Goal: Task Accomplishment & Management: Use online tool/utility

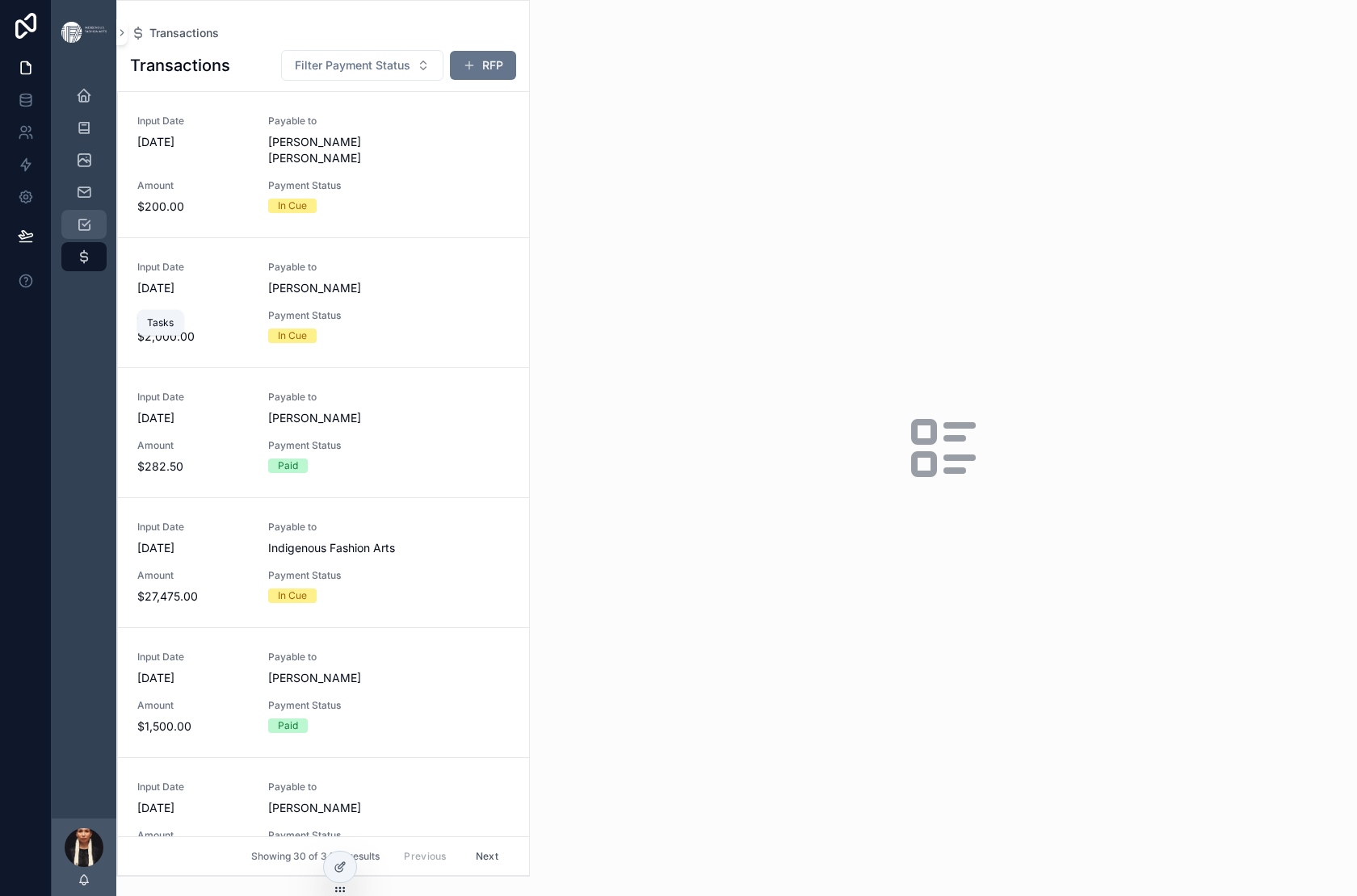
click at [97, 237] on div "Tasks" at bounding box center [84, 224] width 26 height 26
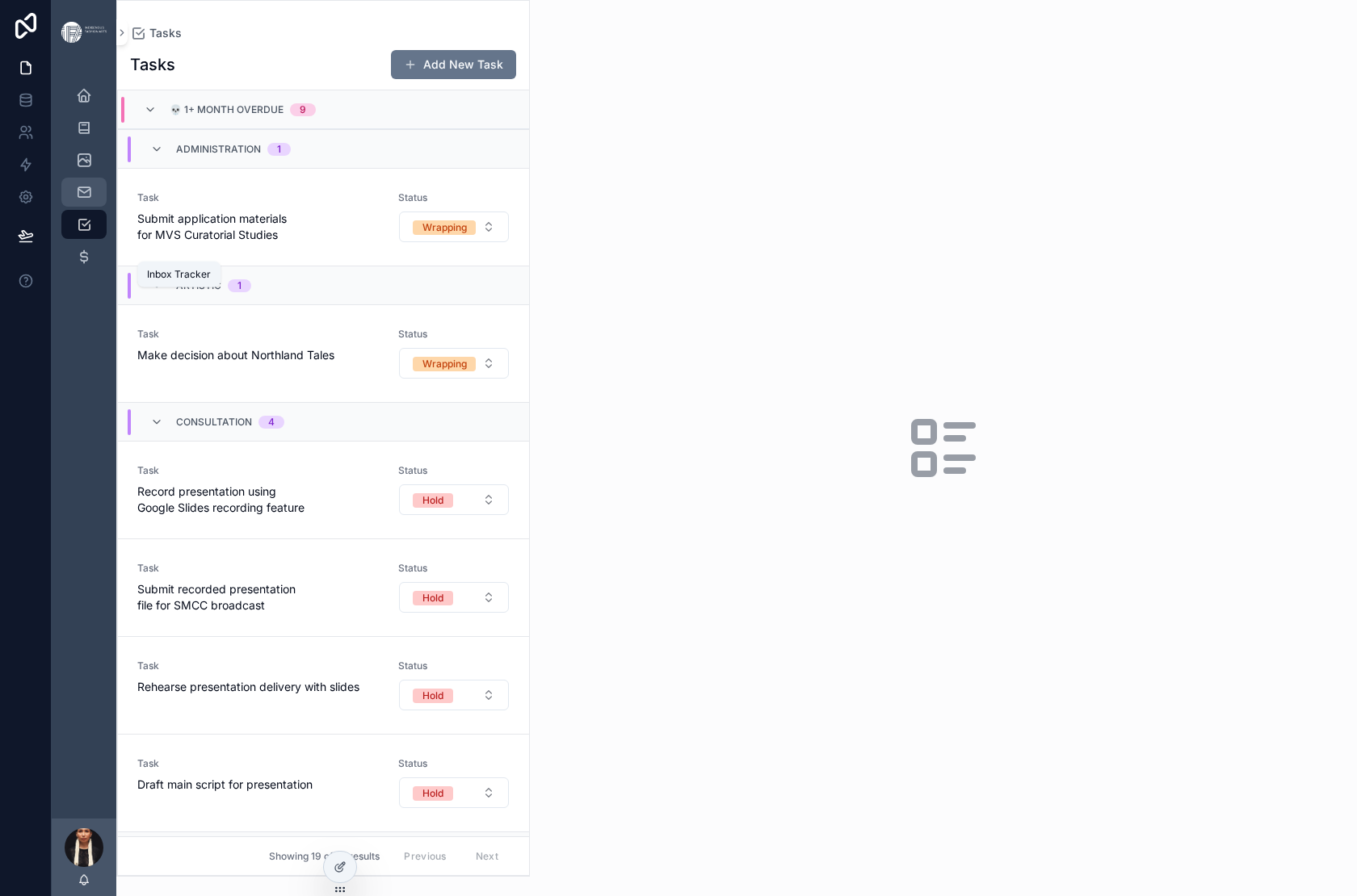
click at [92, 200] on icon "scrollable content" at bounding box center [85, 192] width 17 height 17
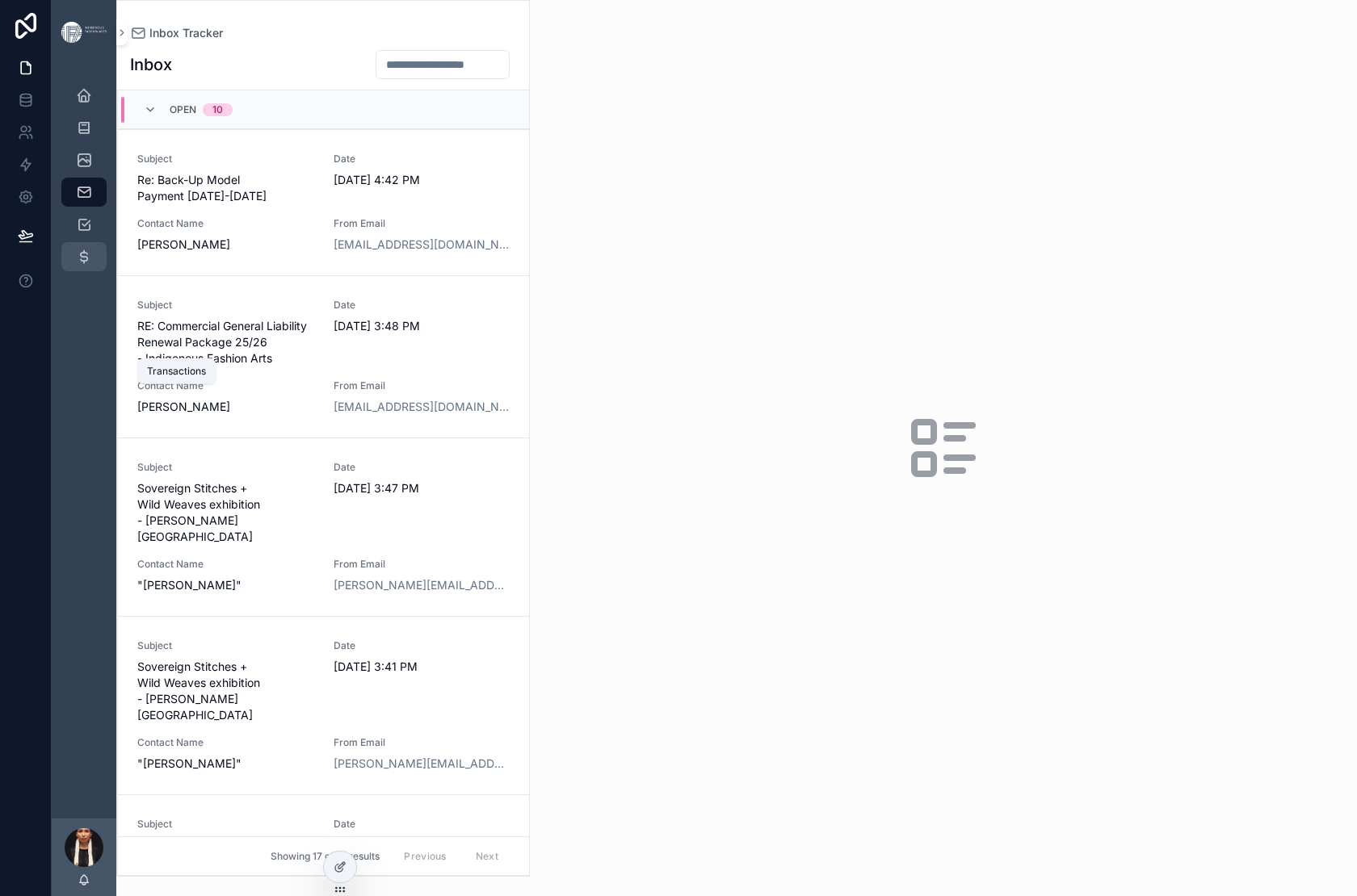
click at [92, 265] on icon "scrollable content" at bounding box center [85, 257] width 17 height 17
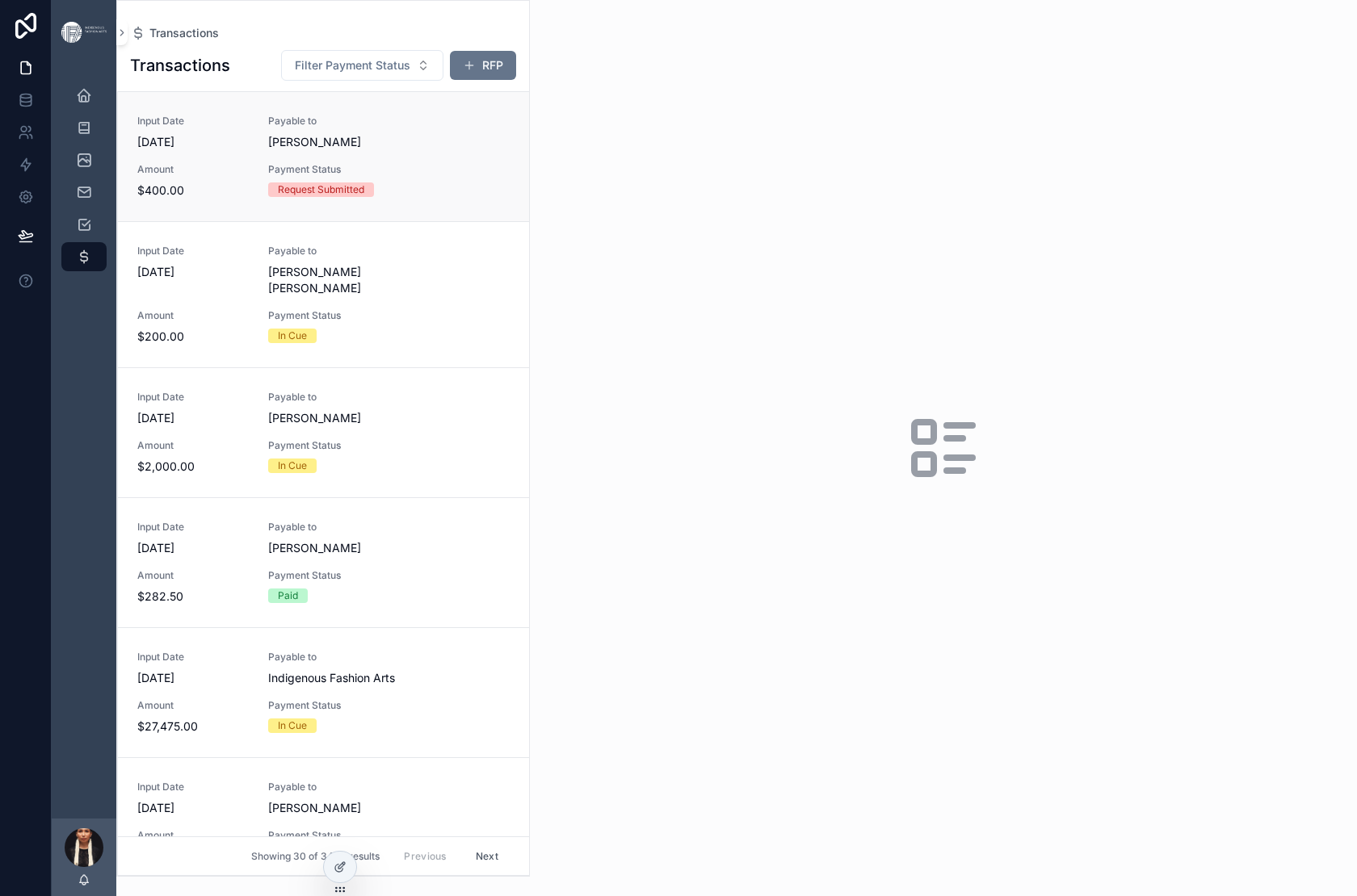
click at [249, 150] on span "[DATE]" at bounding box center [192, 142] width 111 height 17
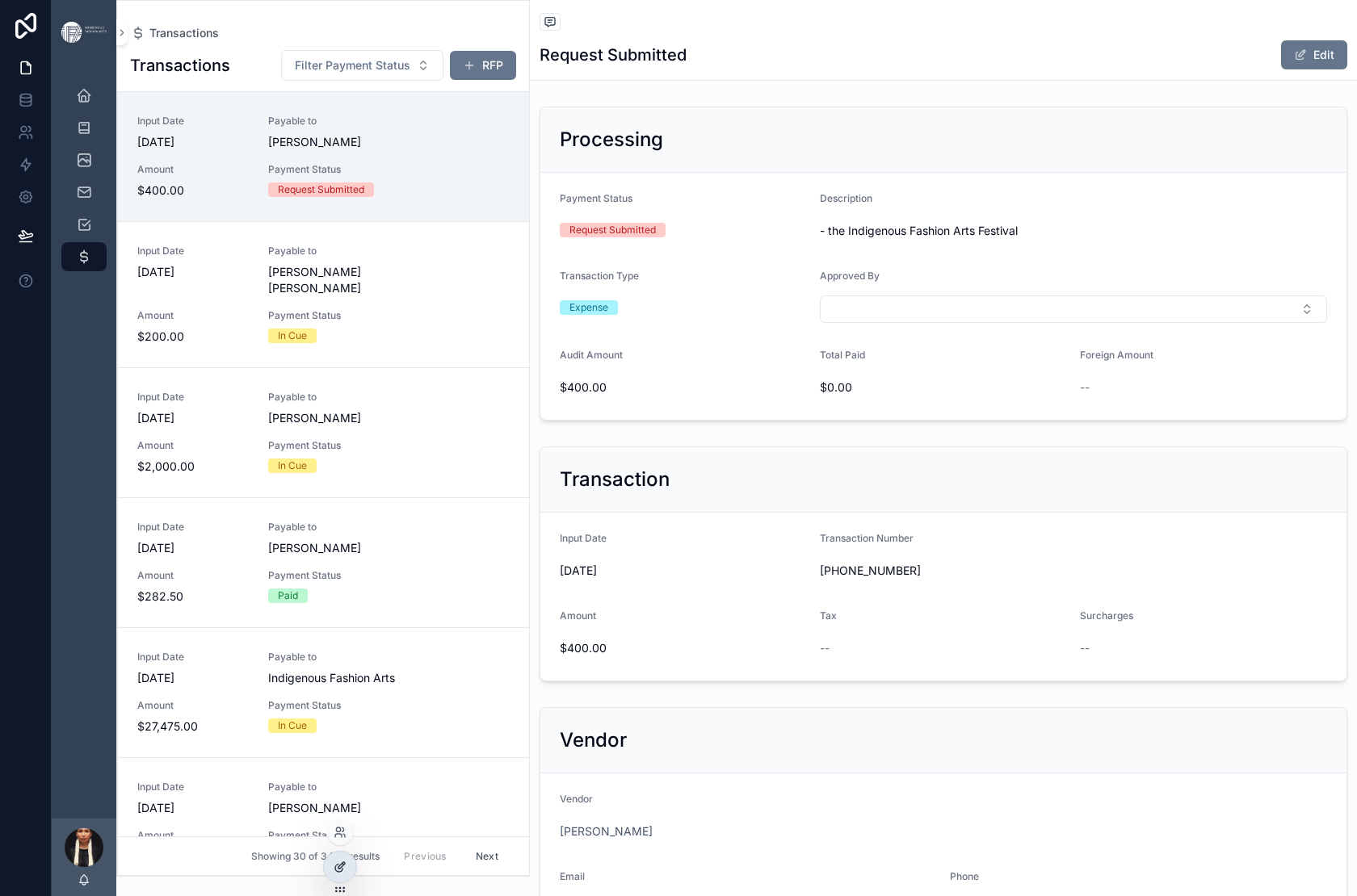
click at [336, 879] on div at bounding box center [339, 867] width 32 height 30
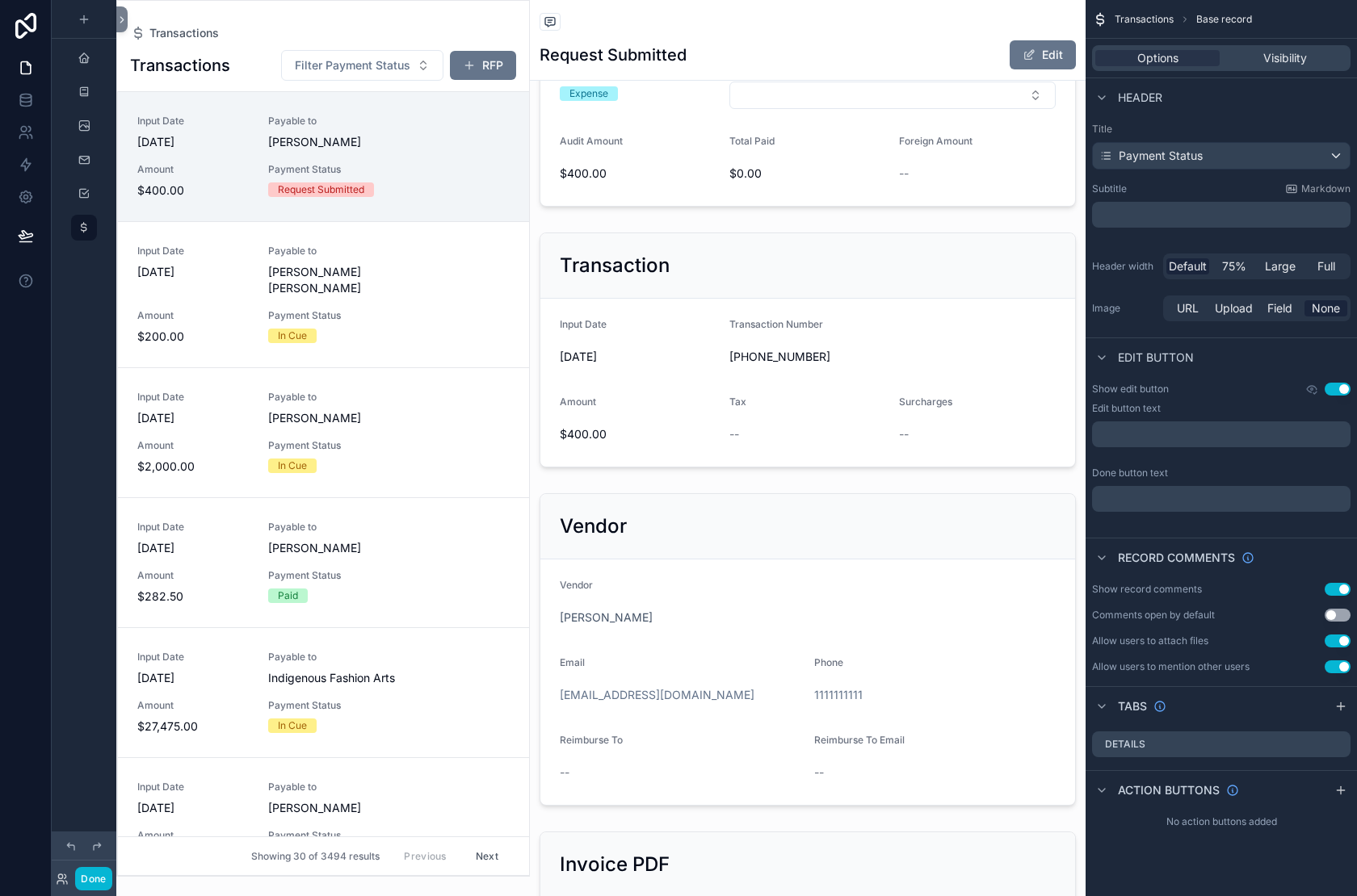
scroll to position [446, 0]
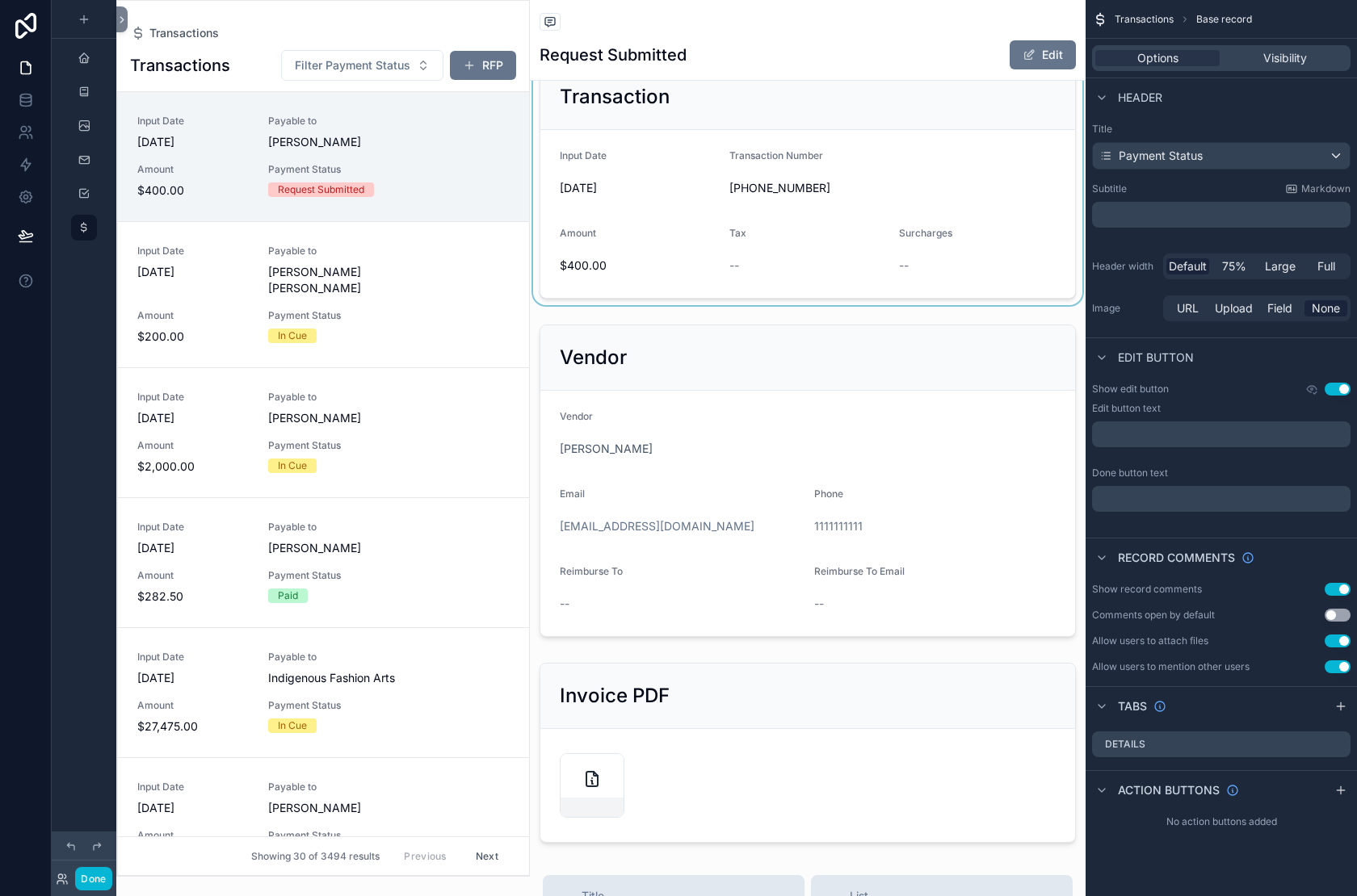
click at [679, 305] on div "scrollable content" at bounding box center [807, 181] width 556 height 248
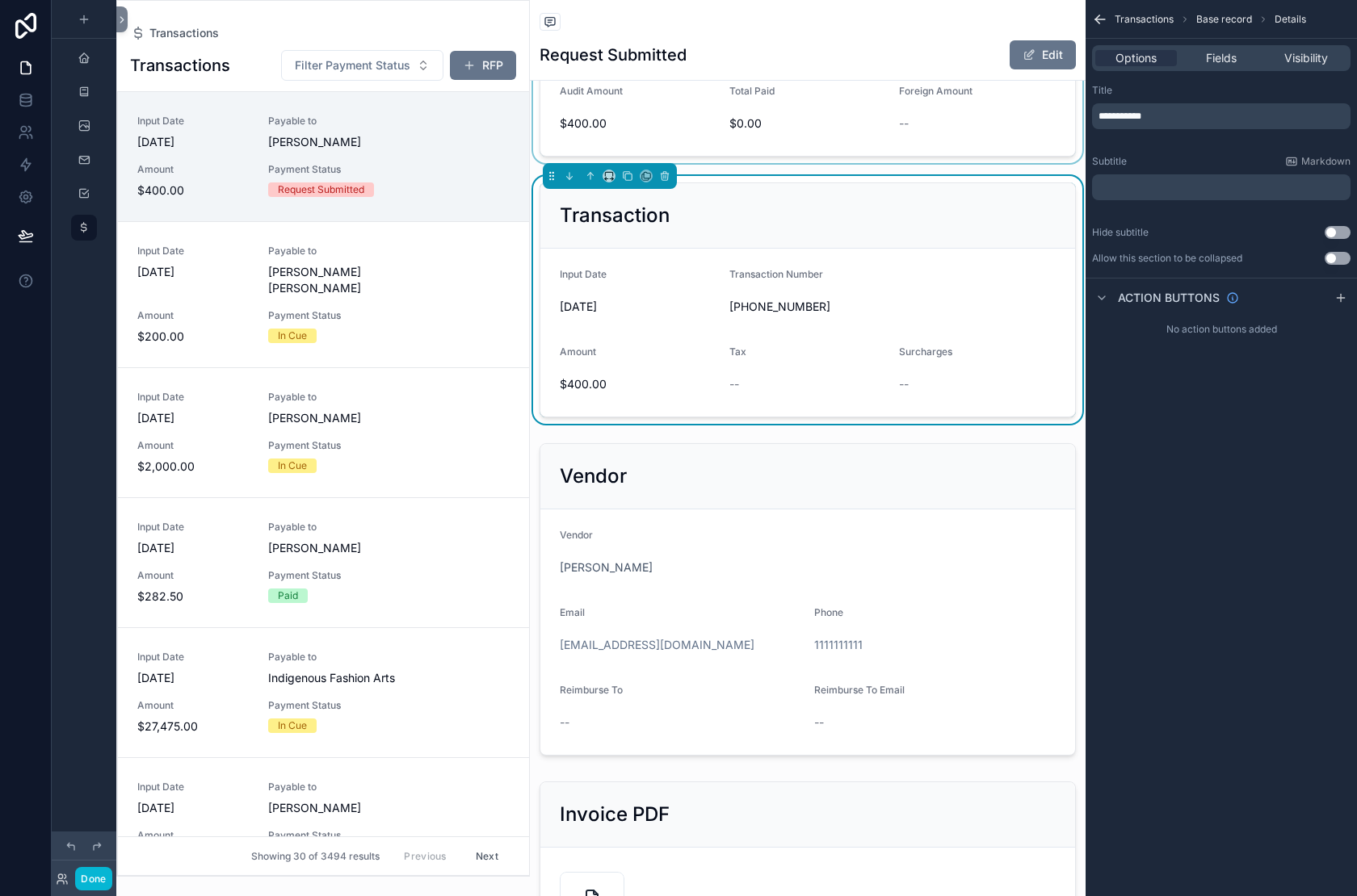
scroll to position [348, 0]
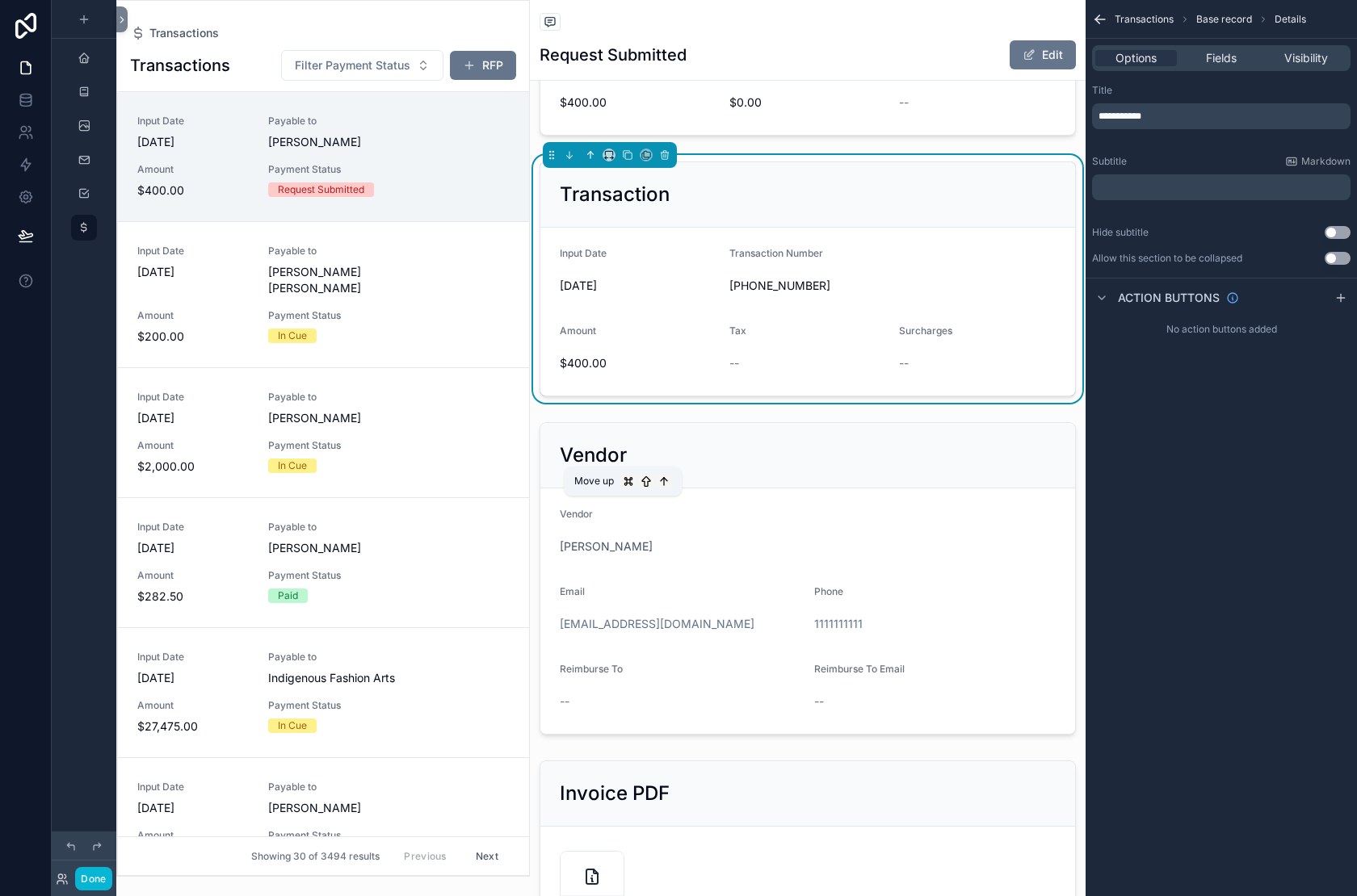
click at [596, 161] on icon "scrollable content" at bounding box center [590, 155] width 11 height 11
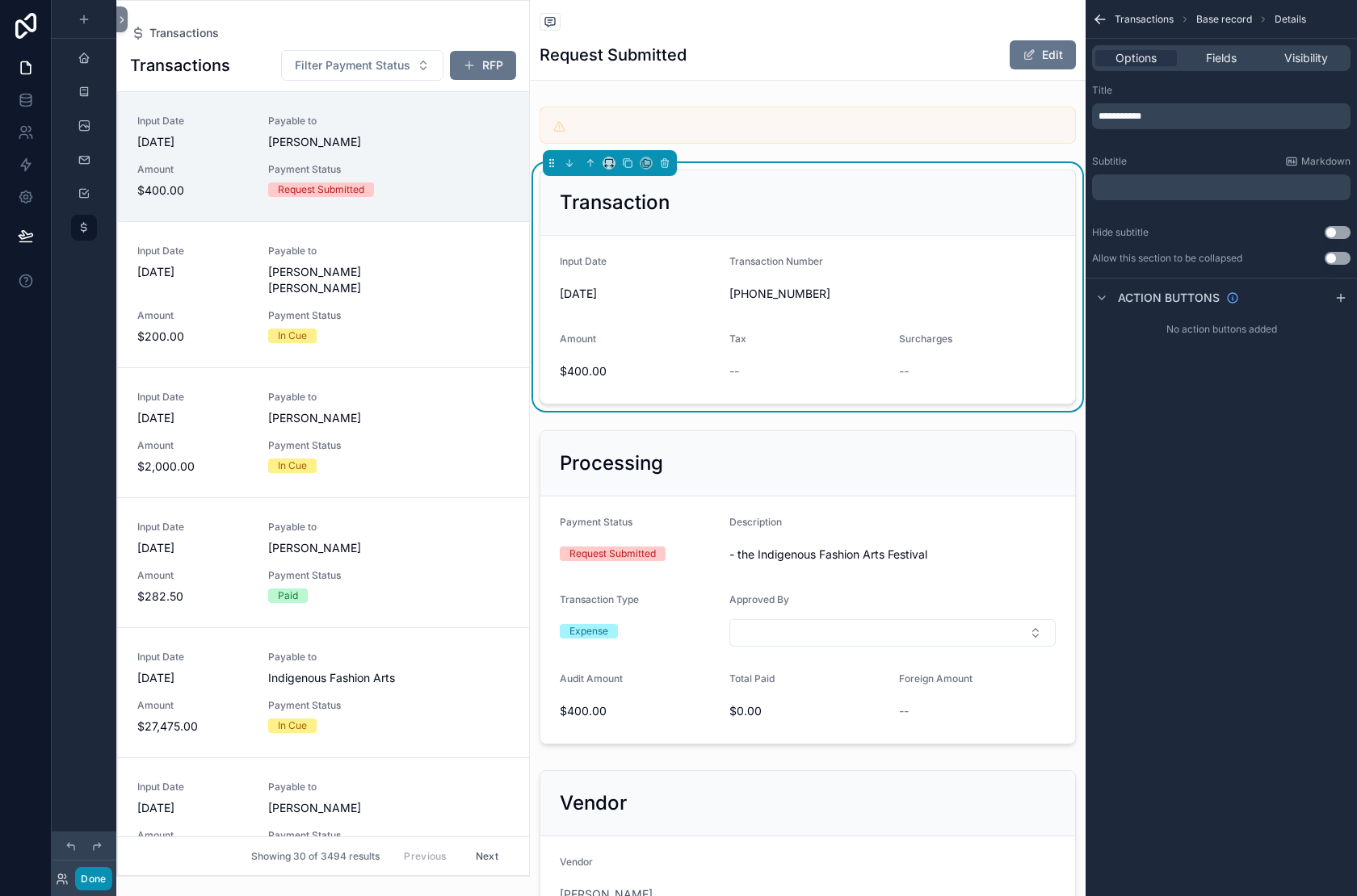
click at [111, 870] on button "Done" at bounding box center [94, 879] width 37 height 23
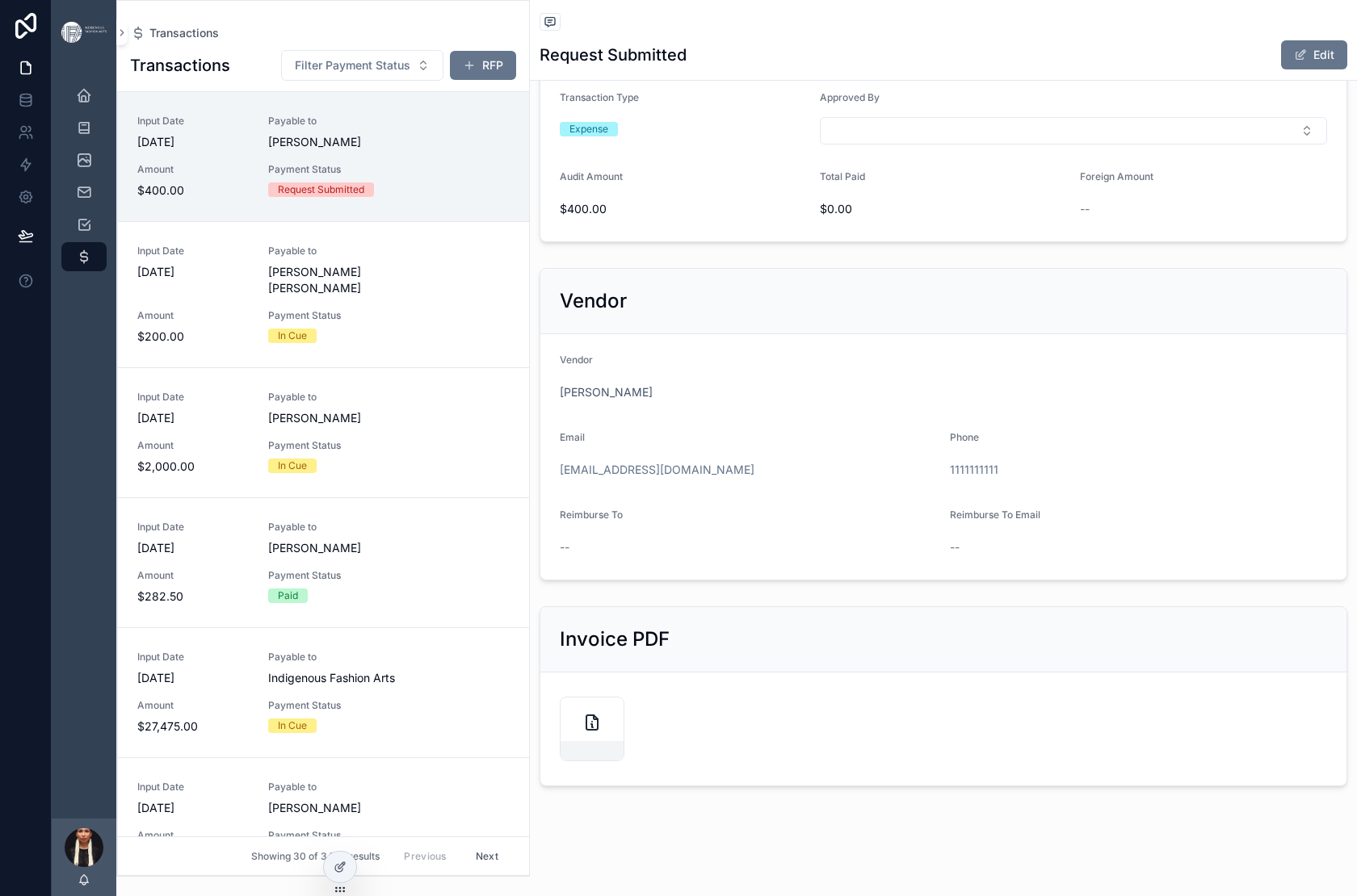
scroll to position [1133, 0]
click at [598, 715] on icon "scrollable content" at bounding box center [592, 722] width 11 height 15
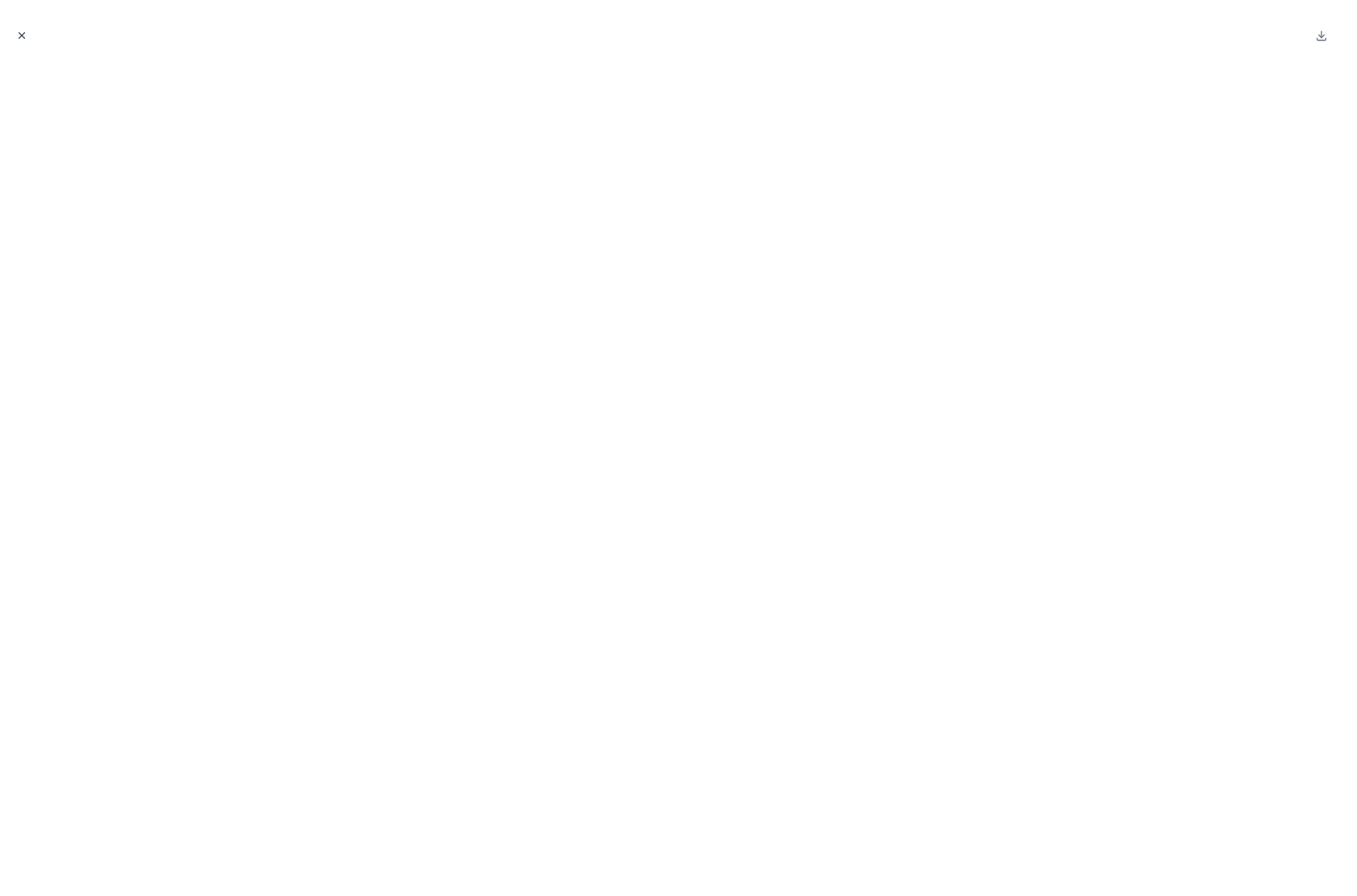
click at [28, 41] on icon "Close modal" at bounding box center [22, 36] width 11 height 11
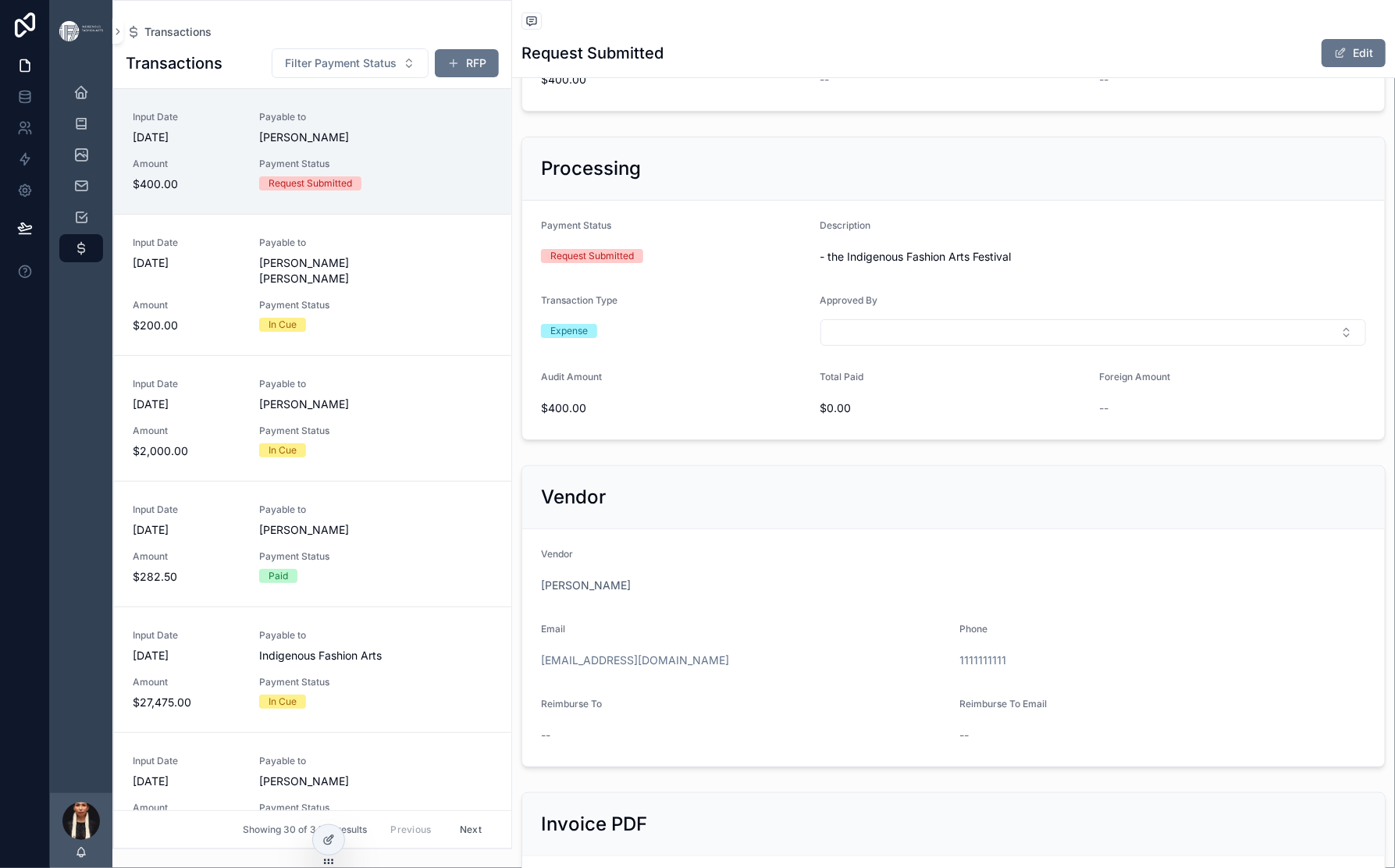
scroll to position [307, 0]
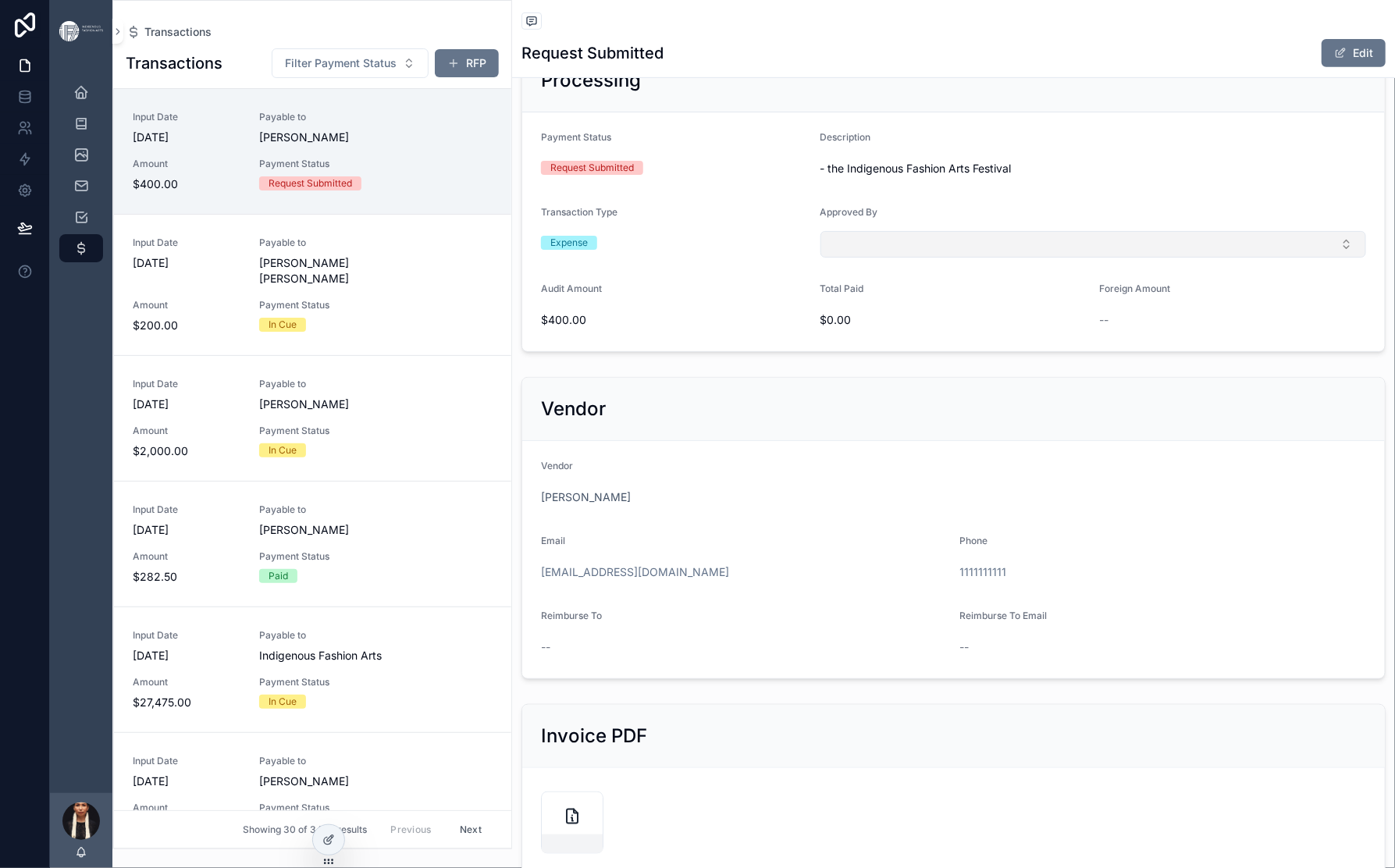
click at [1030, 258] on button "Select Button" at bounding box center [1093, 244] width 546 height 27
click at [970, 351] on form "Payment Status Request Submitted Description - the Indigenous Fashion Arts Fest…" at bounding box center [953, 232] width 863 height 239
click at [333, 846] on icon at bounding box center [329, 840] width 12 height 12
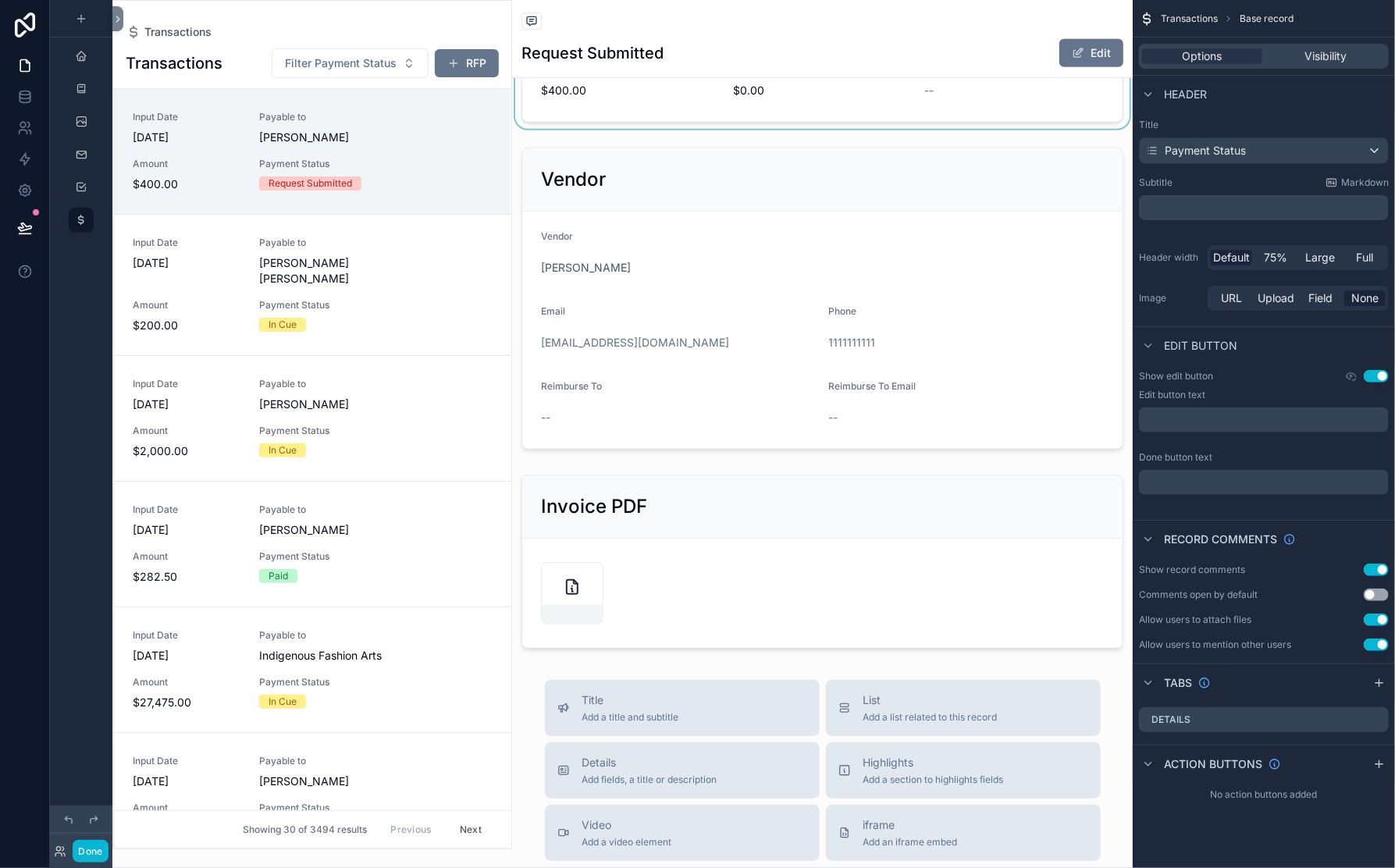
scroll to position [601, 0]
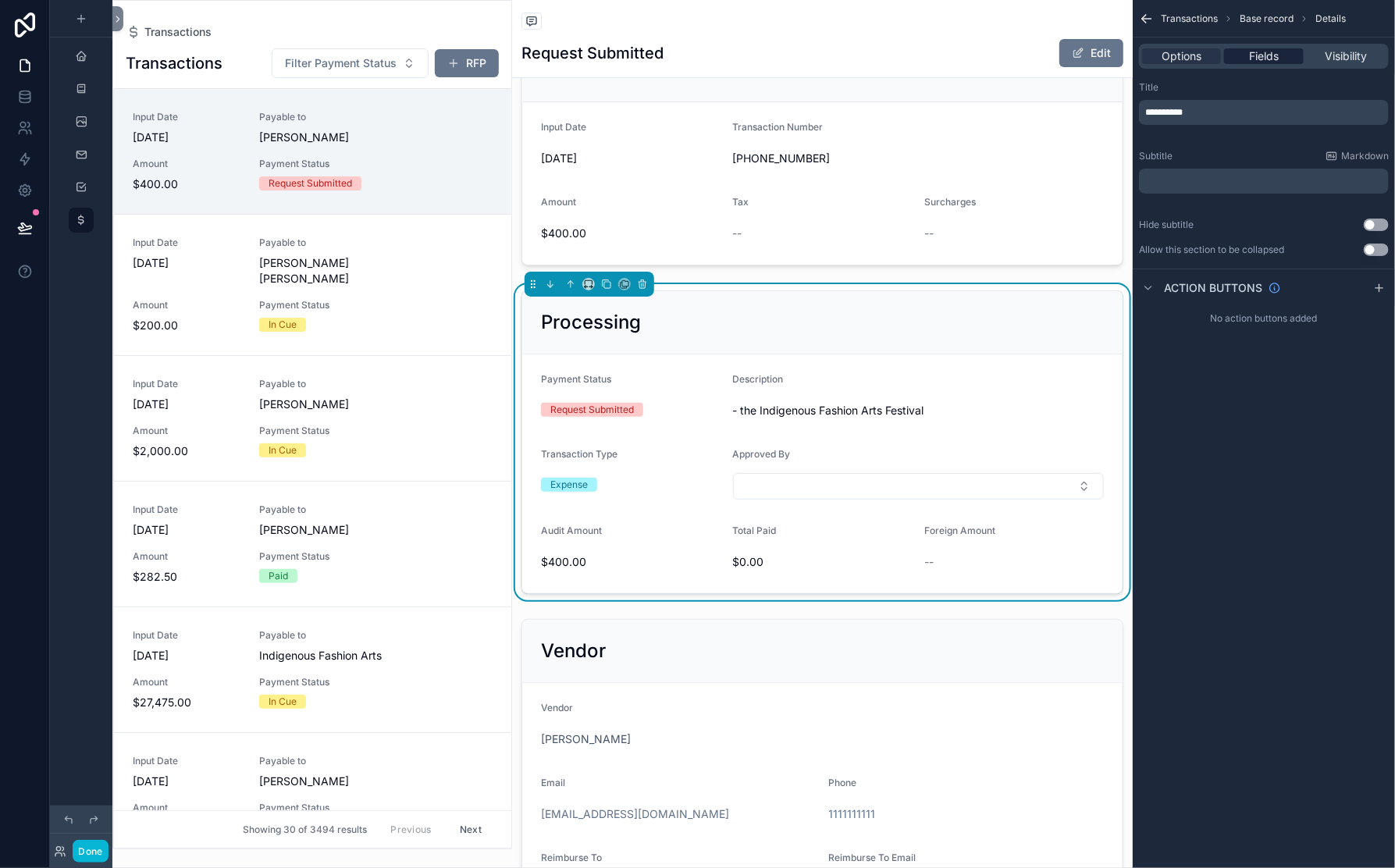
scroll to position [178, 0]
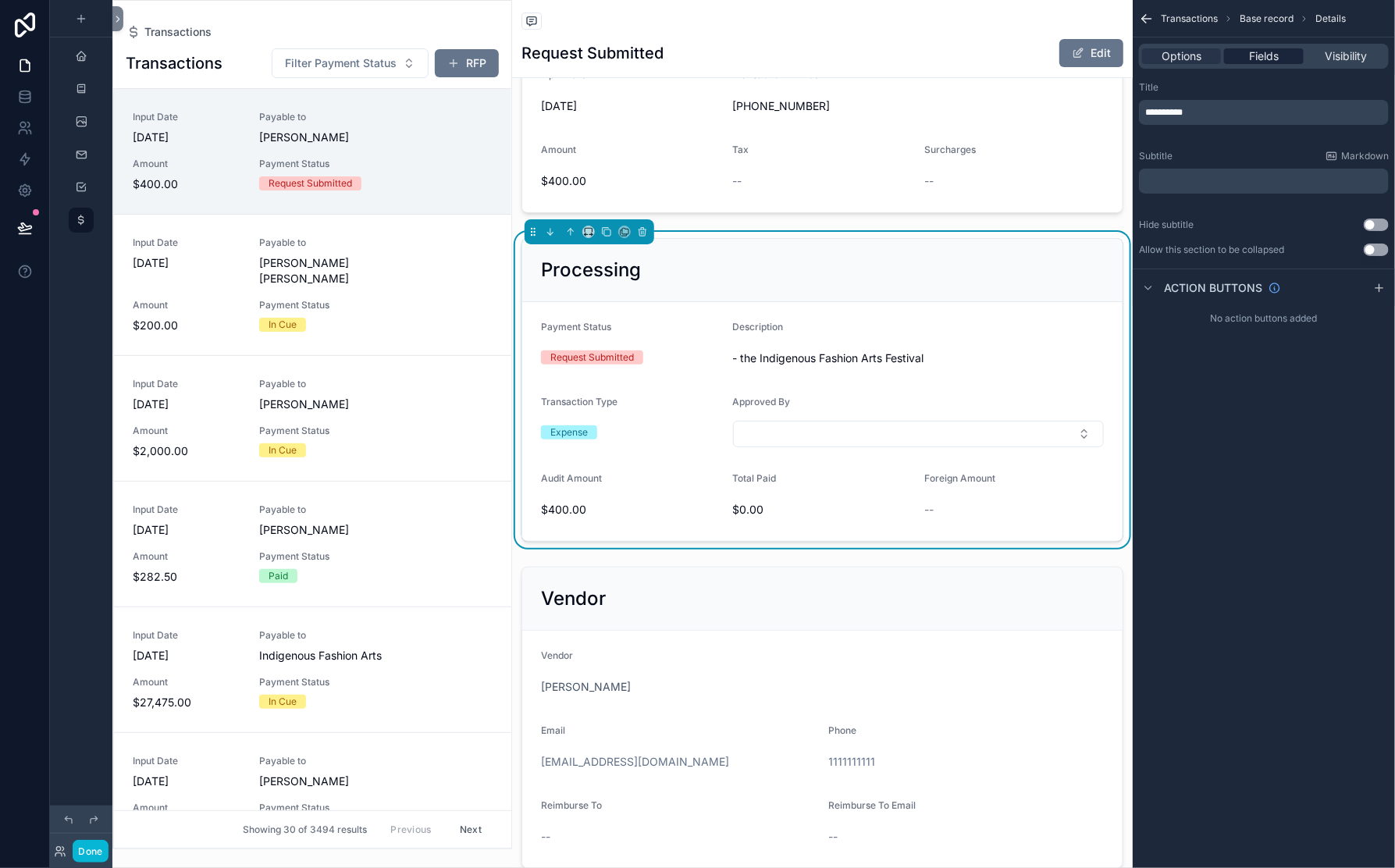
click at [1249, 64] on span "Fields" at bounding box center [1263, 56] width 29 height 16
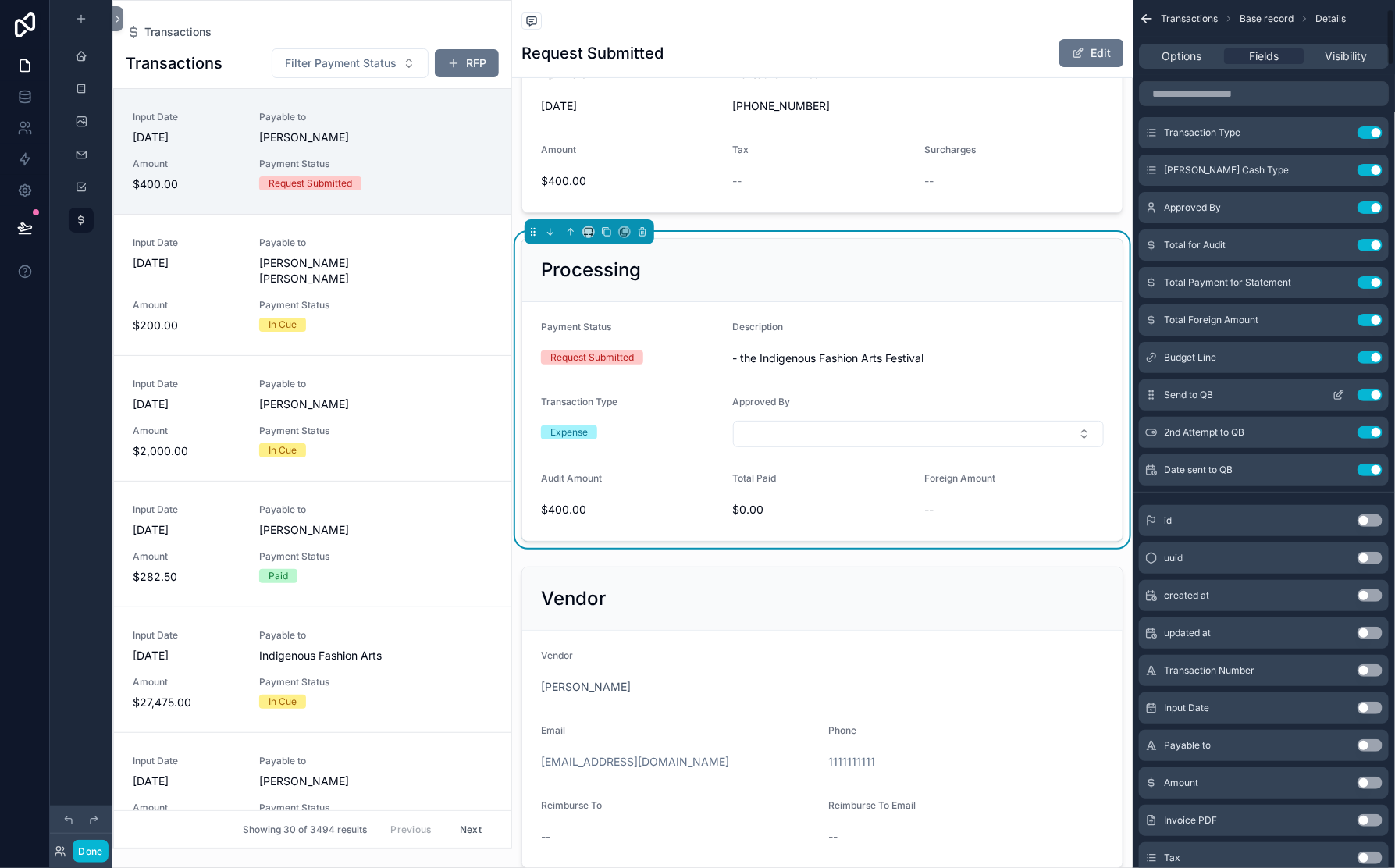
scroll to position [131, 0]
click at [1311, 209] on icon "scrollable content" at bounding box center [1340, 205] width 6 height 6
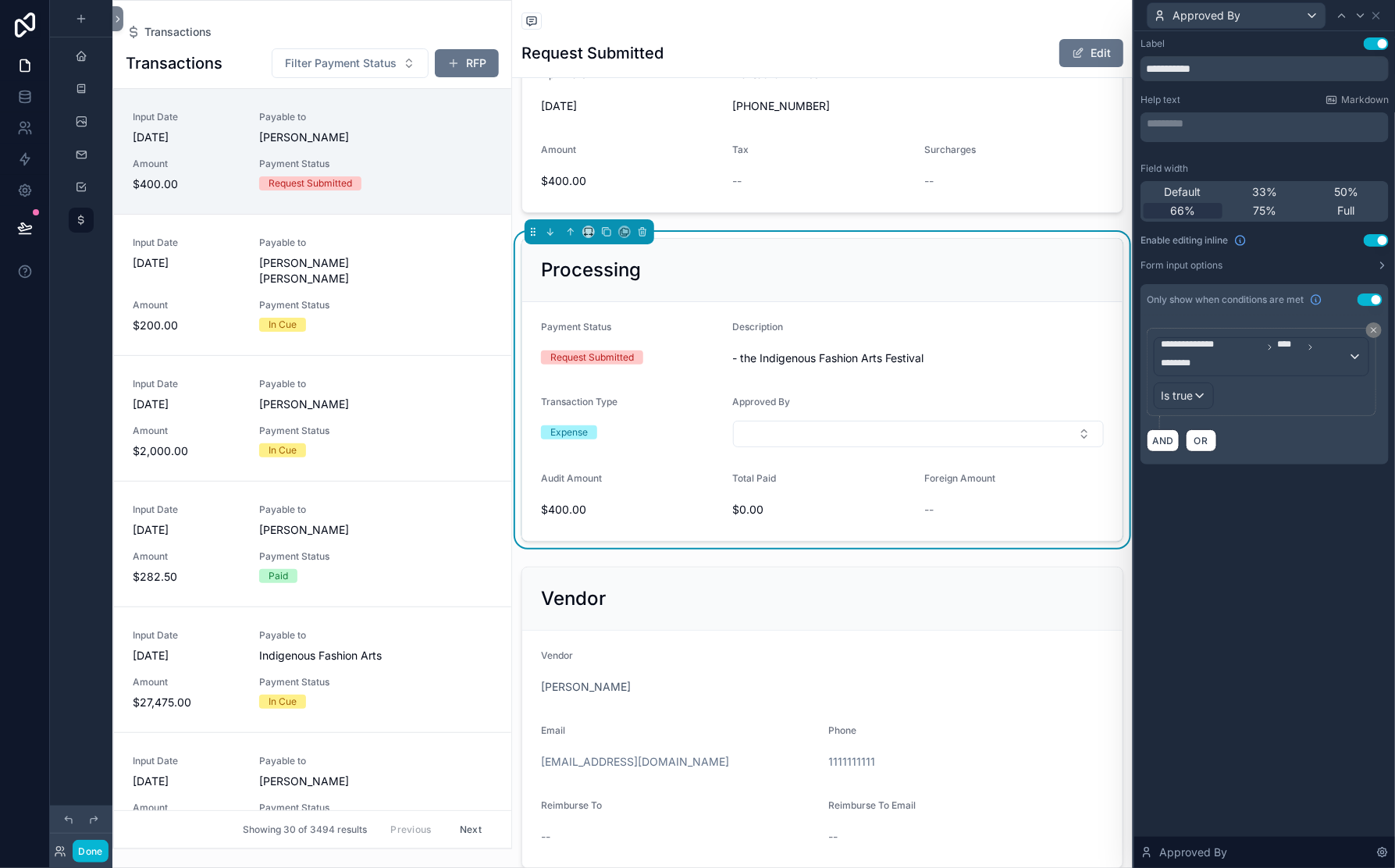
click at [1271, 409] on div "**********" at bounding box center [1262, 371] width 216 height 74
click at [1211, 272] on button "Form input options" at bounding box center [1264, 266] width 248 height 12
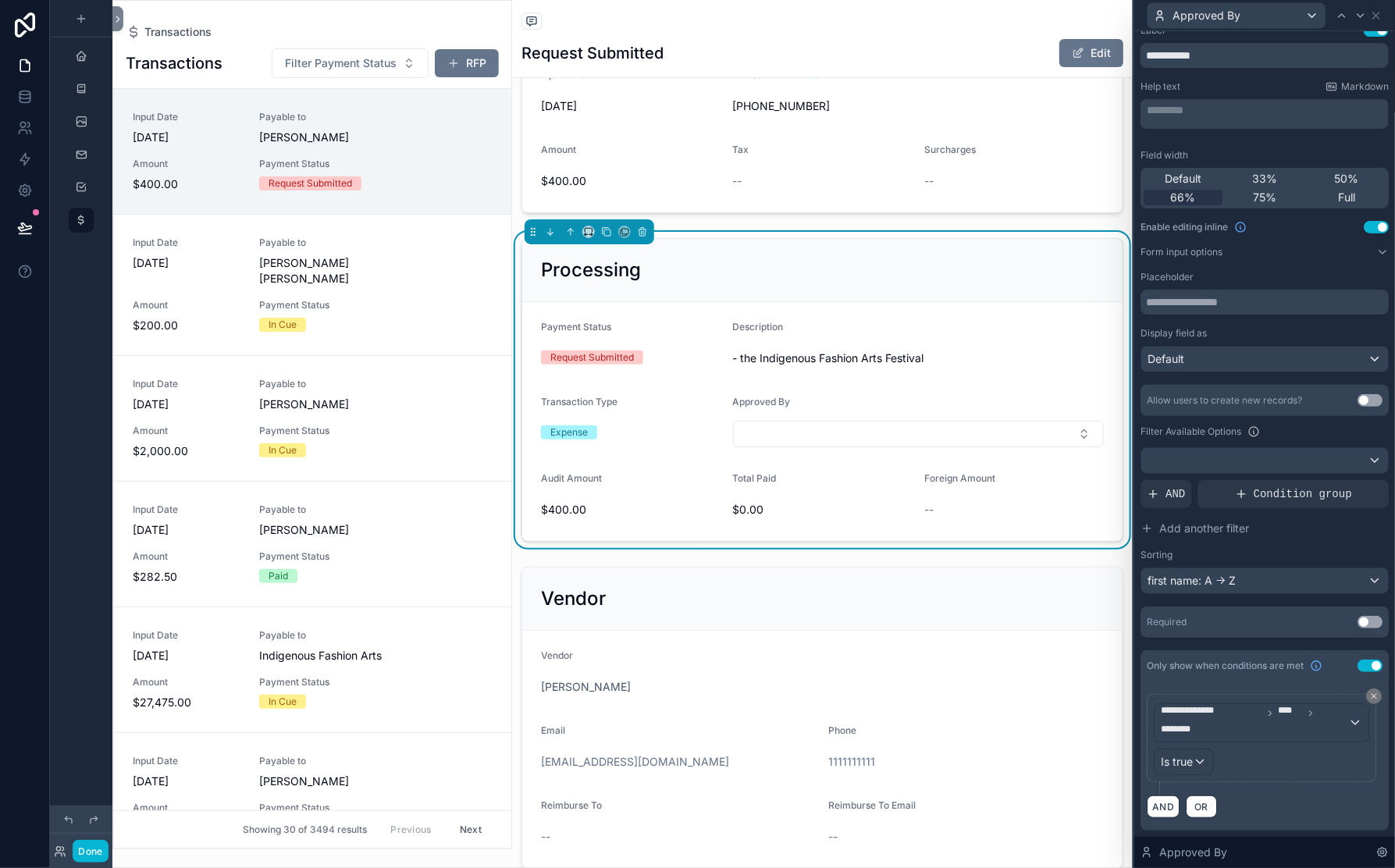
scroll to position [259, 0]
click at [1254, 486] on span "Condition group" at bounding box center [1303, 494] width 99 height 16
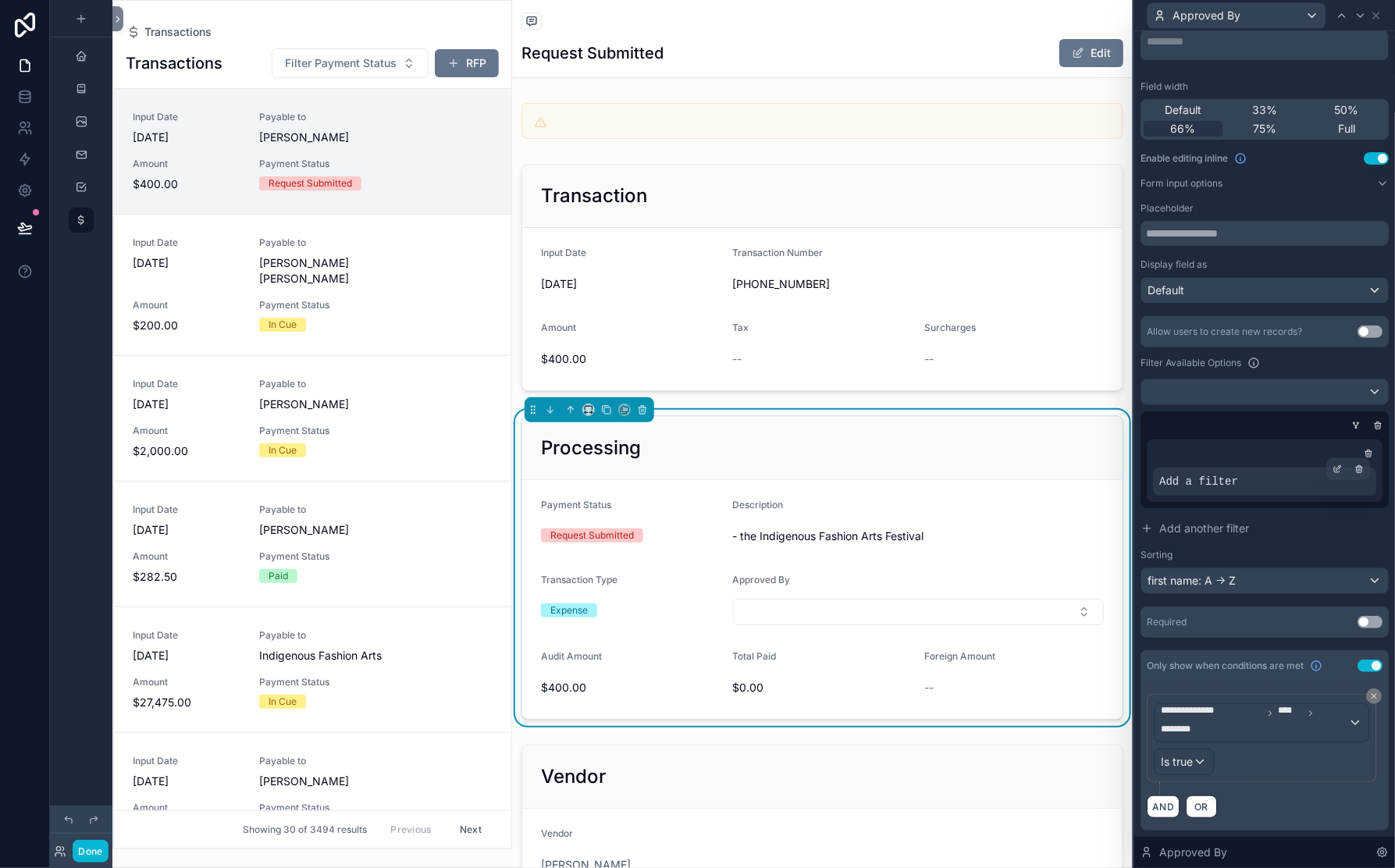
scroll to position [396, 0]
click at [1300, 440] on div "Add a filter" at bounding box center [1264, 471] width 235 height 62
click at [1311, 465] on icon at bounding box center [1337, 469] width 10 height 10
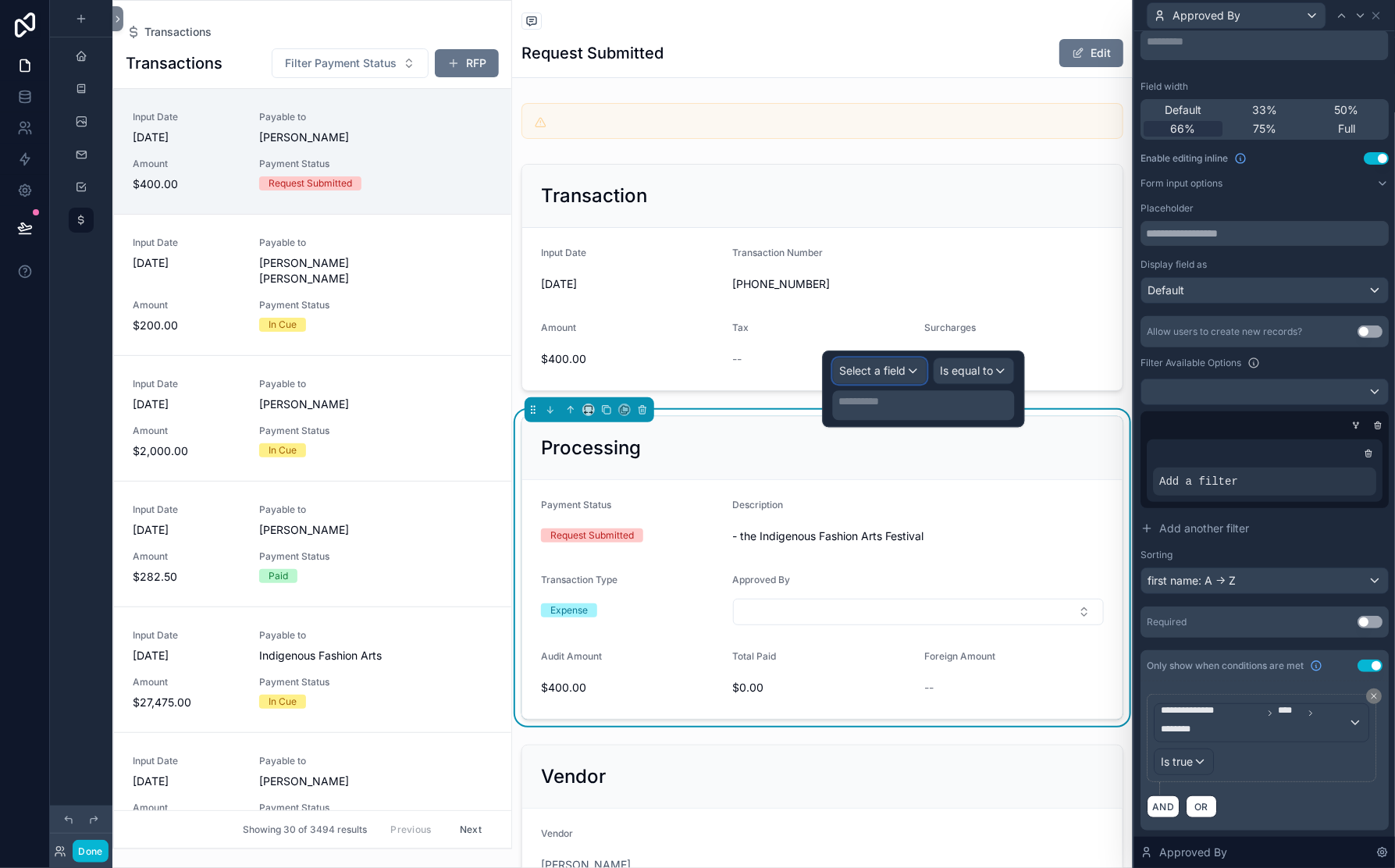
click at [840, 377] on span "Select a field" at bounding box center [873, 370] width 67 height 13
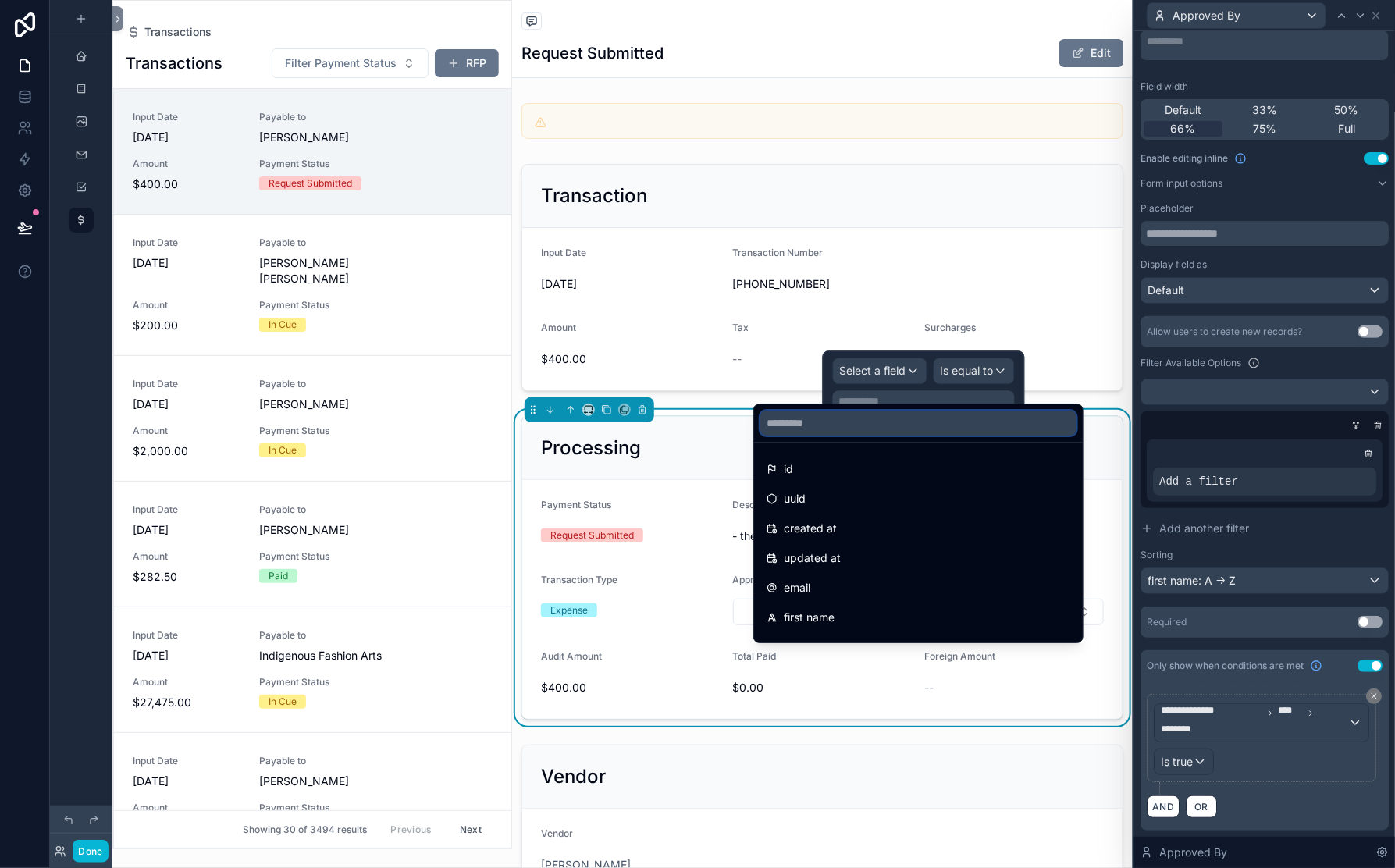
click at [818, 433] on input "text" at bounding box center [919, 423] width 316 height 25
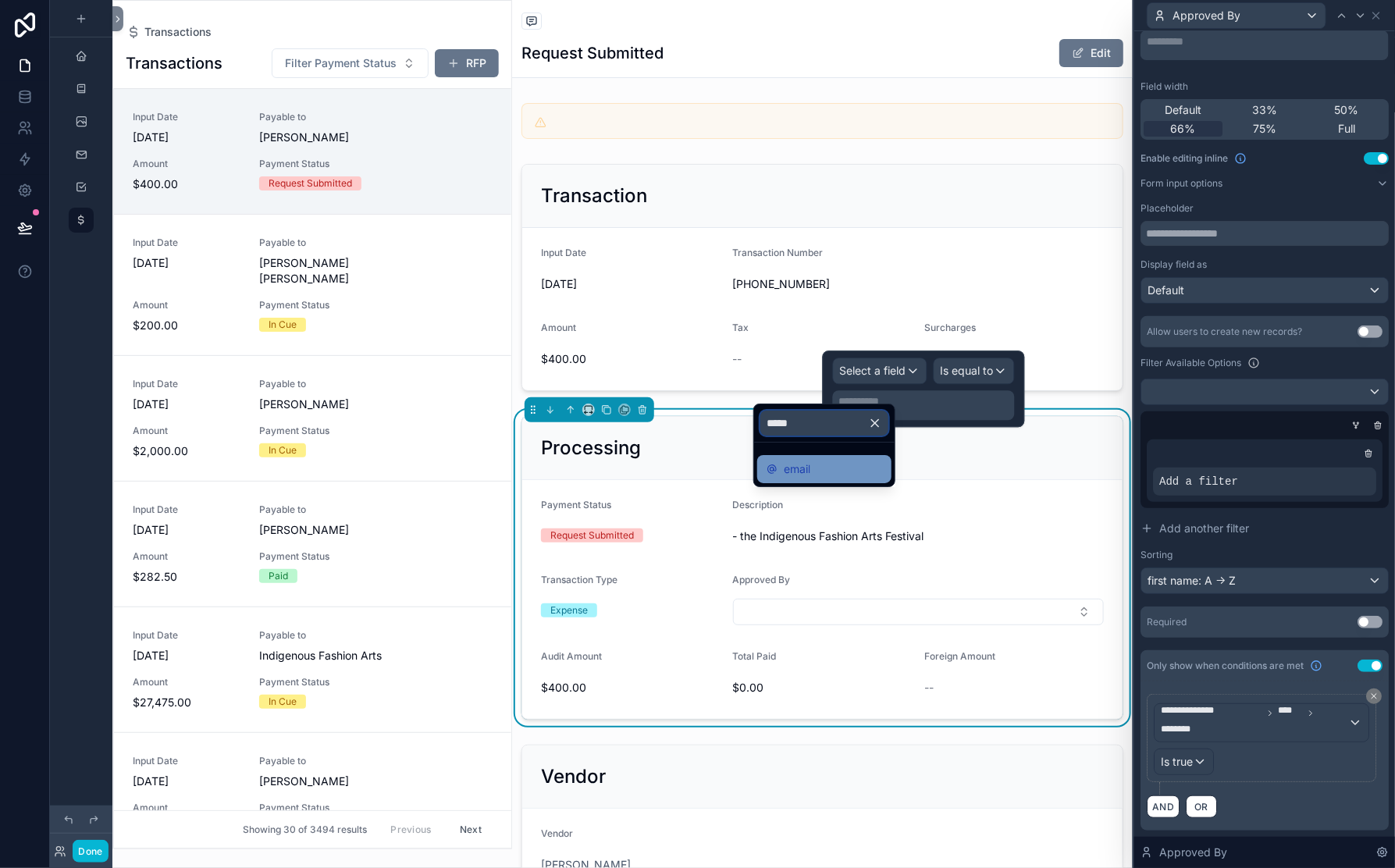
type input "*****"
click at [797, 479] on span "email" at bounding box center [797, 469] width 27 height 19
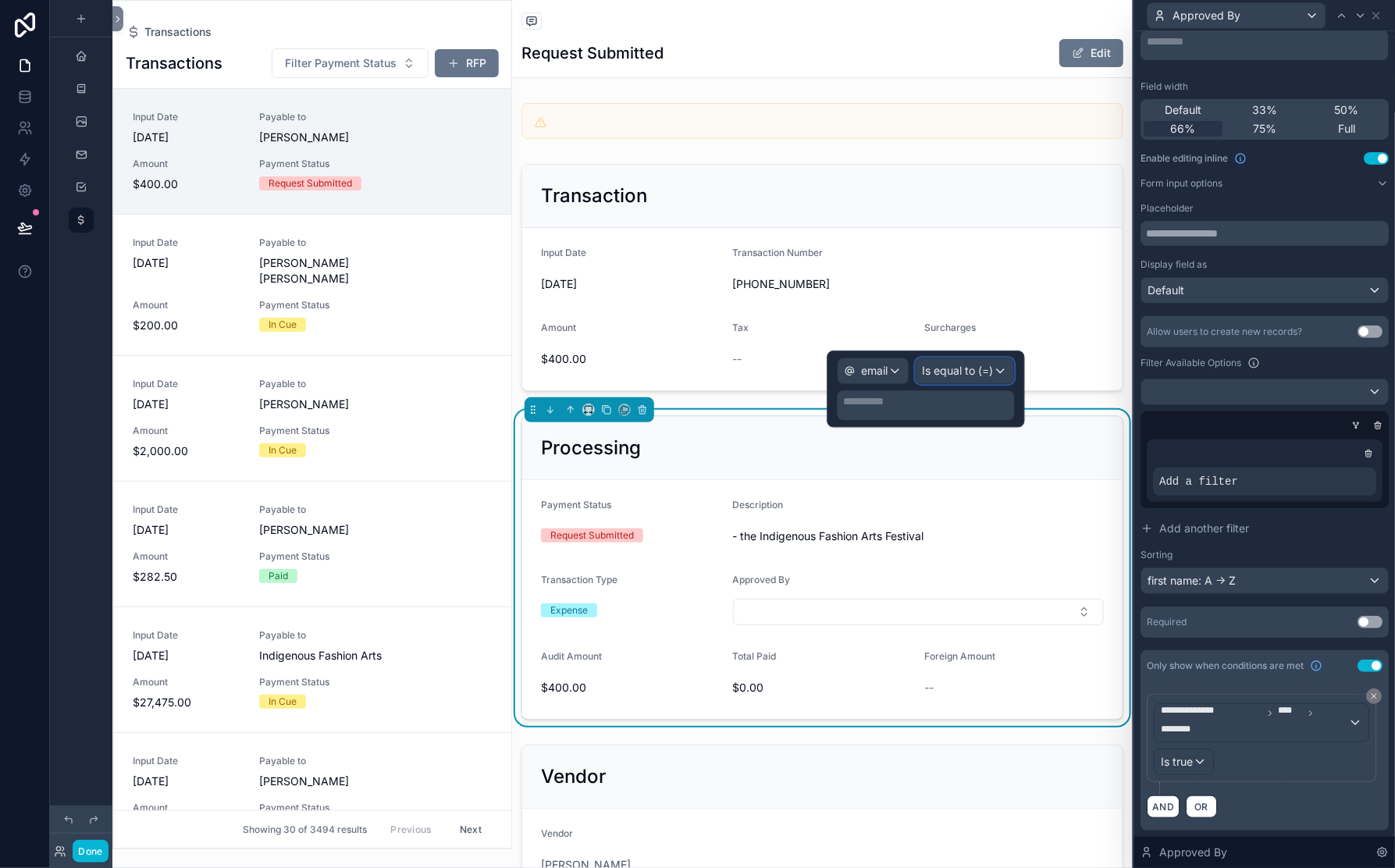
click at [938, 378] on span "Is equal to (=)" at bounding box center [959, 371] width 71 height 16
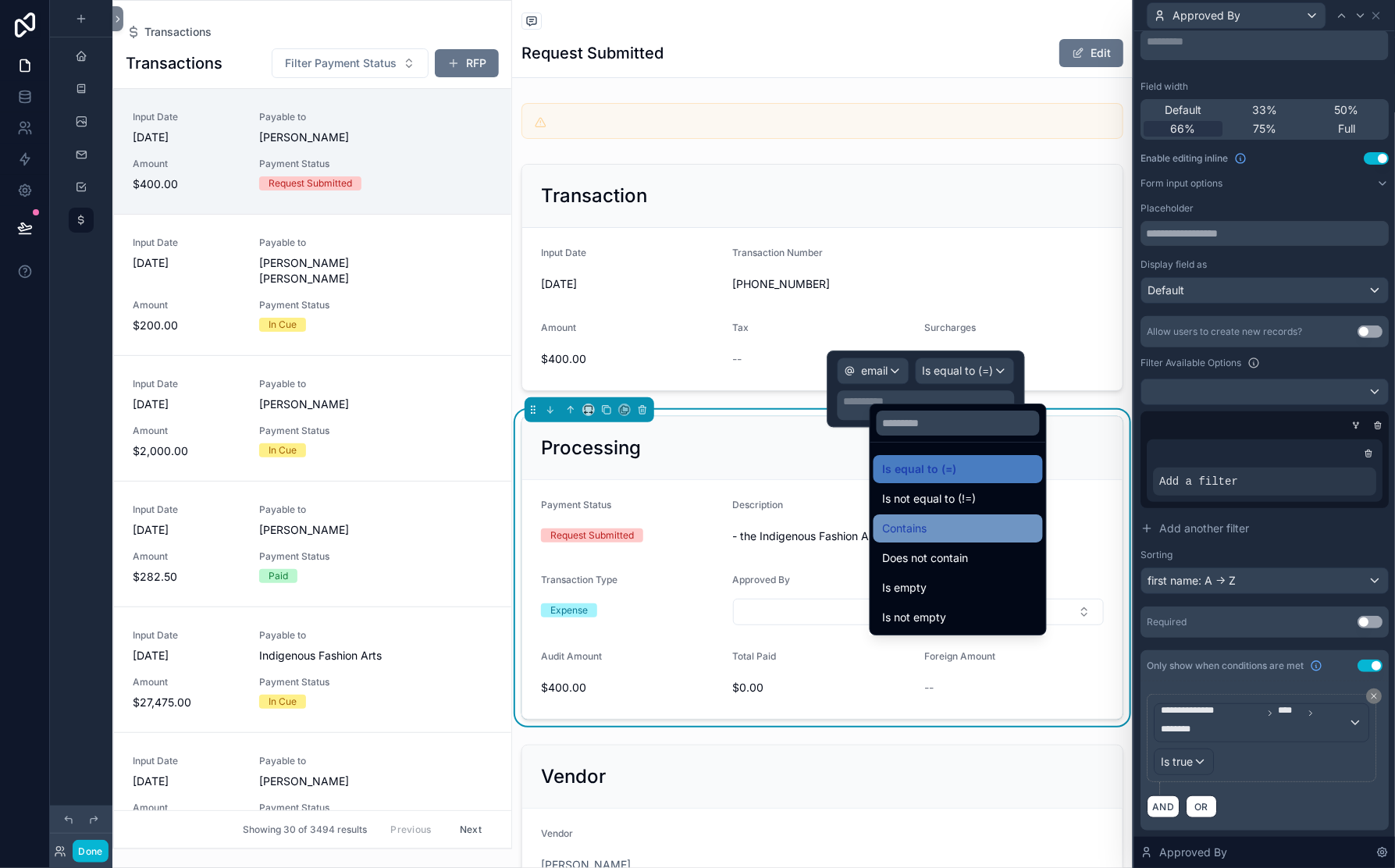
click at [928, 538] on span "Contains" at bounding box center [905, 528] width 44 height 19
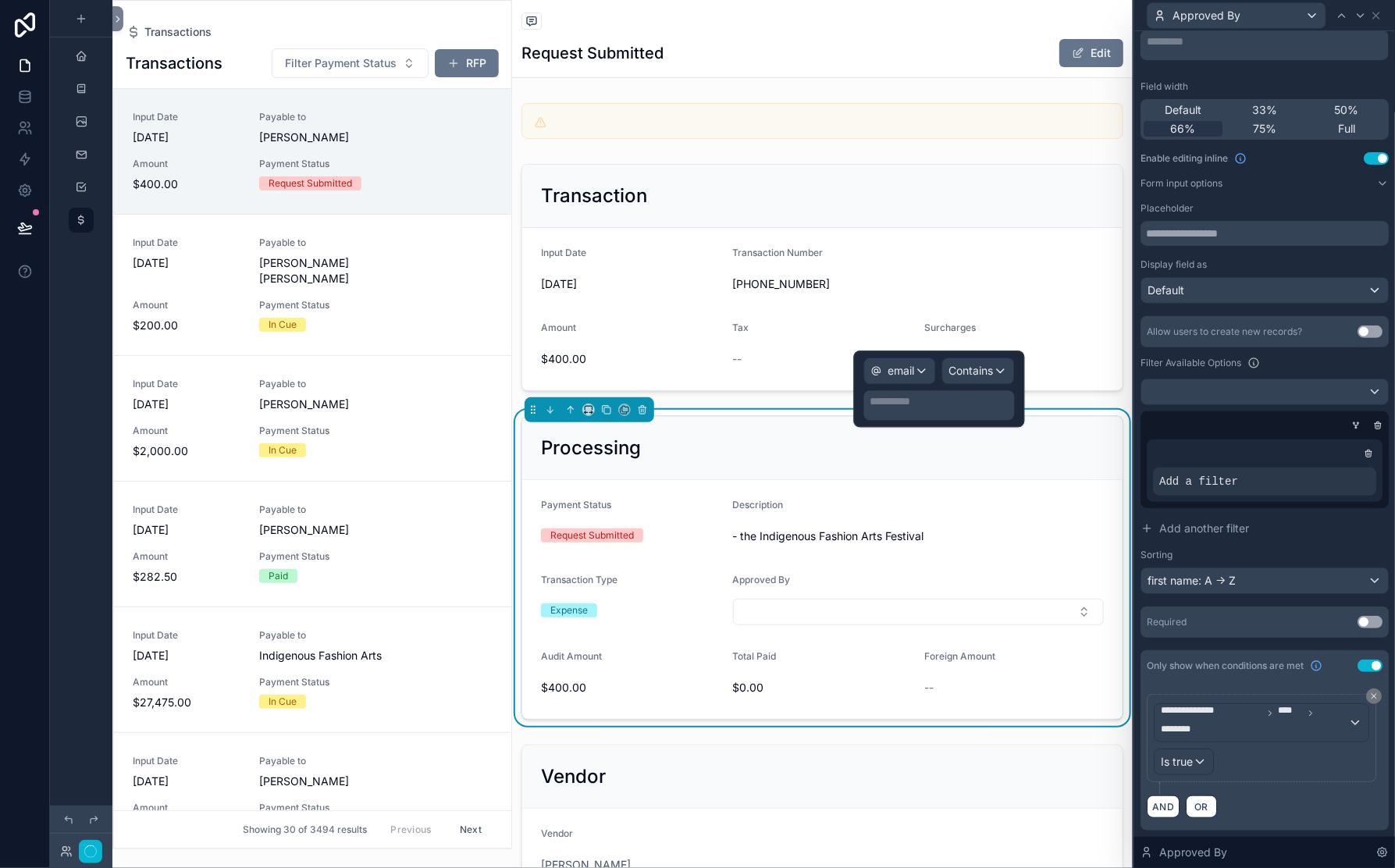
click at [871, 409] on p "**********" at bounding box center [941, 402] width 141 height 16
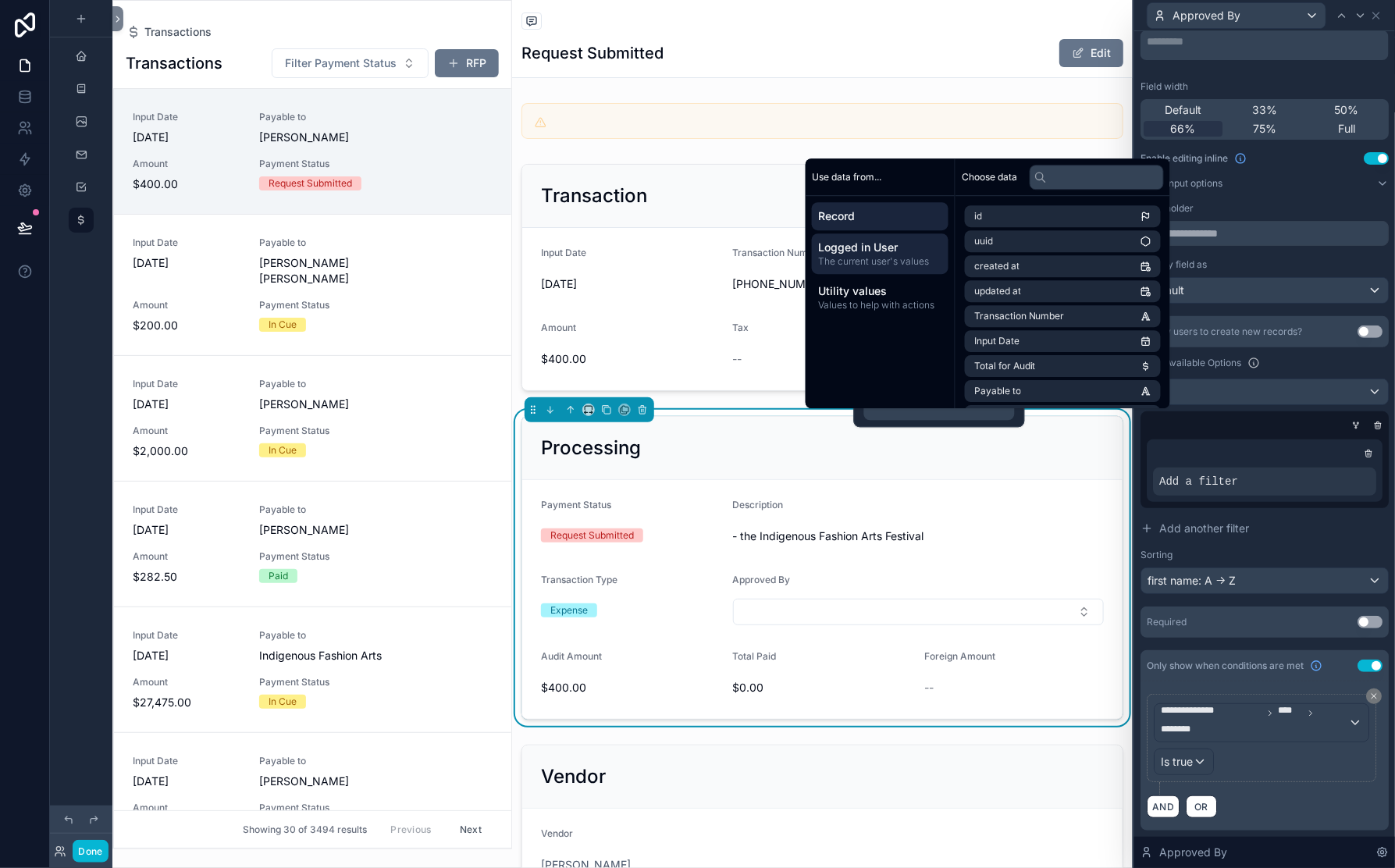
click at [929, 255] on span "The current user's values" at bounding box center [881, 261] width 124 height 12
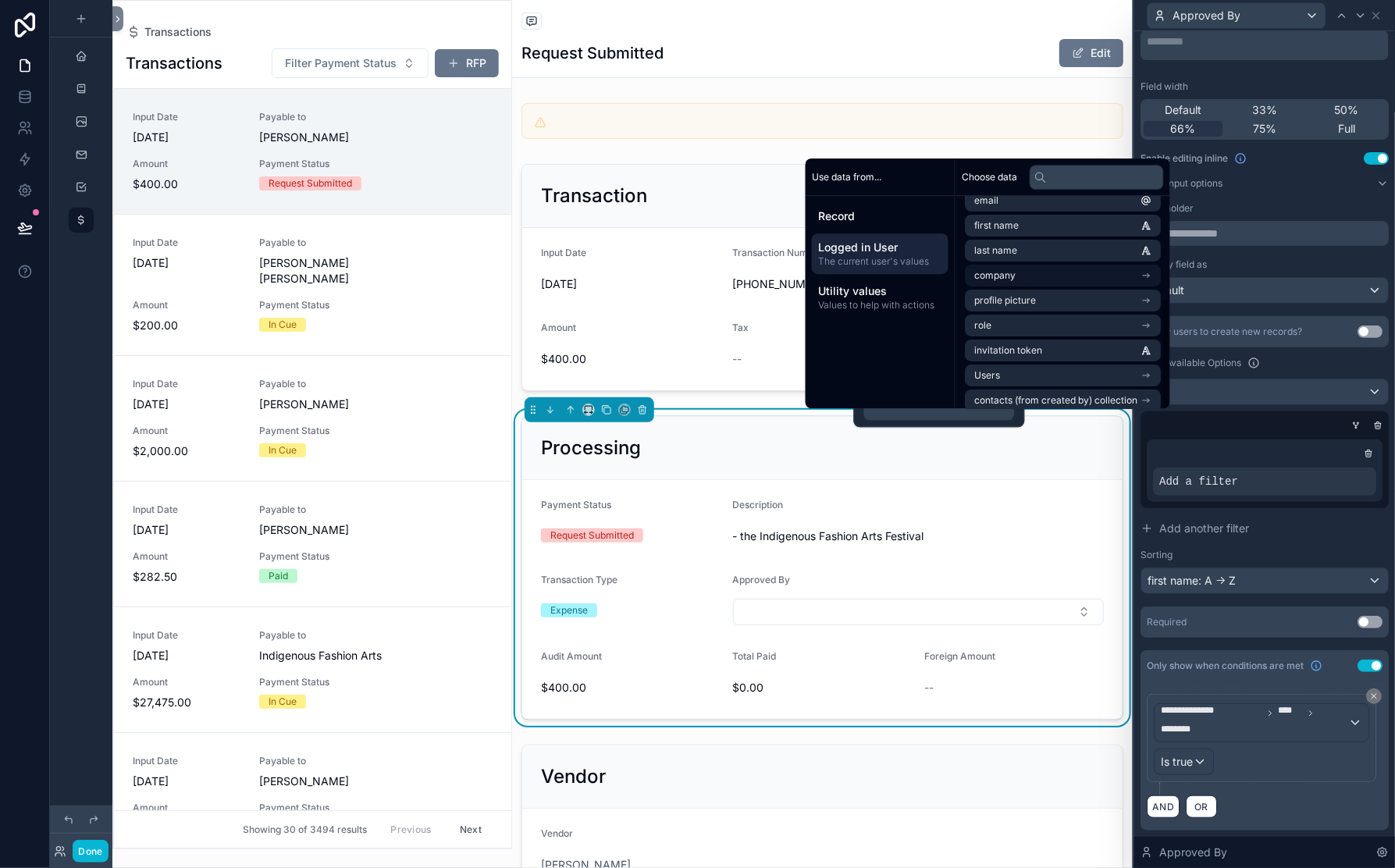
scroll to position [0, 0]
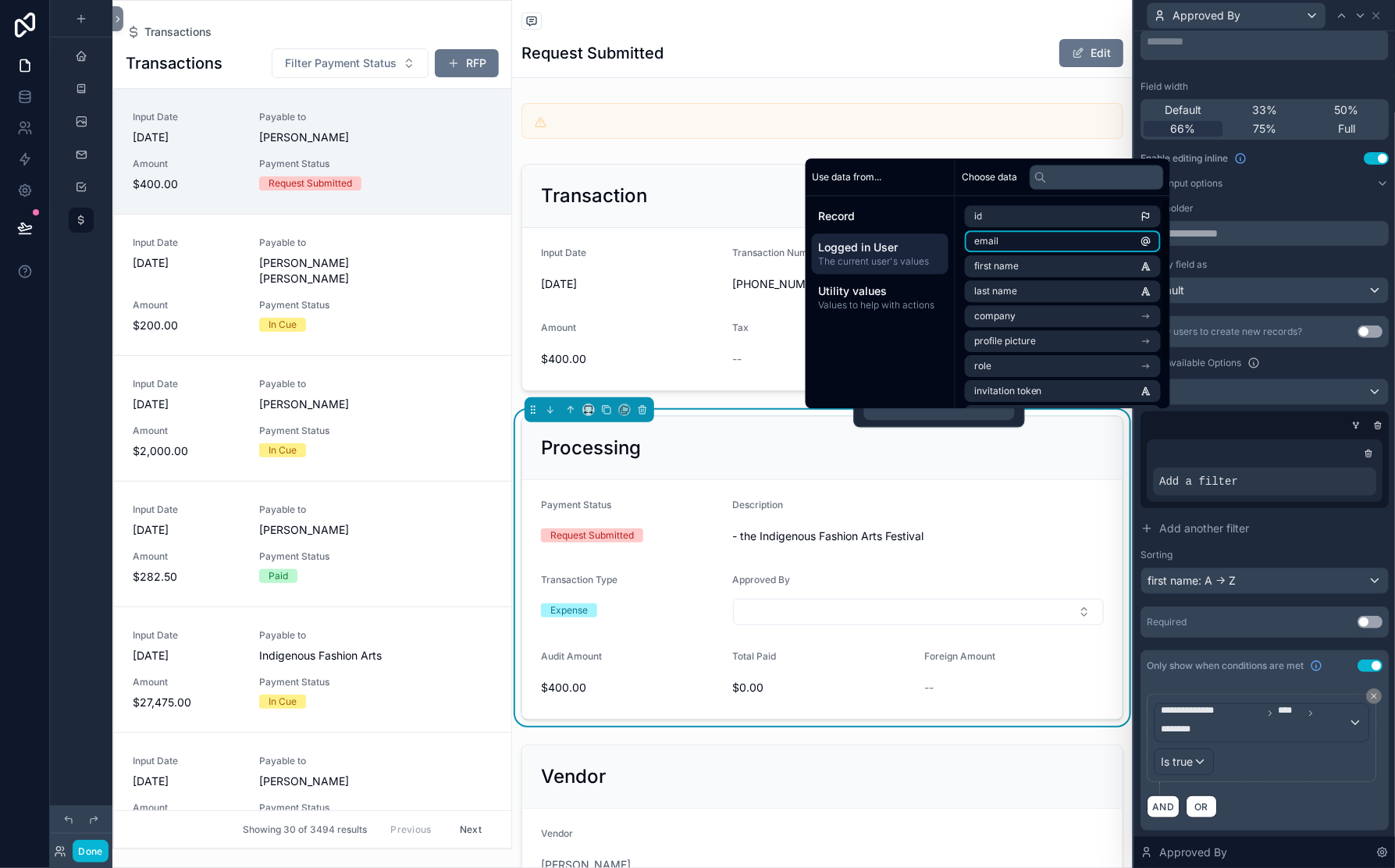
click at [999, 235] on span "email" at bounding box center [986, 241] width 24 height 12
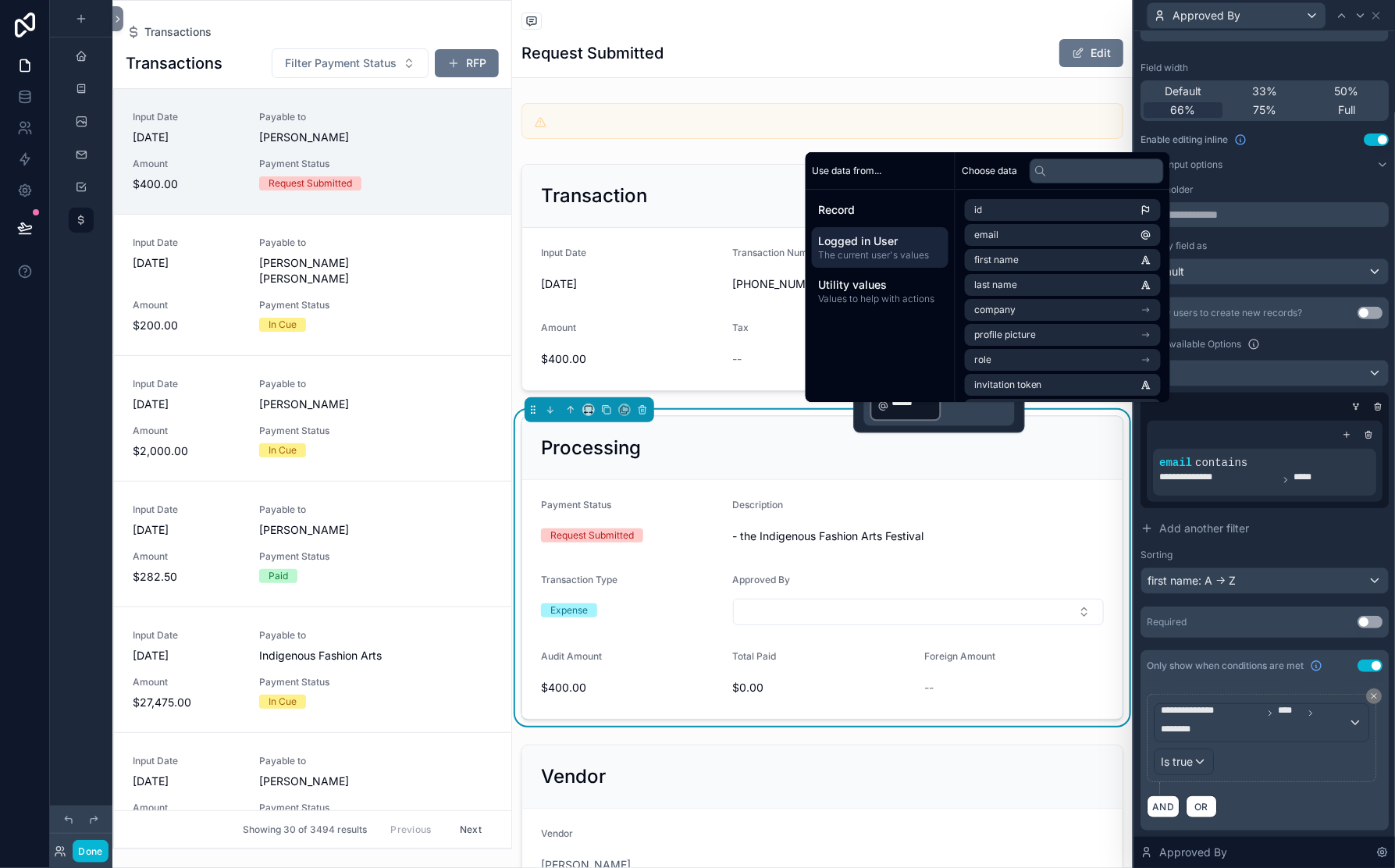
click at [929, 419] on p "﻿ ***** ﻿ ﻿" at bounding box center [941, 405] width 141 height 33
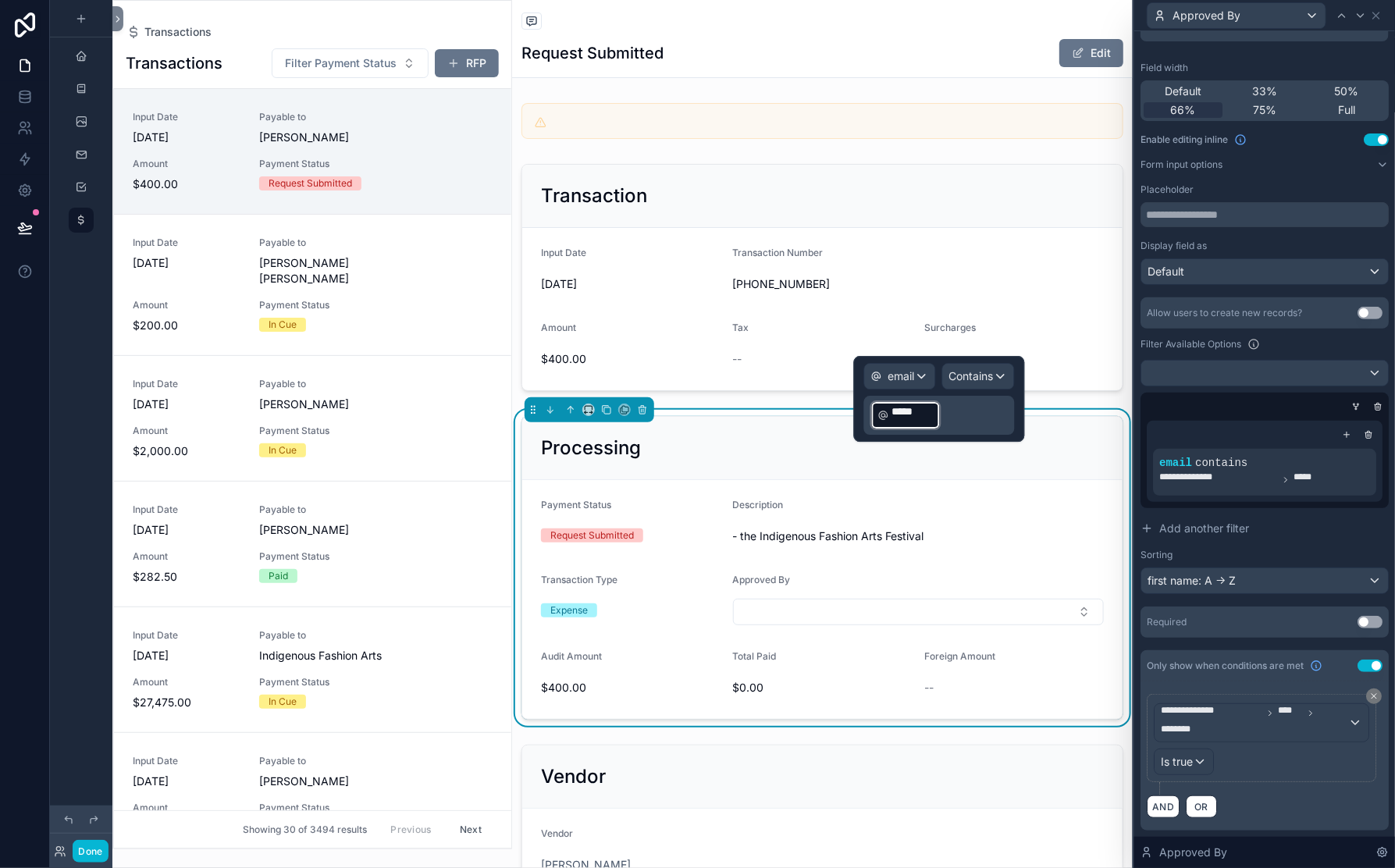
click at [854, 407] on div "email Contains ﻿ ***** ﻿ ﻿" at bounding box center [939, 399] width 171 height 86
click at [881, 387] on div "email" at bounding box center [900, 376] width 70 height 25
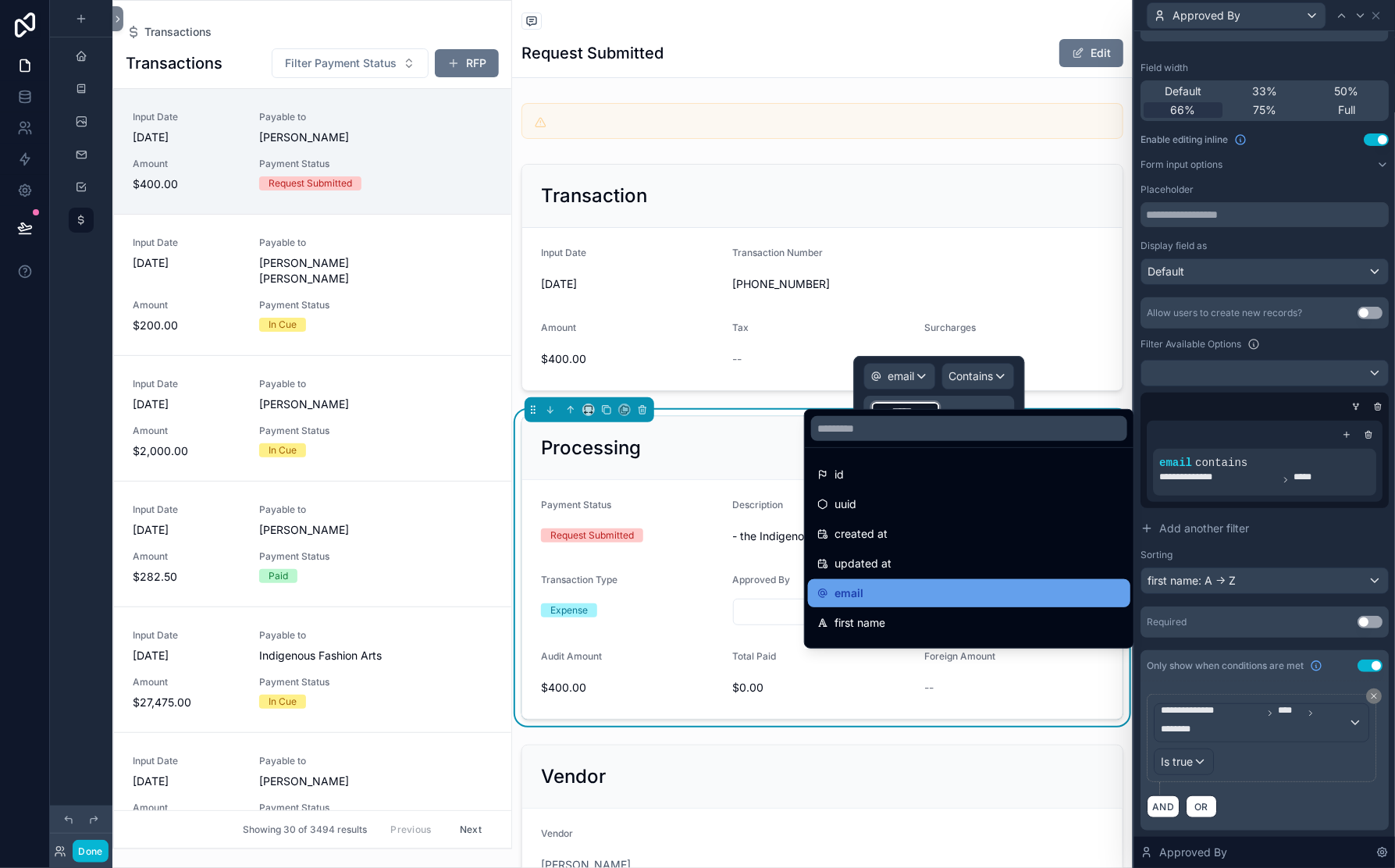
click at [864, 602] on span "email" at bounding box center [849, 593] width 29 height 19
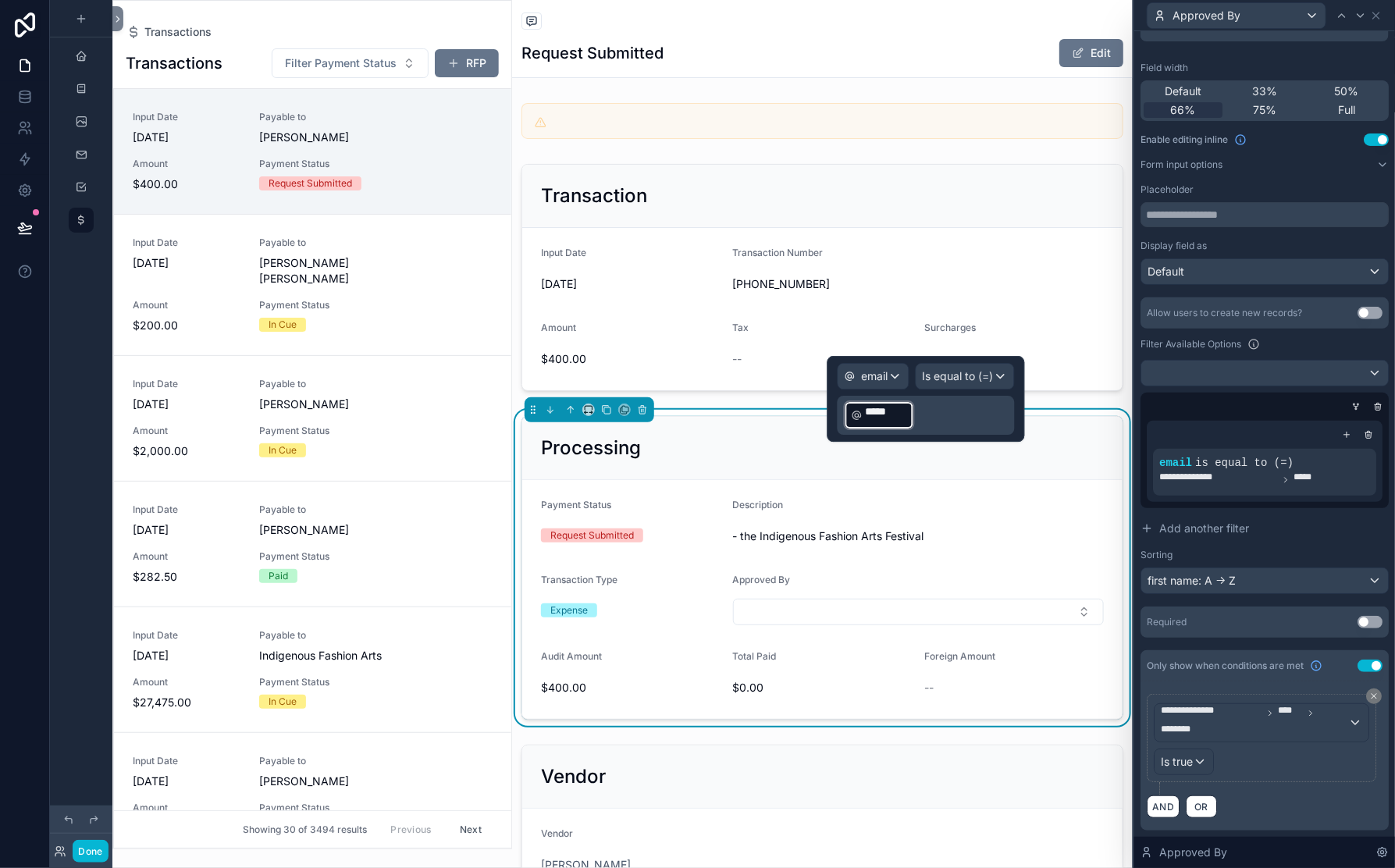
click at [865, 432] on p "﻿ ***** ﻿ ﻿" at bounding box center [928, 415] width 168 height 33
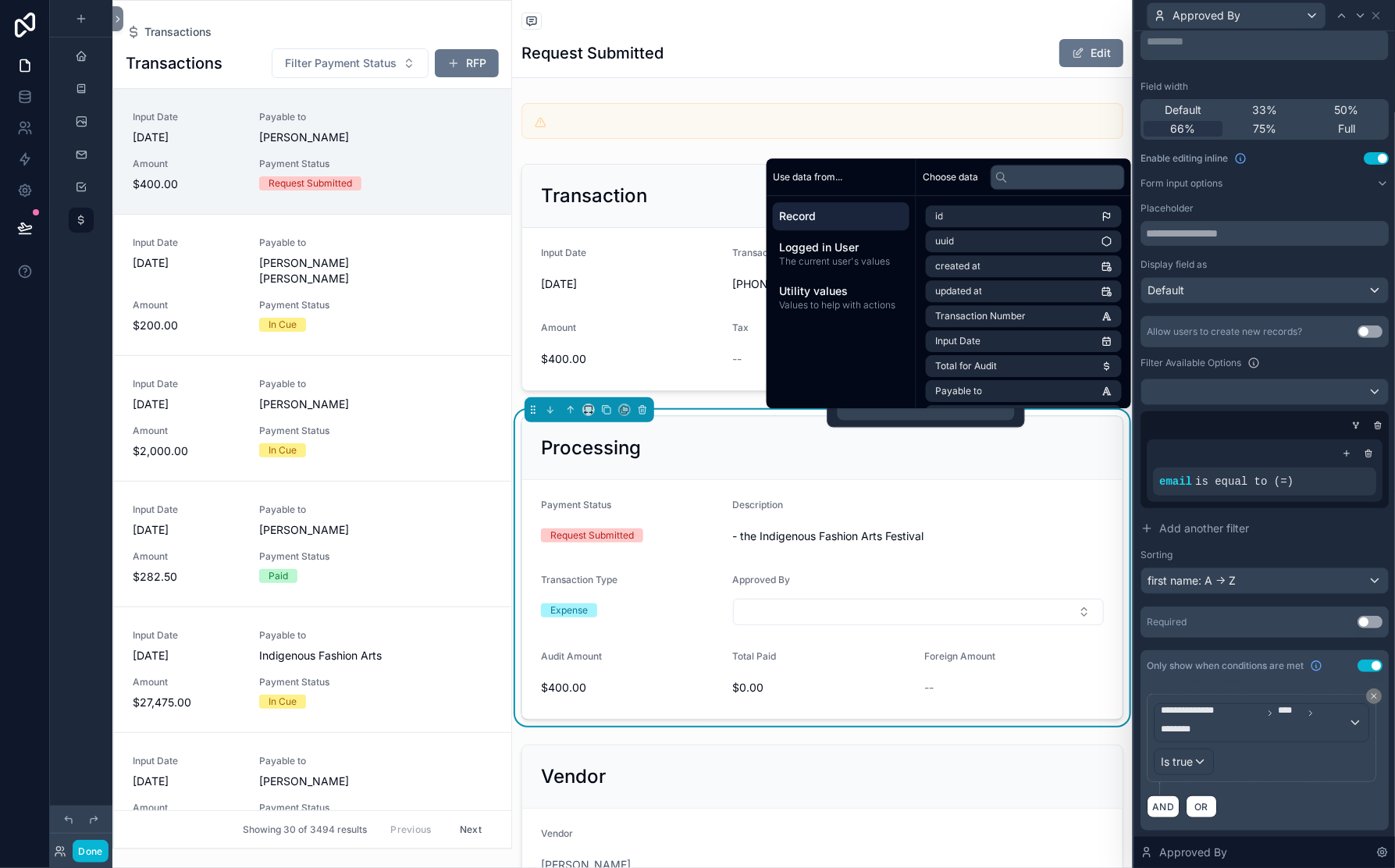
click at [889, 203] on div "Record" at bounding box center [841, 217] width 137 height 28
click at [1008, 171] on icon at bounding box center [1001, 177] width 12 height 12
click at [1107, 164] on input "text" at bounding box center [1057, 177] width 134 height 25
click at [960, 235] on span "Email" at bounding box center [947, 241] width 24 height 12
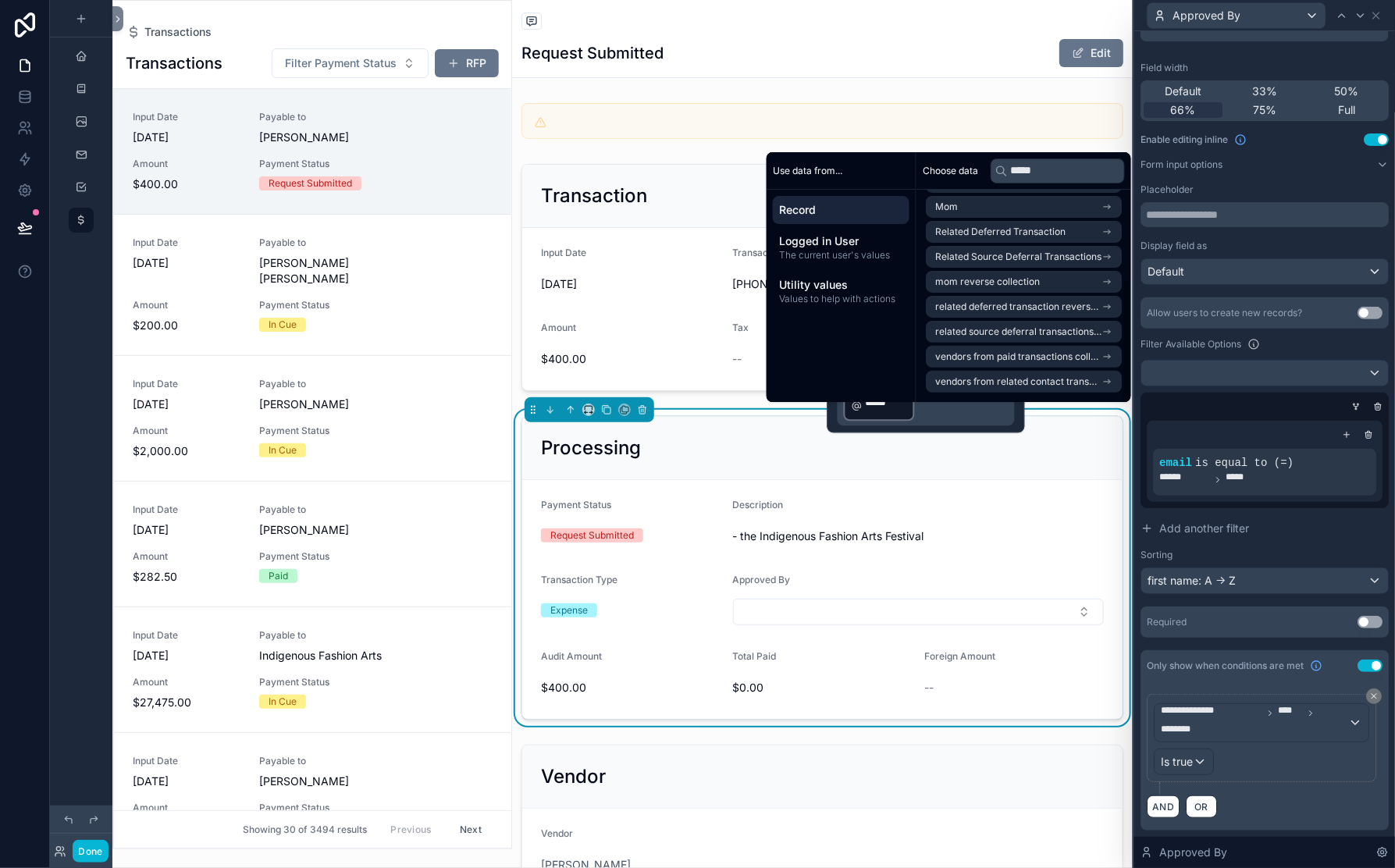
scroll to position [219, 0]
click at [1102, 158] on input "*****" at bounding box center [1057, 171] width 134 height 25
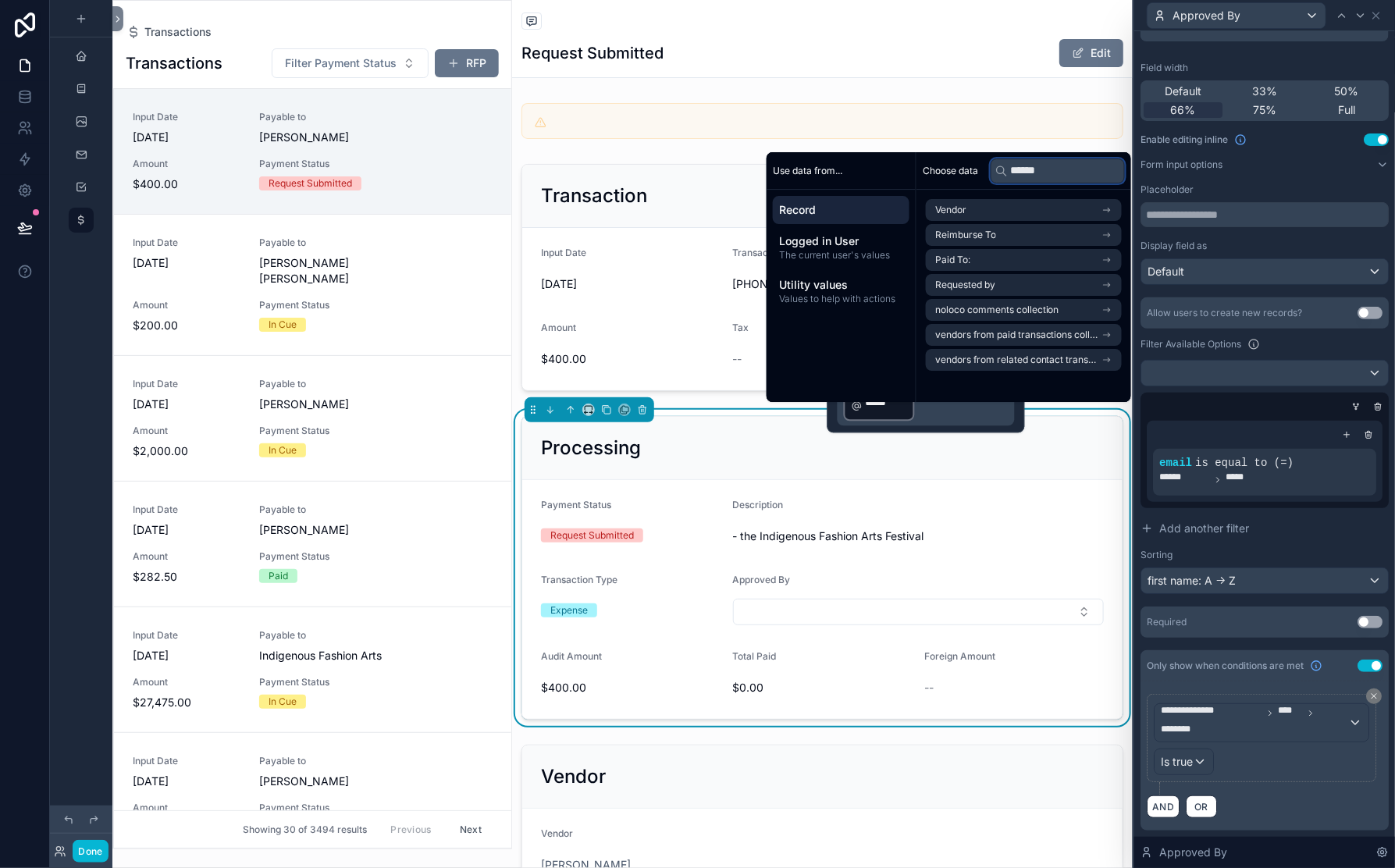
click at [1116, 158] on input "******" at bounding box center [1057, 171] width 134 height 25
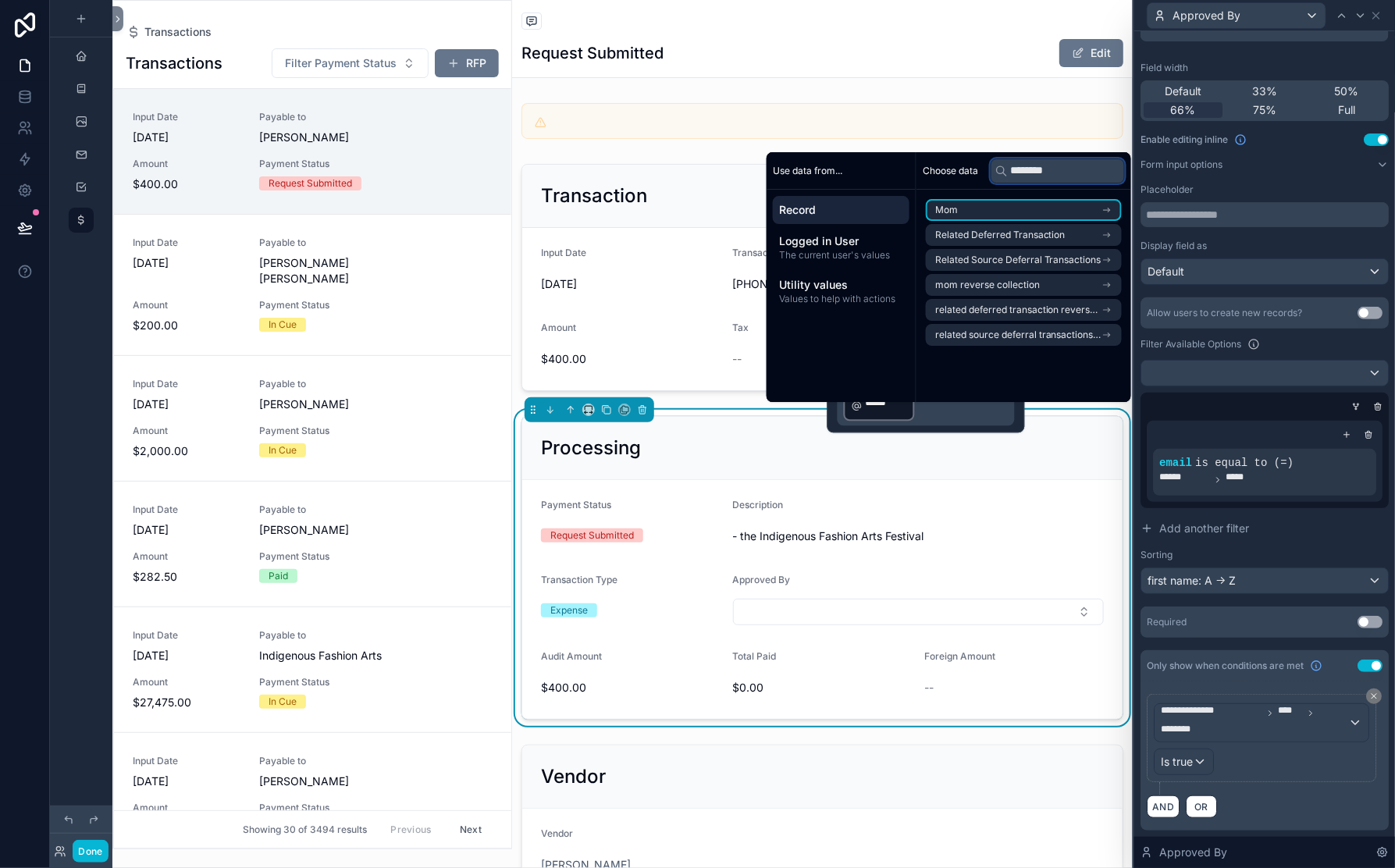
type input "*********"
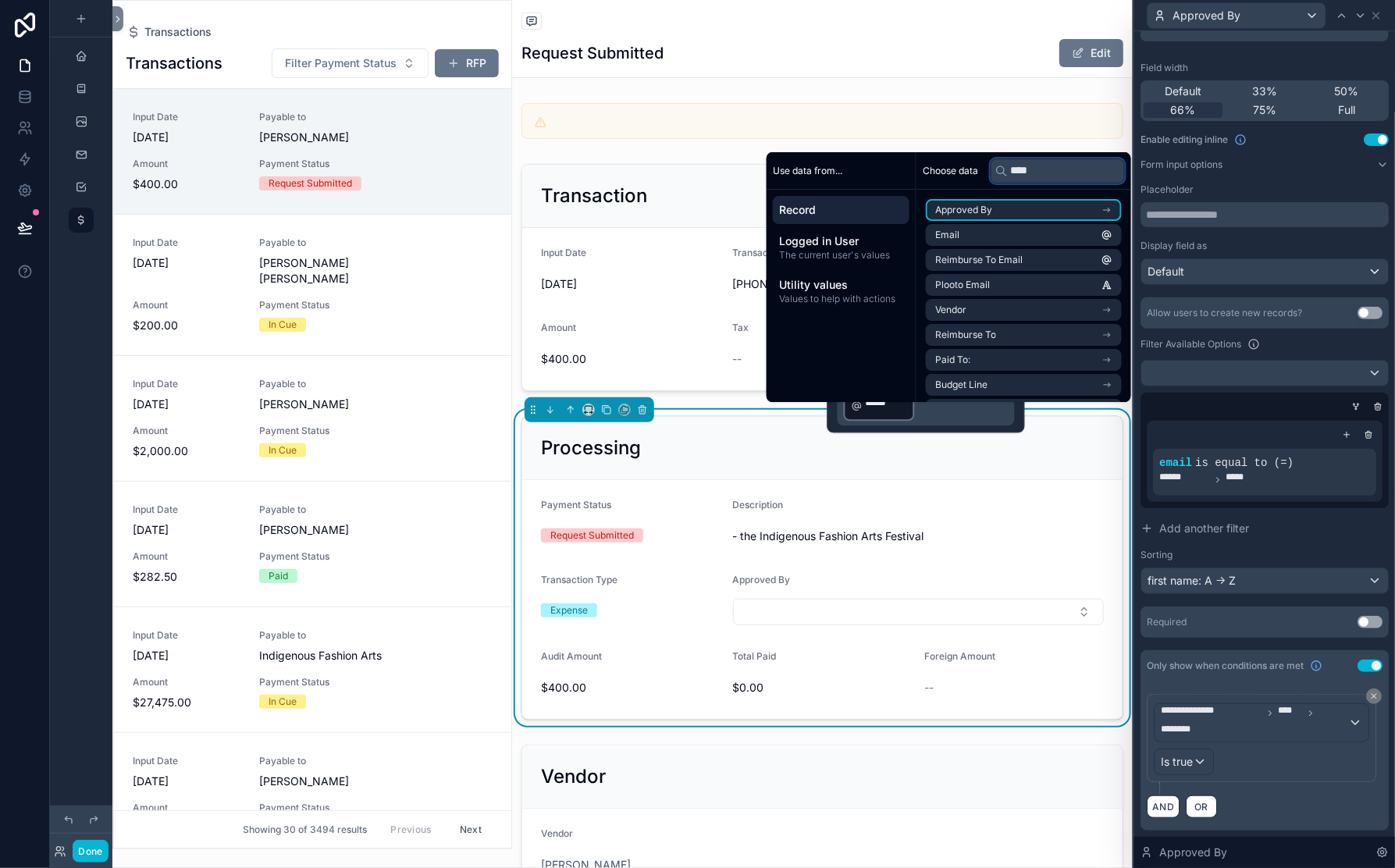
type input "*****"
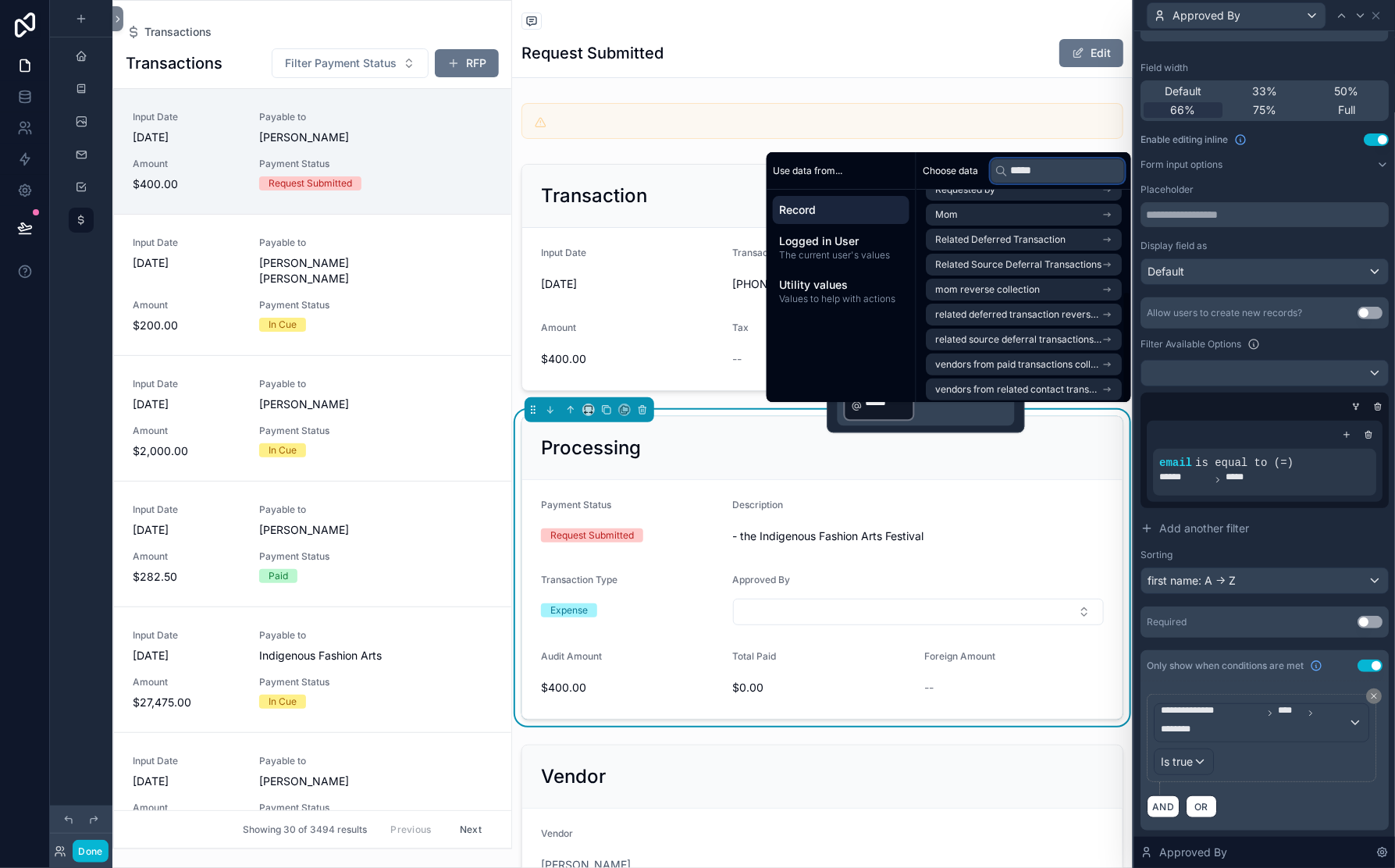
scroll to position [196, 0]
click at [995, 183] on span "Requested by" at bounding box center [966, 189] width 60 height 12
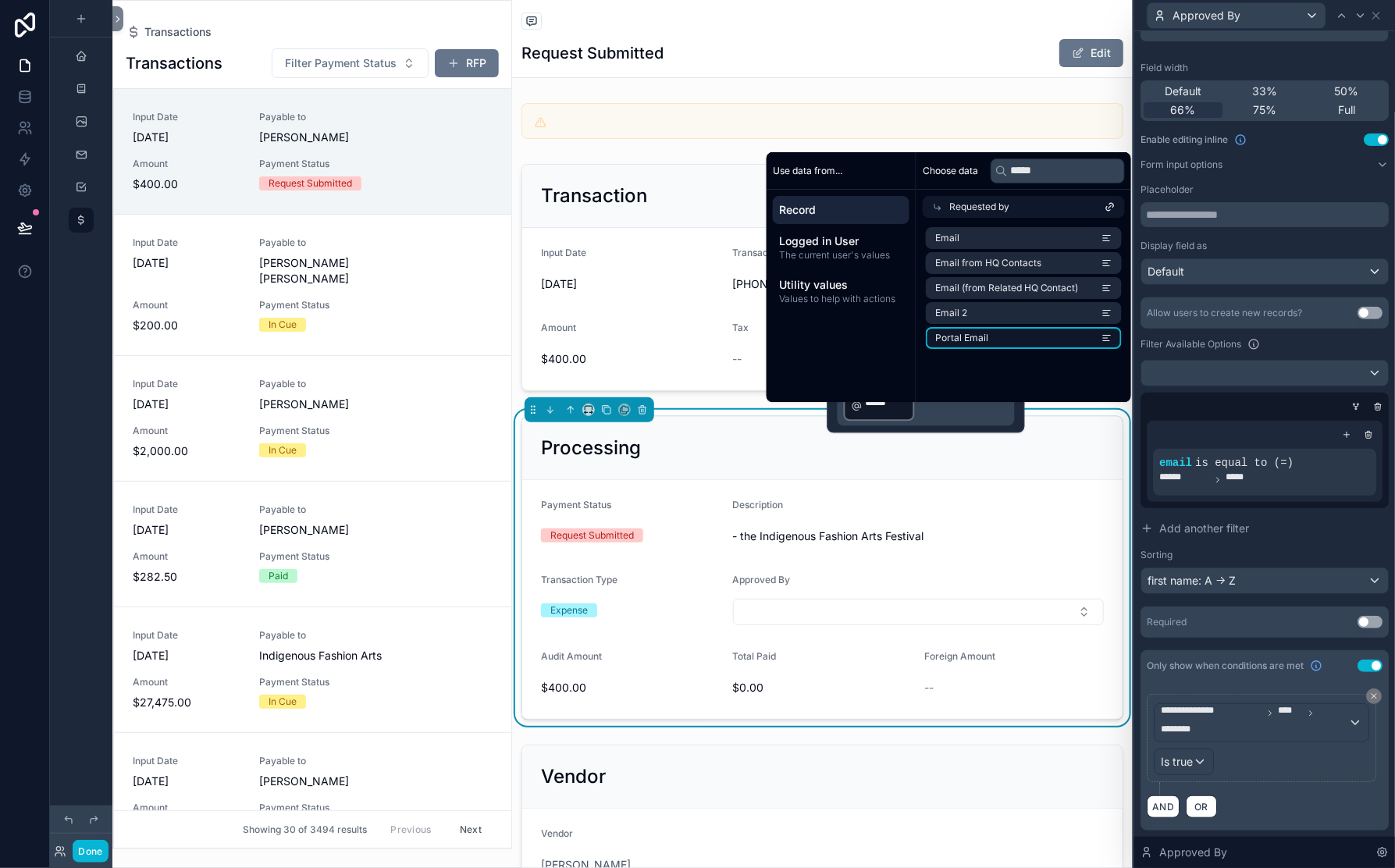
click at [988, 331] on span "Portal Email" at bounding box center [962, 338] width 53 height 12
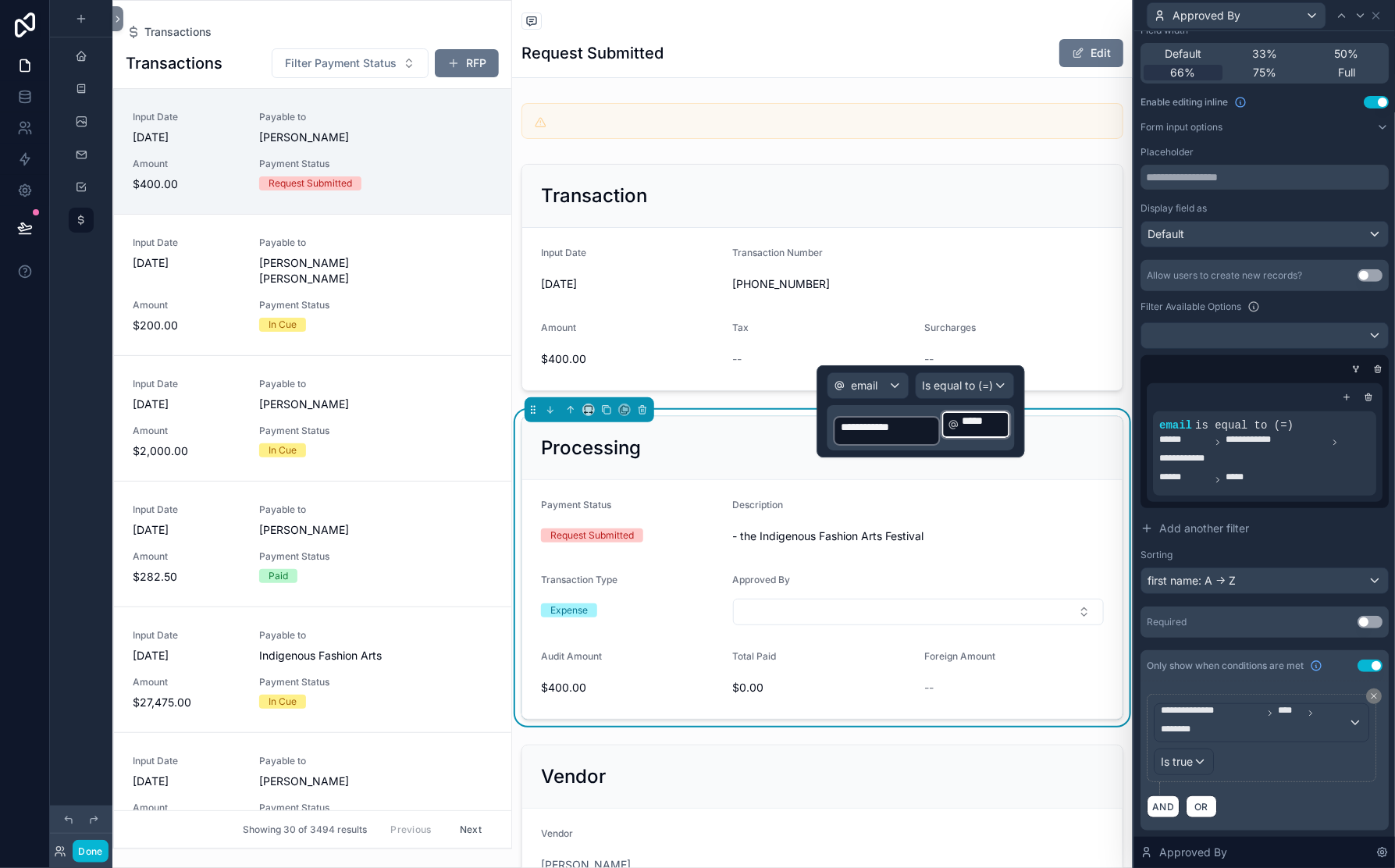
click at [990, 434] on p "**********" at bounding box center [922, 428] width 178 height 39
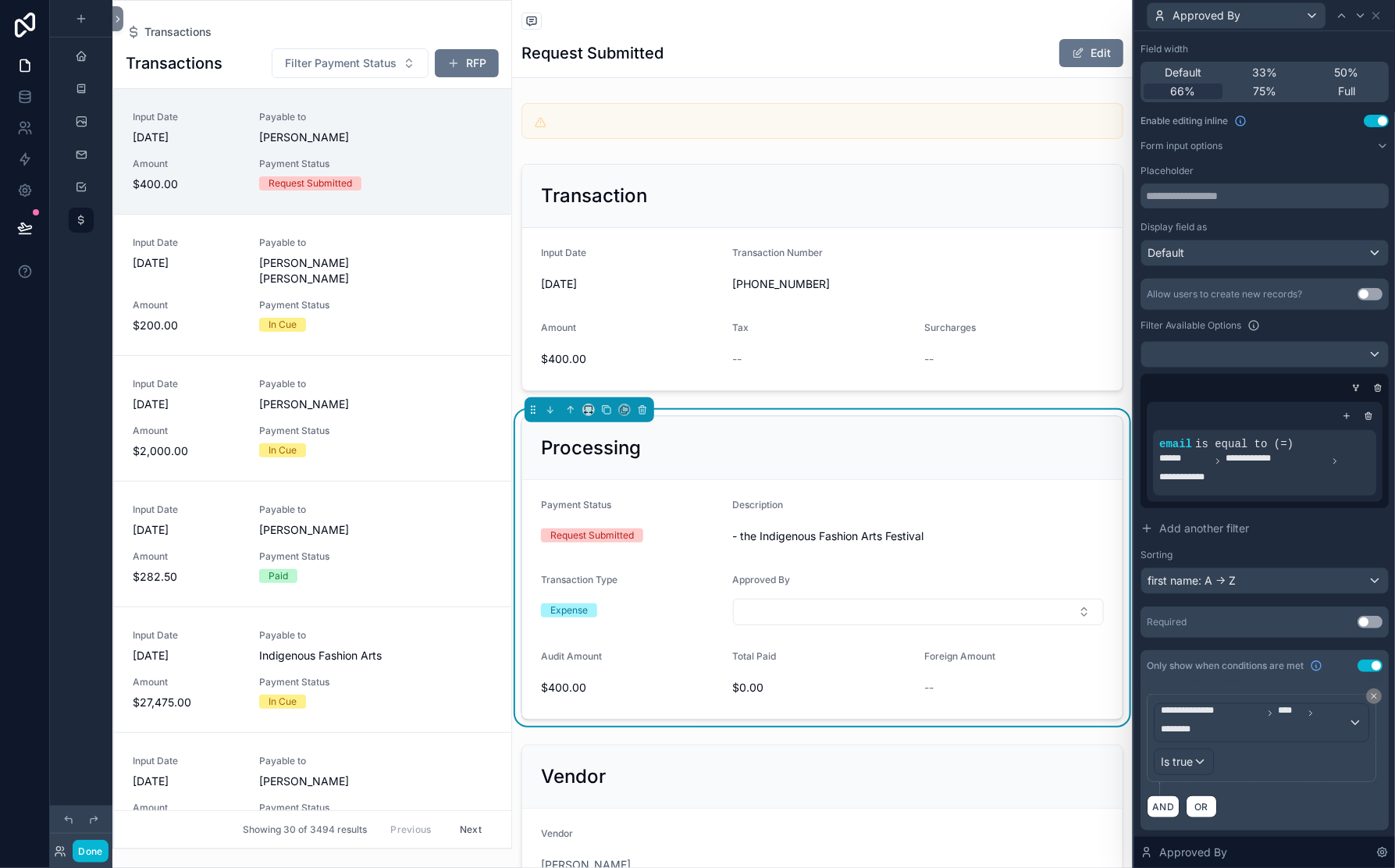
click at [1141, 472] on div "**********" at bounding box center [1264, 436] width 248 height 315
click at [108, 840] on button "Done" at bounding box center [91, 850] width 36 height 22
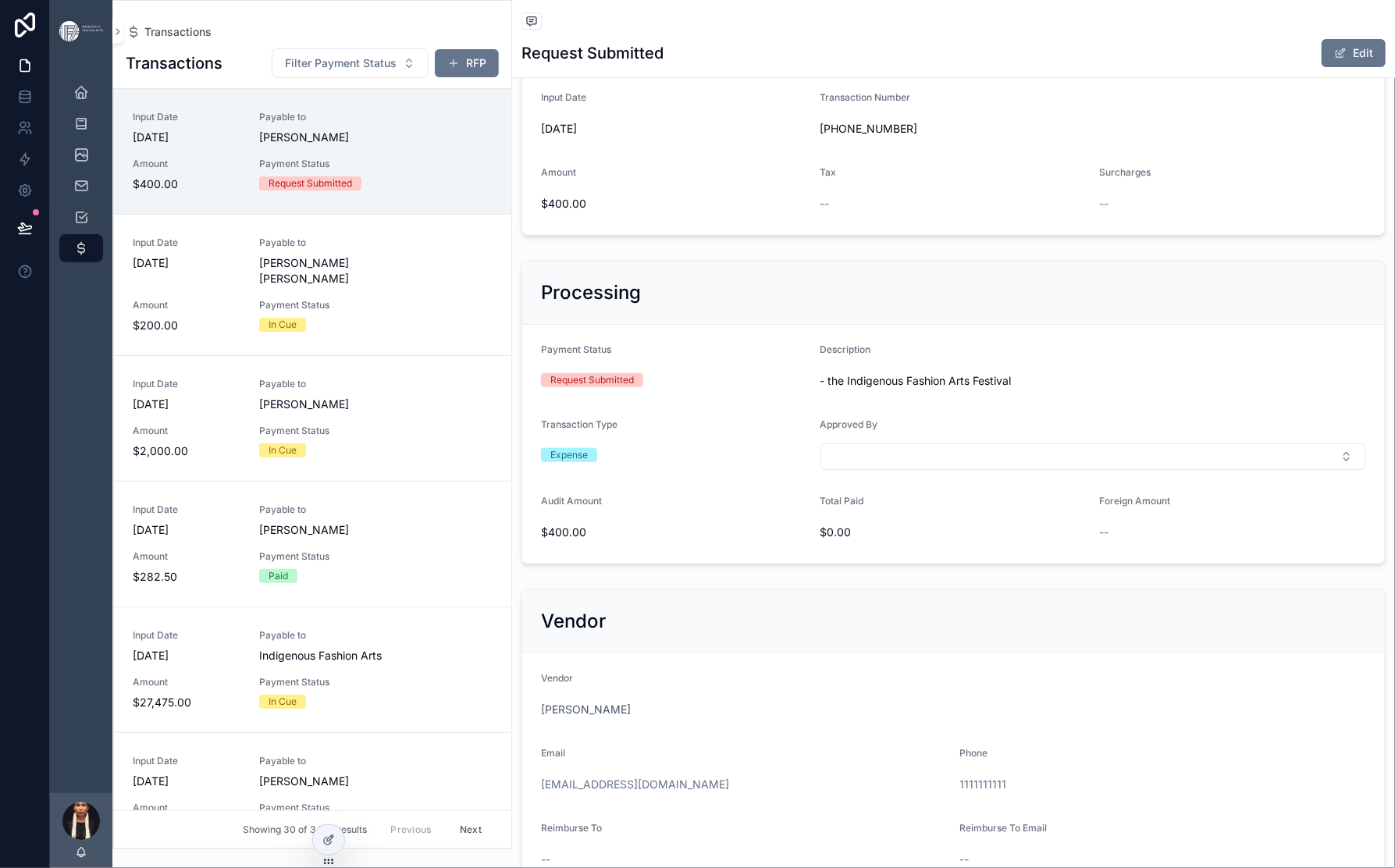
scroll to position [283, 0]
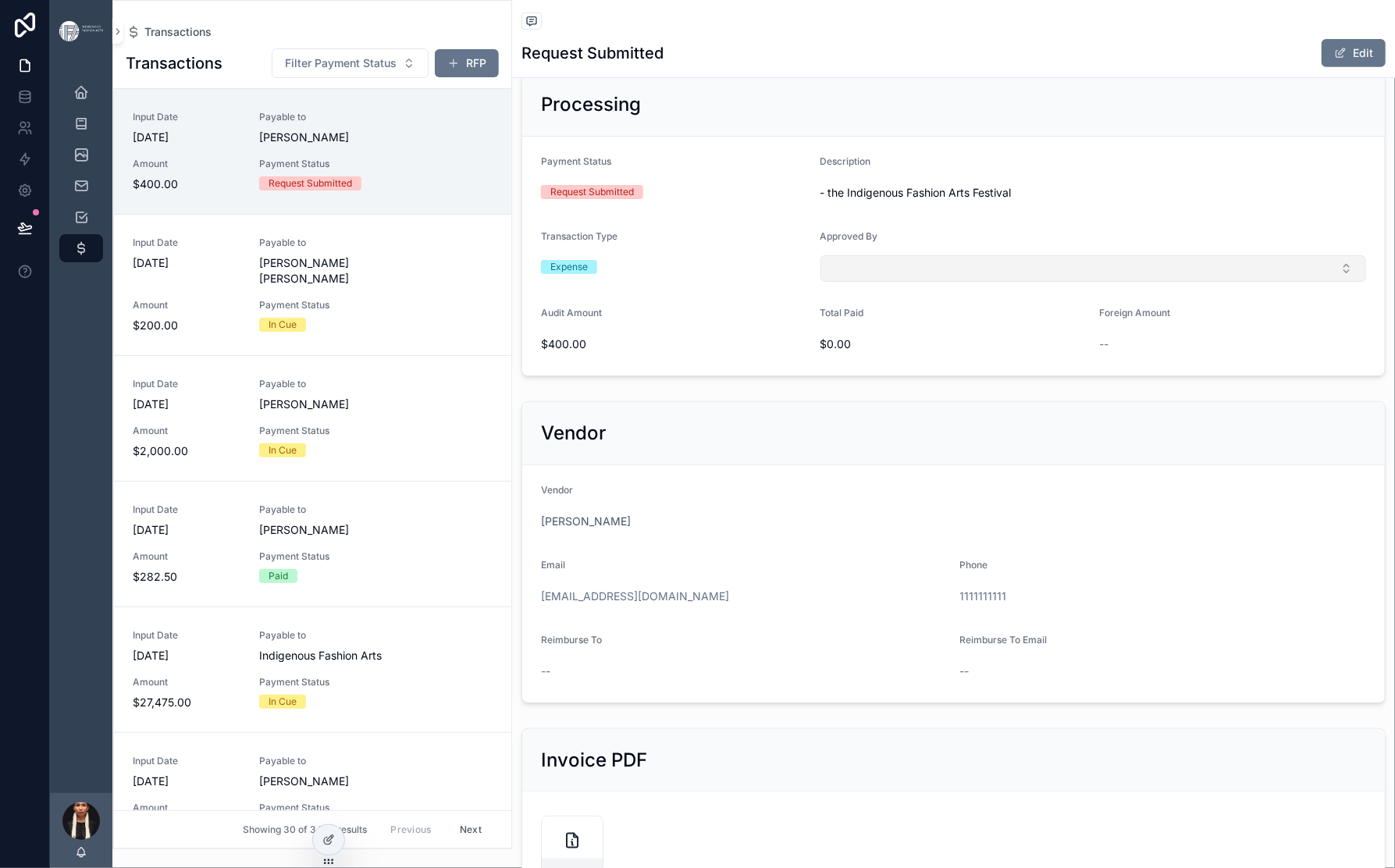
click at [1013, 282] on button "Select Button" at bounding box center [1093, 268] width 546 height 27
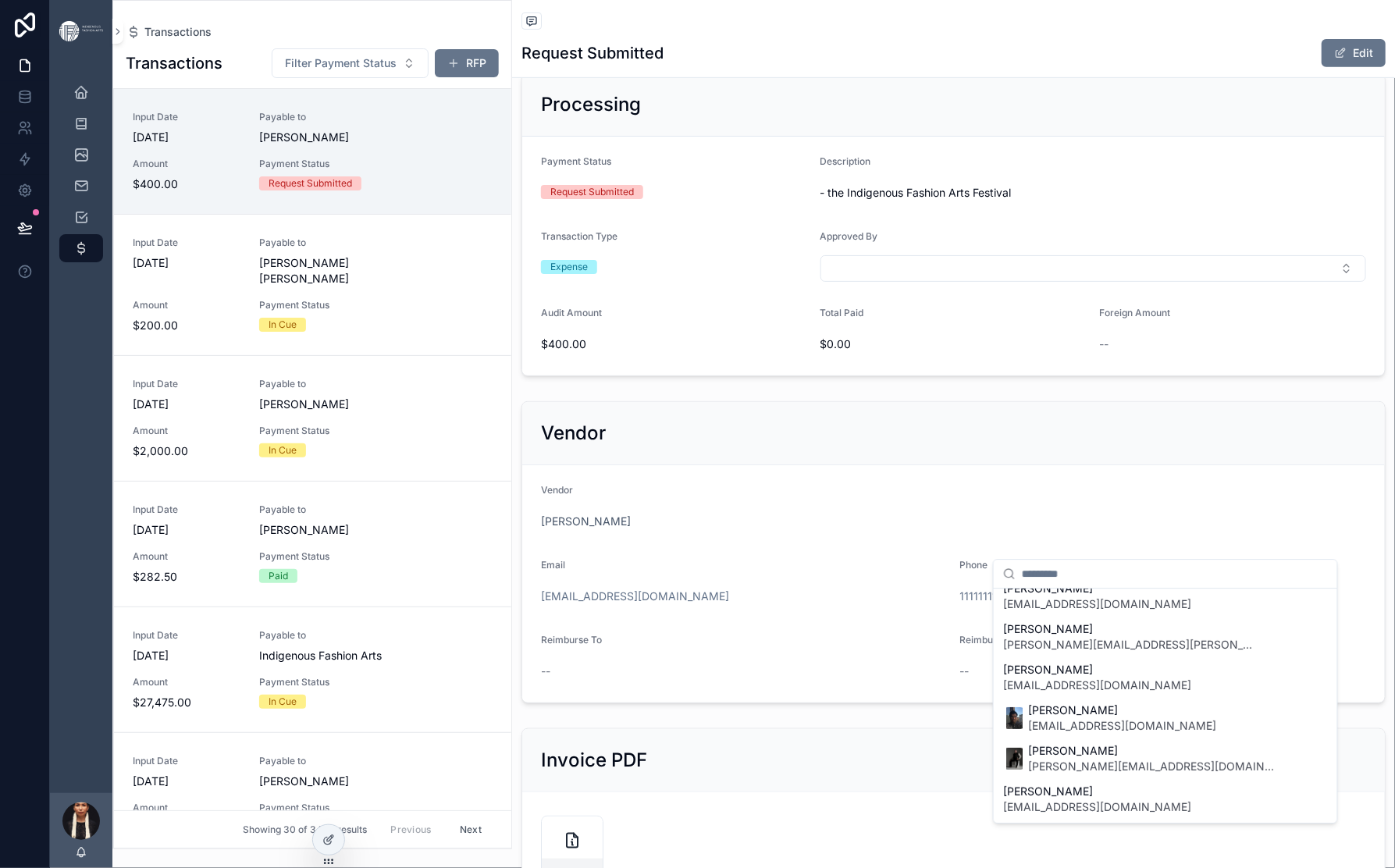
scroll to position [0, 0]
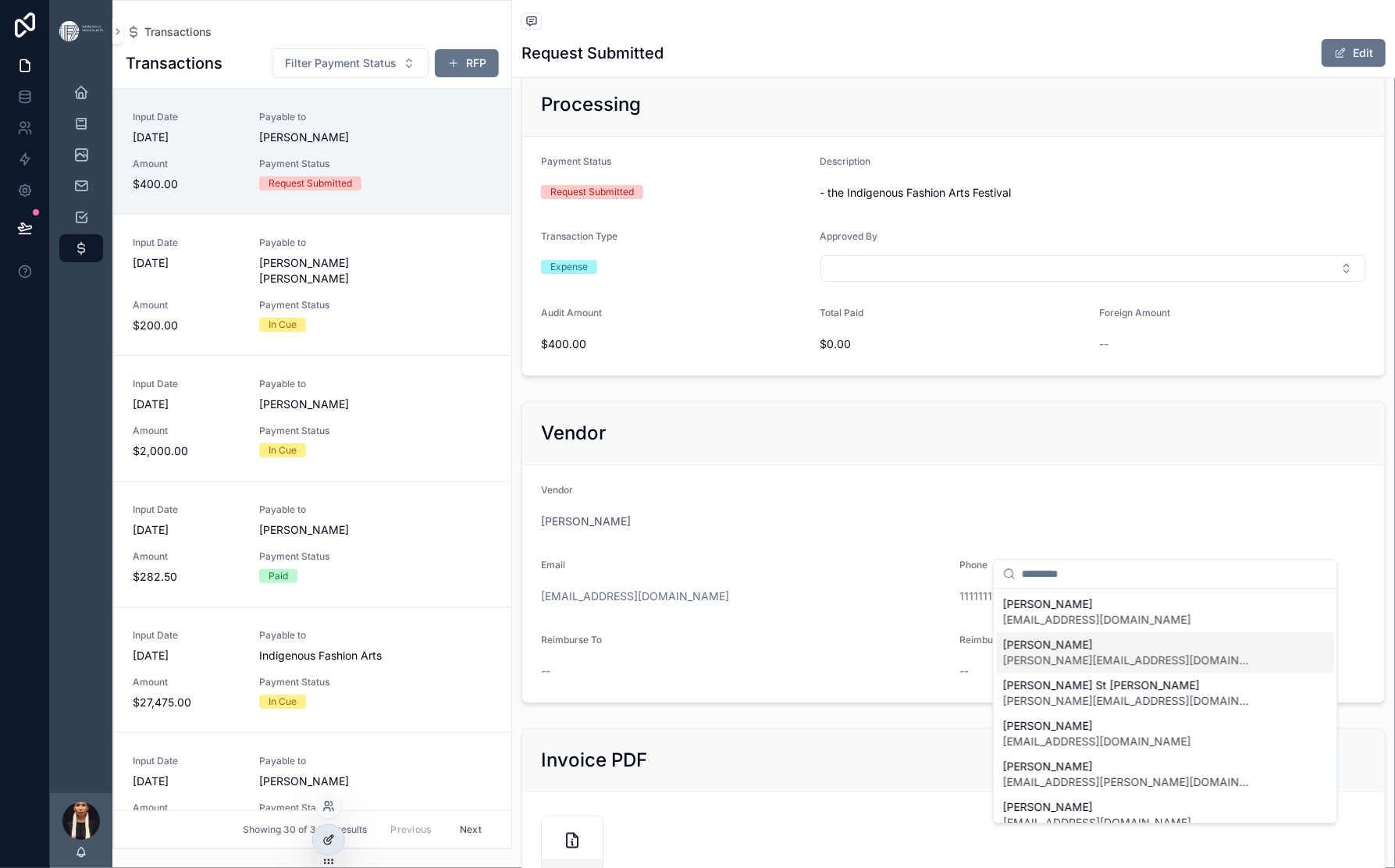
click at [333, 841] on icon at bounding box center [330, 838] width 6 height 6
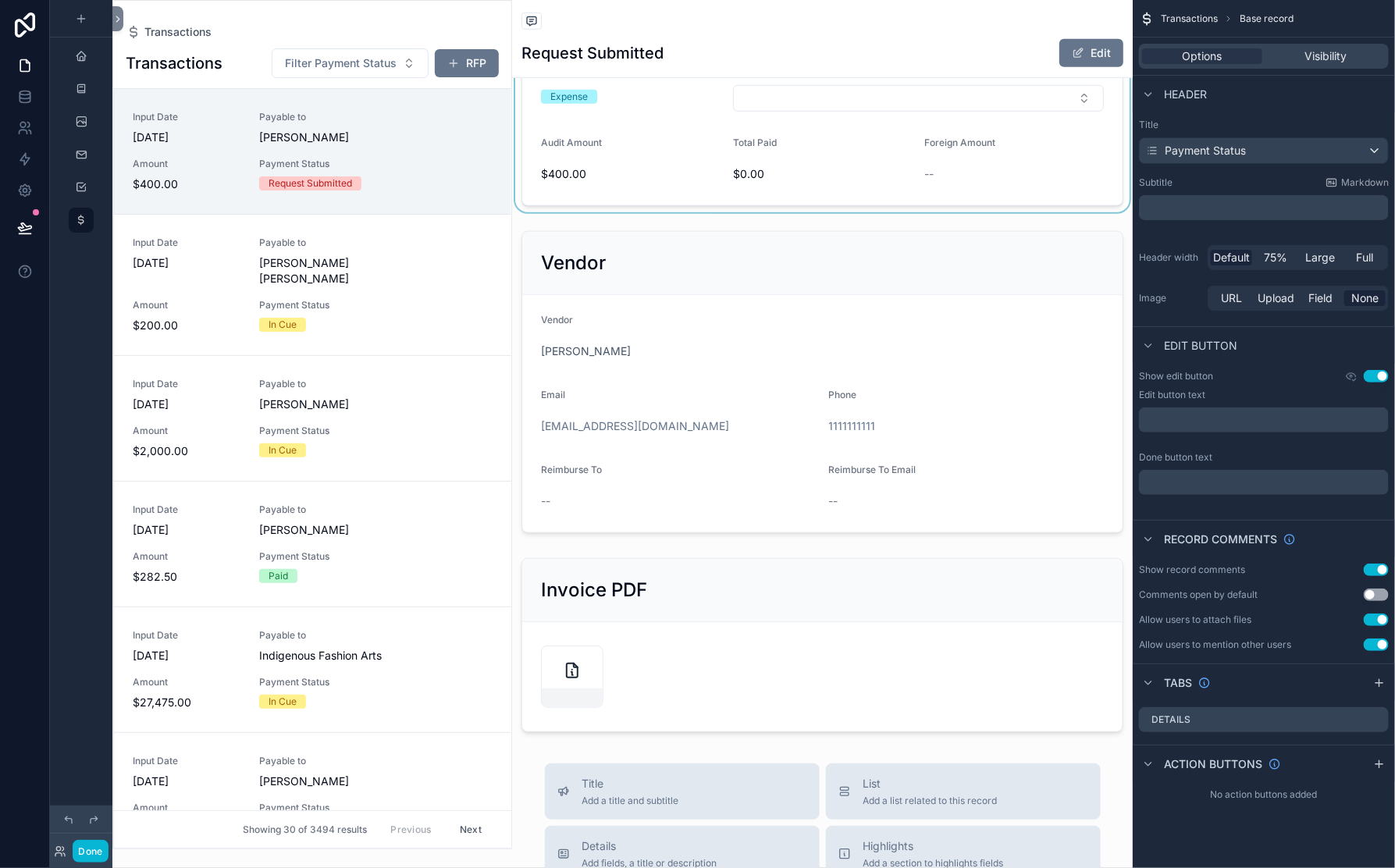
scroll to position [482, 0]
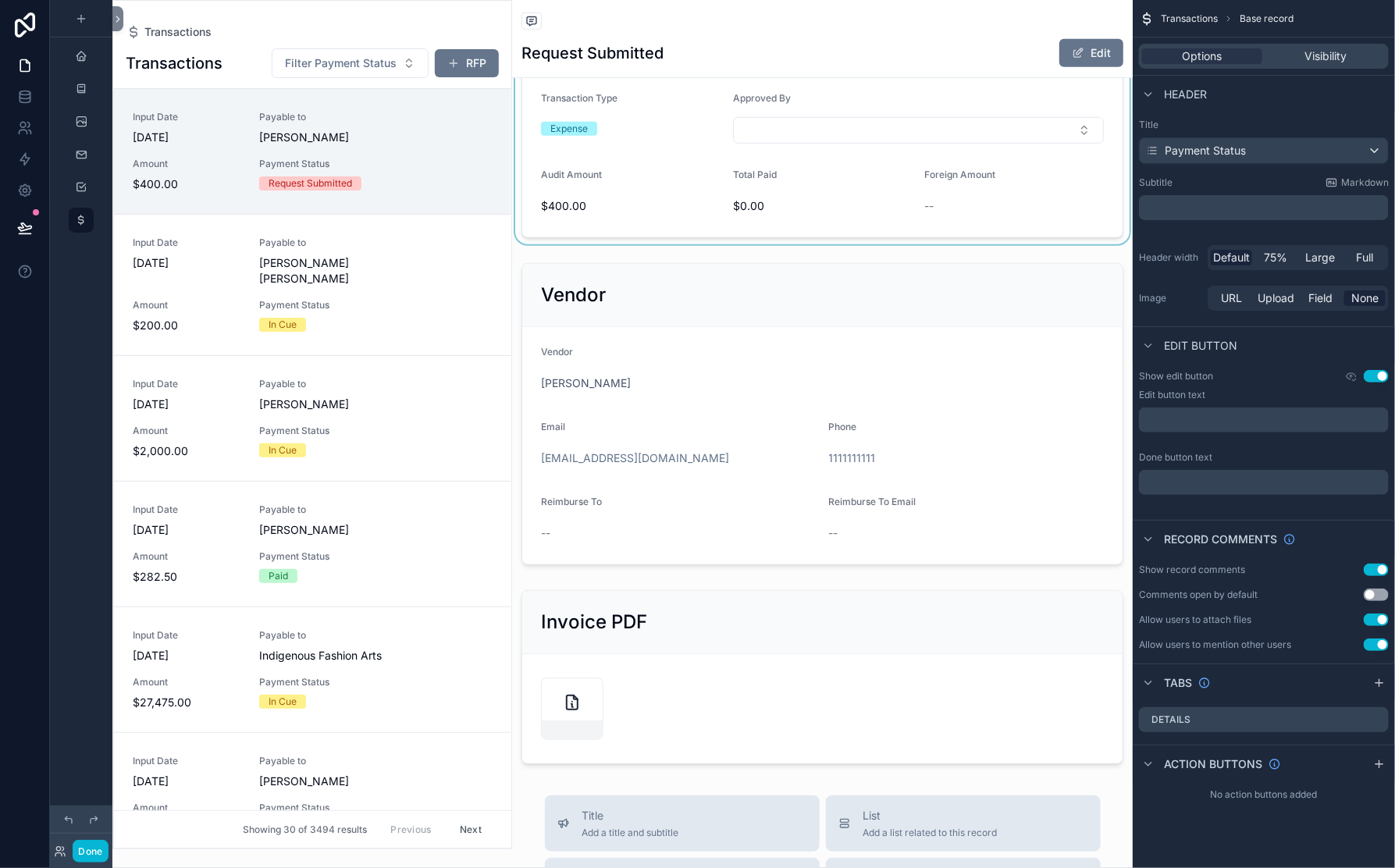
click at [833, 244] on div "scrollable content" at bounding box center [822, 86] width 621 height 316
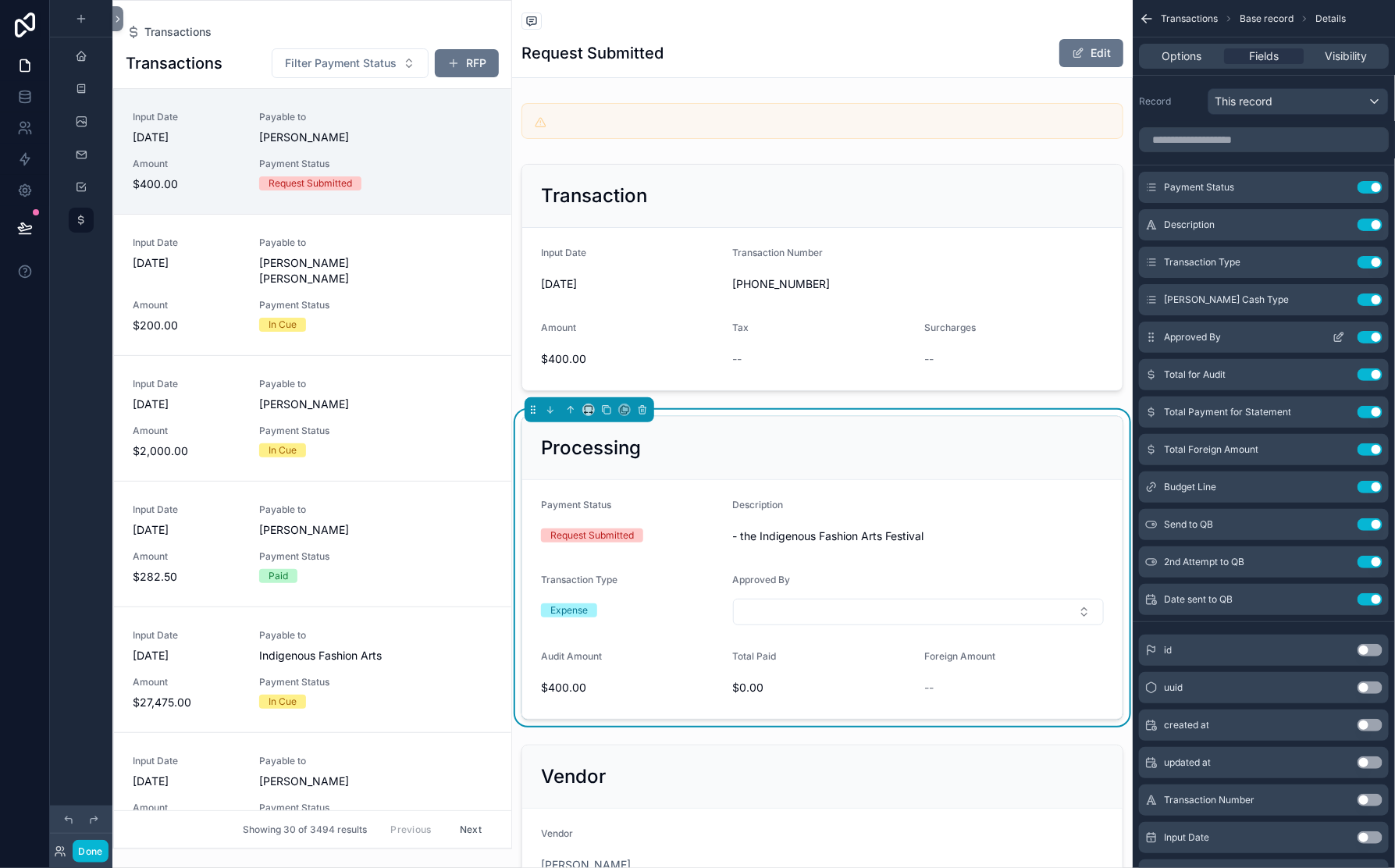
click at [1311, 338] on icon "scrollable content" at bounding box center [1340, 335] width 6 height 6
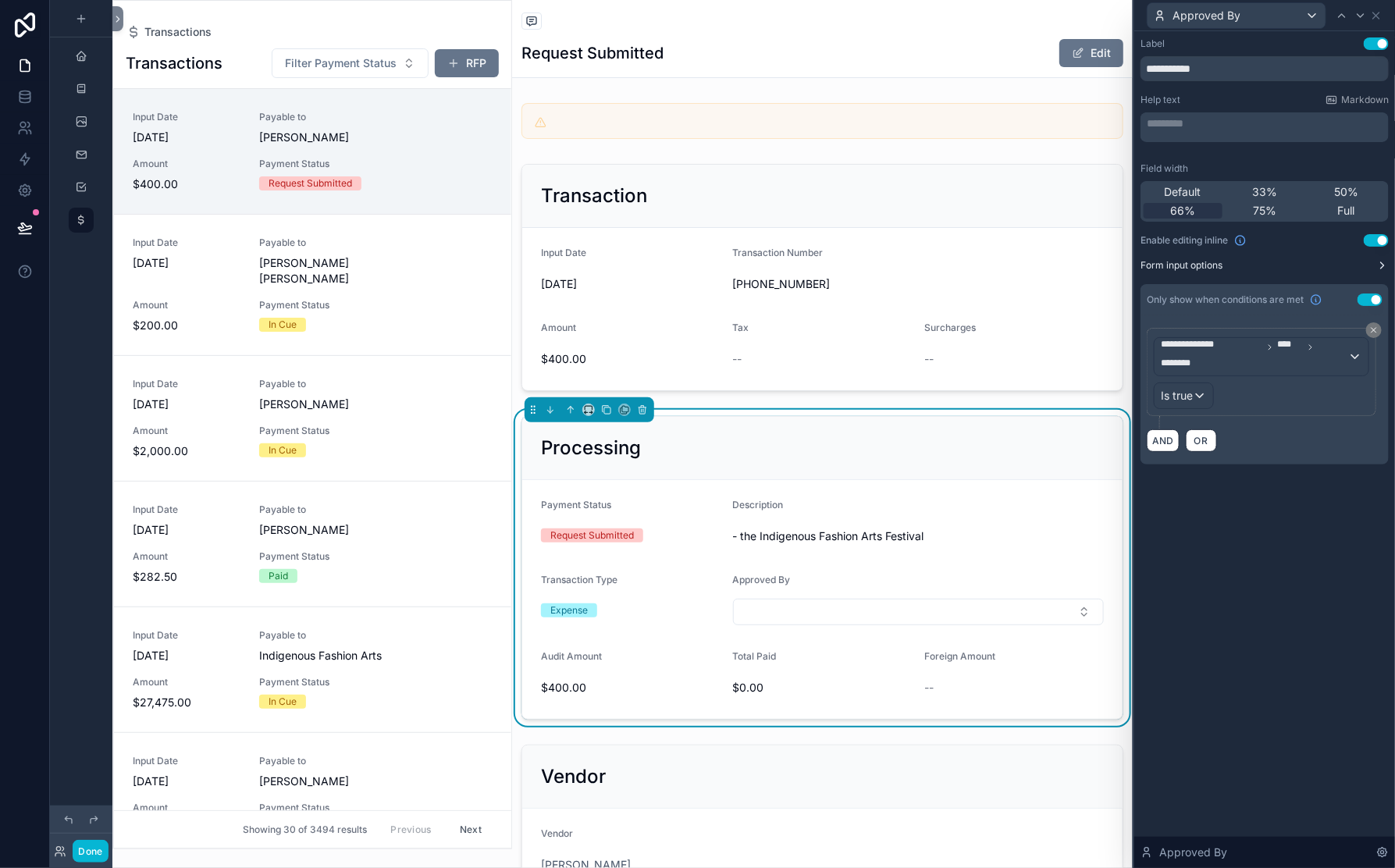
click at [1306, 272] on button "Form input options" at bounding box center [1264, 266] width 248 height 12
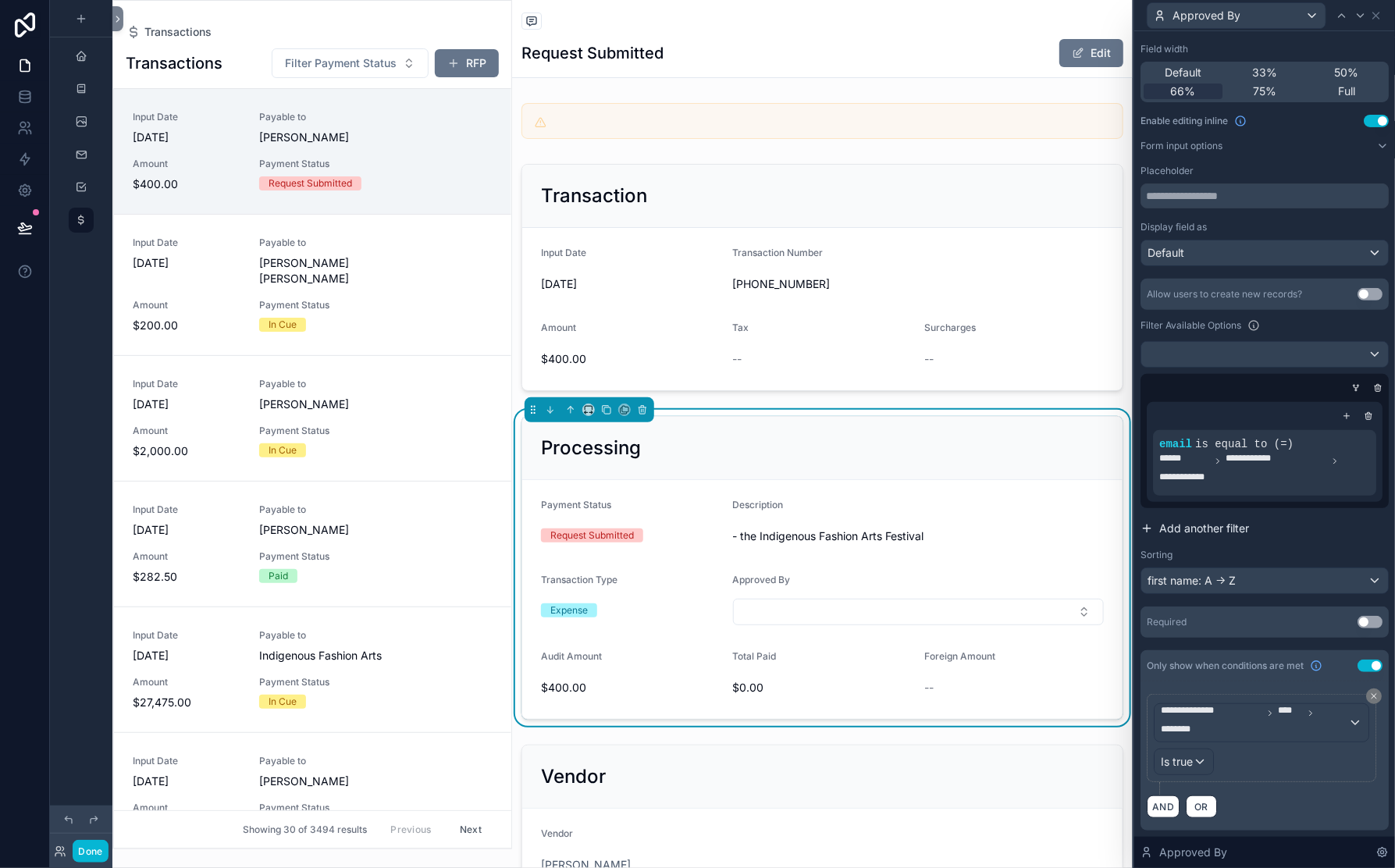
scroll to position [438, 0]
click at [1311, 427] on icon at bounding box center [1337, 432] width 10 height 10
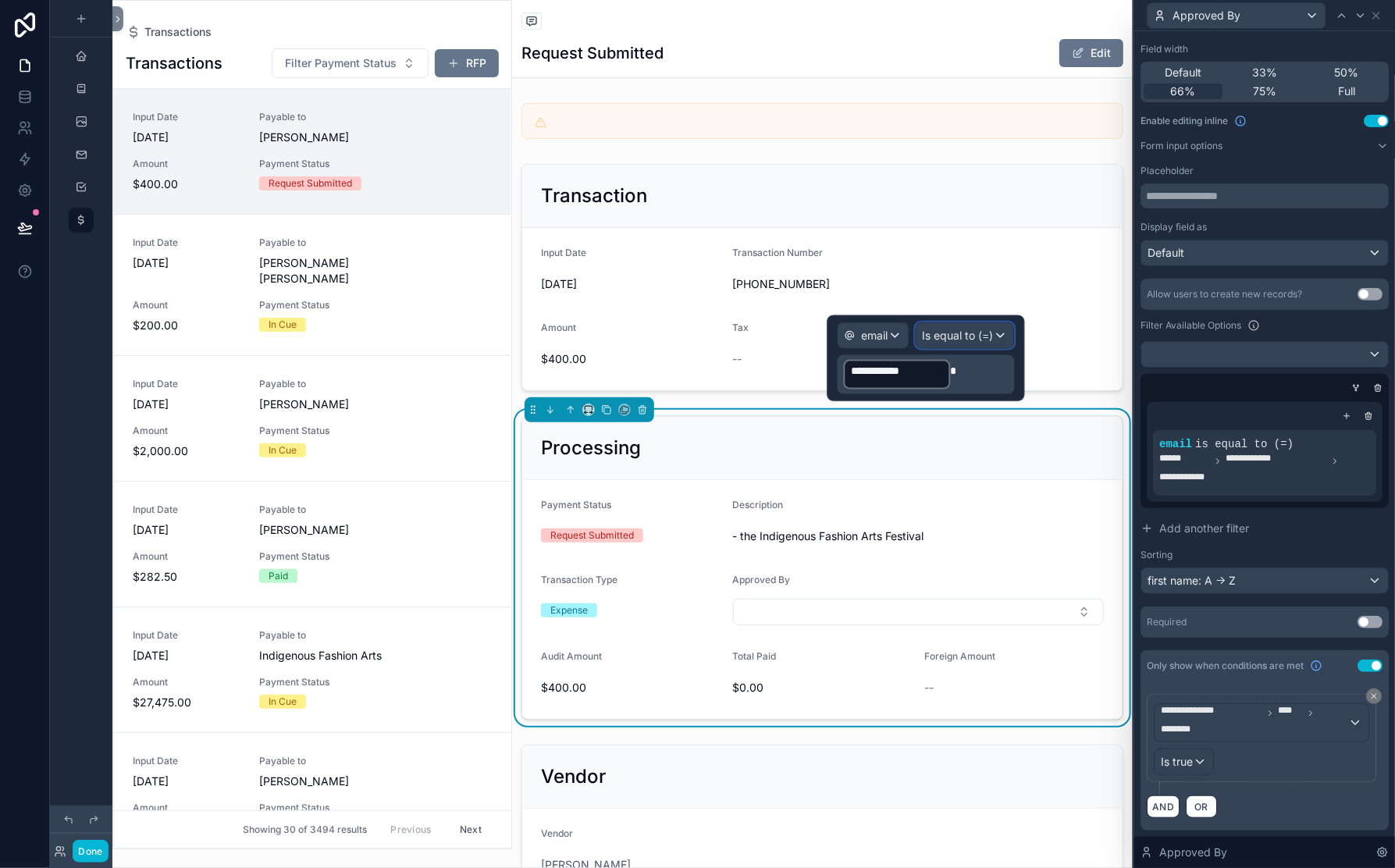
click at [987, 344] on div "Is equal to (=)" at bounding box center [966, 336] width 98 height 25
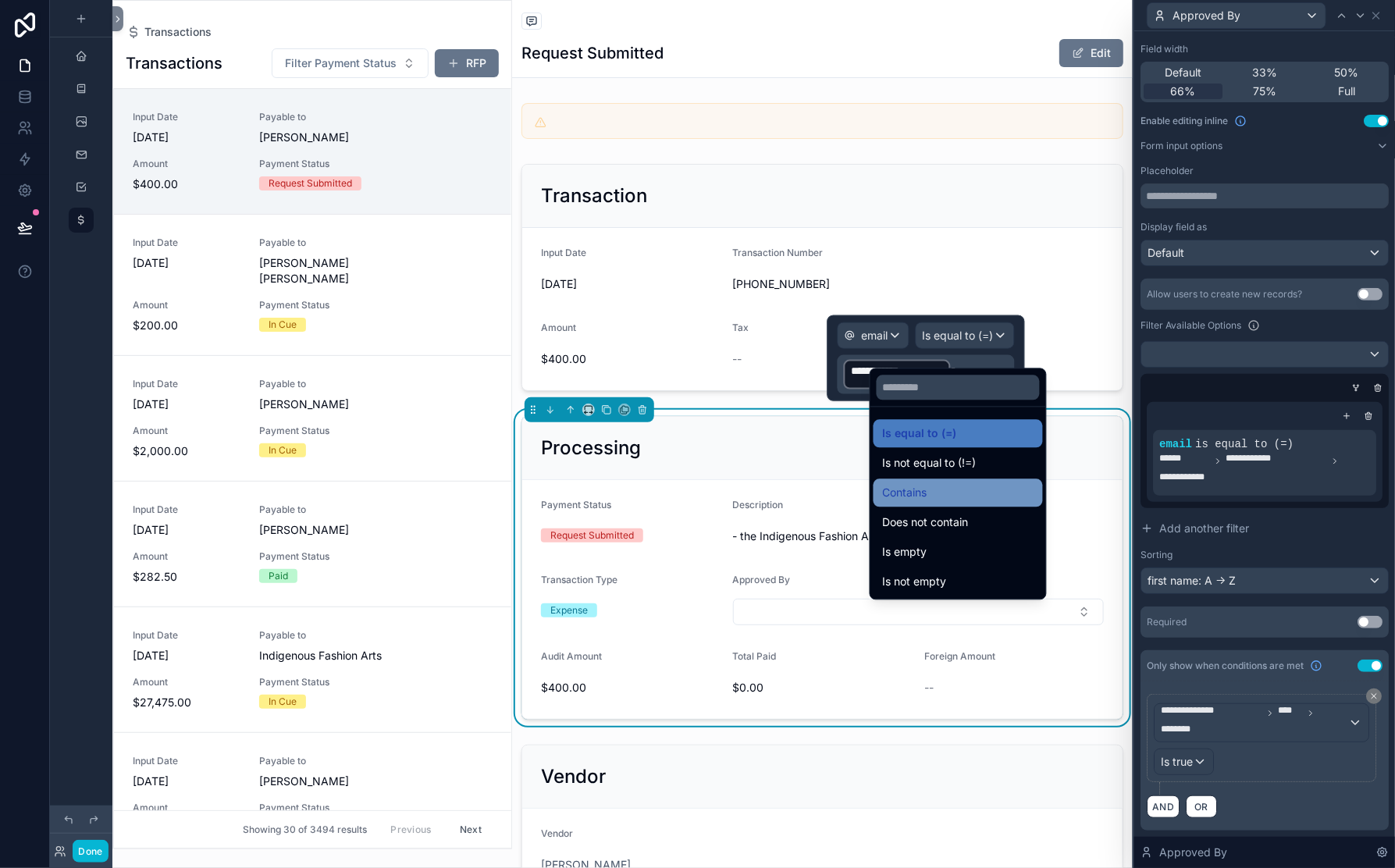
click at [923, 503] on span "Contains" at bounding box center [905, 493] width 44 height 19
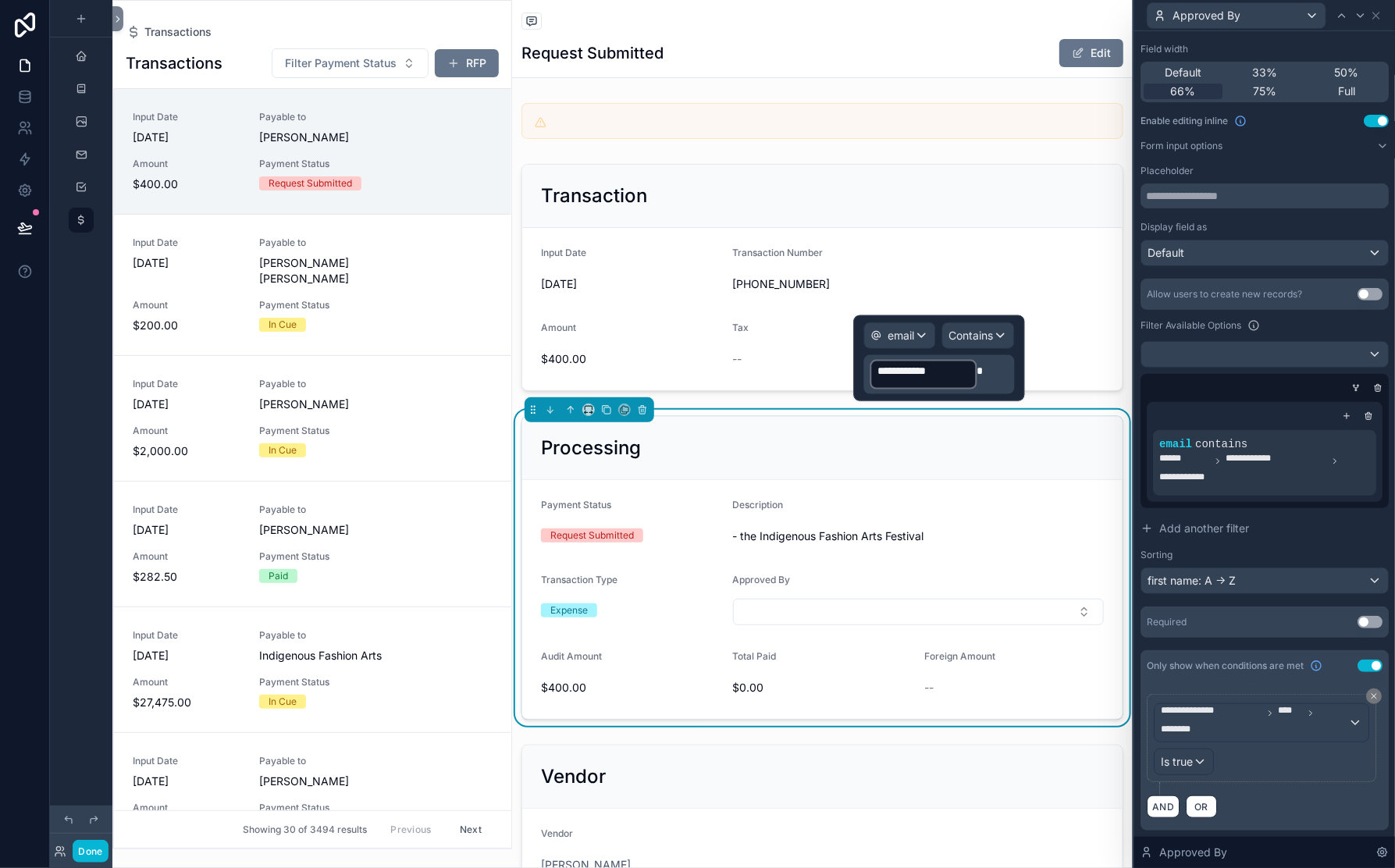
click at [1137, 380] on div at bounding box center [1261, 388] width 248 height 16
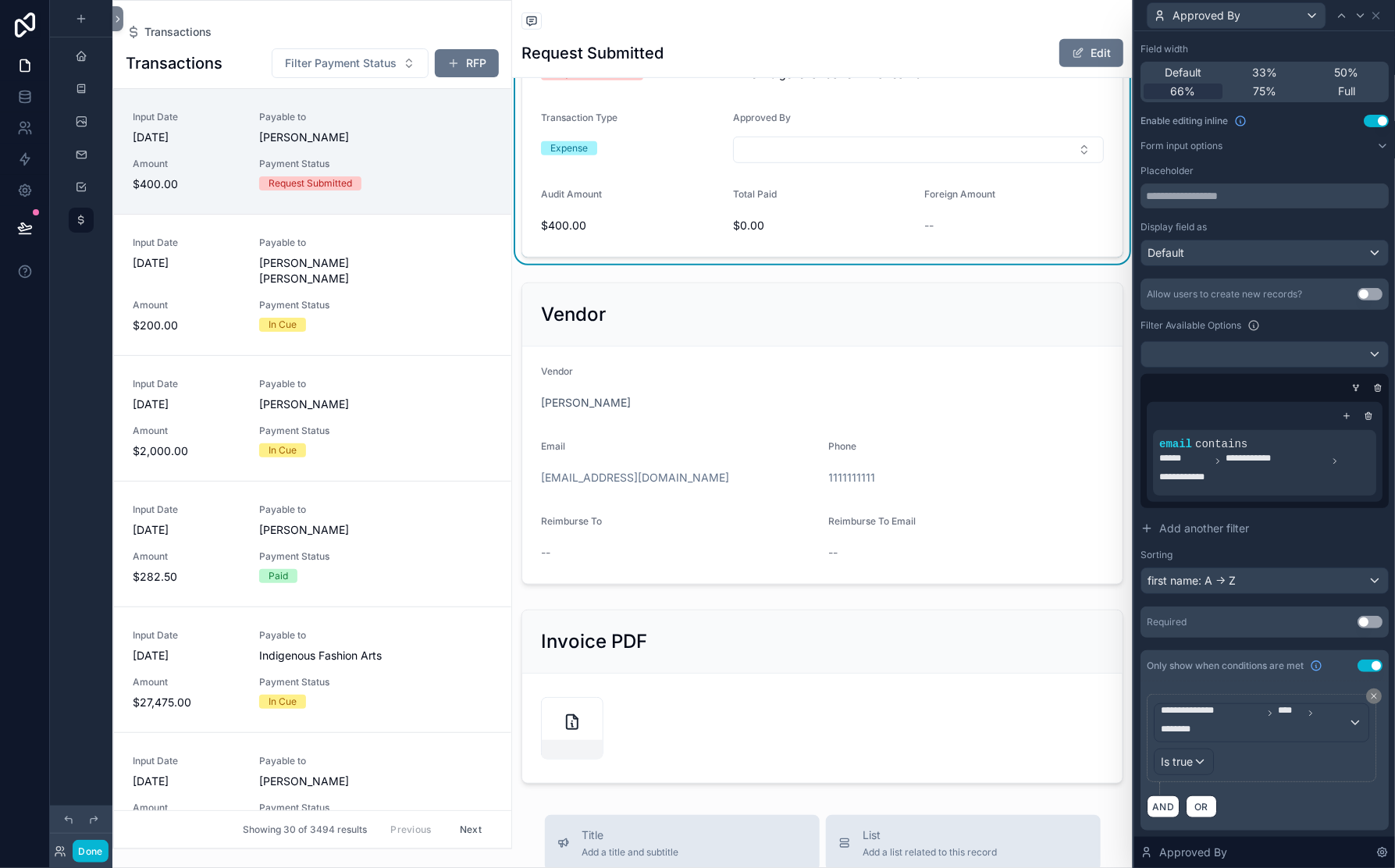
scroll to position [498, 0]
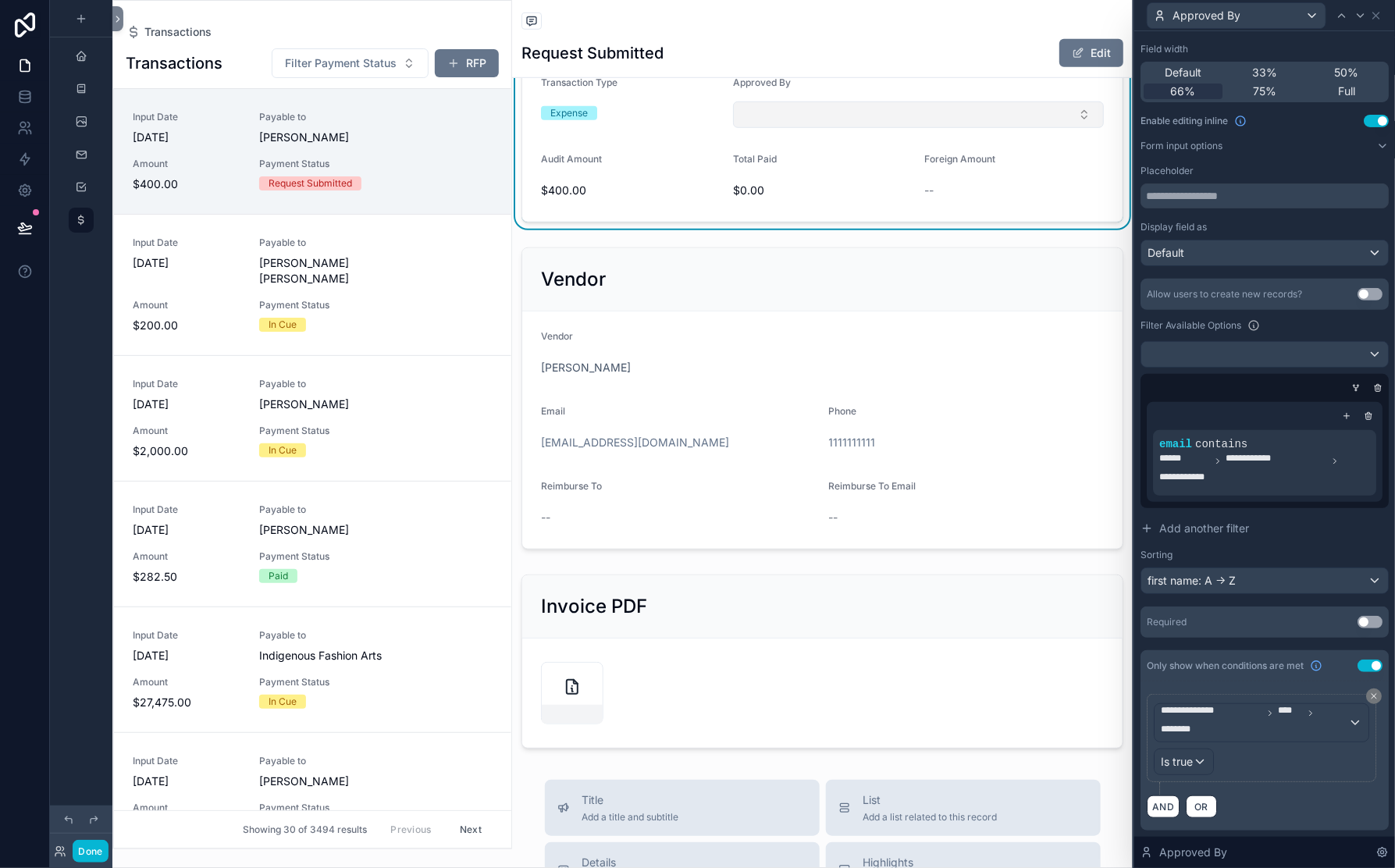
click at [920, 128] on button "Select Button" at bounding box center [918, 115] width 371 height 27
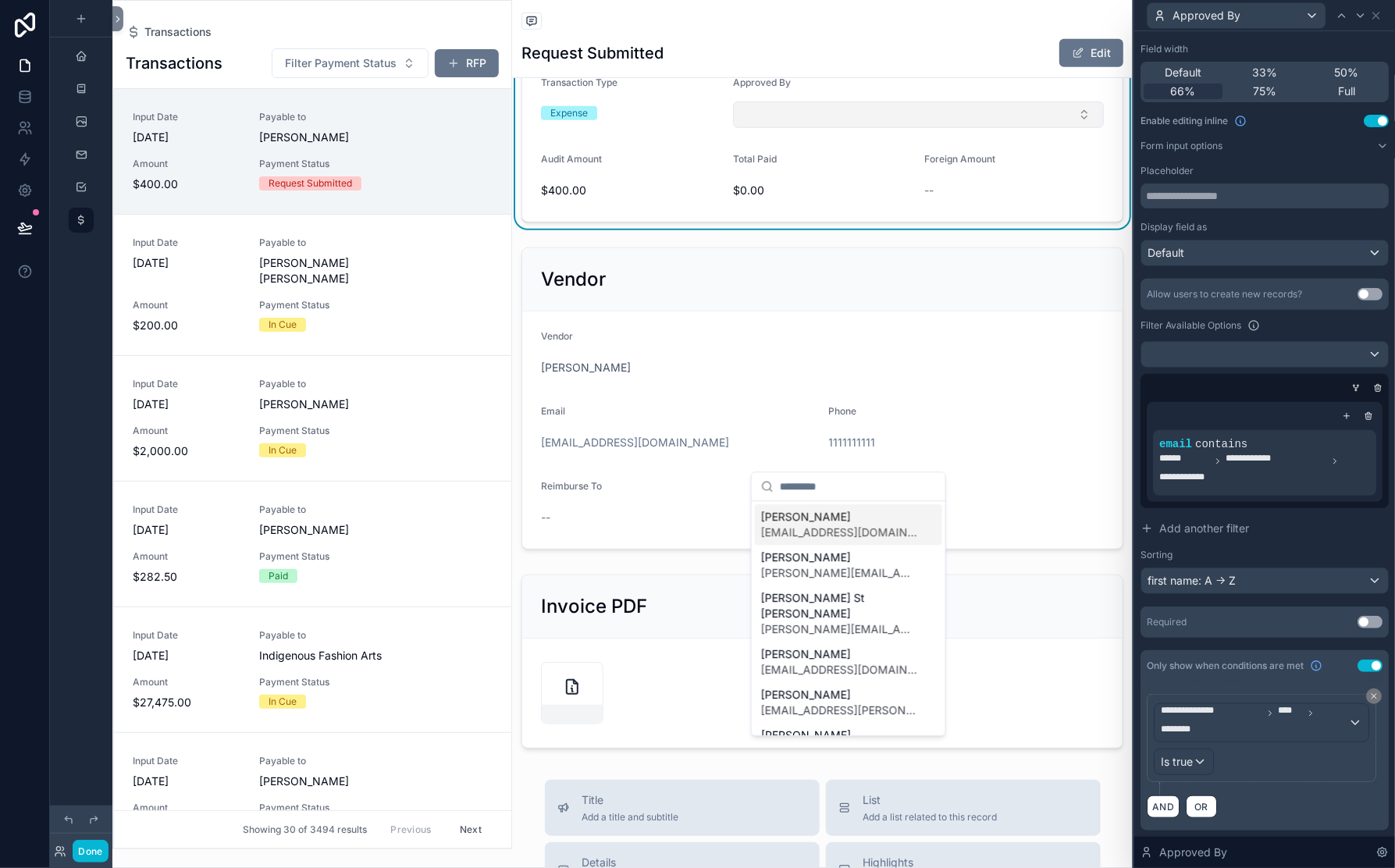
click at [920, 128] on button "Select Button" at bounding box center [918, 115] width 371 height 27
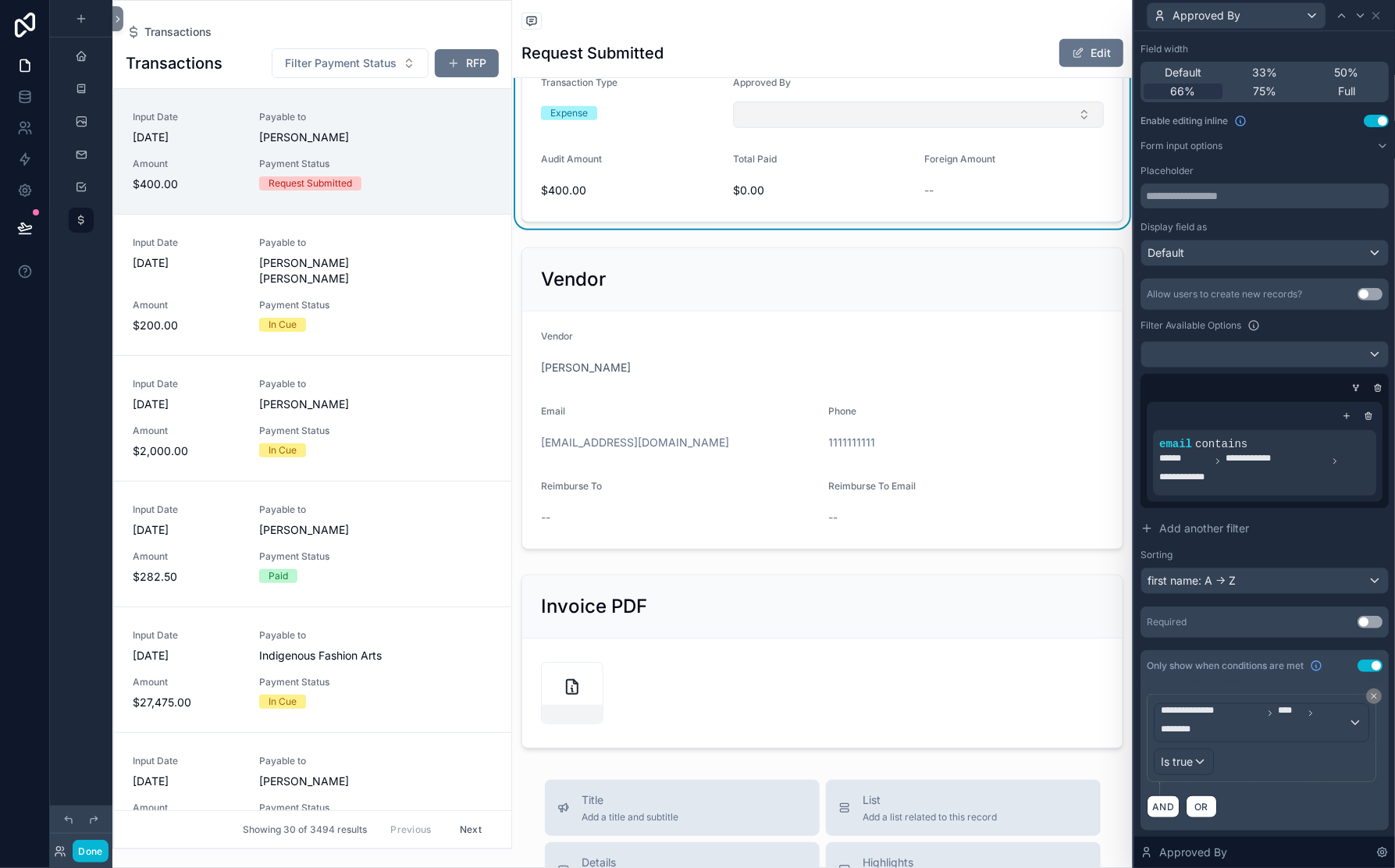
click at [876, 128] on button "Select Button" at bounding box center [918, 115] width 371 height 27
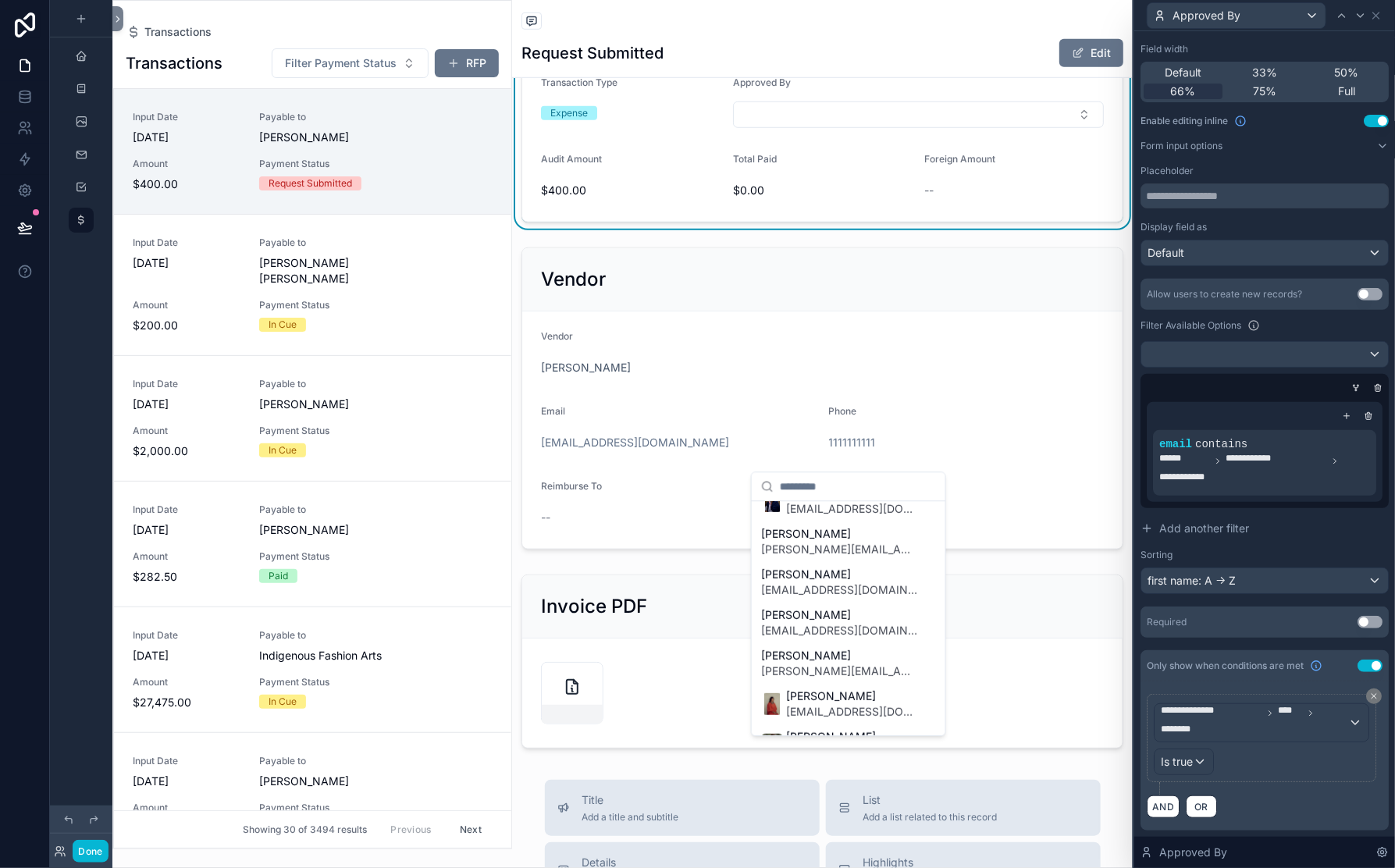
scroll to position [0, 0]
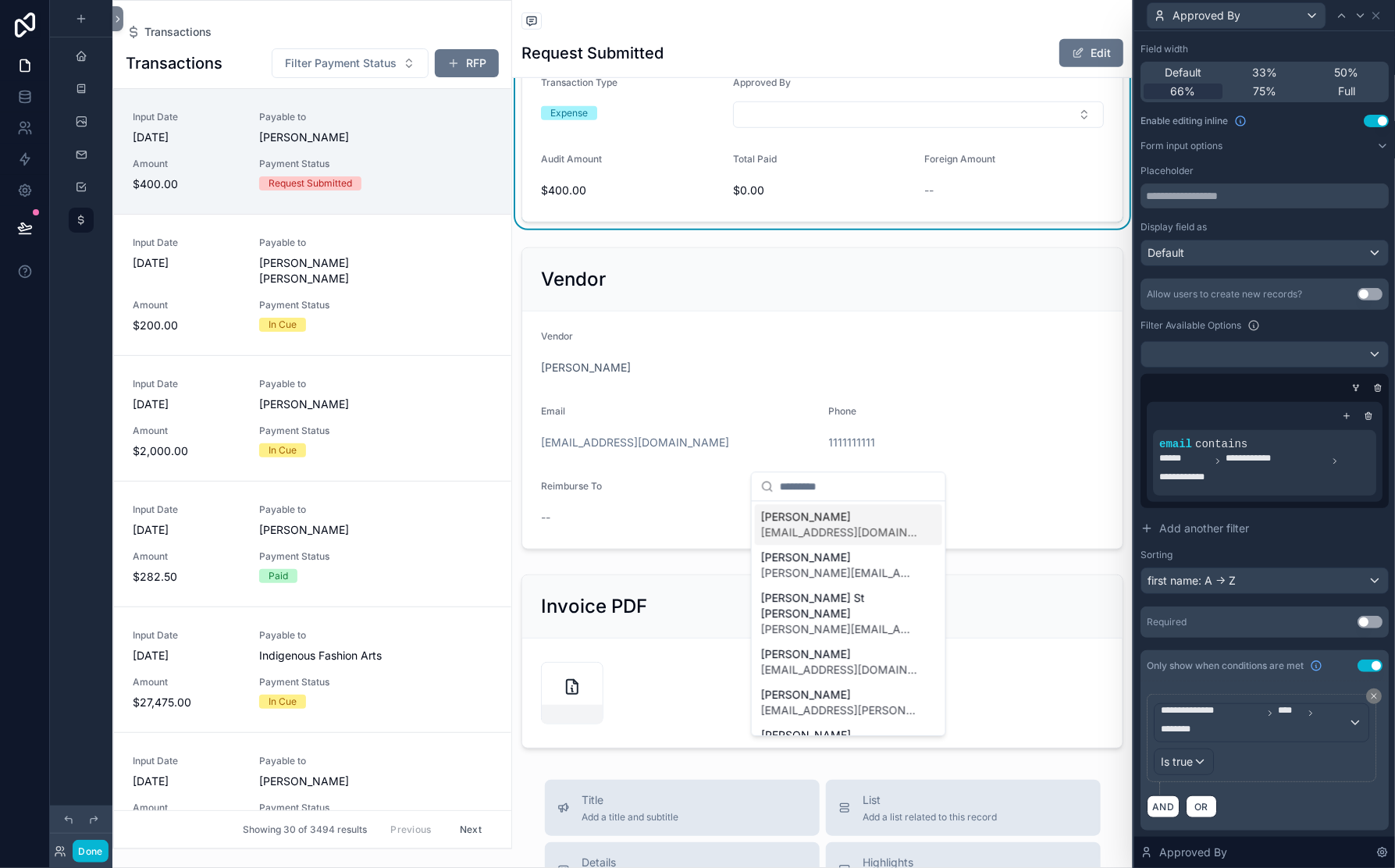
click at [976, 228] on div "Processing Payment Status Request Submitted Description - the Indigenous Fashio…" at bounding box center [822, 71] width 621 height 316
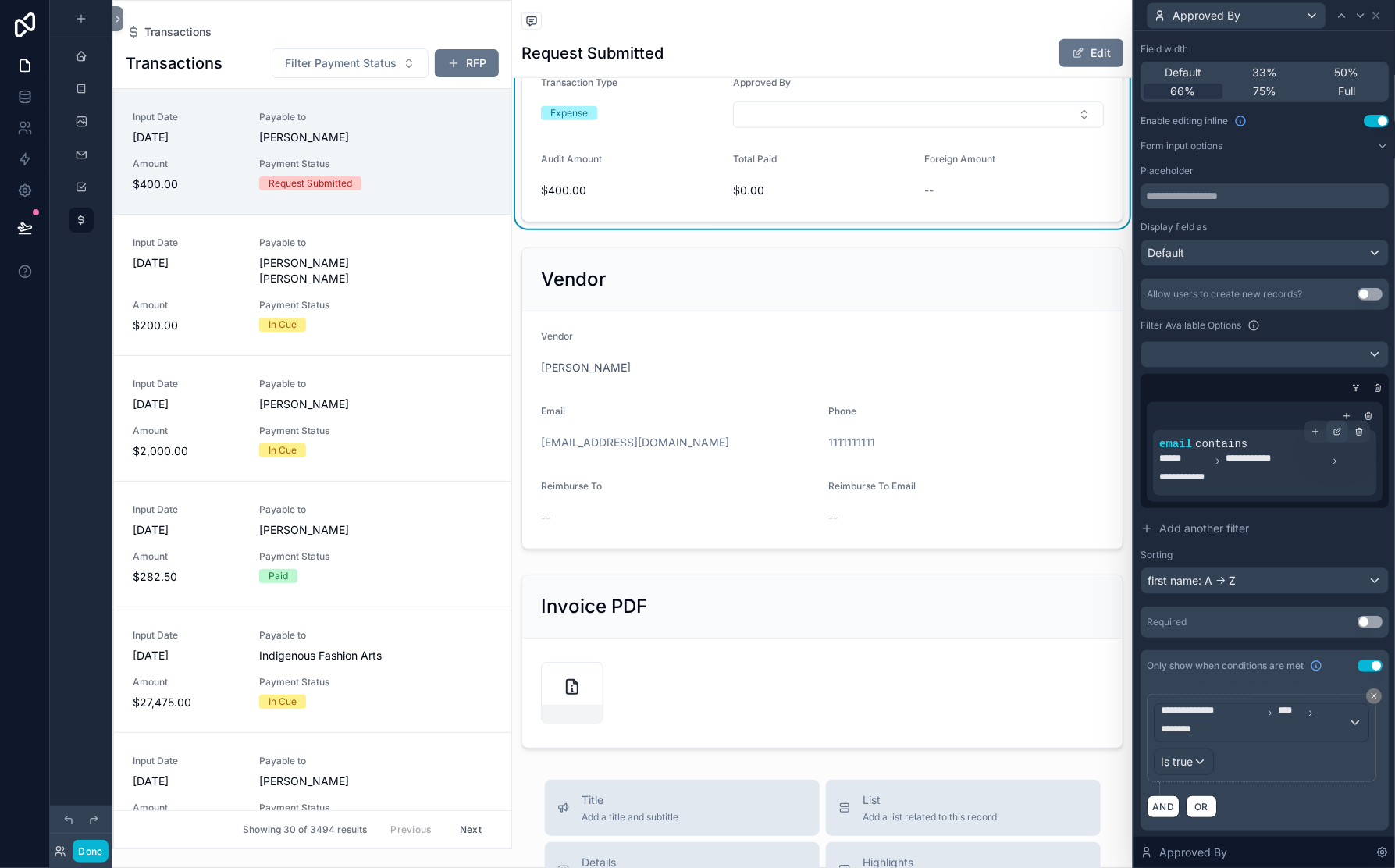
click at [1311, 428] on icon at bounding box center [1338, 430] width 4 height 4
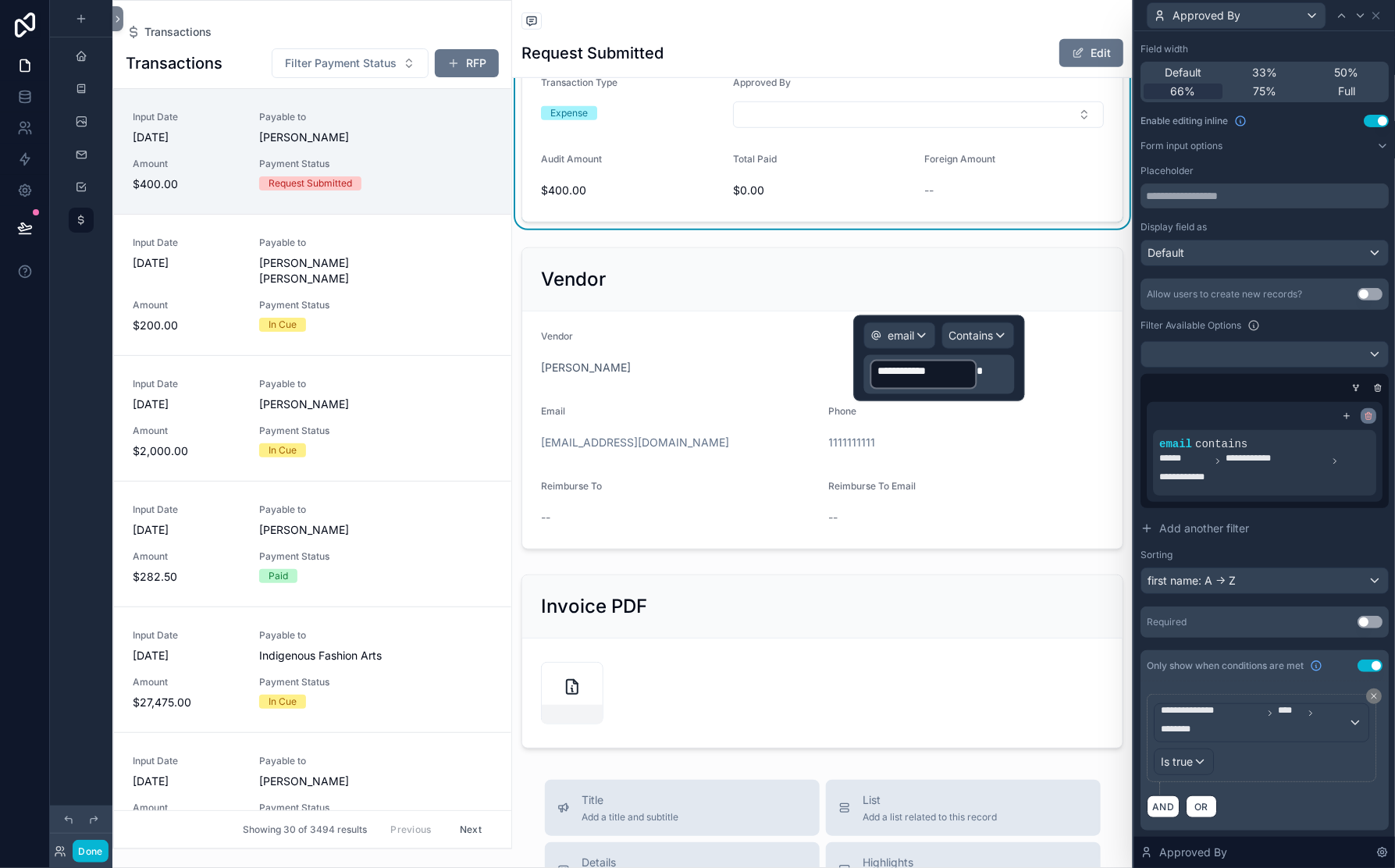
click at [1311, 411] on icon at bounding box center [1368, 416] width 10 height 10
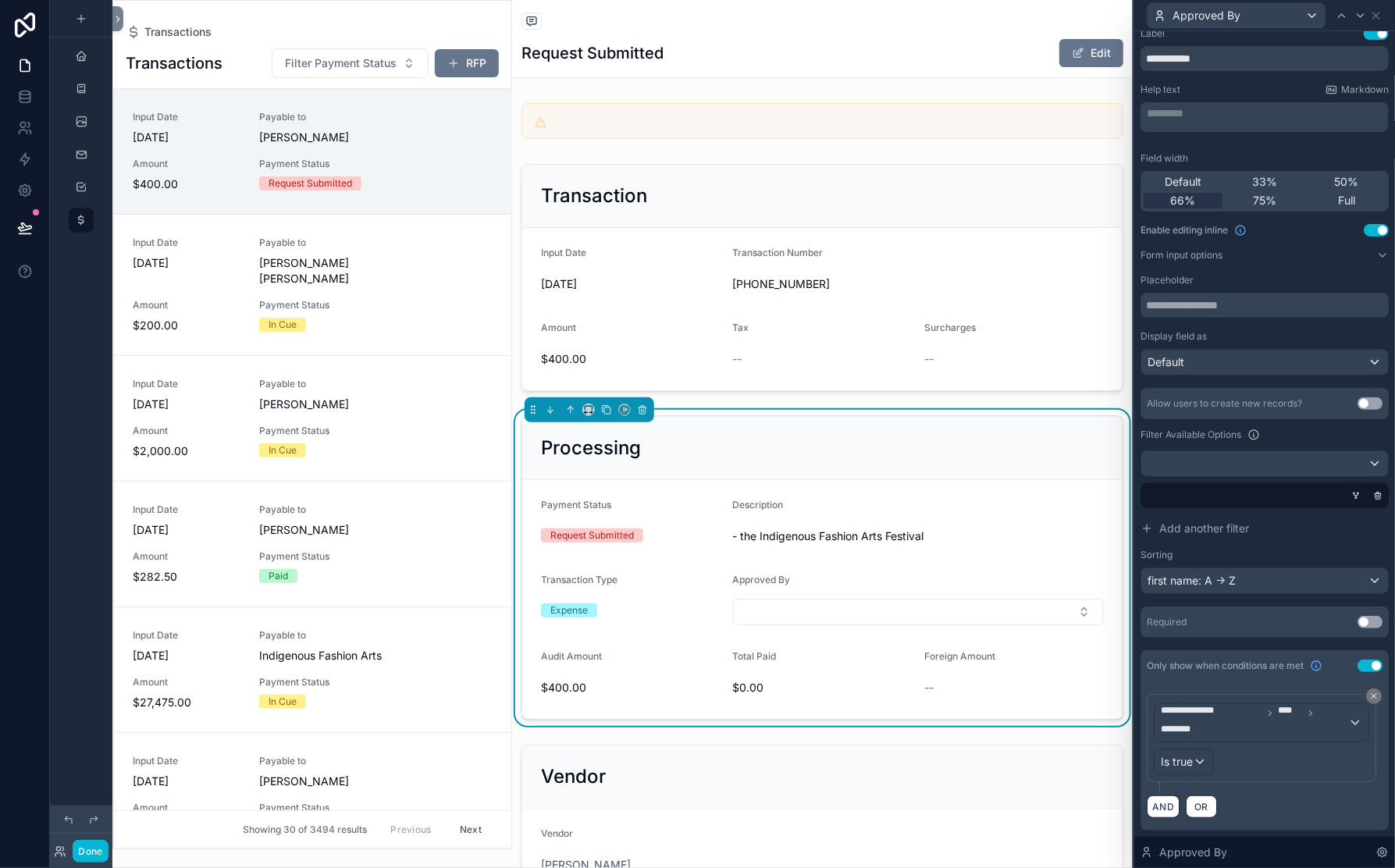
scroll to position [356, 0]
click at [1142, 451] on div at bounding box center [1265, 464] width 247 height 25
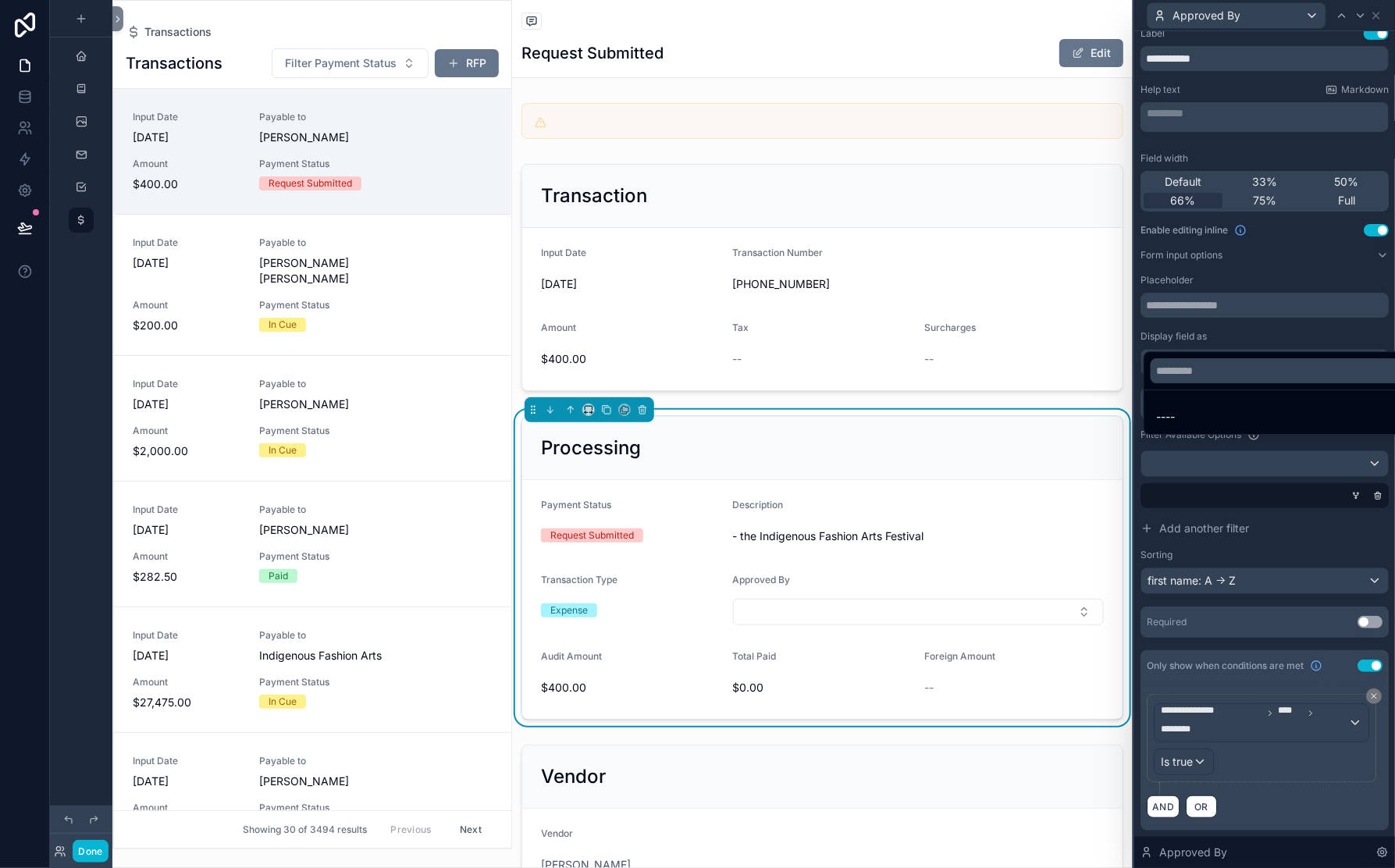
click at [1135, 315] on div at bounding box center [1264, 434] width 260 height 868
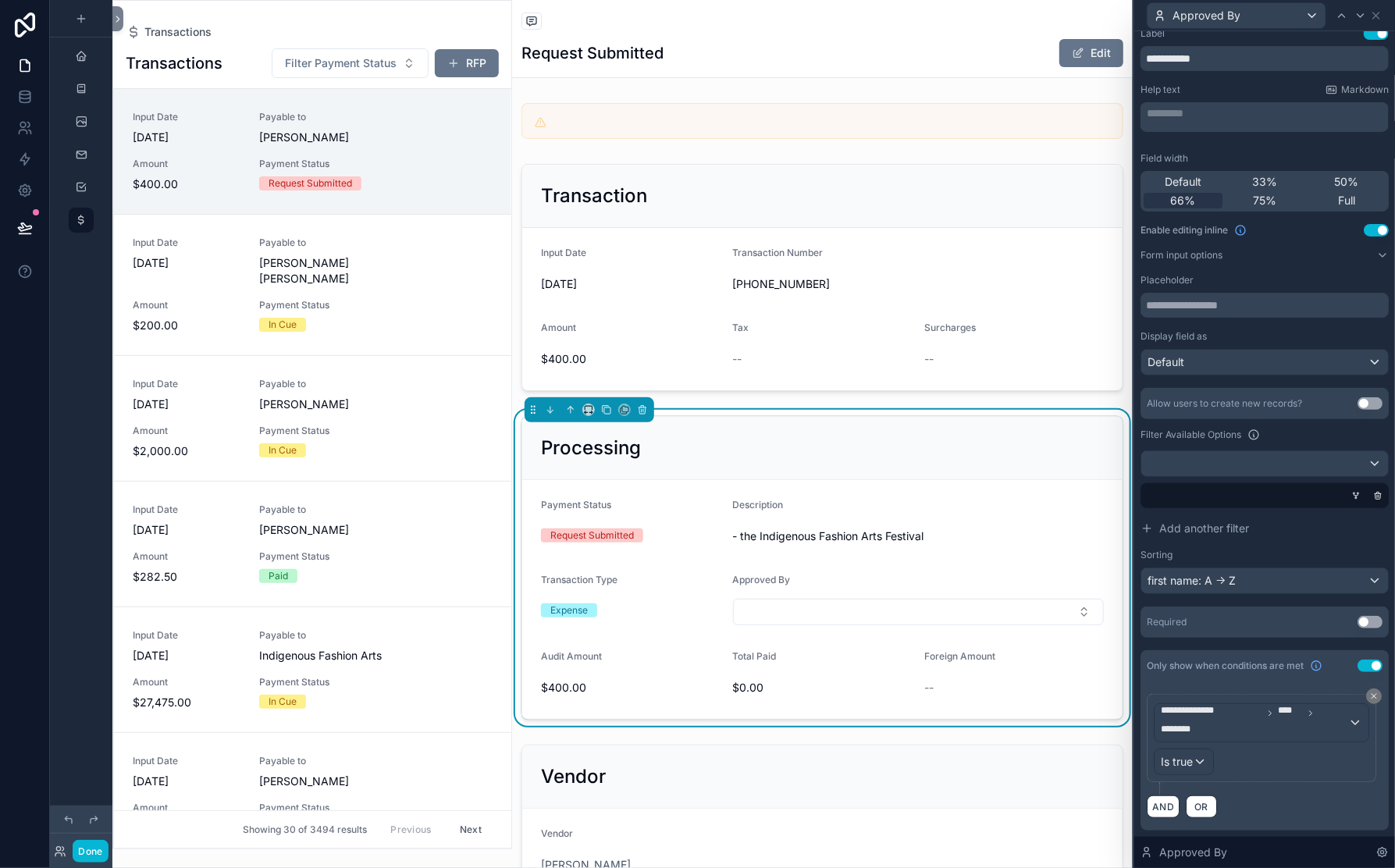
scroll to position [280, 0]
click at [1311, 491] on icon at bounding box center [1356, 496] width 10 height 10
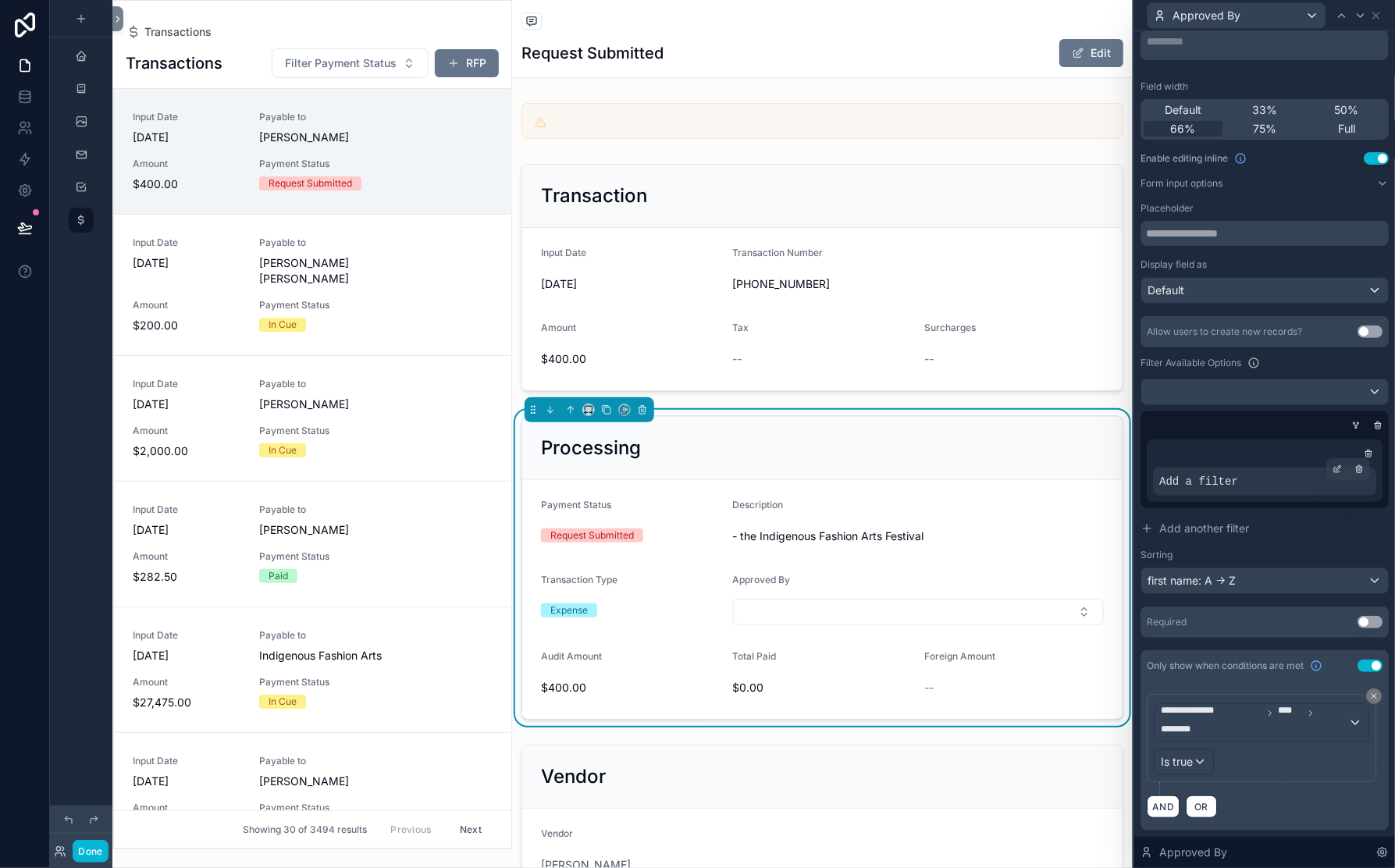
click at [1160, 490] on span "Add a filter" at bounding box center [1199, 482] width 79 height 16
click at [1311, 474] on icon at bounding box center [1337, 469] width 10 height 10
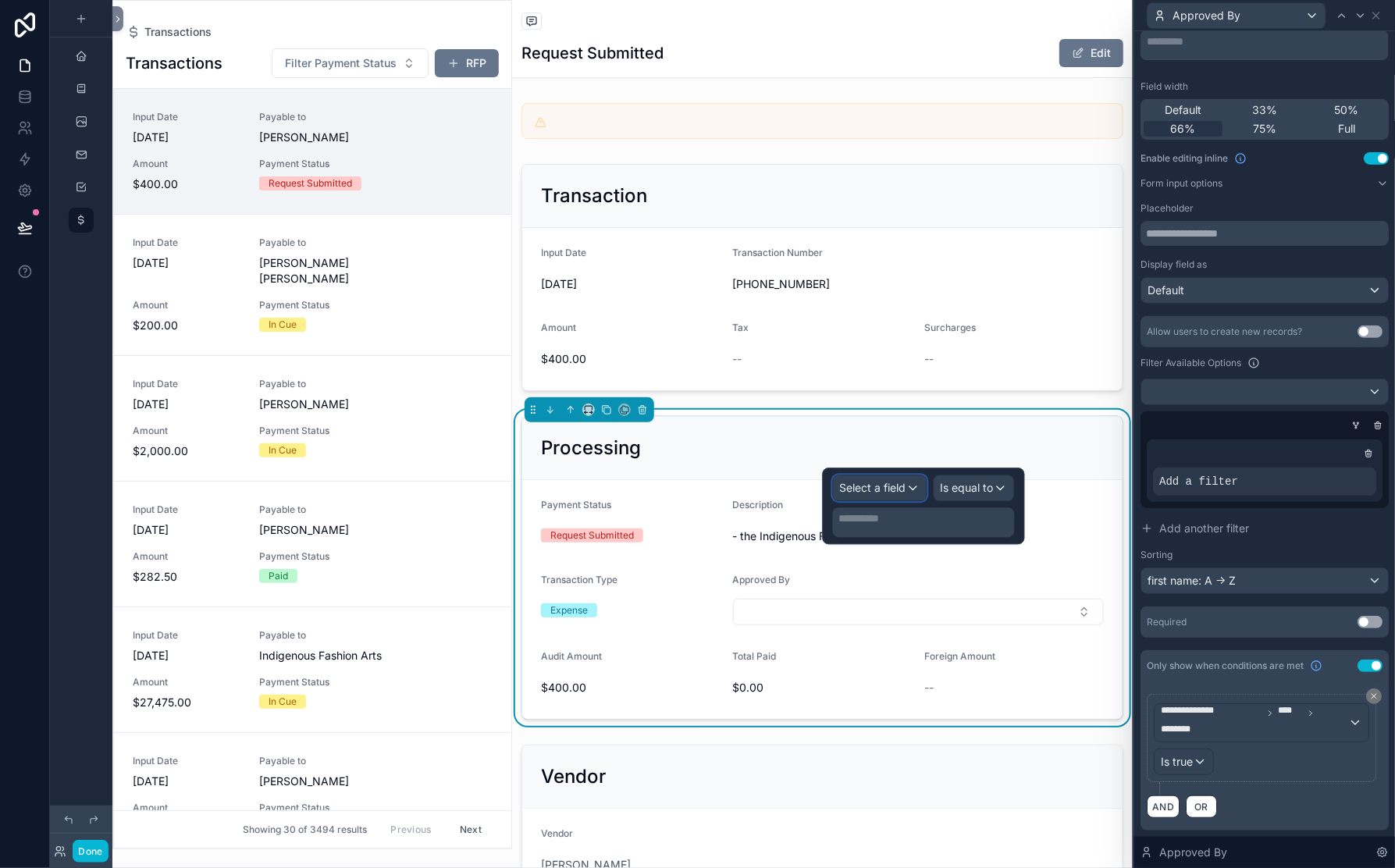
click at [861, 494] on span "Select a field" at bounding box center [873, 487] width 67 height 13
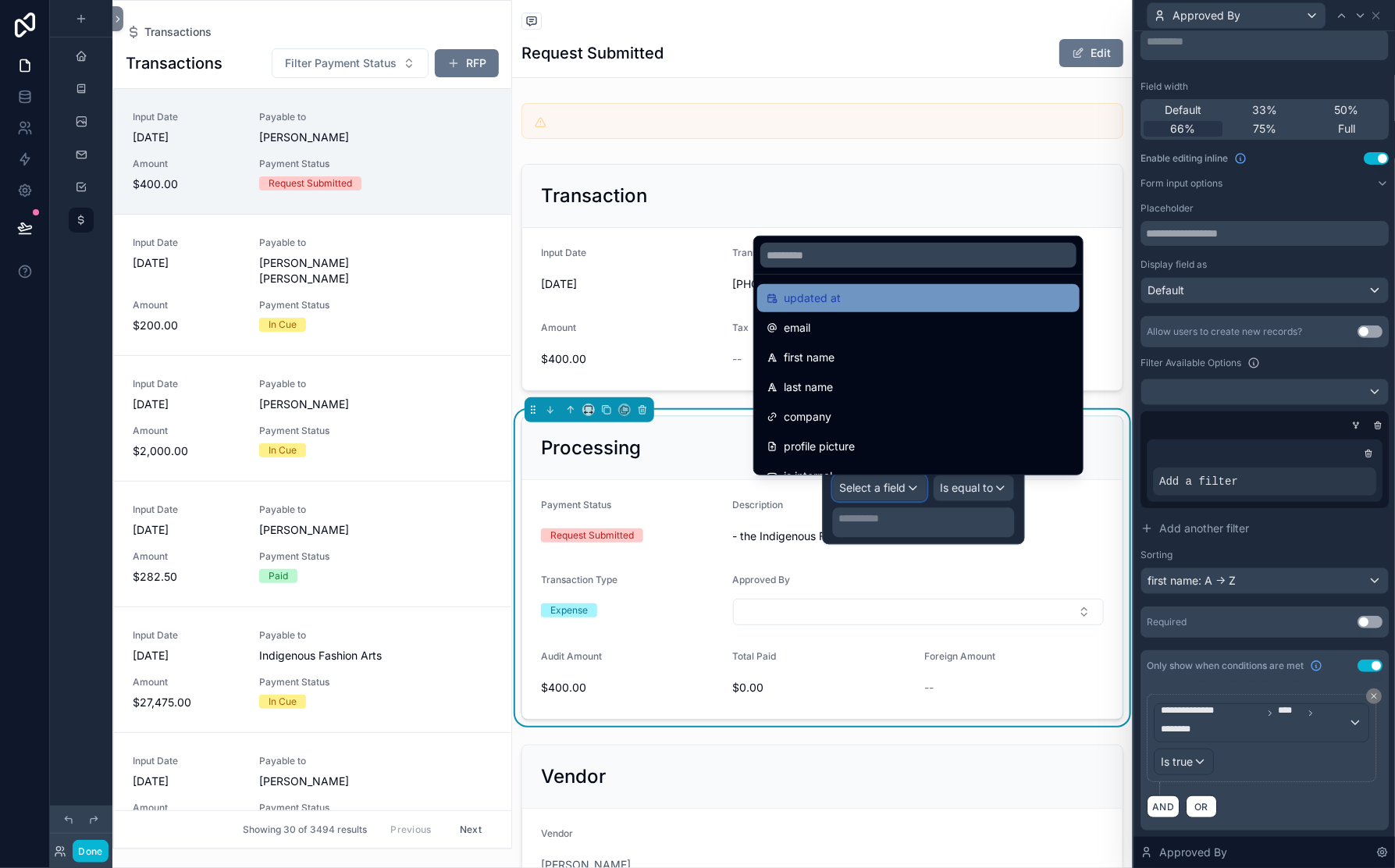
scroll to position [96, 0]
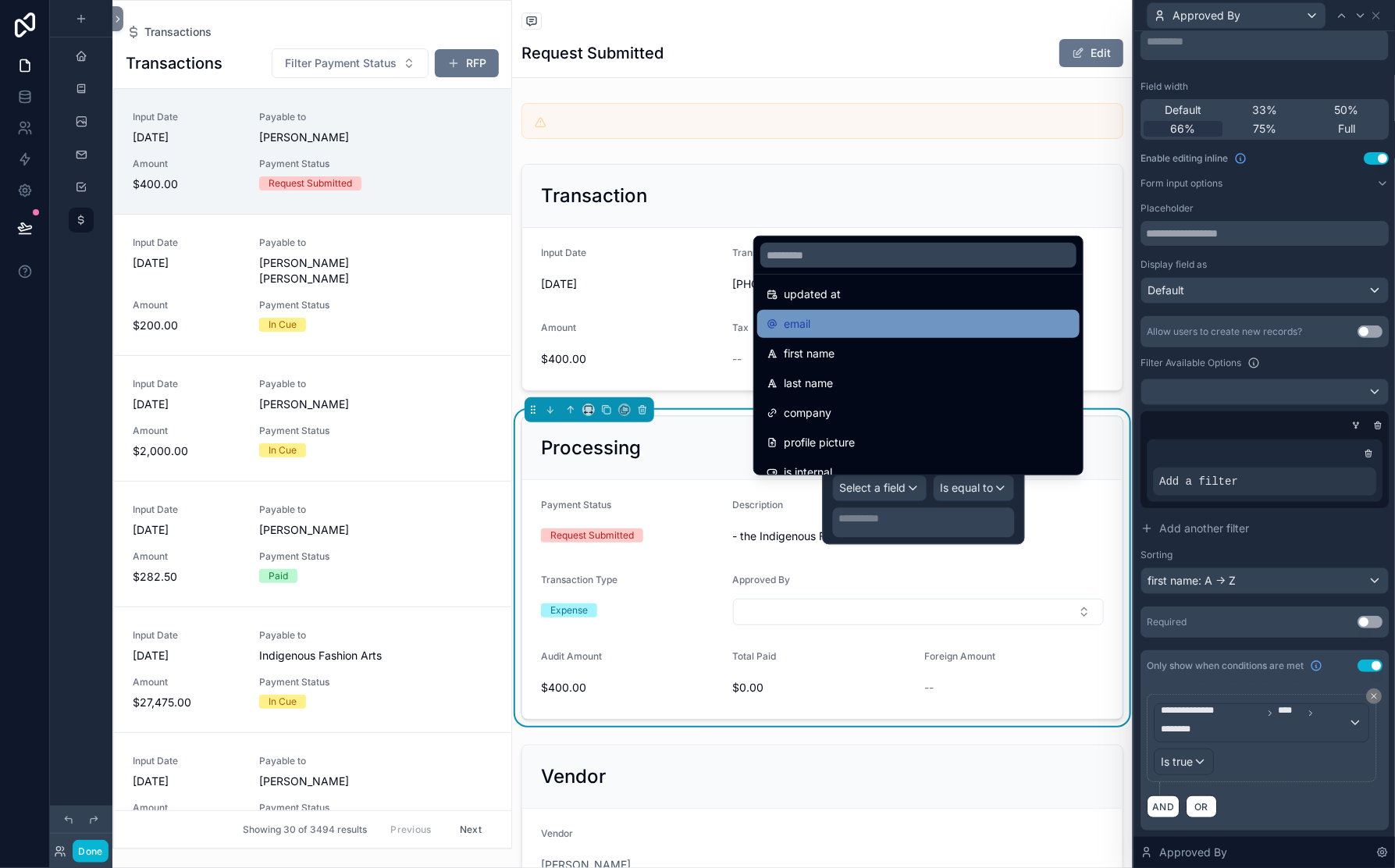
click at [810, 315] on span "email" at bounding box center [797, 323] width 27 height 19
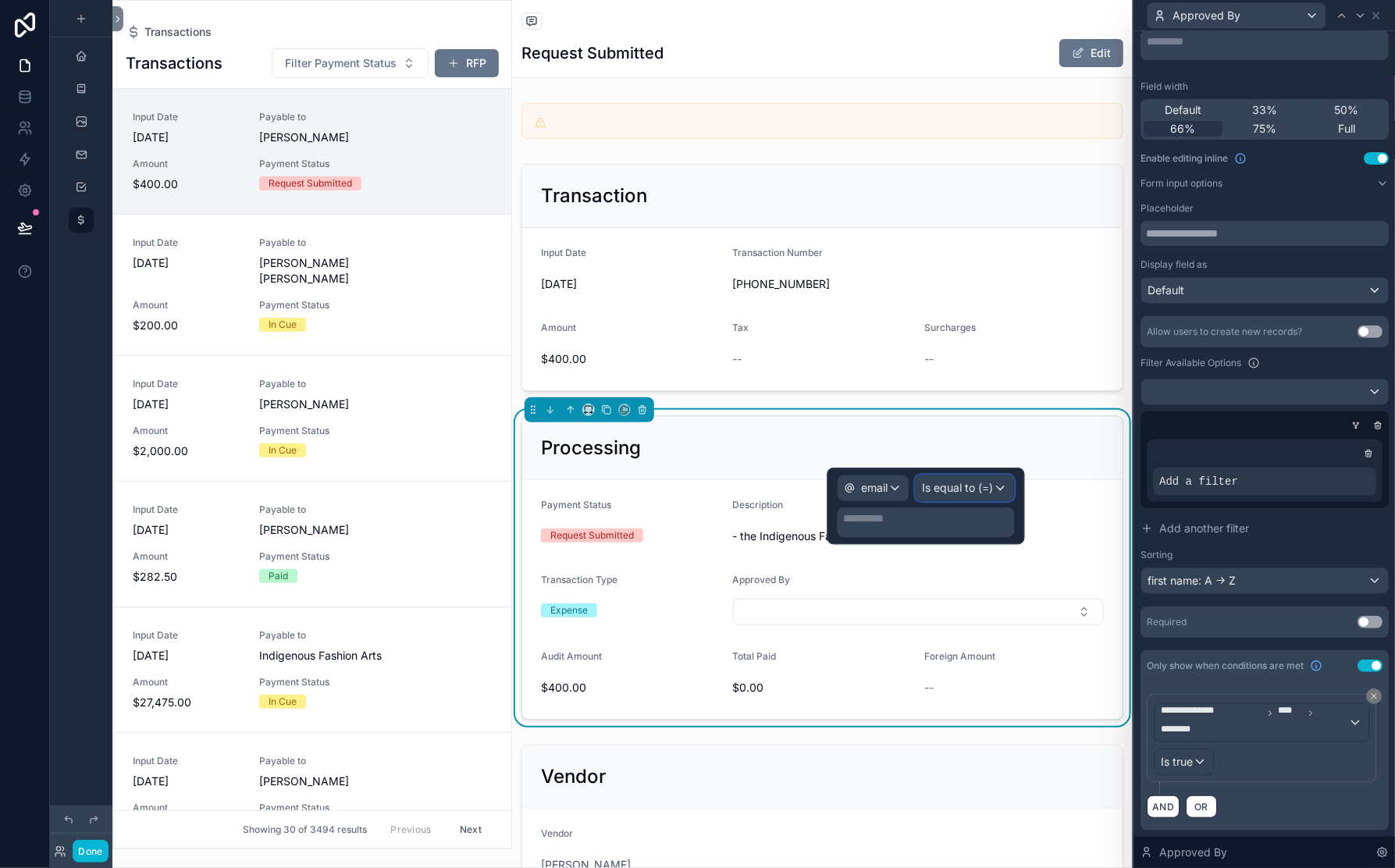
click at [923, 493] on span "Is equal to (=)" at bounding box center [959, 488] width 71 height 16
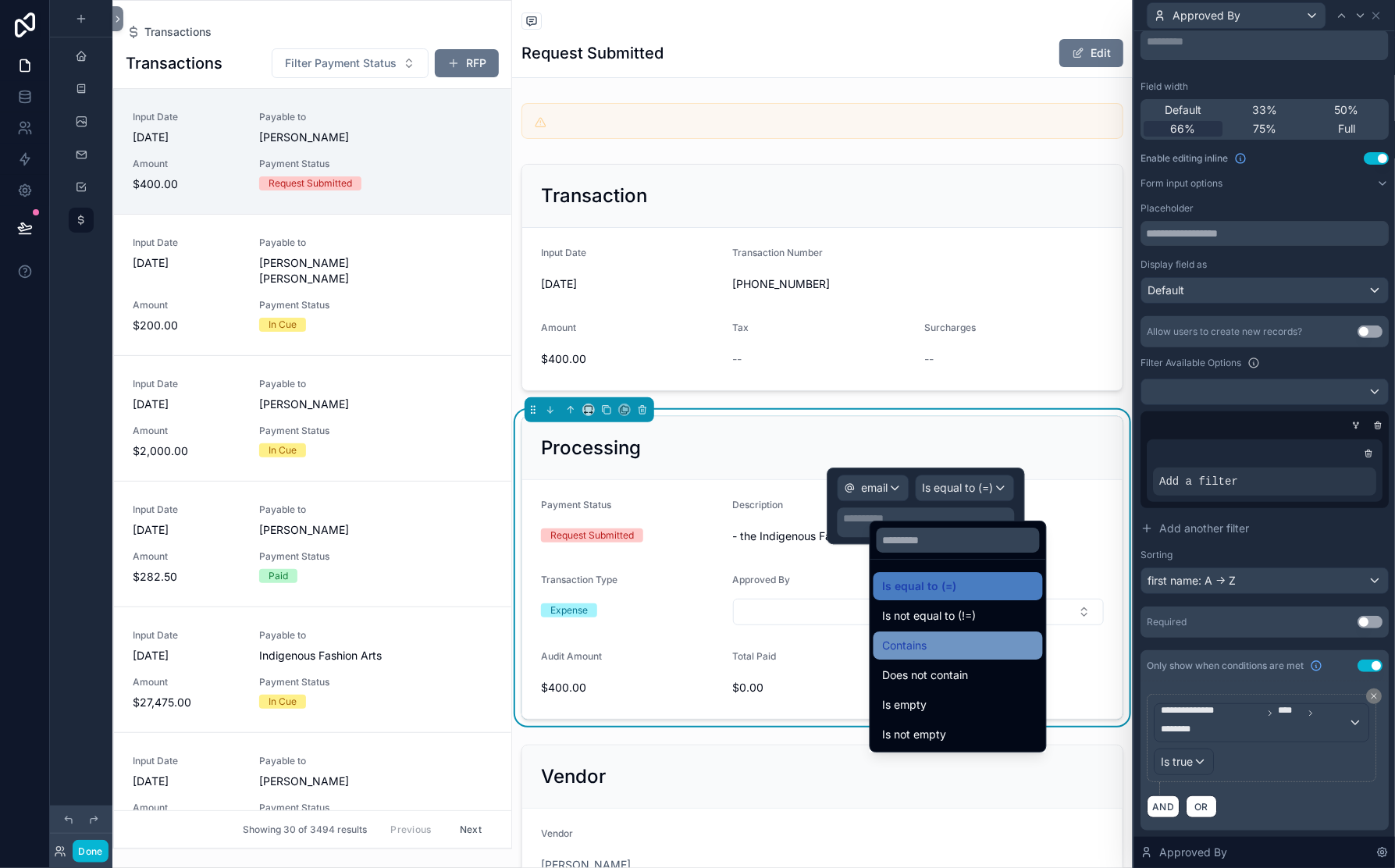
click at [928, 655] on span "Contains" at bounding box center [905, 645] width 44 height 19
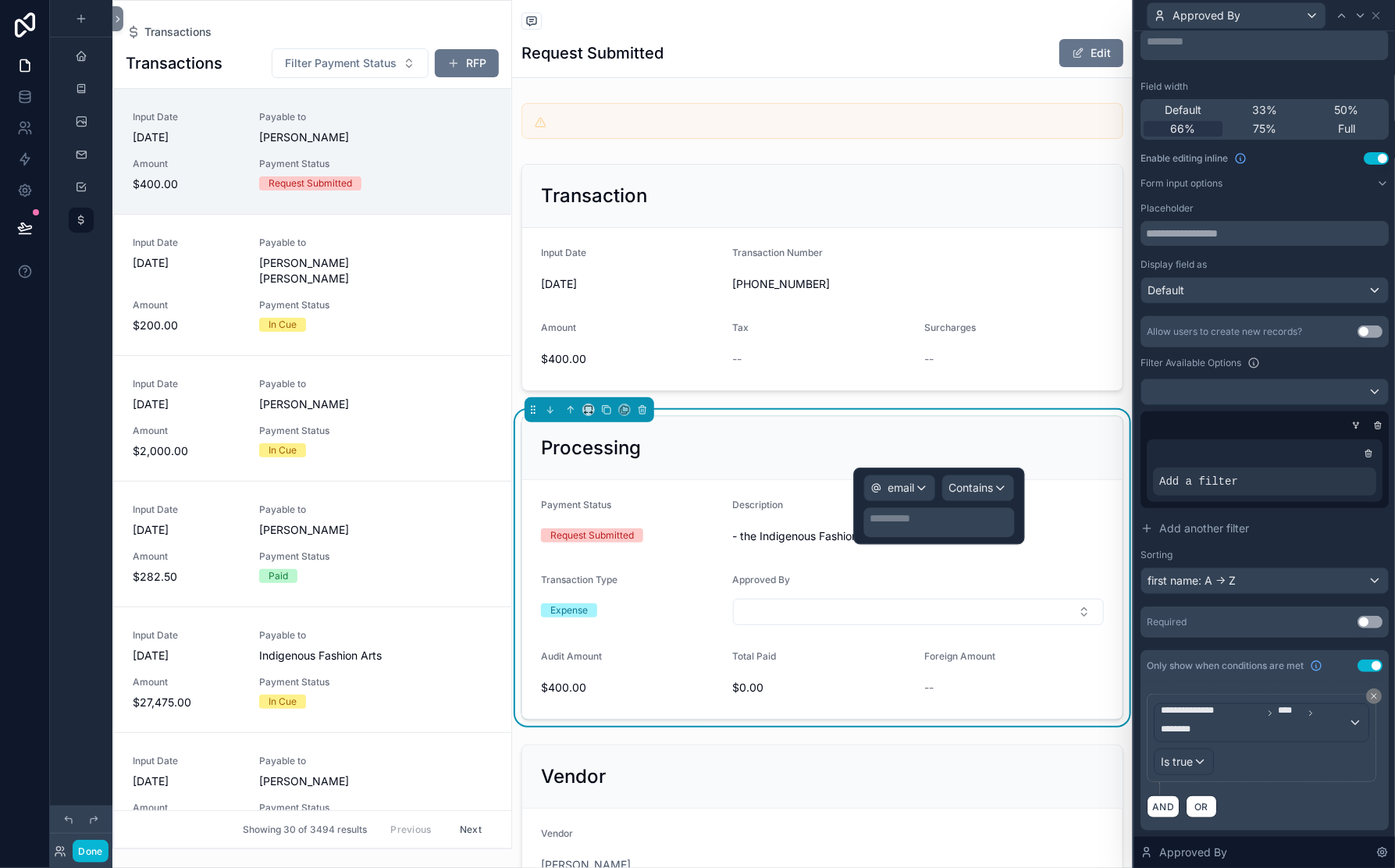
click at [871, 526] on p "**********" at bounding box center [941, 519] width 141 height 16
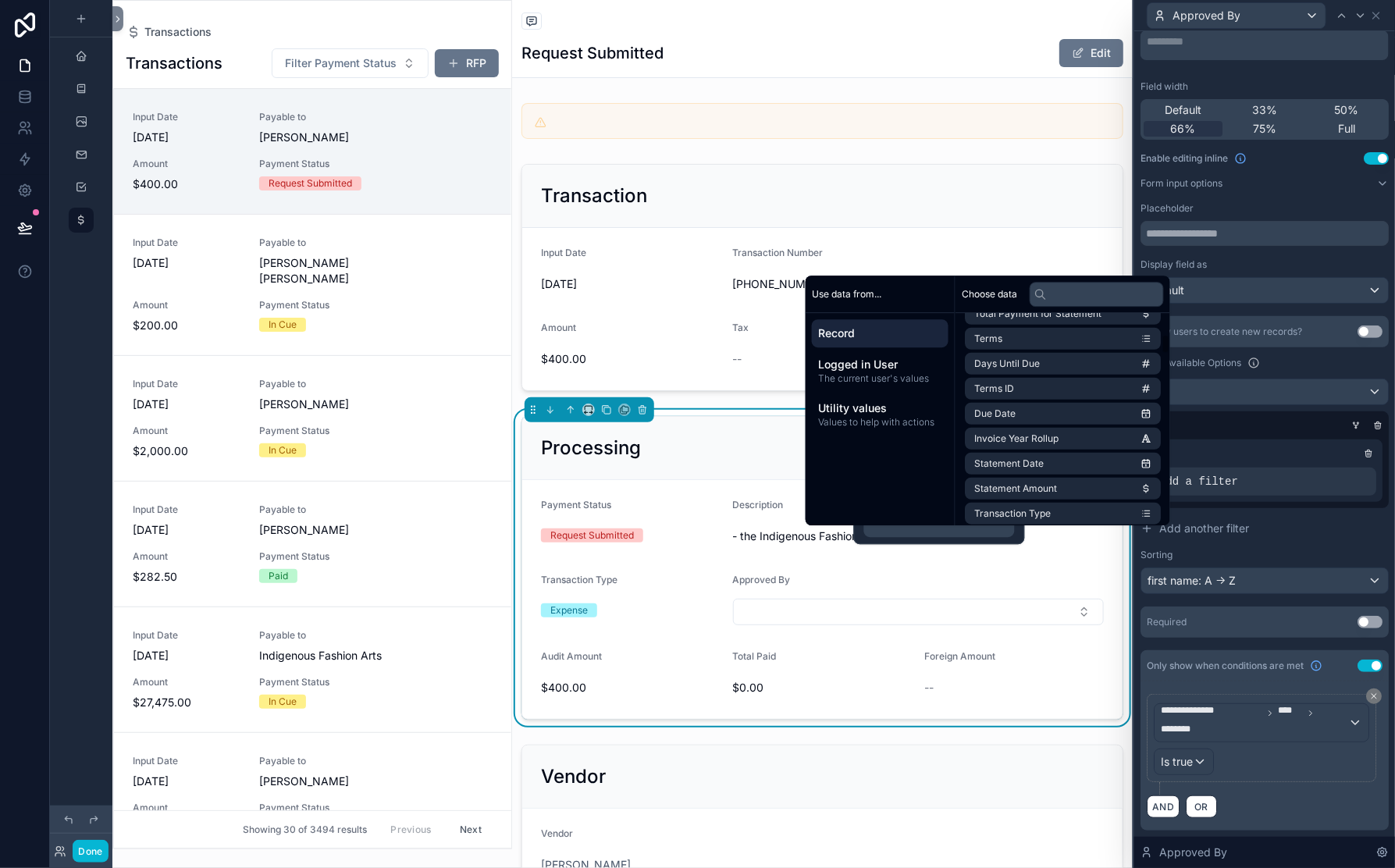
scroll to position [601, 0]
click at [1047, 288] on icon at bounding box center [1040, 294] width 12 height 12
click at [1146, 282] on input "text" at bounding box center [1096, 294] width 134 height 25
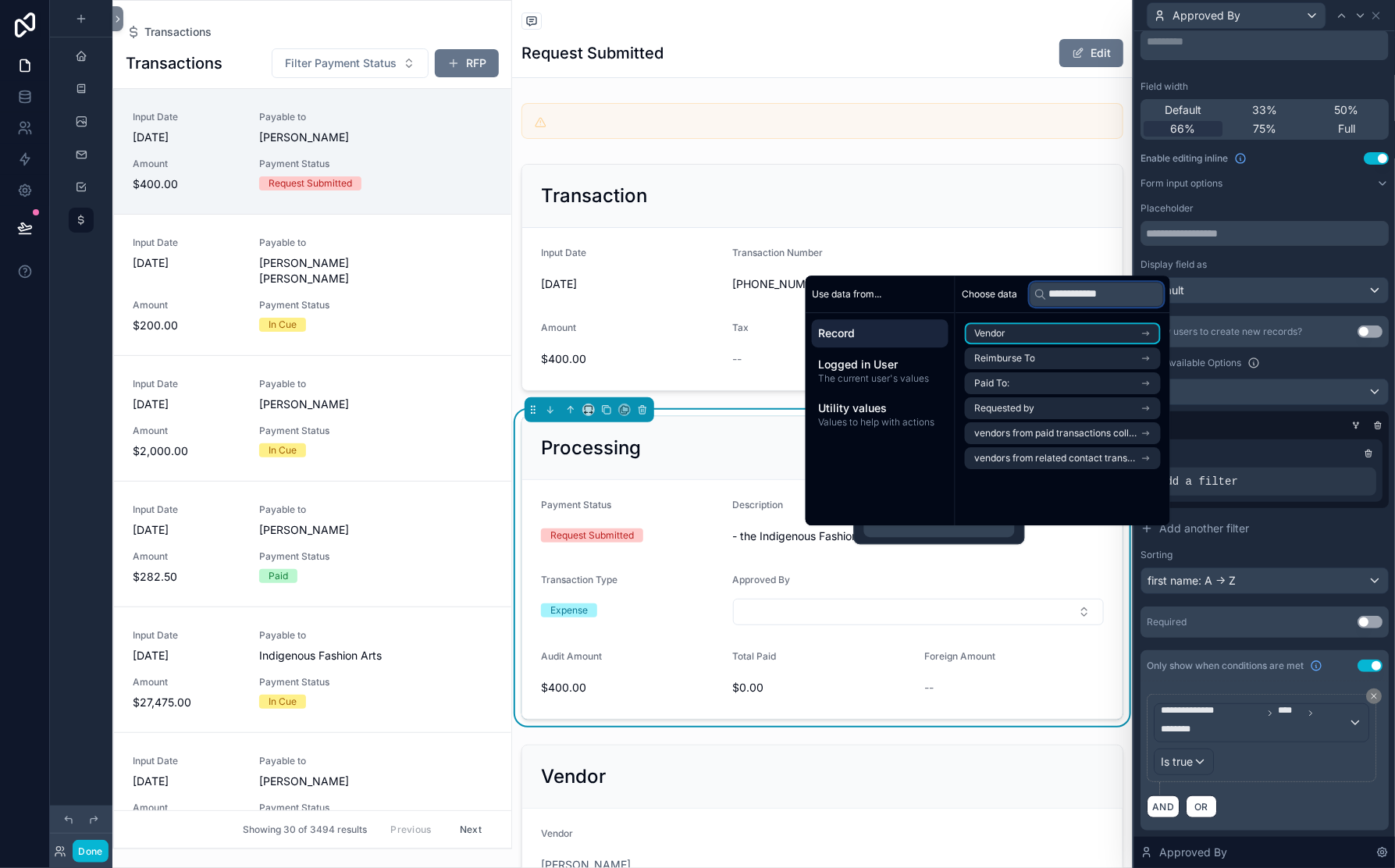
scroll to position [0, 84]
type input "**********"
click at [1034, 402] on span "Requested by" at bounding box center [1005, 409] width 60 height 12
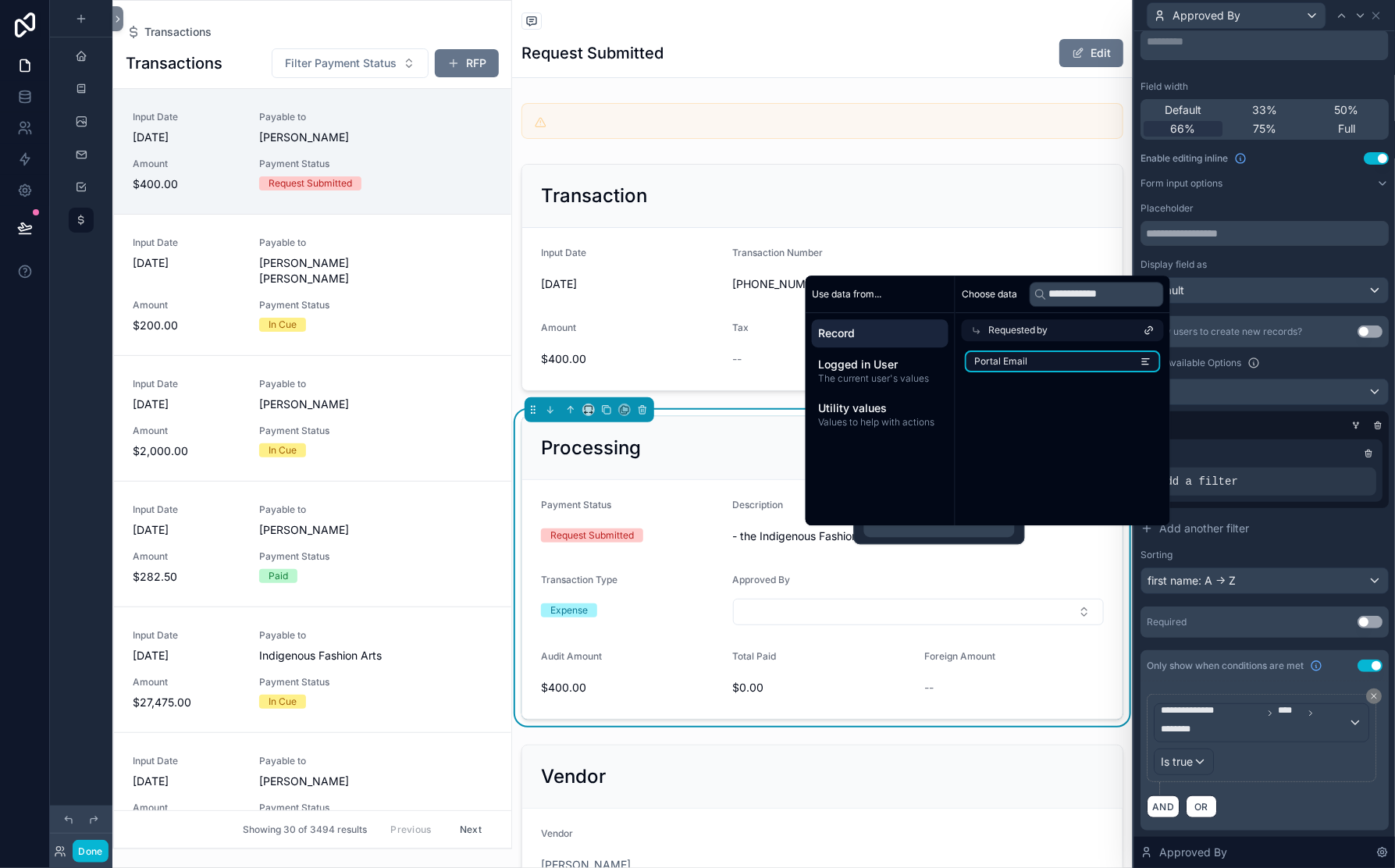
click at [1027, 355] on span "Portal Email" at bounding box center [1001, 362] width 53 height 12
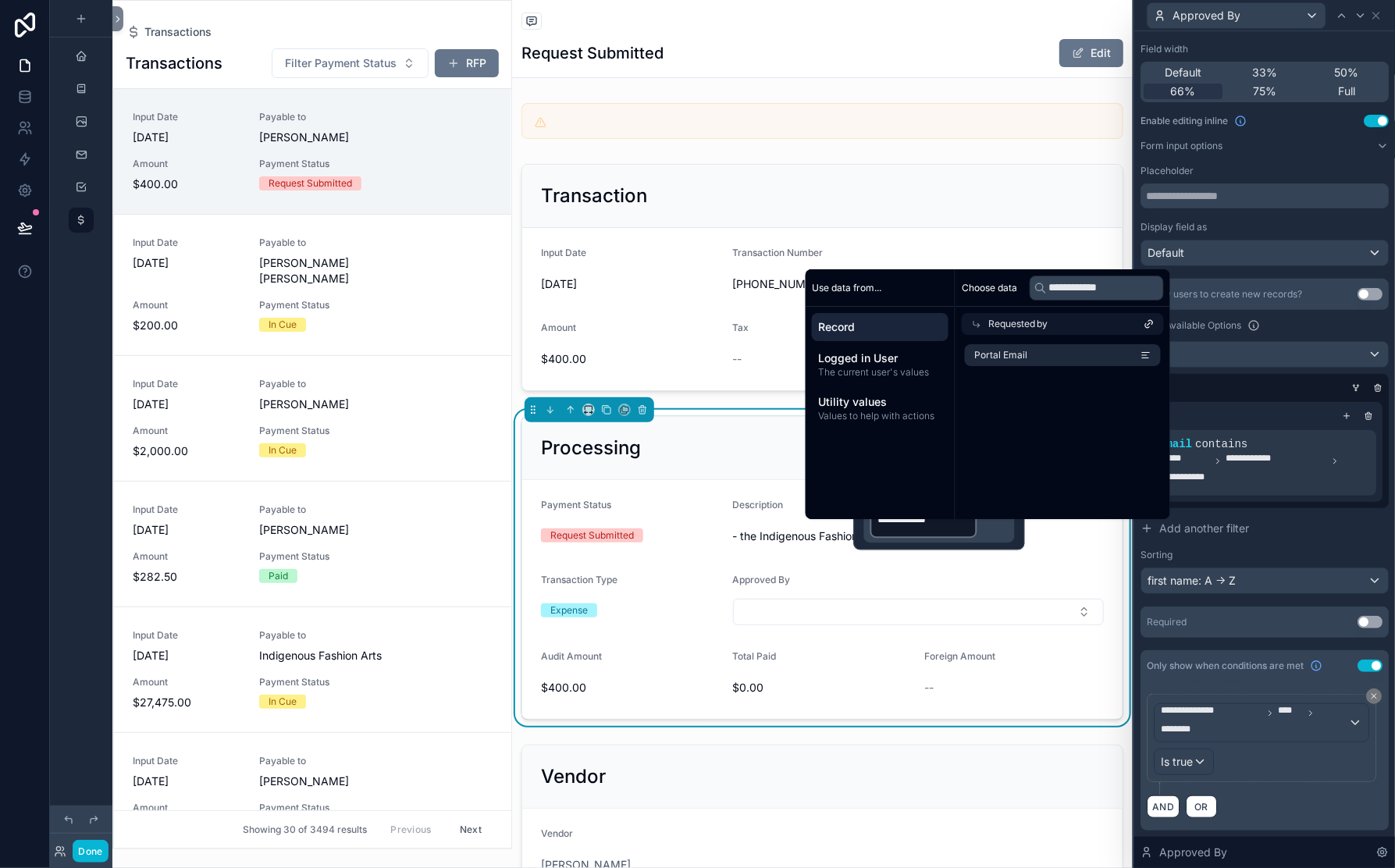
click at [1141, 589] on div "**********" at bounding box center [1264, 436] width 248 height 315
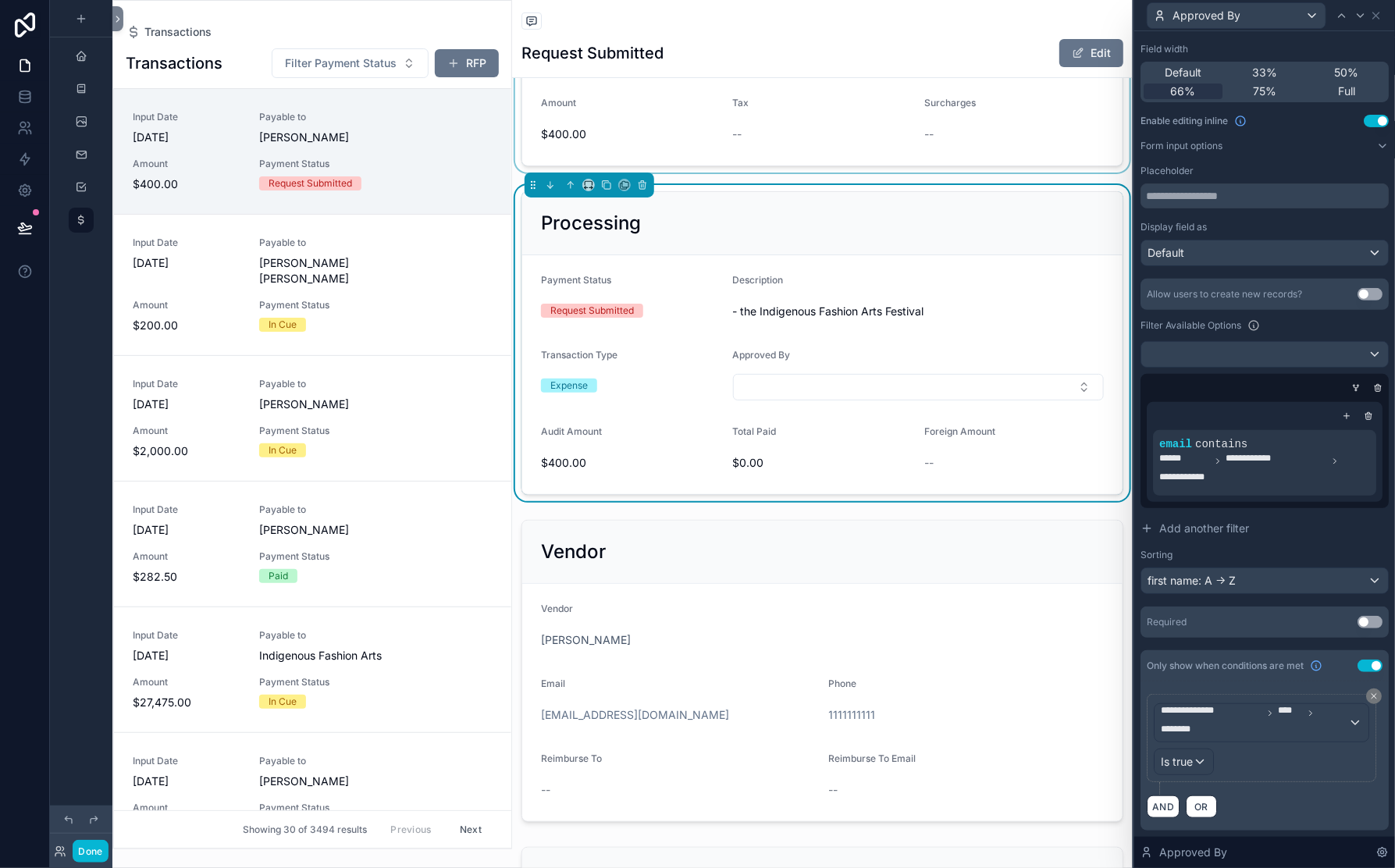
scroll to position [232, 0]
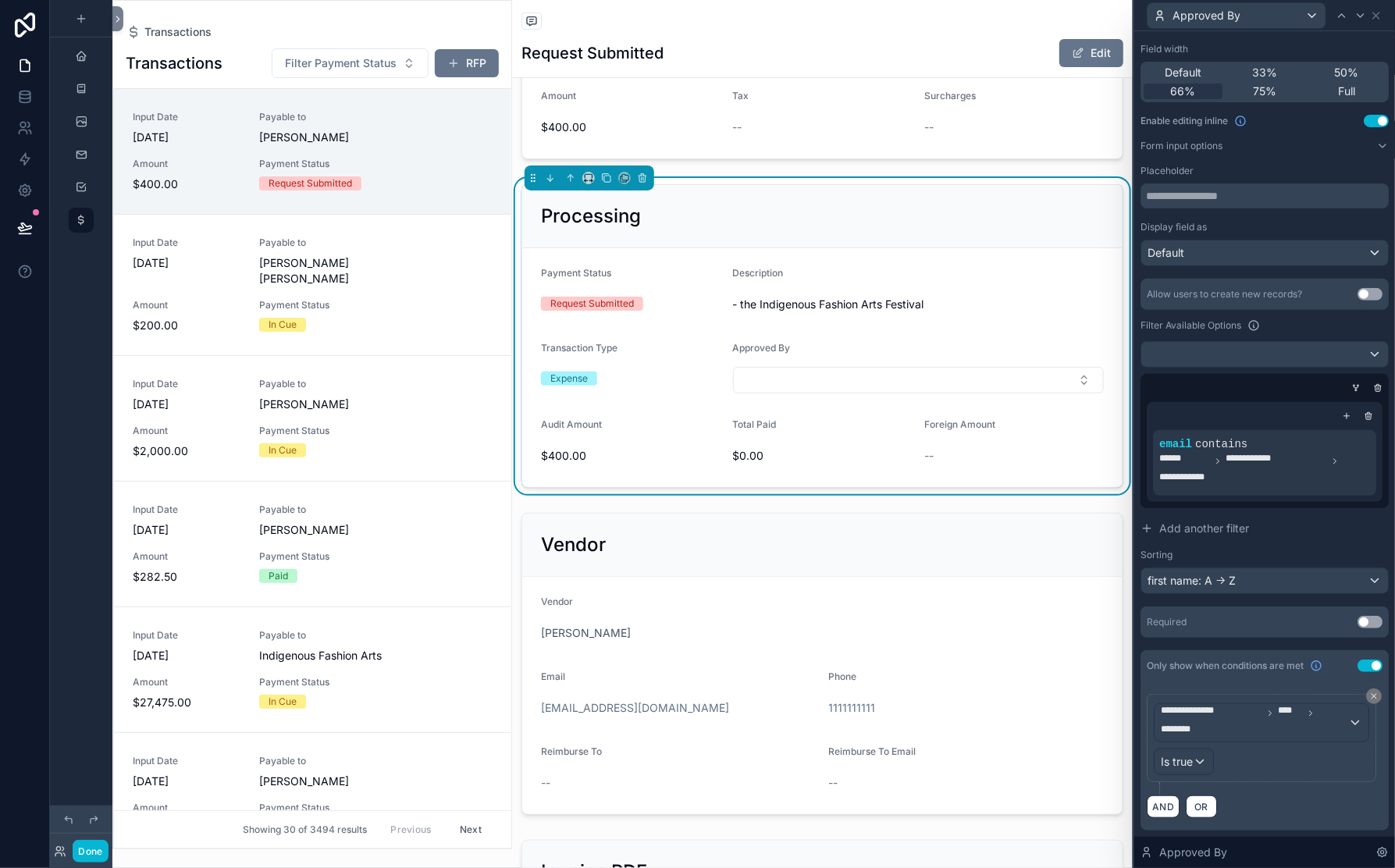
click at [1311, 659] on button "Use setting" at bounding box center [1370, 665] width 25 height 12
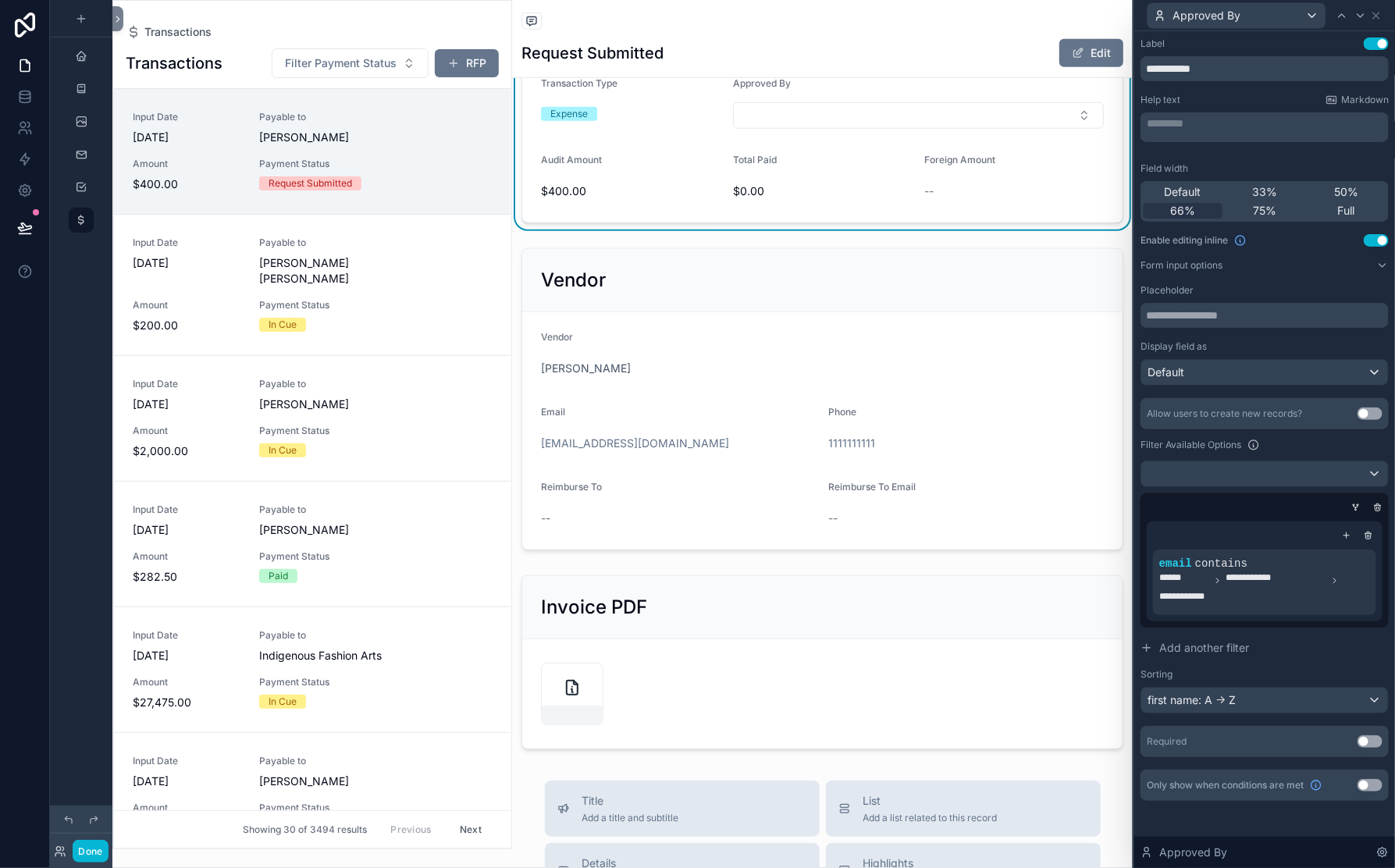
scroll to position [515, 0]
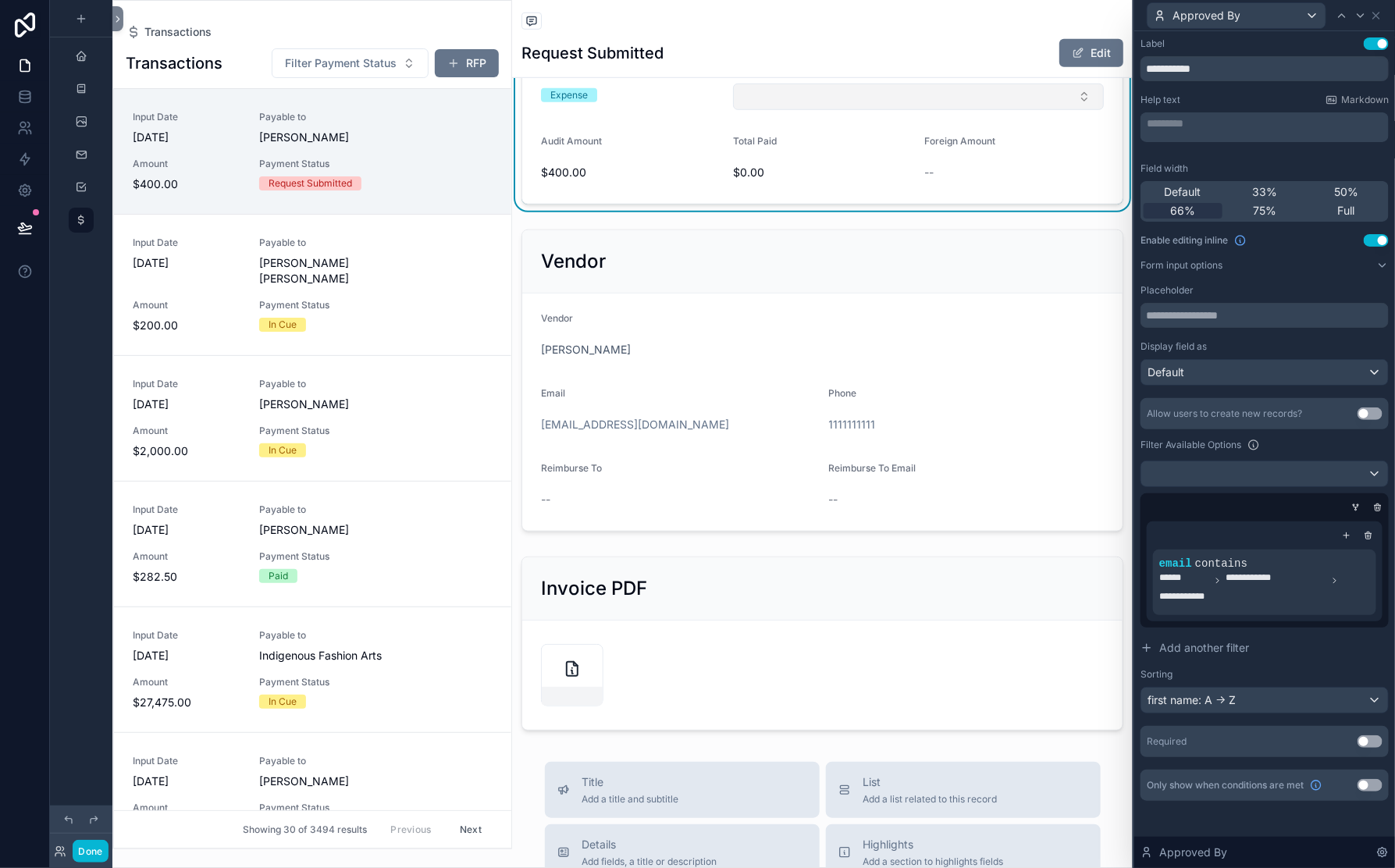
click at [904, 110] on button "Select Button" at bounding box center [918, 97] width 371 height 27
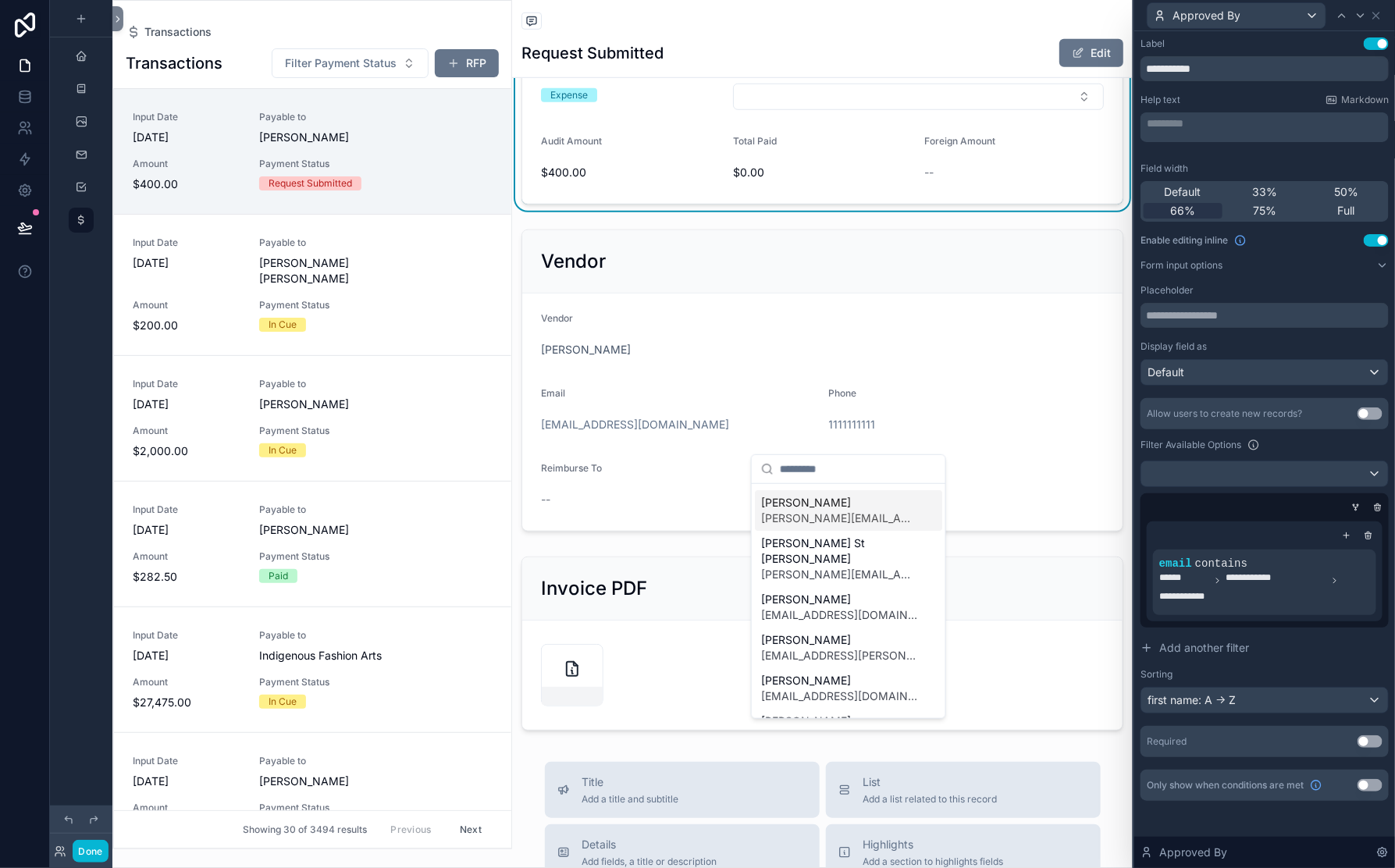
scroll to position [0, 0]
click at [962, 203] on form "Payment Status Request Submitted Description - the Indigenous Fashion Arts Fest…" at bounding box center [823, 84] width 601 height 239
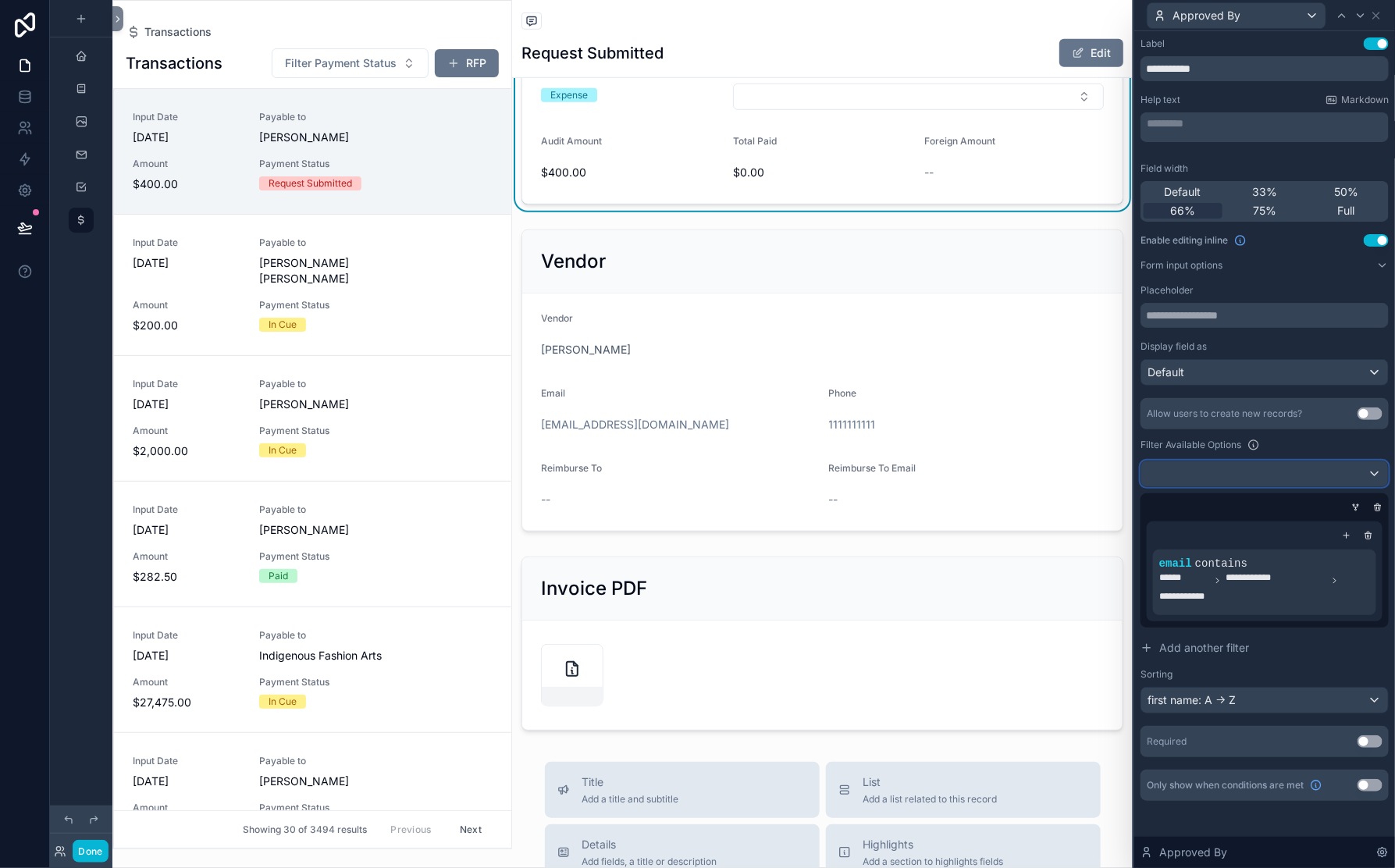
click at [1280, 461] on div at bounding box center [1265, 474] width 247 height 25
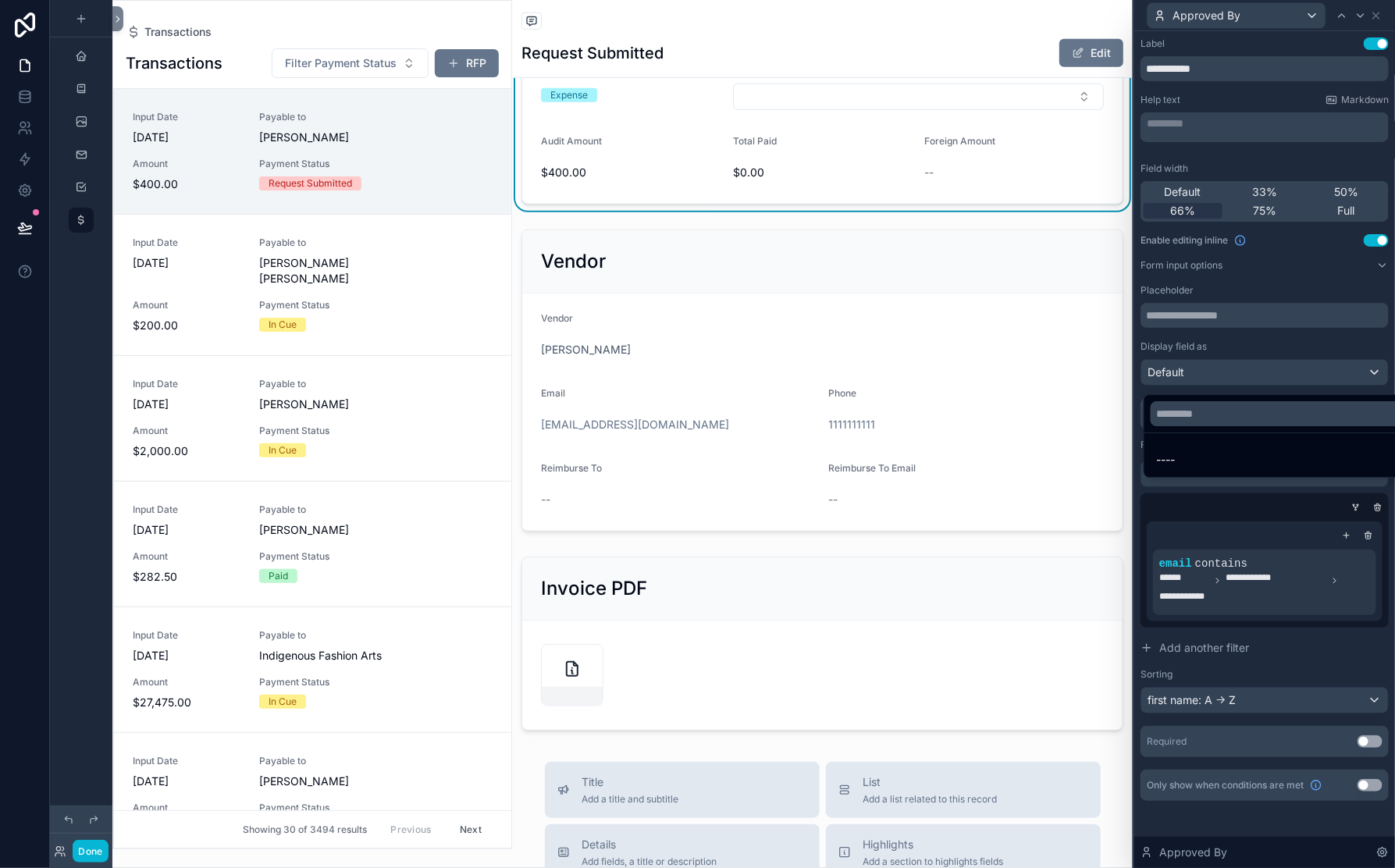
click at [1280, 373] on div at bounding box center [1264, 434] width 260 height 868
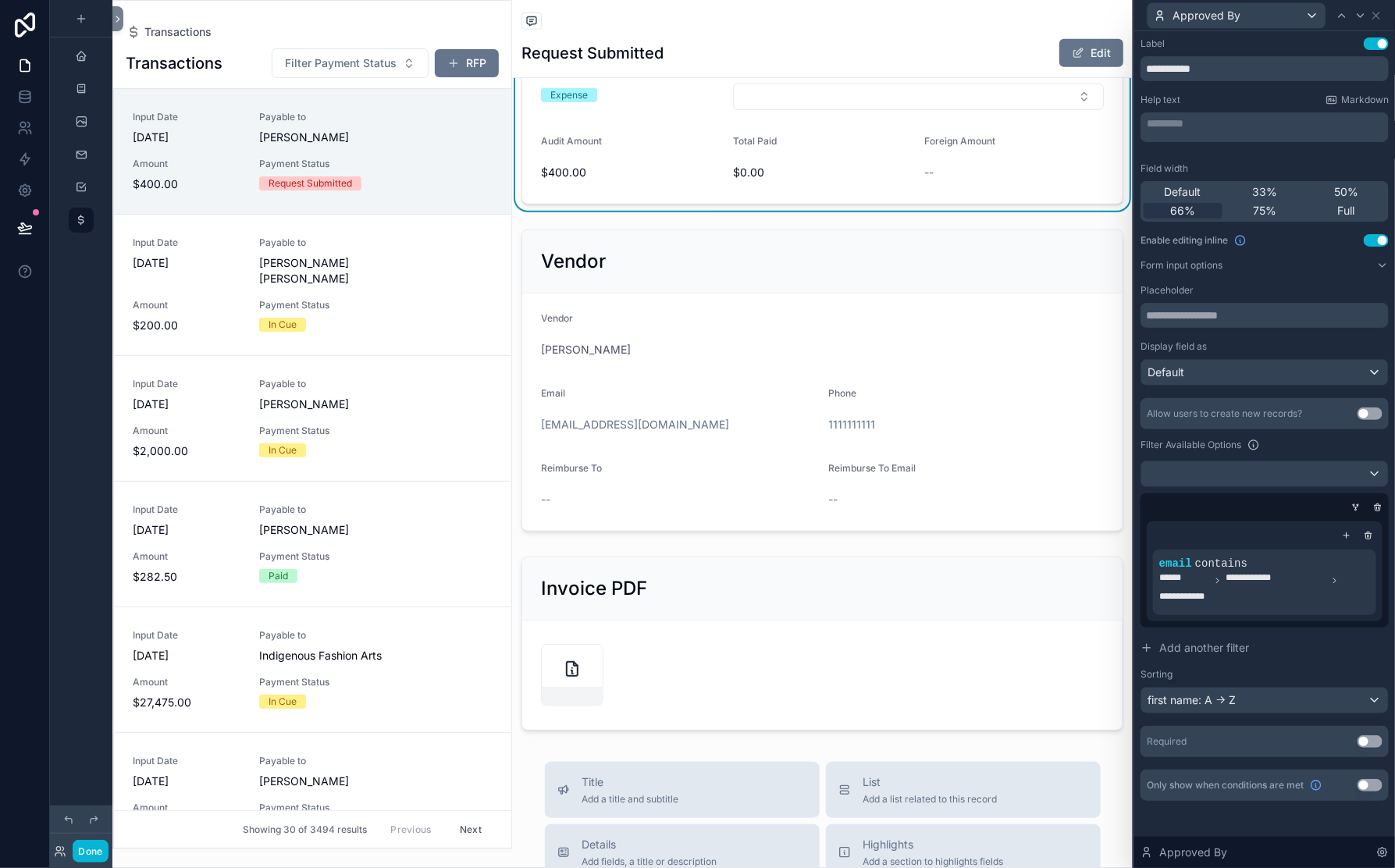
scroll to position [311, 0]
click at [1311, 546] on icon at bounding box center [1359, 551] width 10 height 10
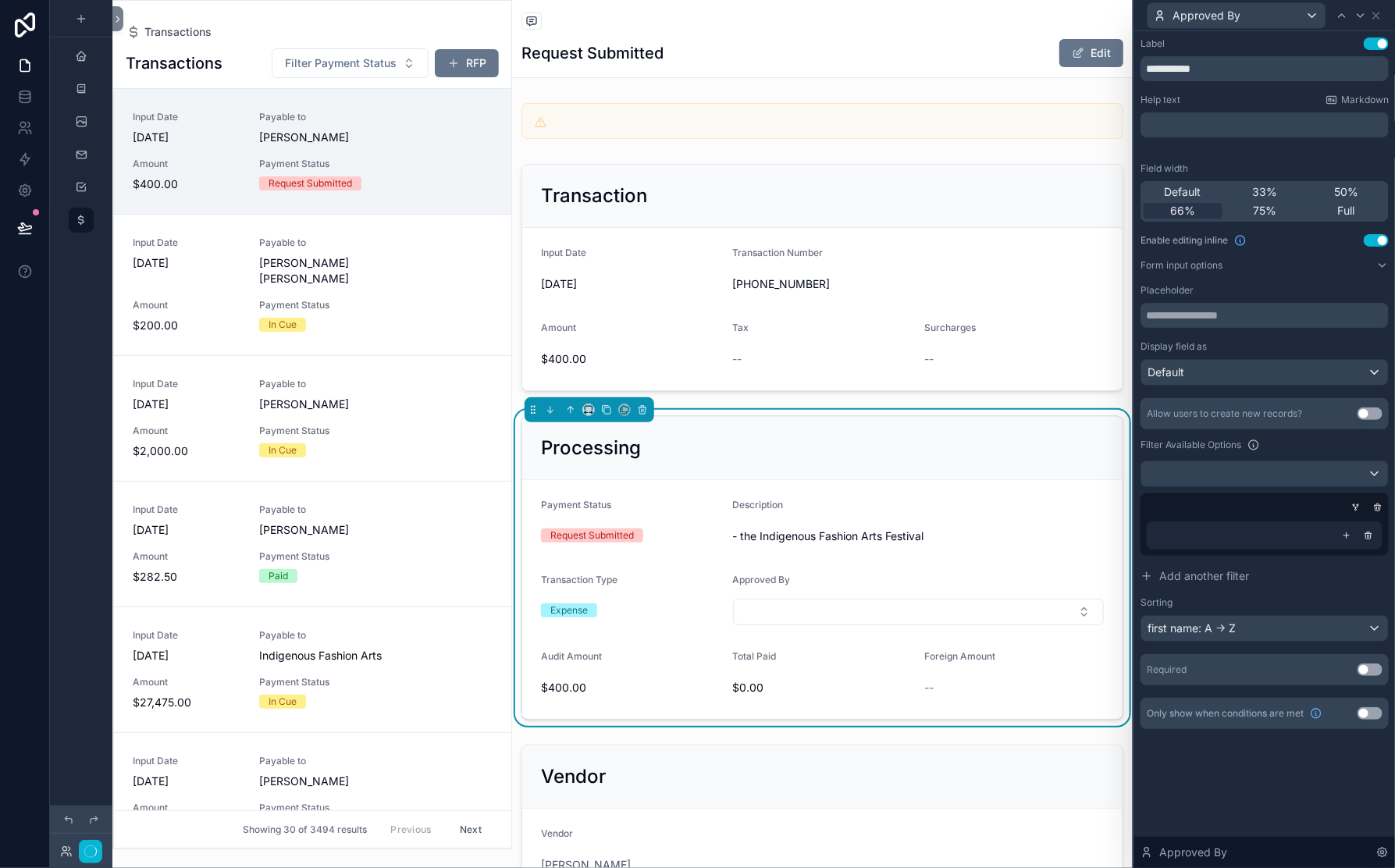
scroll to position [243, 0]
click at [1311, 530] on icon at bounding box center [1346, 535] width 10 height 10
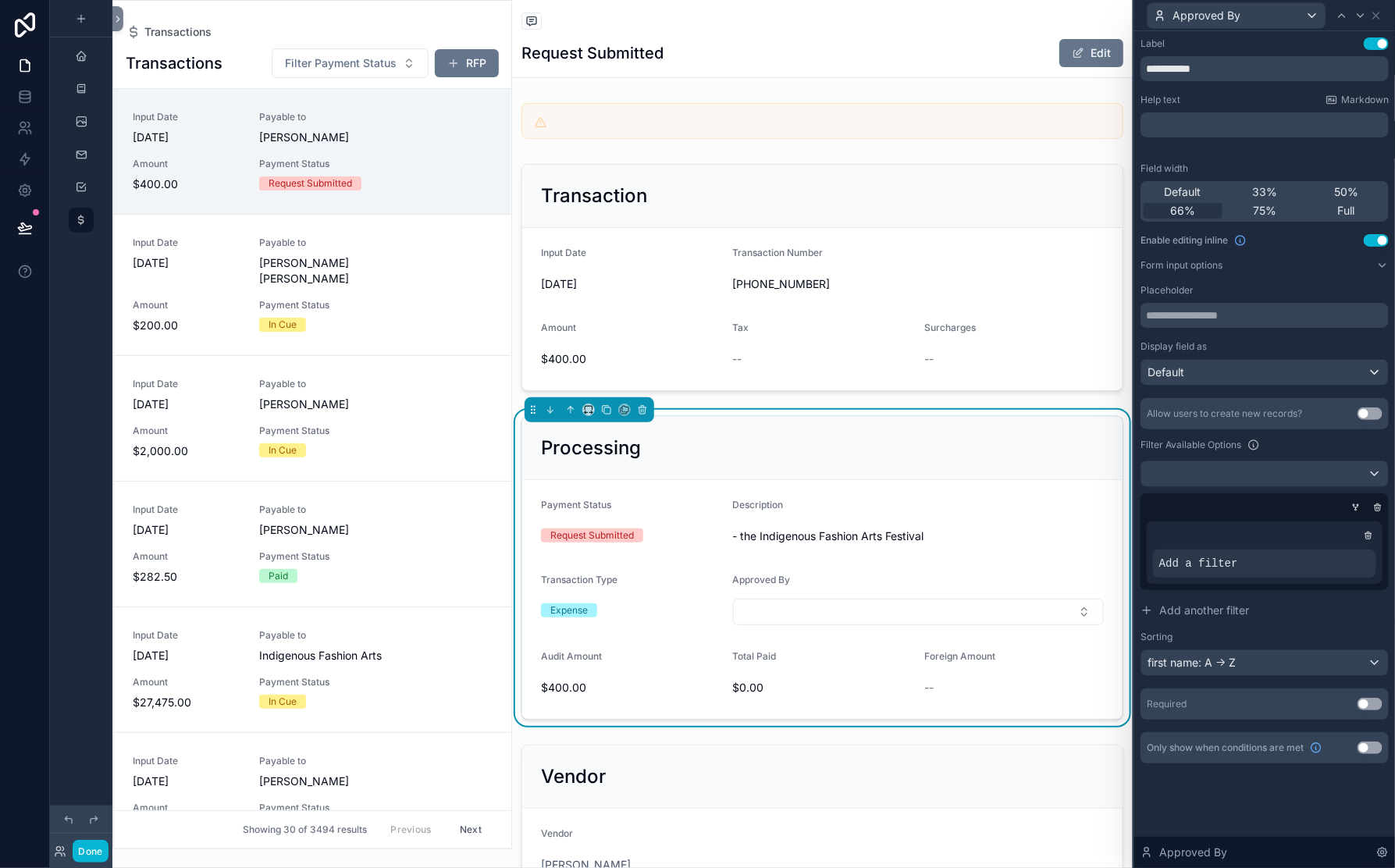
scroll to position [293, 0]
click at [1311, 546] on icon at bounding box center [1337, 551] width 10 height 10
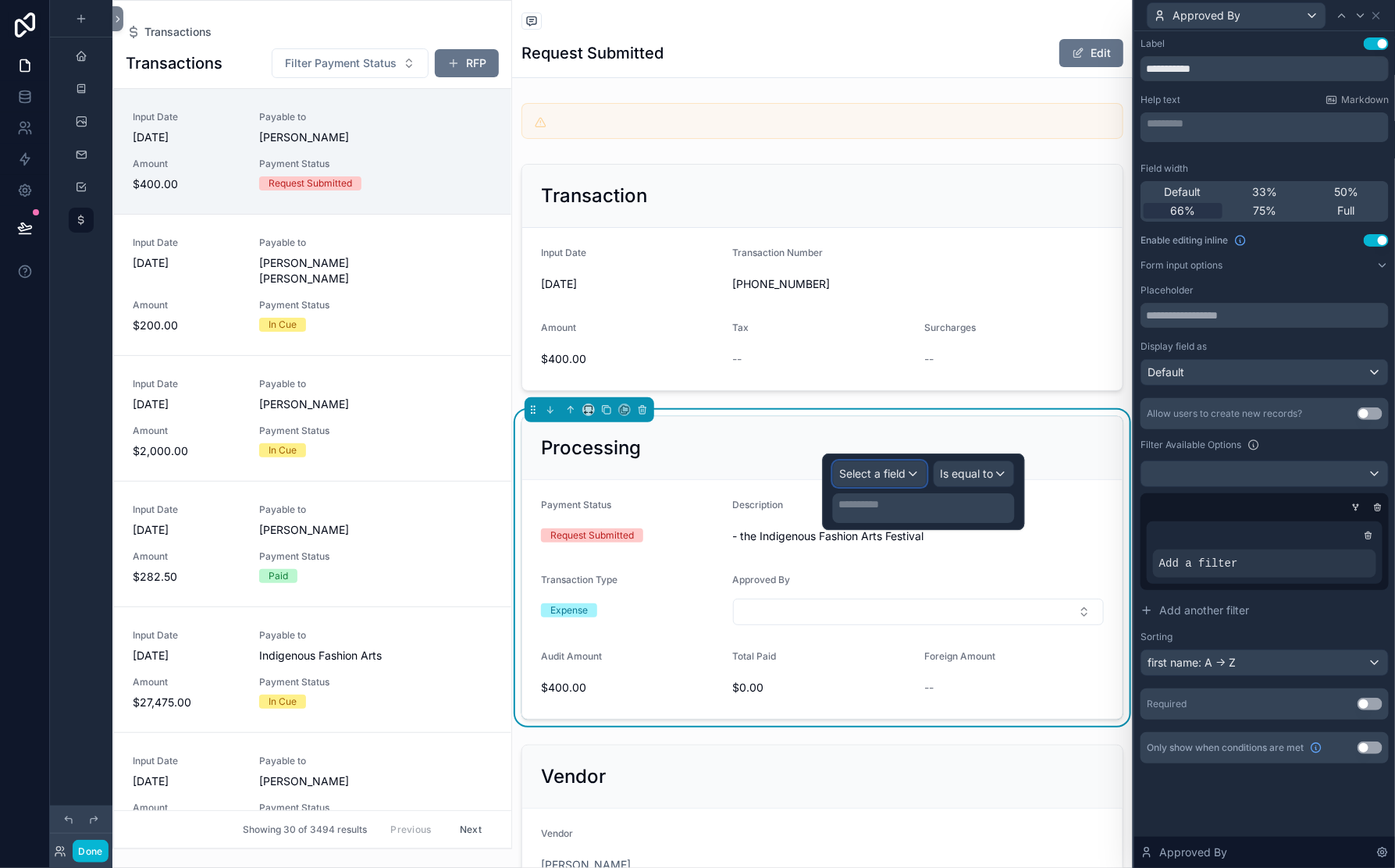
click at [840, 480] on span "Select a field" at bounding box center [873, 473] width 67 height 13
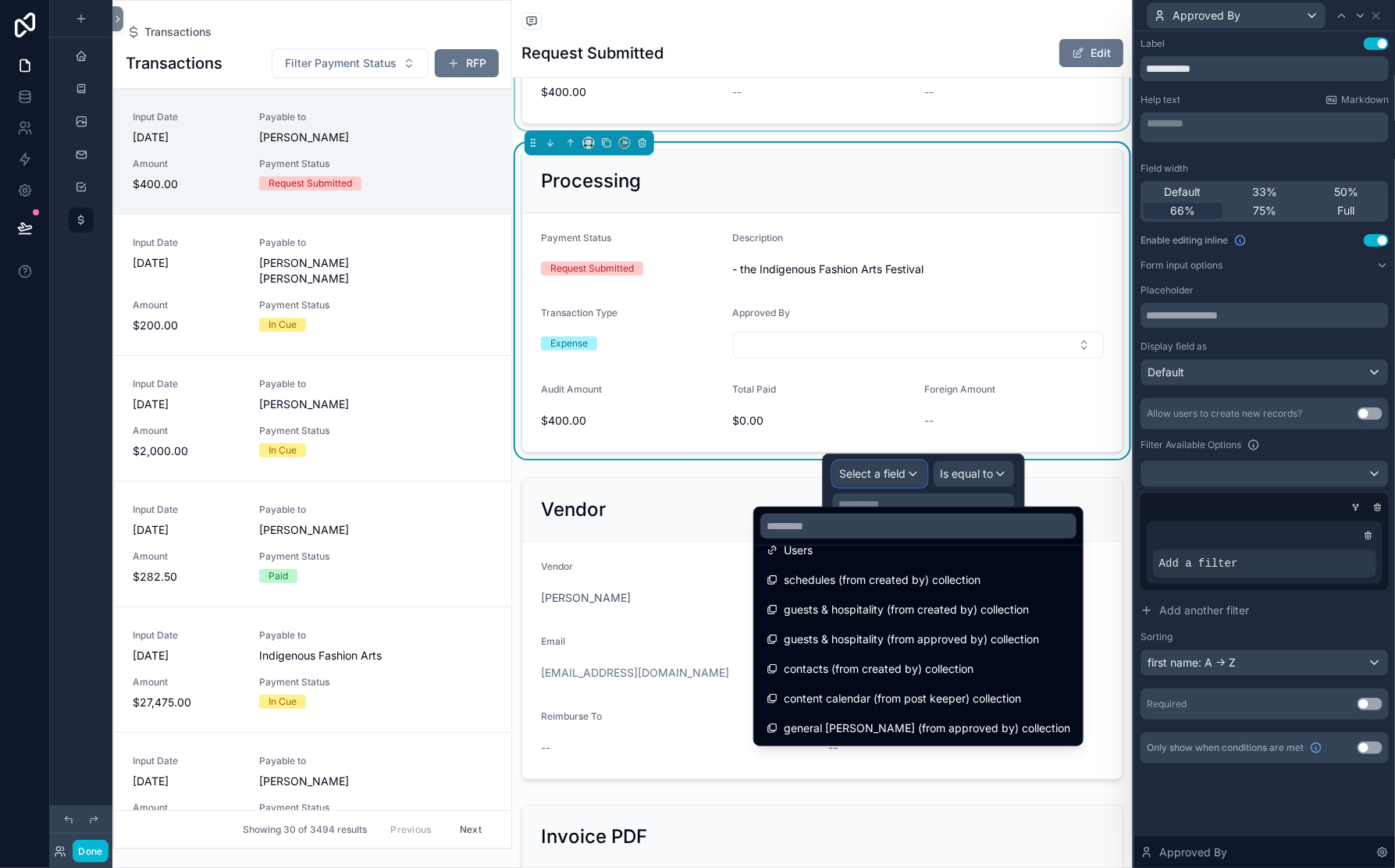
scroll to position [286, 0]
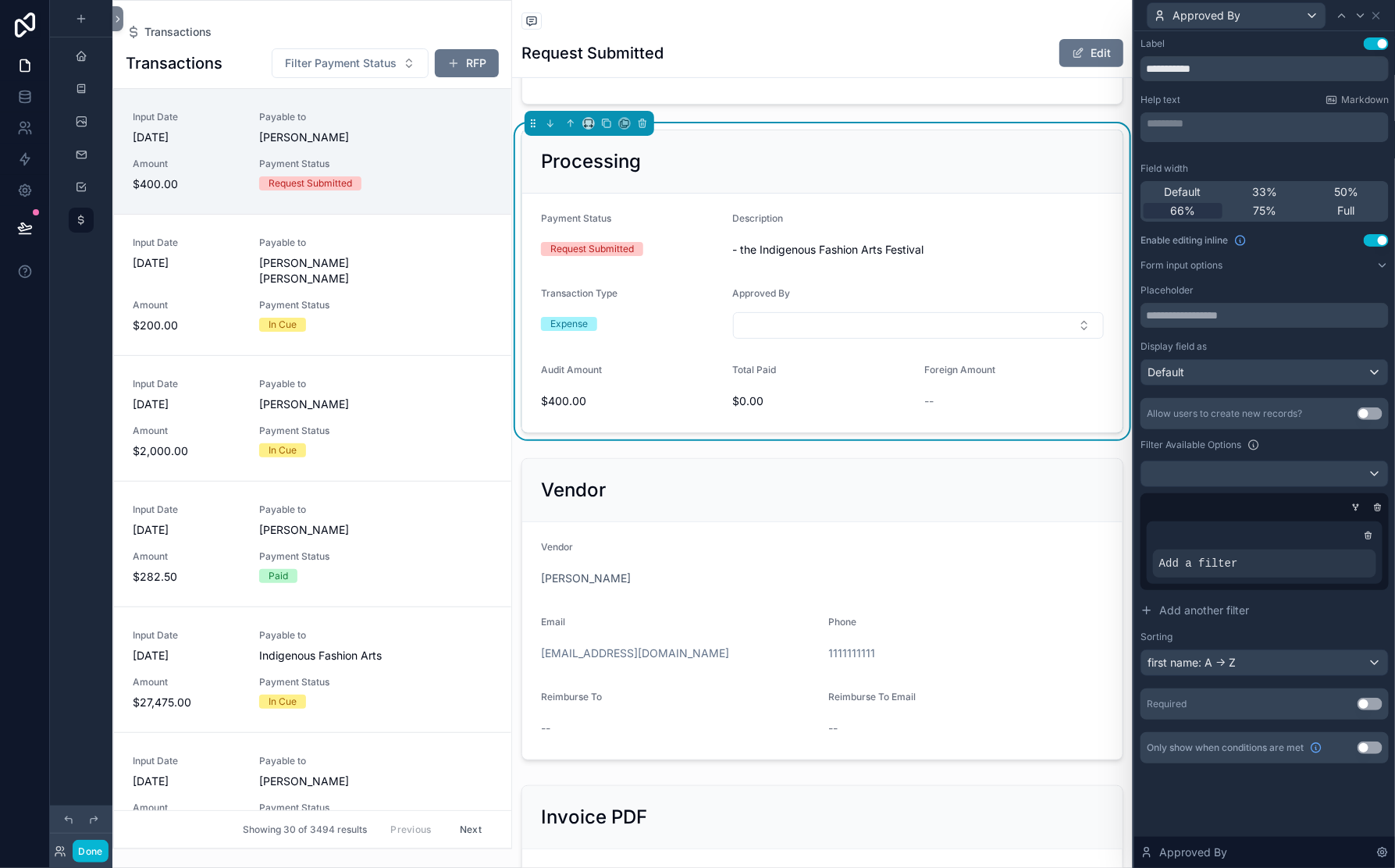
click at [1141, 417] on div "Allow users to create new records? Use setting Filter Available Options Add a f…" at bounding box center [1264, 537] width 248 height 278
click at [1311, 540] on div at bounding box center [1359, 551] width 22 height 22
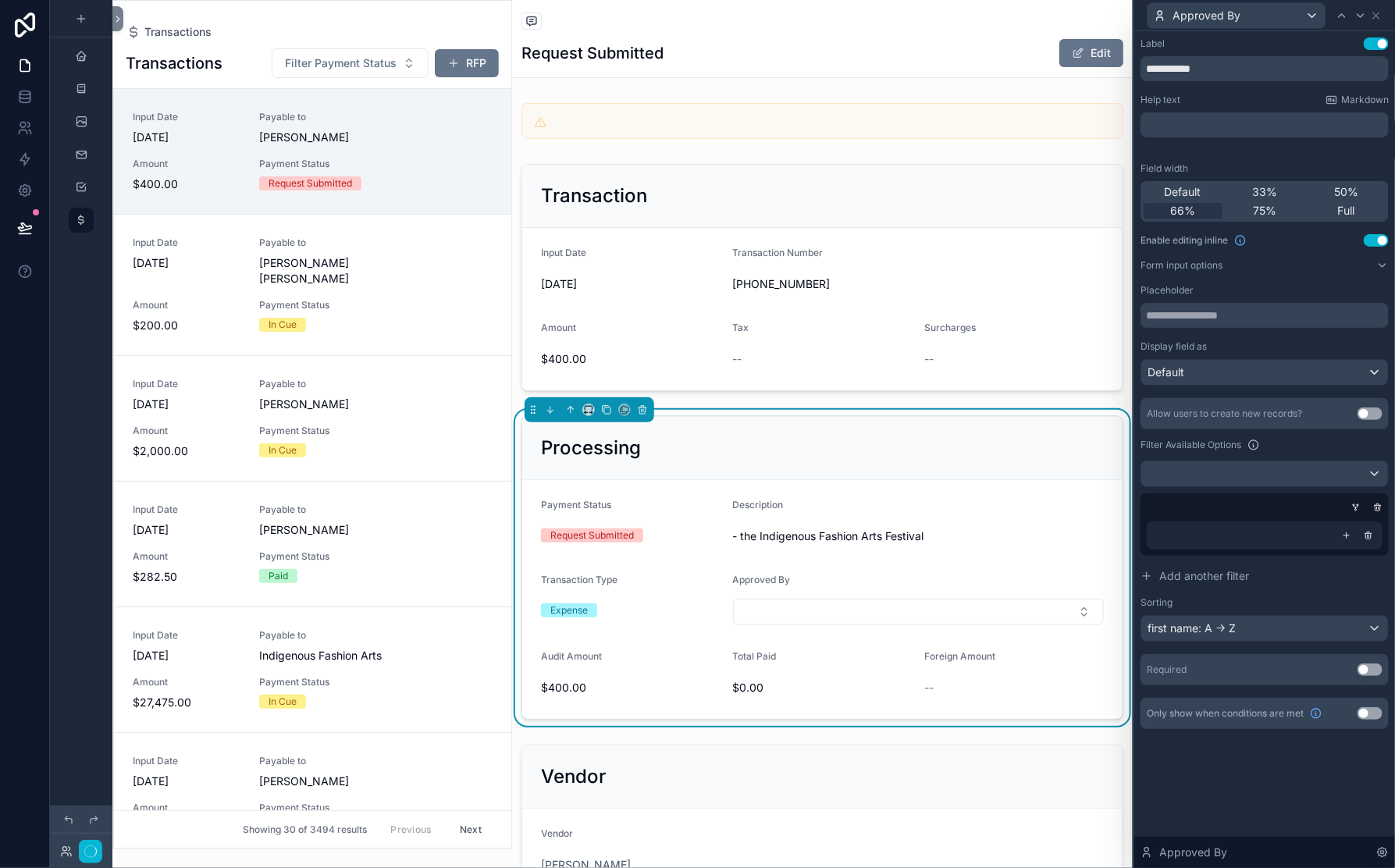
scroll to position [243, 0]
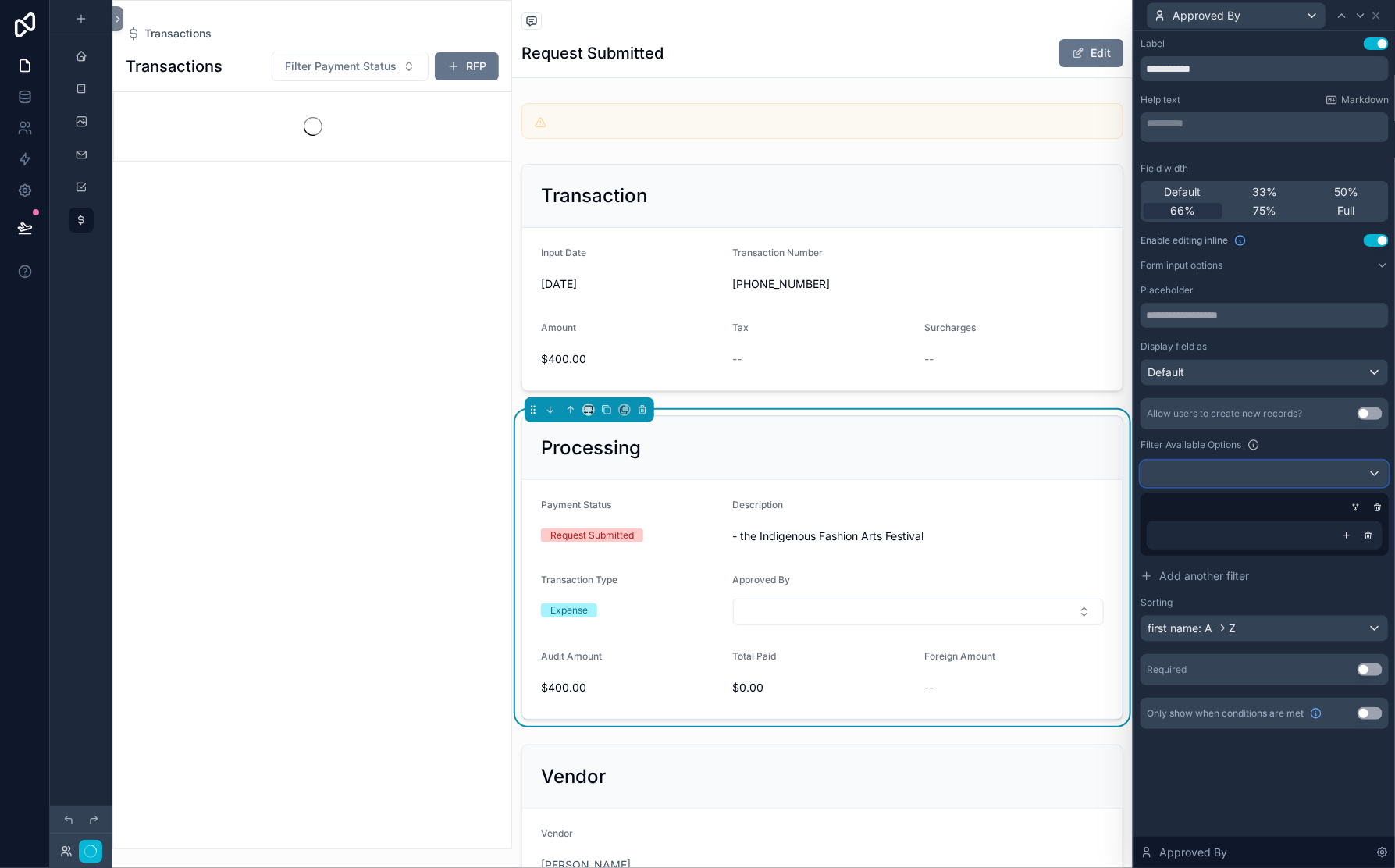
click at [1253, 461] on div at bounding box center [1265, 474] width 247 height 25
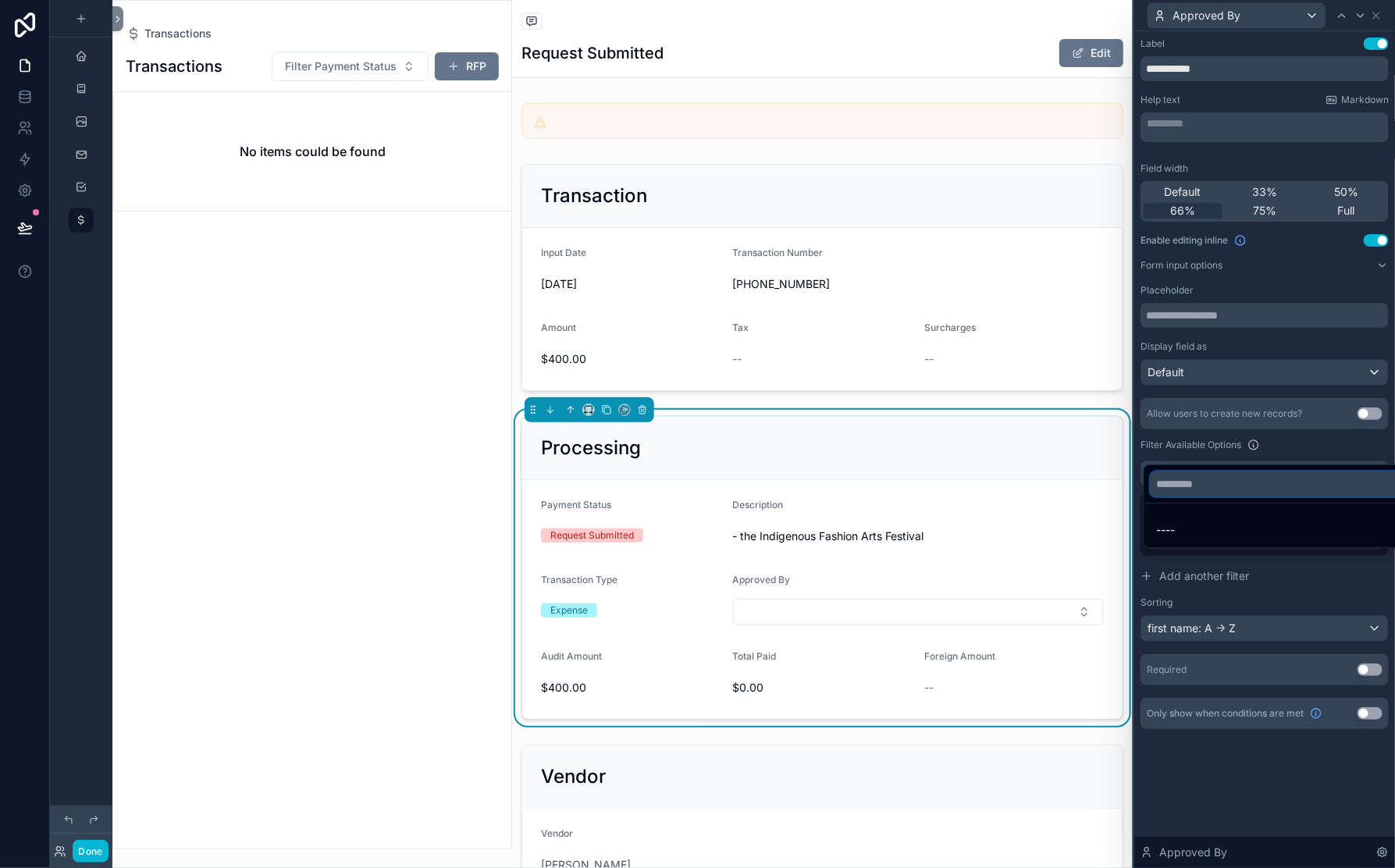
click at [1151, 497] on input "text" at bounding box center [1322, 484] width 344 height 25
click at [1135, 597] on div at bounding box center [1264, 434] width 260 height 868
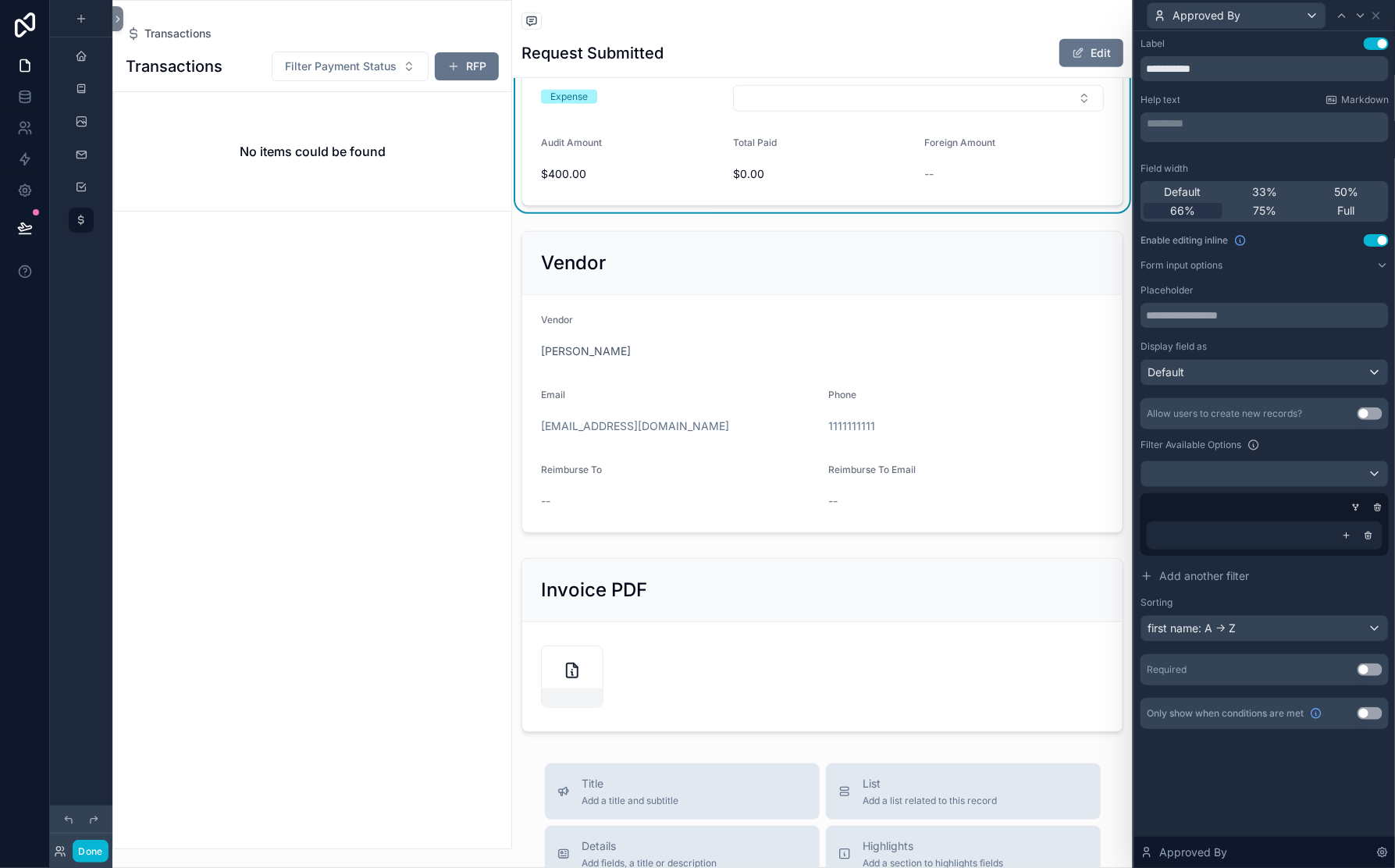
scroll to position [154, 0]
click at [1311, 512] on icon at bounding box center [1378, 507] width 10 height 10
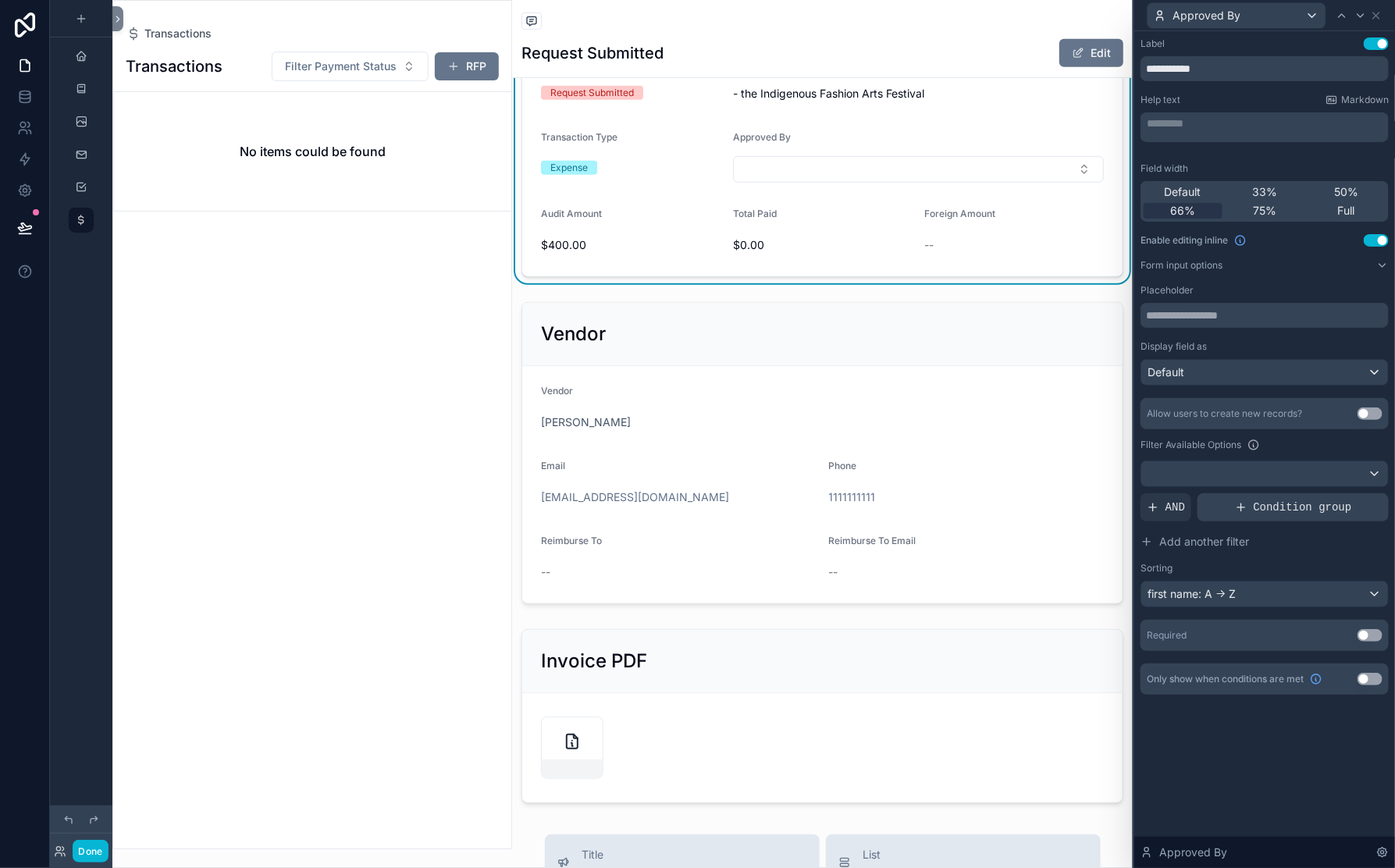
scroll to position [434, 0]
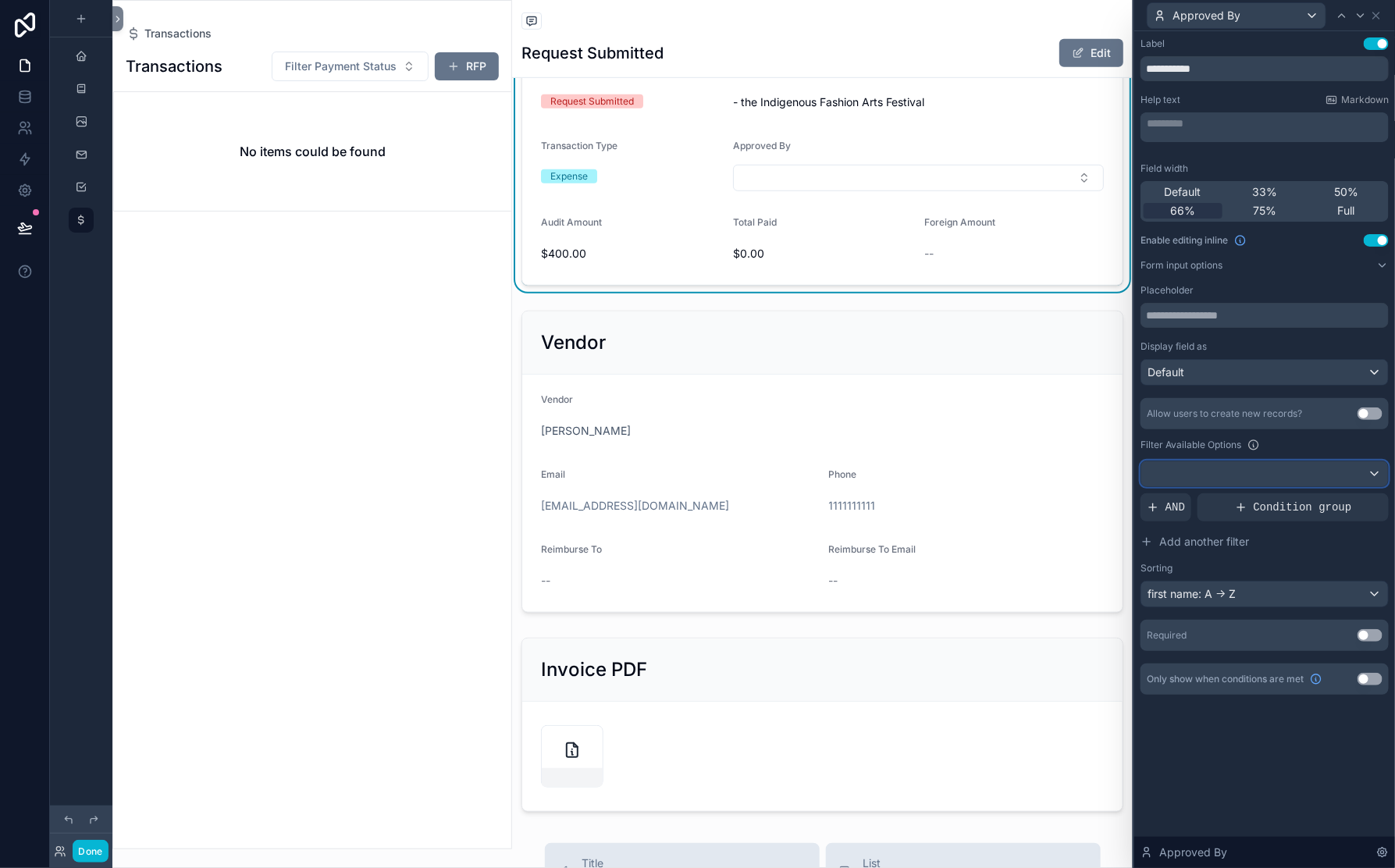
click at [1264, 486] on div at bounding box center [1265, 474] width 247 height 25
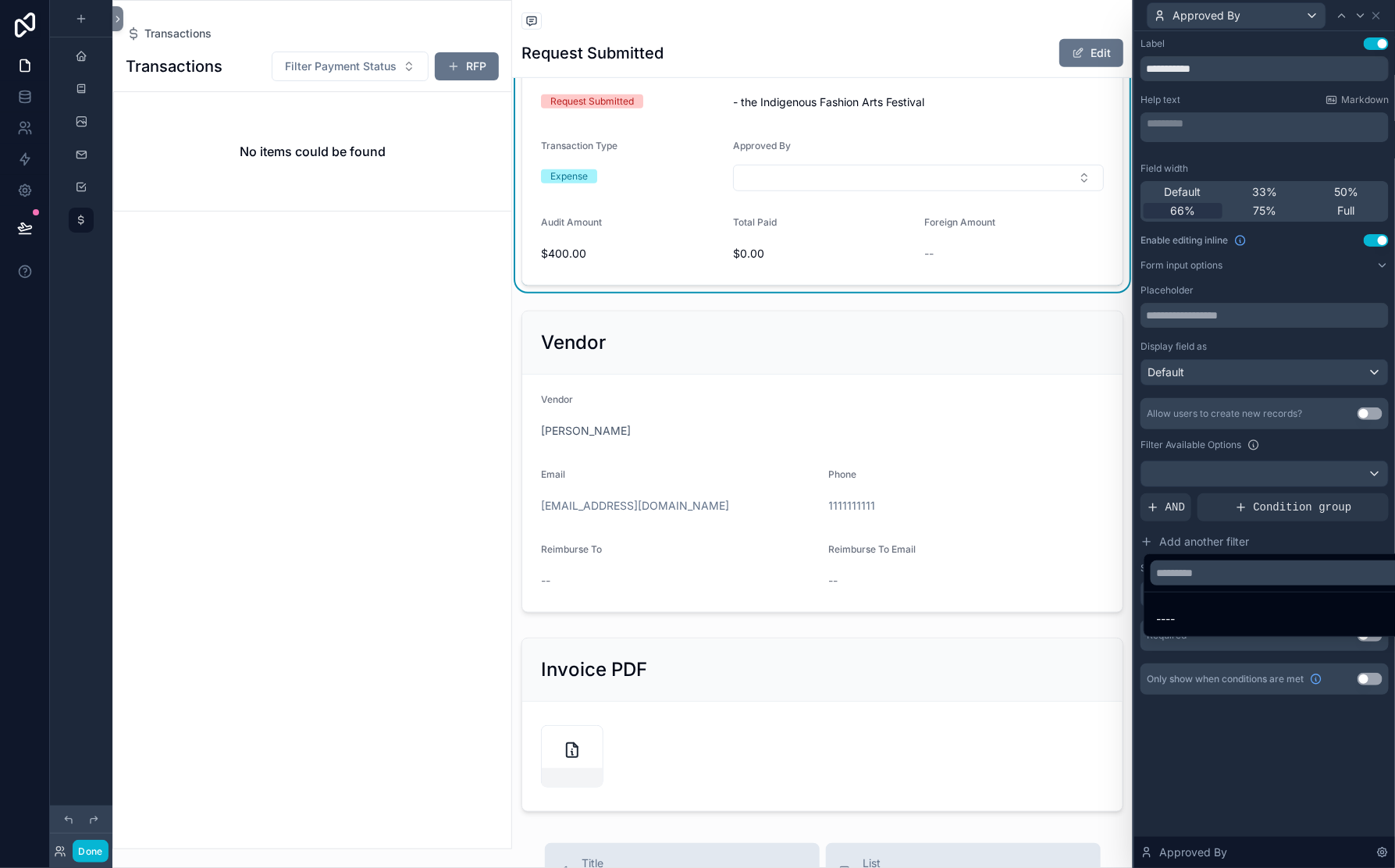
click at [1264, 522] on div at bounding box center [1264, 434] width 260 height 868
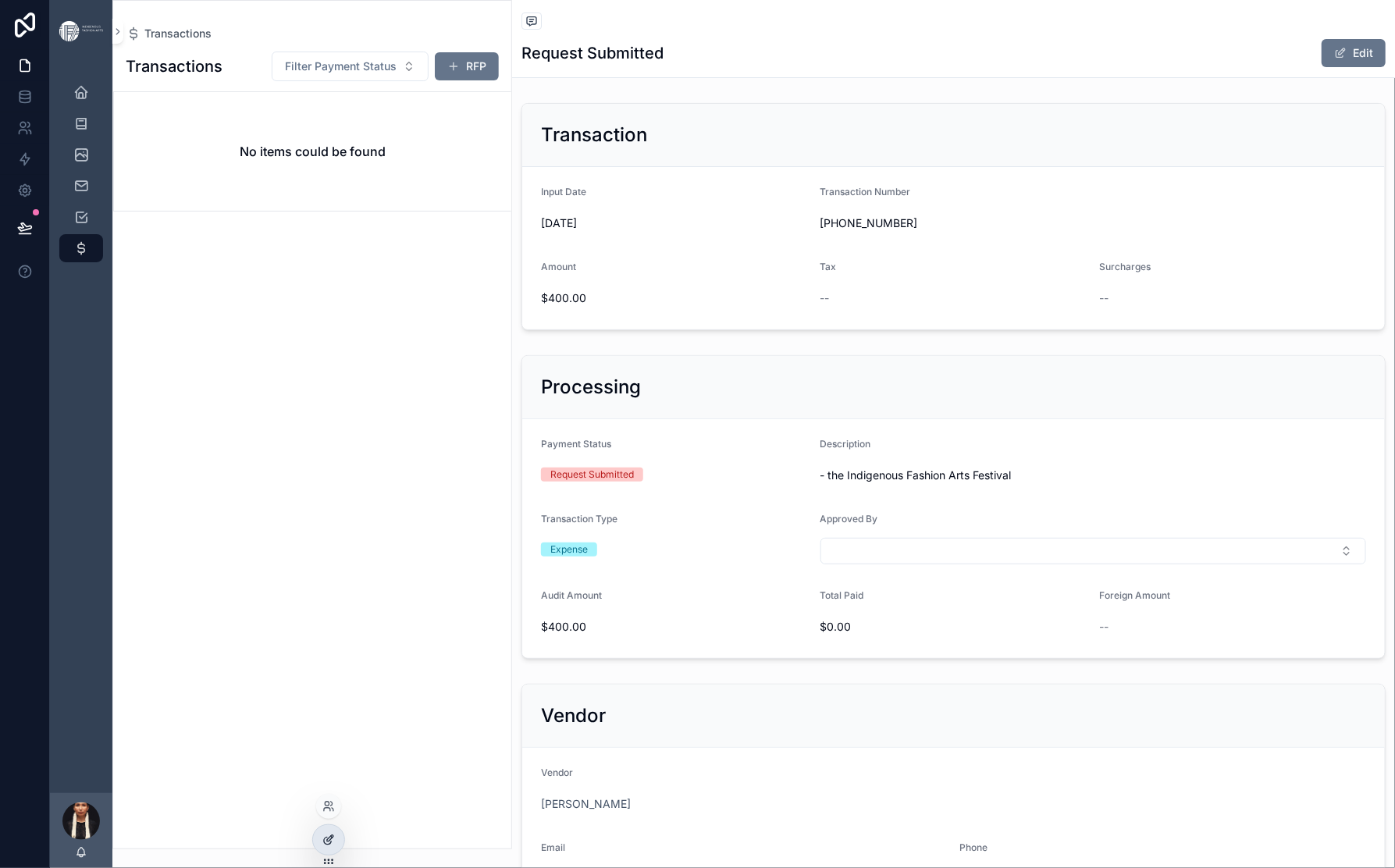
click at [333, 841] on icon at bounding box center [330, 838] width 6 height 6
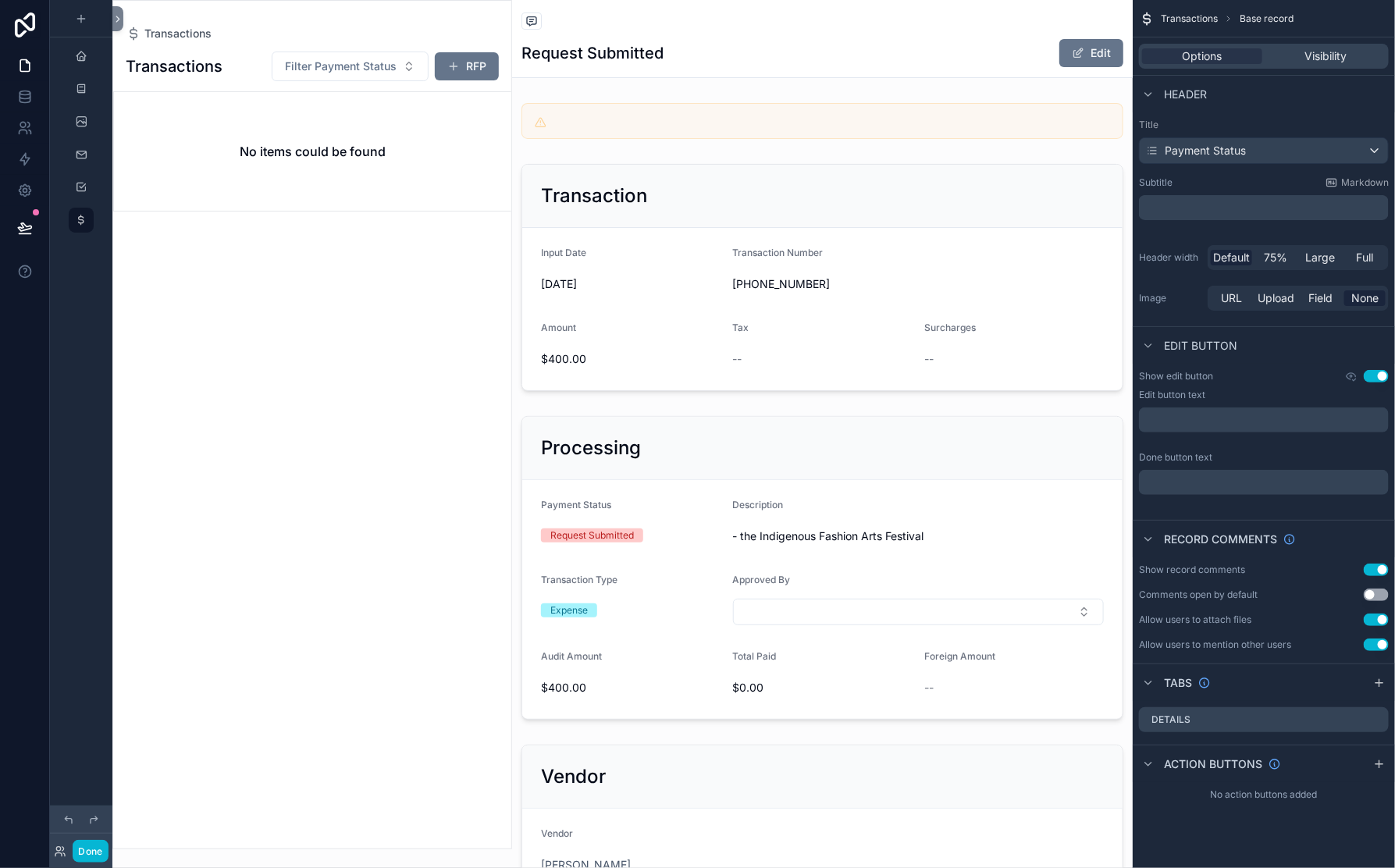
click at [408, 442] on div "scrollable content" at bounding box center [312, 425] width 398 height 848
click at [385, 82] on div "Filter Payment Status RFP" at bounding box center [379, 66] width 240 height 31
click at [366, 211] on div "No items could be found" at bounding box center [312, 152] width 397 height 119
click at [211, 42] on span "Transactions" at bounding box center [179, 34] width 68 height 16
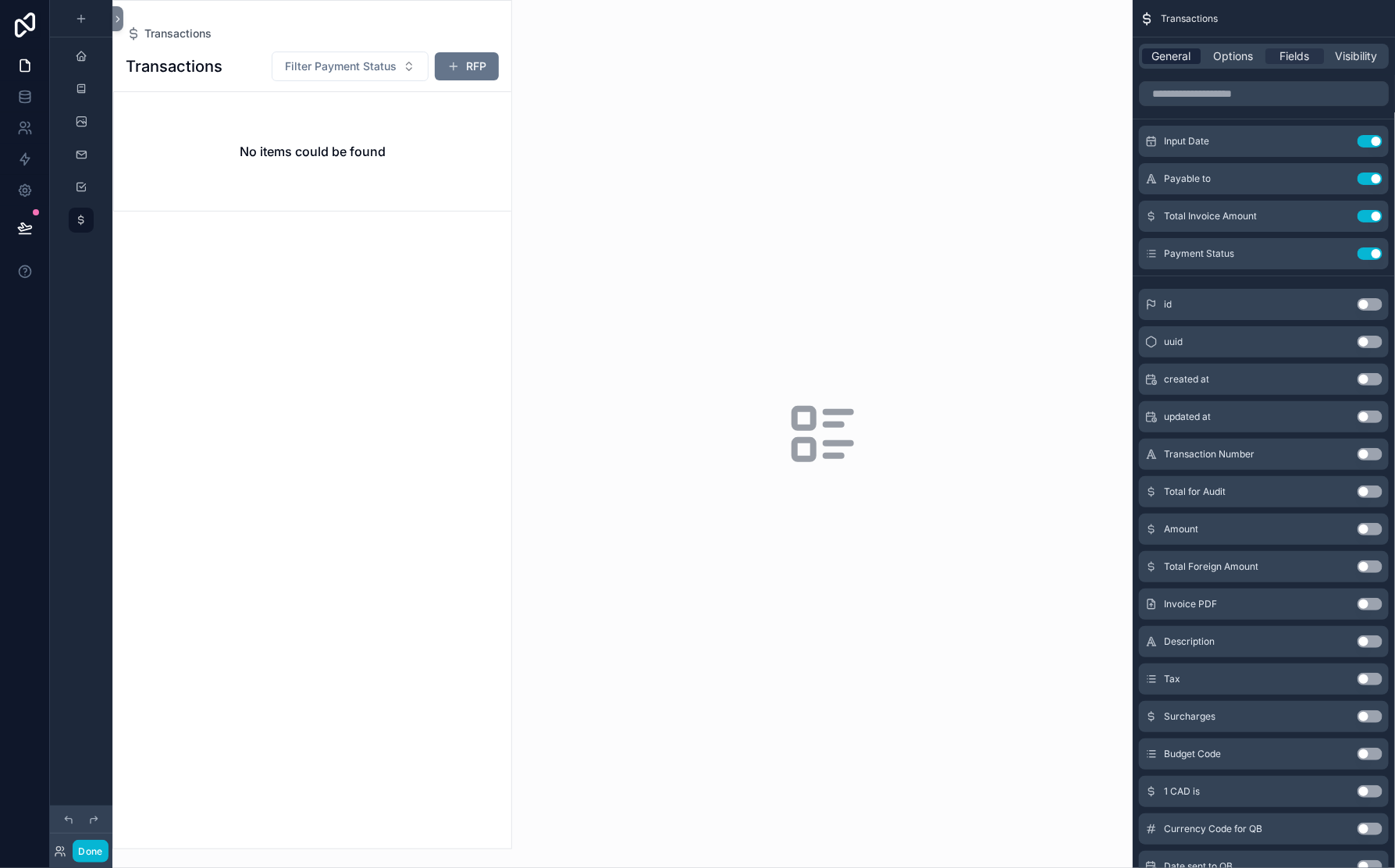
click at [1152, 64] on span "General" at bounding box center [1172, 56] width 39 height 16
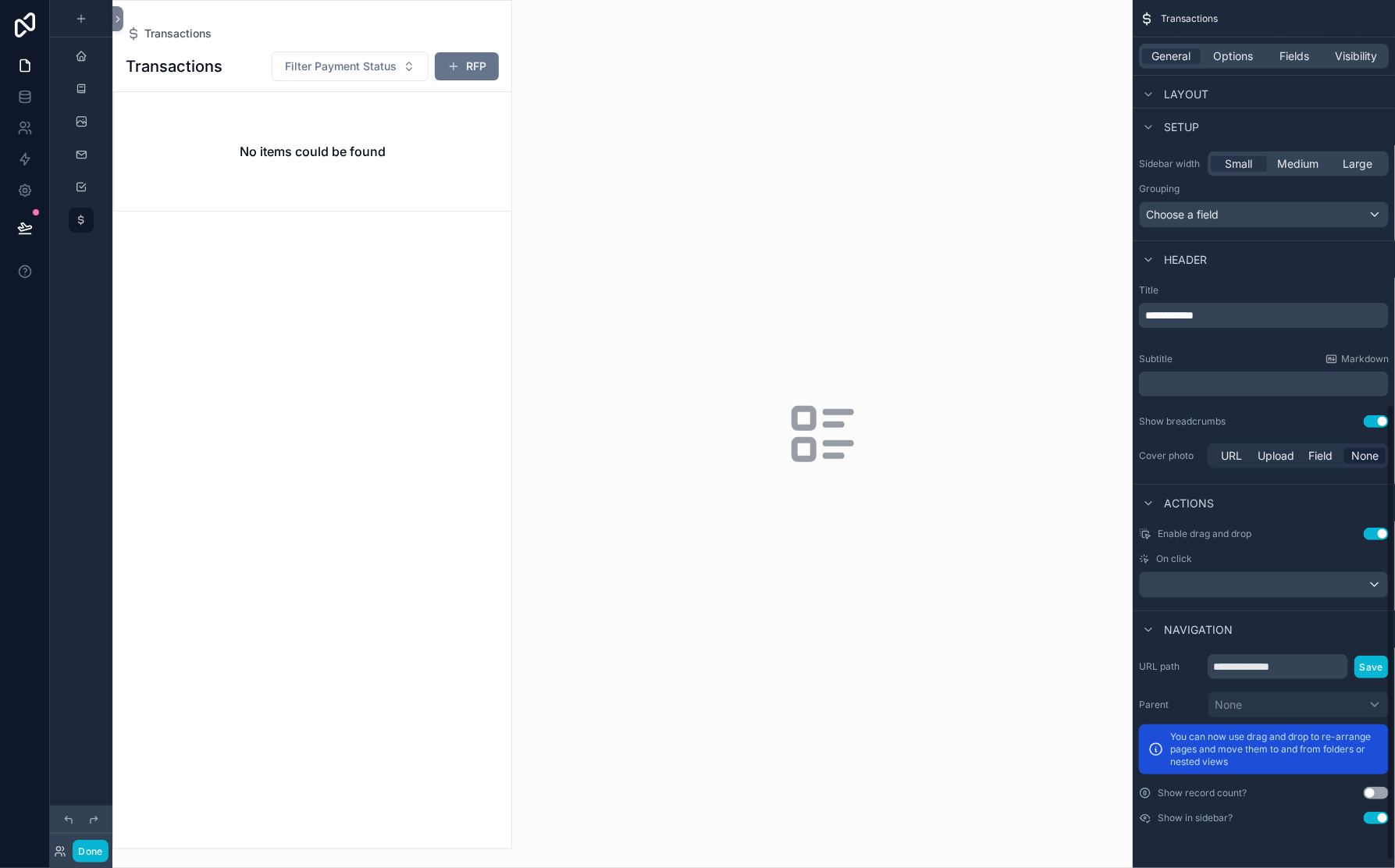
scroll to position [784, 0]
click at [1347, 64] on span "Visibility" at bounding box center [1356, 56] width 42 height 16
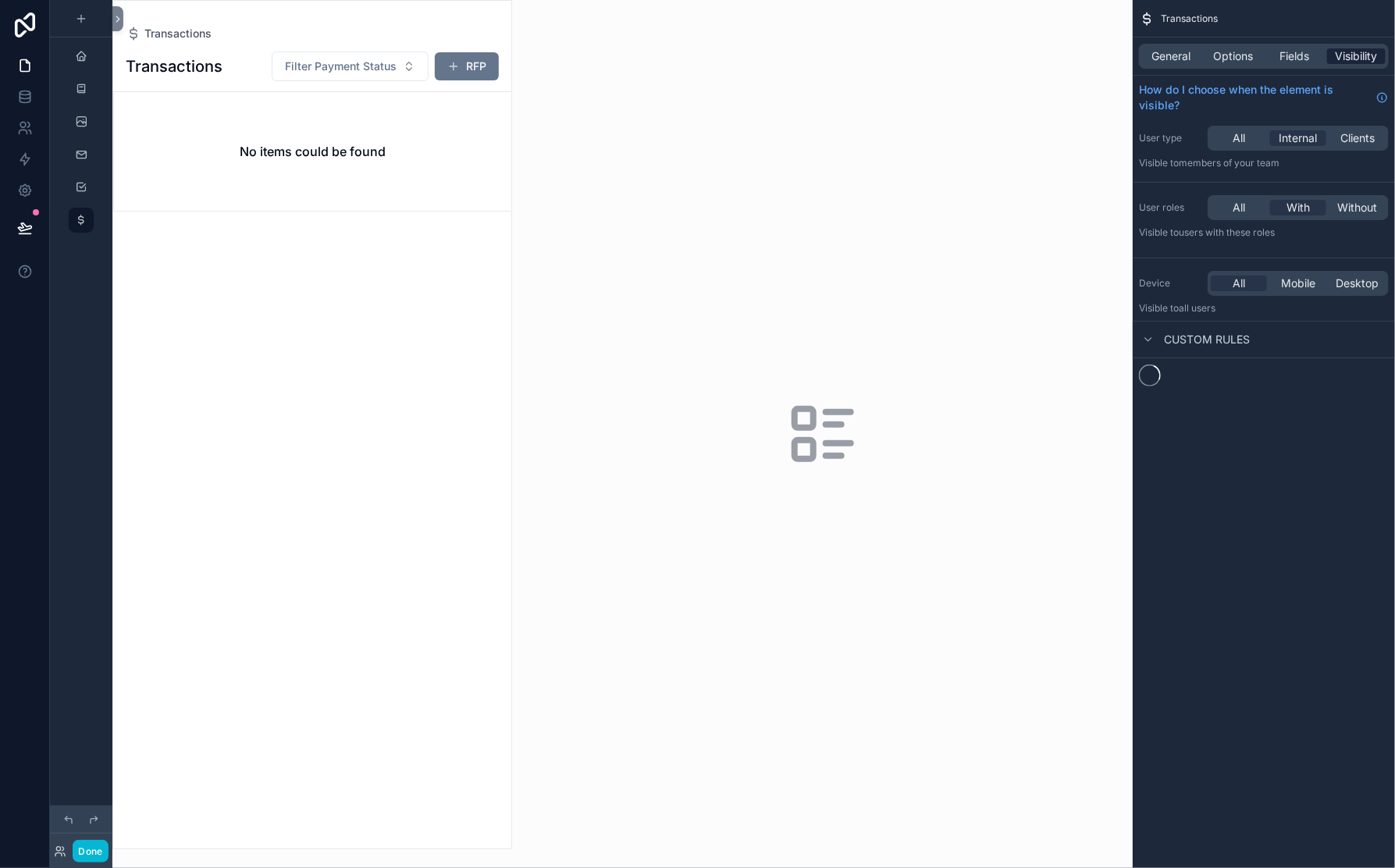
scroll to position [0, 0]
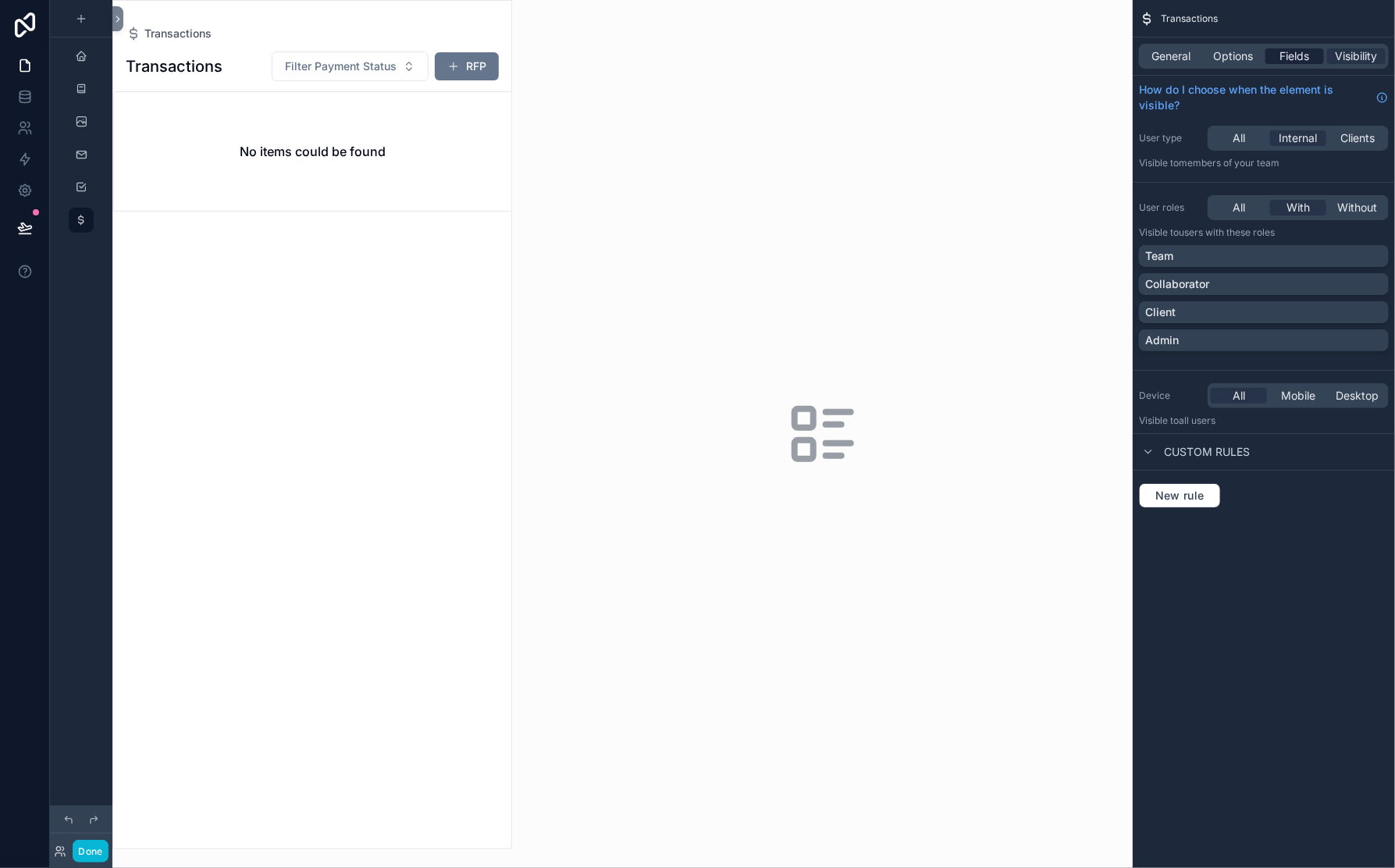
click at [1280, 64] on span "Fields" at bounding box center [1295, 56] width 29 height 16
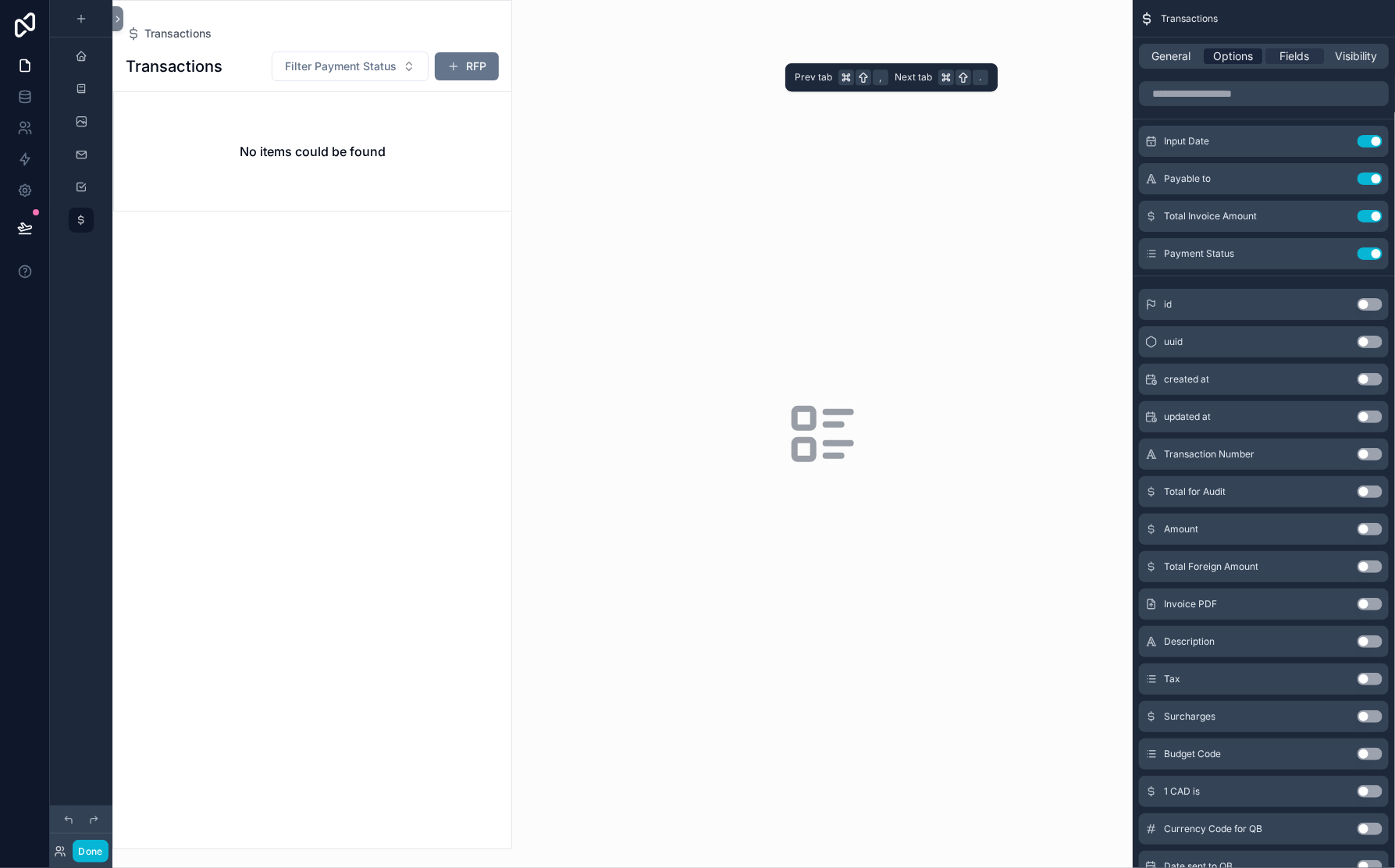
click at [1213, 64] on span "Options" at bounding box center [1232, 56] width 40 height 16
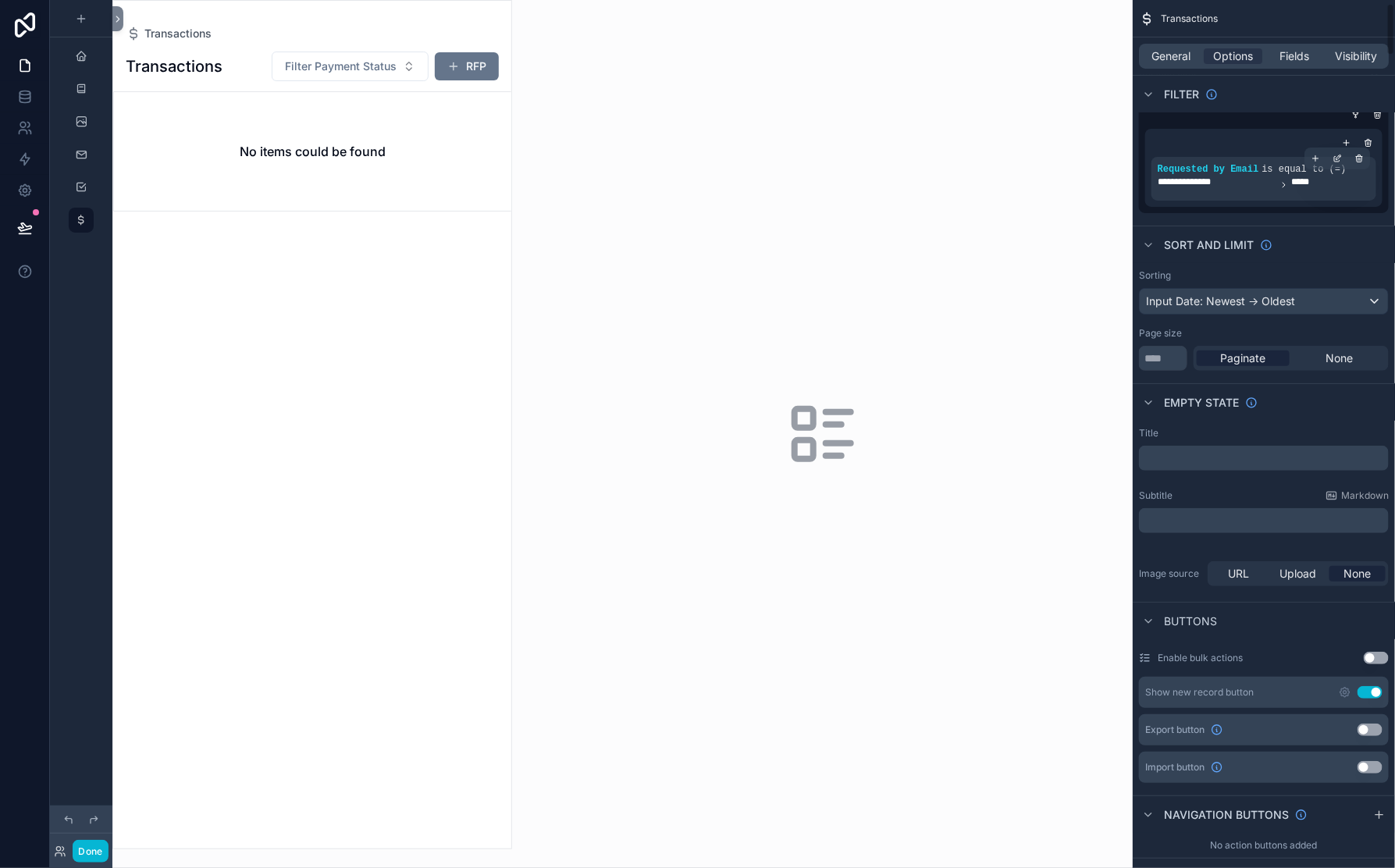
scroll to position [37, 0]
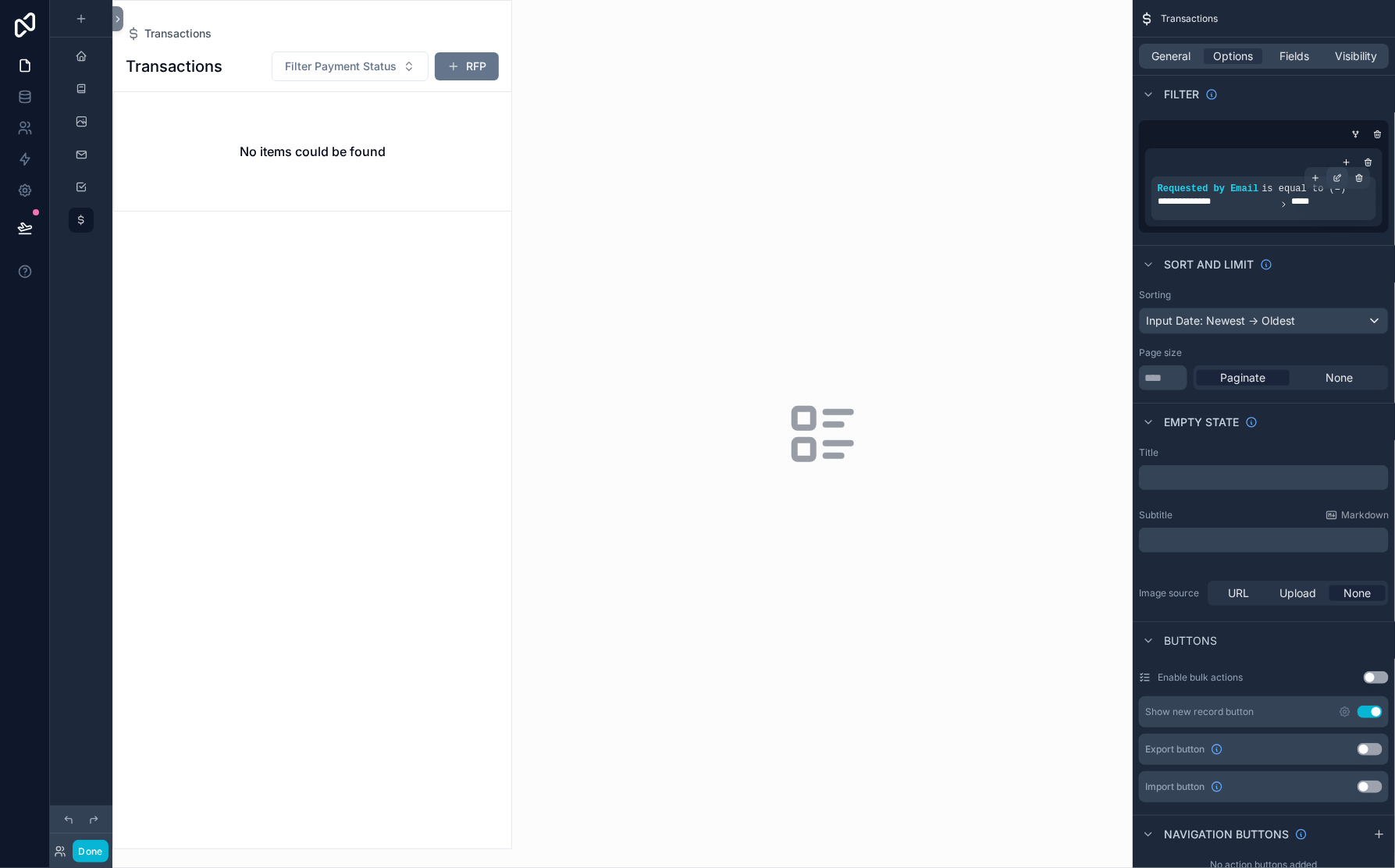
click at [1333, 183] on icon "scrollable content" at bounding box center [1337, 178] width 10 height 10
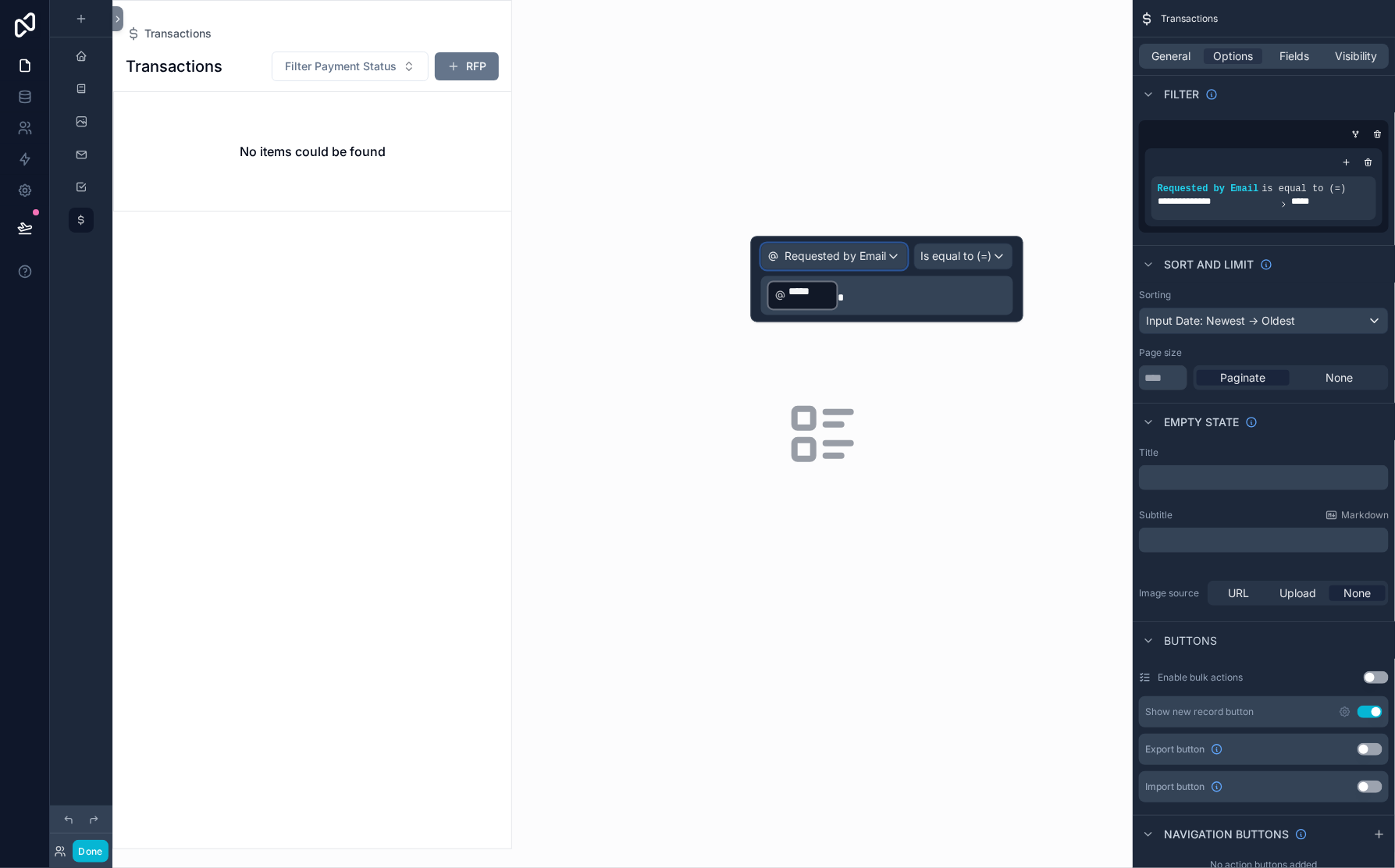
click at [833, 265] on span "Requested by Email" at bounding box center [836, 257] width 101 height 16
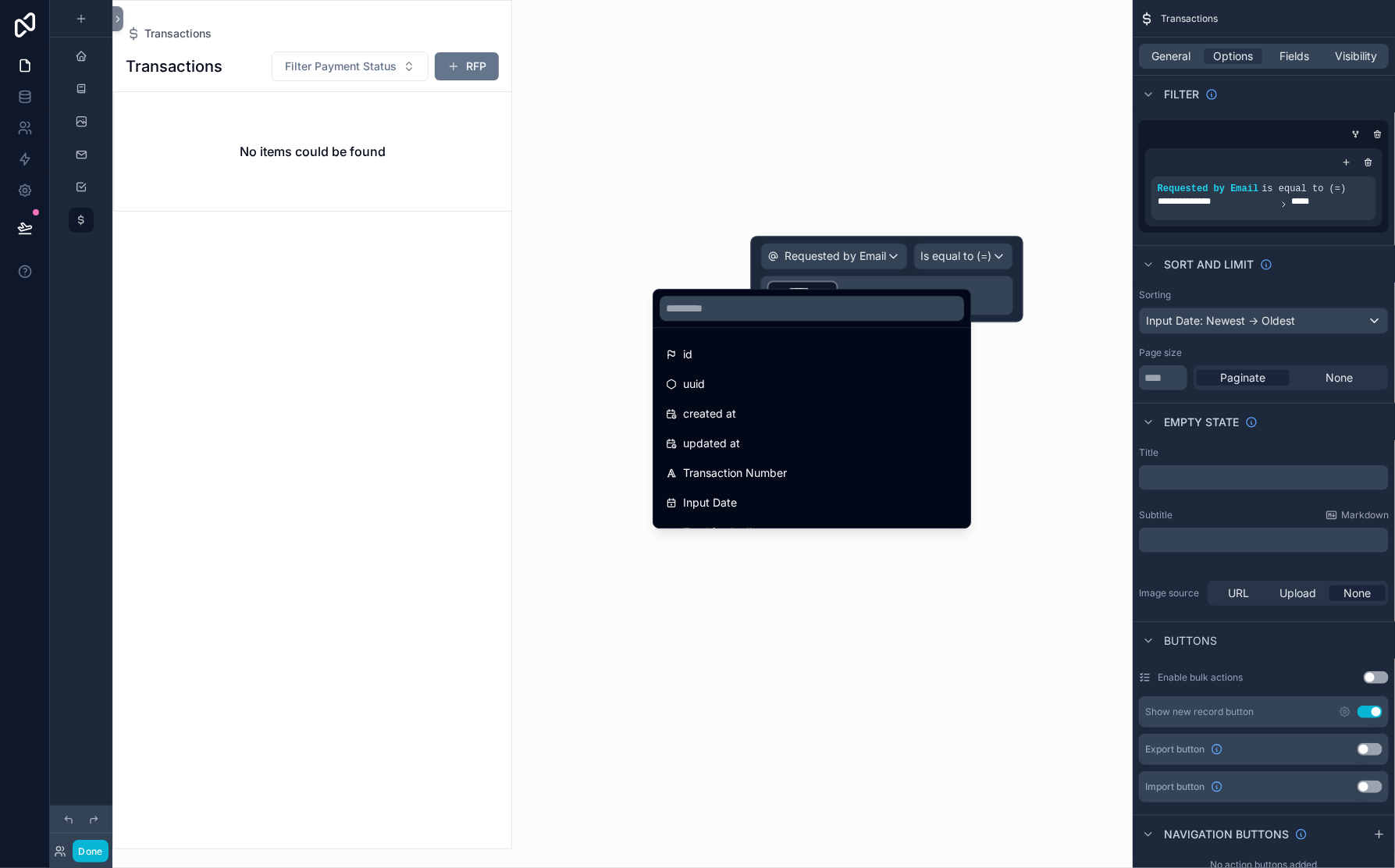
click at [928, 271] on div at bounding box center [887, 279] width 273 height 86
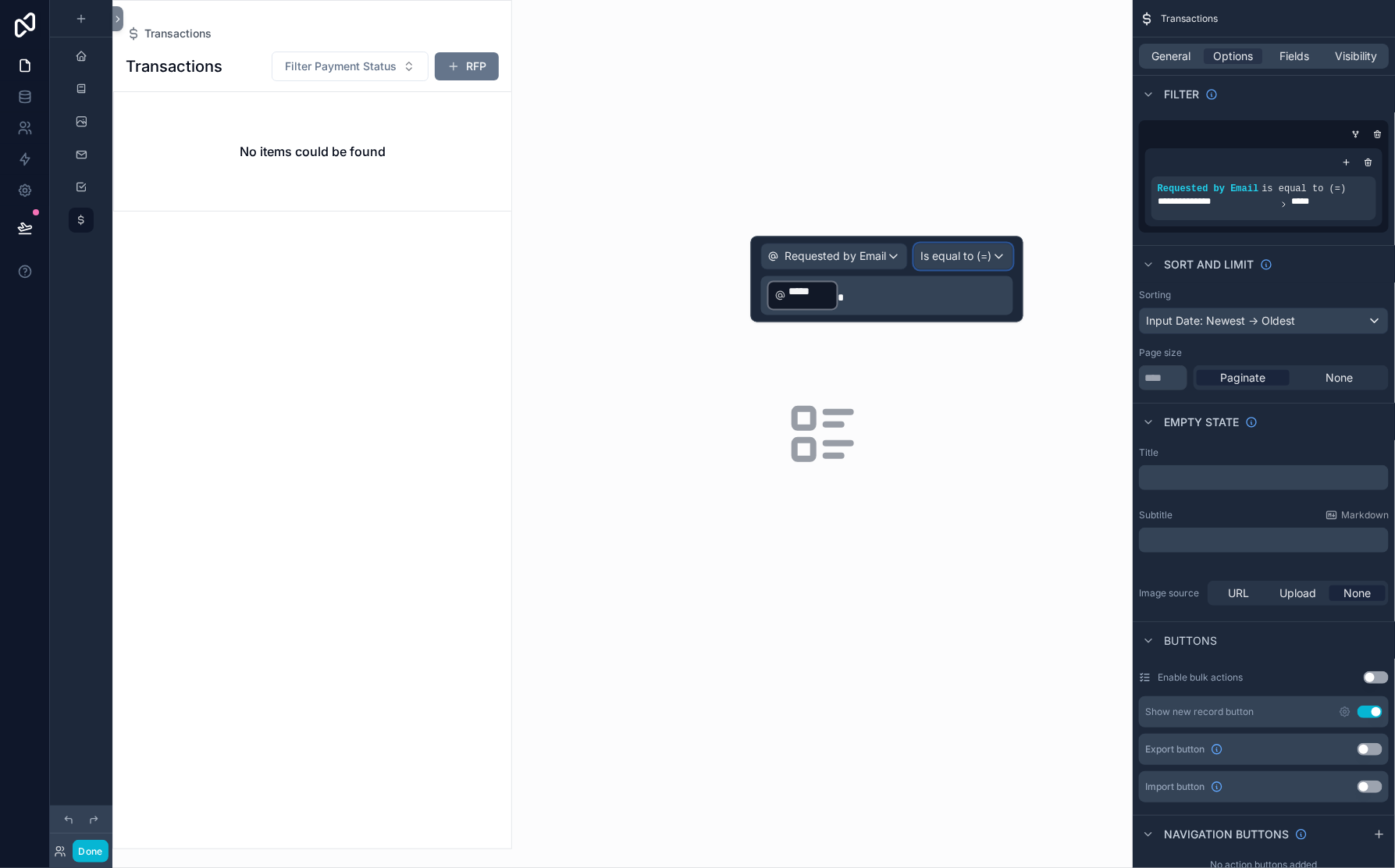
click at [928, 265] on span "Is equal to (=)" at bounding box center [957, 257] width 71 height 16
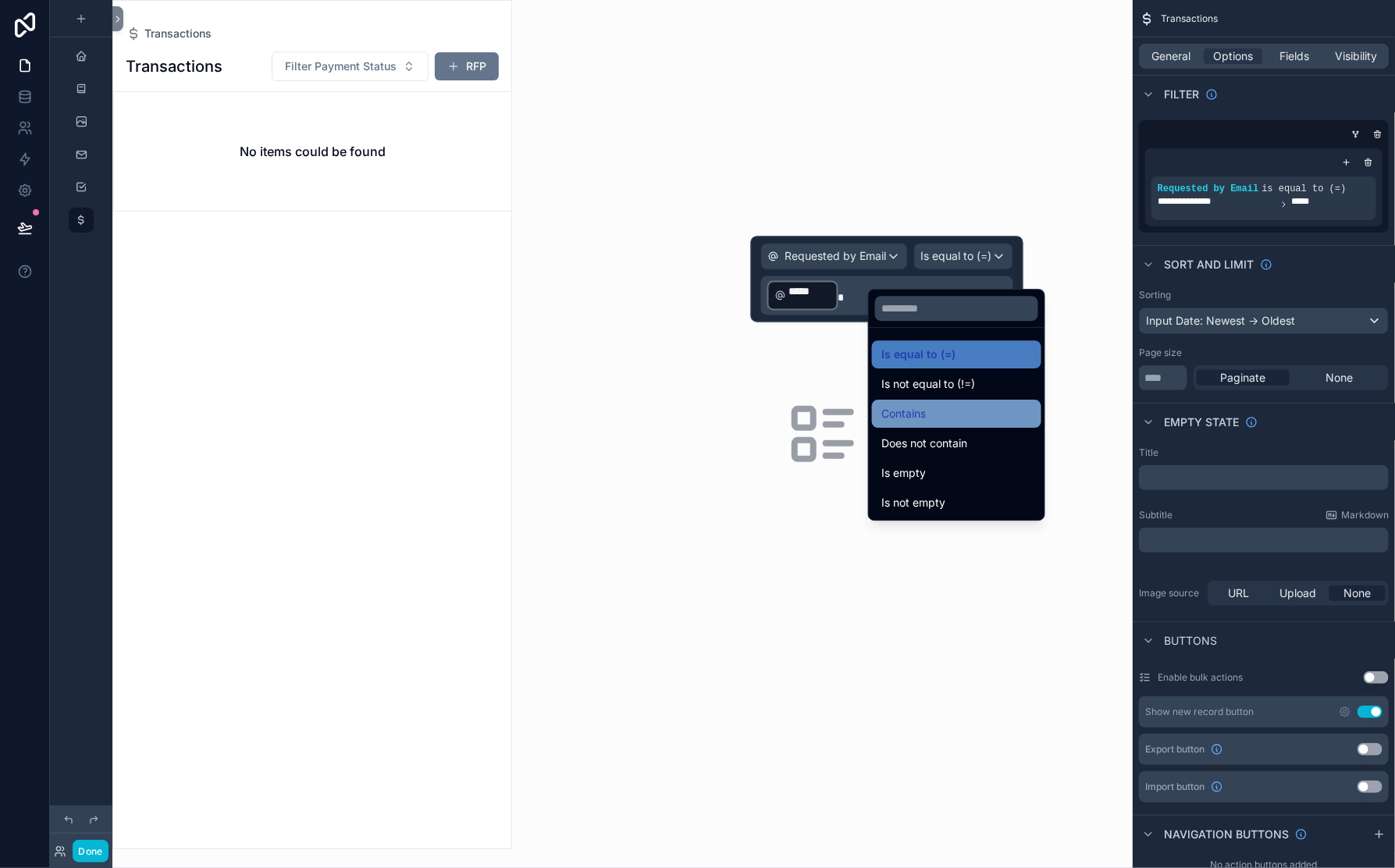
click at [905, 428] on div "Contains" at bounding box center [956, 414] width 170 height 28
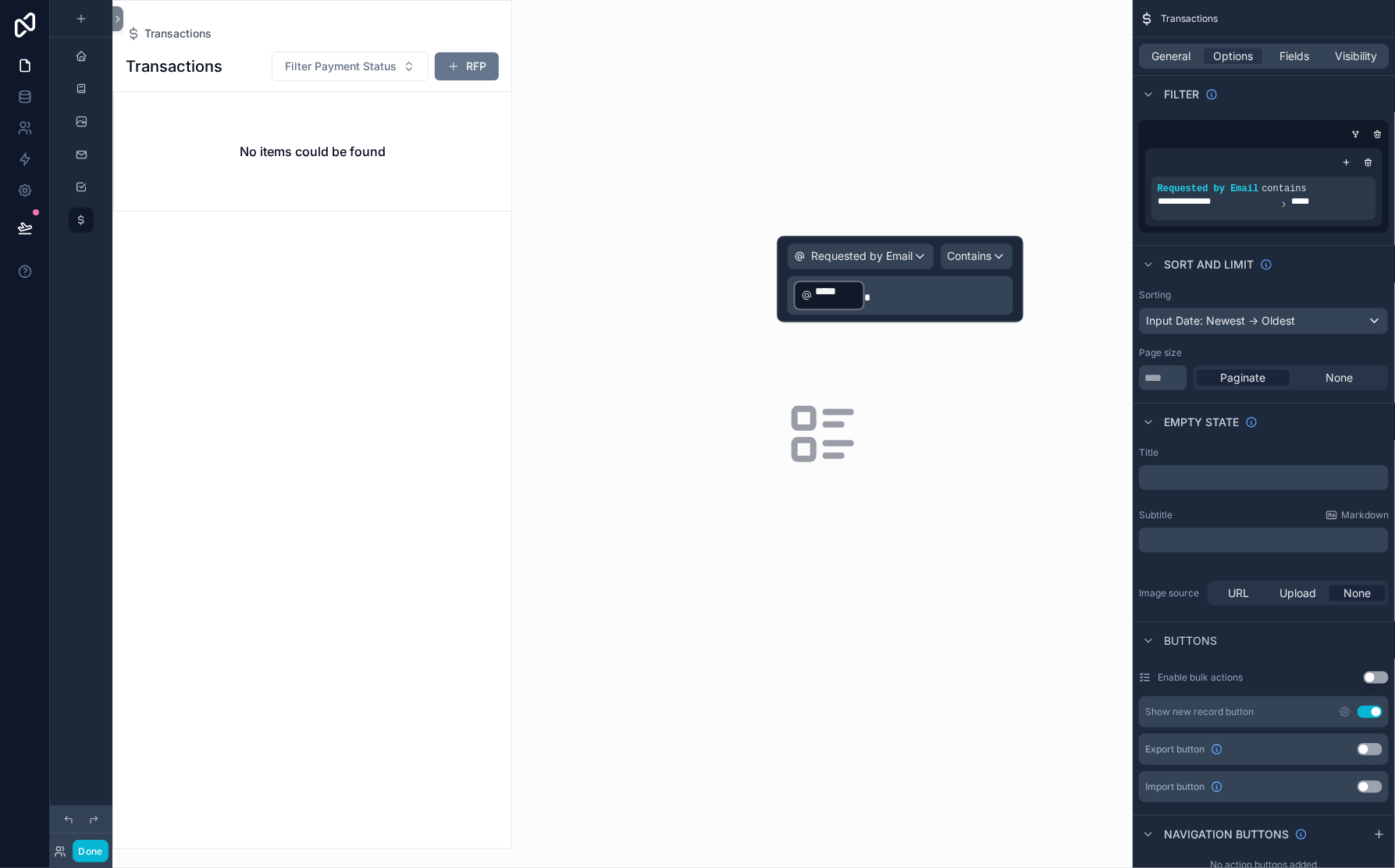
click at [859, 312] on p "﻿ ***** ﻿" at bounding box center [902, 296] width 216 height 33
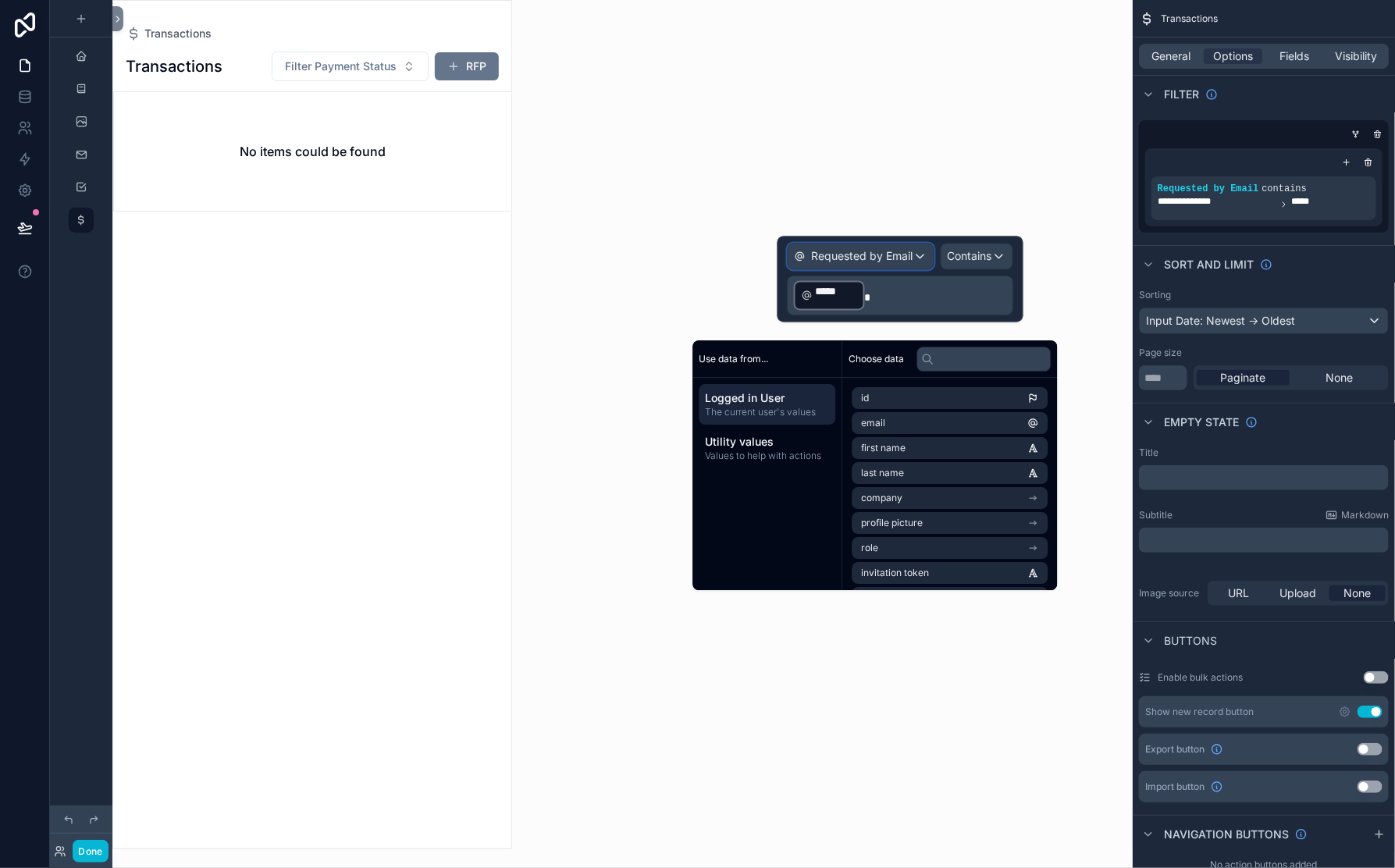
click at [863, 265] on span "Requested by Email" at bounding box center [863, 257] width 101 height 16
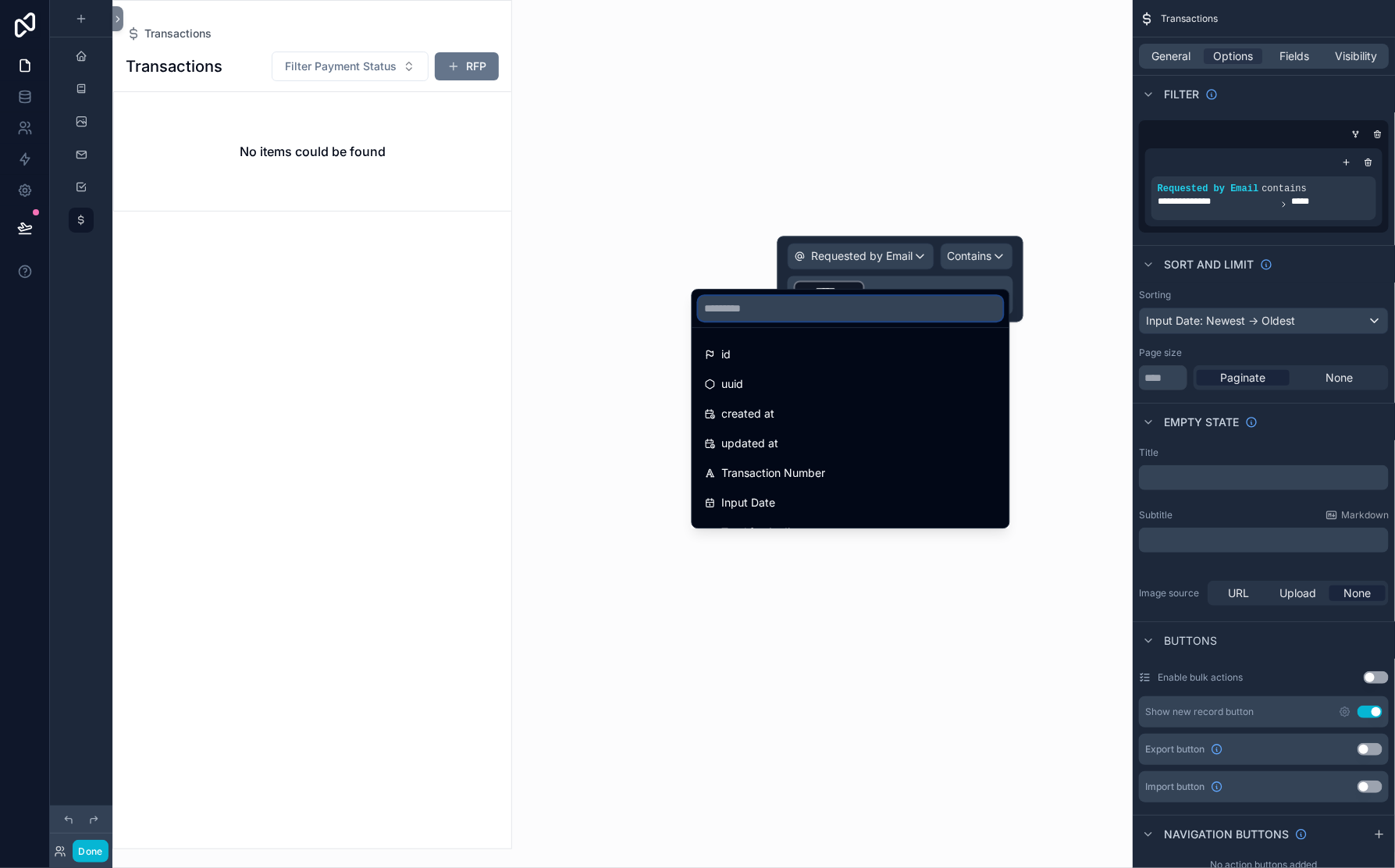
click at [786, 314] on input "text" at bounding box center [850, 308] width 305 height 25
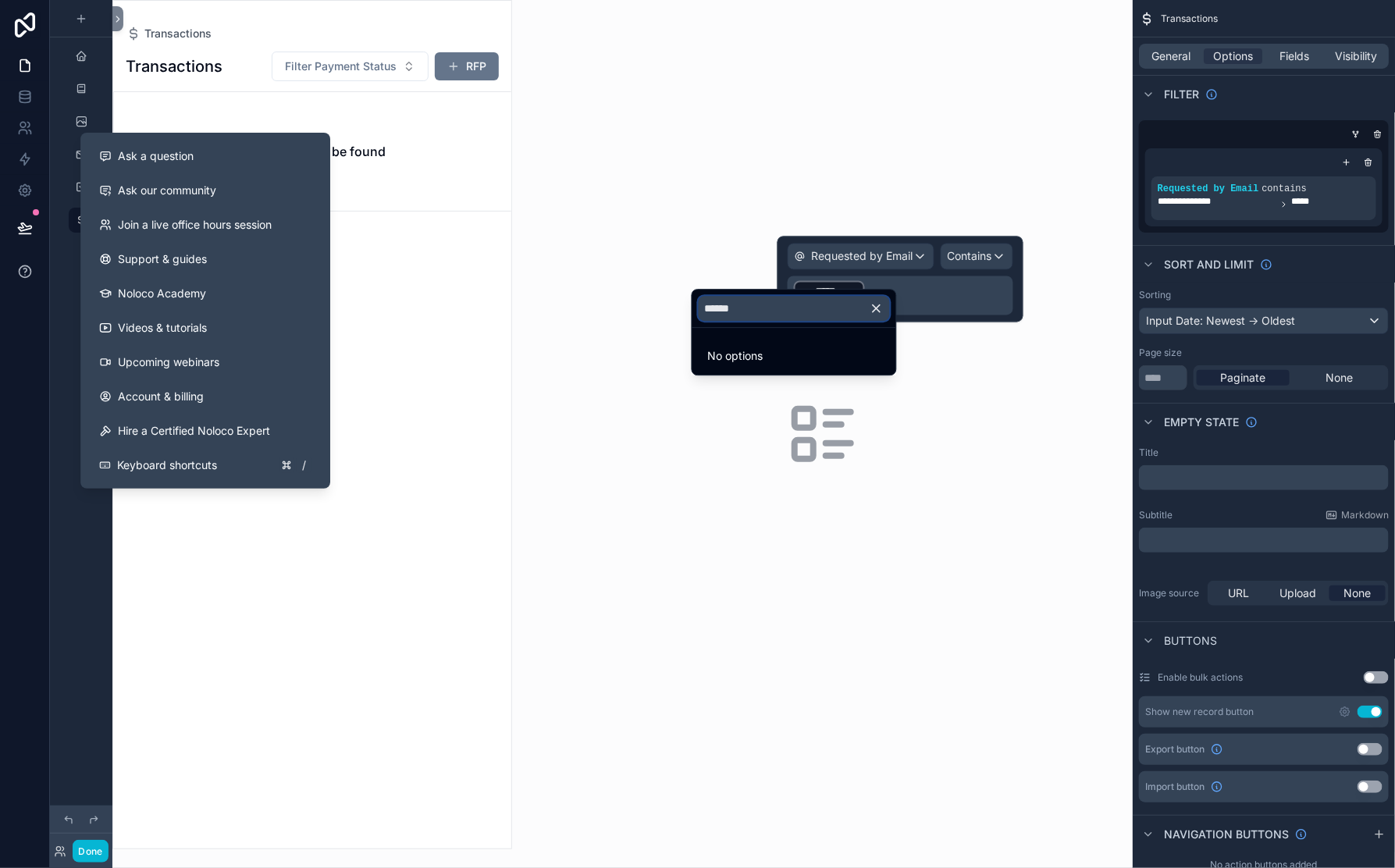
type input "******"
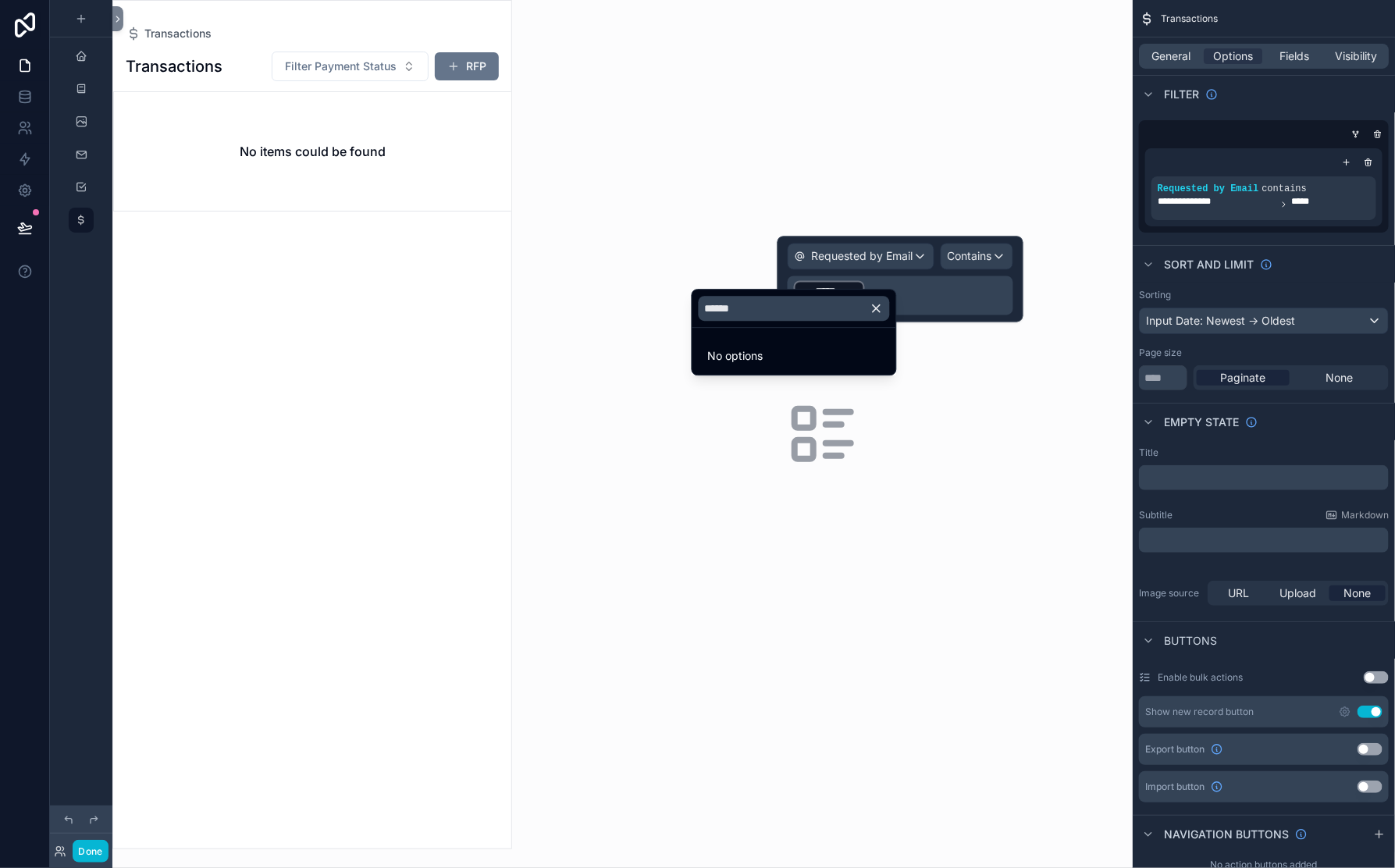
click at [864, 263] on div at bounding box center [900, 279] width 246 height 86
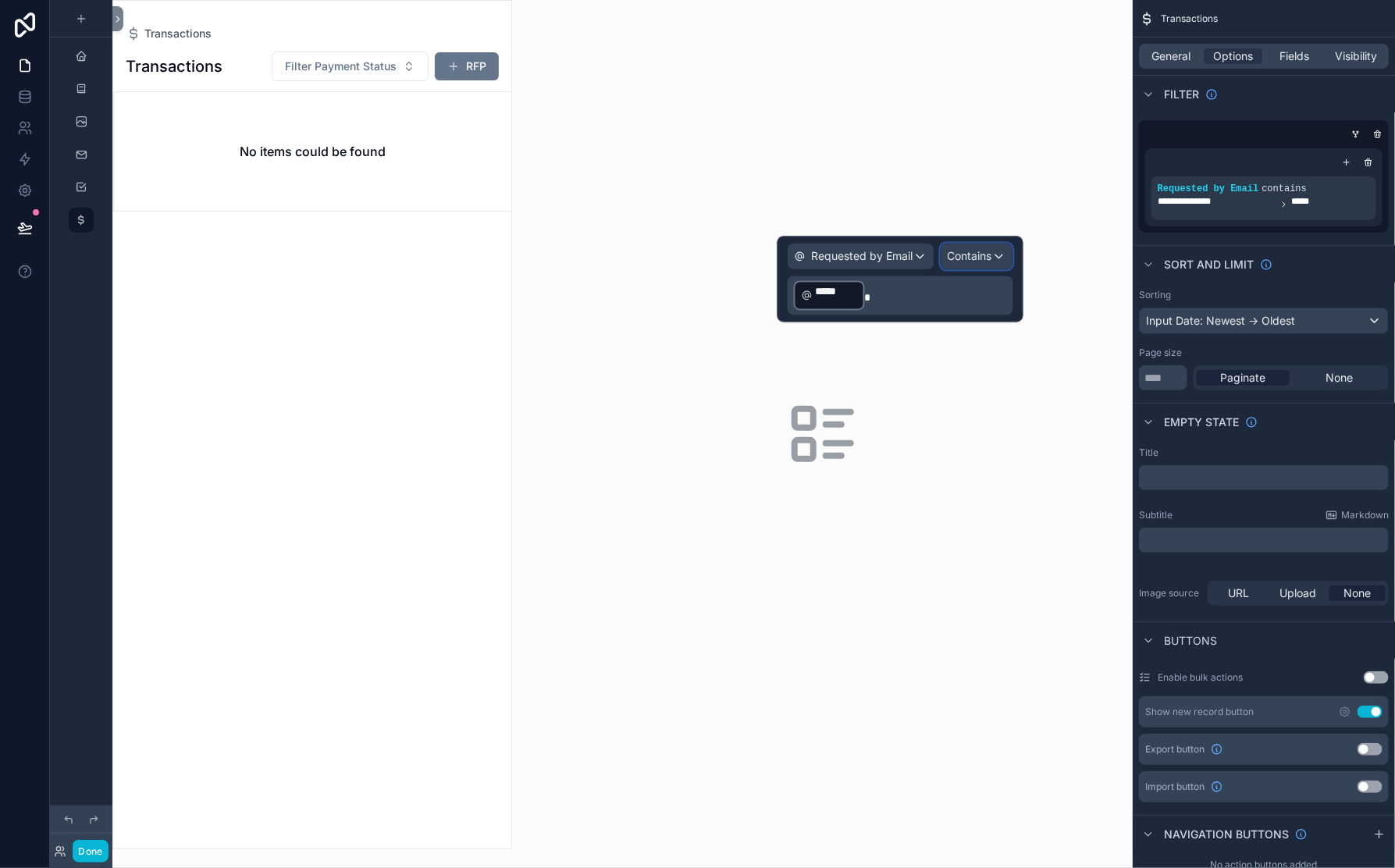
click at [968, 265] on span "Contains" at bounding box center [970, 257] width 44 height 16
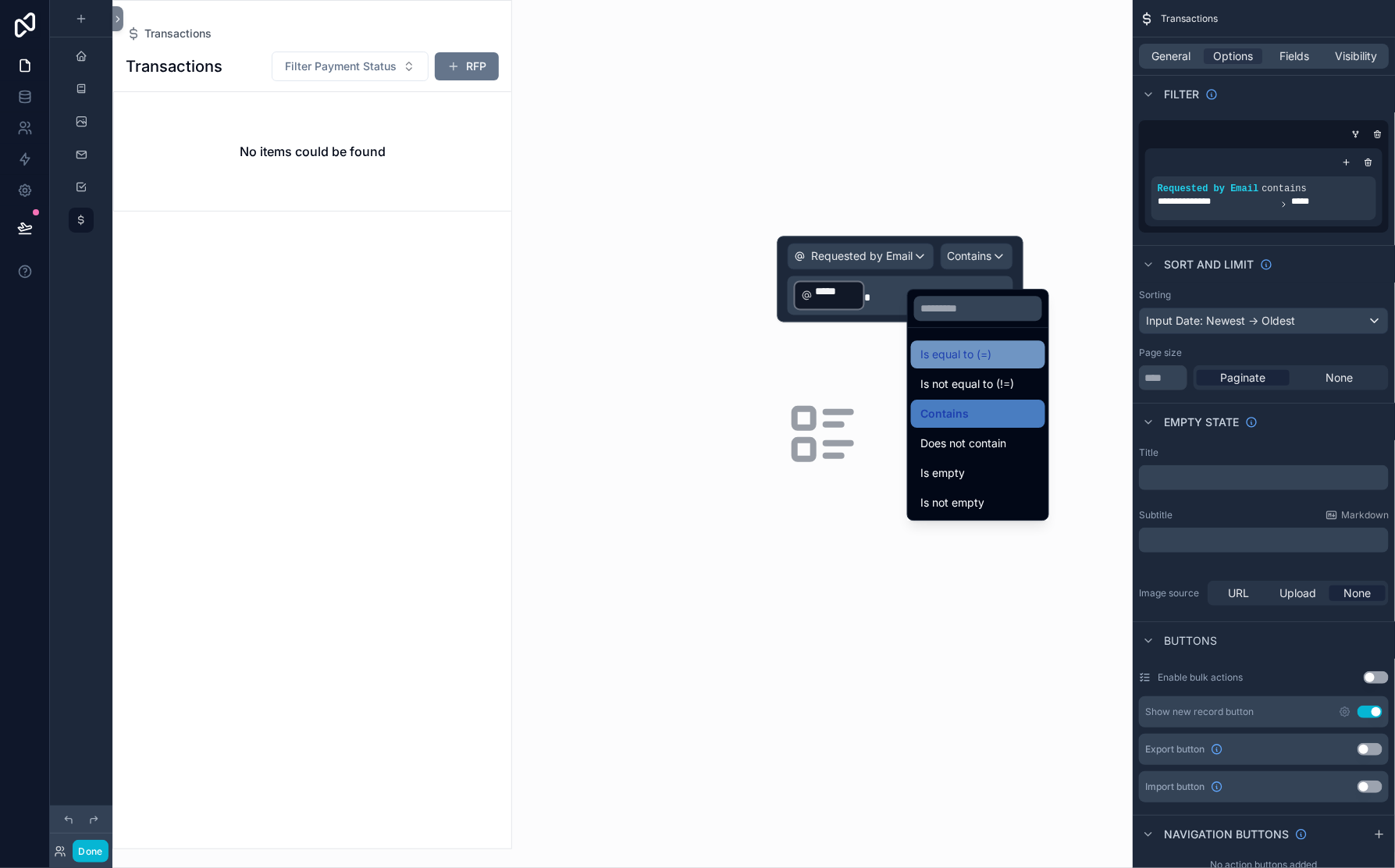
click at [974, 363] on span "Is equal to (=)" at bounding box center [956, 354] width 71 height 19
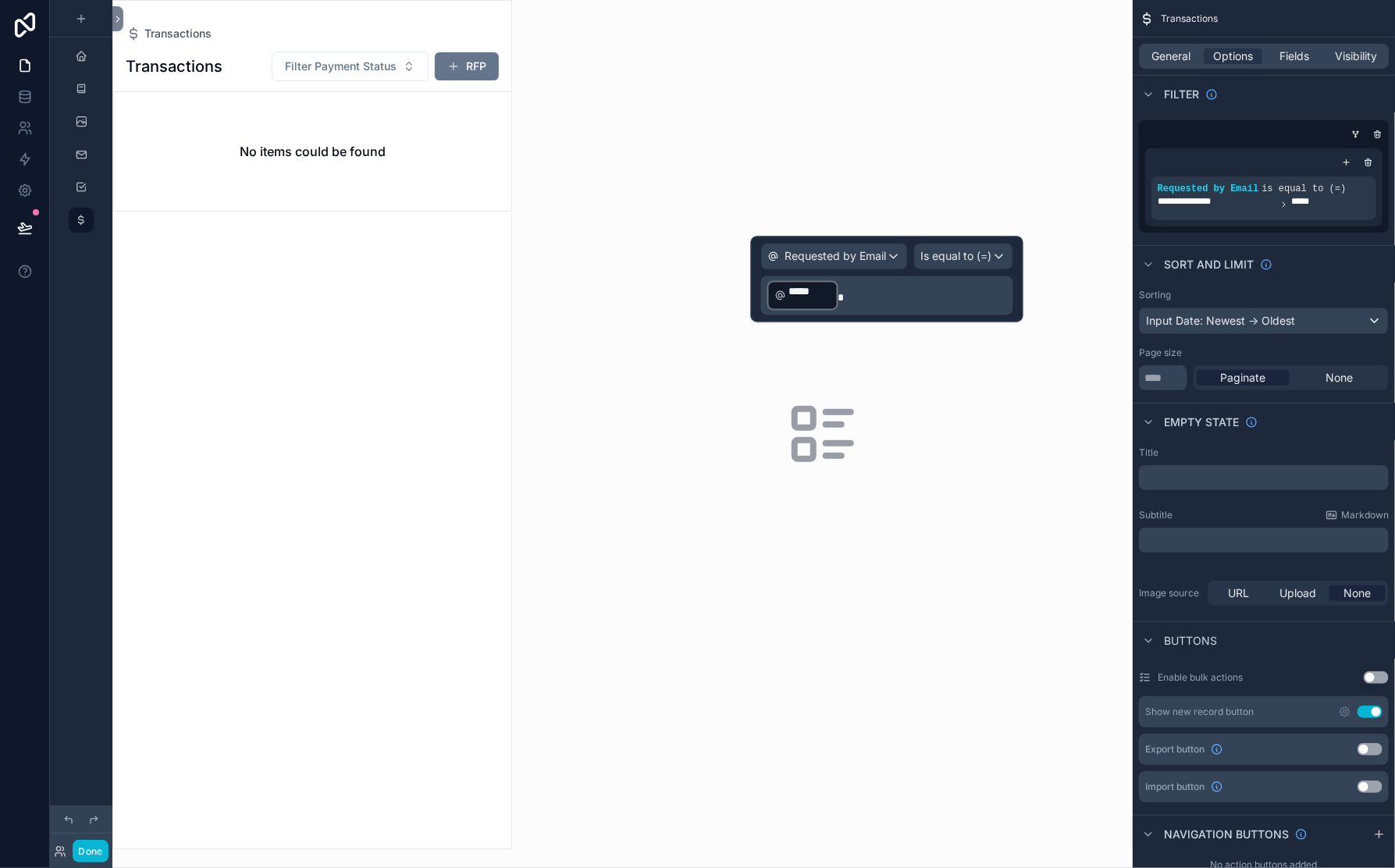
click at [768, 312] on p "﻿ ***** ﻿" at bounding box center [889, 296] width 243 height 33
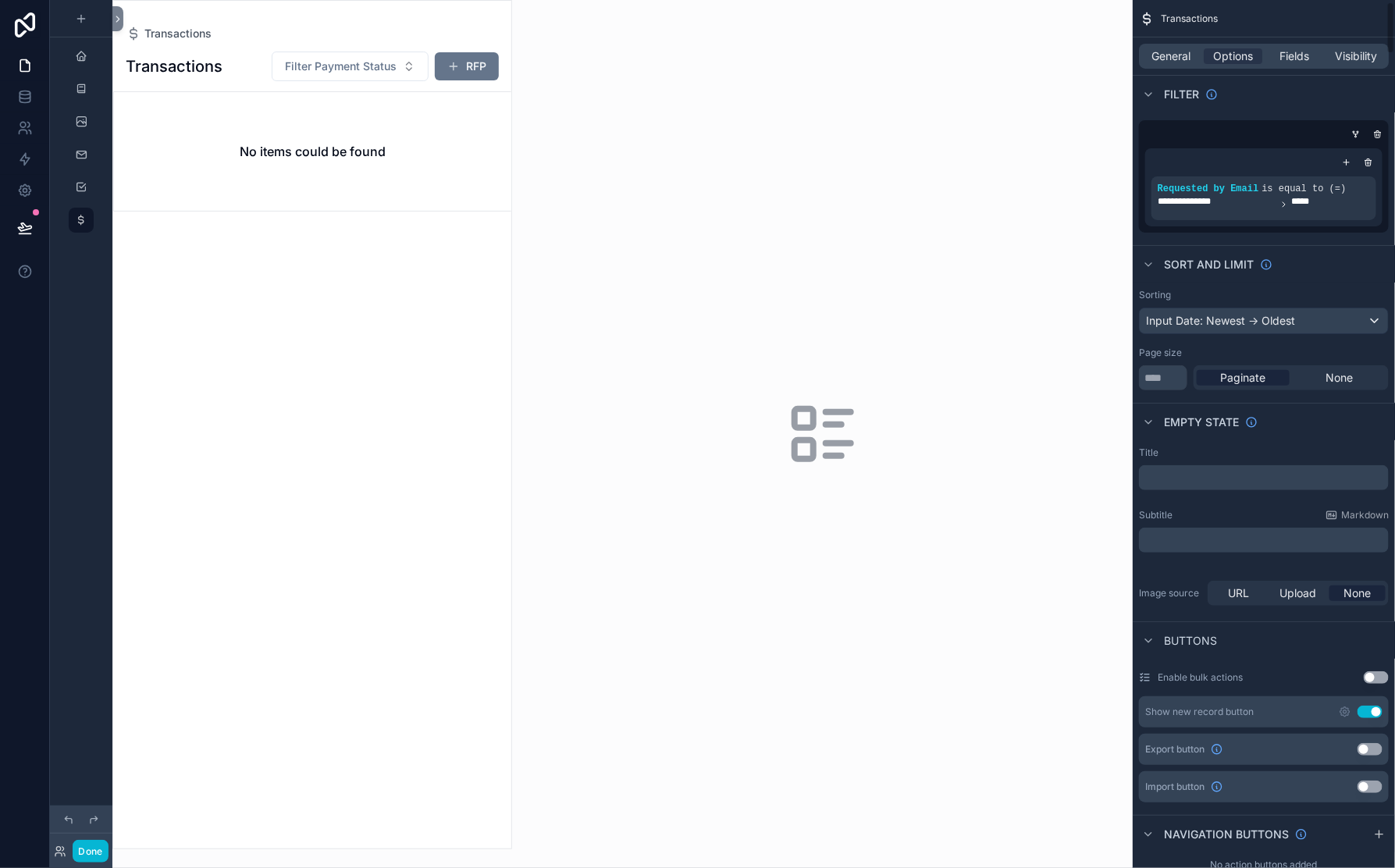
click at [1140, 283] on div "Sort And Limit" at bounding box center [1263, 264] width 262 height 37
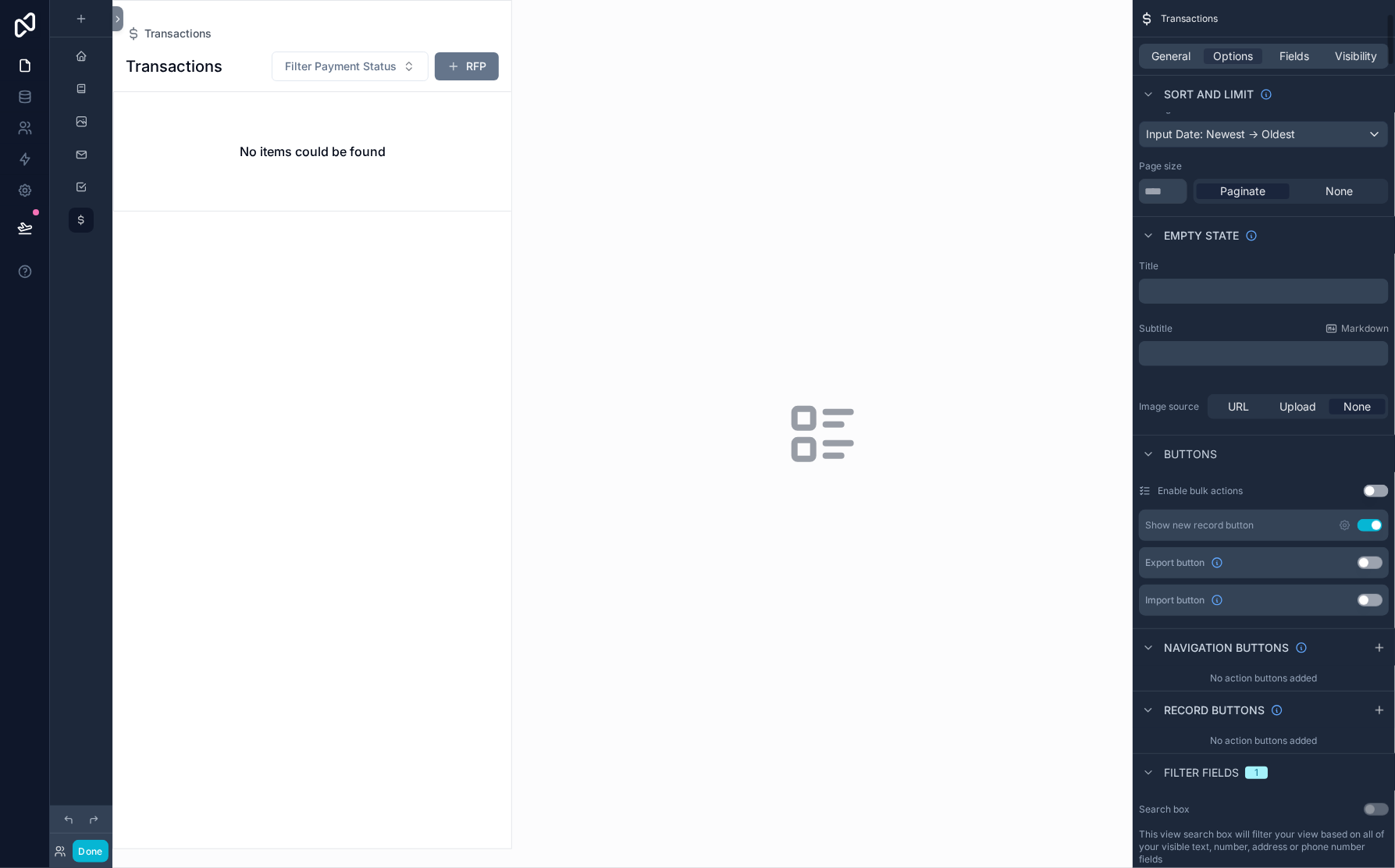
scroll to position [0, 0]
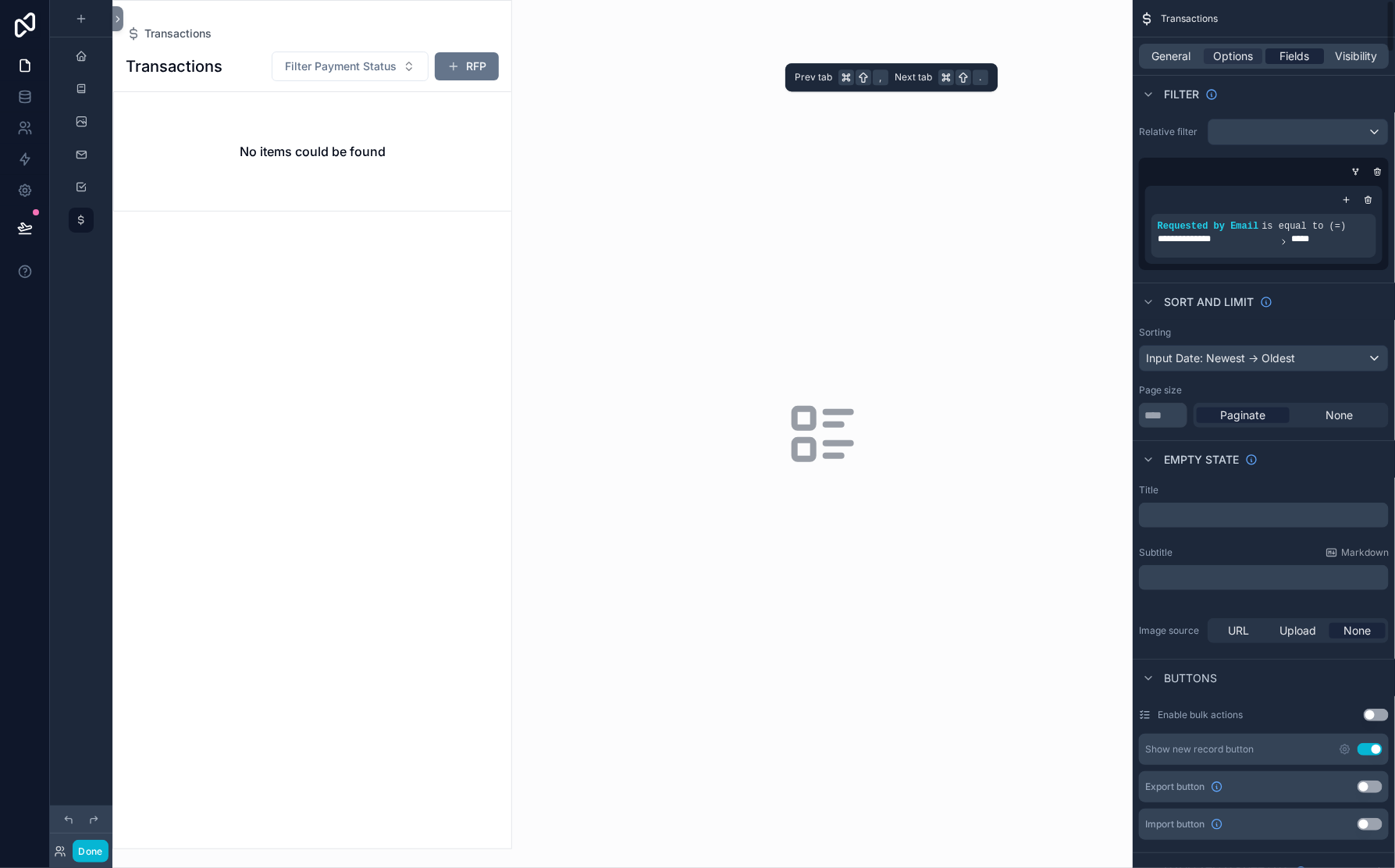
click at [1280, 64] on span "Fields" at bounding box center [1295, 56] width 29 height 16
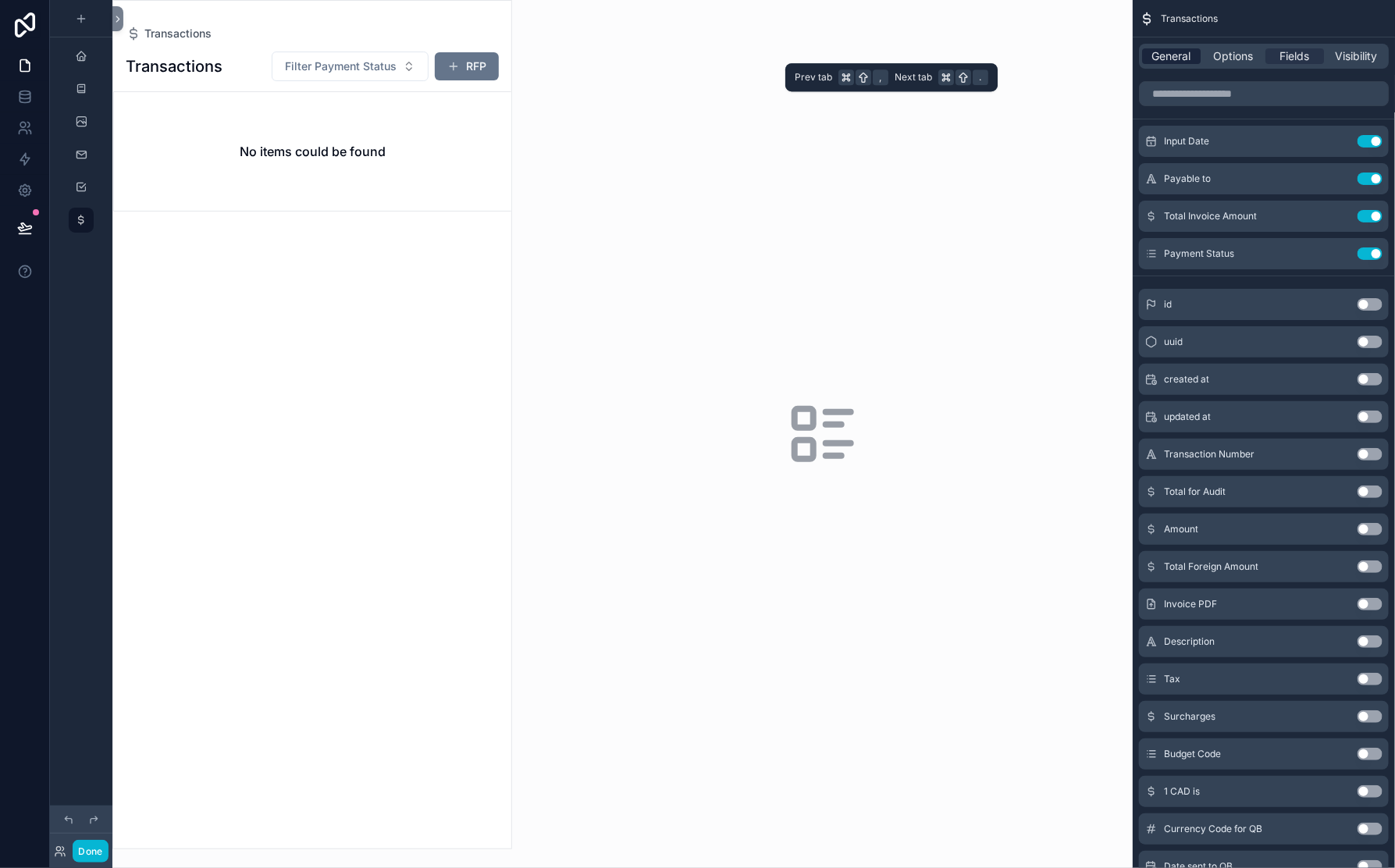
click at [1152, 64] on span "General" at bounding box center [1172, 56] width 39 height 16
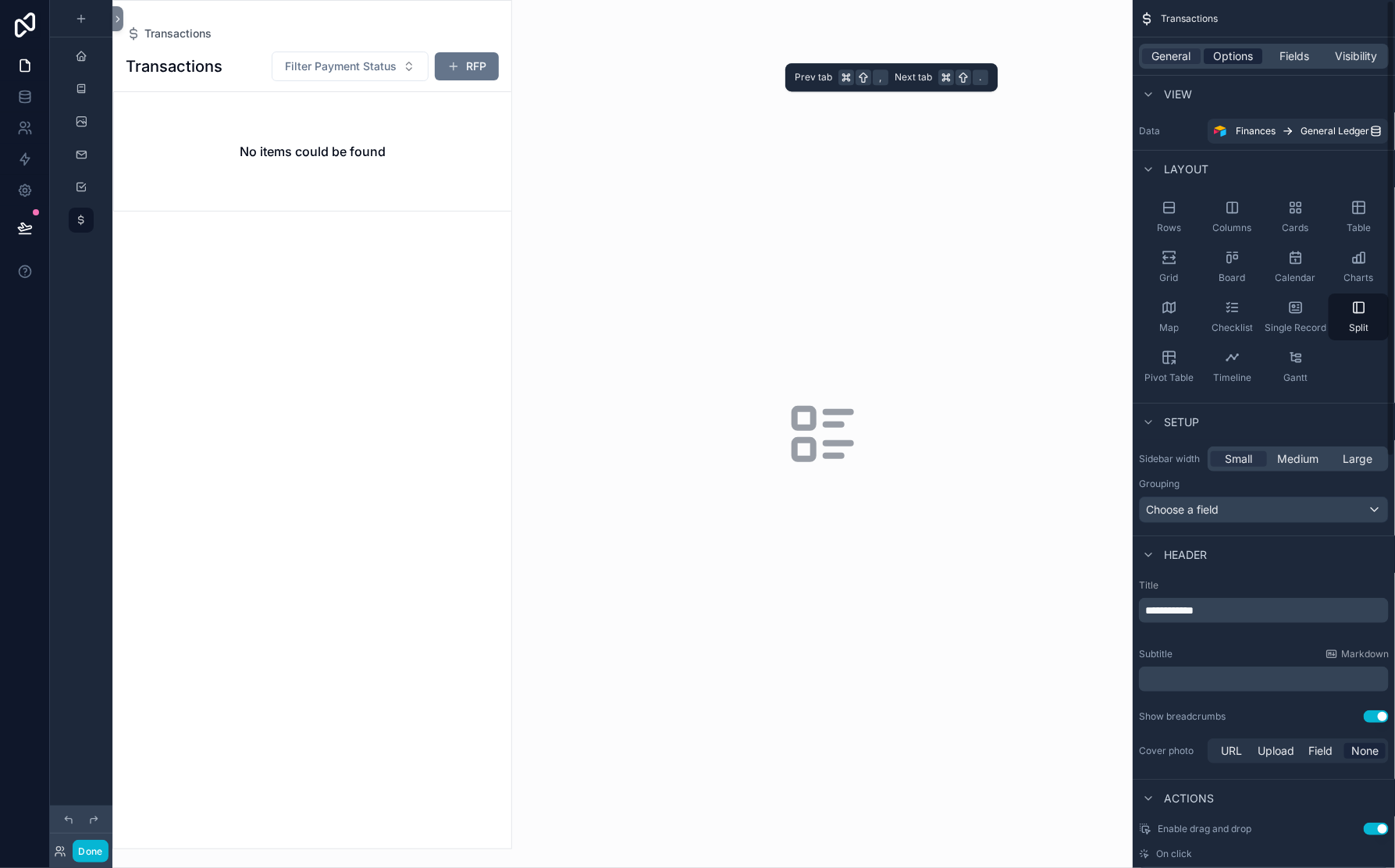
click at [1213, 64] on span "Options" at bounding box center [1232, 56] width 40 height 16
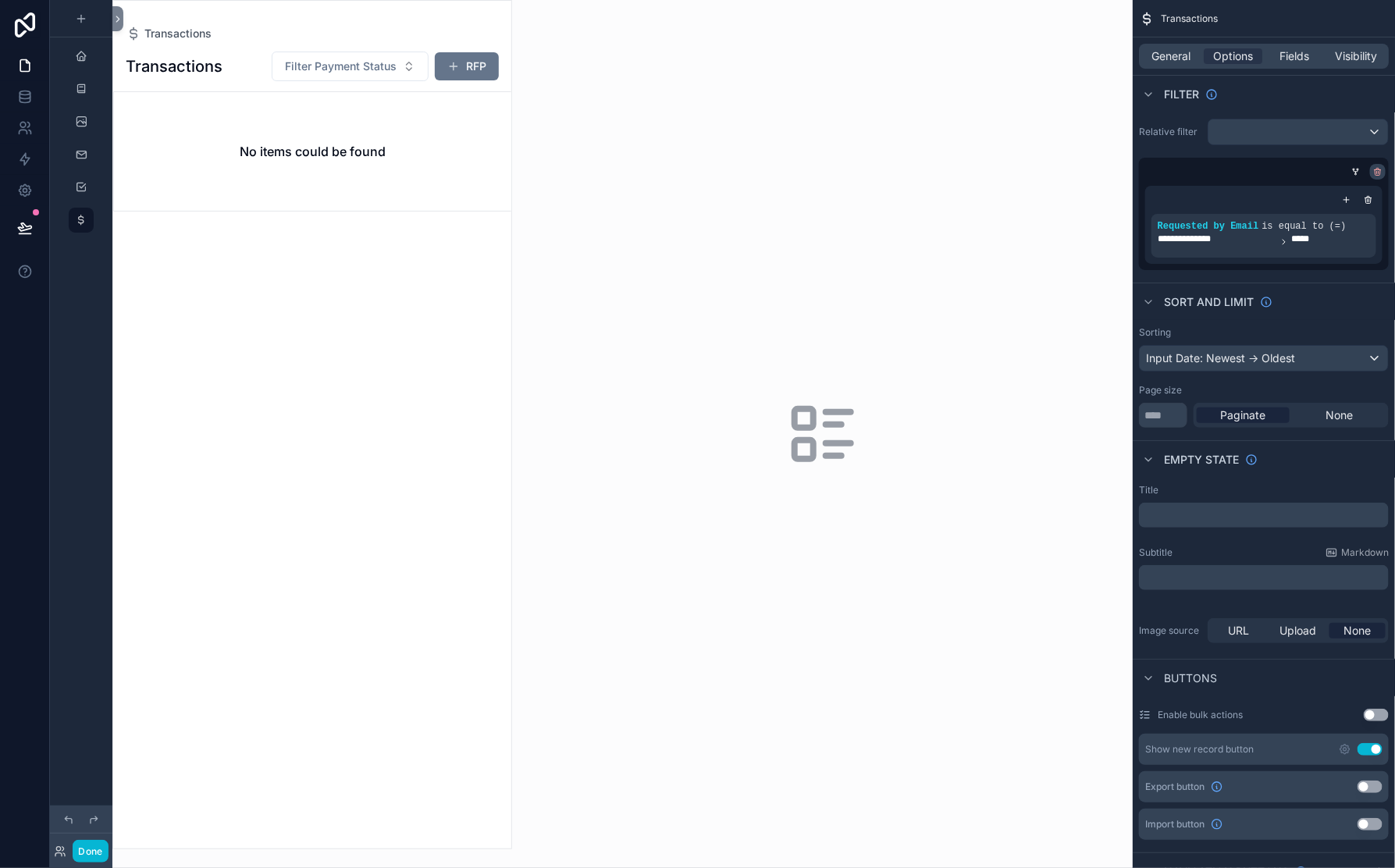
click at [1374, 177] on icon "scrollable content" at bounding box center [1378, 171] width 10 height 10
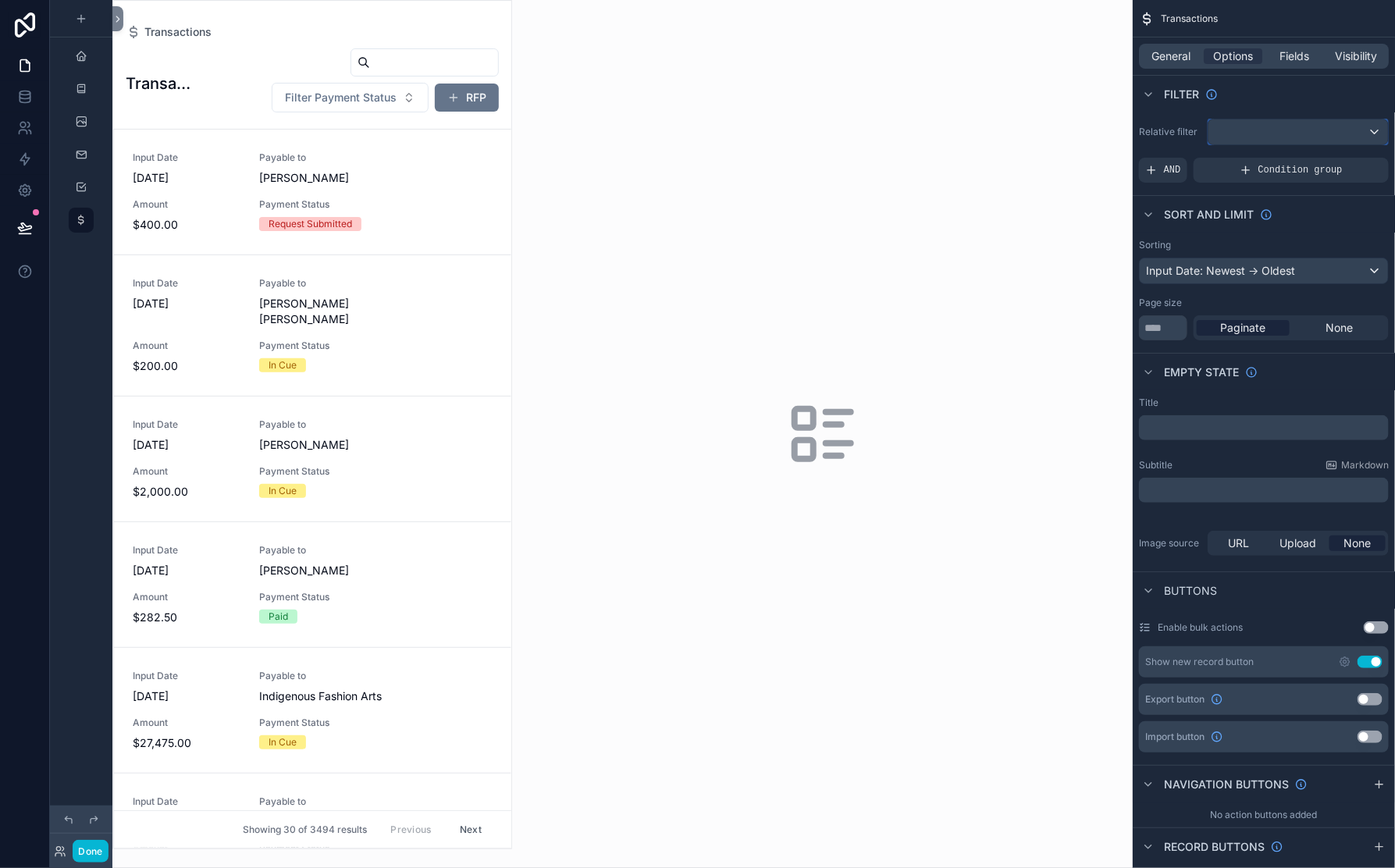
click at [1208, 145] on div "scrollable content" at bounding box center [1298, 131] width 179 height 25
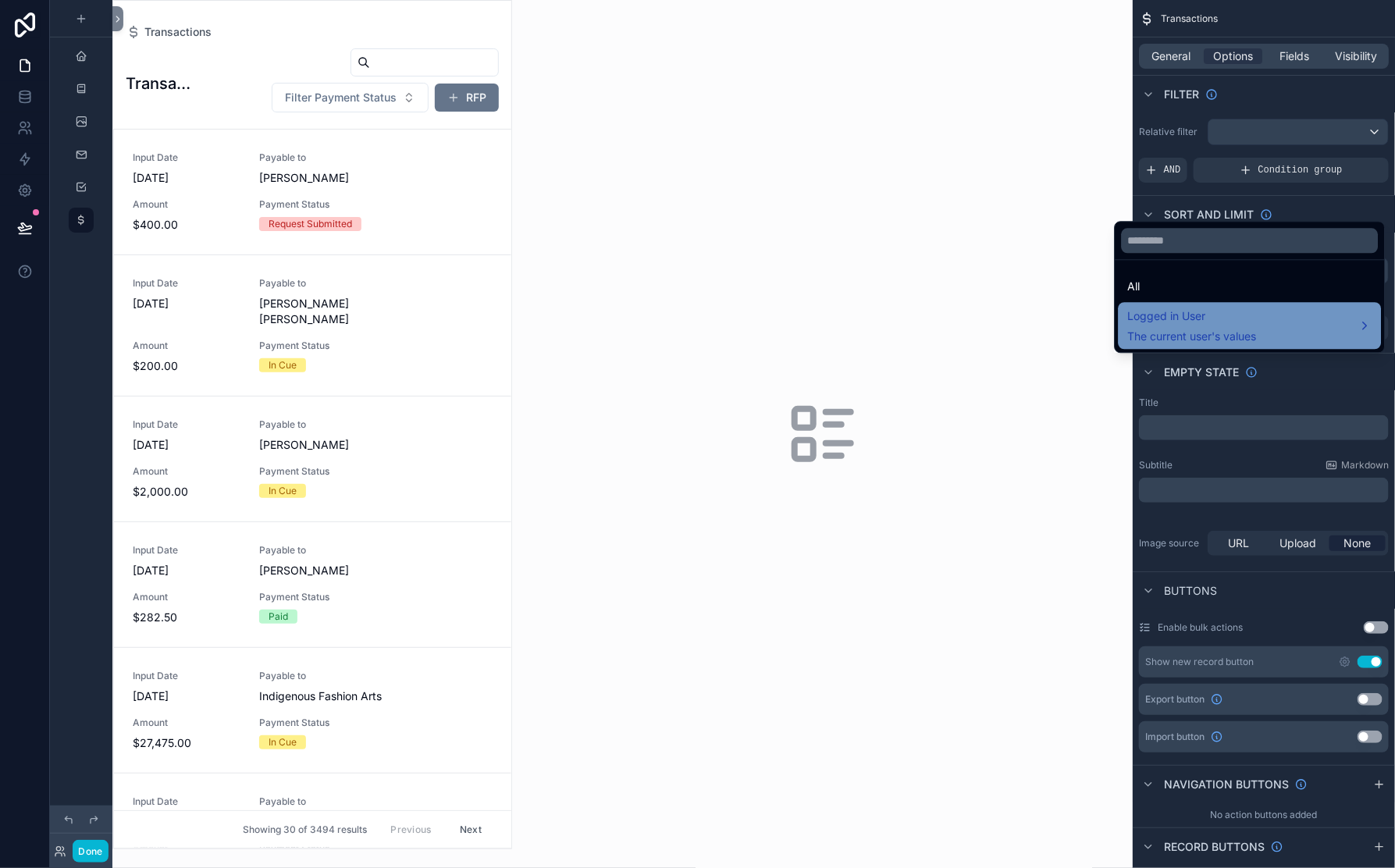
click at [1189, 325] on span "Logged in User" at bounding box center [1192, 315] width 129 height 19
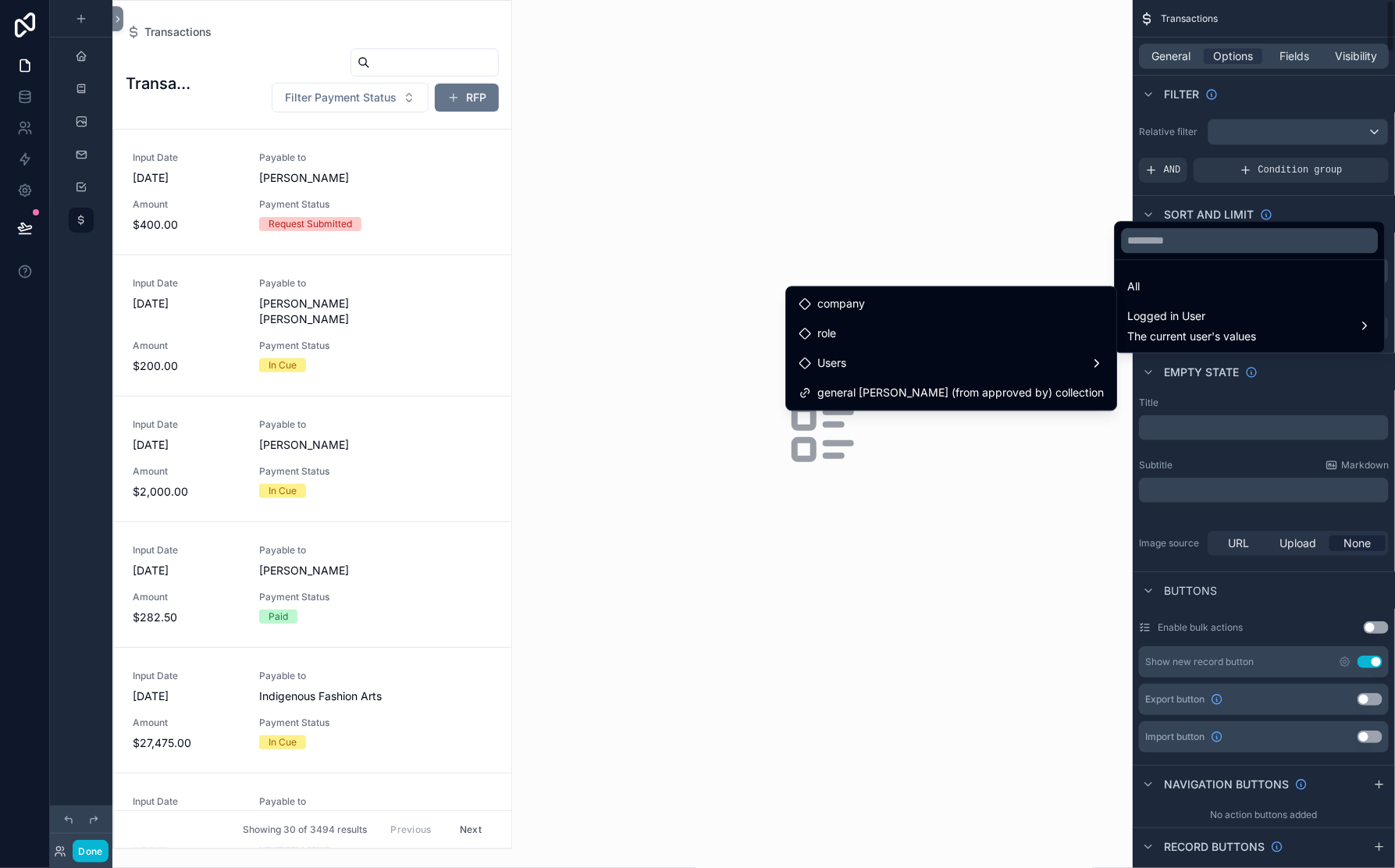
click at [1026, 167] on div "scrollable content" at bounding box center [698, 434] width 1395 height 868
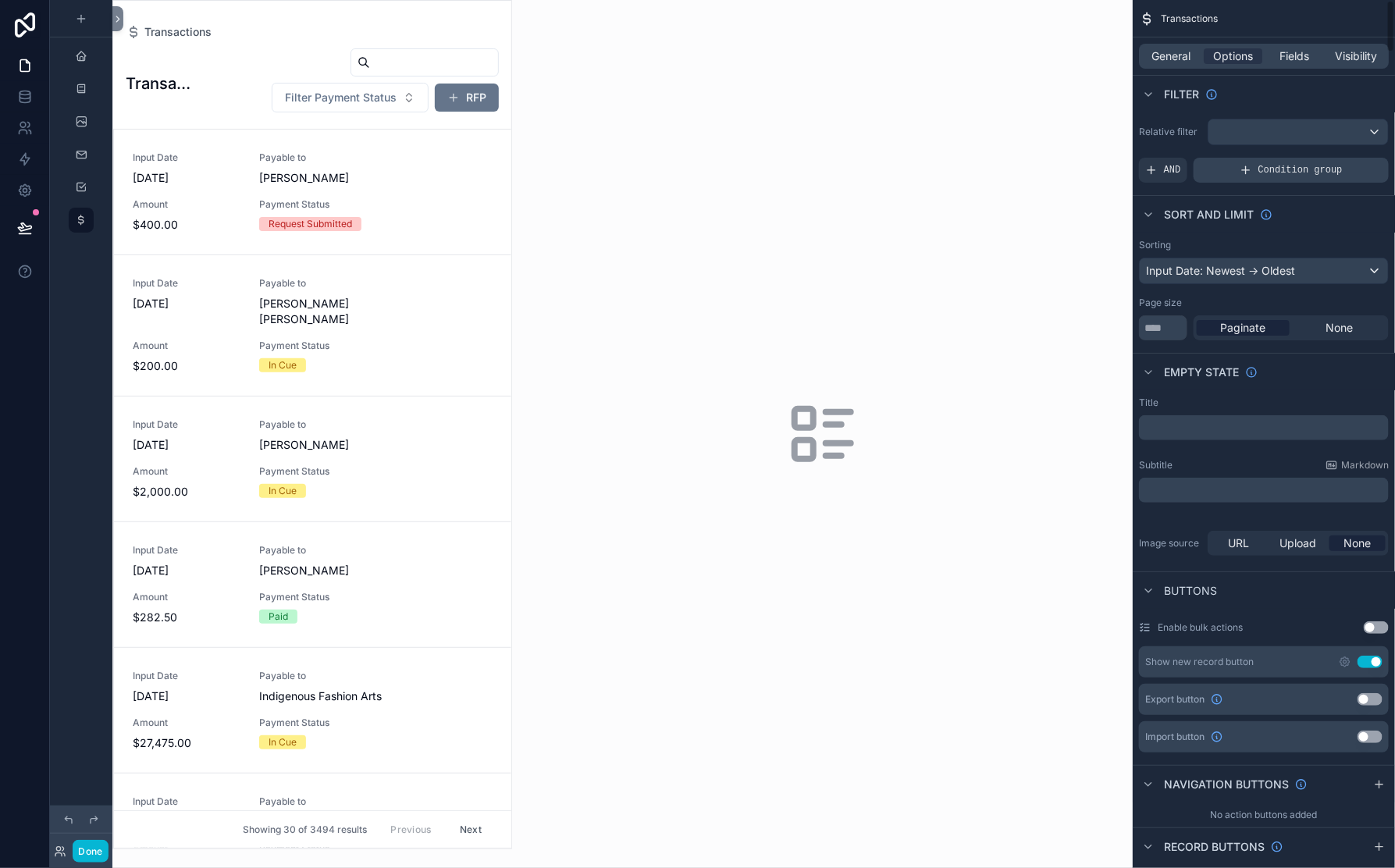
click at [1193, 183] on div "Condition group" at bounding box center [1291, 170] width 195 height 25
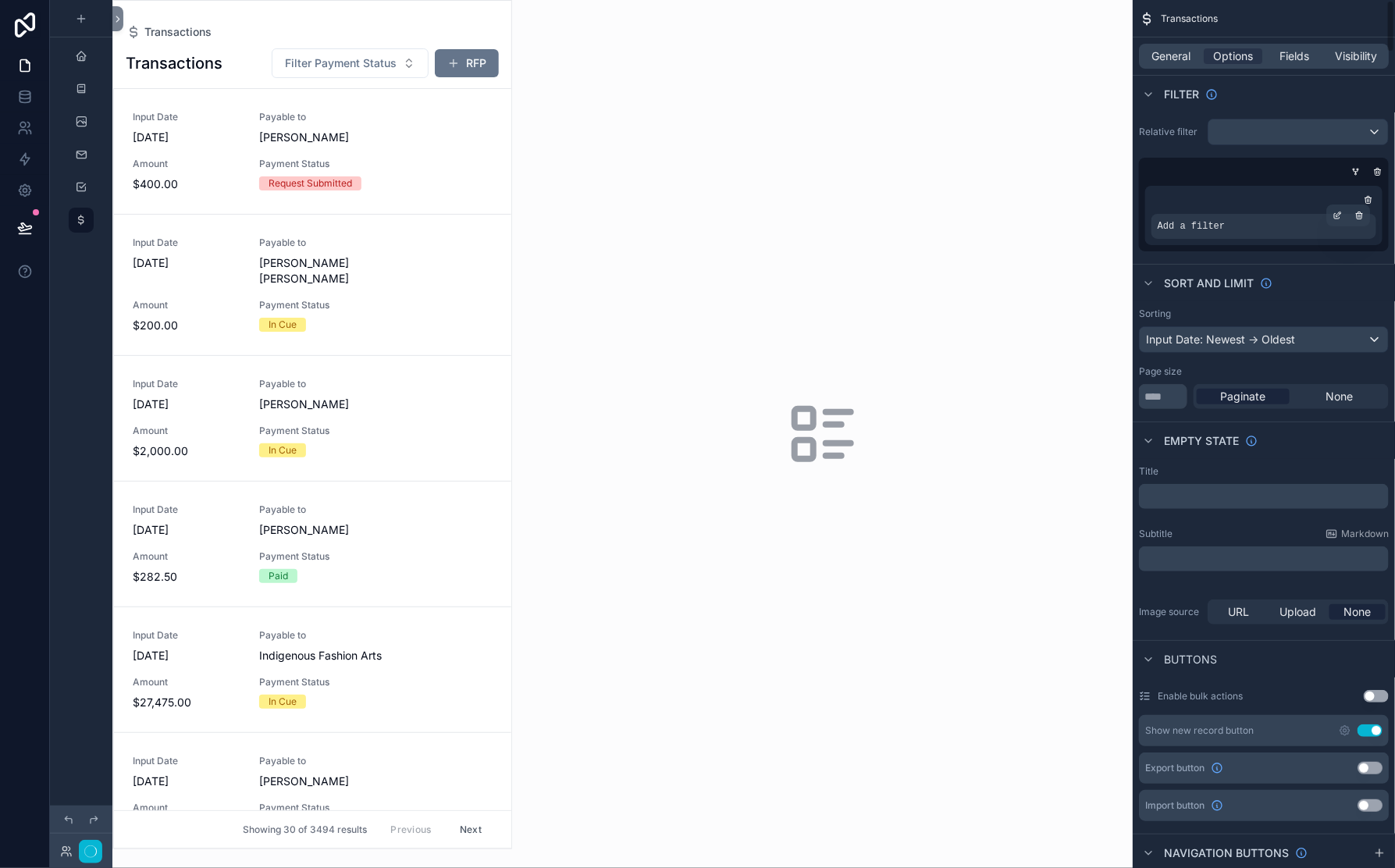
click at [1158, 233] on span "Add a filter" at bounding box center [1192, 227] width 68 height 12
click at [1336, 216] on icon "scrollable content" at bounding box center [1338, 213] width 4 height 4
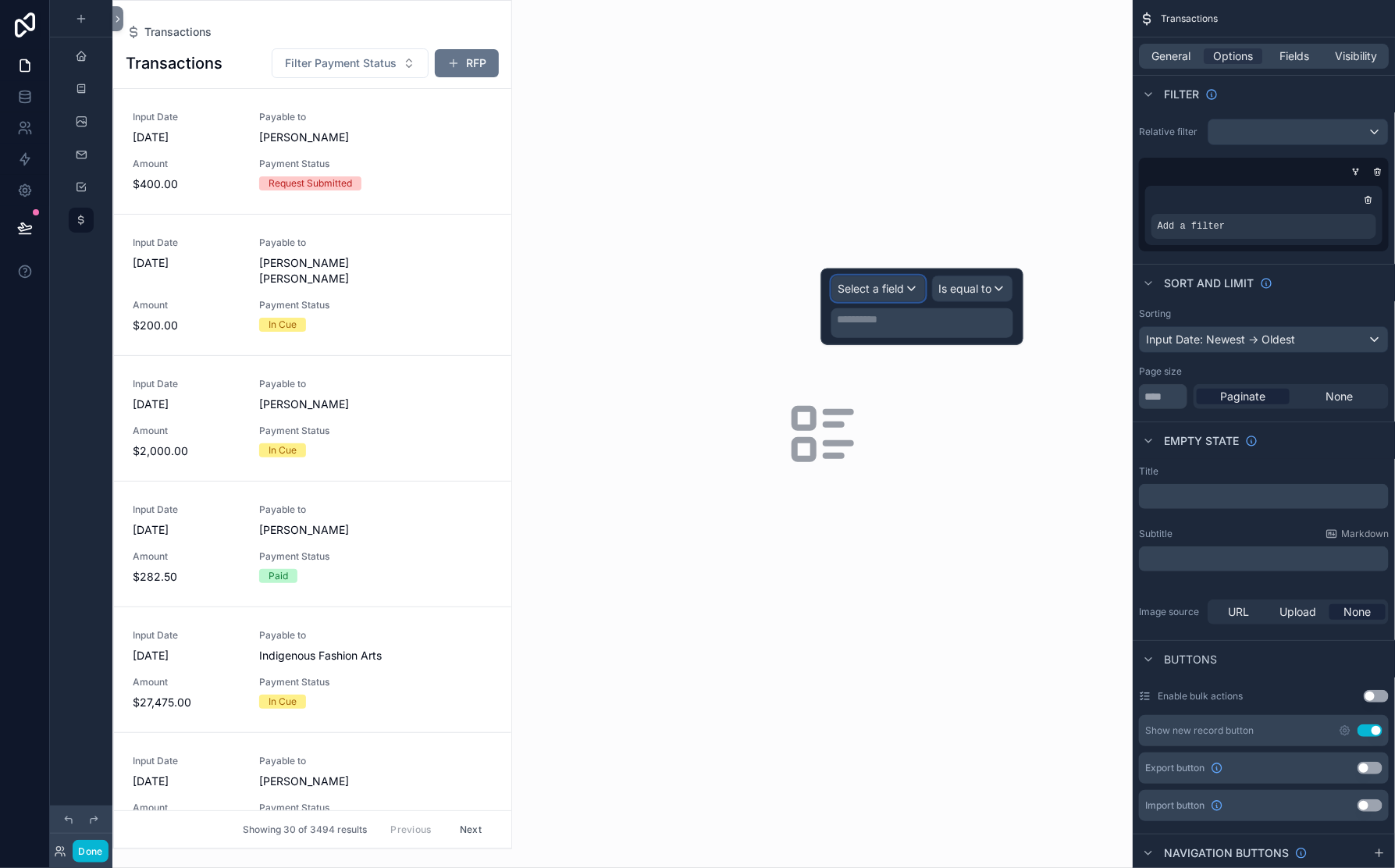
click at [865, 297] on div "Select a field" at bounding box center [879, 289] width 93 height 25
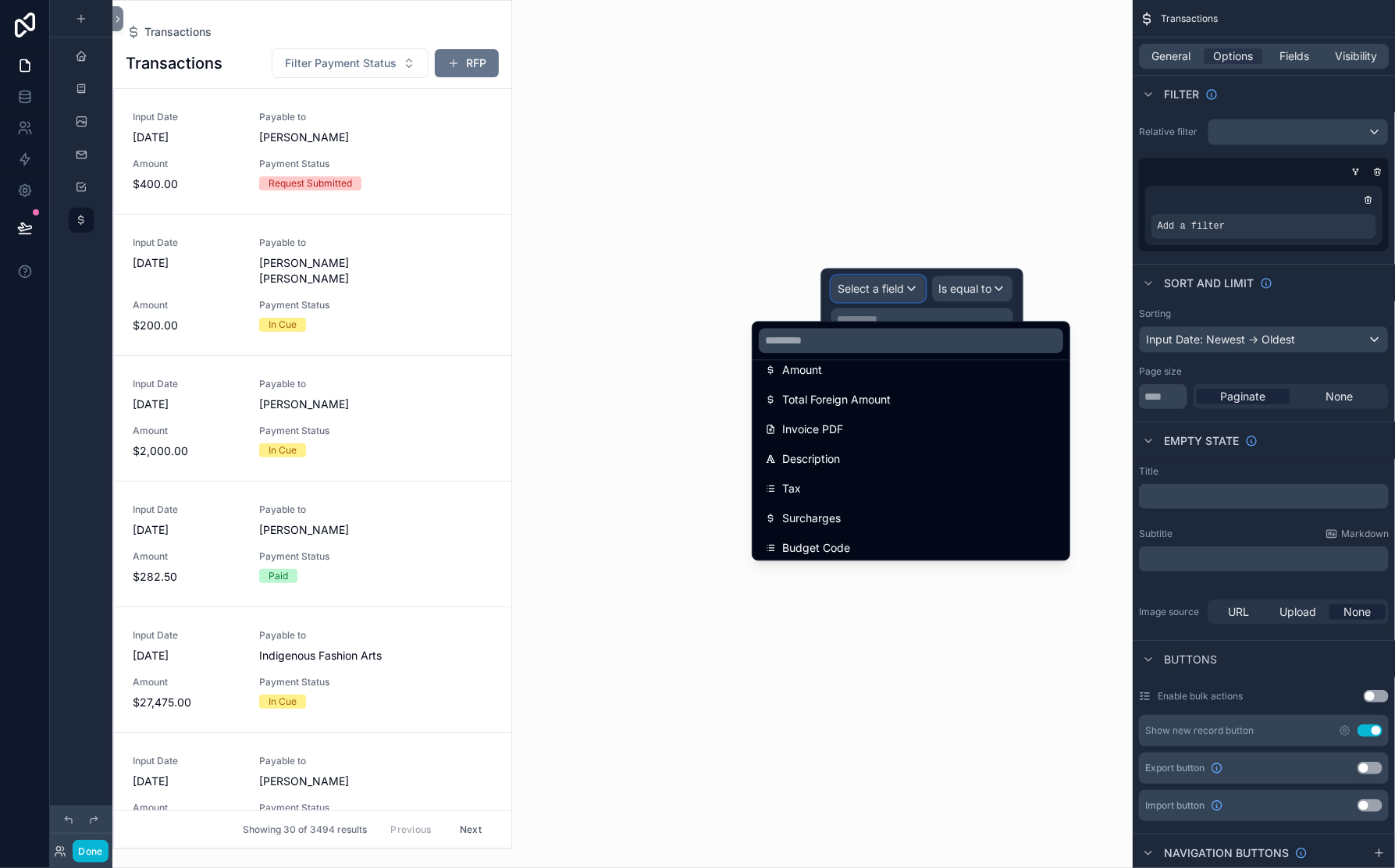
scroll to position [250, 0]
click at [801, 343] on input "text" at bounding box center [911, 341] width 305 height 25
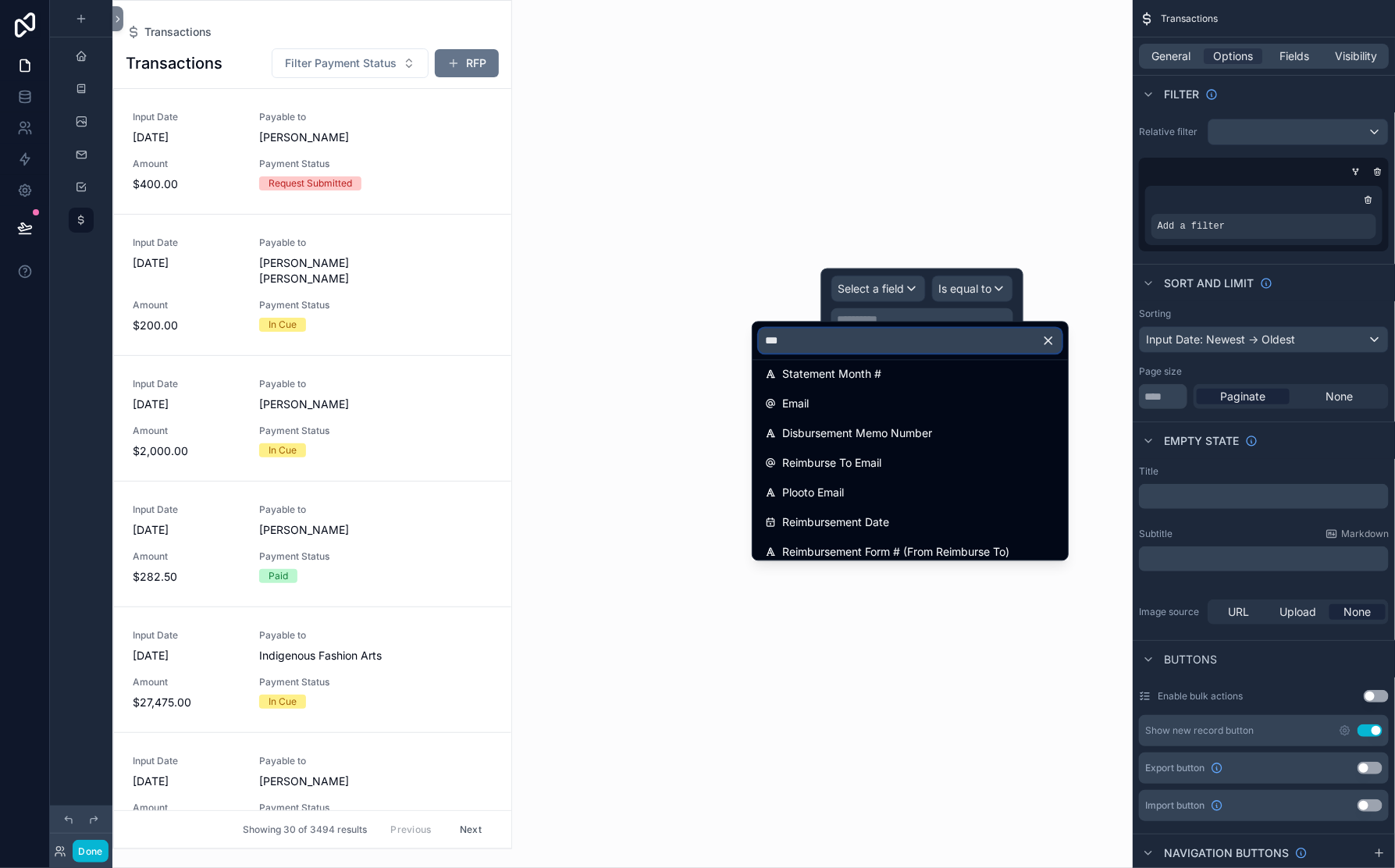
scroll to position [0, 0]
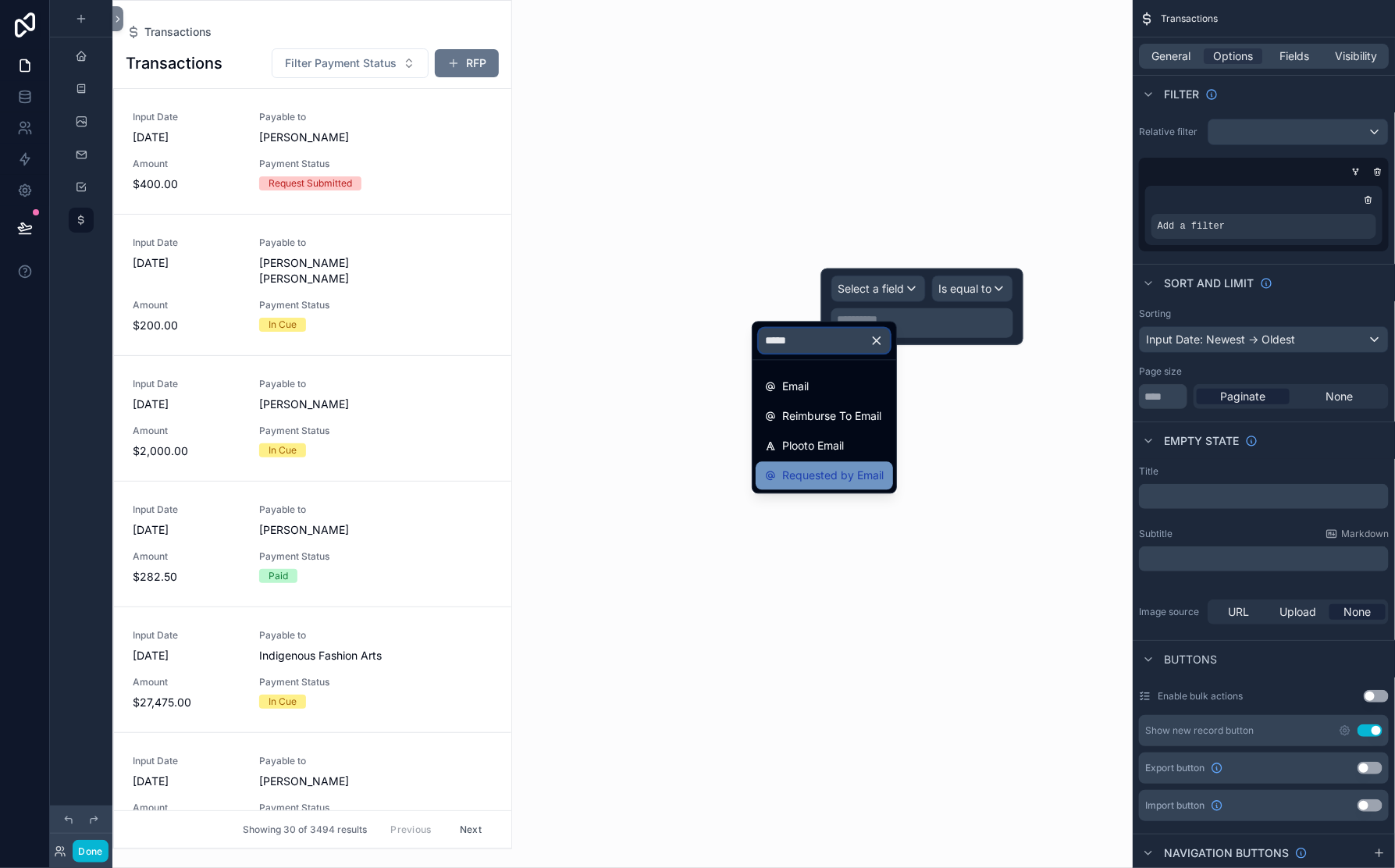
type input "*****"
click at [816, 486] on span "Requested by Email" at bounding box center [833, 475] width 101 height 19
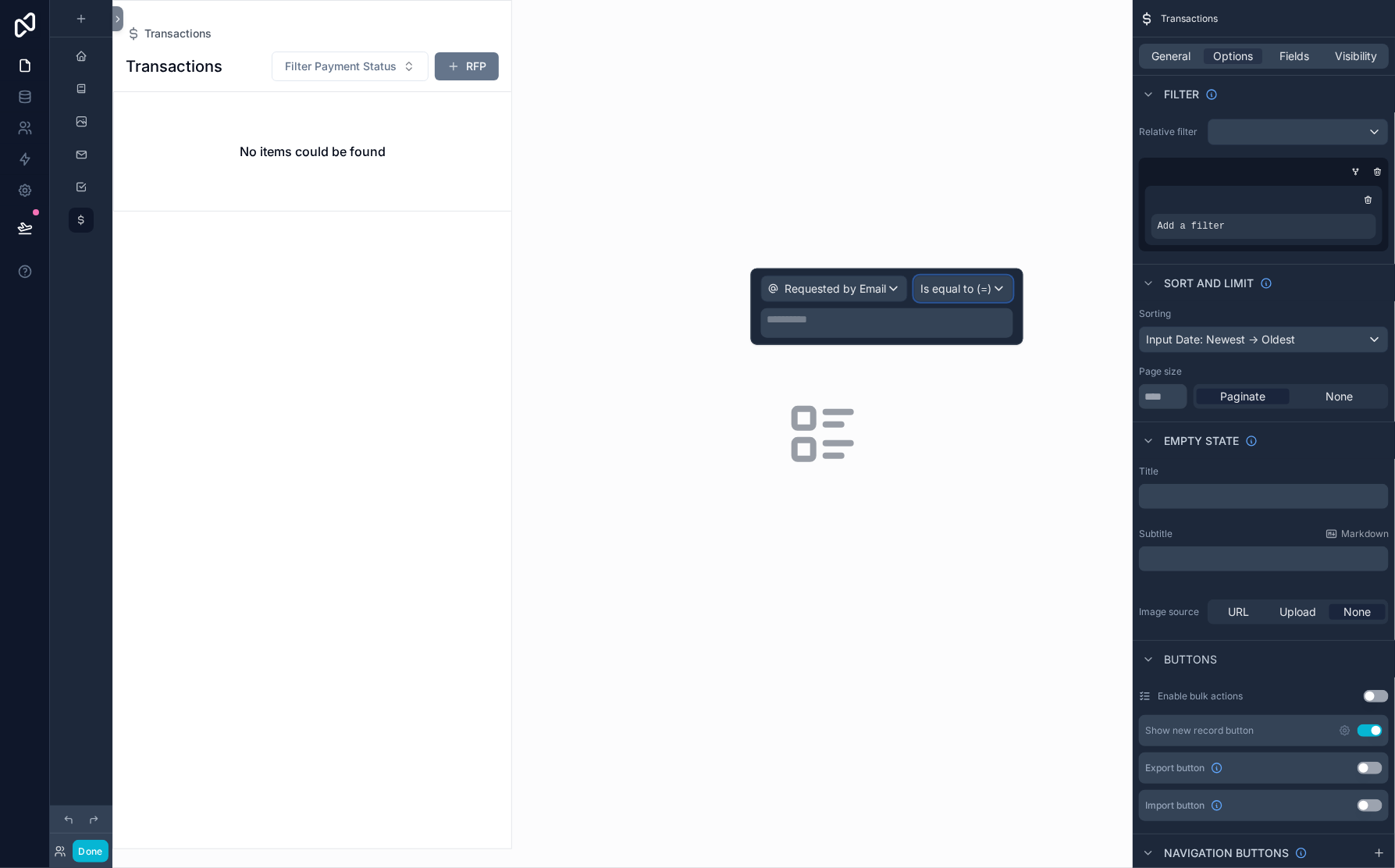
click at [942, 291] on span "Is equal to (=)" at bounding box center [957, 289] width 71 height 16
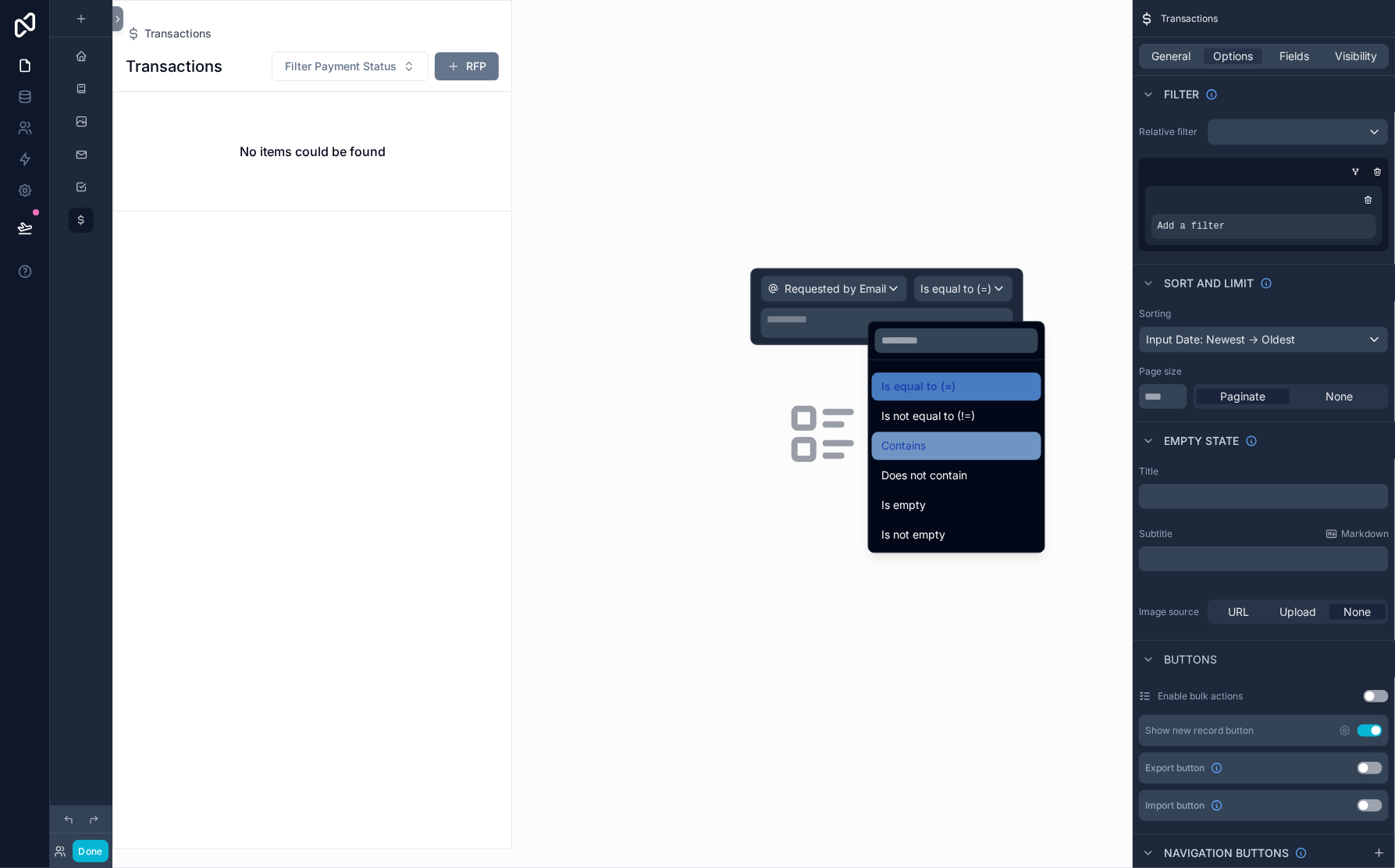
click at [926, 456] on span "Contains" at bounding box center [904, 446] width 44 height 19
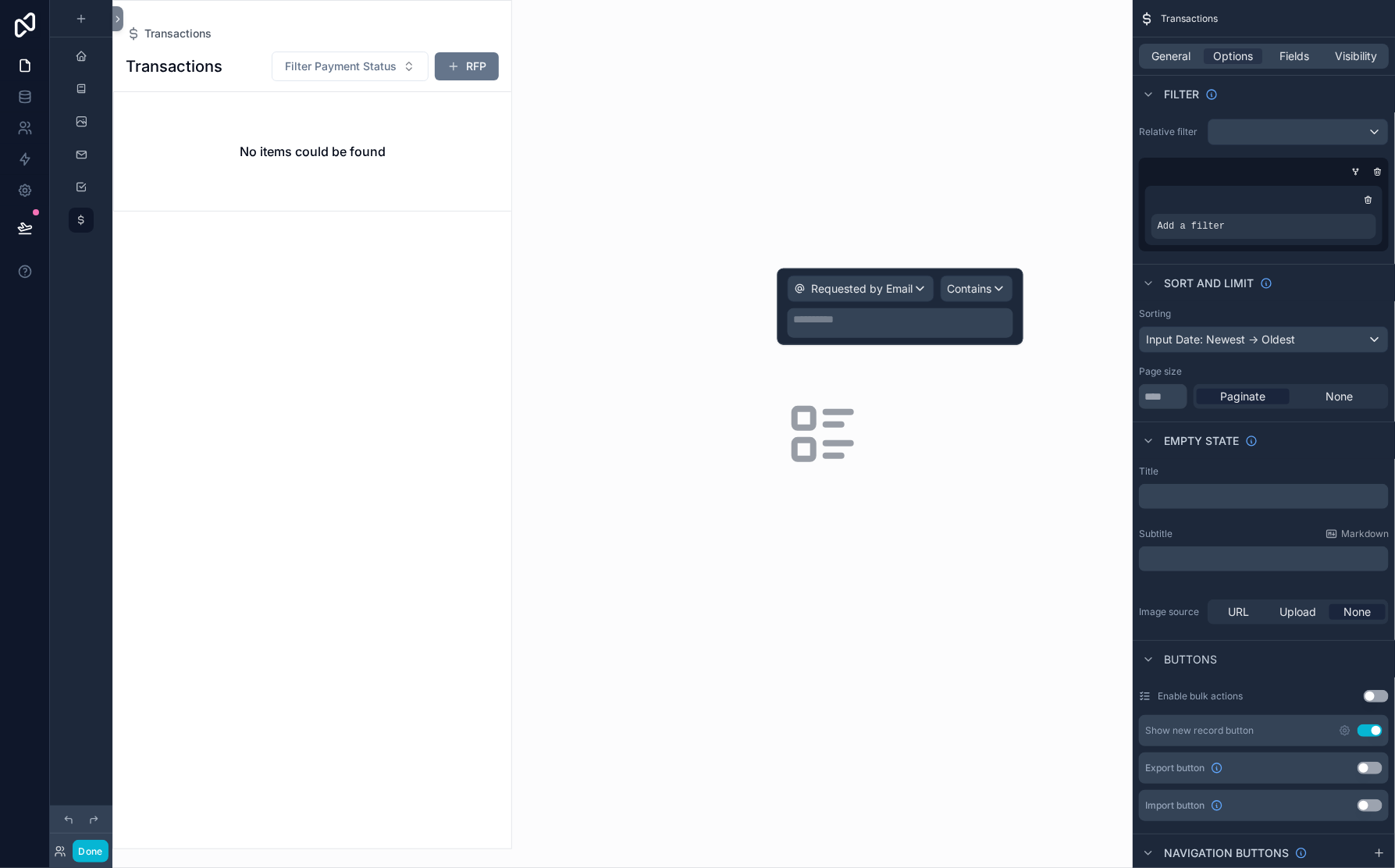
click at [794, 327] on p "**********" at bounding box center [902, 320] width 216 height 16
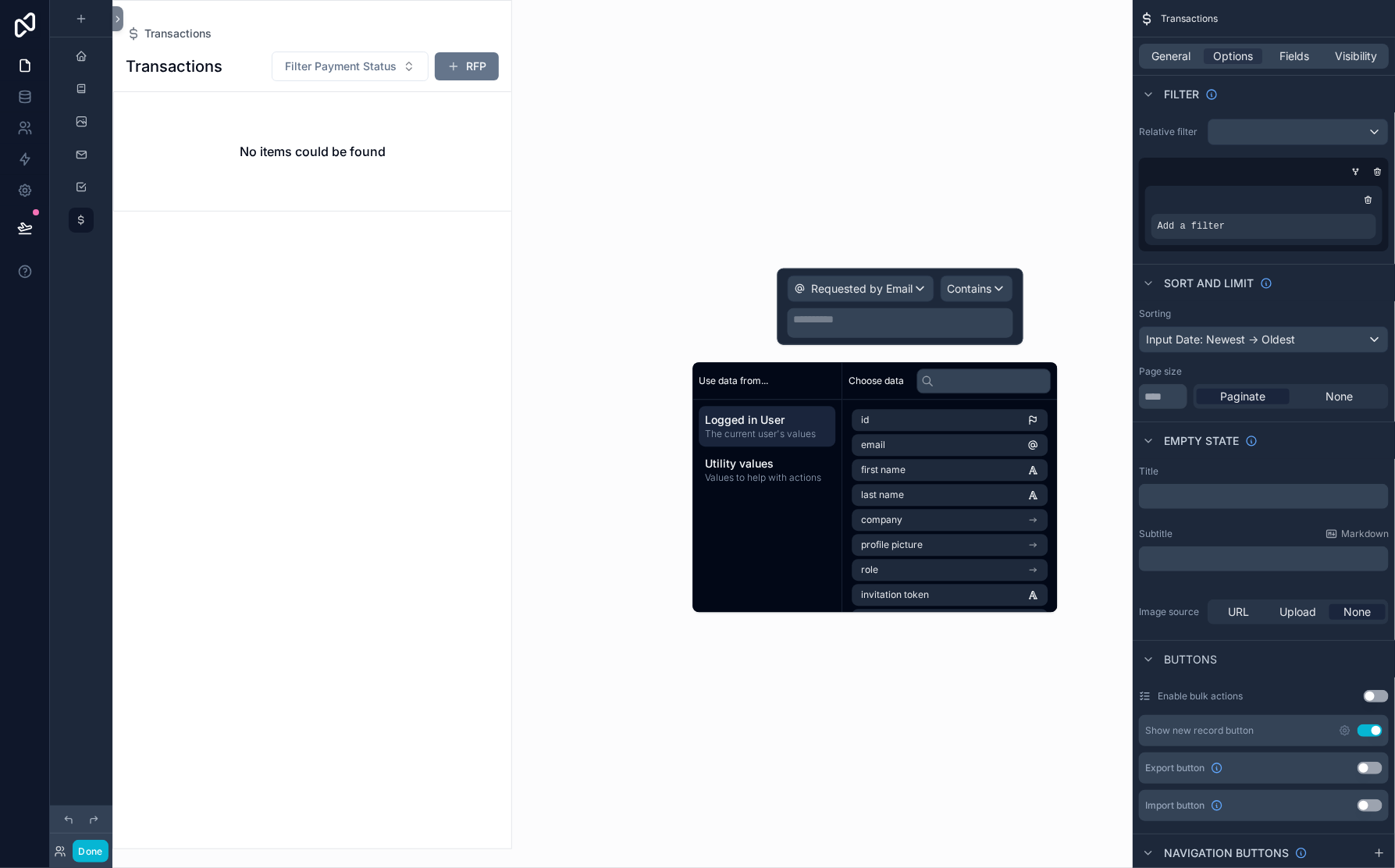
click at [813, 428] on span "Logged in User" at bounding box center [768, 420] width 124 height 16
click at [886, 451] on span "email" at bounding box center [873, 445] width 24 height 12
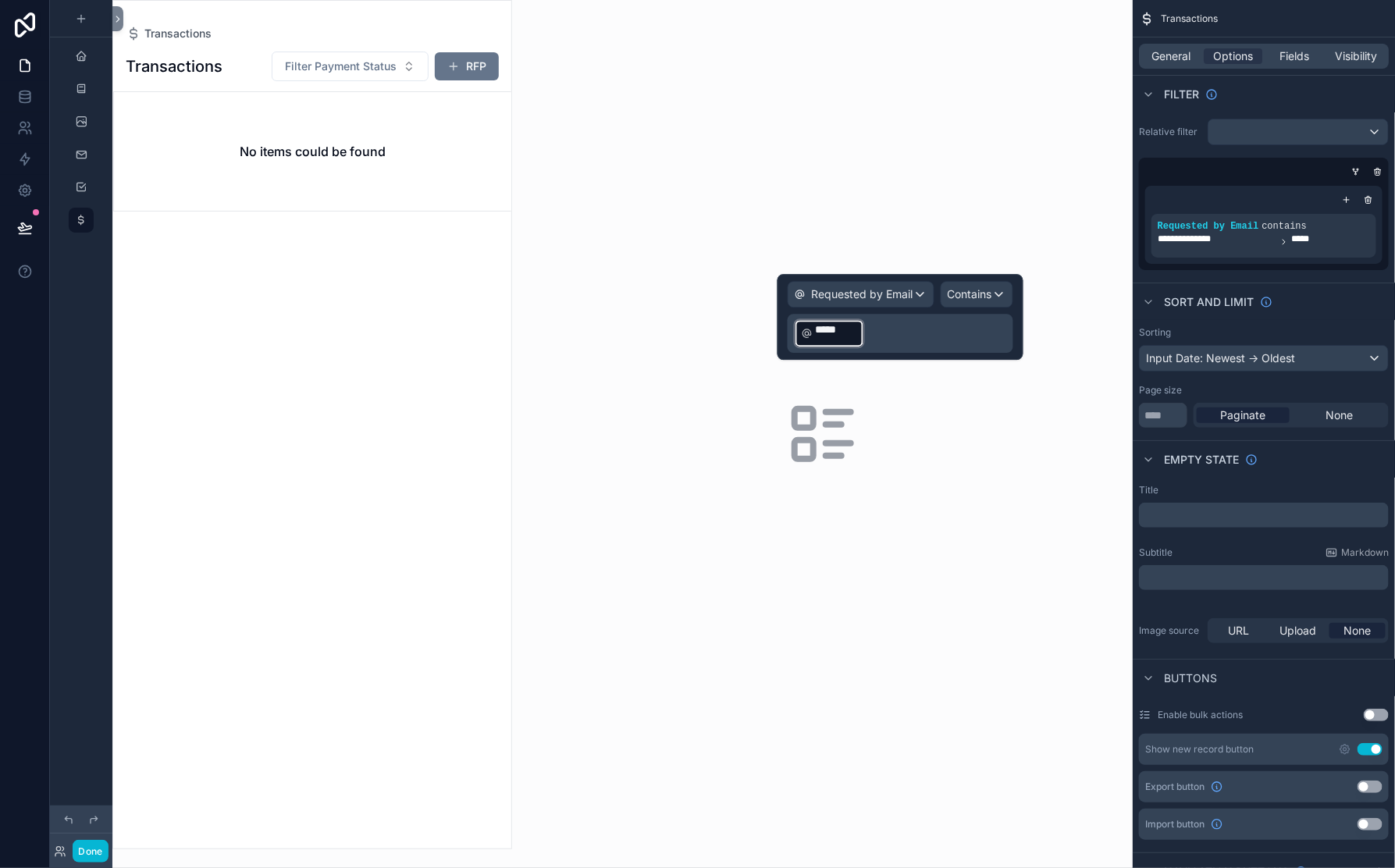
click at [917, 349] on p "﻿ ***** ﻿ ﻿" at bounding box center [902, 333] width 216 height 33
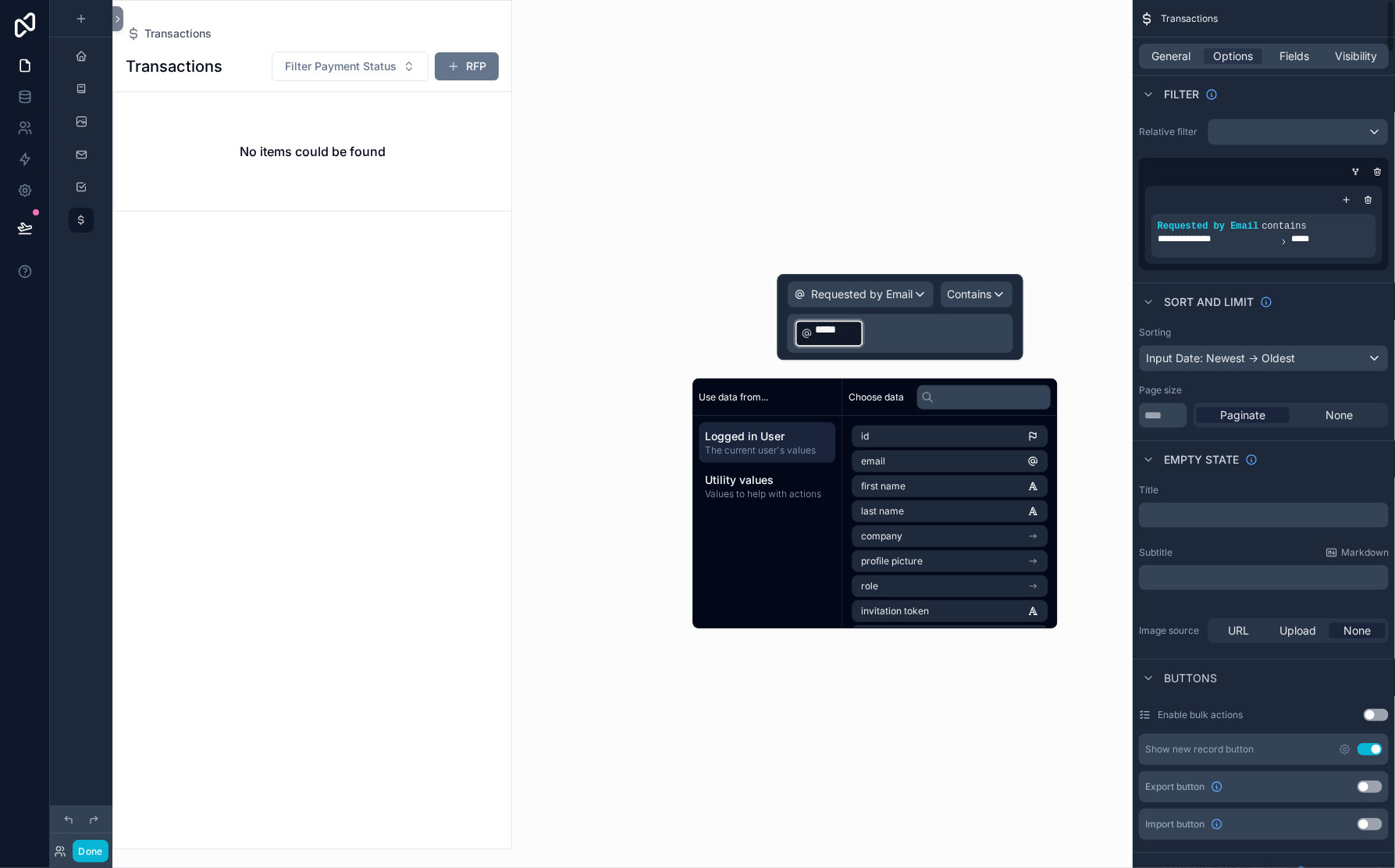
click at [1133, 217] on div "**********" at bounding box center [1263, 195] width 262 height 164
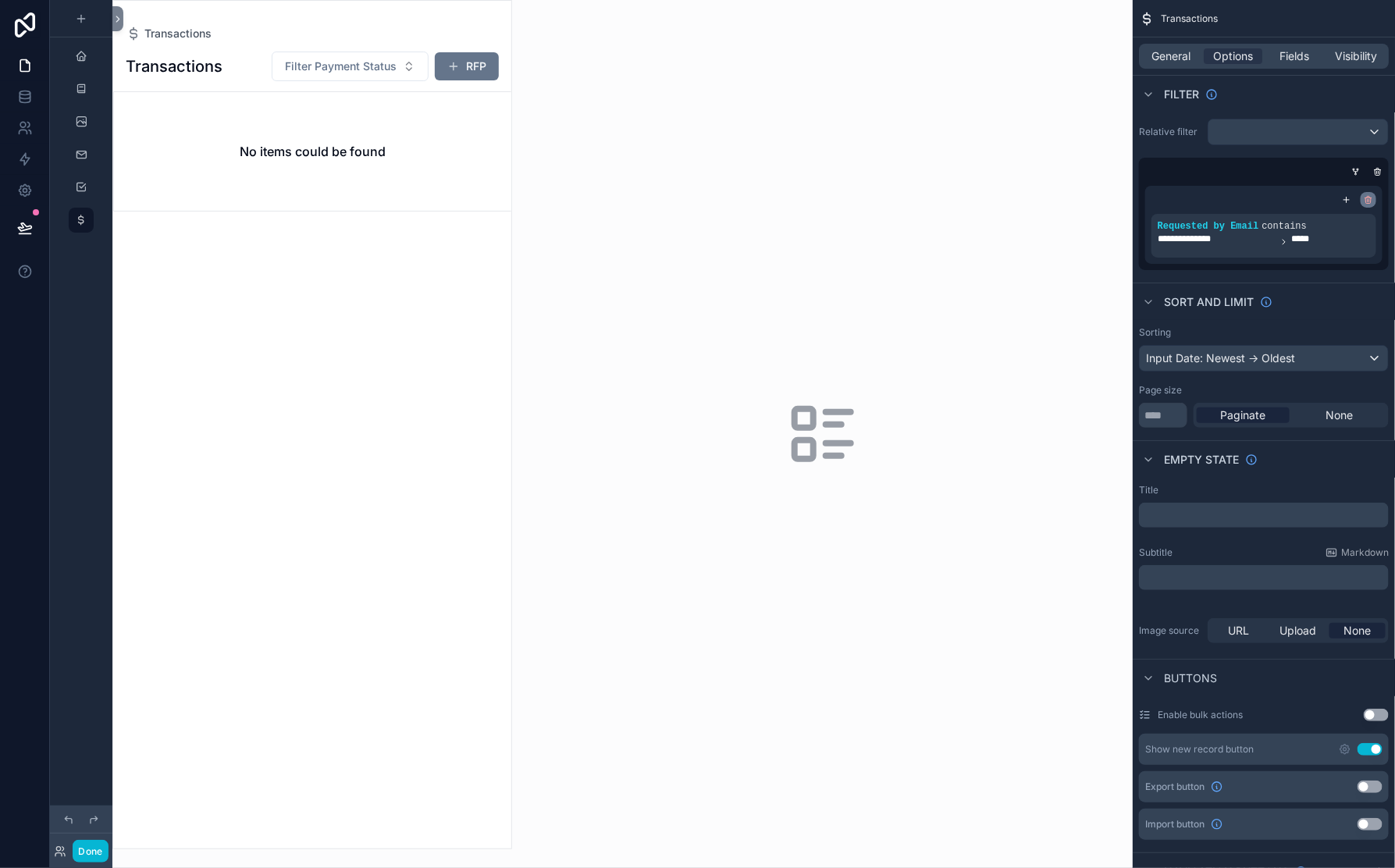
click at [1364, 204] on icon "scrollable content" at bounding box center [1368, 200] width 10 height 10
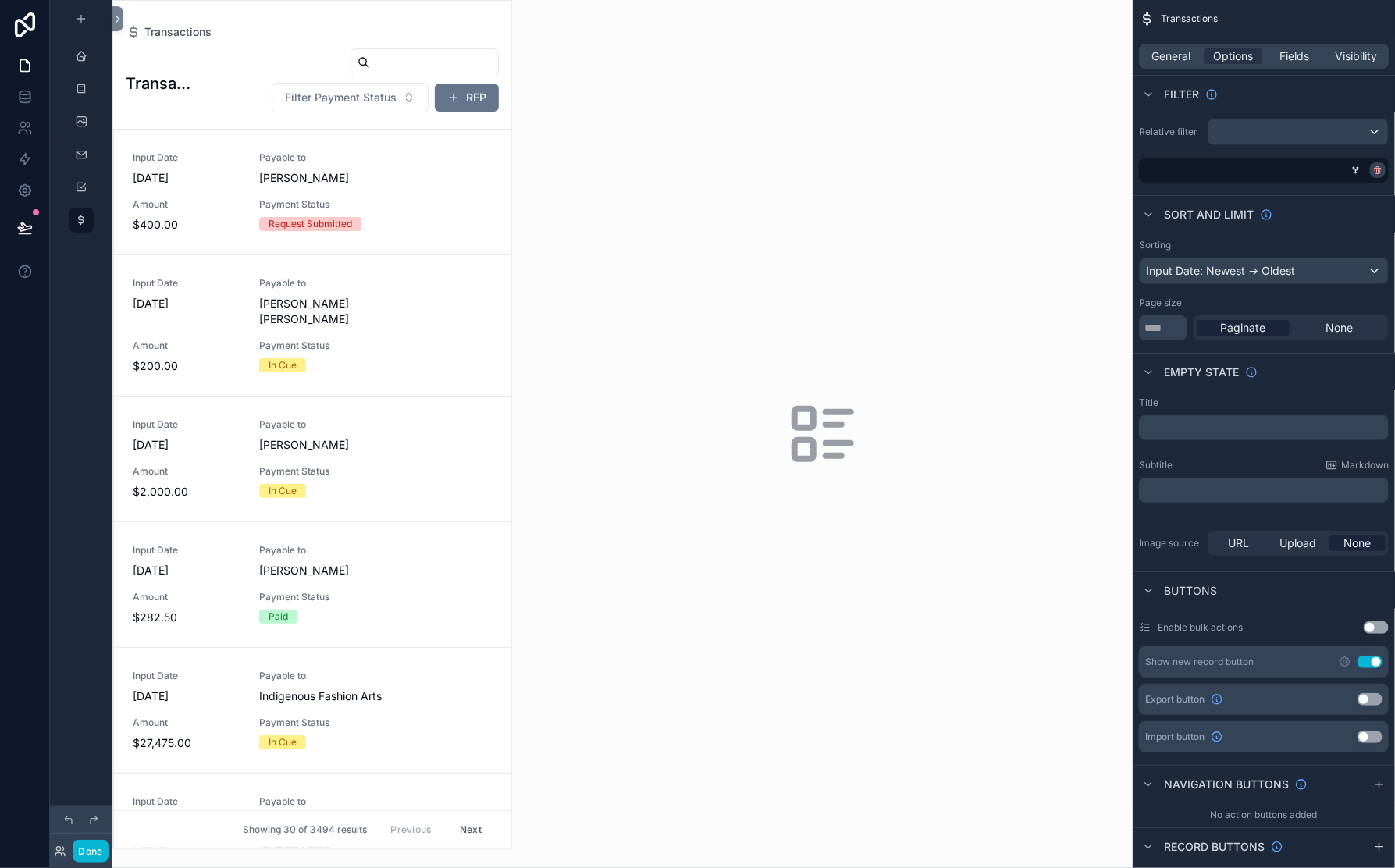
click at [1374, 175] on icon "scrollable content" at bounding box center [1378, 170] width 10 height 10
click at [1193, 183] on div "Condition group" at bounding box center [1291, 170] width 195 height 25
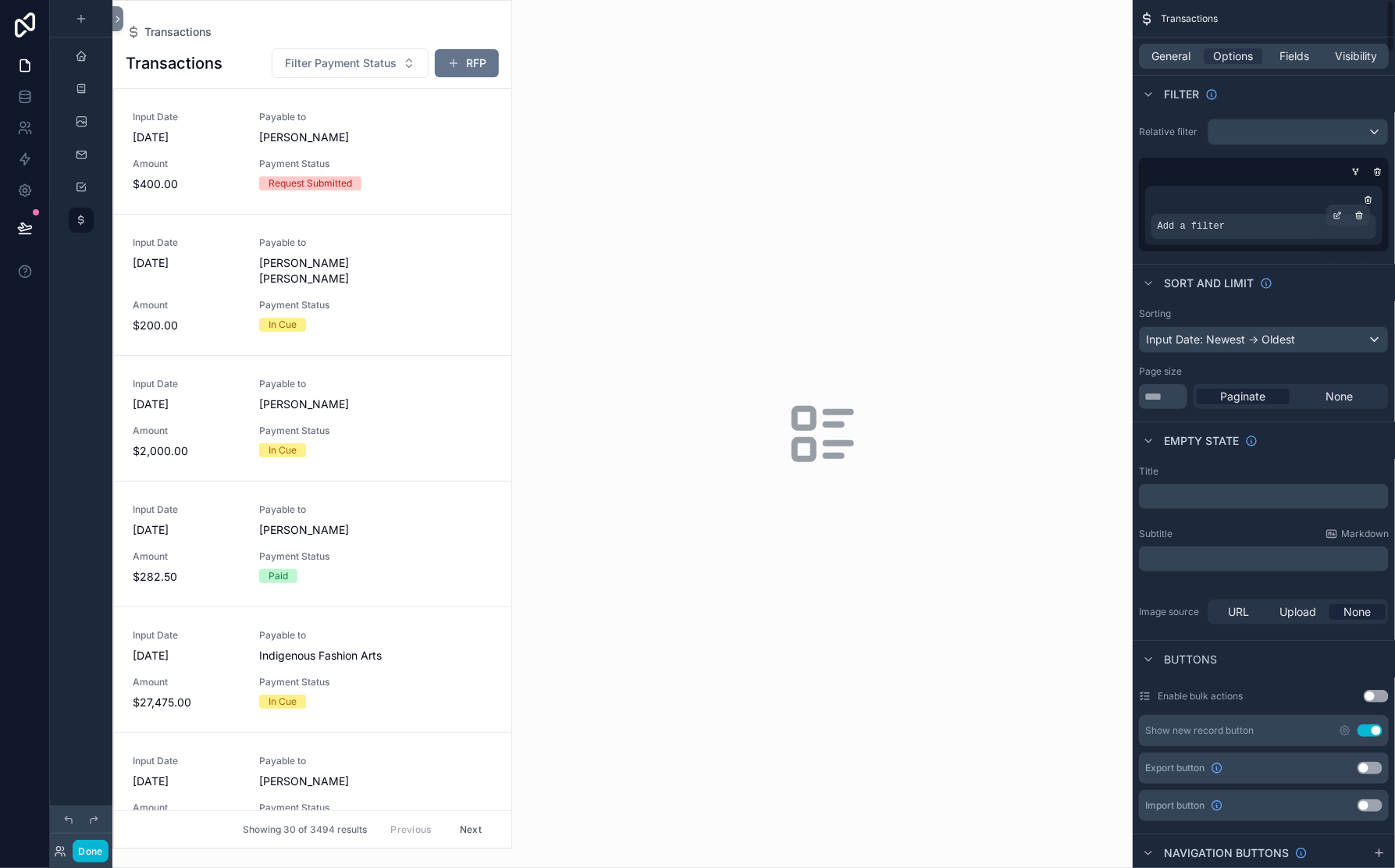
click at [1158, 233] on span "Add a filter" at bounding box center [1192, 227] width 68 height 12
click at [1327, 227] on div "scrollable content" at bounding box center [1337, 215] width 22 height 22
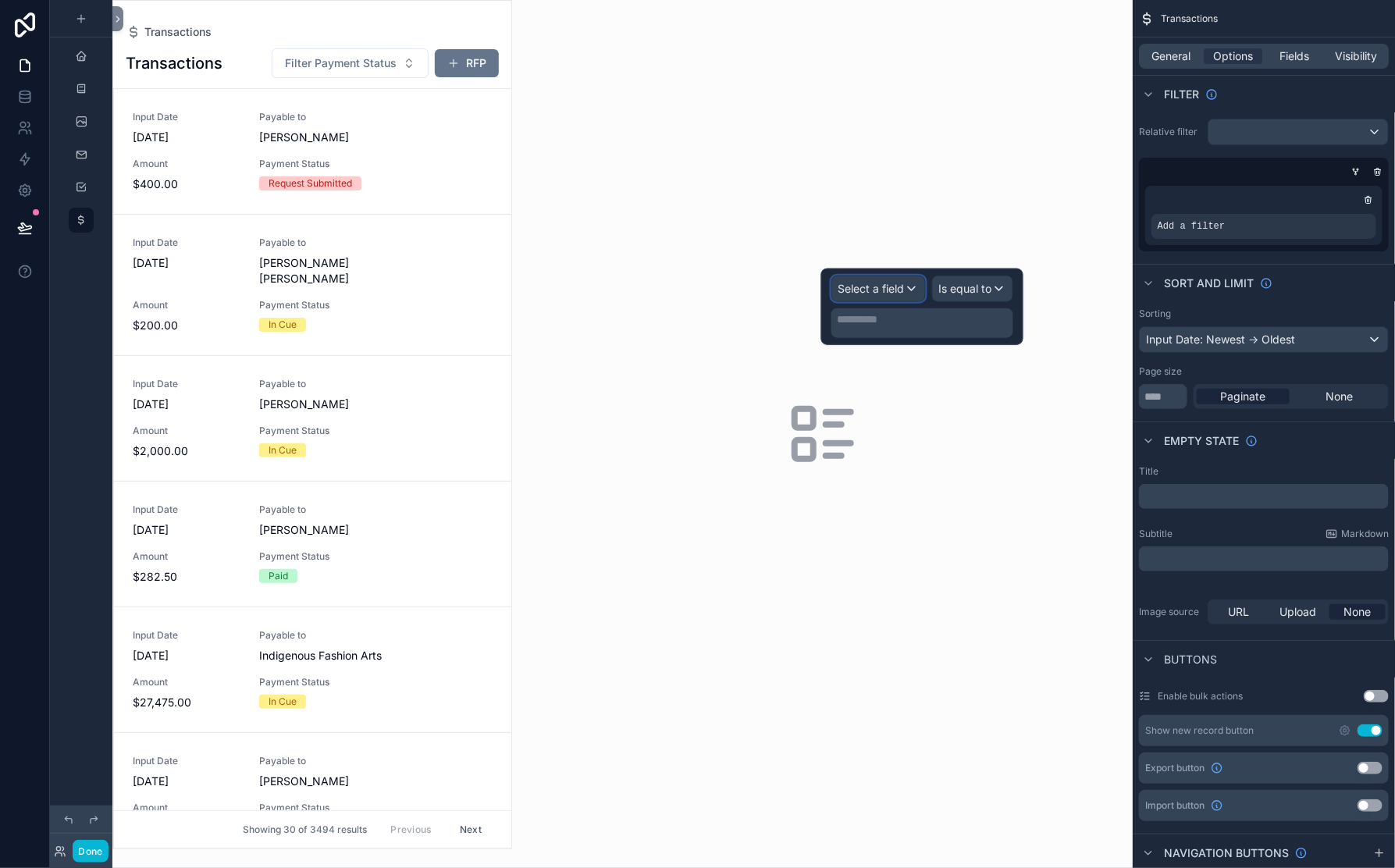
click at [874, 293] on div "Select a field" at bounding box center [879, 289] width 93 height 25
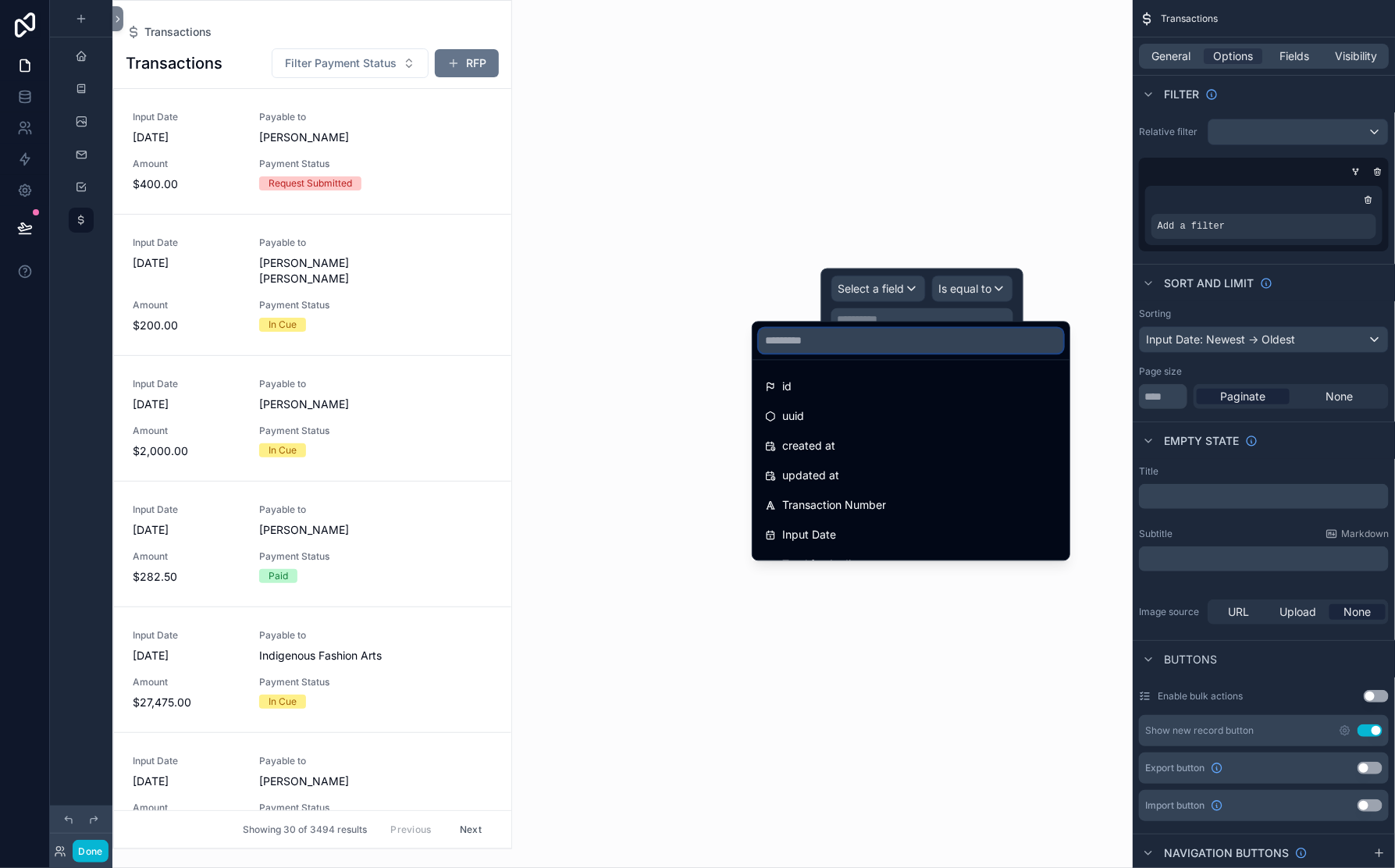
click at [818, 354] on input "text" at bounding box center [911, 341] width 305 height 25
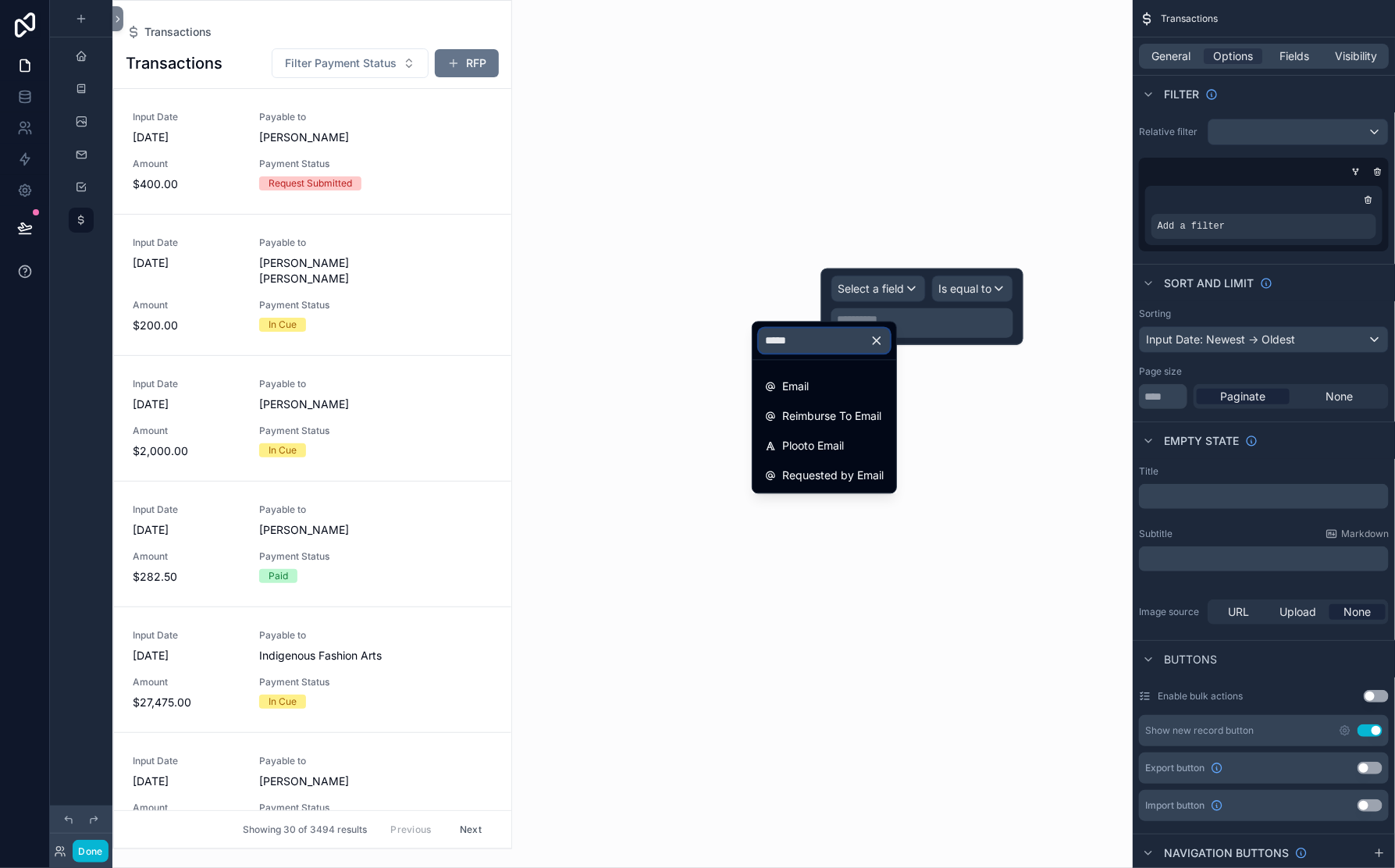
type input "*****"
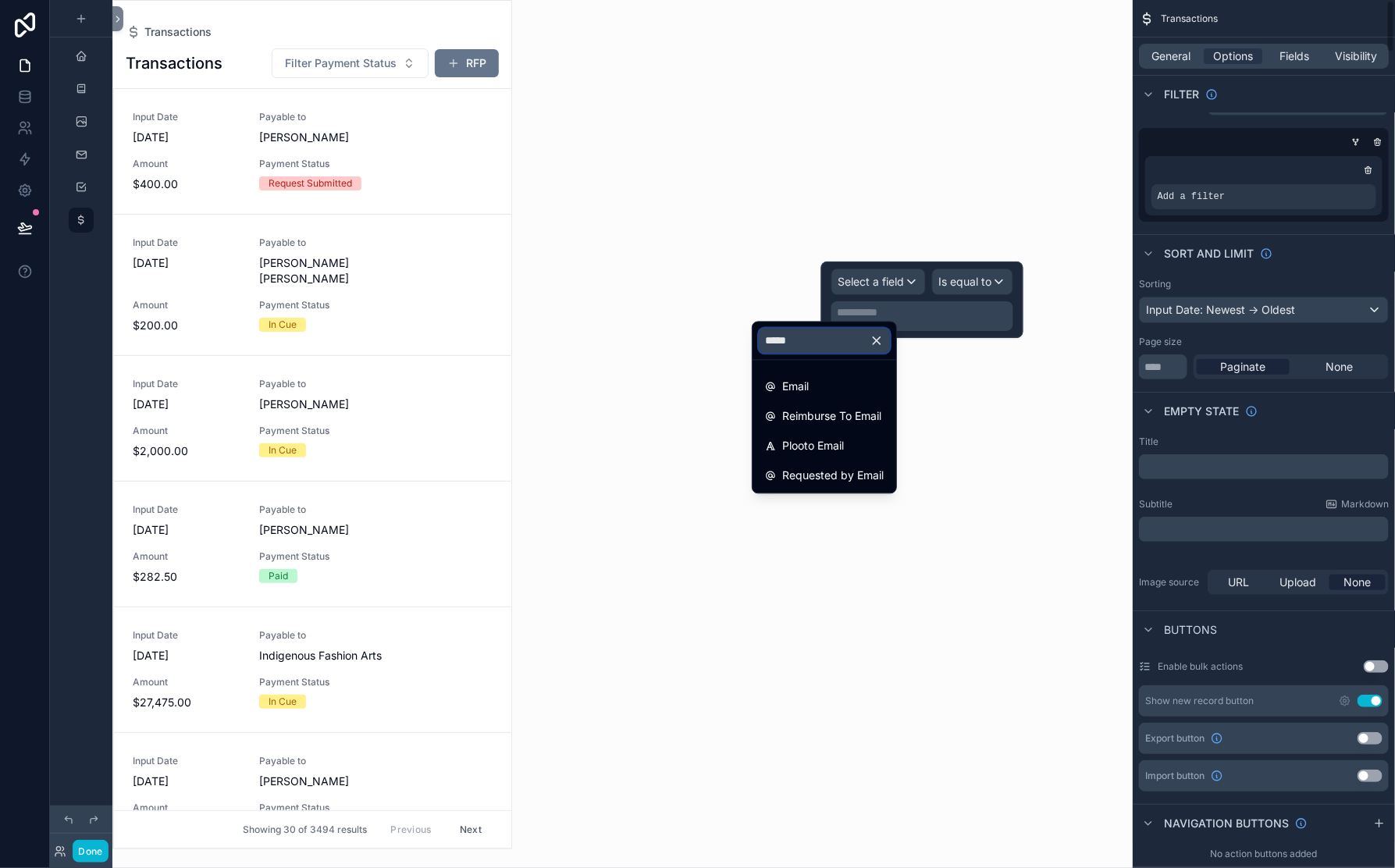
scroll to position [34, 0]
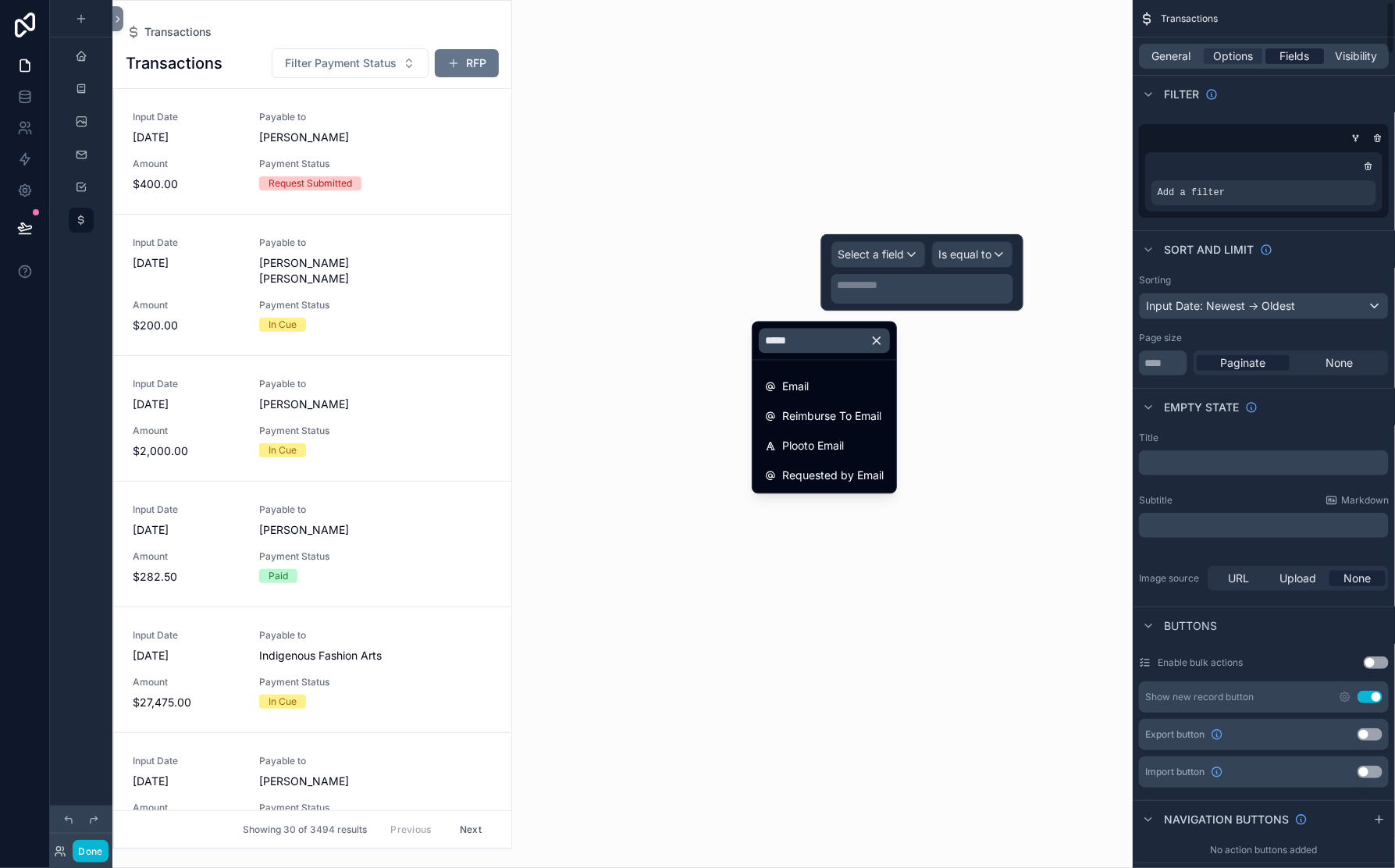
click at [1280, 64] on span "Fields" at bounding box center [1295, 56] width 29 height 16
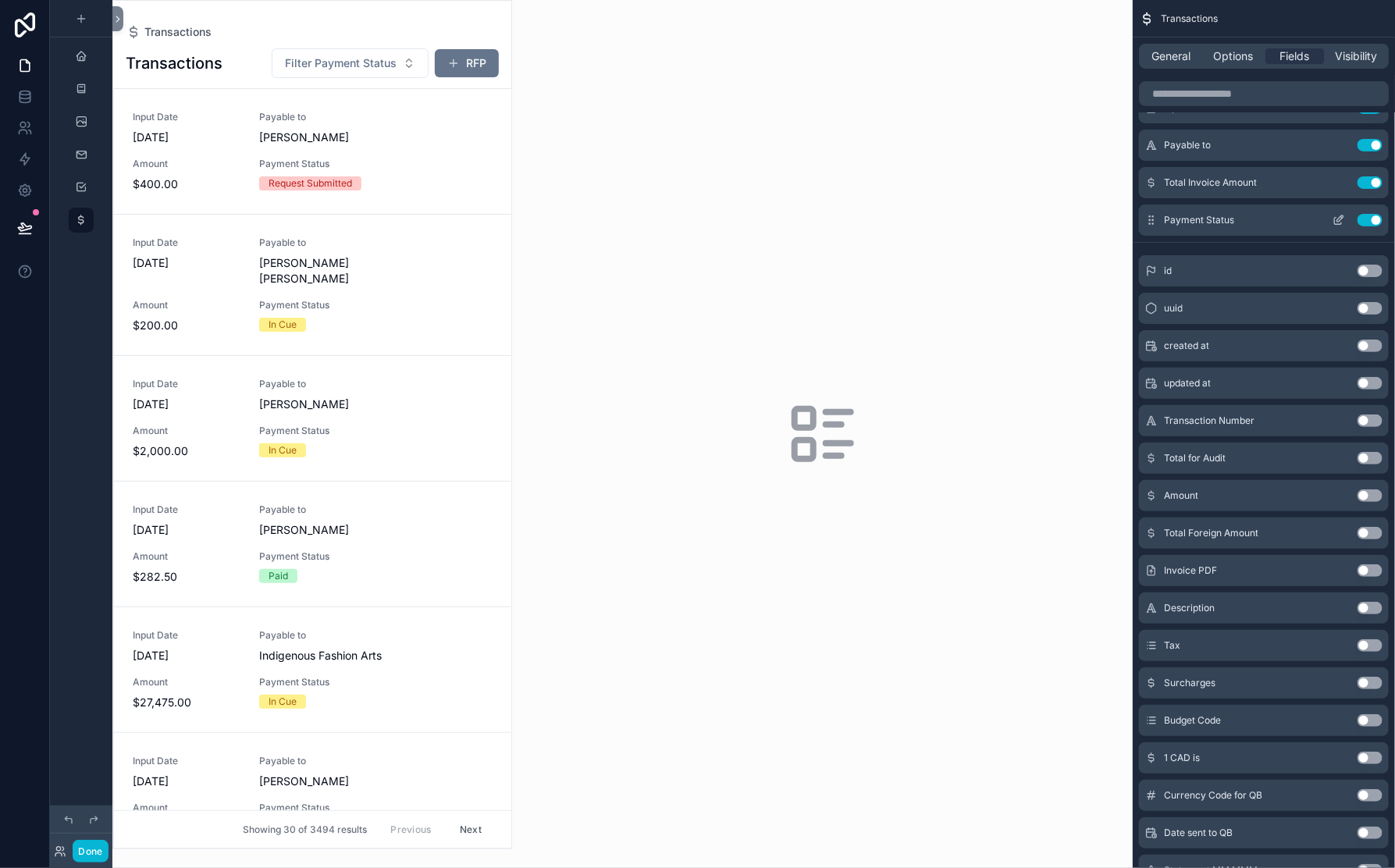
scroll to position [0, 0]
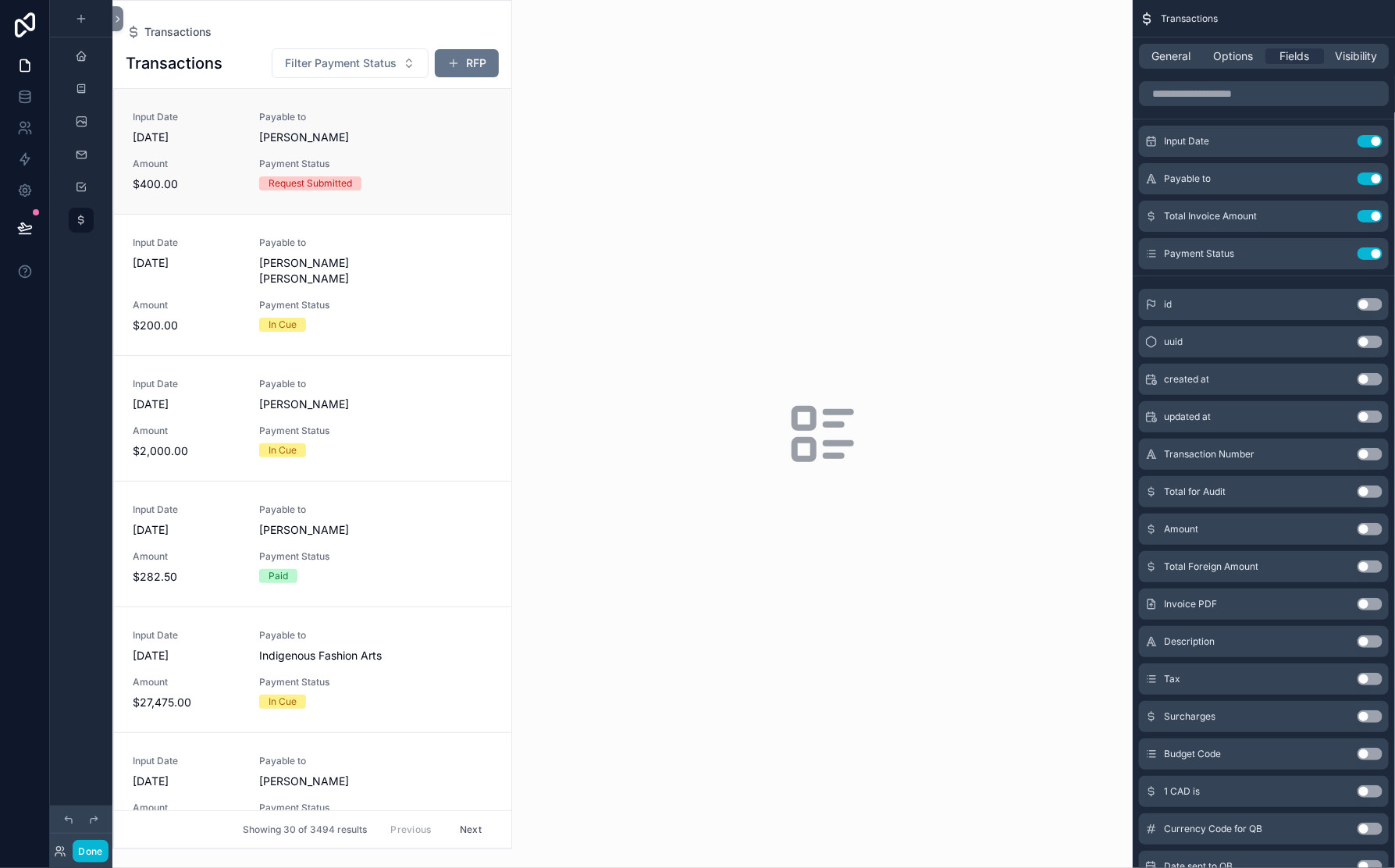
click at [430, 123] on span "Payable to" at bounding box center [345, 117] width 171 height 12
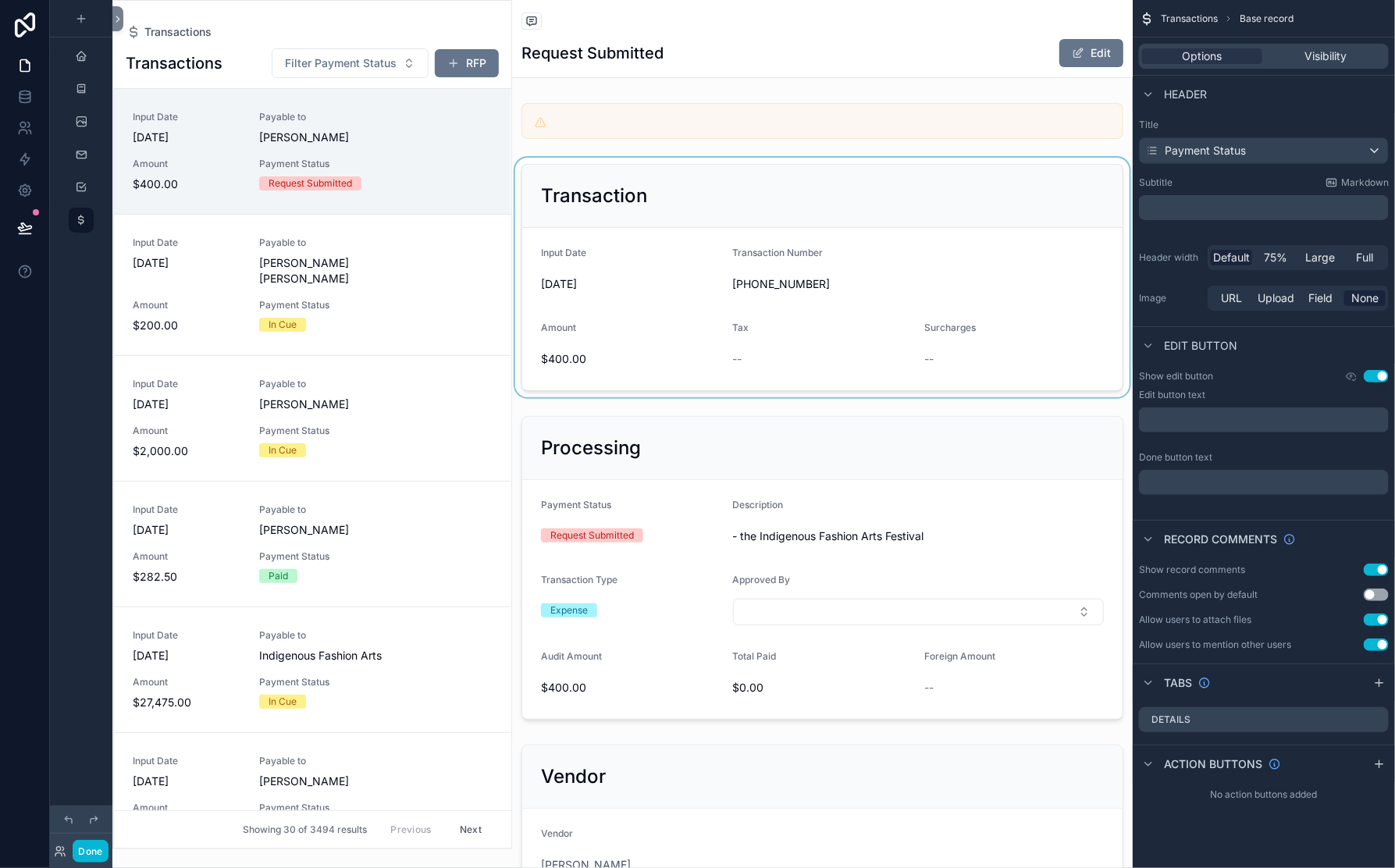
click at [626, 275] on div "scrollable content" at bounding box center [822, 277] width 621 height 240
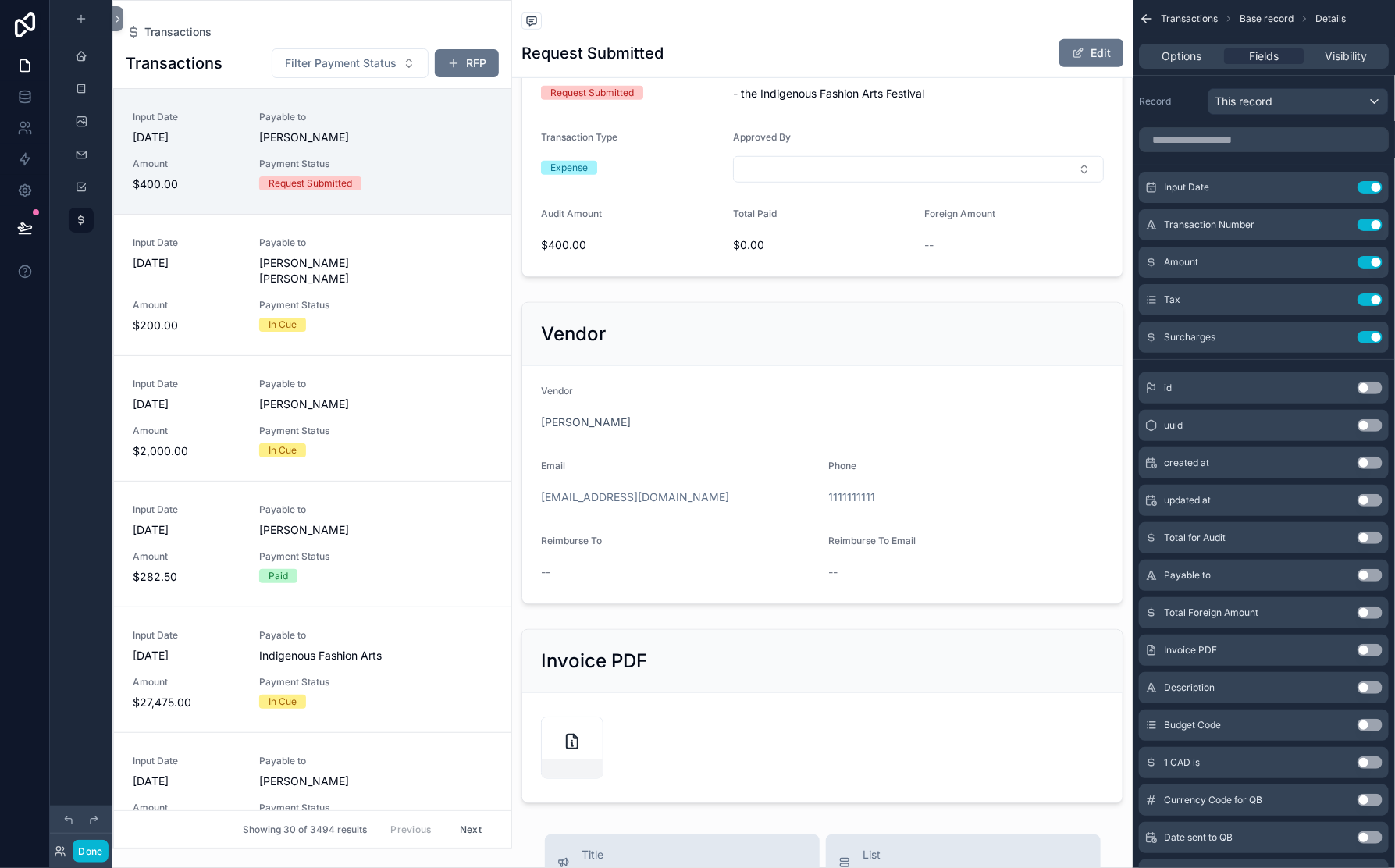
scroll to position [577, 0]
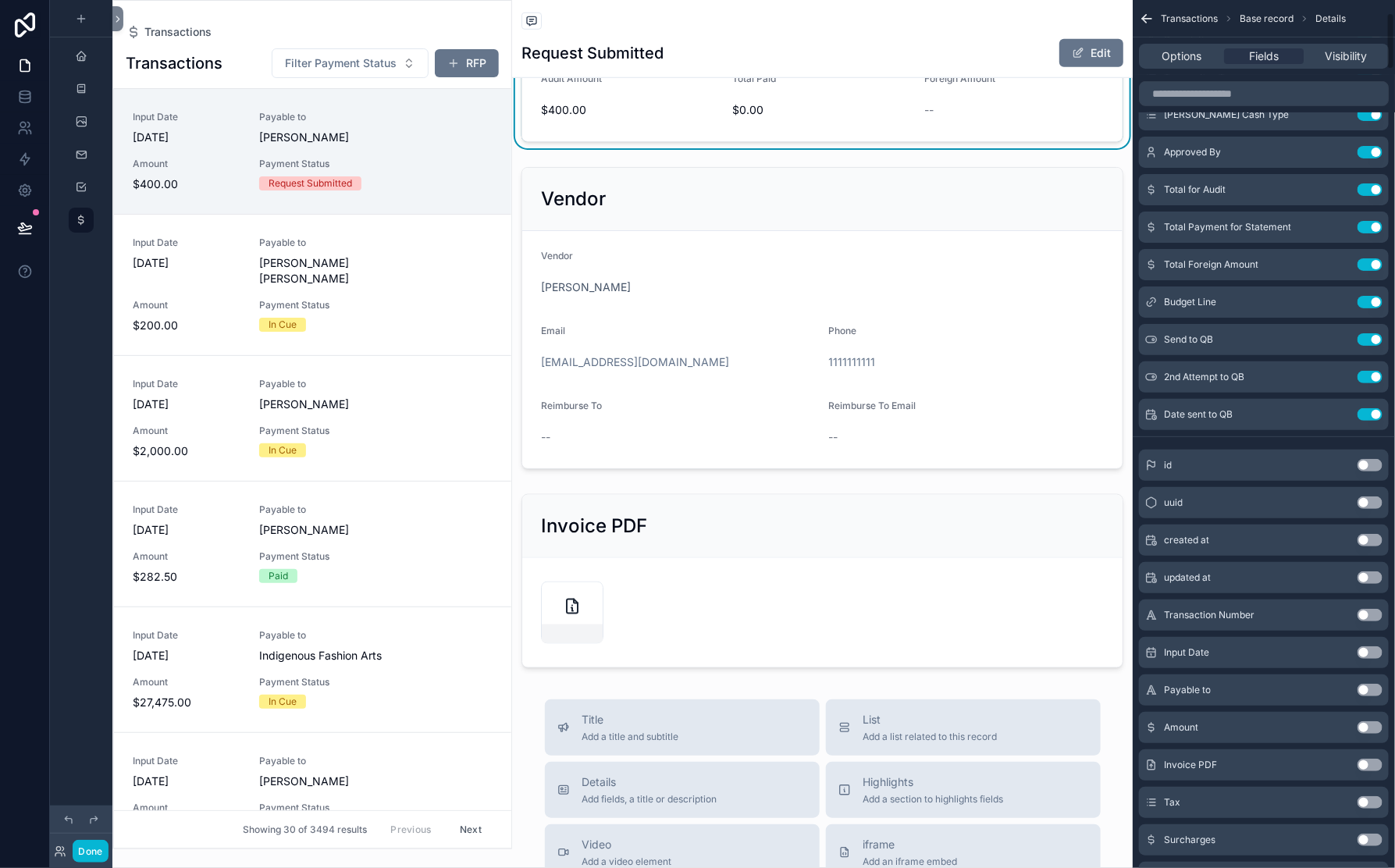
scroll to position [212, 0]
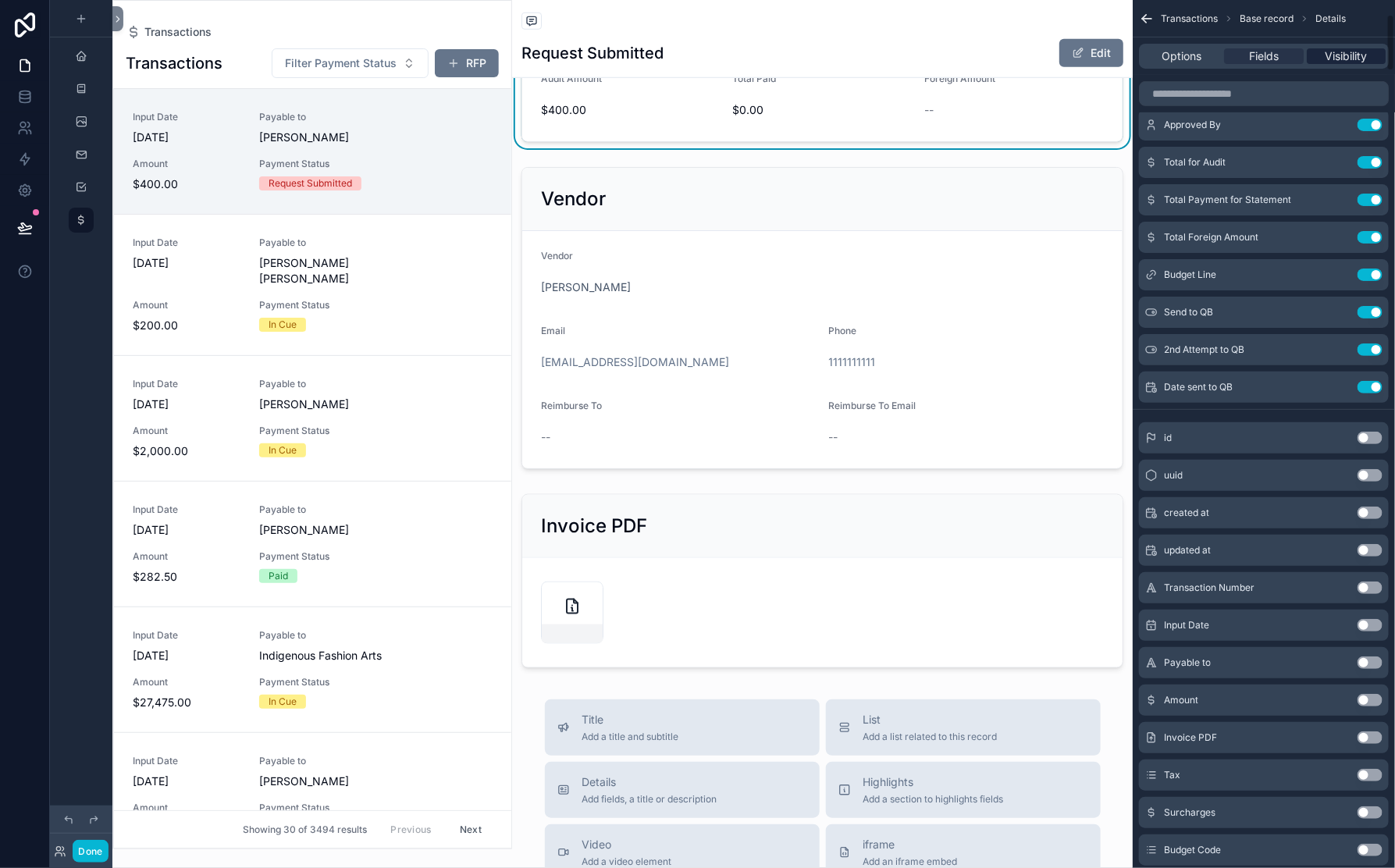
click at [1328, 64] on span "Visibility" at bounding box center [1345, 56] width 42 height 16
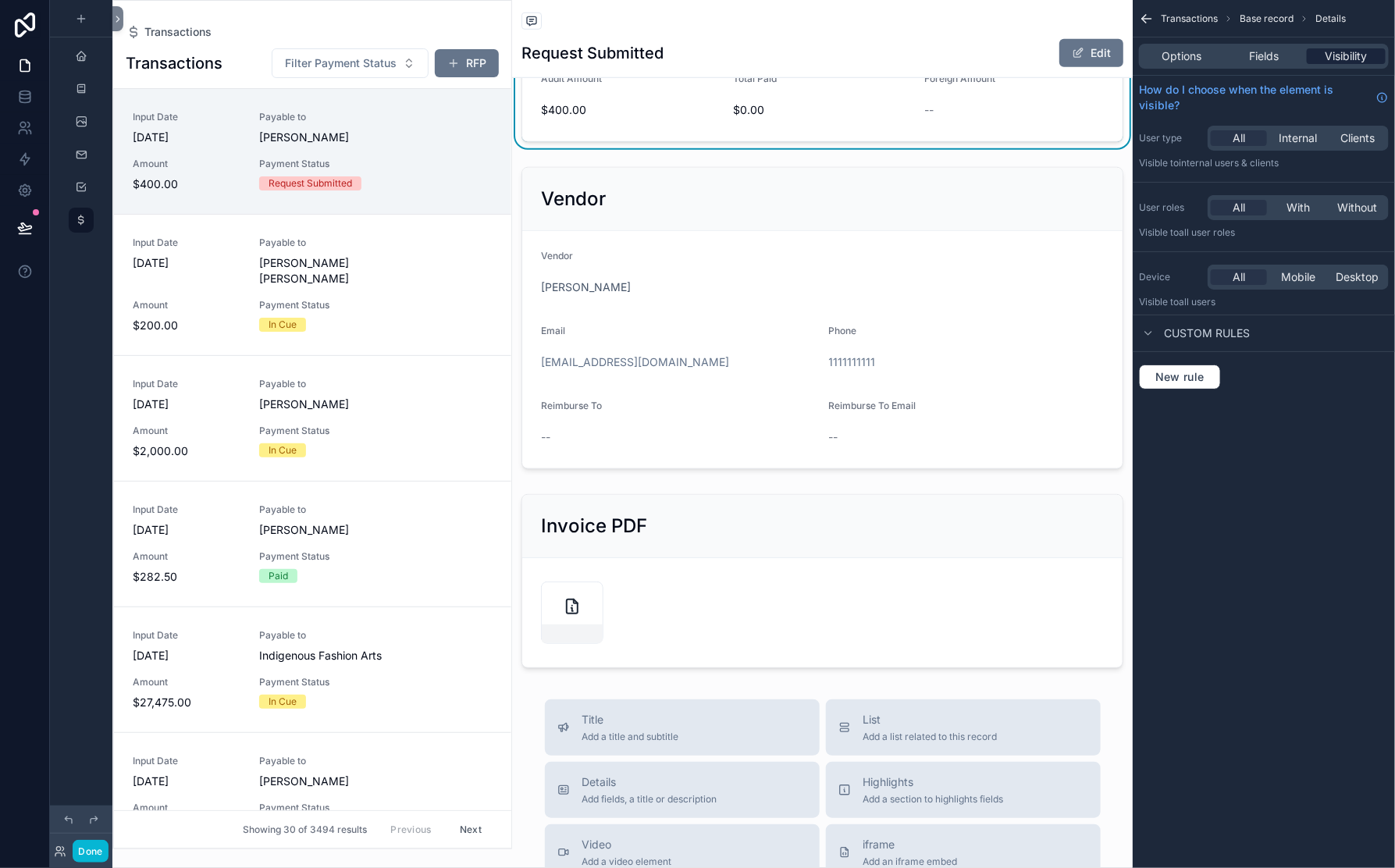
scroll to position [0, 0]
click at [1249, 64] on span "Fields" at bounding box center [1263, 56] width 29 height 16
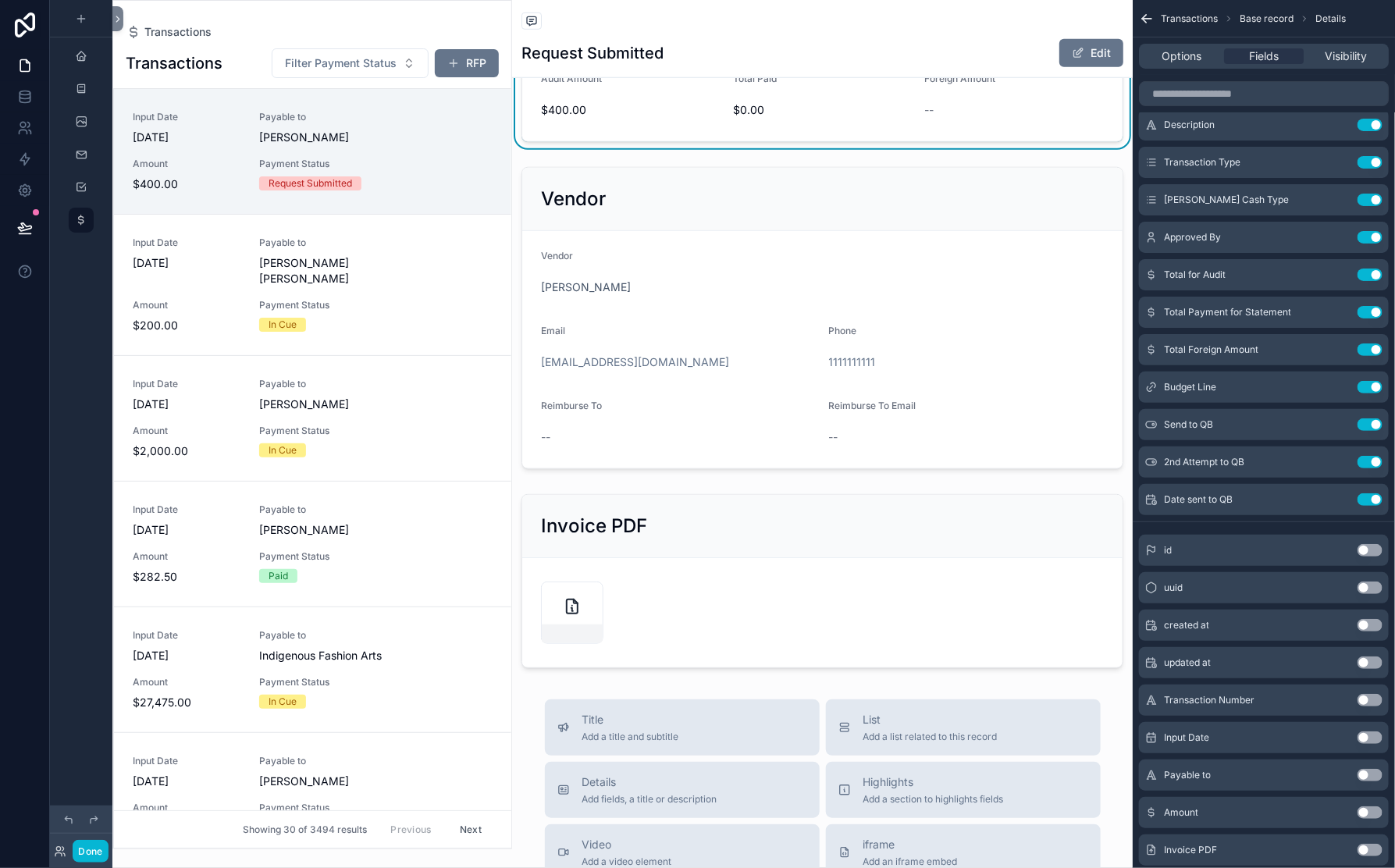
scroll to position [590, 0]
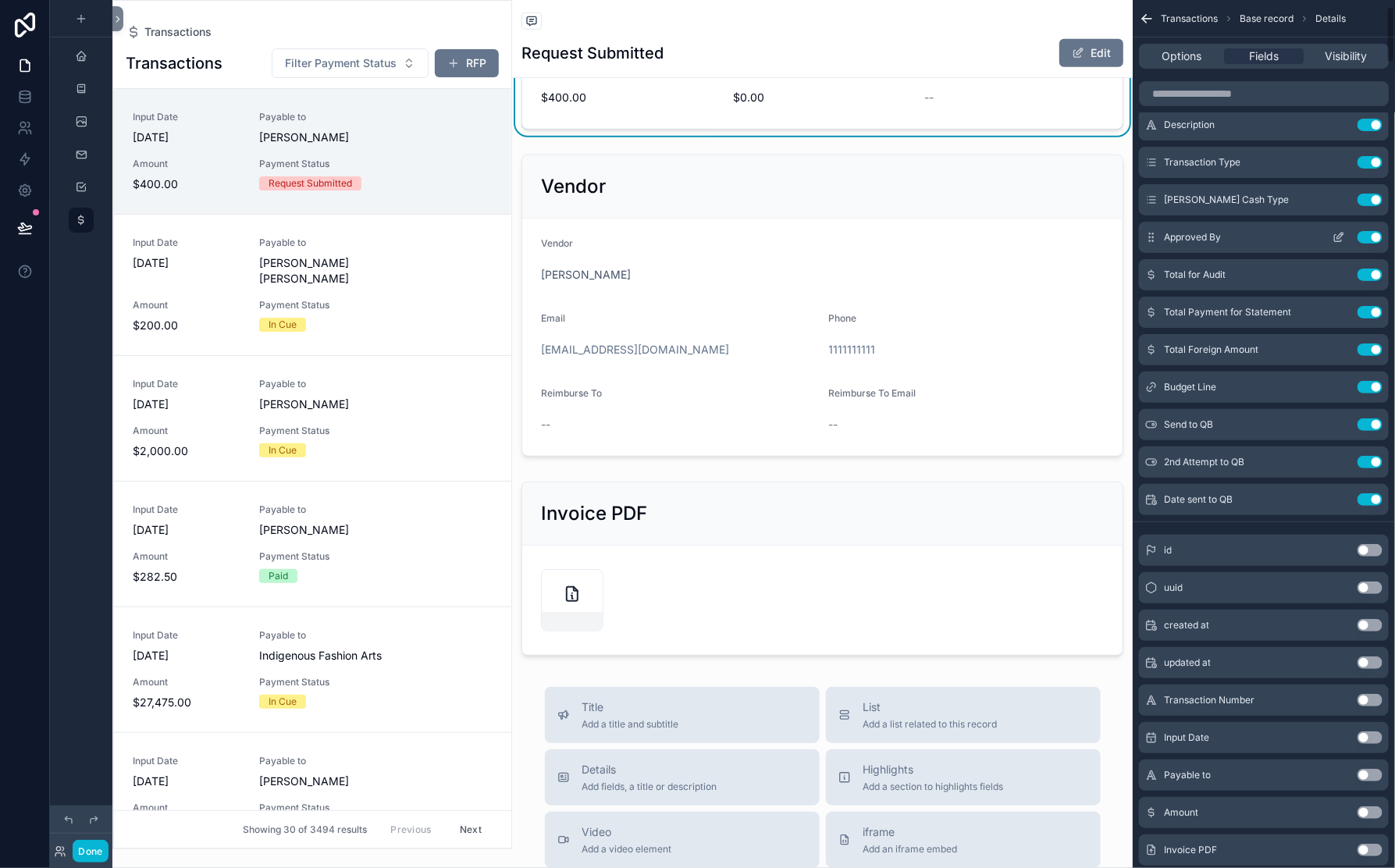
click at [1337, 239] on icon "scrollable content" at bounding box center [1340, 235] width 6 height 6
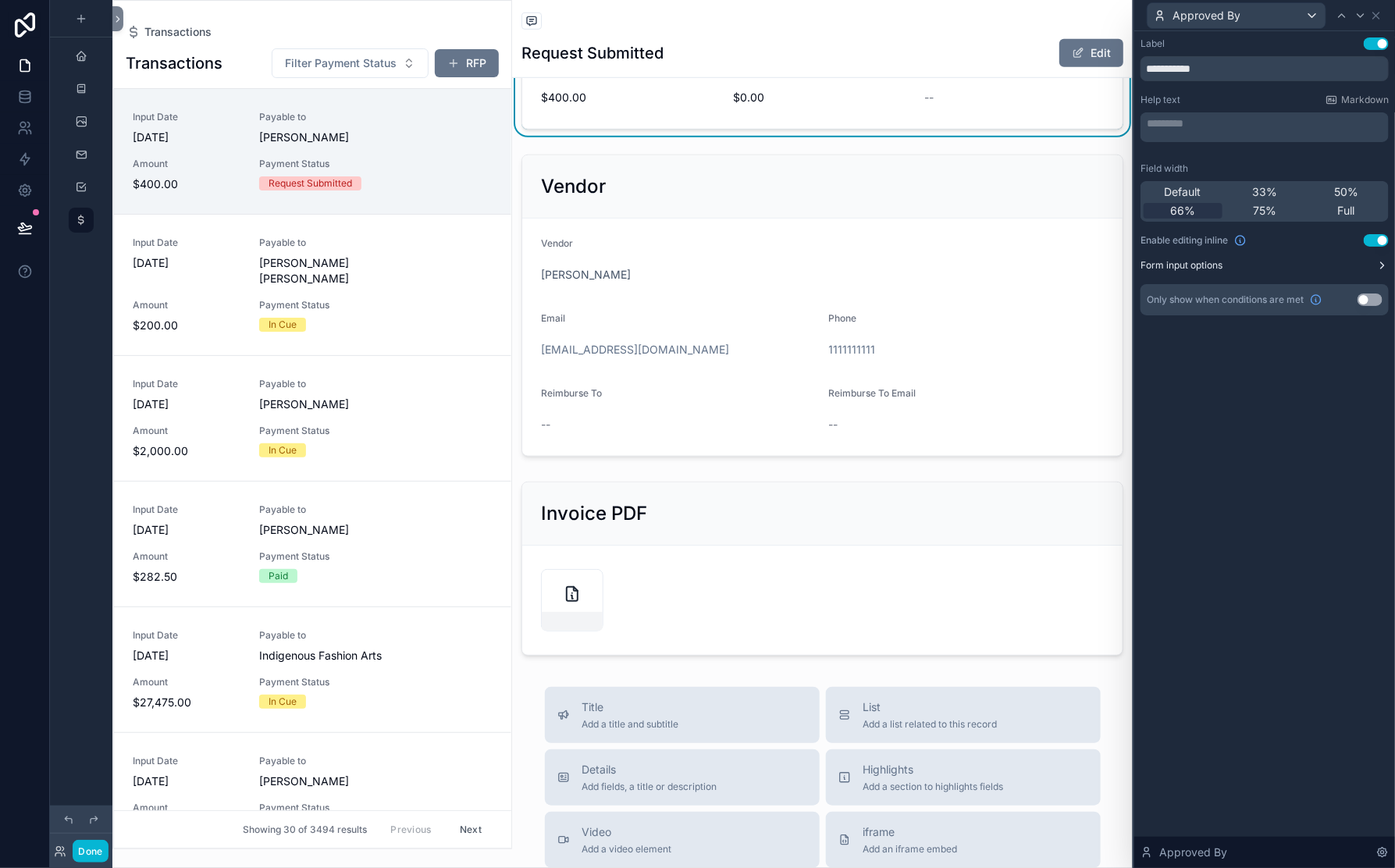
click at [1359, 272] on button "Form input options" at bounding box center [1264, 266] width 248 height 12
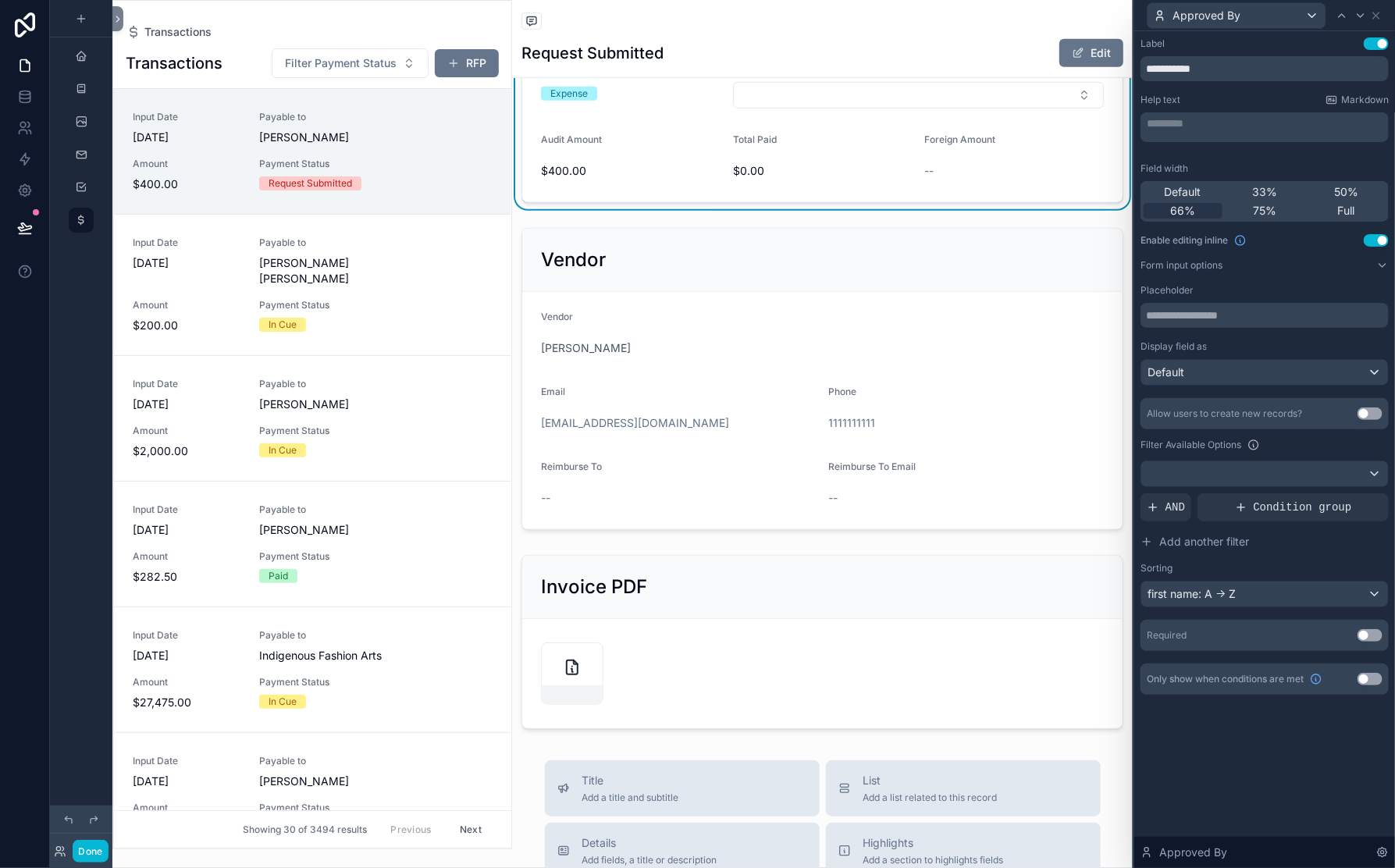
scroll to position [200, 0]
click at [878, 108] on button "Select Button" at bounding box center [918, 95] width 371 height 27
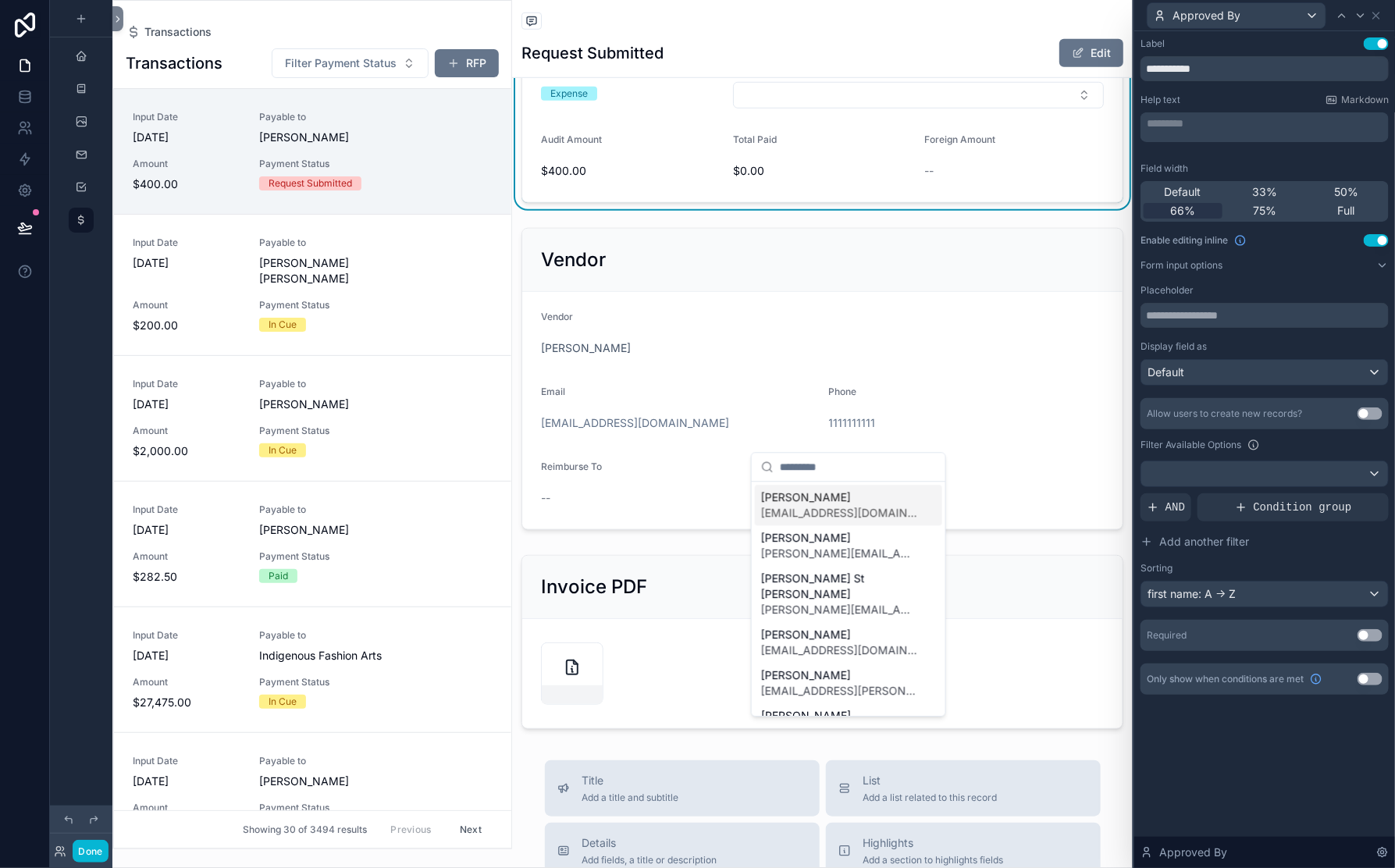
click at [961, 203] on form "Payment Status Request Submitted Description - the Indigenous Fashion Arts Fest…" at bounding box center [823, 83] width 601 height 239
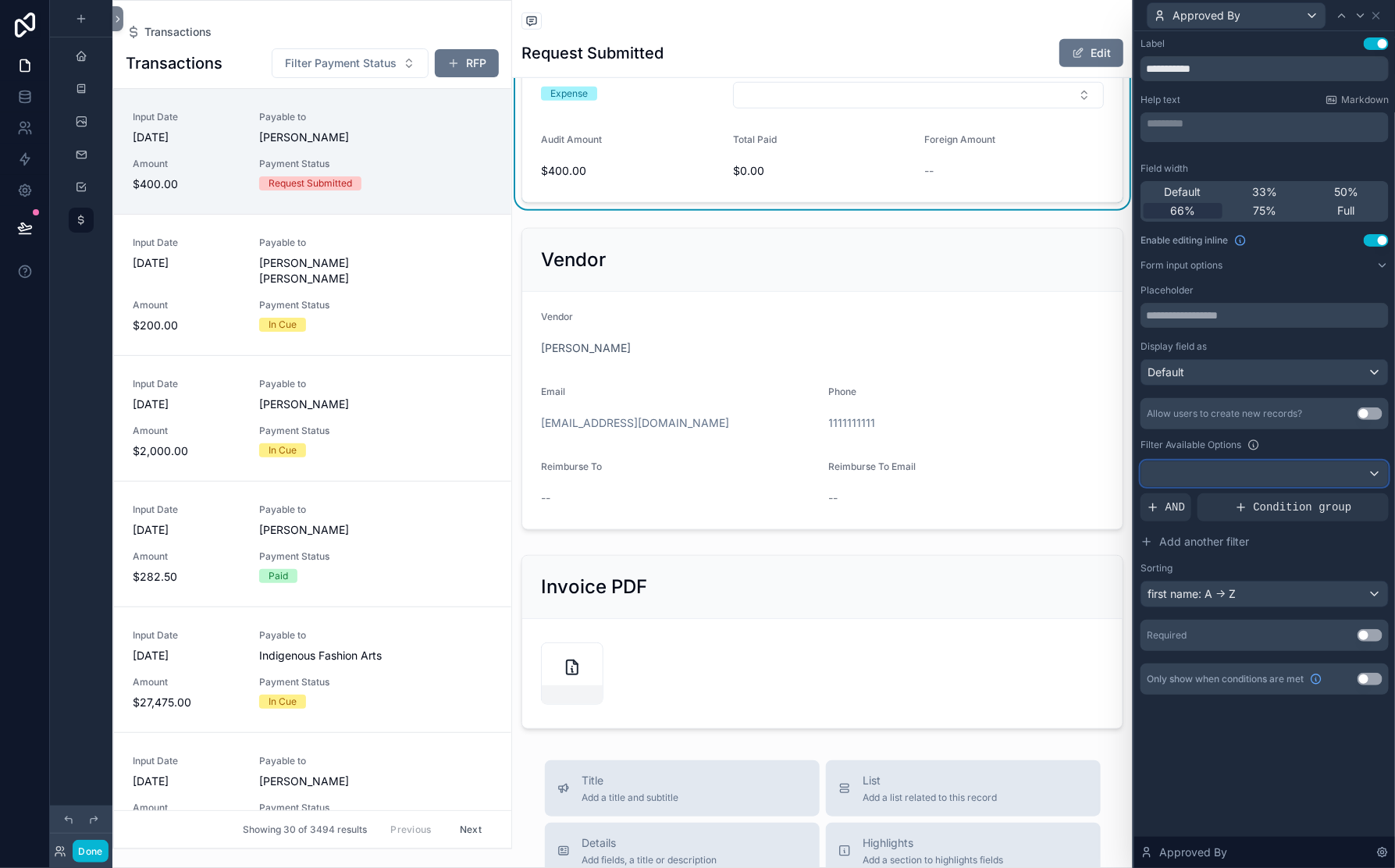
click at [1142, 486] on div at bounding box center [1265, 474] width 247 height 25
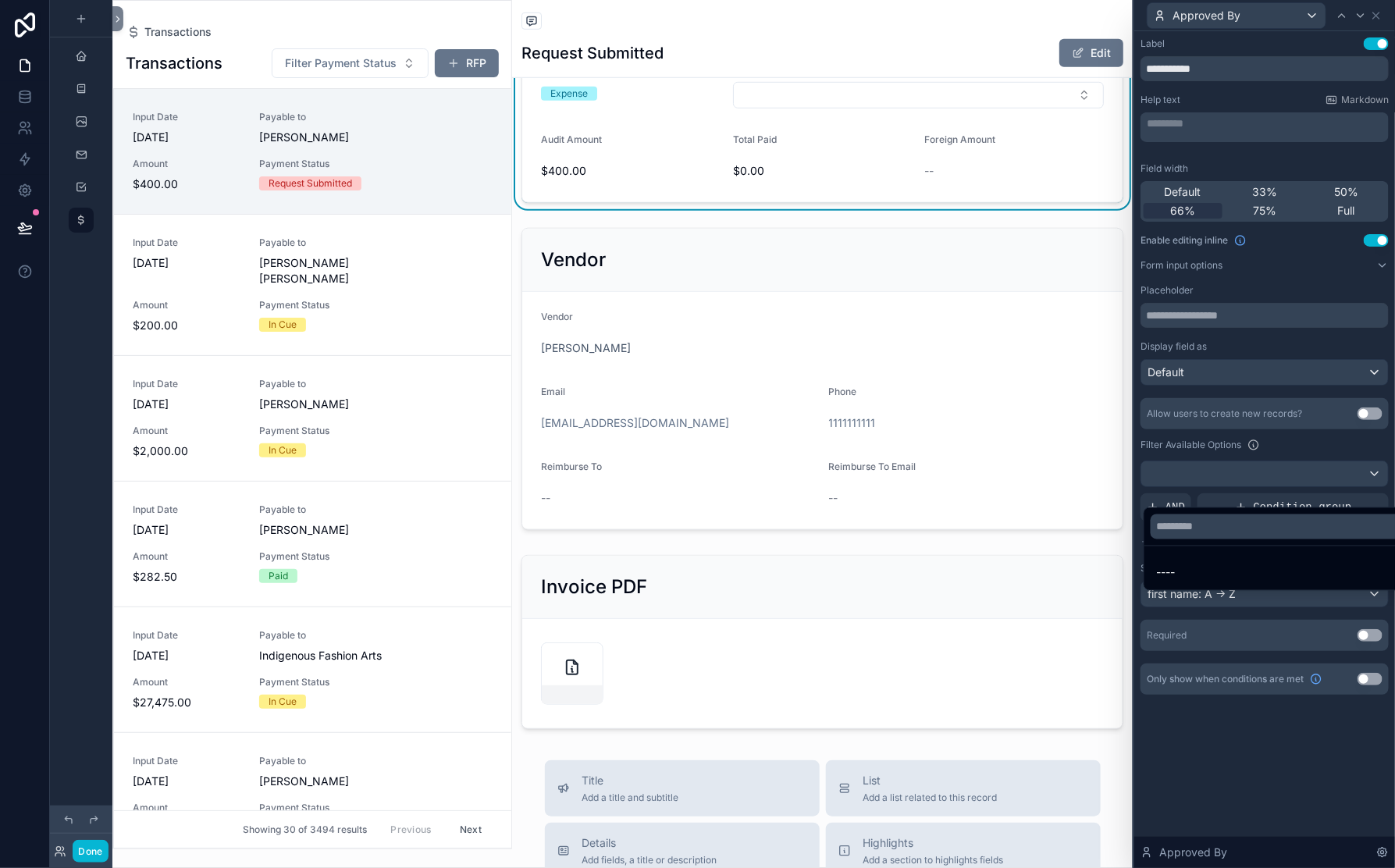
click at [1135, 486] on div at bounding box center [1264, 434] width 260 height 868
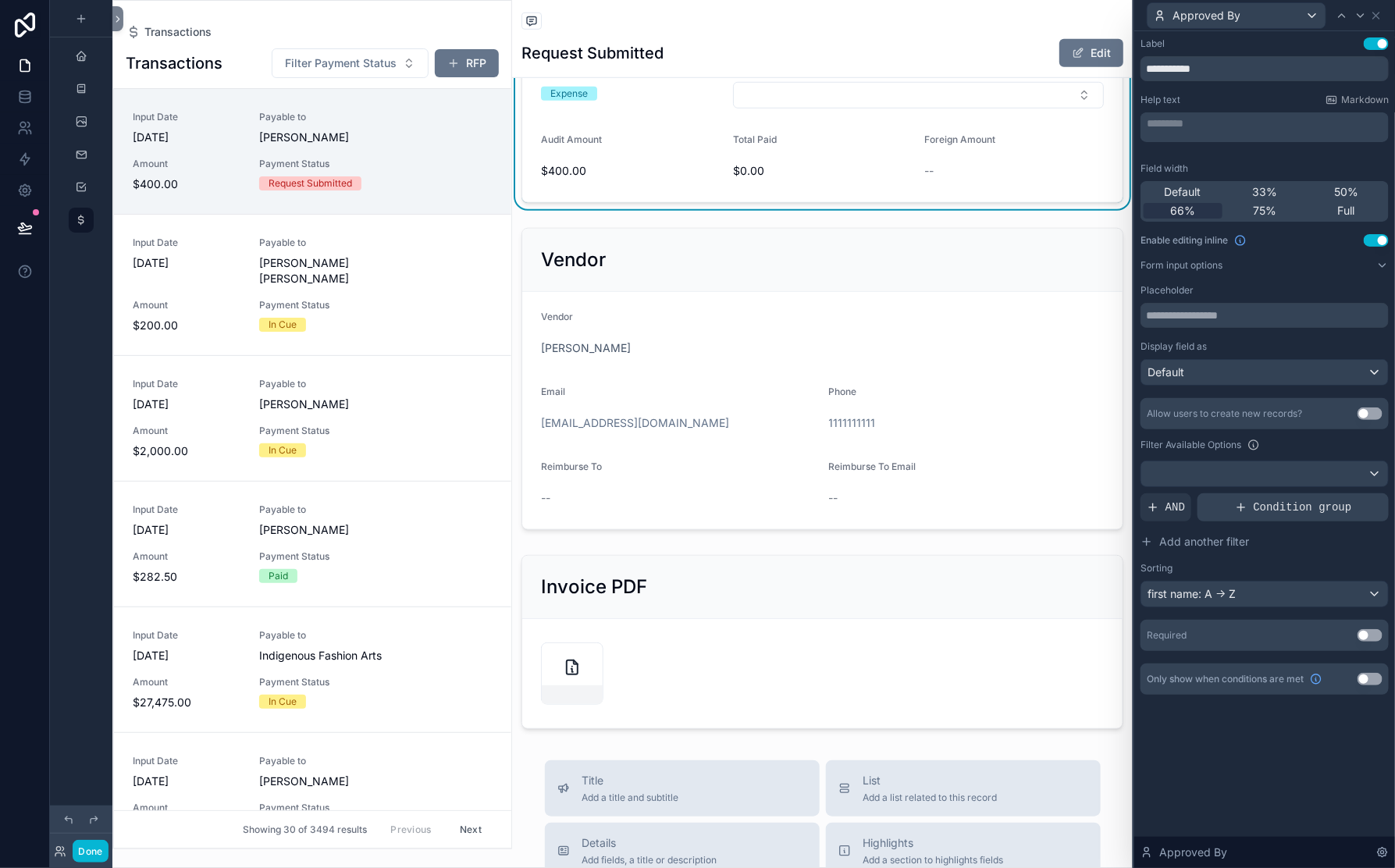
click at [1198, 522] on div "Condition group" at bounding box center [1293, 507] width 191 height 28
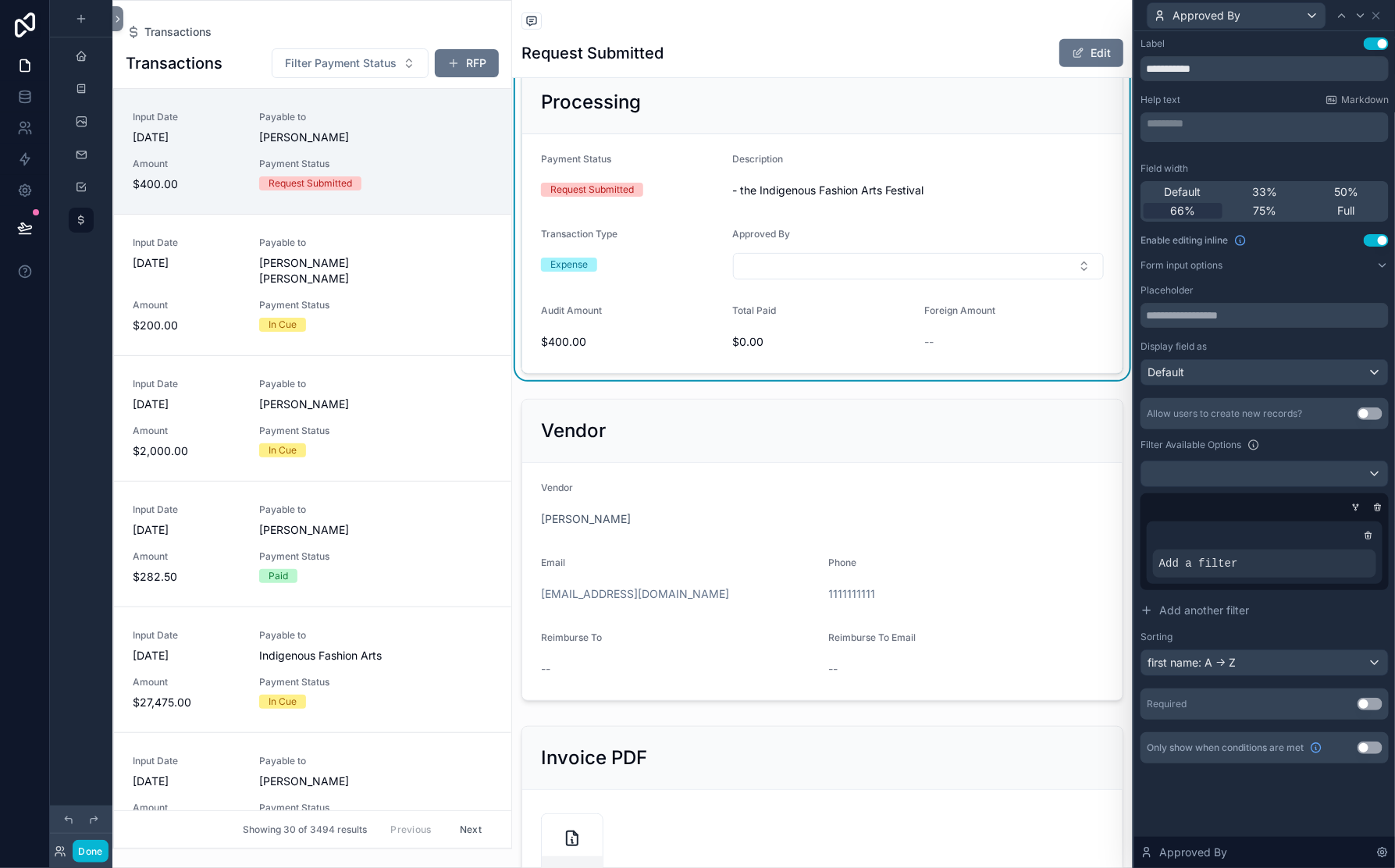
scroll to position [422, 0]
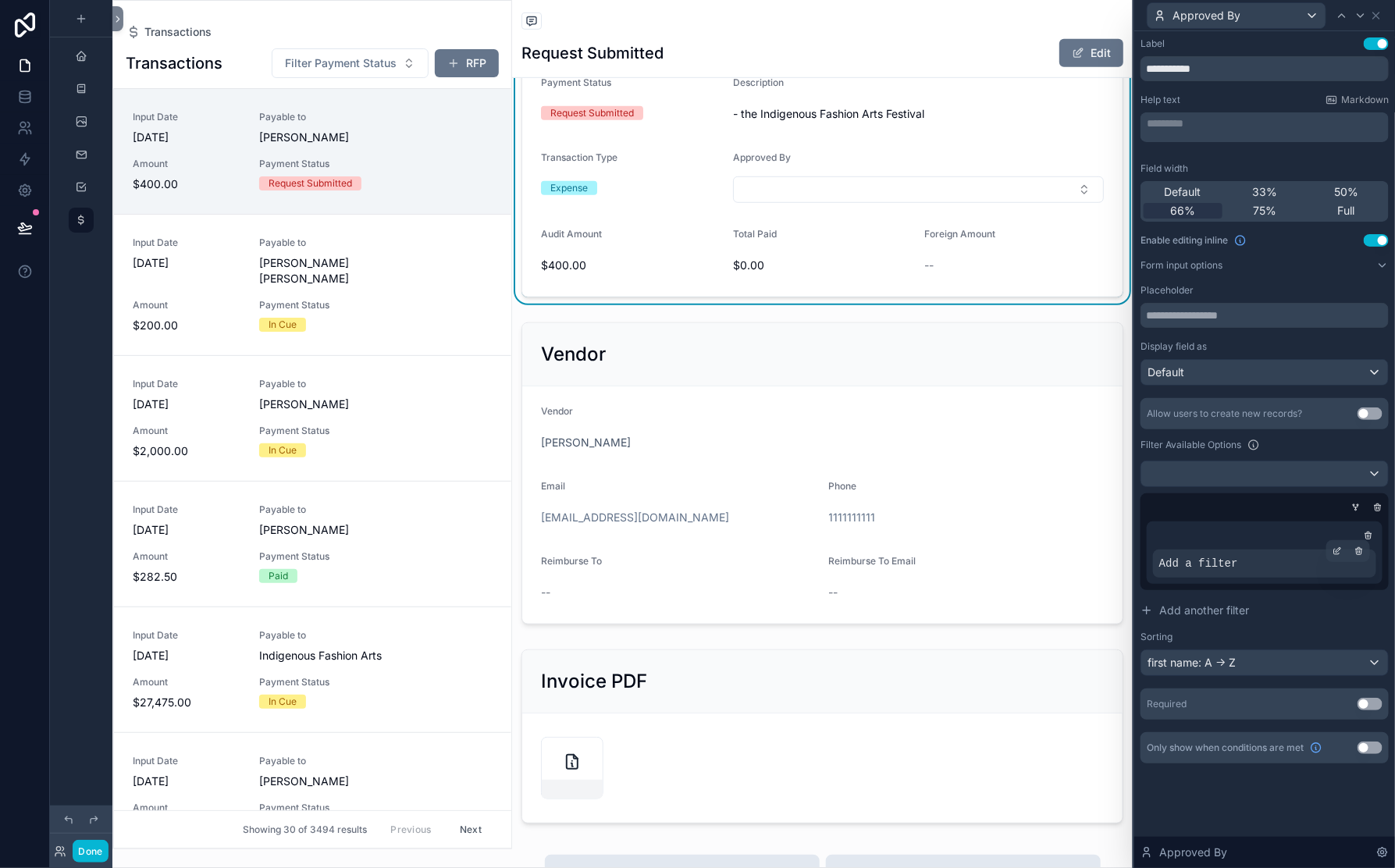
click at [1162, 577] on div "Add a filter" at bounding box center [1264, 564] width 223 height 28
click at [1327, 562] on div at bounding box center [1337, 551] width 22 height 22
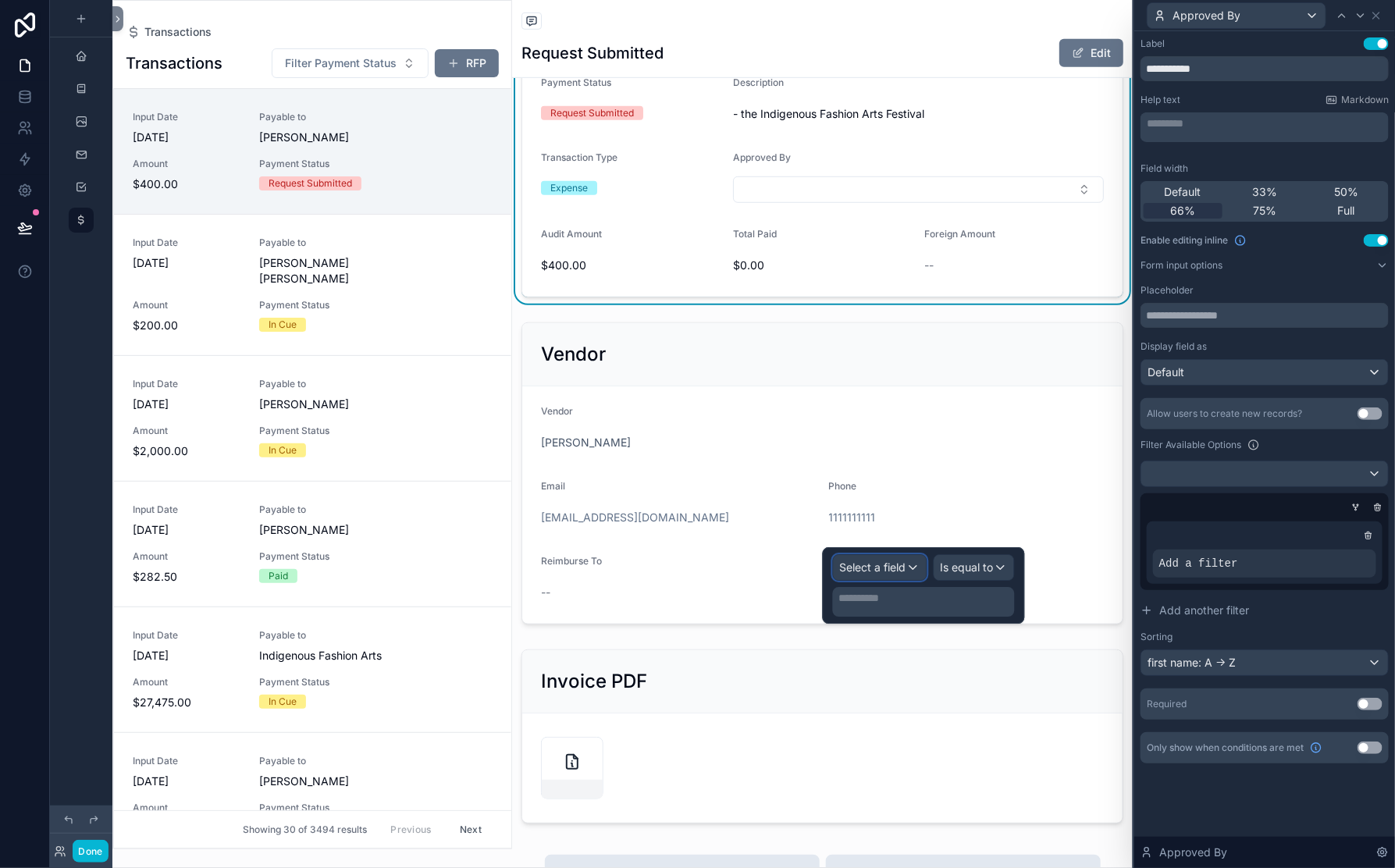
click at [840, 574] on span "Select a field" at bounding box center [873, 567] width 67 height 13
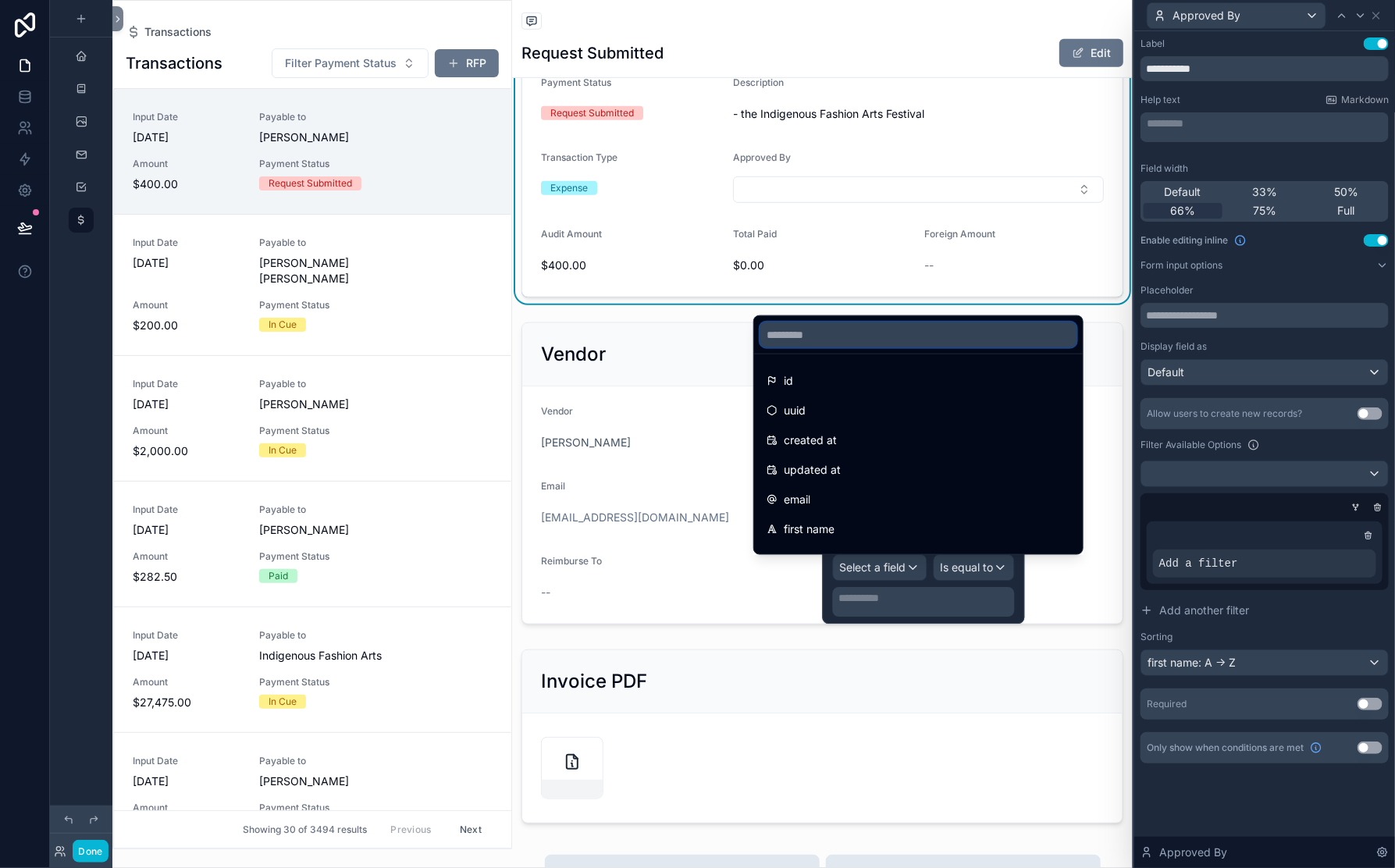
click at [821, 323] on input "text" at bounding box center [919, 335] width 316 height 25
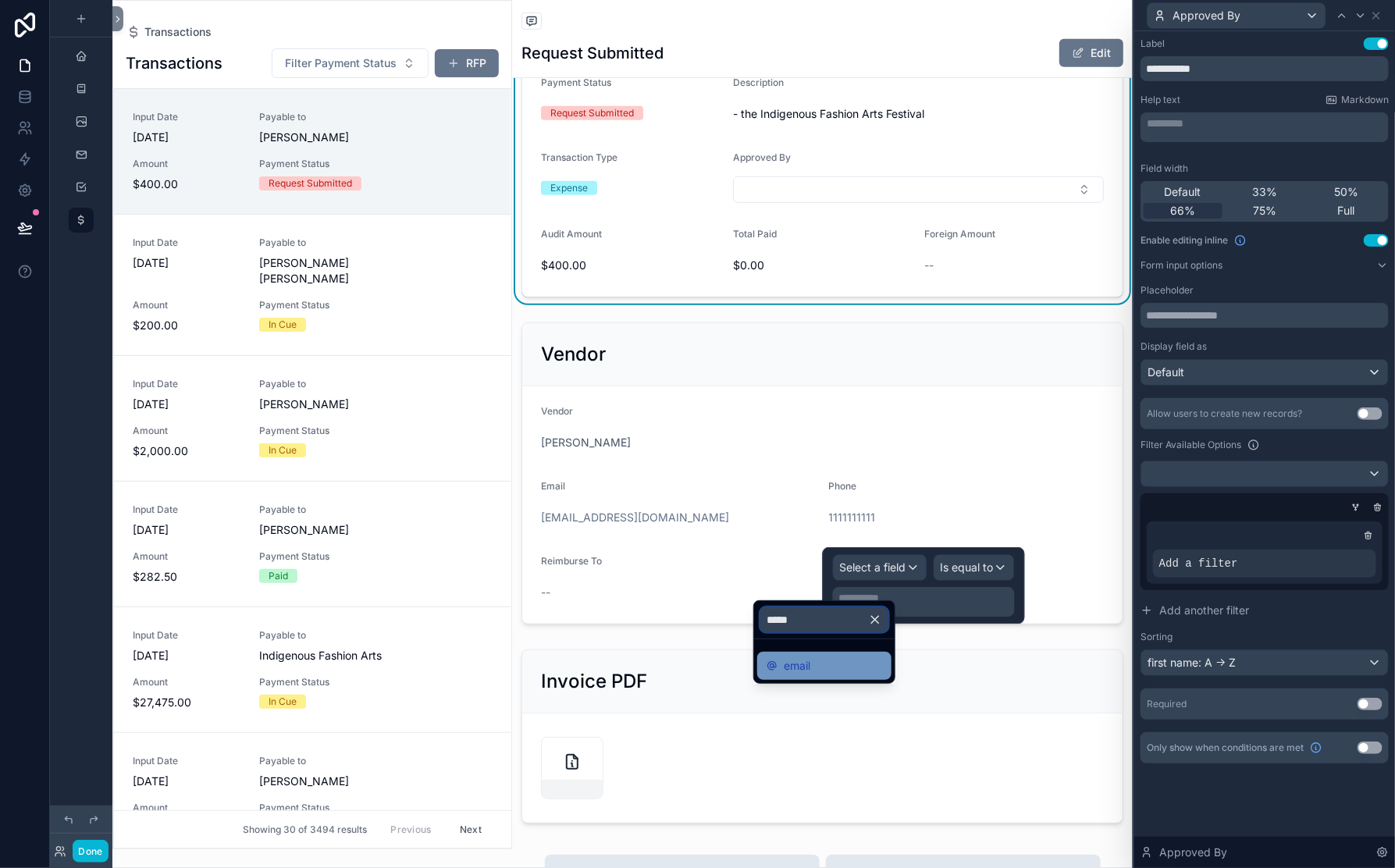
type input "*****"
click at [808, 675] on span "email" at bounding box center [797, 665] width 27 height 19
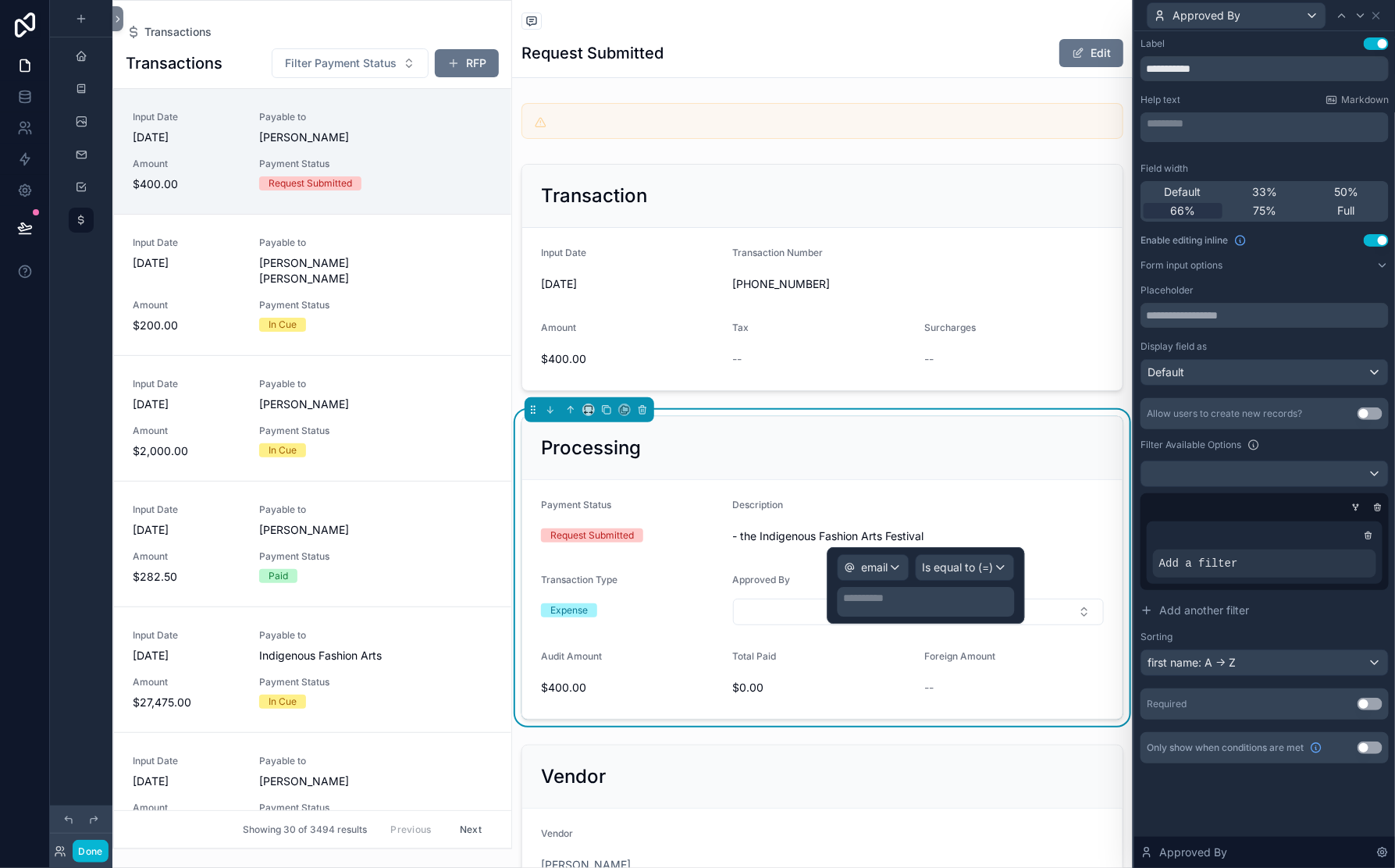
click at [846, 606] on p "**********" at bounding box center [928, 598] width 168 height 16
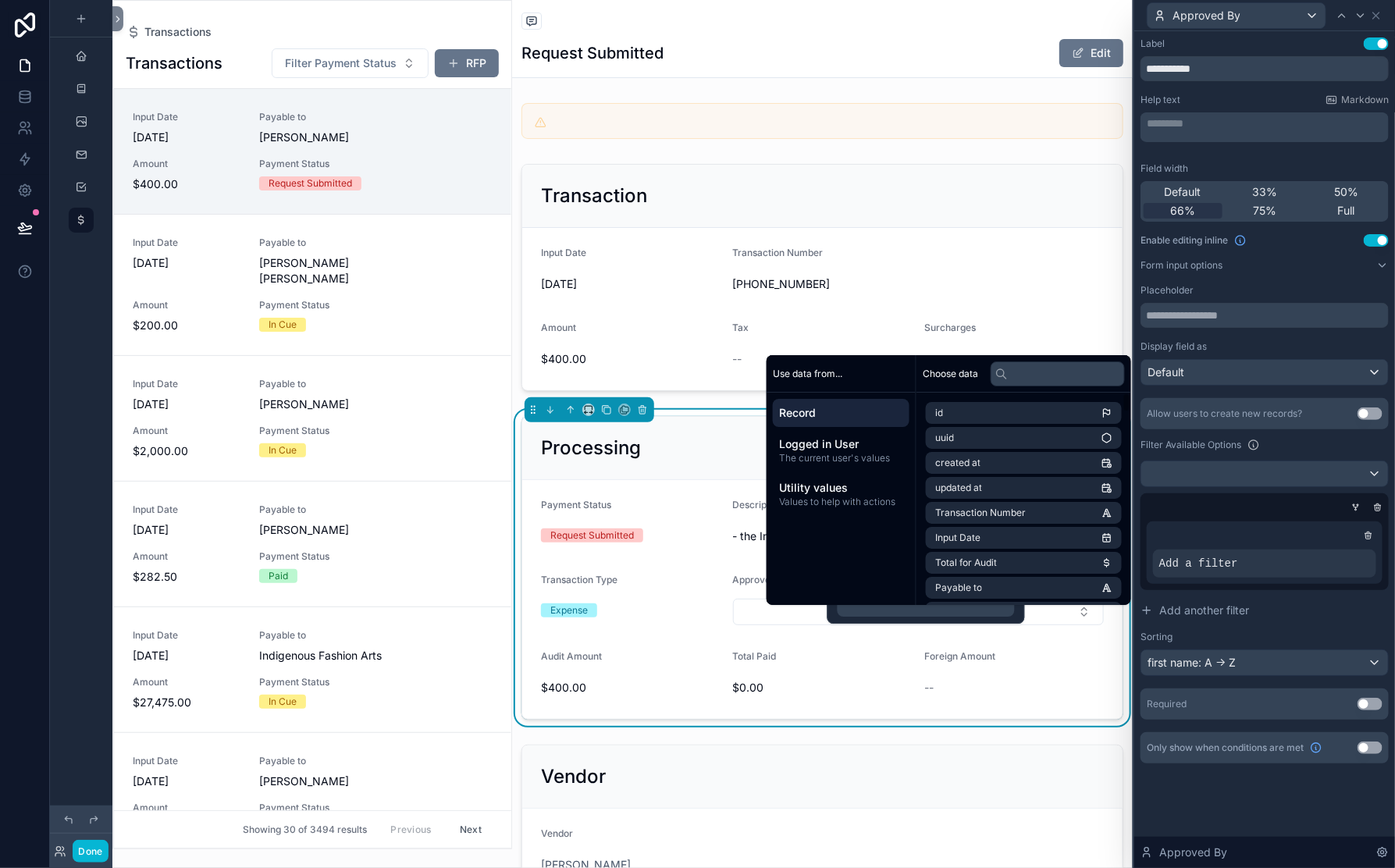
click at [885, 405] on span "Record" at bounding box center [841, 413] width 124 height 16
click at [1106, 362] on input "text" at bounding box center [1057, 374] width 134 height 25
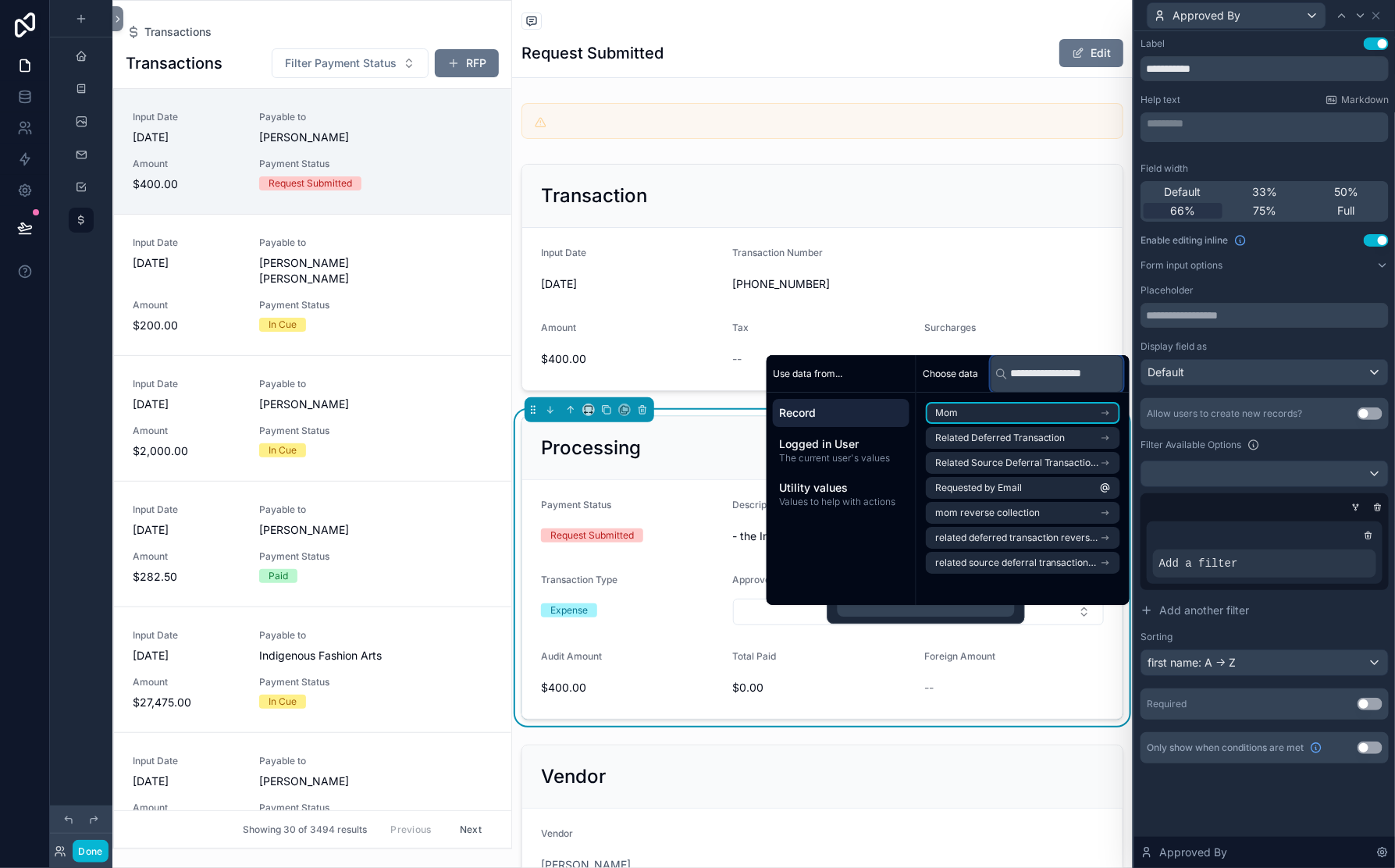
scroll to position [0, 51]
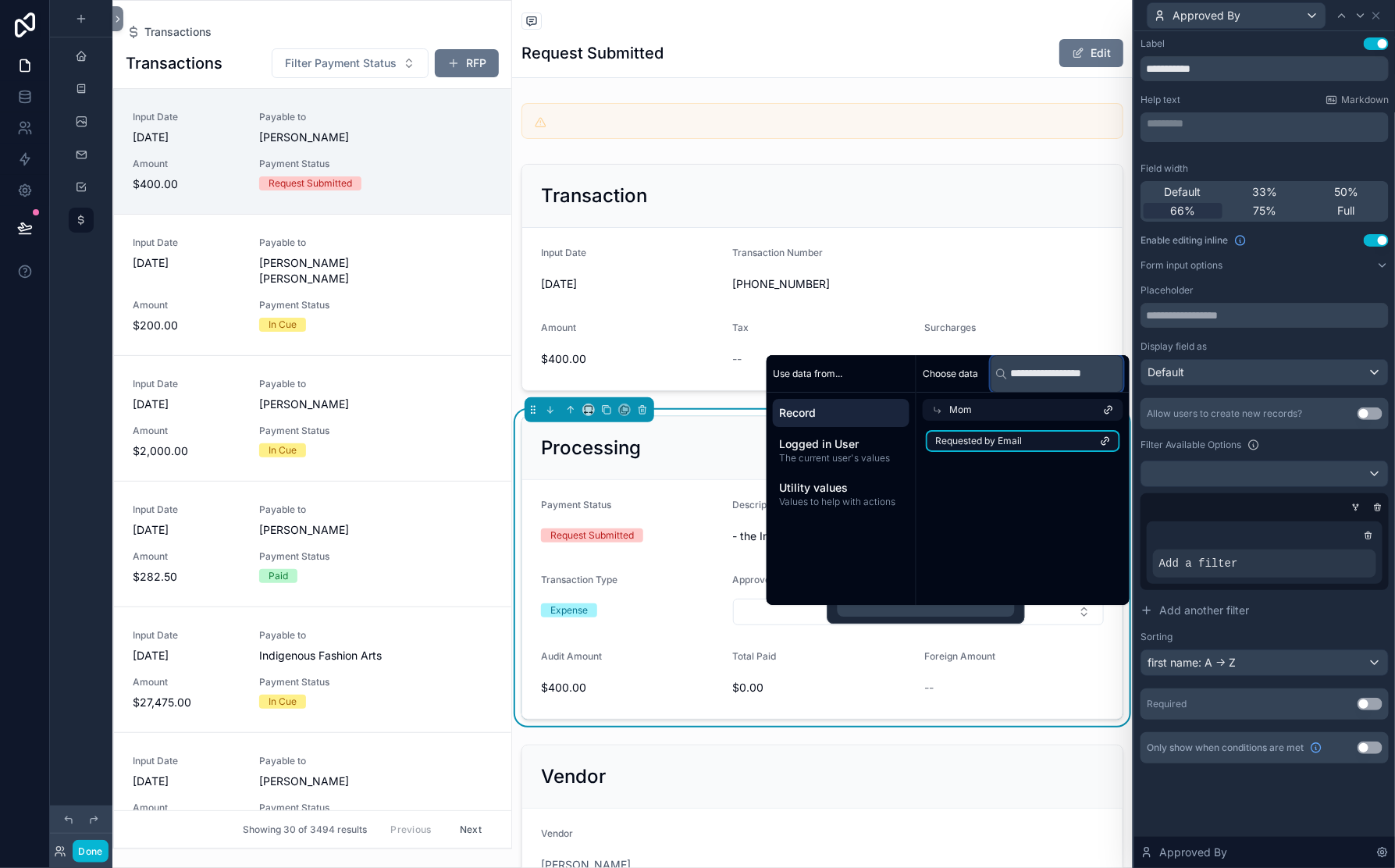
type input "**********"
click at [1022, 434] on span "Requested by Email" at bounding box center [979, 441] width 87 height 12
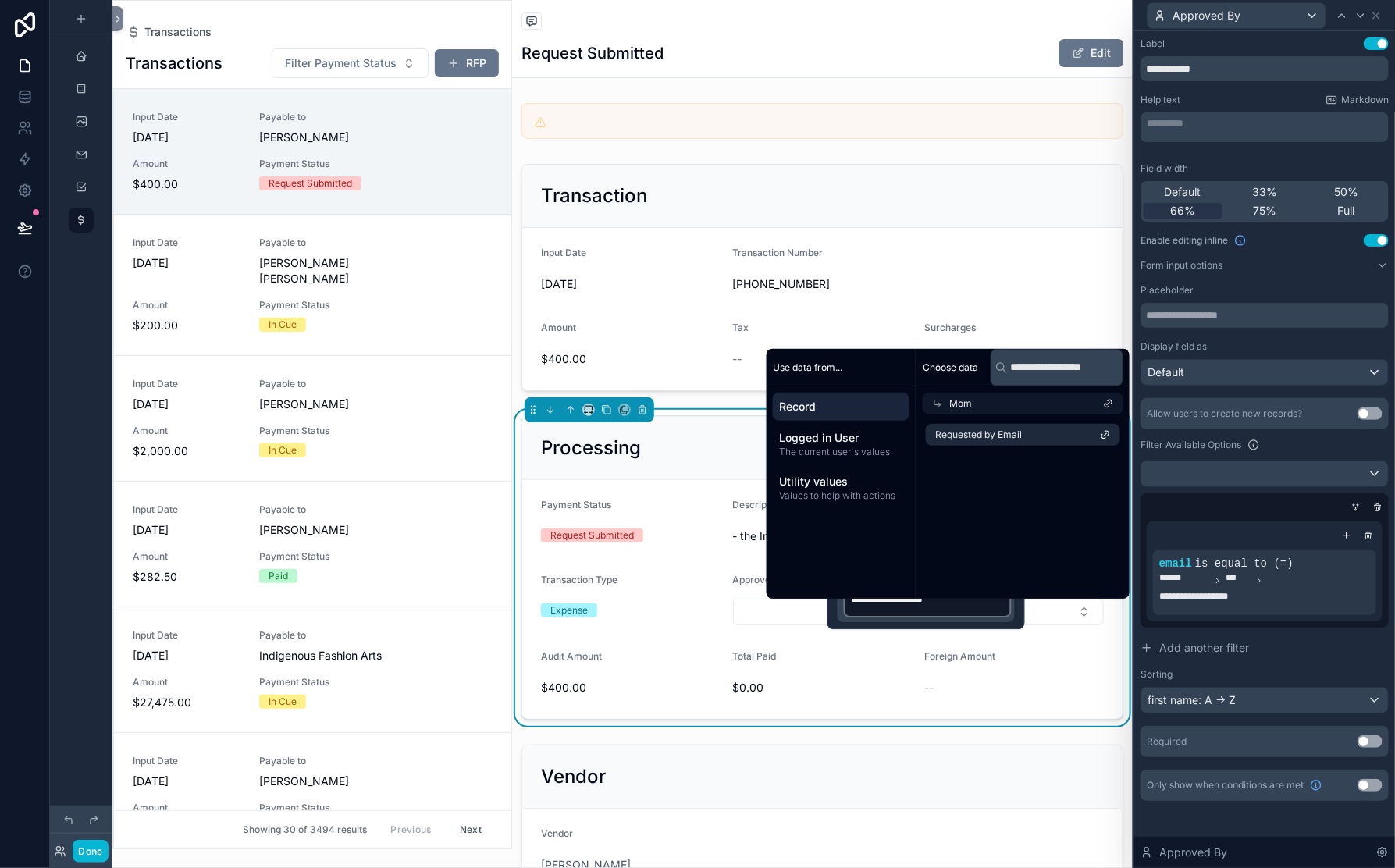
click at [1000, 619] on p "**********" at bounding box center [928, 602] width 168 height 33
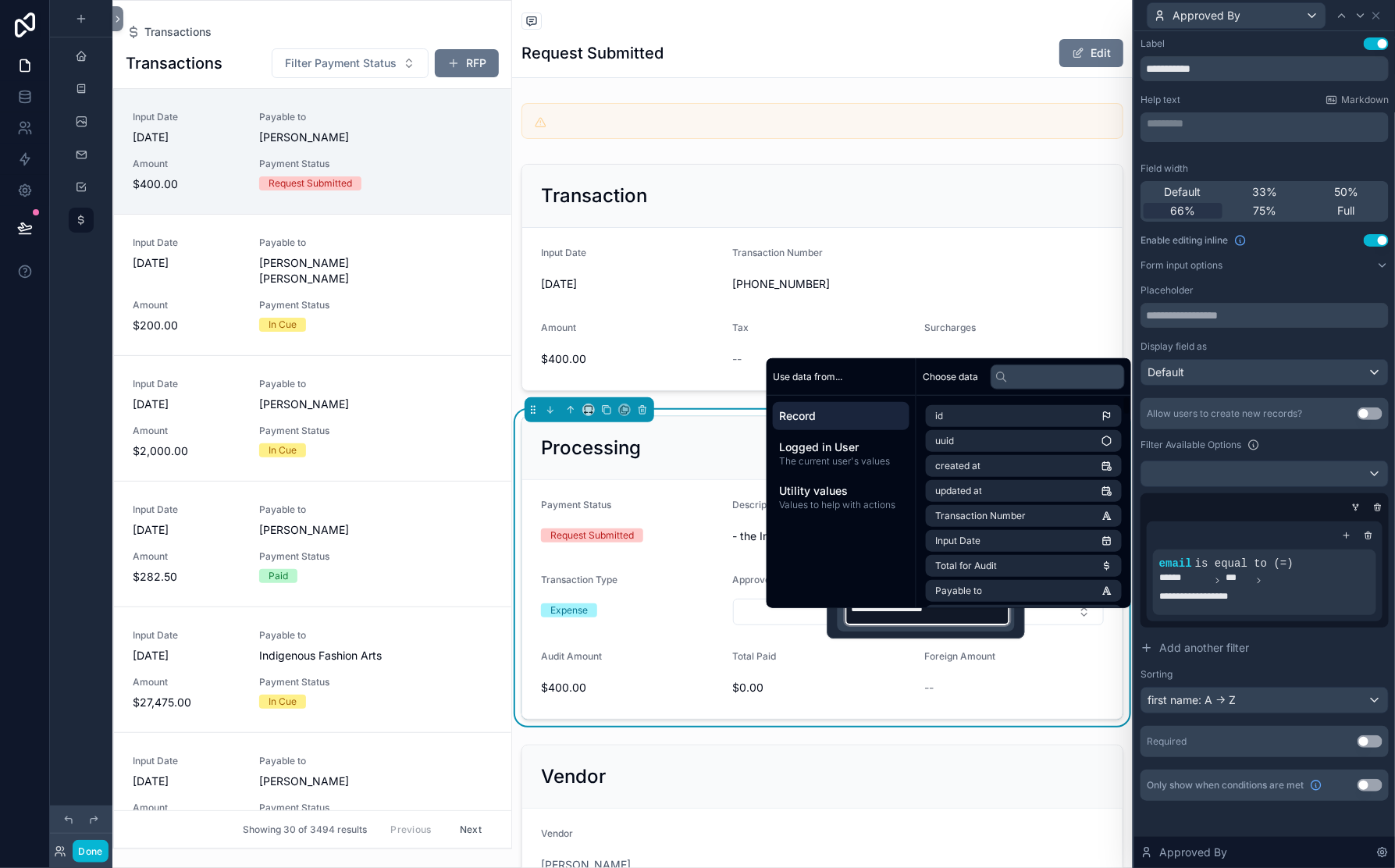
click at [1271, 444] on div "Filter Available Options" at bounding box center [1264, 444] width 248 height 19
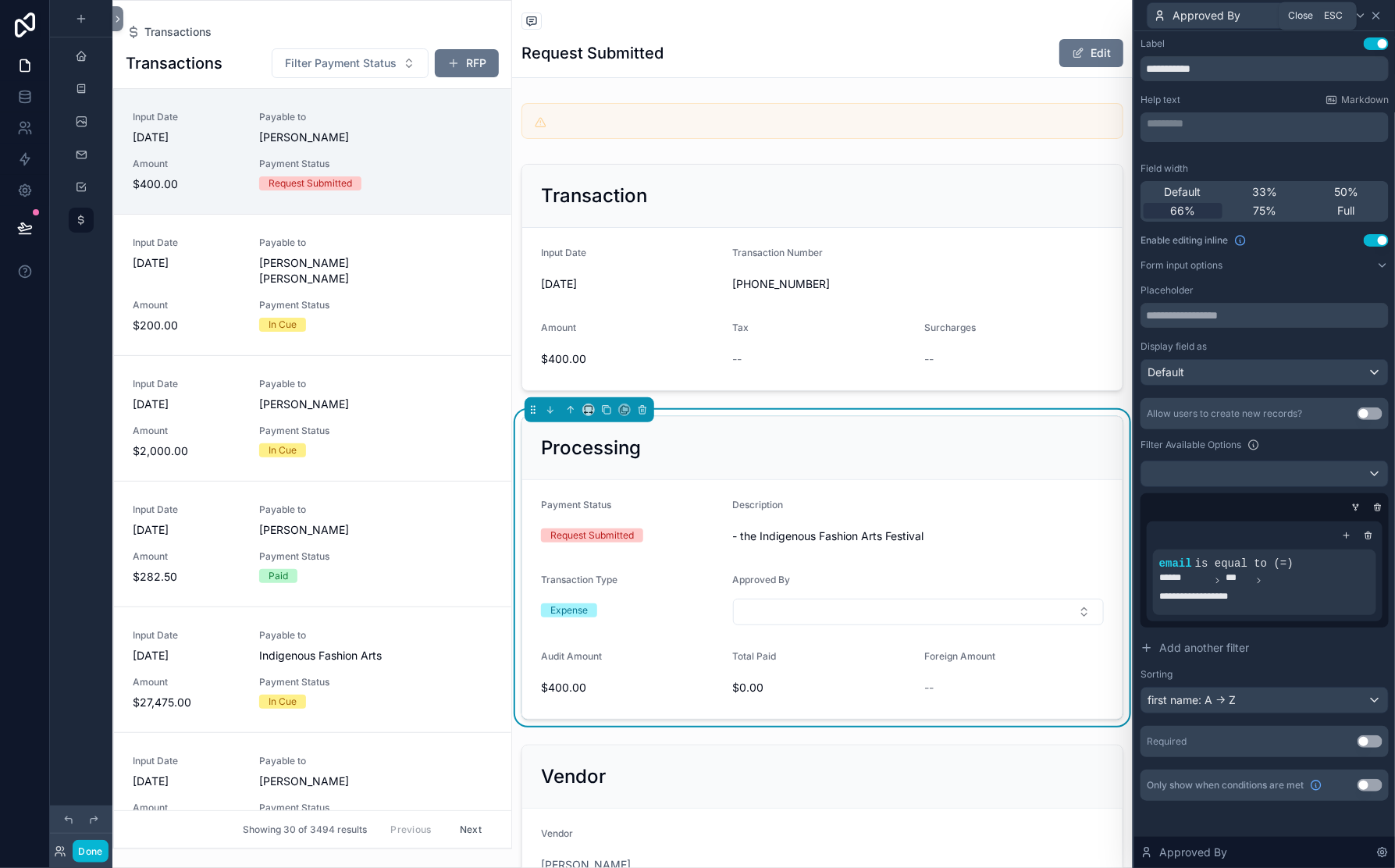
click at [1373, 22] on icon at bounding box center [1376, 16] width 12 height 12
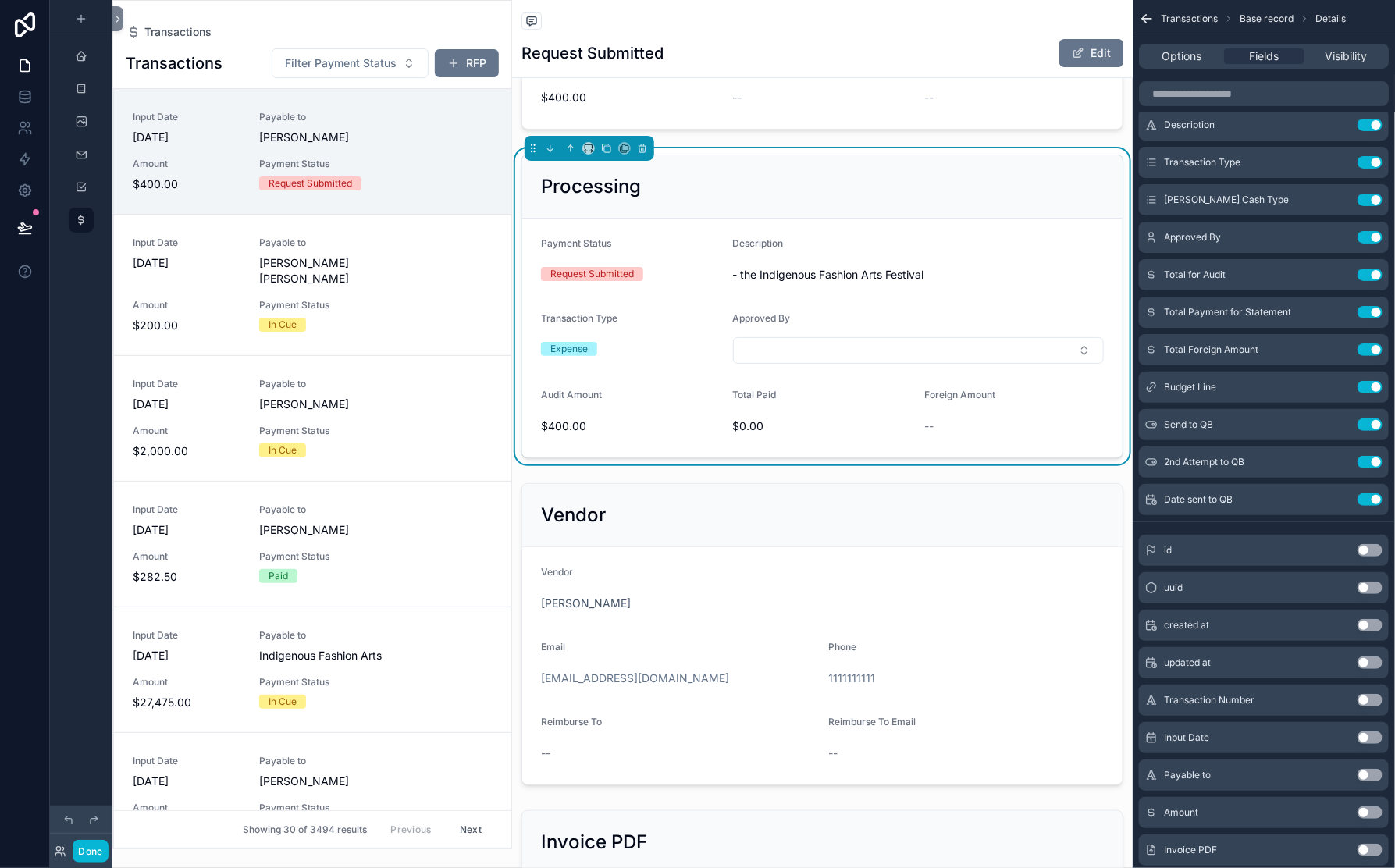
scroll to position [398, 0]
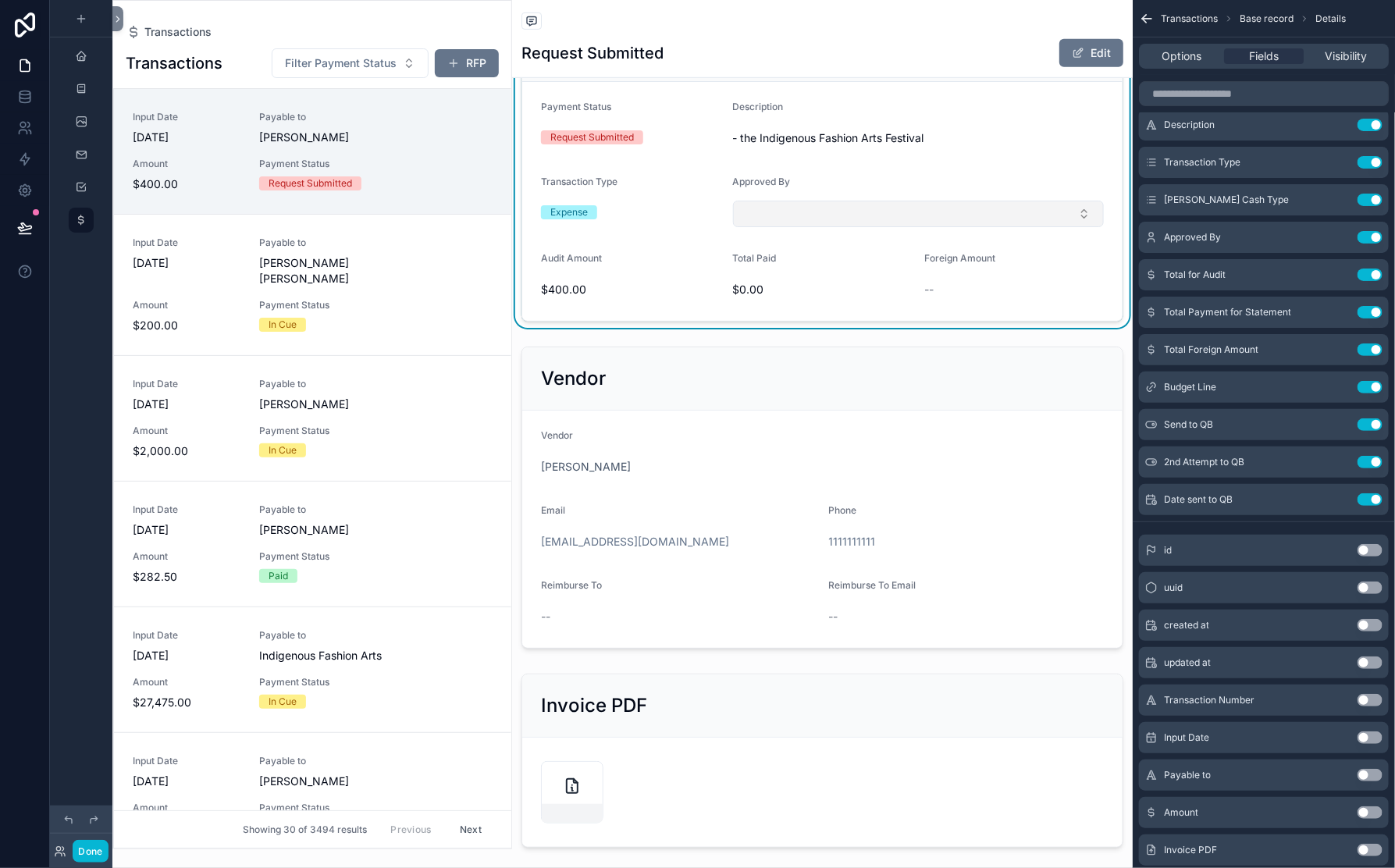
click at [879, 227] on button "Select Button" at bounding box center [918, 214] width 371 height 27
click at [975, 328] on div "Processing Payment Status Request Submitted Description - the Indigenous Fashio…" at bounding box center [822, 170] width 621 height 316
click at [108, 840] on button "Done" at bounding box center [91, 850] width 36 height 22
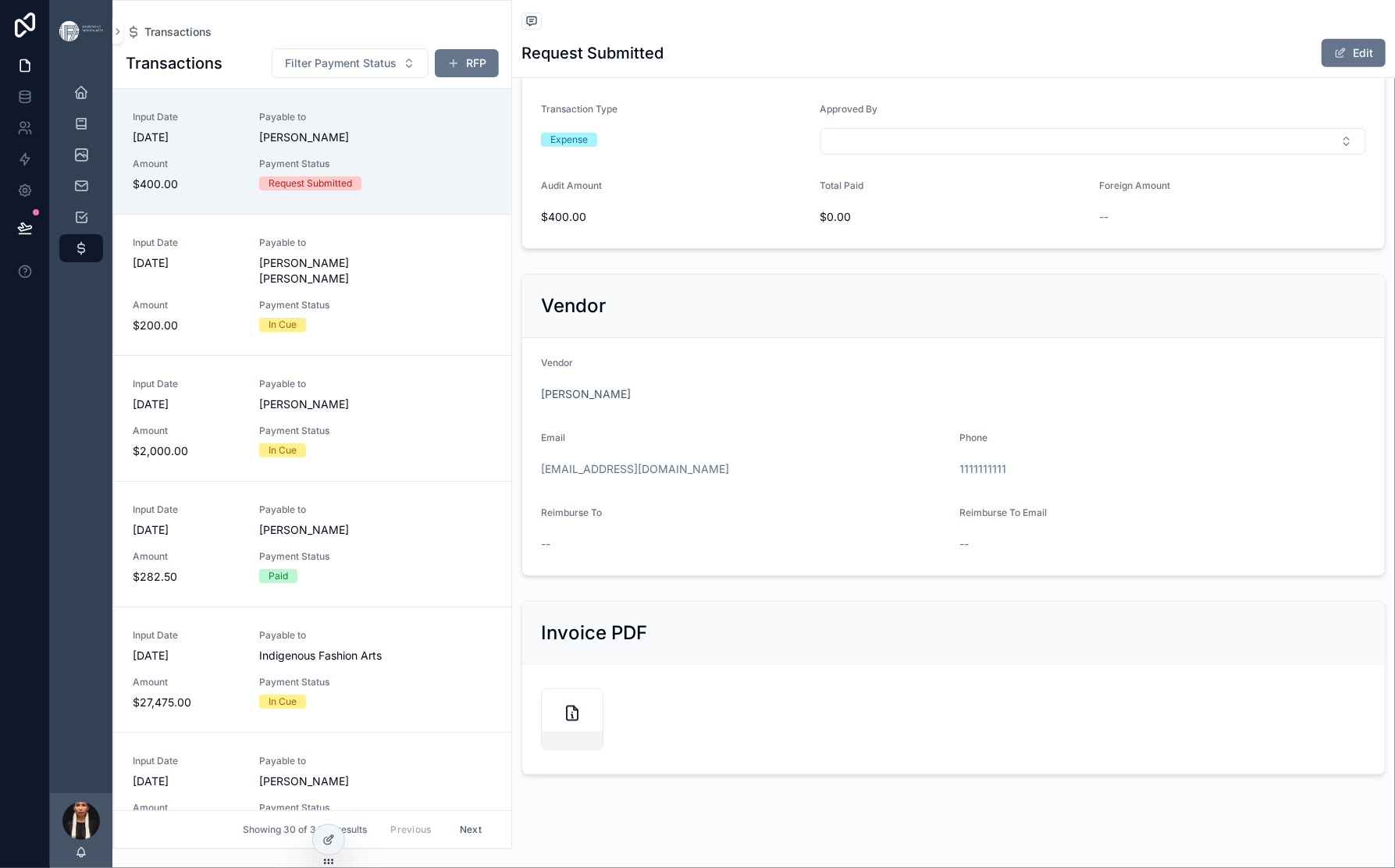
scroll to position [447, 0]
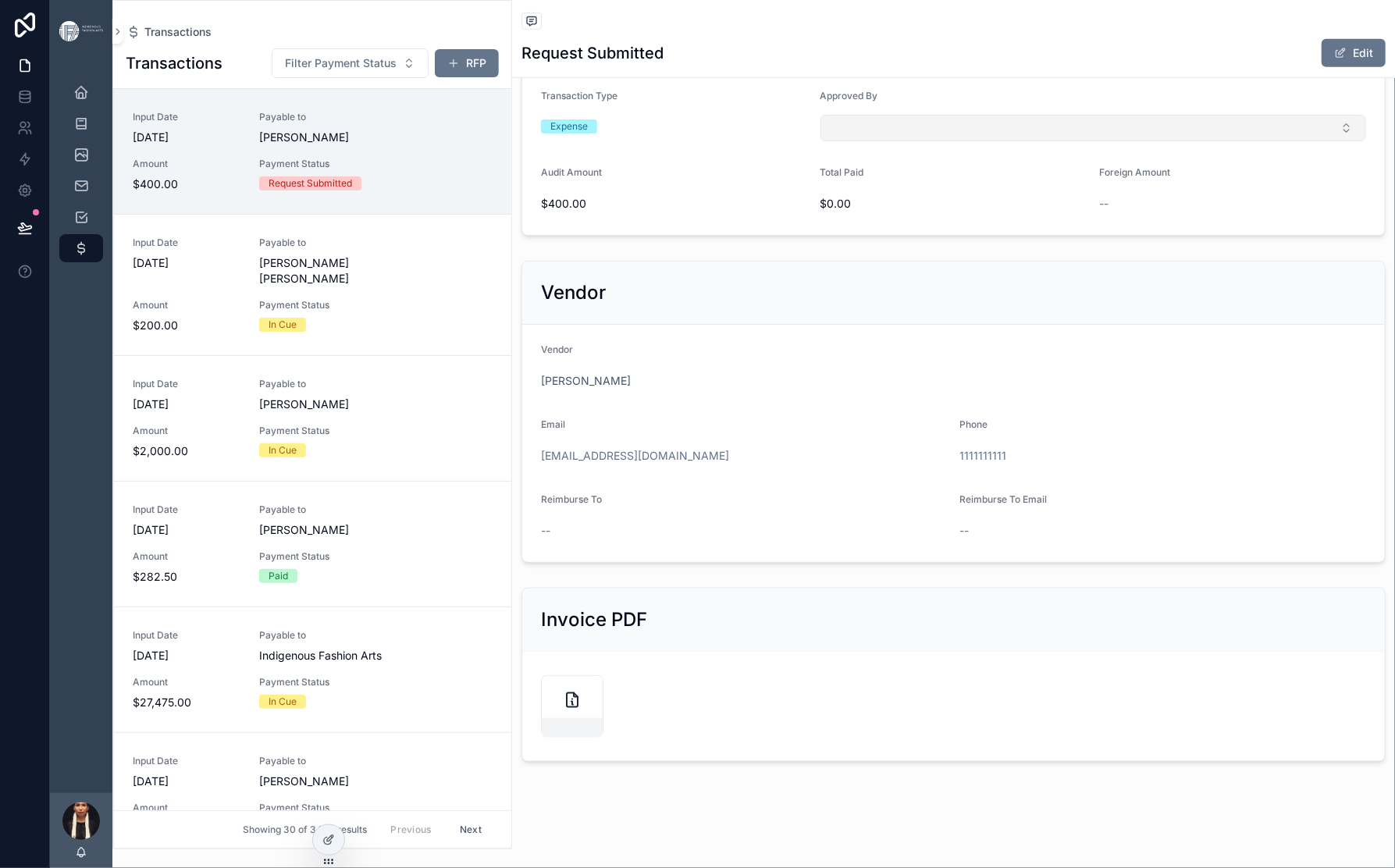
click at [1209, 141] on button "Select Button" at bounding box center [1093, 128] width 546 height 27
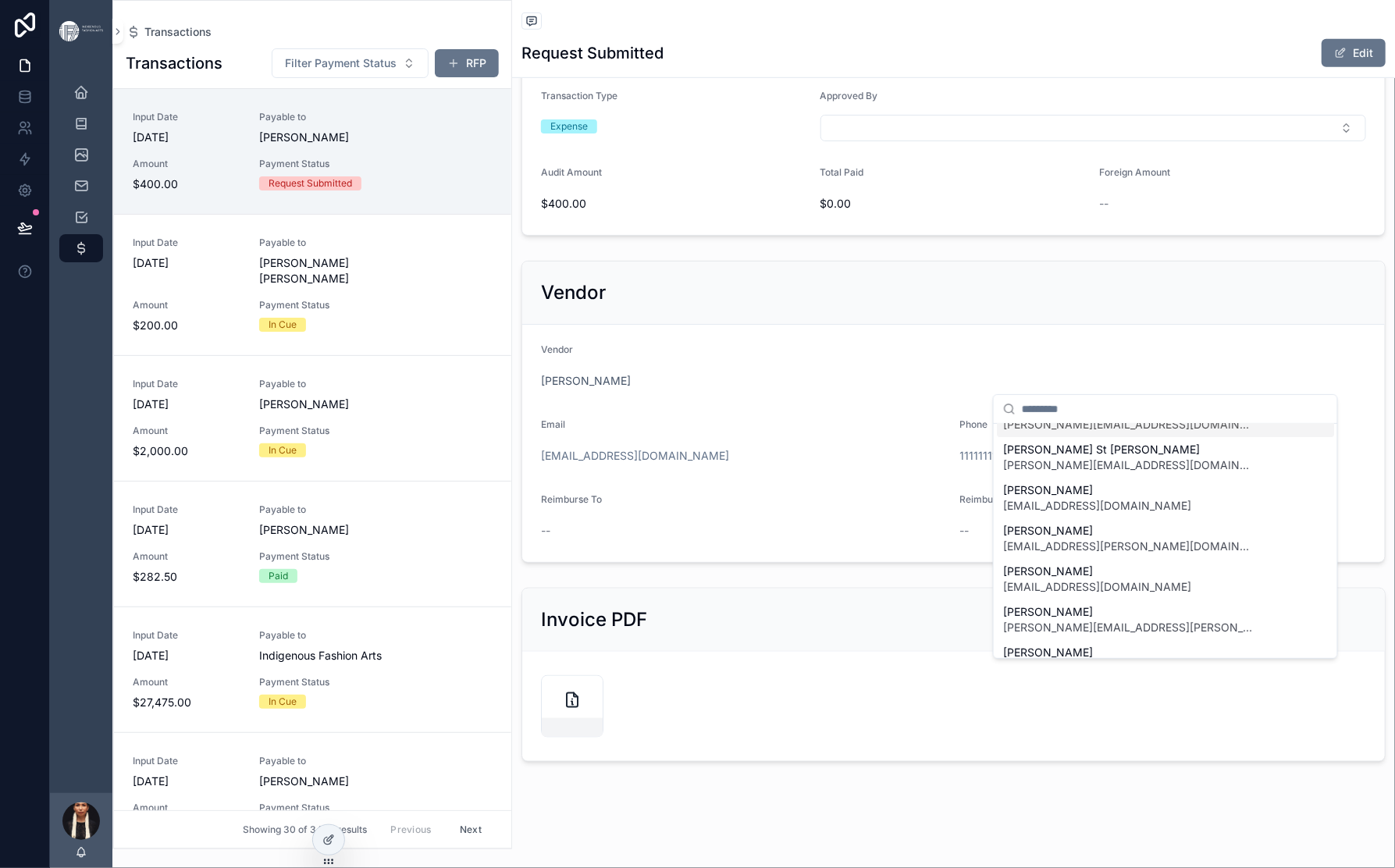
scroll to position [0, 0]
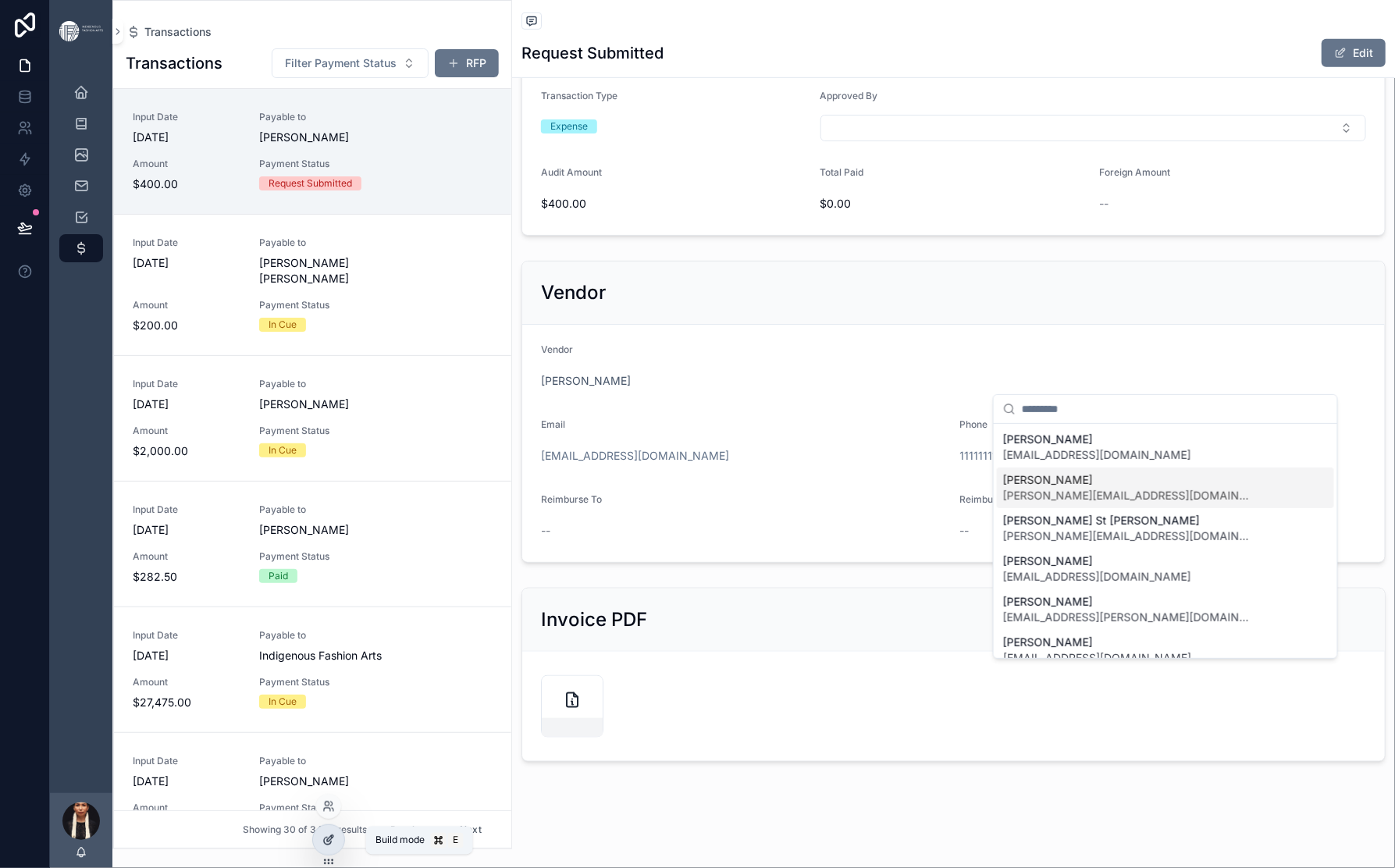
click at [331, 845] on icon at bounding box center [328, 841] width 7 height 7
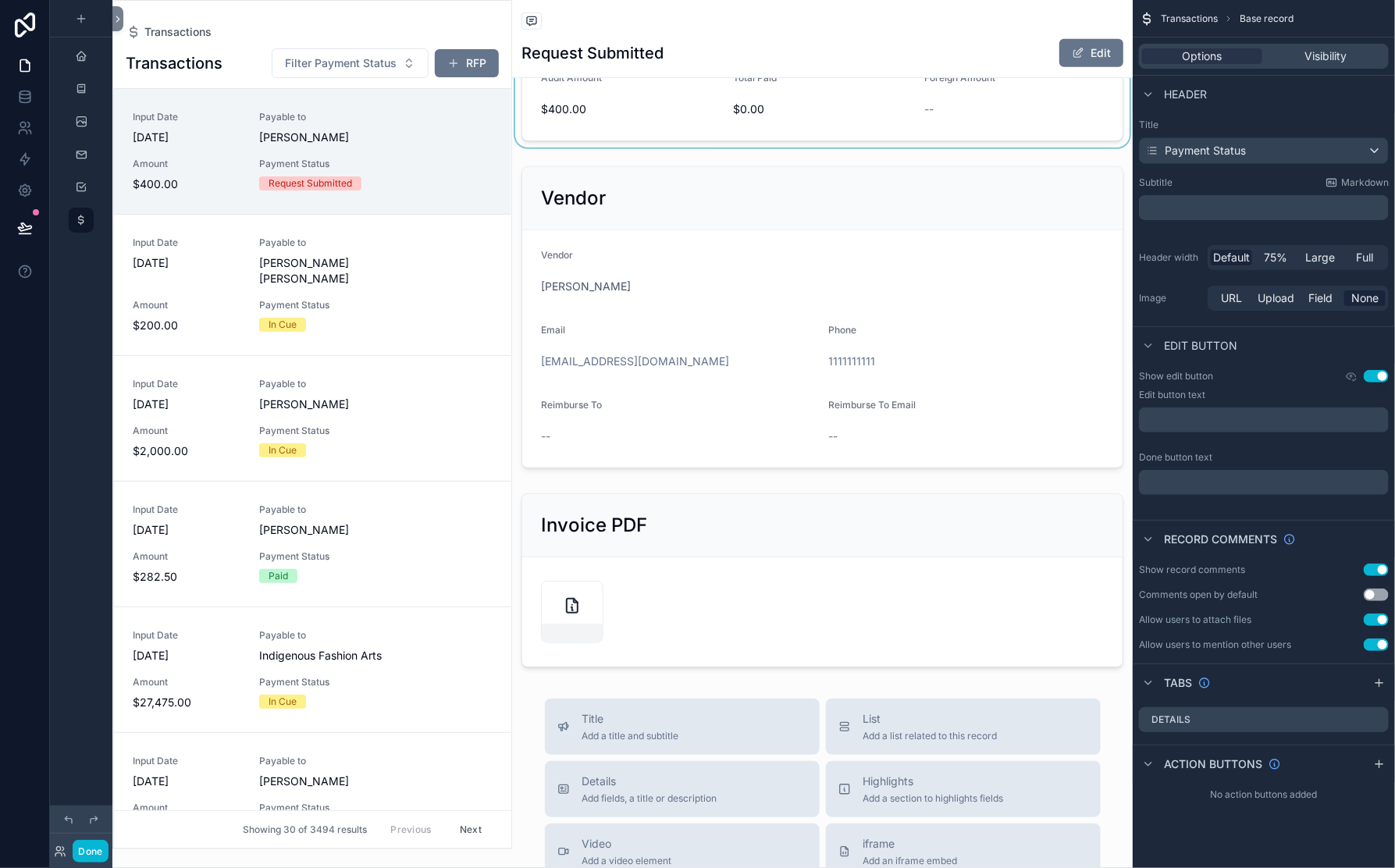
scroll to position [580, 0]
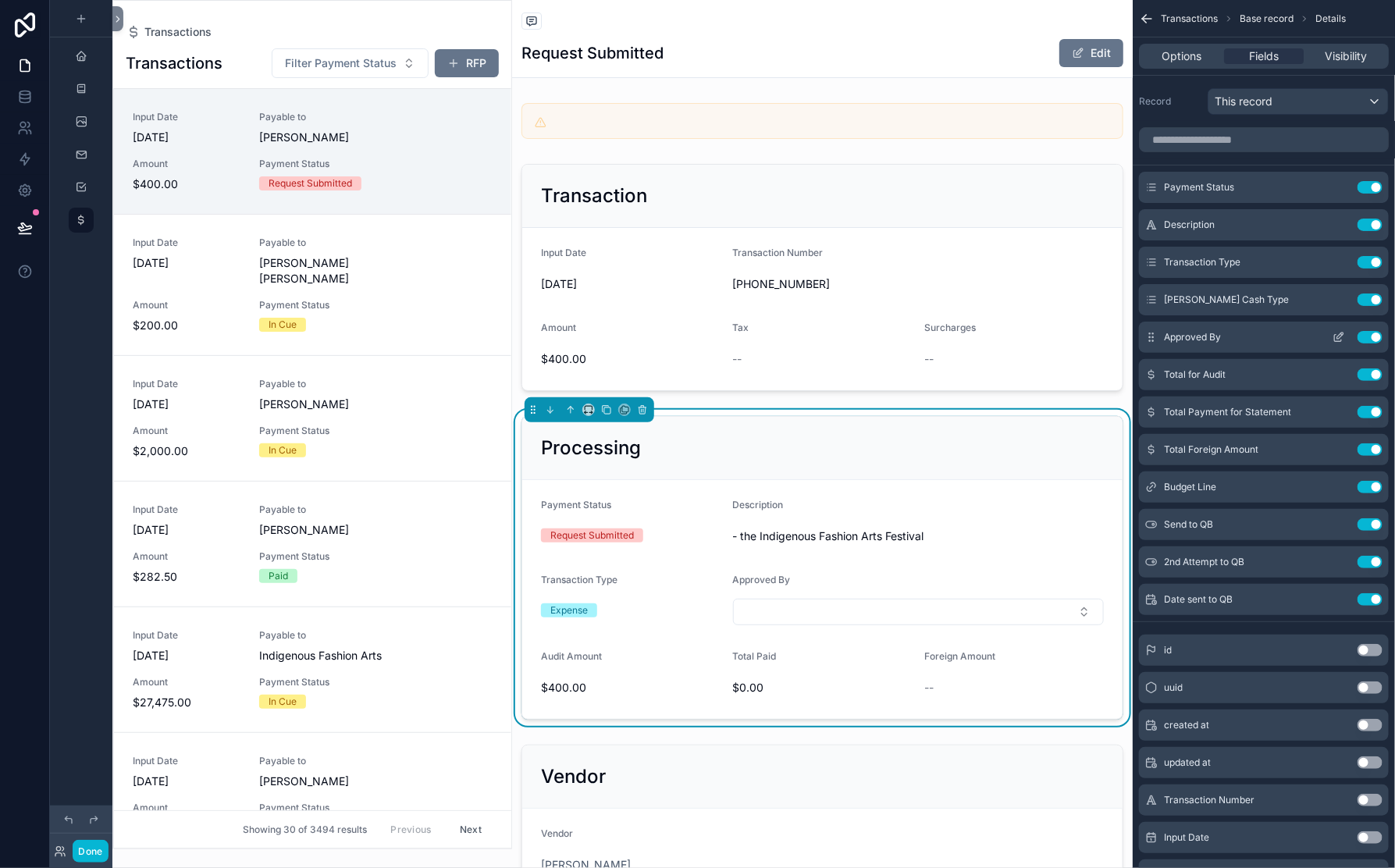
click at [1335, 342] on icon "scrollable content" at bounding box center [1338, 338] width 7 height 7
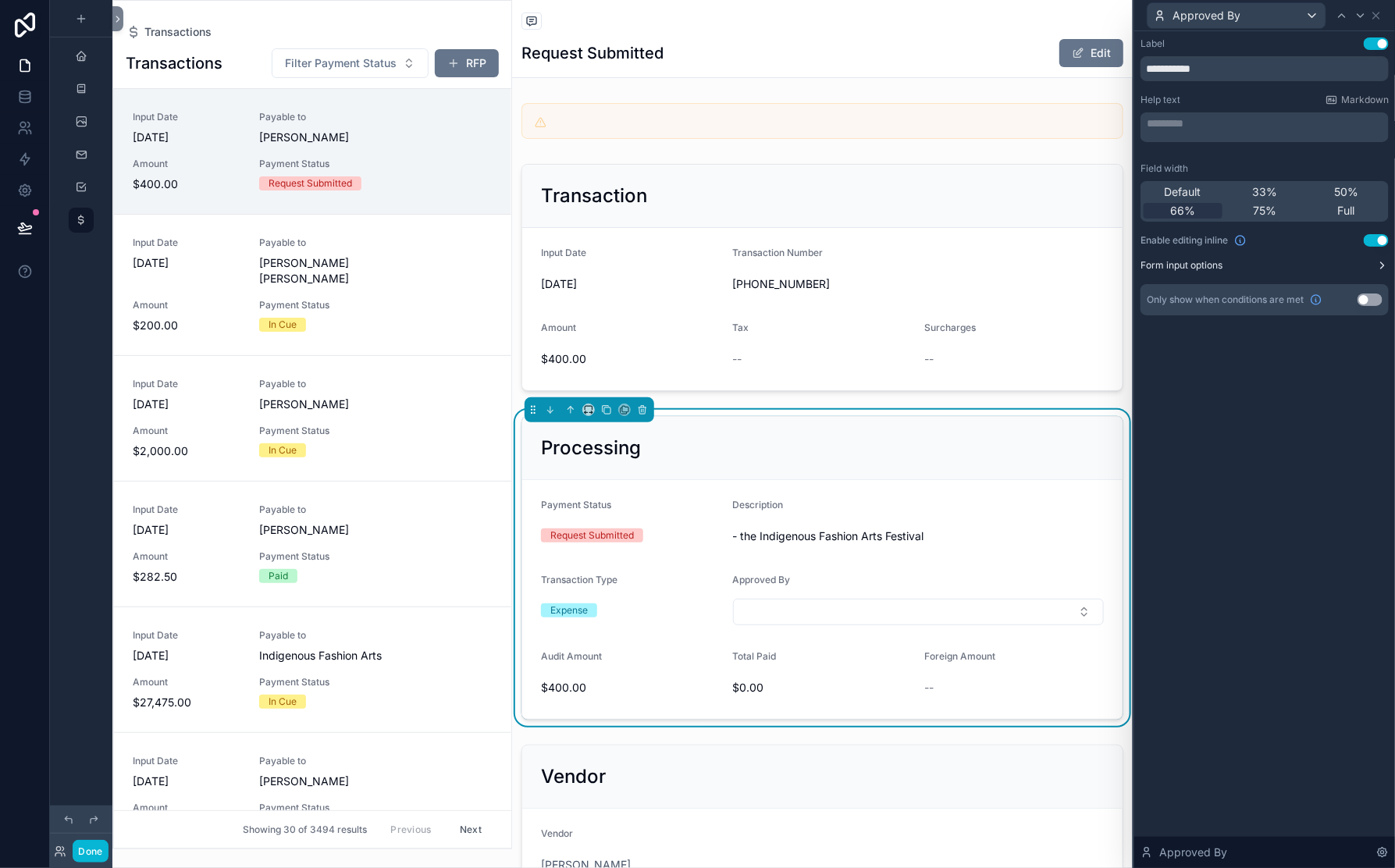
click at [1372, 272] on button "Form input options" at bounding box center [1264, 266] width 248 height 12
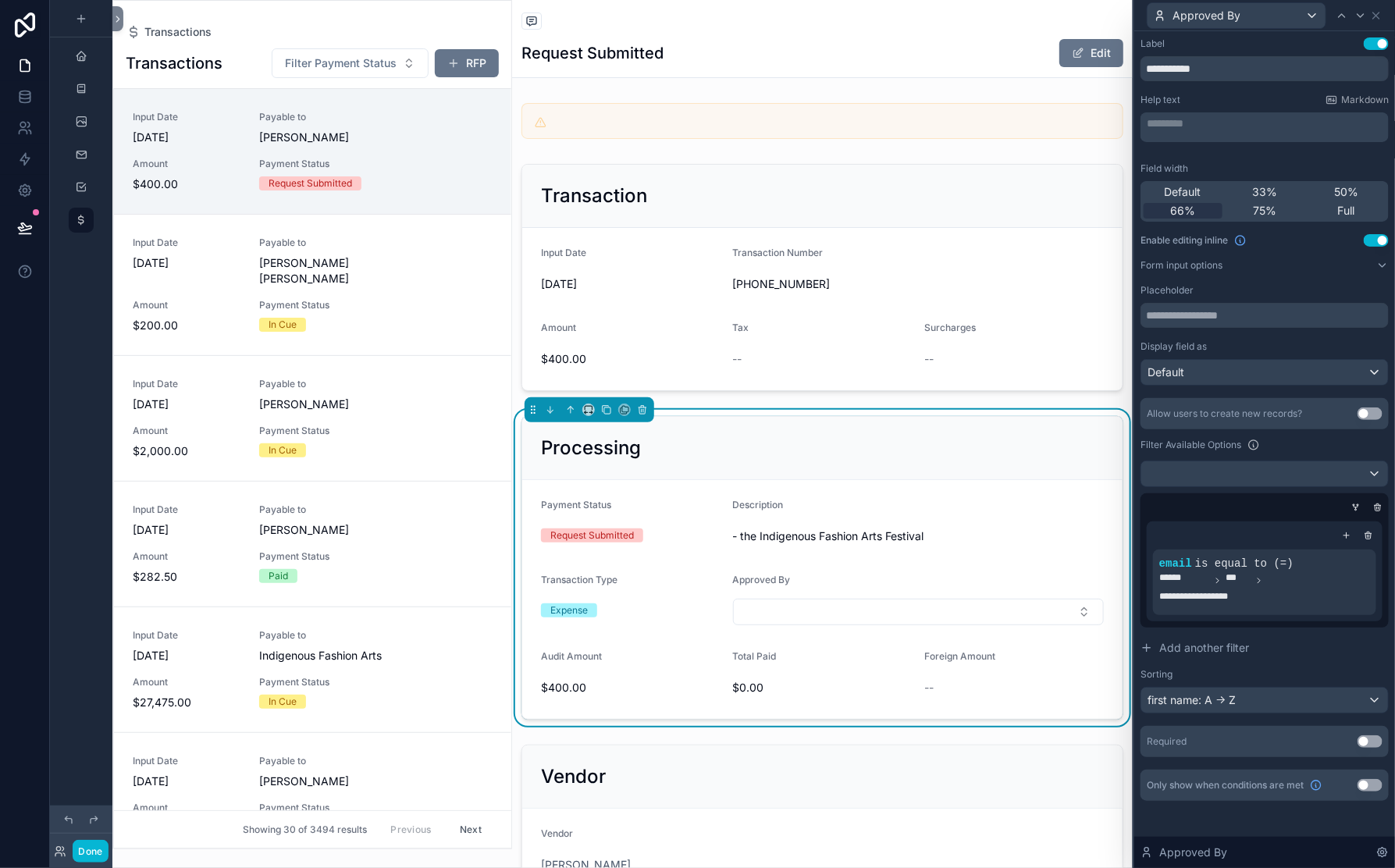
scroll to position [313, 0]
click at [1348, 540] on div at bounding box center [1359, 551] width 22 height 22
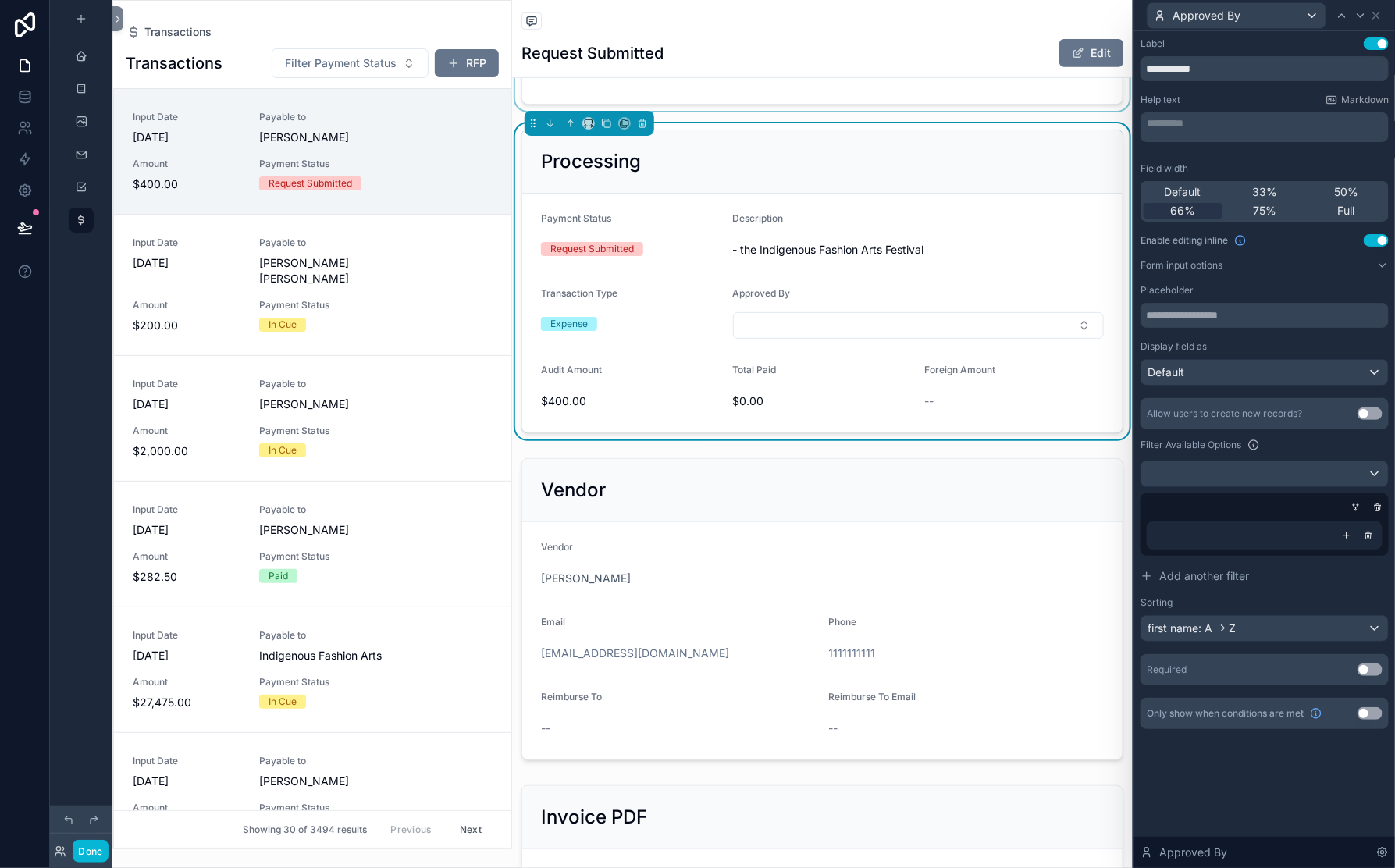
scroll to position [302, 0]
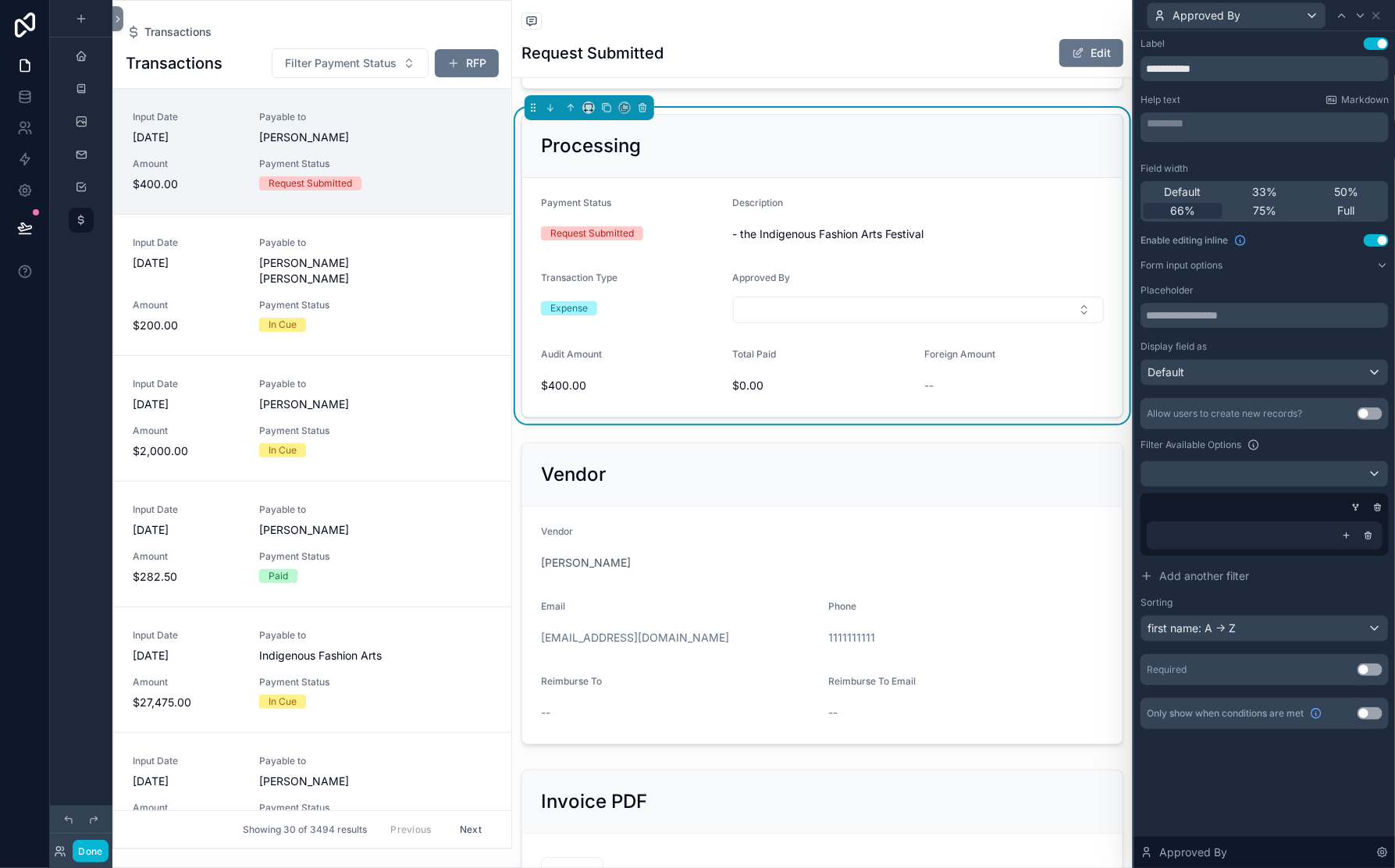
click at [1176, 528] on div at bounding box center [1264, 536] width 223 height 16
click at [1344, 536] on icon at bounding box center [1347, 536] width 5 height 0
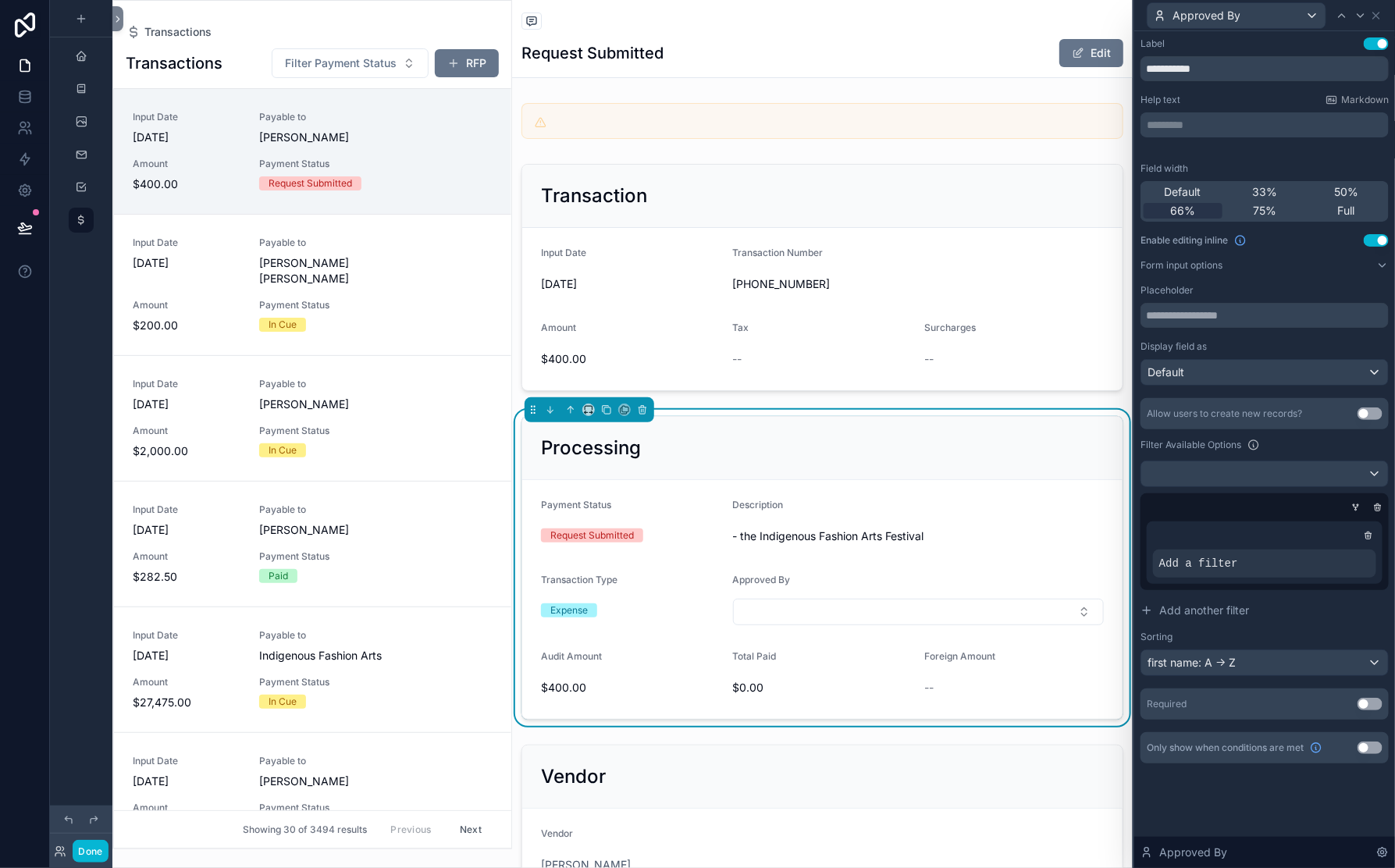
scroll to position [293, 0]
click at [1333, 546] on icon at bounding box center [1337, 551] width 10 height 10
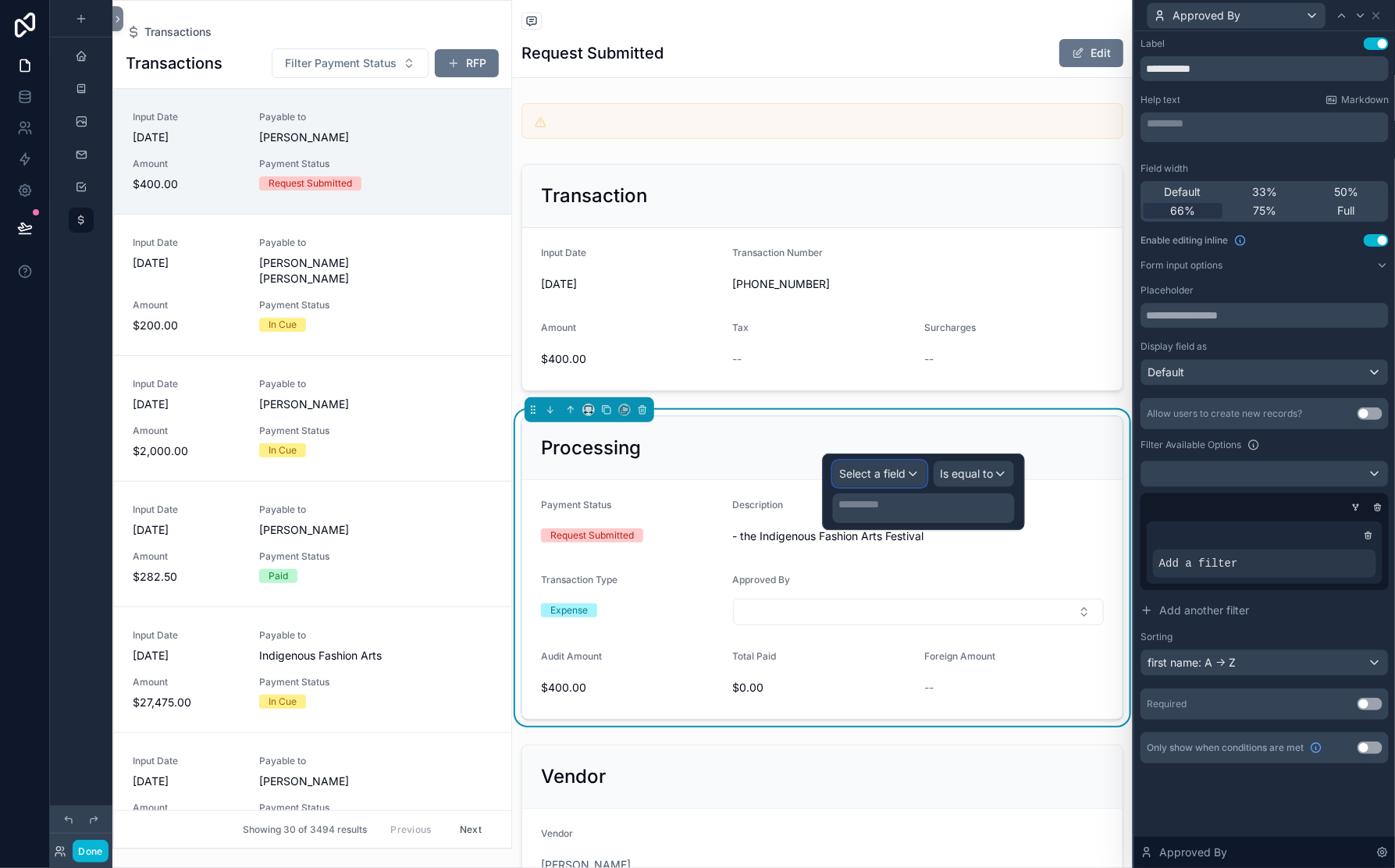
click at [848, 480] on span "Select a field" at bounding box center [873, 473] width 67 height 13
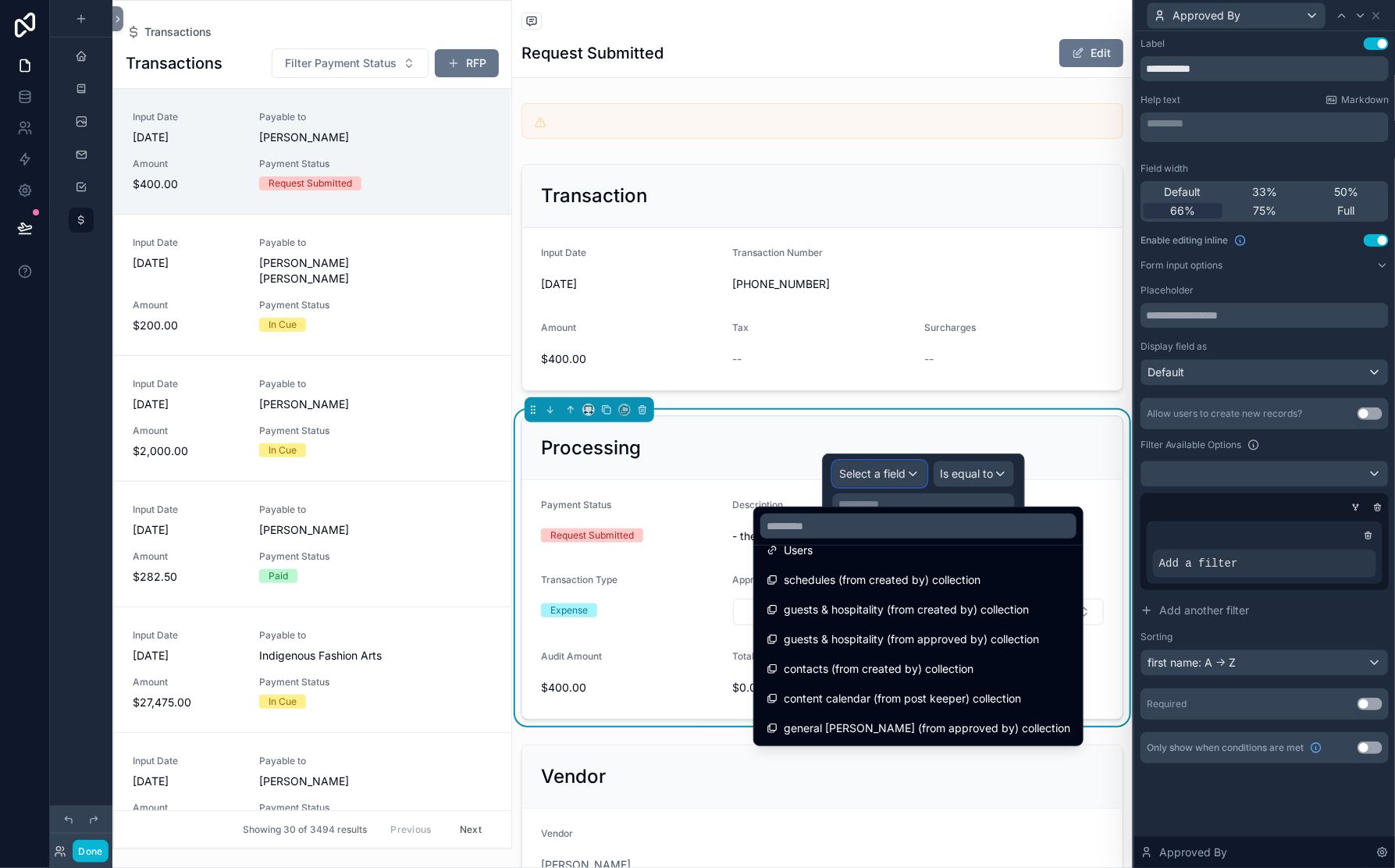
scroll to position [699, 0]
click at [858, 737] on span "general ledger (from approved by) collection" at bounding box center [927, 728] width 286 height 19
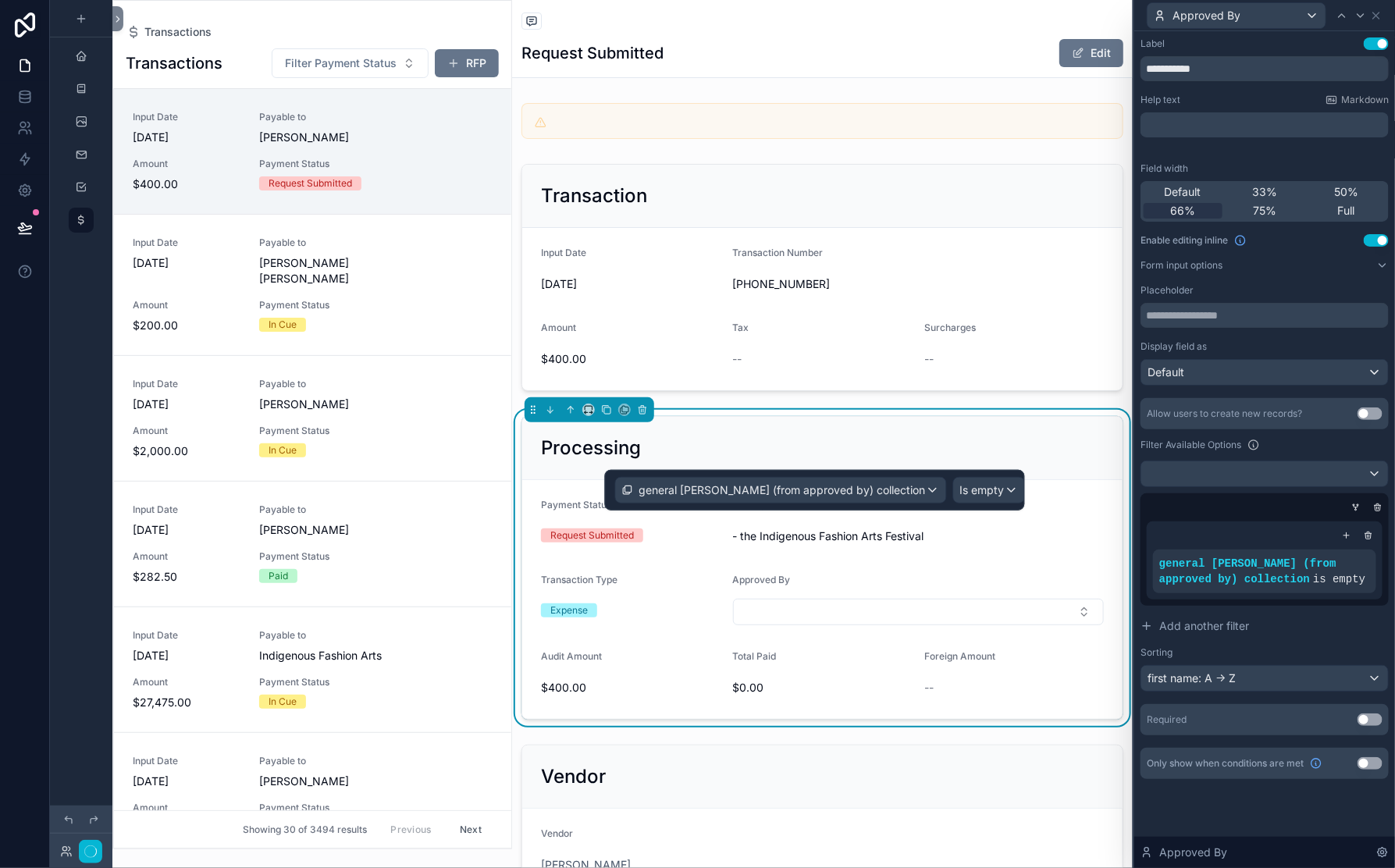
scroll to position [313, 0]
click at [878, 498] on div "general ledger (from approved by) collection" at bounding box center [781, 490] width 331 height 25
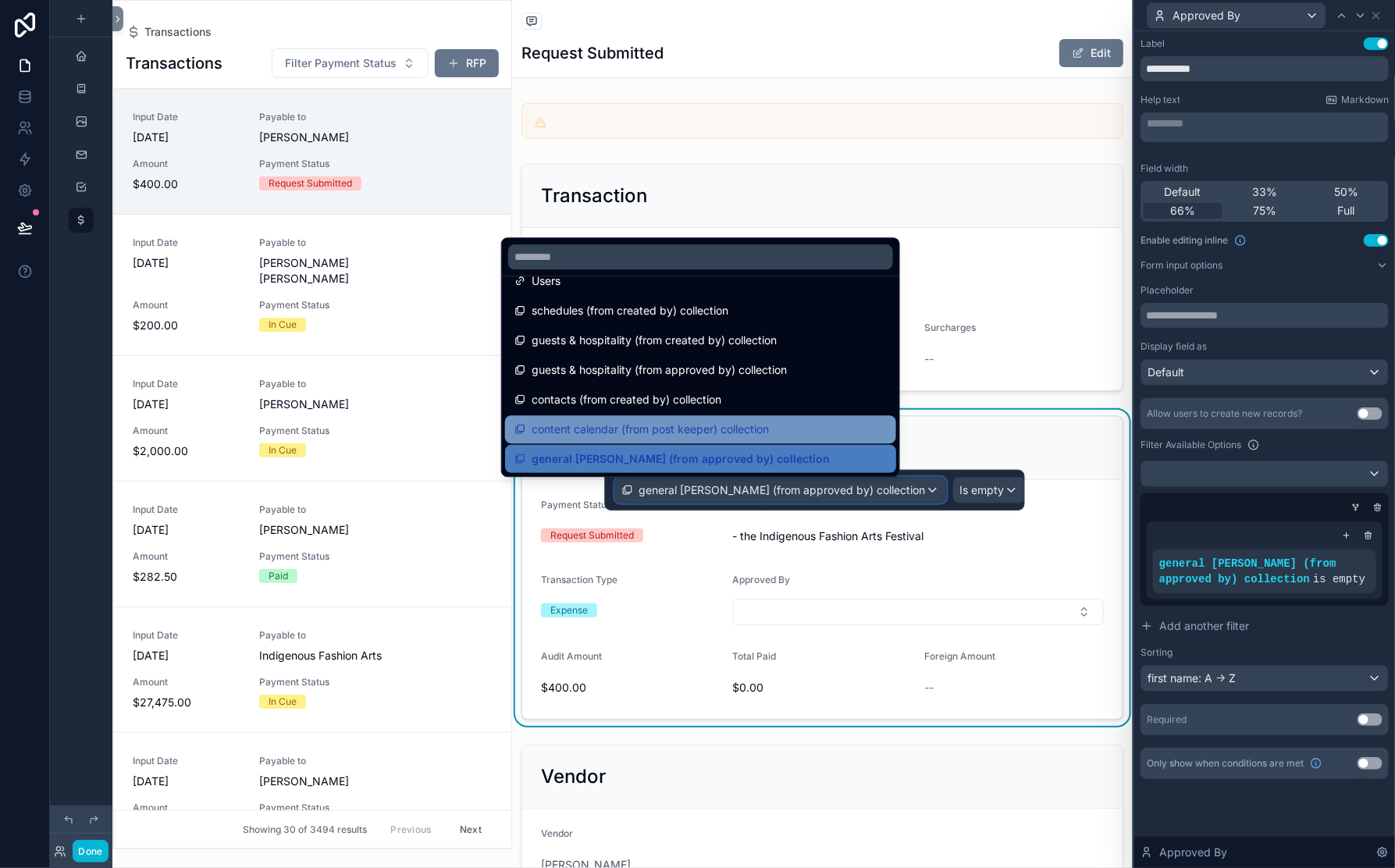
scroll to position [575, 0]
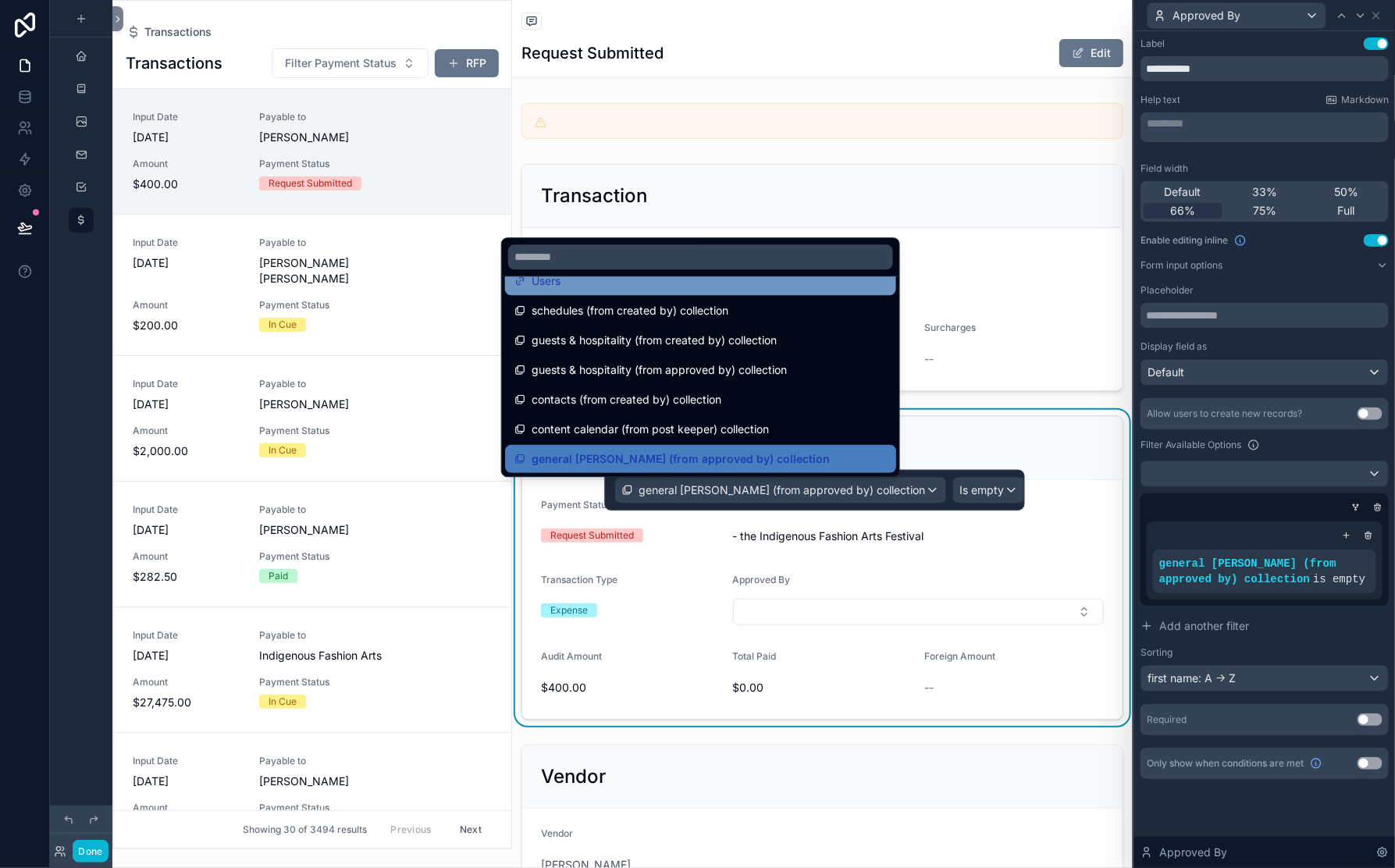
click at [595, 291] on div "Users" at bounding box center [700, 281] width 372 height 19
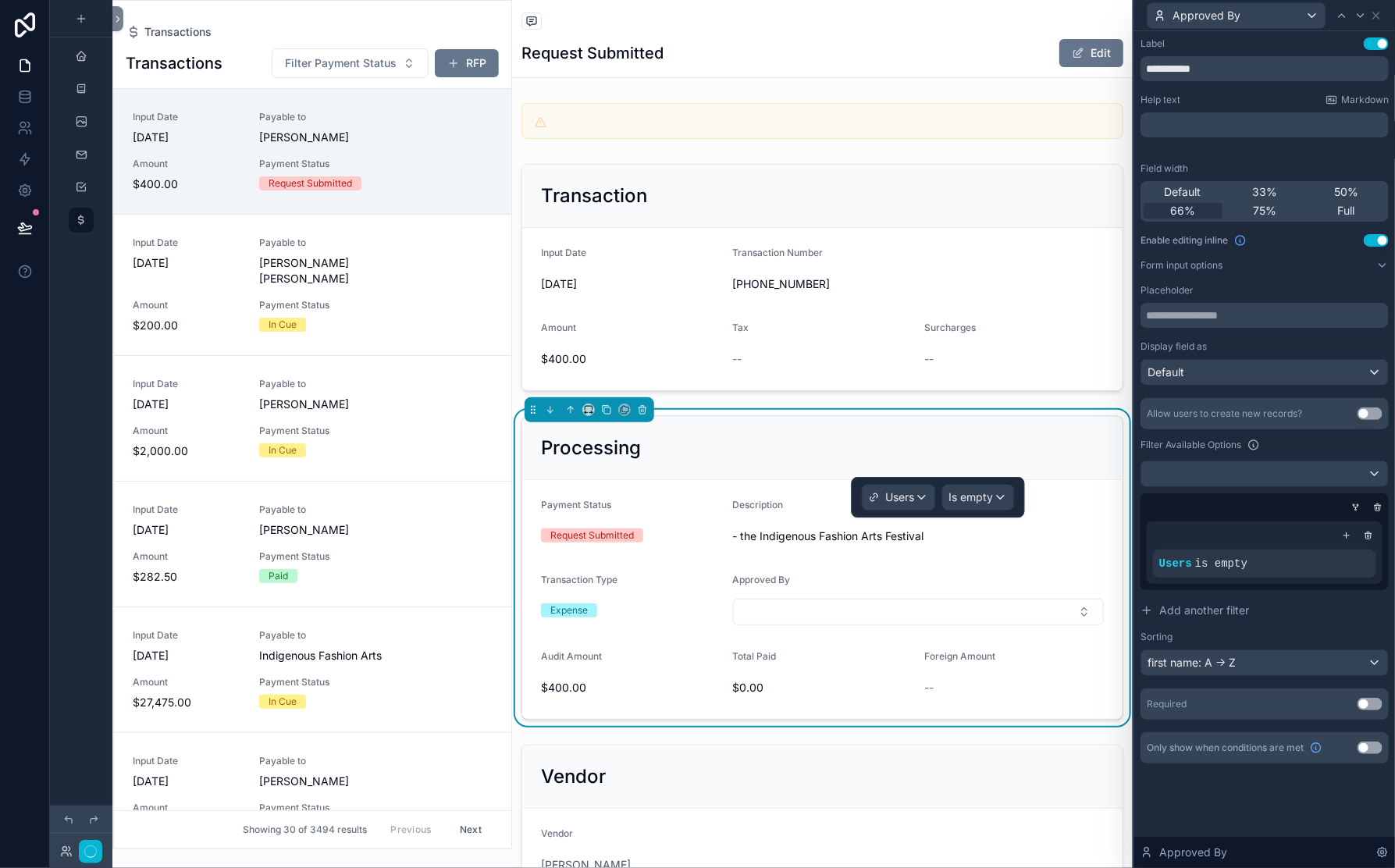
scroll to position [293, 0]
click at [974, 504] on span "Is empty" at bounding box center [971, 498] width 44 height 16
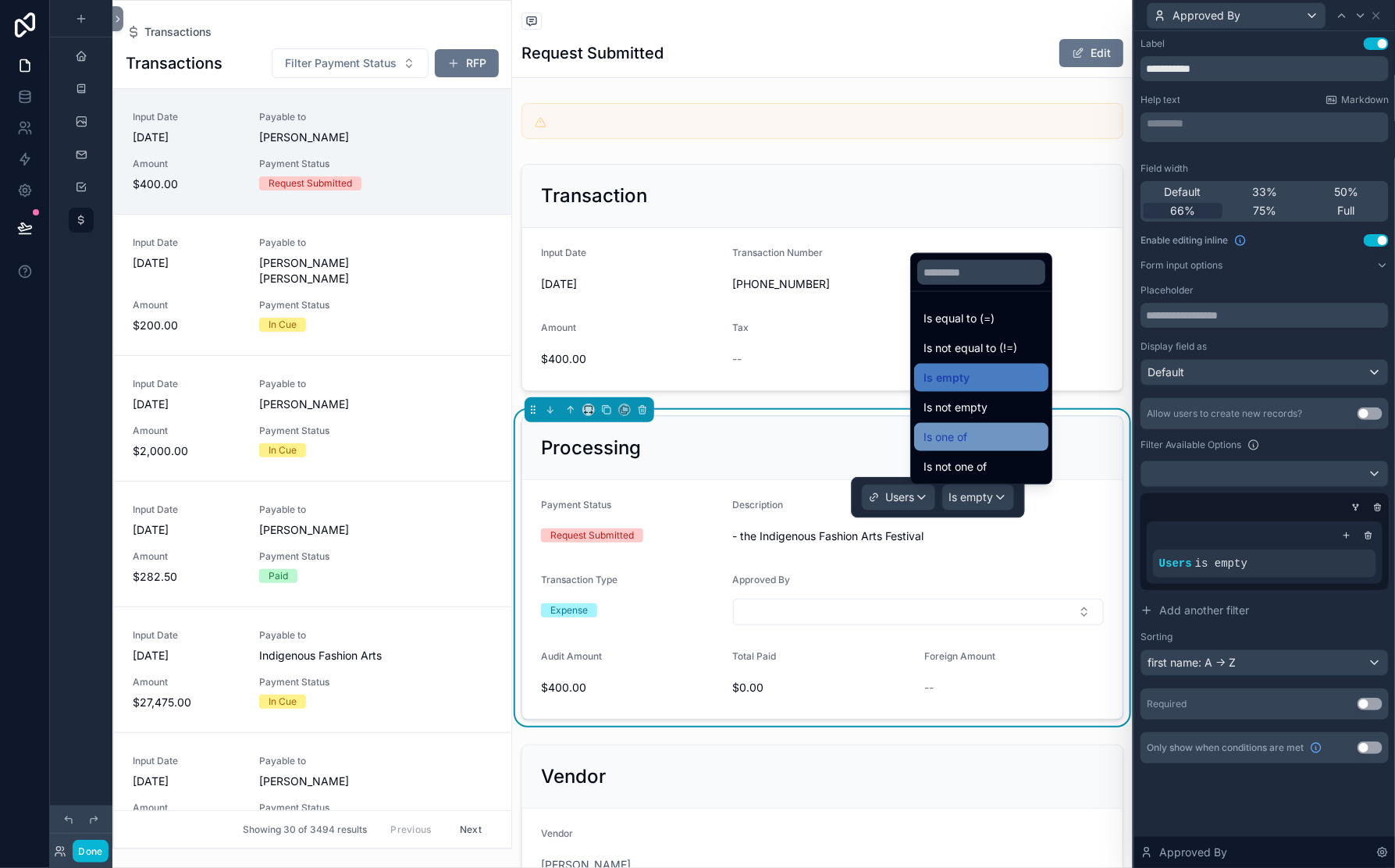
click at [968, 428] on span "Is one of" at bounding box center [945, 437] width 44 height 19
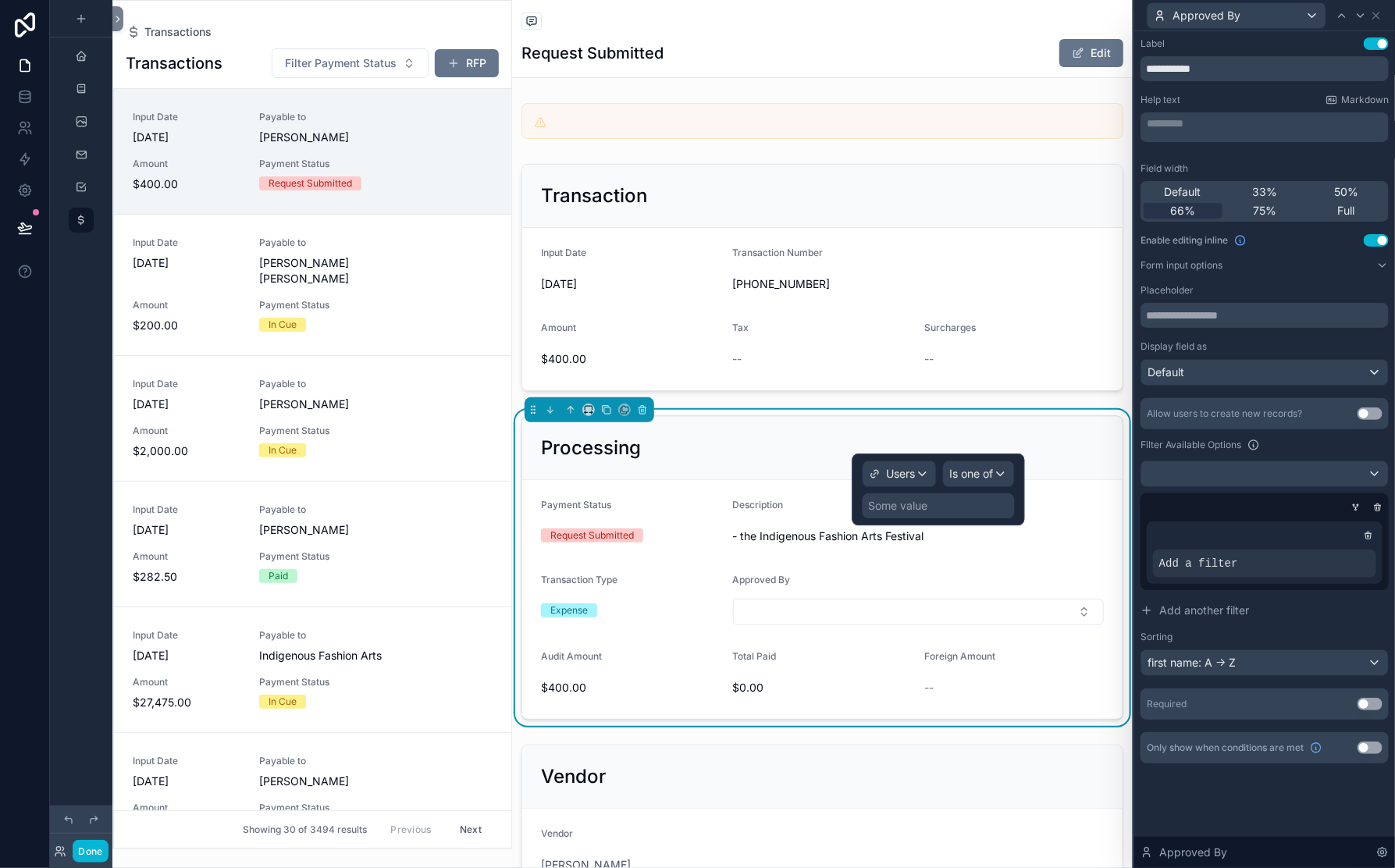
click at [936, 518] on div "Some value" at bounding box center [938, 506] width 152 height 25
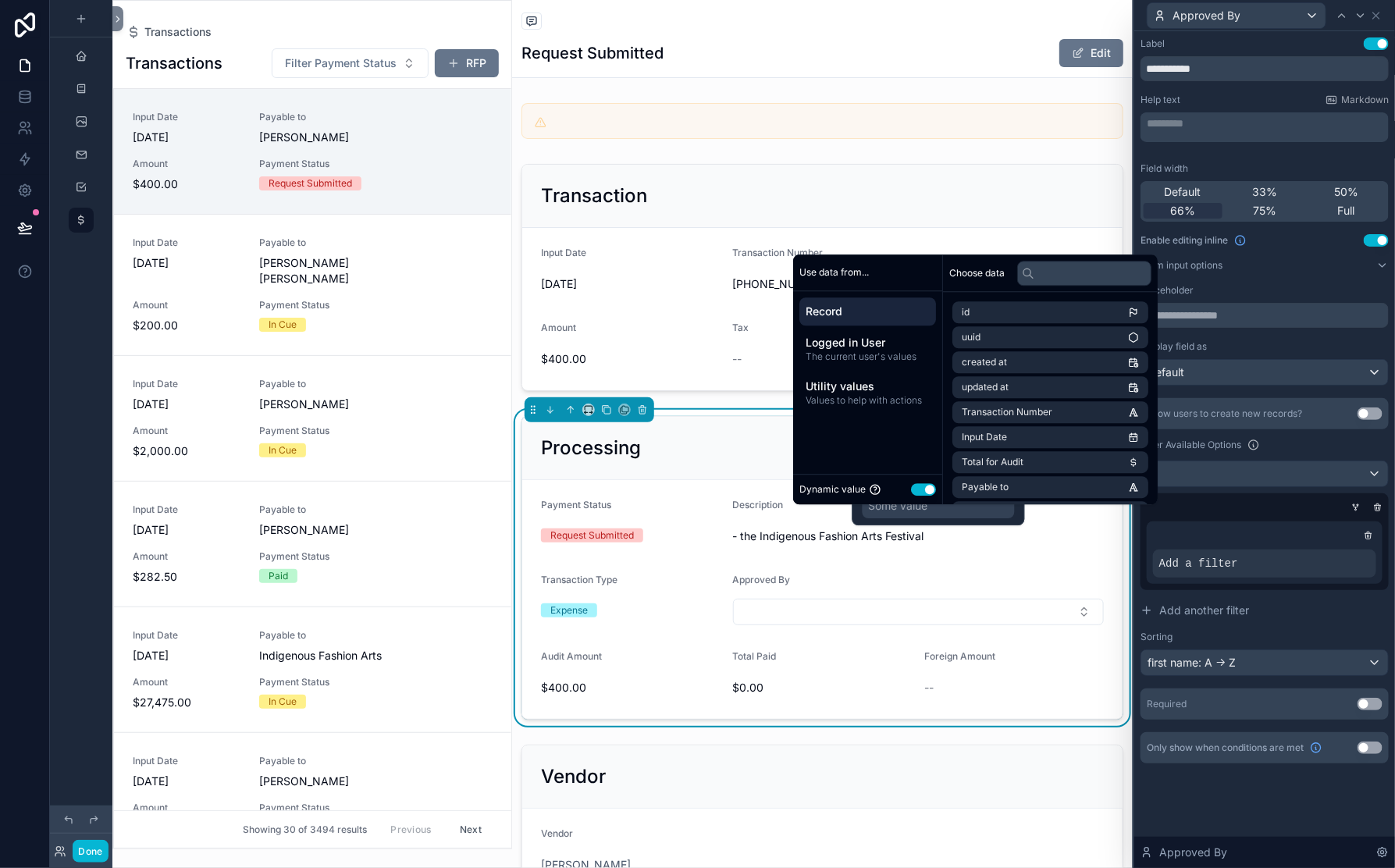
click at [936, 518] on div "Some value" at bounding box center [938, 506] width 152 height 25
click at [1160, 556] on span "Add a filter" at bounding box center [1199, 564] width 79 height 16
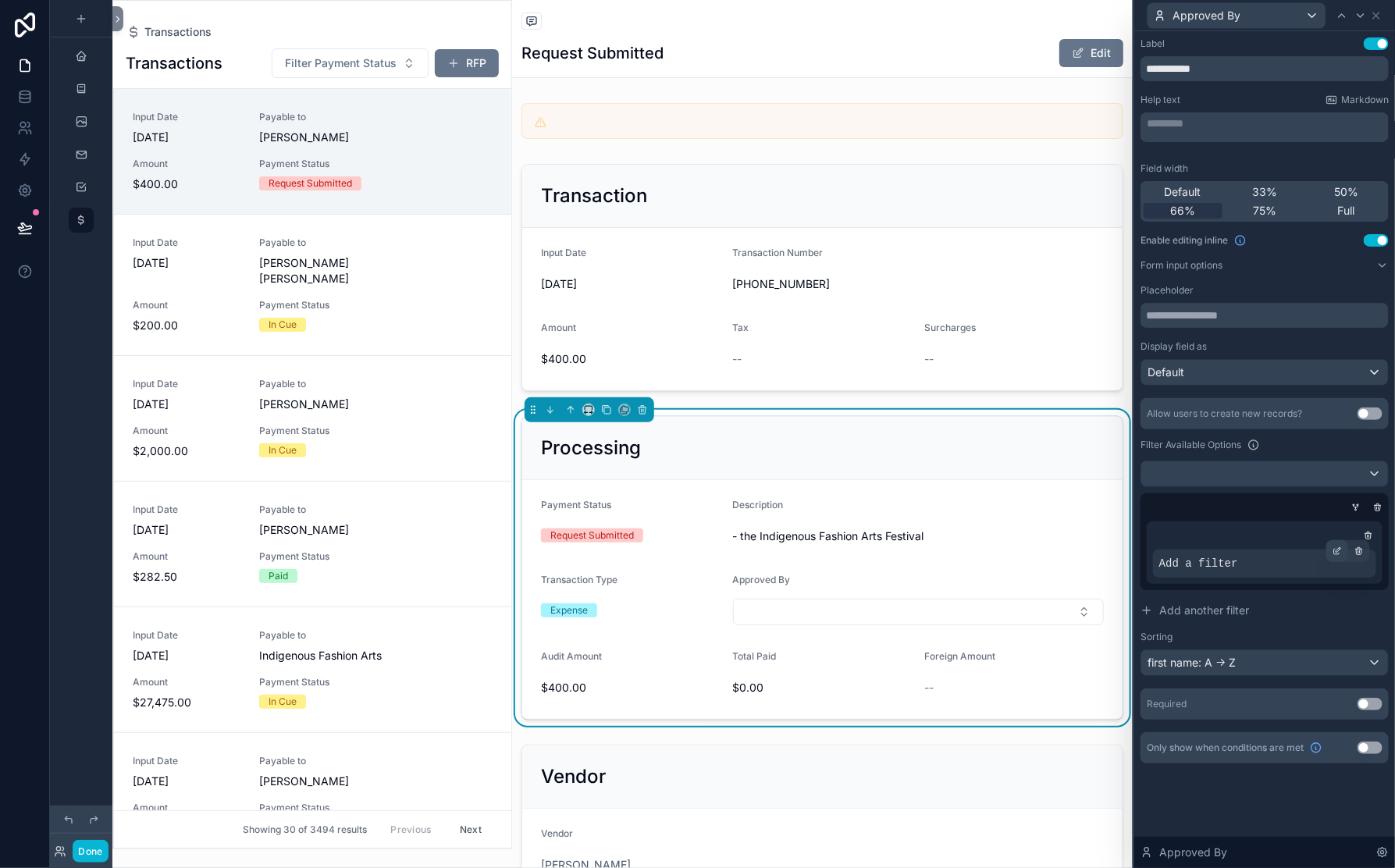
click at [1327, 540] on div at bounding box center [1337, 551] width 22 height 22
click at [887, 482] on span "Users" at bounding box center [901, 474] width 29 height 16
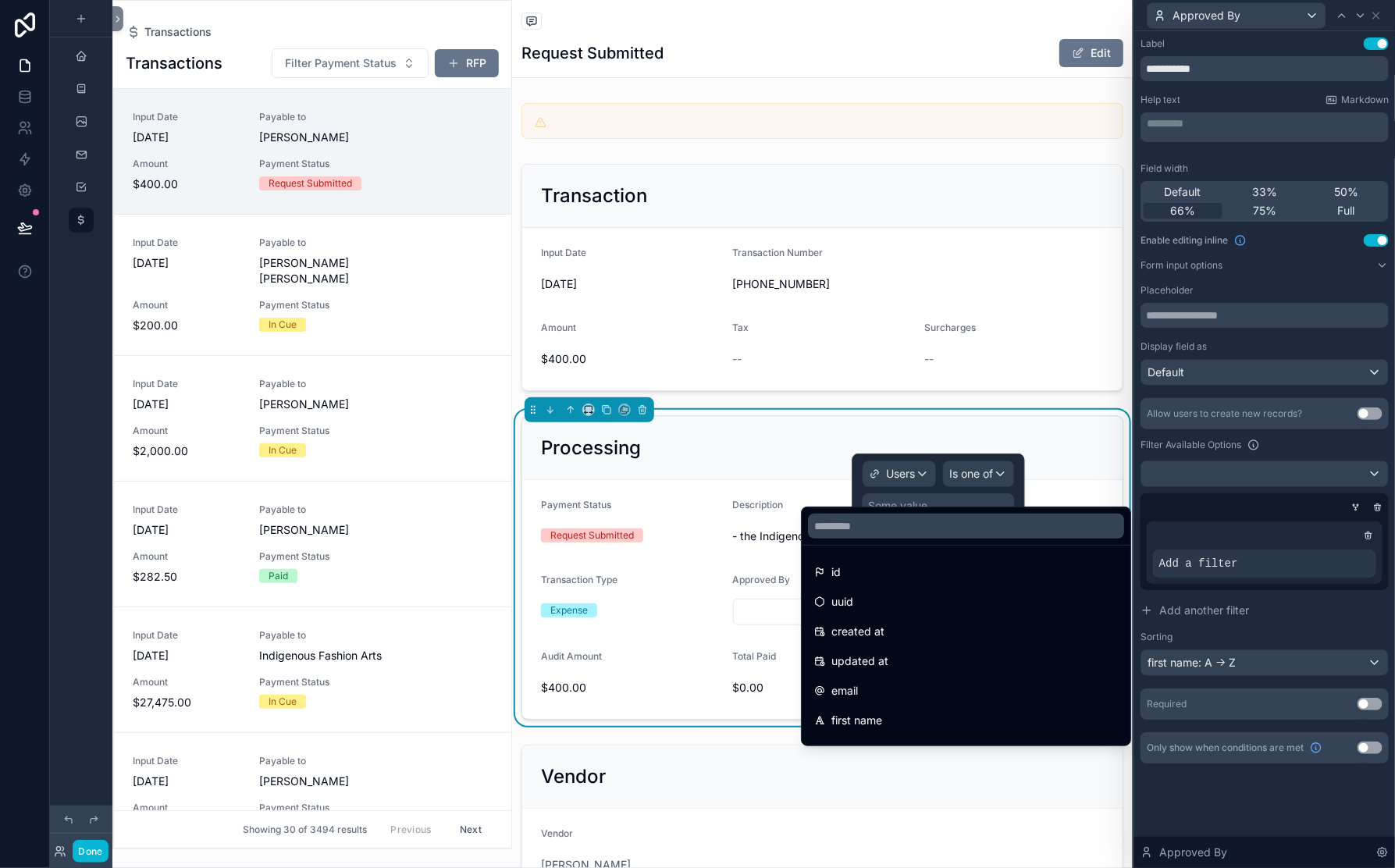
click at [869, 486] on div at bounding box center [938, 489] width 172 height 72
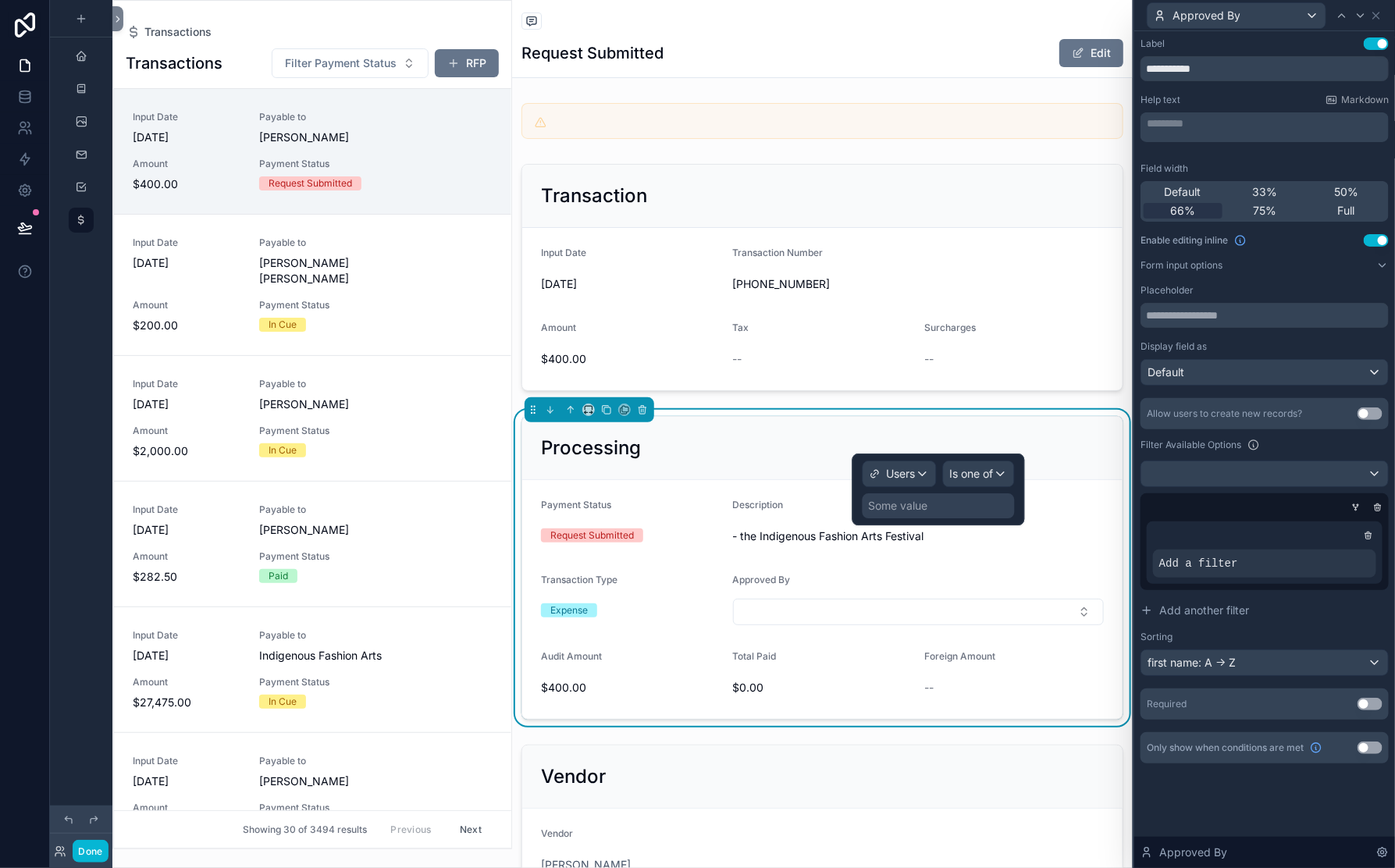
click at [869, 514] on div "Some value" at bounding box center [898, 506] width 60 height 16
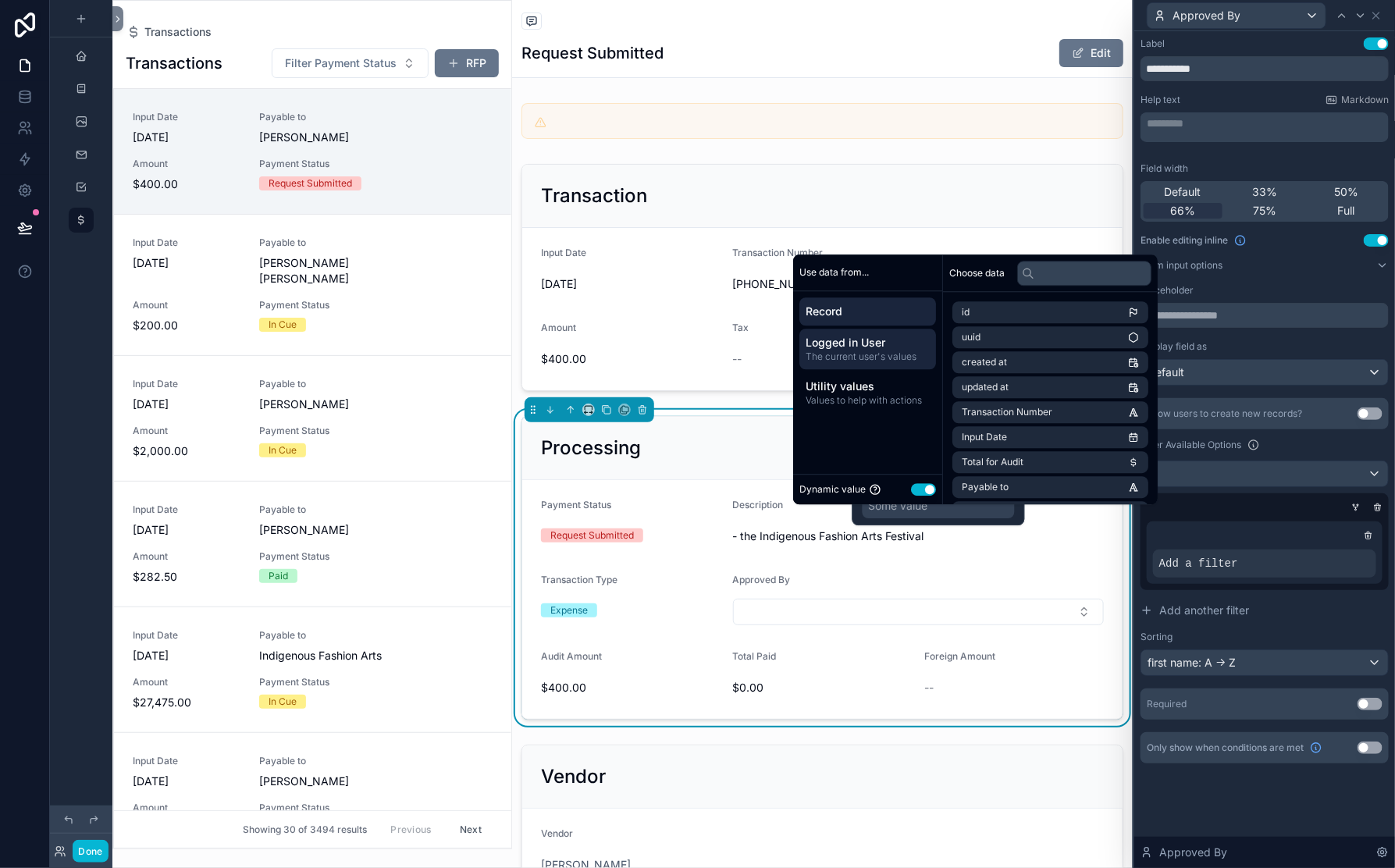
click at [906, 335] on span "Logged in User" at bounding box center [868, 343] width 124 height 16
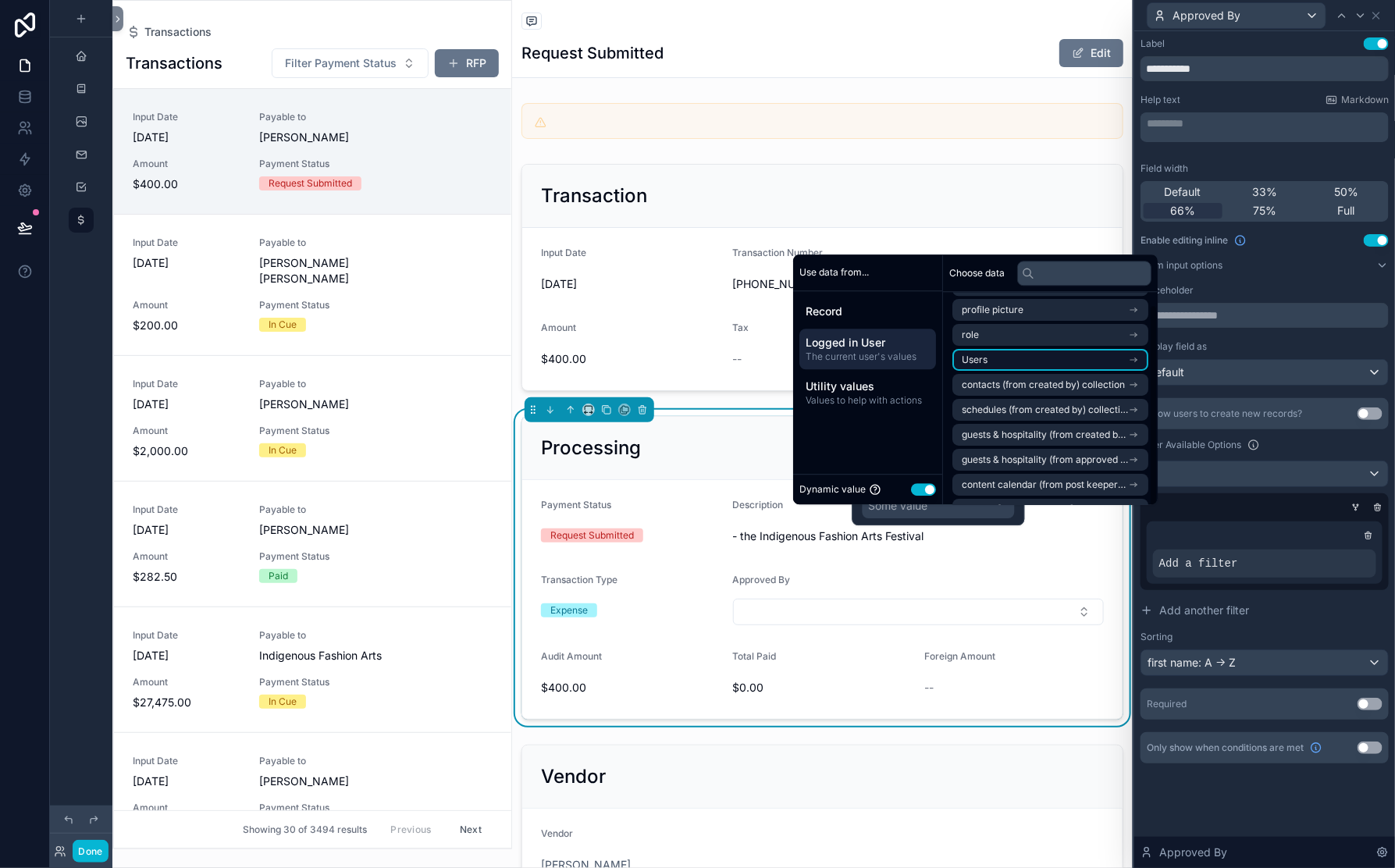
scroll to position [29, 0]
click at [1128, 347] on li "Users" at bounding box center [1050, 358] width 196 height 22
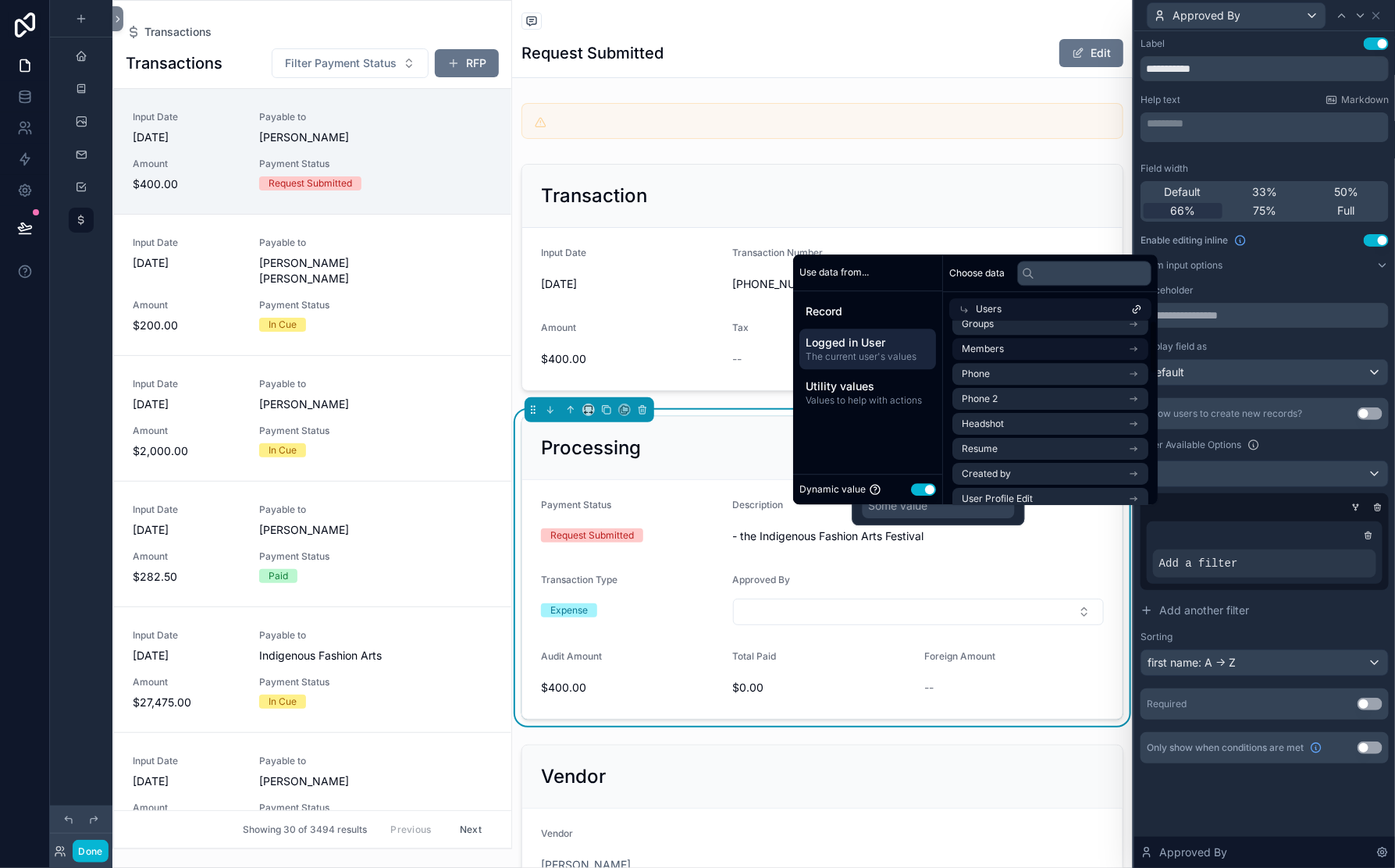
scroll to position [0, 0]
click at [981, 518] on div "Some value" at bounding box center [938, 506] width 152 height 25
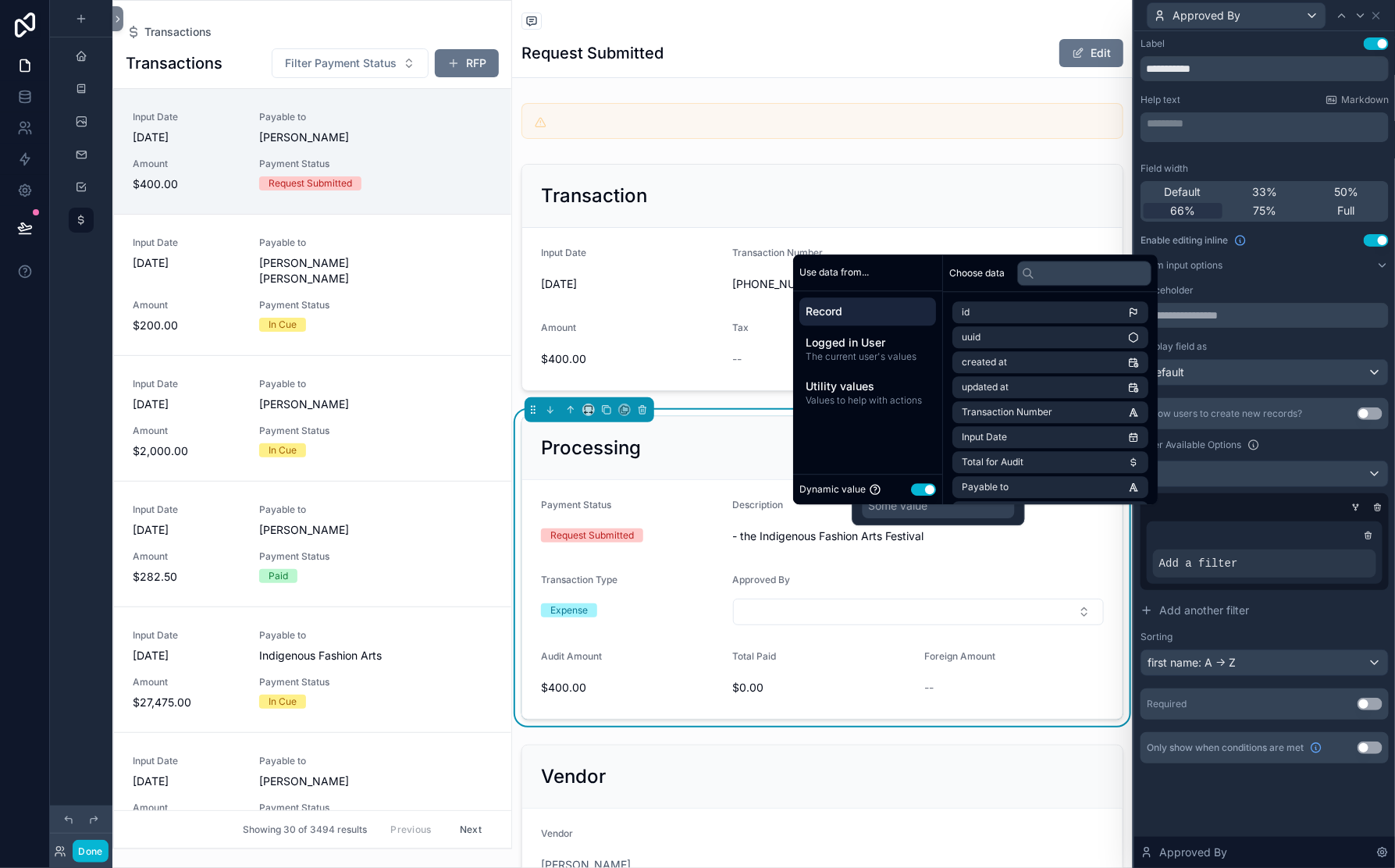
click at [994, 518] on div "Some value" at bounding box center [938, 506] width 152 height 25
click at [1364, 530] on icon at bounding box center [1368, 535] width 10 height 10
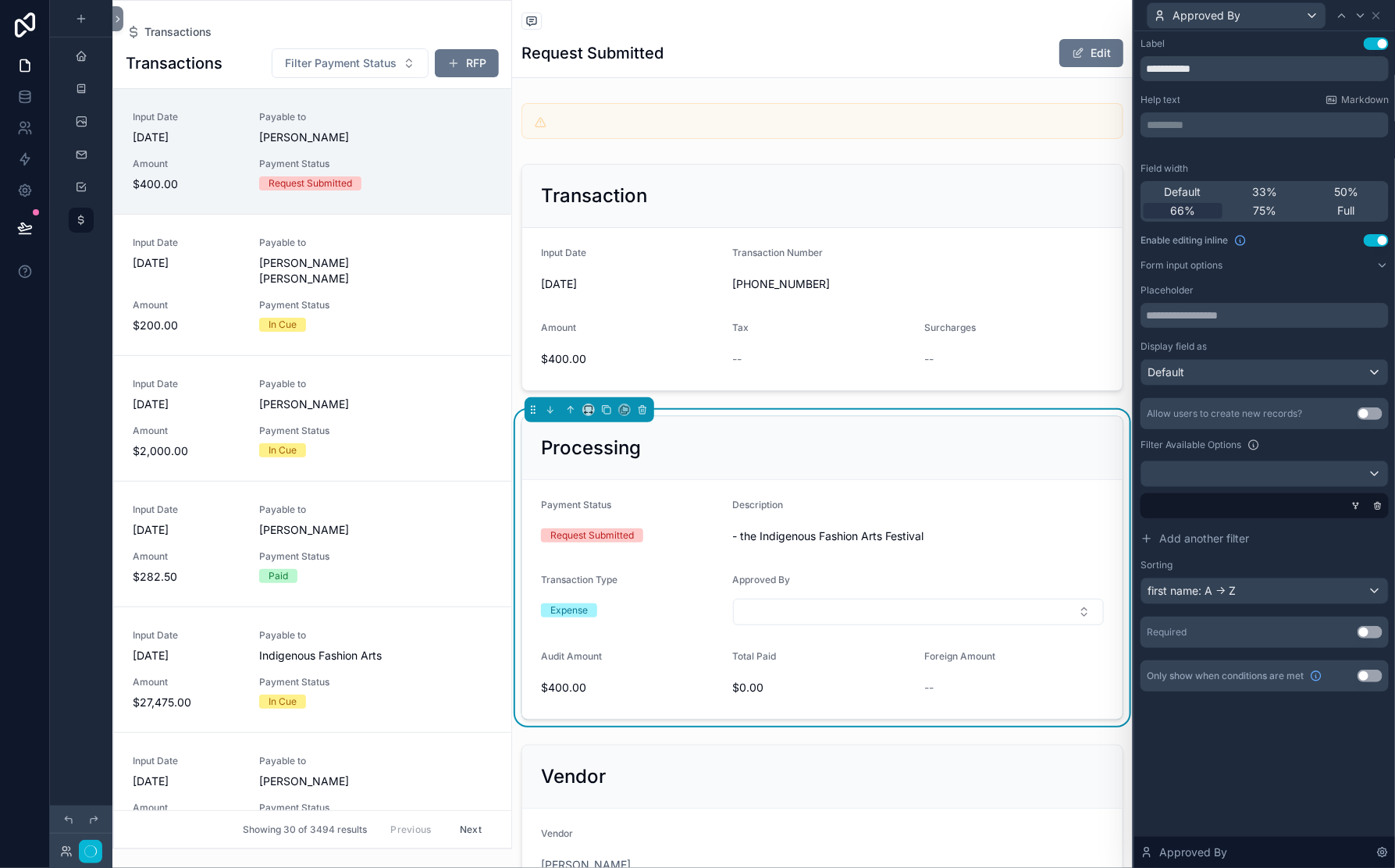
scroll to position [196, 0]
click at [362, 79] on div "Filter Payment Status RFP" at bounding box center [379, 63] width 240 height 31
click at [211, 39] on span "Transactions" at bounding box center [179, 32] width 68 height 16
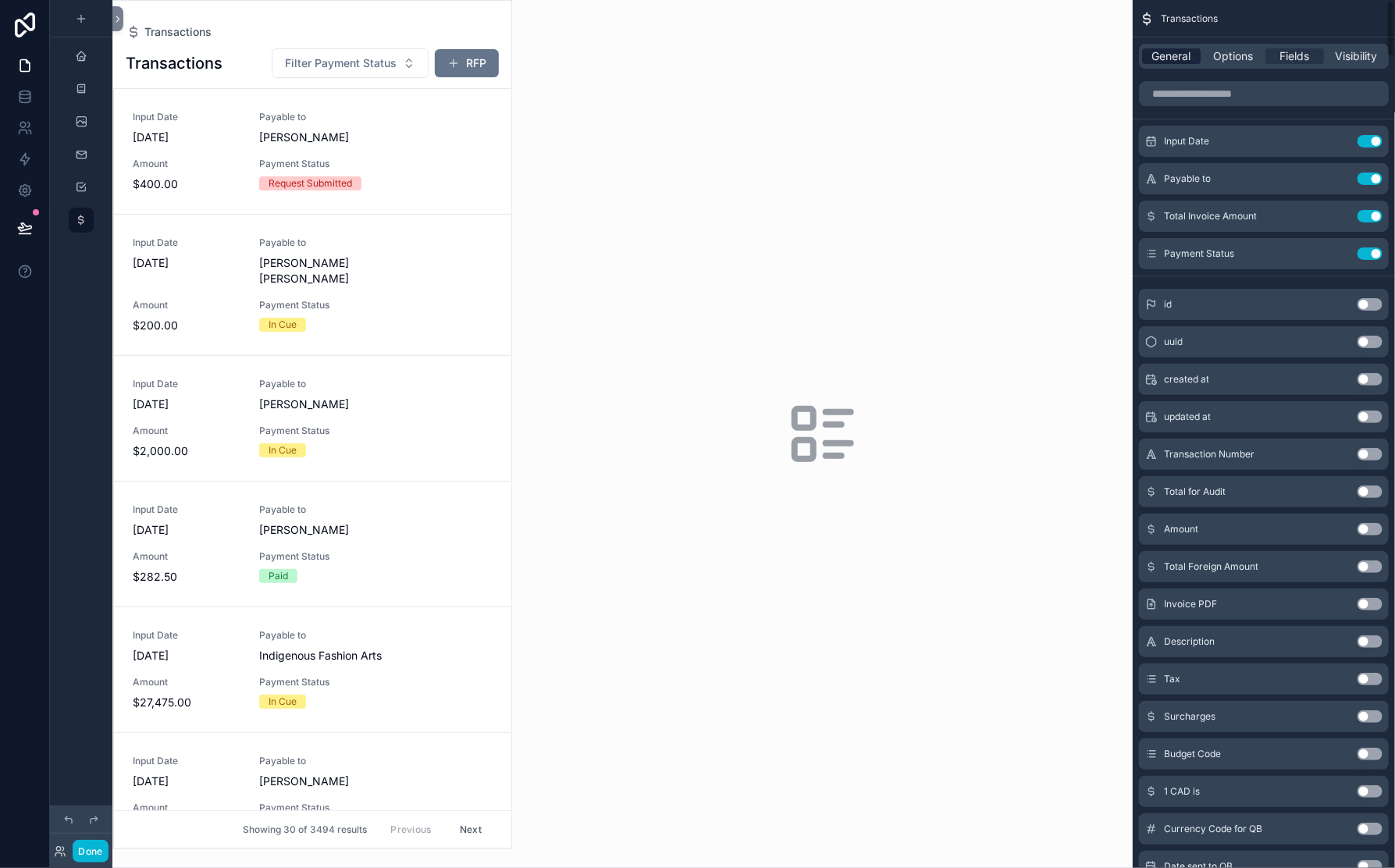
click at [1152, 64] on span "General" at bounding box center [1172, 56] width 39 height 16
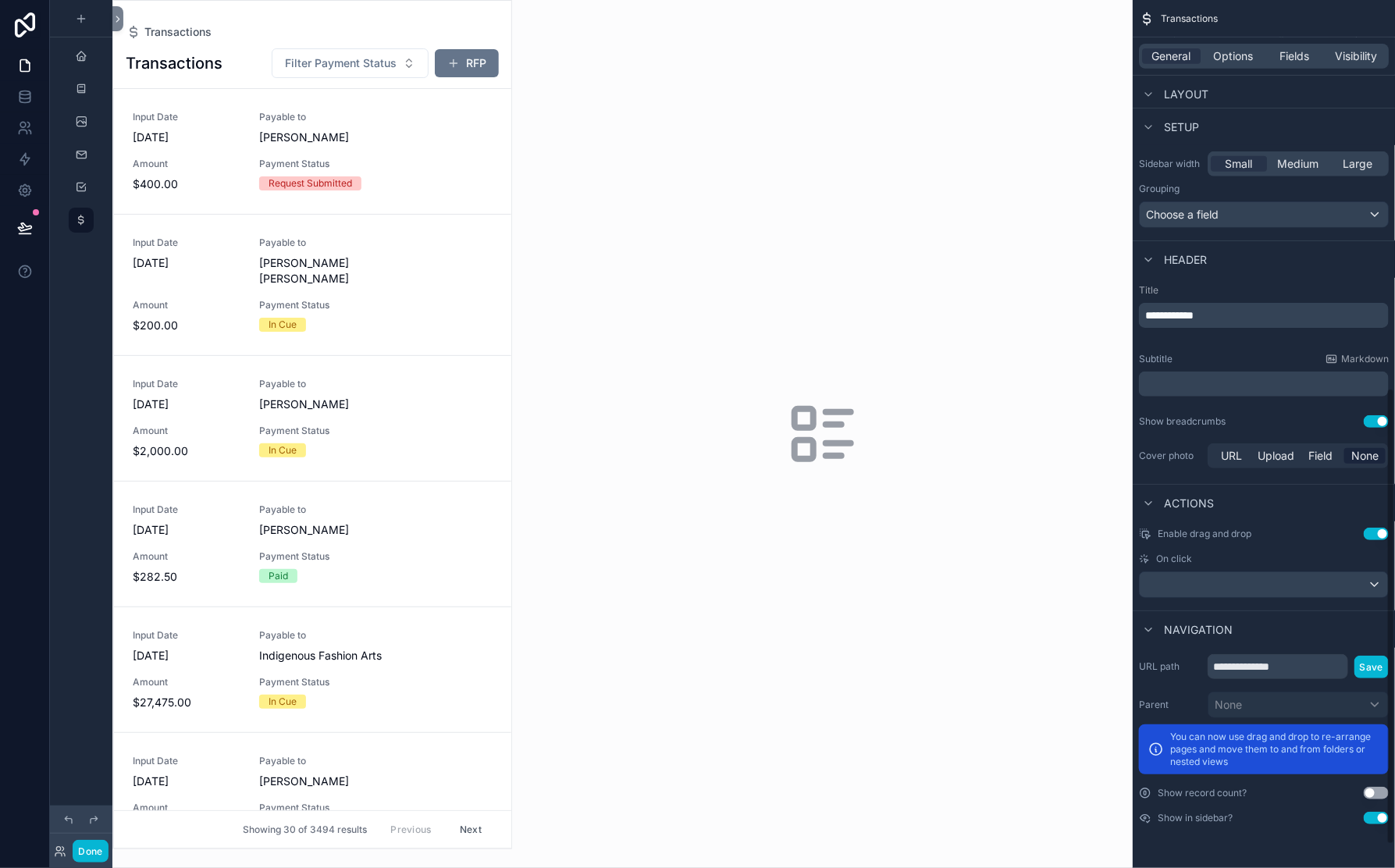
scroll to position [784, 0]
click at [1164, 68] on div "General Options Fields Visibility" at bounding box center [1263, 56] width 250 height 25
click at [1213, 64] on span "Options" at bounding box center [1232, 56] width 40 height 16
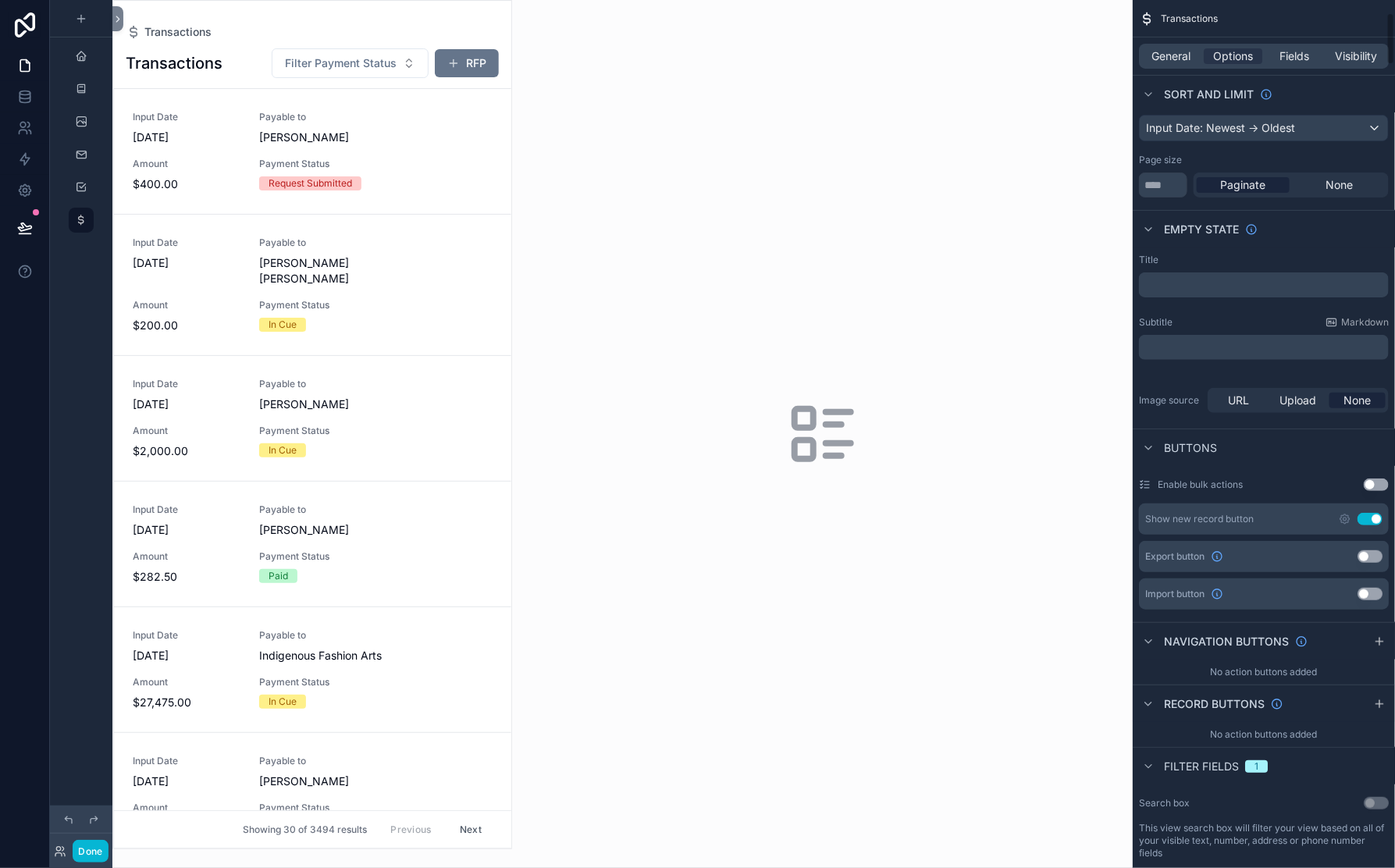
scroll to position [0, 0]
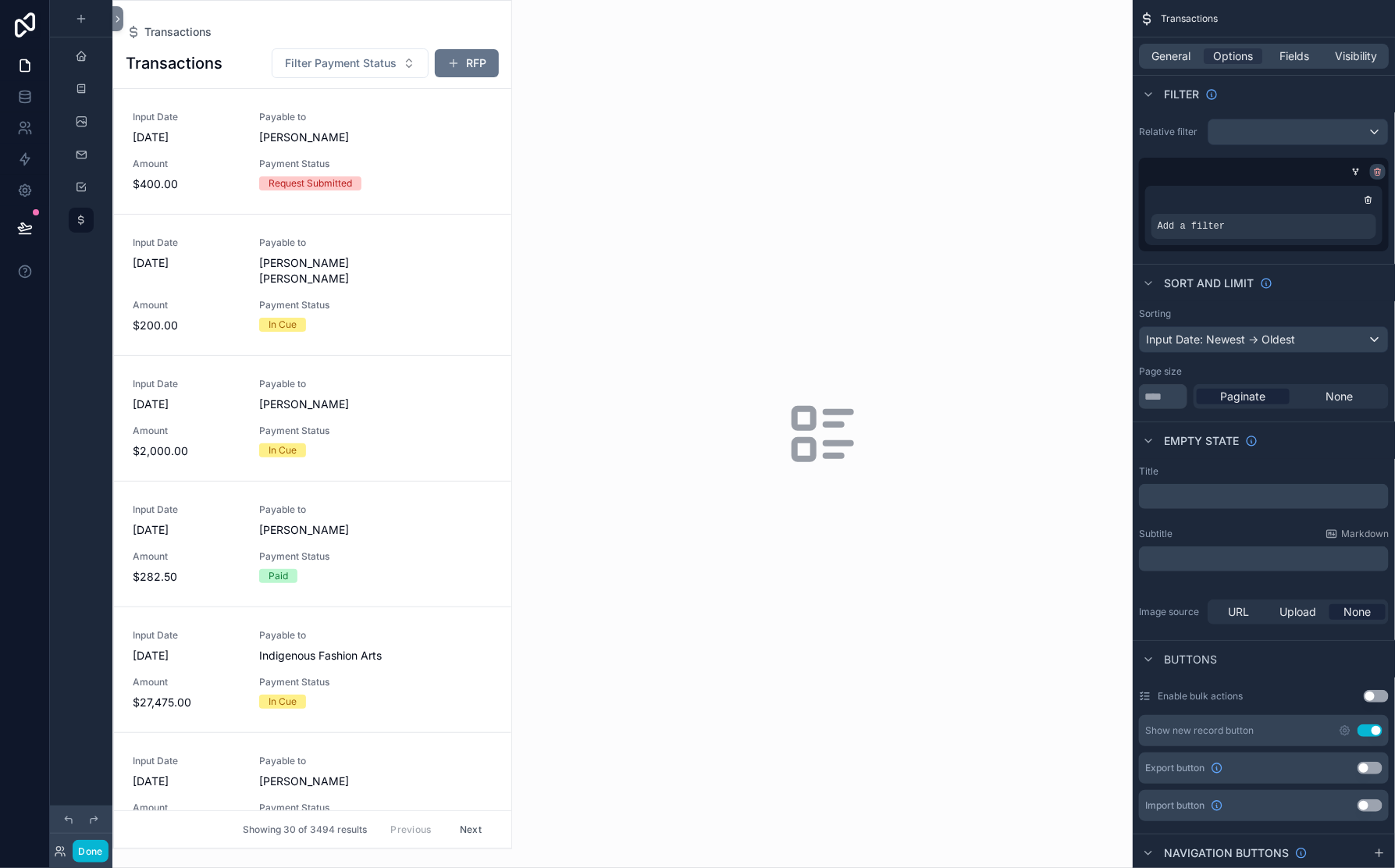
click at [1374, 177] on icon "scrollable content" at bounding box center [1378, 171] width 10 height 10
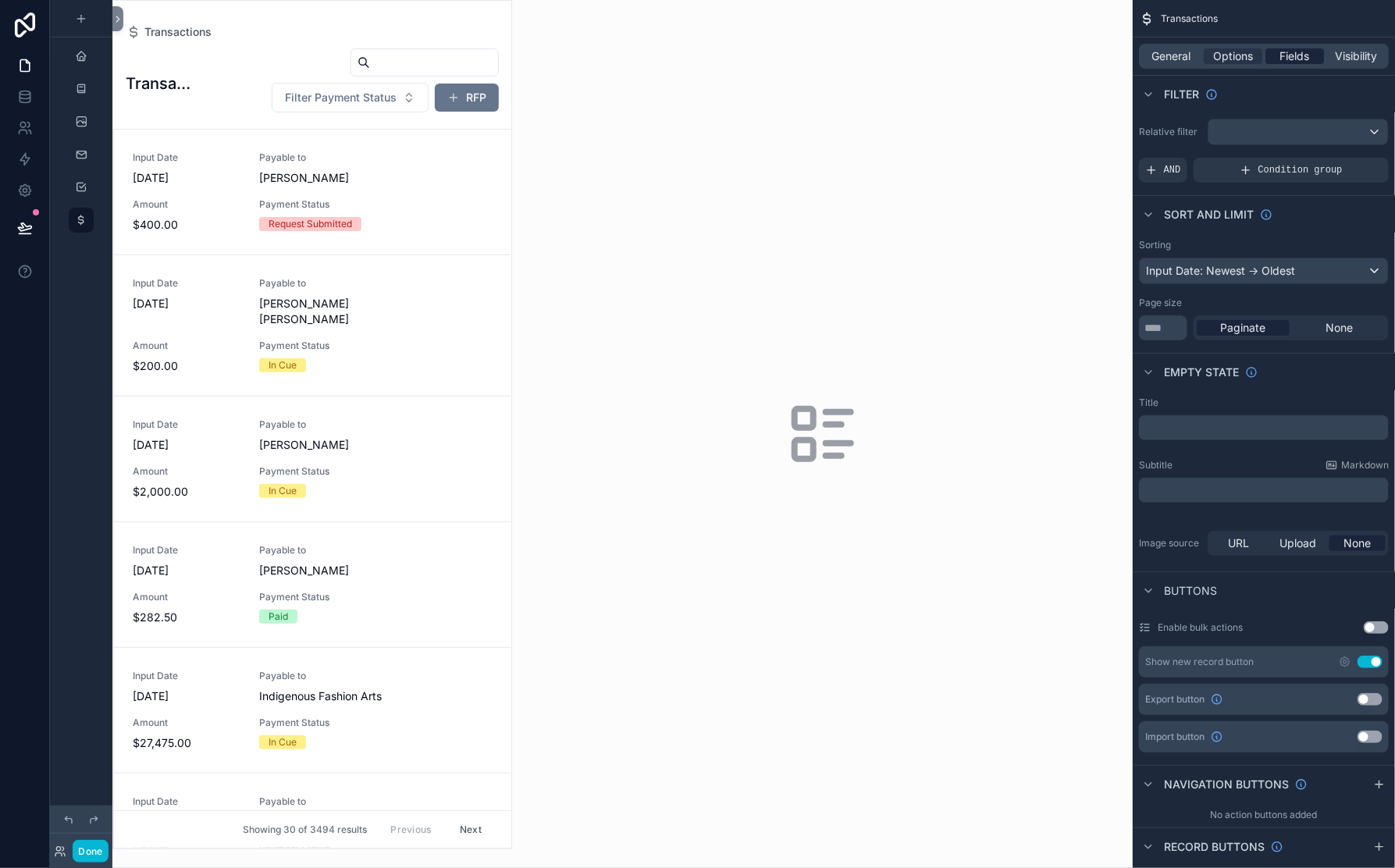
click at [1280, 64] on span "Fields" at bounding box center [1295, 56] width 29 height 16
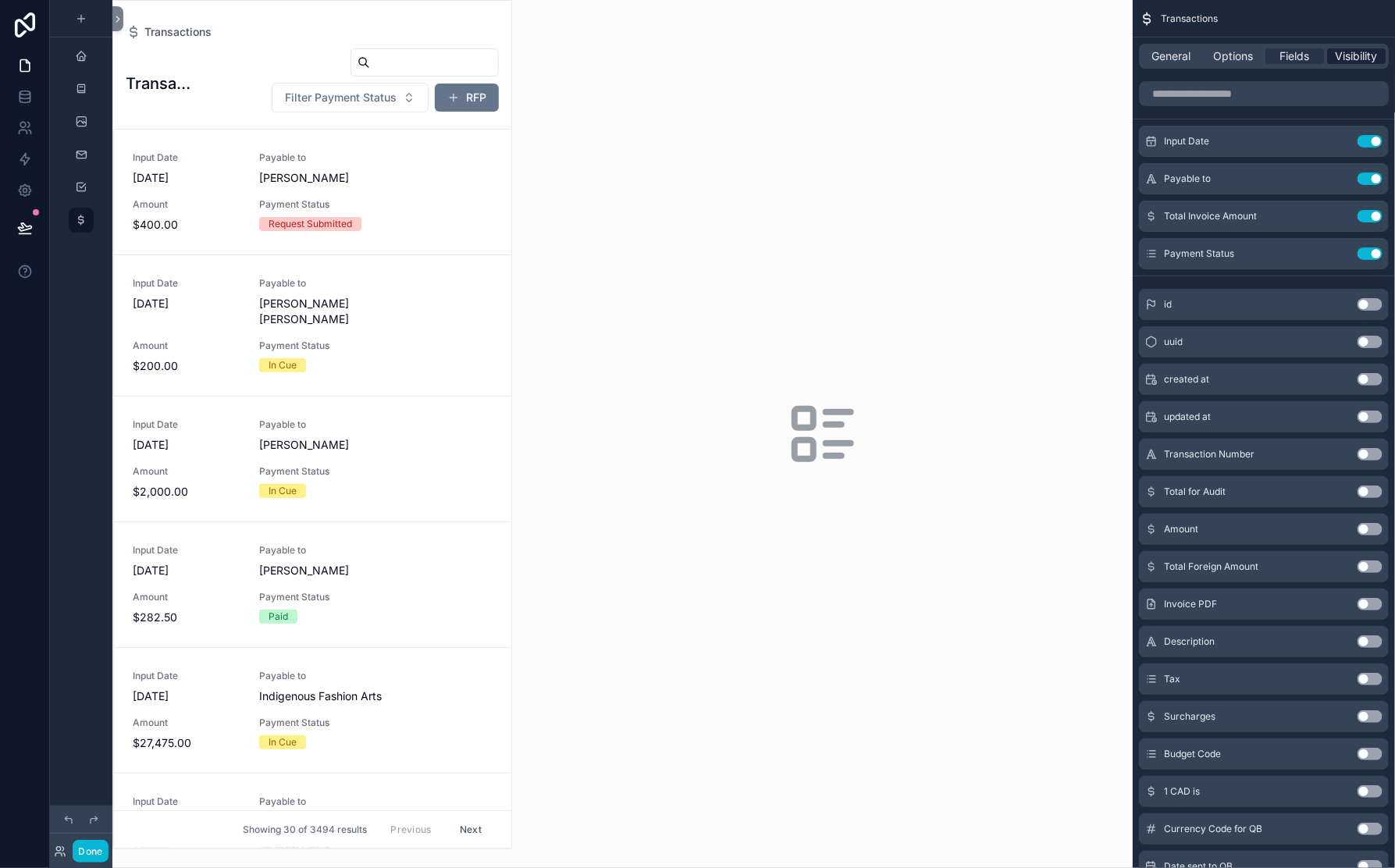
click at [1339, 64] on span "Visibility" at bounding box center [1356, 56] width 42 height 16
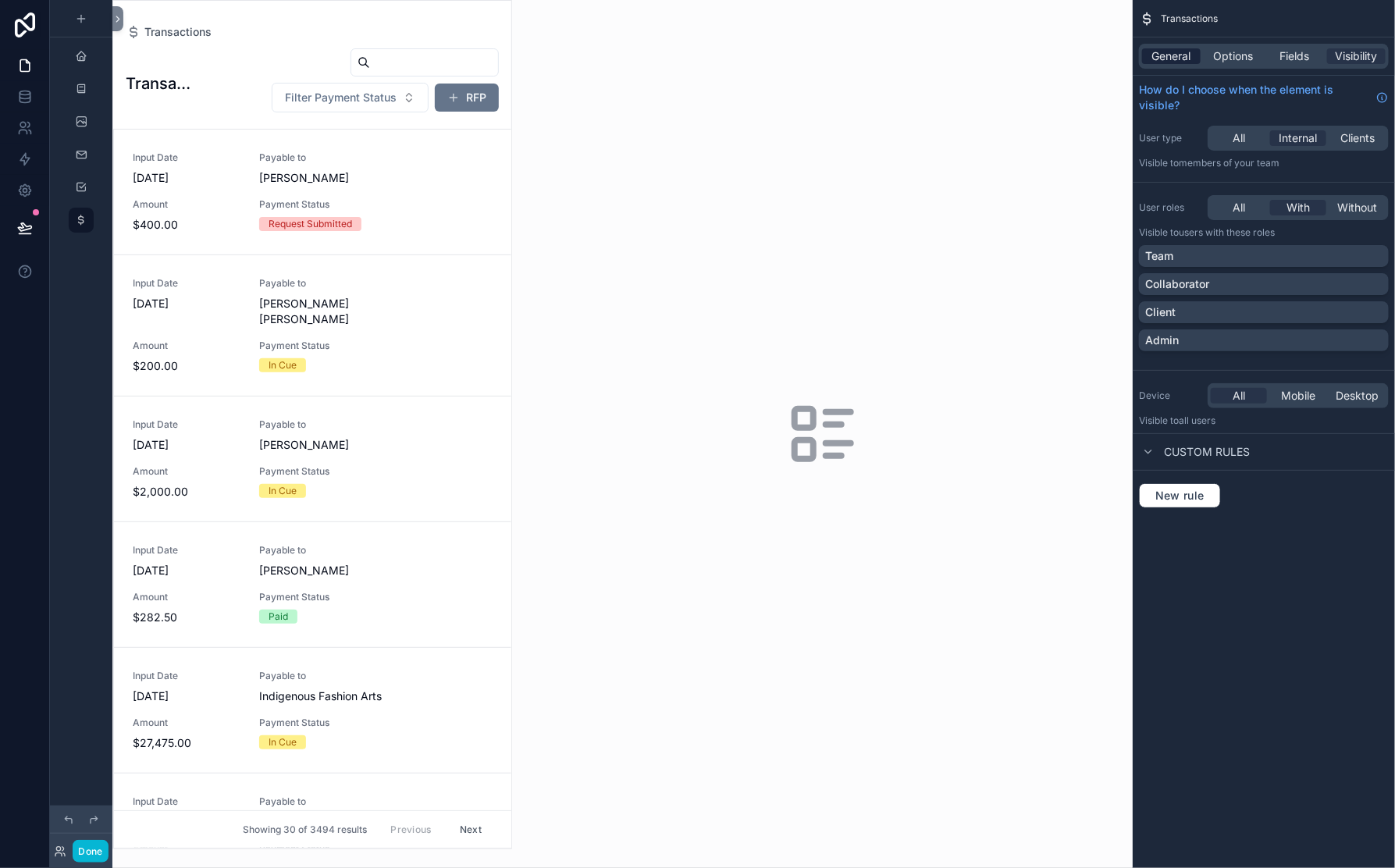
click at [1152, 64] on span "General" at bounding box center [1172, 56] width 39 height 16
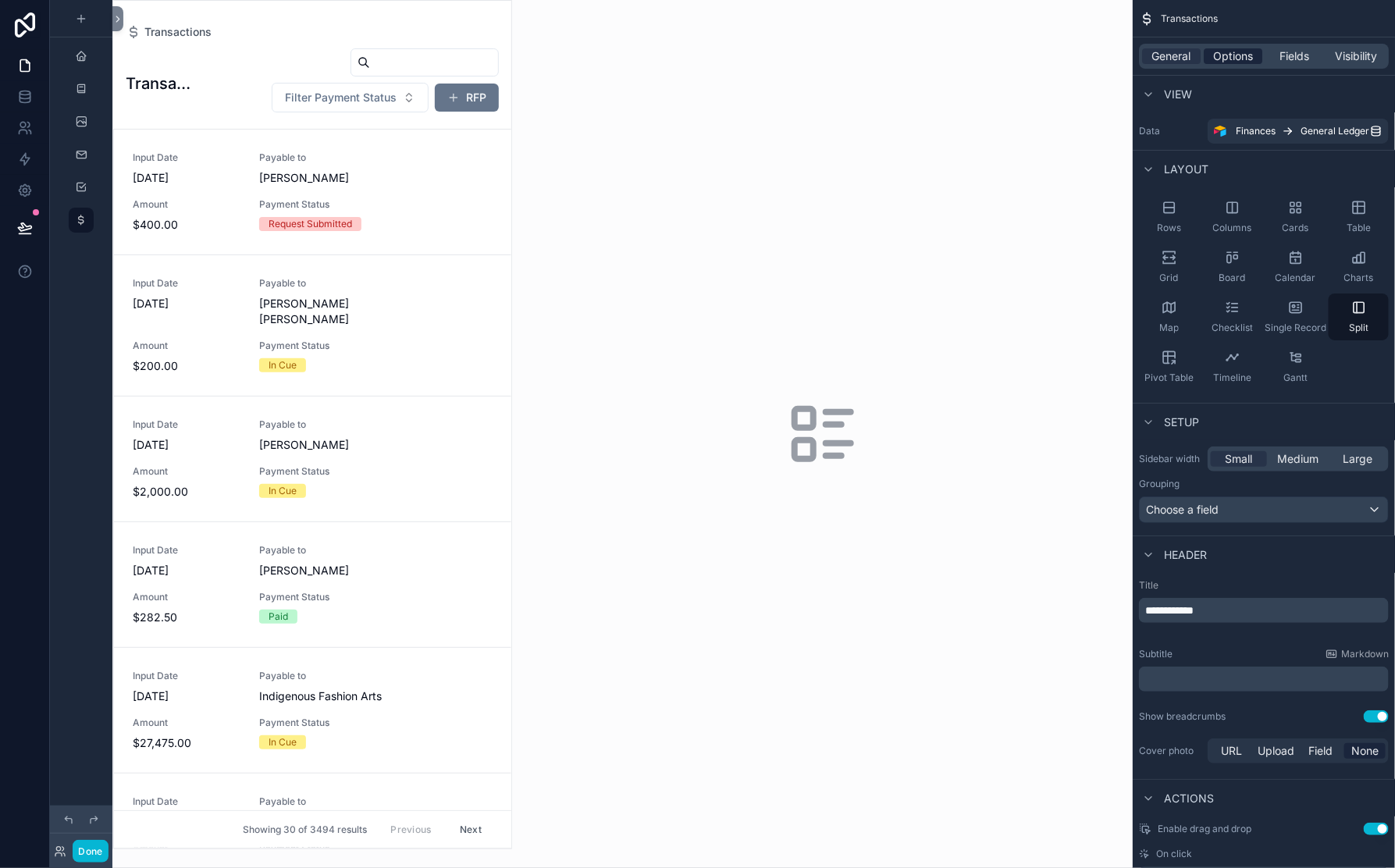
click at [1213, 64] on span "Options" at bounding box center [1232, 56] width 40 height 16
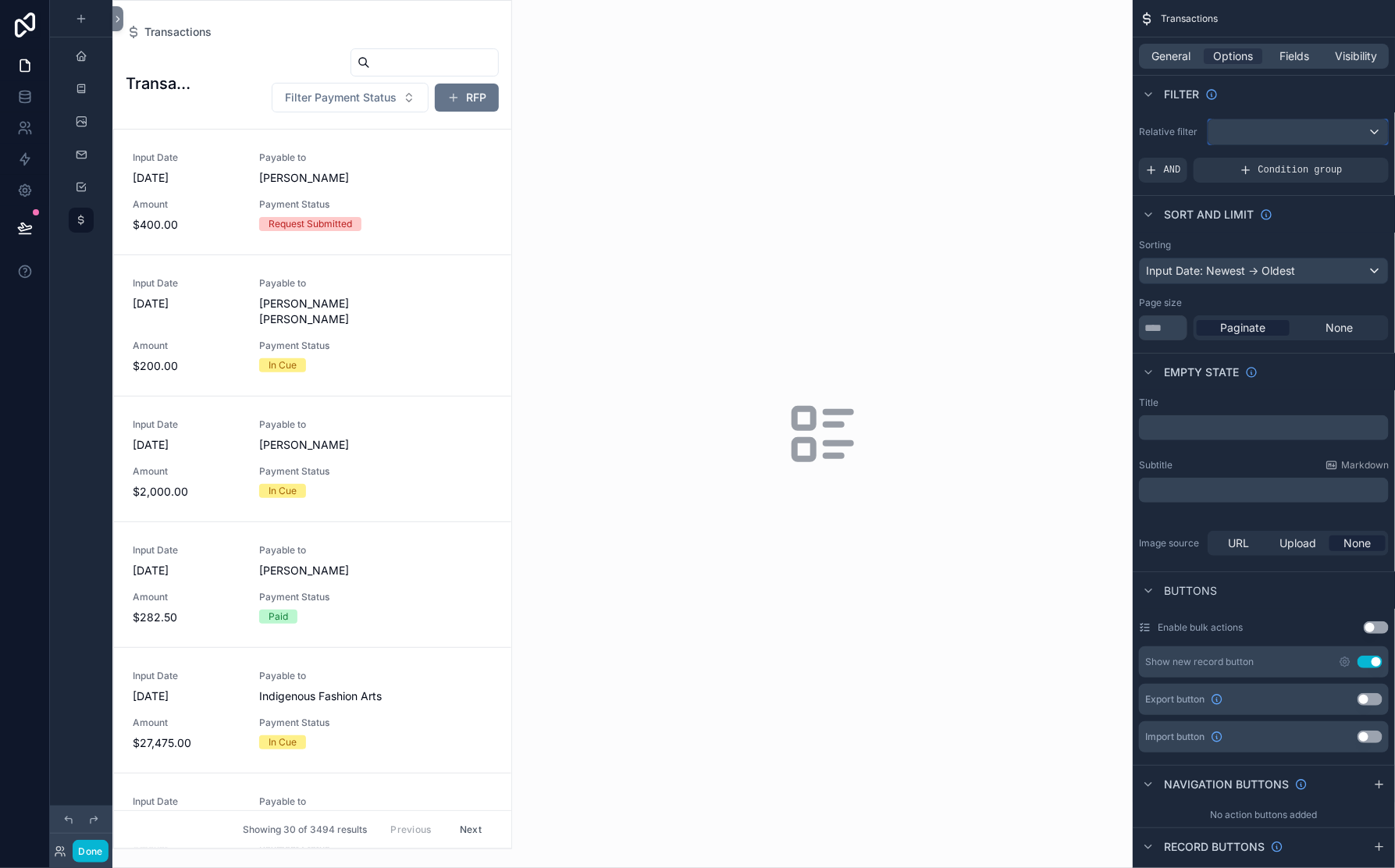
click at [1208, 145] on div "scrollable content" at bounding box center [1298, 131] width 179 height 25
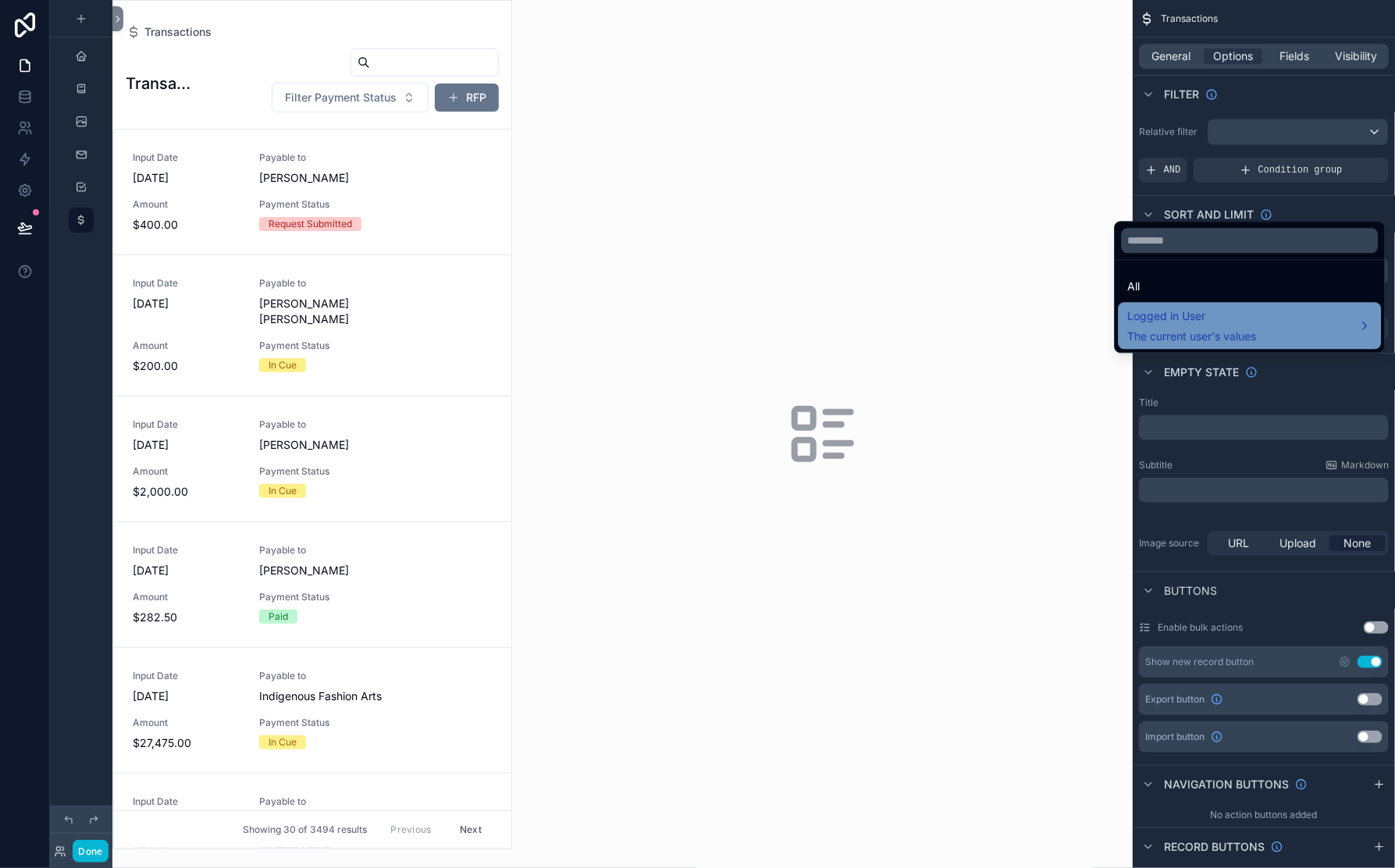
click at [1190, 325] on span "Logged in User" at bounding box center [1192, 315] width 129 height 19
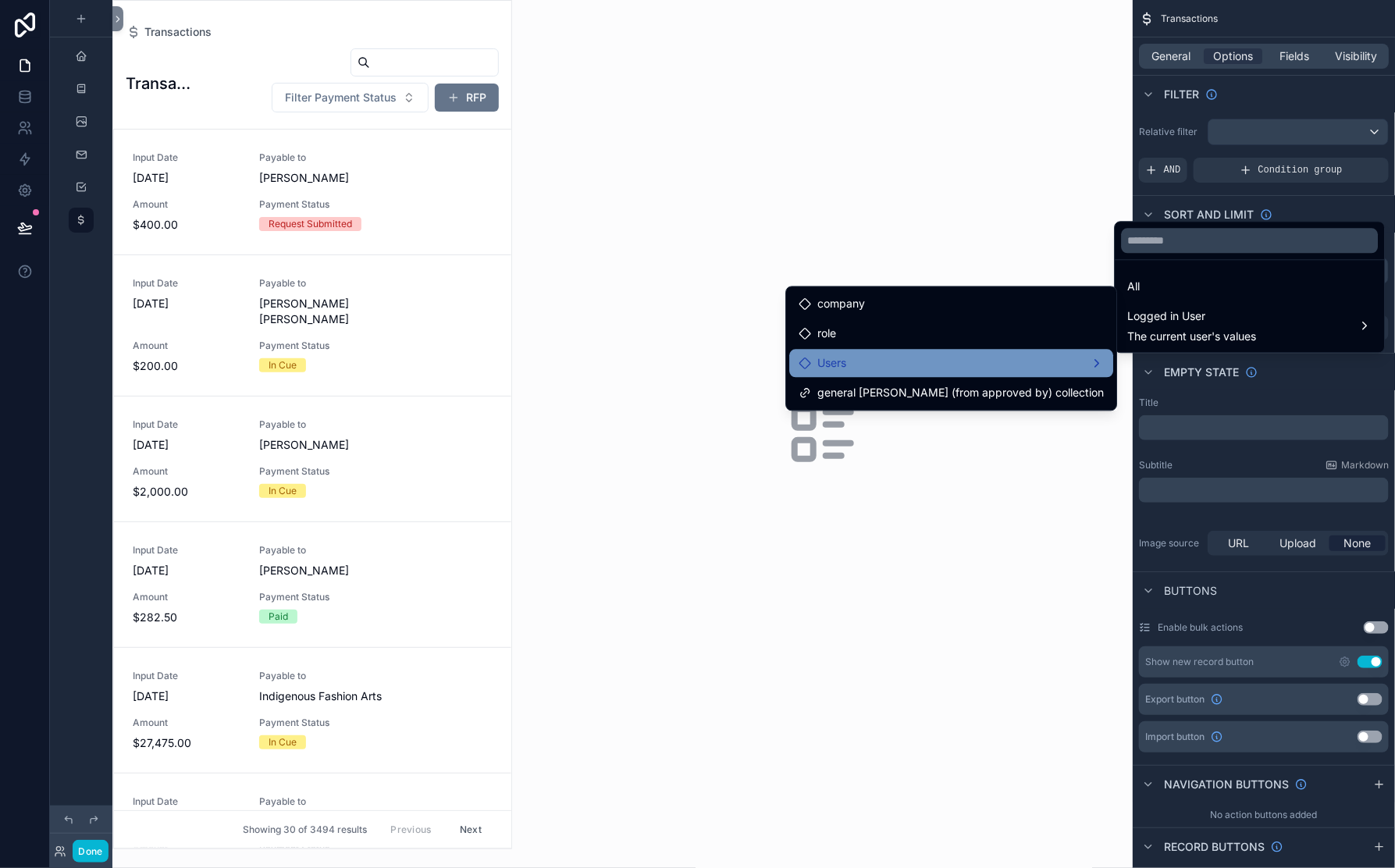
click at [1014, 373] on div "Users" at bounding box center [952, 363] width 306 height 19
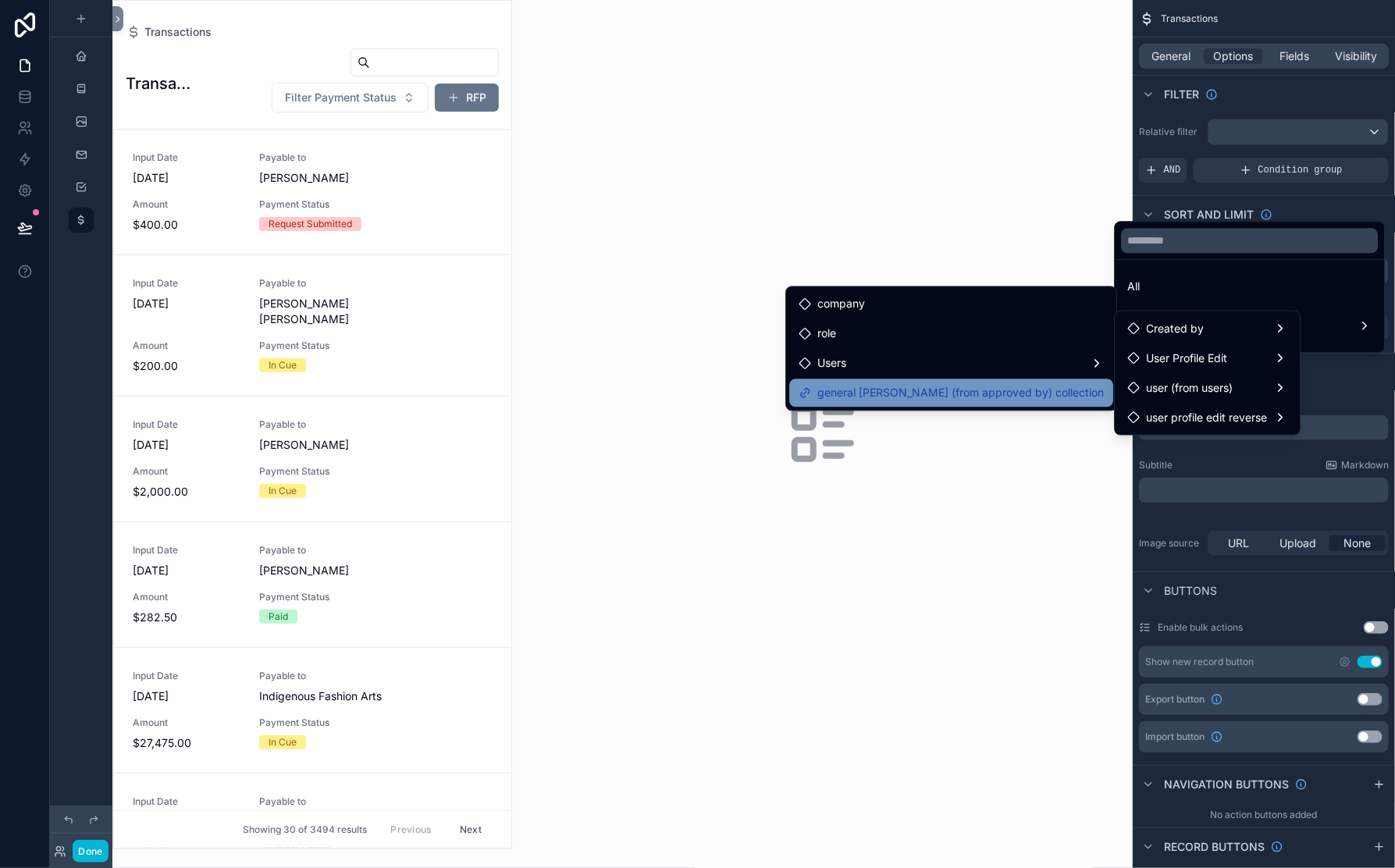
click at [1047, 402] on span "general ledger (from approved by) collection" at bounding box center [961, 393] width 286 height 19
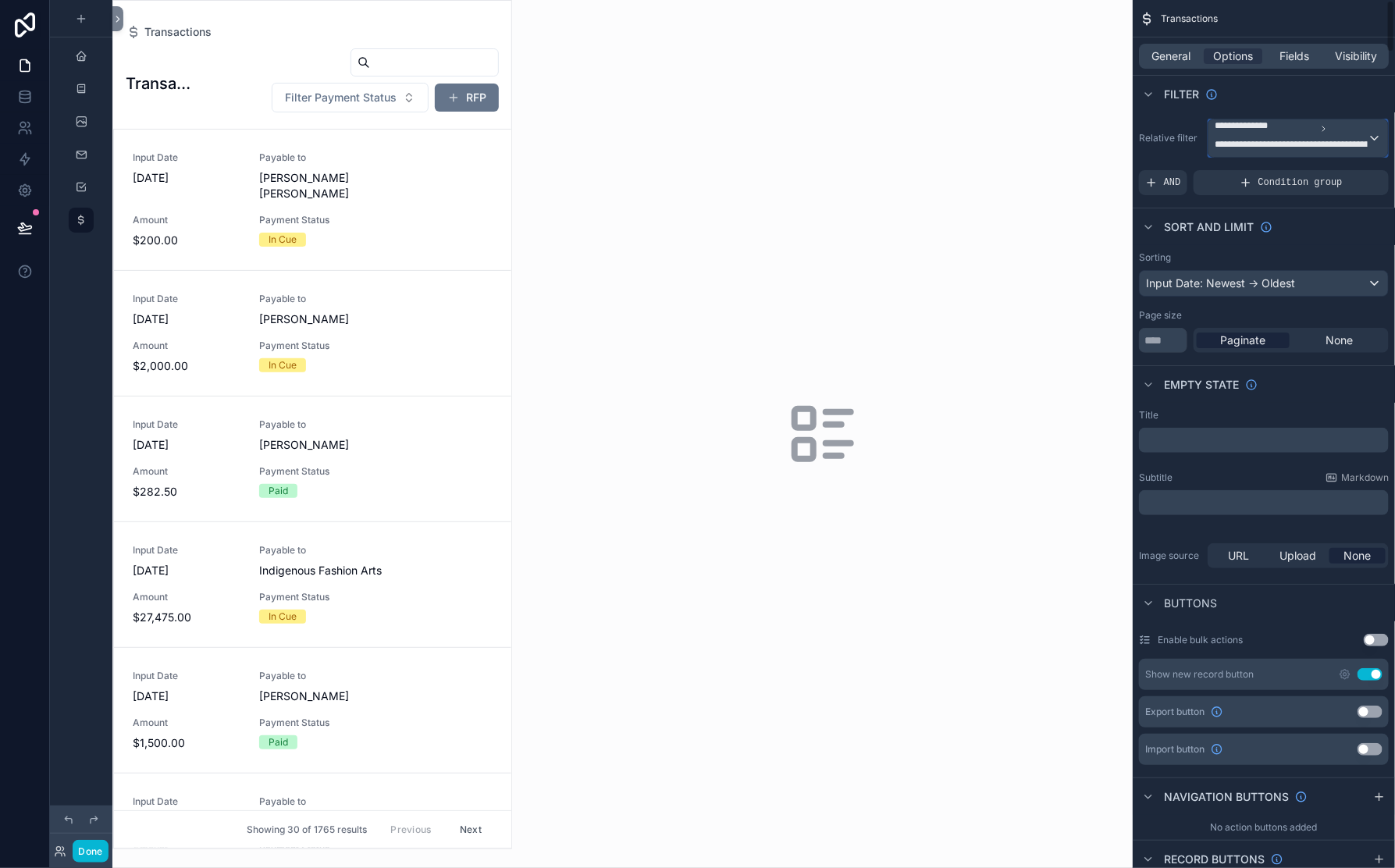
click at [1215, 157] on span "**********" at bounding box center [1334, 147] width 238 height 19
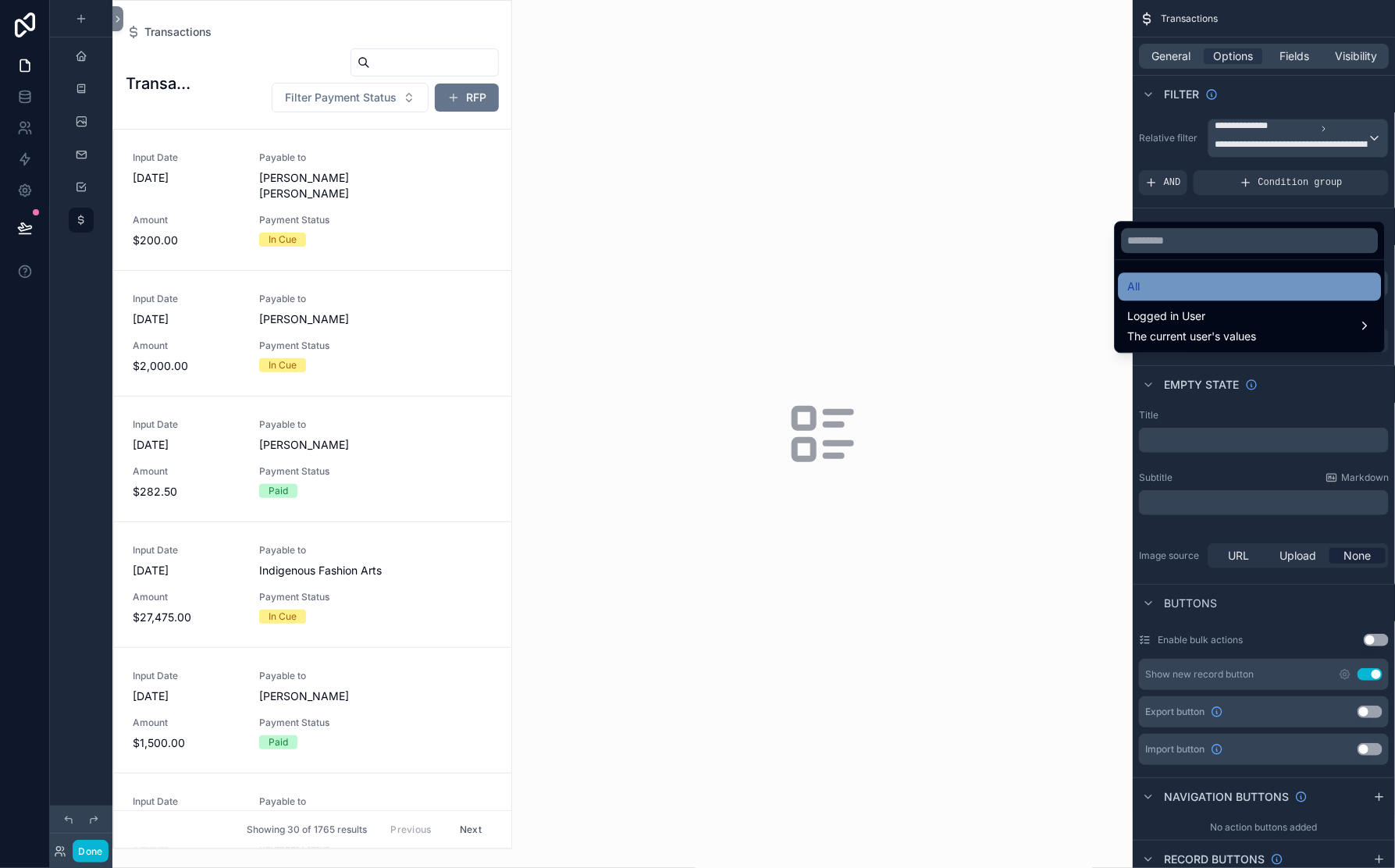
click at [1141, 296] on span "All" at bounding box center [1135, 286] width 12 height 19
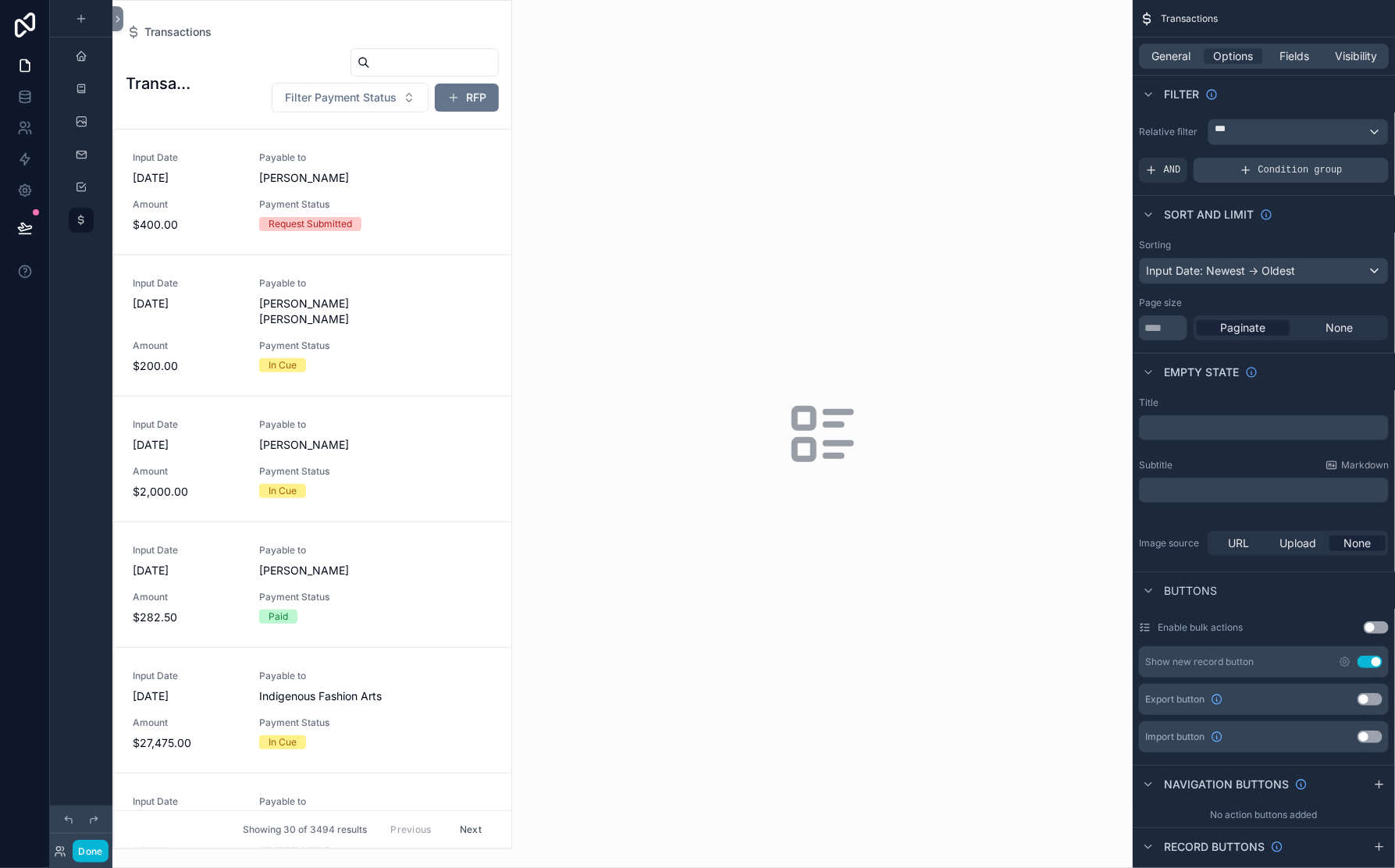
click at [1193, 183] on div "Condition group" at bounding box center [1291, 170] width 195 height 25
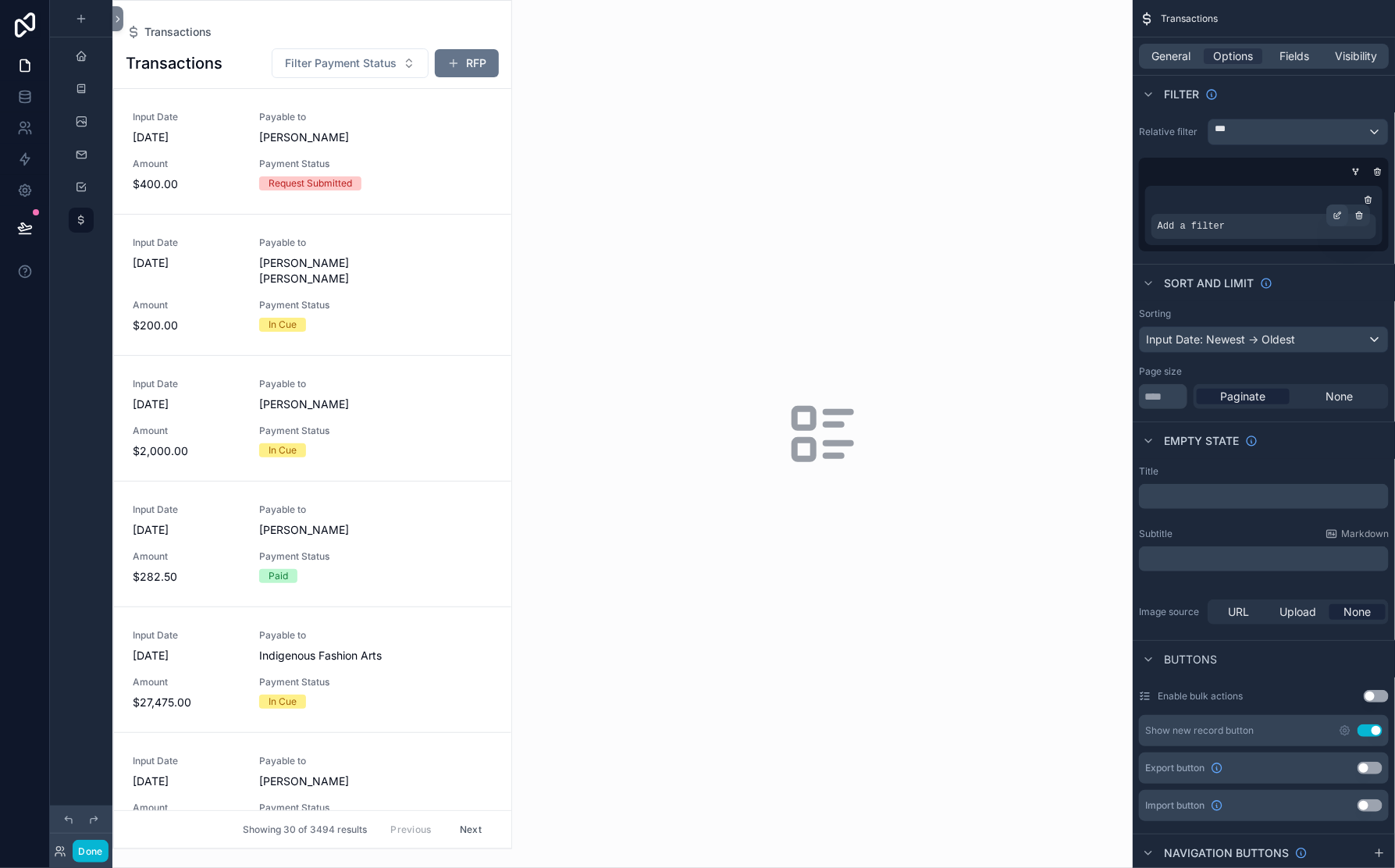
click at [1339, 215] on icon "scrollable content" at bounding box center [1340, 214] width 2 height 2
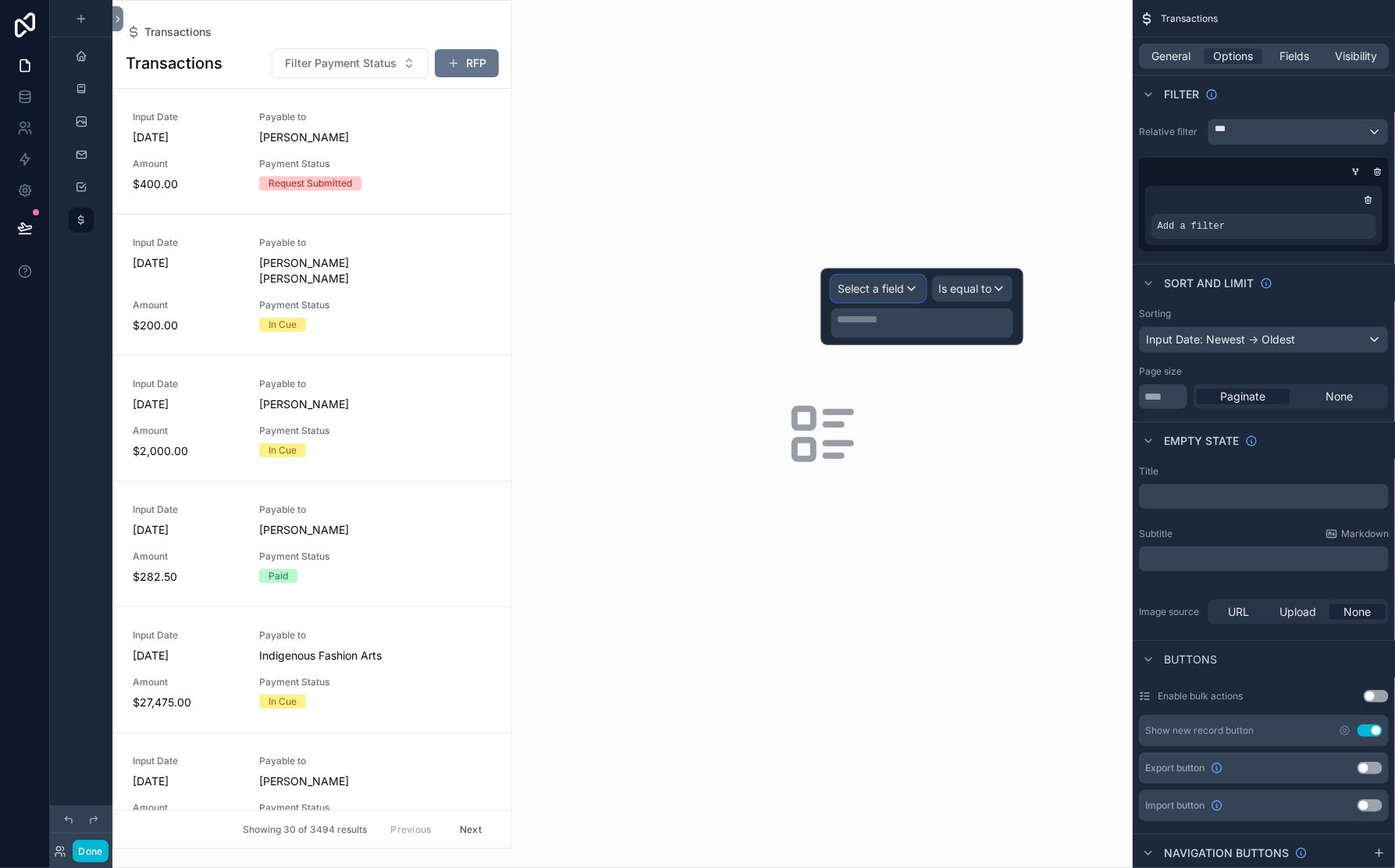
click at [839, 295] on span "Select a field" at bounding box center [872, 288] width 67 height 13
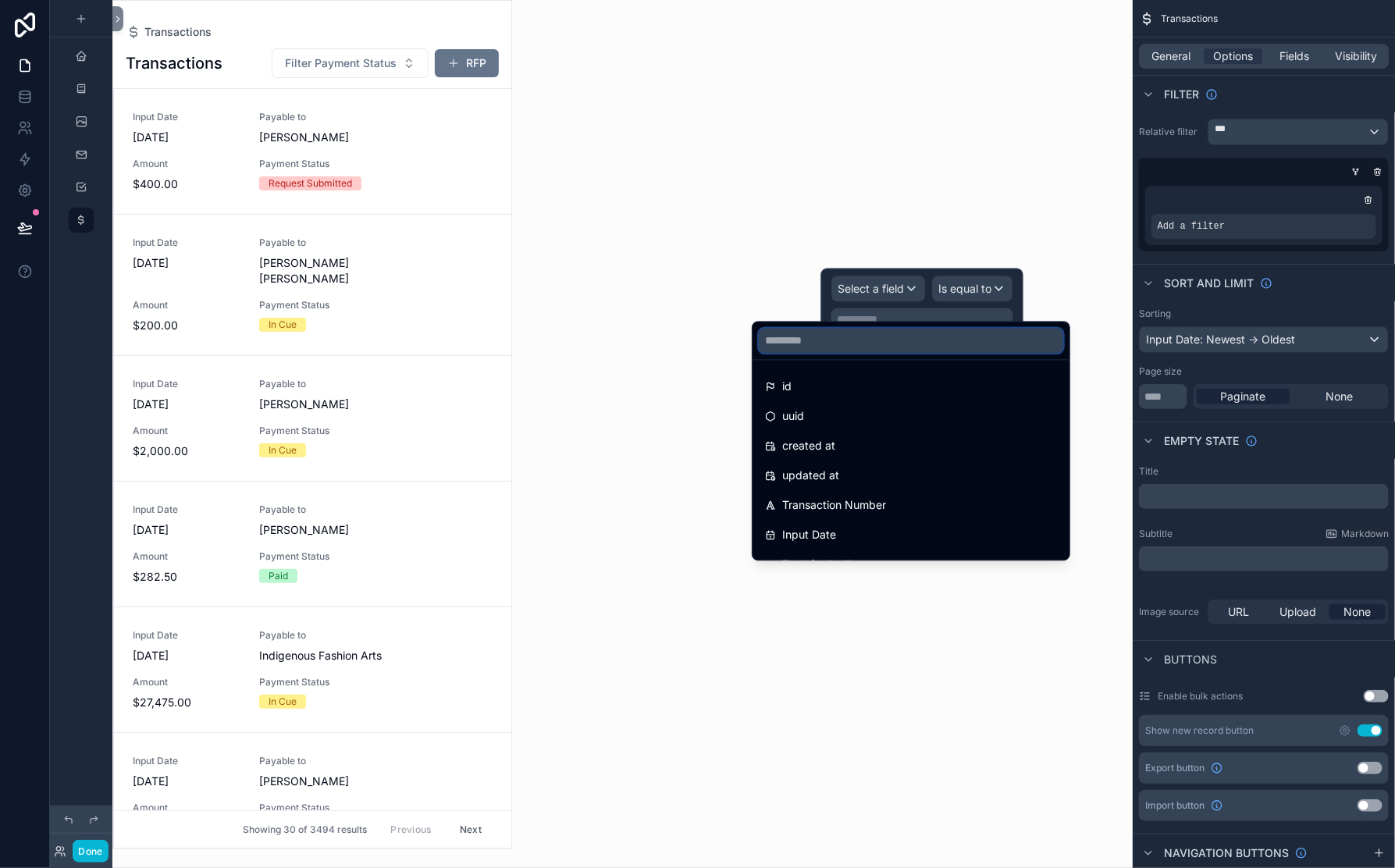
click at [814, 354] on input "text" at bounding box center [911, 341] width 305 height 25
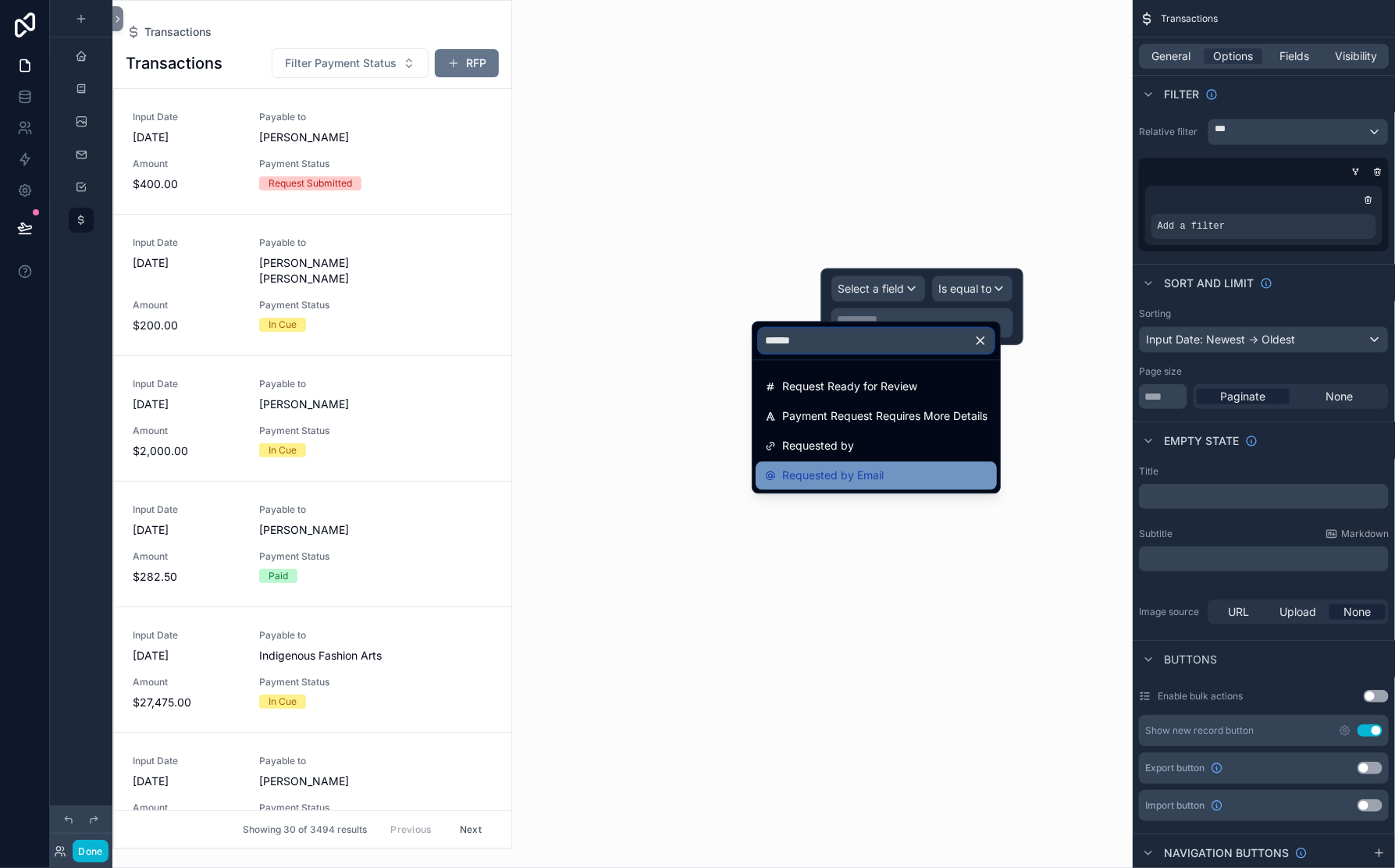
type input "******"
click at [850, 486] on span "Requested by Email" at bounding box center [833, 475] width 101 height 19
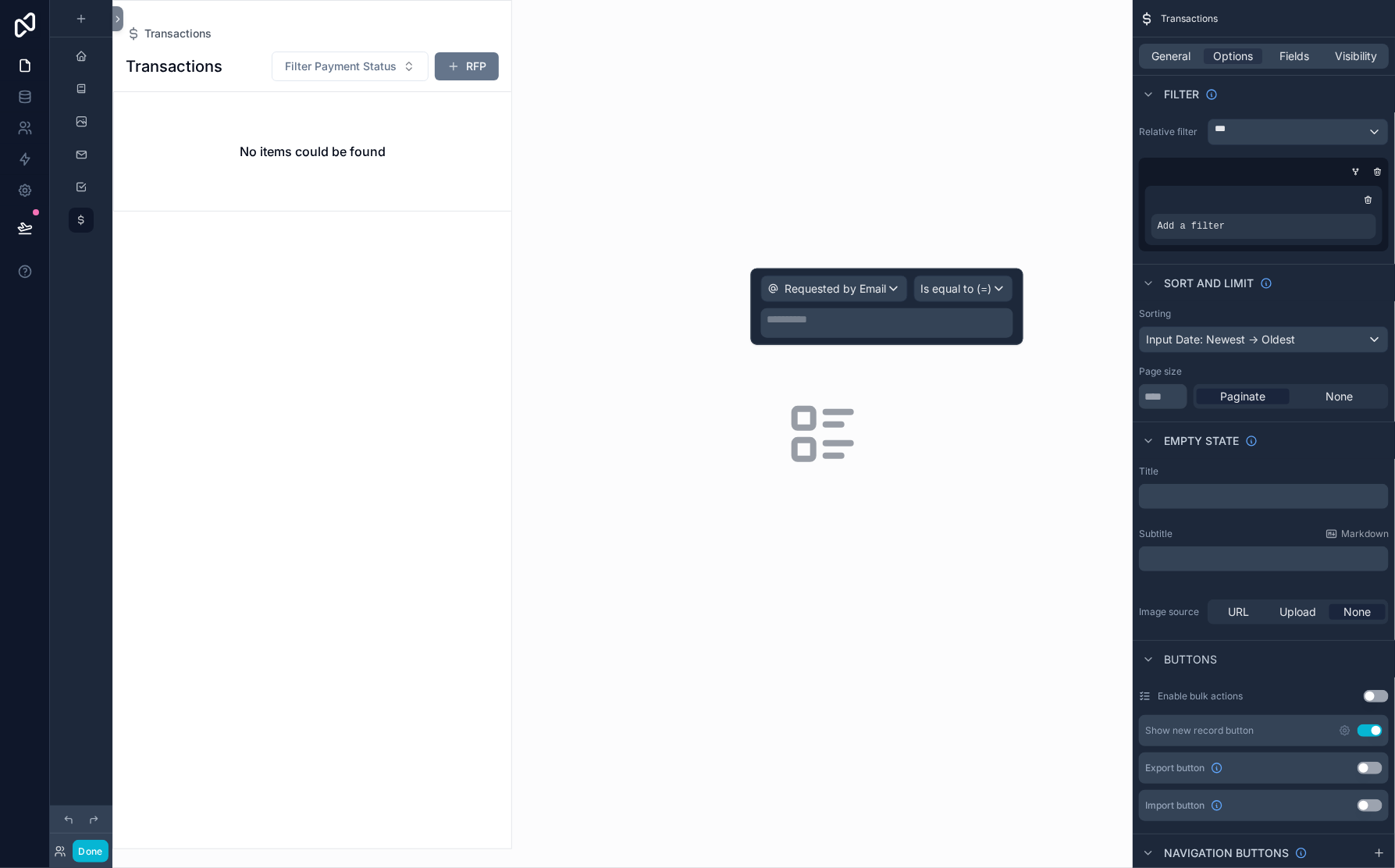
click at [768, 327] on p "**********" at bounding box center [889, 320] width 243 height 16
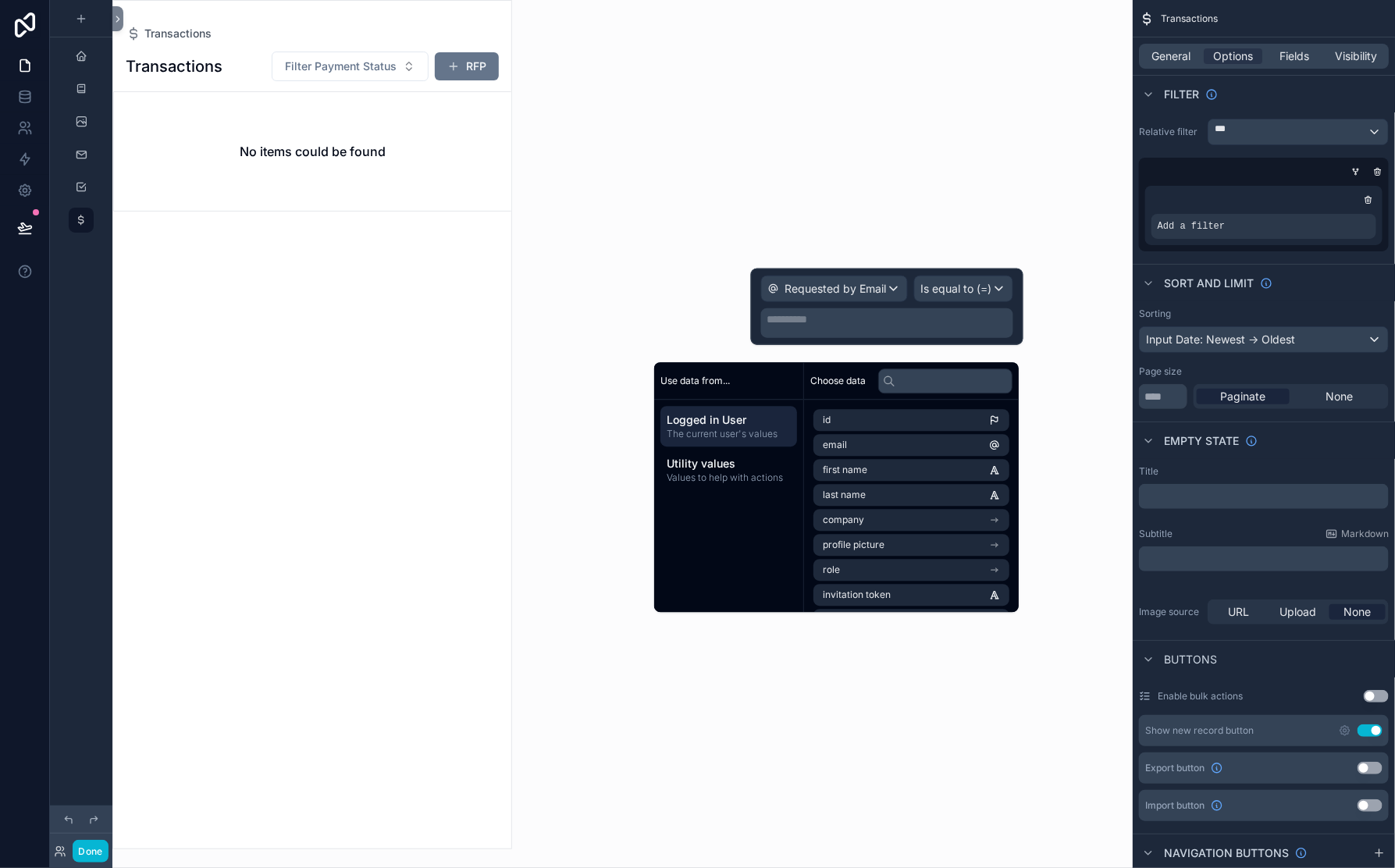
click at [791, 428] on span "Logged in User" at bounding box center [729, 420] width 124 height 16
click at [847, 451] on span "email" at bounding box center [834, 445] width 24 height 12
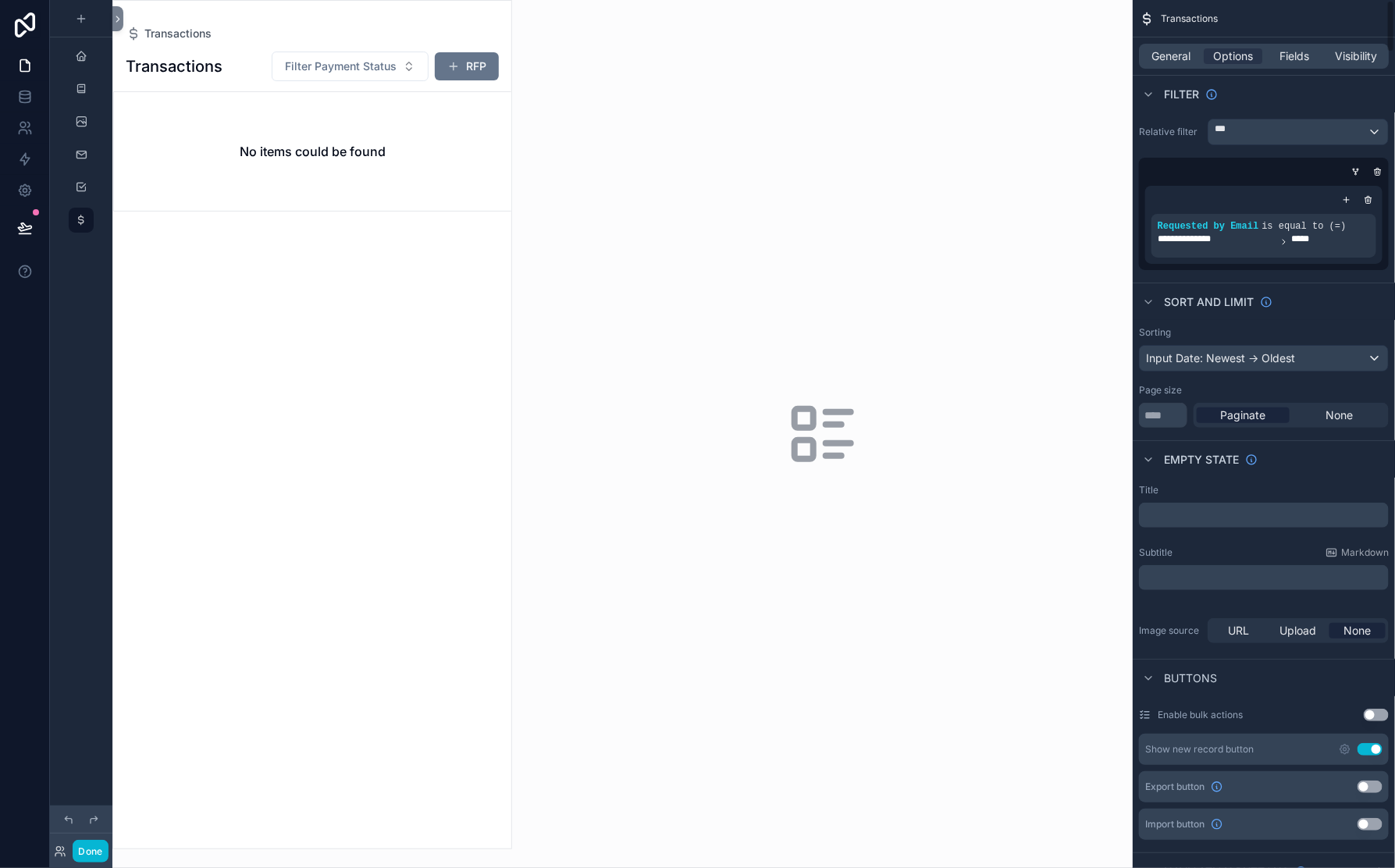
click at [1133, 219] on div "**********" at bounding box center [1263, 195] width 262 height 164
click at [1368, 145] on div "***" at bounding box center [1298, 131] width 179 height 25
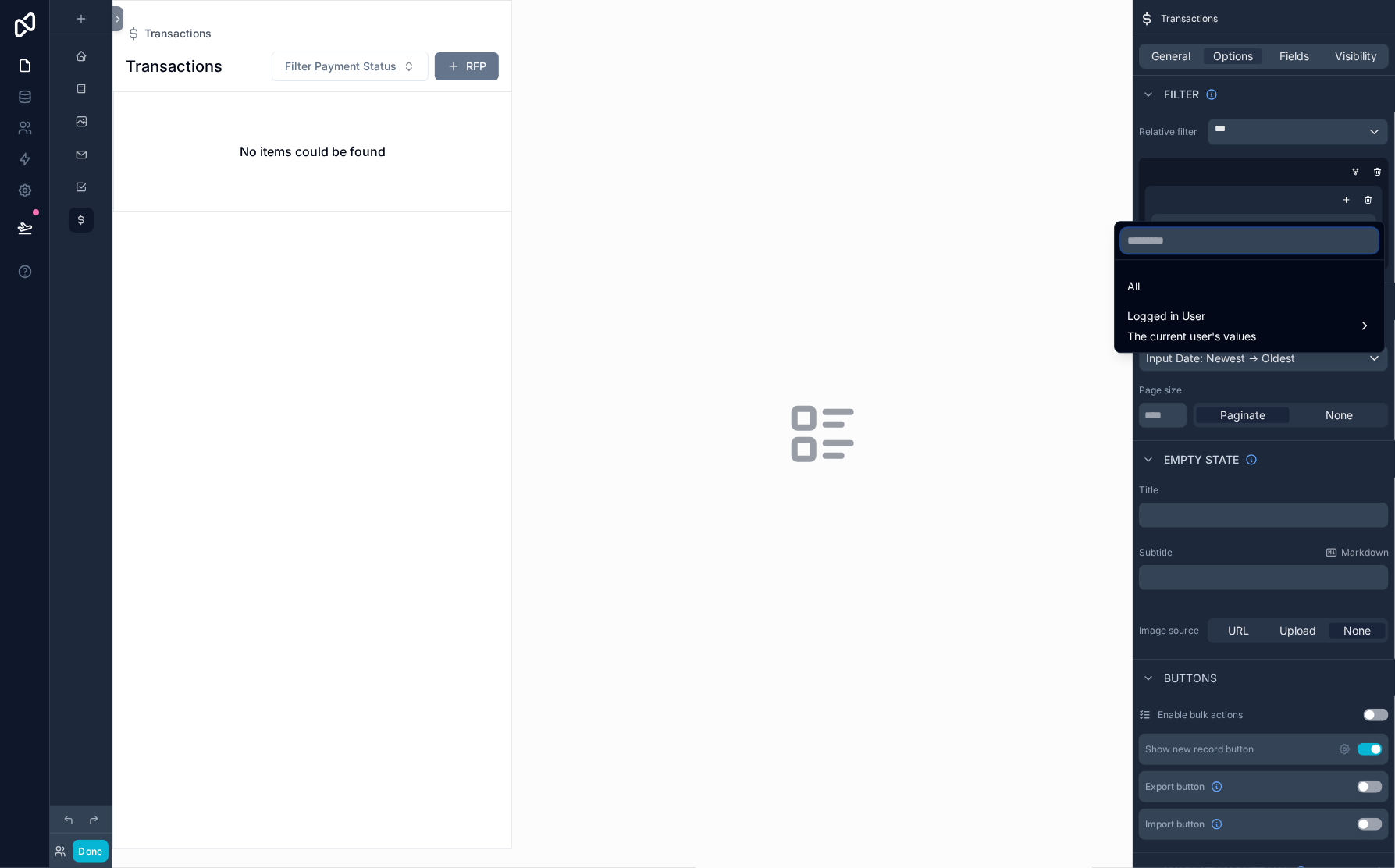
click at [1169, 248] on input "text" at bounding box center [1250, 241] width 257 height 25
click at [1198, 238] on input "text" at bounding box center [1250, 241] width 257 height 25
click at [1057, 222] on div "scrollable content" at bounding box center [698, 434] width 1395 height 868
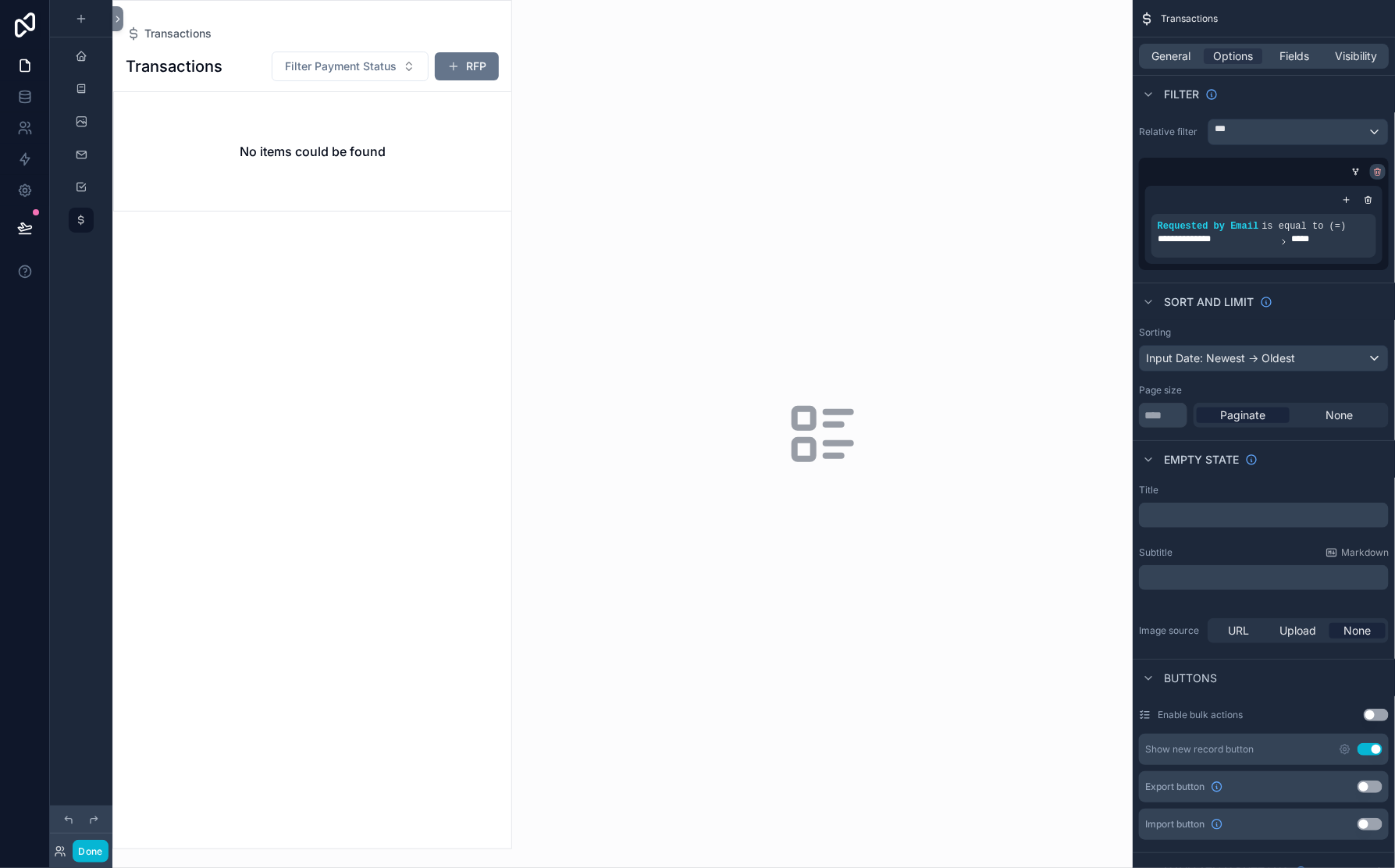
click at [1375, 171] on icon "scrollable content" at bounding box center [1377, 171] width 6 height 0
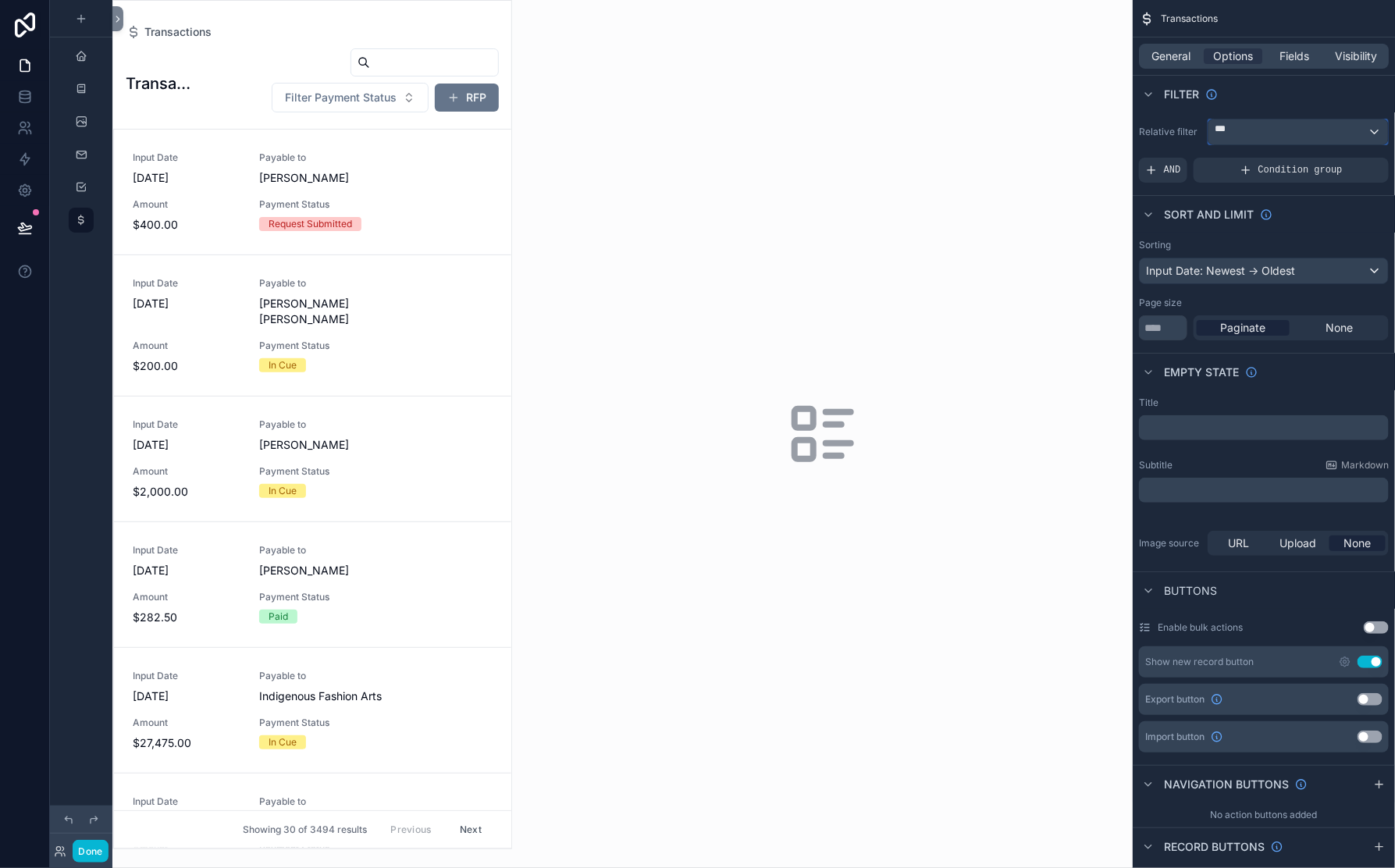
click at [1208, 145] on div "***" at bounding box center [1298, 131] width 179 height 25
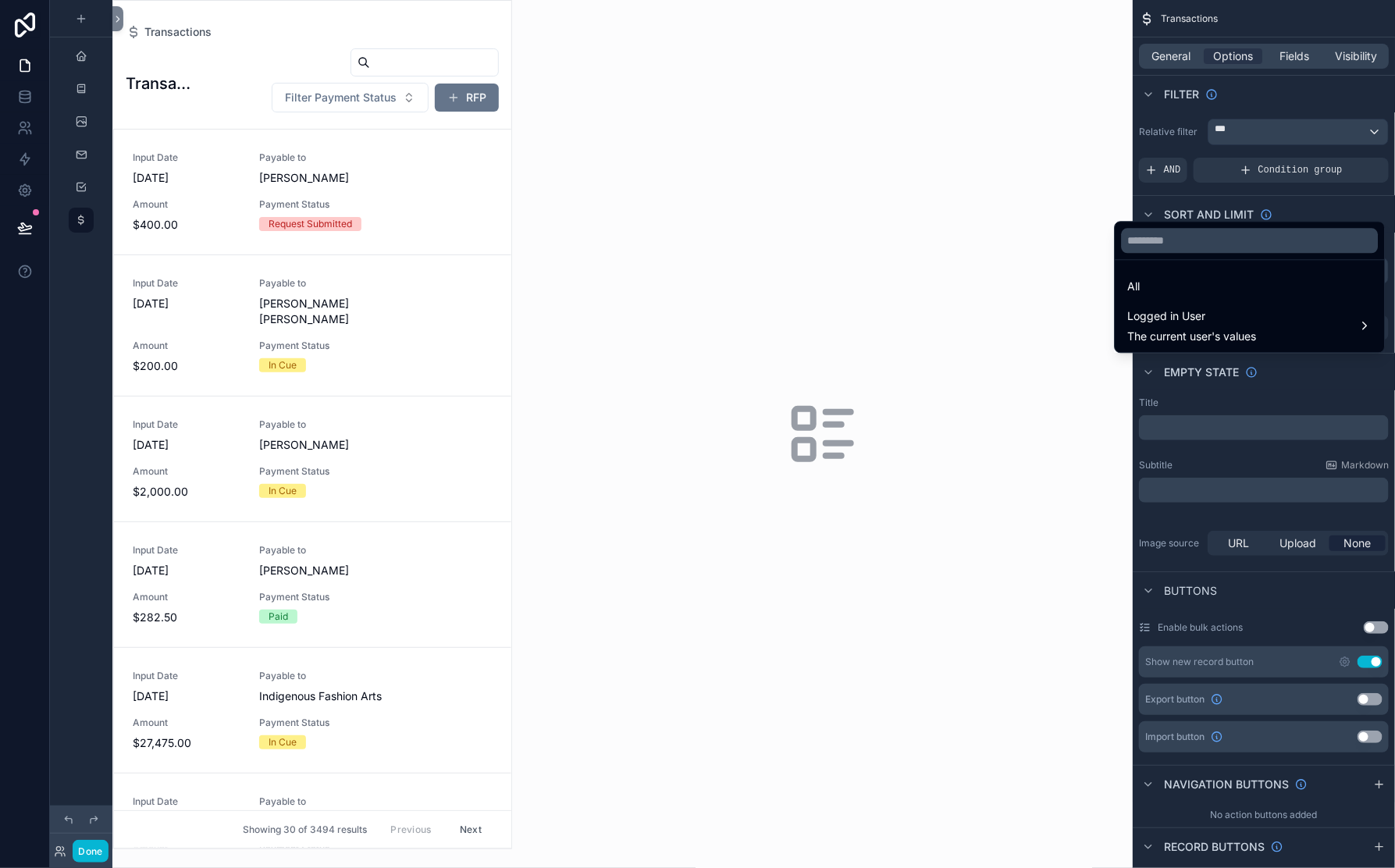
click at [1137, 281] on ul "All Logged in User The current user's values" at bounding box center [1250, 307] width 269 height 92
click at [1024, 174] on div "scrollable content" at bounding box center [698, 434] width 1395 height 868
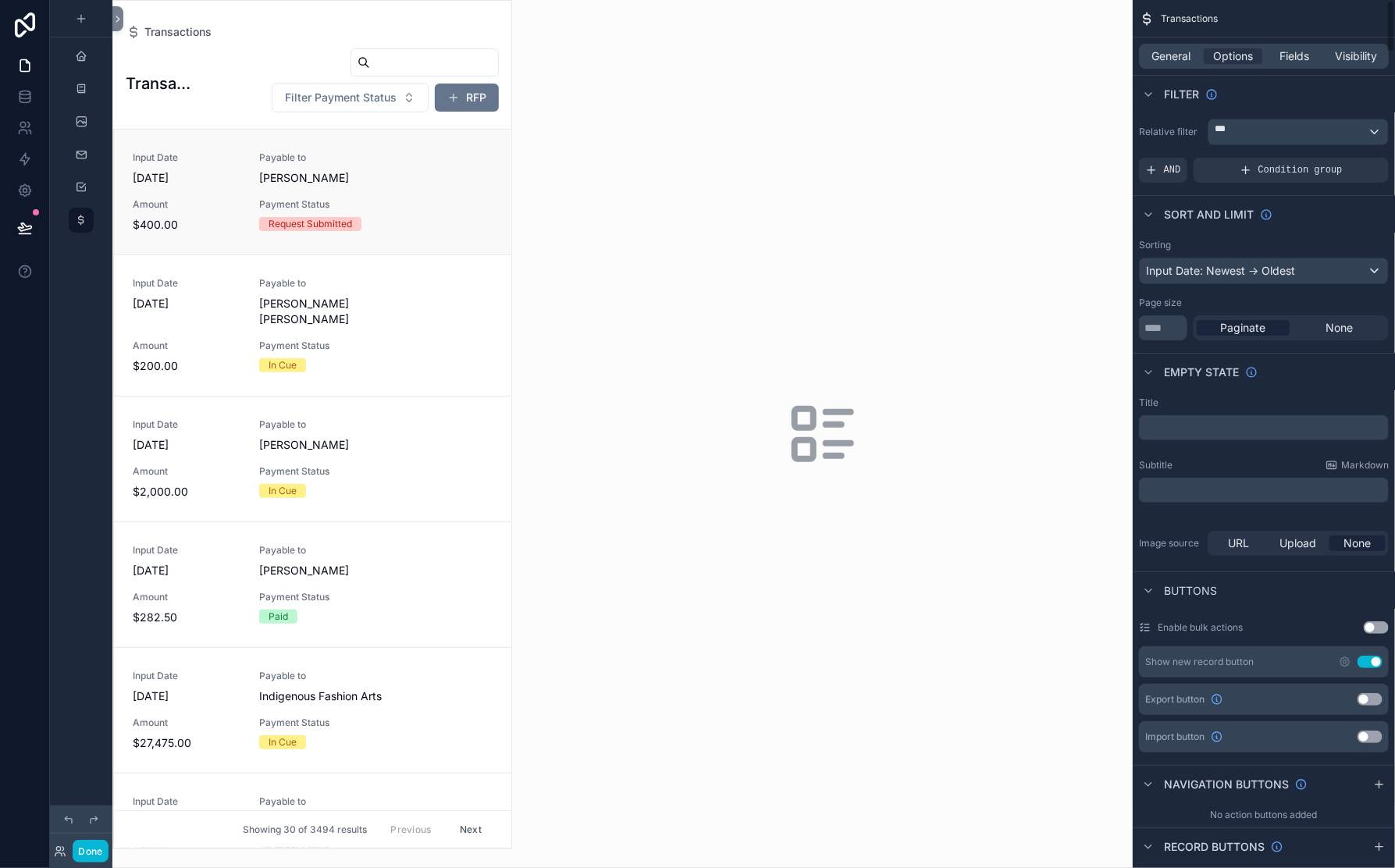
click at [430, 186] on span "Kirstyn Turner" at bounding box center [345, 179] width 171 height 16
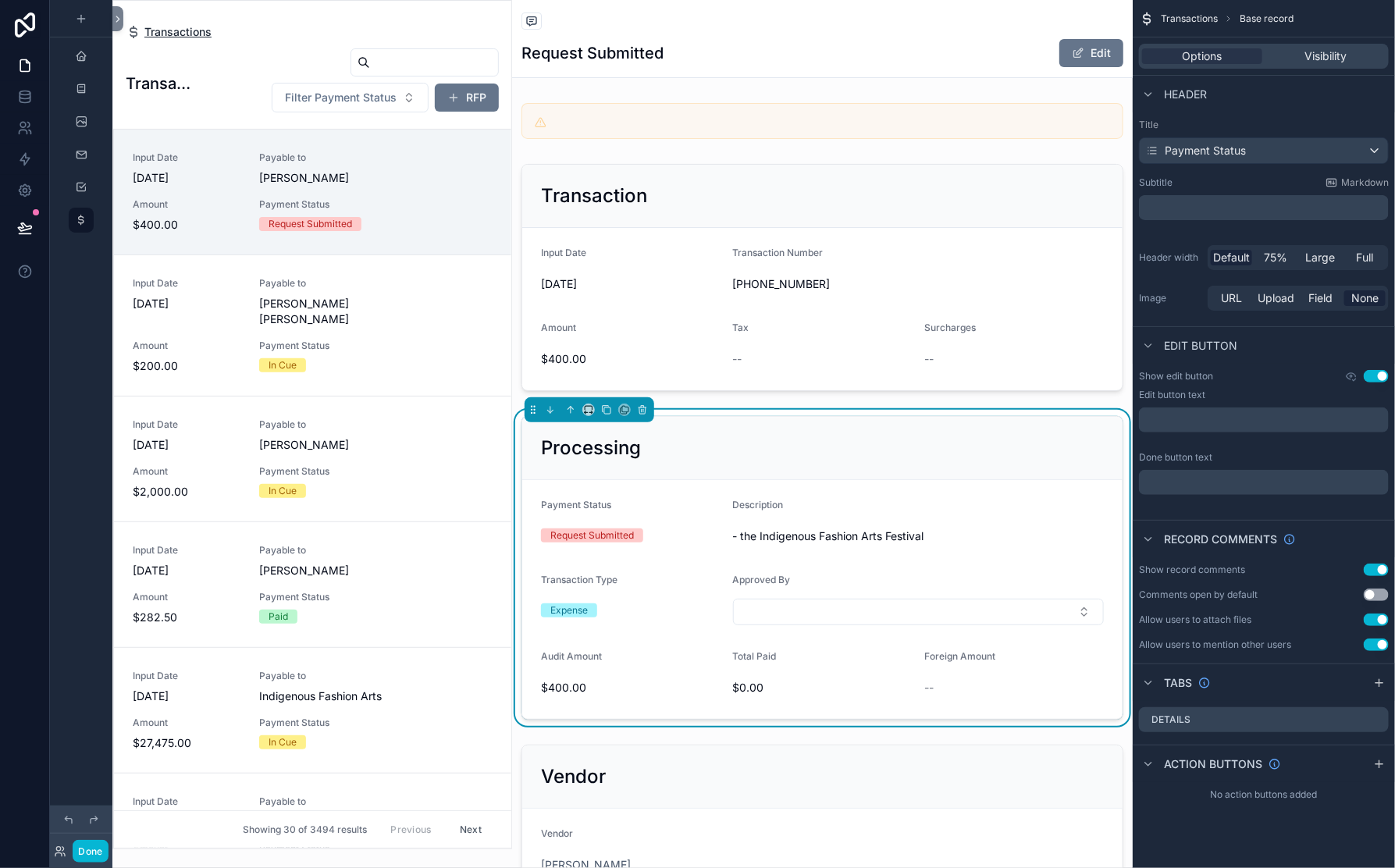
click at [211, 40] on span "Transactions" at bounding box center [179, 32] width 68 height 16
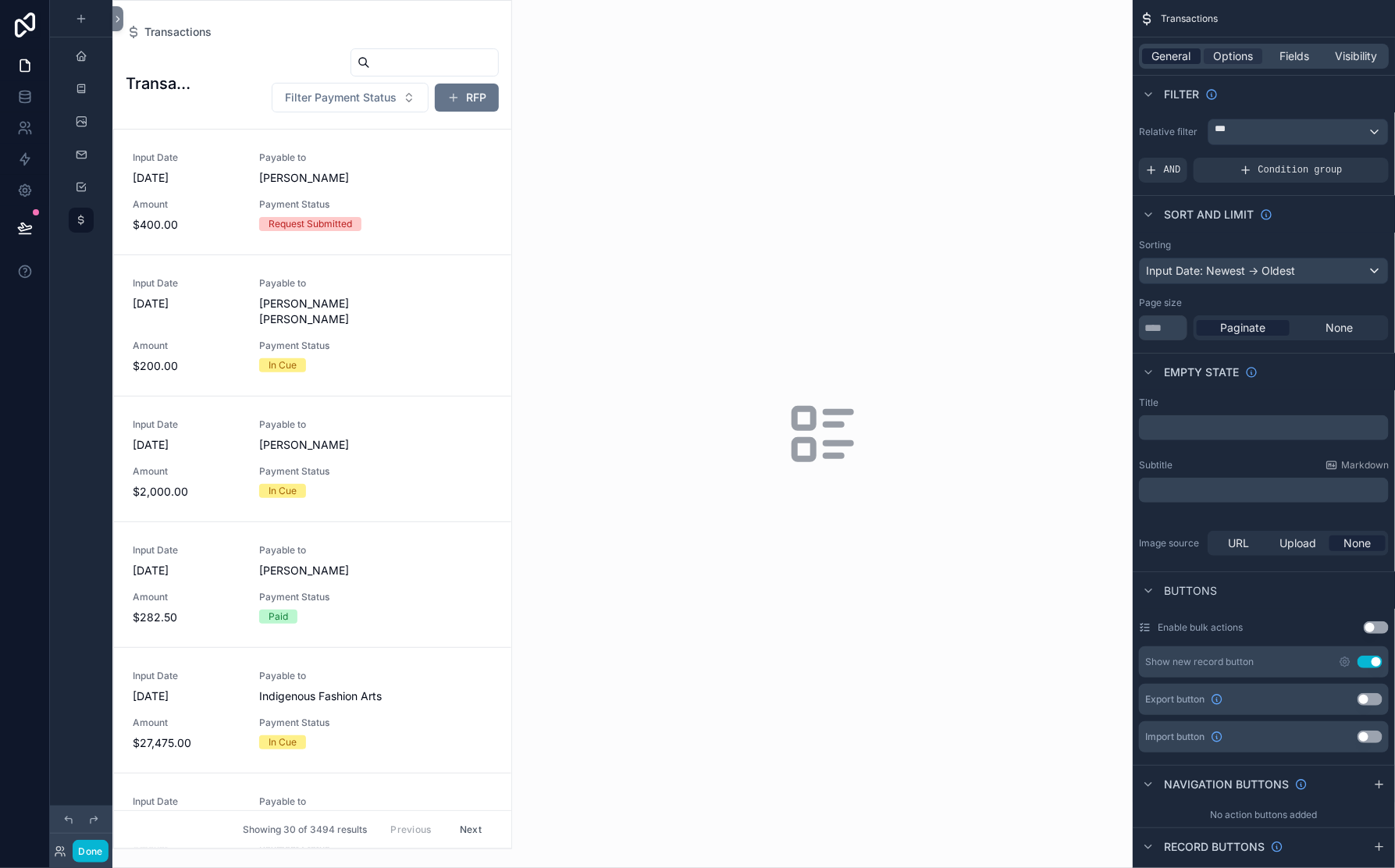
click at [1152, 64] on span "General" at bounding box center [1172, 56] width 39 height 16
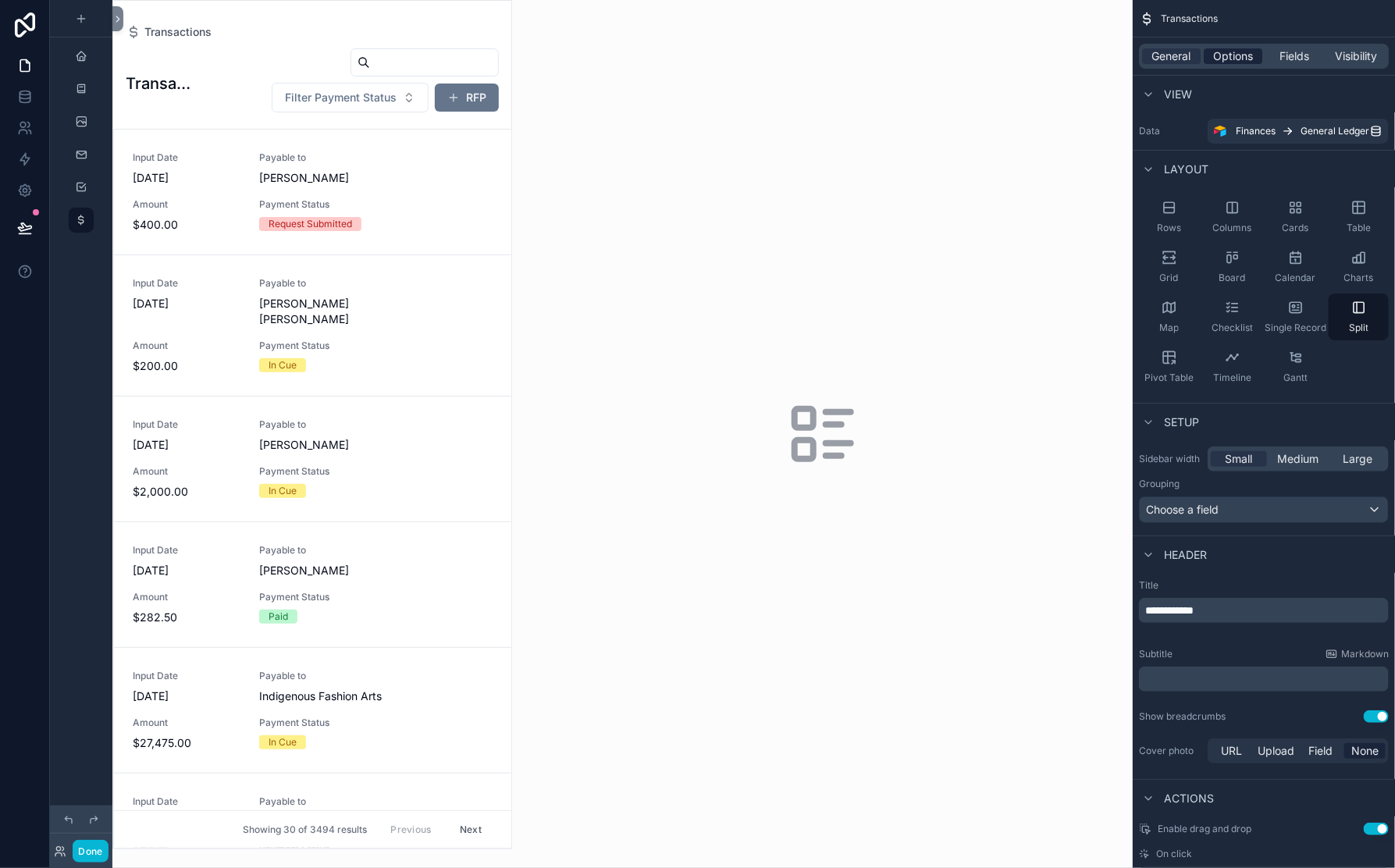
click at [1213, 64] on span "Options" at bounding box center [1232, 56] width 40 height 16
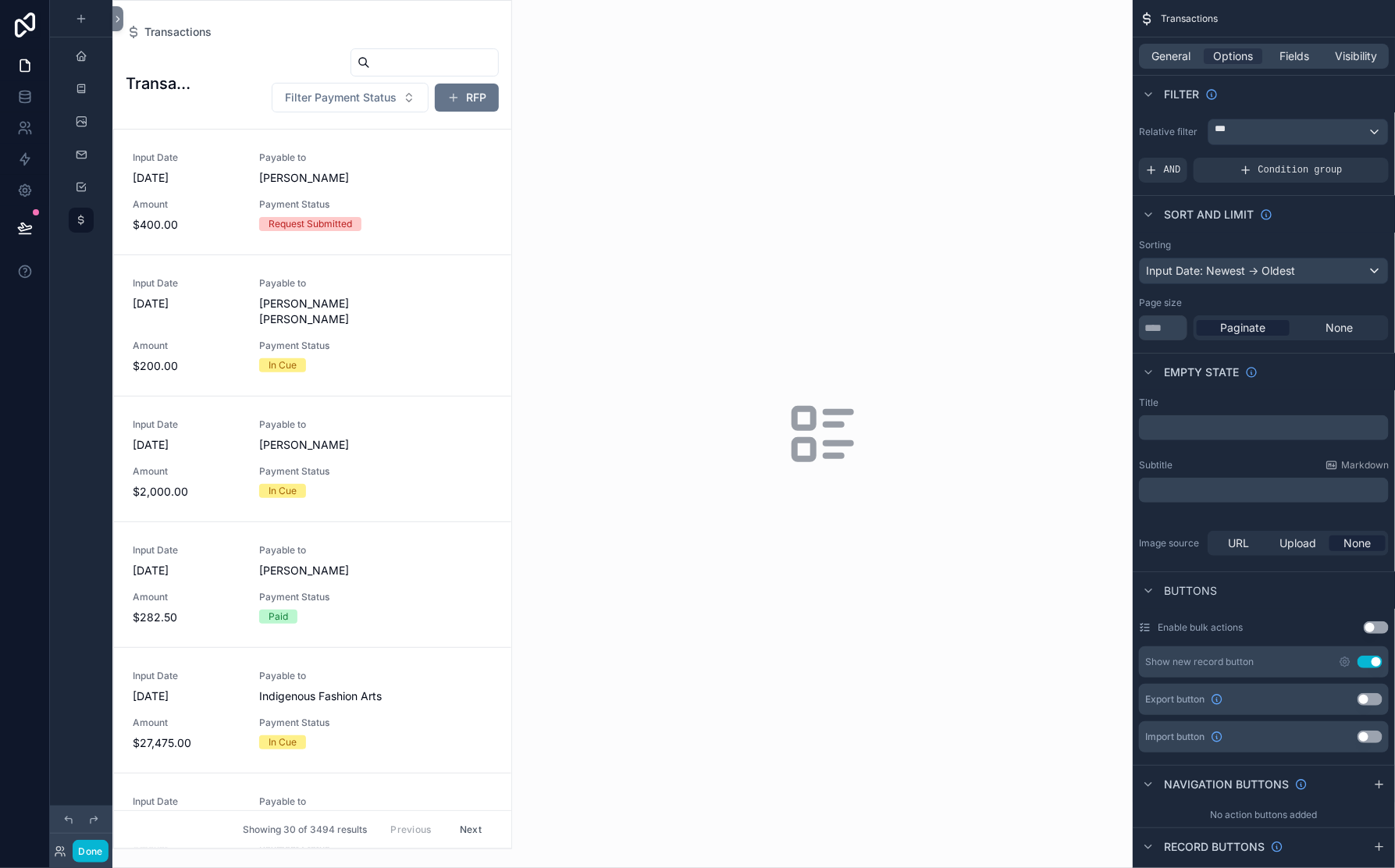
click at [1177, 189] on div "Relative filter *** AND Condition group" at bounding box center [1263, 151] width 262 height 76
click at [1208, 145] on div "***" at bounding box center [1298, 131] width 179 height 25
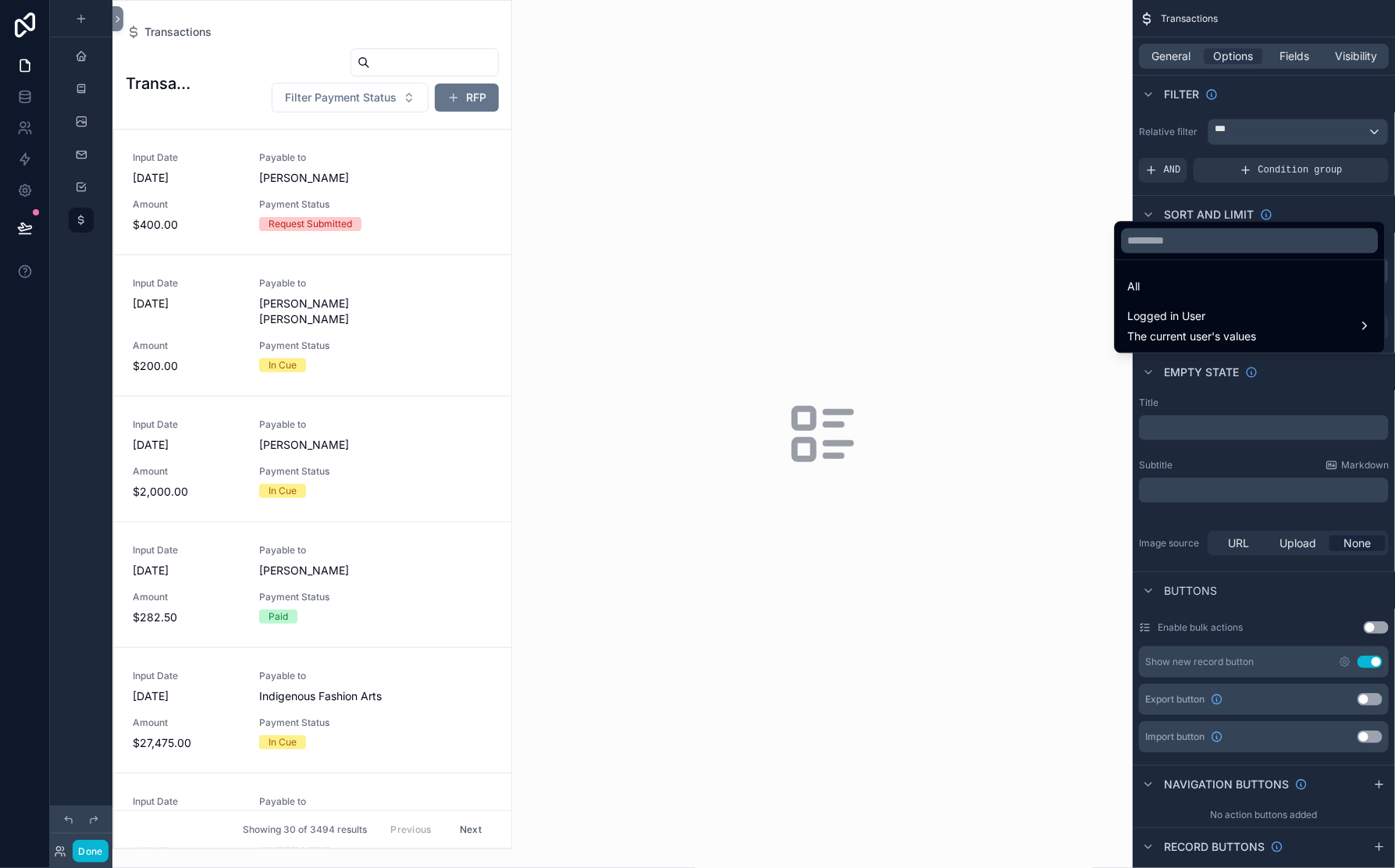
click at [1161, 287] on ul "All Logged in User The current user's values" at bounding box center [1250, 307] width 269 height 92
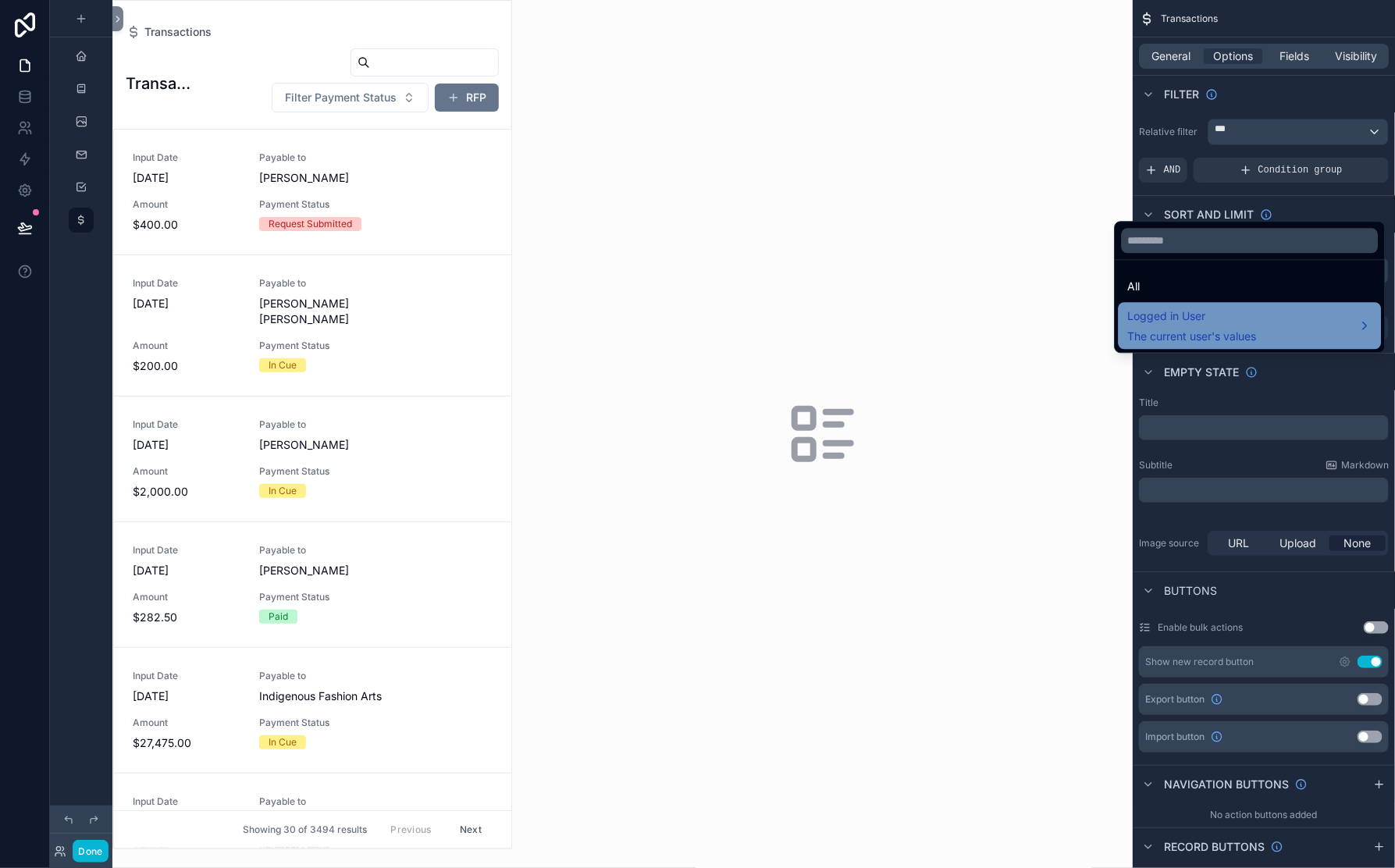
click at [1156, 344] on div "Logged in User The current user's values" at bounding box center [1192, 325] width 129 height 37
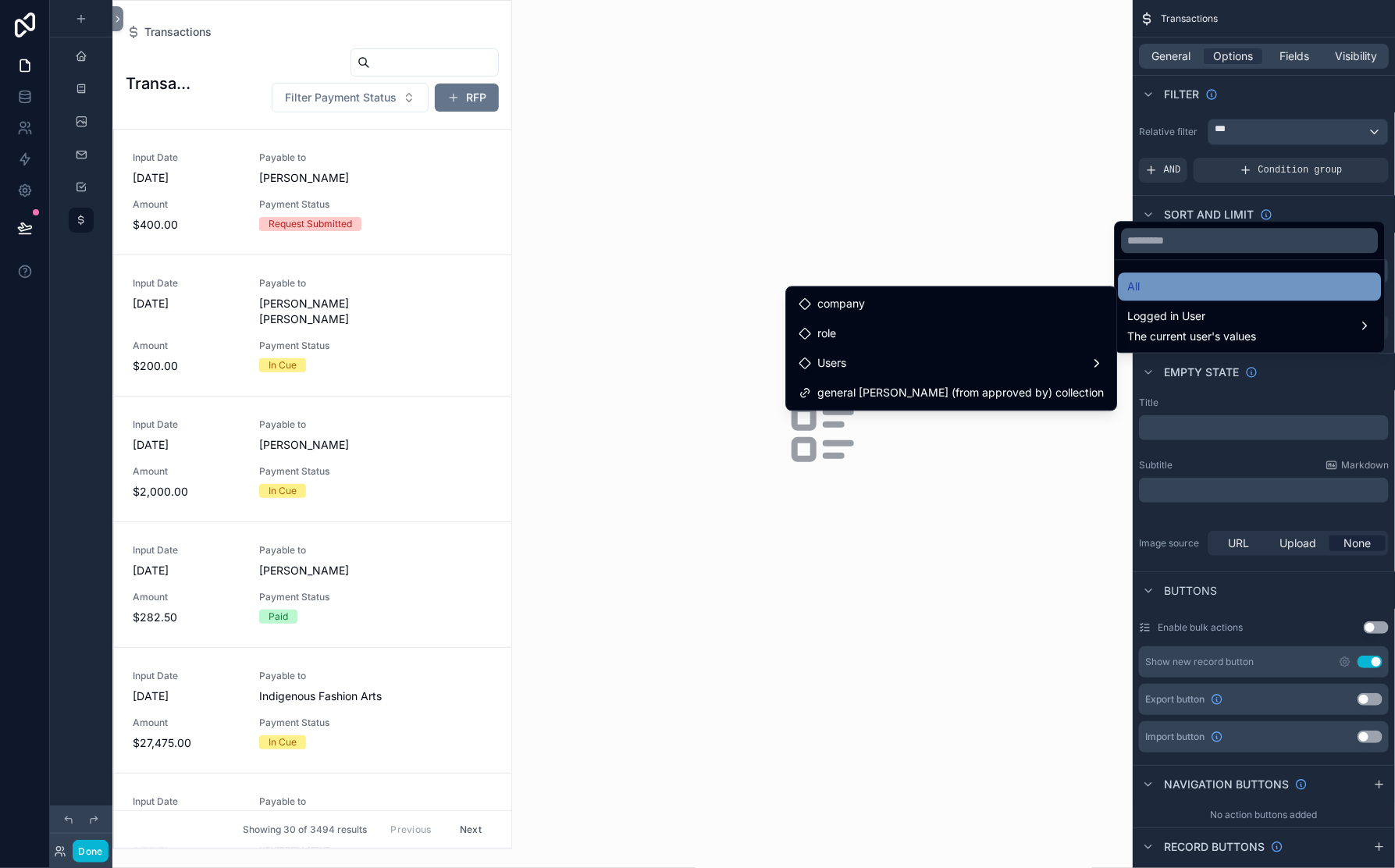
click at [1161, 296] on div "All" at bounding box center [1250, 286] width 244 height 19
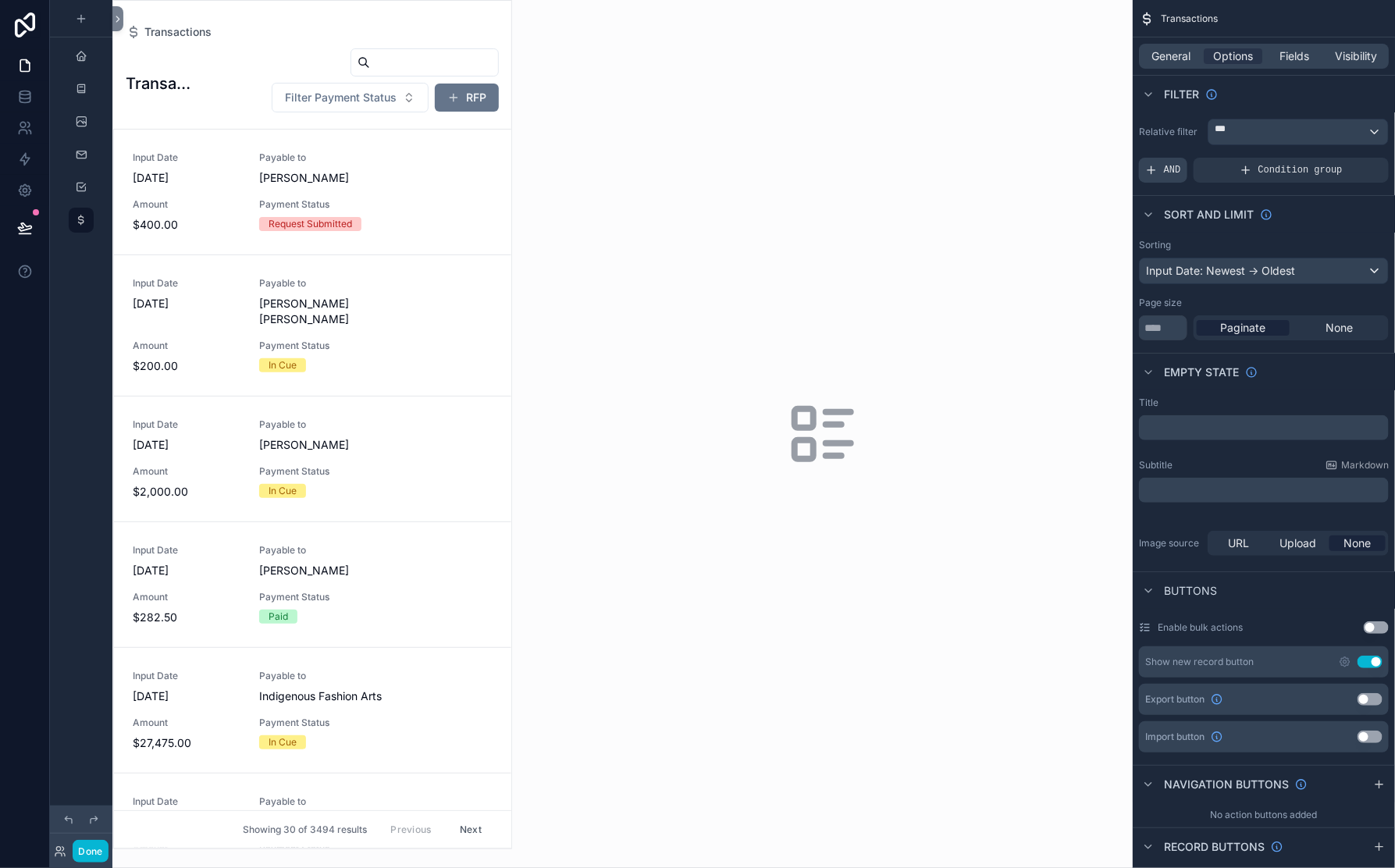
click at [1164, 177] on span "AND" at bounding box center [1172, 171] width 17 height 12
click at [1345, 164] on icon "scrollable content" at bounding box center [1350, 159] width 10 height 10
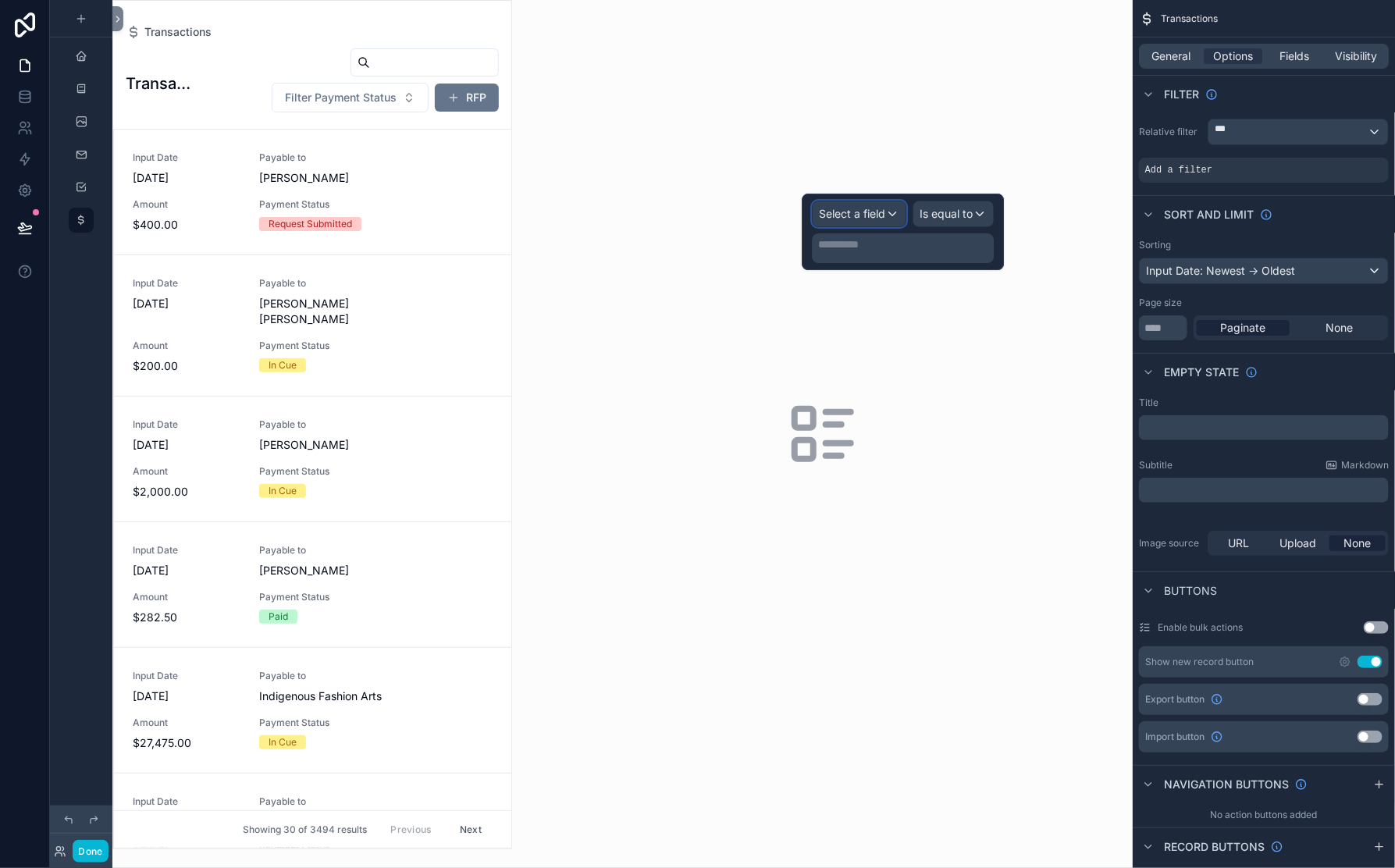
click at [833, 220] on span "Select a field" at bounding box center [852, 213] width 67 height 13
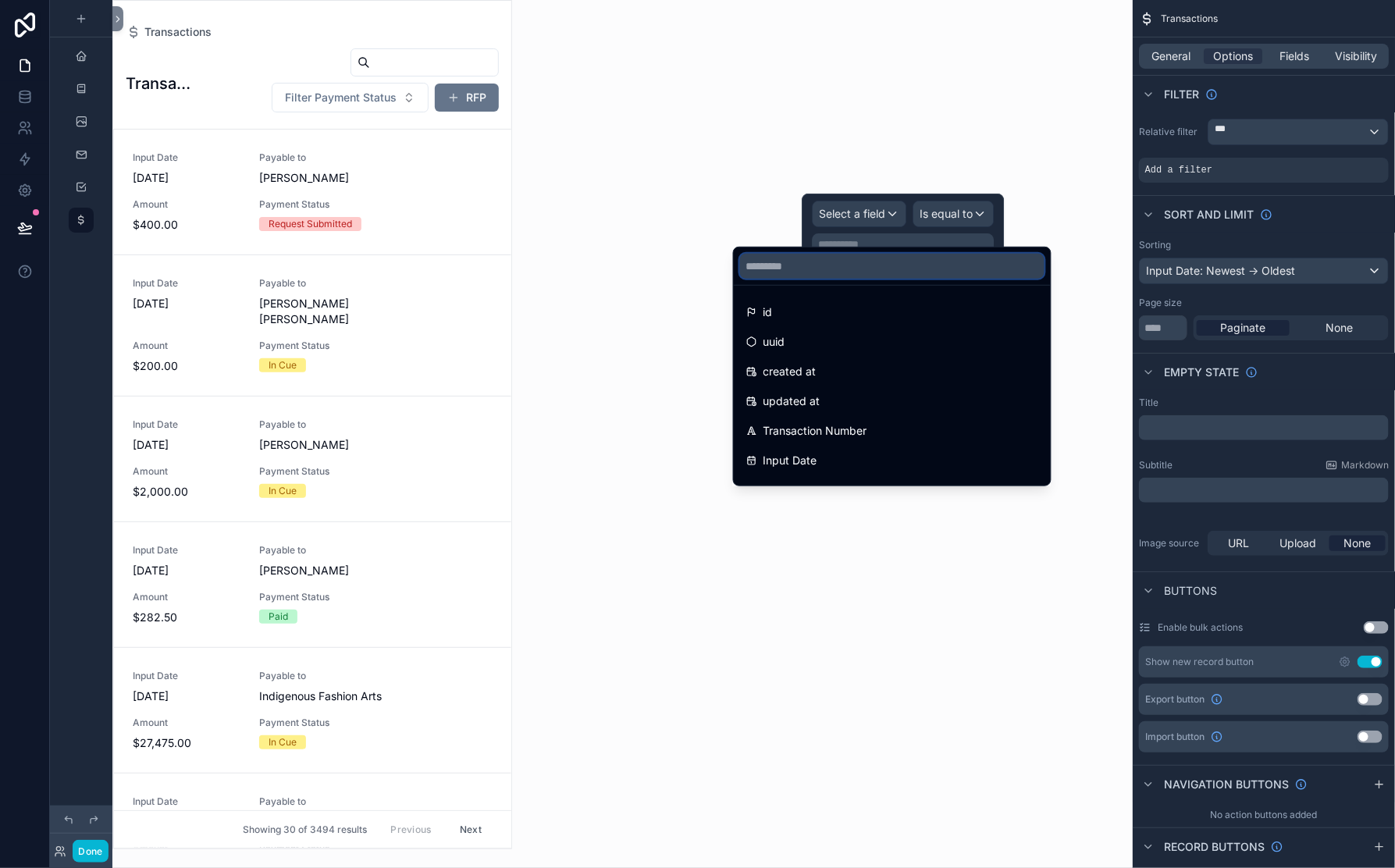
click at [826, 279] on input "text" at bounding box center [892, 267] width 305 height 25
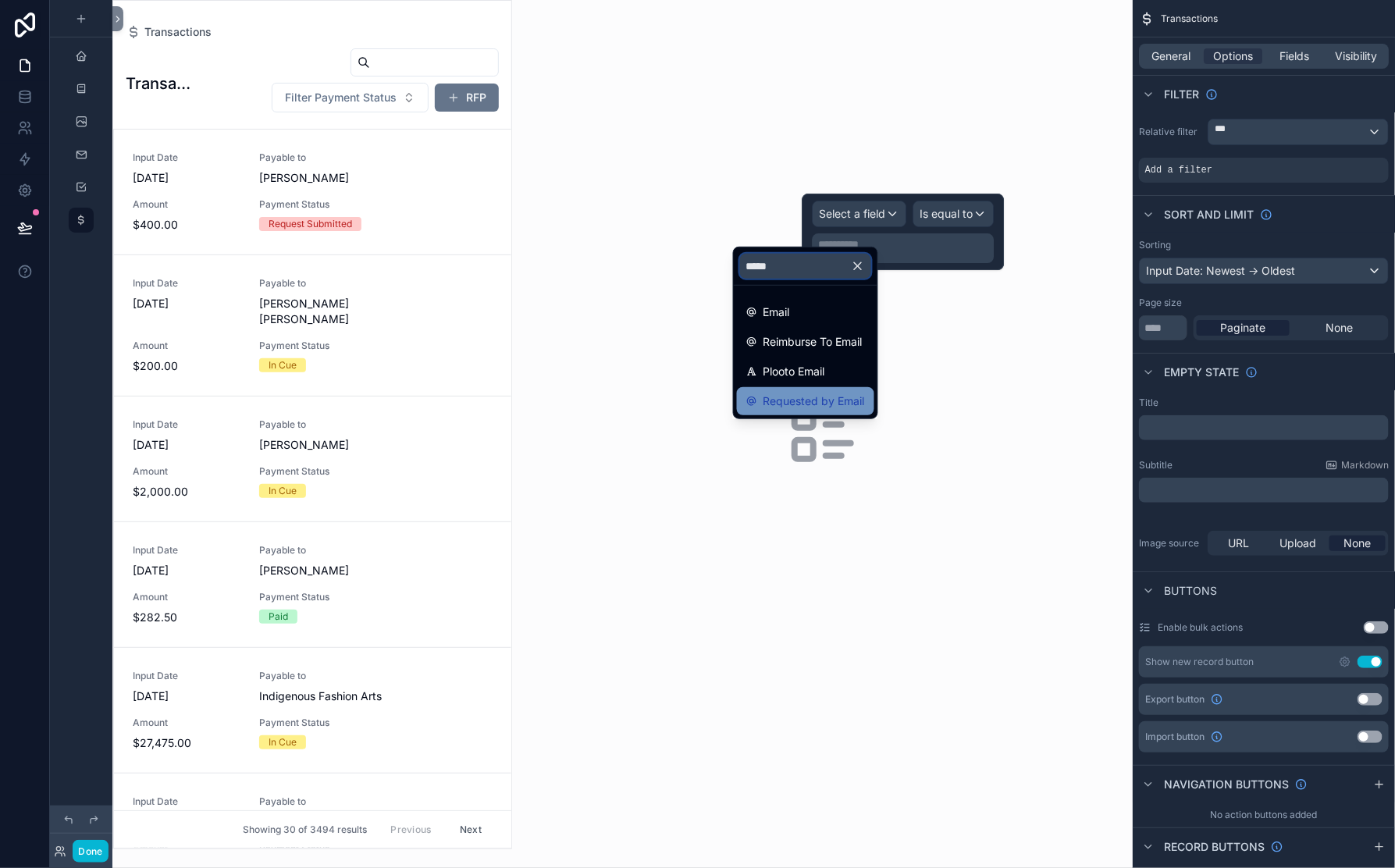
type input "*****"
click at [818, 410] on span "Requested by Email" at bounding box center [814, 401] width 101 height 19
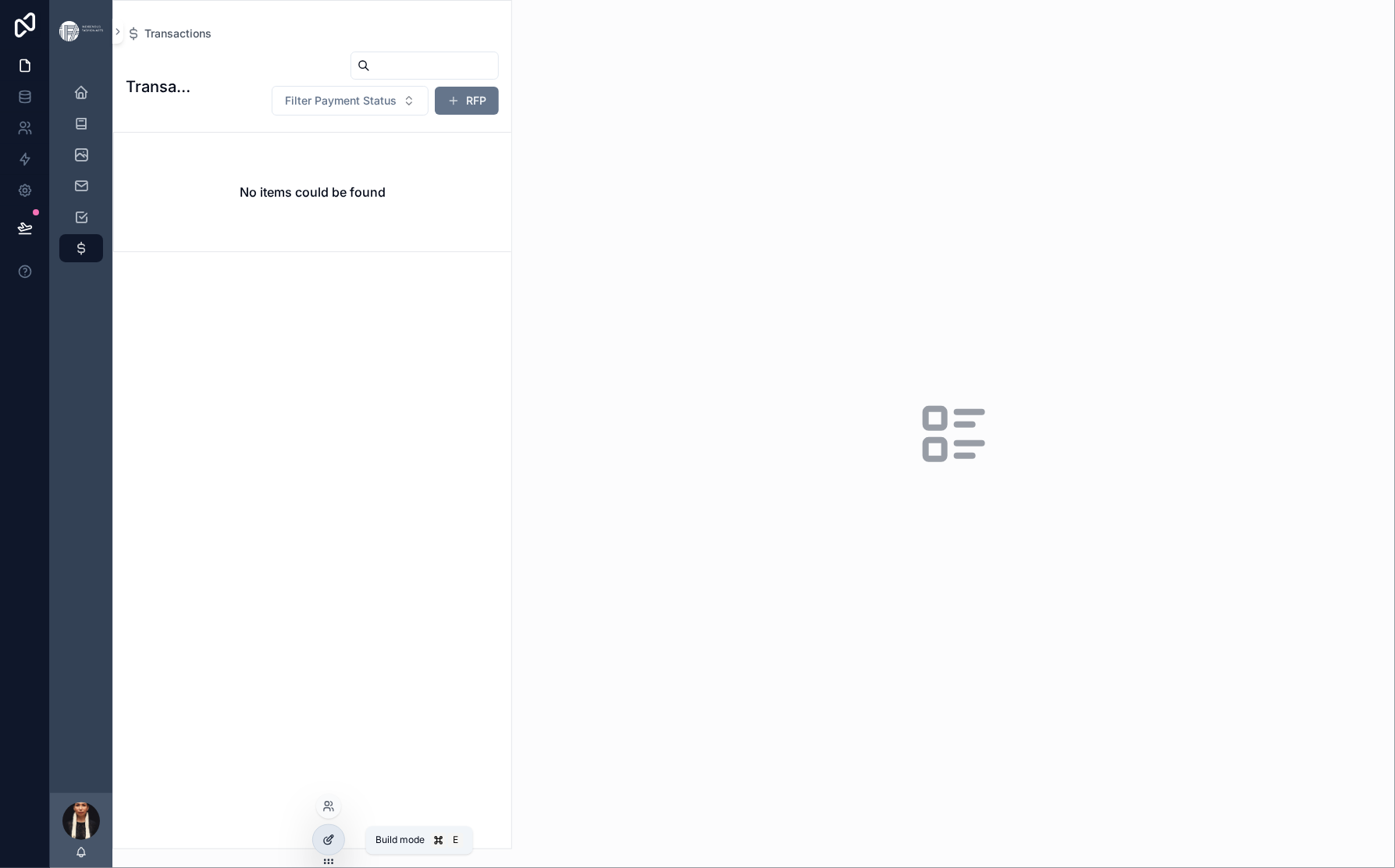
click at [333, 841] on icon at bounding box center [330, 838] width 6 height 6
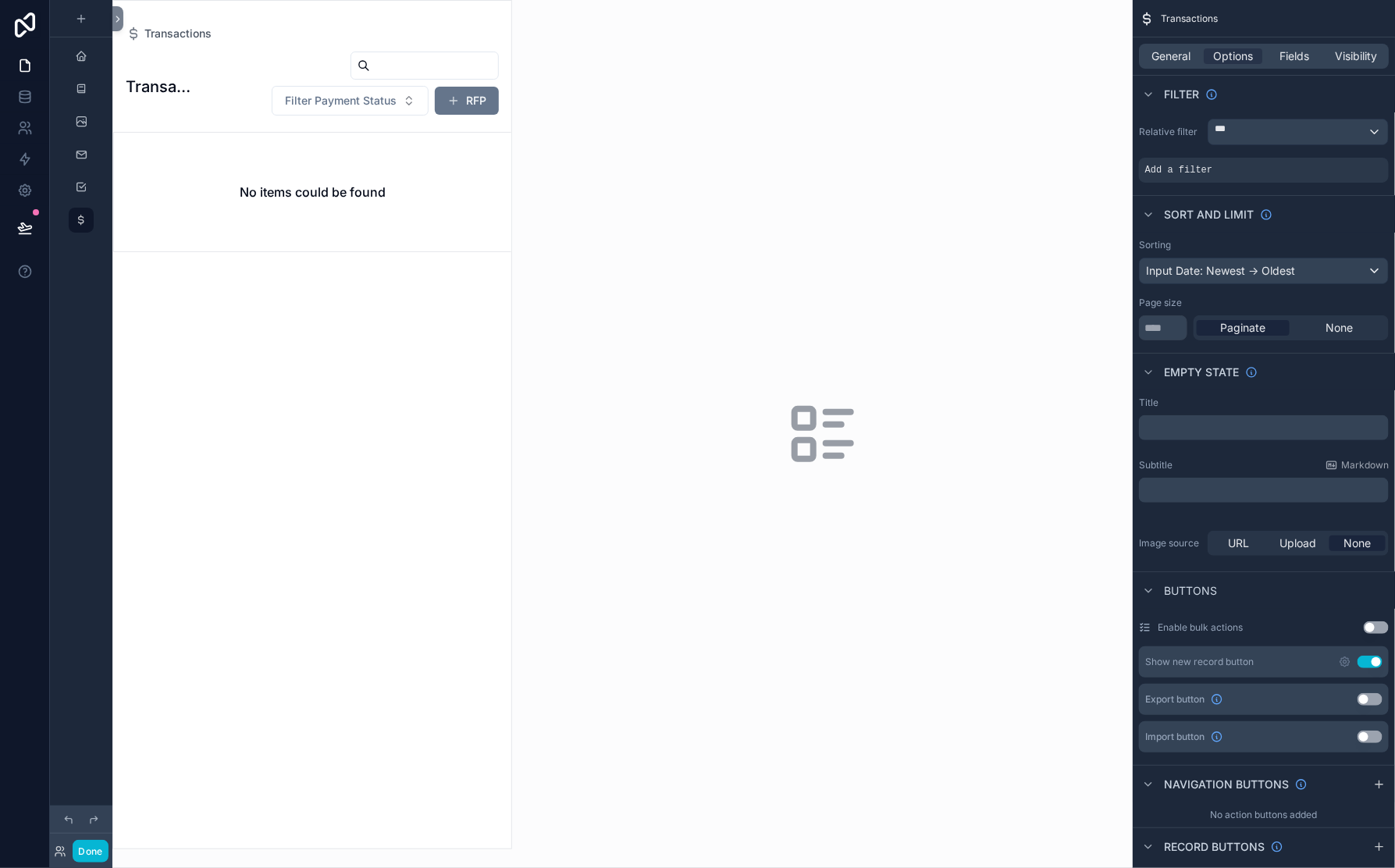
click at [283, 153] on div "scrollable content" at bounding box center [312, 425] width 398 height 848
click at [1367, 164] on icon "scrollable content" at bounding box center [1372, 159] width 10 height 10
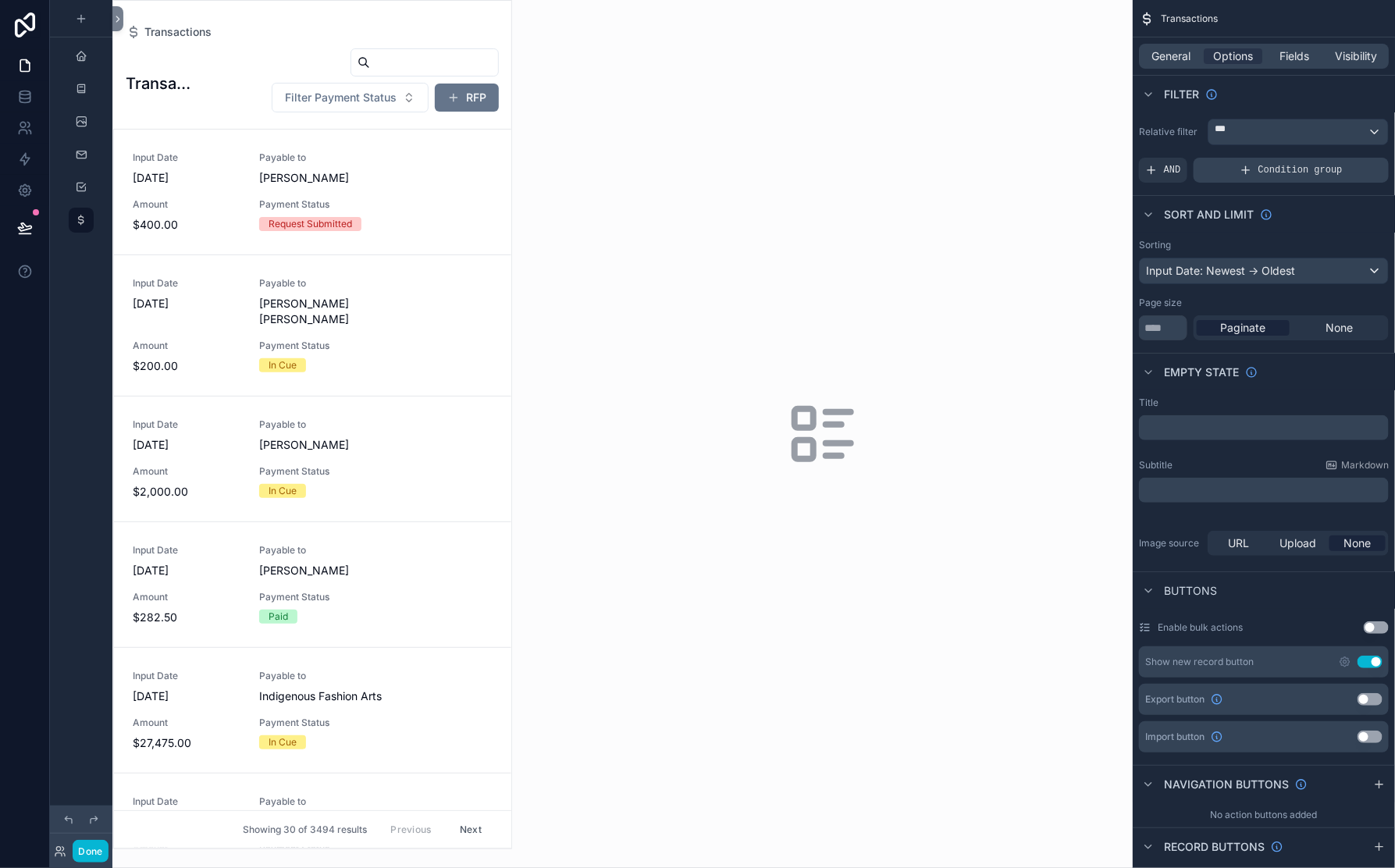
click at [1193, 183] on div "Condition group" at bounding box center [1291, 170] width 195 height 25
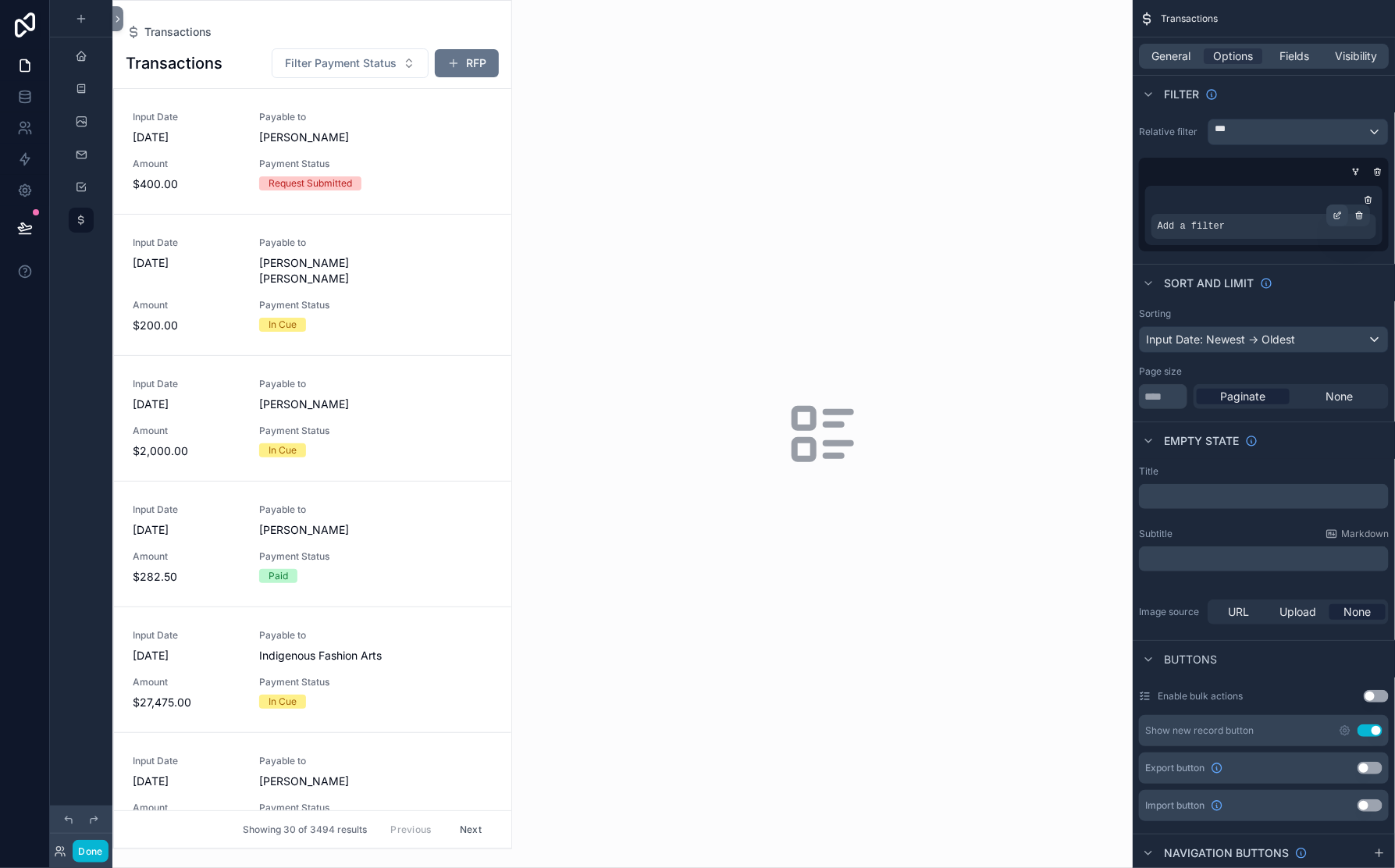
click at [1333, 220] on icon "scrollable content" at bounding box center [1337, 215] width 10 height 10
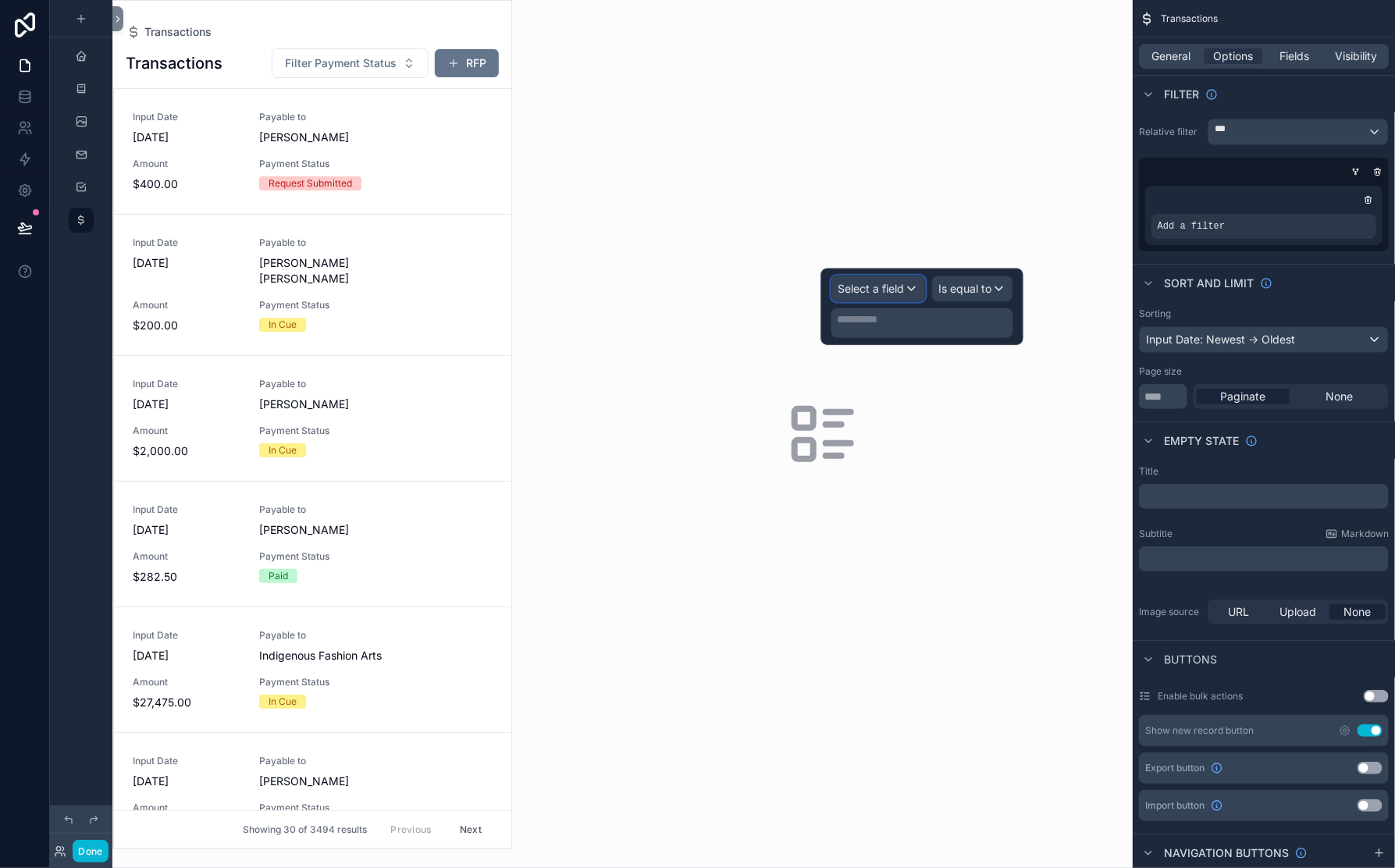
click at [867, 294] on div "Select a field" at bounding box center [879, 289] width 93 height 25
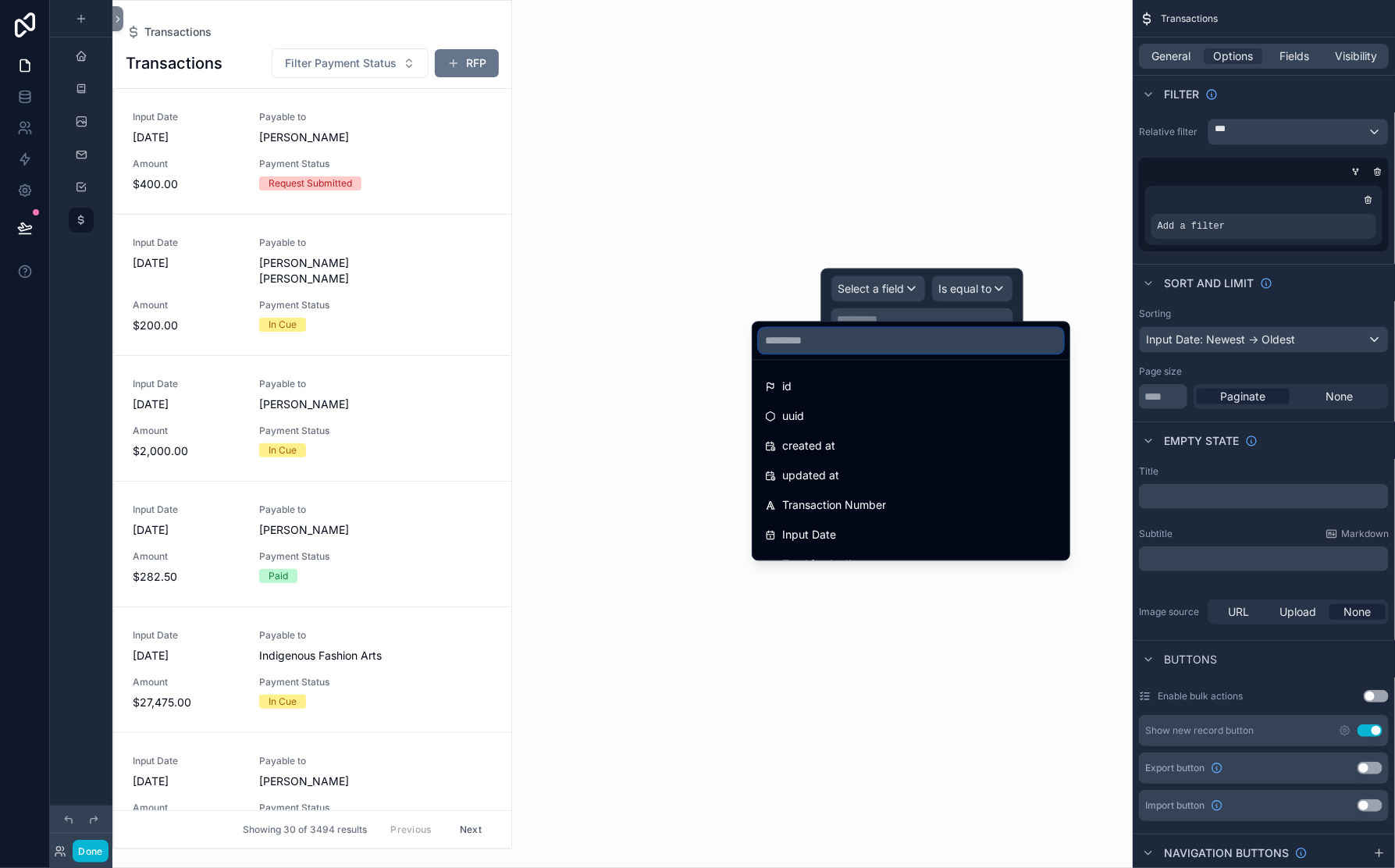
click at [790, 354] on input "text" at bounding box center [911, 341] width 305 height 25
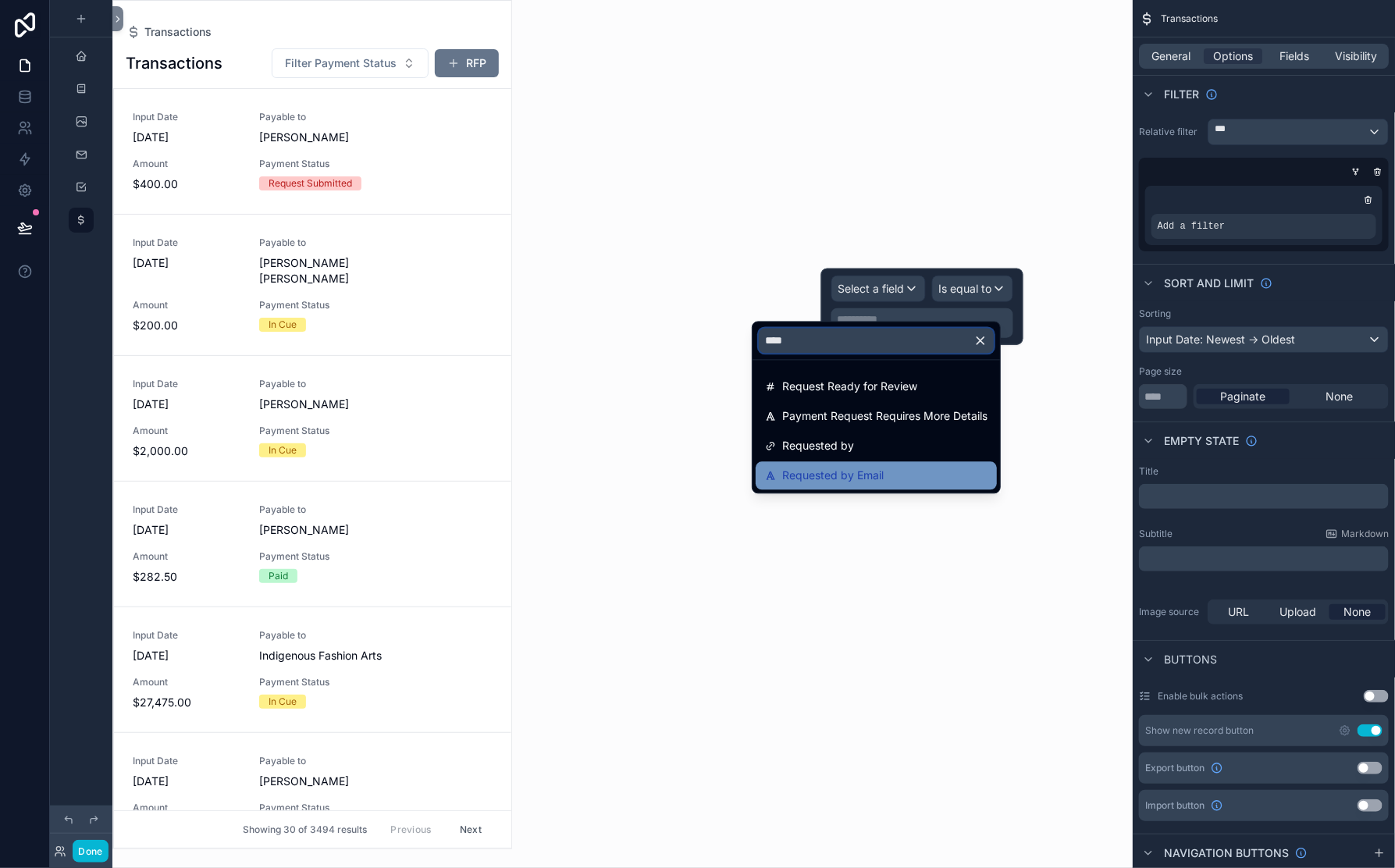
type input "****"
click at [845, 486] on span "Requested by Email" at bounding box center [833, 475] width 101 height 19
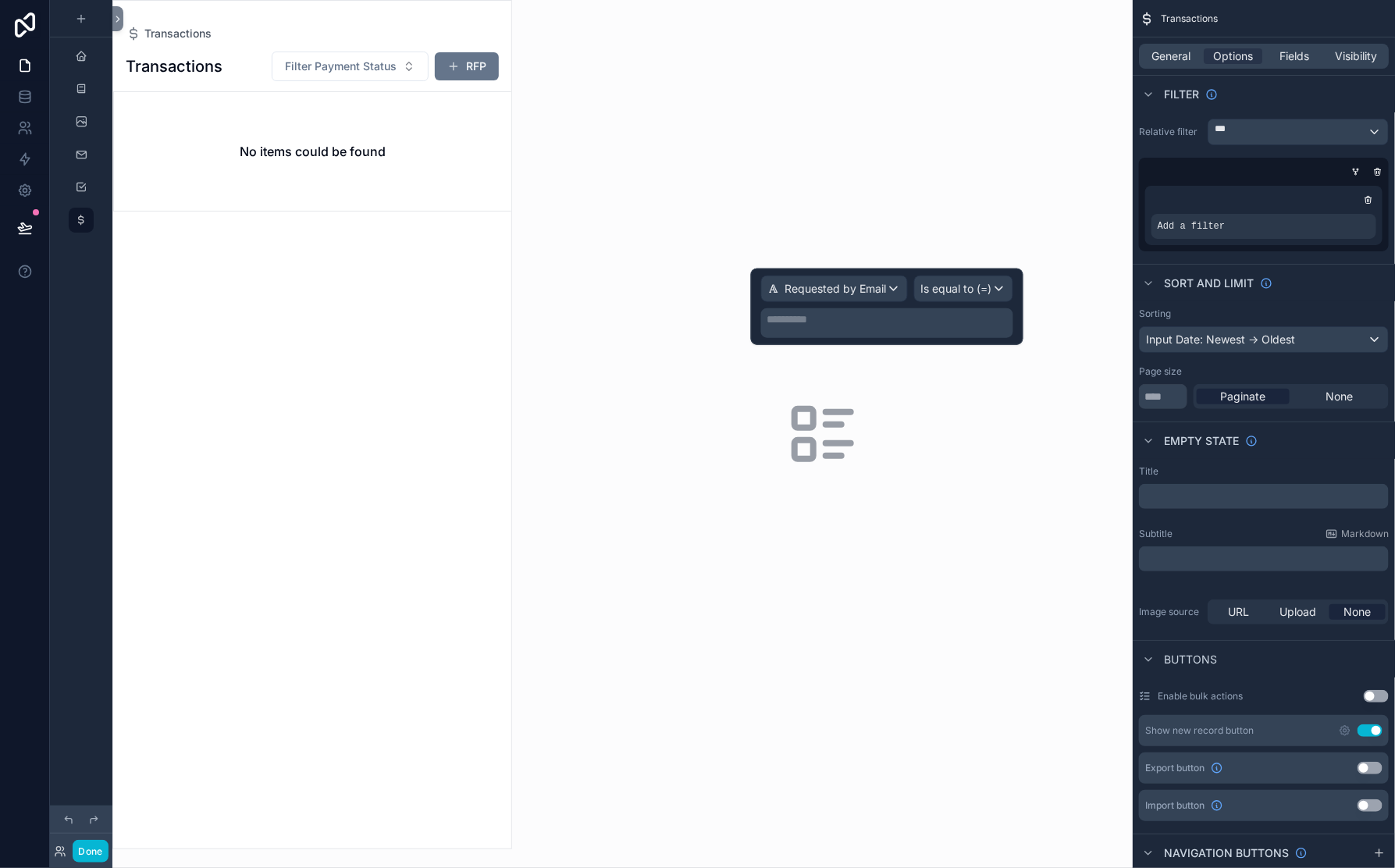
click at [768, 327] on p "**********" at bounding box center [889, 320] width 243 height 16
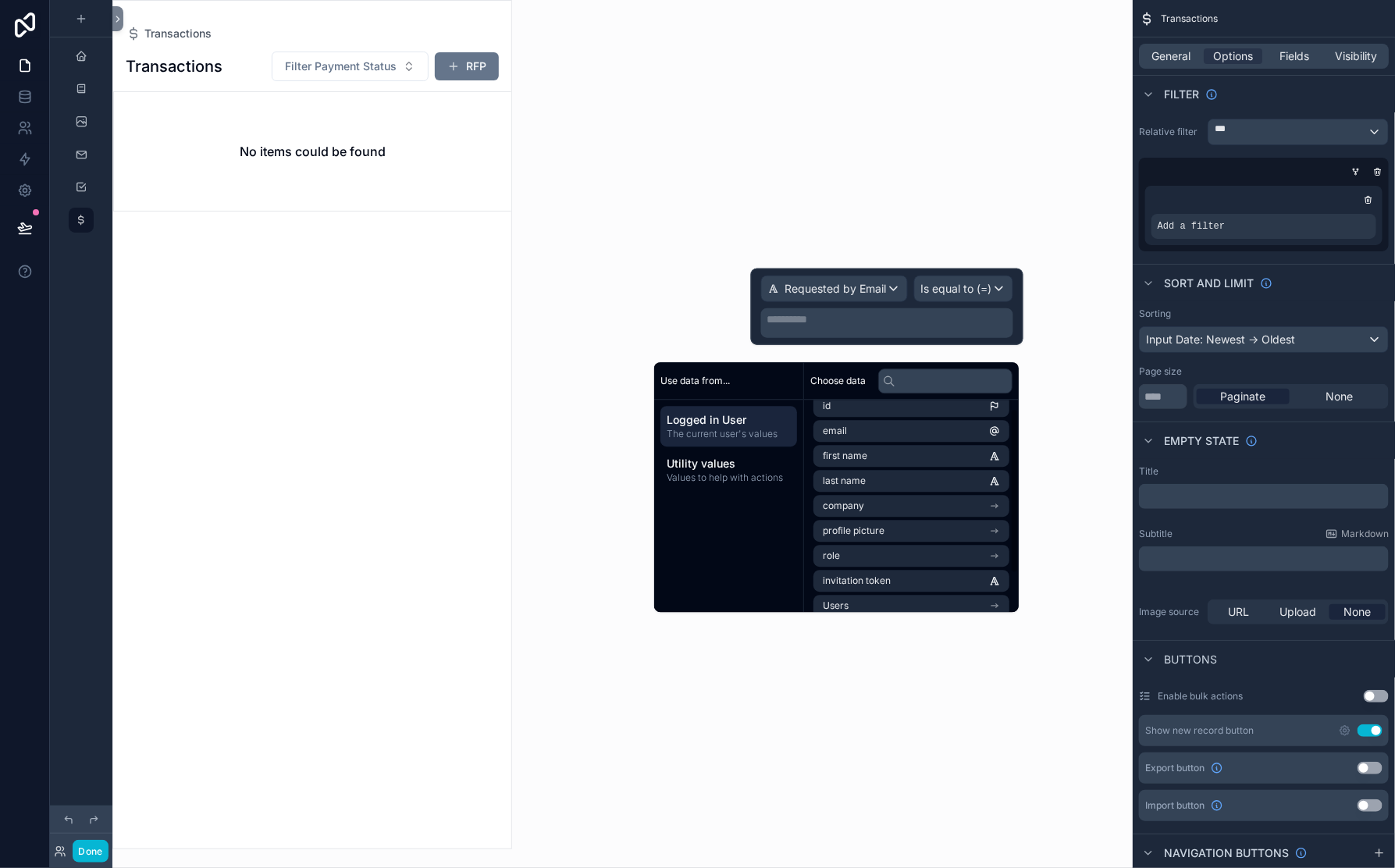
scroll to position [18, 0]
click at [847, 434] on span "email" at bounding box center [834, 427] width 24 height 12
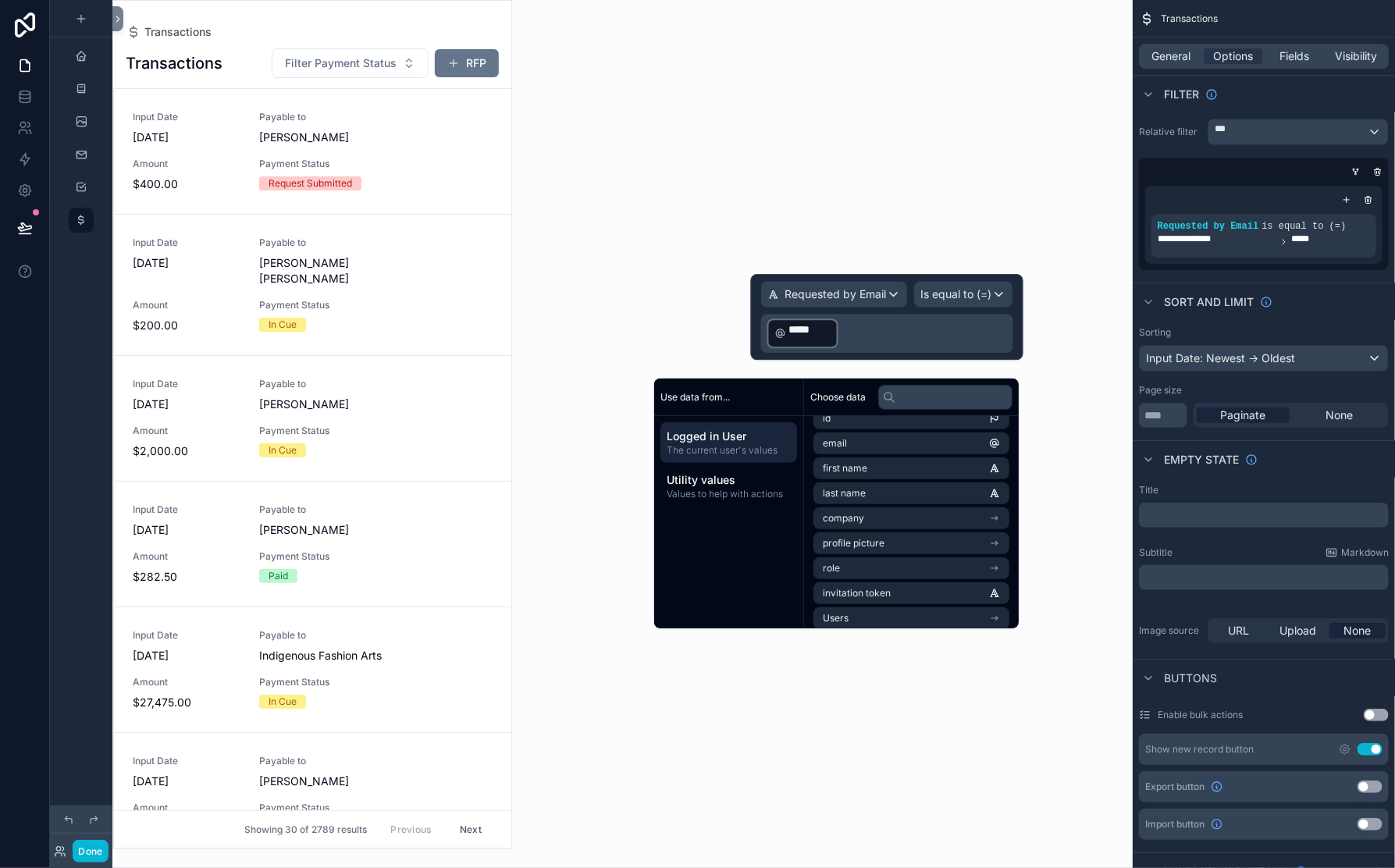
click at [880, 148] on div "scrollable content" at bounding box center [822, 434] width 621 height 868
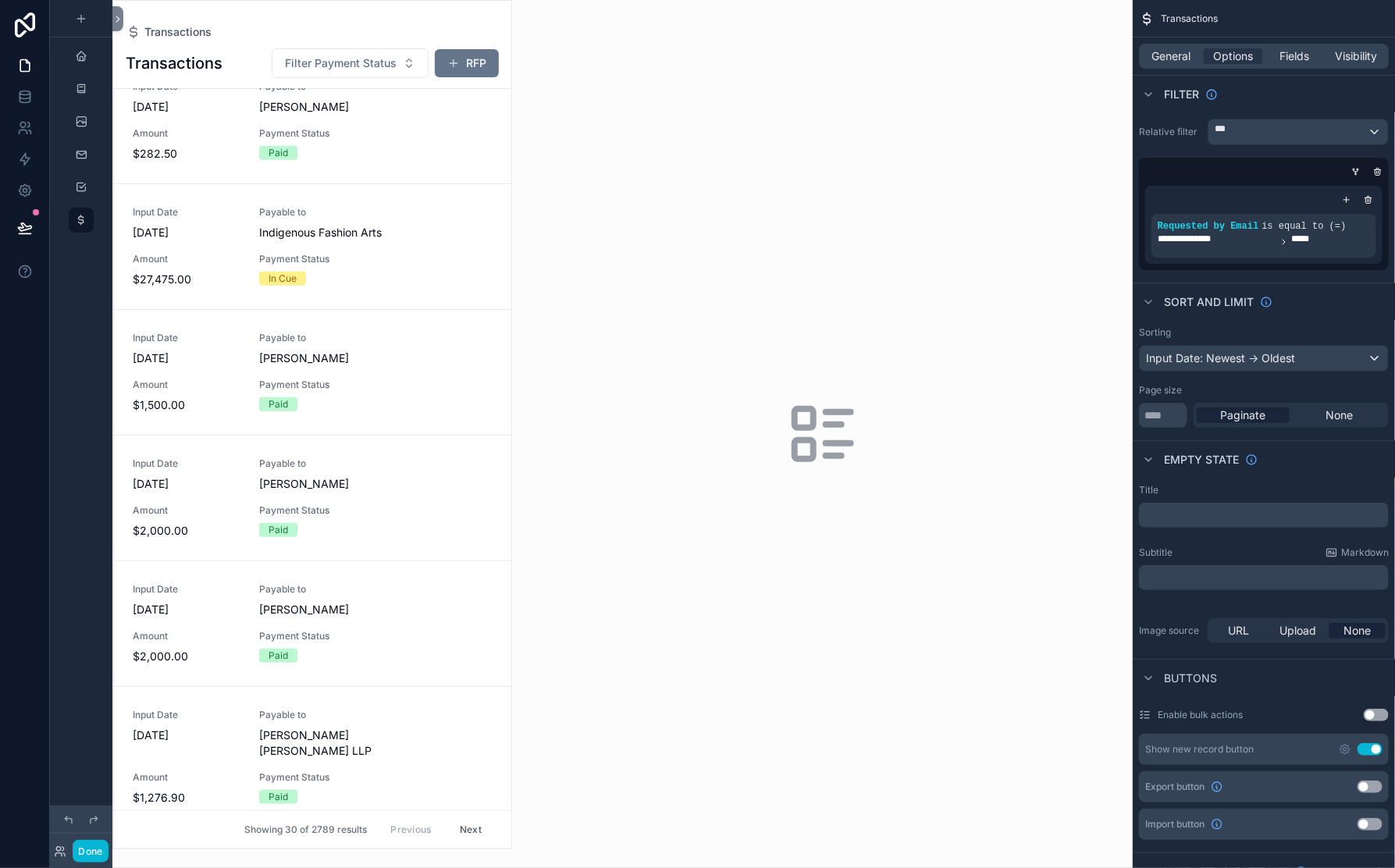
scroll to position [0, 0]
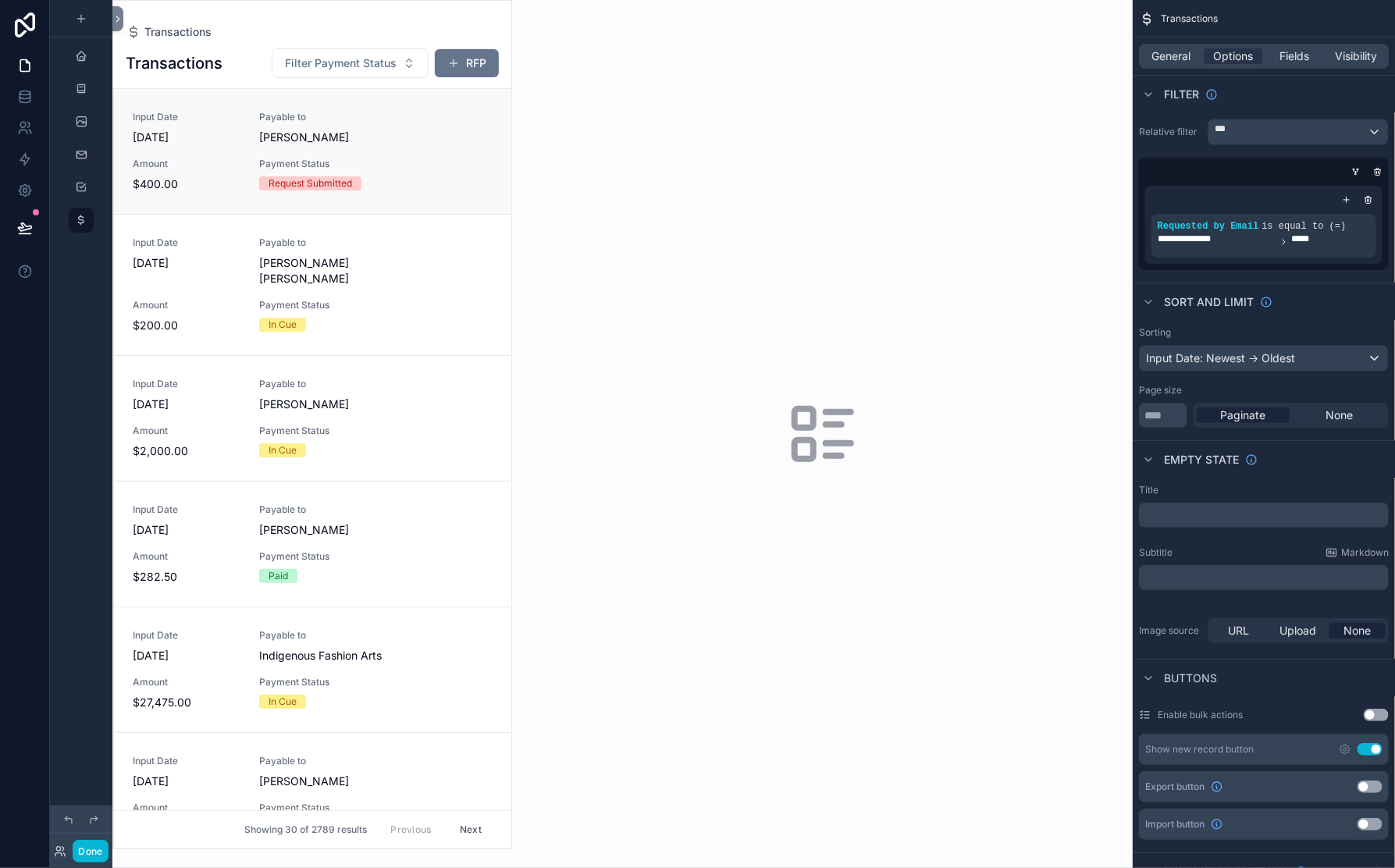
click at [430, 145] on div "Payable to Kirstyn Turner" at bounding box center [345, 128] width 171 height 35
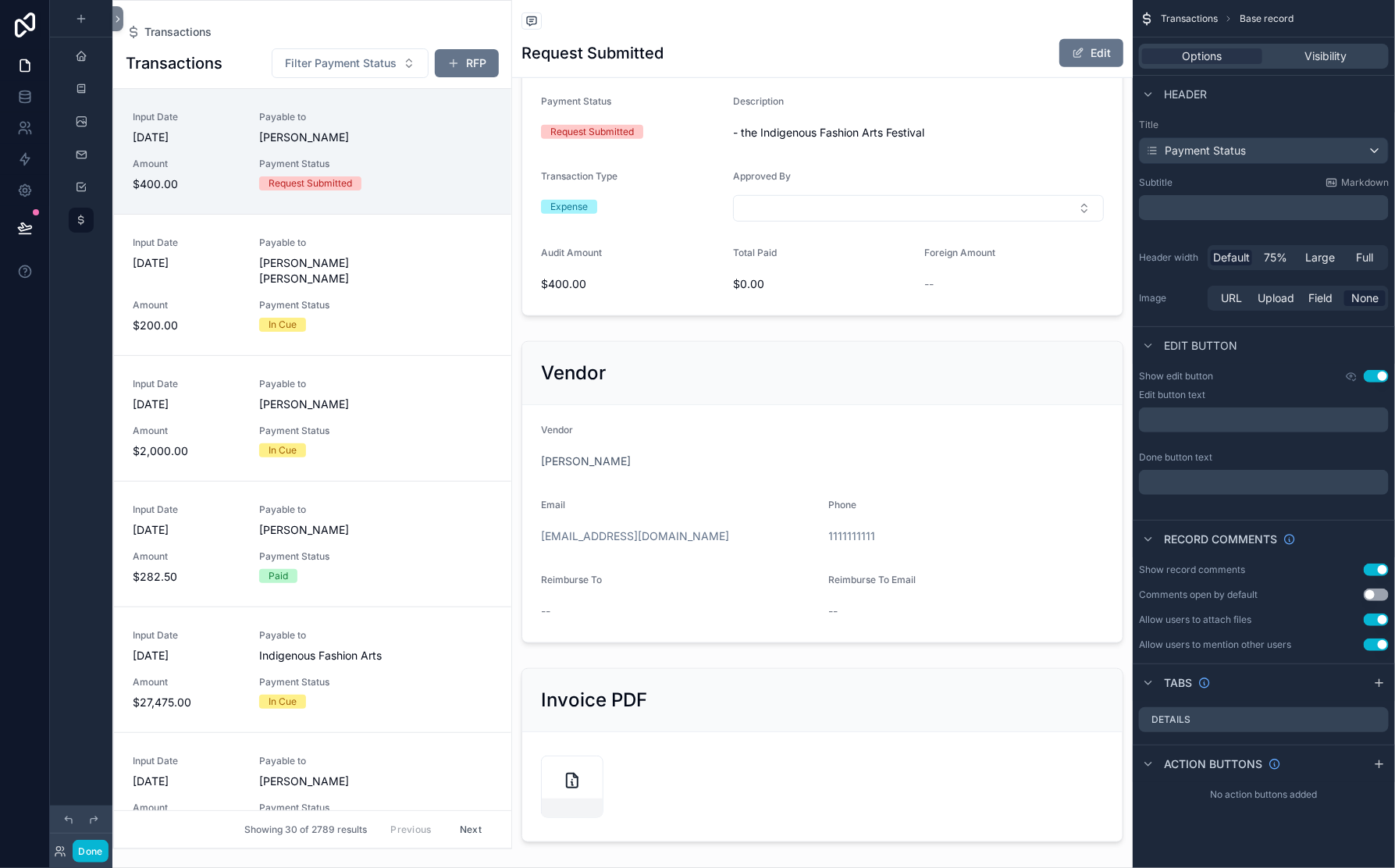
scroll to position [406, 0]
click at [875, 263] on div "scrollable content" at bounding box center [822, 162] width 621 height 316
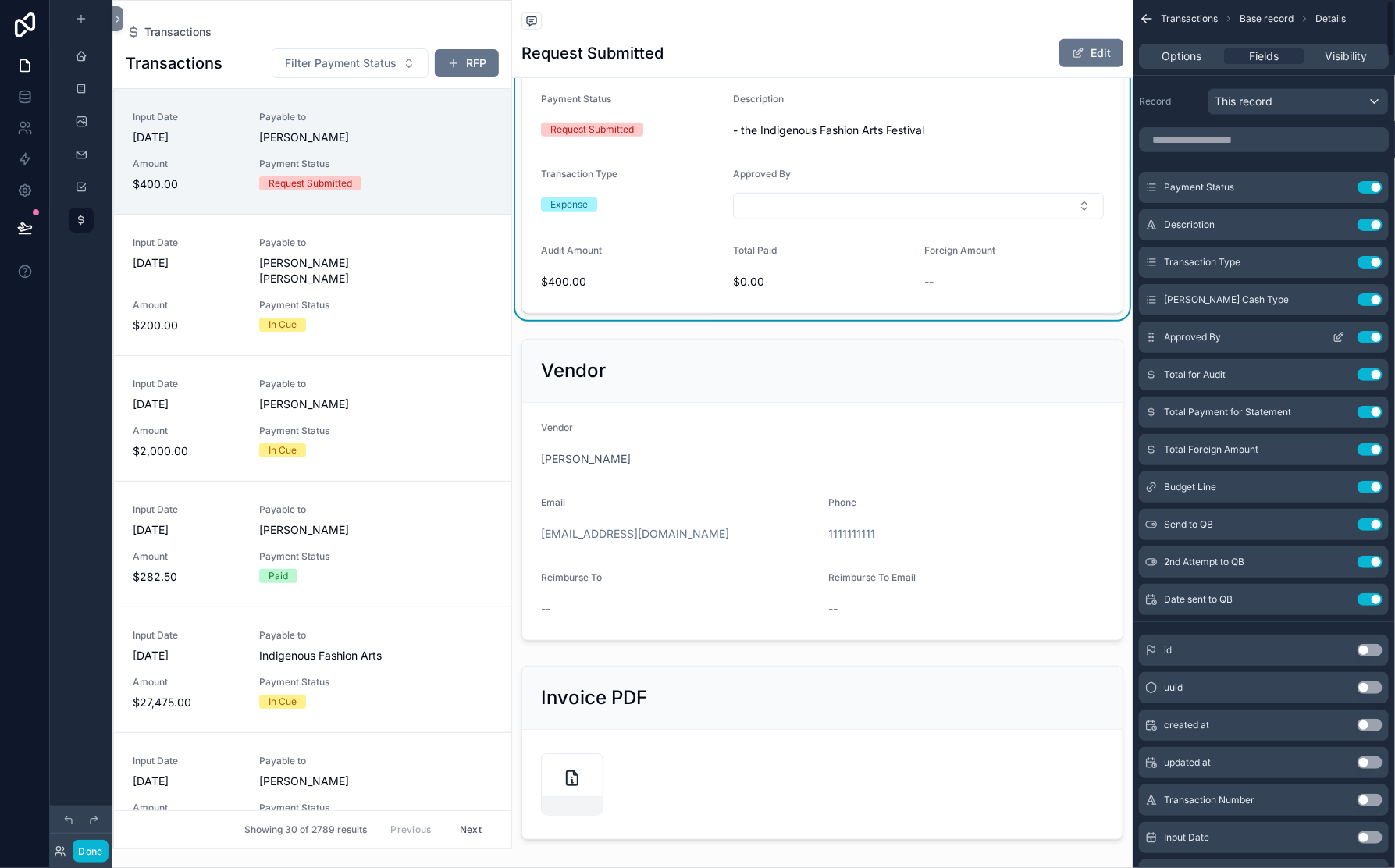
scroll to position [29, 0]
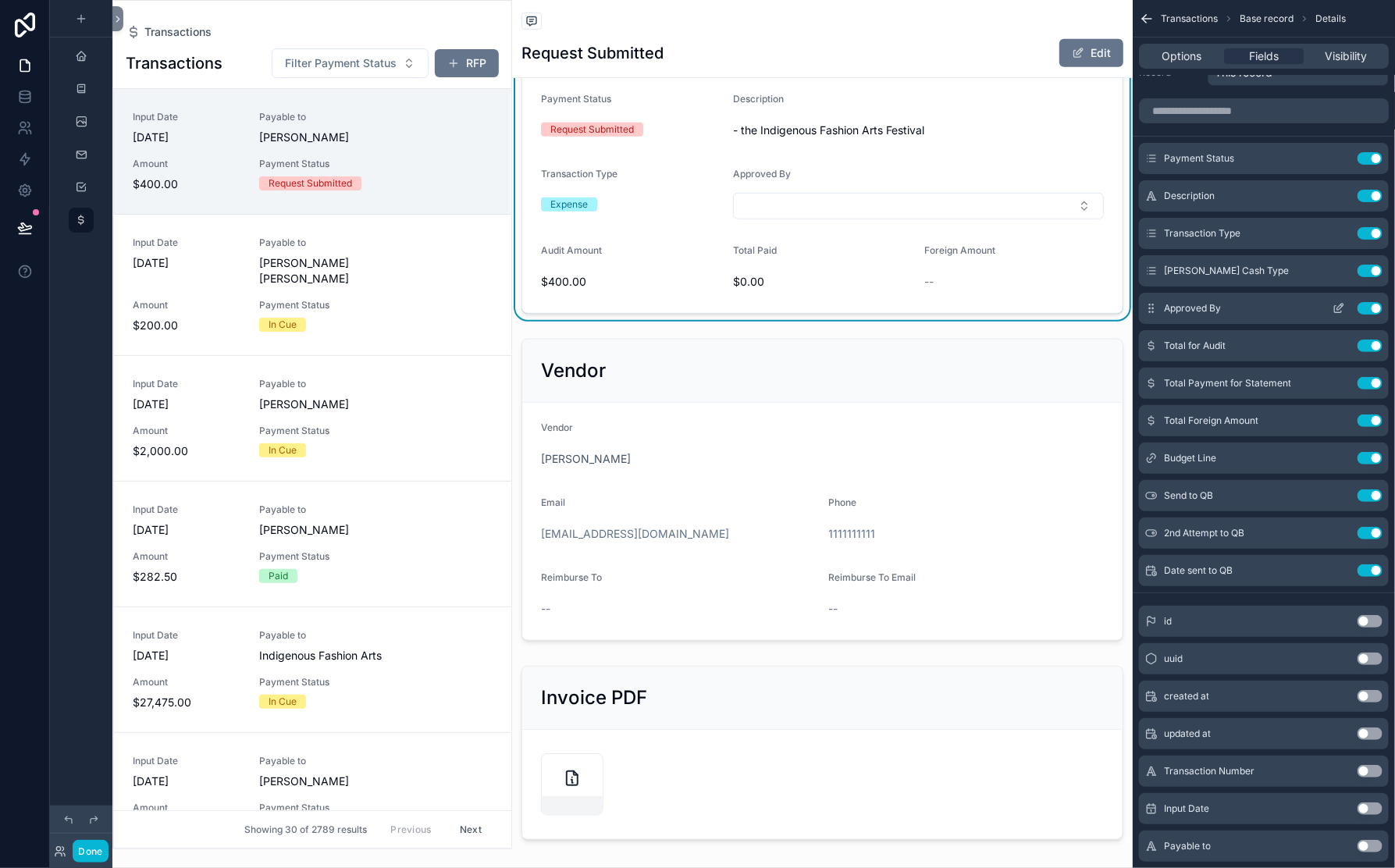
click at [1333, 315] on icon "scrollable content" at bounding box center [1339, 308] width 12 height 12
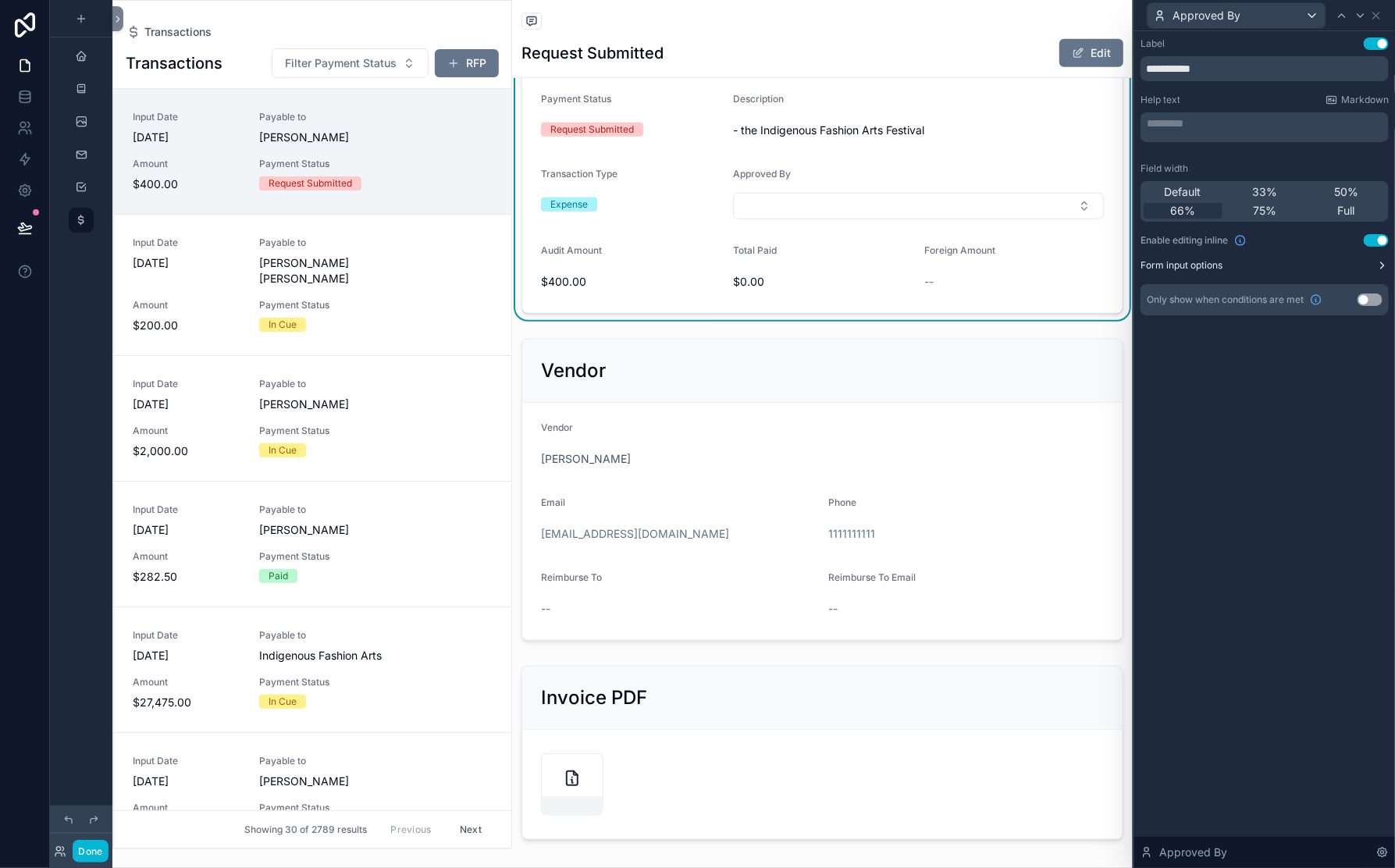
click at [1340, 272] on button "Form input options" at bounding box center [1264, 266] width 248 height 12
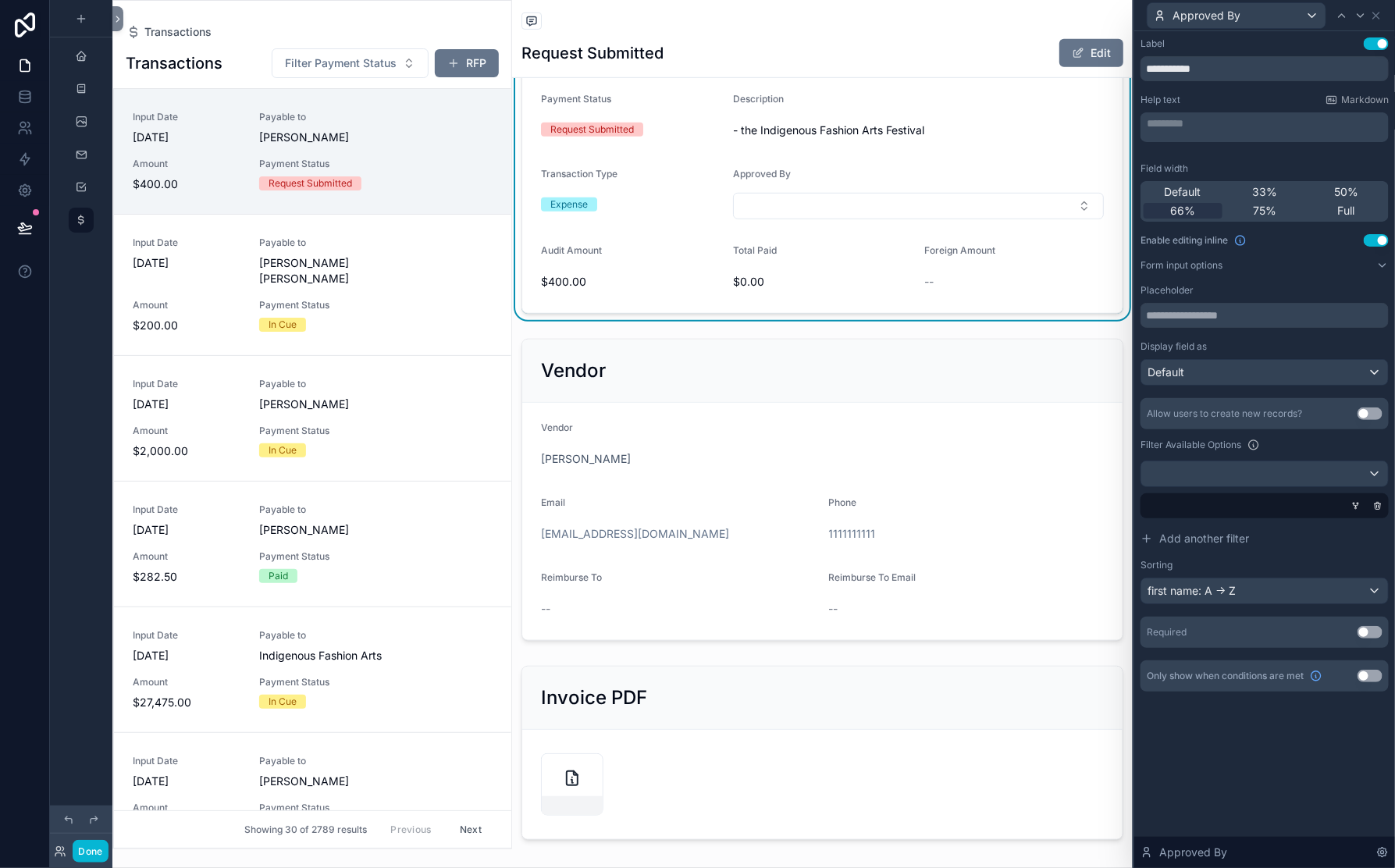
scroll to position [196, 0]
click at [1355, 486] on div at bounding box center [1265, 474] width 247 height 25
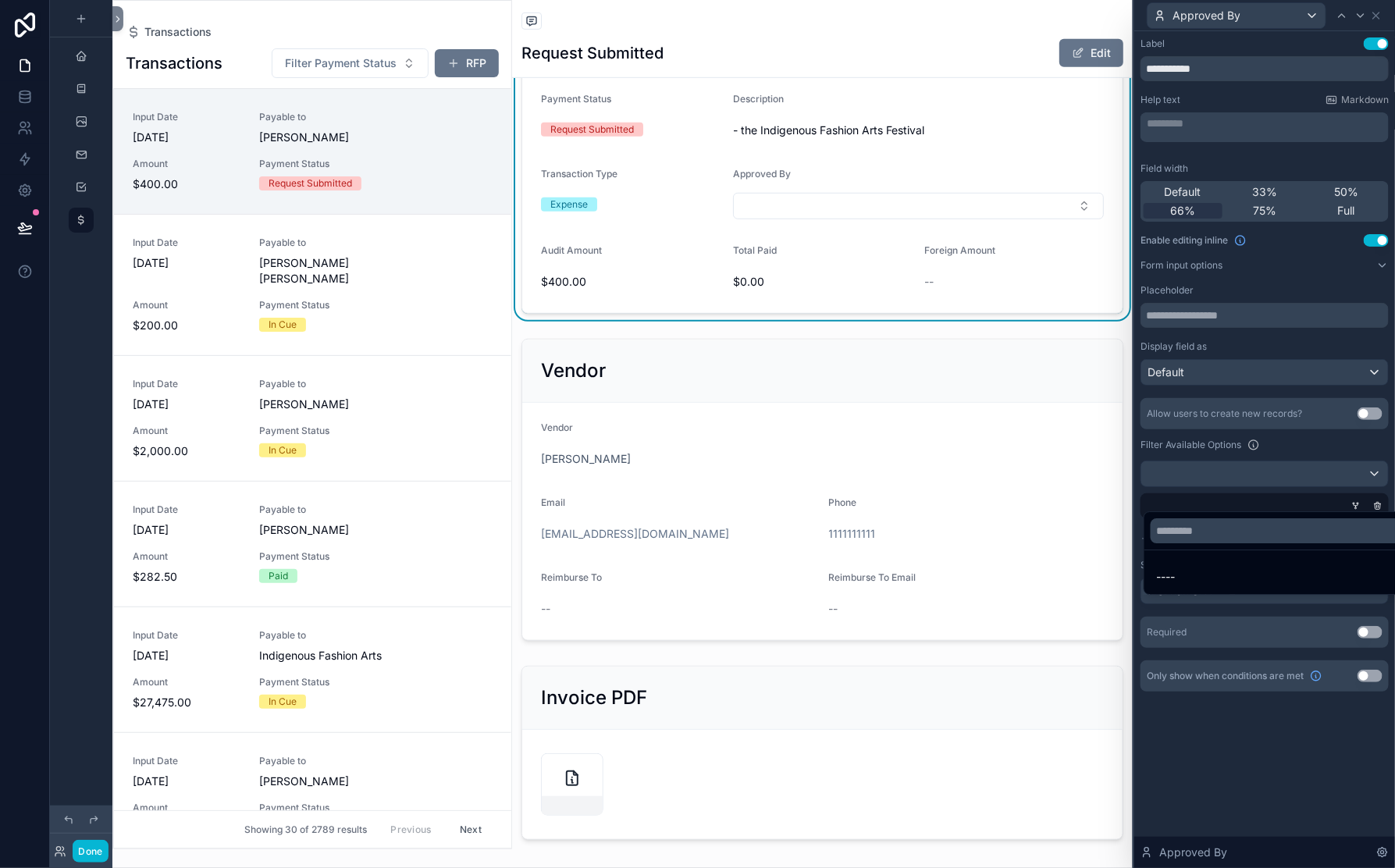
click at [1355, 486] on div at bounding box center [1264, 434] width 260 height 868
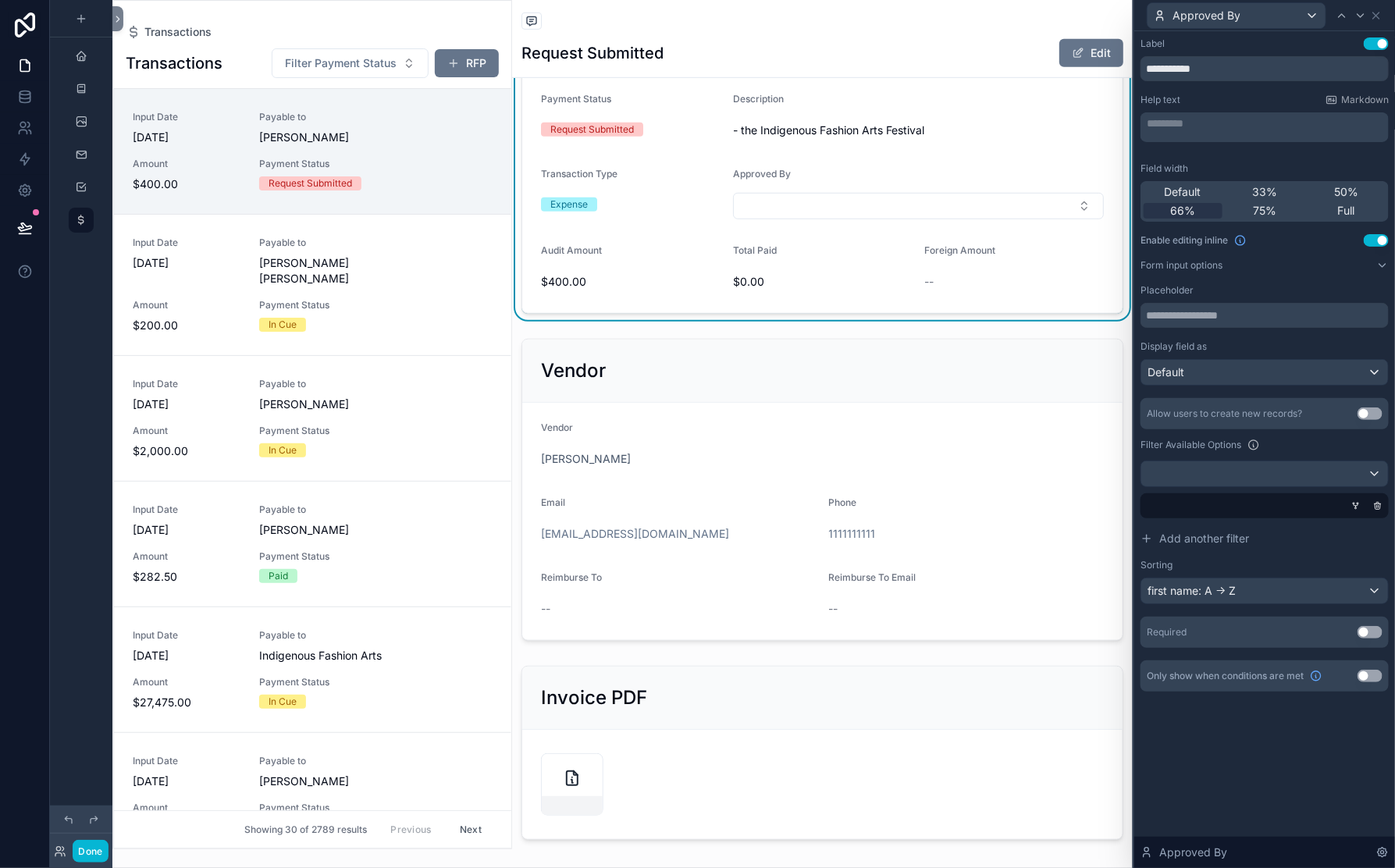
click at [1248, 518] on div at bounding box center [1261, 506] width 248 height 25
click at [1379, 508] on icon at bounding box center [1379, 506] width 0 height 3
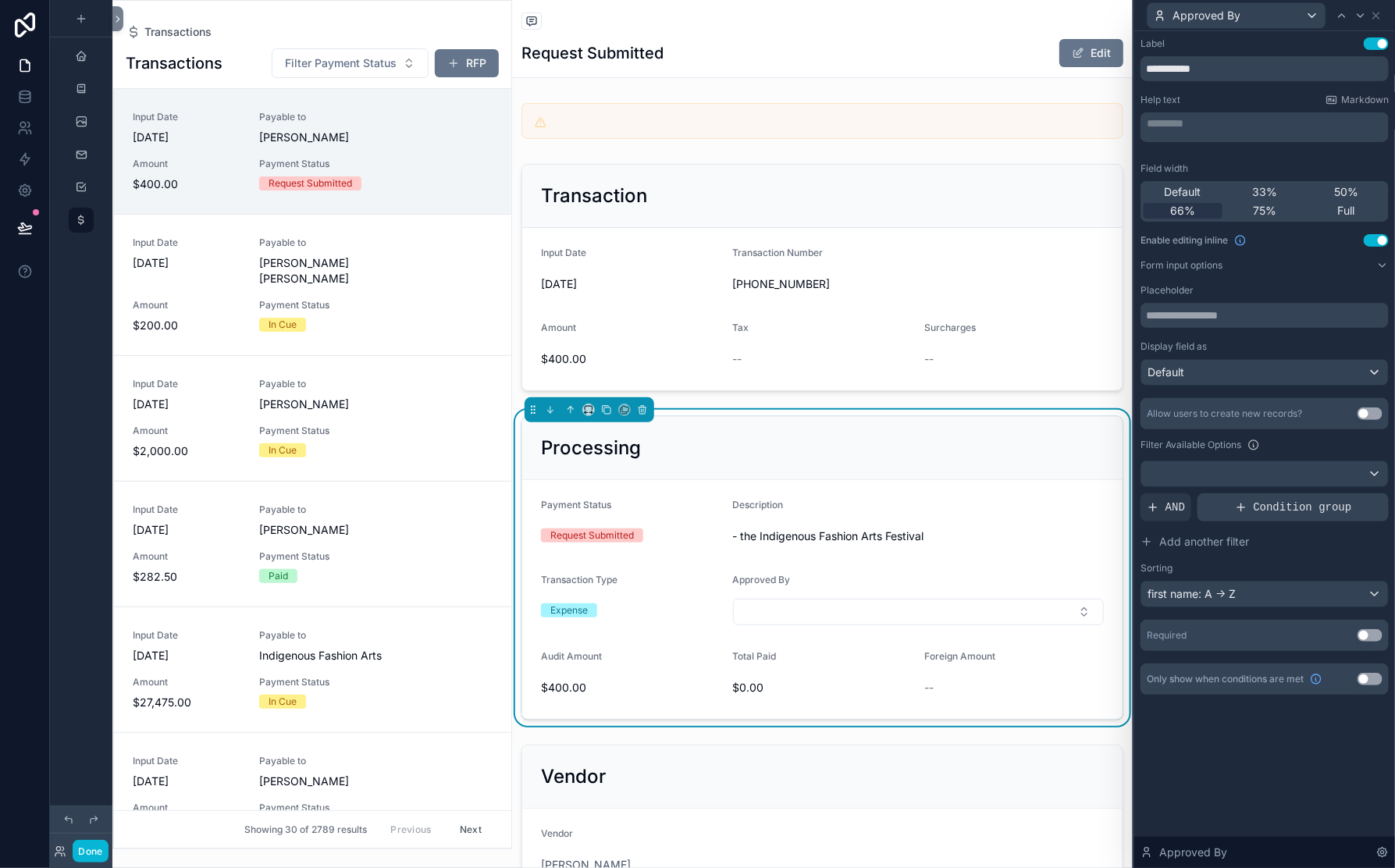
scroll to position [200, 0]
click at [1161, 479] on div at bounding box center [1265, 474] width 247 height 25
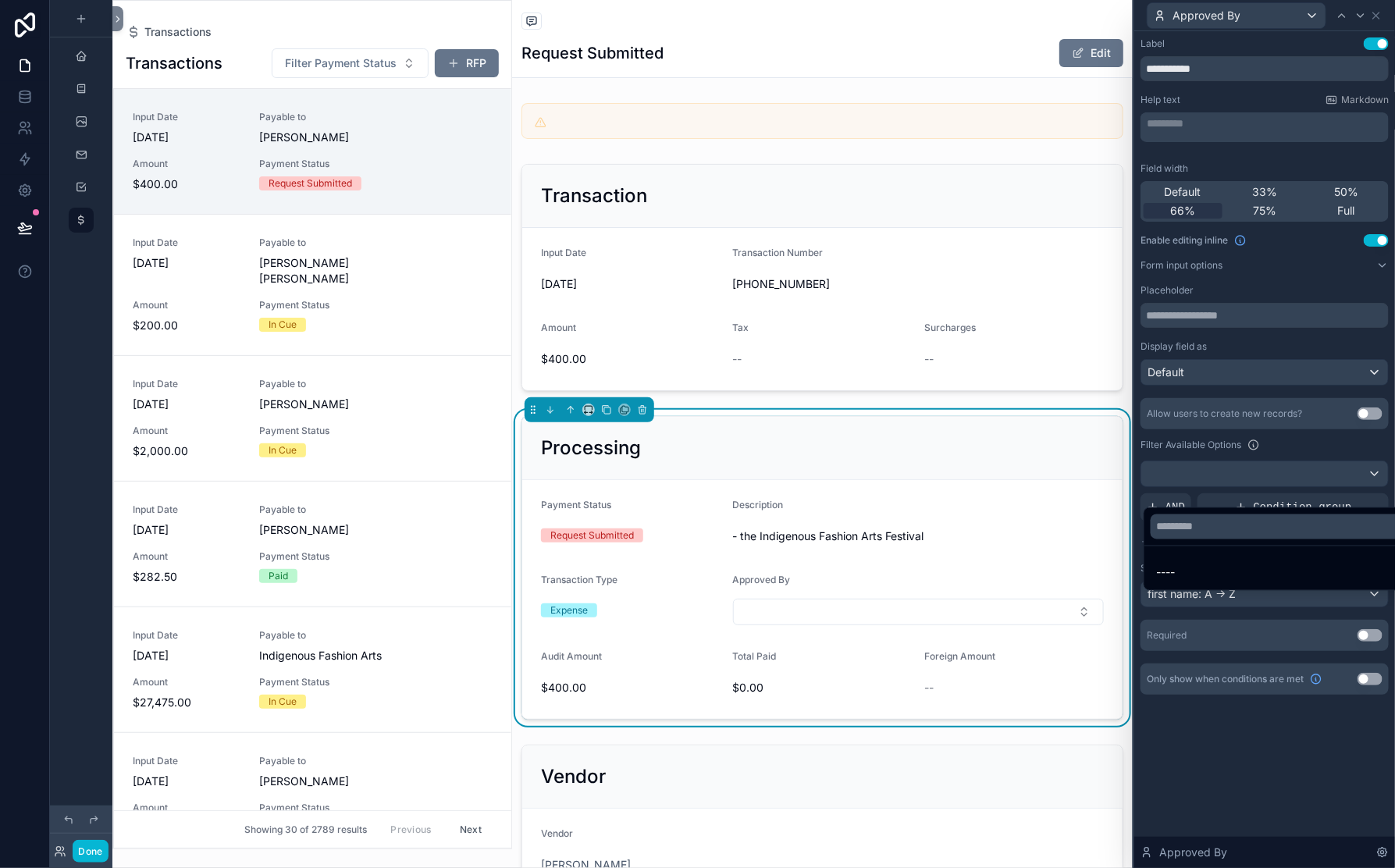
click at [1161, 479] on div at bounding box center [1264, 434] width 260 height 868
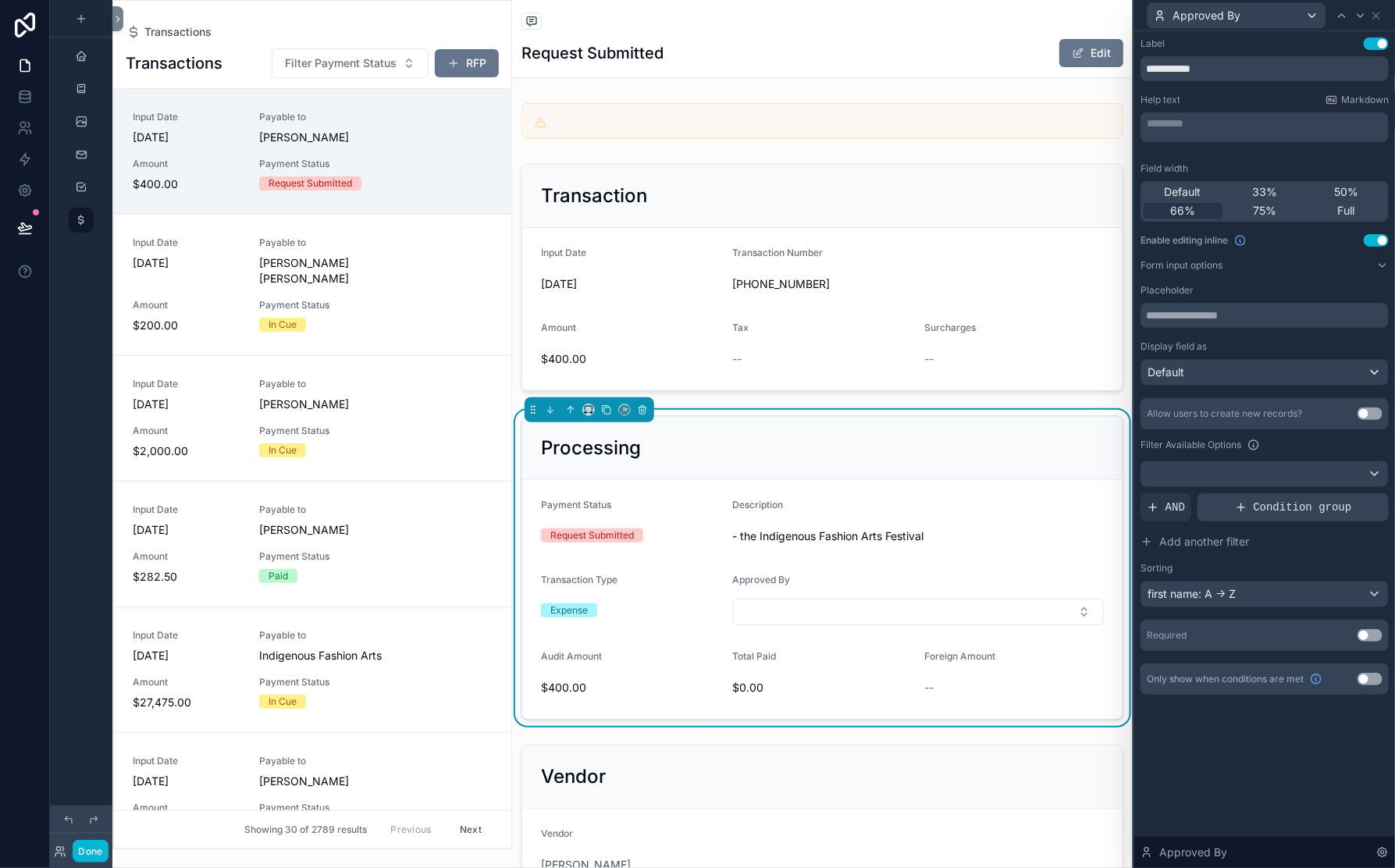
click at [1198, 522] on div "Condition group" at bounding box center [1293, 507] width 191 height 28
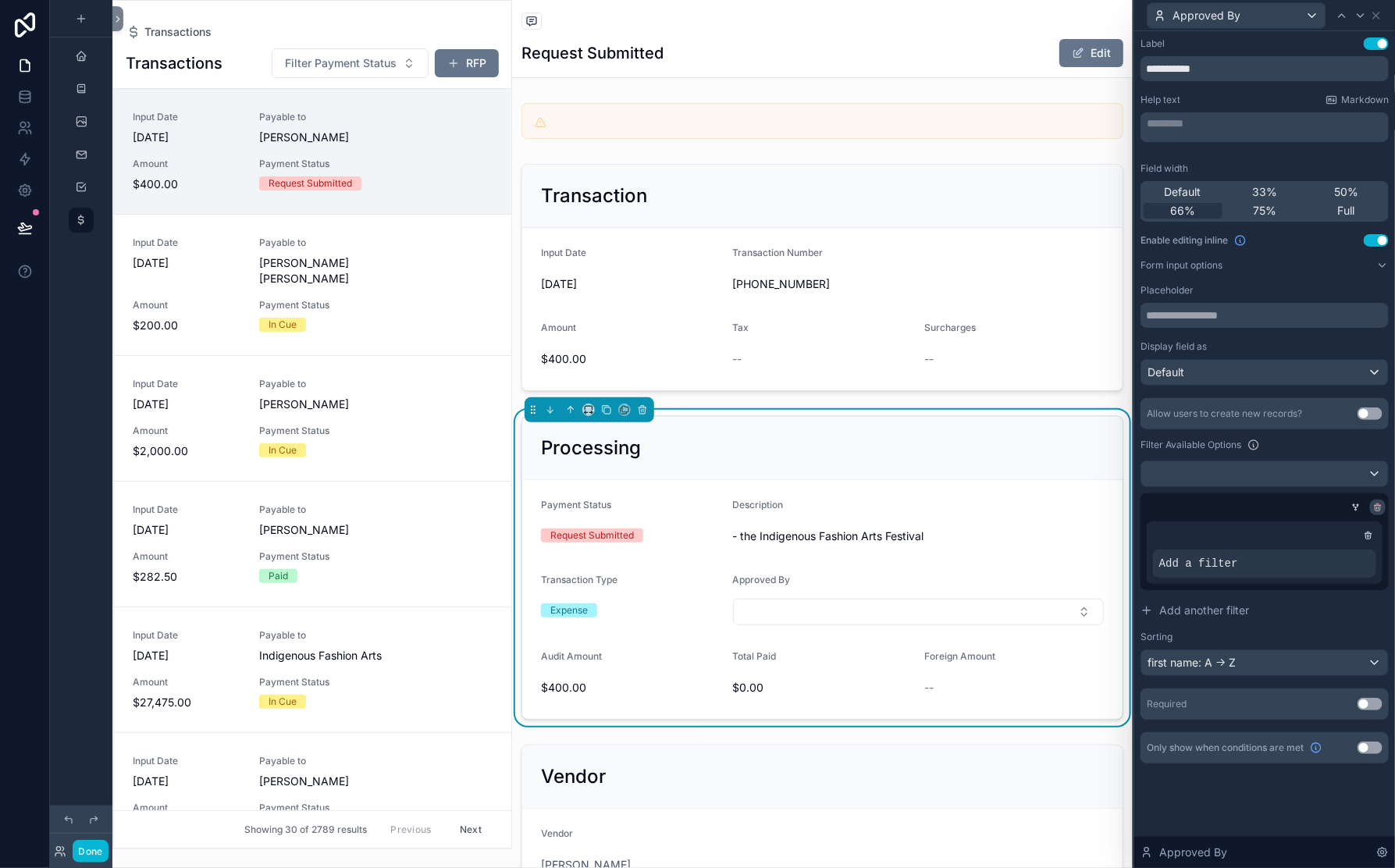
click at [1370, 515] on div at bounding box center [1378, 507] width 16 height 16
click at [1375, 512] on icon at bounding box center [1378, 508] width 5 height 5
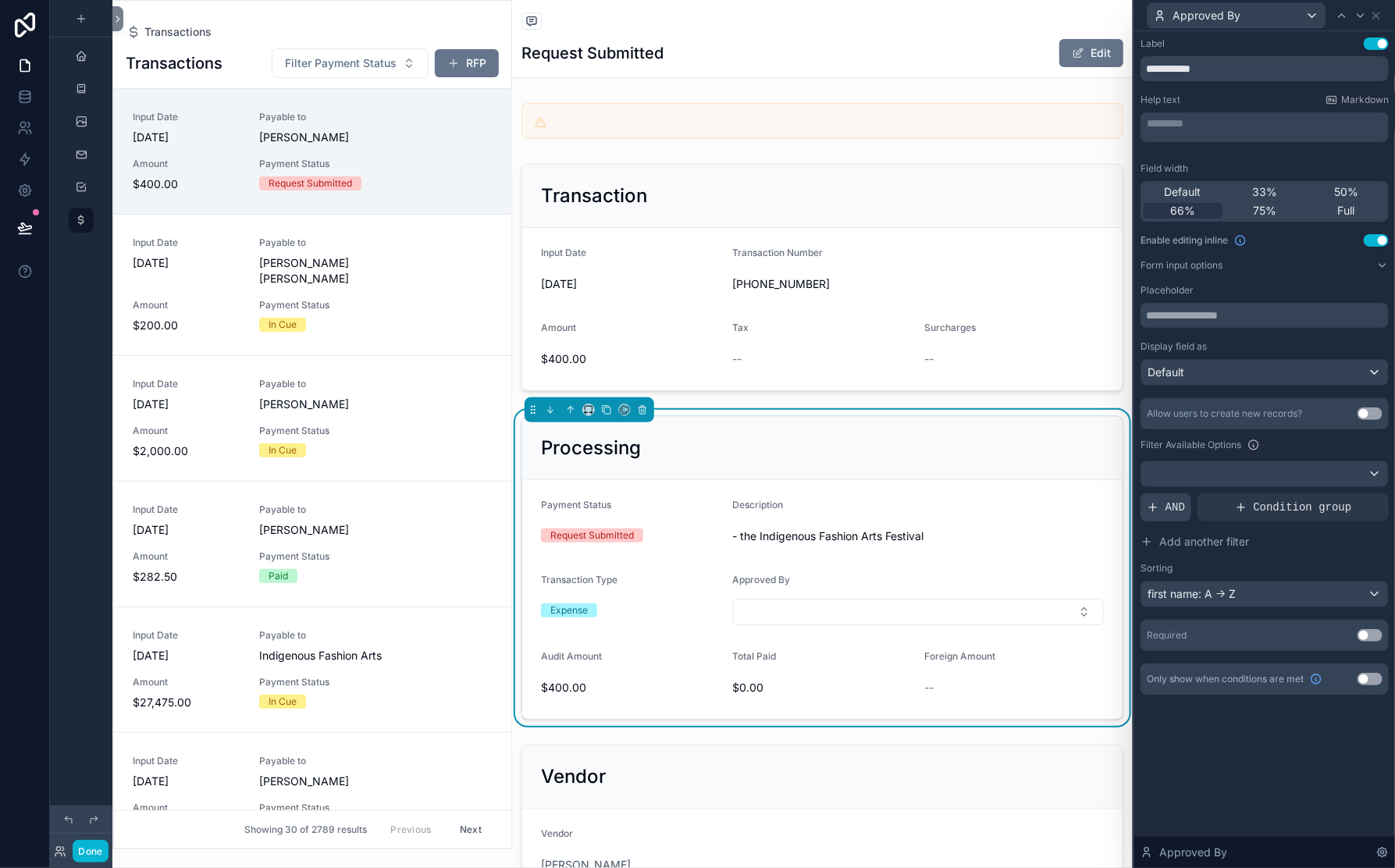
click at [1141, 522] on div "AND" at bounding box center [1166, 507] width 51 height 28
click at [1147, 515] on span "Add a filter" at bounding box center [1186, 507] width 79 height 16
click at [1351, 494] on icon at bounding box center [1352, 493] width 2 height 2
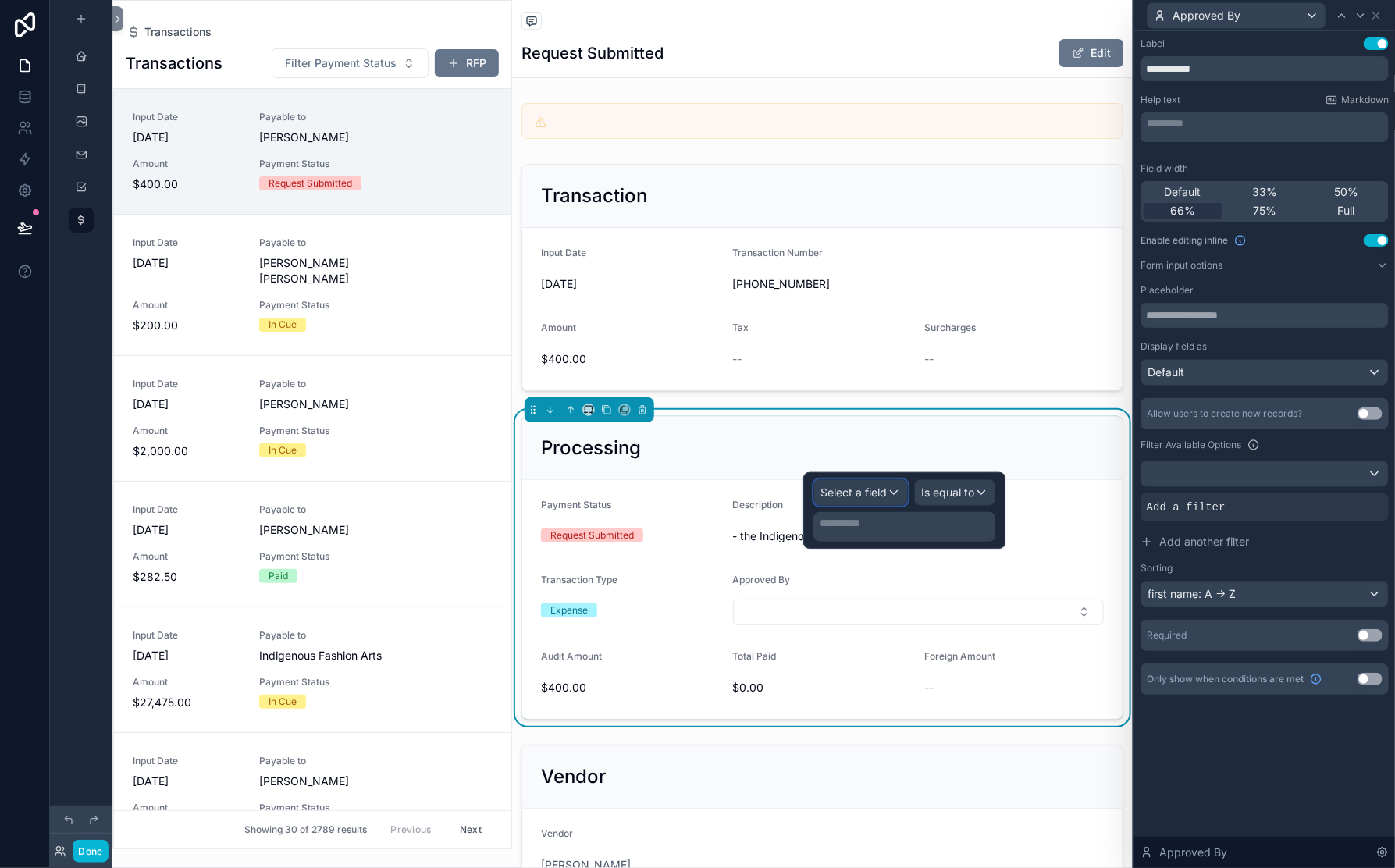
click at [820, 498] on span "Select a field" at bounding box center [853, 492] width 67 height 13
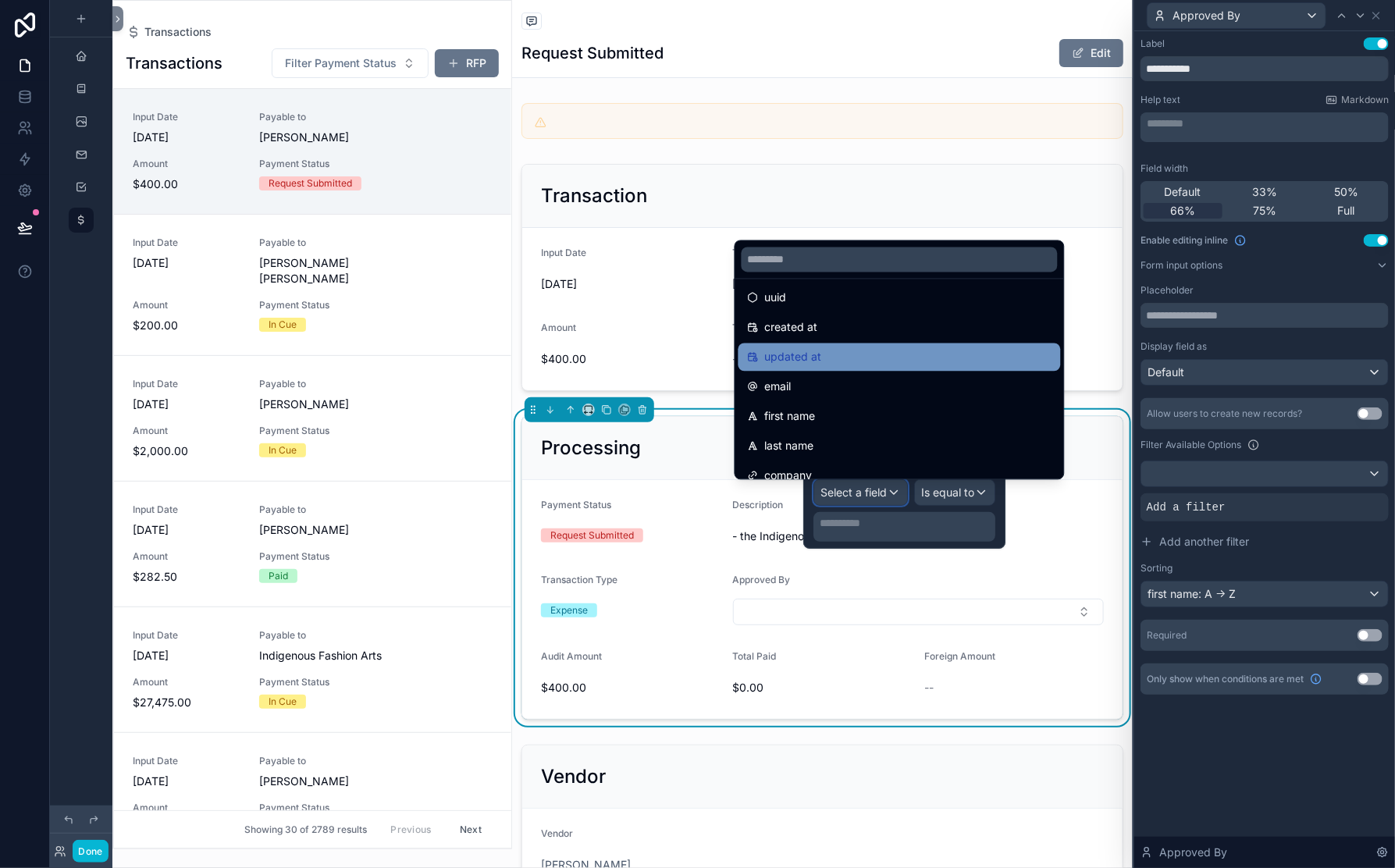
scroll to position [43, 0]
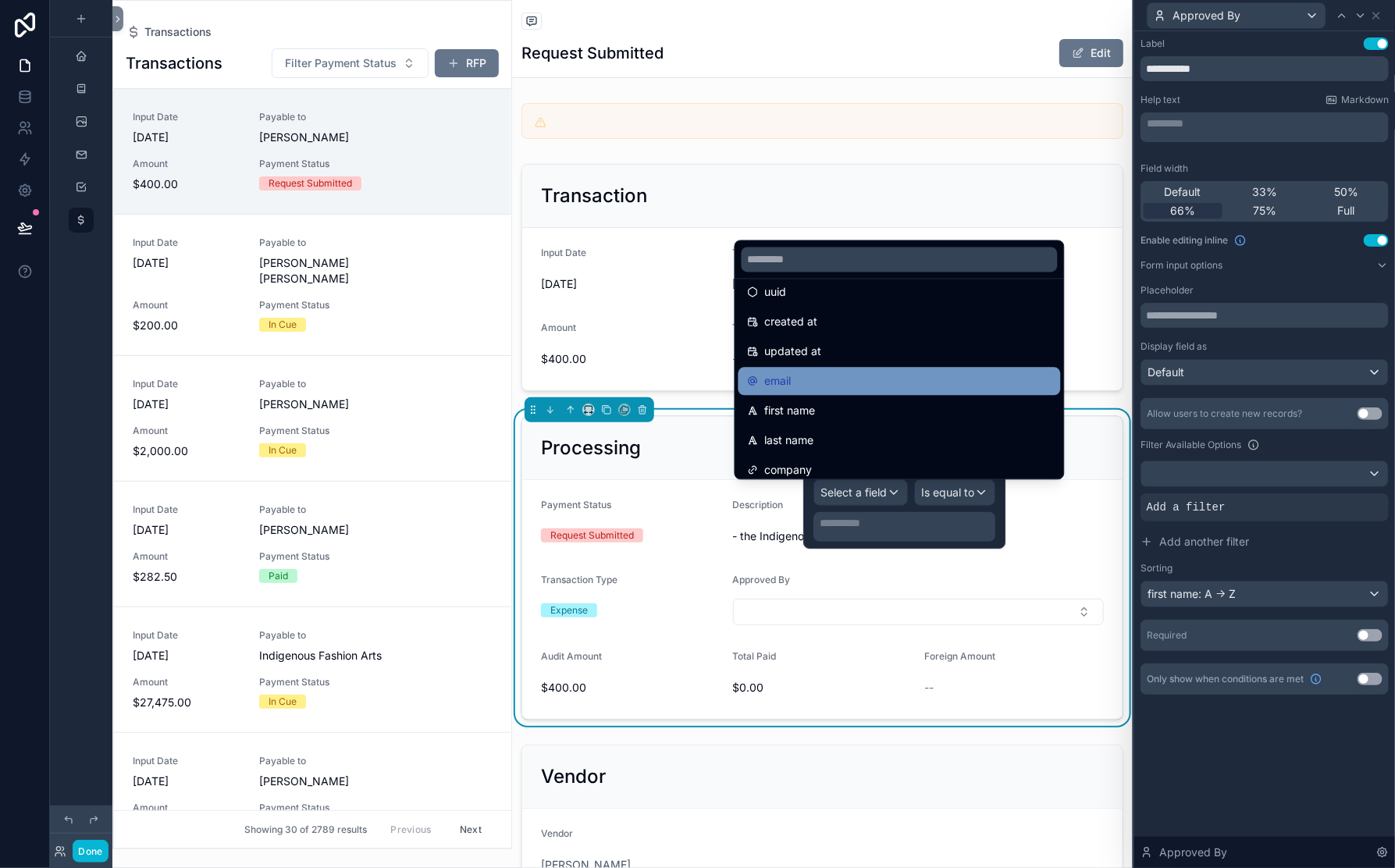
click at [789, 372] on span "email" at bounding box center [778, 381] width 27 height 19
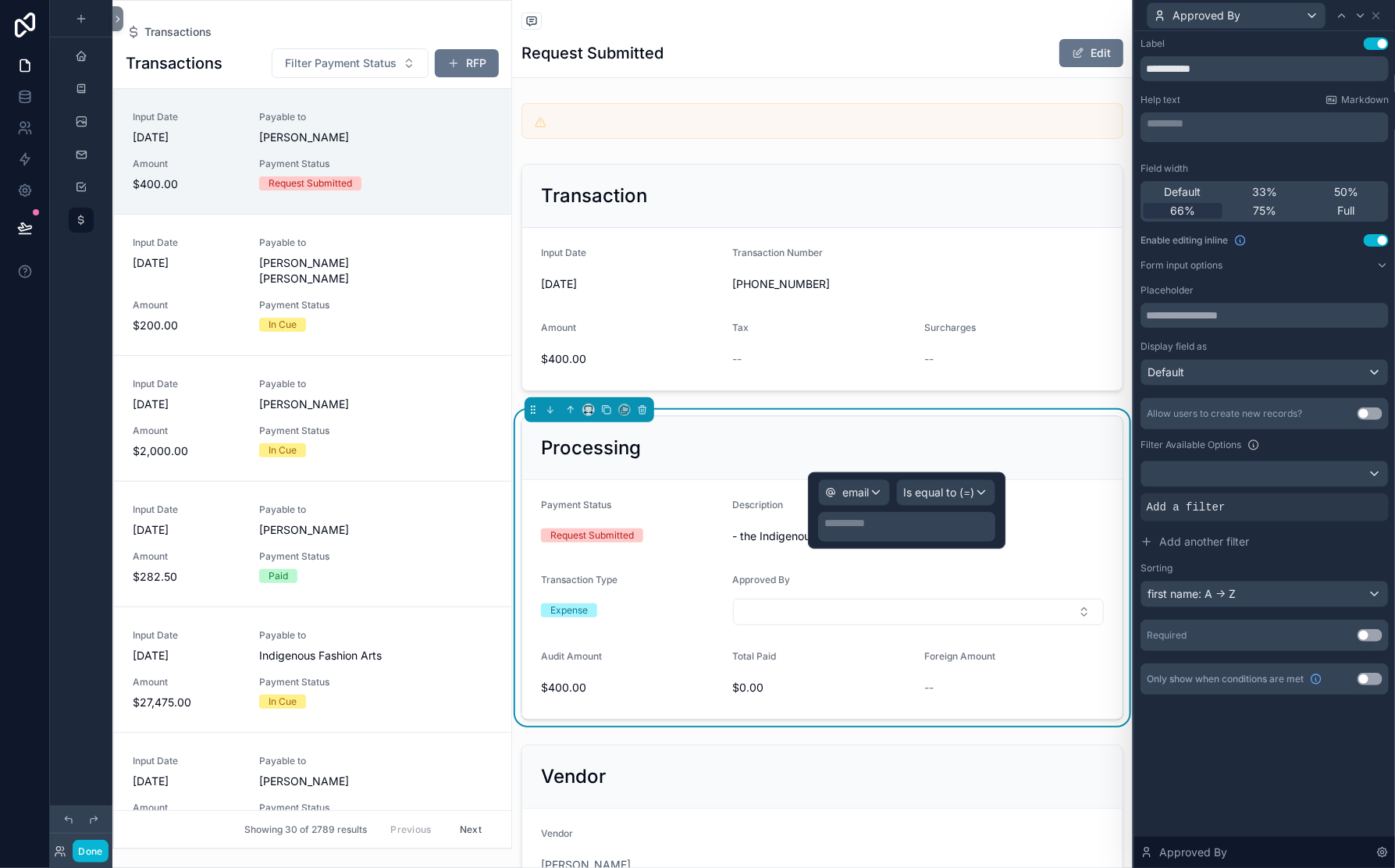
click at [825, 530] on p "**********" at bounding box center [908, 523] width 168 height 16
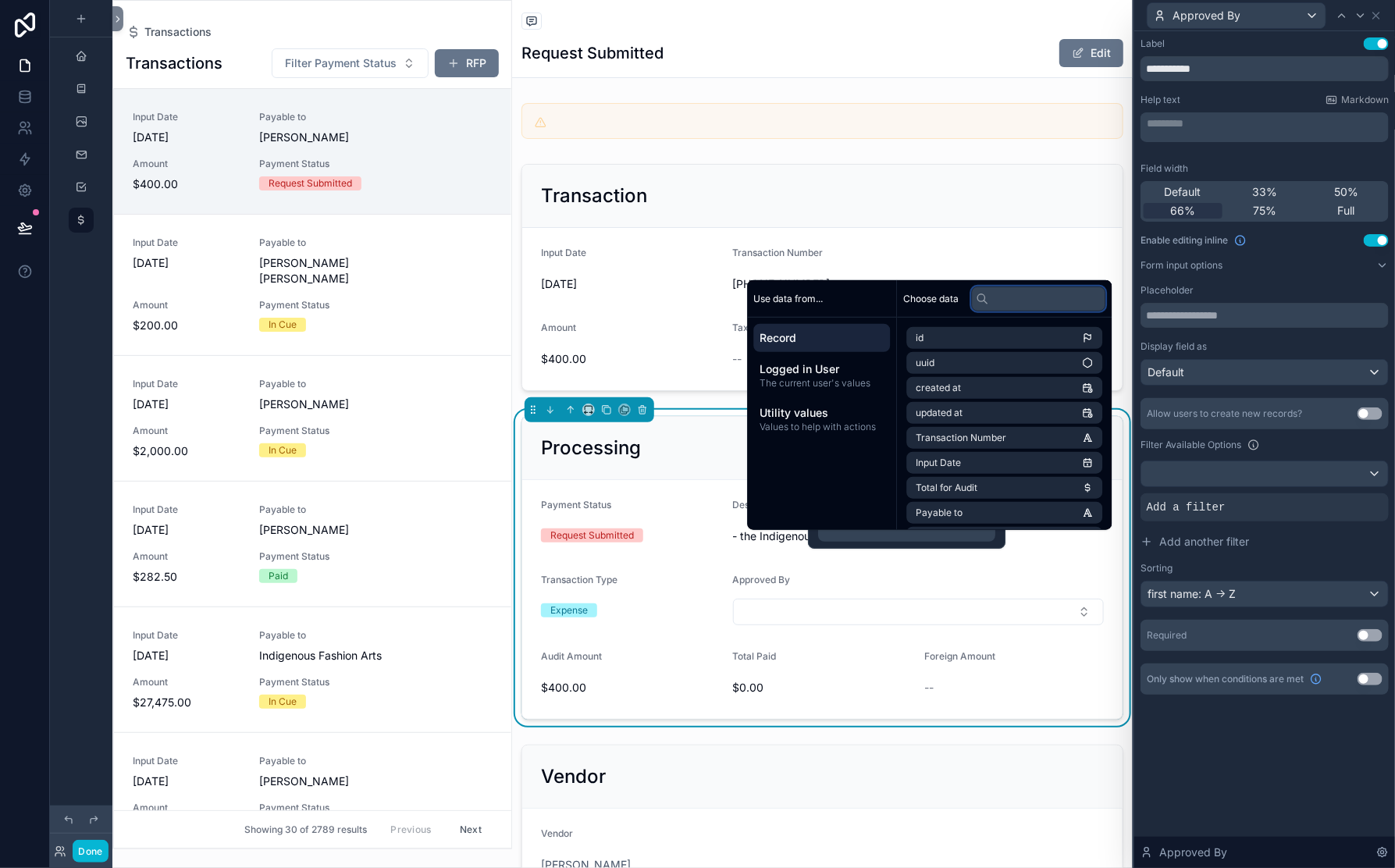
click at [1086, 286] on input "text" at bounding box center [1039, 299] width 134 height 25
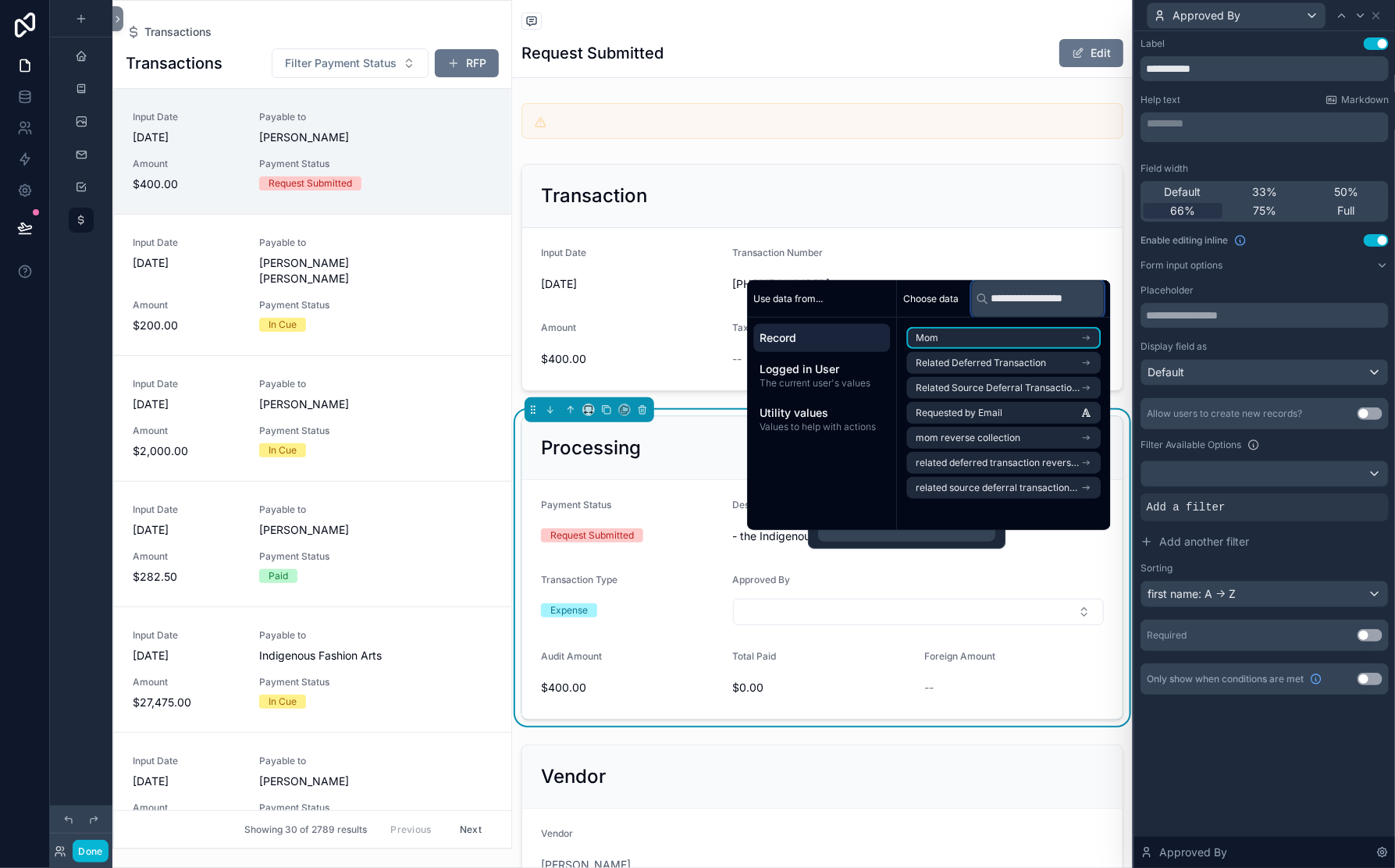
scroll to position [0, 51]
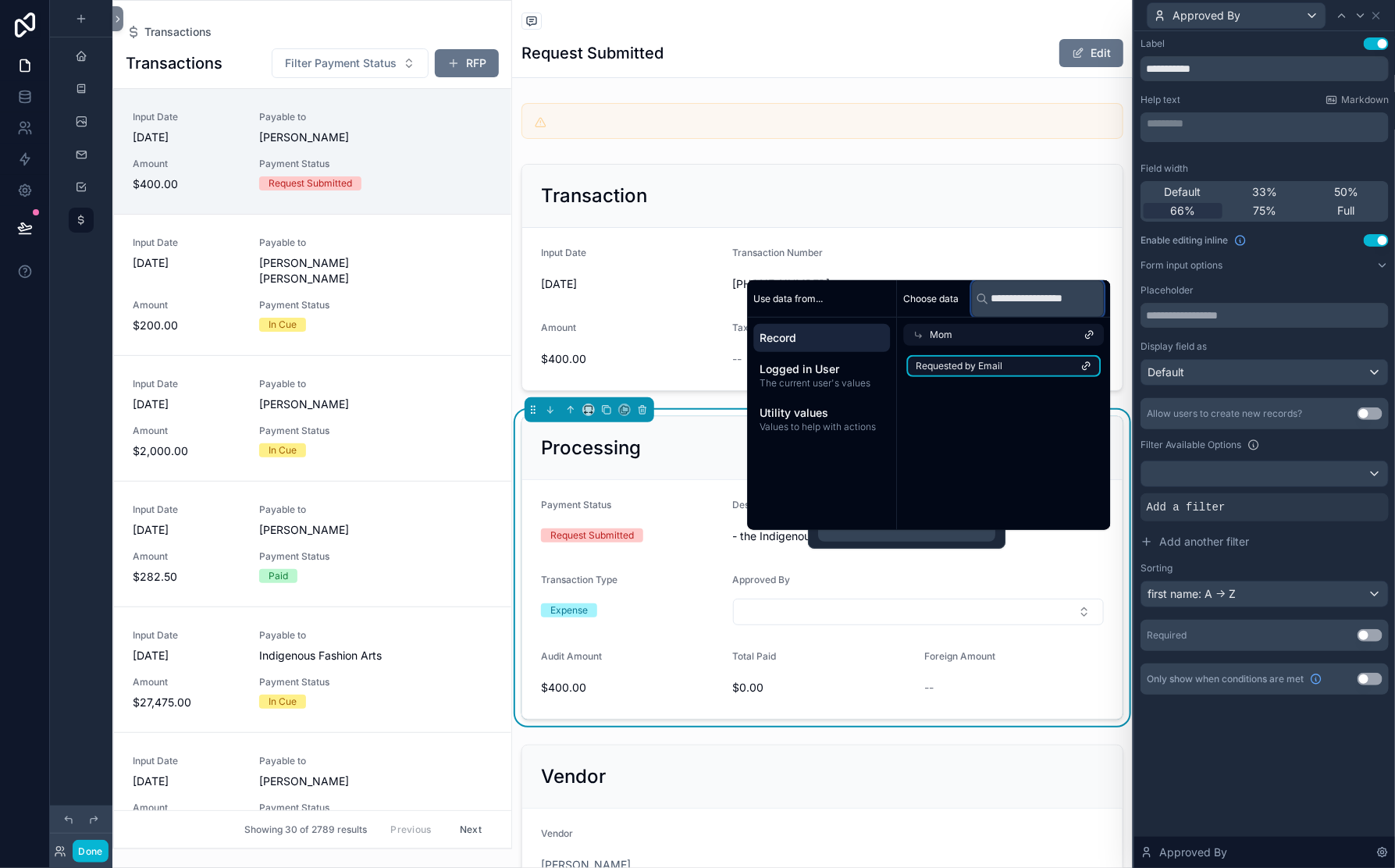
type input "**********"
click at [1003, 360] on span "Requested by Email" at bounding box center [961, 366] width 87 height 12
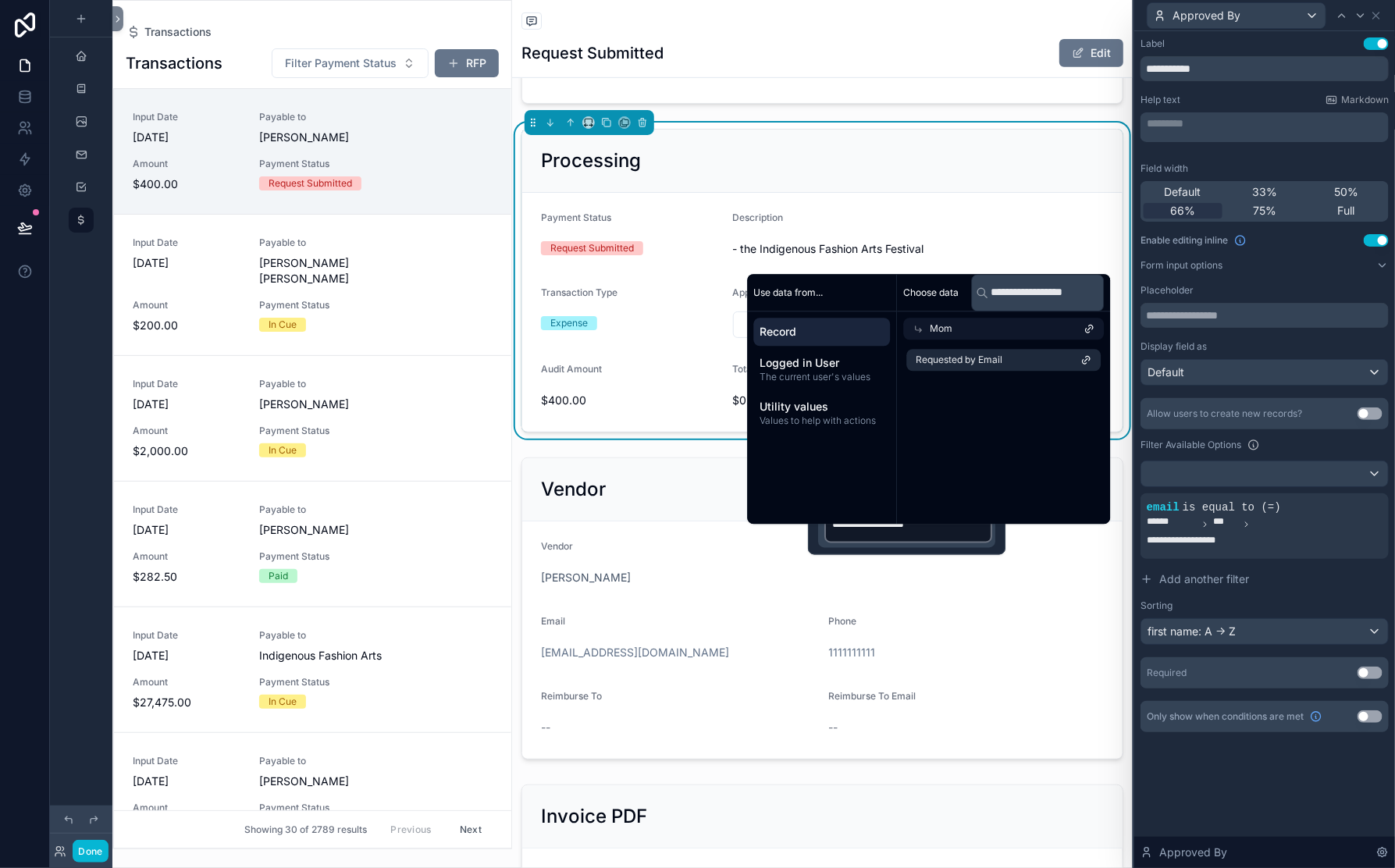
scroll to position [274, 0]
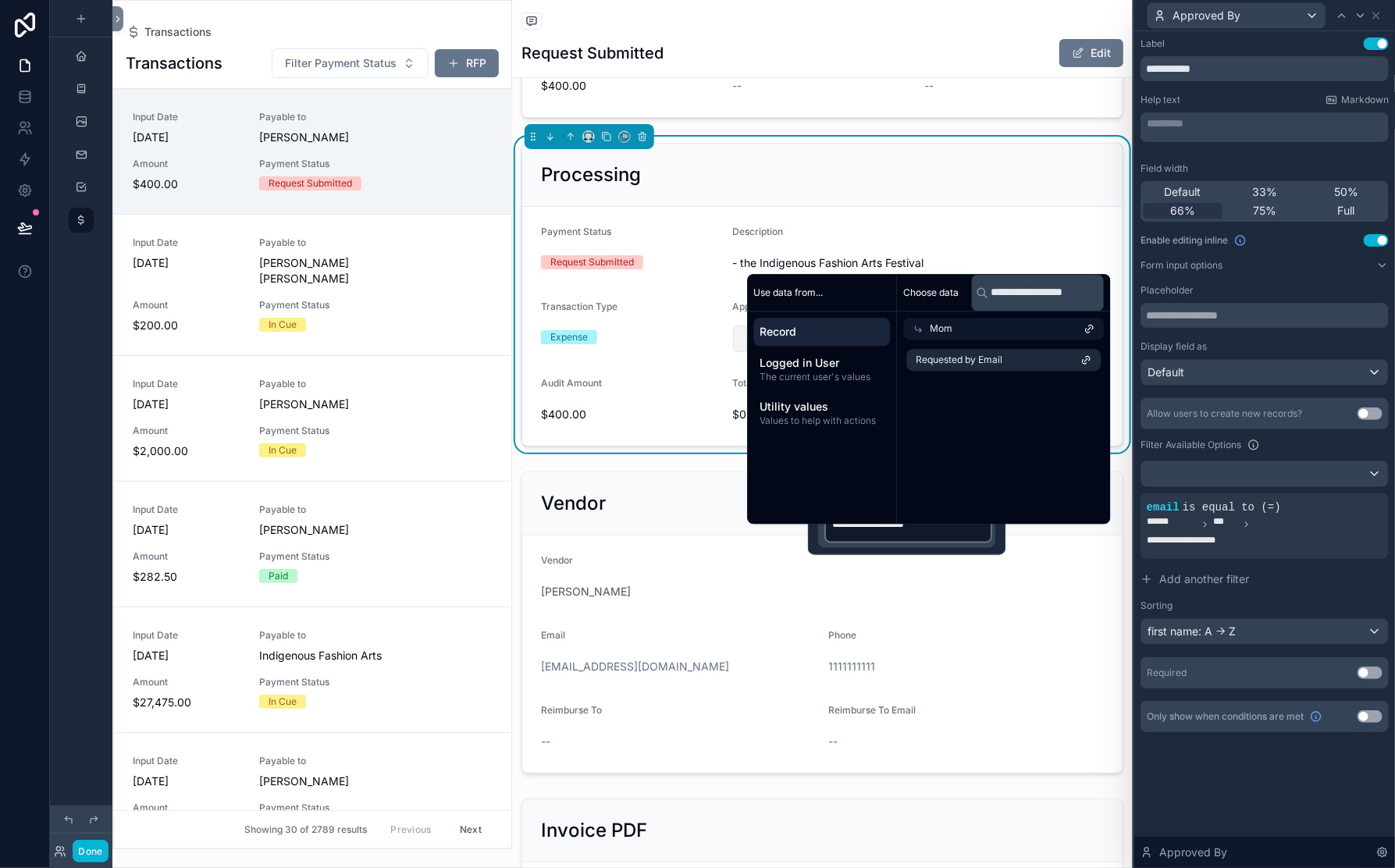
click at [895, 352] on button "Select Button" at bounding box center [918, 338] width 371 height 27
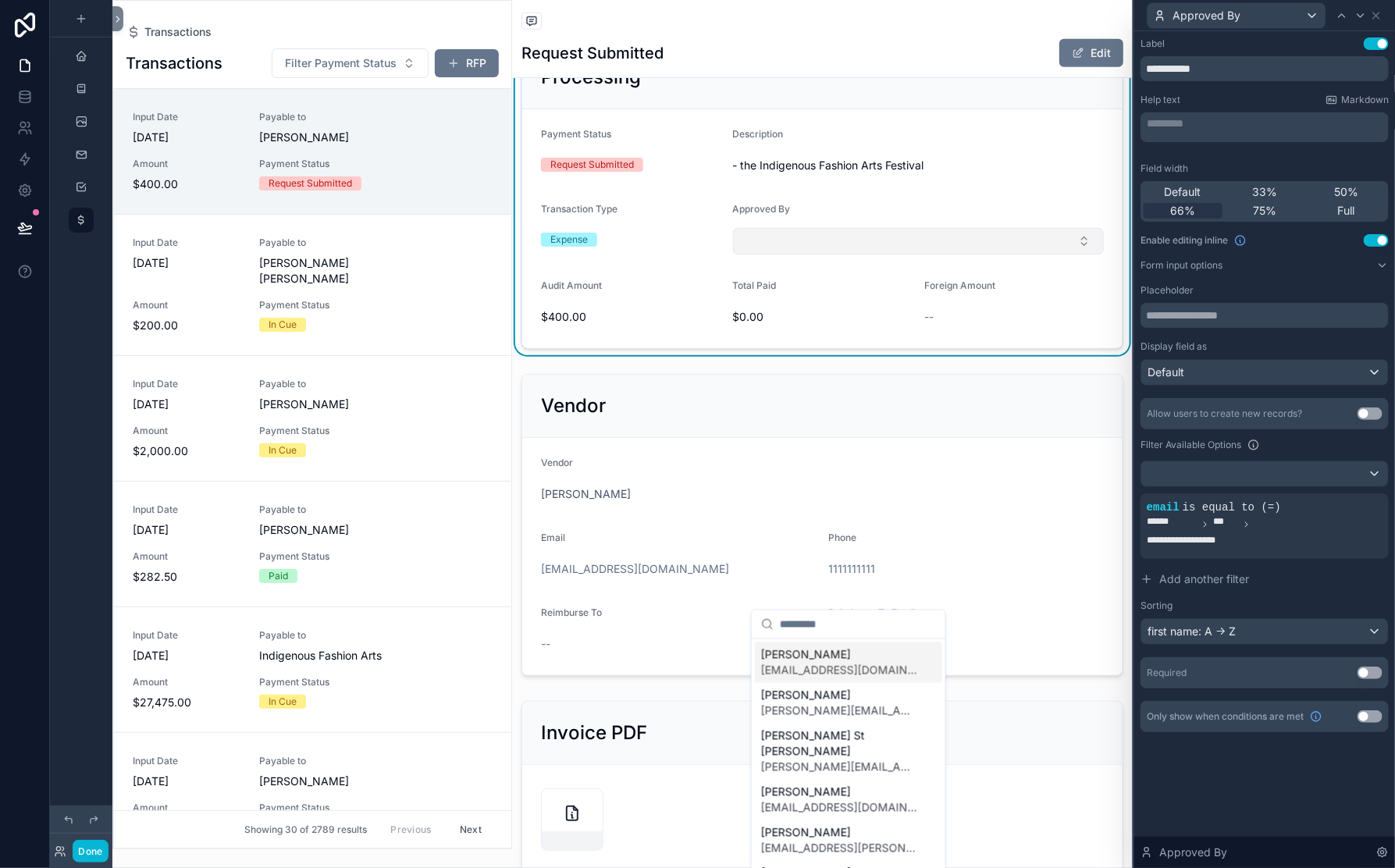
scroll to position [415, 0]
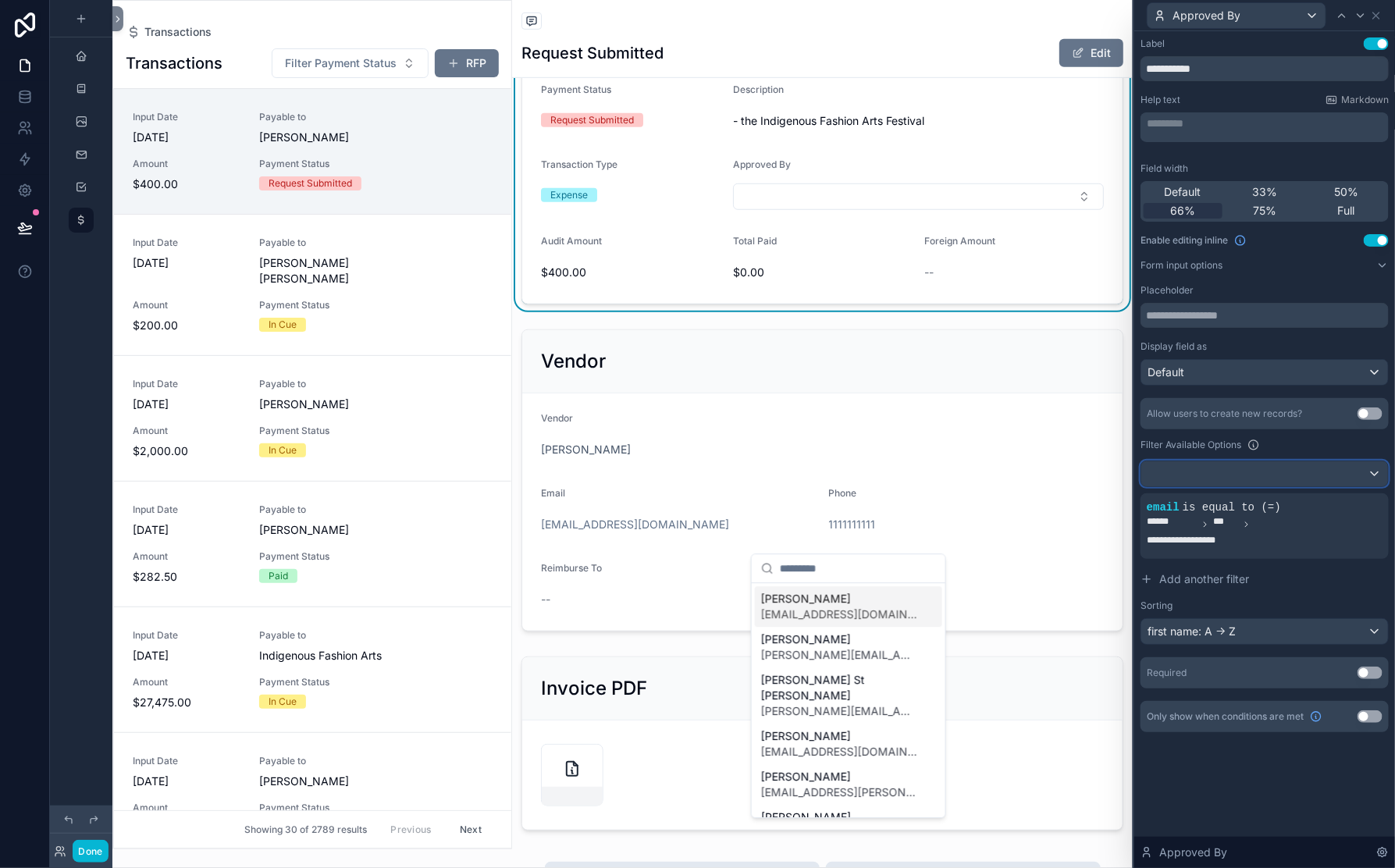
click at [1142, 485] on div at bounding box center [1265, 474] width 247 height 25
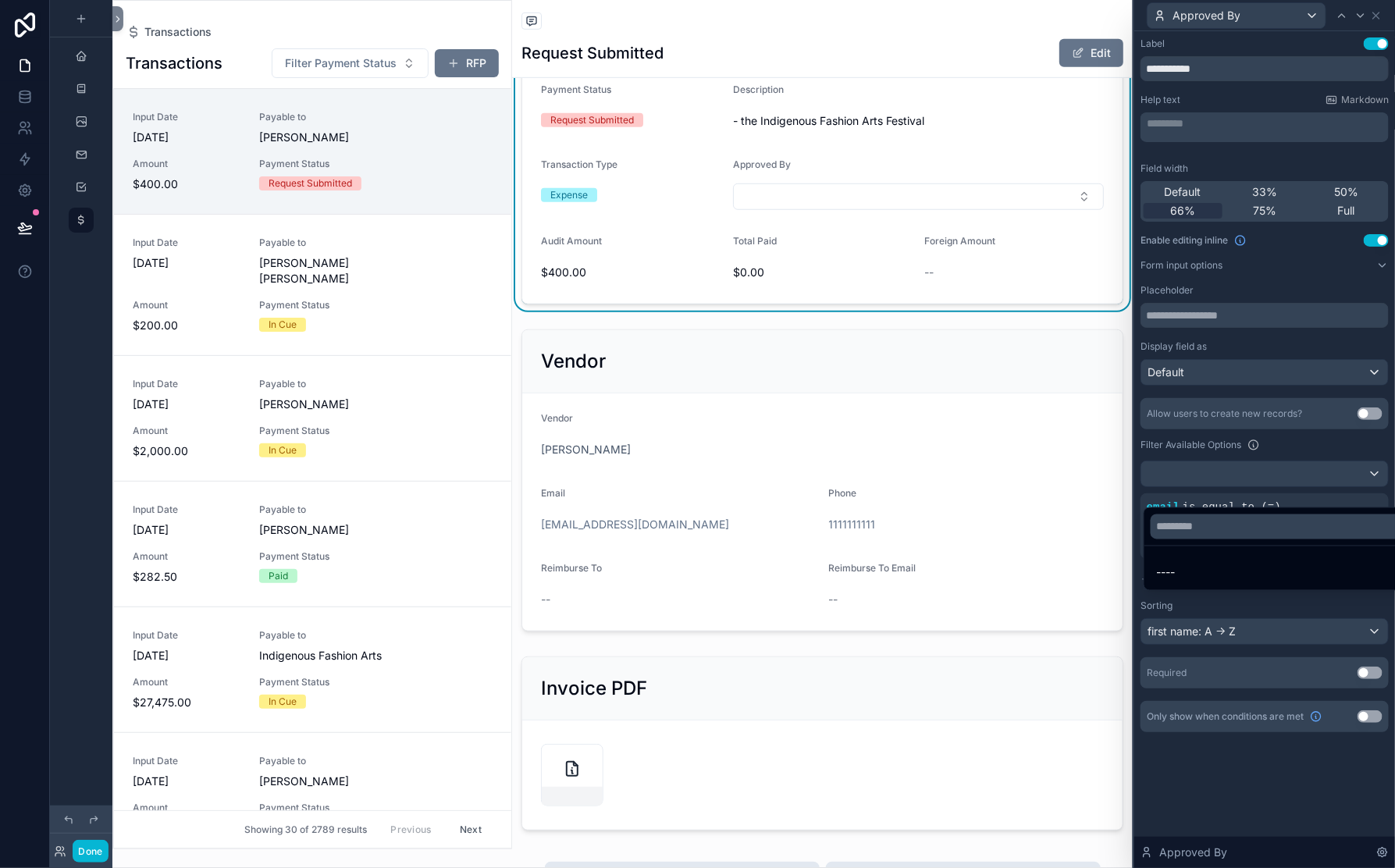
click at [1372, 516] on div at bounding box center [1264, 434] width 260 height 868
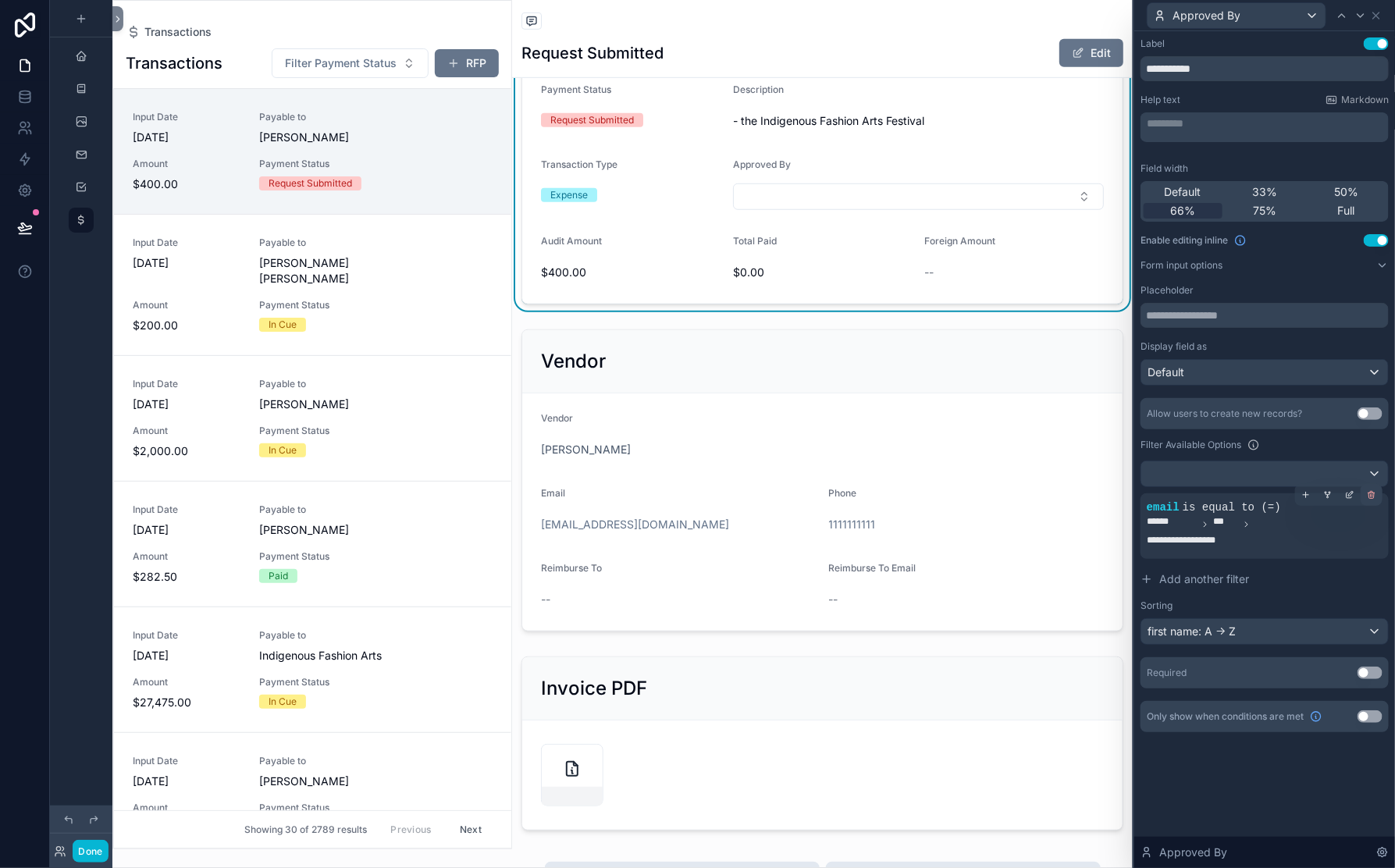
click at [1367, 499] on icon at bounding box center [1372, 495] width 10 height 10
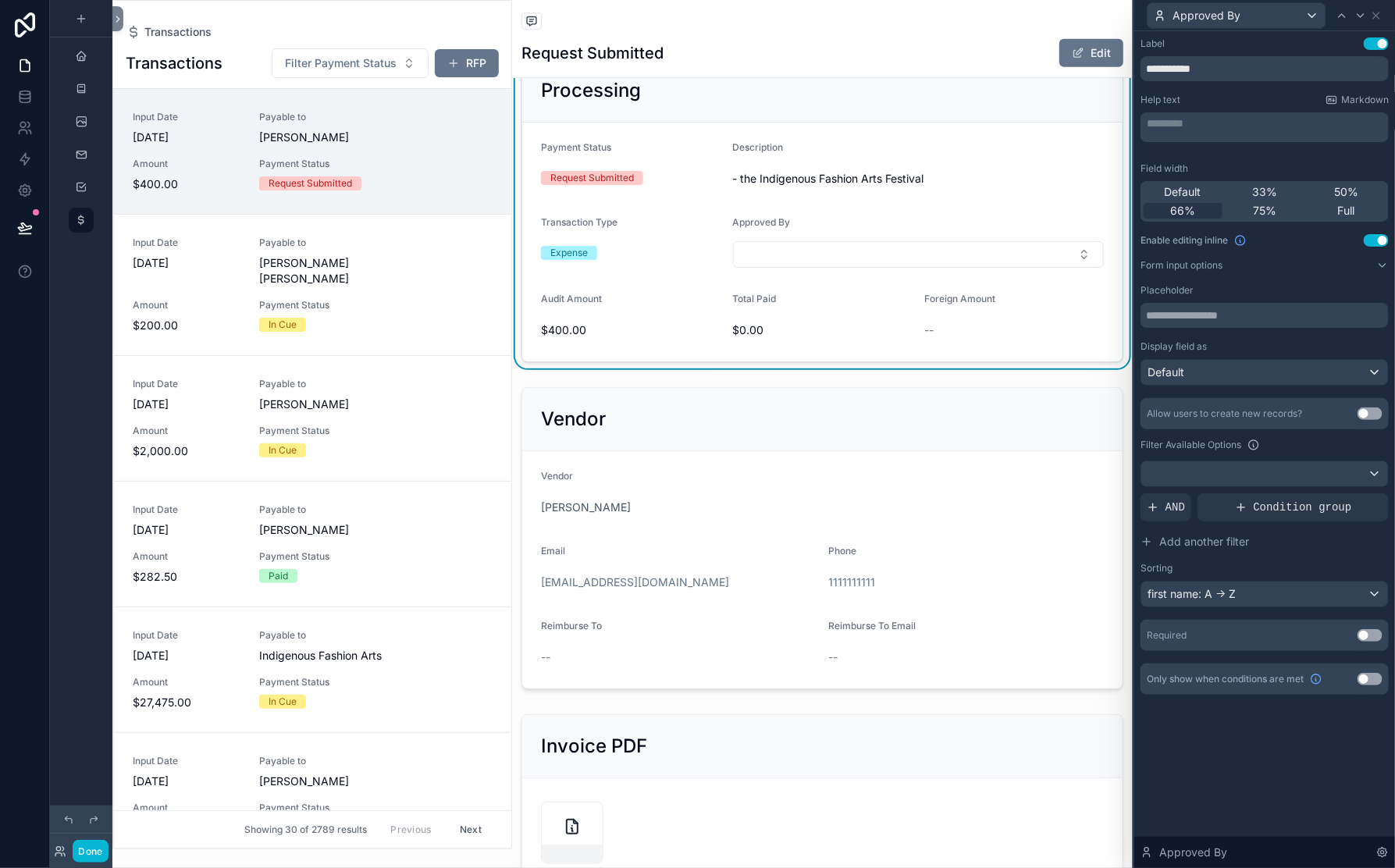
scroll to position [359, 0]
click at [1179, 480] on div at bounding box center [1265, 474] width 247 height 25
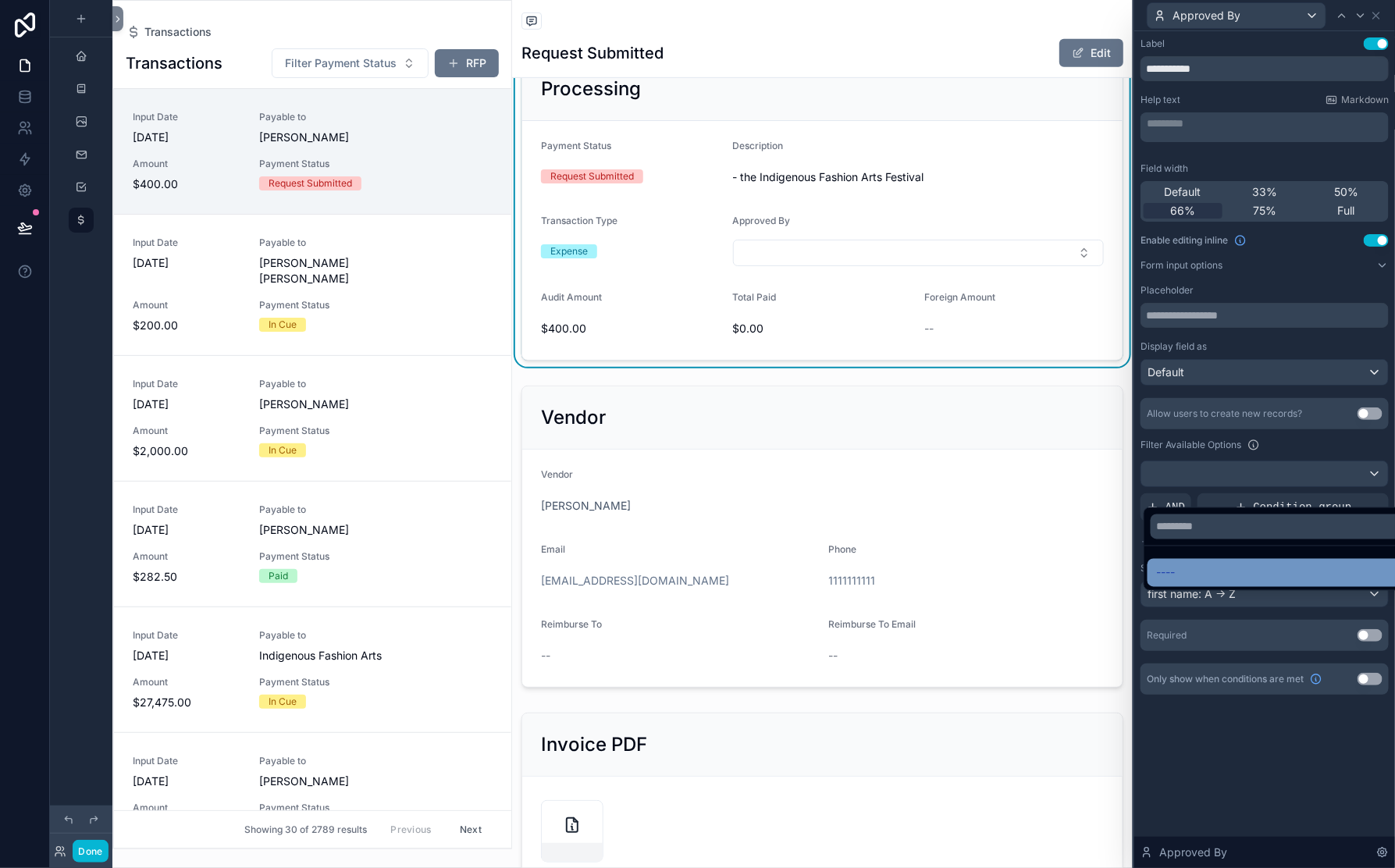
click at [1157, 582] on div "----" at bounding box center [1322, 572] width 331 height 19
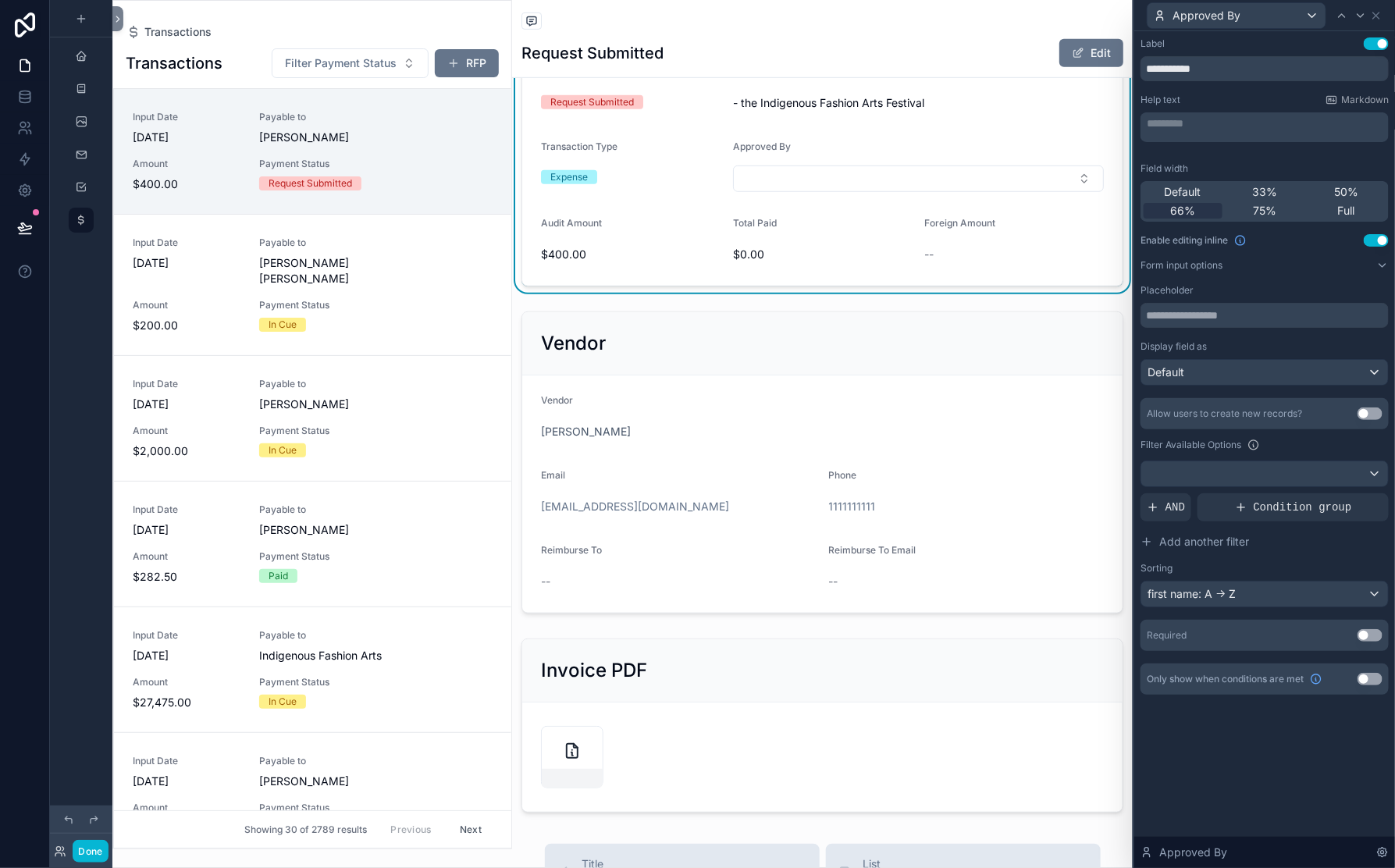
scroll to position [439, 0]
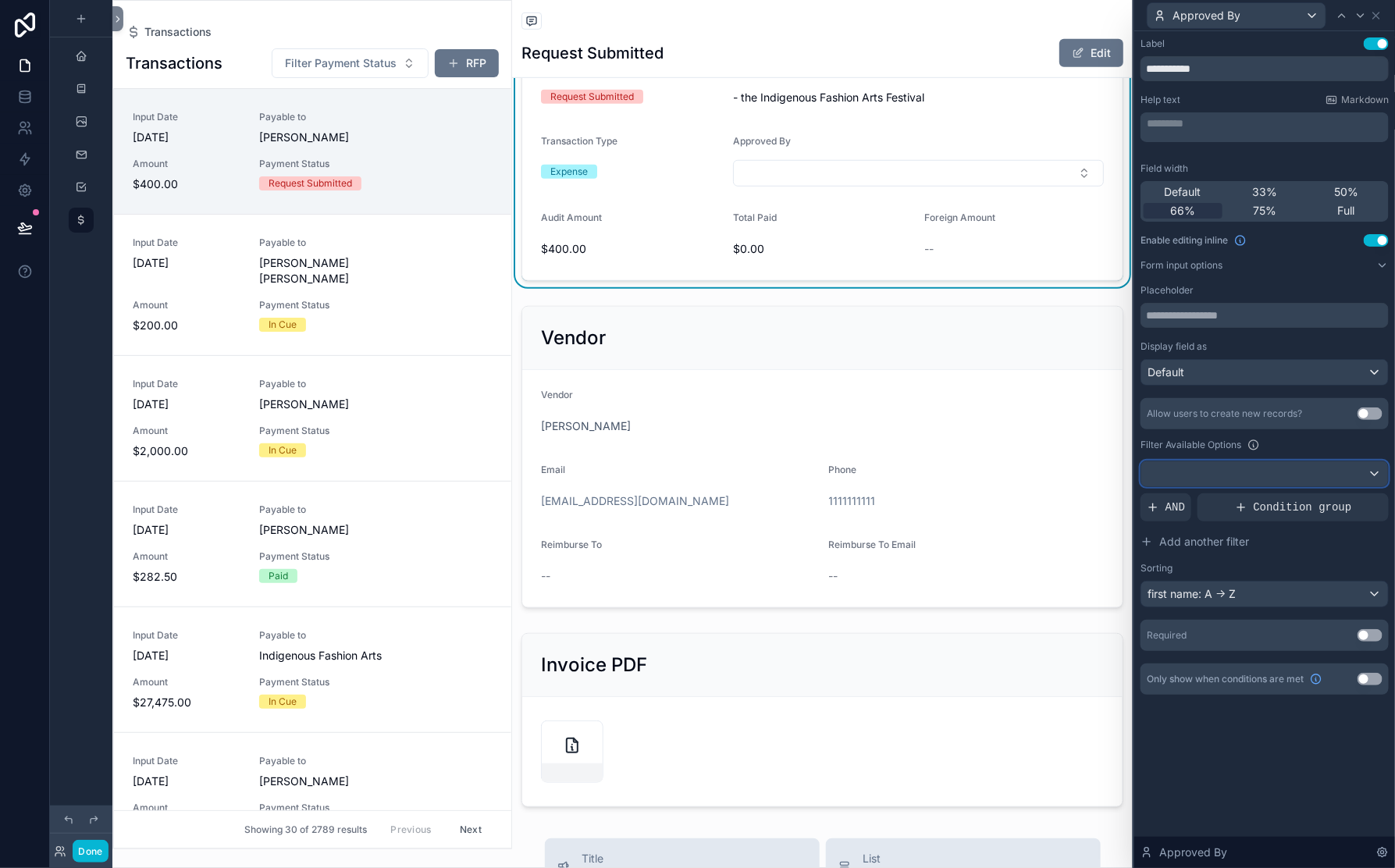
click at [1142, 481] on div at bounding box center [1265, 474] width 247 height 25
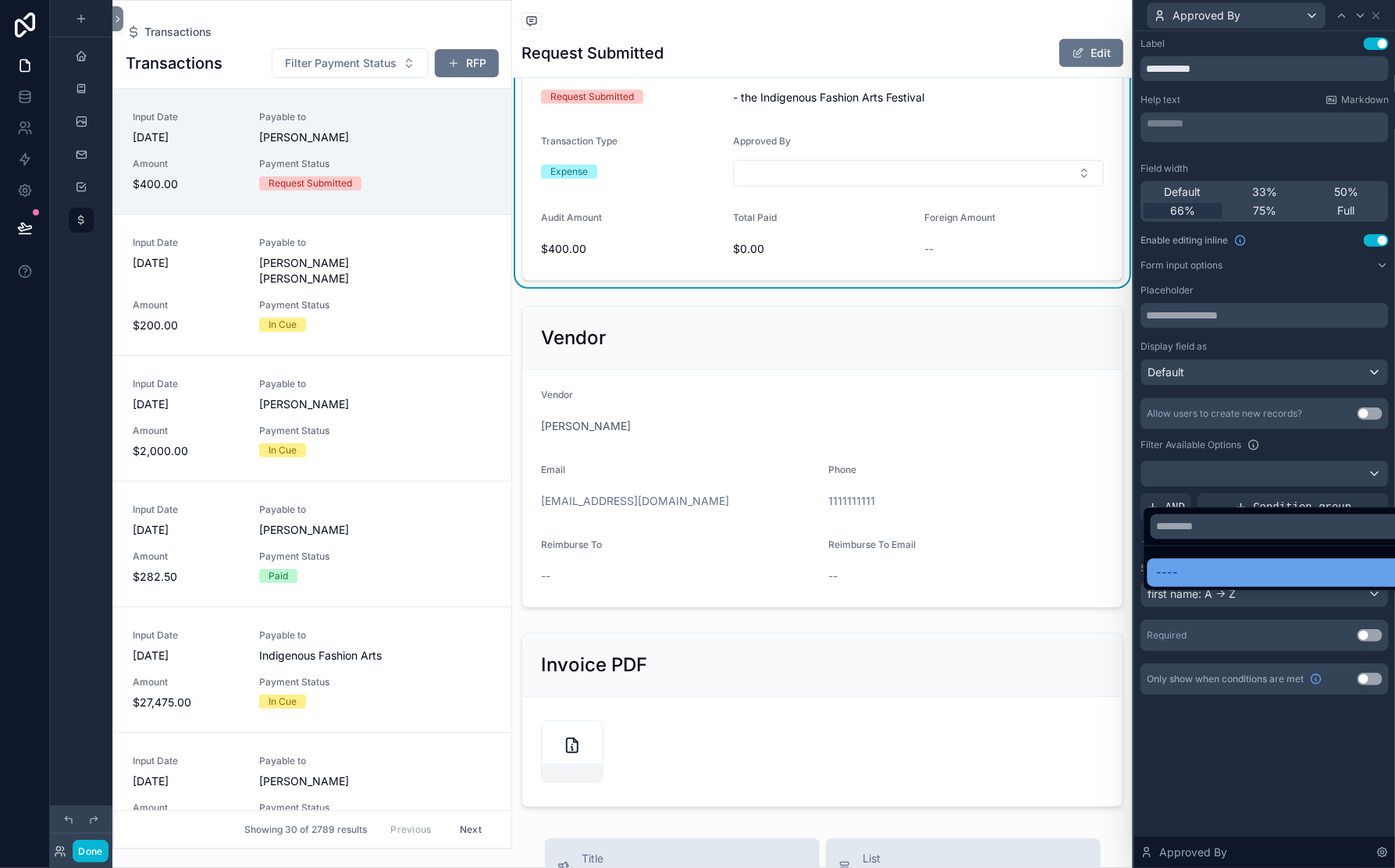
click at [1157, 582] on div "----" at bounding box center [1322, 572] width 331 height 19
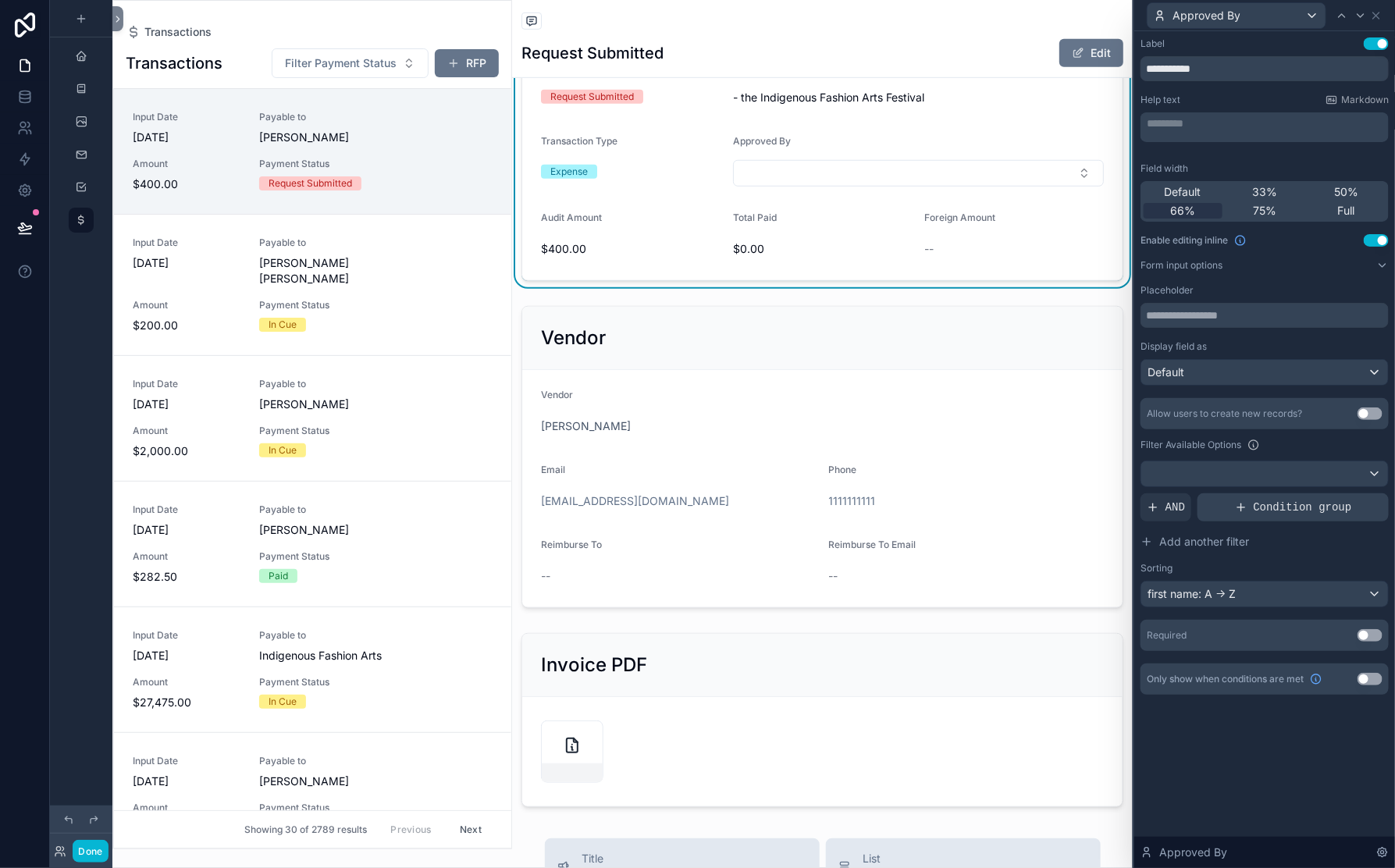
click at [1254, 515] on span "Condition group" at bounding box center [1303, 507] width 99 height 16
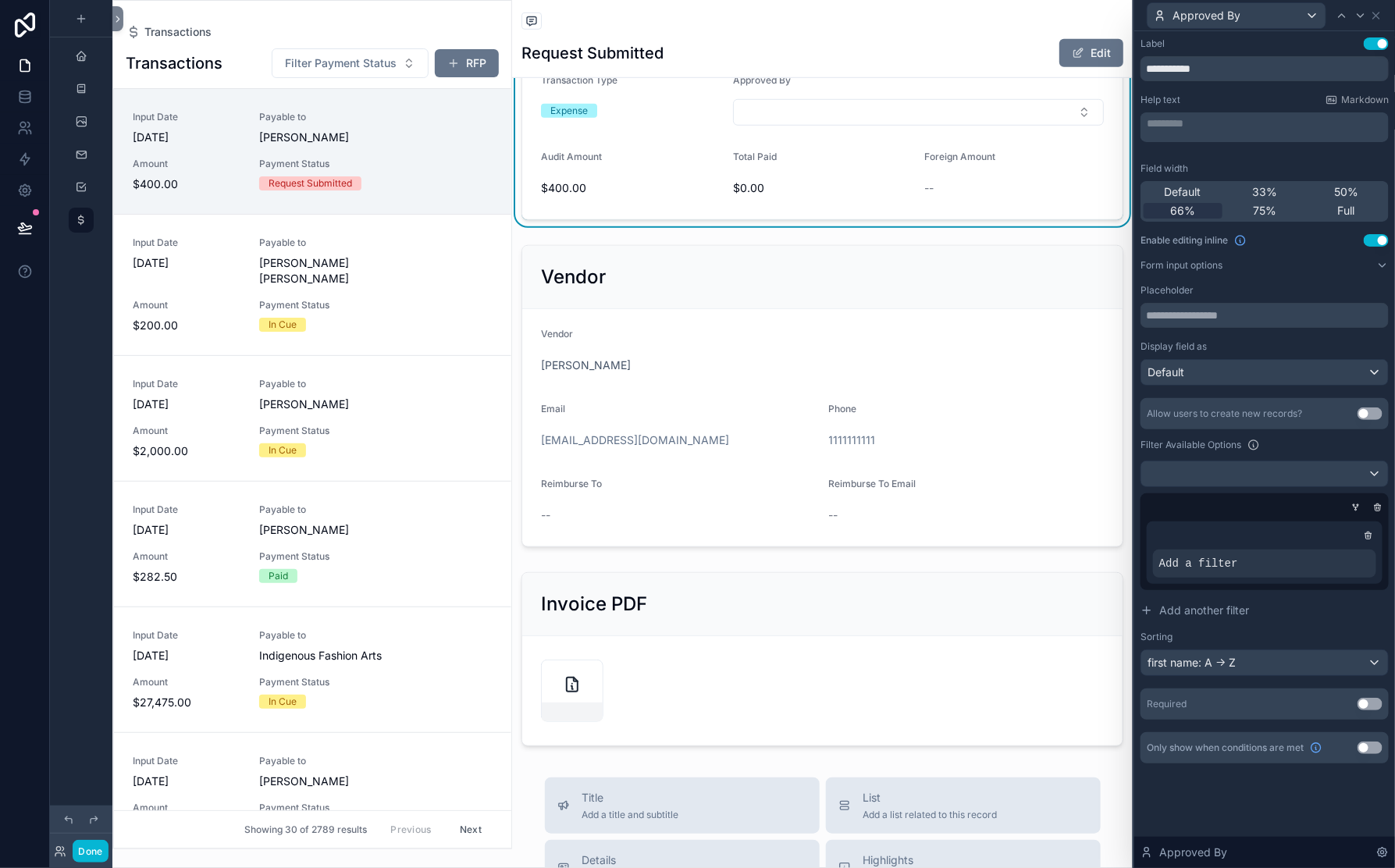
scroll to position [485, 0]
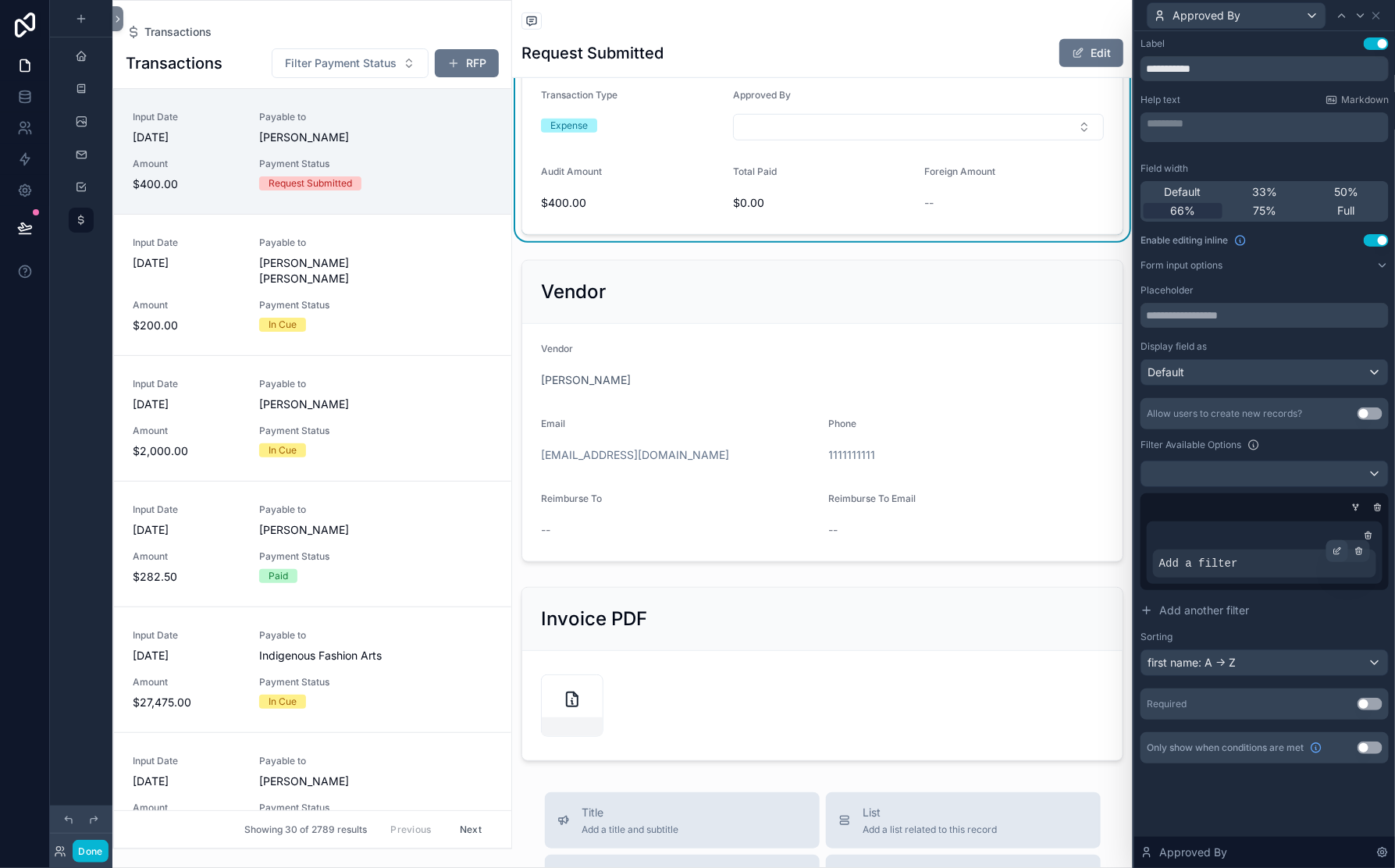
click at [1333, 556] on icon at bounding box center [1337, 551] width 10 height 10
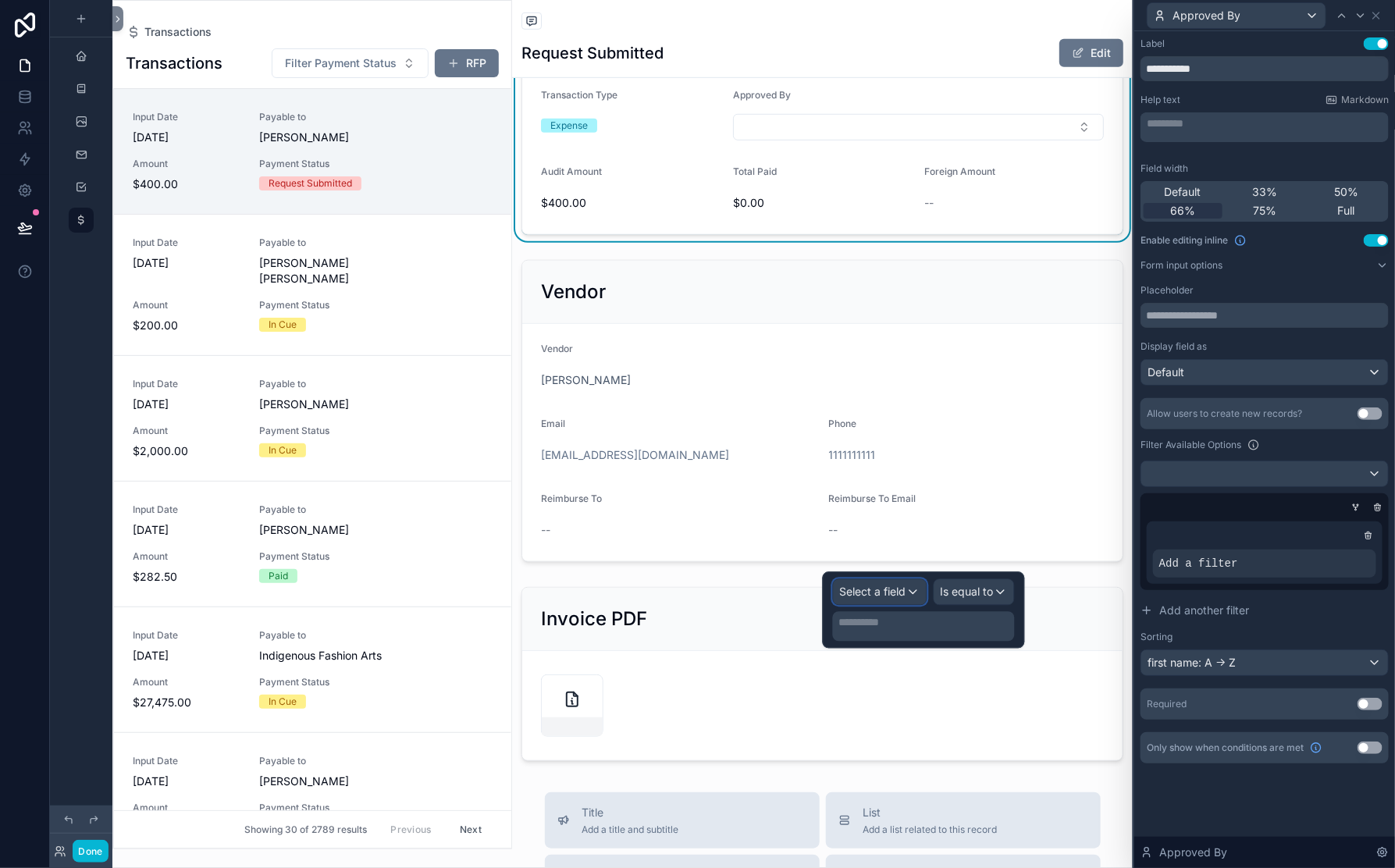
click at [862, 599] on span "Select a field" at bounding box center [873, 592] width 67 height 13
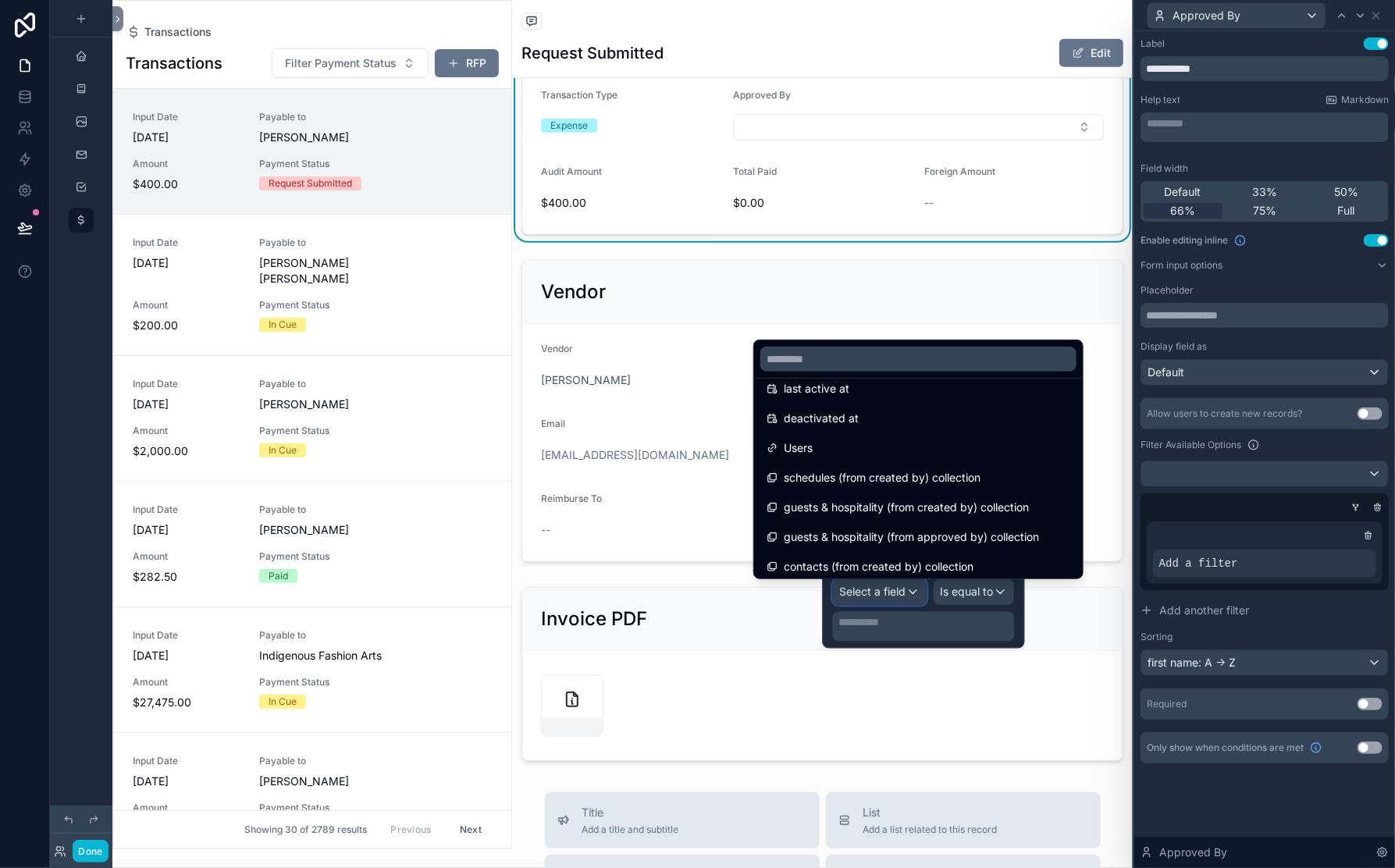
scroll to position [699, 0]
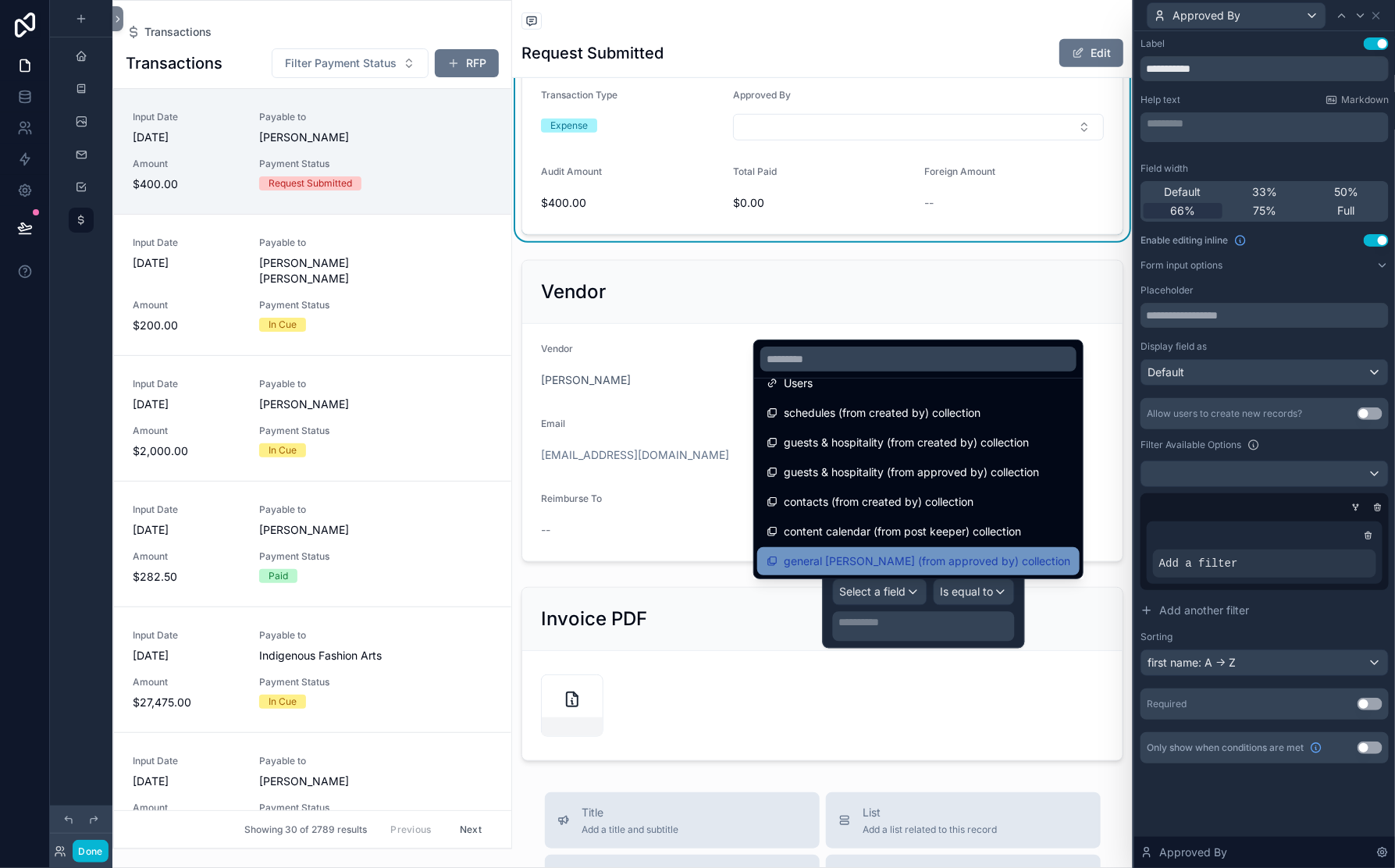
click at [882, 552] on span "general ledger (from approved by) collection" at bounding box center [927, 561] width 286 height 19
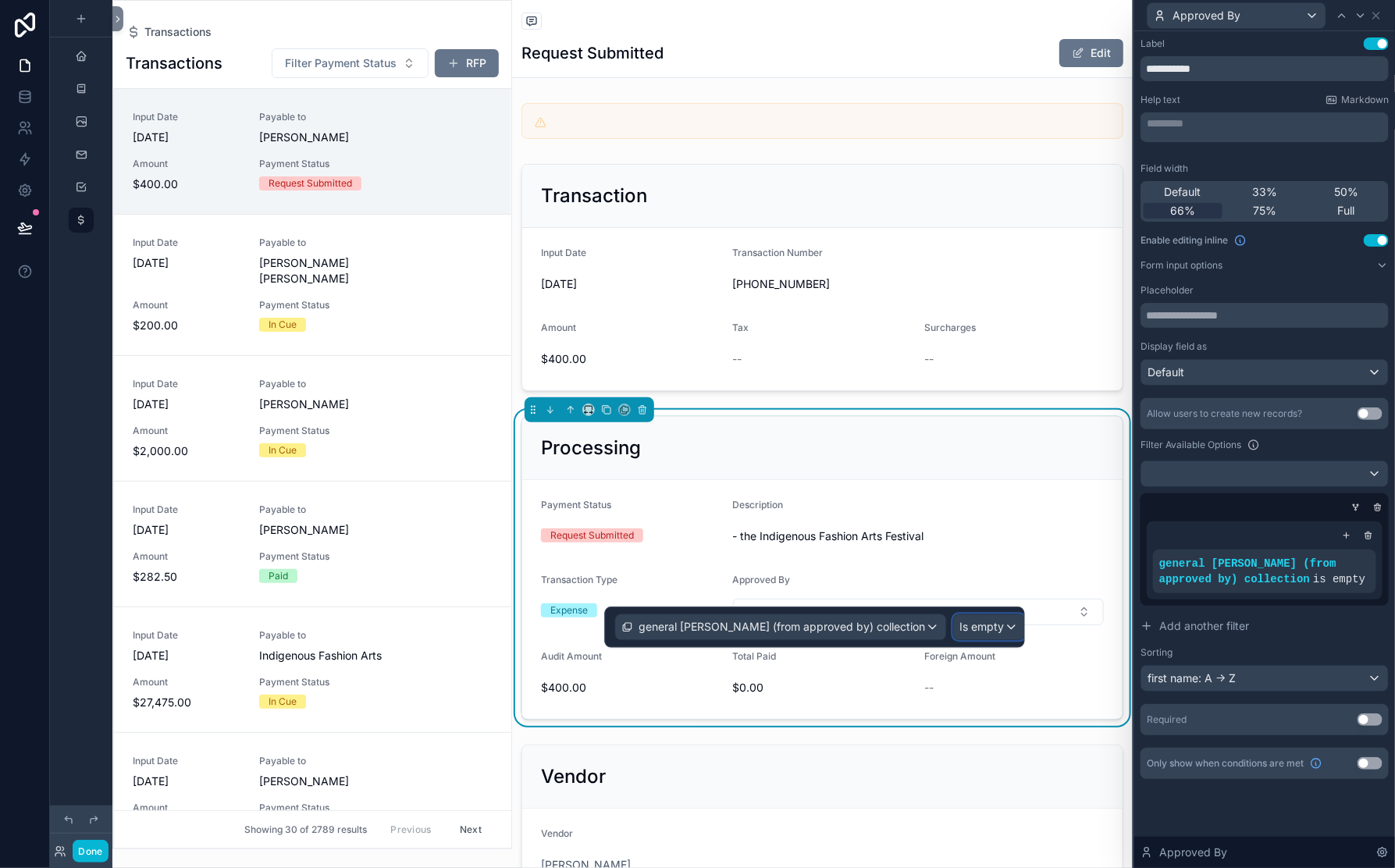
click at [961, 635] on span "Is empty" at bounding box center [983, 628] width 44 height 16
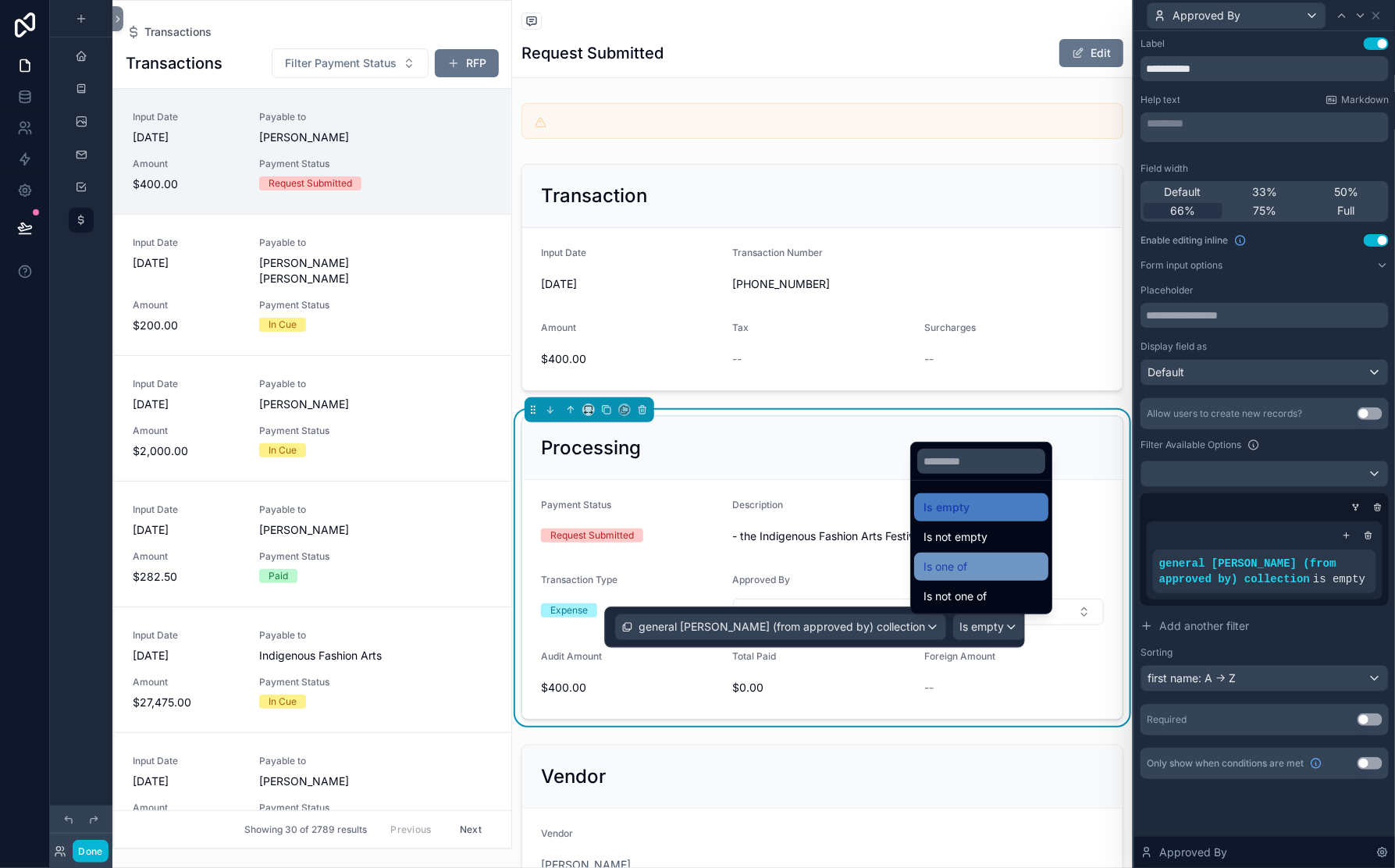
click at [968, 557] on span "Is one of" at bounding box center [945, 566] width 44 height 19
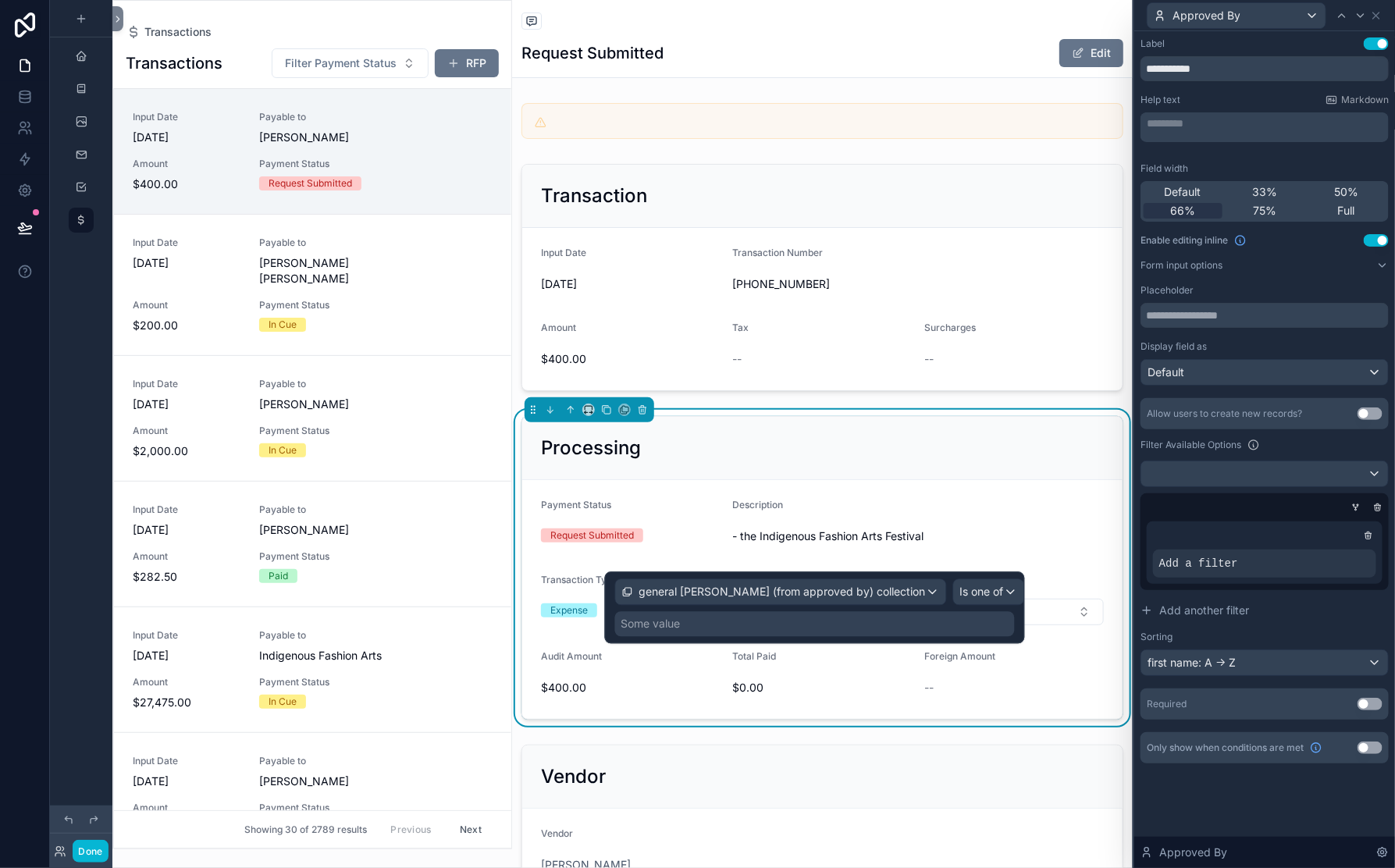
click at [647, 637] on div "Some value" at bounding box center [815, 625] width 400 height 25
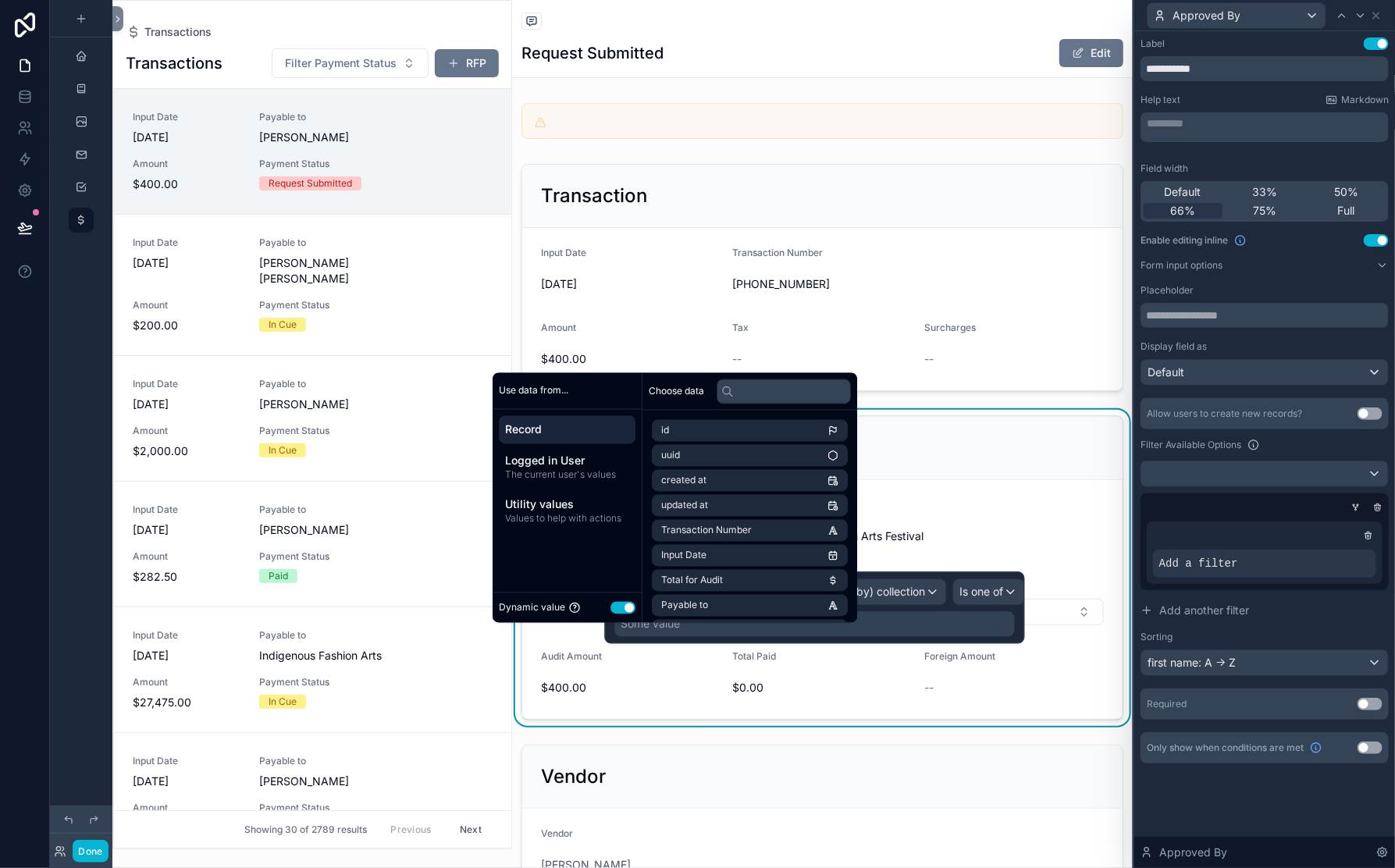
click at [635, 601] on button "Use setting" at bounding box center [623, 608] width 25 height 12
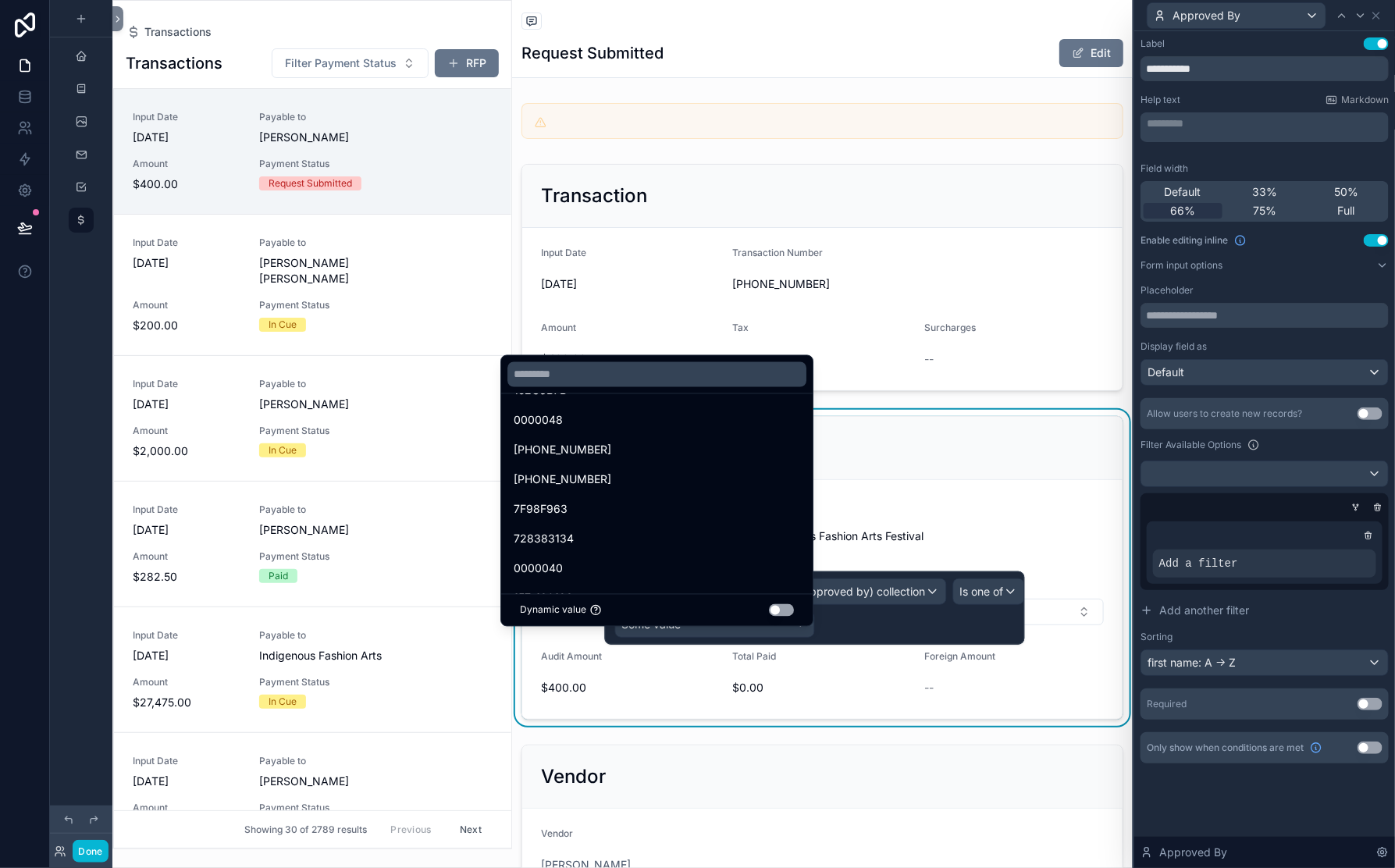
scroll to position [0, 0]
click at [844, 645] on div at bounding box center [815, 608] width 420 height 74
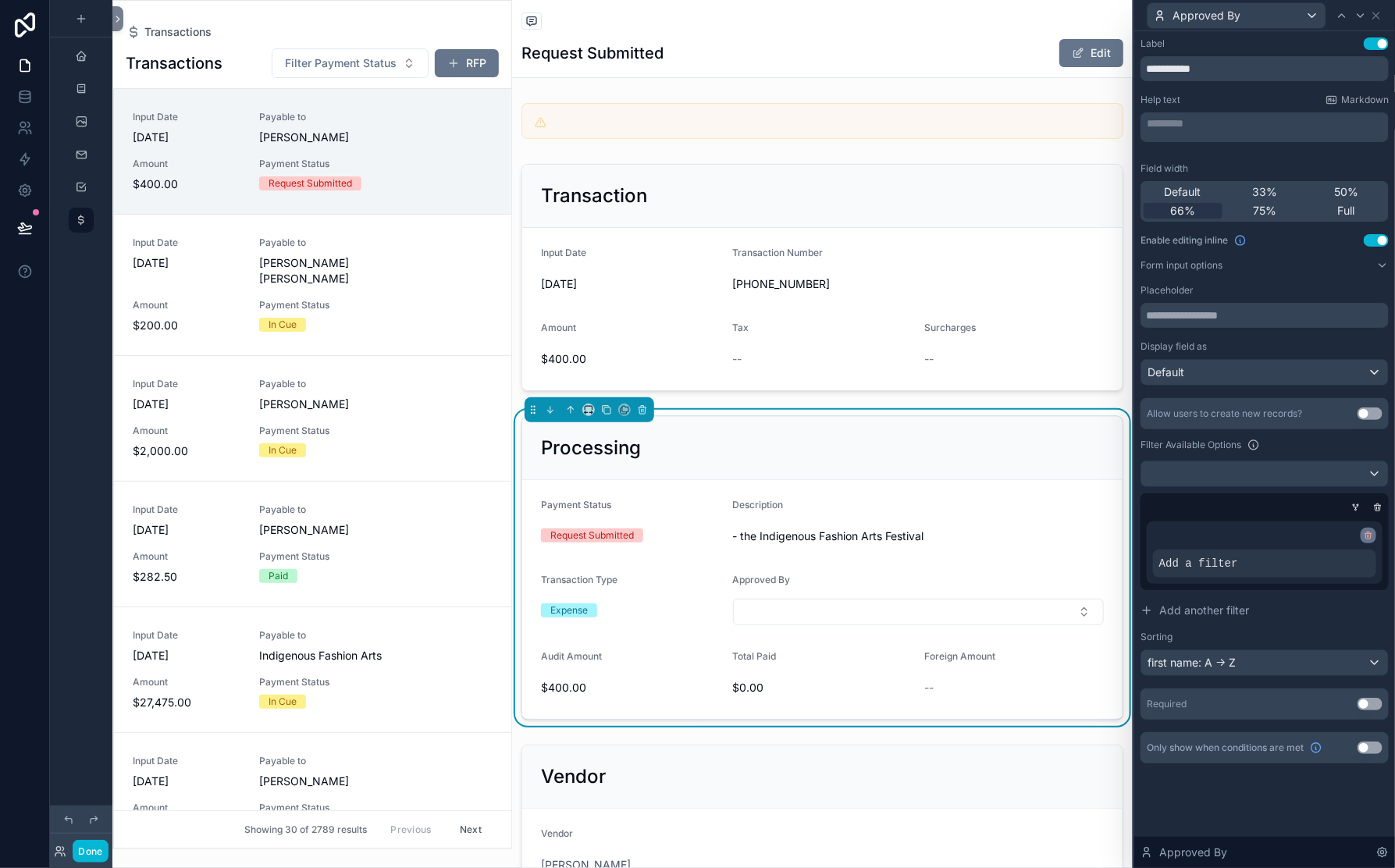
click at [1364, 540] on icon at bounding box center [1368, 535] width 10 height 10
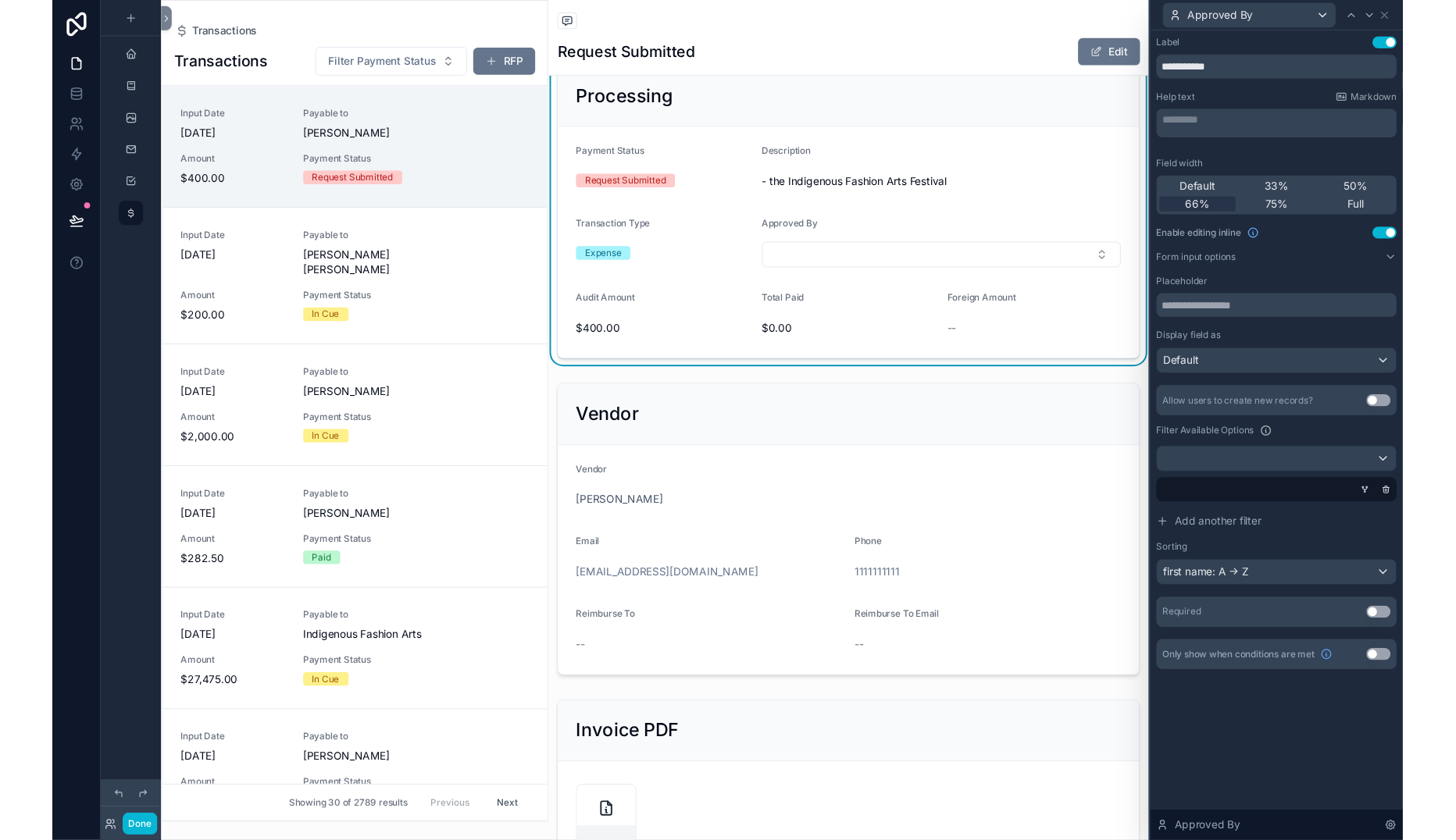
scroll to position [352, 0]
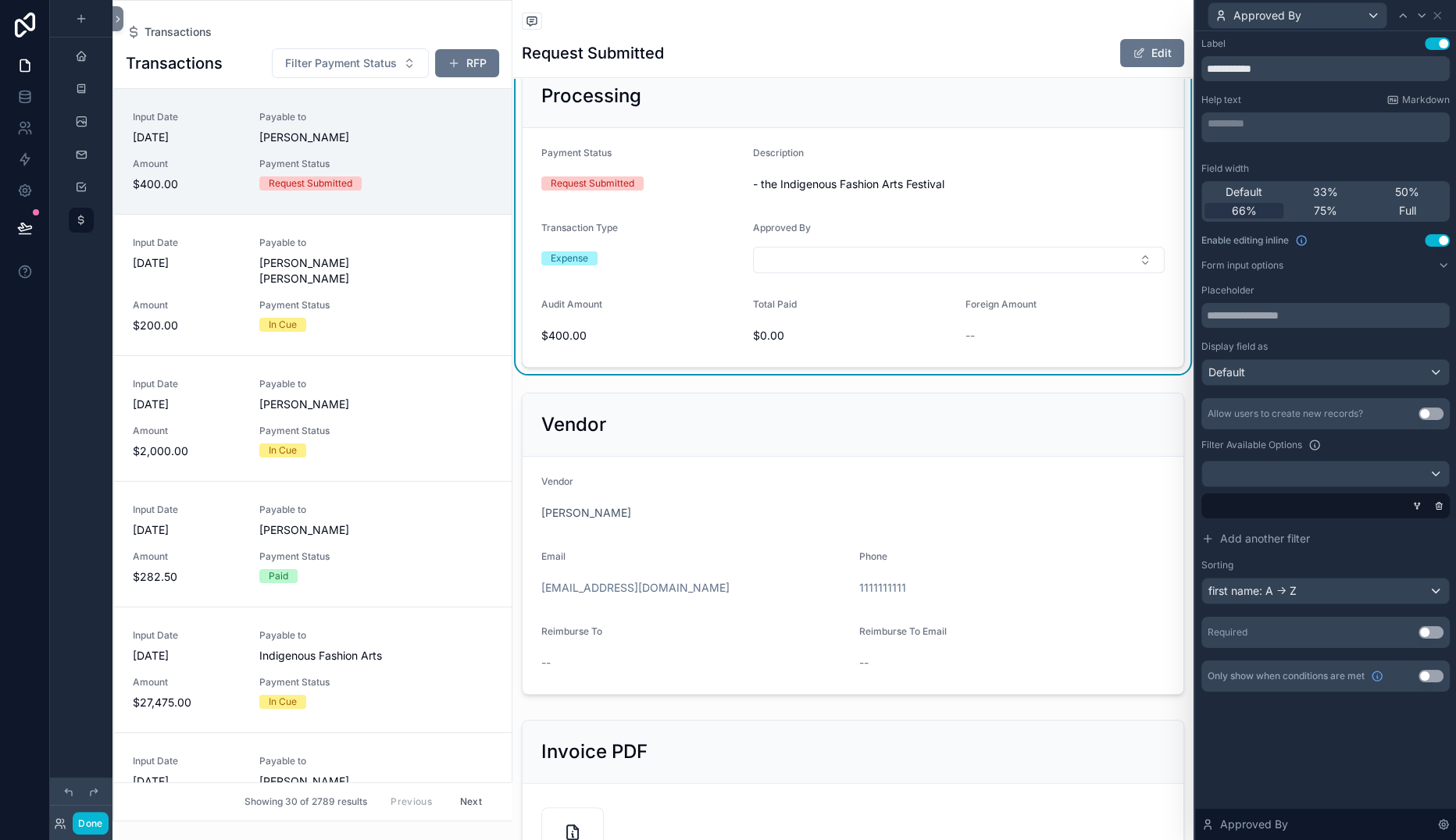
click at [917, 241] on div "Approved By" at bounding box center [958, 231] width 412 height 19
click at [1198, 518] on div at bounding box center [1322, 506] width 248 height 25
click at [1220, 547] on span "Add another filter" at bounding box center [1264, 539] width 90 height 16
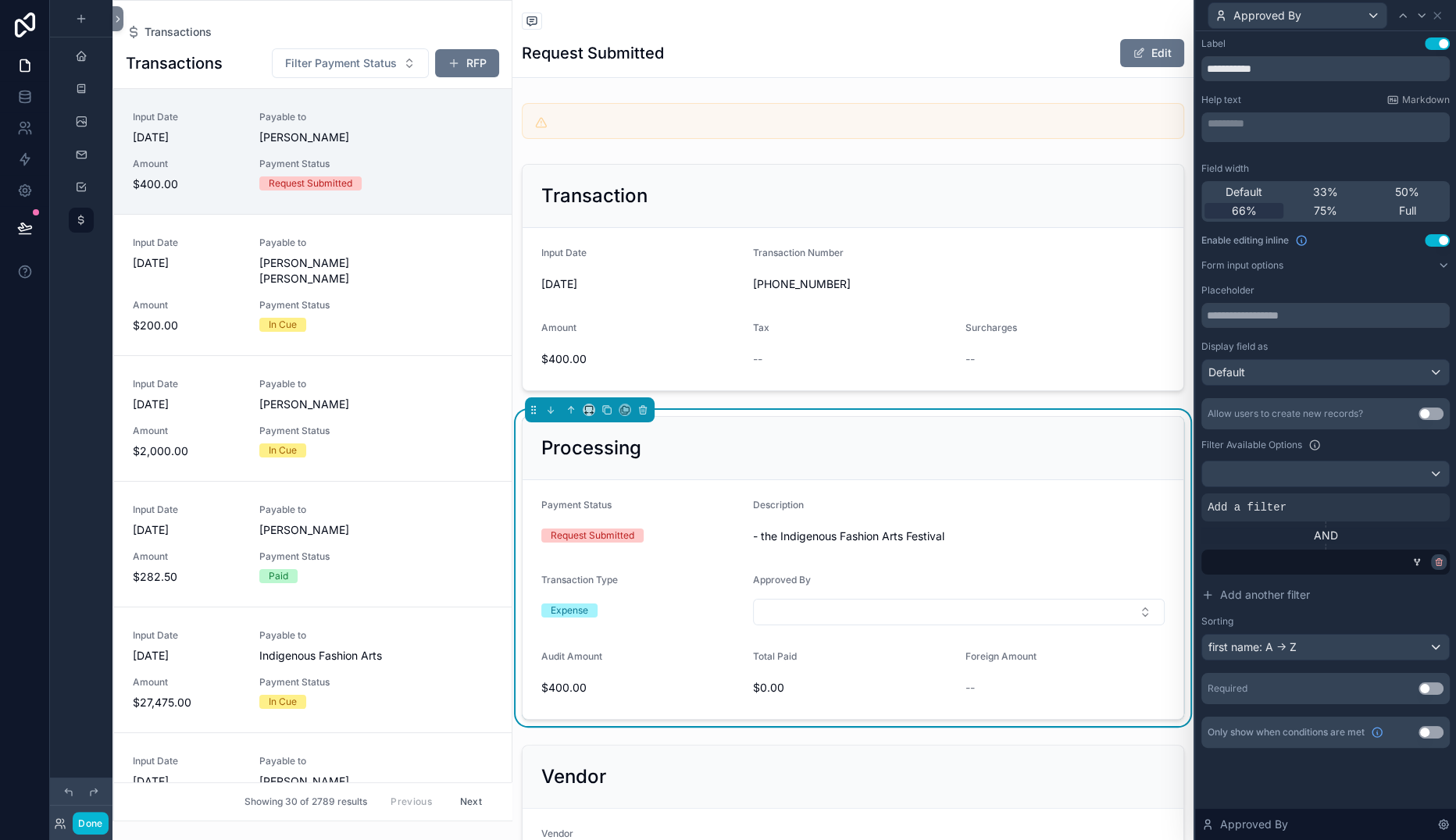
click at [1395, 567] on icon at bounding box center [1438, 562] width 10 height 10
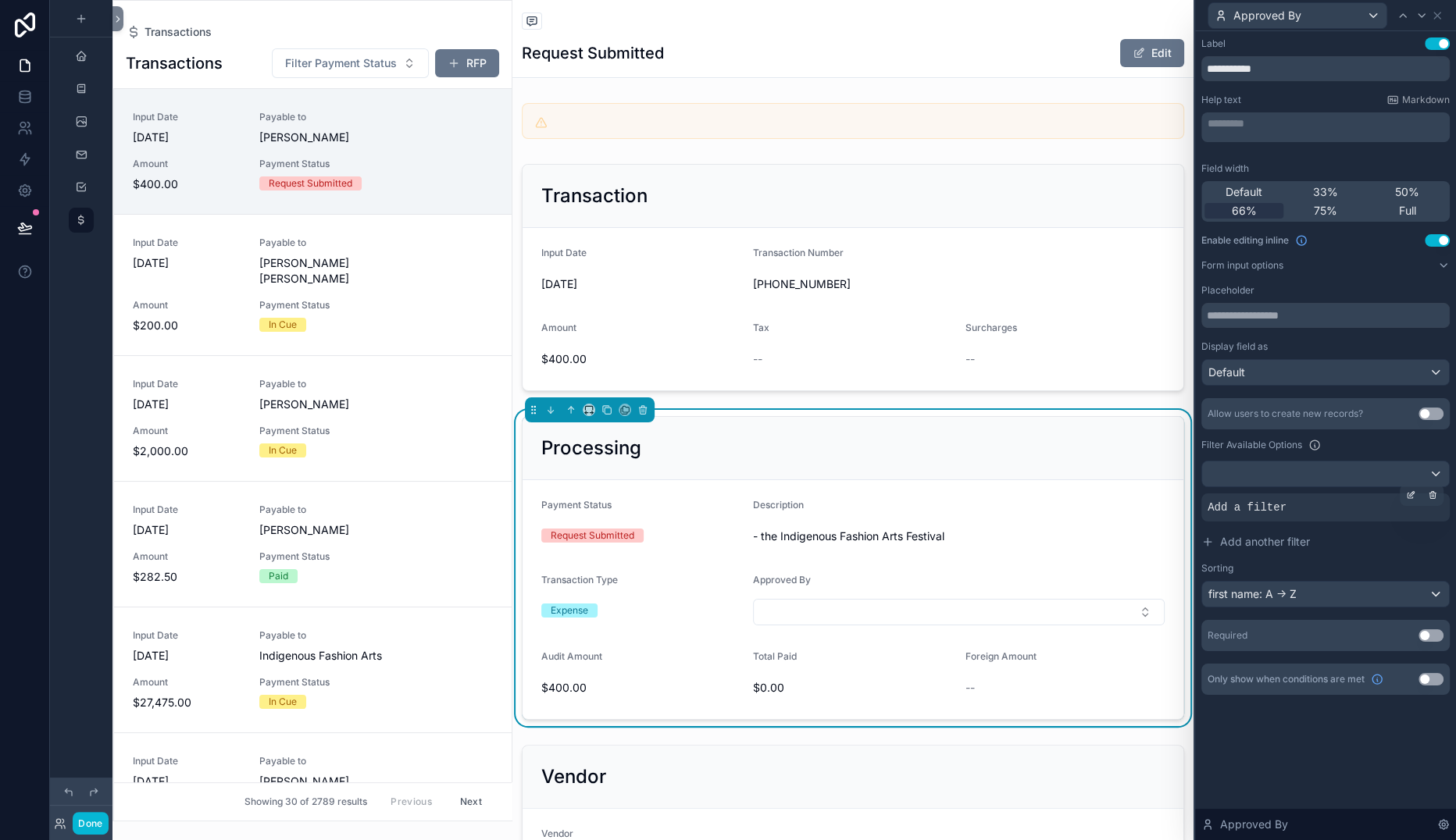
click at [1218, 507] on div "Add a filter" at bounding box center [1324, 508] width 248 height 28
click at [1395, 491] on icon at bounding box center [1411, 495] width 10 height 10
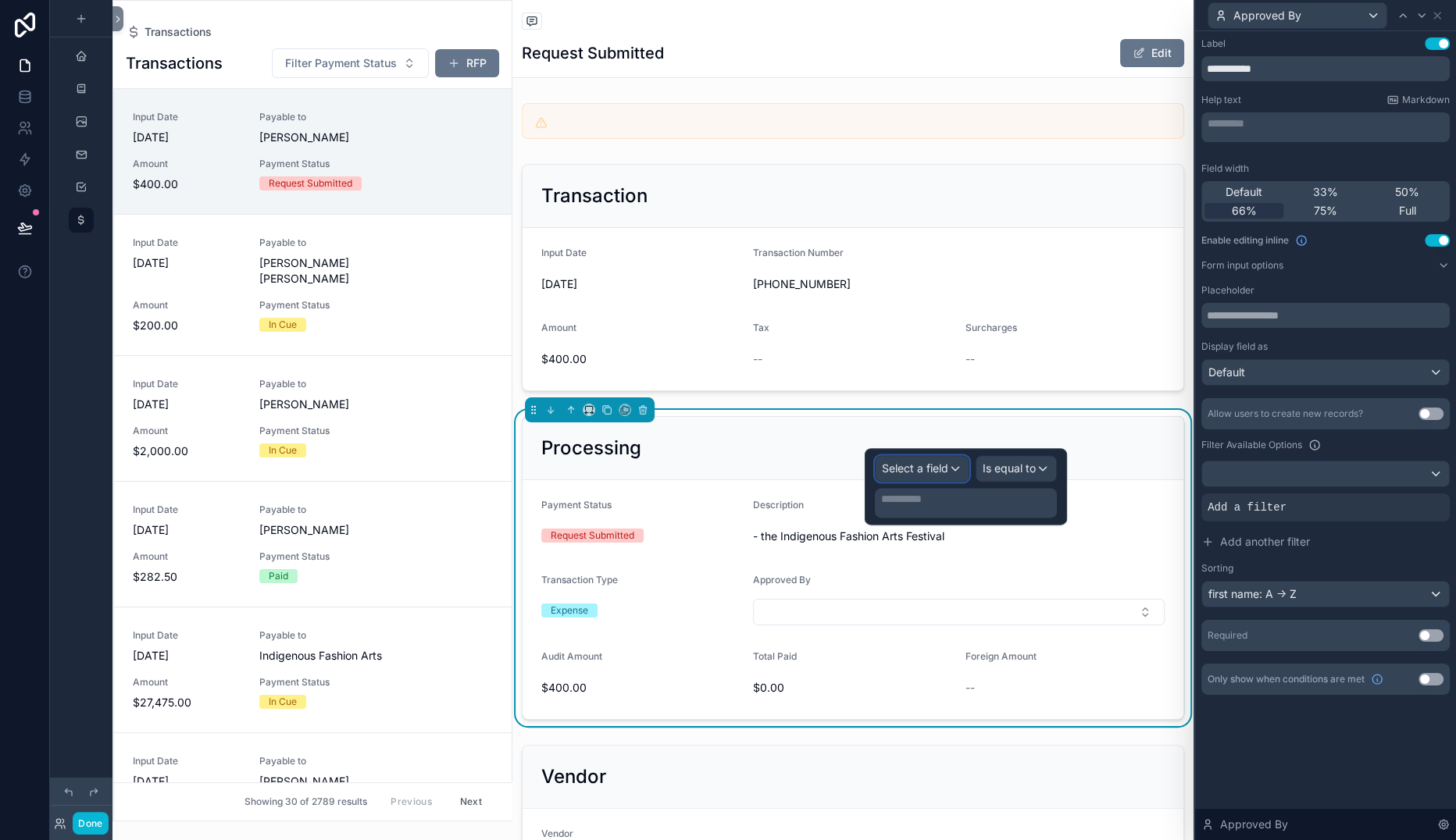
click at [882, 470] on span "Select a field" at bounding box center [915, 468] width 67 height 13
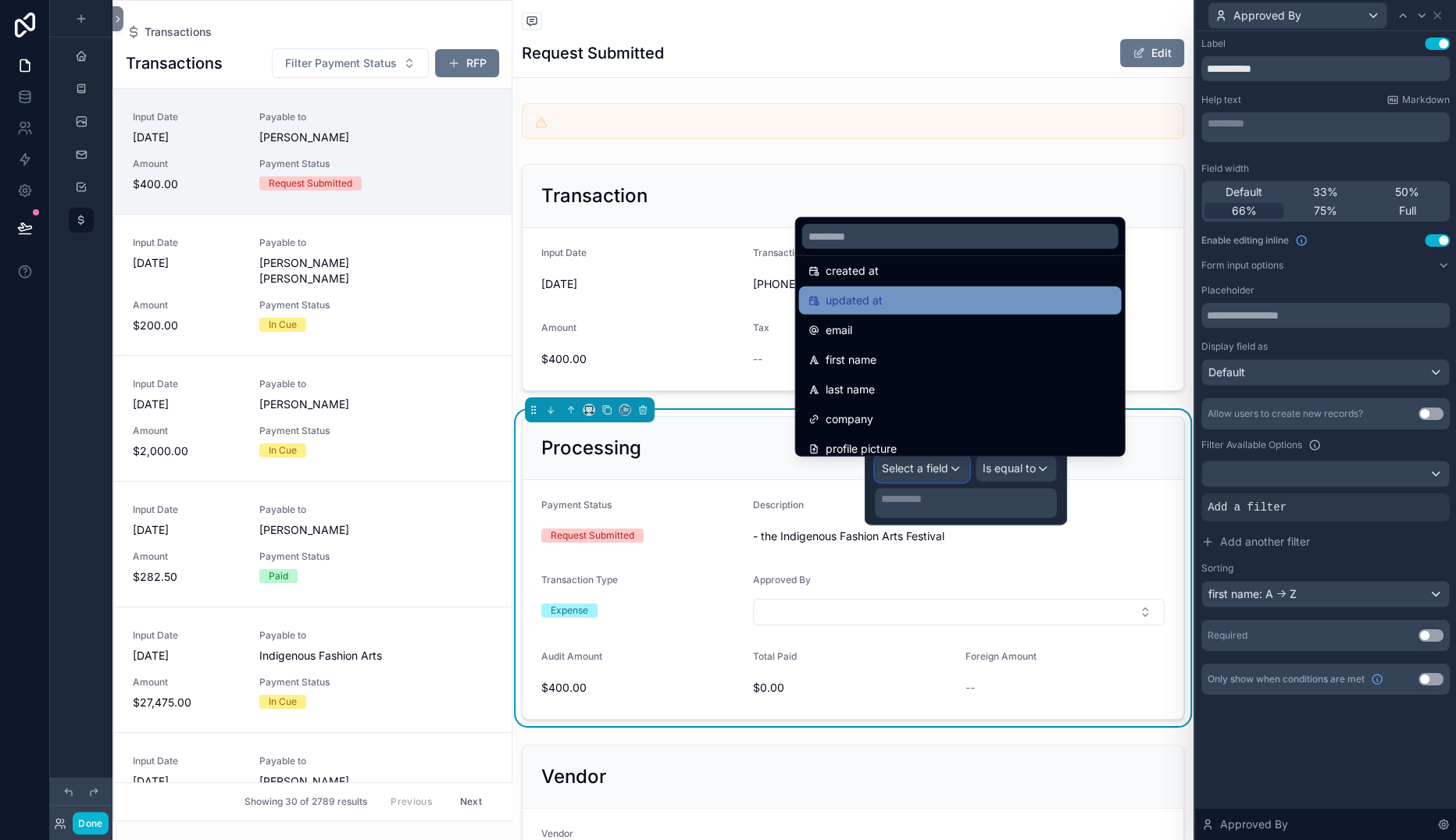
scroll to position [72, 0]
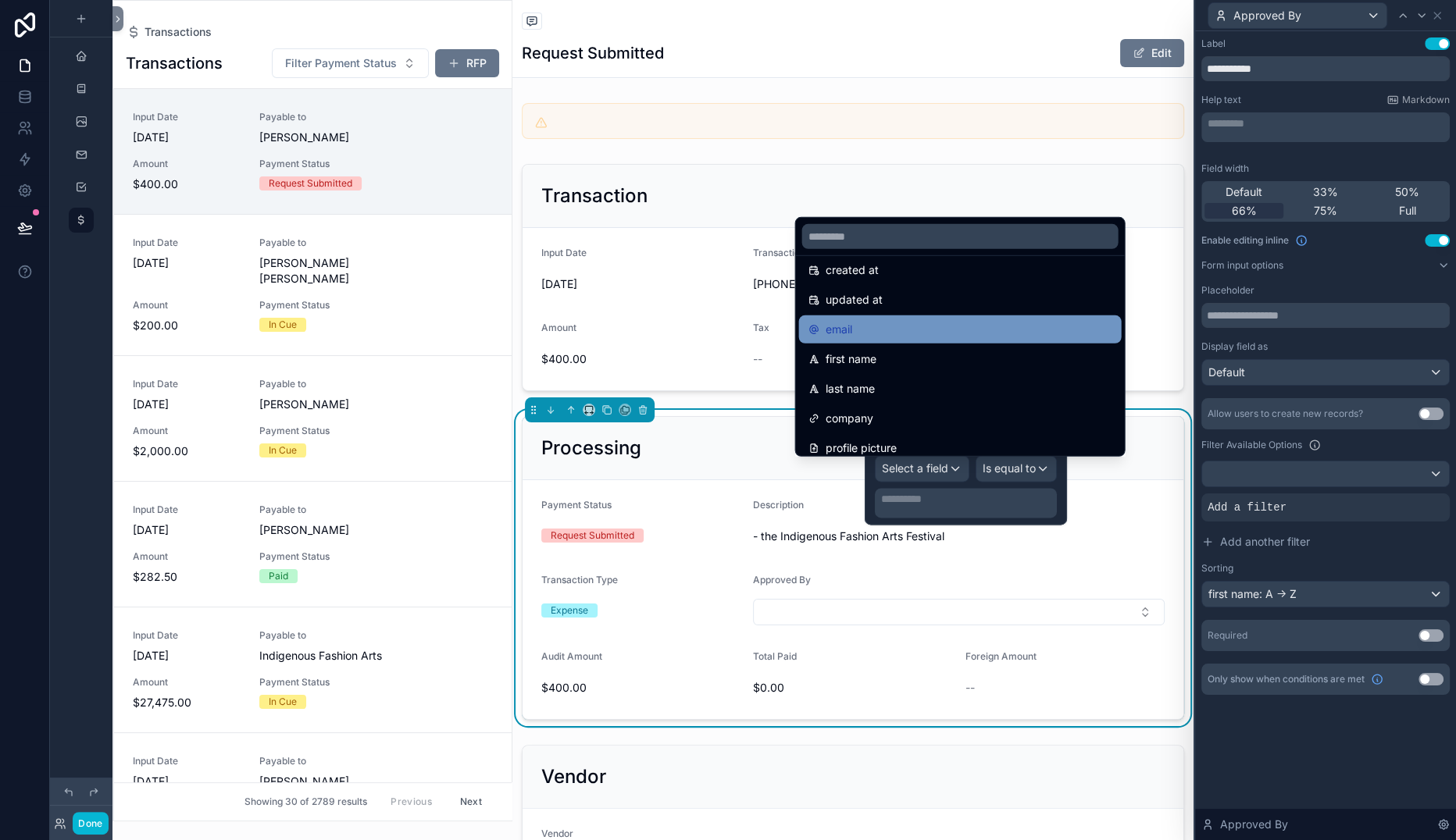
click at [852, 320] on span "email" at bounding box center [839, 329] width 27 height 19
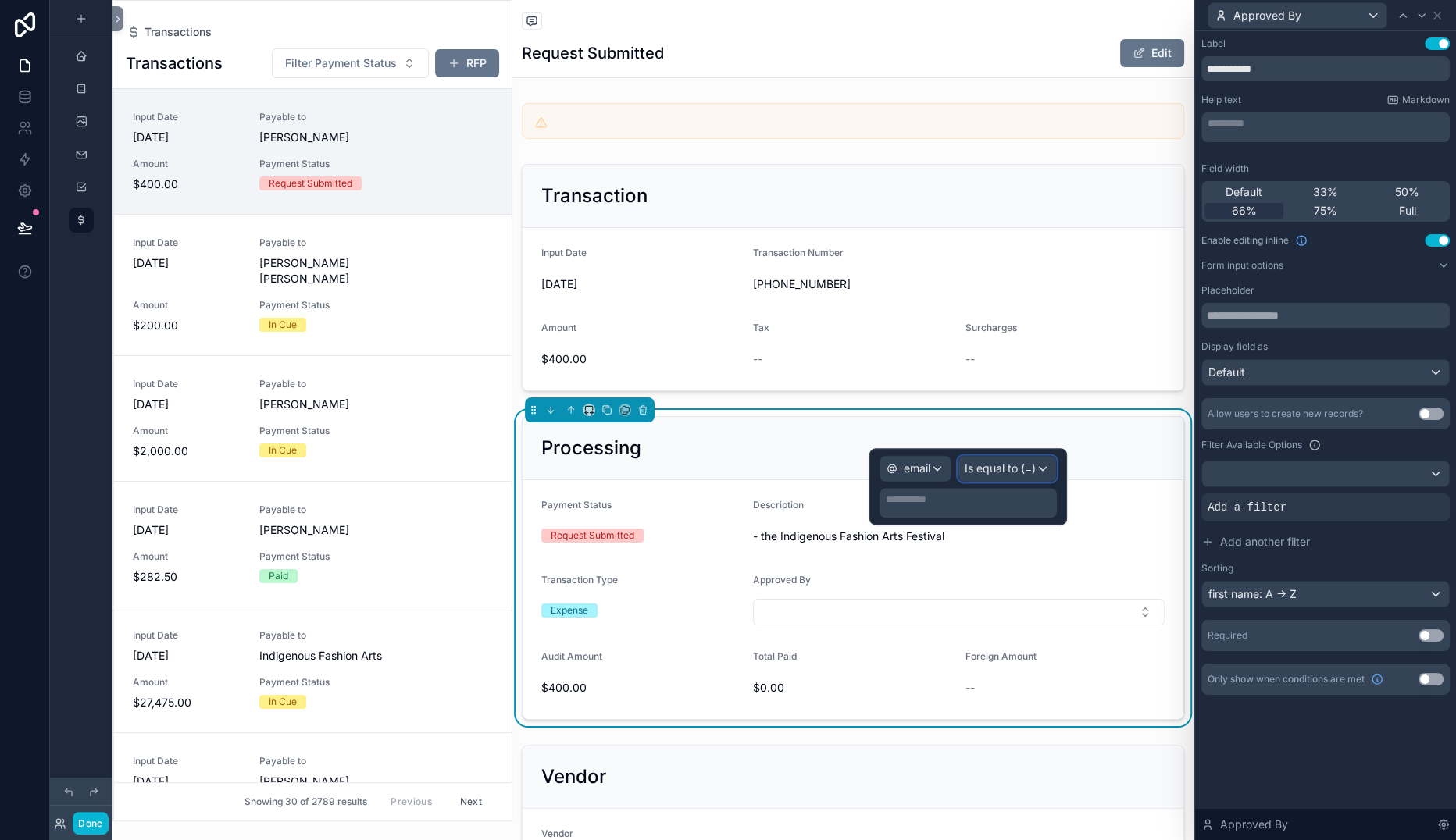
click at [995, 476] on span "Is equal to (=)" at bounding box center [1000, 468] width 71 height 16
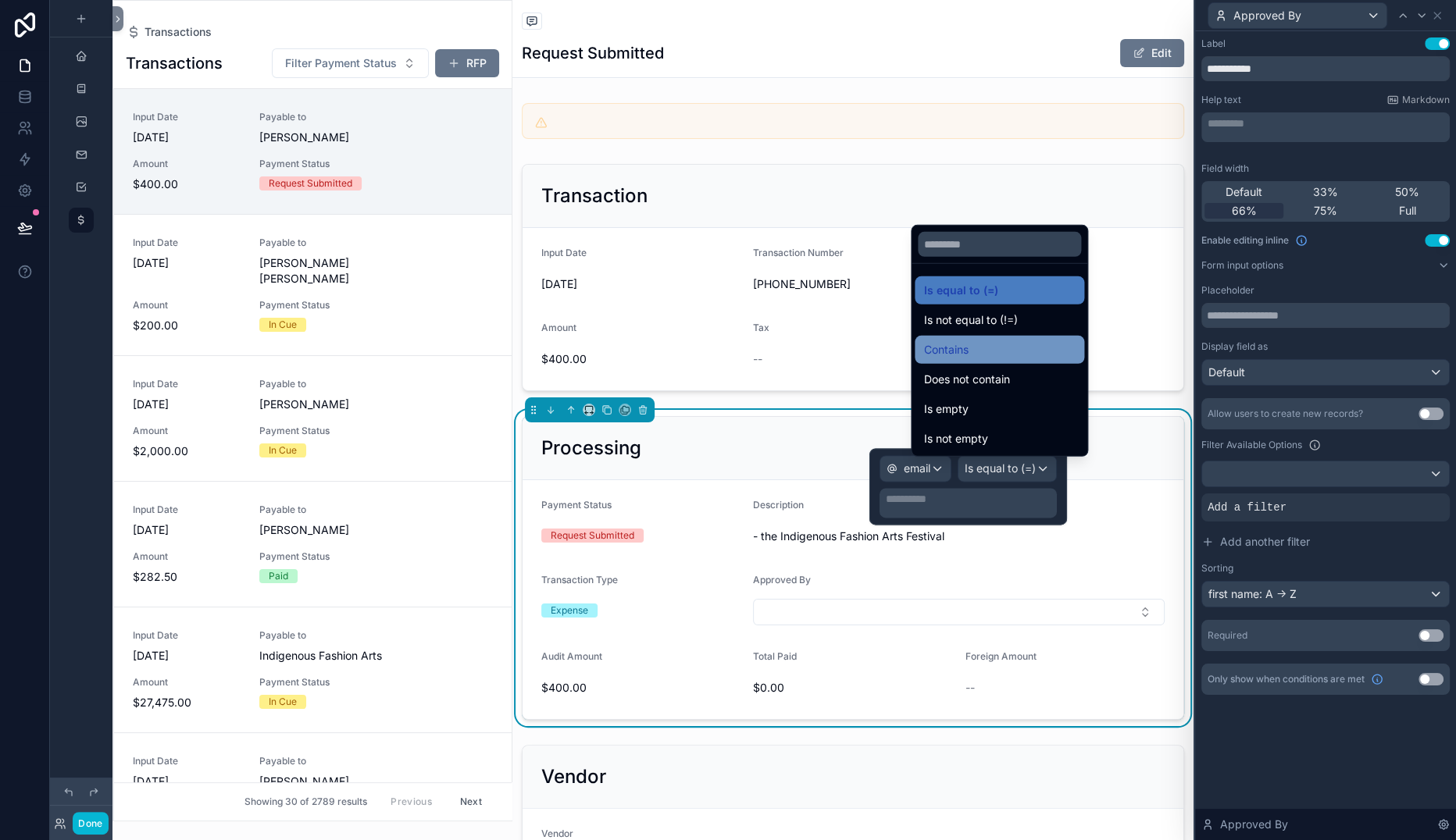
click at [969, 340] on span "Contains" at bounding box center [946, 349] width 44 height 19
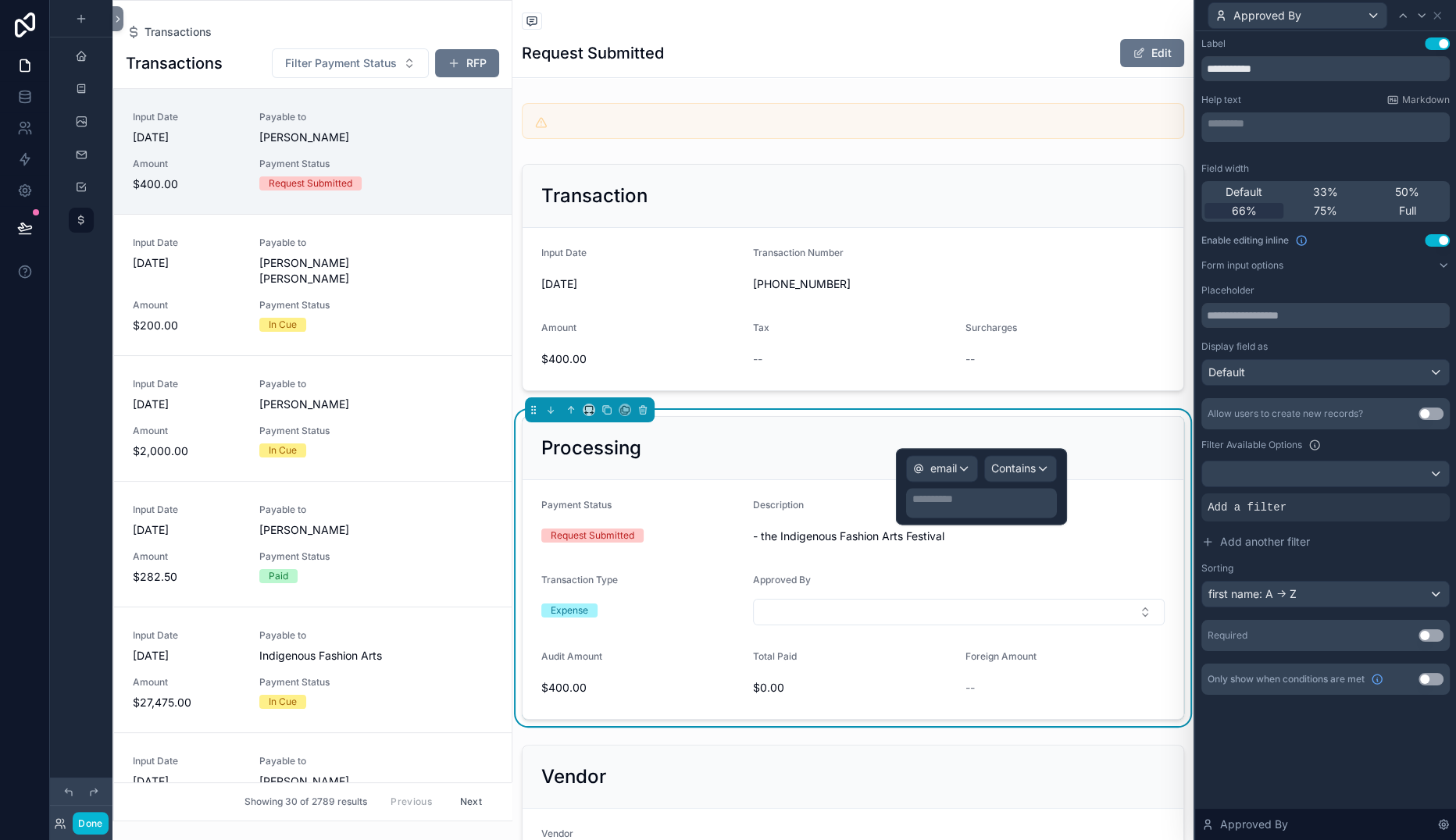
click at [912, 507] on p "**********" at bounding box center [982, 500] width 141 height 16
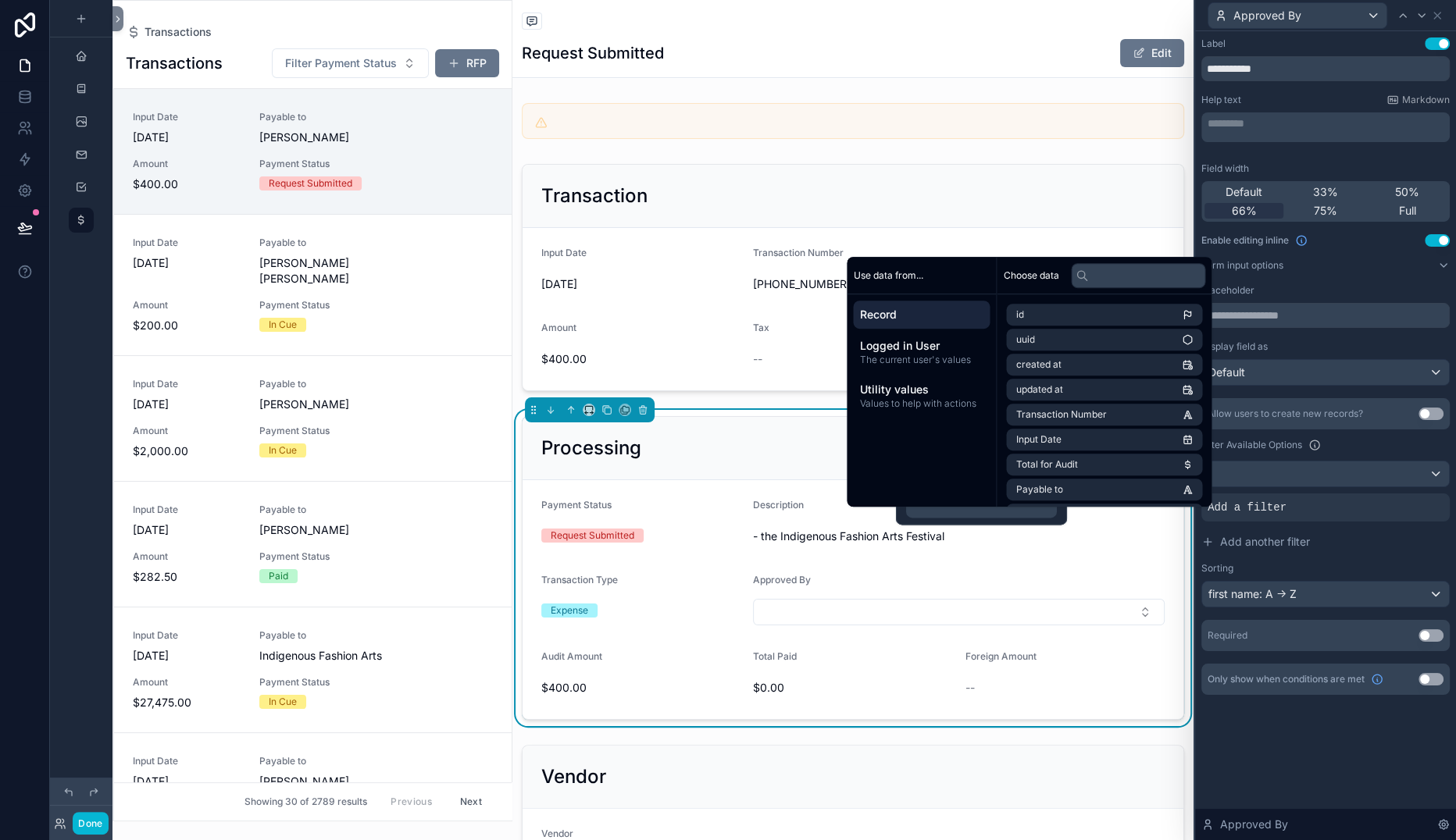
click at [952, 307] on span "Record" at bounding box center [922, 315] width 124 height 16
click at [1187, 263] on input "text" at bounding box center [1138, 276] width 134 height 25
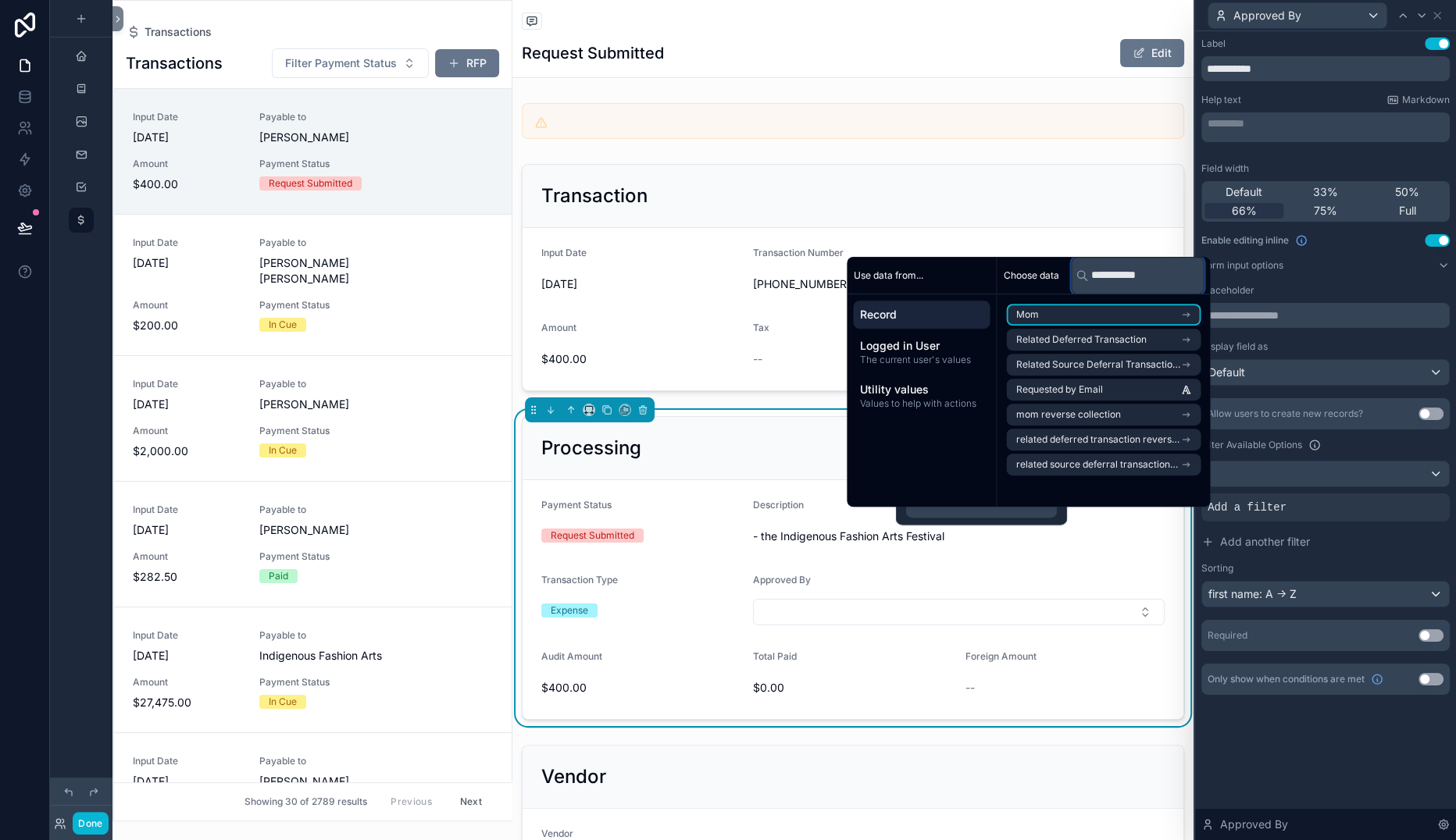
scroll to position [0, 0]
type input "*"
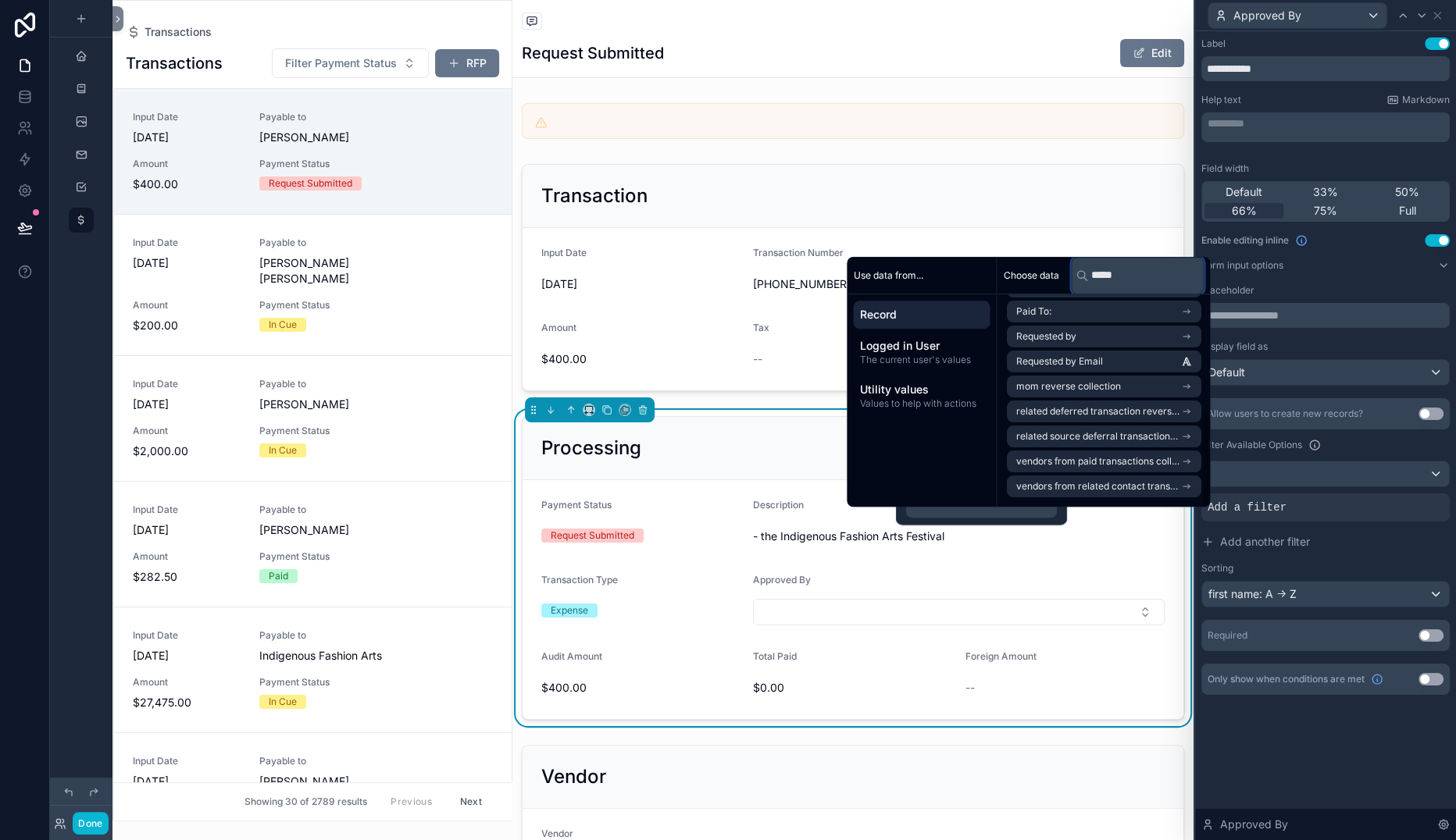
scroll to position [258, 0]
type input "*****"
click at [1102, 361] on span "Requested by Email" at bounding box center [1059, 362] width 87 height 12
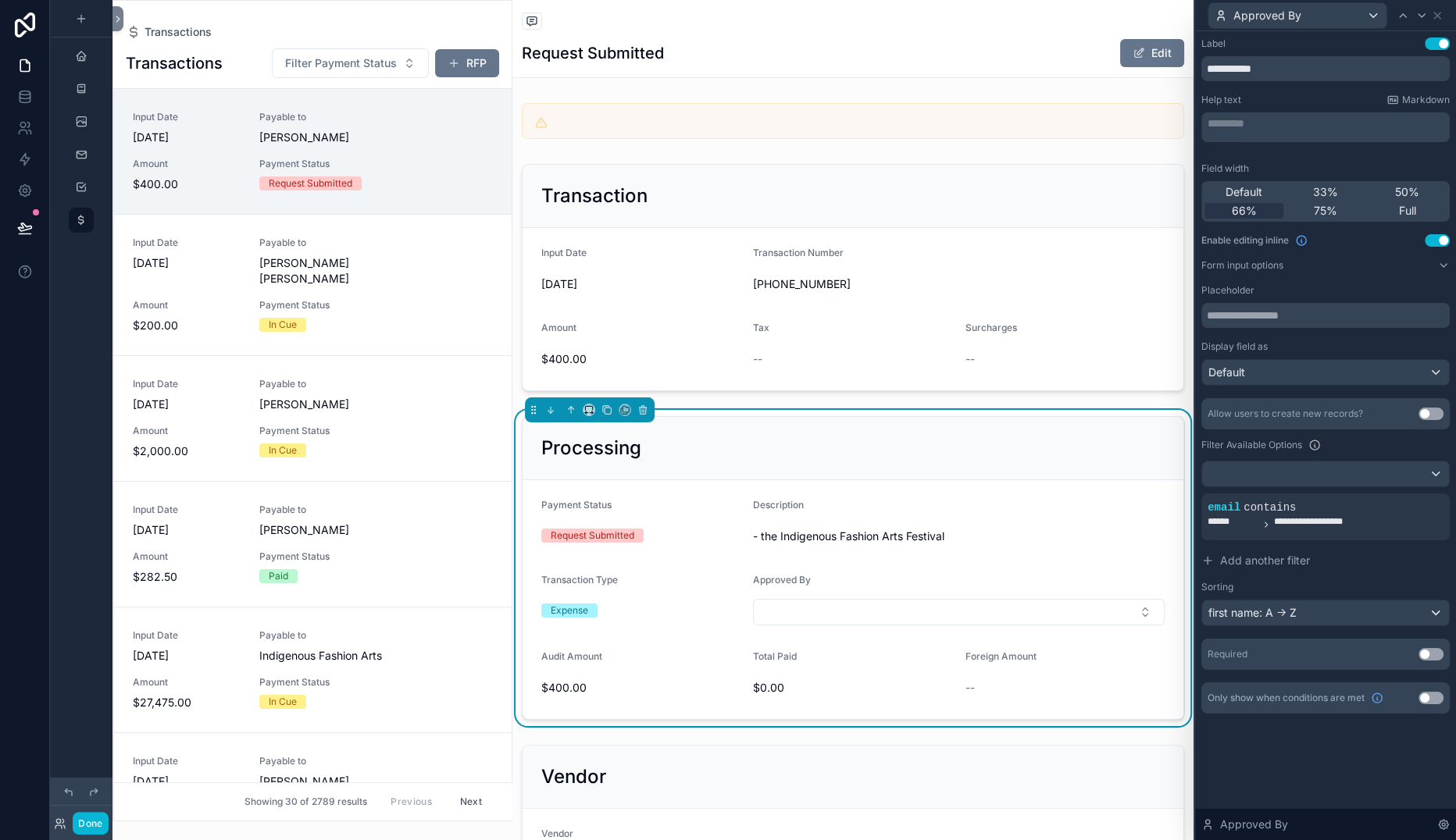
click at [1201, 556] on div "**********" at bounding box center [1324, 512] width 248 height 228
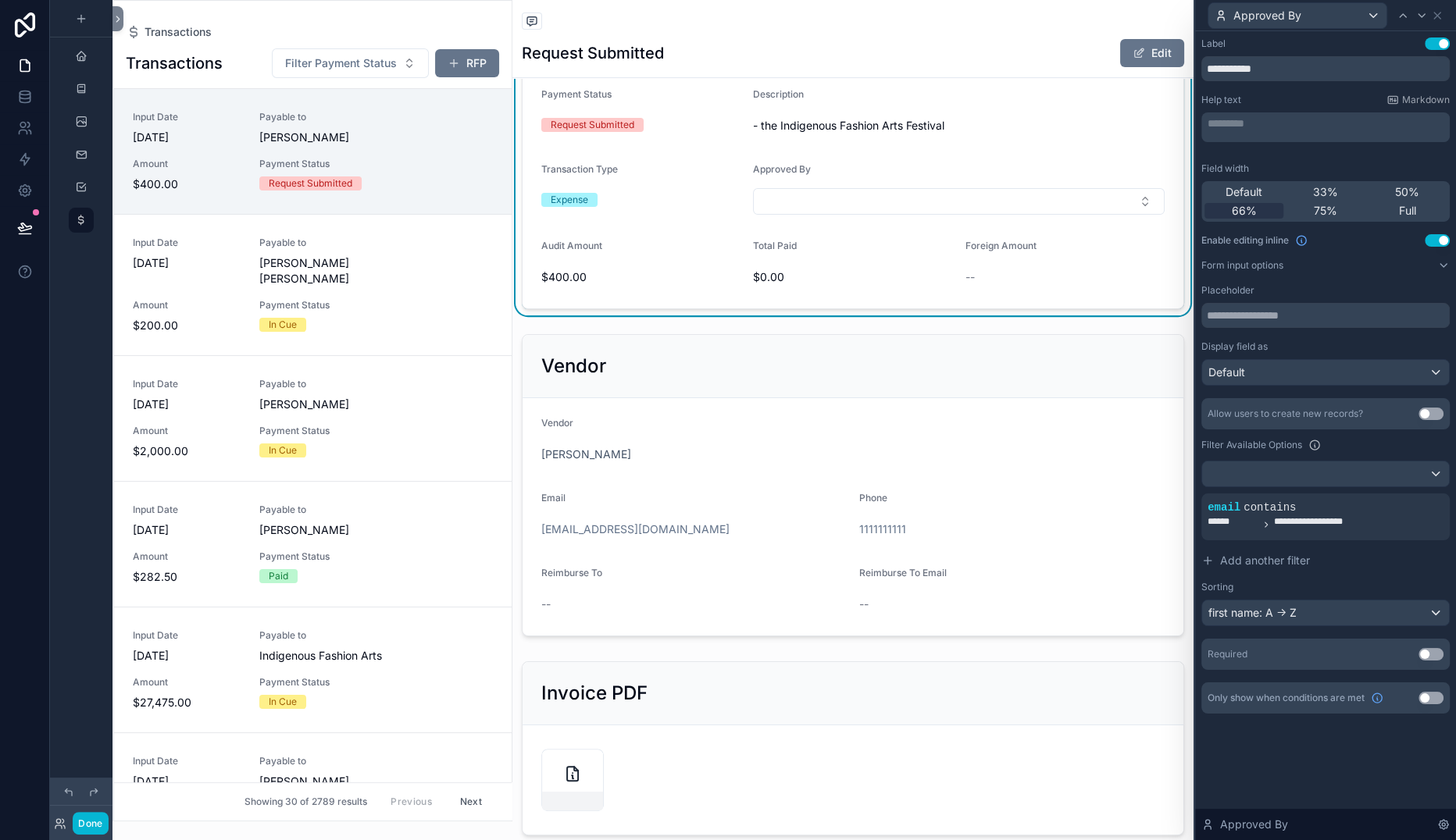
scroll to position [427, 0]
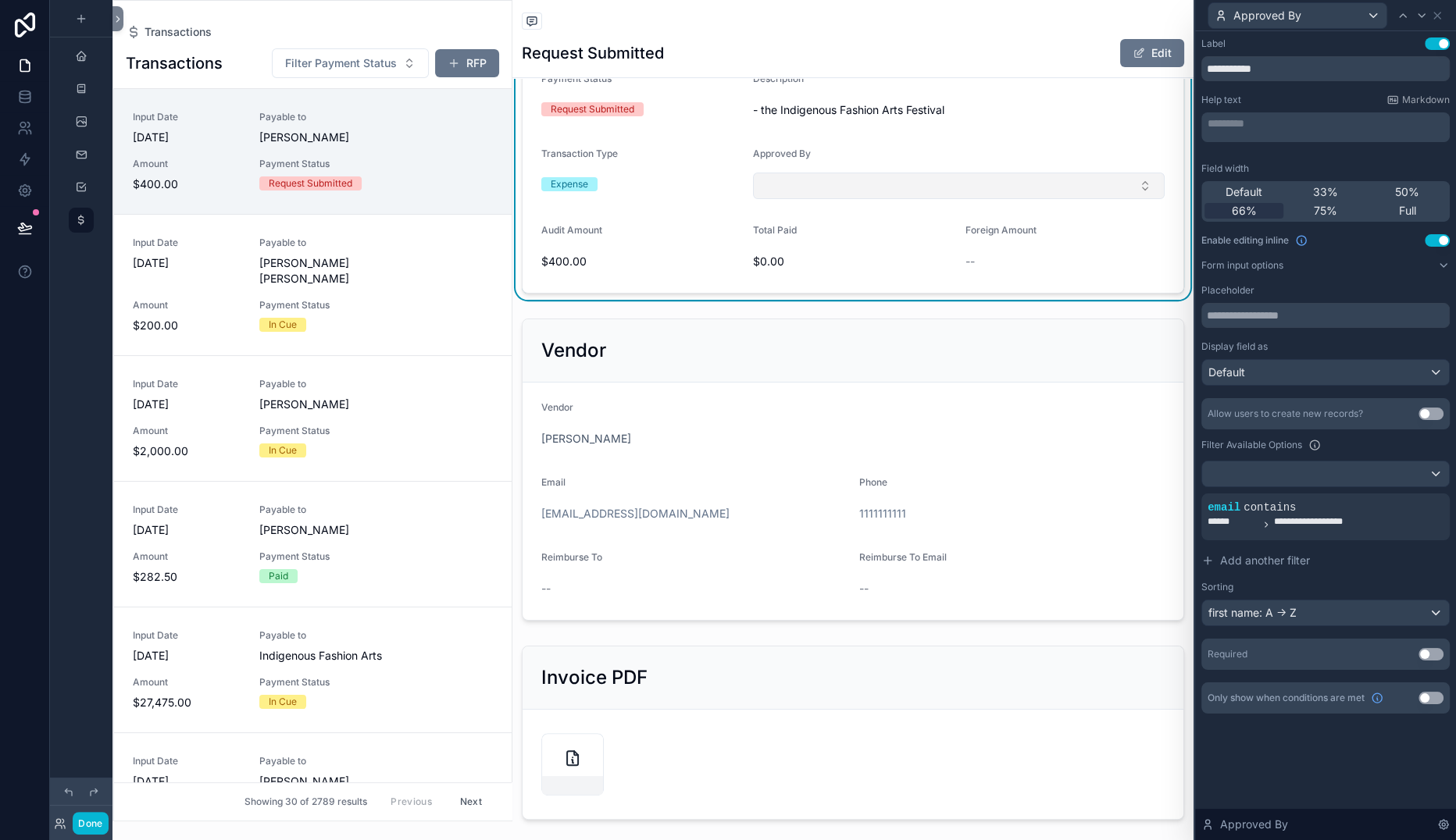
click at [969, 199] on button "Select Button" at bounding box center [958, 186] width 412 height 27
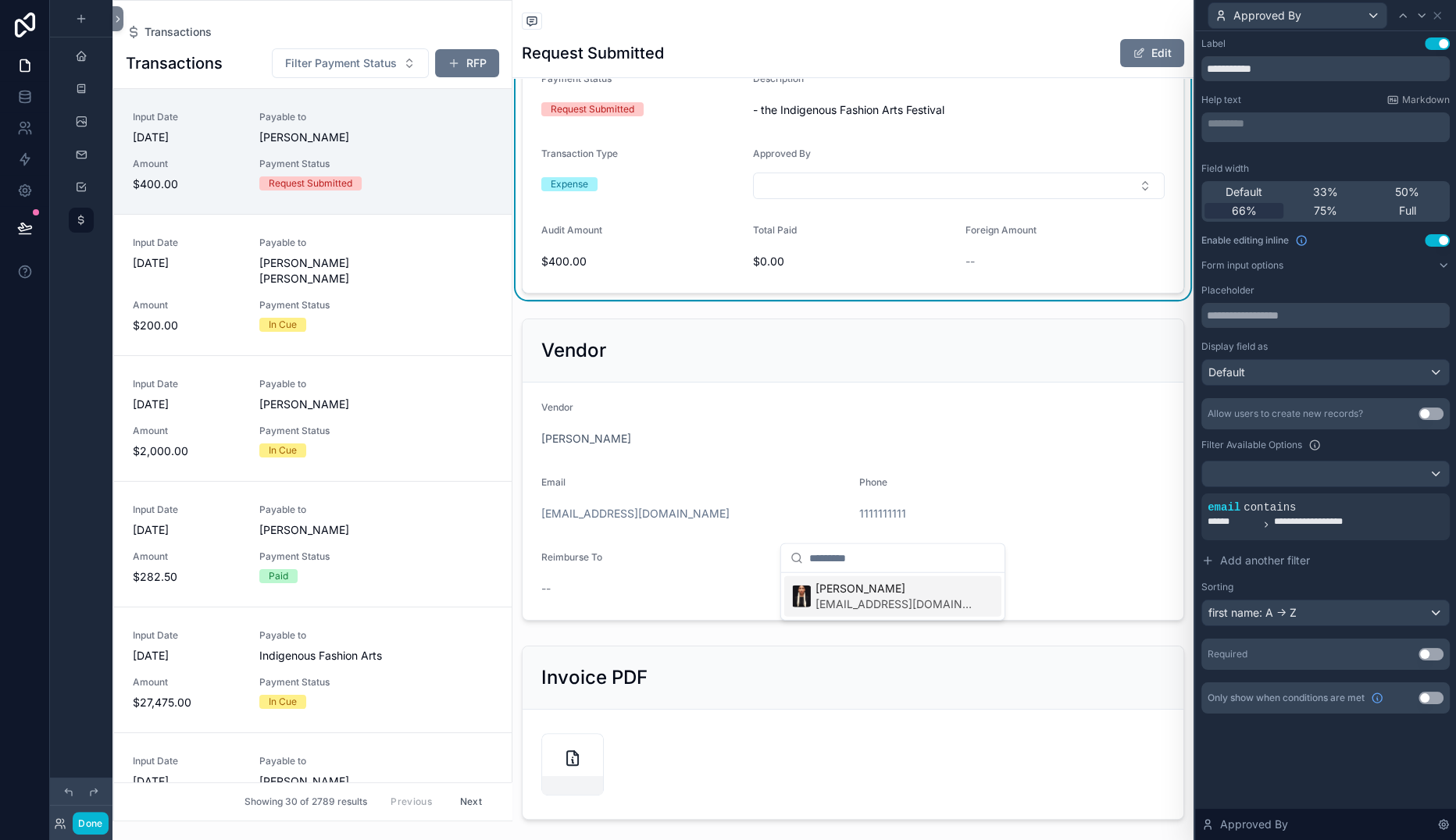
click at [1020, 292] on form "Payment Status Request Submitted Description - the Indigenous Fashion Arts Fest…" at bounding box center [852, 173] width 660 height 239
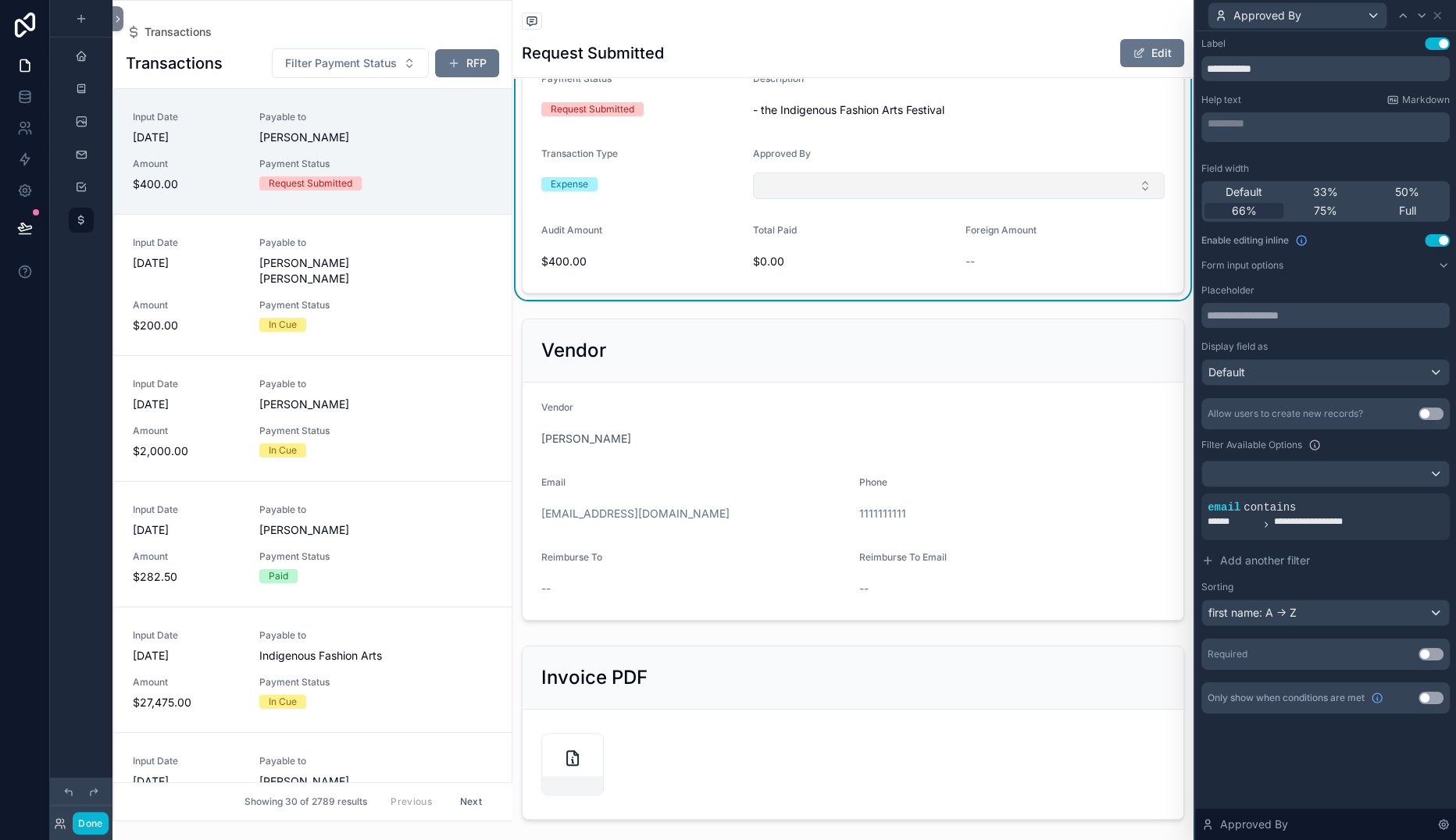
click at [964, 199] on button "Select Button" at bounding box center [958, 186] width 412 height 27
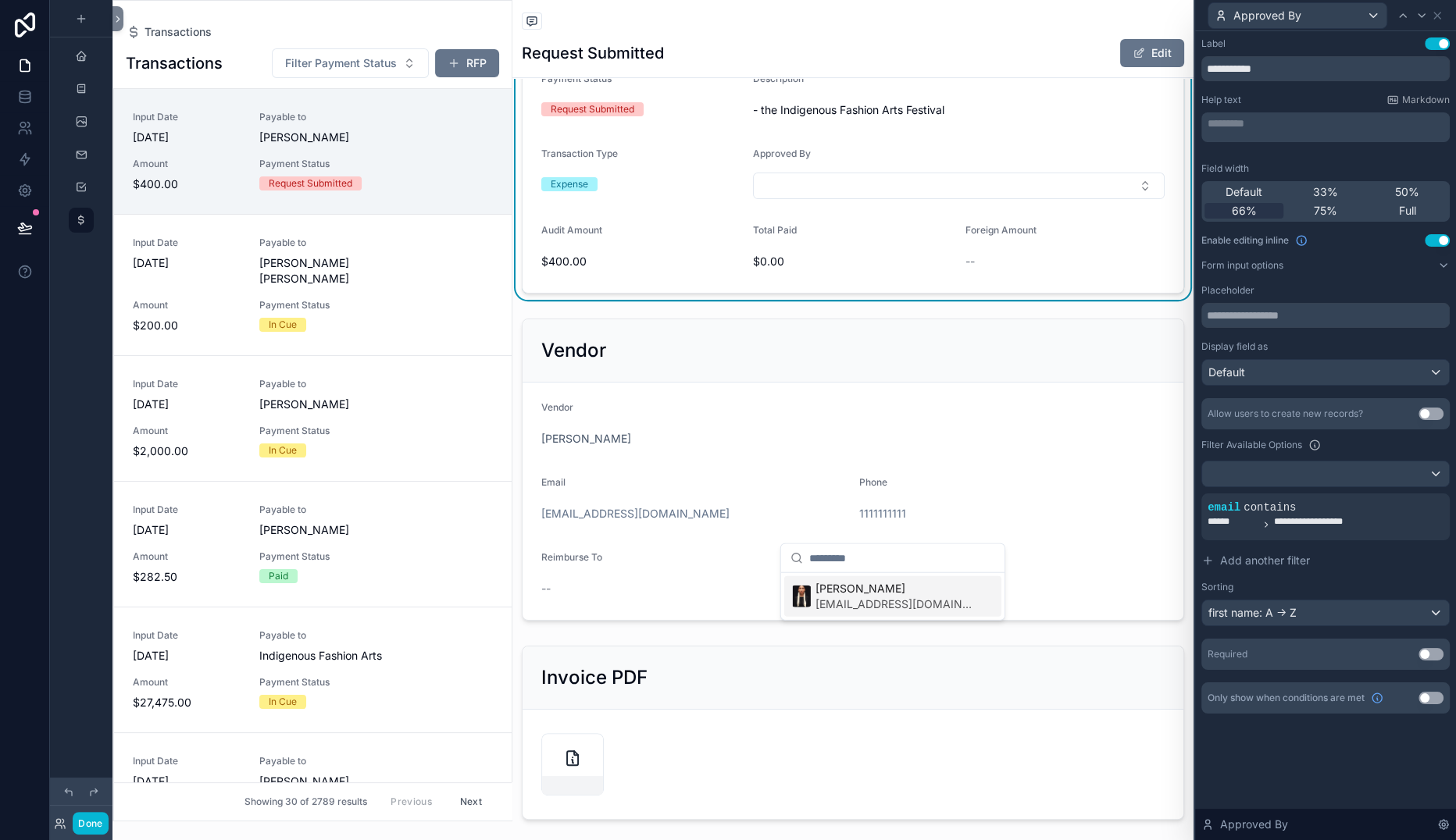
click at [1017, 292] on form "Payment Status Request Submitted Description - the Indigenous Fashion Arts Fest…" at bounding box center [852, 173] width 660 height 239
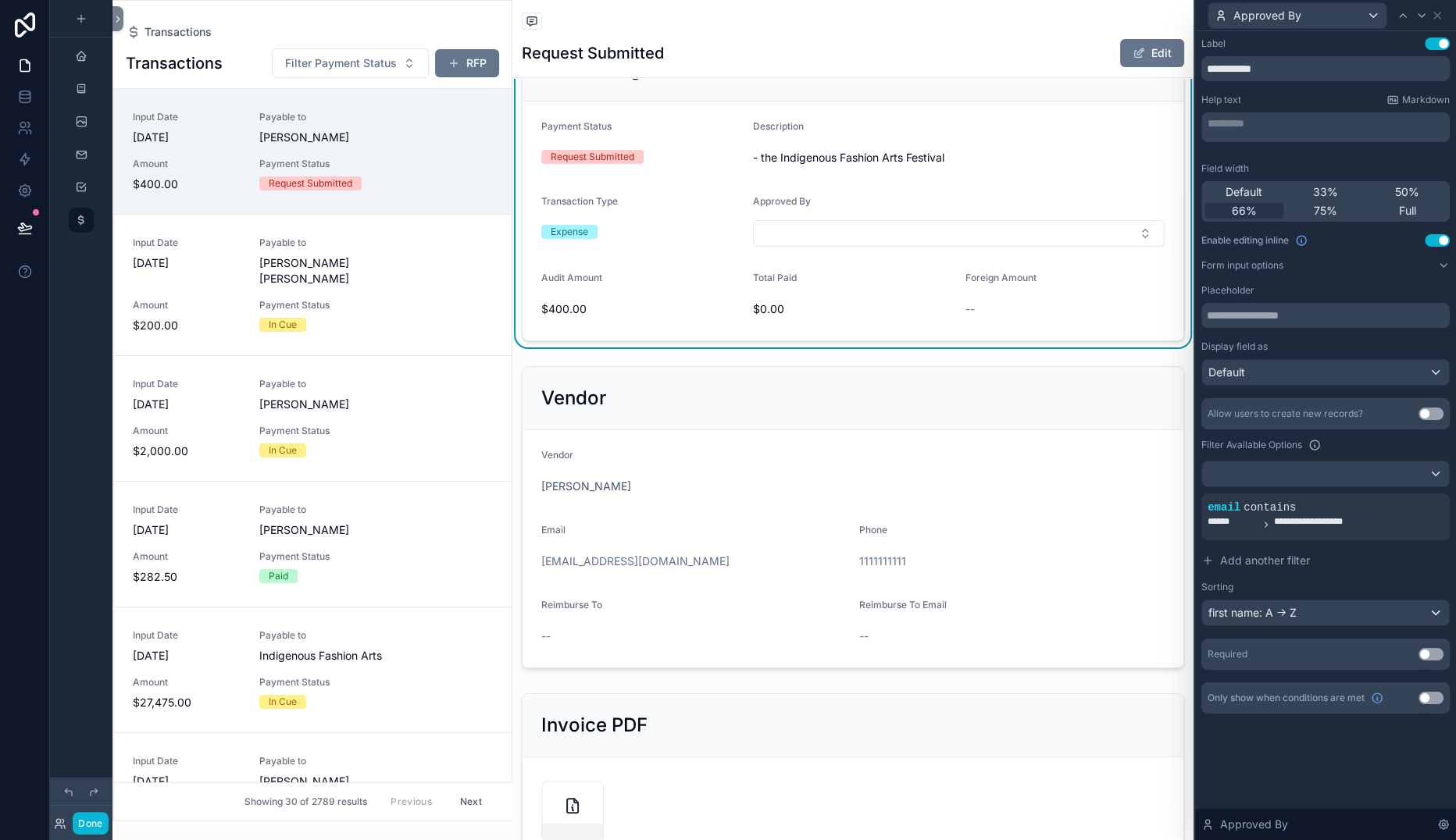
scroll to position [392, 0]
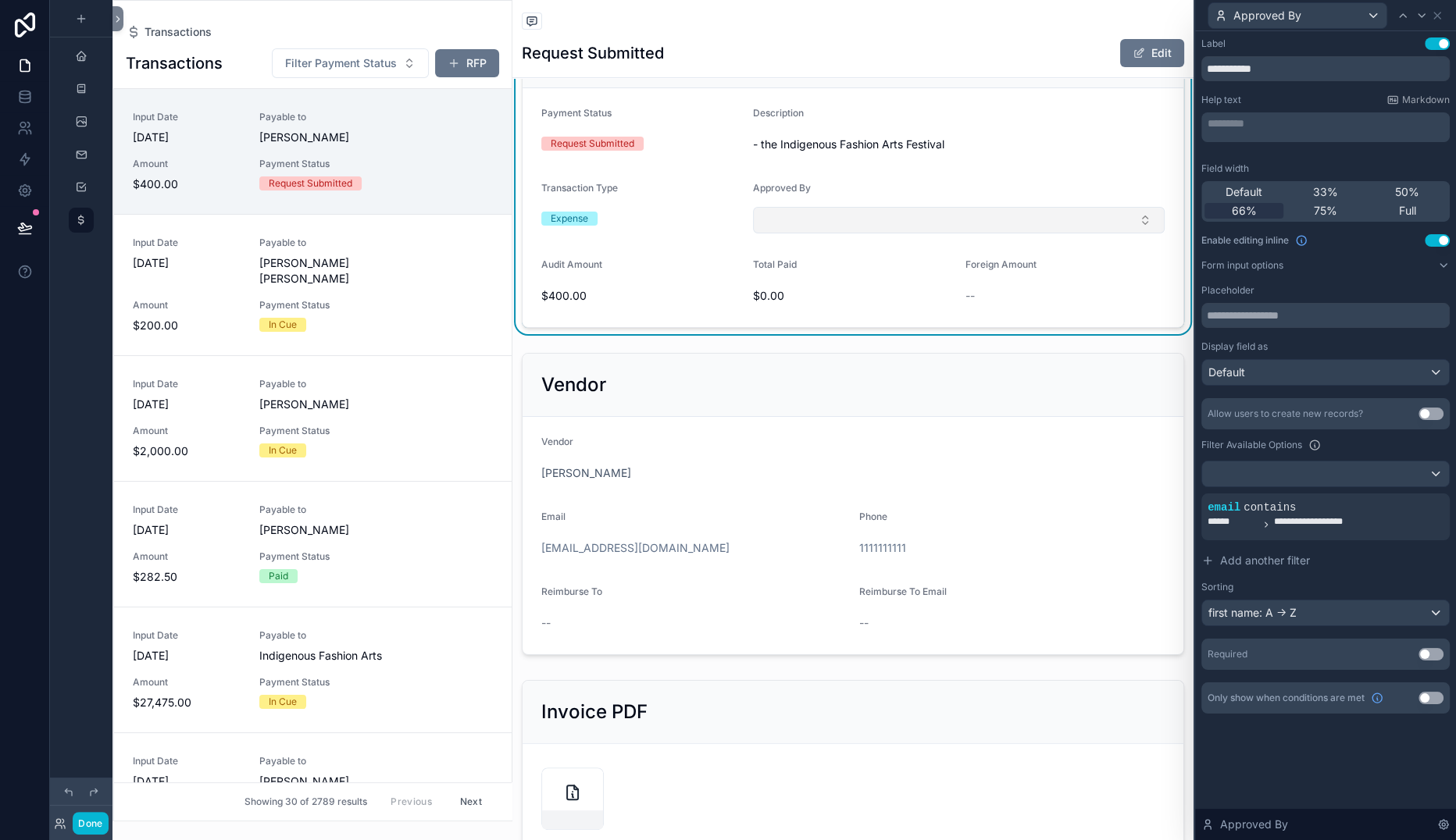
click at [968, 234] on button "Select Button" at bounding box center [958, 220] width 412 height 27
click at [1017, 327] on form "Payment Status Request Submitted Description - the Indigenous Fashion Arts Fest…" at bounding box center [852, 207] width 660 height 239
click at [811, 194] on span "Approved By" at bounding box center [781, 188] width 58 height 12
click at [1395, 705] on button "Use setting" at bounding box center [1431, 698] width 25 height 12
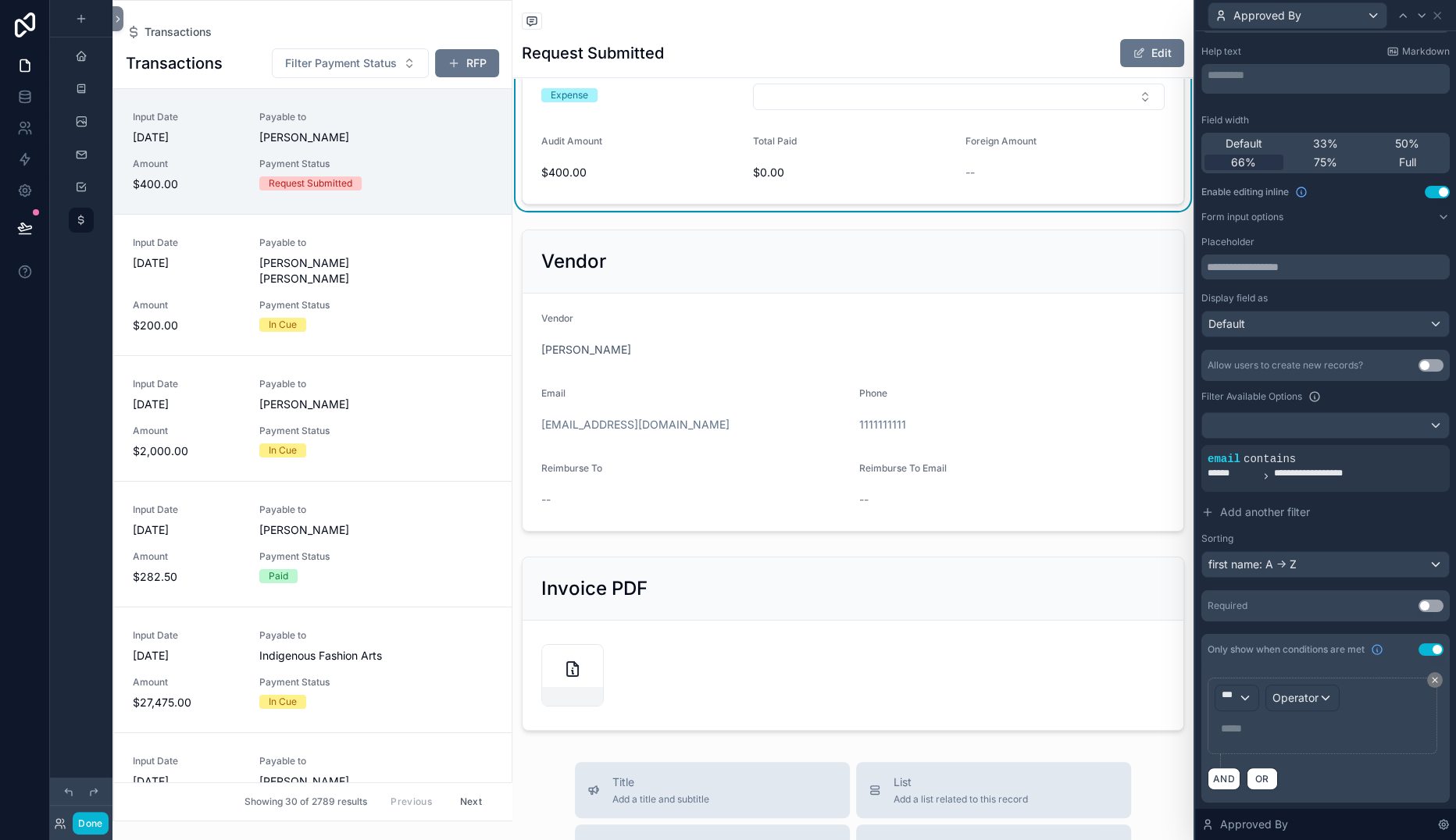
scroll to position [518, 0]
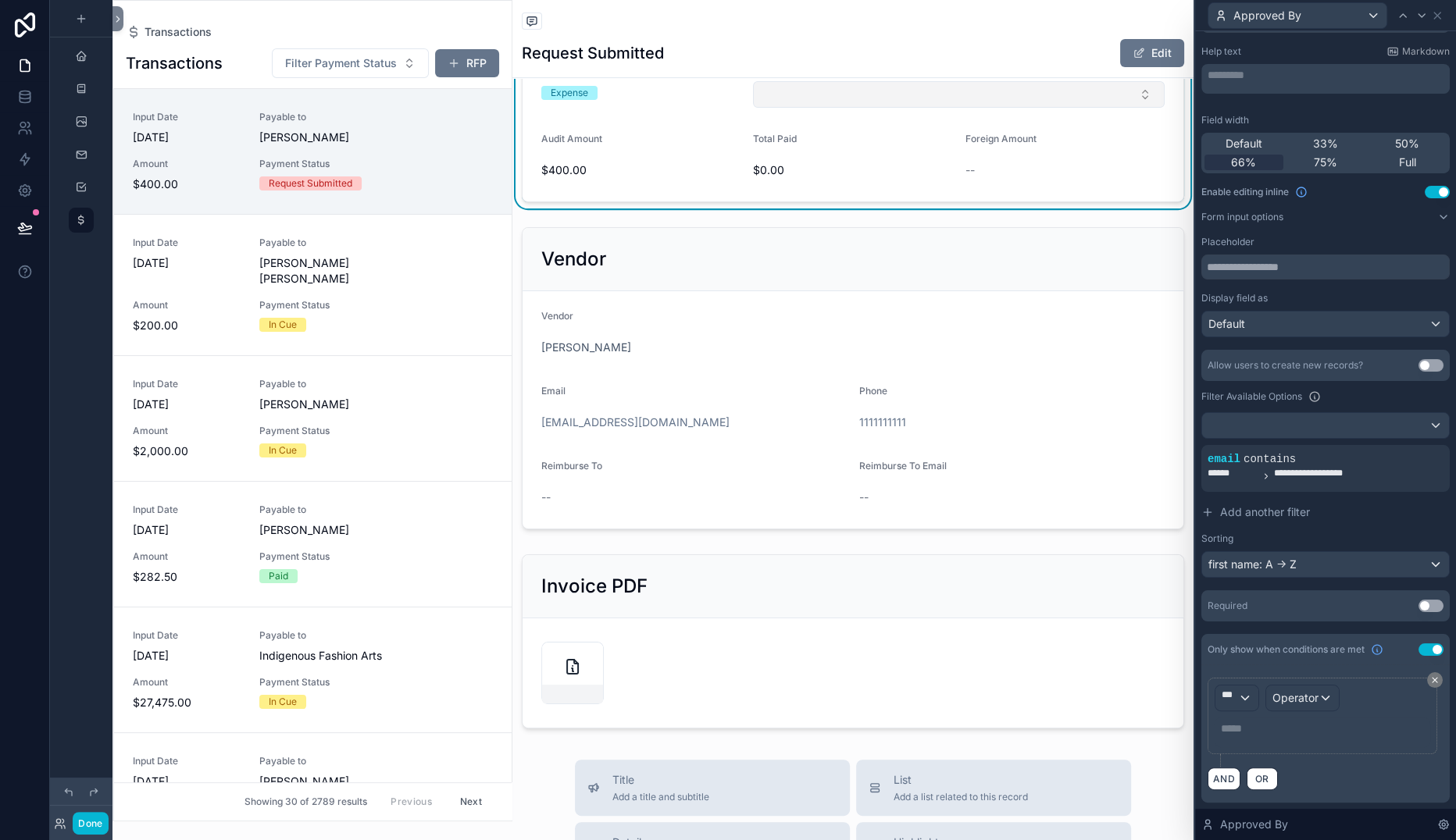
click at [974, 108] on button "Select Button" at bounding box center [958, 94] width 412 height 27
click at [1215, 685] on div "***" at bounding box center [1236, 698] width 43 height 25
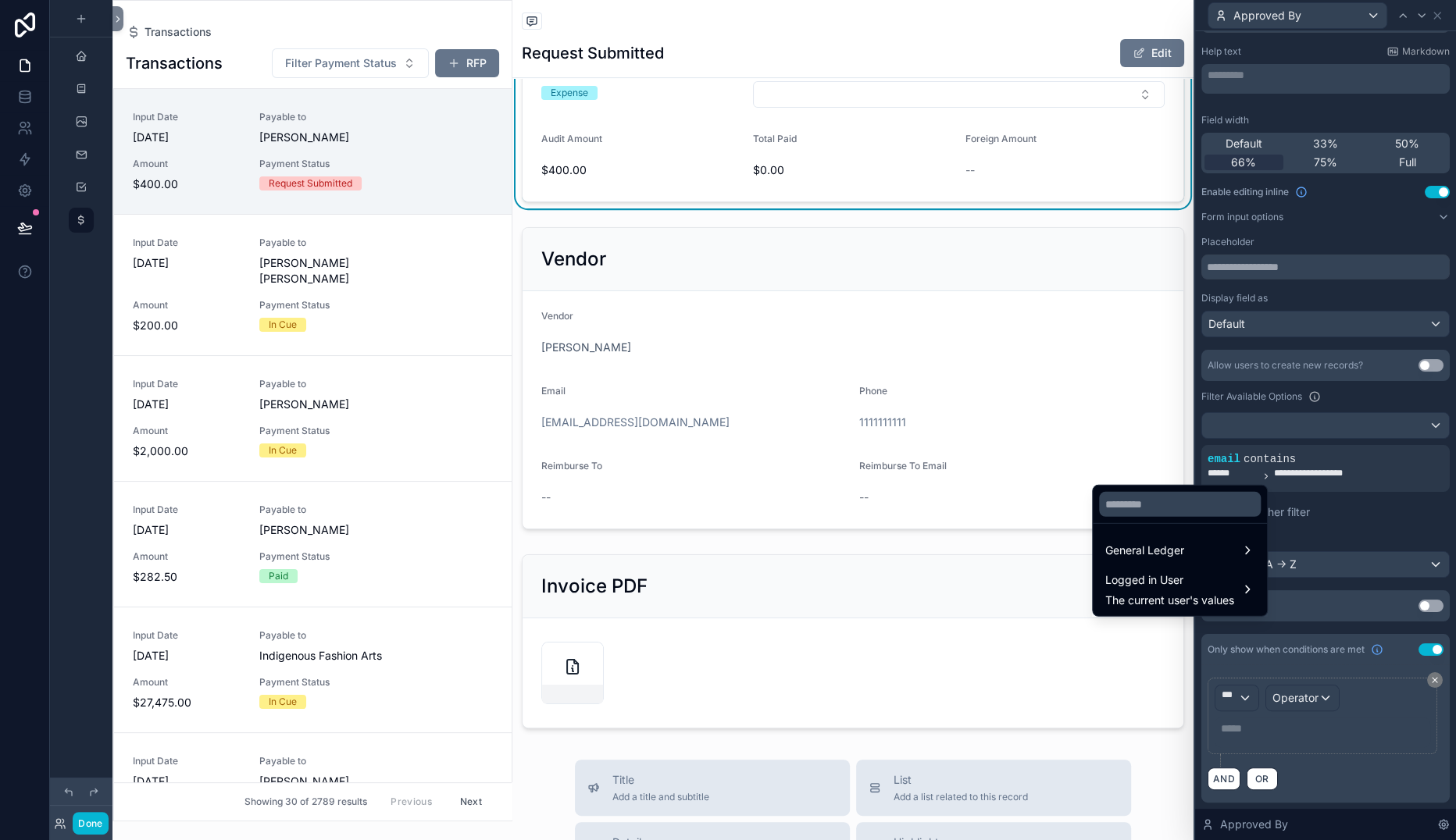
click at [913, 75] on div "Approved By" at bounding box center [958, 65] width 412 height 19
click at [1195, 376] on div at bounding box center [1324, 420] width 260 height 840
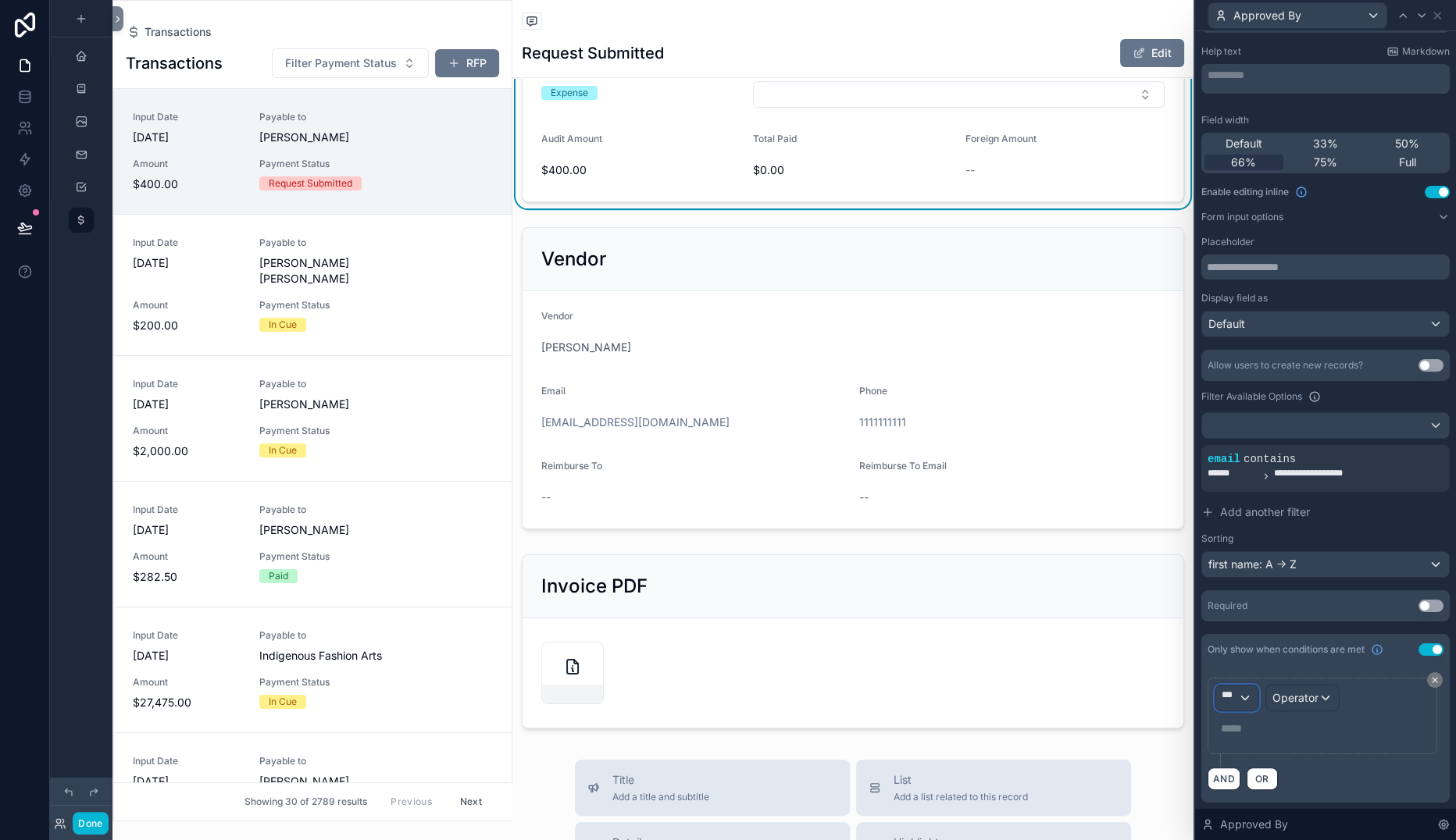
click at [1221, 689] on span "***" at bounding box center [1229, 698] width 16 height 19
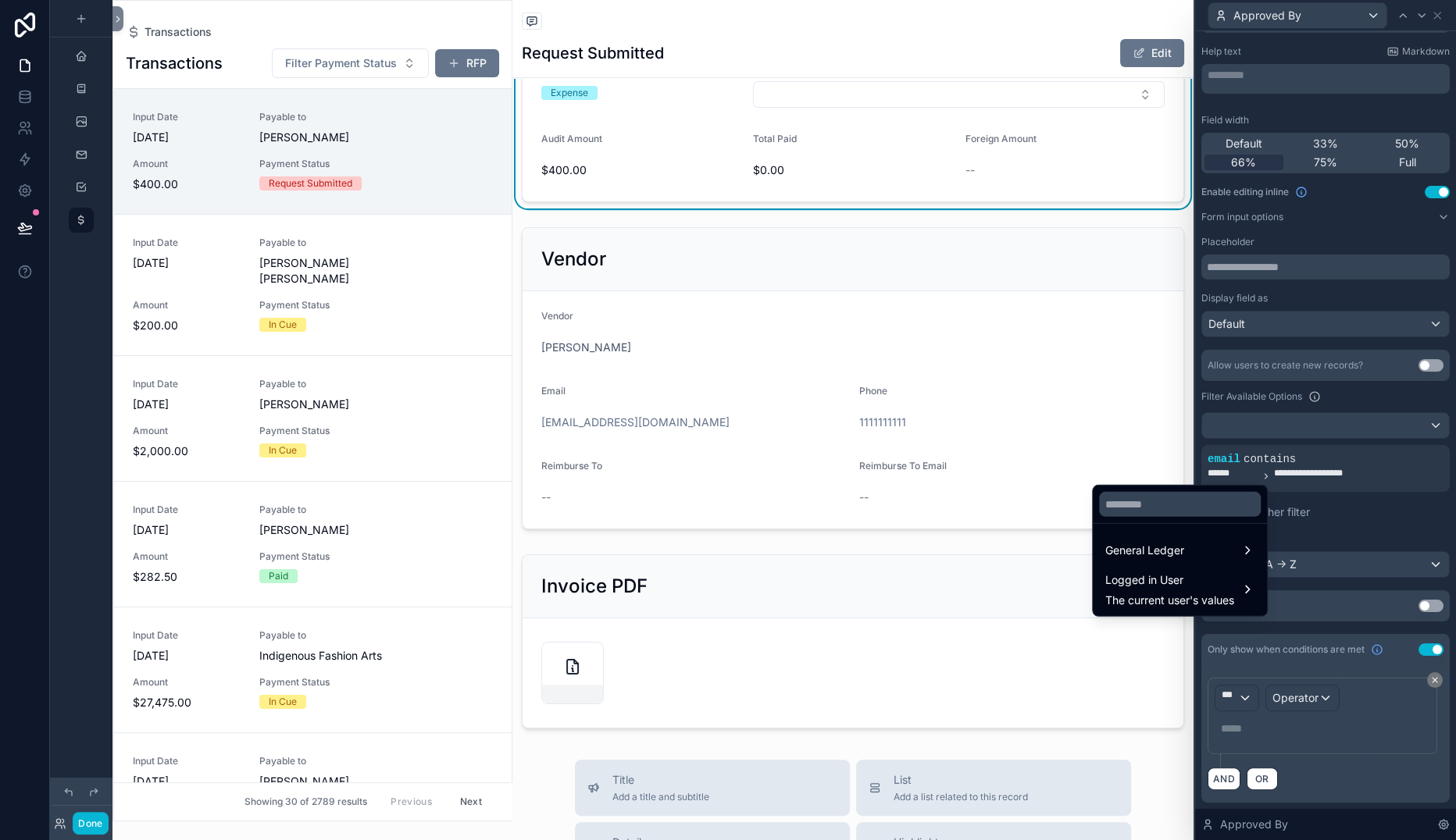
click at [1195, 638] on div at bounding box center [1324, 420] width 260 height 840
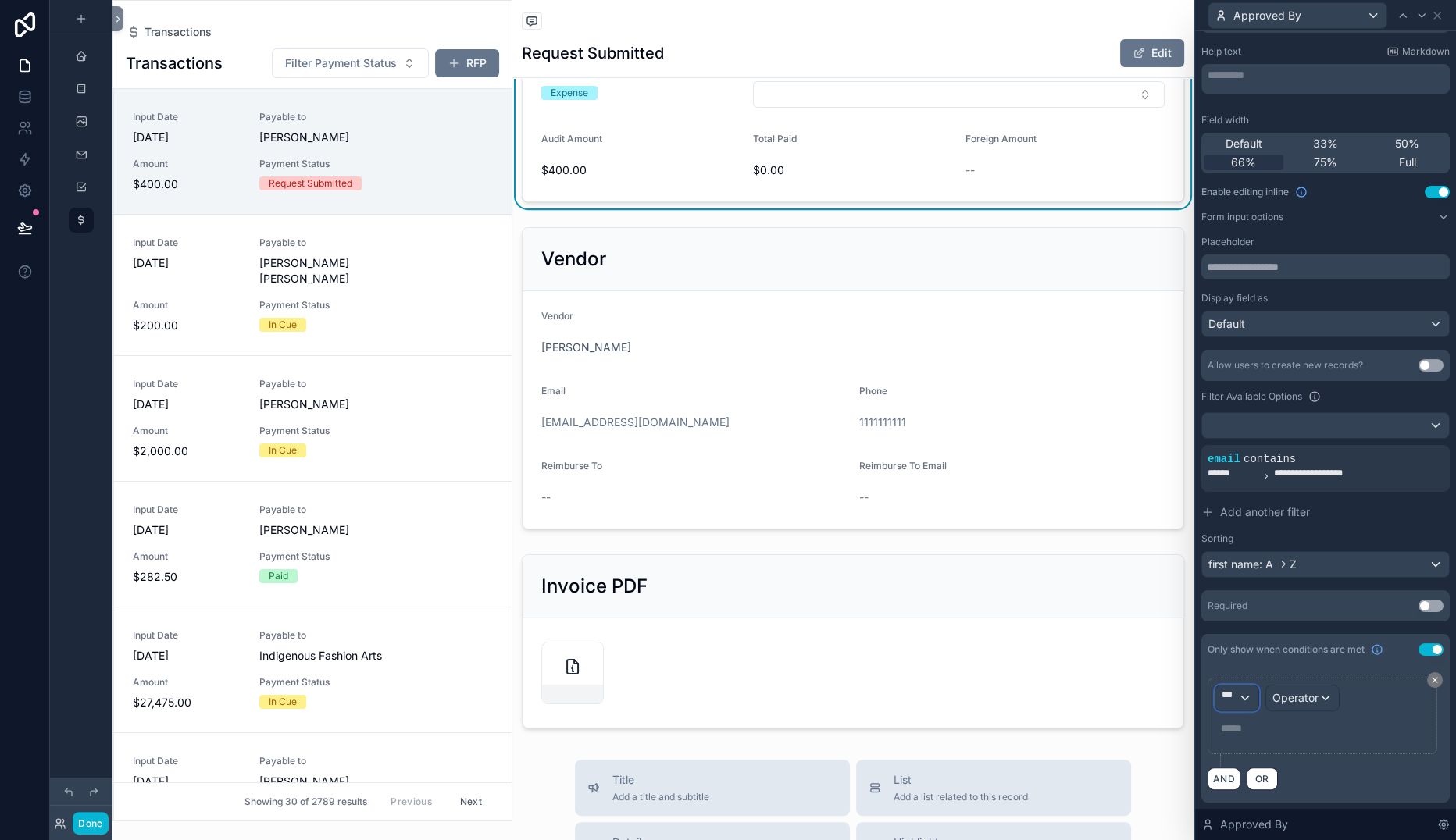
click at [1215, 685] on div "***" at bounding box center [1236, 698] width 43 height 25
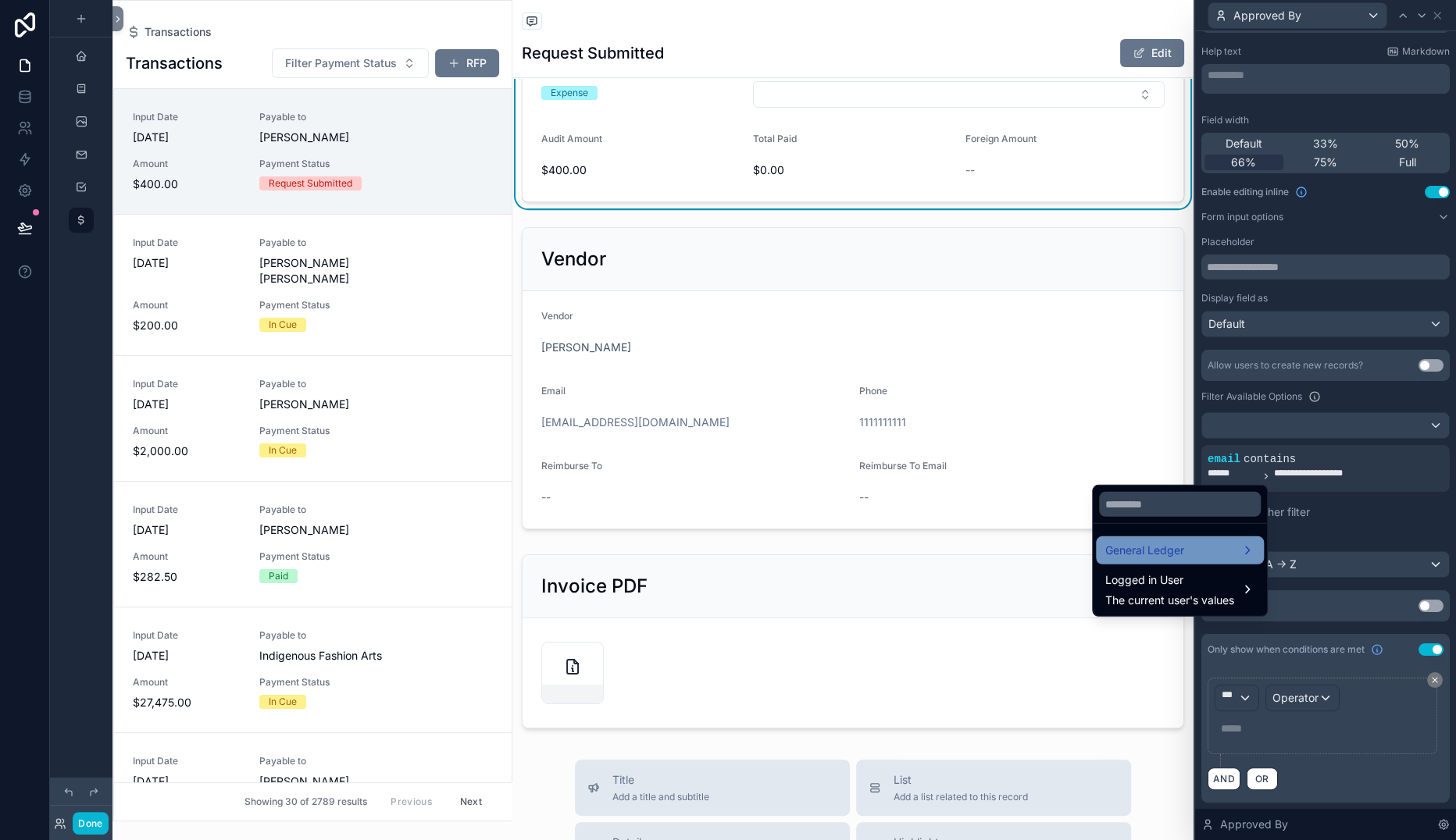
click at [1152, 541] on span "General Ledger" at bounding box center [1144, 550] width 79 height 19
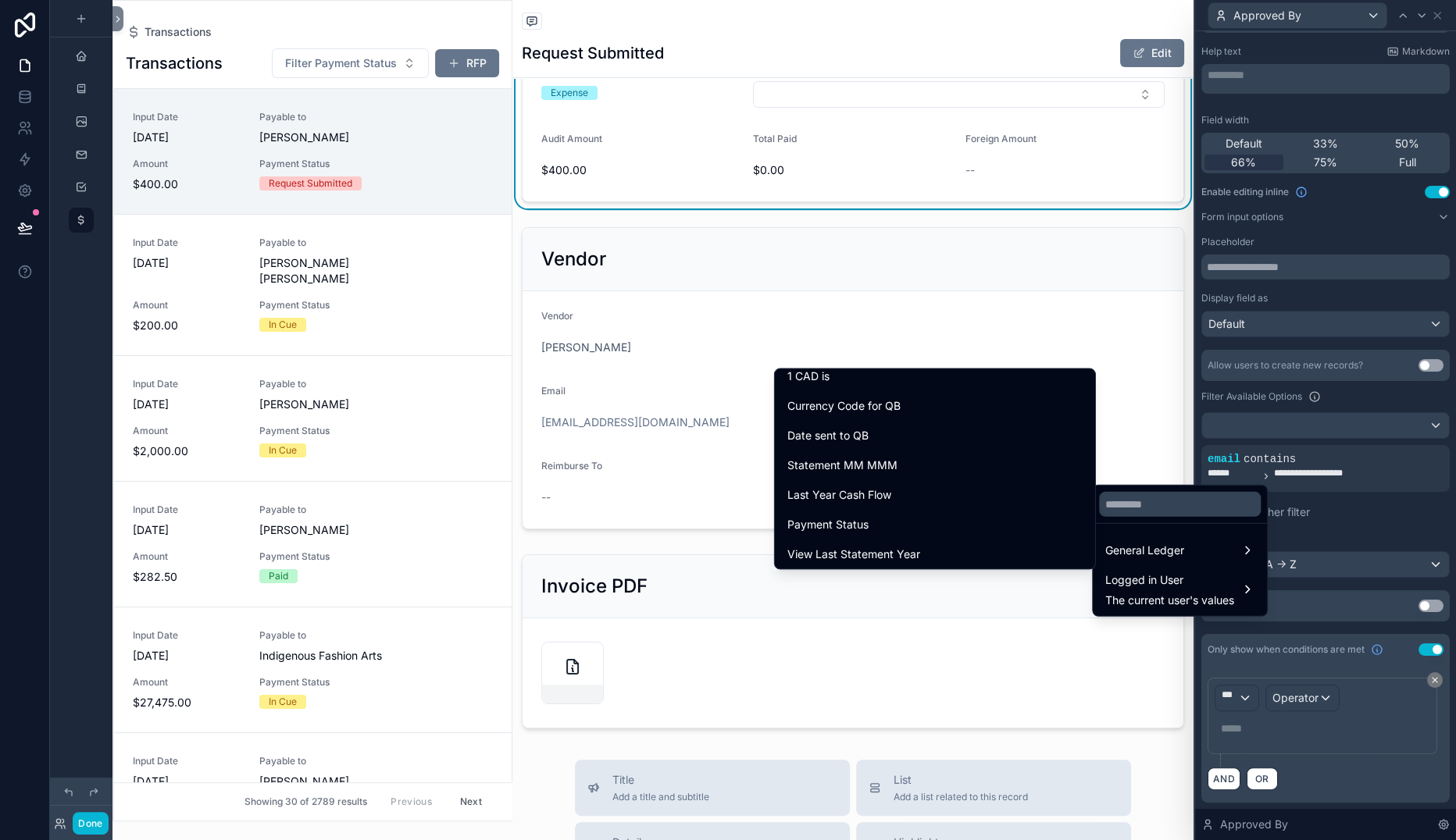
scroll to position [0, 0]
click at [1320, 375] on div at bounding box center [1324, 420] width 260 height 840
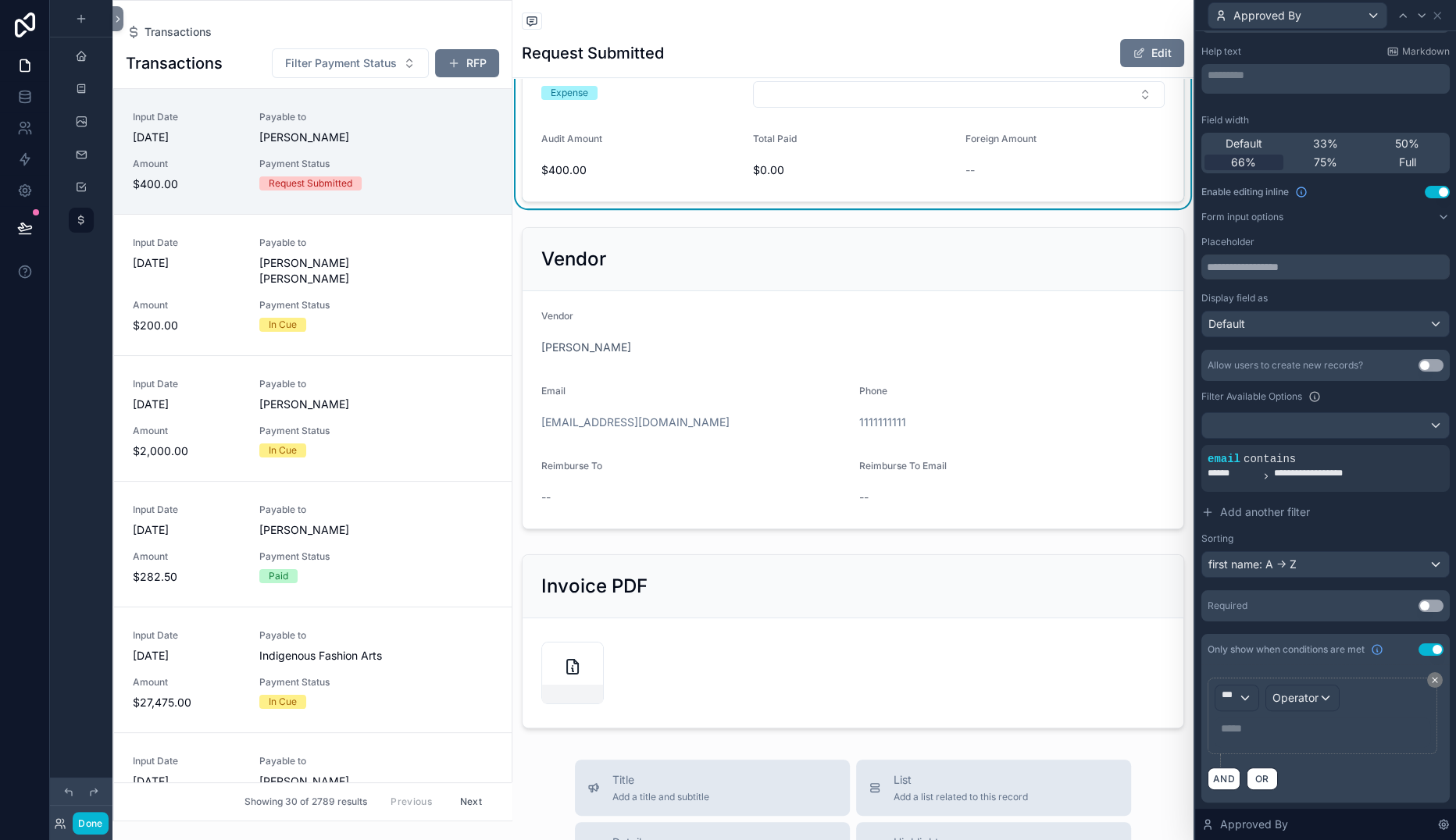
scroll to position [442, 0]
click at [1215, 685] on div "***" at bounding box center [1236, 698] width 43 height 25
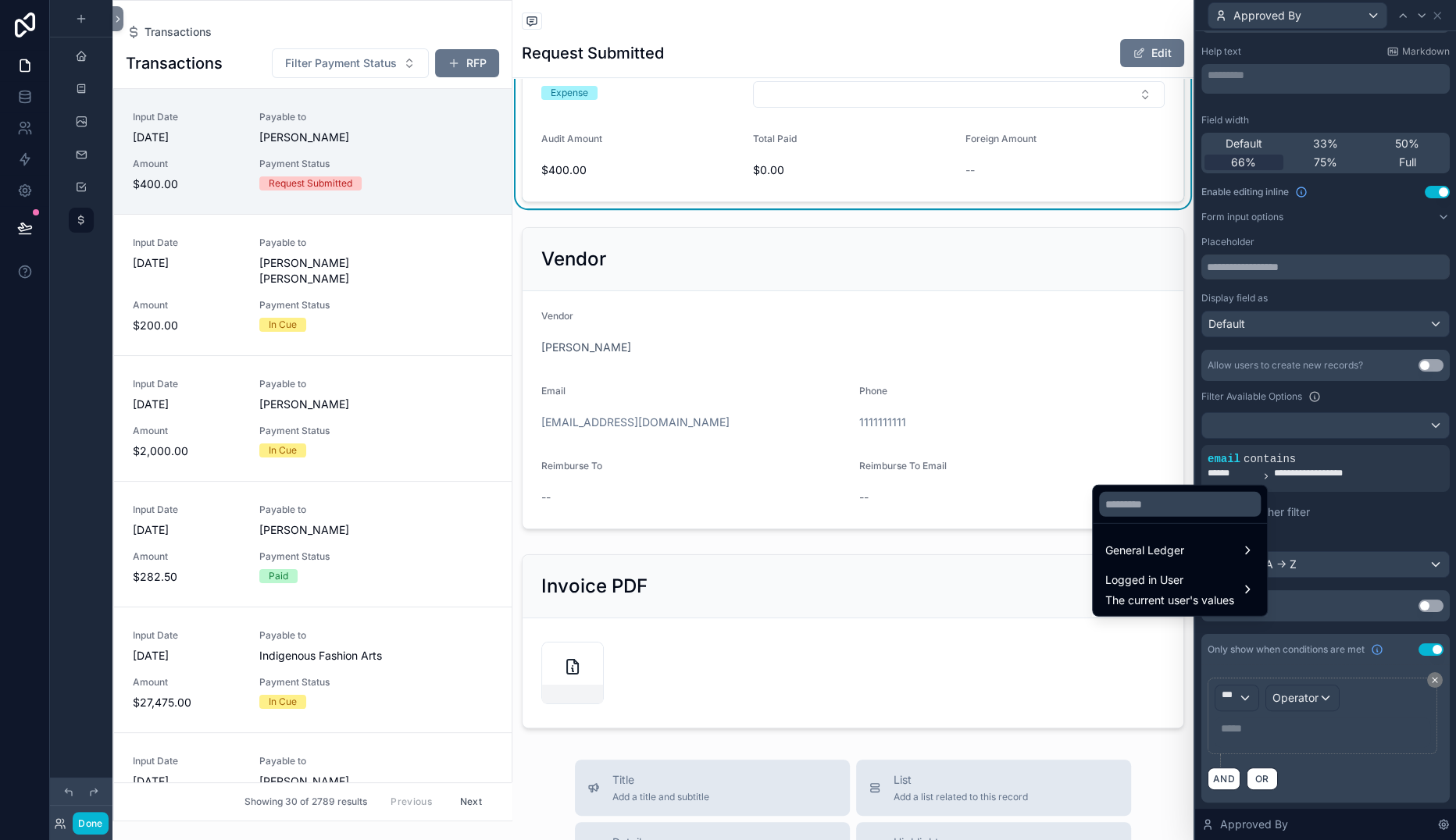
click at [1349, 701] on div at bounding box center [1324, 420] width 260 height 840
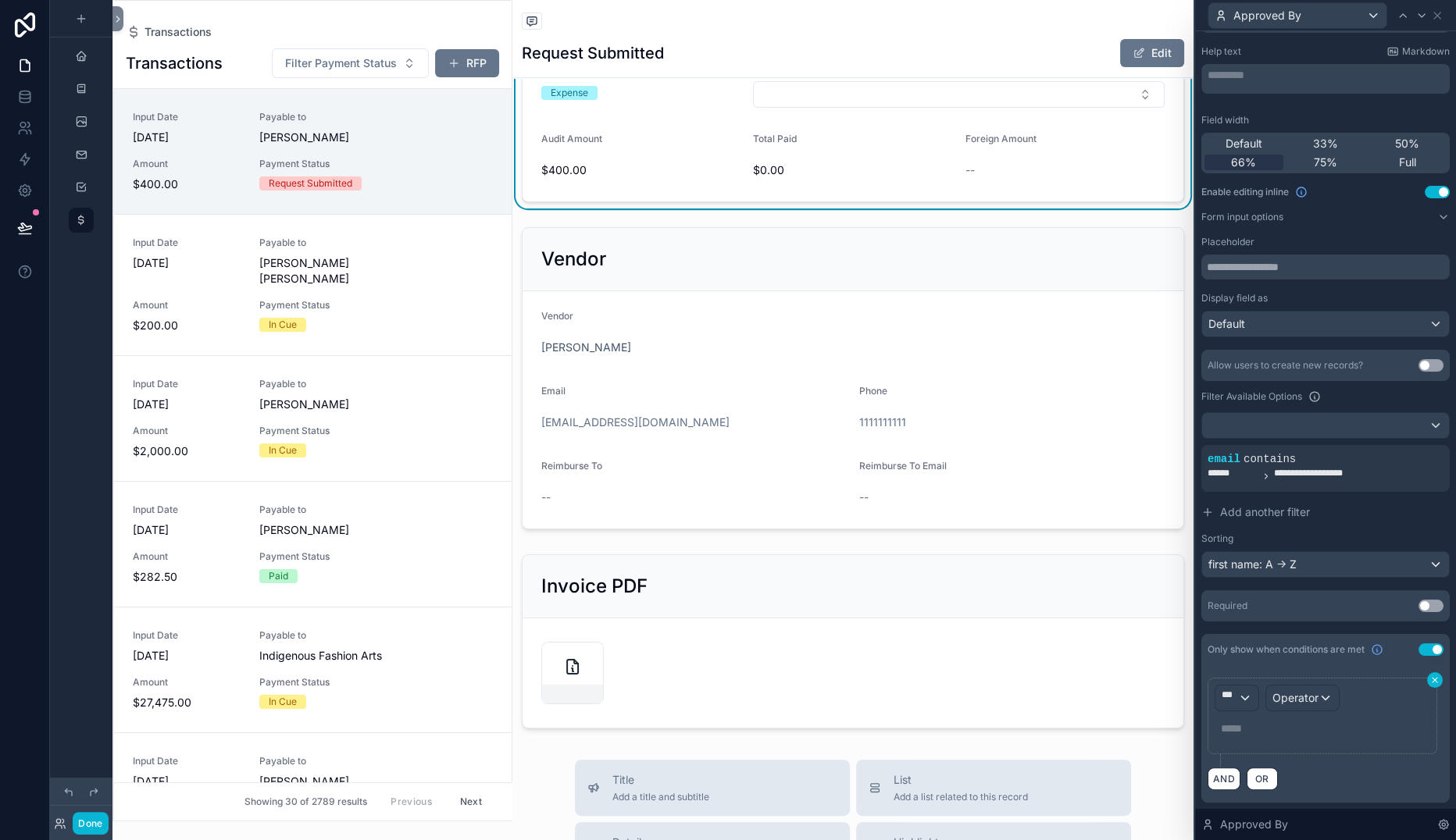
click at [1395, 676] on icon at bounding box center [1435, 680] width 10 height 10
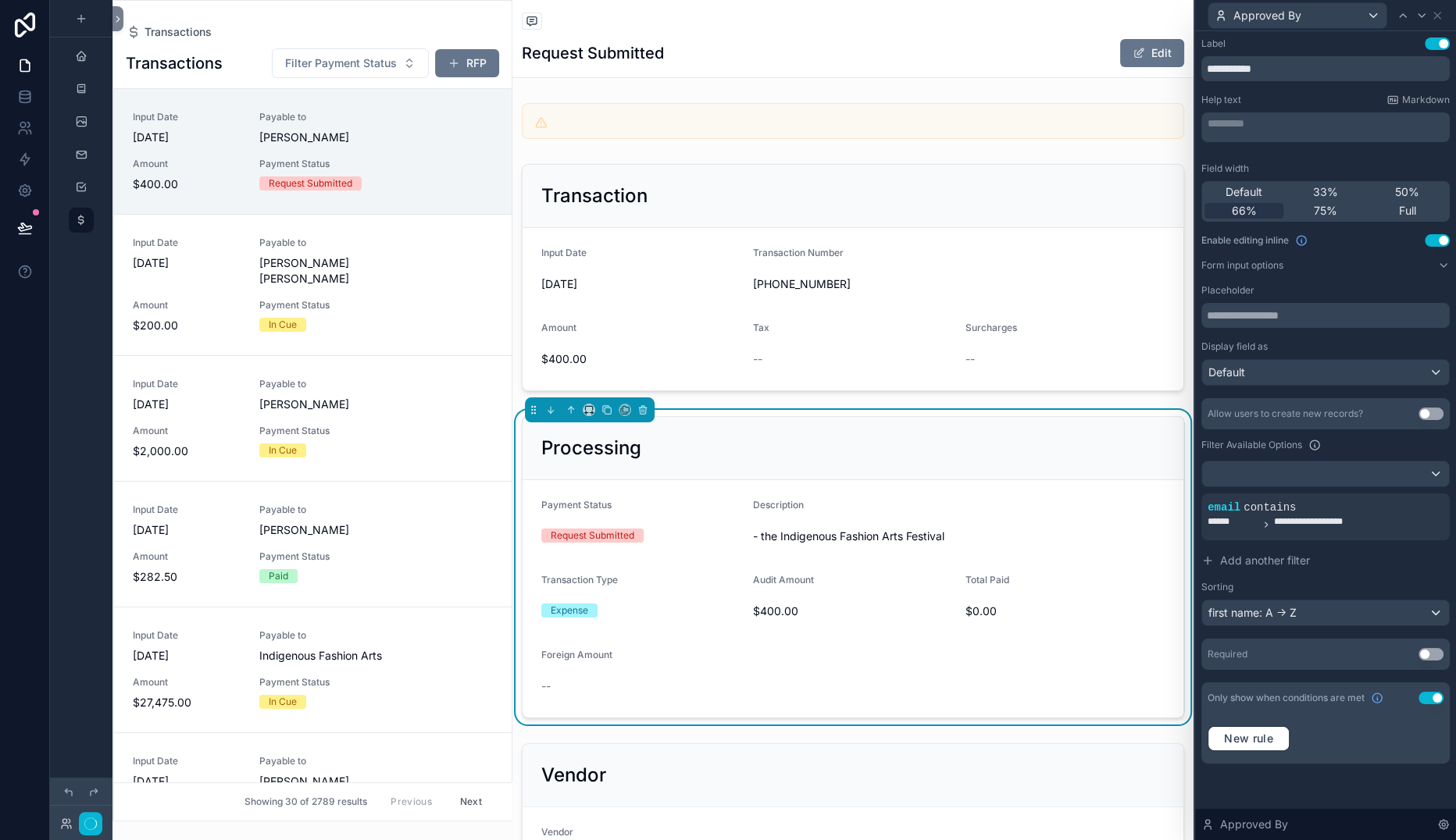
scroll to position [320, 0]
click at [1218, 742] on span "New rule" at bounding box center [1248, 739] width 61 height 14
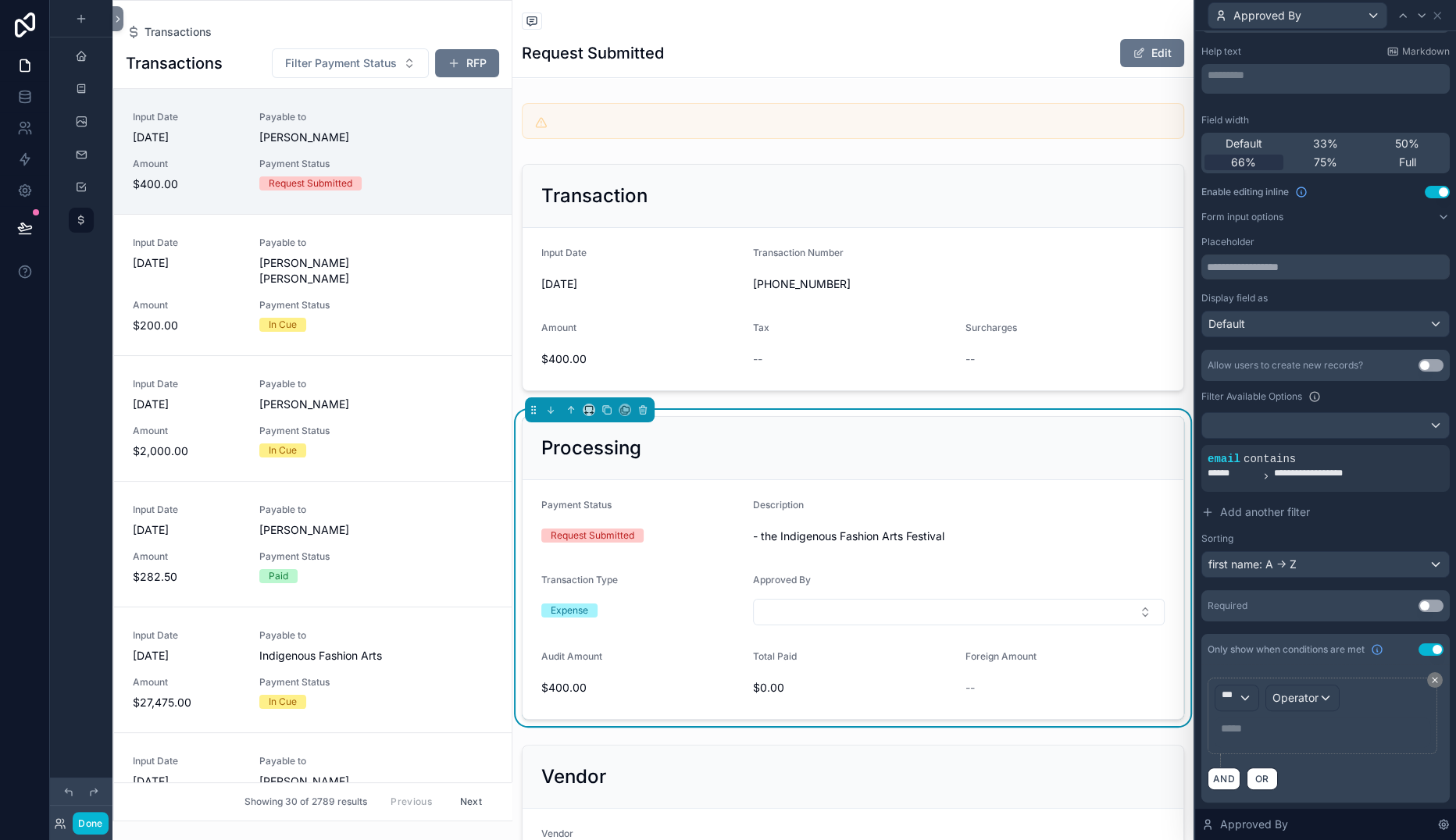
scroll to position [442, 0]
click at [1215, 685] on div "***" at bounding box center [1236, 698] width 43 height 25
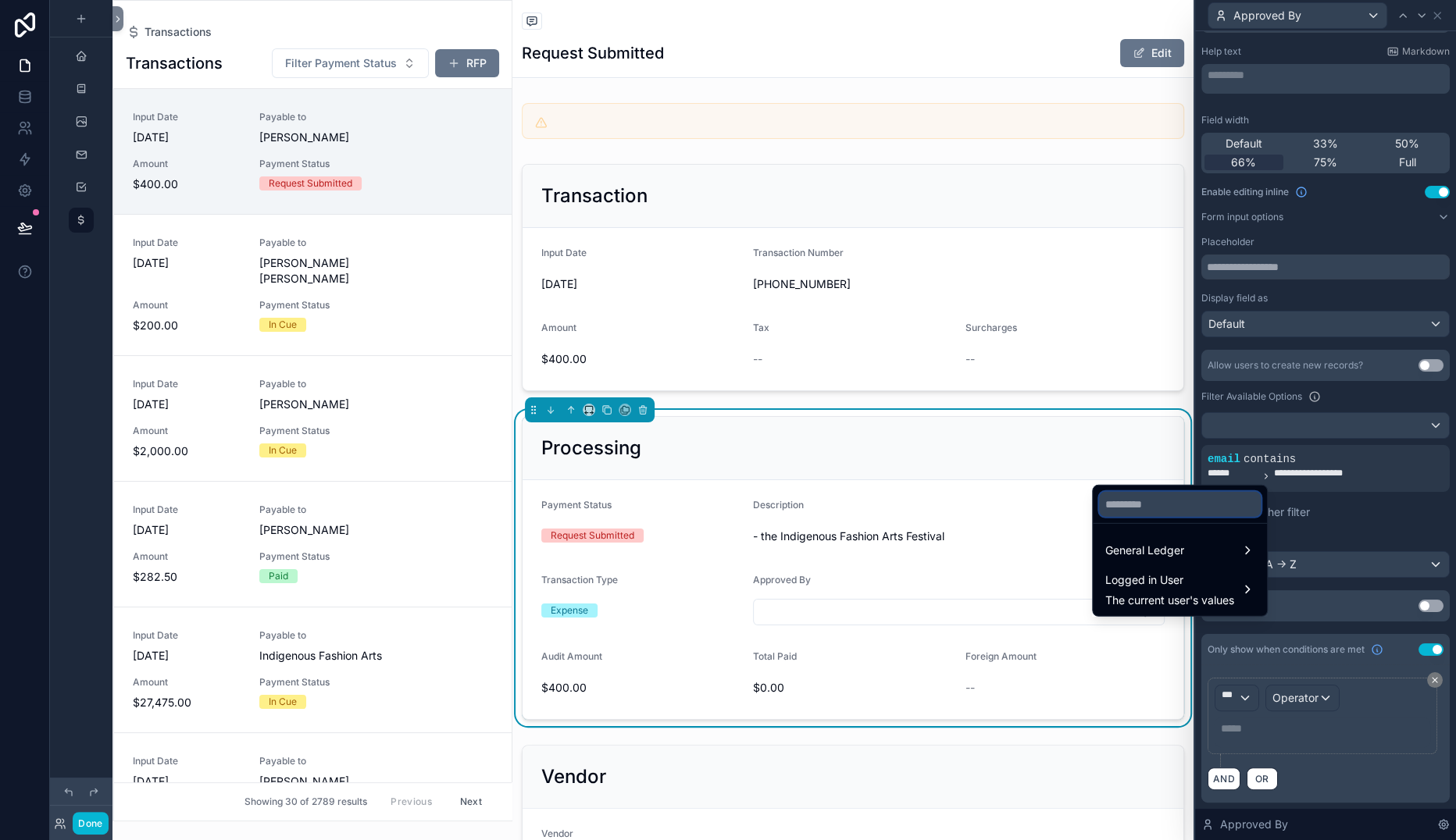
click at [1148, 492] on input "text" at bounding box center [1180, 505] width 162 height 25
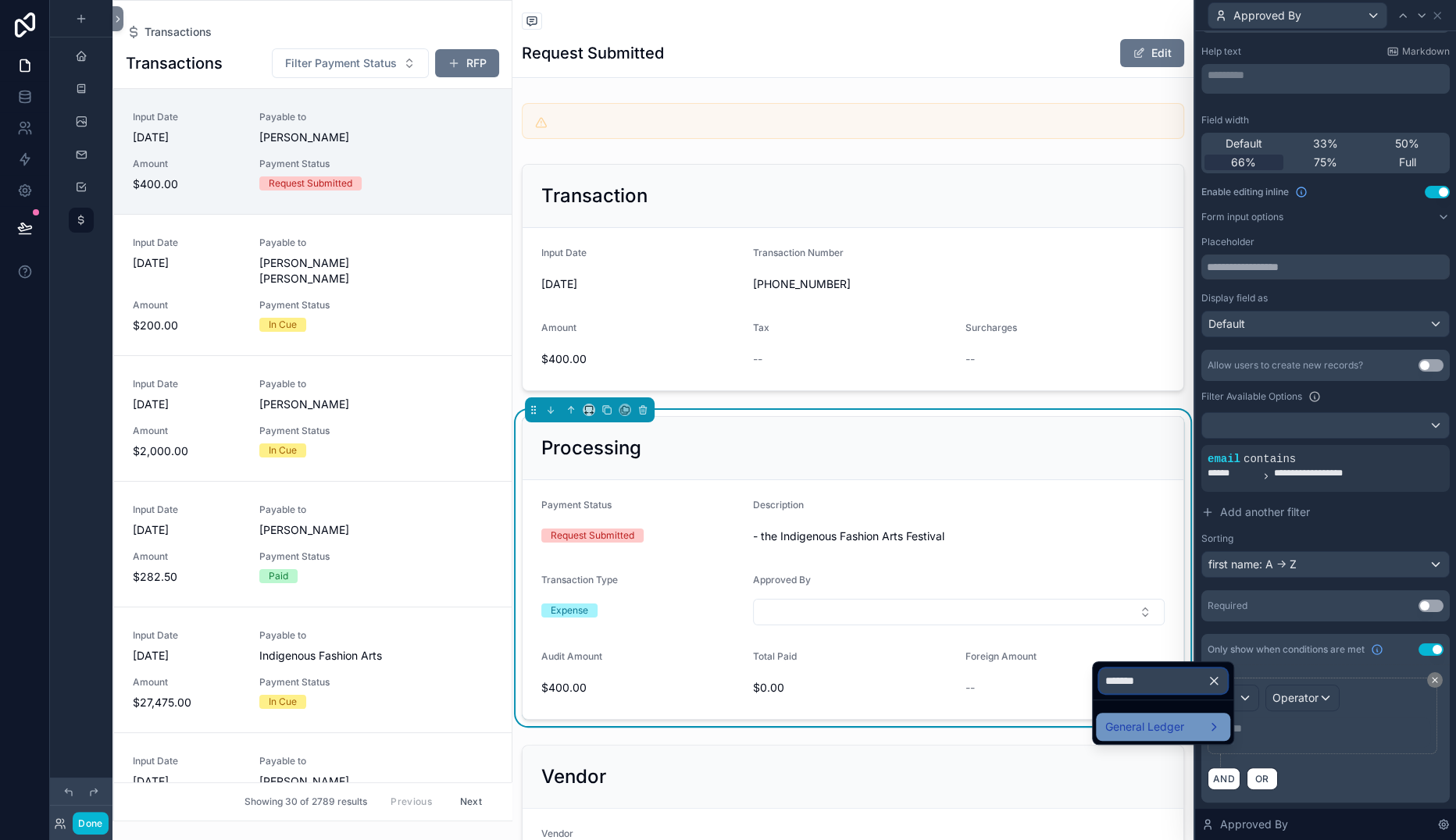
type input "*******"
click at [1184, 737] on span "General Ledger" at bounding box center [1144, 726] width 79 height 19
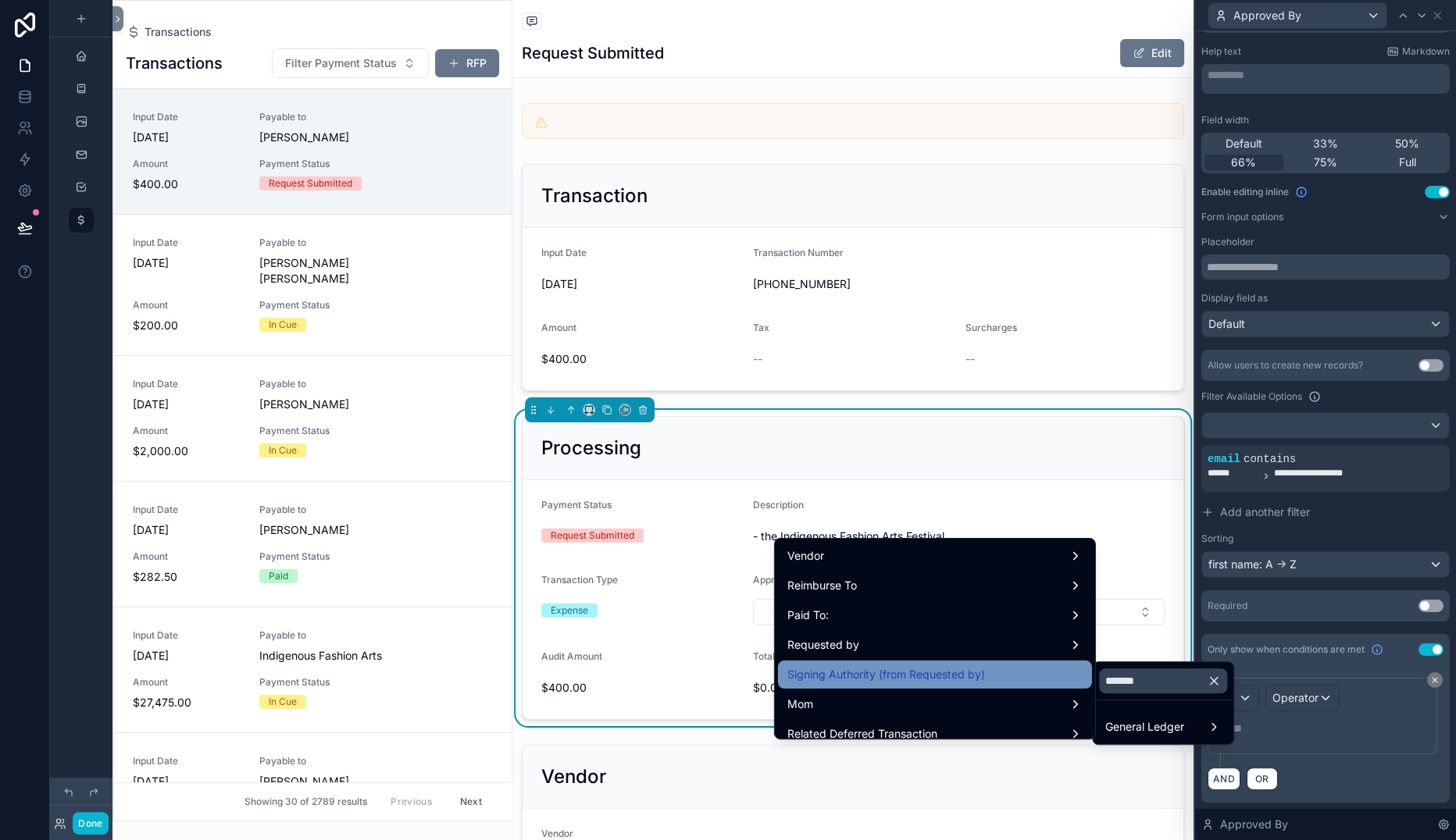
click at [803, 684] on span "Signing Authority (from Requested by)" at bounding box center [886, 675] width 197 height 19
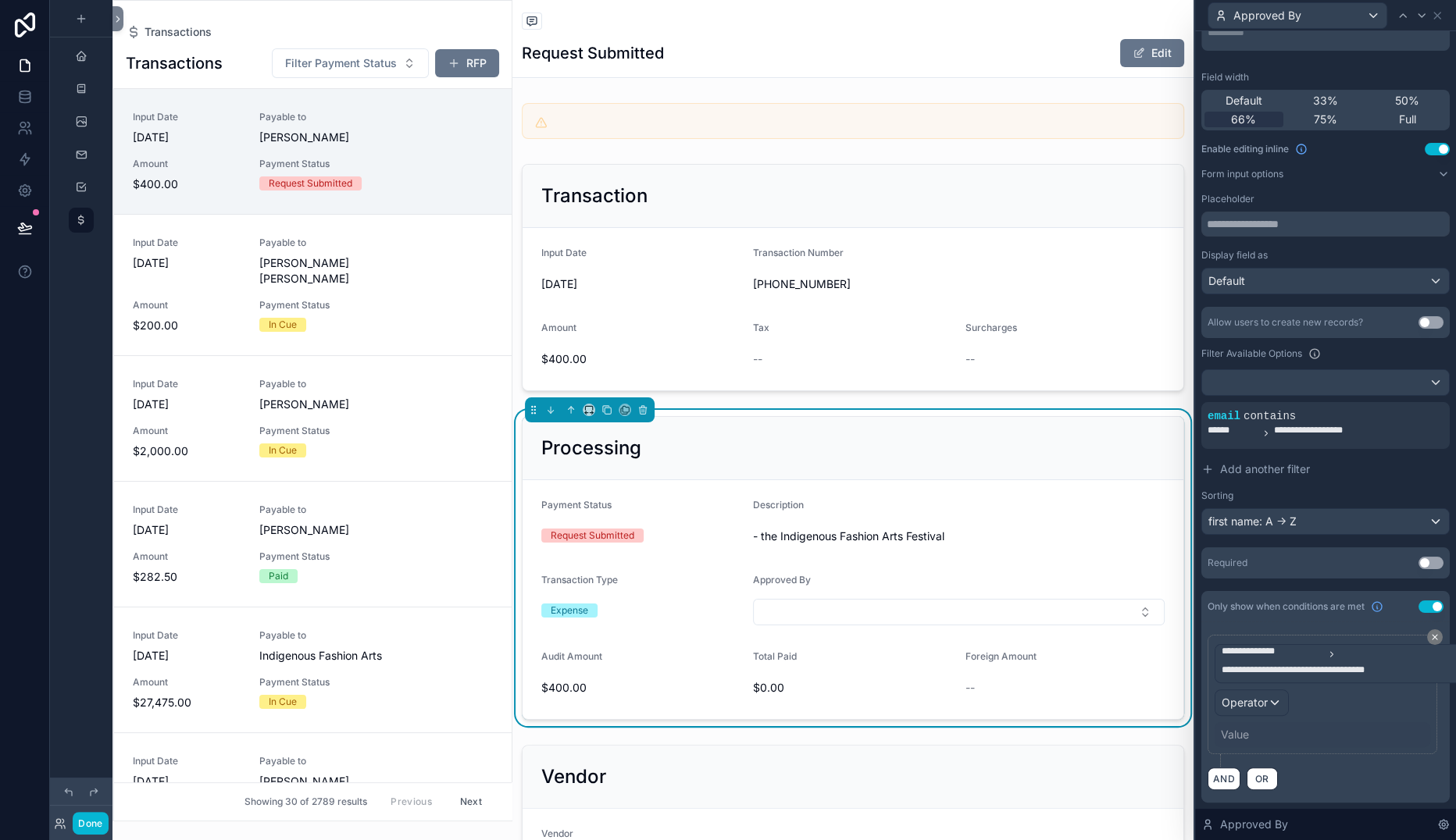
scroll to position [492, 0]
click at [1221, 696] on span "Operator" at bounding box center [1244, 702] width 46 height 13
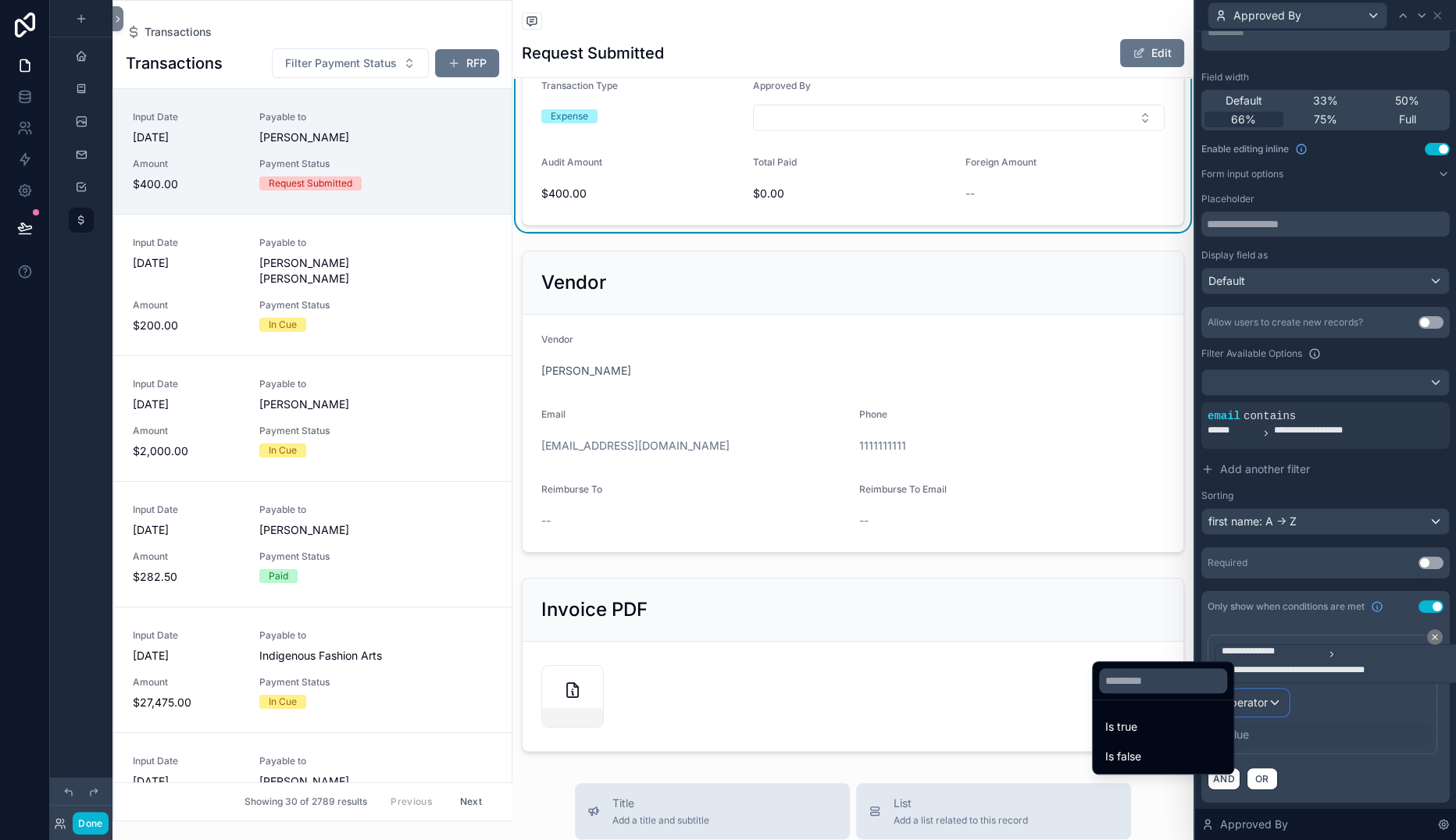
scroll to position [513, 0]
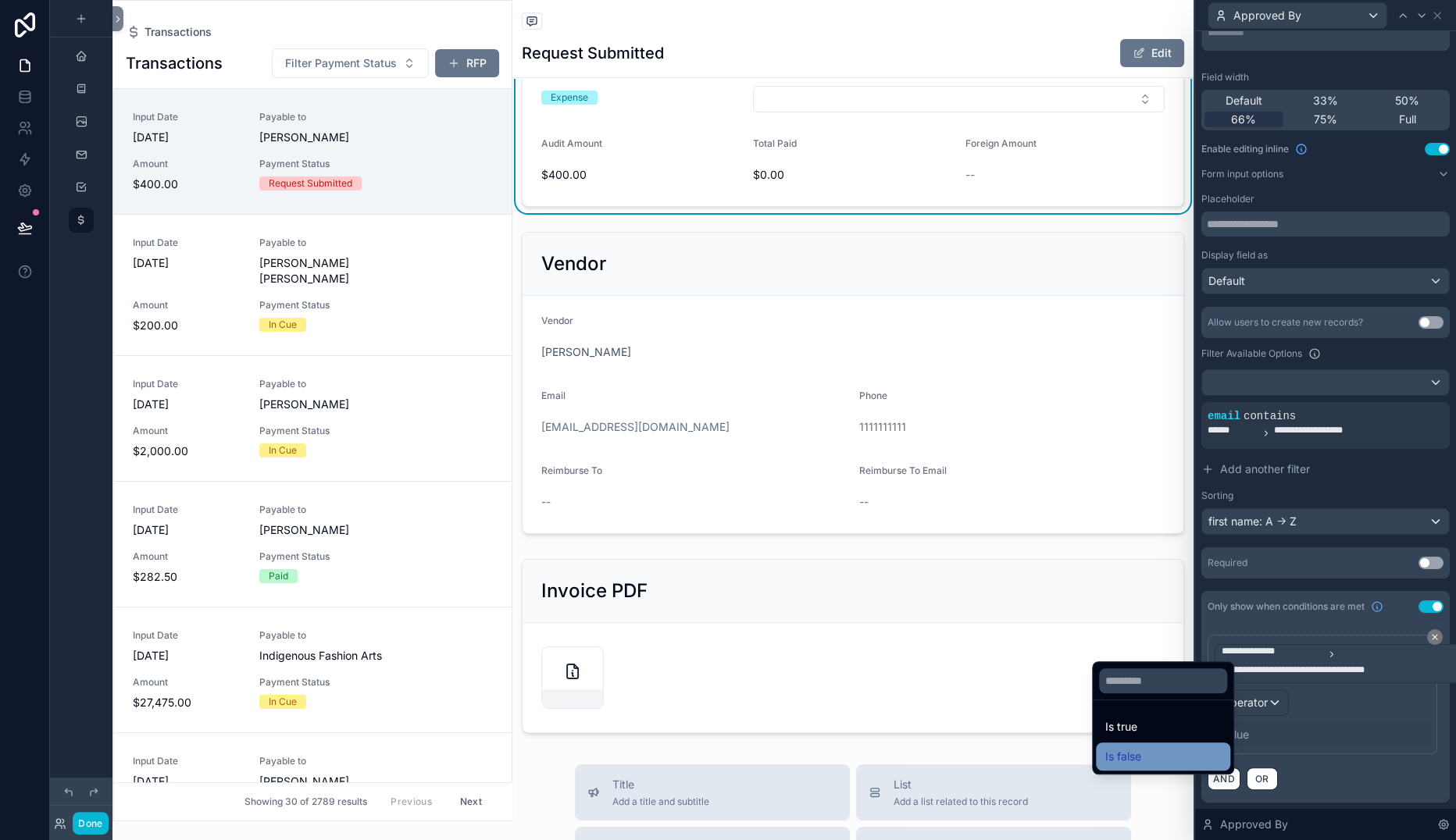
click at [1141, 766] on span "Is false" at bounding box center [1123, 756] width 36 height 19
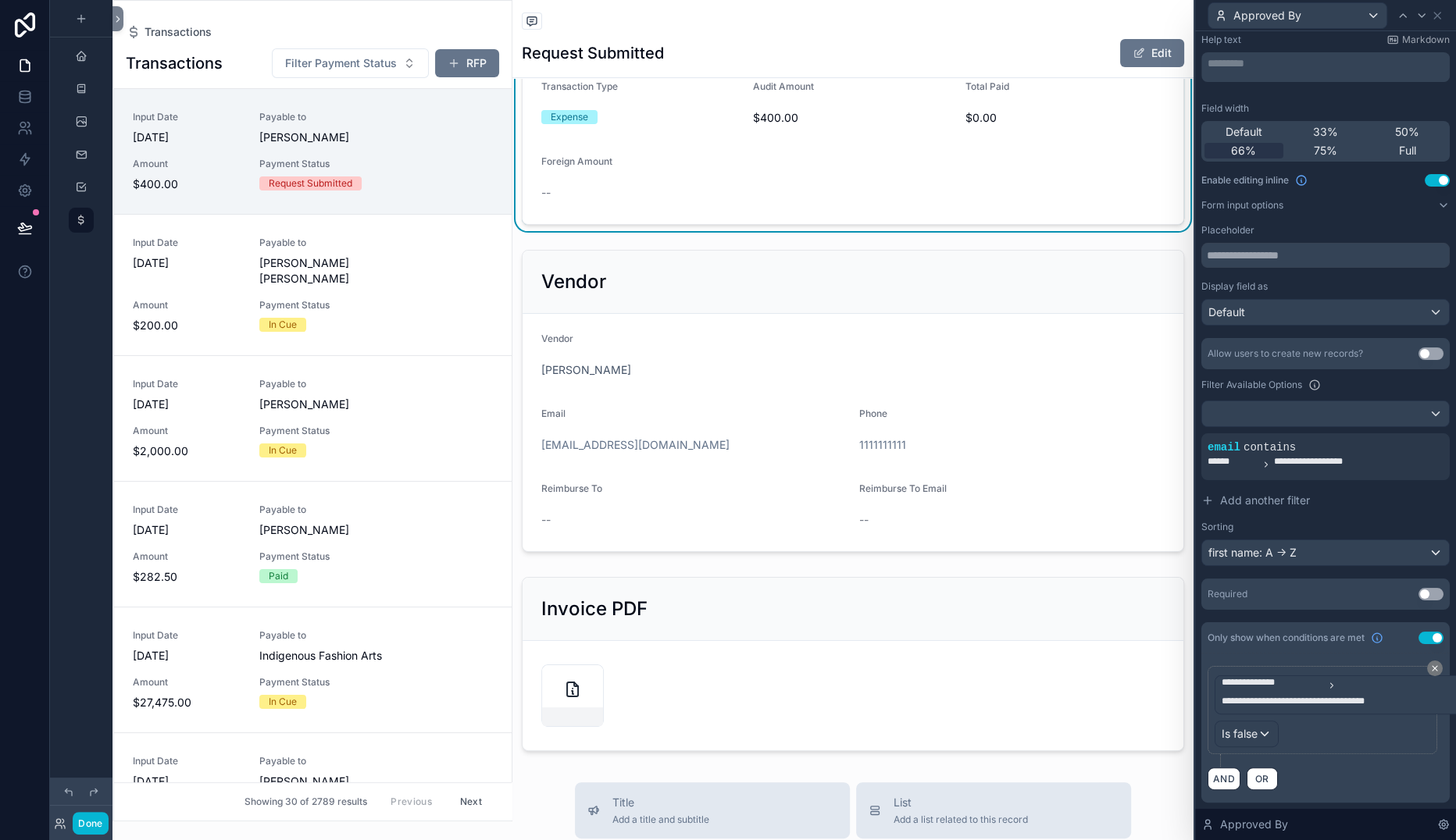
scroll to position [499, 0]
click at [1215, 722] on div "Is false" at bounding box center [1246, 734] width 62 height 25
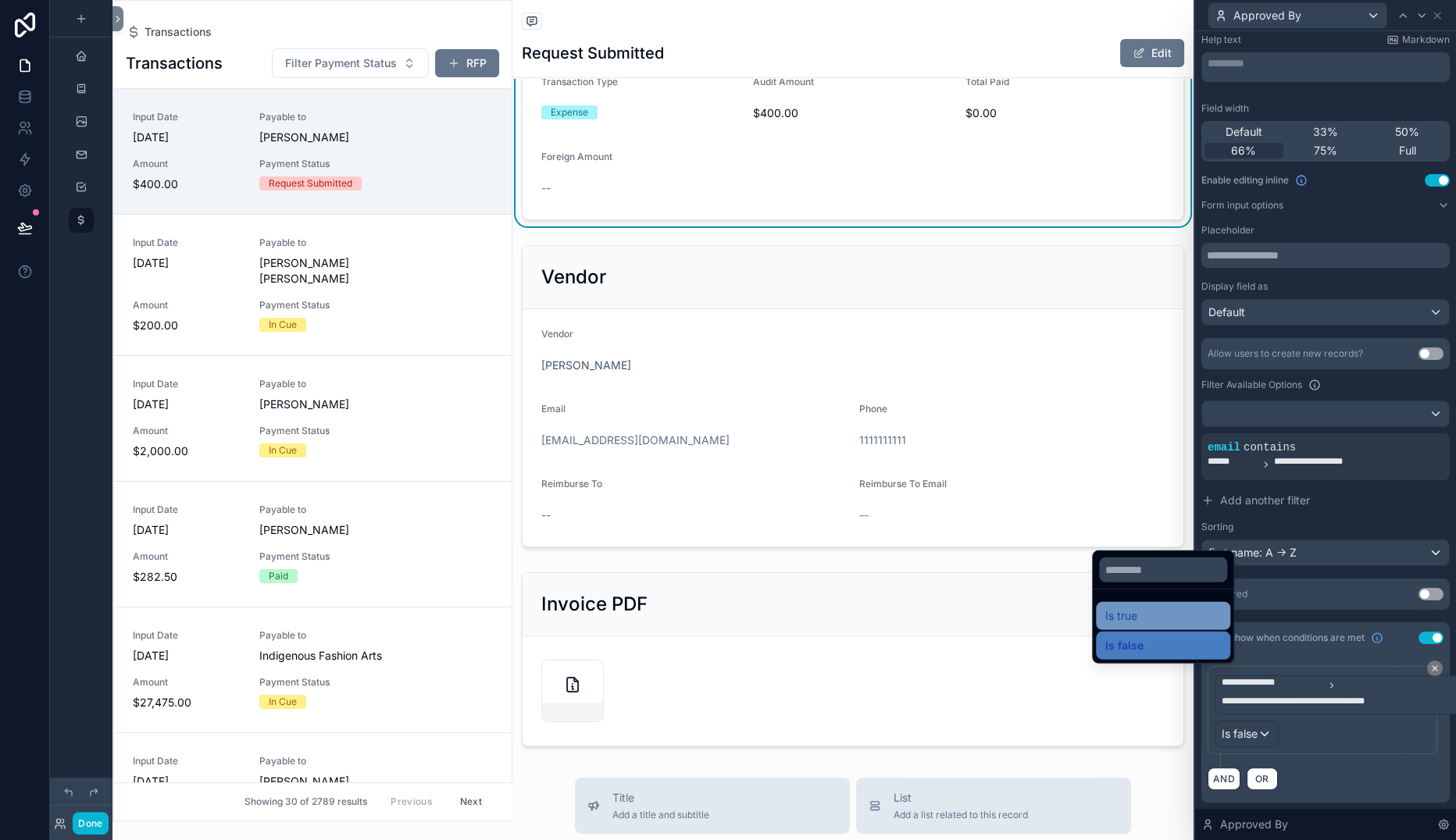
click at [1137, 607] on span "Is true" at bounding box center [1121, 616] width 32 height 19
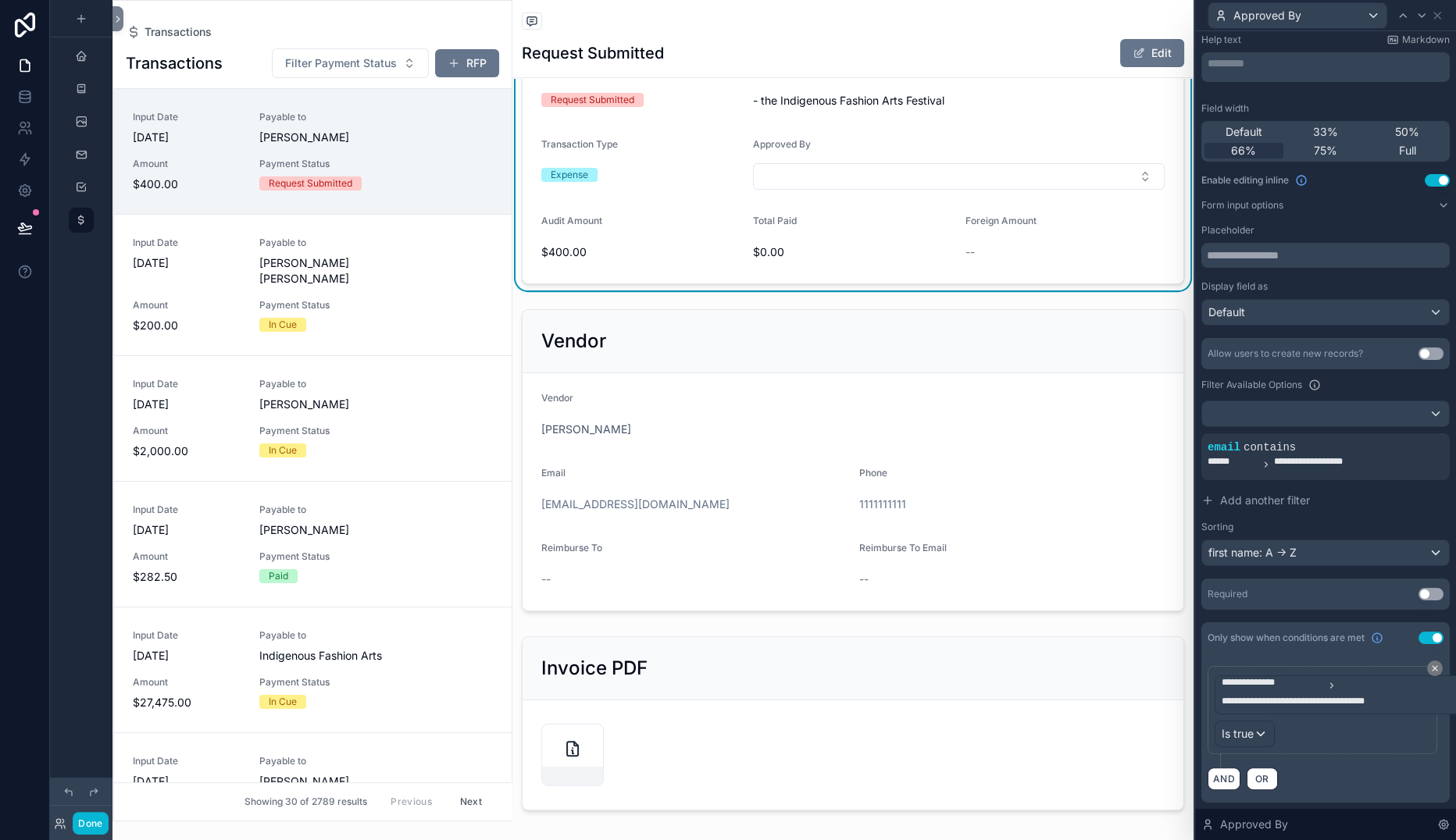
scroll to position [444, 0]
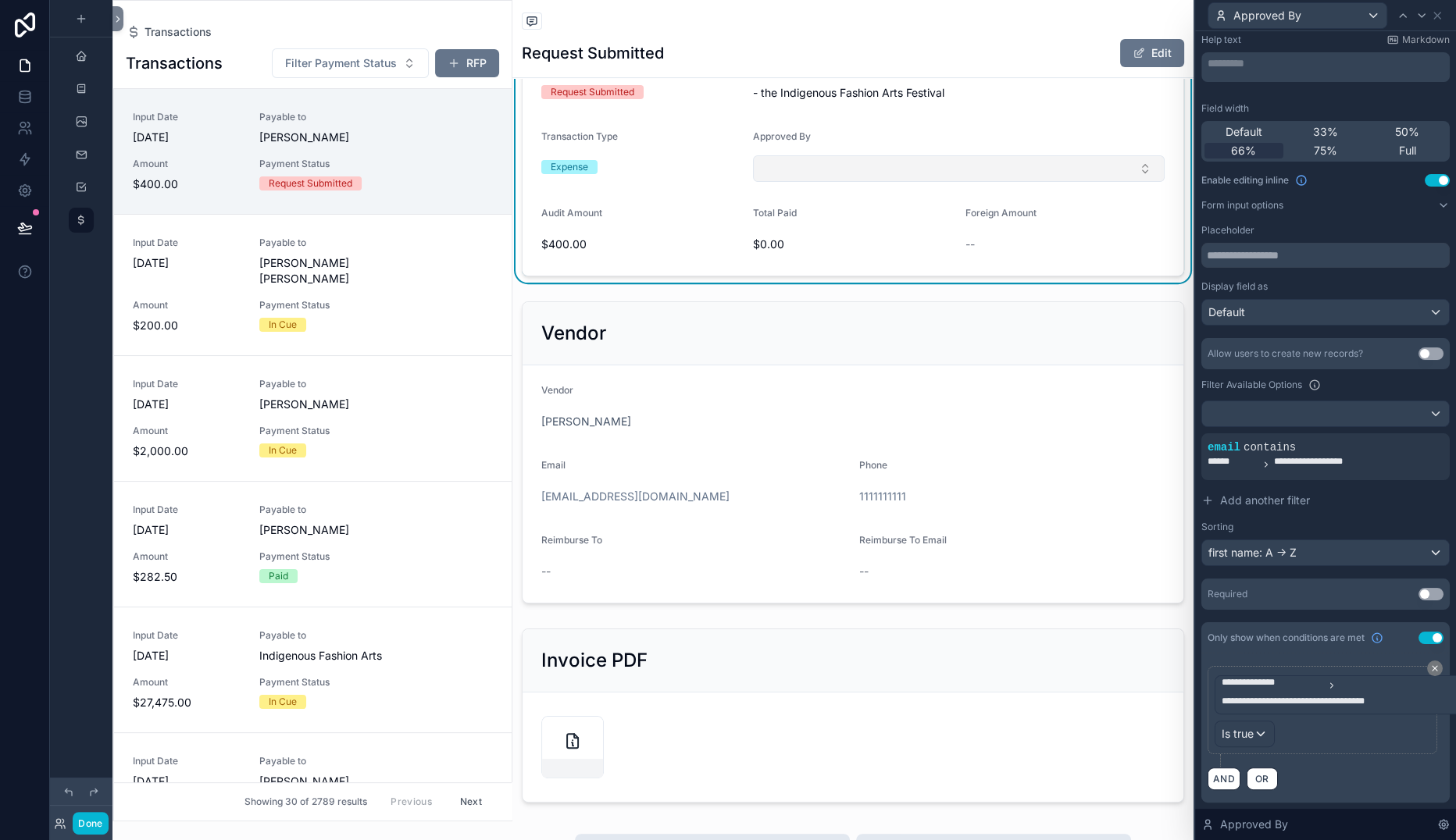
click at [969, 182] on button "Select Button" at bounding box center [958, 169] width 412 height 27
click at [1025, 276] on form "Payment Status Request Submitted Description - the Indigenous Fashion Arts Fest…" at bounding box center [852, 156] width 660 height 239
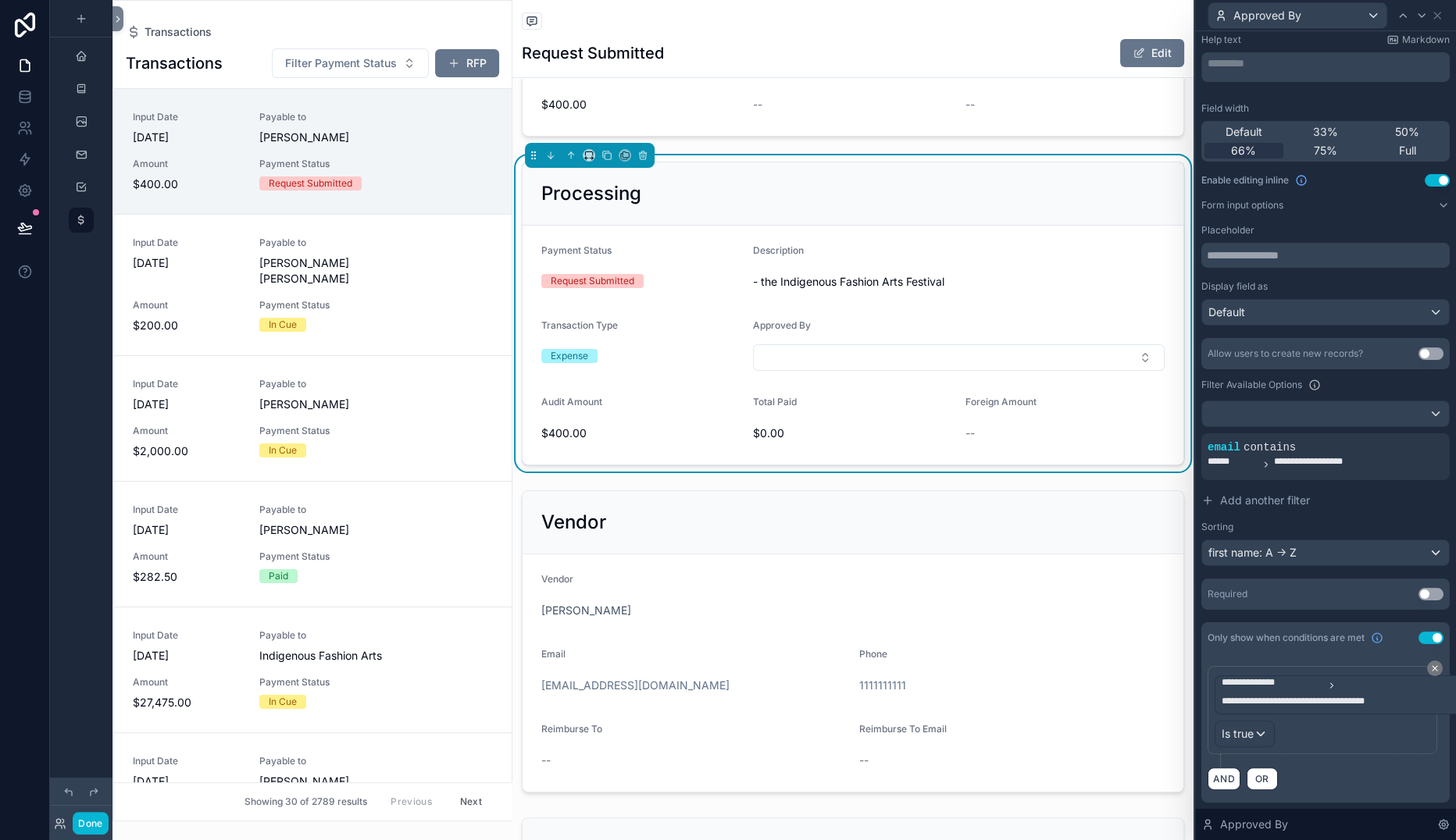
scroll to position [0, 0]
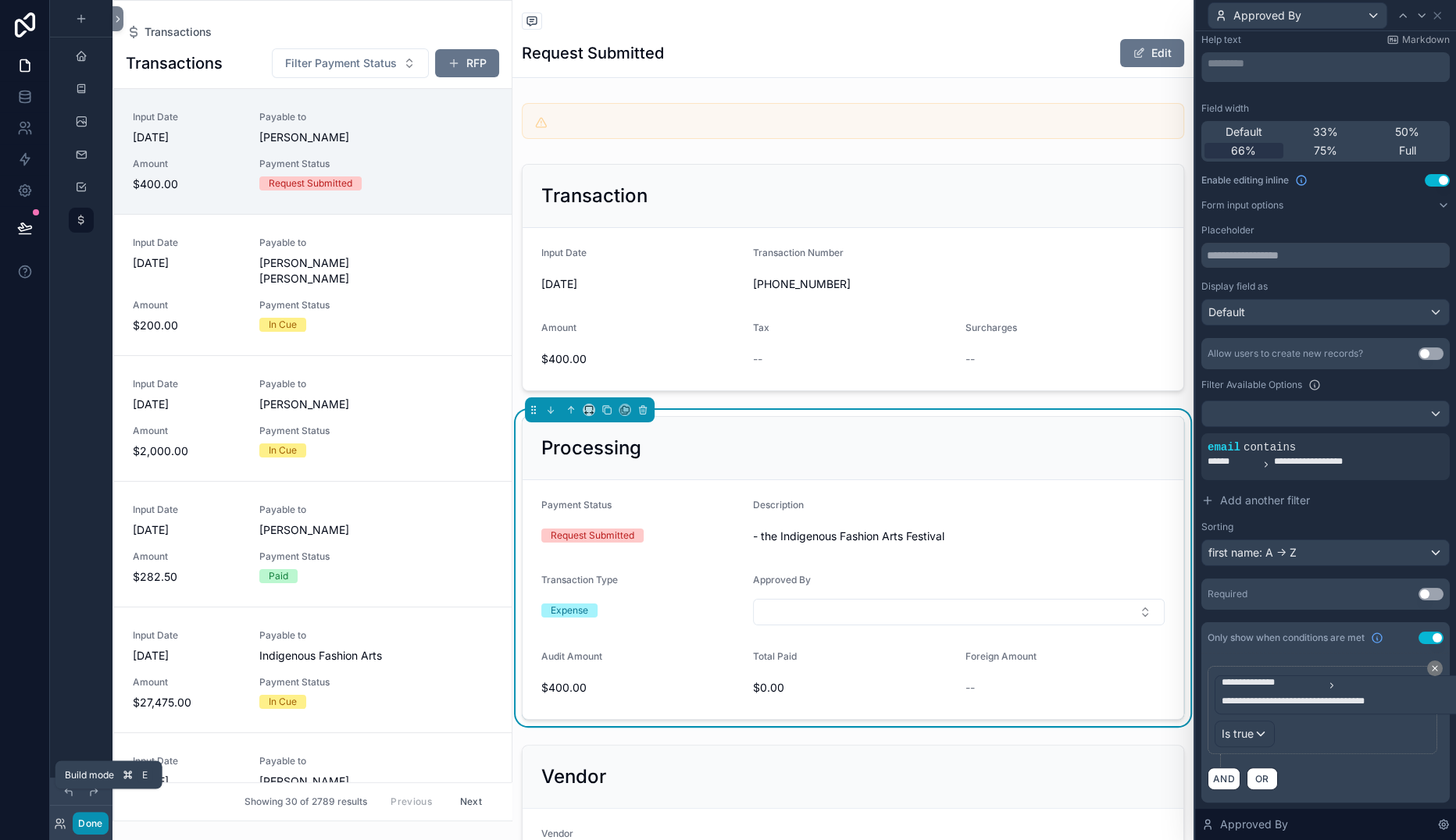
click at [108, 814] on button "Done" at bounding box center [91, 823] width 36 height 22
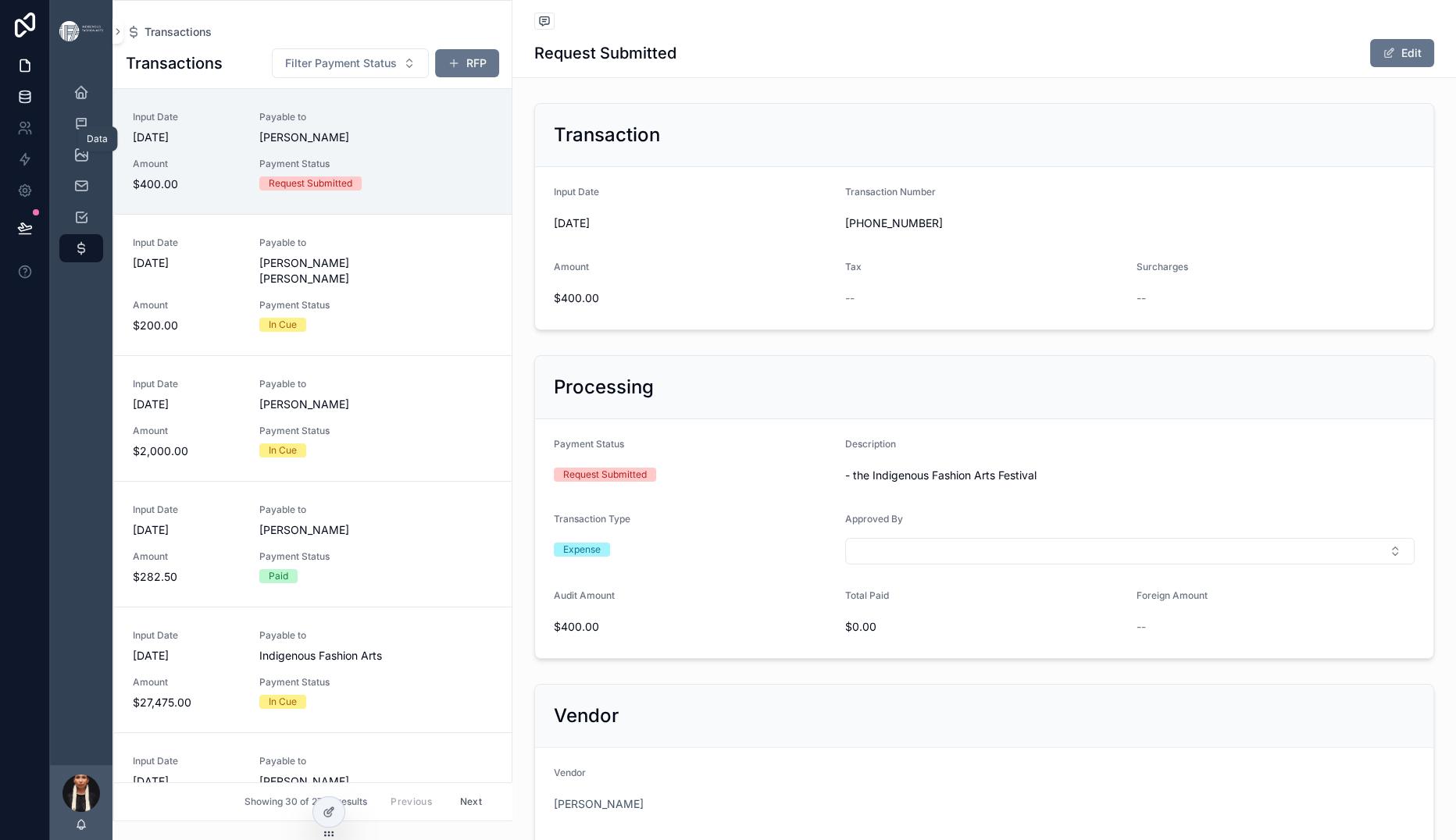
click at [39, 113] on link at bounding box center [24, 96] width 49 height 31
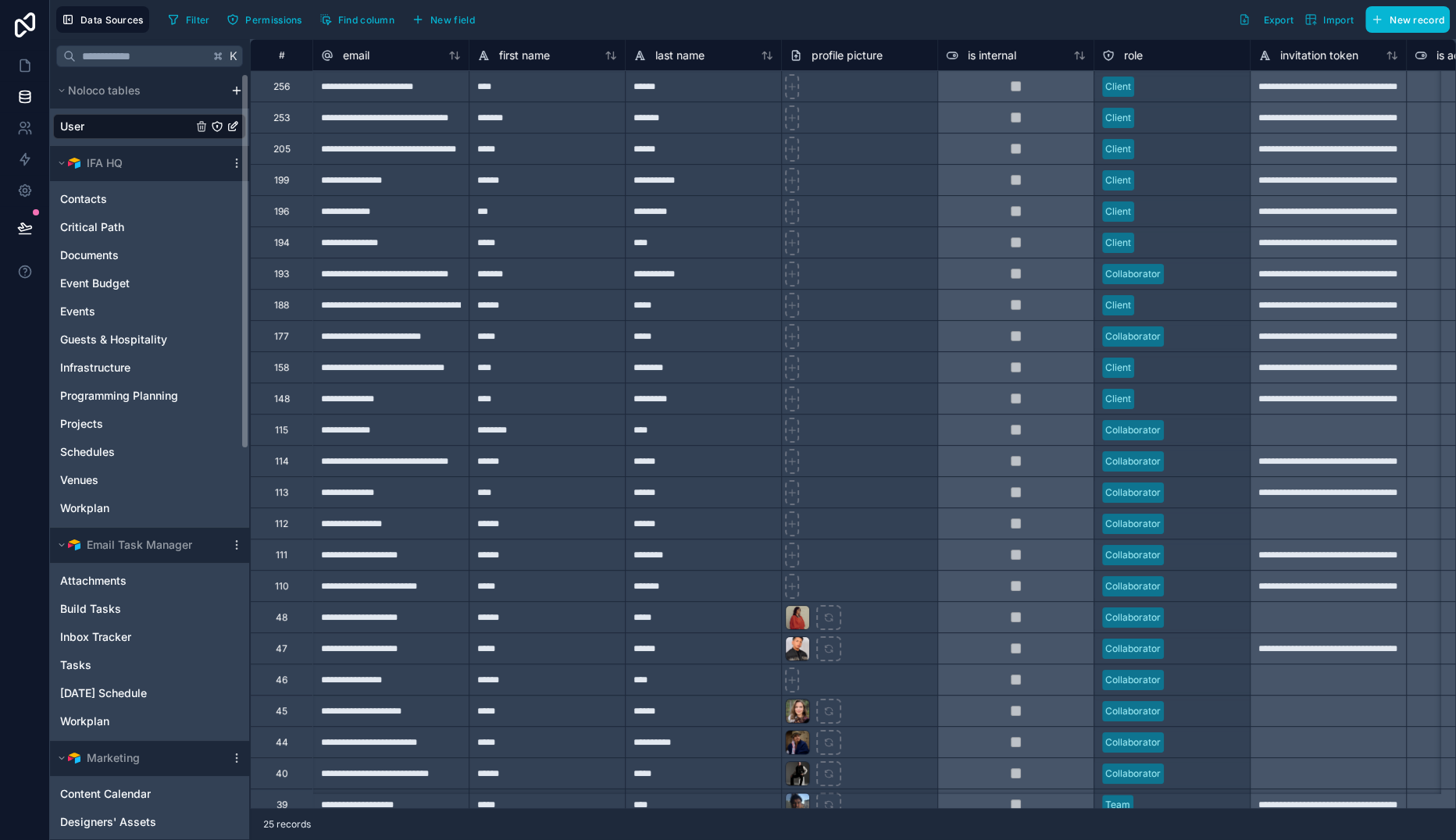
click at [156, 139] on link "User" at bounding box center [149, 126] width 193 height 25
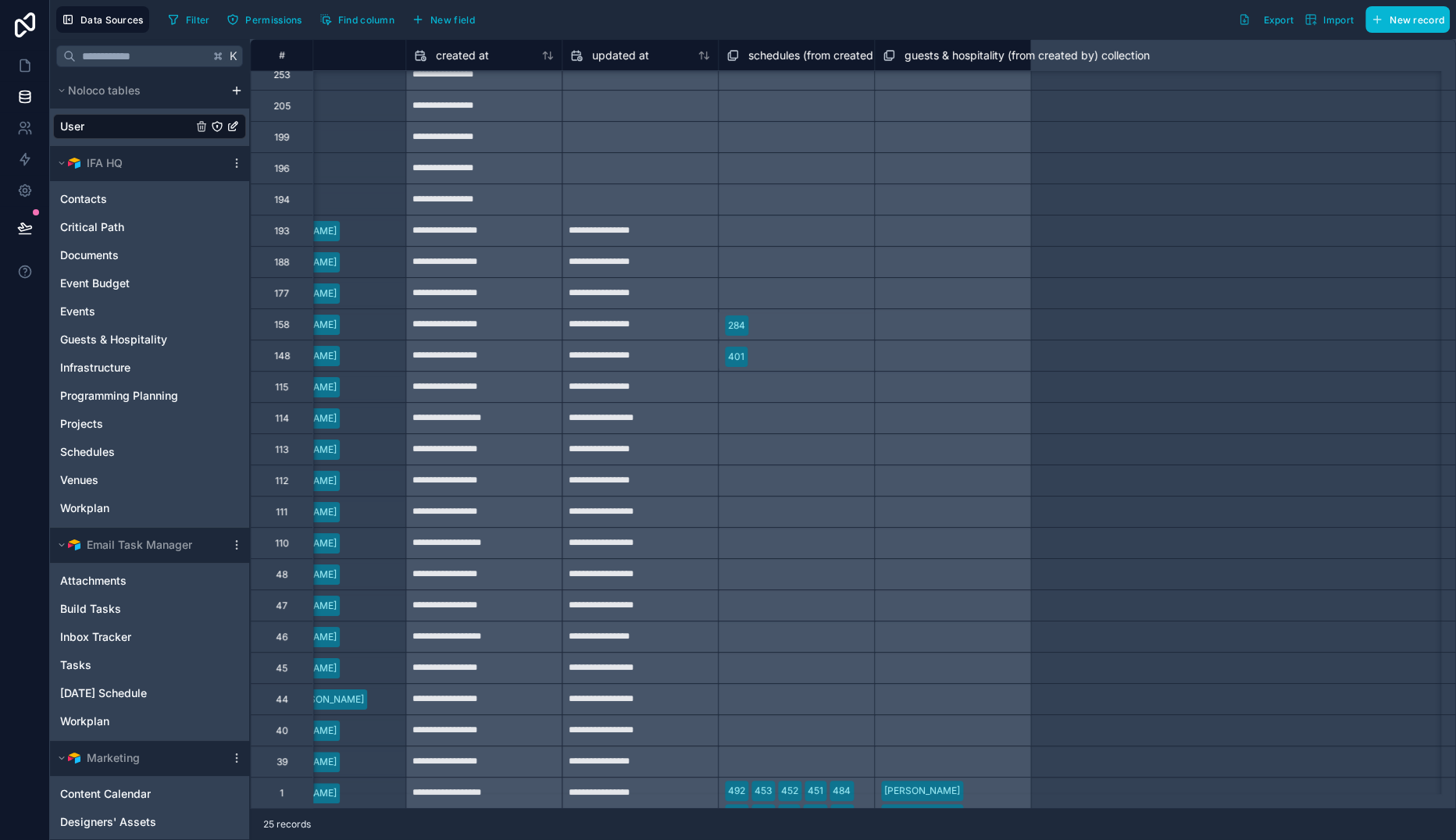
scroll to position [60, 2070]
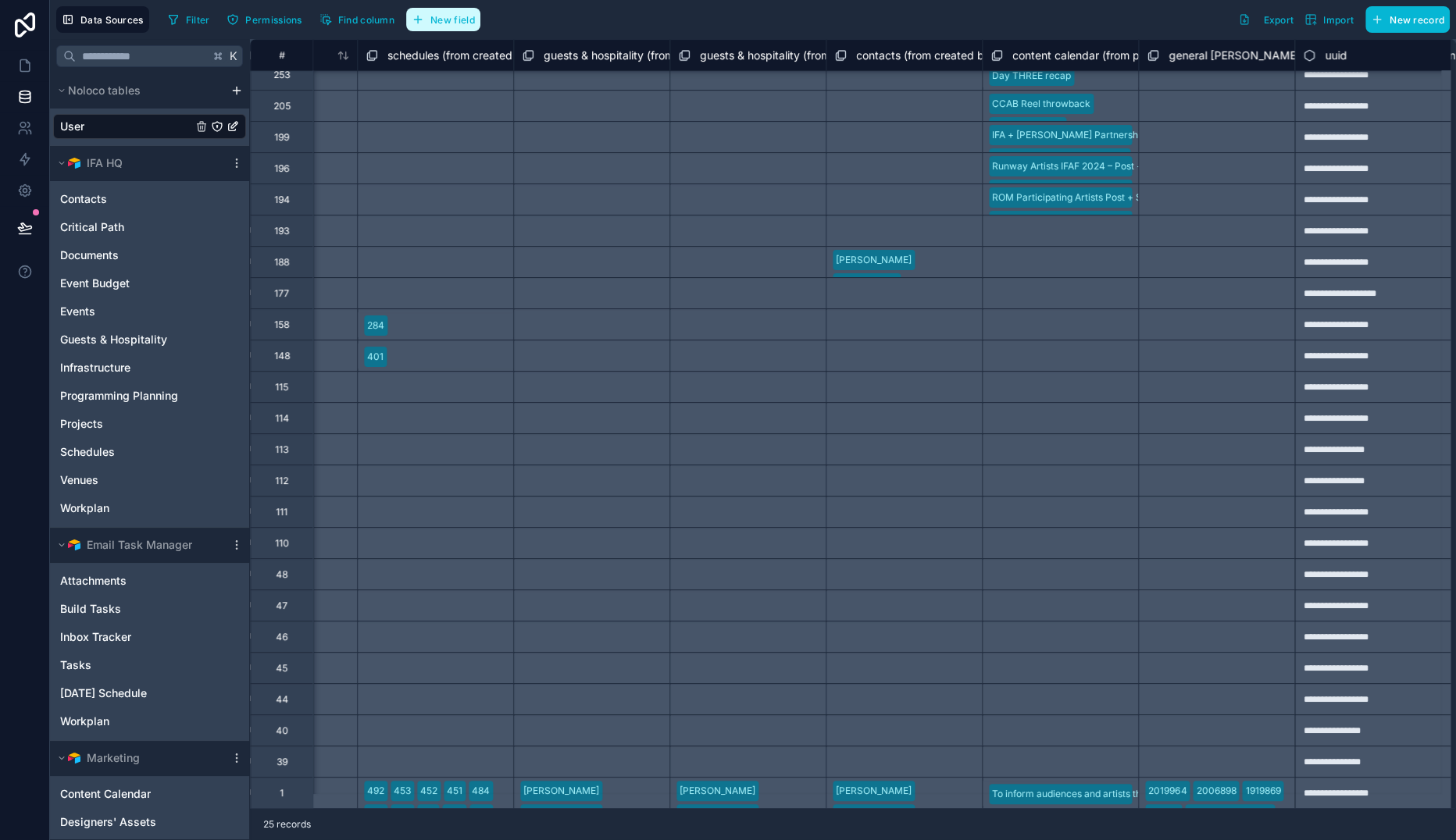
click at [475, 24] on span "New field" at bounding box center [452, 20] width 44 height 12
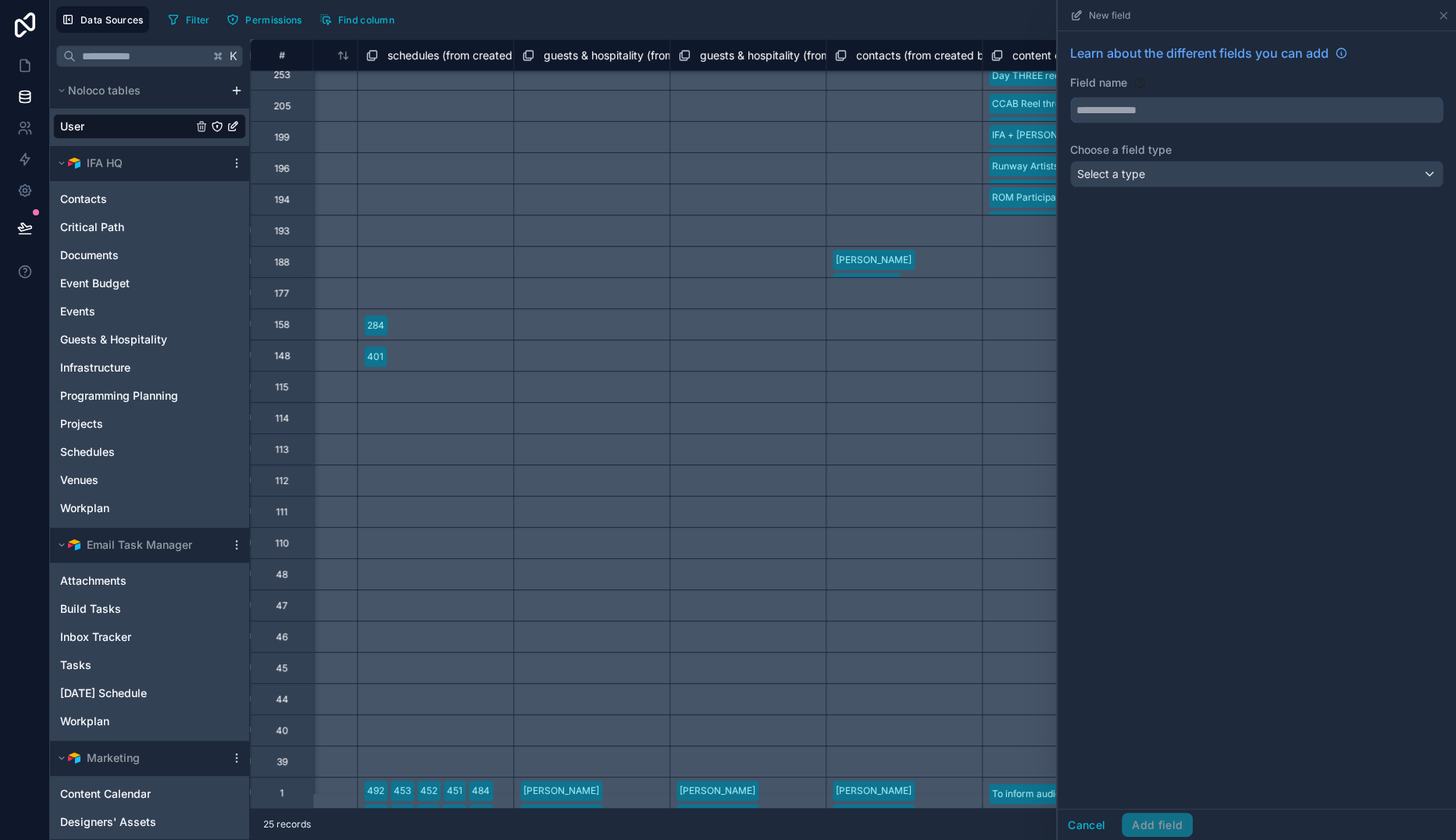
click at [1071, 123] on input "text" at bounding box center [1257, 110] width 372 height 25
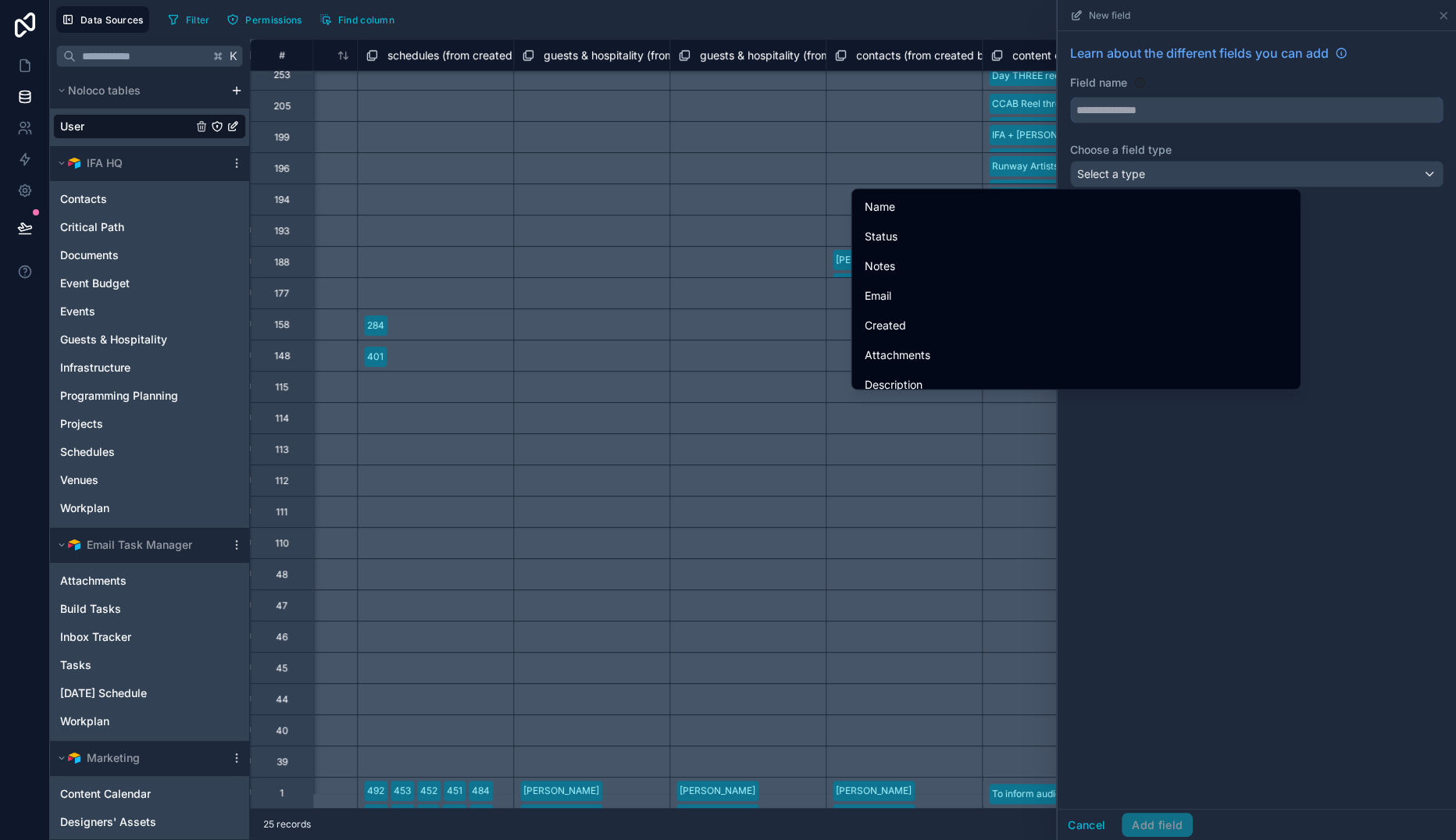
click at [1071, 123] on input "text" at bounding box center [1257, 110] width 372 height 25
click at [1070, 91] on label "Field name" at bounding box center [1099, 83] width 57 height 16
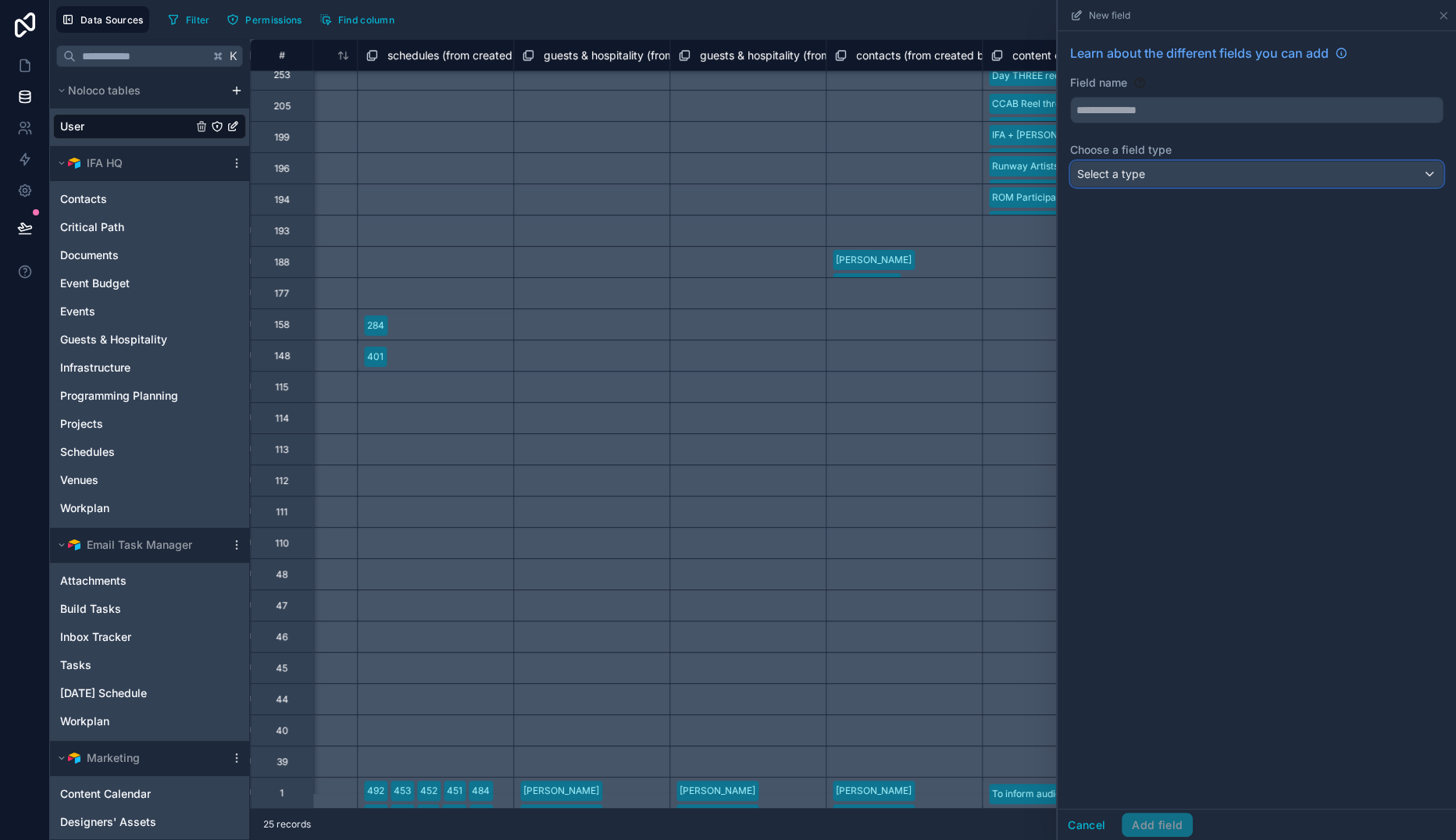
click at [1077, 180] on span "Select a type" at bounding box center [1111, 173] width 68 height 13
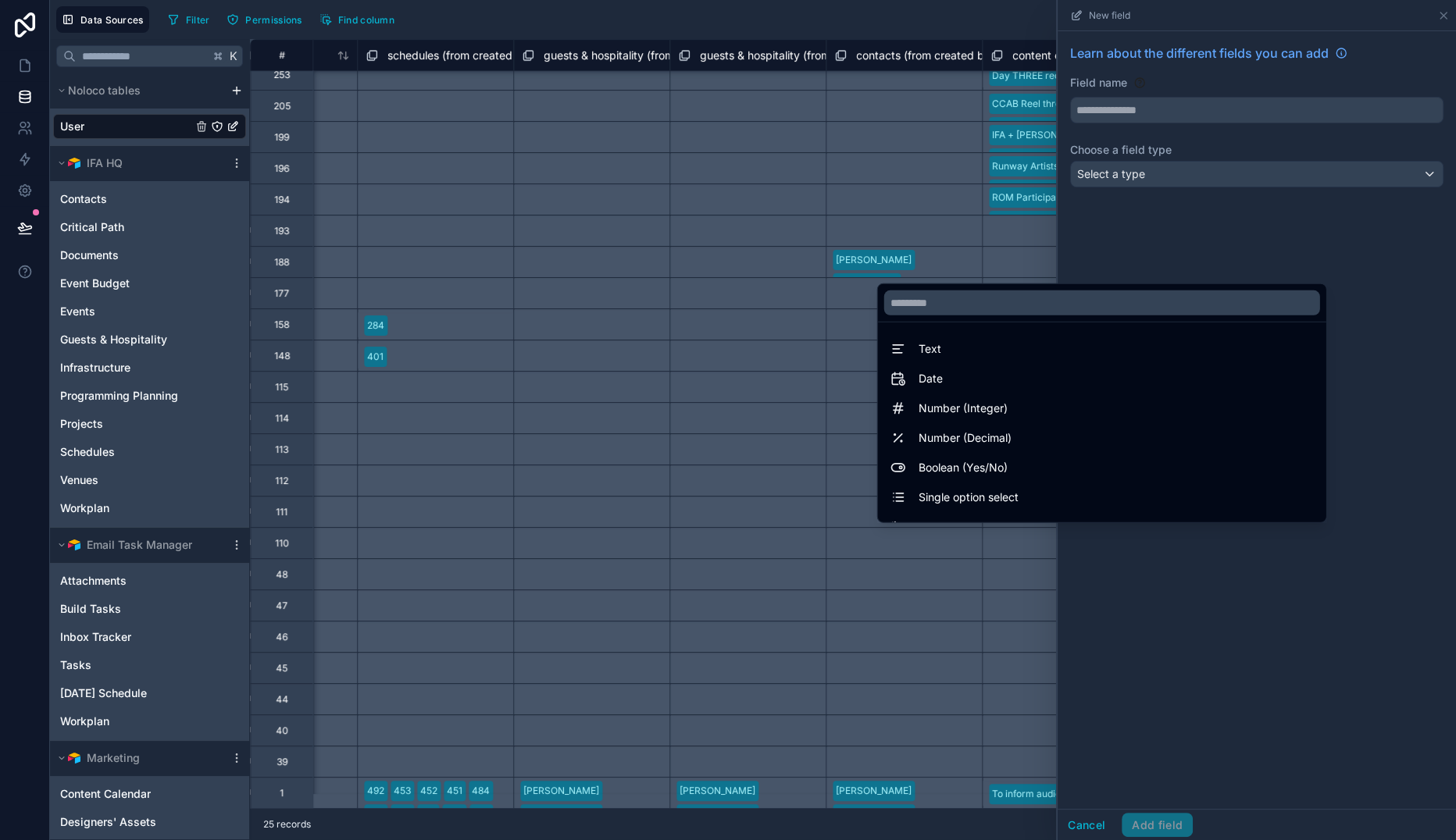
click at [1058, 206] on div at bounding box center [1257, 420] width 398 height 840
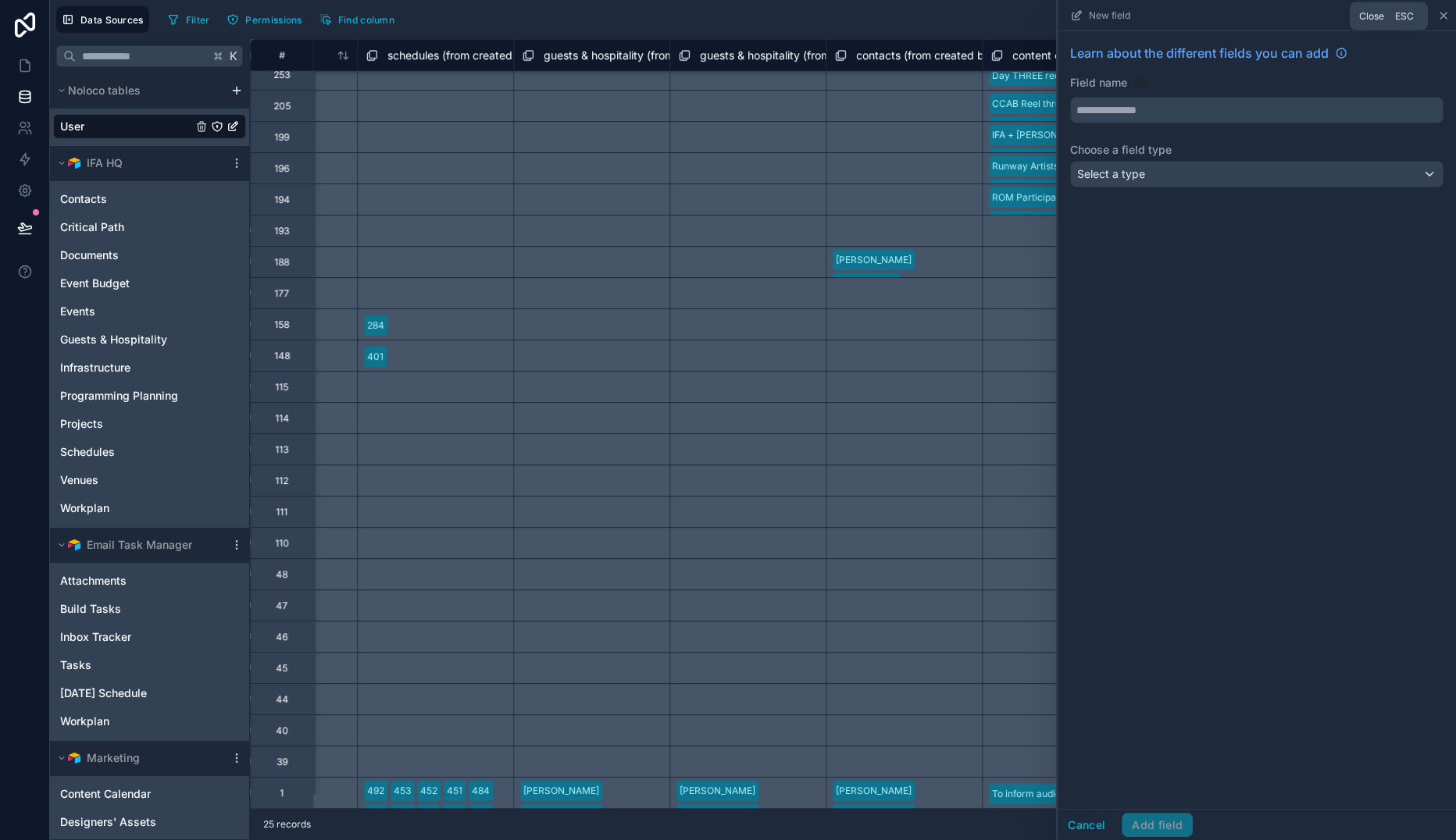
click at [1395, 18] on icon at bounding box center [1444, 16] width 12 height 12
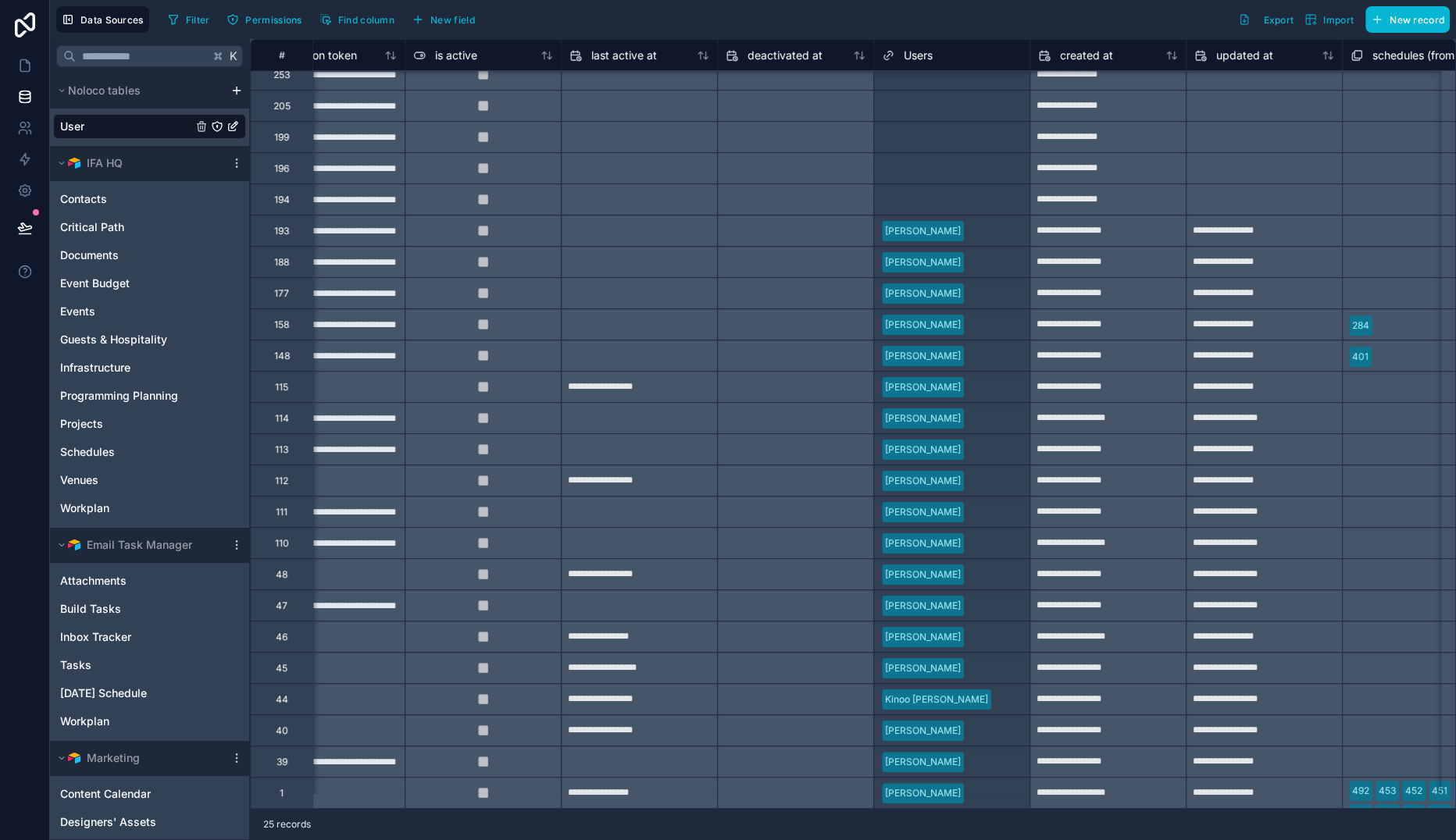
scroll to position [60, 1020]
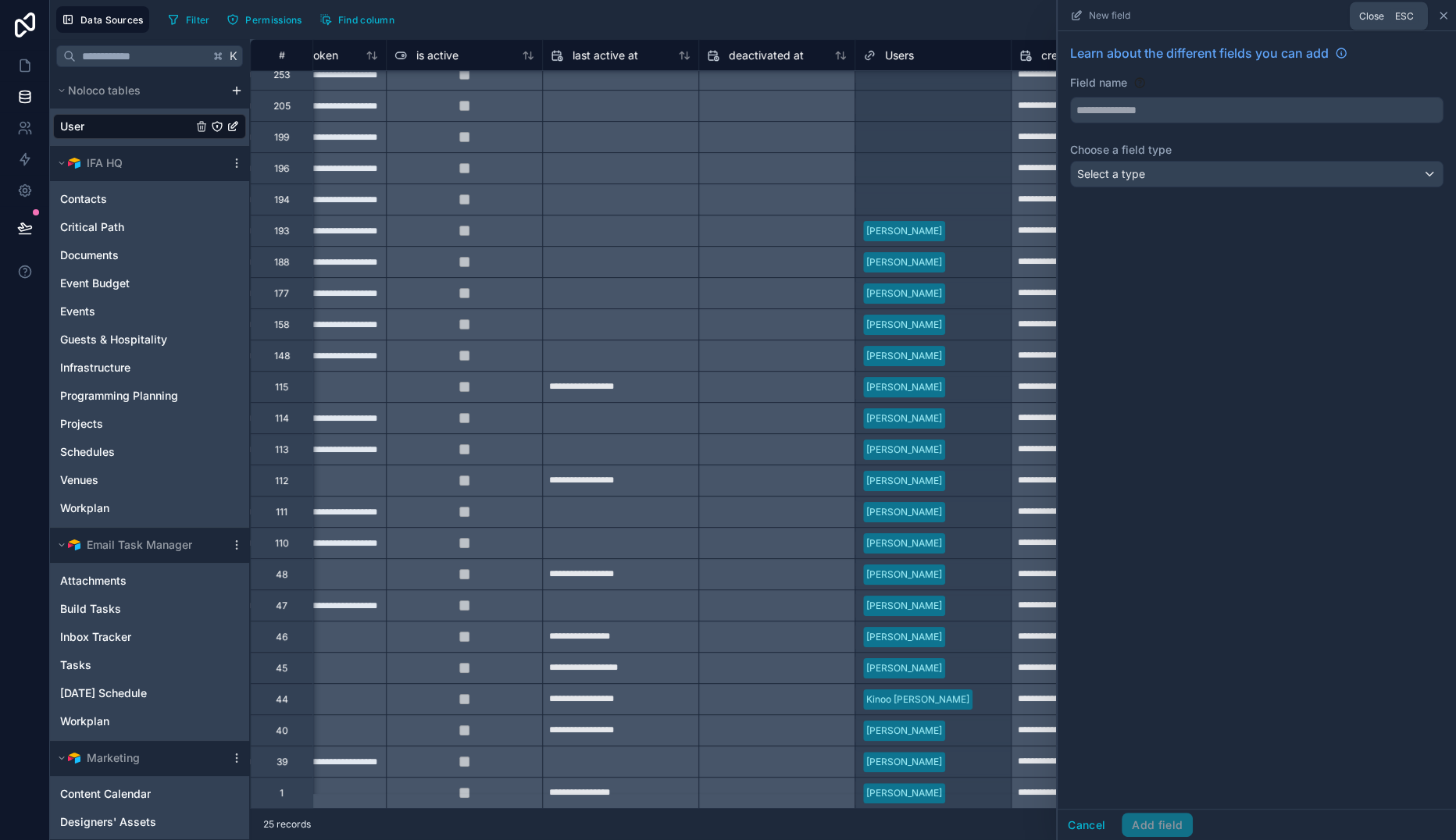
click at [1395, 22] on icon at bounding box center [1444, 16] width 12 height 12
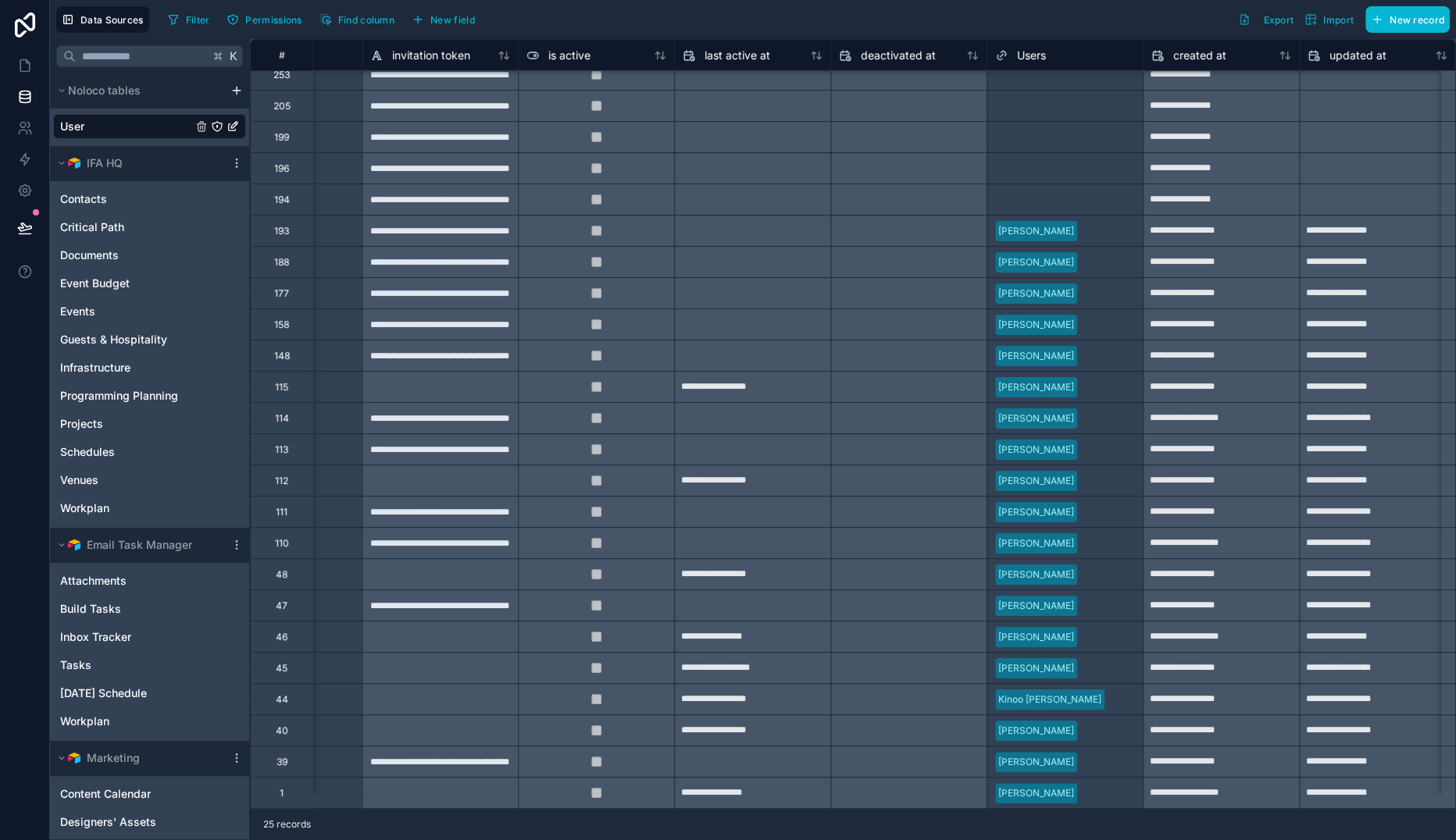
scroll to position [60, 918]
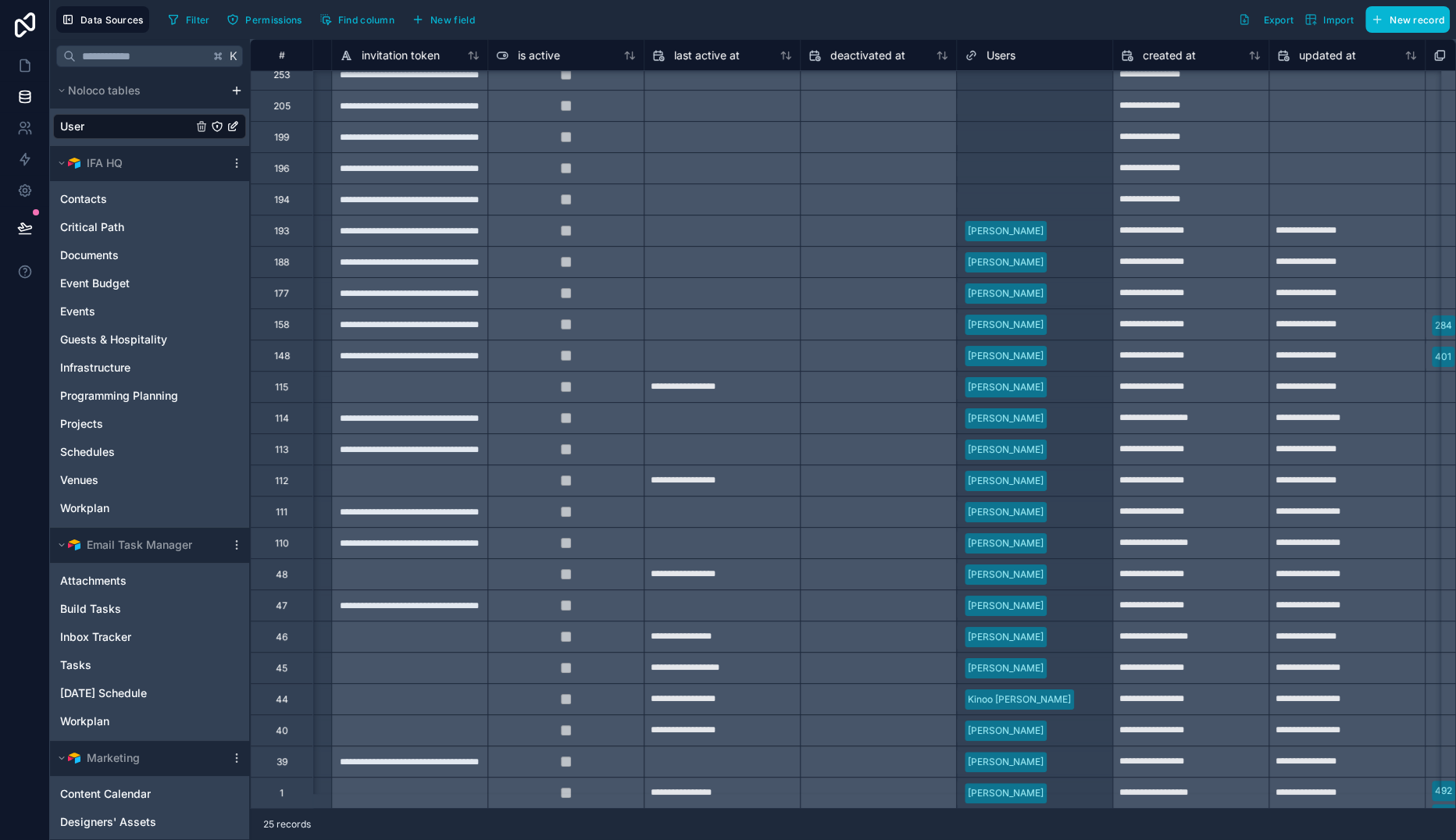
click at [1044, 795] on div "[PERSON_NAME]" at bounding box center [1005, 794] width 76 height 14
click at [1102, 796] on body "**********" at bounding box center [728, 420] width 1456 height 840
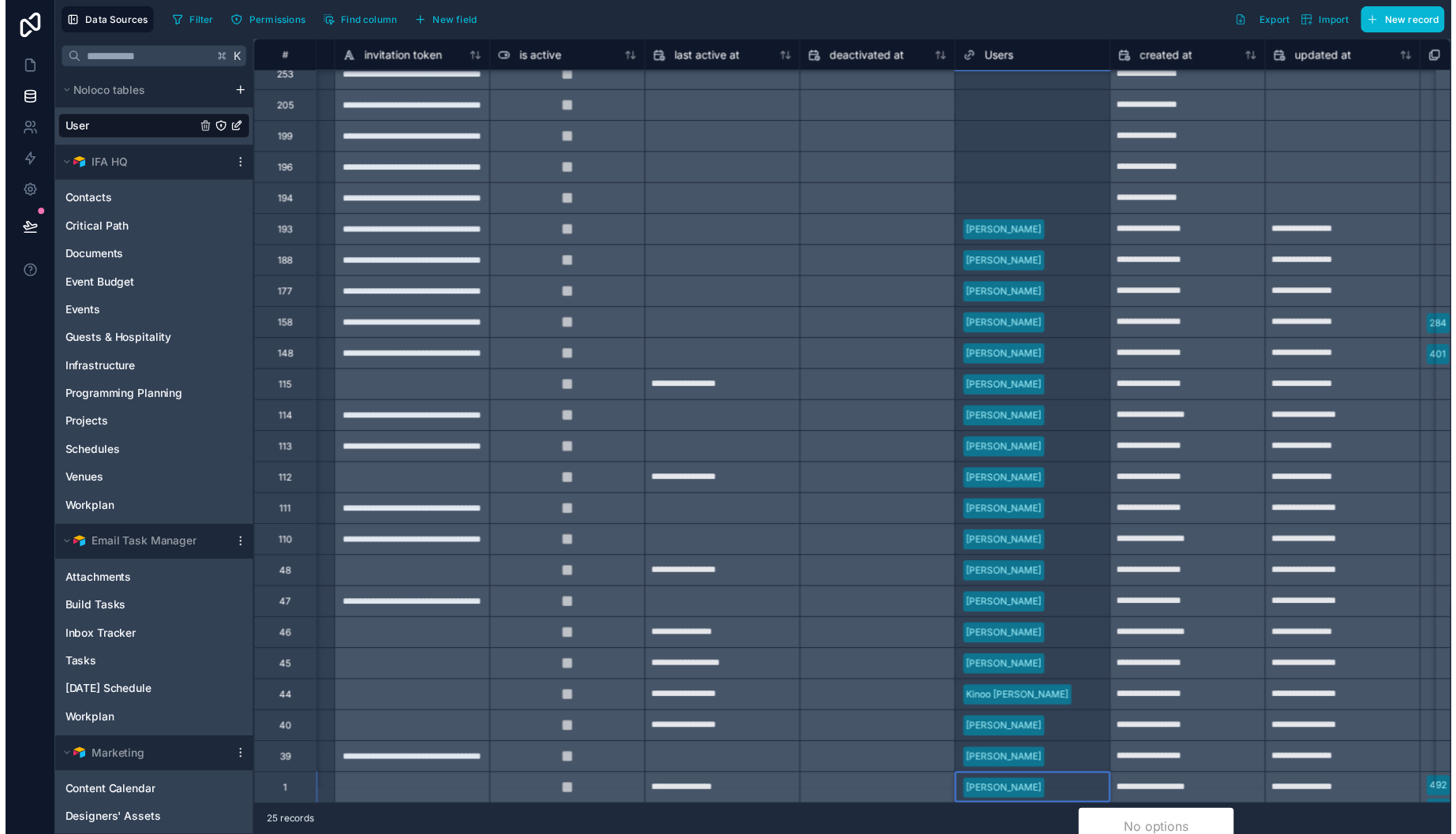
scroll to position [27, 0]
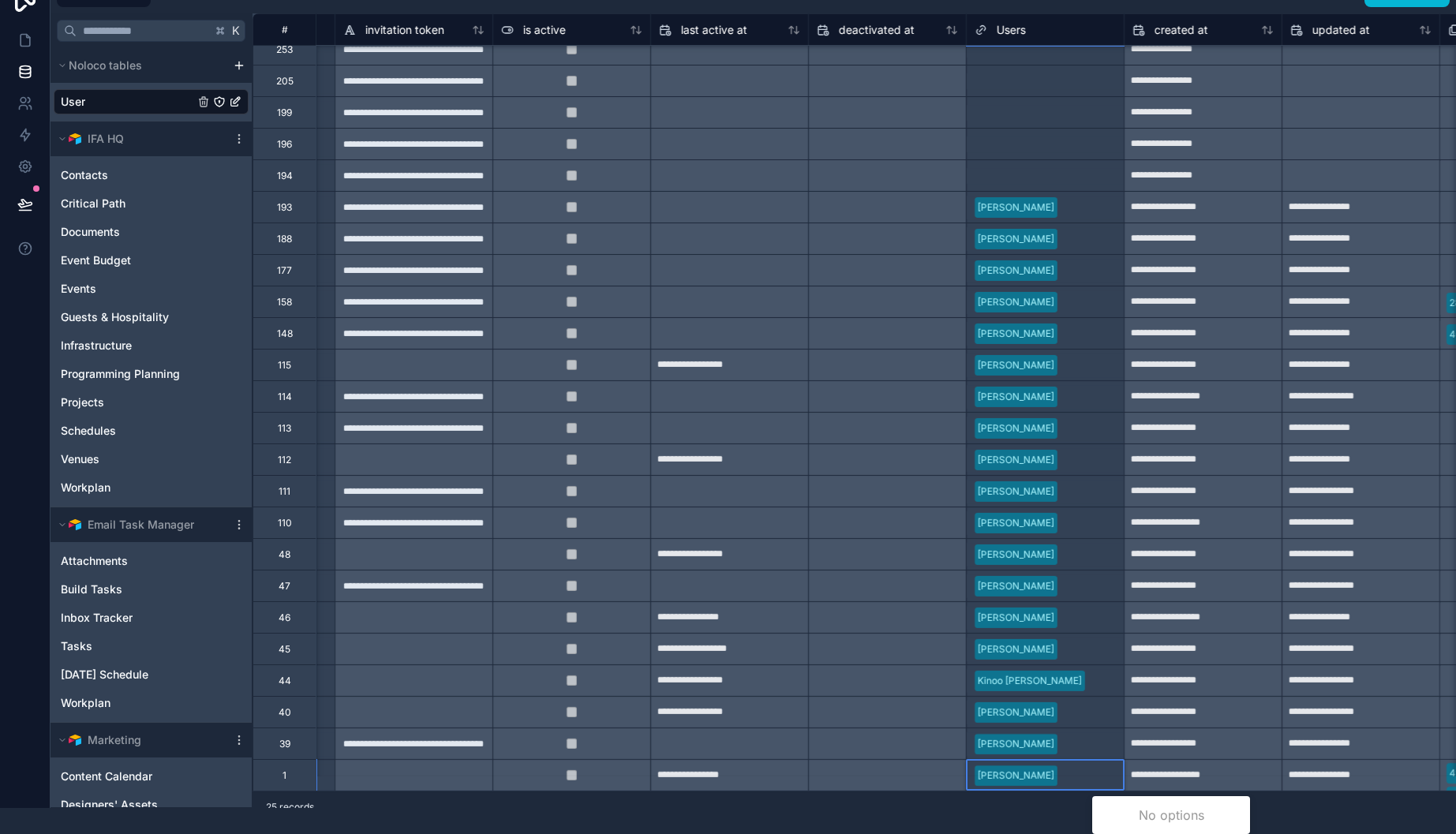
click at [1054, 777] on div "[PERSON_NAME]" at bounding box center [1016, 776] width 76 height 14
click at [1129, 738] on div "**********" at bounding box center [934, 380] width 3220 height 821
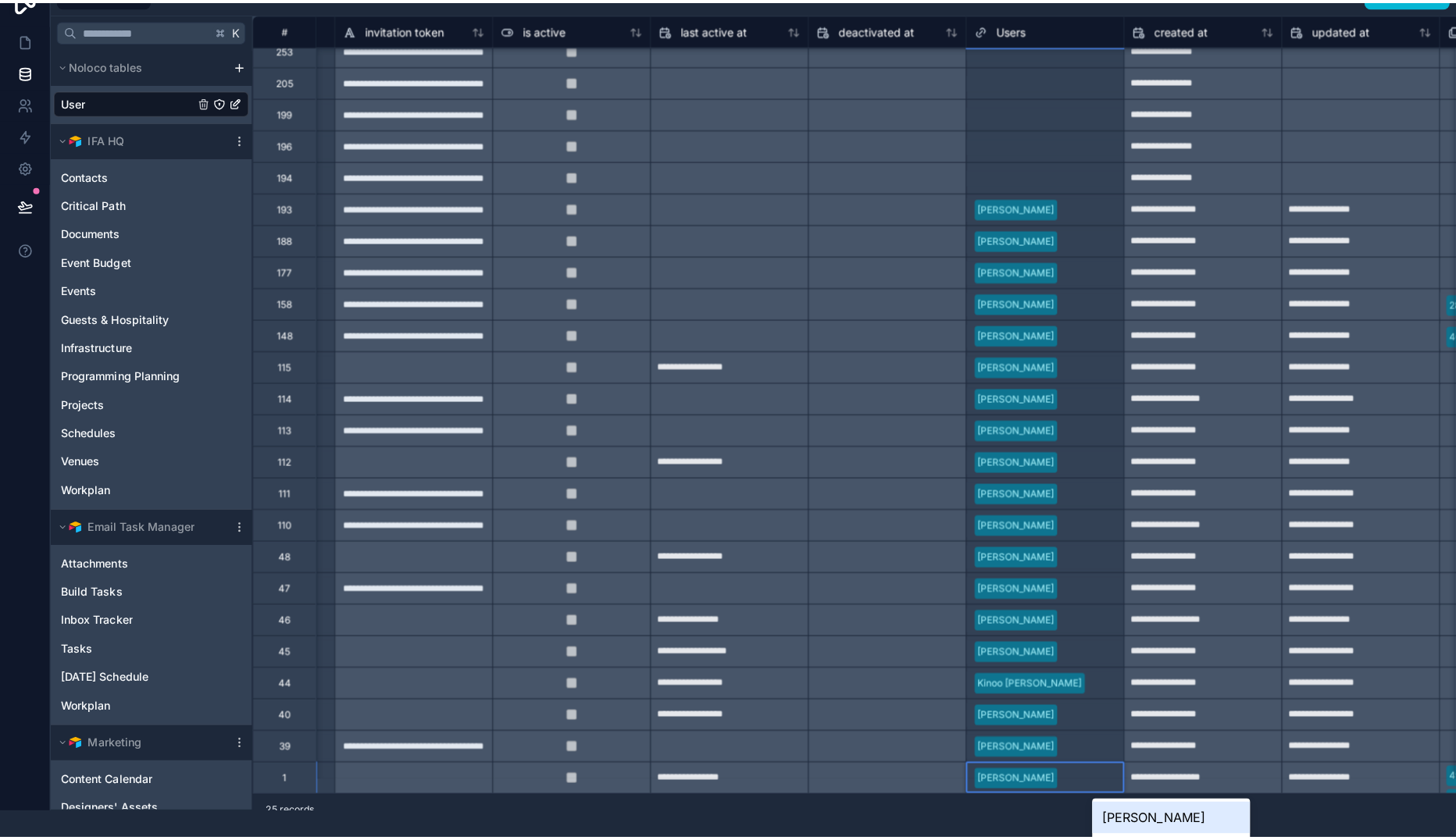
scroll to position [0, 0]
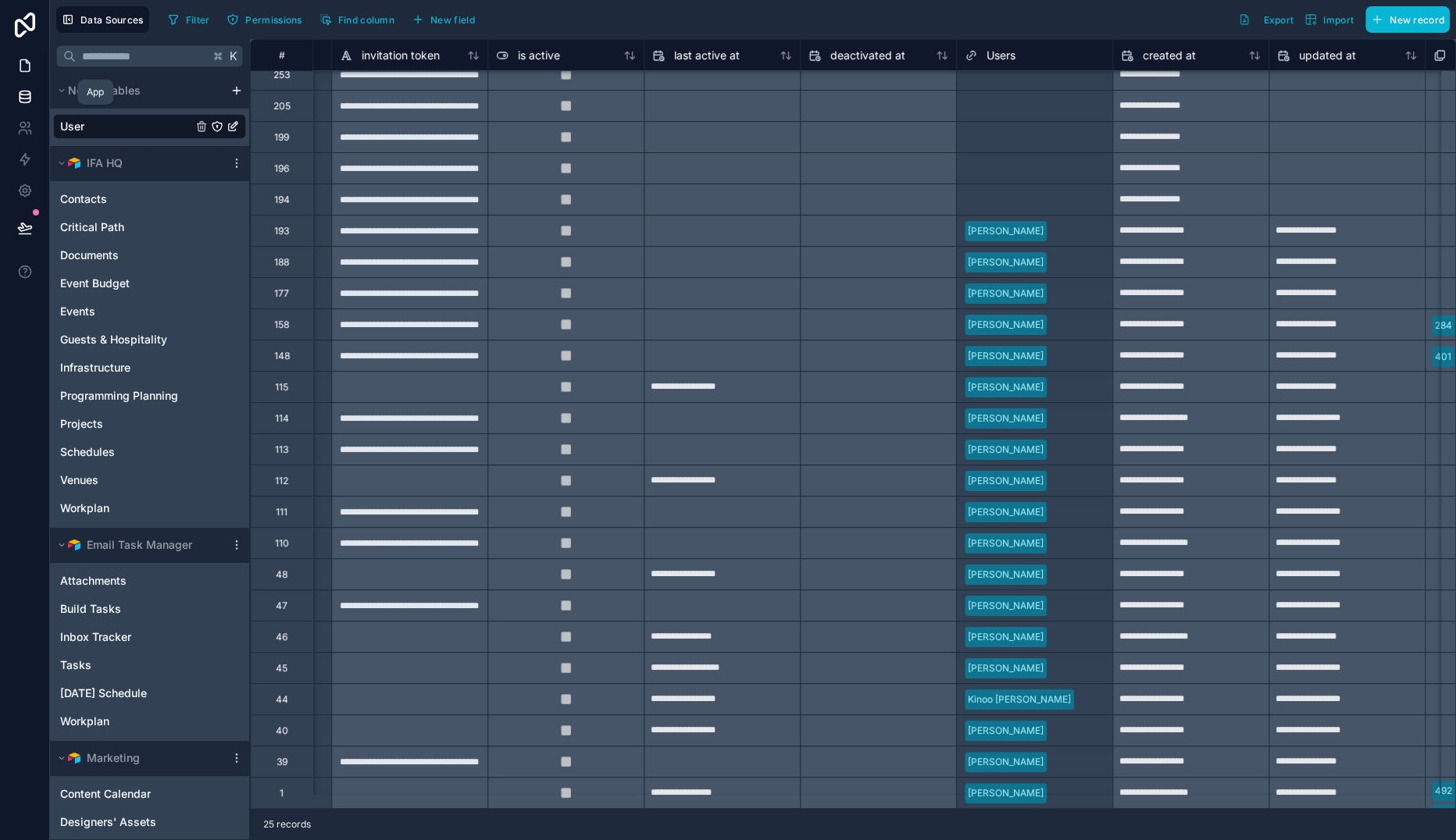
click at [33, 74] on icon at bounding box center [25, 66] width 16 height 16
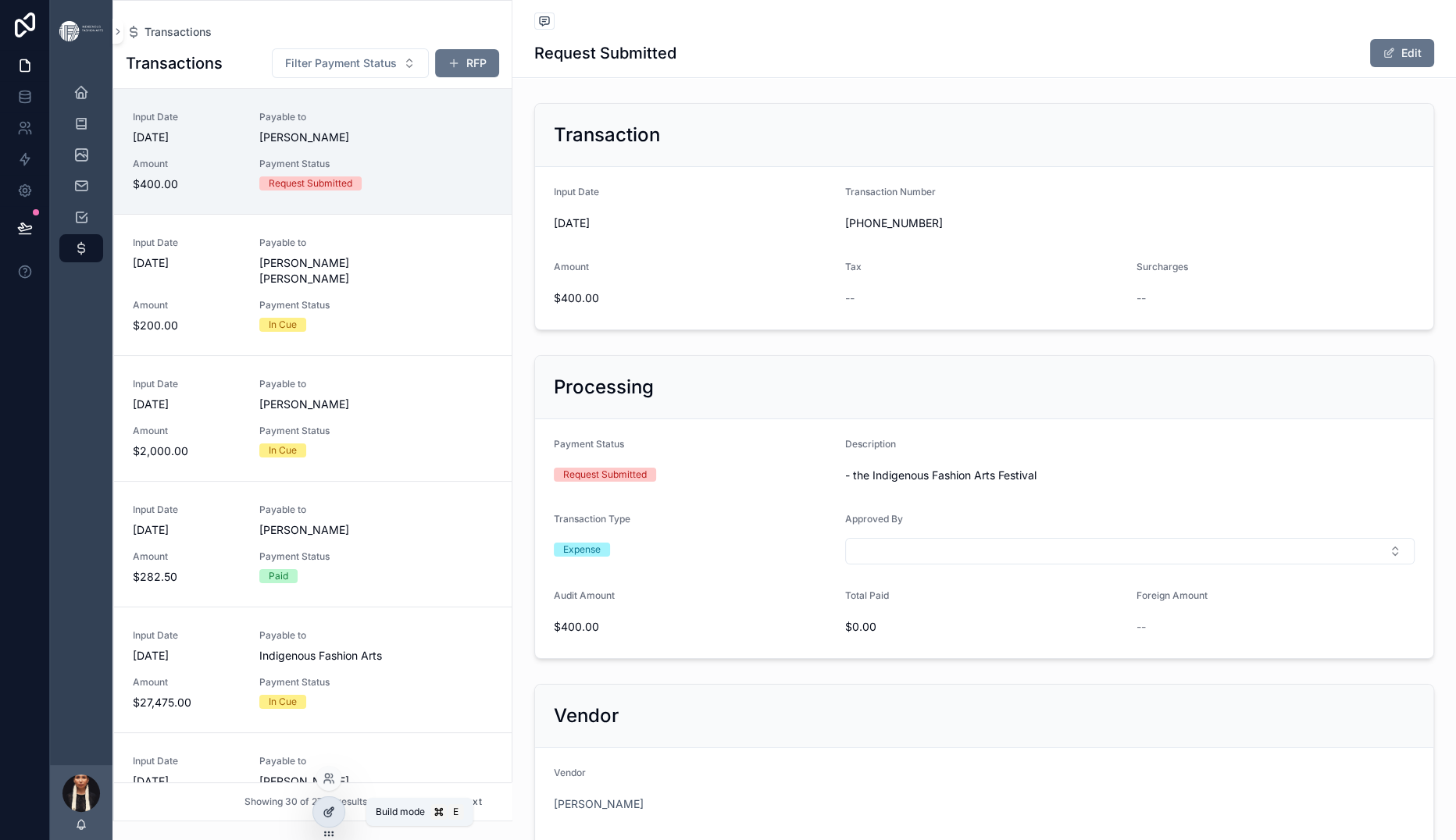
click at [332, 817] on icon at bounding box center [328, 813] width 7 height 7
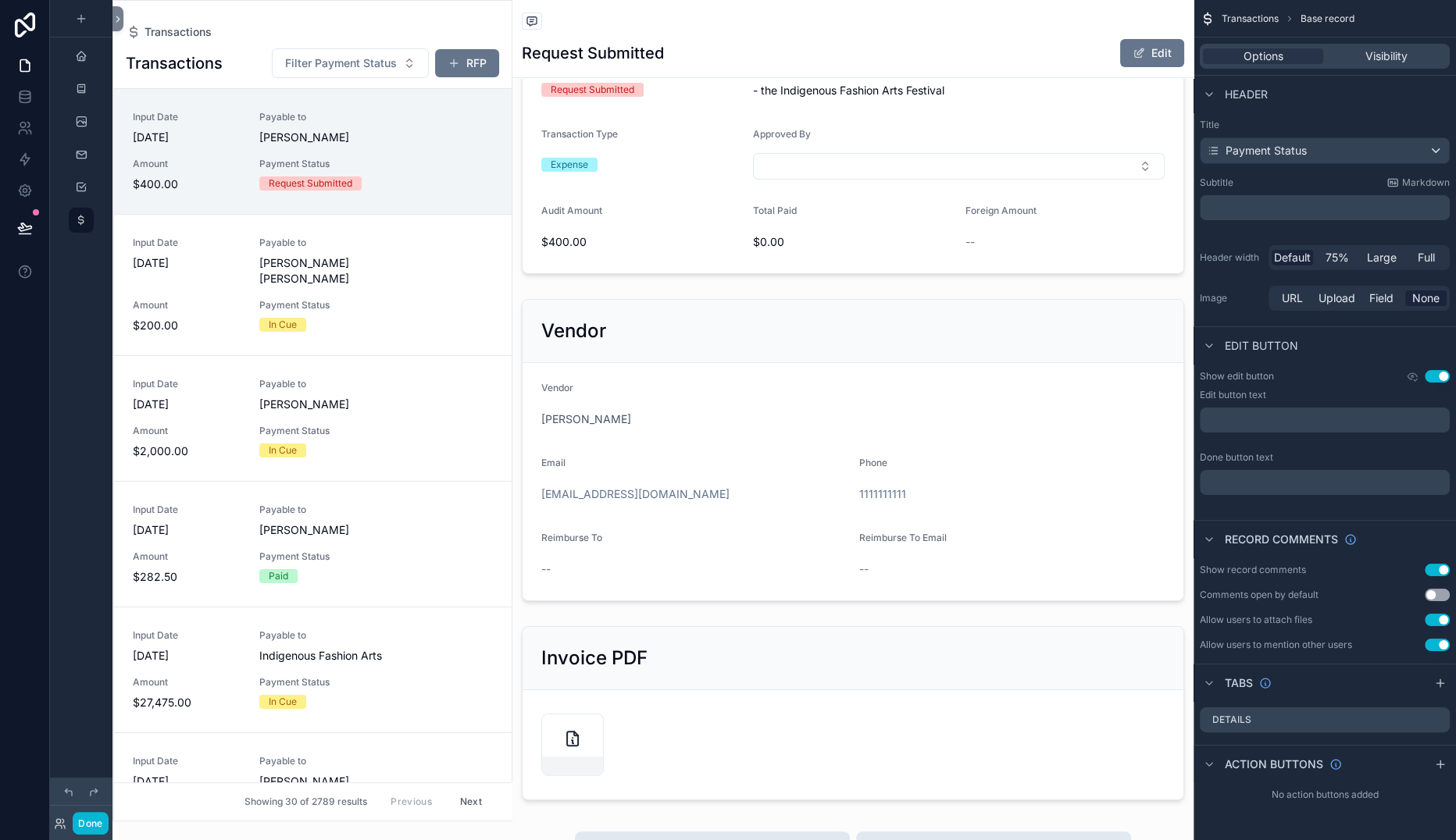
scroll to position [506, 0]
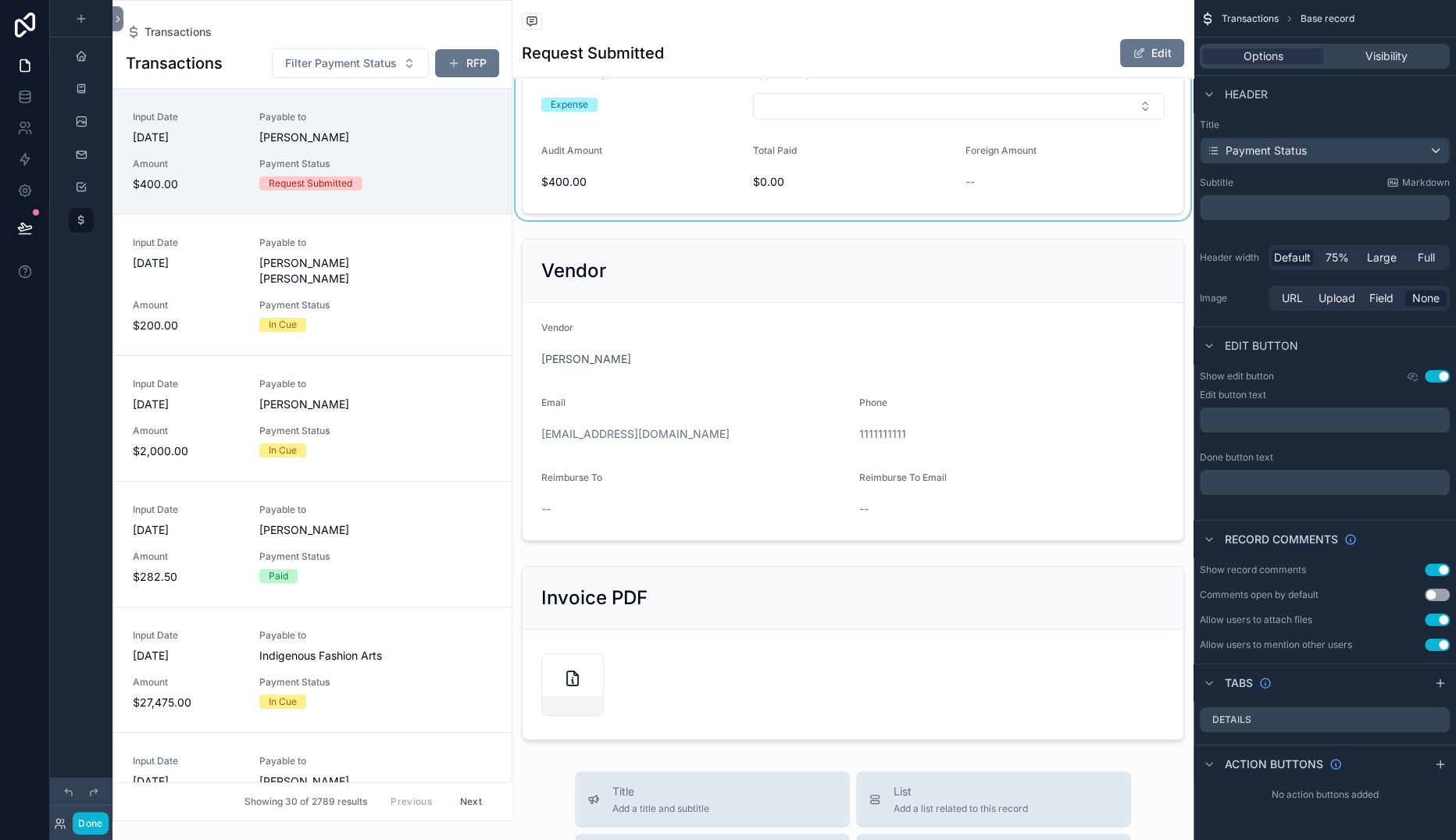
click at [924, 220] on div "scrollable content" at bounding box center [852, 62] width 681 height 316
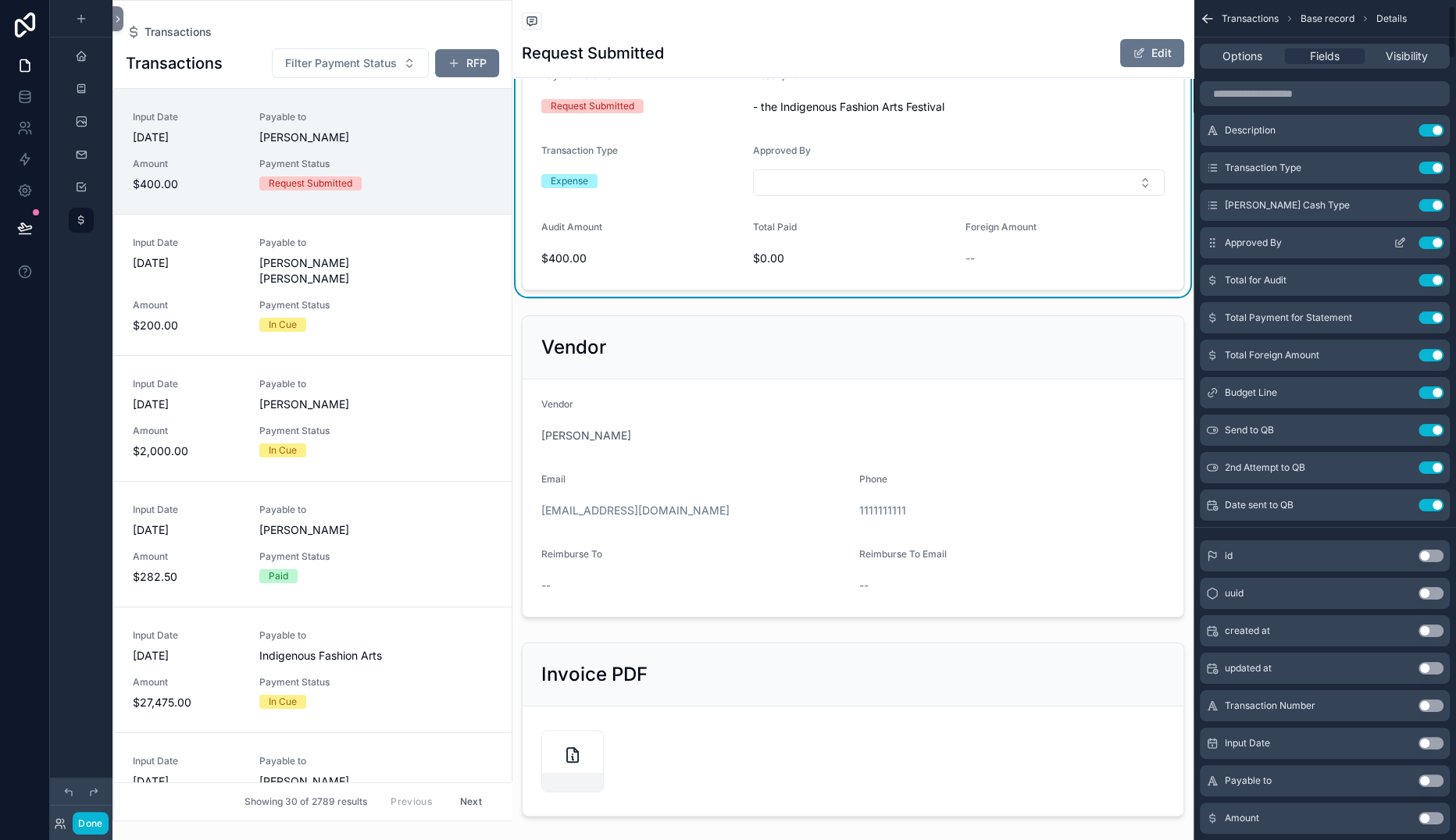
scroll to position [98, 0]
click at [1395, 237] on icon "scrollable content" at bounding box center [1403, 236] width 2 height 2
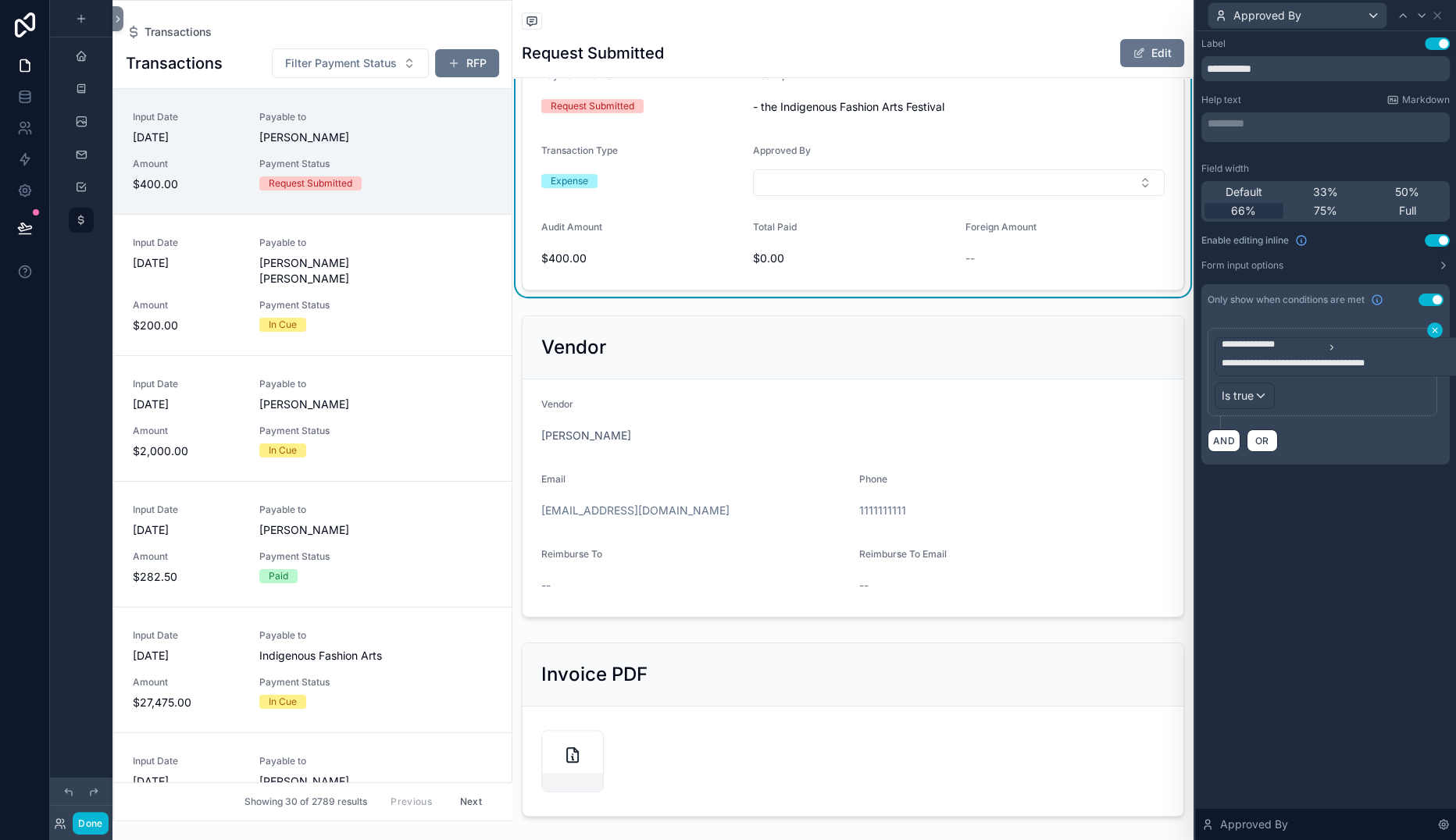
click at [1395, 335] on icon at bounding box center [1435, 330] width 10 height 10
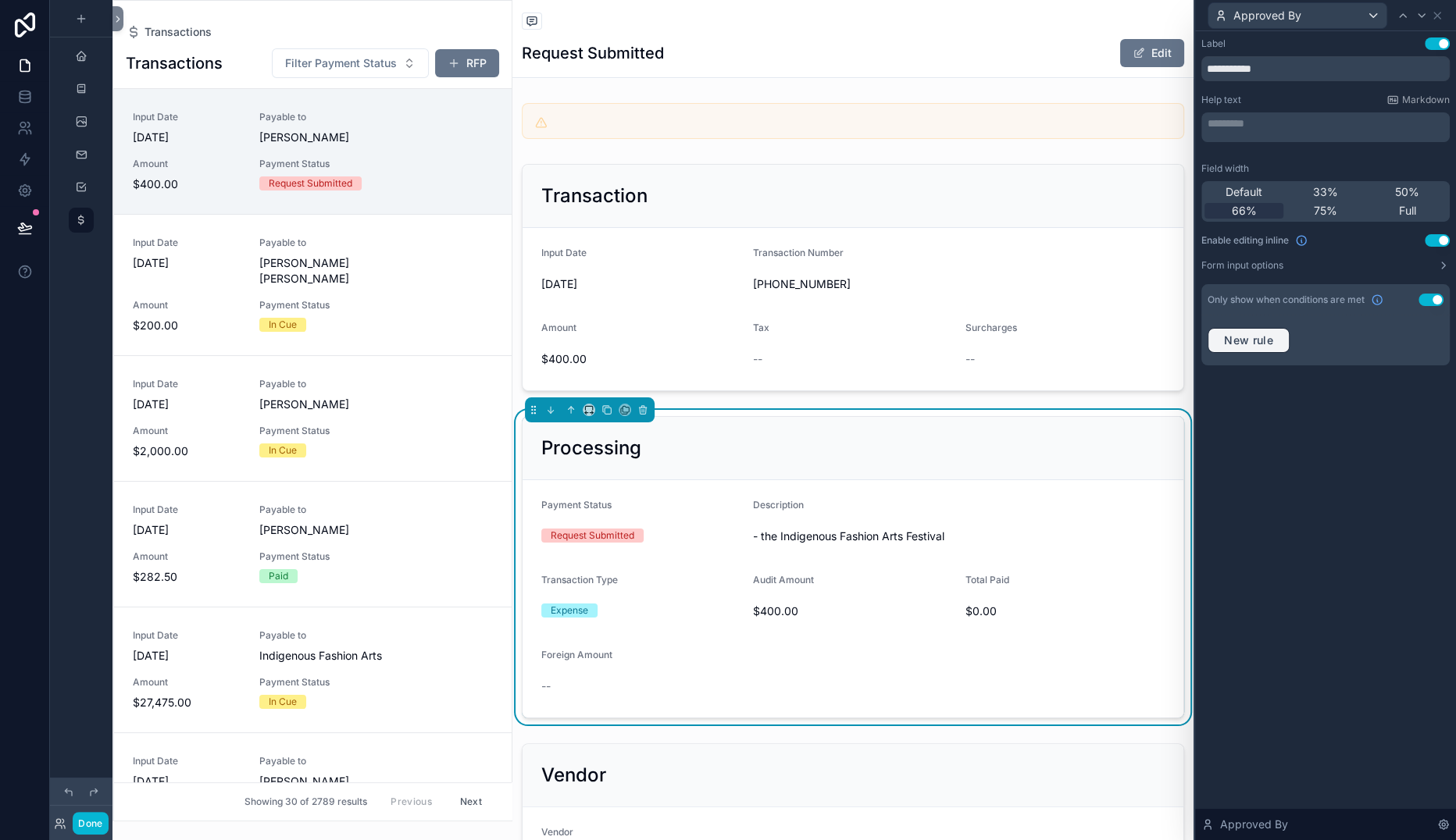
click at [1218, 348] on span "New rule" at bounding box center [1248, 340] width 61 height 14
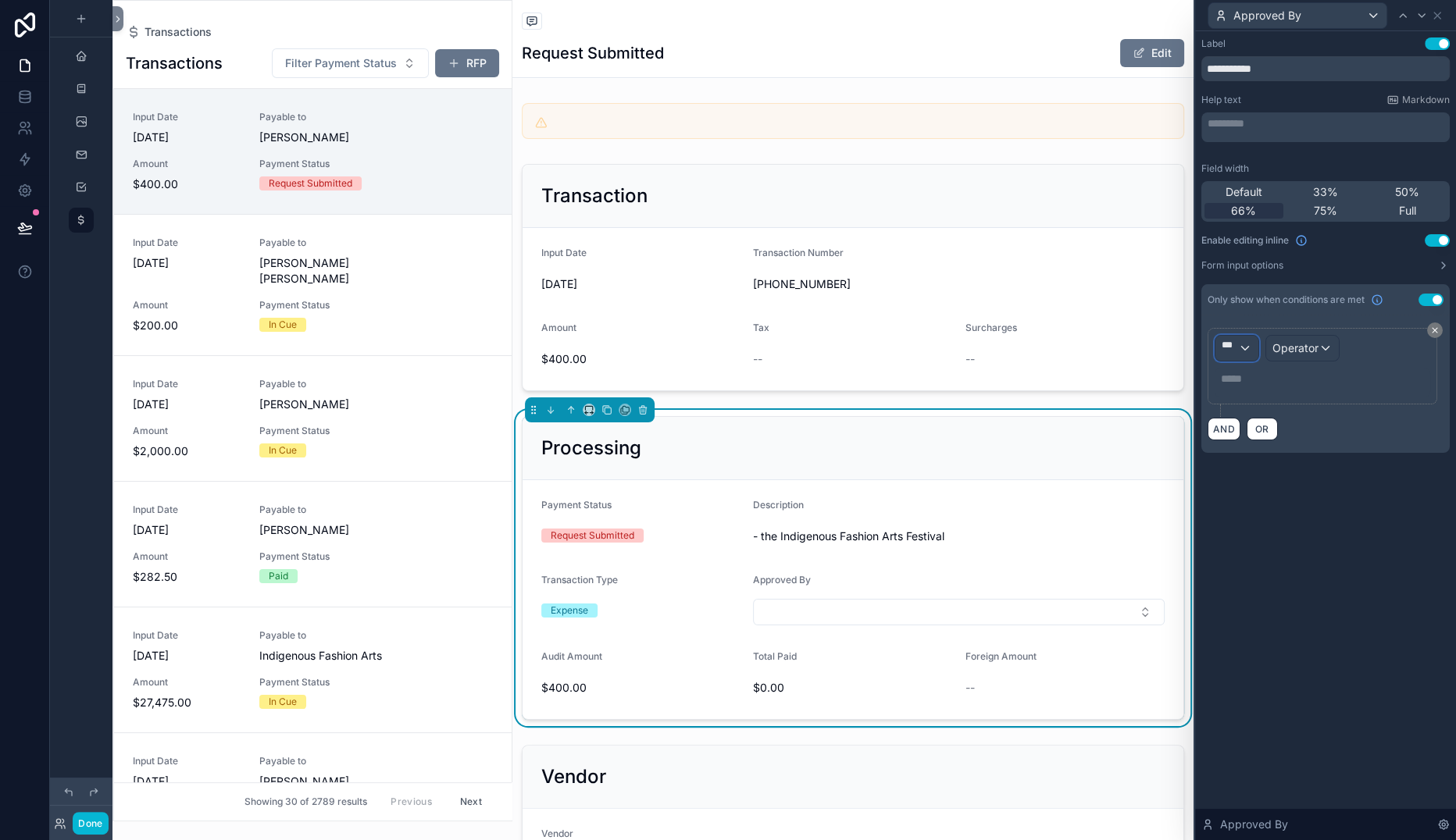
click at [1215, 361] on div "***" at bounding box center [1236, 348] width 43 height 25
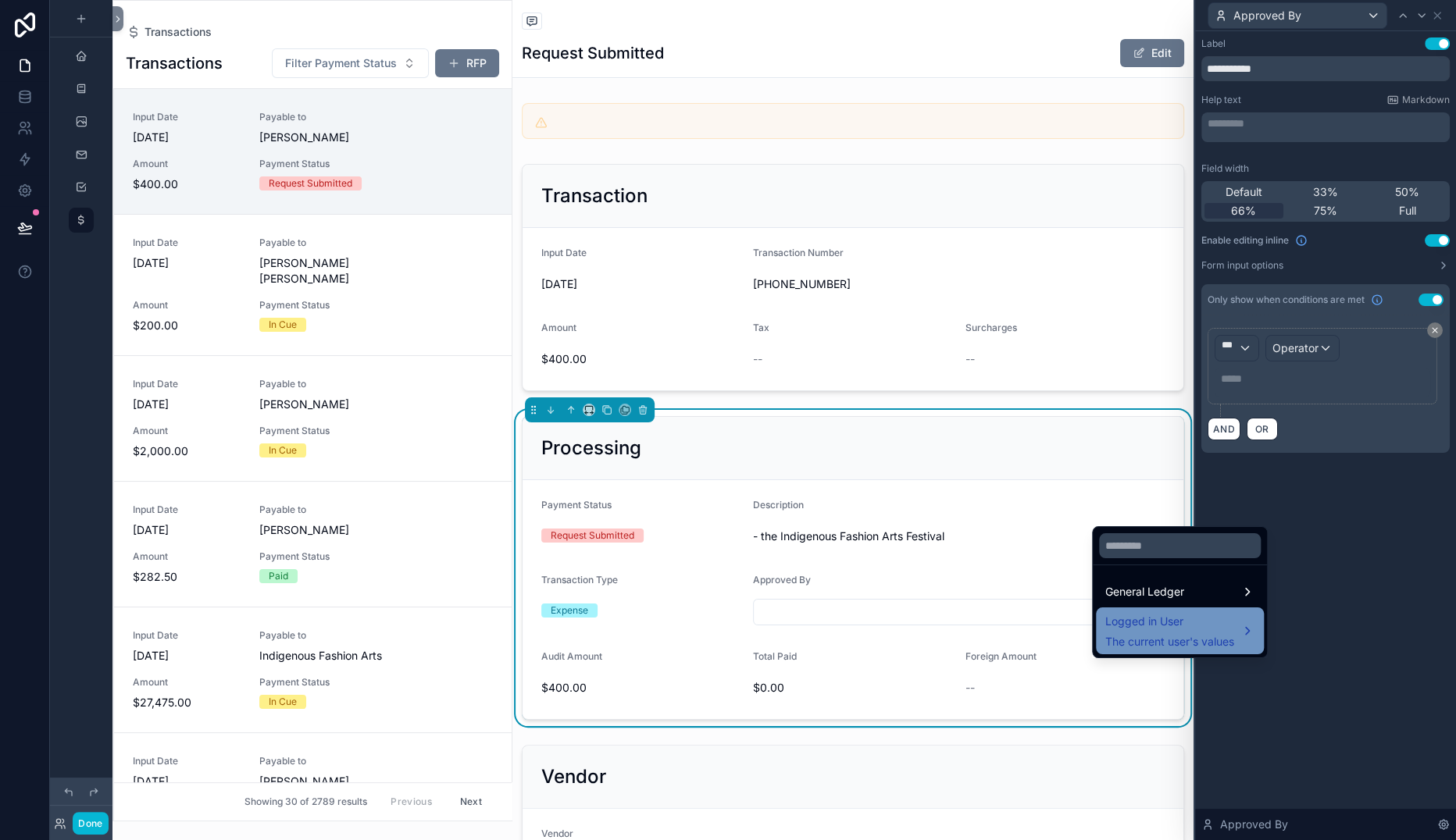
click at [1168, 631] on span "Logged in User" at bounding box center [1169, 621] width 129 height 19
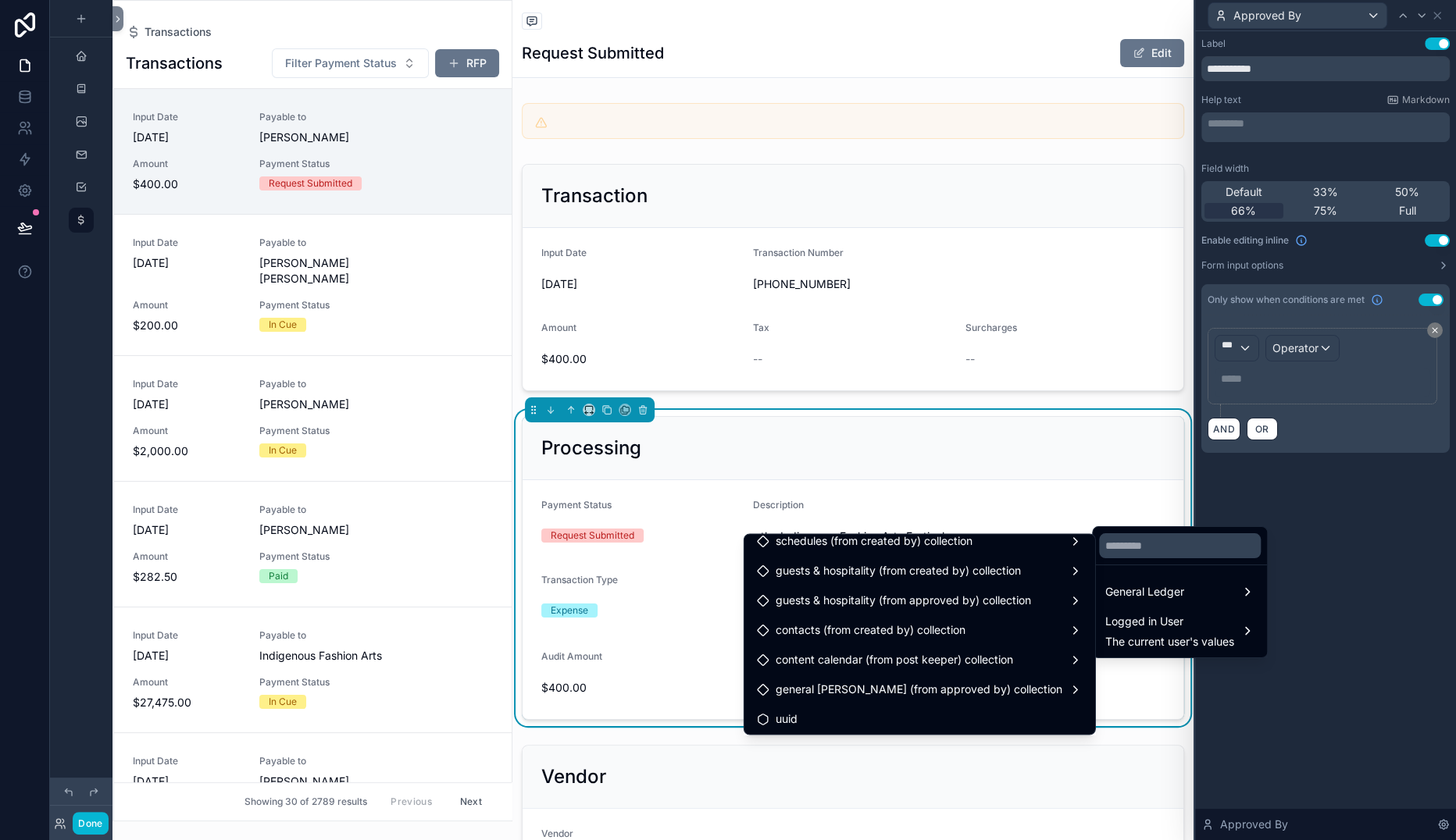
scroll to position [489, 0]
click at [751, 464] on div "Users" at bounding box center [919, 450] width 344 height 28
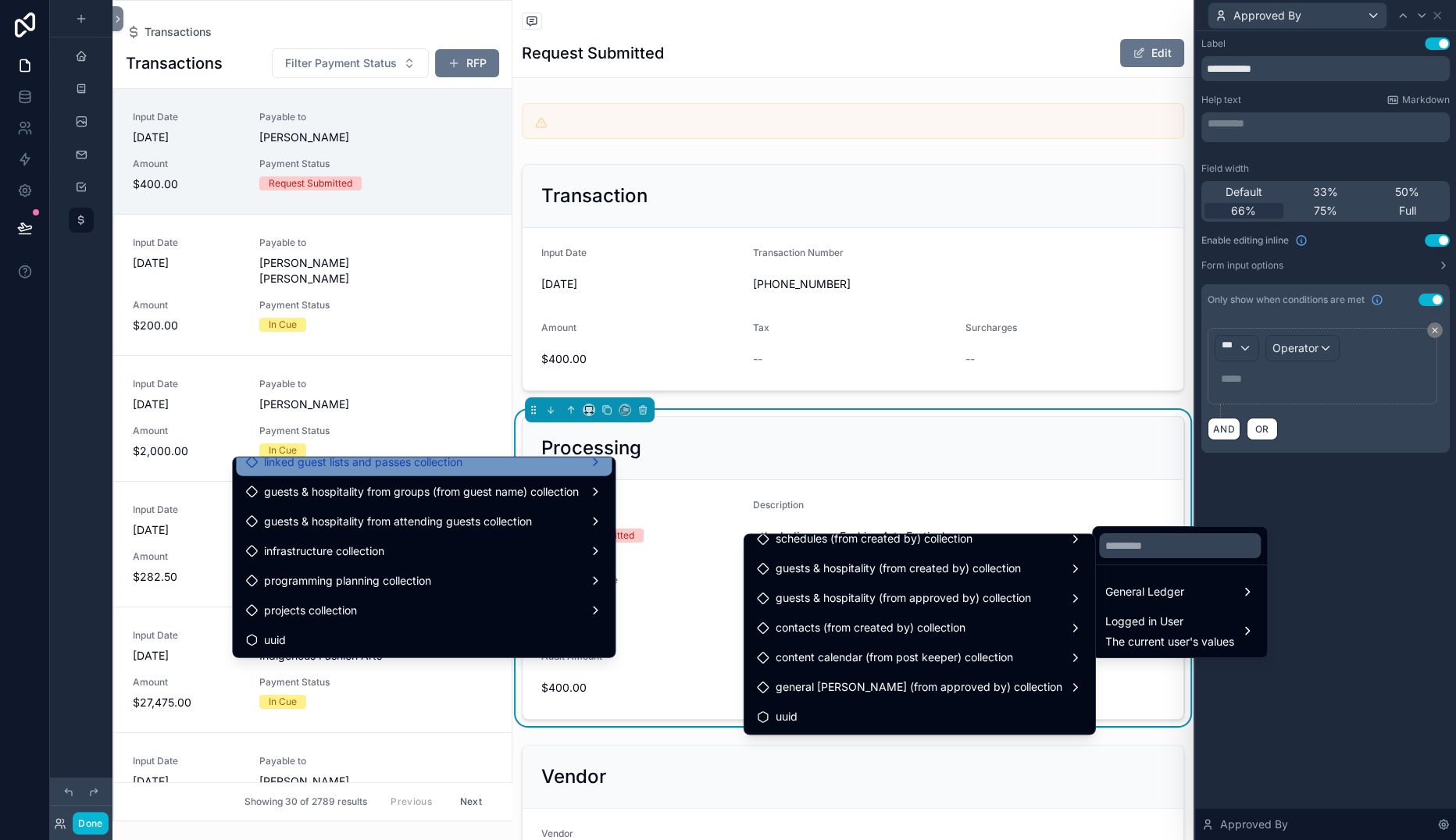
scroll to position [6544, 0]
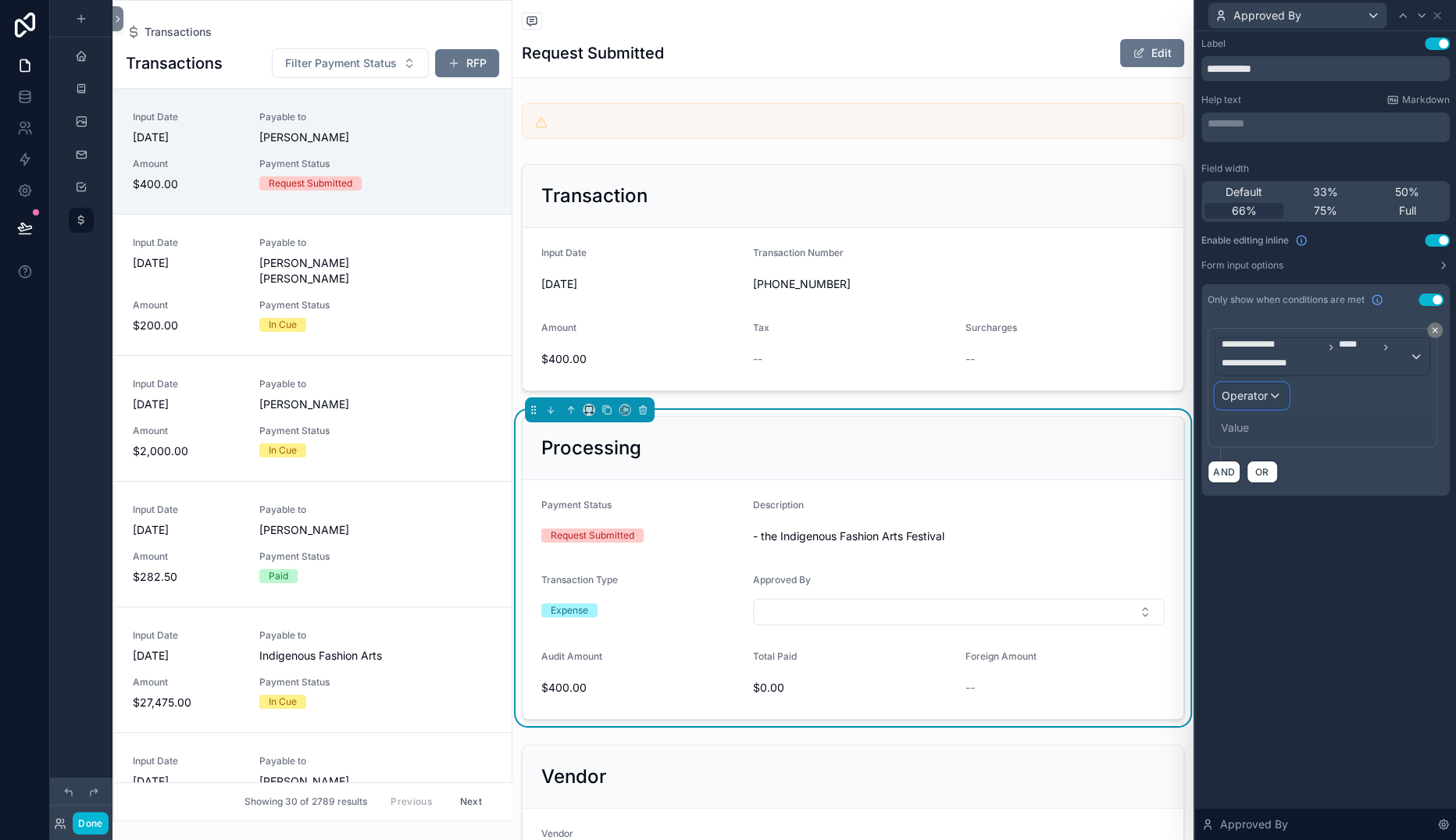
click at [1215, 409] on div "Operator" at bounding box center [1252, 396] width 73 height 25
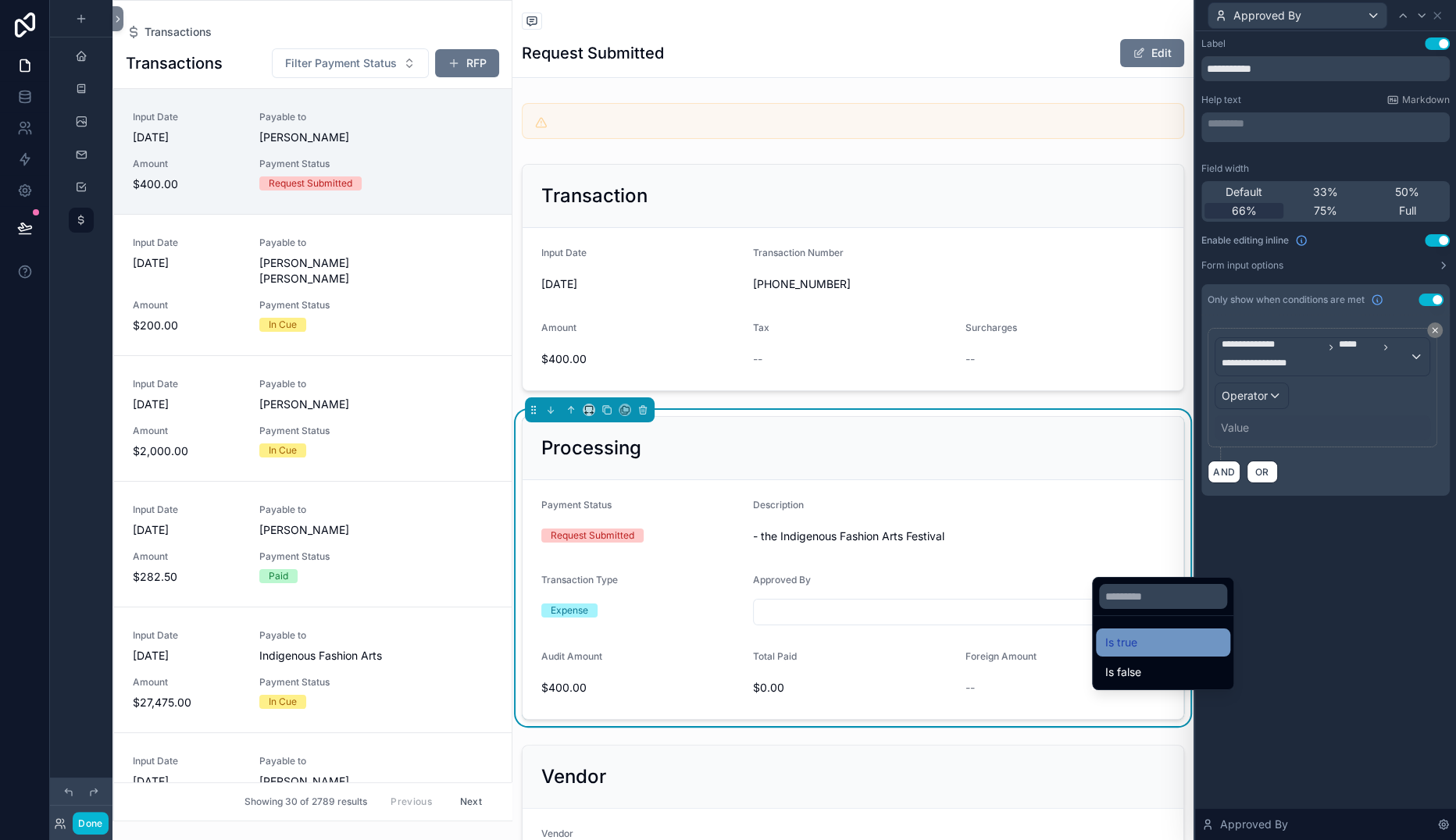
click at [1137, 652] on span "Is true" at bounding box center [1121, 643] width 32 height 19
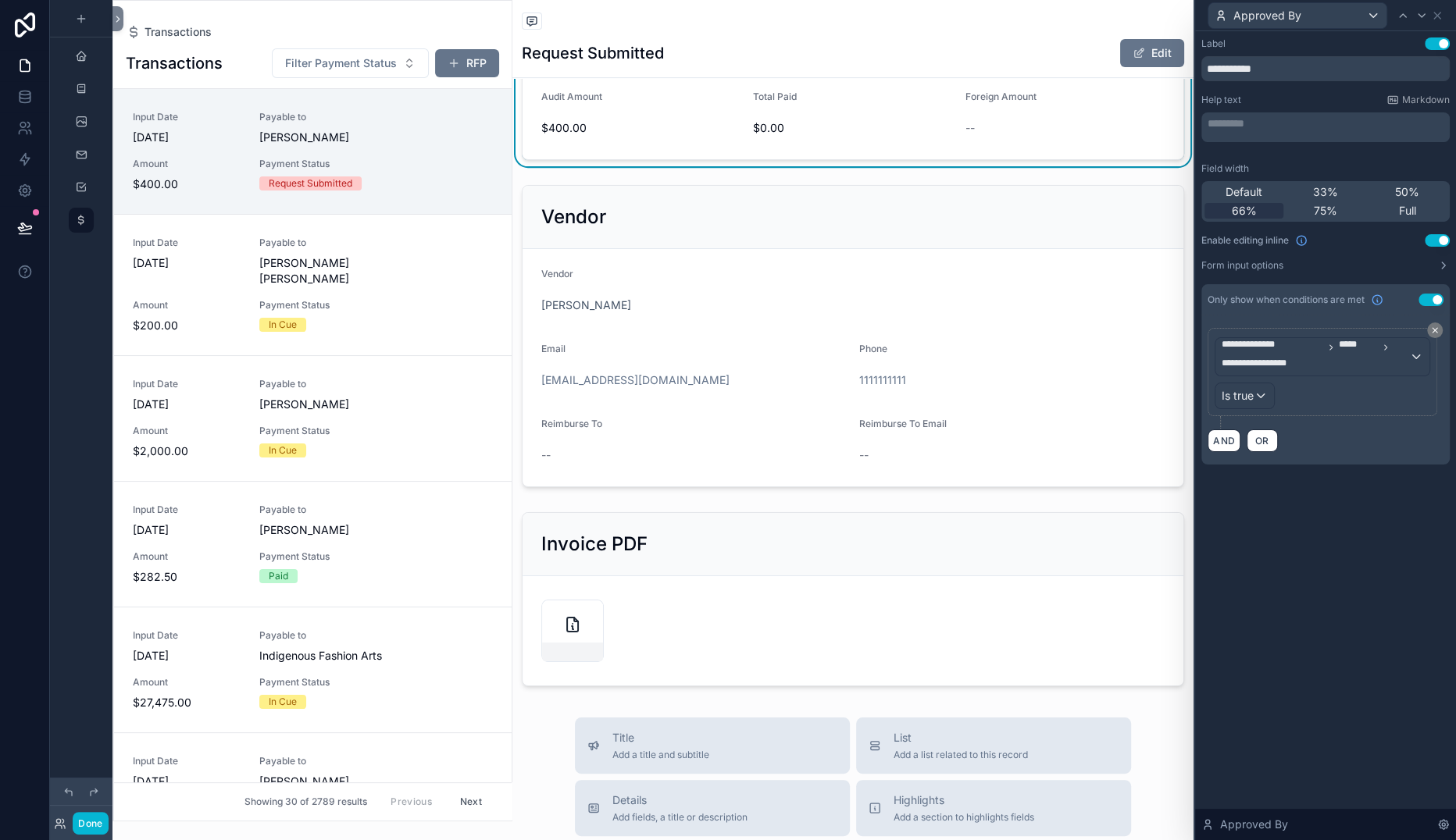
scroll to position [583, 0]
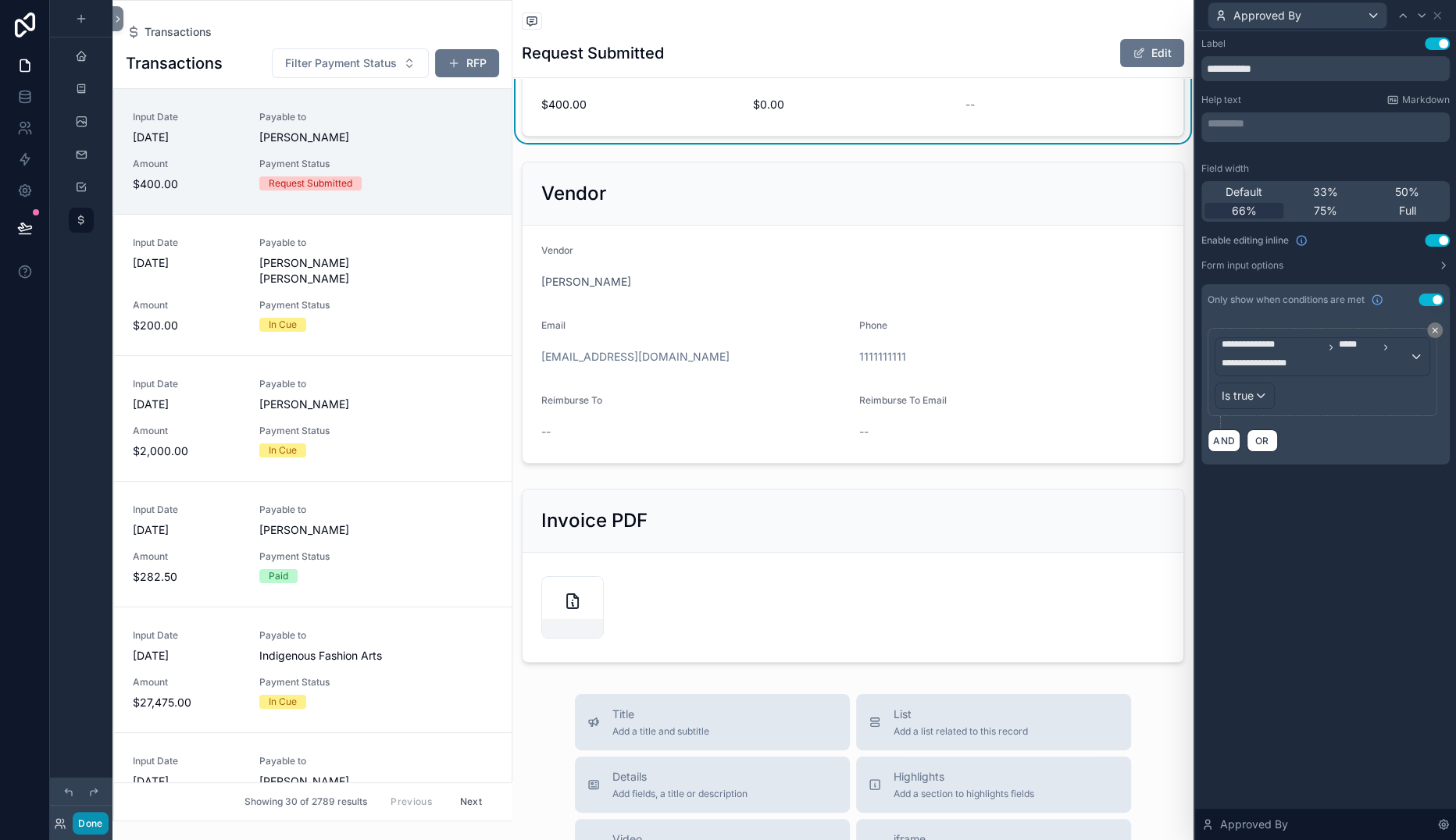
click at [108, 819] on button "Done" at bounding box center [91, 823] width 36 height 22
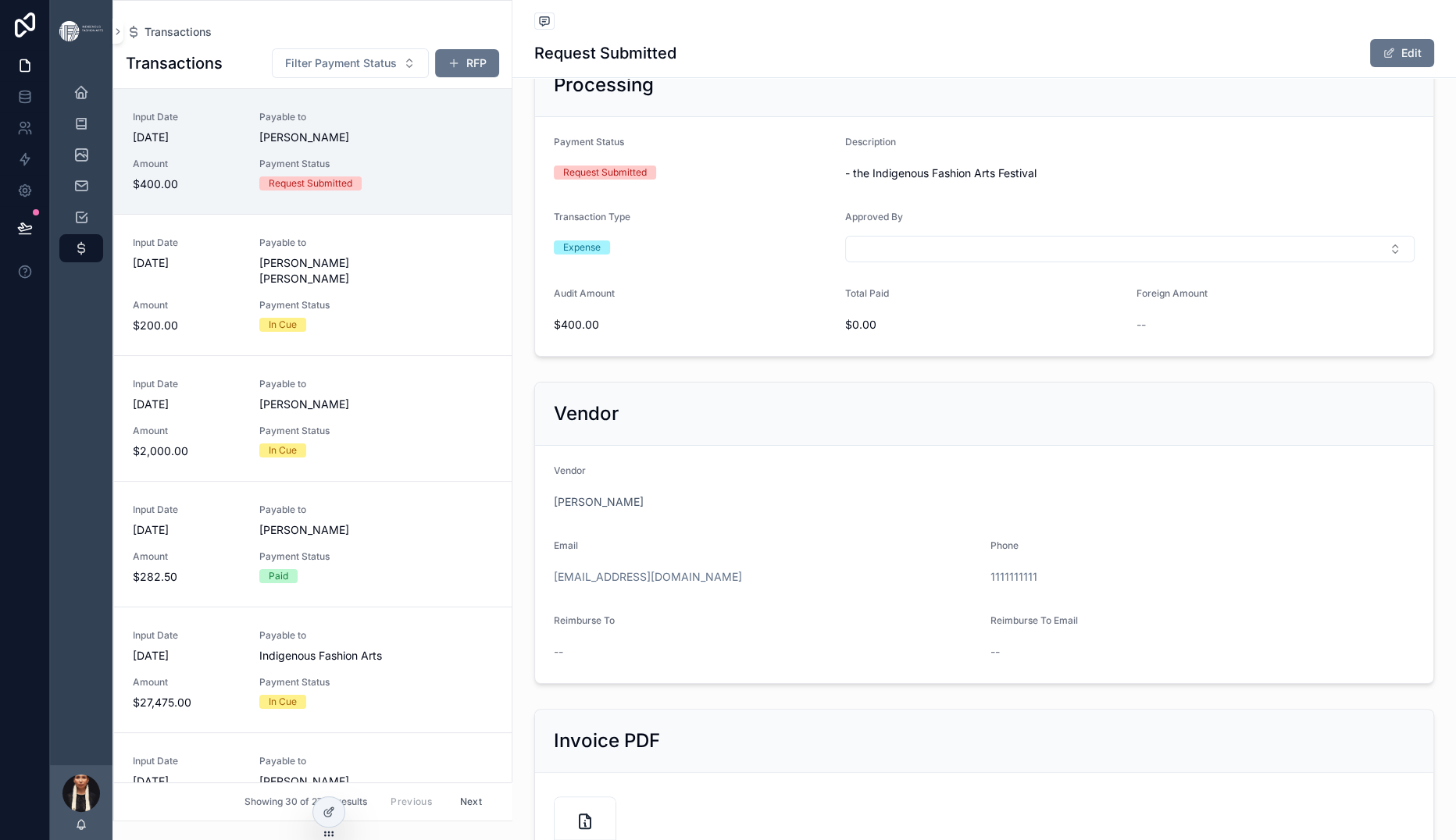
scroll to position [293, 0]
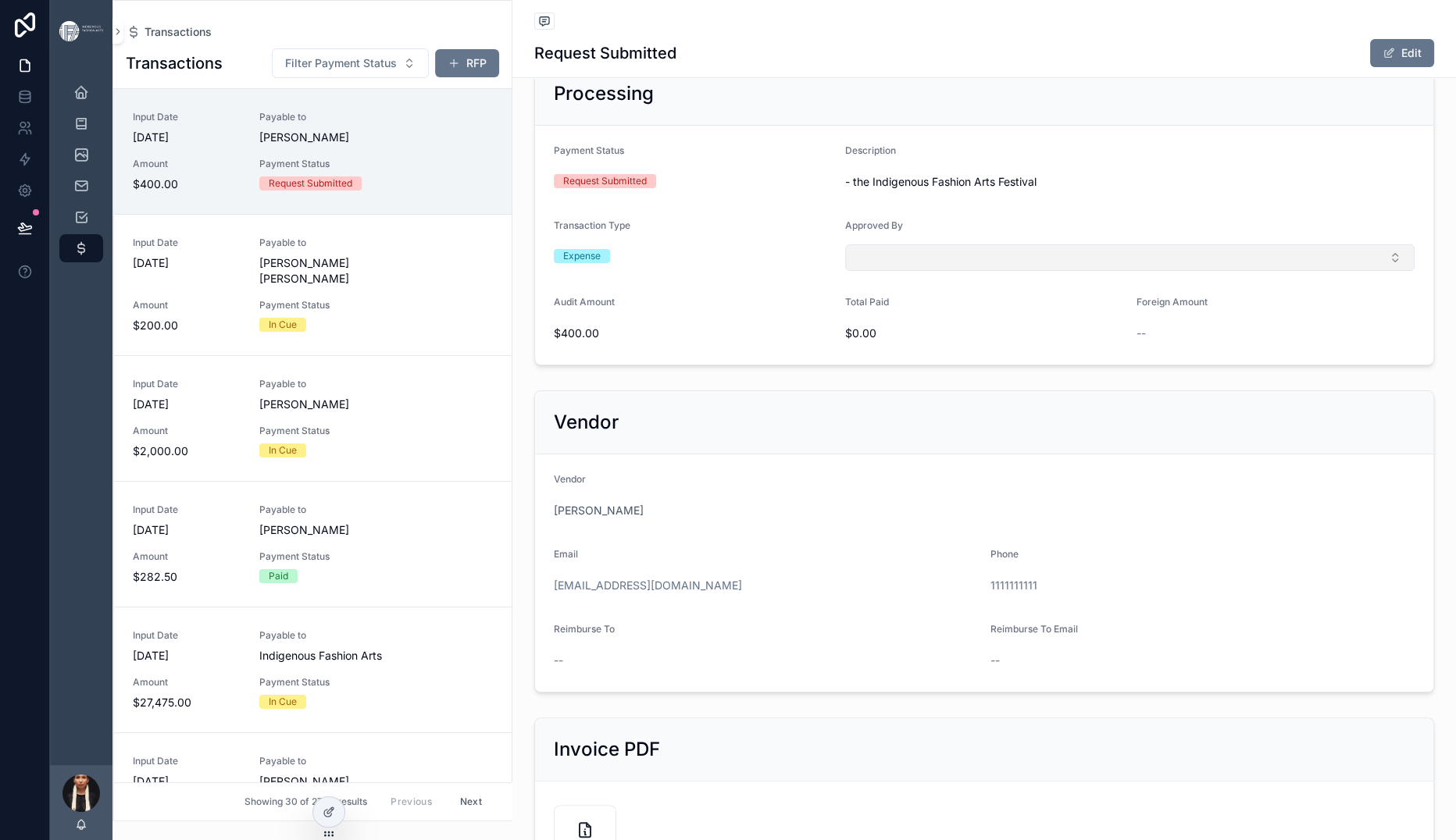
click at [1057, 271] on button "Select Button" at bounding box center [1130, 258] width 570 height 27
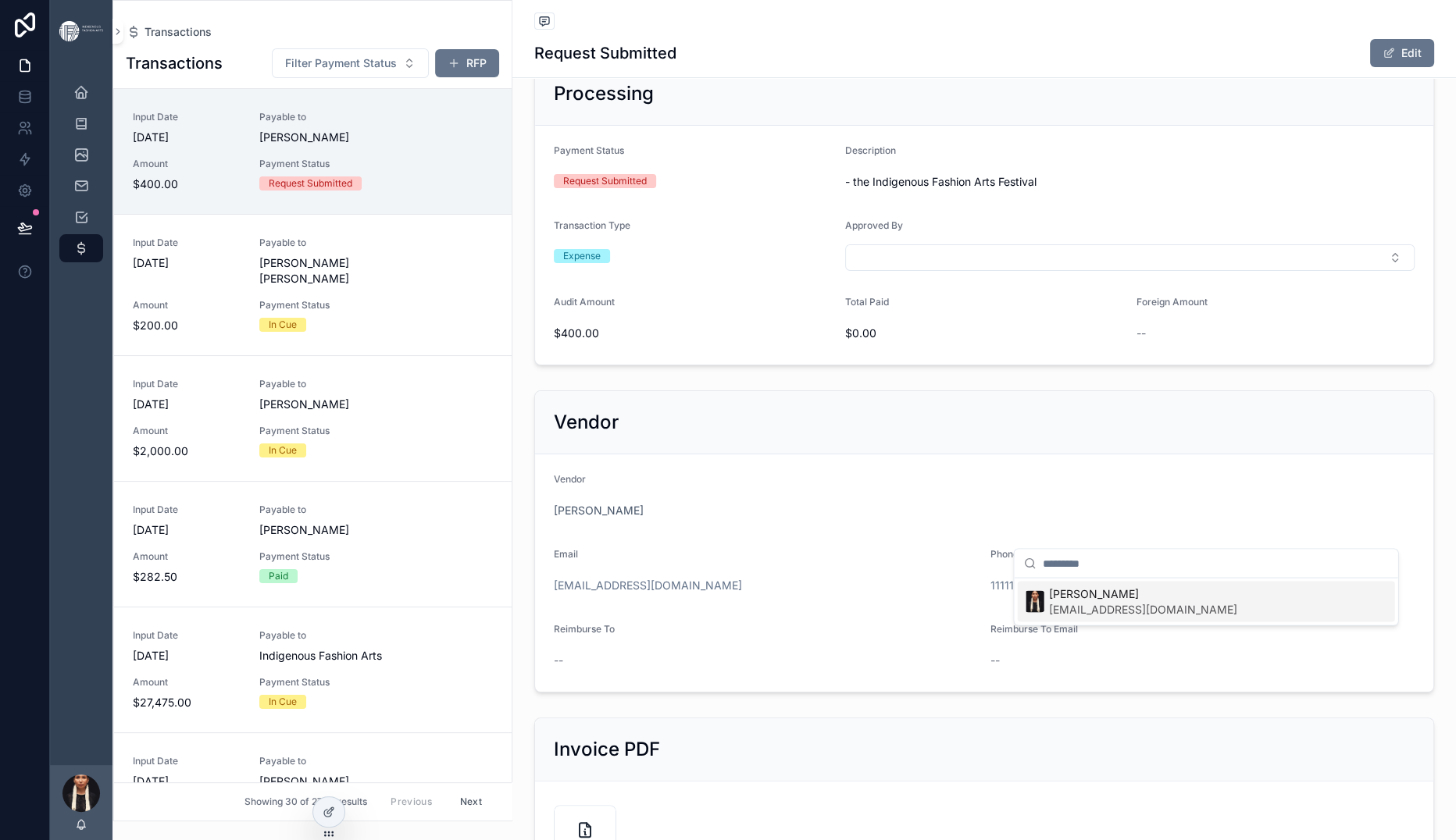
click at [1004, 364] on form "Payment Status Request Submitted Description - the Indigenous Fashion Arts Fest…" at bounding box center [984, 244] width 898 height 239
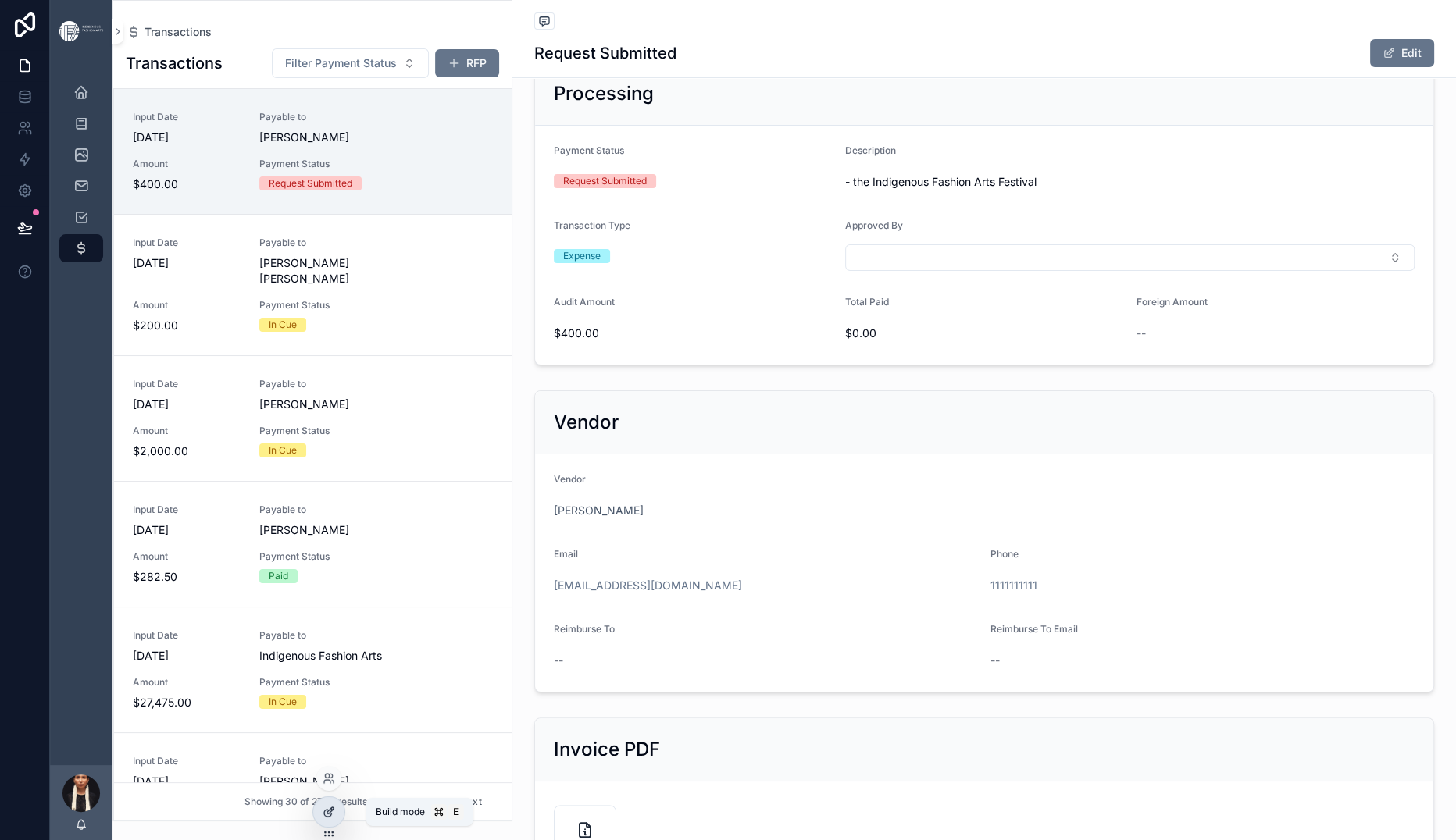
click at [335, 816] on icon at bounding box center [329, 812] width 12 height 12
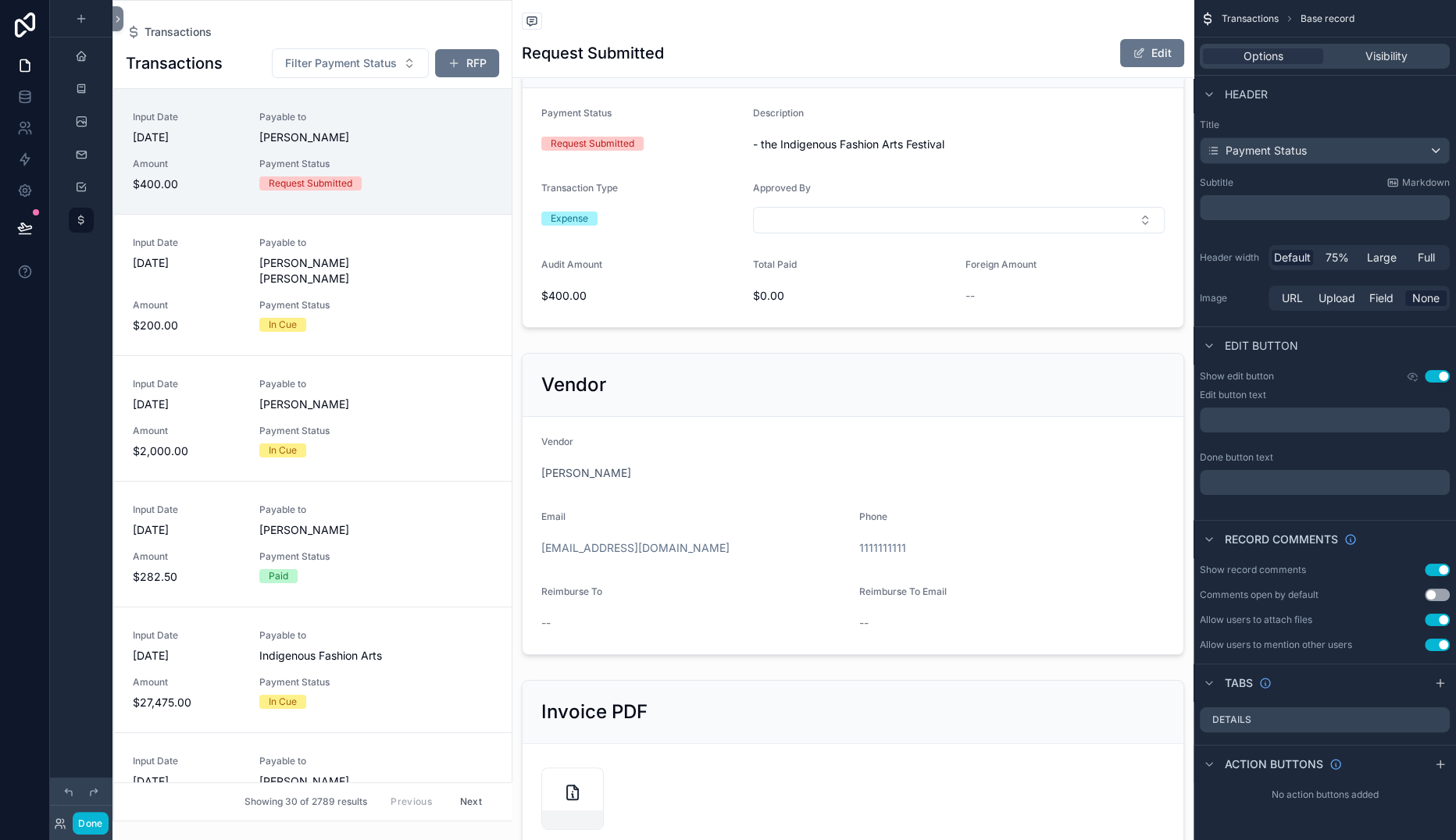
scroll to position [429, 0]
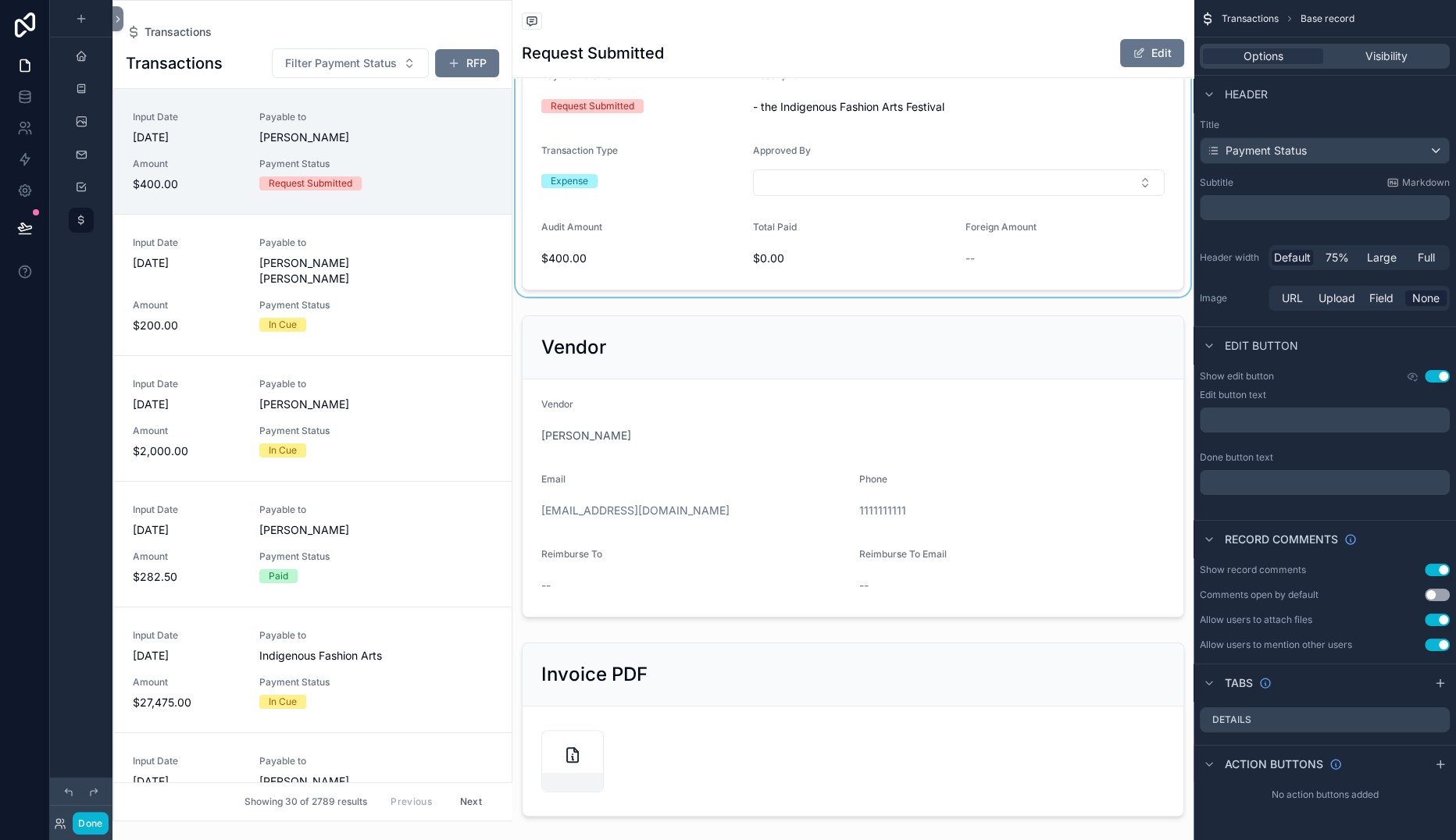
click at [762, 297] on div "scrollable content" at bounding box center [852, 139] width 681 height 316
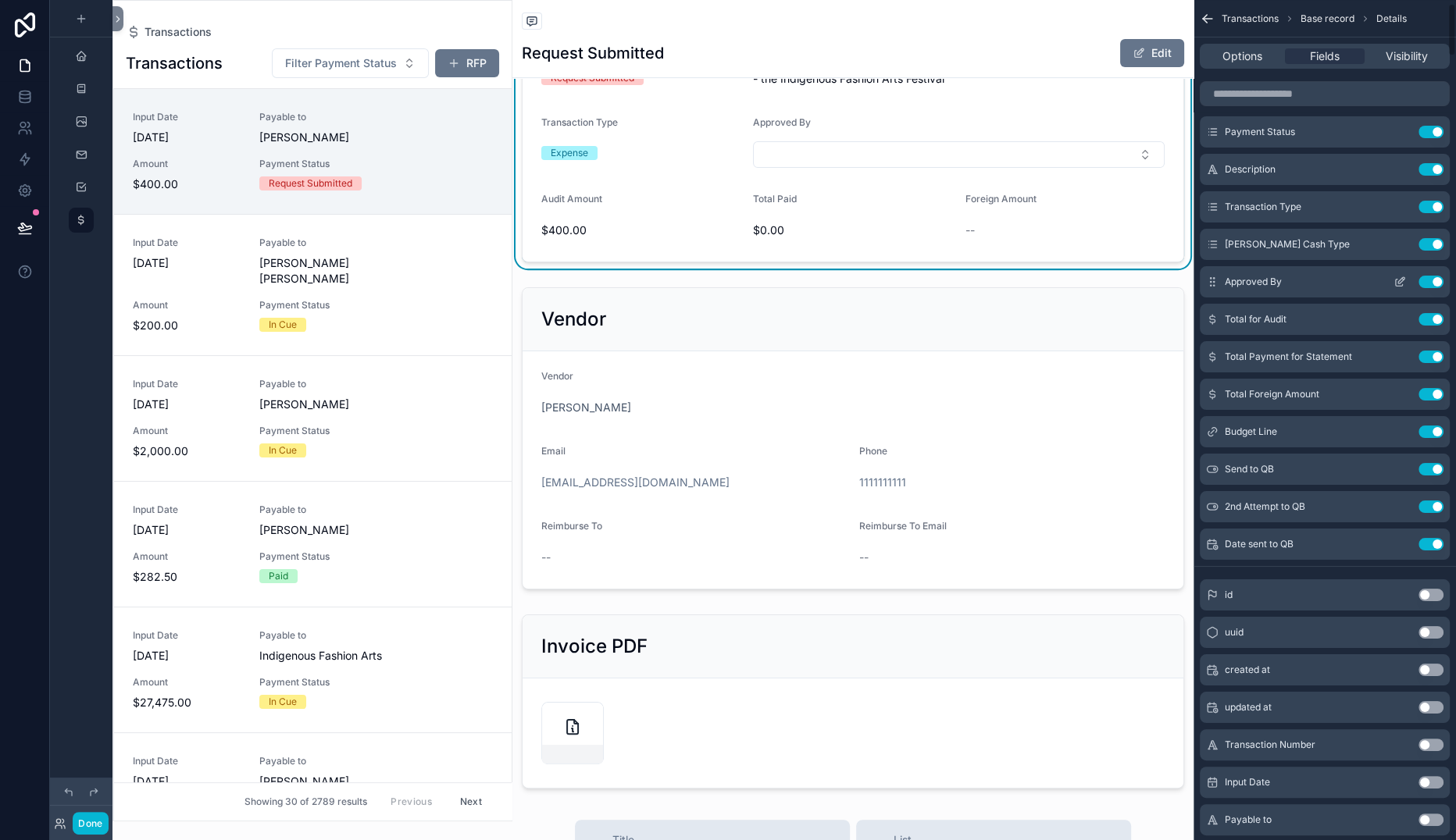
scroll to position [63, 0]
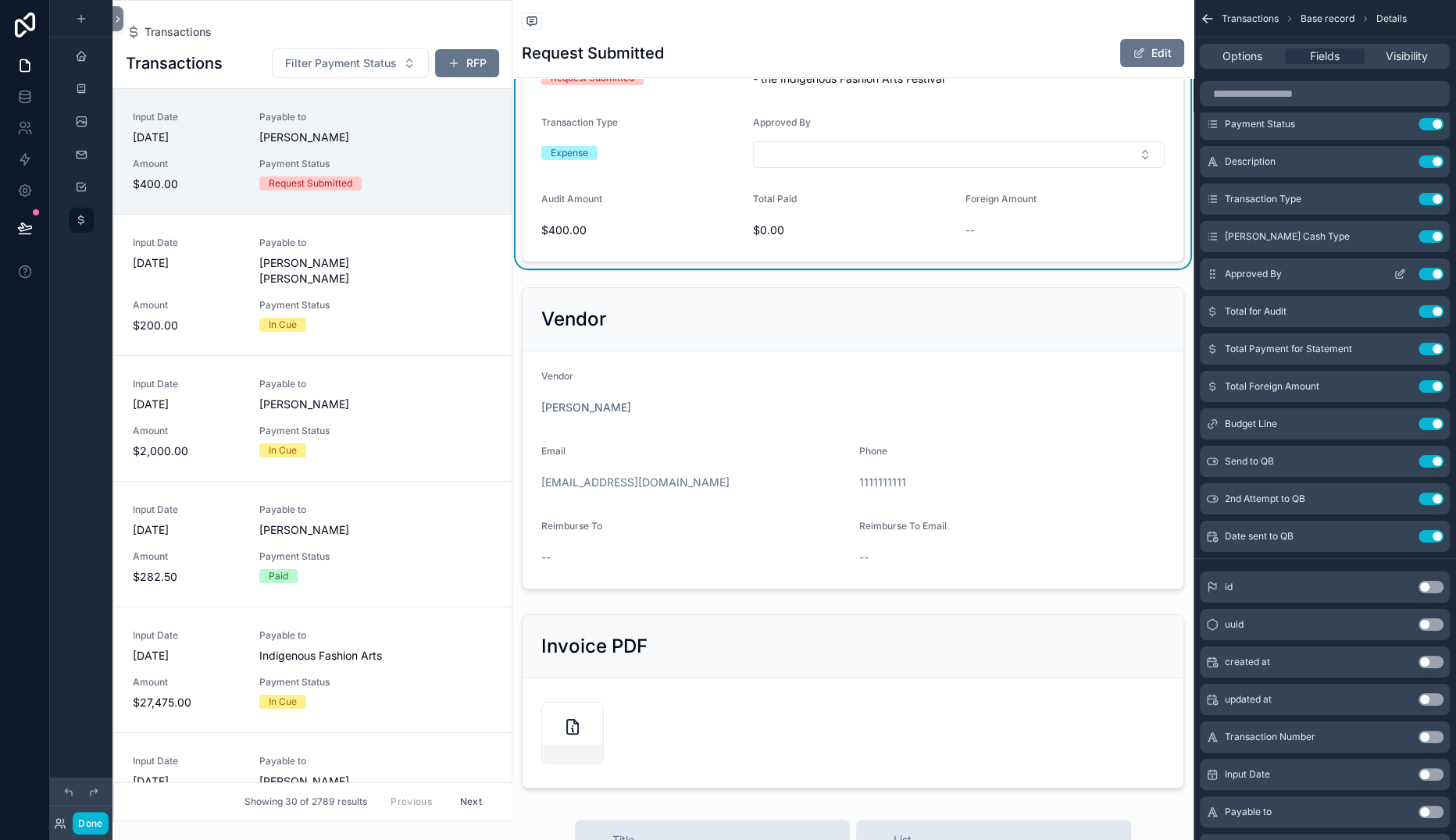
click at [1394, 280] on icon "scrollable content" at bounding box center [1400, 274] width 12 height 12
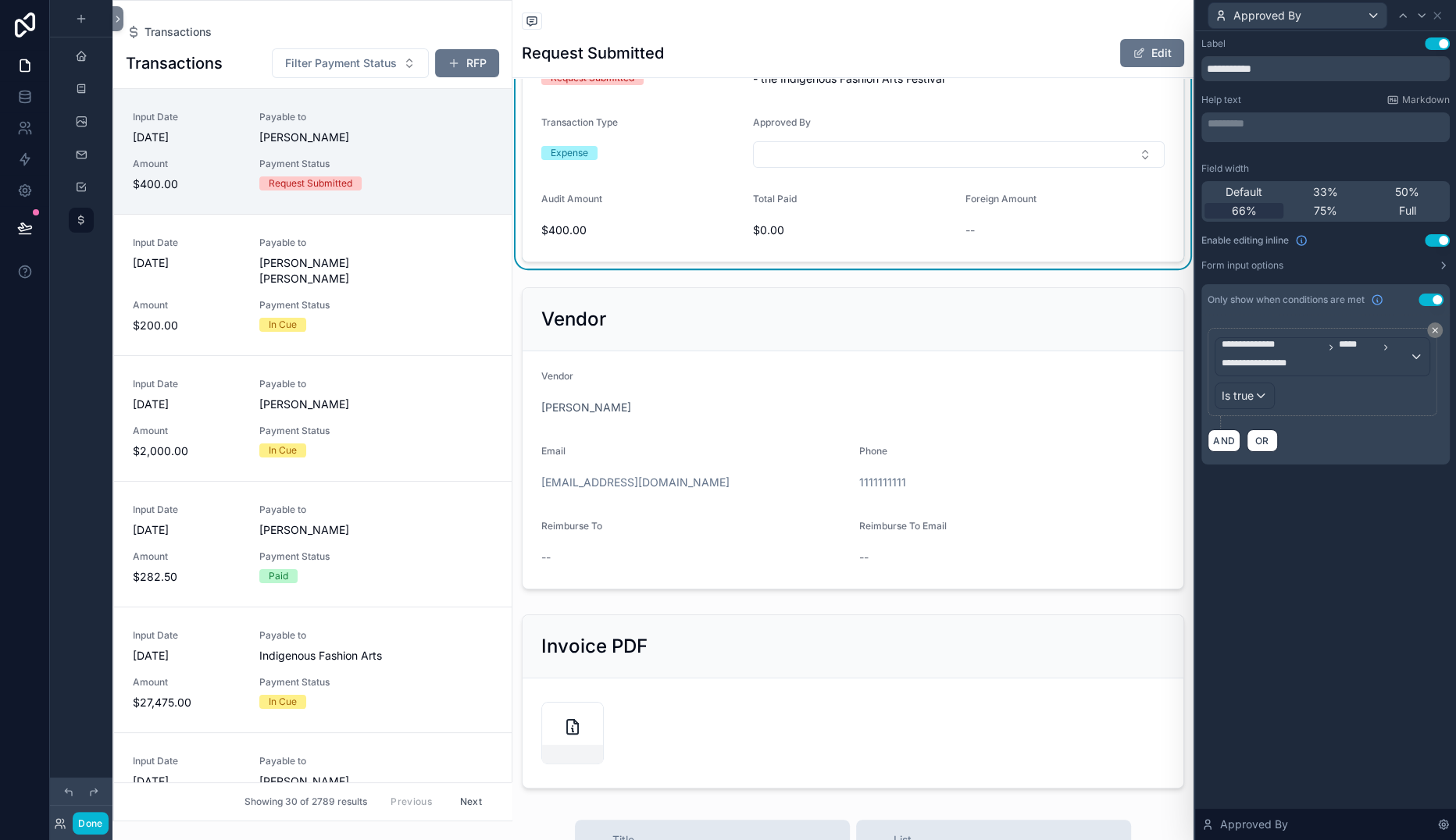
click at [1395, 306] on button "Use setting" at bounding box center [1431, 300] width 25 height 12
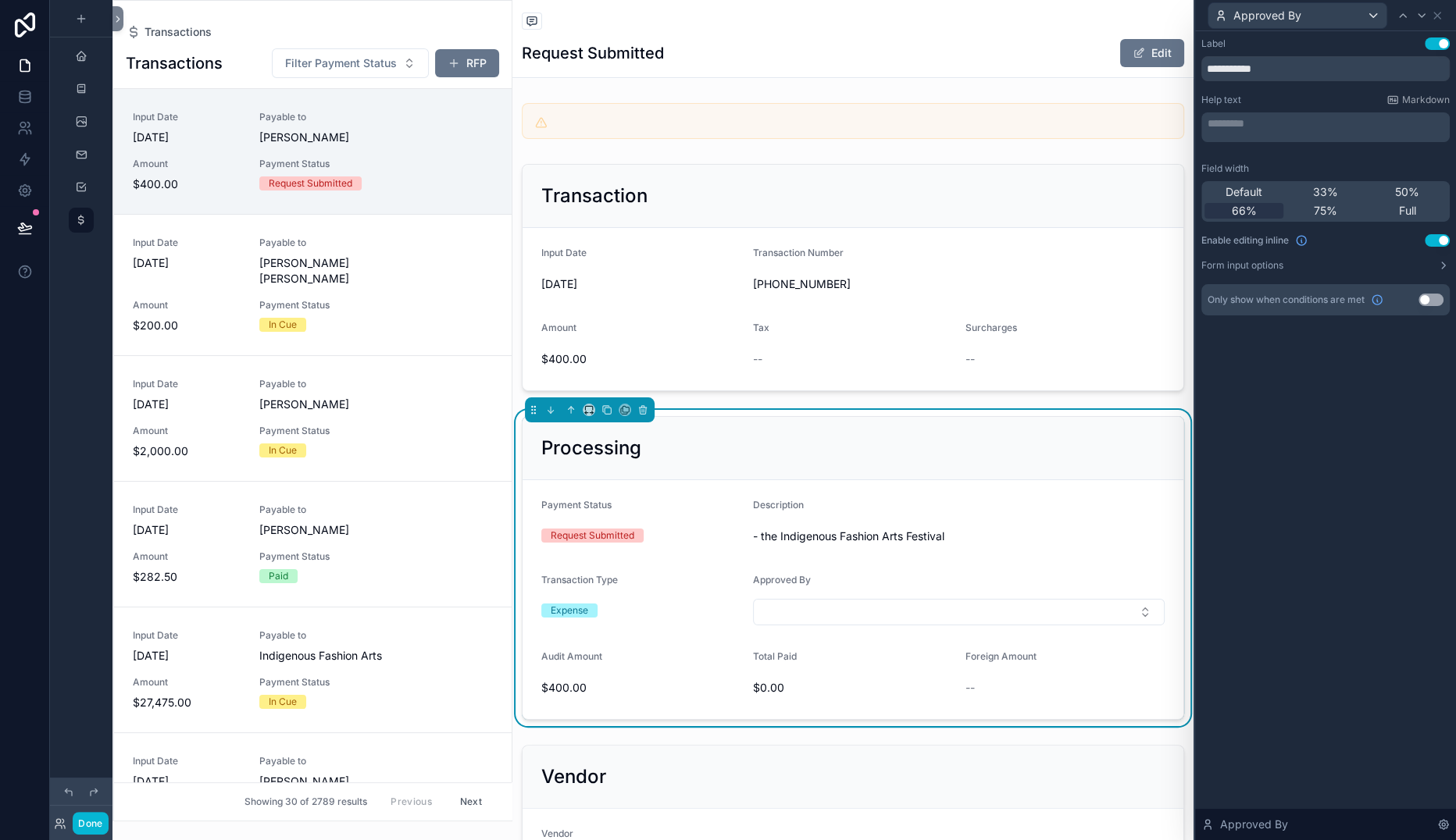
click at [1395, 247] on button "Use setting" at bounding box center [1437, 241] width 25 height 12
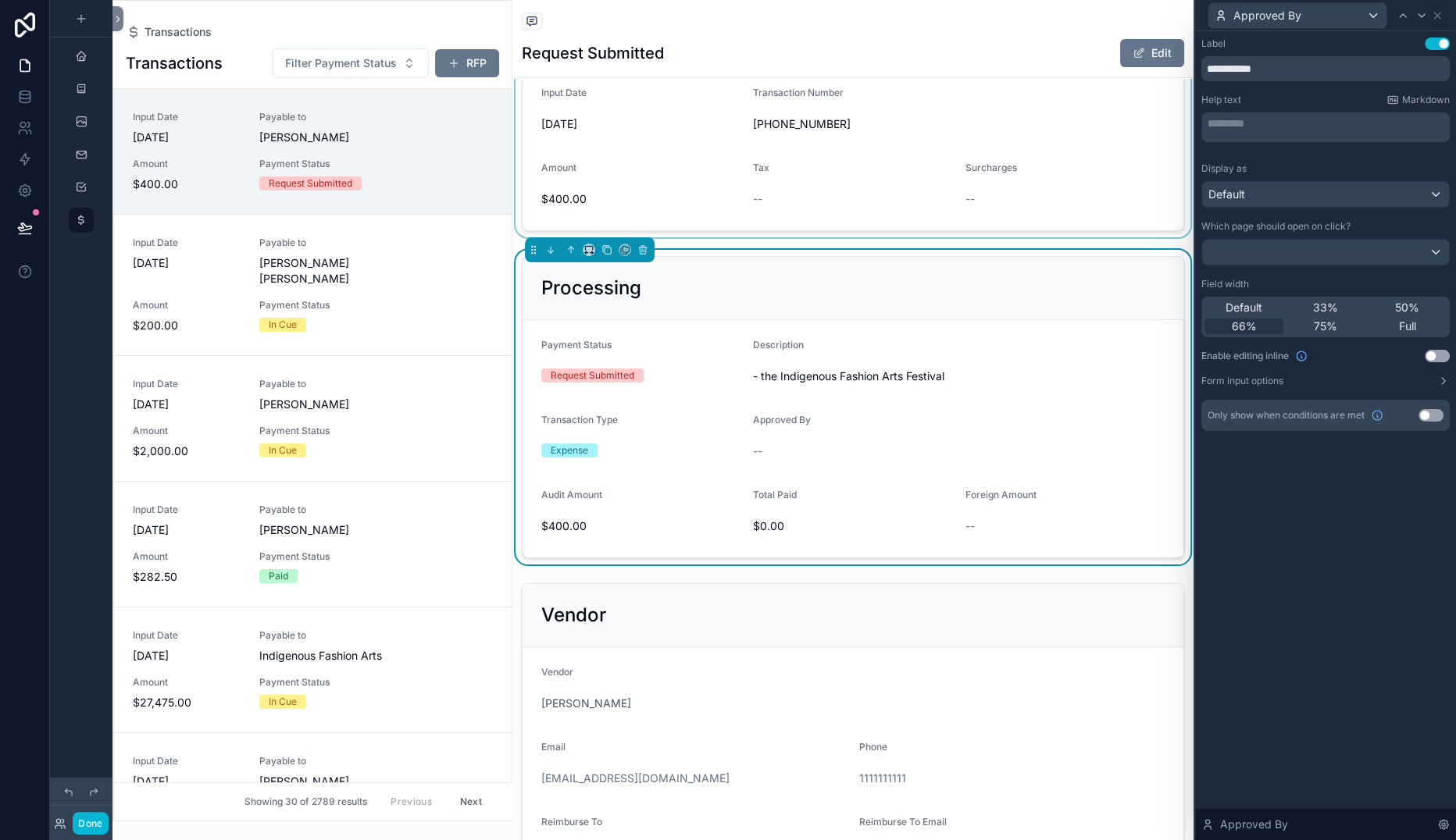
scroll to position [0, 0]
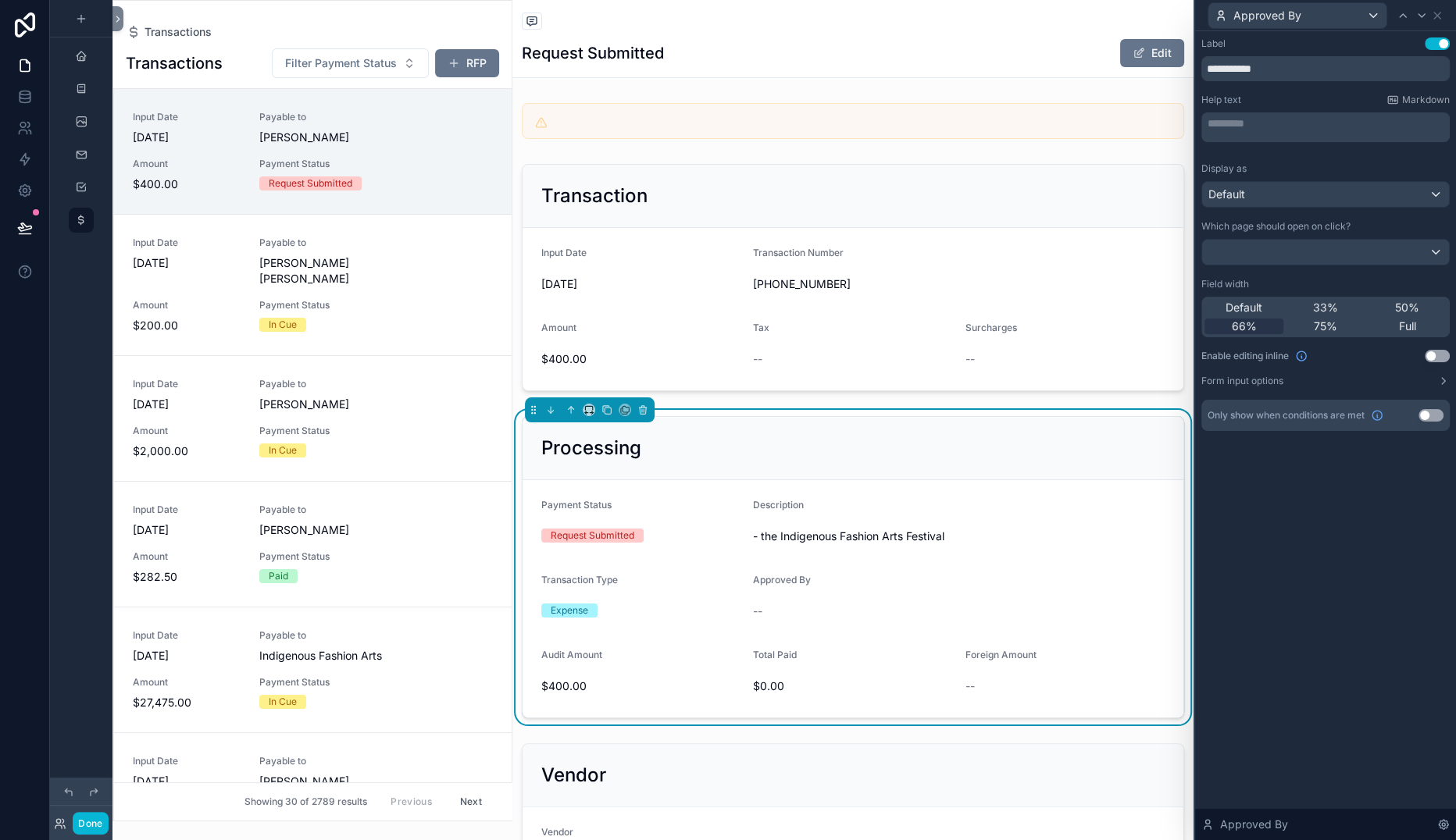
click at [901, 68] on div "Request Submitted Edit" at bounding box center [852, 52] width 662 height 29
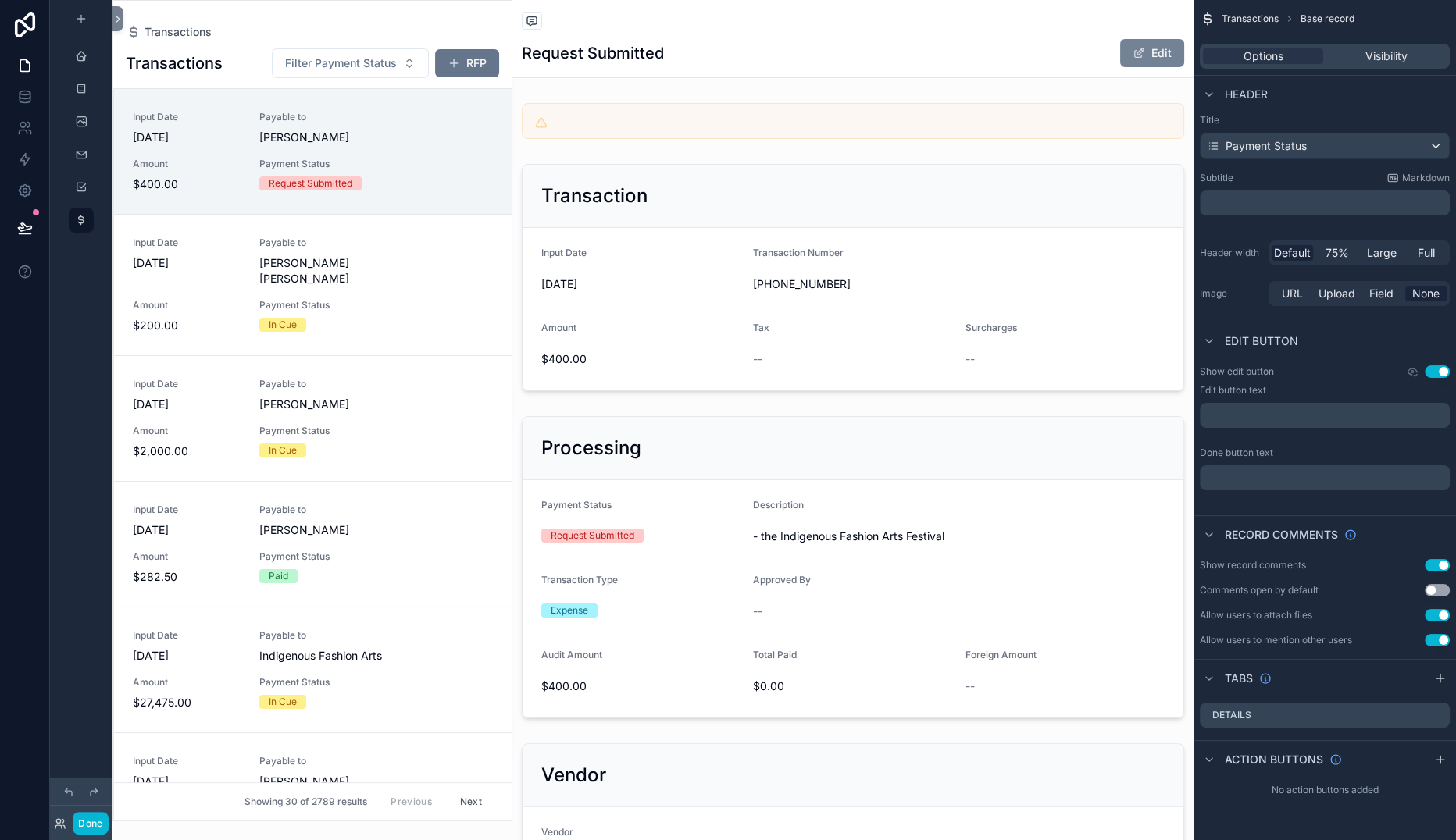
click at [1120, 68] on button "Edit" at bounding box center [1152, 53] width 64 height 28
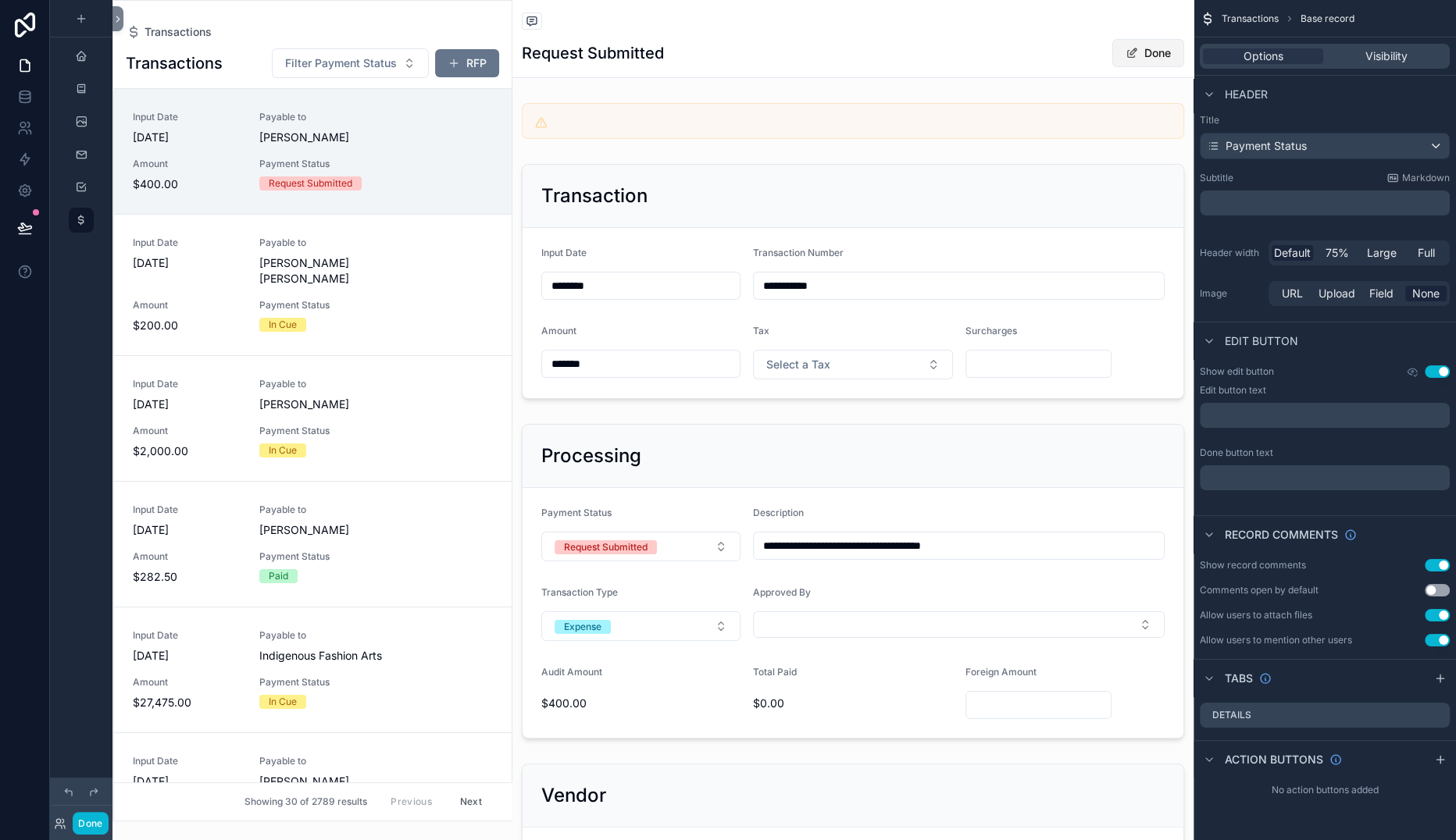
click at [1112, 68] on button "Done" at bounding box center [1148, 53] width 72 height 28
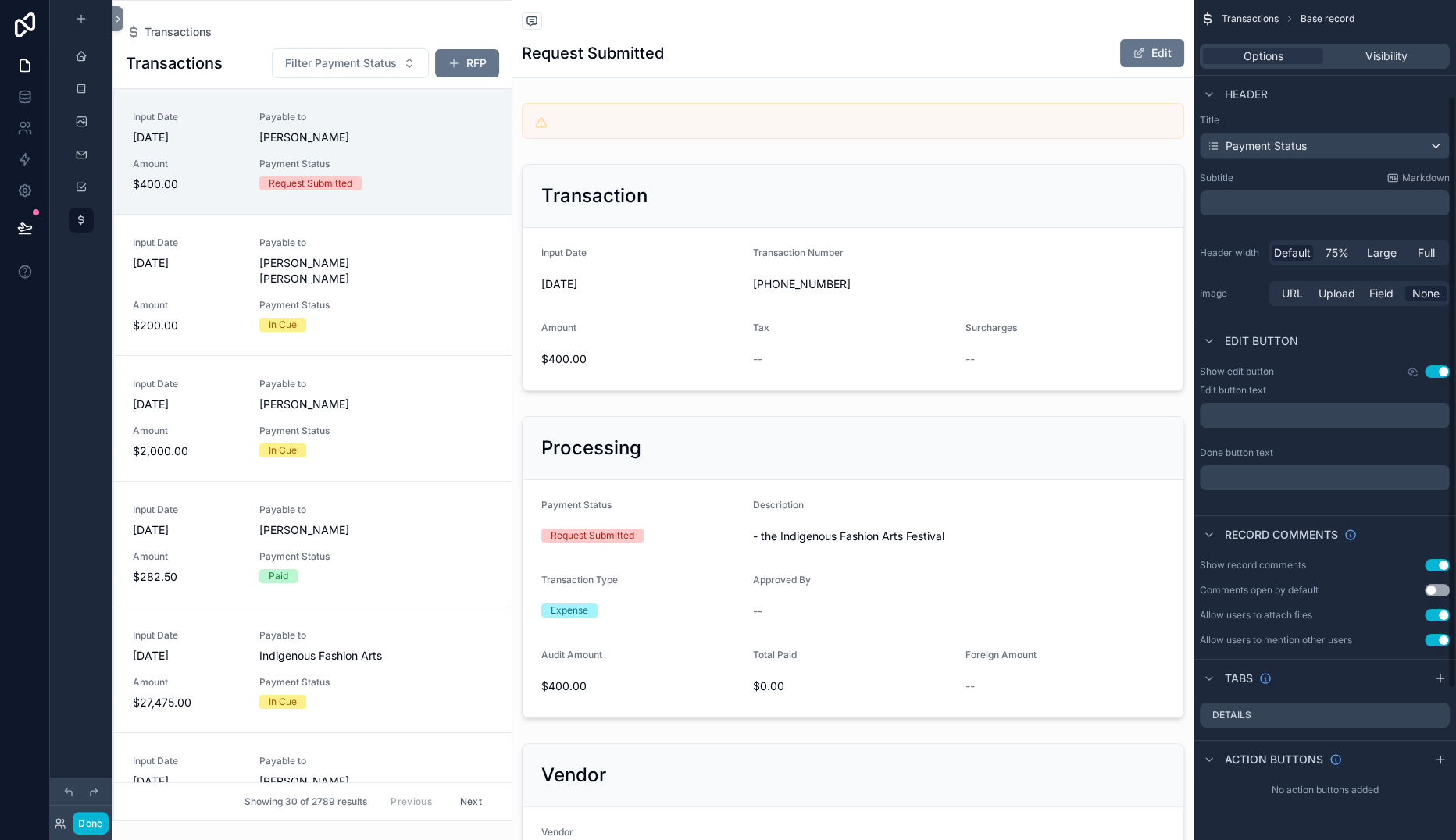
scroll to position [137, 0]
click at [1395, 375] on icon "scrollable content" at bounding box center [1412, 372] width 10 height 6
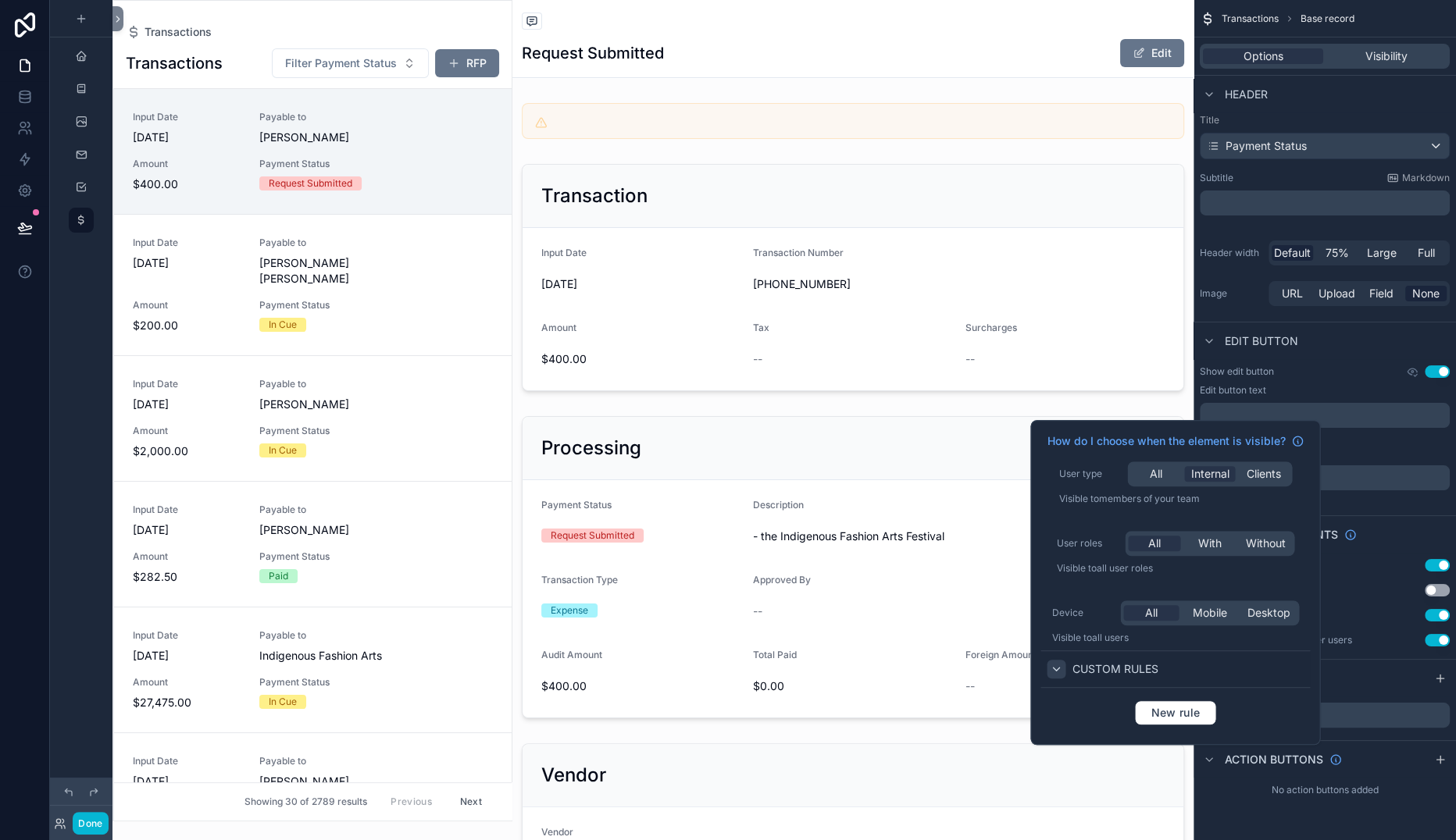
click at [1065, 679] on div at bounding box center [1055, 668] width 19 height 19
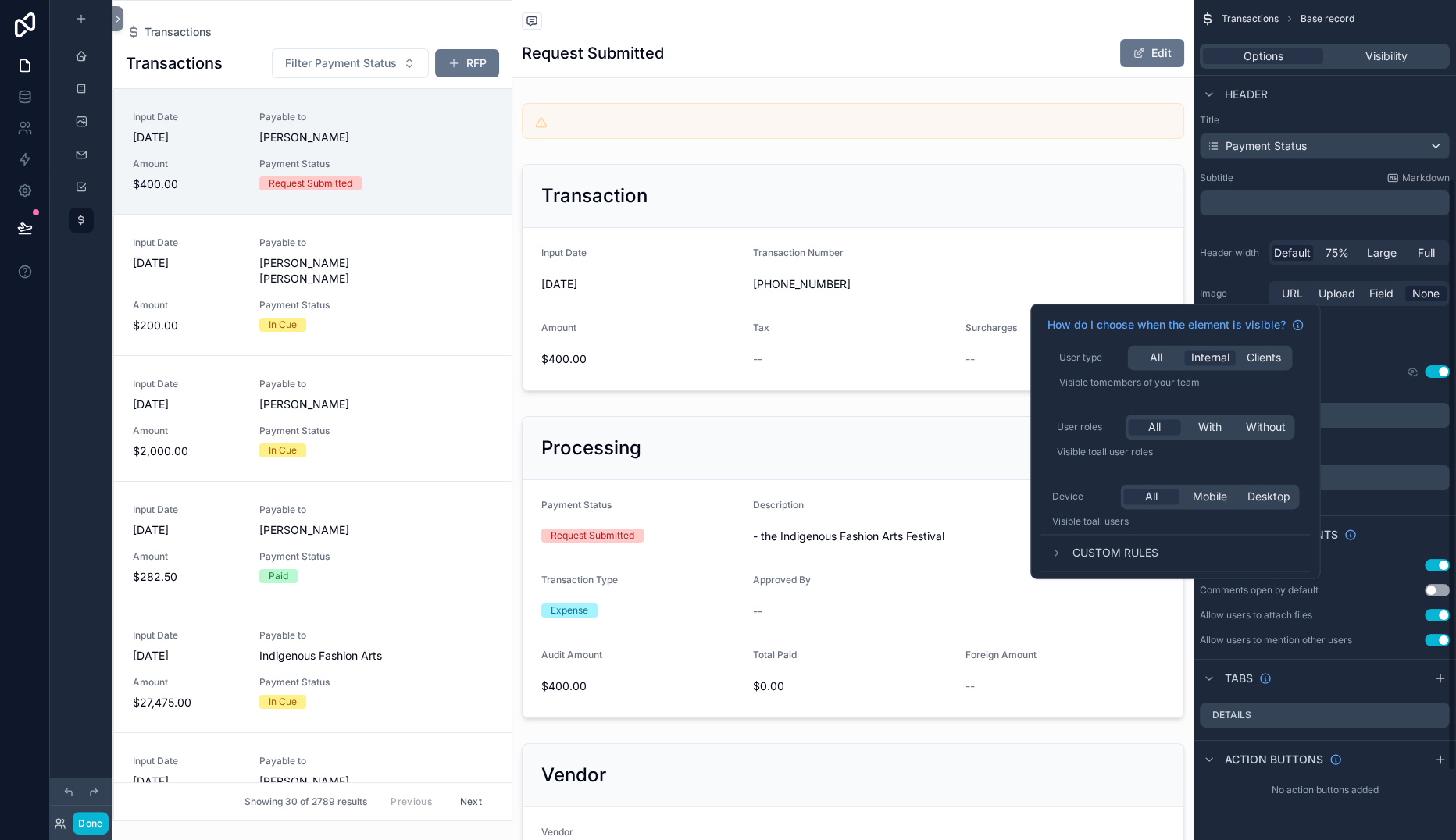
scroll to position [350, 0]
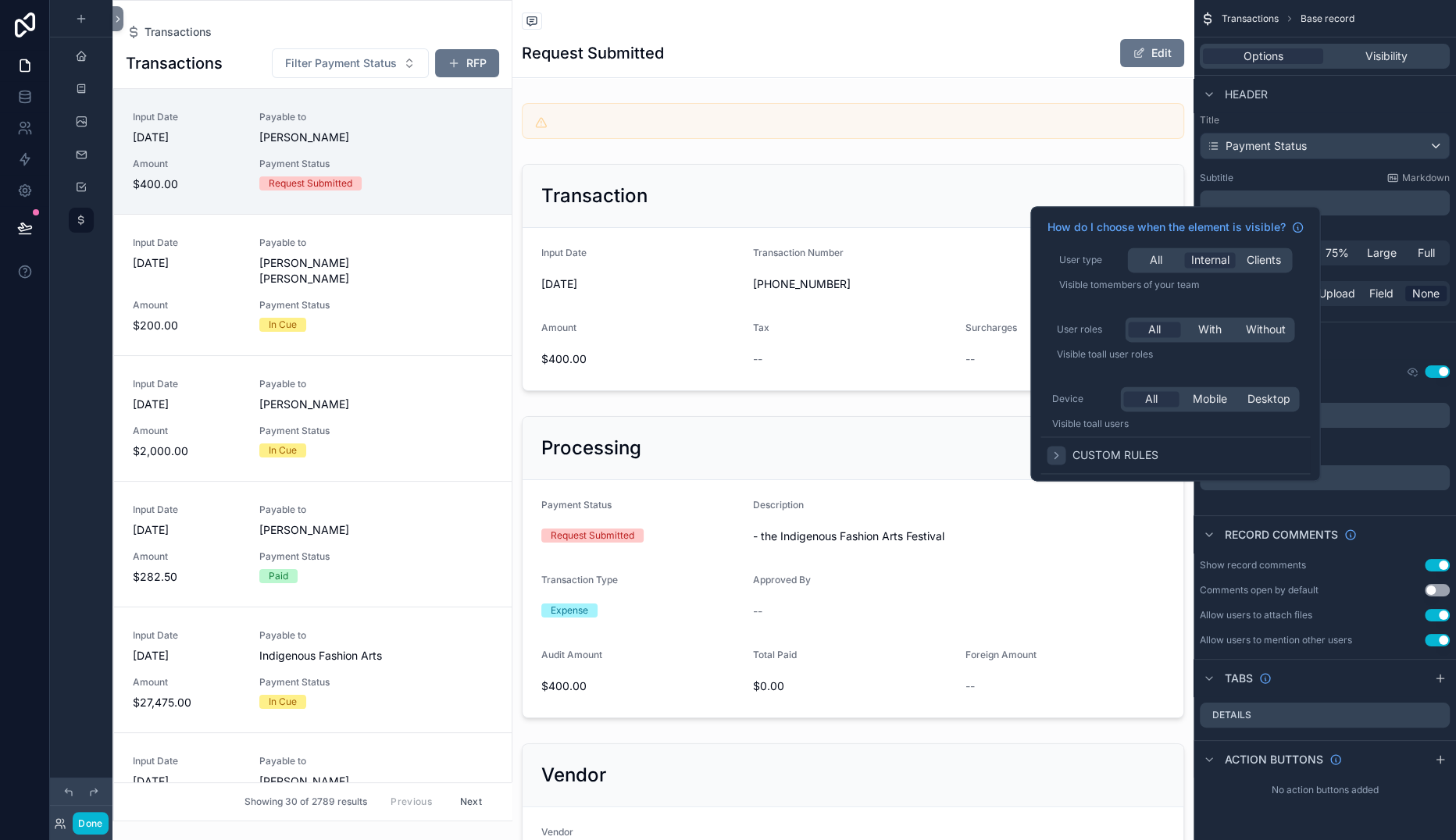
click at [1062, 461] on icon at bounding box center [1056, 455] width 12 height 12
click at [1206, 506] on span "New rule" at bounding box center [1174, 500] width 61 height 14
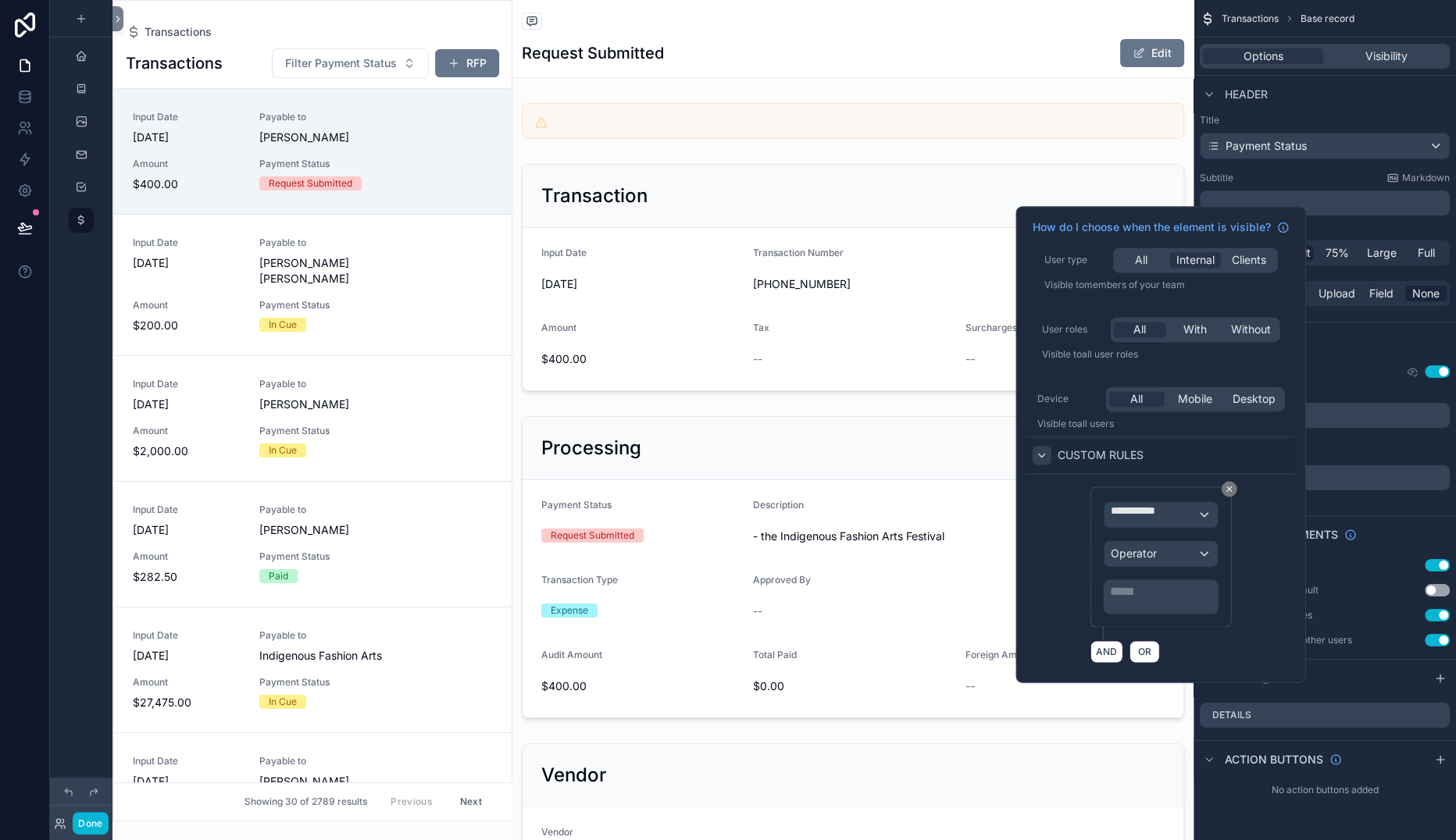
scroll to position [27, 0]
click at [1196, 526] on span "**********" at bounding box center [1154, 515] width 87 height 23
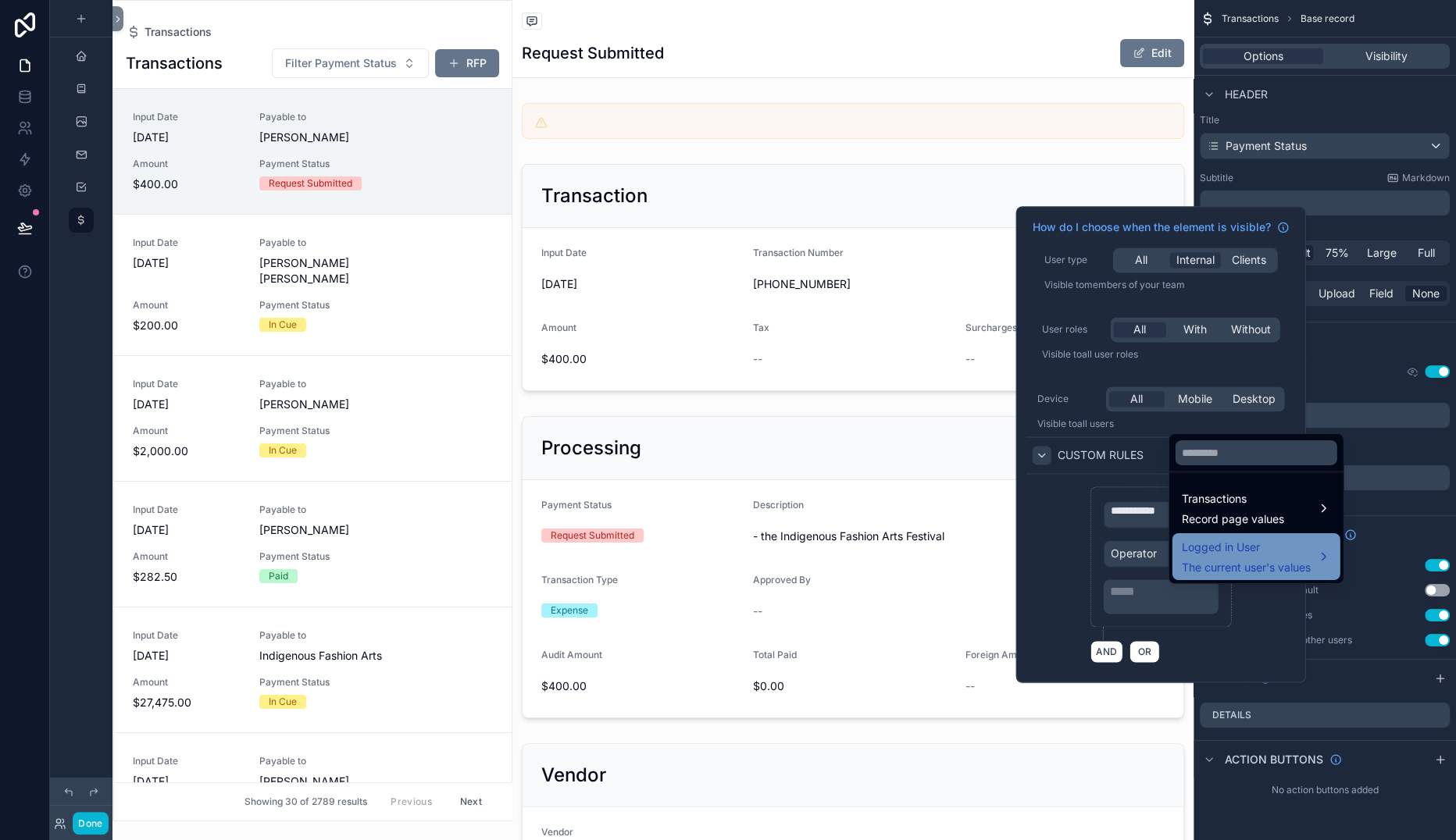
click at [1244, 538] on span "Logged in User" at bounding box center [1245, 547] width 129 height 19
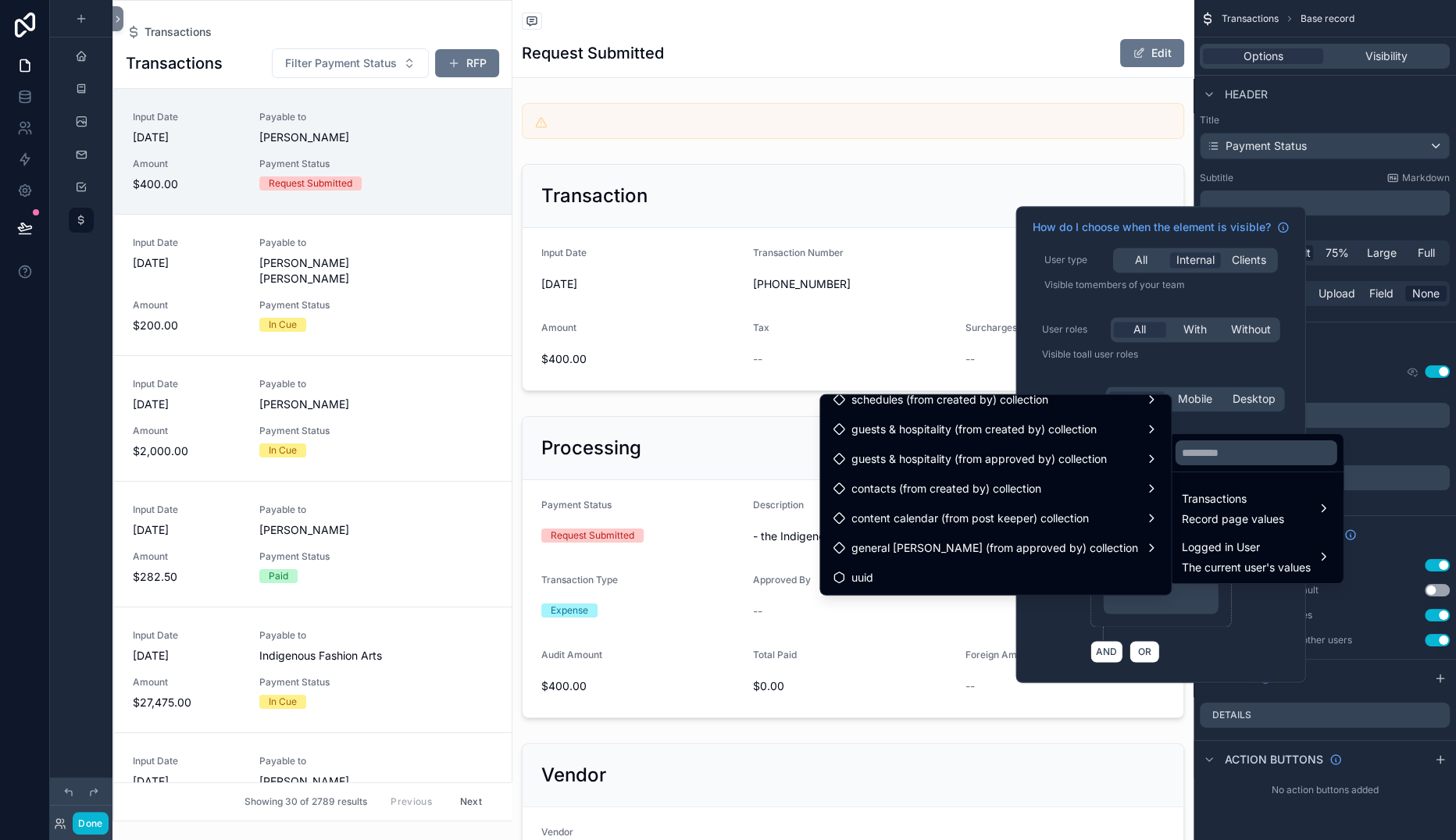
scroll to position [454, 0]
click at [833, 324] on div "Users" at bounding box center [996, 314] width 325 height 19
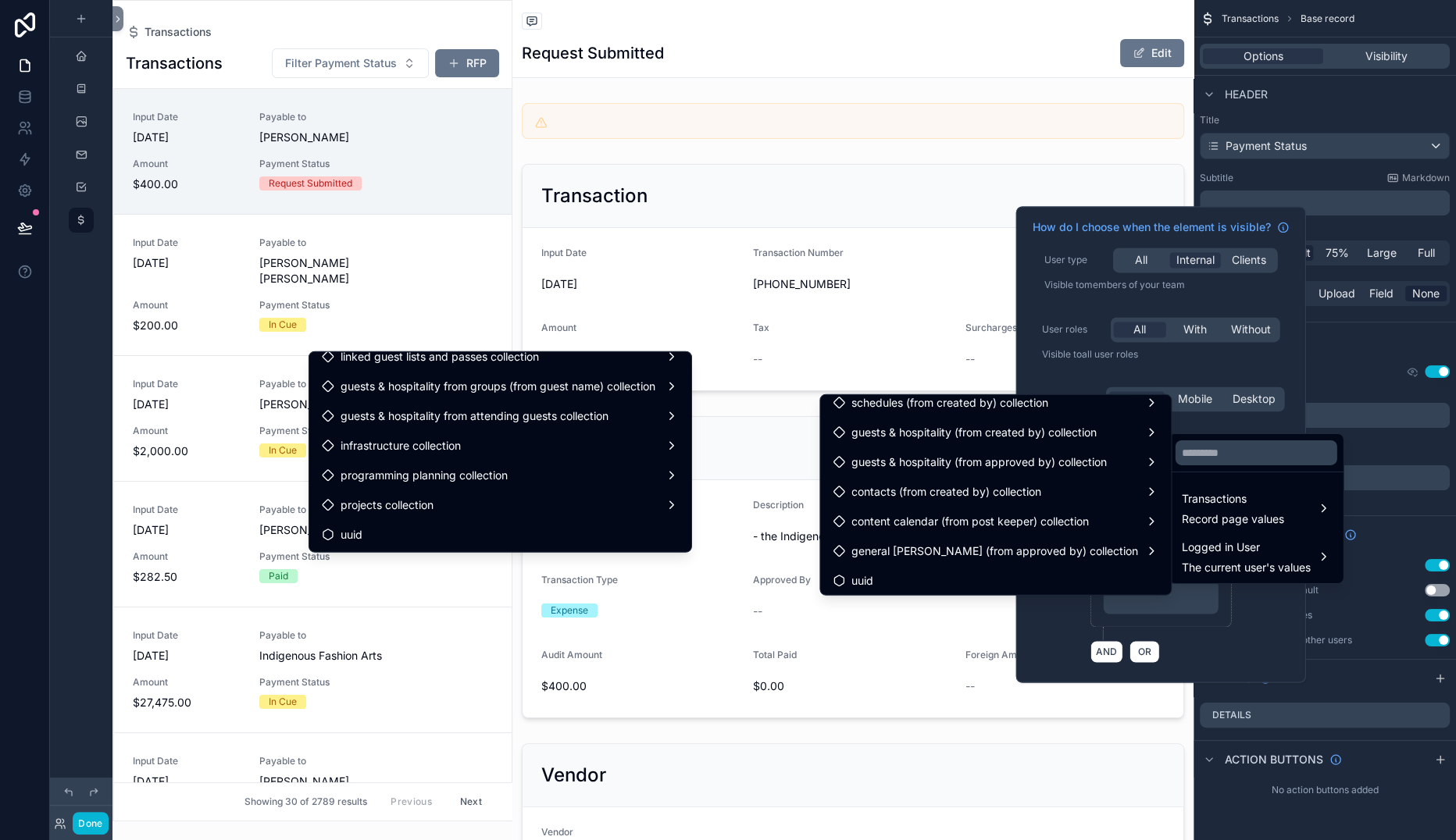
scroll to position [6484, 0]
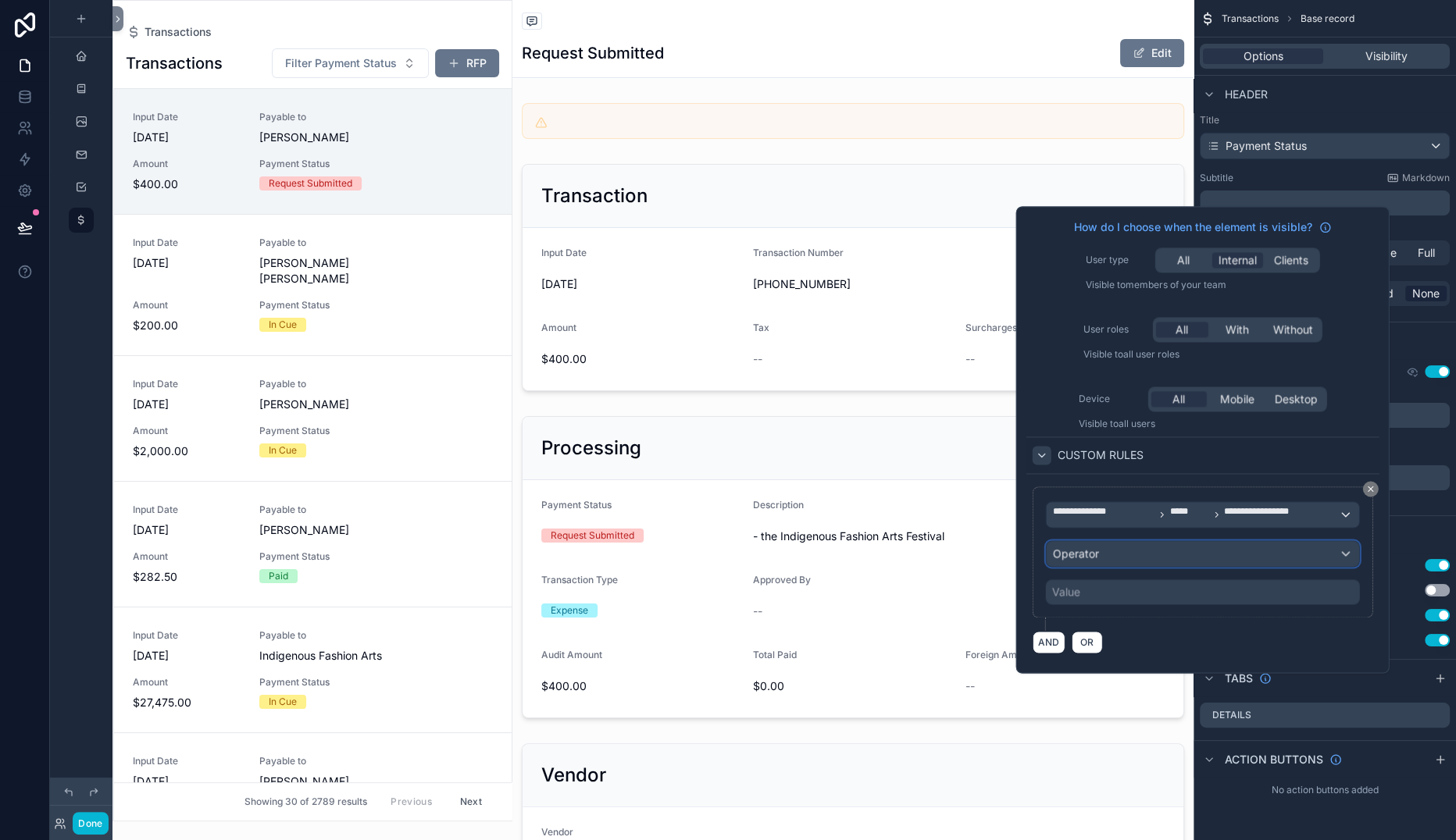
click at [1099, 560] on span "Operator" at bounding box center [1076, 553] width 46 height 13
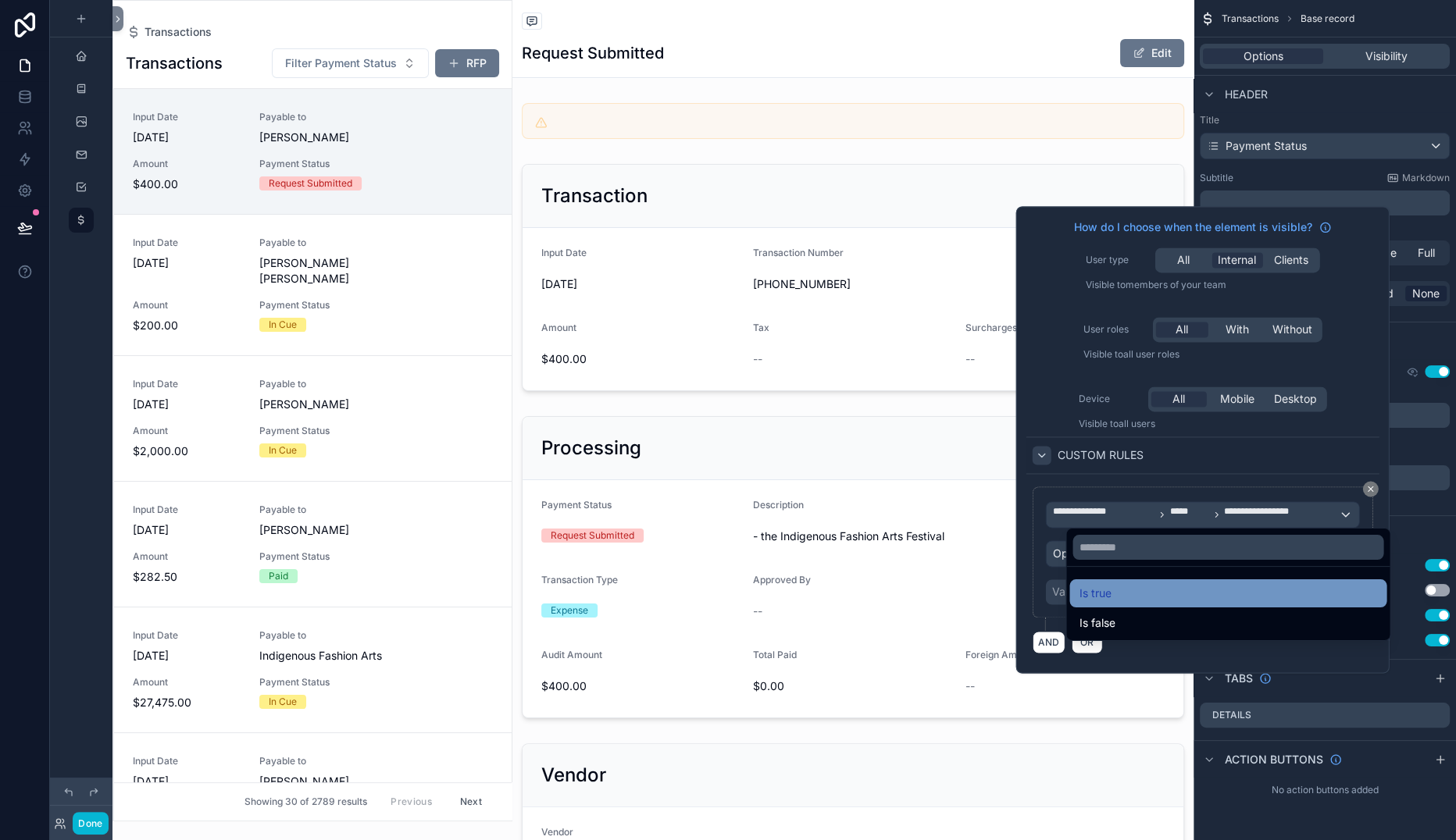
click at [1105, 584] on span "Is true" at bounding box center [1094, 593] width 32 height 19
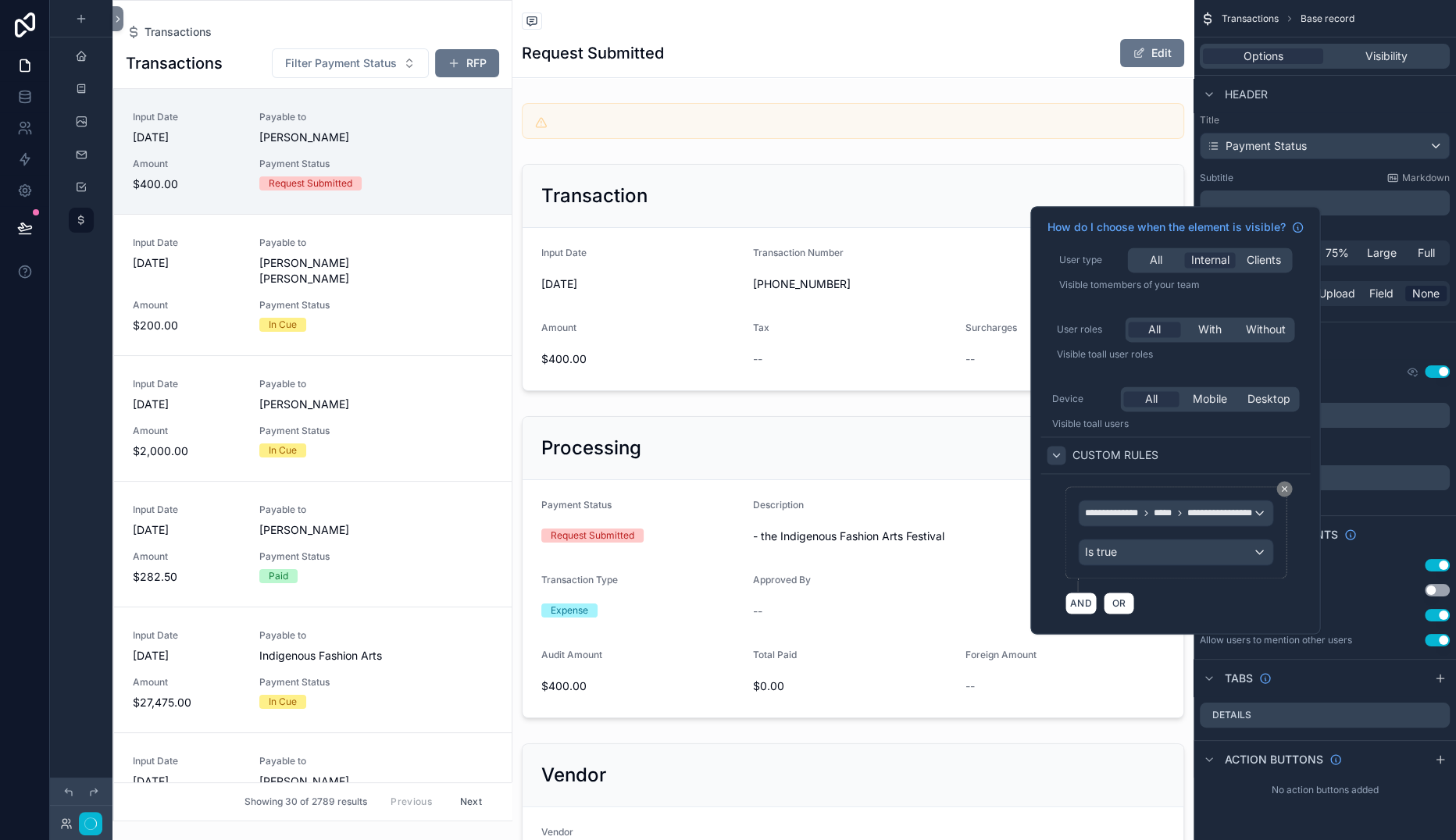
scroll to position [0, 0]
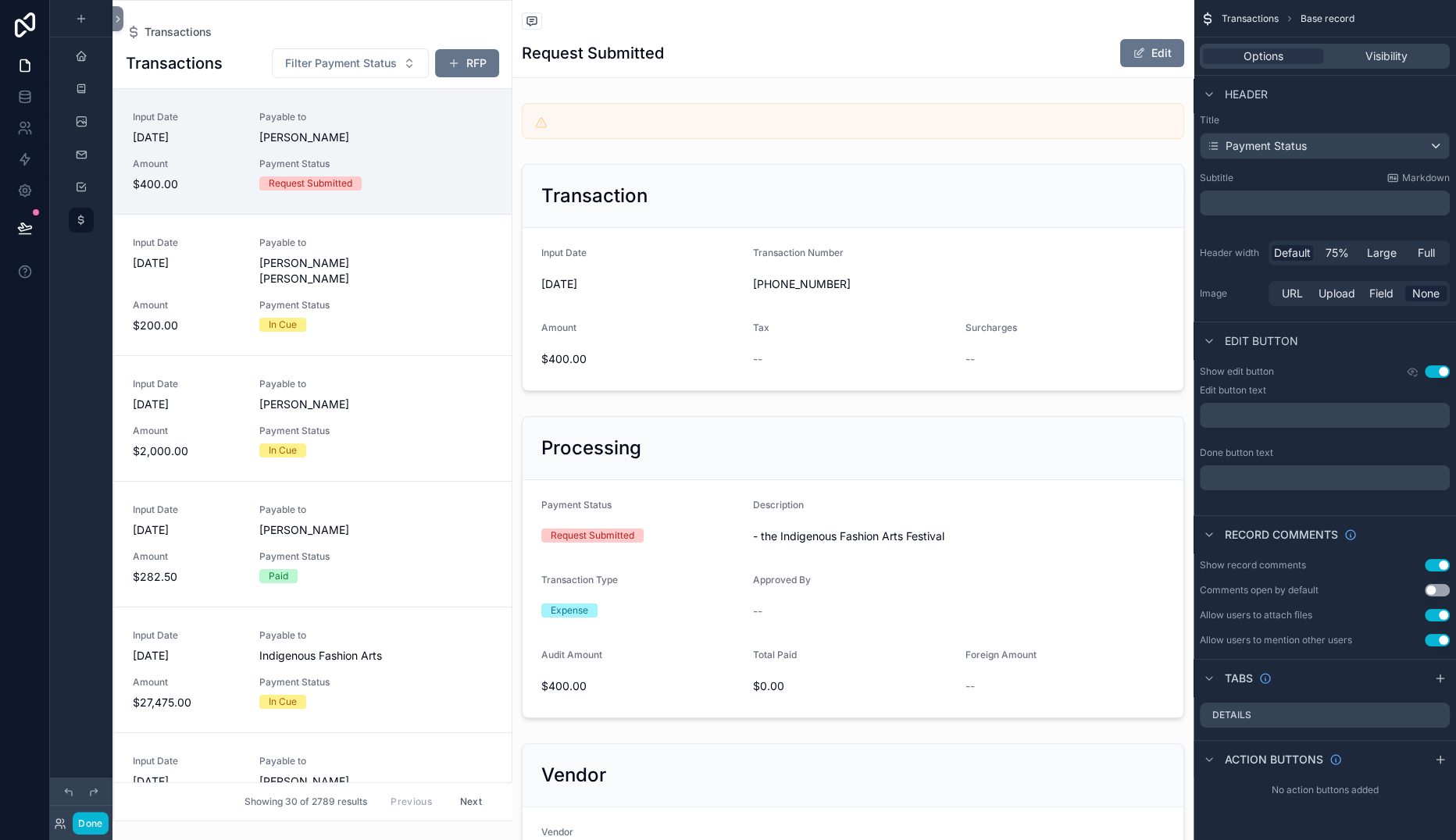
click at [1279, 322] on div "Edit button" at bounding box center [1324, 340] width 262 height 37
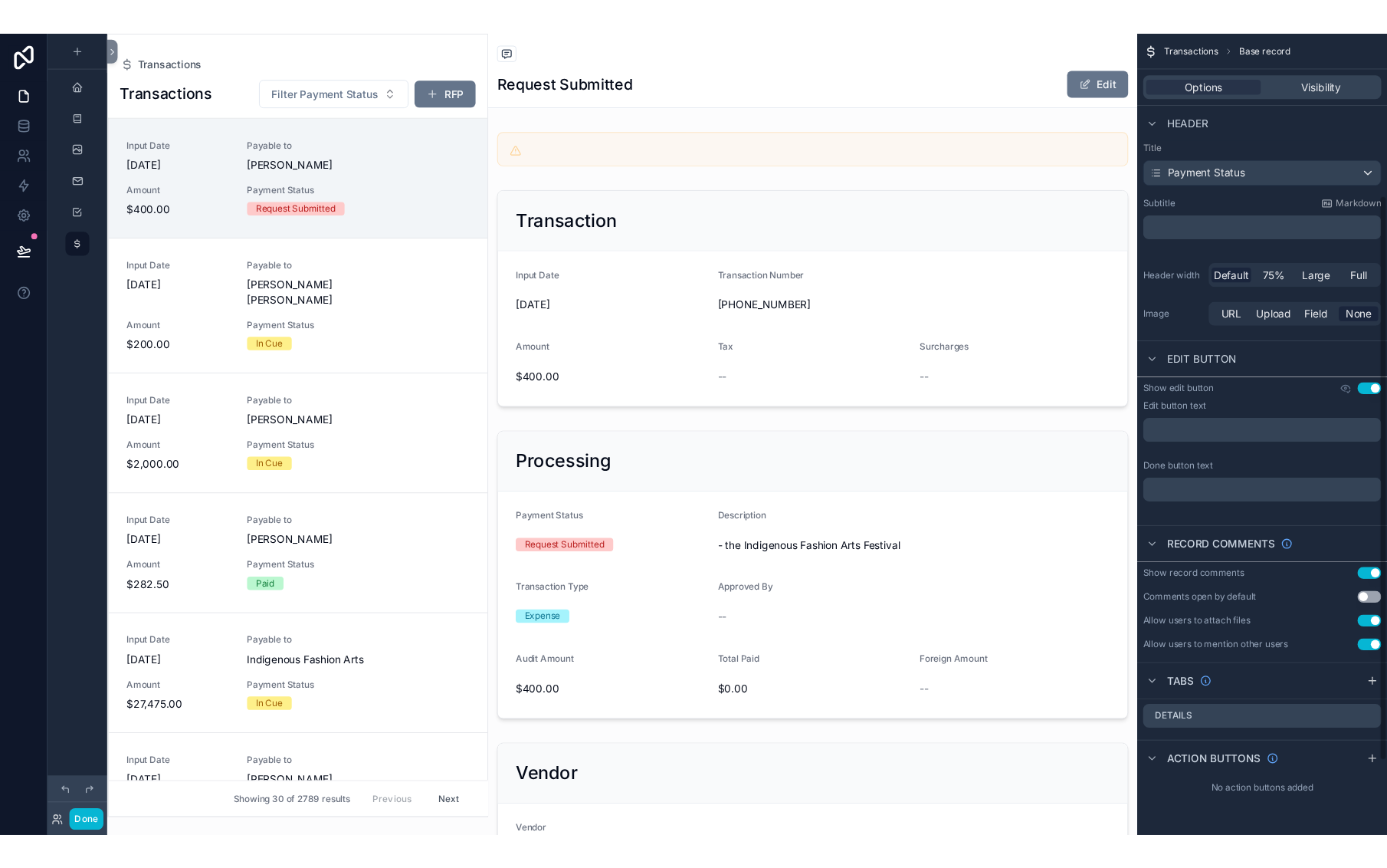
scroll to position [236, 0]
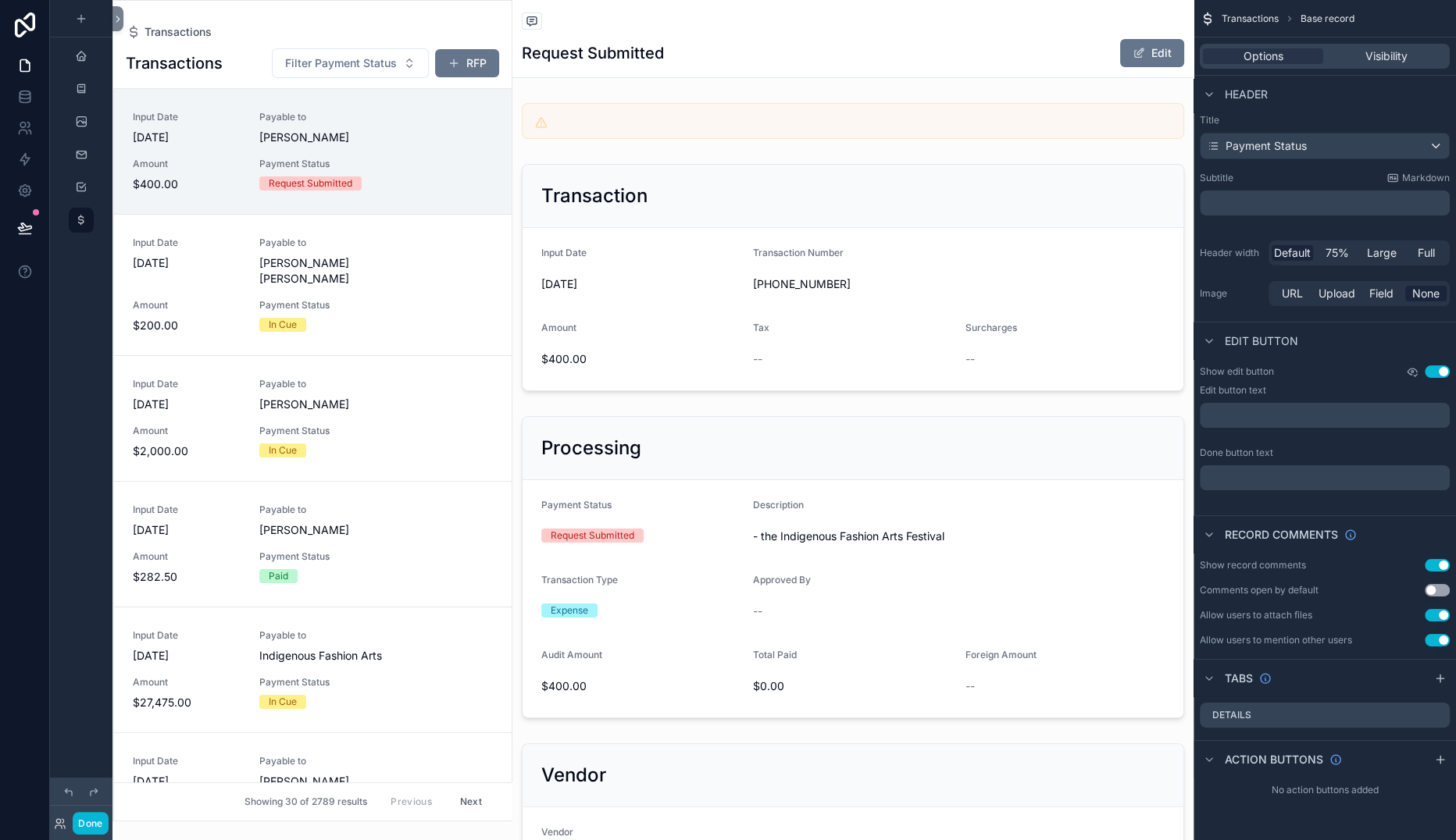
click at [1395, 365] on icon "scrollable content" at bounding box center [1412, 372] width 12 height 12
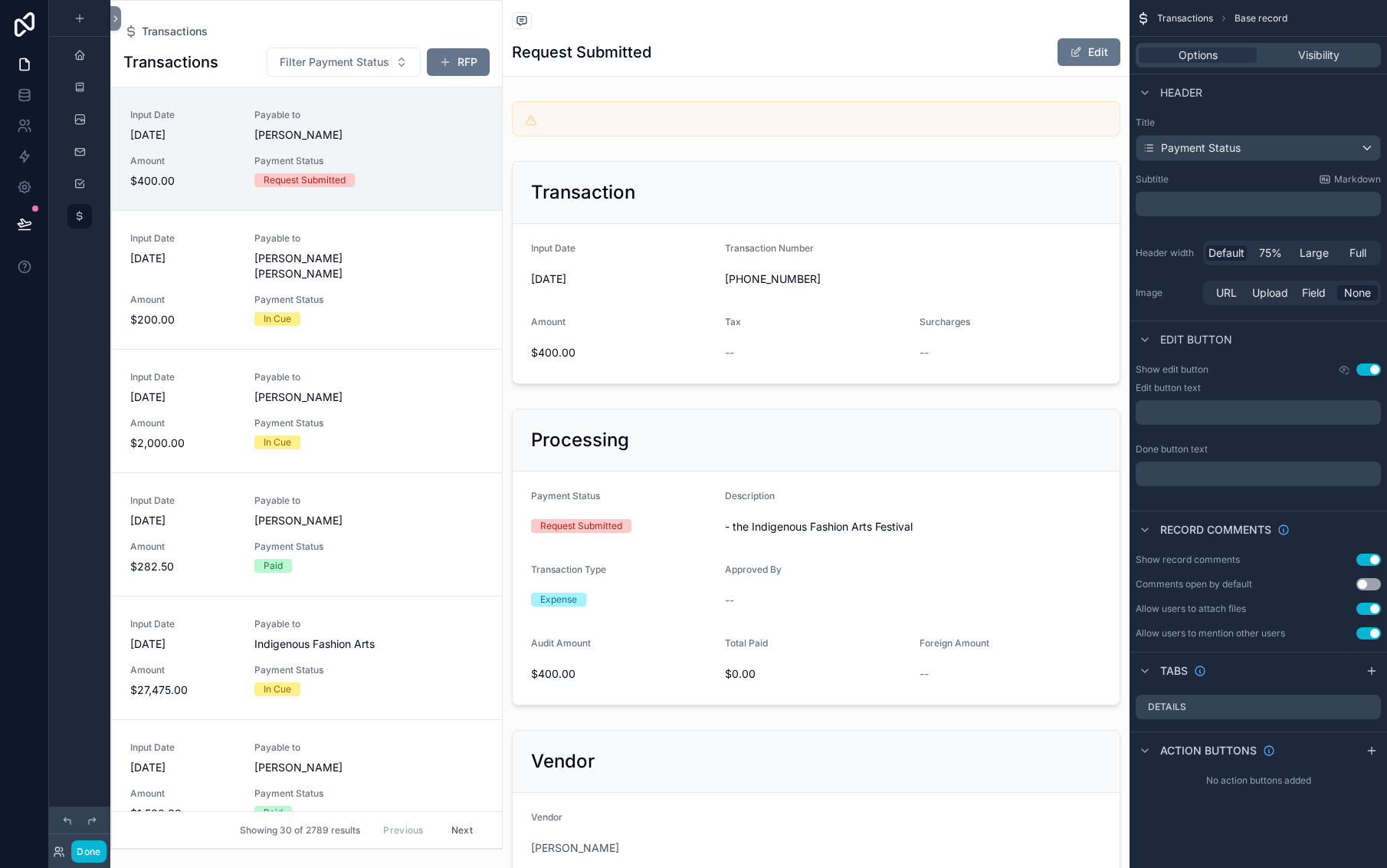
click at [1130, 221] on div "Transactions Base record Options Visibility Header Title Payment Status Subtitl…" at bounding box center [1258, 396] width 257 height 793
click at [106, 844] on button "Done" at bounding box center [89, 851] width 35 height 22
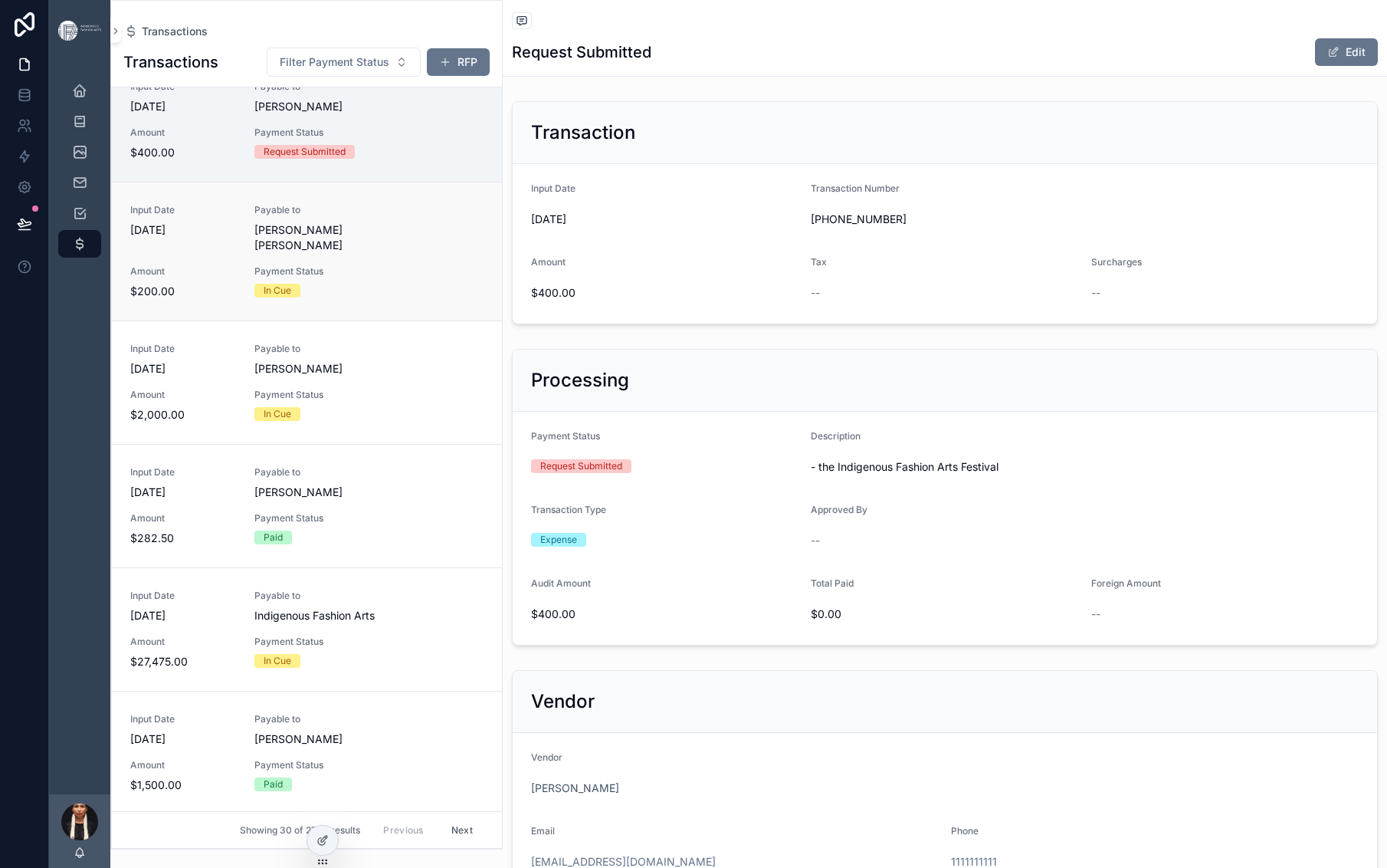
scroll to position [0, 0]
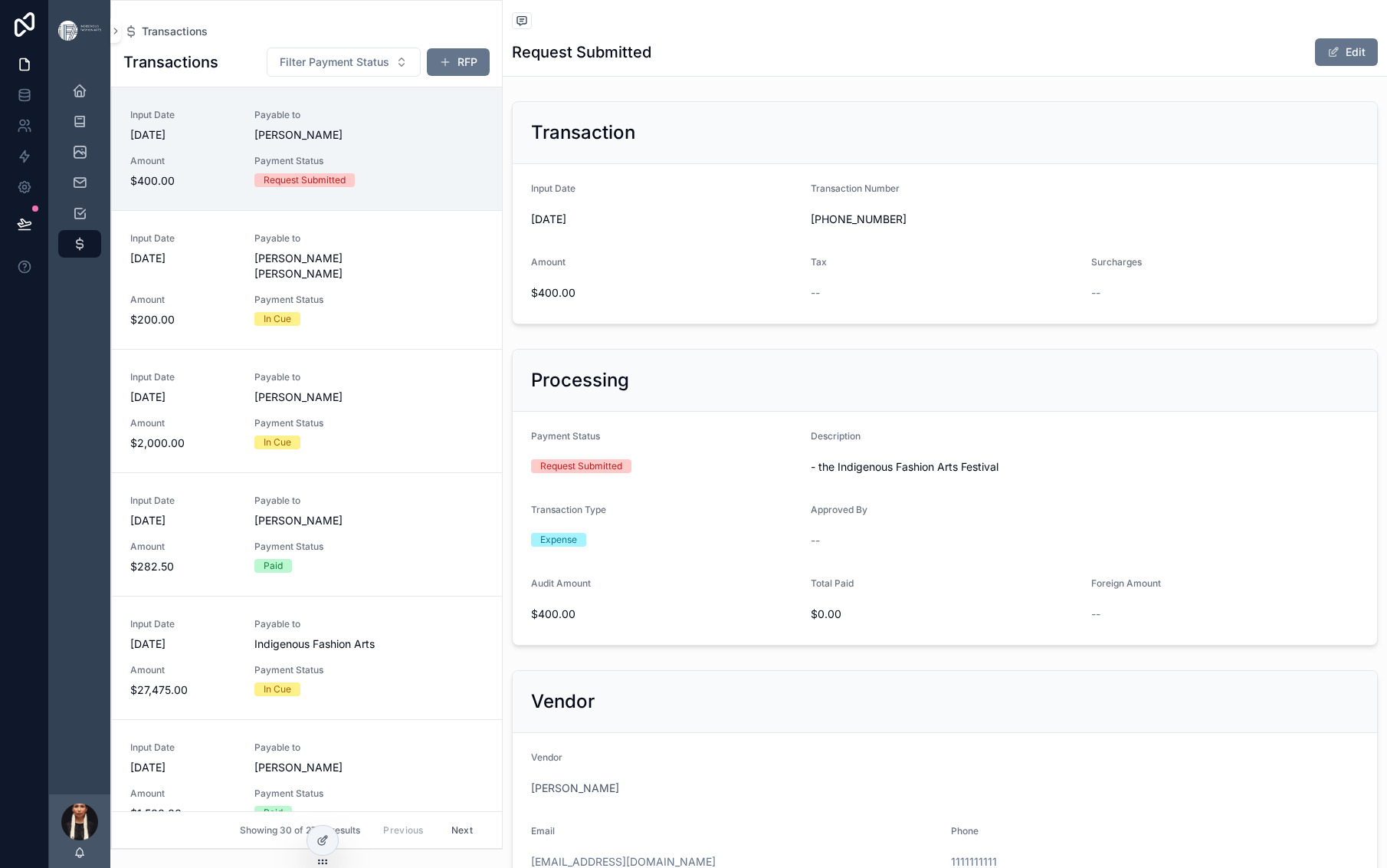
click at [422, 142] on div "Payable to Kirstyn Turner" at bounding box center [338, 126] width 167 height 34
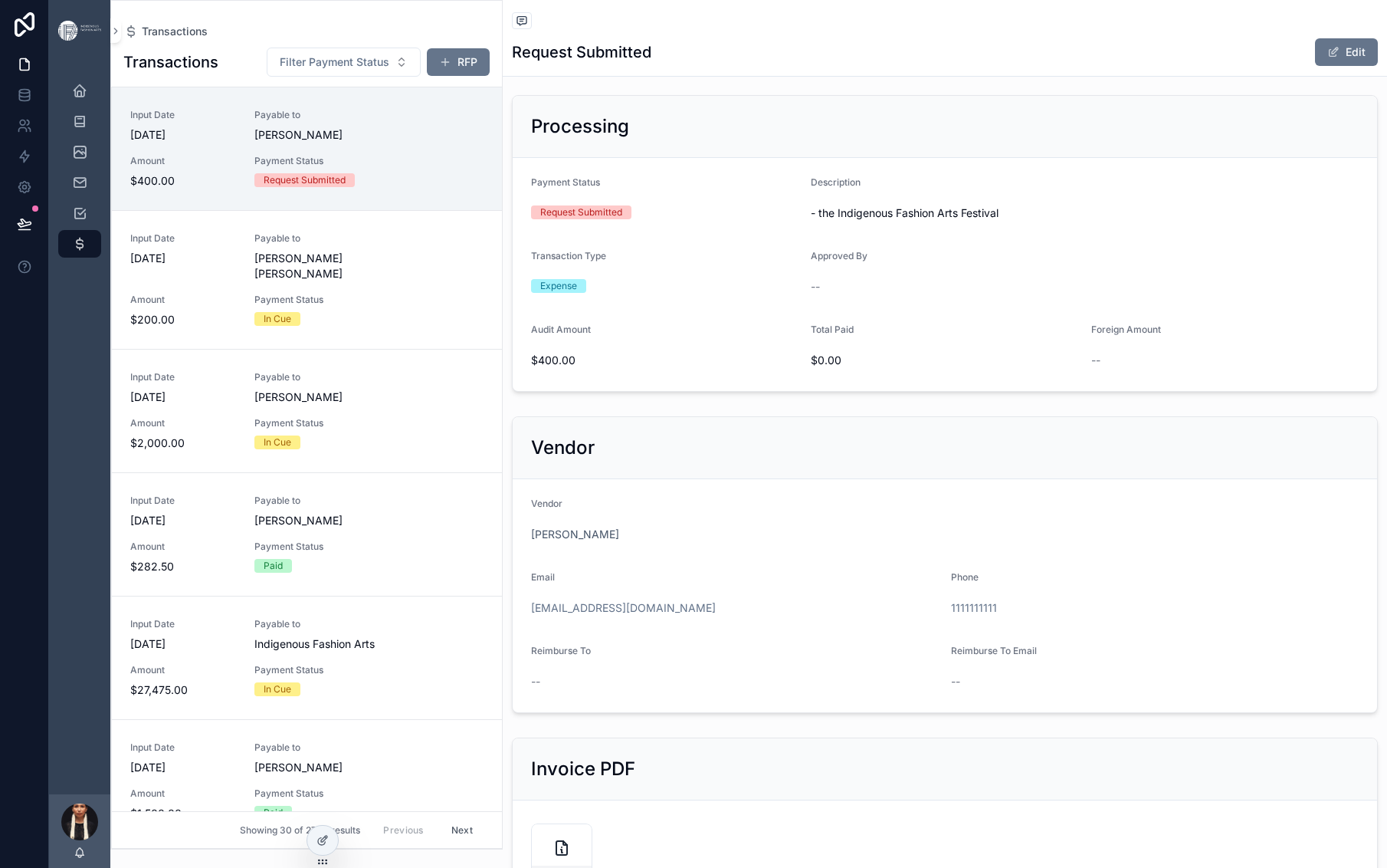
scroll to position [258, 0]
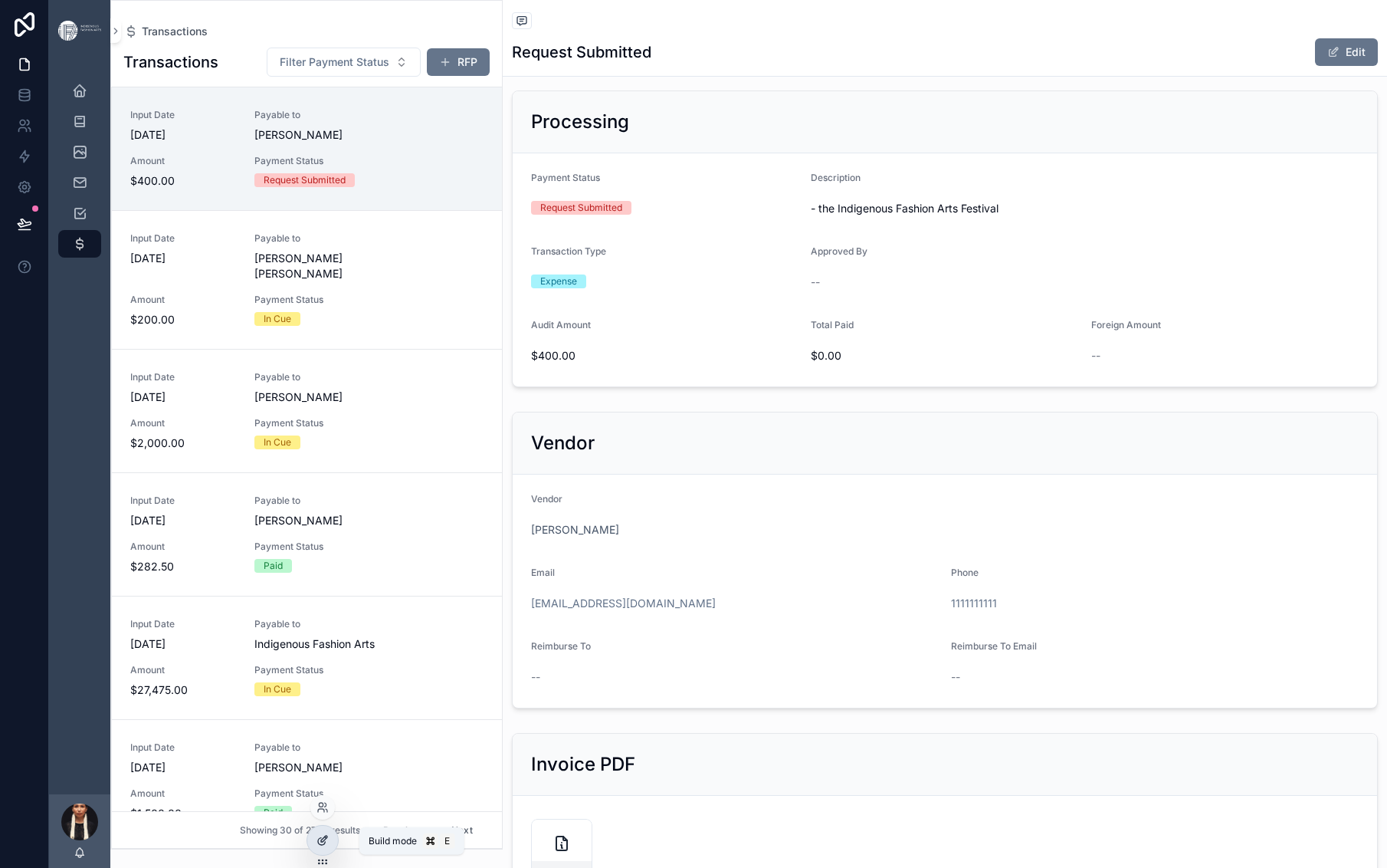
click at [329, 846] on icon at bounding box center [323, 840] width 12 height 12
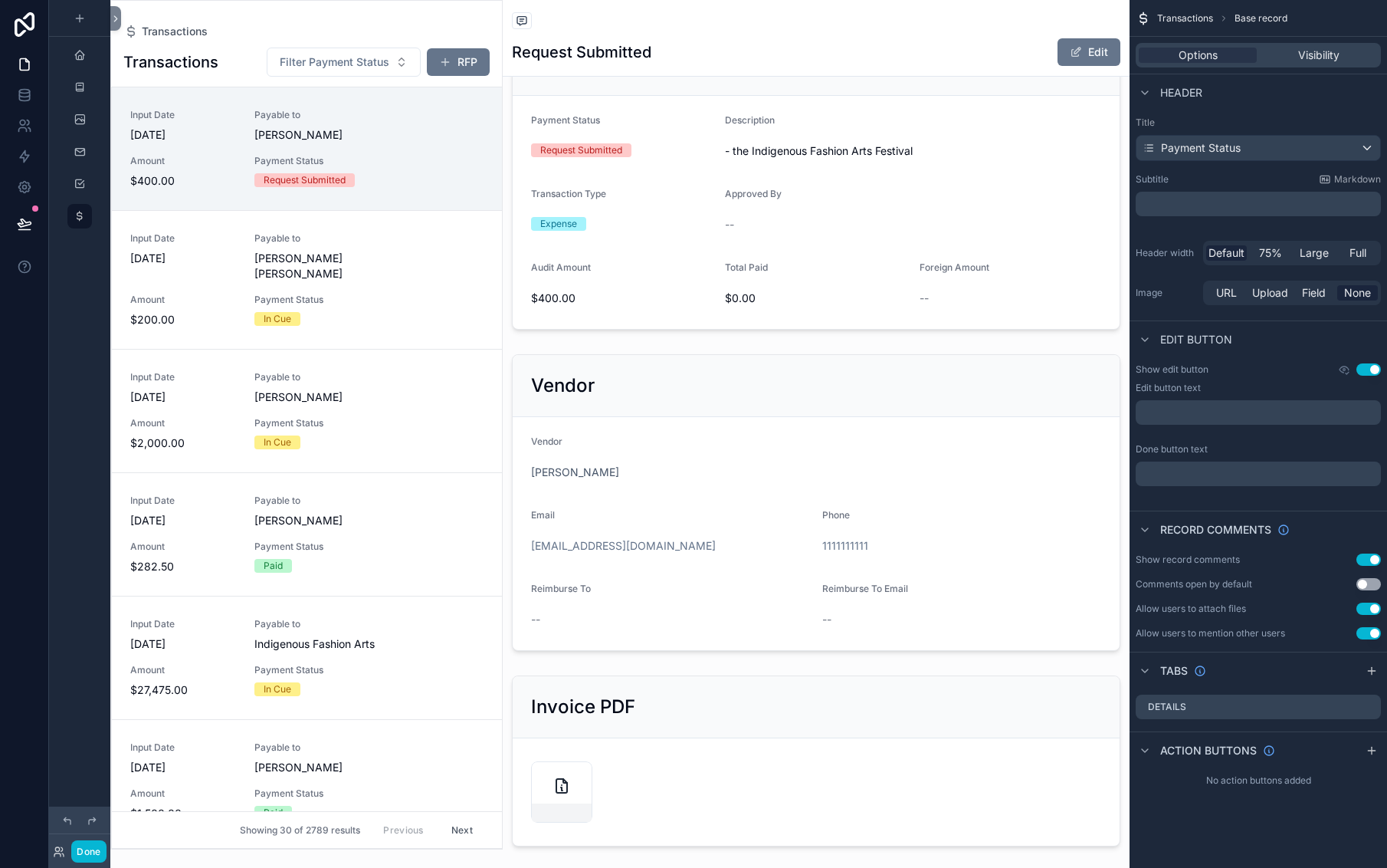
scroll to position [625, 0]
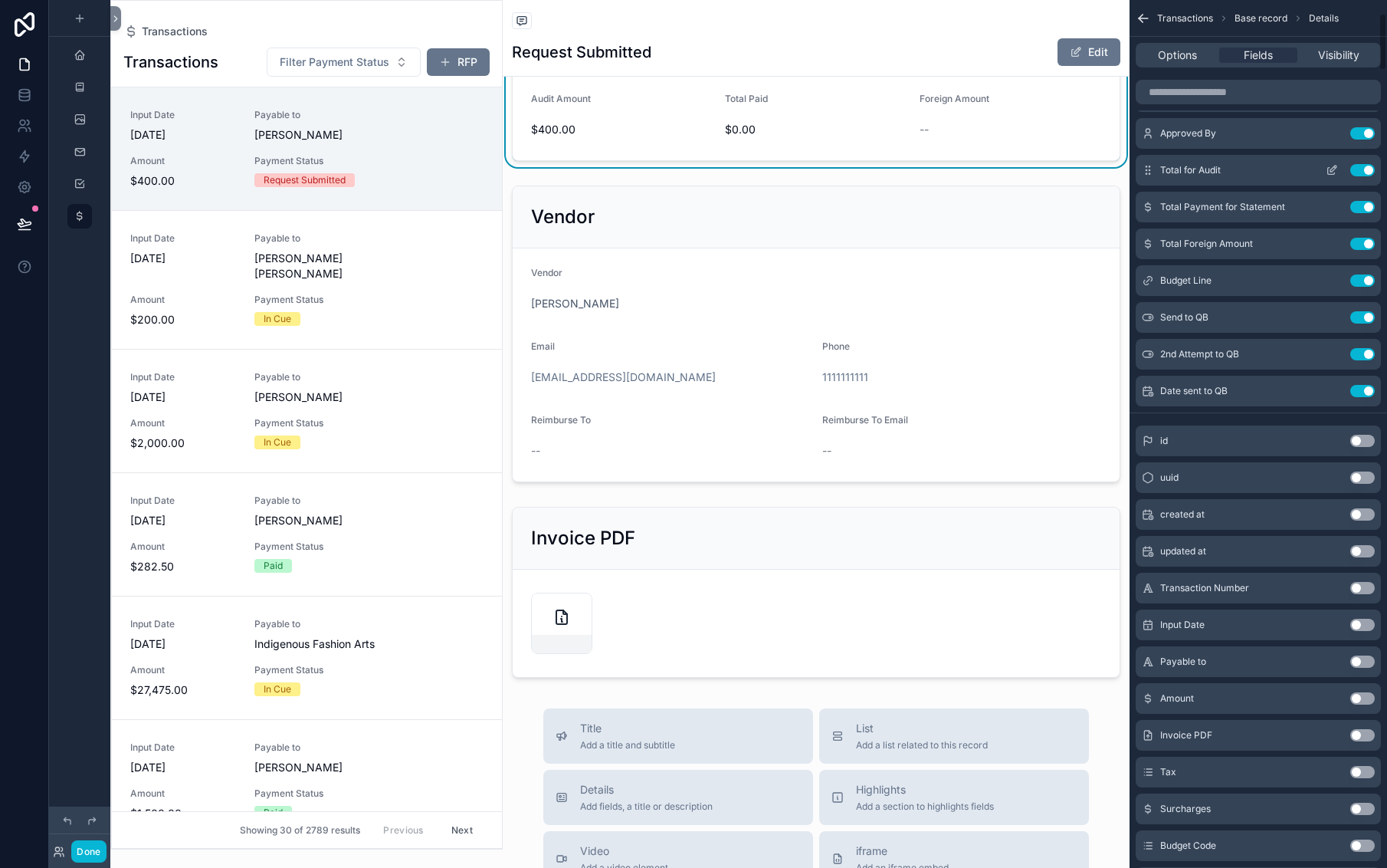
scroll to position [199, 0]
click at [106, 840] on button "Done" at bounding box center [89, 851] width 35 height 22
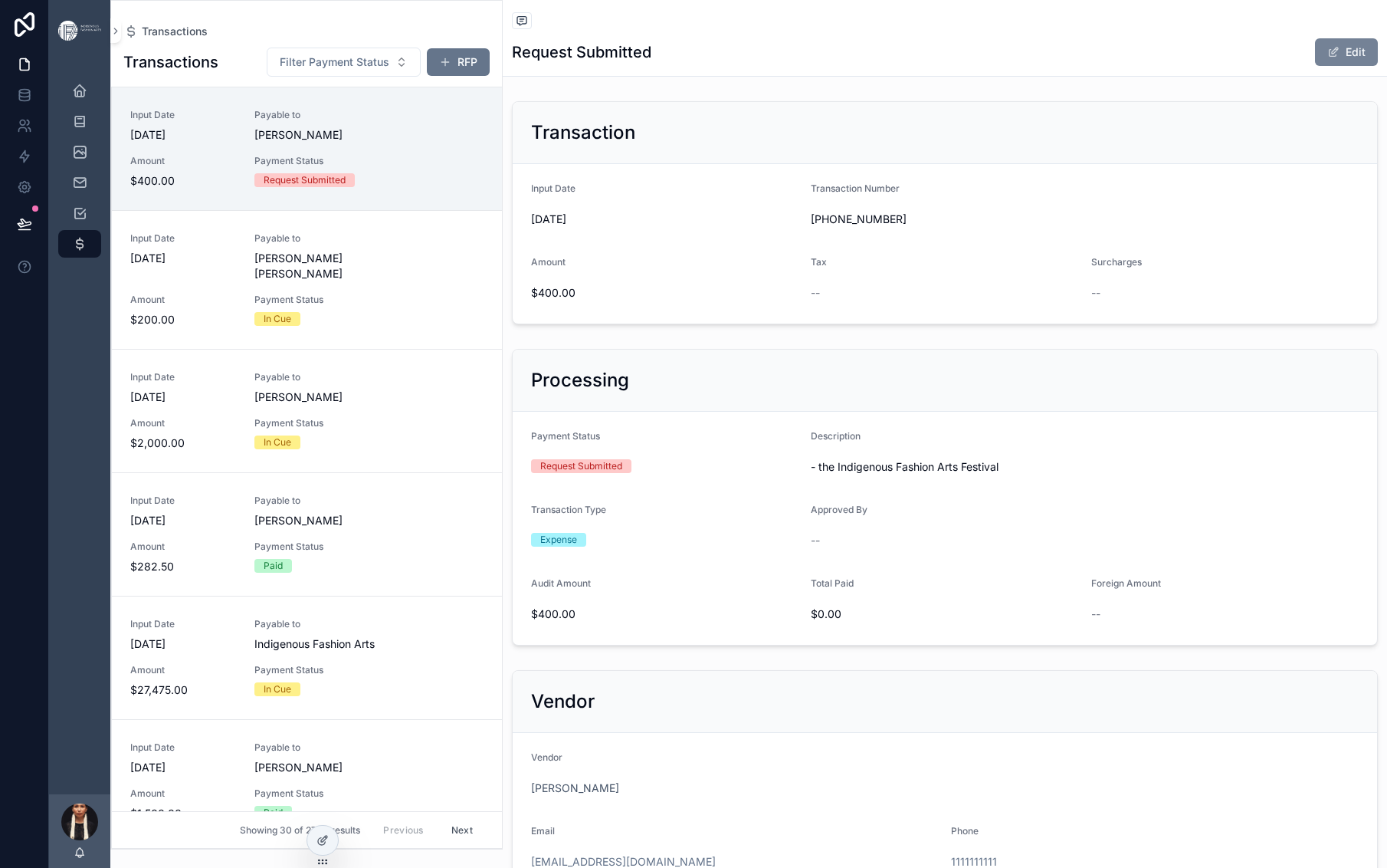
click at [1315, 66] on button "Edit" at bounding box center [1347, 52] width 63 height 28
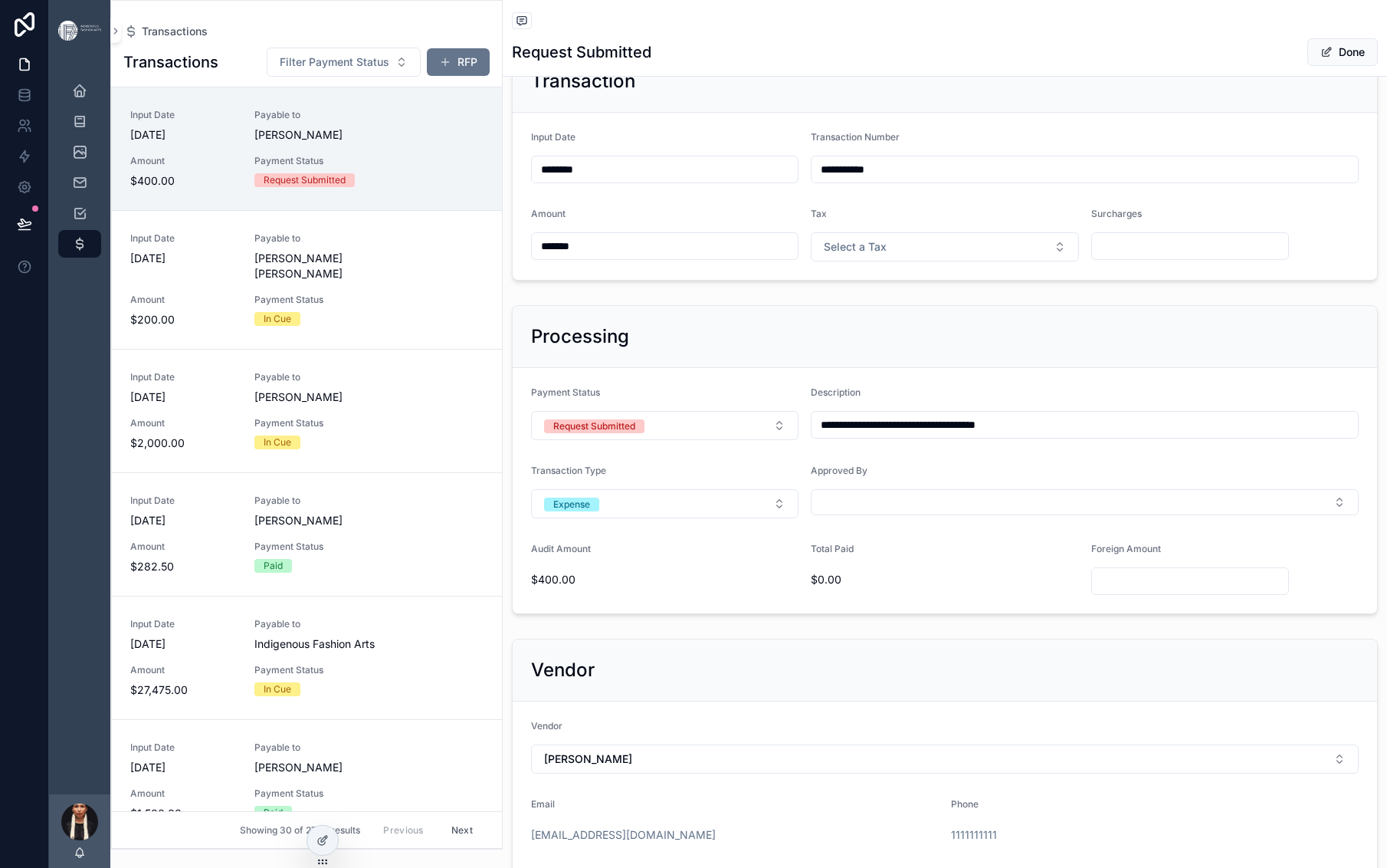
scroll to position [0, 0]
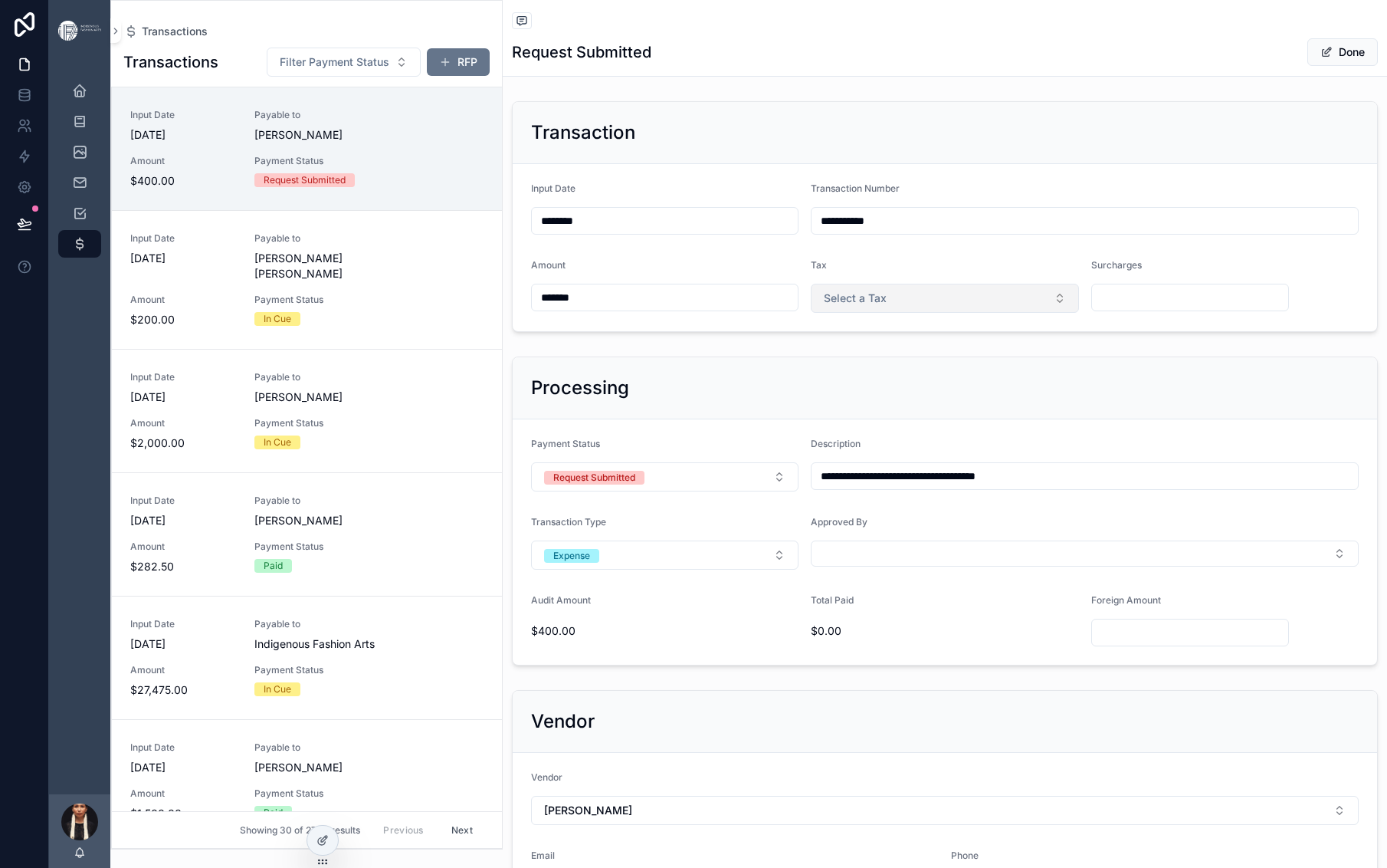
click at [887, 306] on span "Select a Tax" at bounding box center [856, 298] width 63 height 16
click at [1019, 610] on div "Out of Scope" at bounding box center [1015, 603] width 56 height 14
click at [992, 537] on div "**********" at bounding box center [945, 639] width 885 height 1090
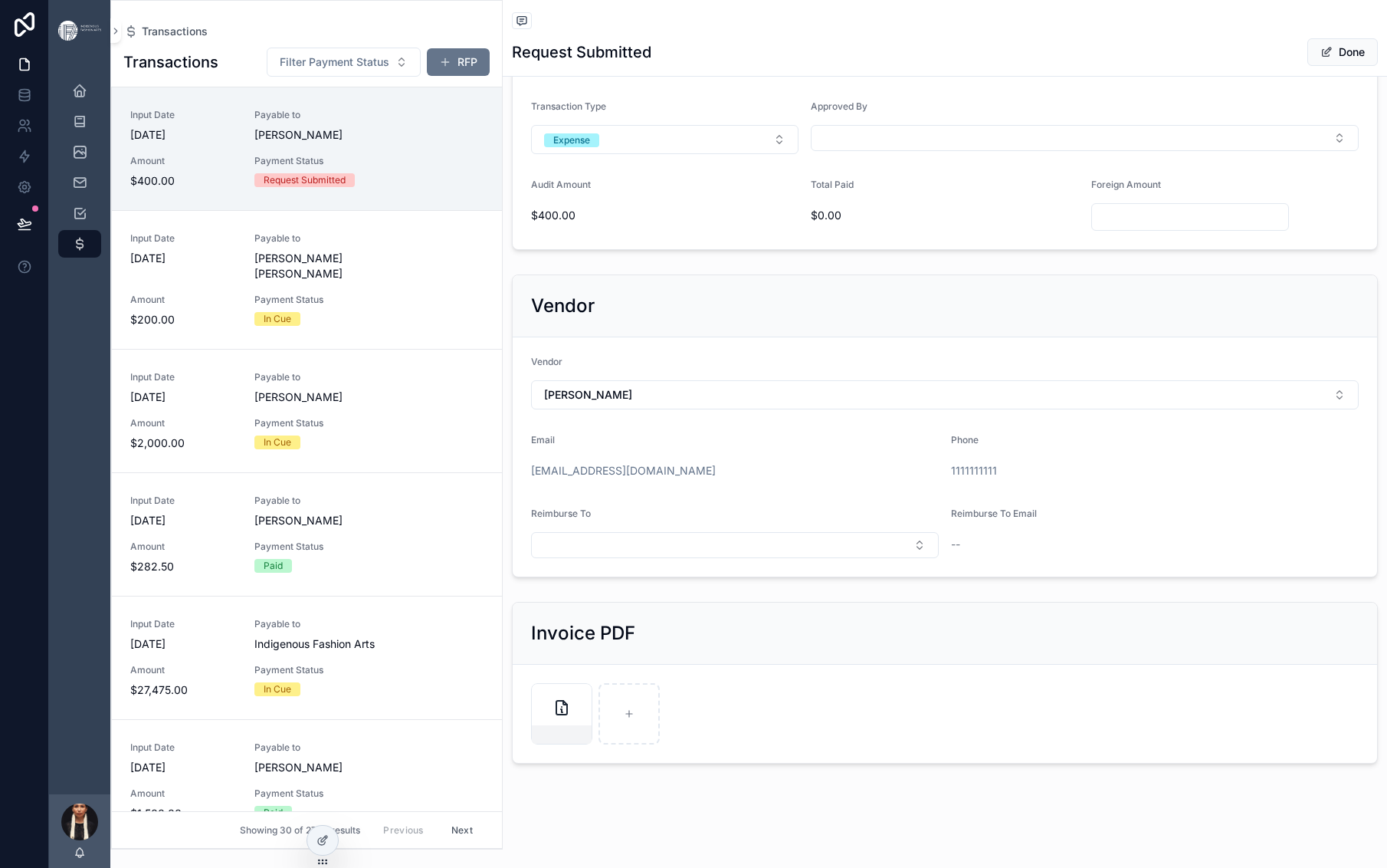
scroll to position [432, 0]
click at [1017, 151] on button "Select Button" at bounding box center [1085, 138] width 548 height 26
click at [1068, 503] on span "[PERSON_NAME]" at bounding box center [1107, 496] width 185 height 16
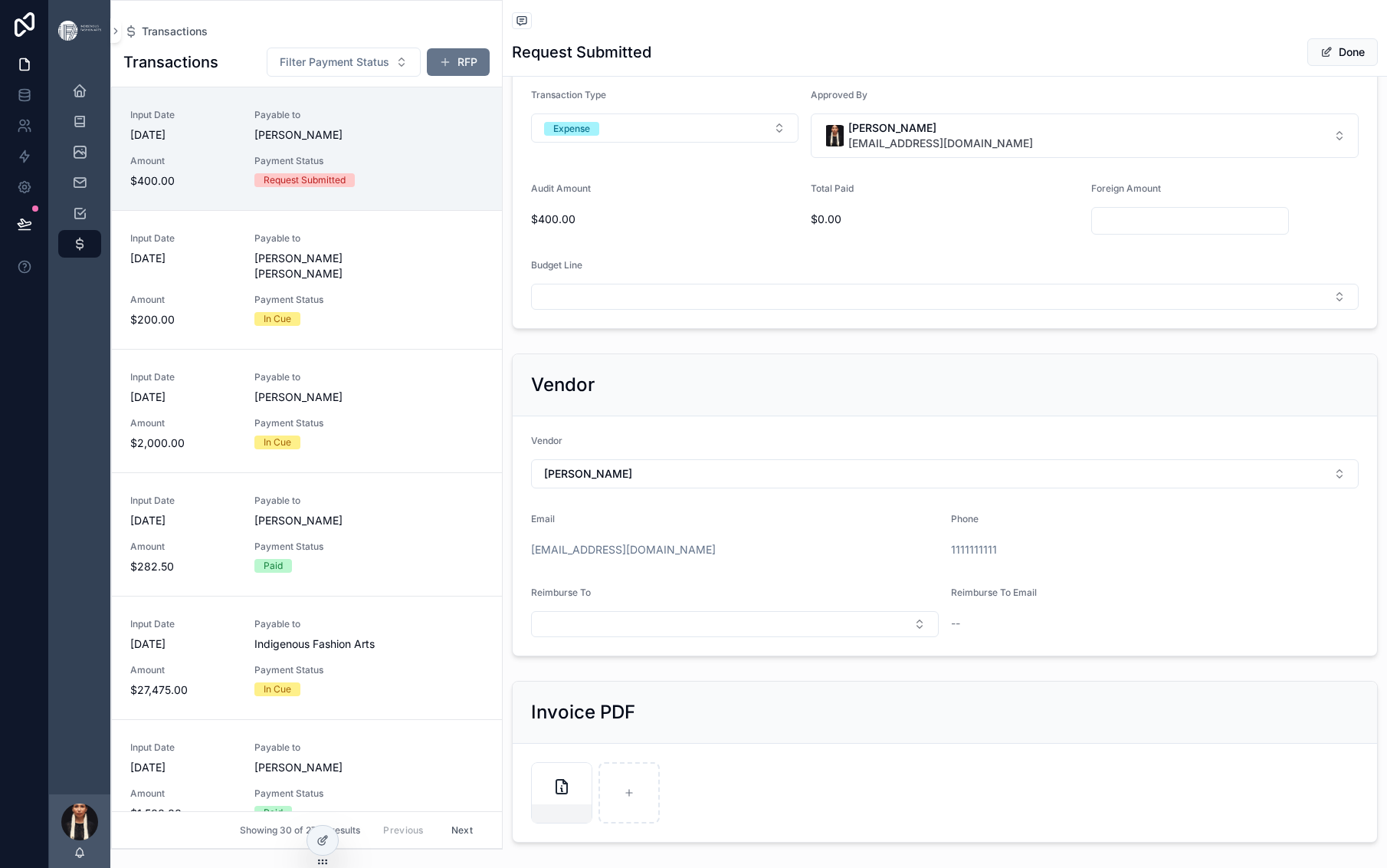
scroll to position [696, 0]
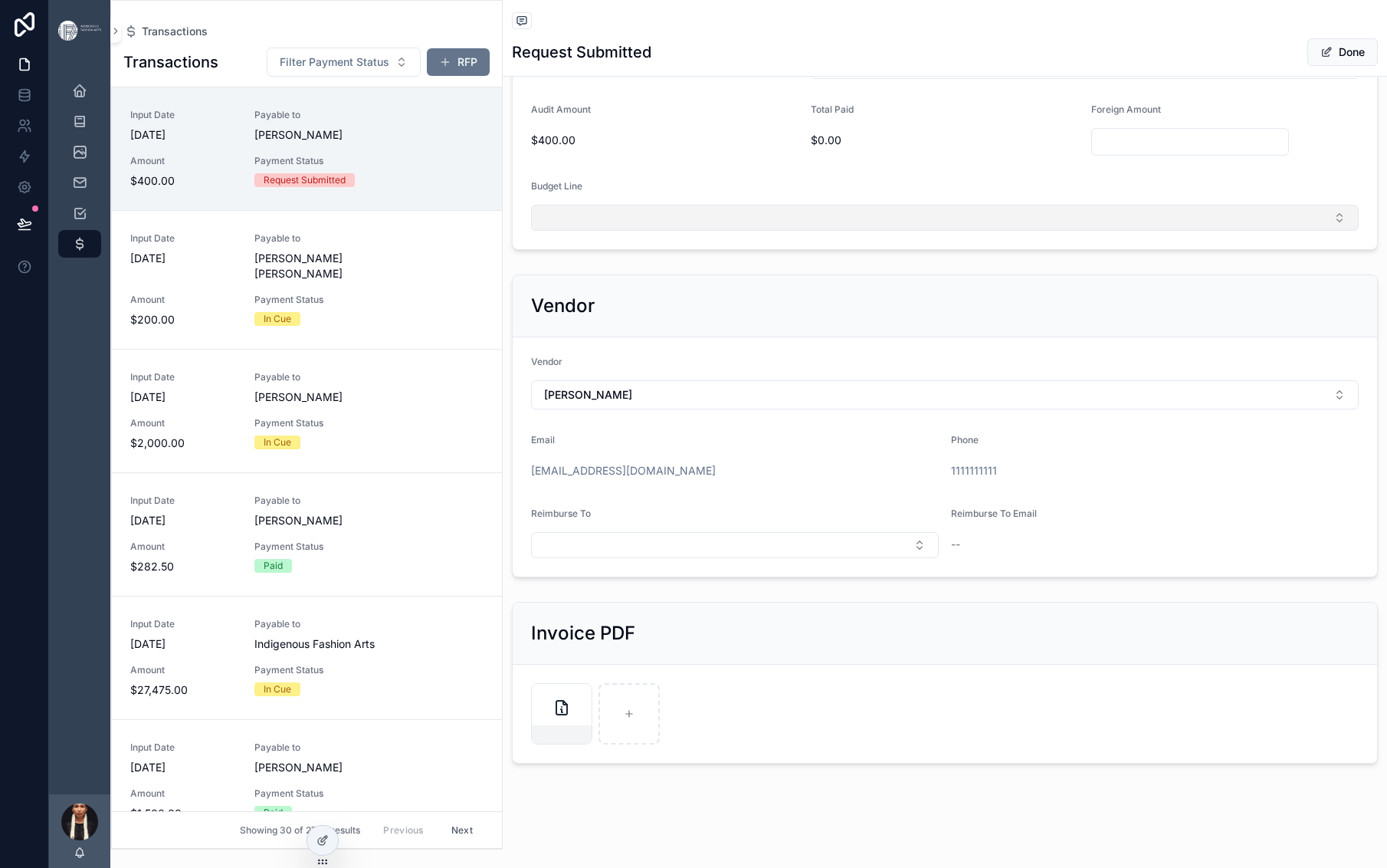
click at [895, 230] on button "Select Button" at bounding box center [945, 218] width 828 height 26
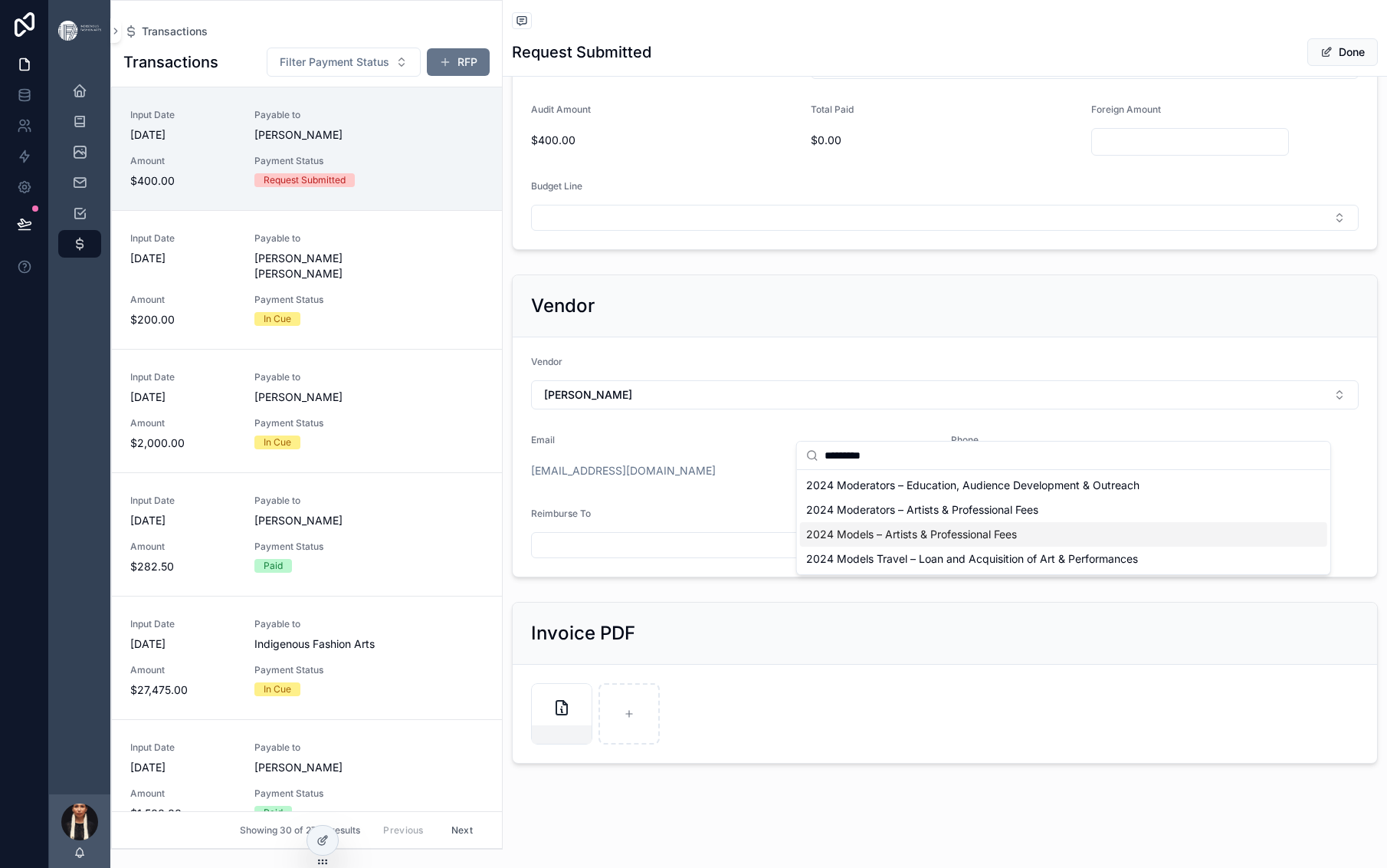
type input "*********"
click at [834, 542] on span "2024 Models – Artists & Professional Fees" at bounding box center [912, 535] width 211 height 16
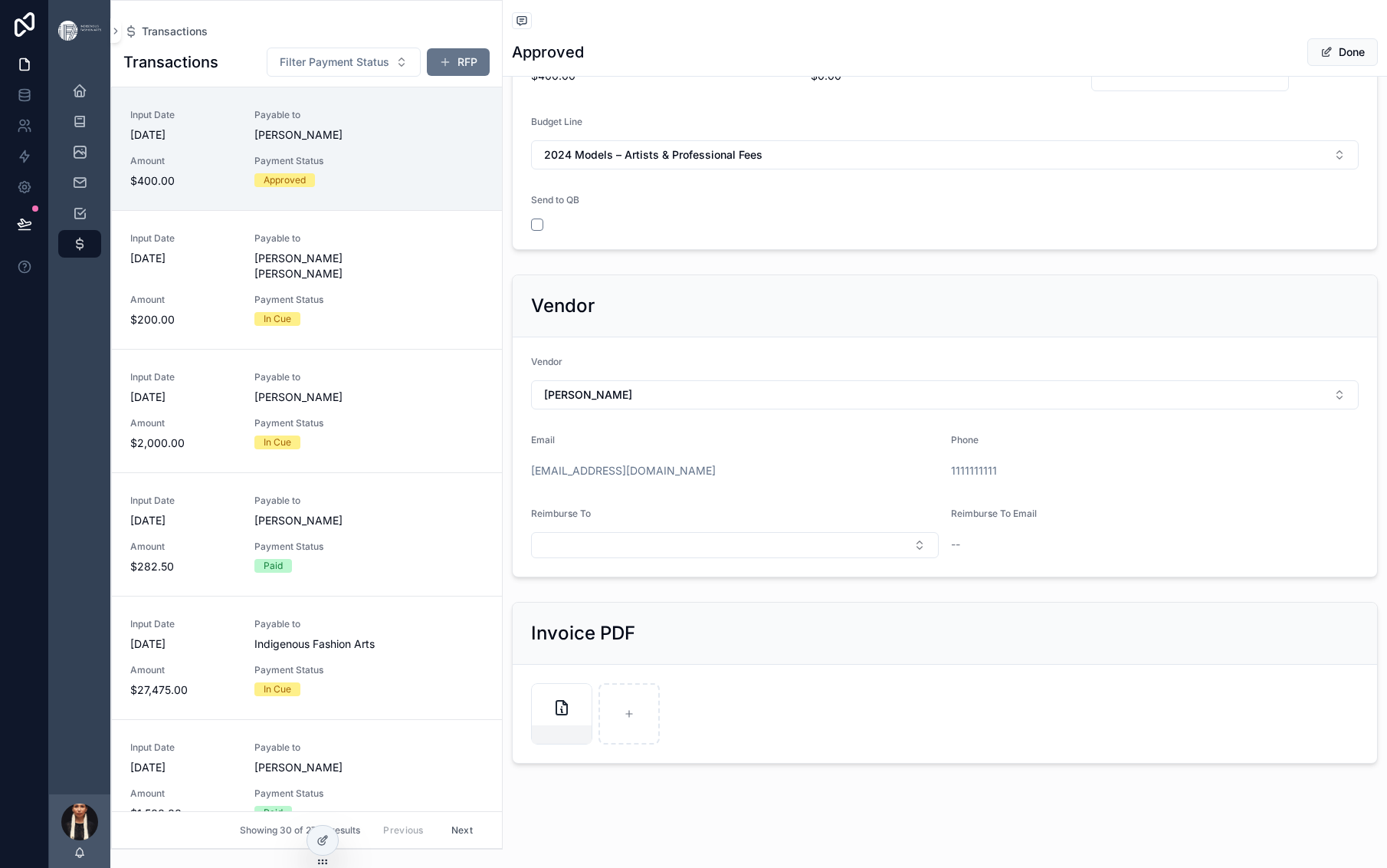
scroll to position [612, 0]
click at [543, 230] on button "scrollable content" at bounding box center [537, 224] width 12 height 12
click at [763, 256] on div "**********" at bounding box center [945, 12] width 885 height 489
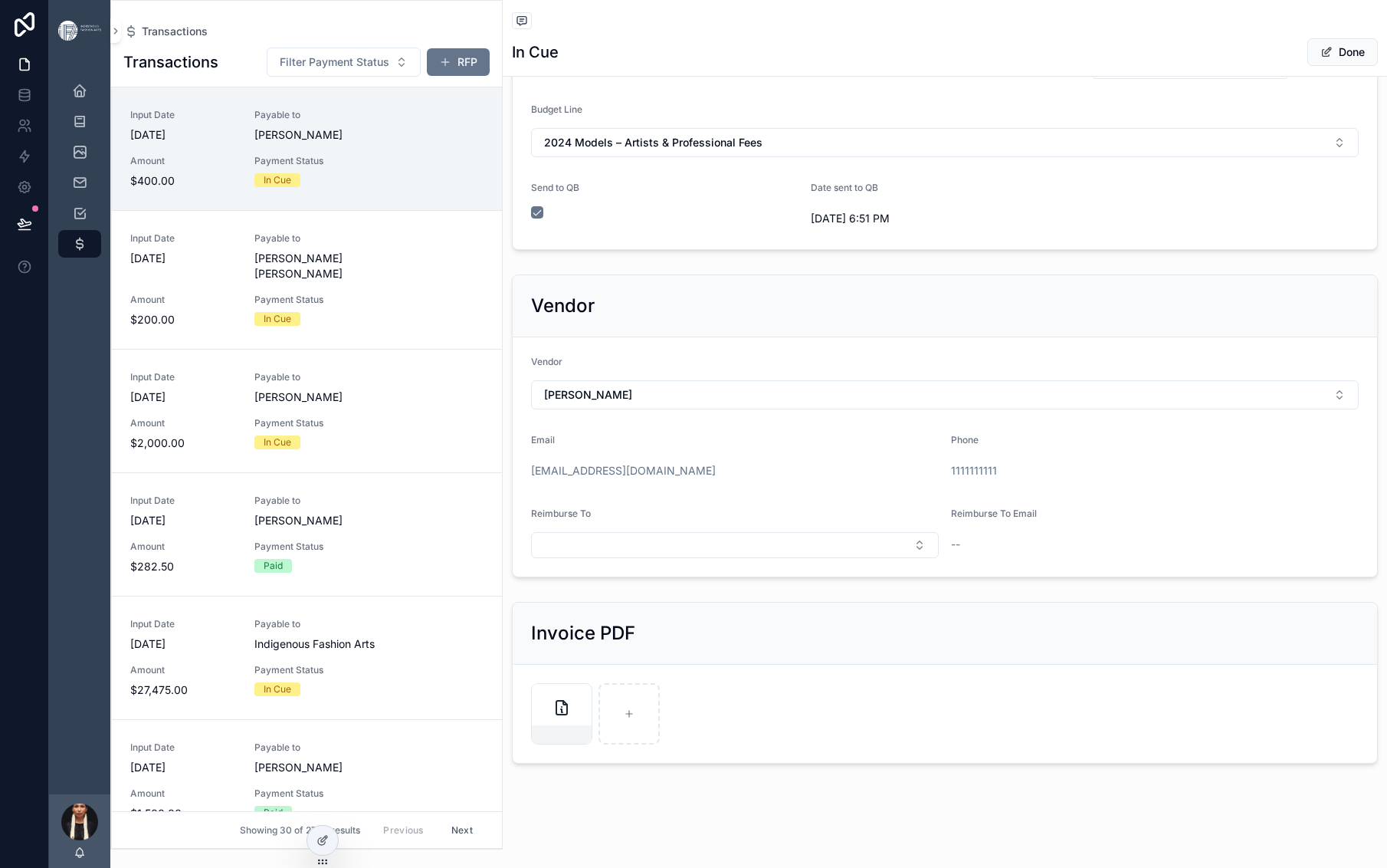
scroll to position [849, 0]
click at [327, 842] on icon at bounding box center [324, 838] width 6 height 6
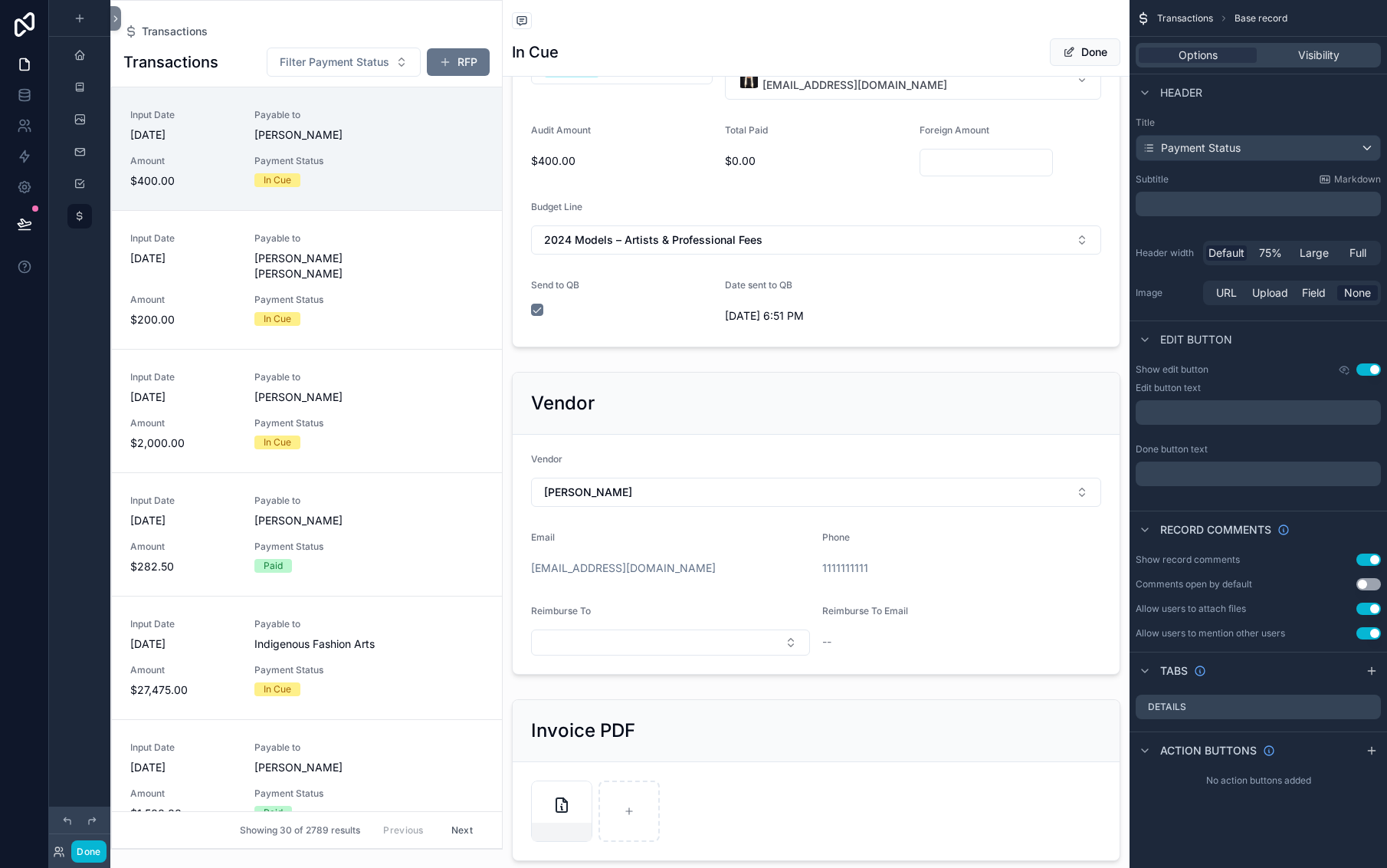
scroll to position [653, 0]
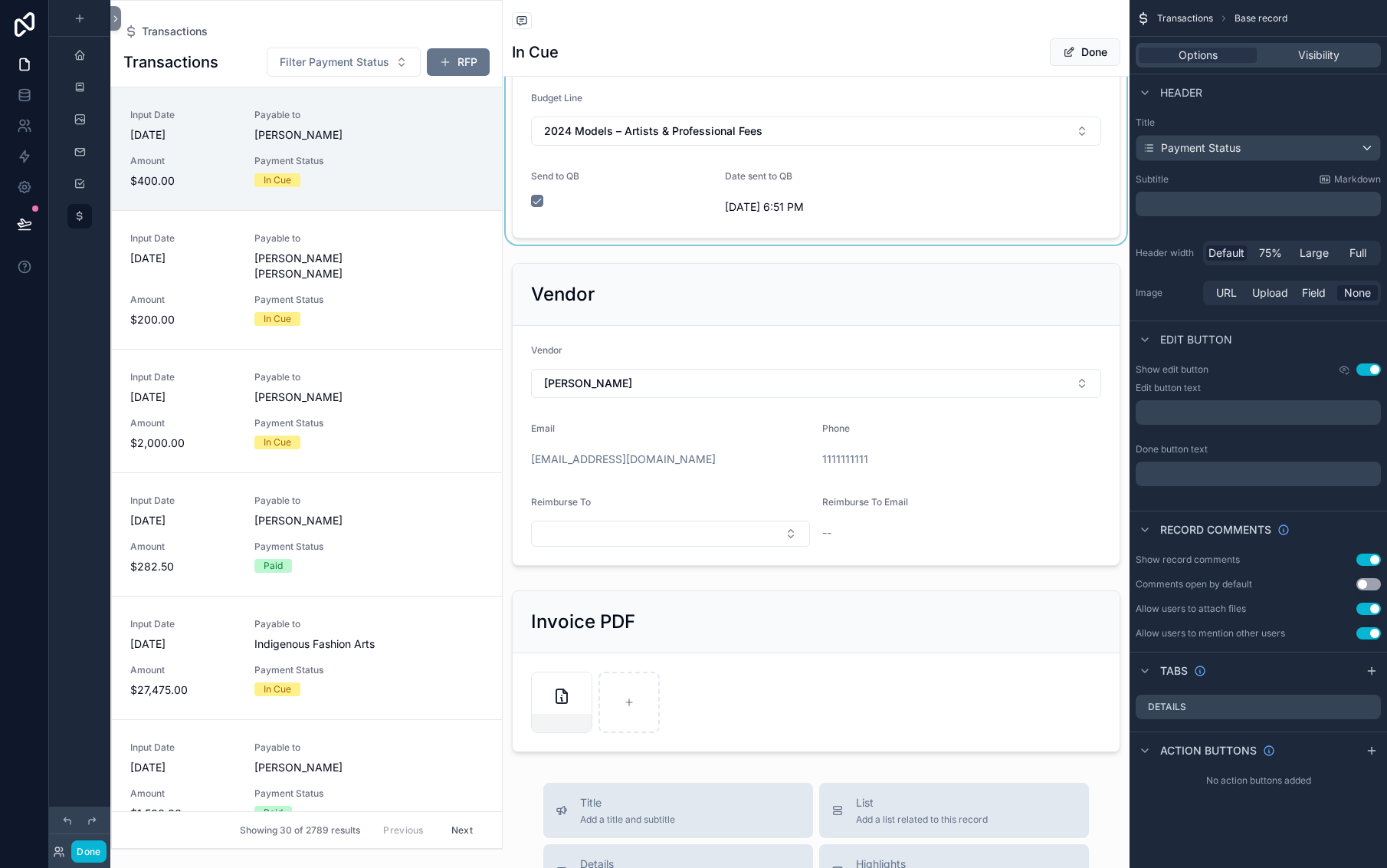
click at [605, 244] on div "scrollable content" at bounding box center [816, 1] width 627 height 489
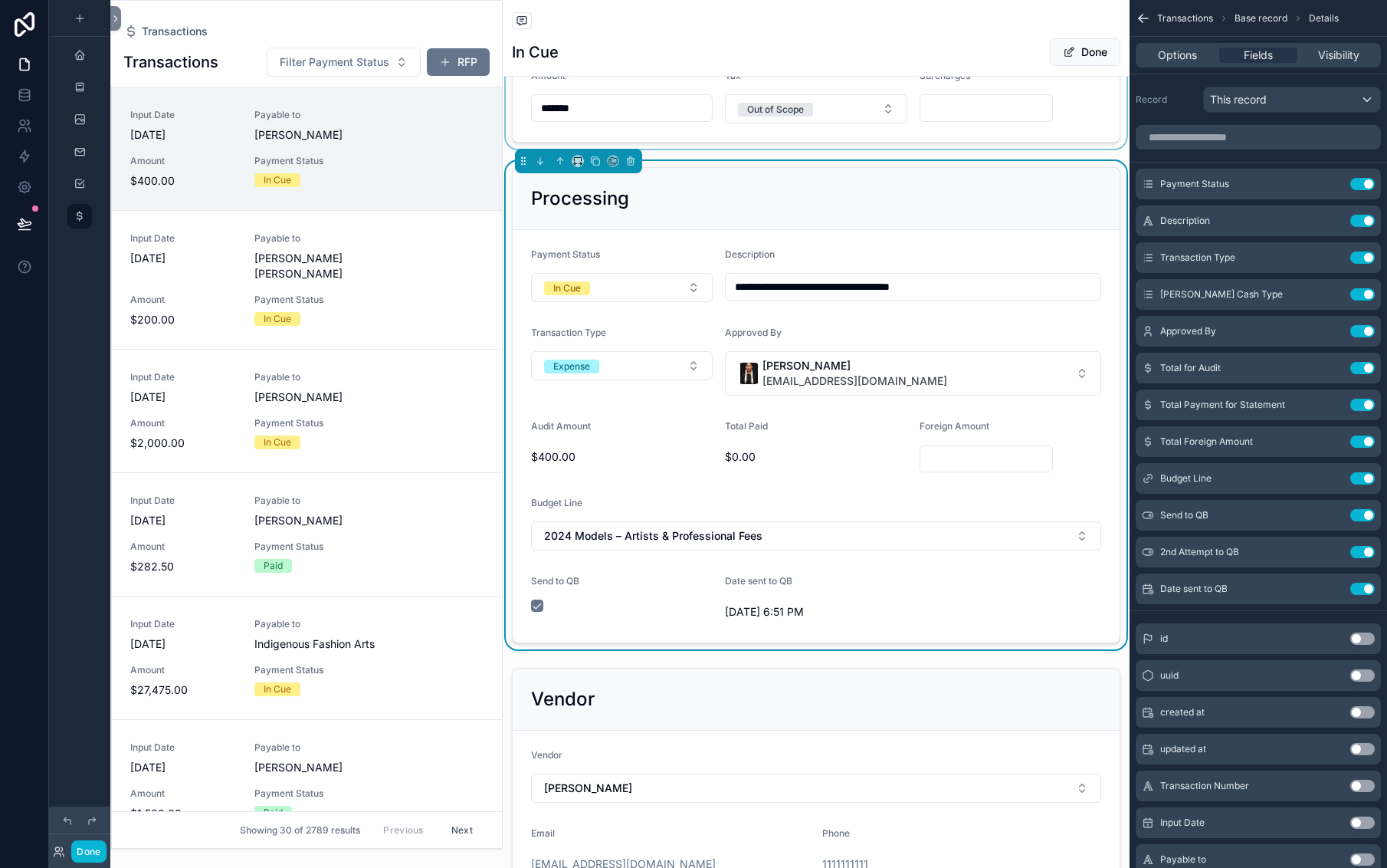
scroll to position [420, 0]
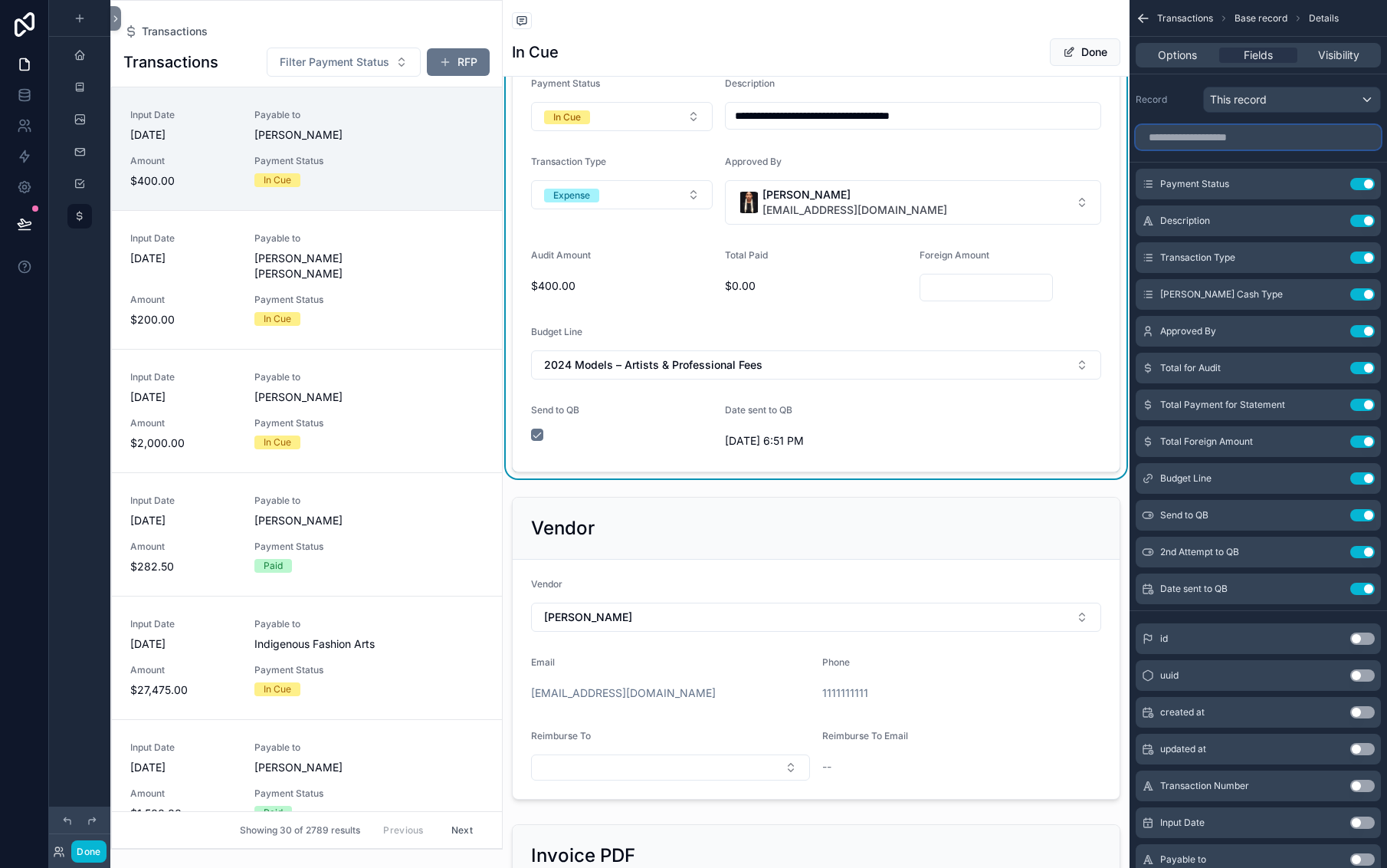
click at [1136, 149] on input "scrollable content" at bounding box center [1258, 137] width 245 height 24
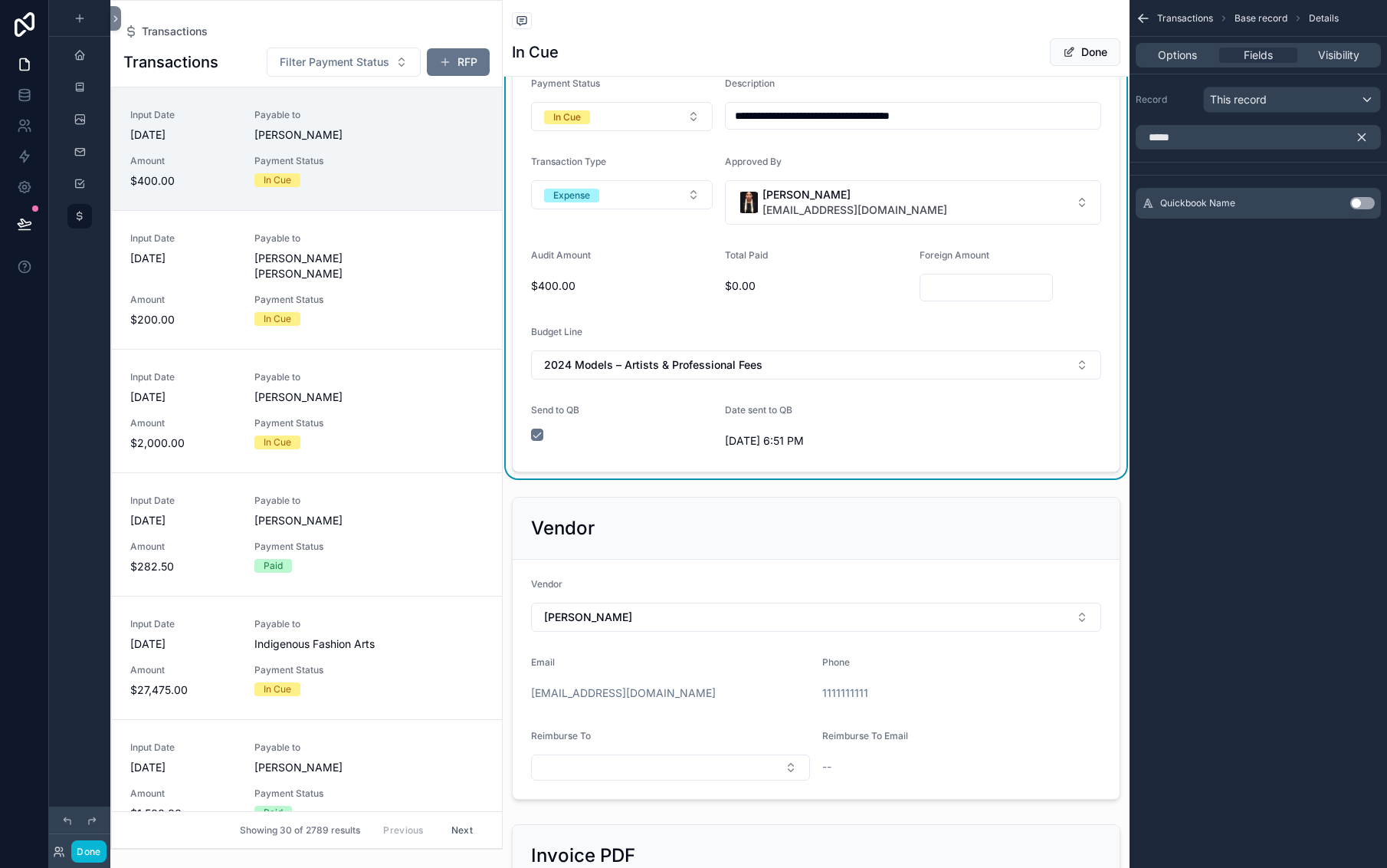
click at [1350, 209] on button "Use setting" at bounding box center [1363, 203] width 24 height 12
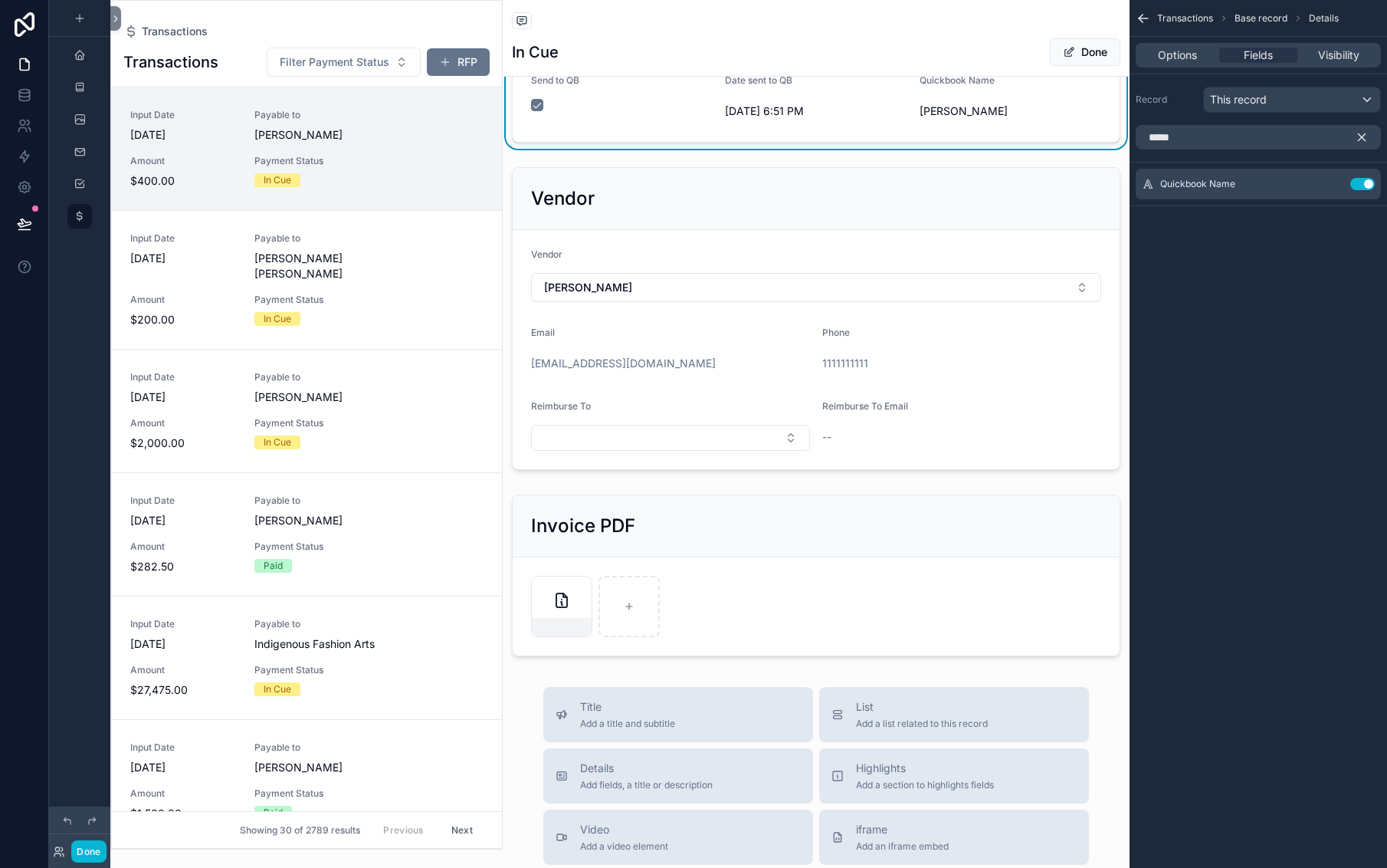
scroll to position [798, 0]
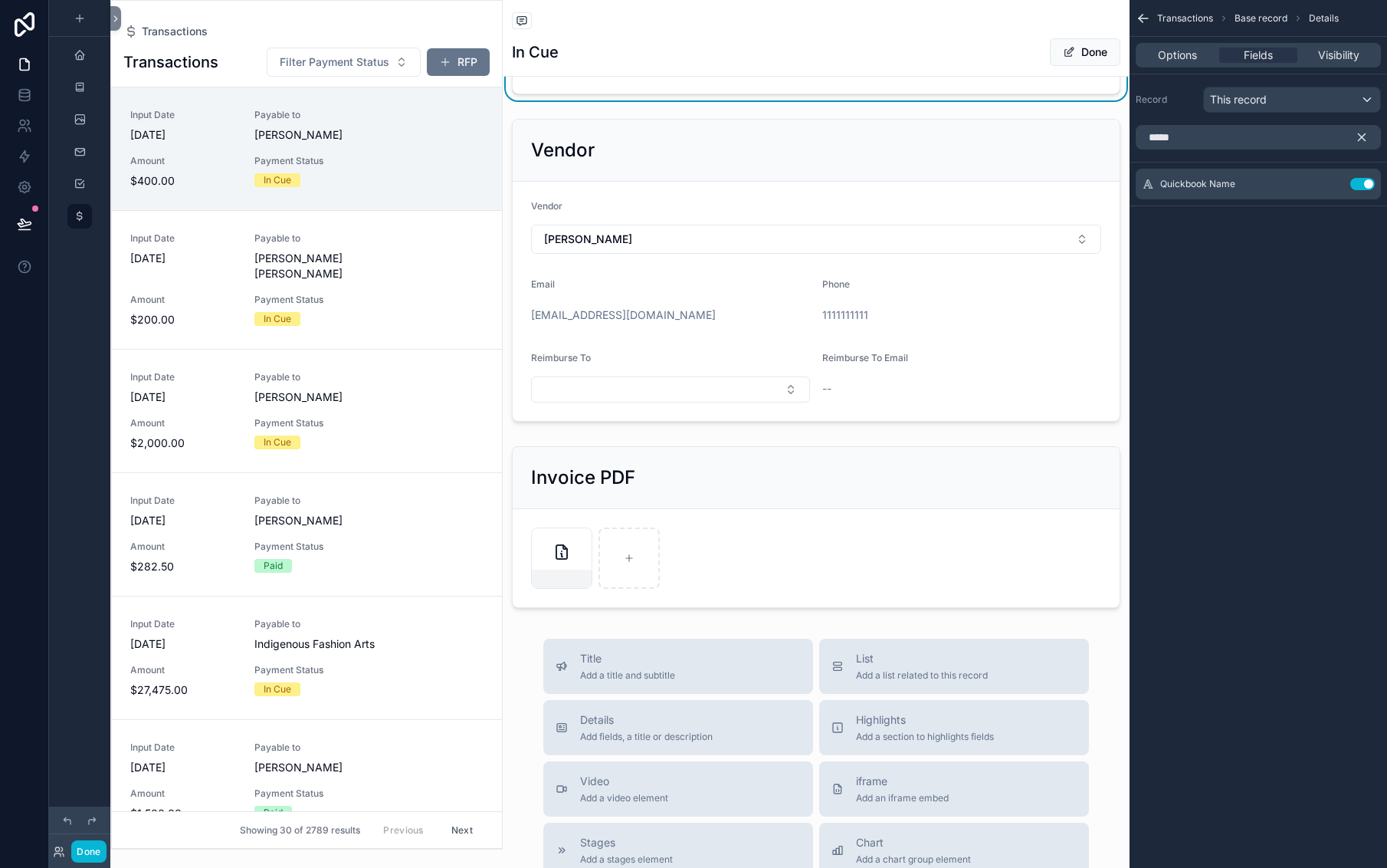
click at [825, 71] on span "9/3/2025 6:51 PM" at bounding box center [816, 63] width 181 height 16
click at [1350, 190] on button "Use setting" at bounding box center [1363, 184] width 24 height 12
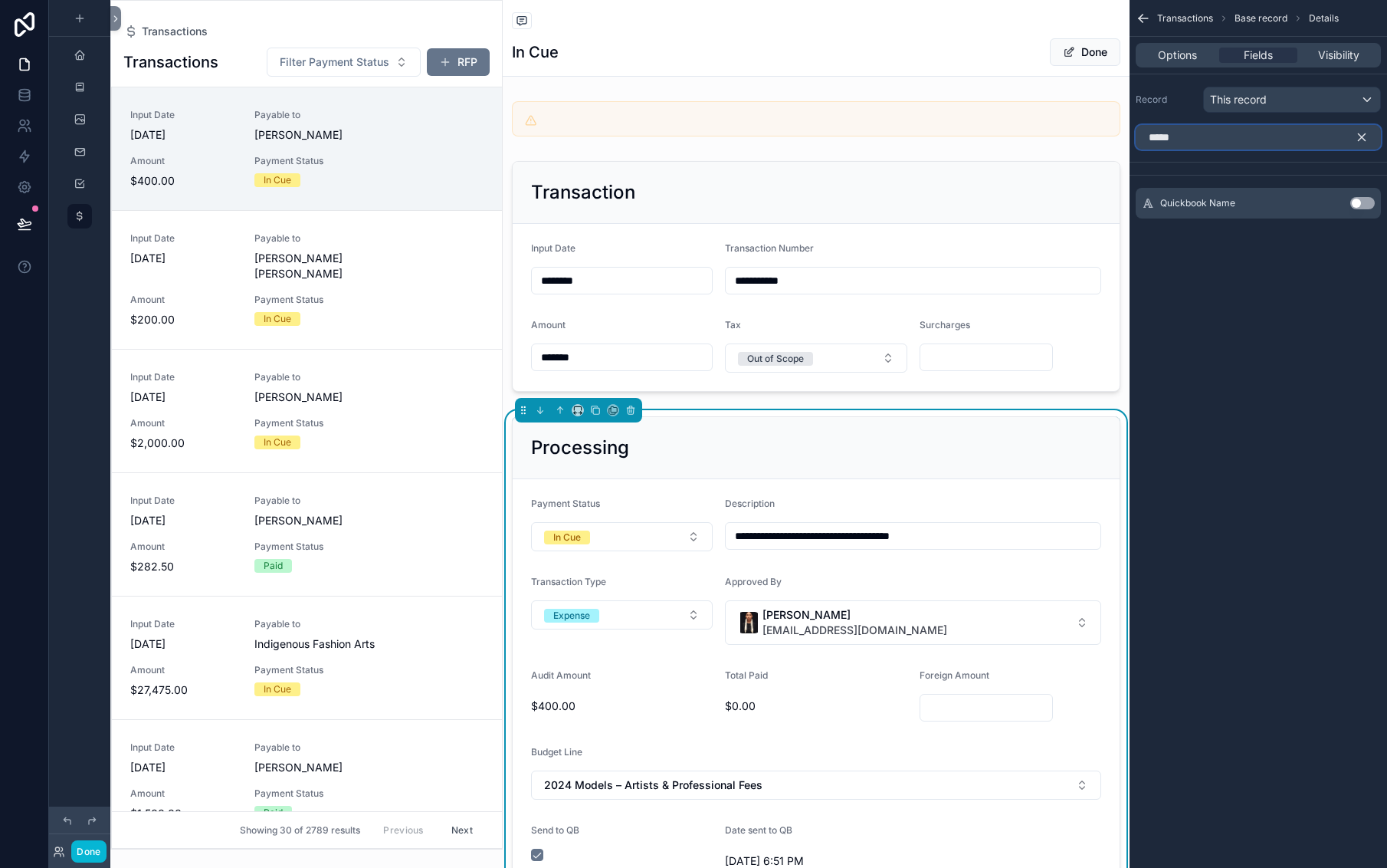
click at [1136, 149] on input "*****" at bounding box center [1258, 137] width 245 height 24
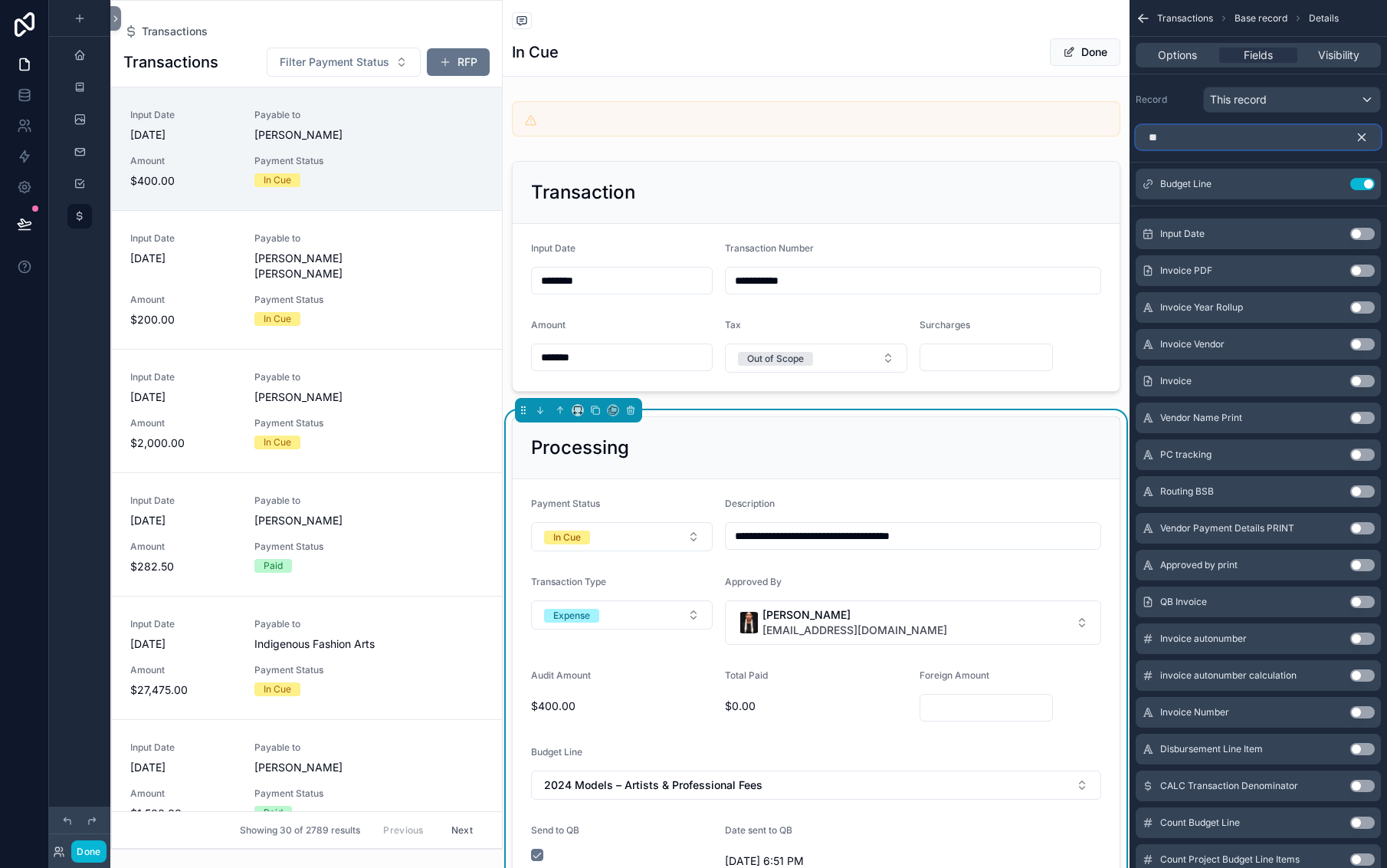
type input "*"
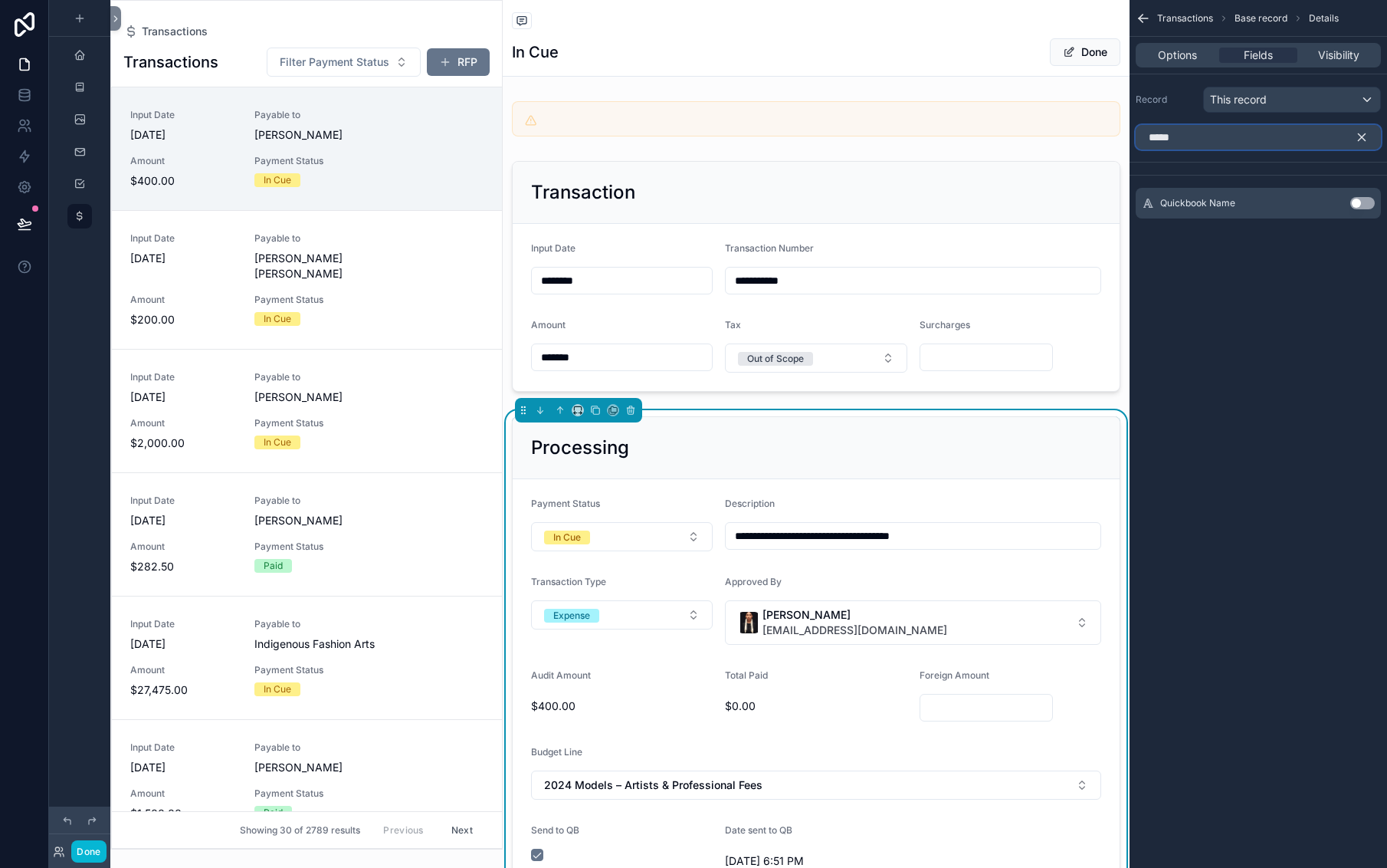
click at [1136, 149] on input "*****" at bounding box center [1258, 137] width 245 height 24
type input "*********"
click at [1358, 144] on icon "scrollable content" at bounding box center [1362, 137] width 14 height 14
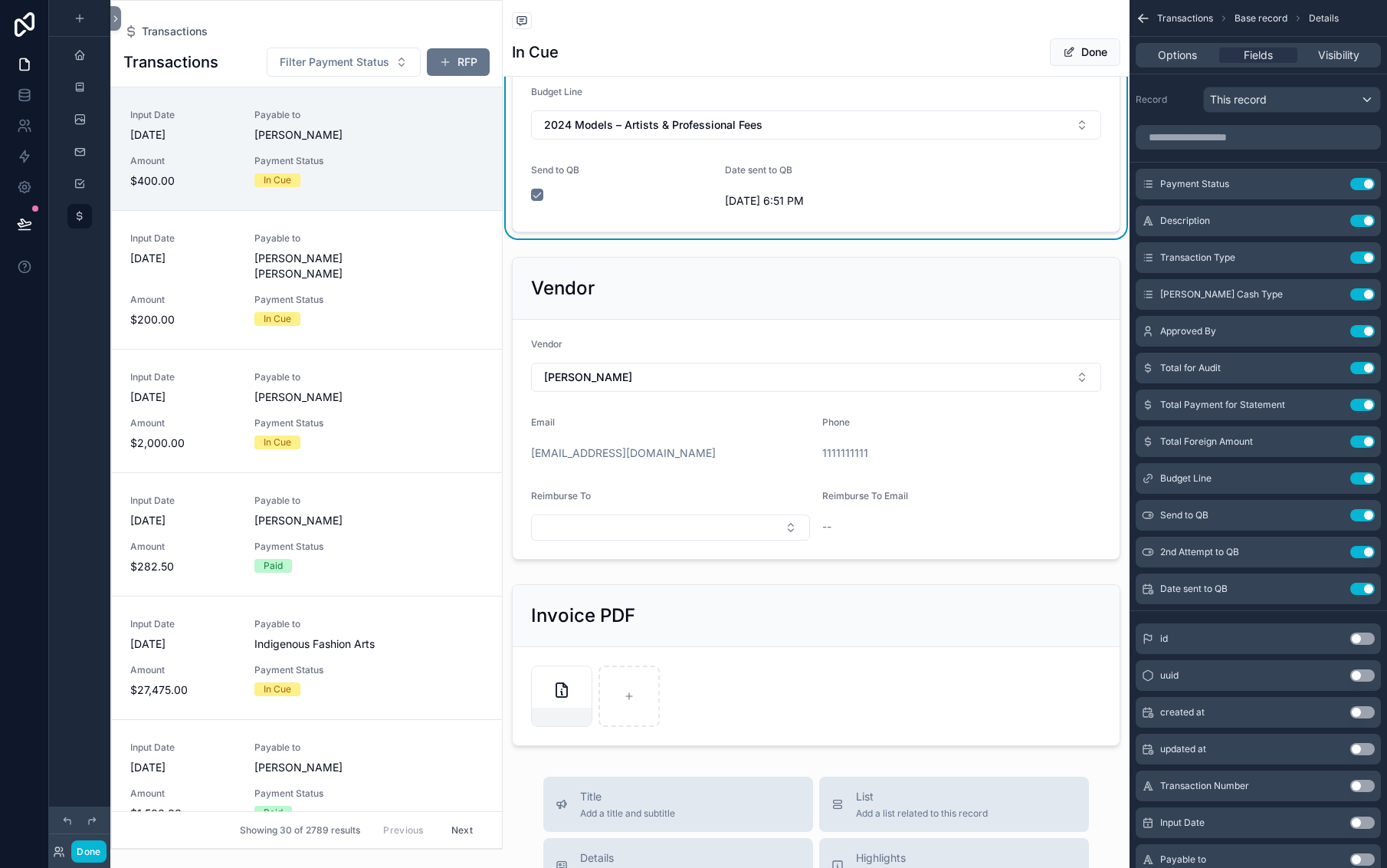
scroll to position [660, 0]
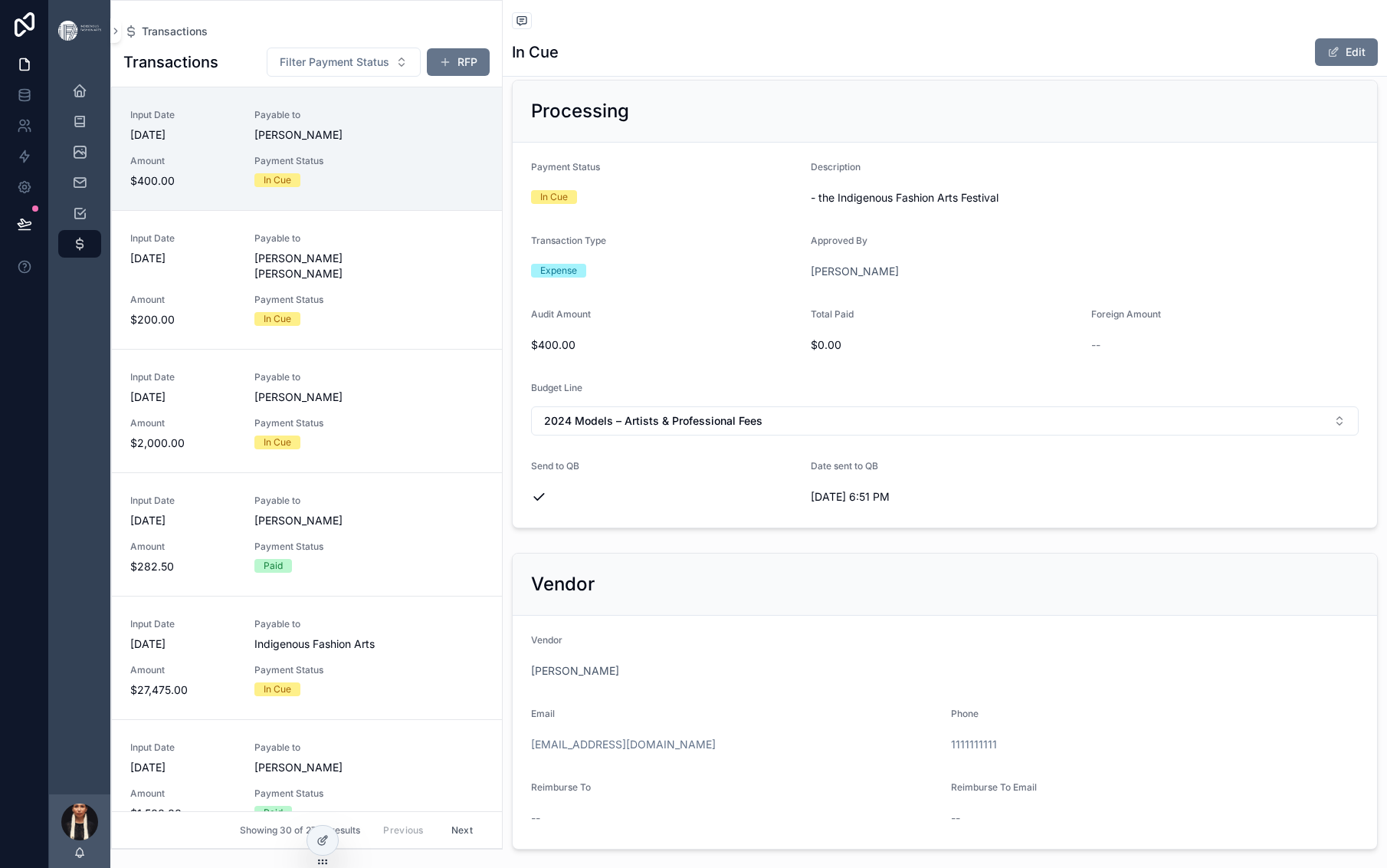
scroll to position [158, 0]
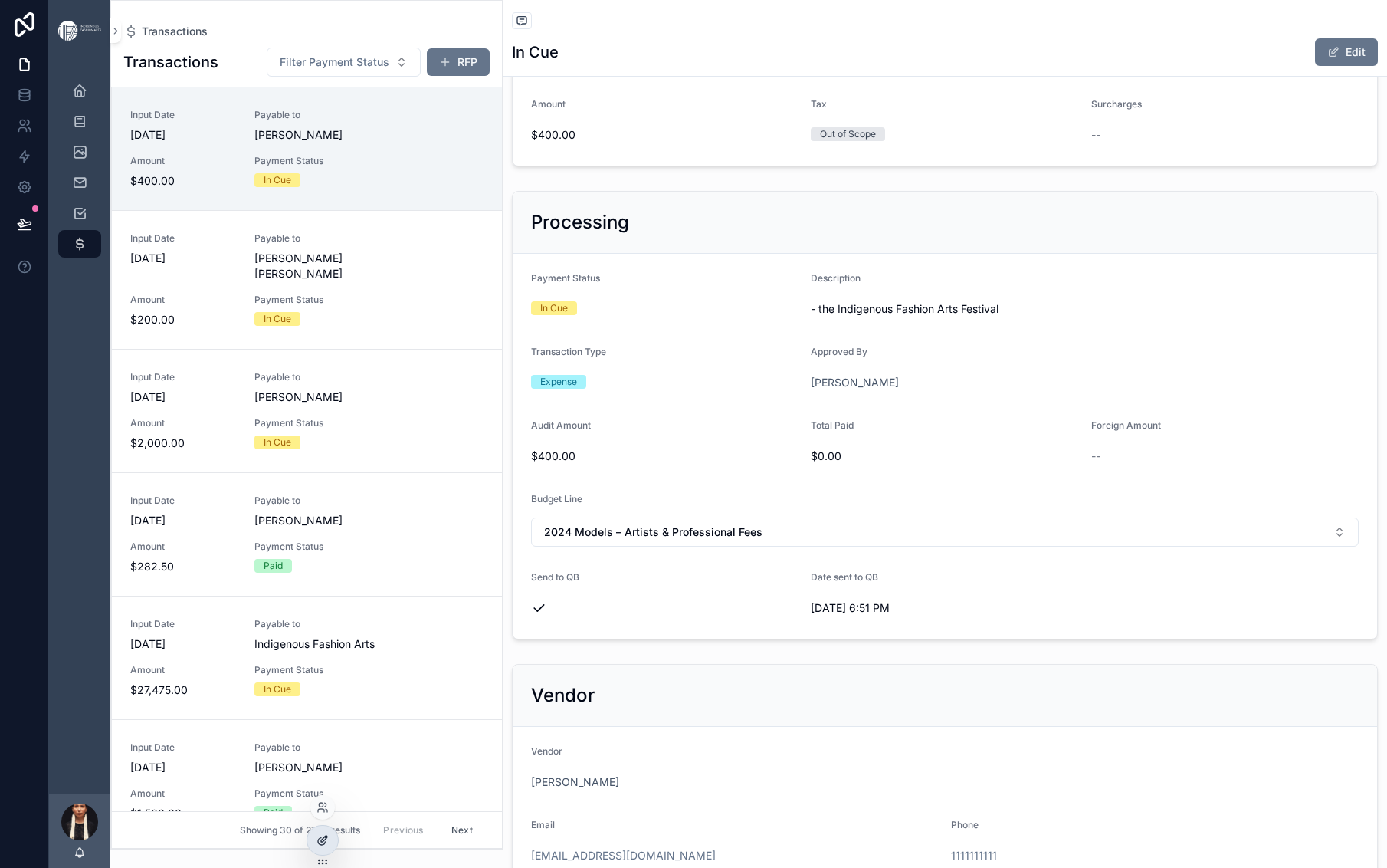
click at [322, 845] on div at bounding box center [322, 839] width 31 height 29
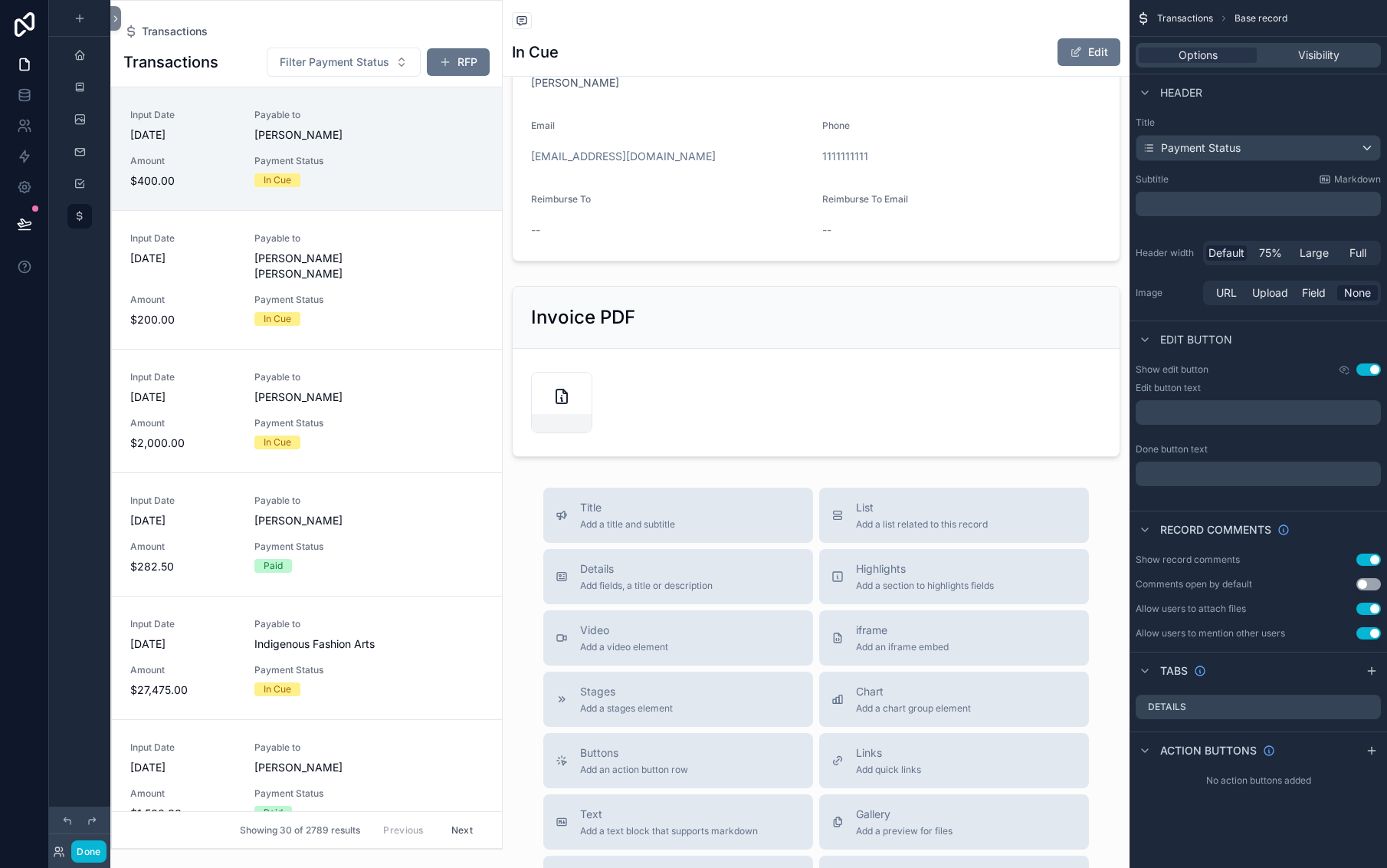
scroll to position [920, 0]
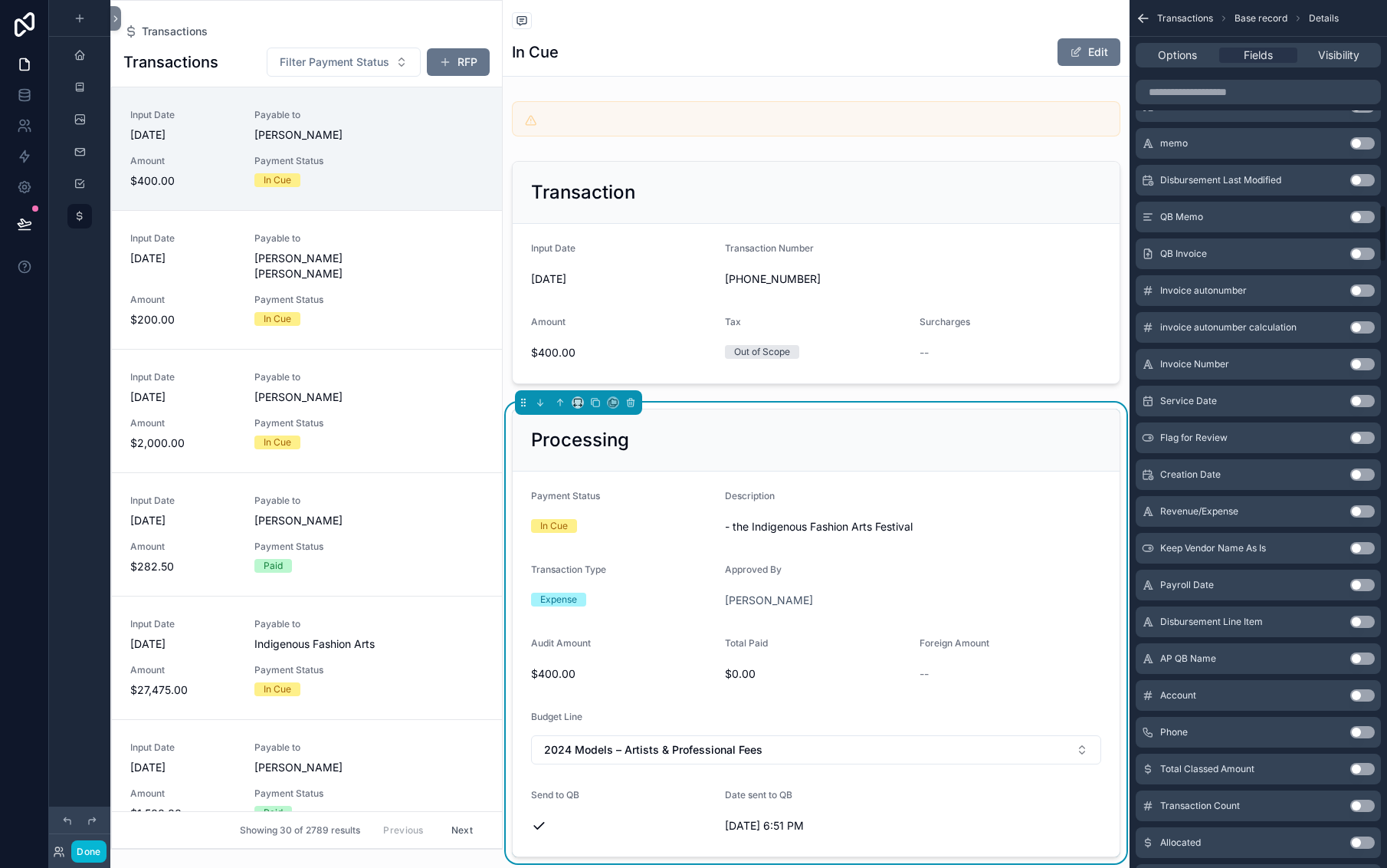
scroll to position [3068, 0]
click at [106, 845] on button "Done" at bounding box center [89, 851] width 35 height 22
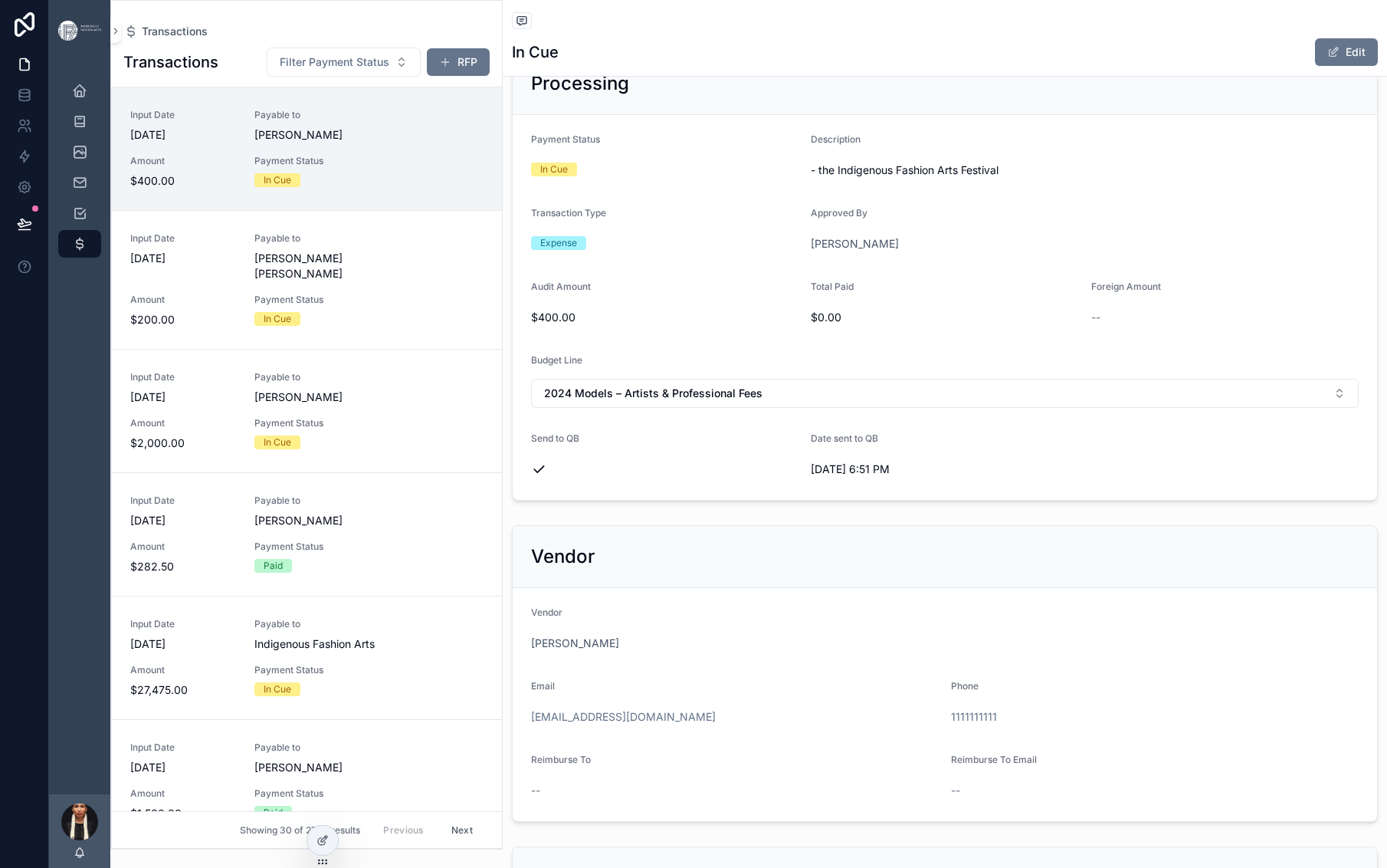
scroll to position [0, 0]
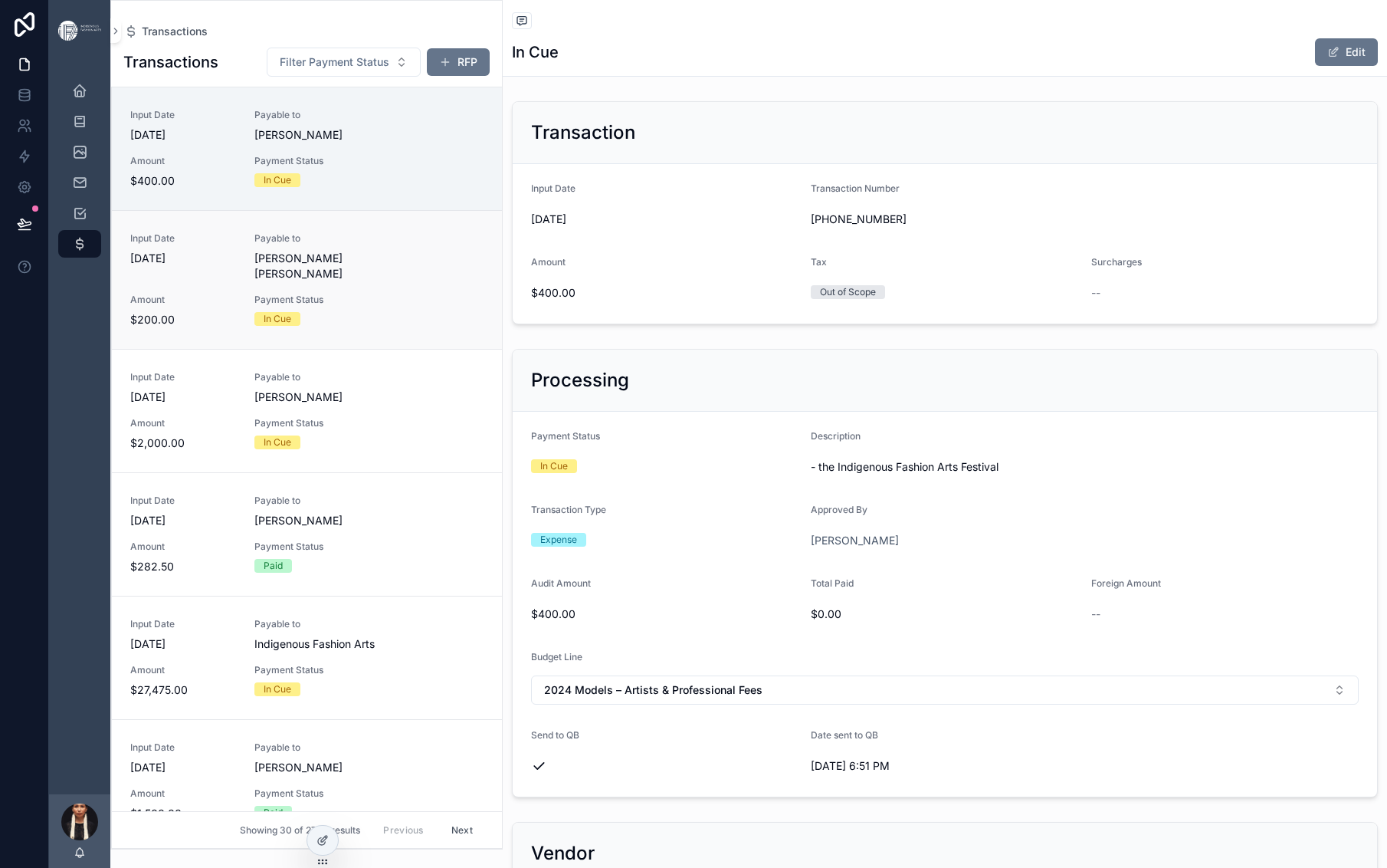
click at [422, 281] on span "[PERSON_NAME] [PERSON_NAME]" at bounding box center [338, 265] width 167 height 31
click at [422, 167] on span "Payment Status" at bounding box center [338, 161] width 167 height 12
click at [32, 231] on icon at bounding box center [24, 224] width 16 height 16
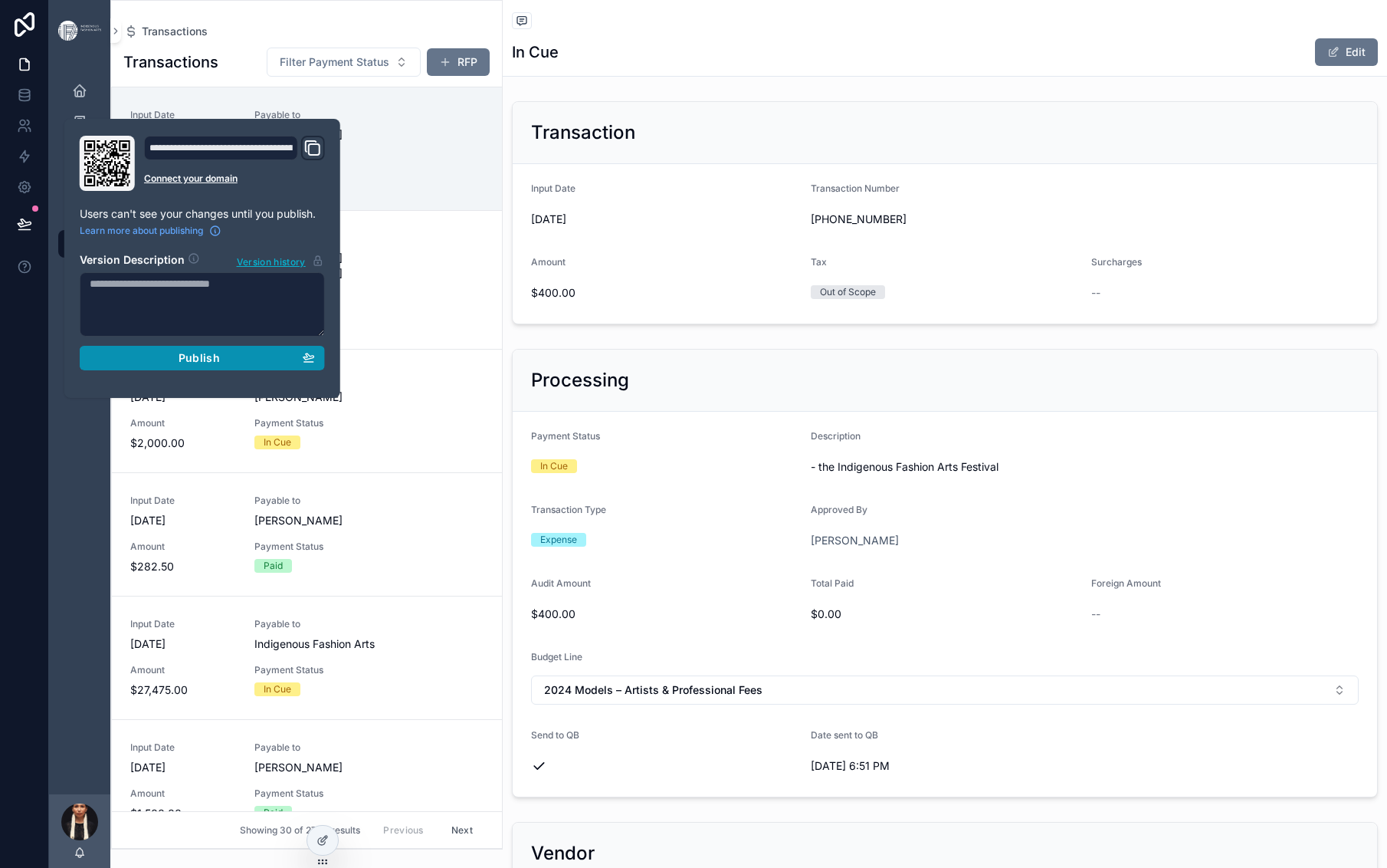
click at [220, 365] on span "Publish" at bounding box center [199, 358] width 41 height 14
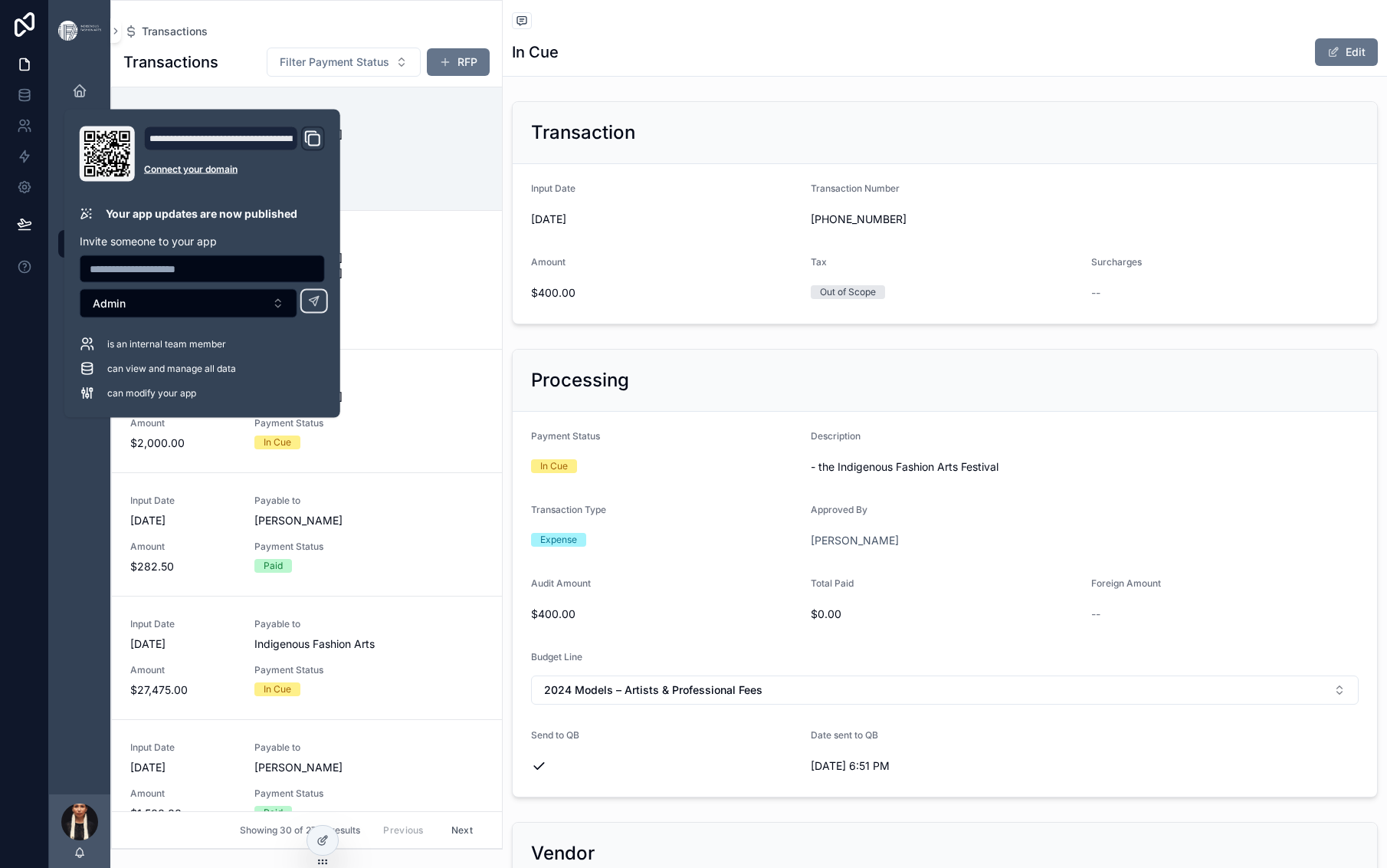
click at [502, 31] on div "Transactions Transactions Filter Payment Status RFP Input Date [DATE] Payable t…" at bounding box center [307, 425] width 393 height 850
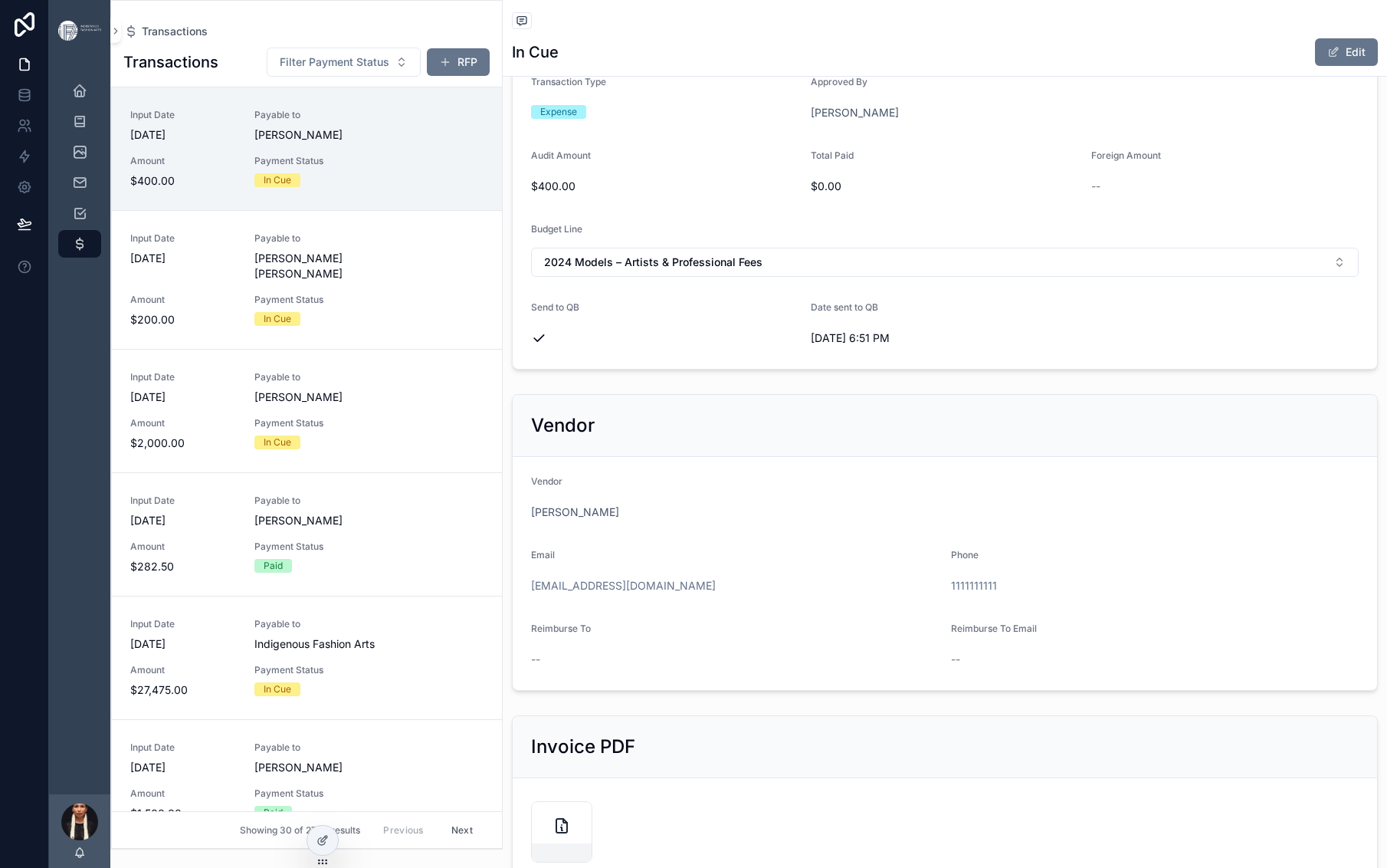
scroll to position [441, 0]
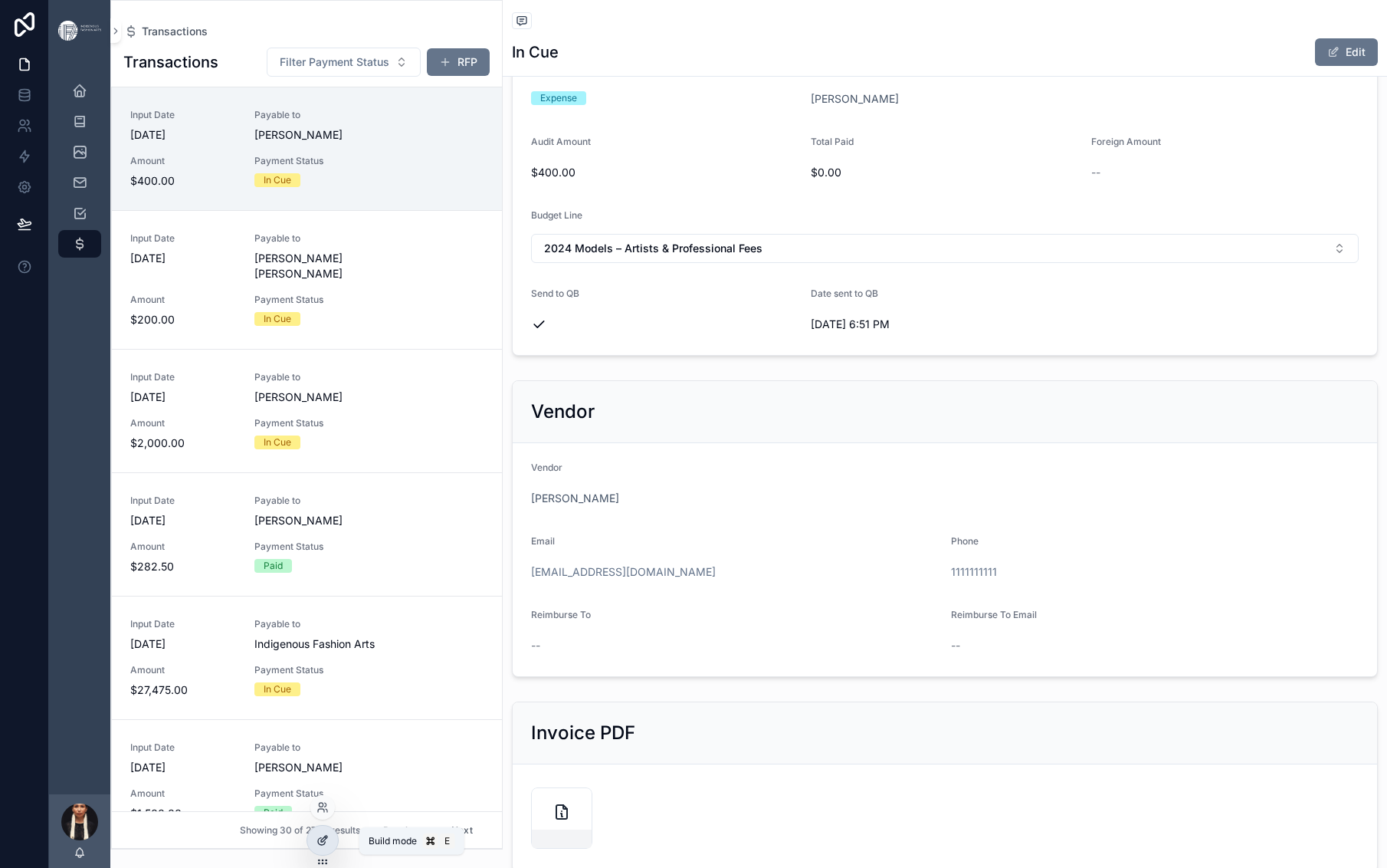
click at [327, 842] on icon at bounding box center [324, 838] width 6 height 6
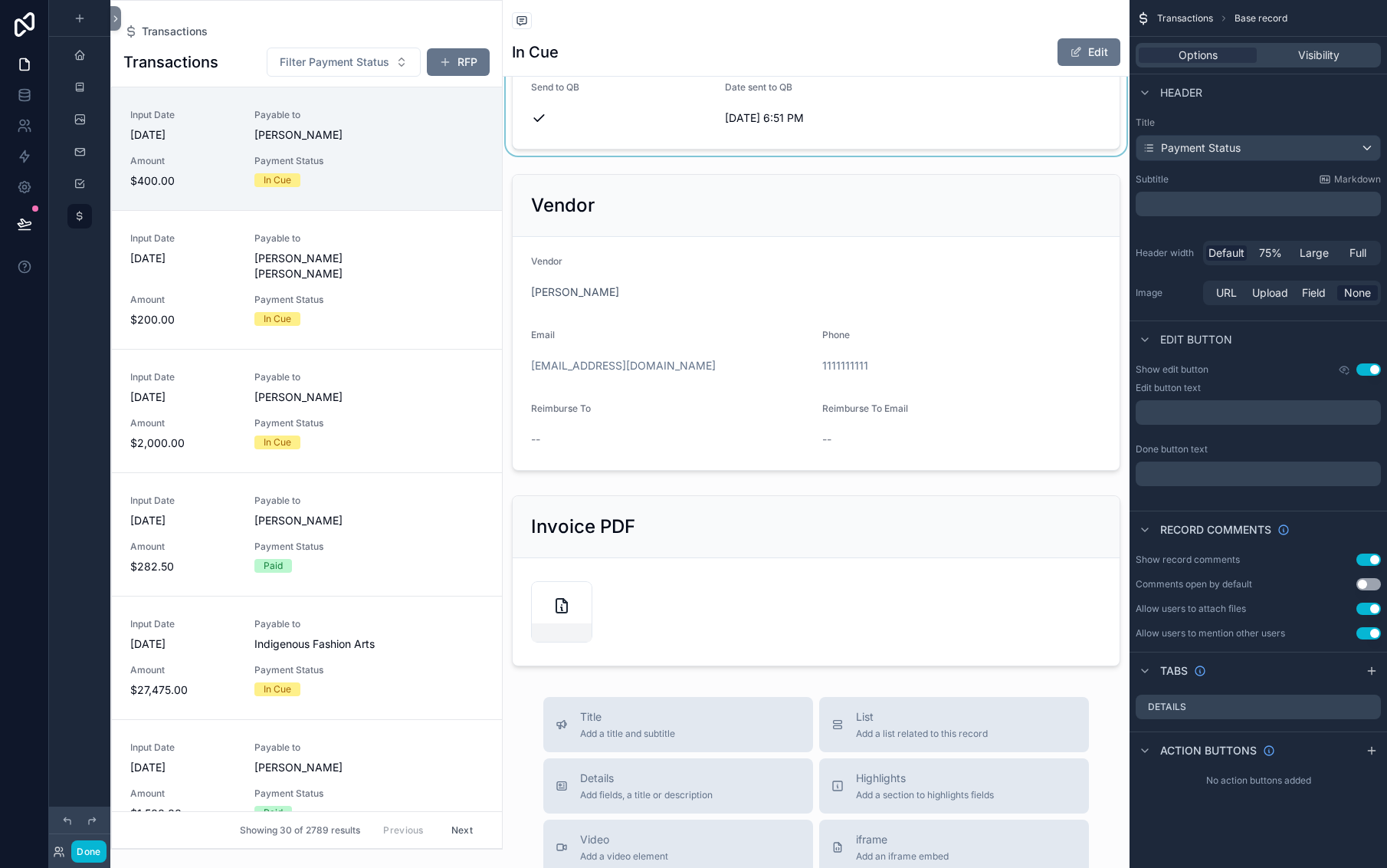
scroll to position [768, 0]
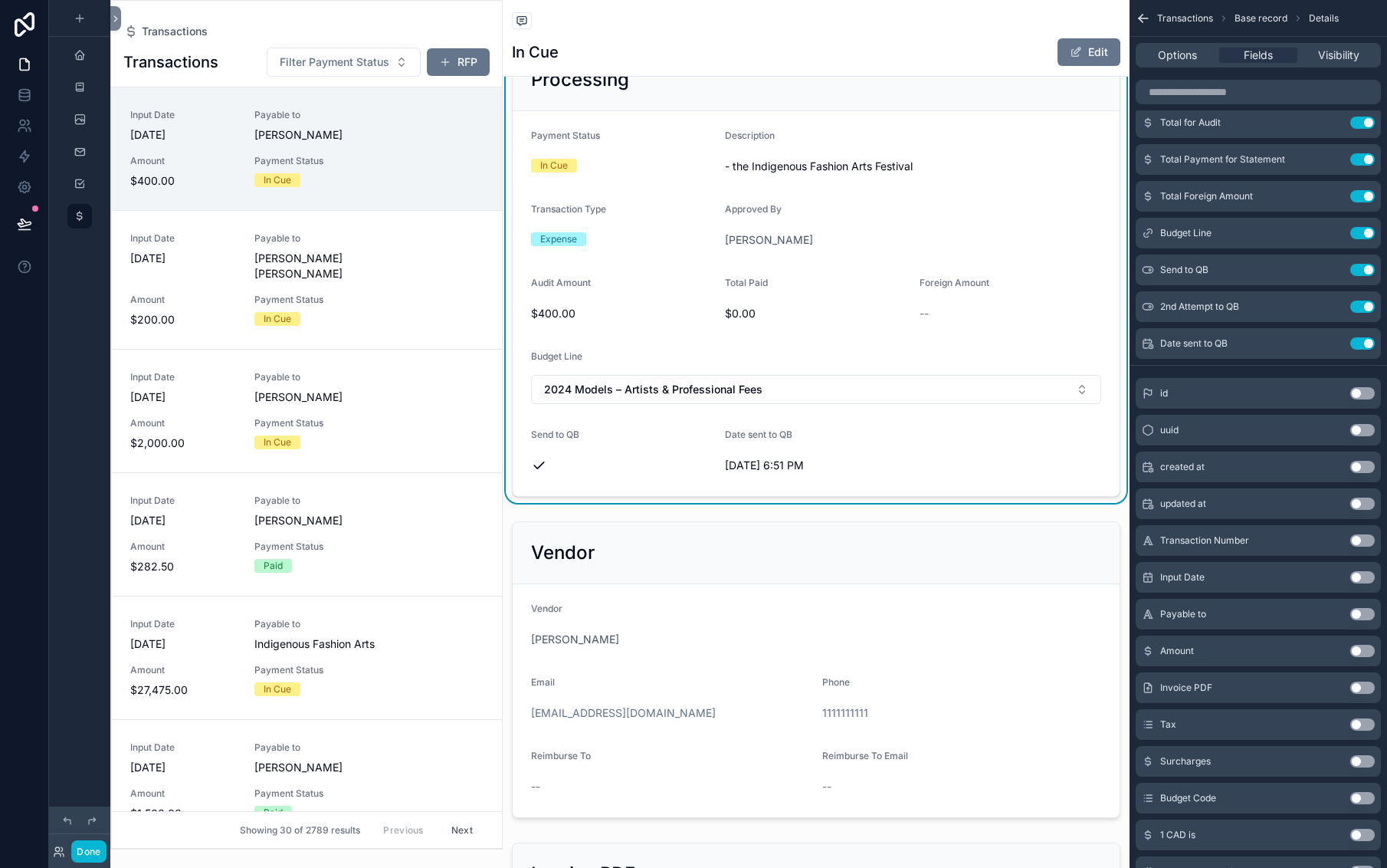
scroll to position [411, 0]
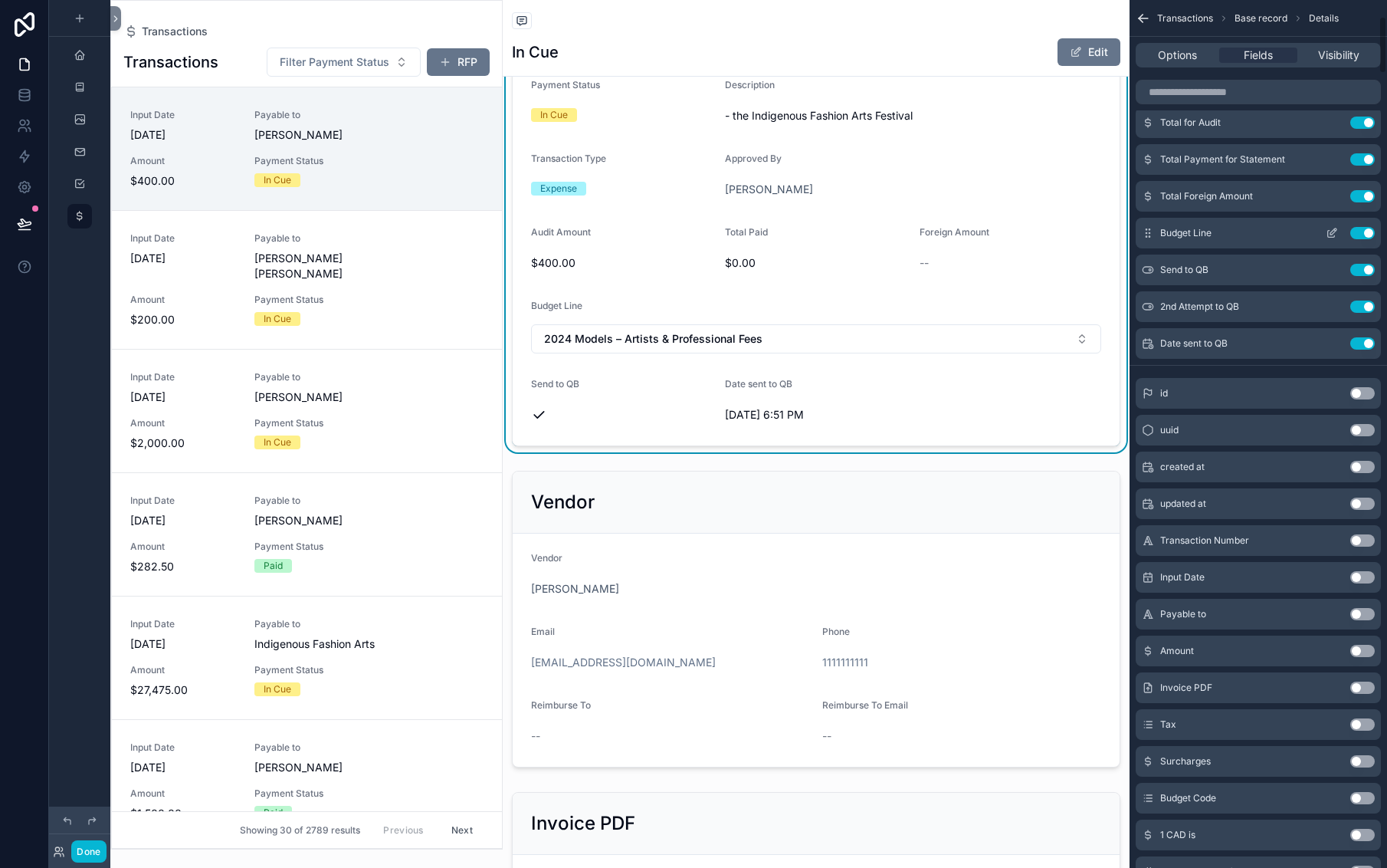
click at [1326, 239] on icon "scrollable content" at bounding box center [1332, 233] width 12 height 12
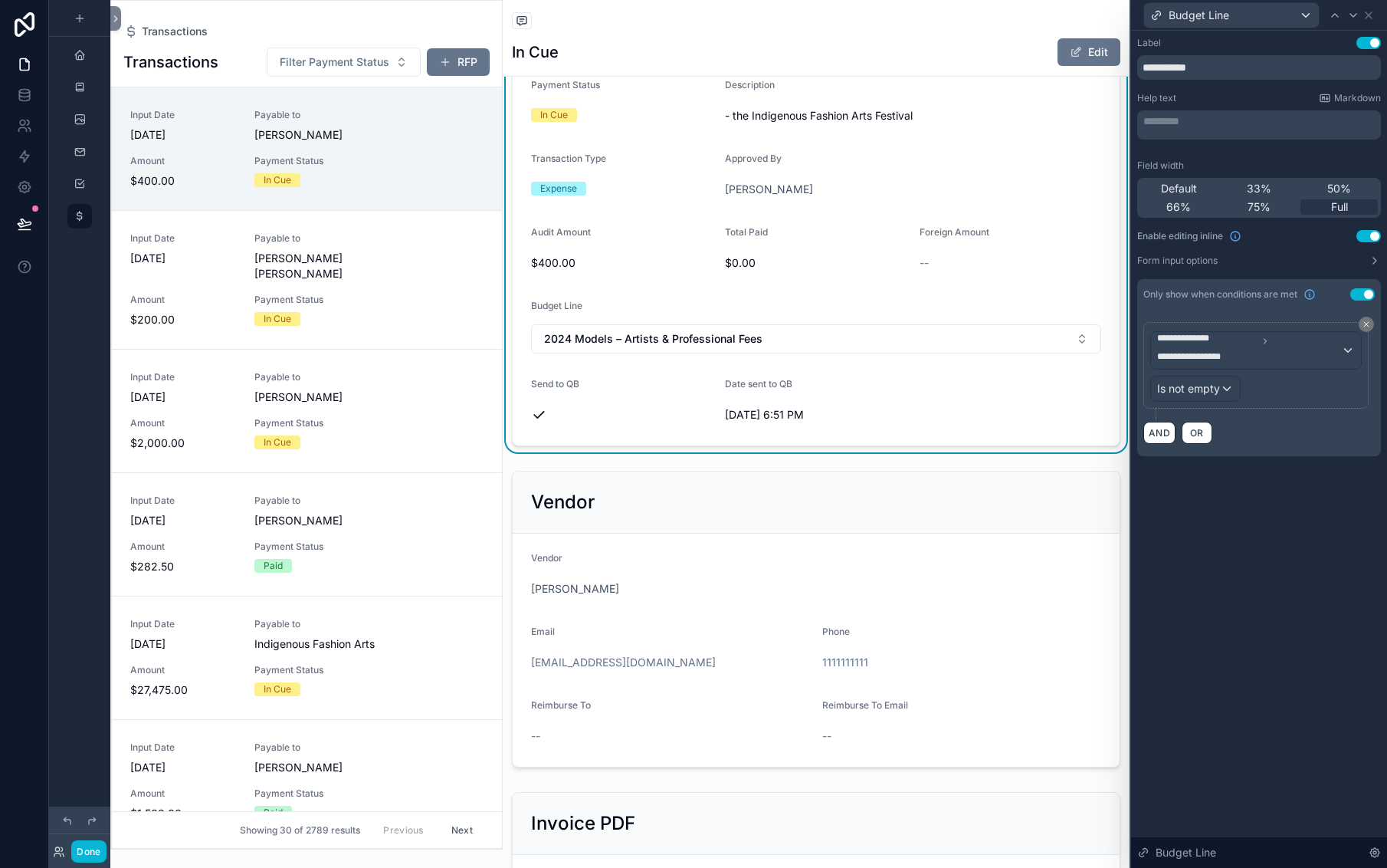
click at [1356, 243] on button "Use setting" at bounding box center [1369, 236] width 24 height 12
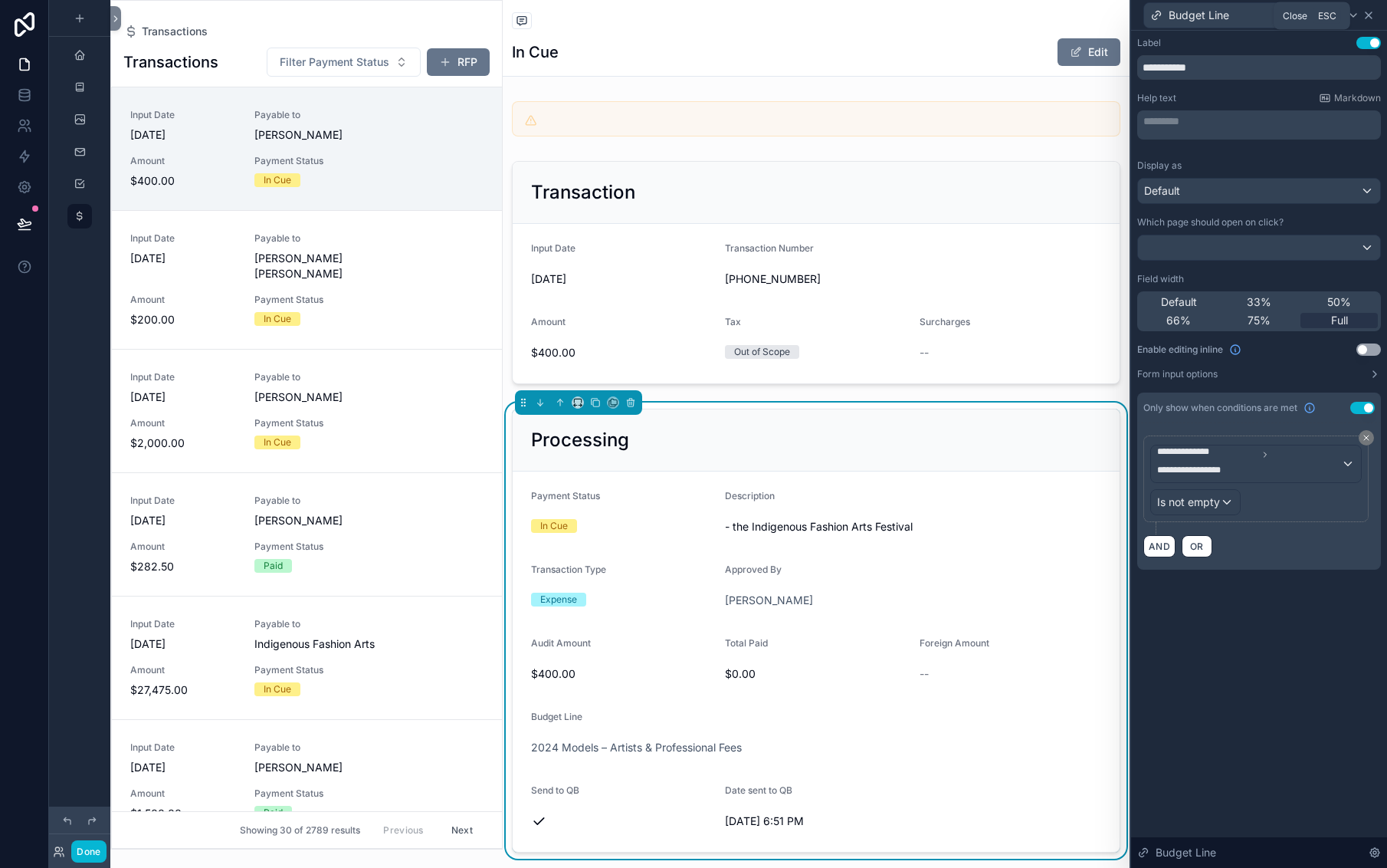
click at [1363, 22] on icon at bounding box center [1369, 16] width 12 height 12
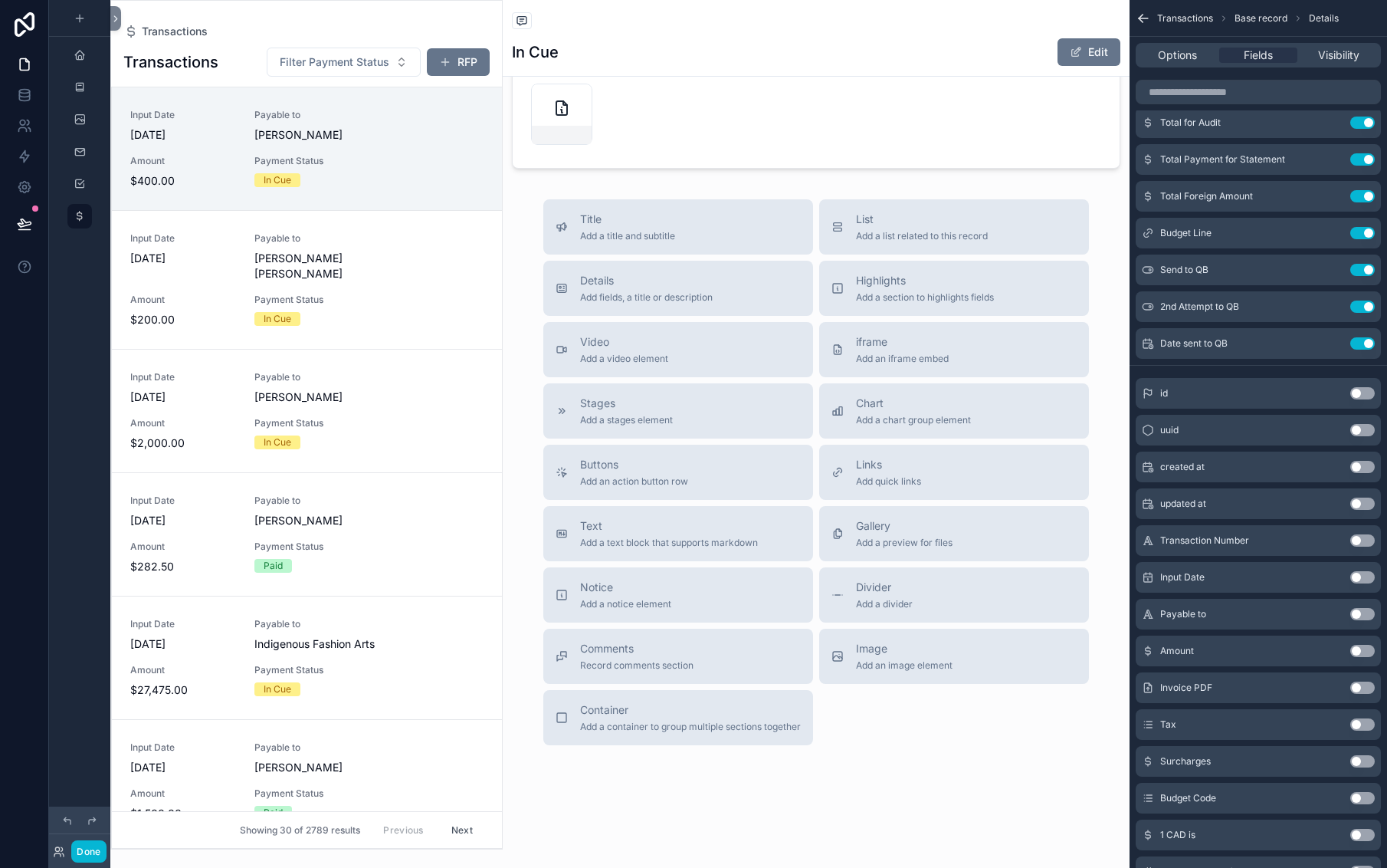
scroll to position [1782, 0]
click at [106, 840] on button "Done" at bounding box center [89, 851] width 35 height 22
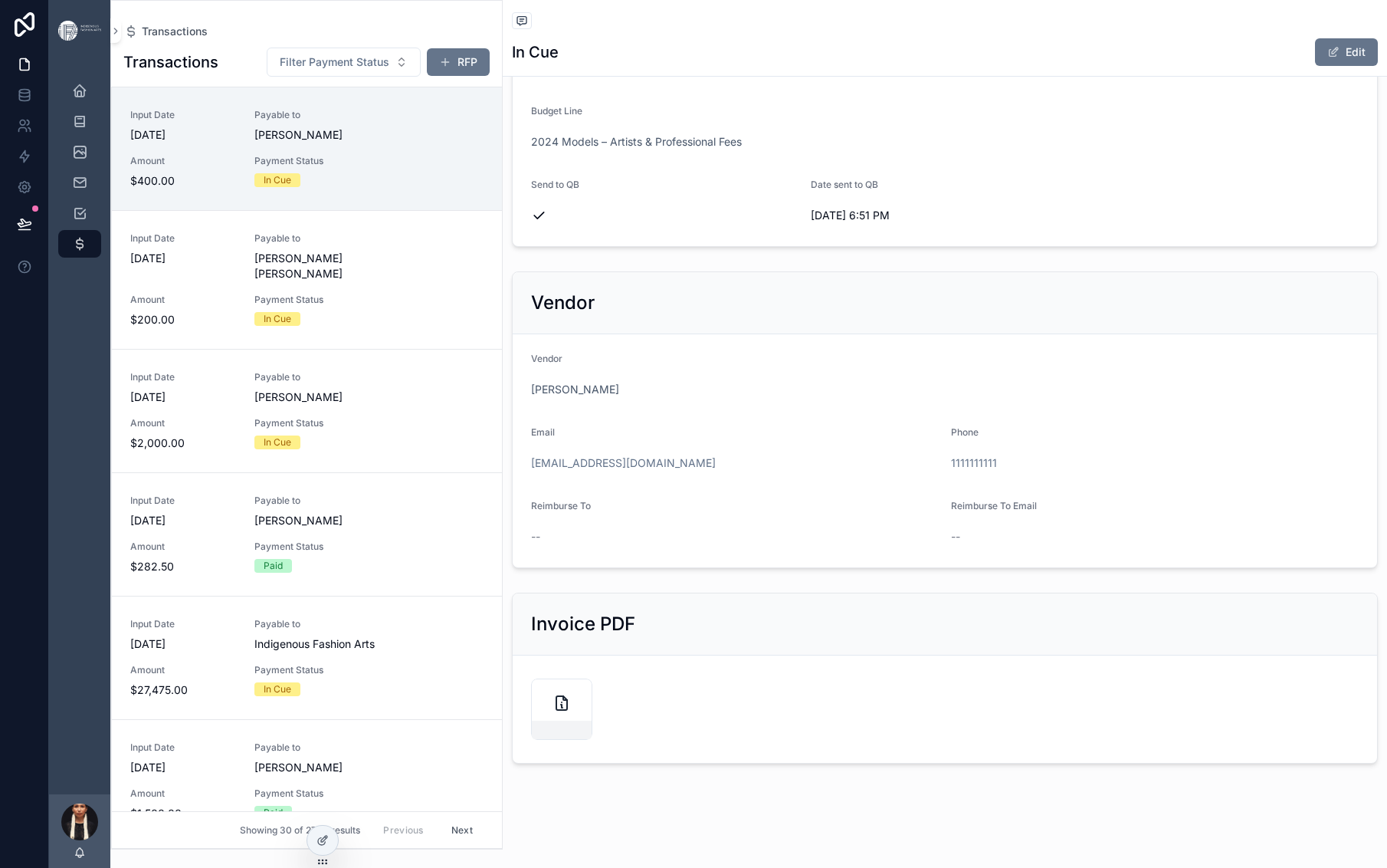
scroll to position [0, 0]
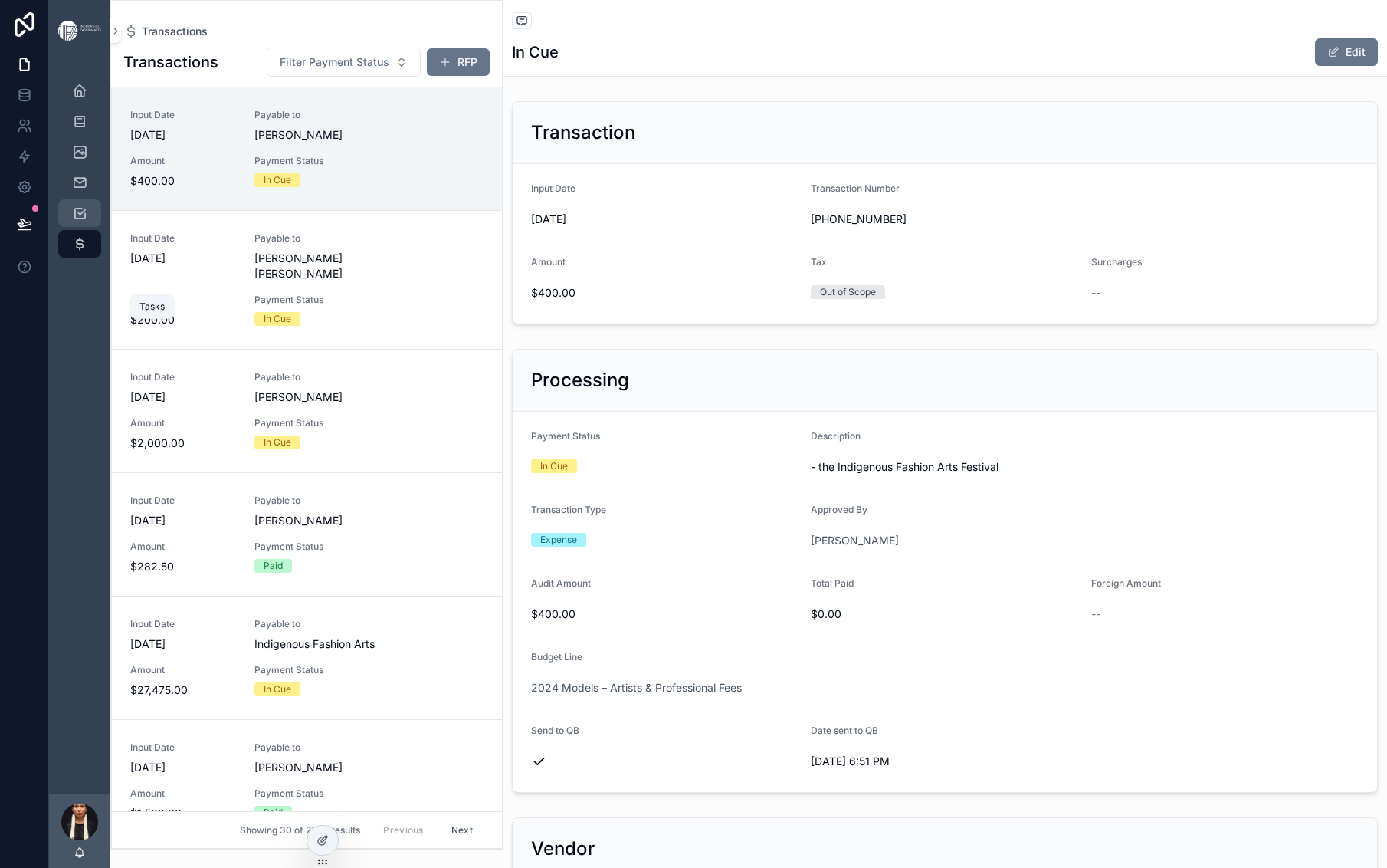
click at [87, 221] on icon "scrollable content" at bounding box center [80, 213] width 16 height 16
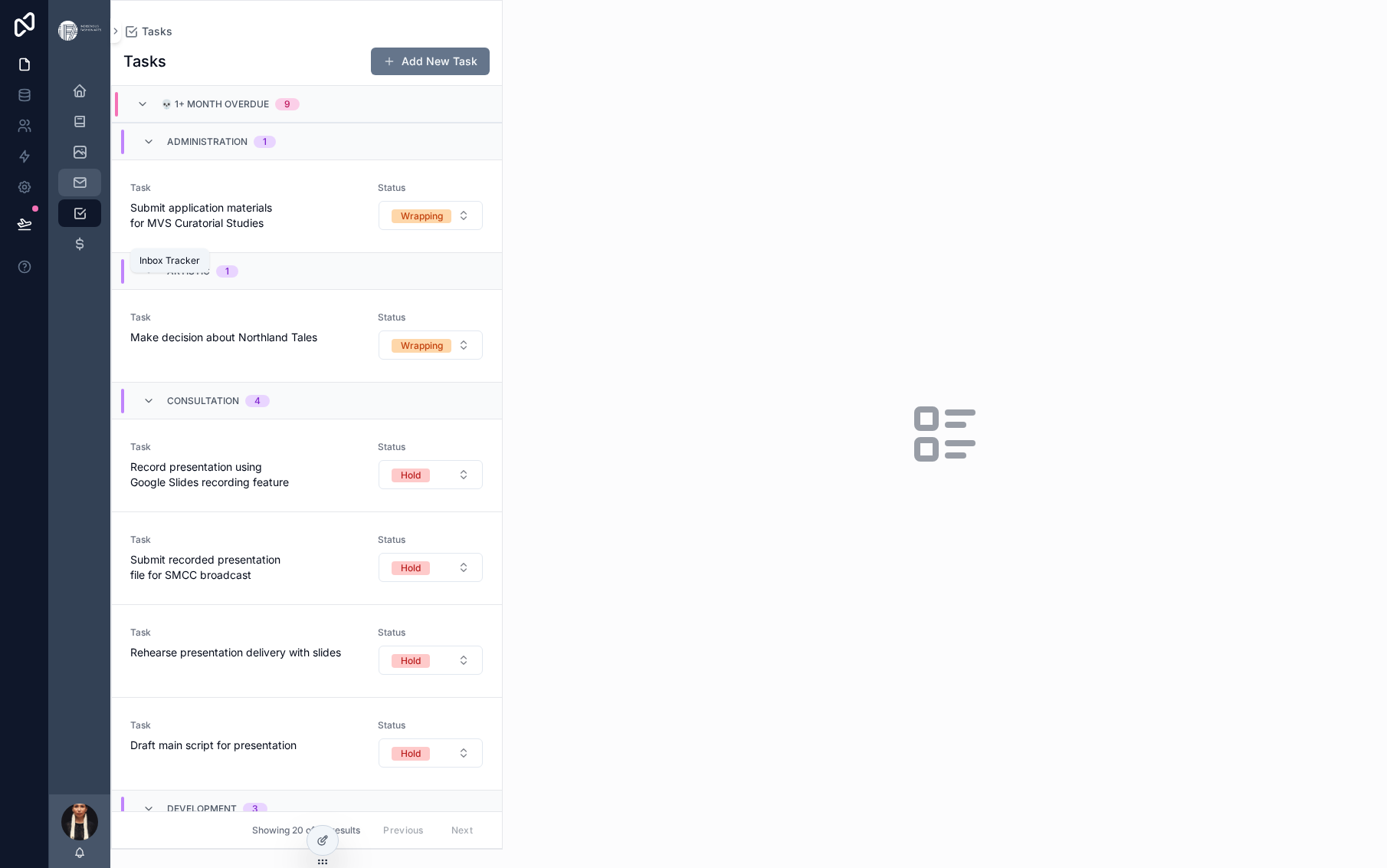
click at [87, 190] on icon "scrollable content" at bounding box center [80, 182] width 16 height 16
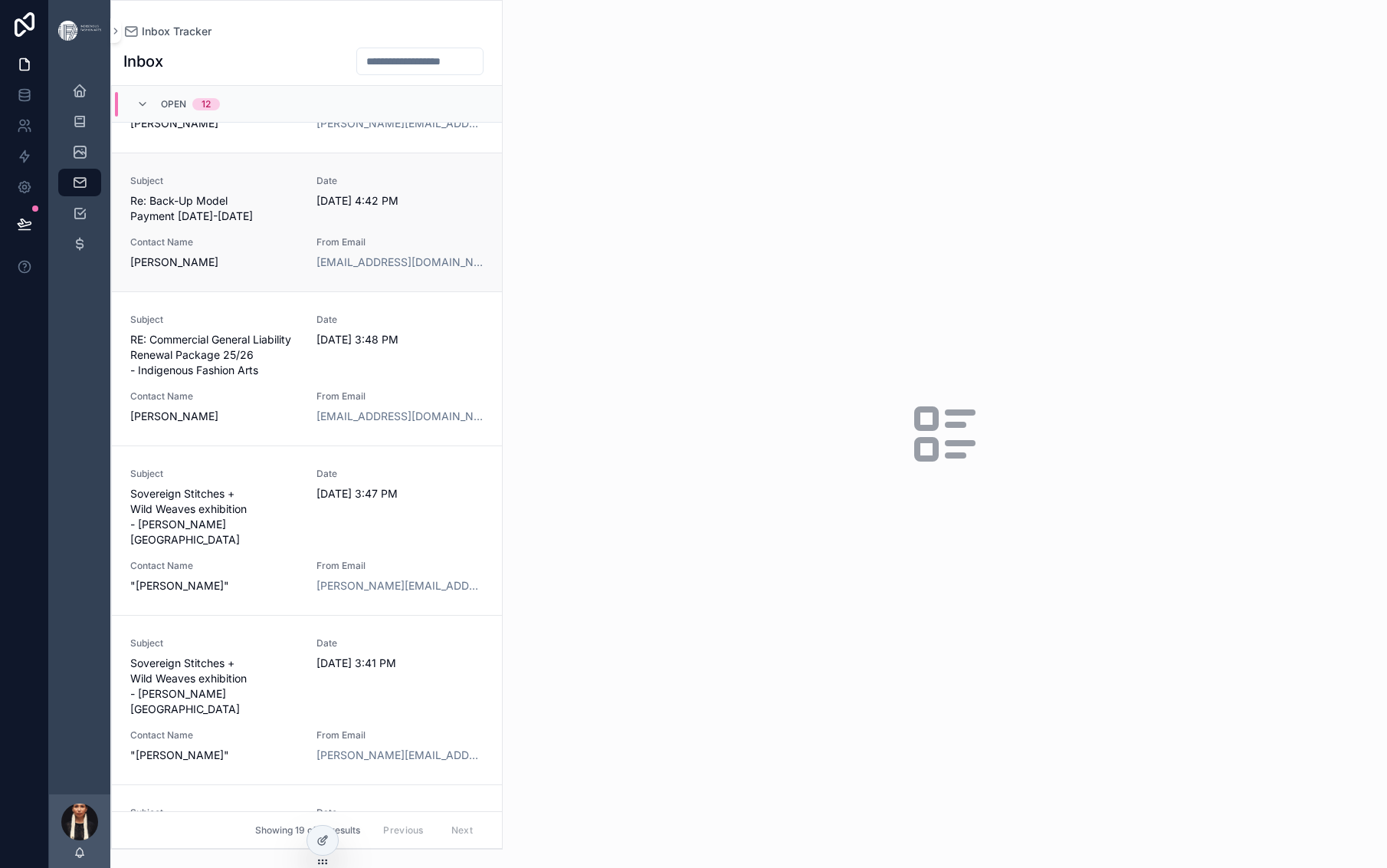
scroll to position [235, 0]
click at [298, 222] on span "Re: Back-Up Model Payment [DATE]-[DATE]" at bounding box center [214, 206] width 167 height 31
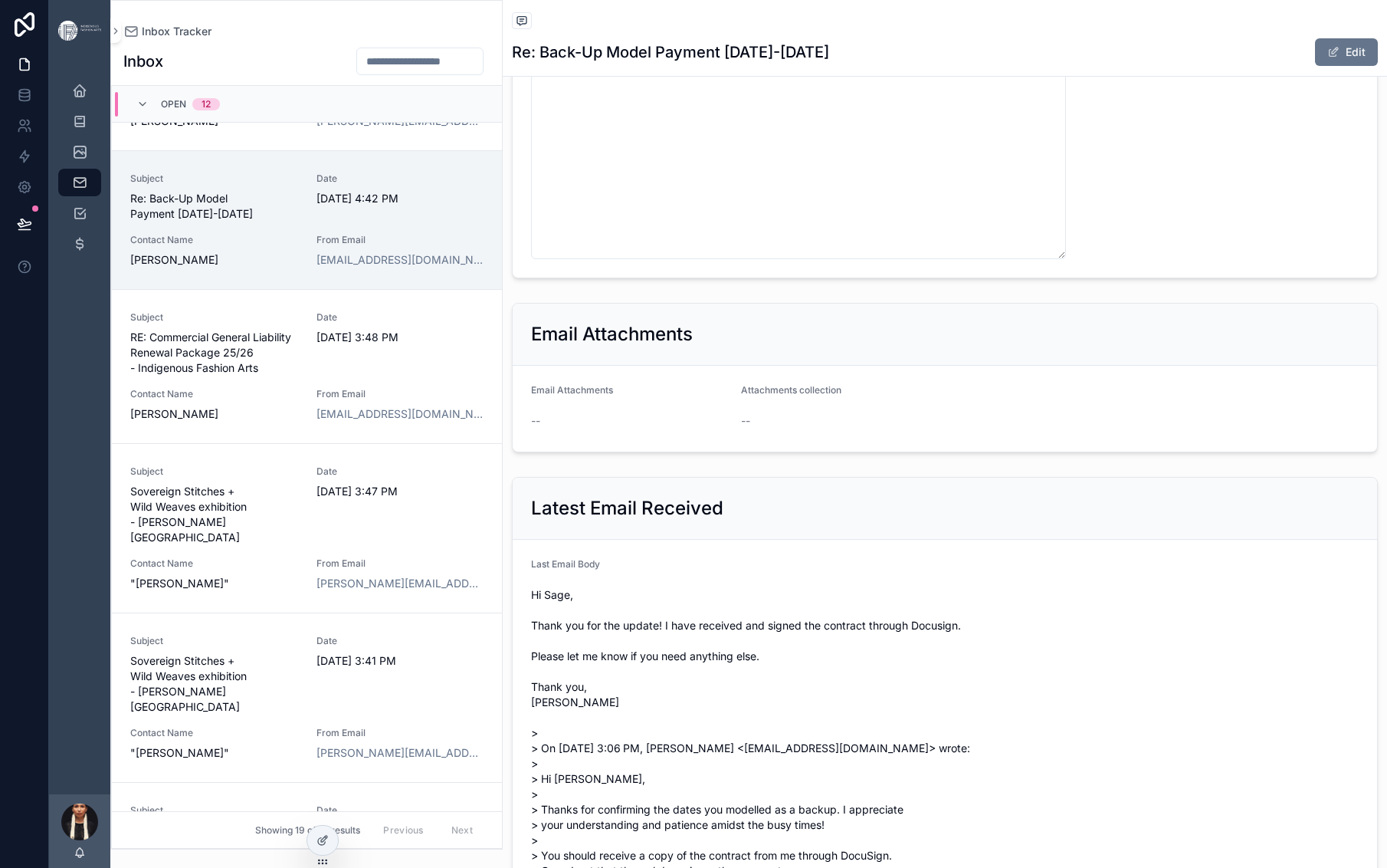
scroll to position [817, 0]
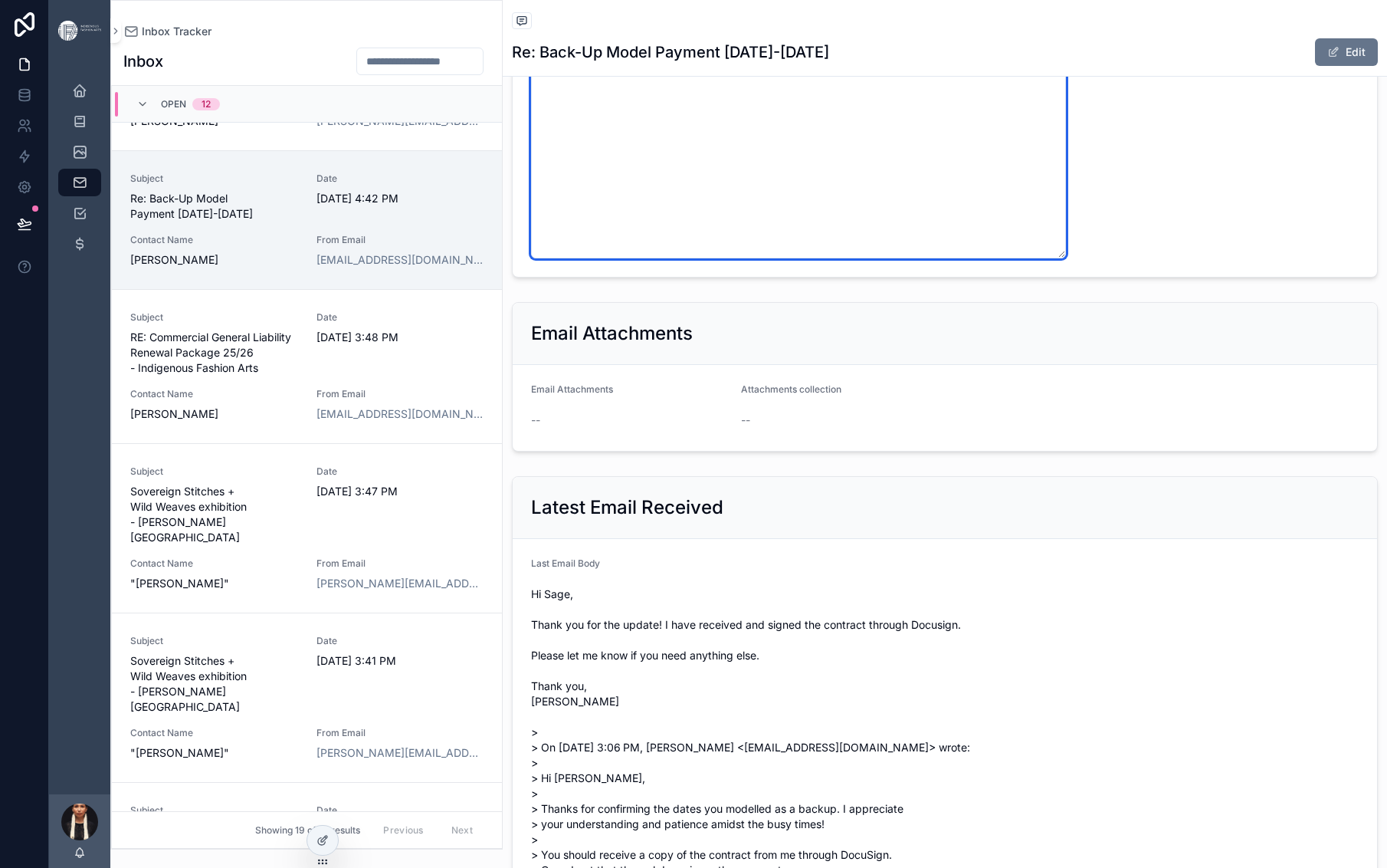
click at [1066, 258] on textarea "**********" at bounding box center [798, 111] width 535 height 295
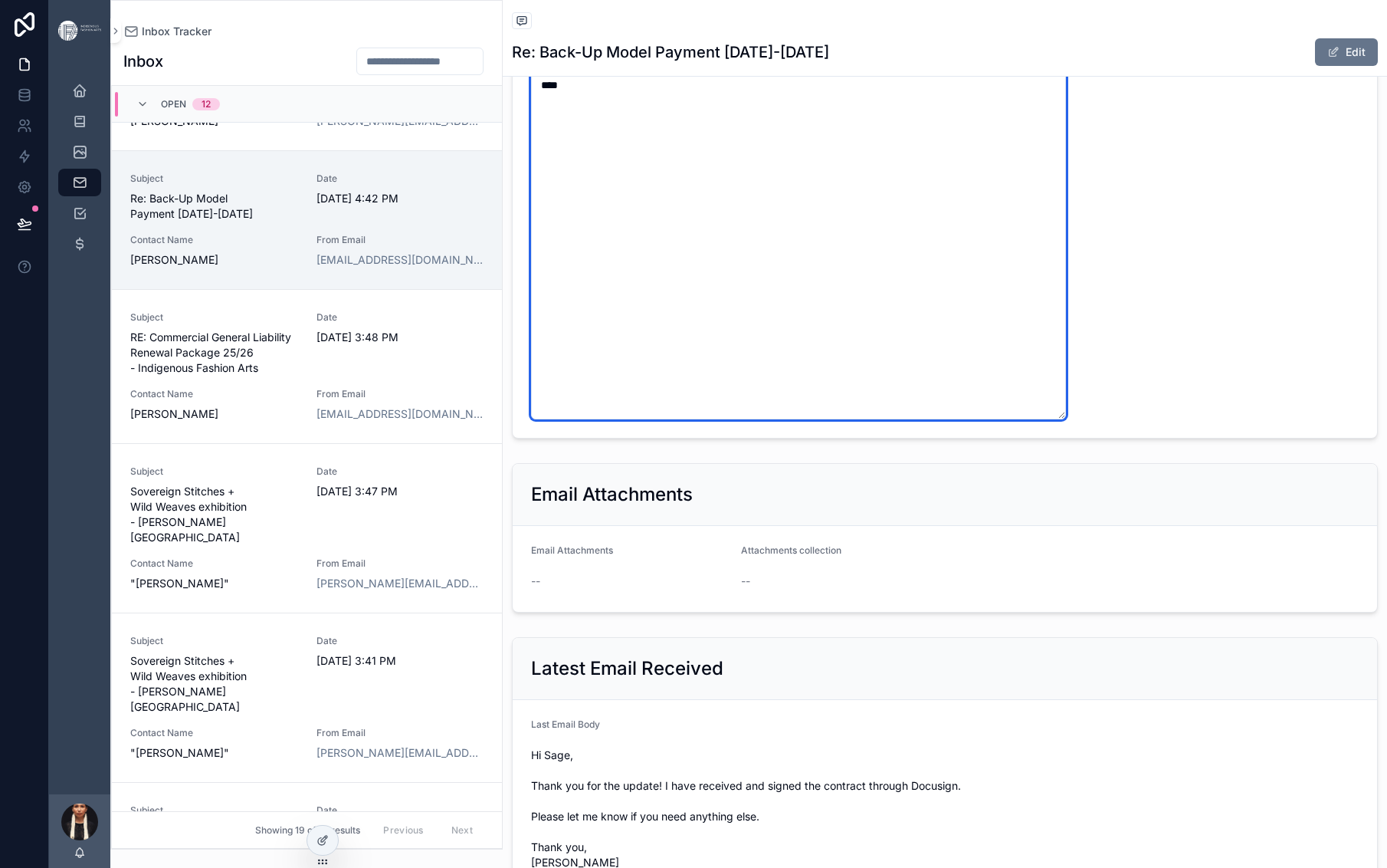
click at [1066, 420] on textarea "**********" at bounding box center [798, 191] width 535 height 456
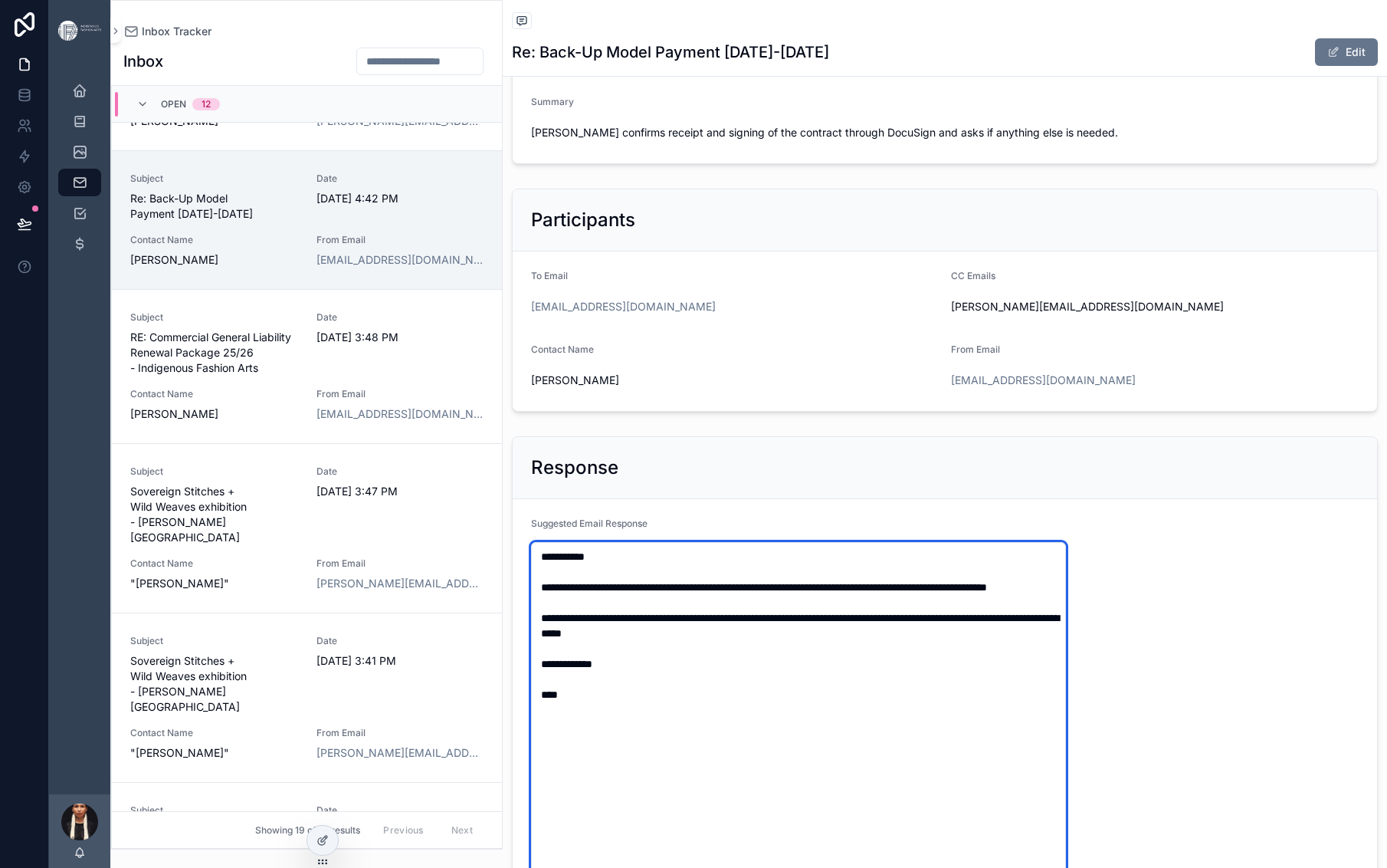
scroll to position [0, 0]
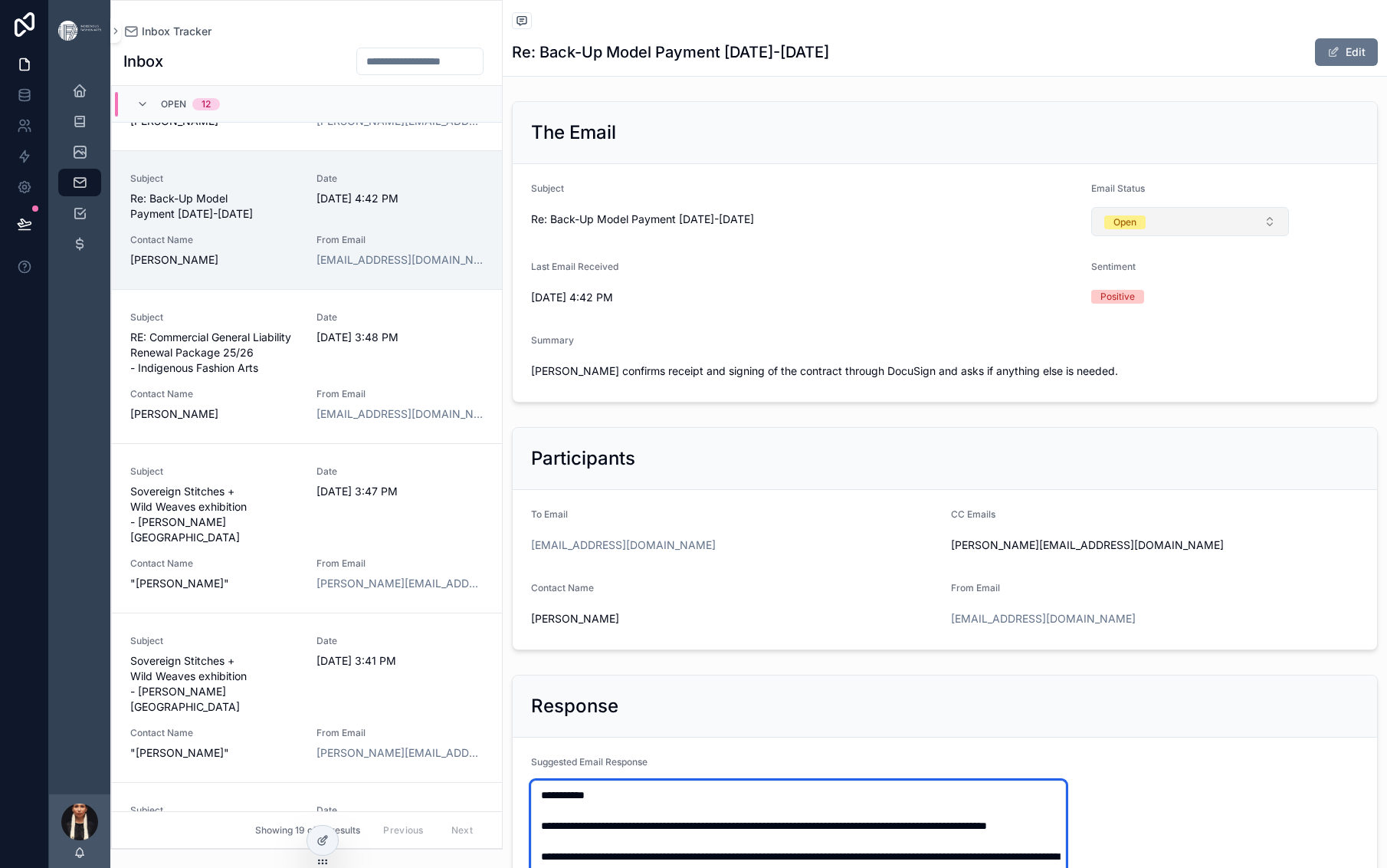
type textarea "**********"
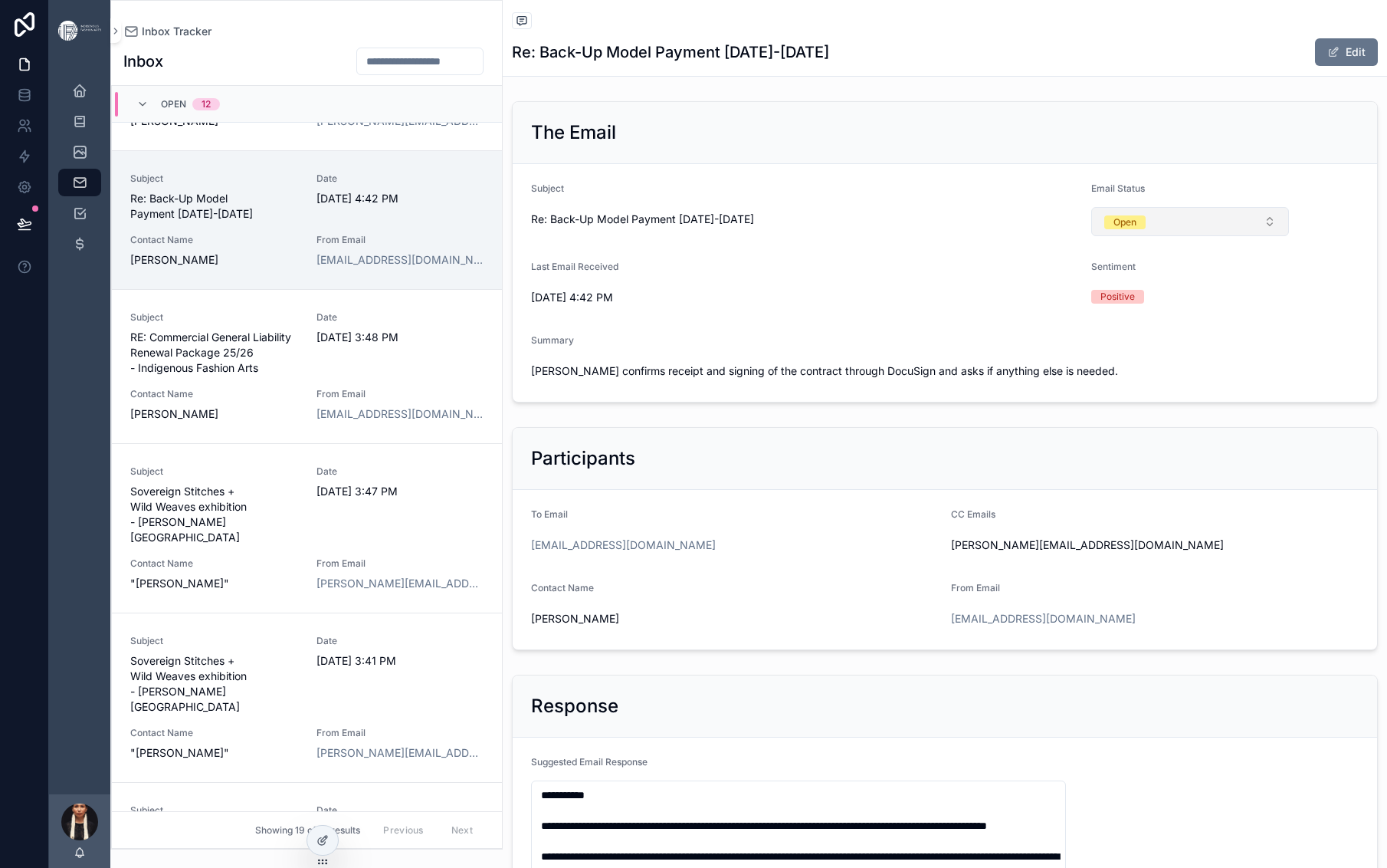
click at [1137, 229] on div "Open" at bounding box center [1125, 222] width 23 height 14
click at [1171, 471] on div "Send" at bounding box center [1158, 465] width 22 height 14
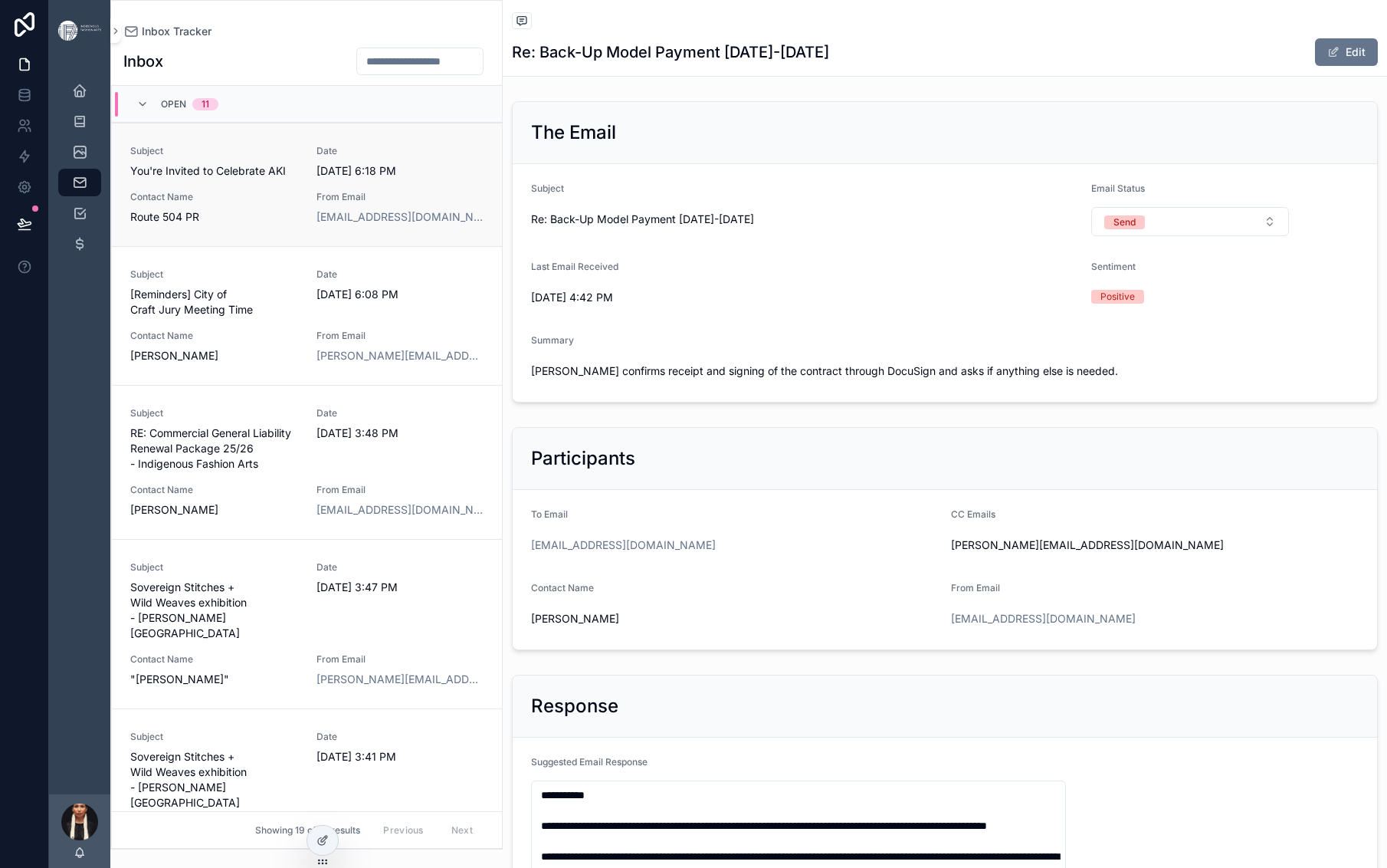
click at [363, 224] on div "Subject You're Invited to Celebrate AKI Date [DATE] 6:18 PM Contact Name Route …" at bounding box center [306, 184] width 353 height 79
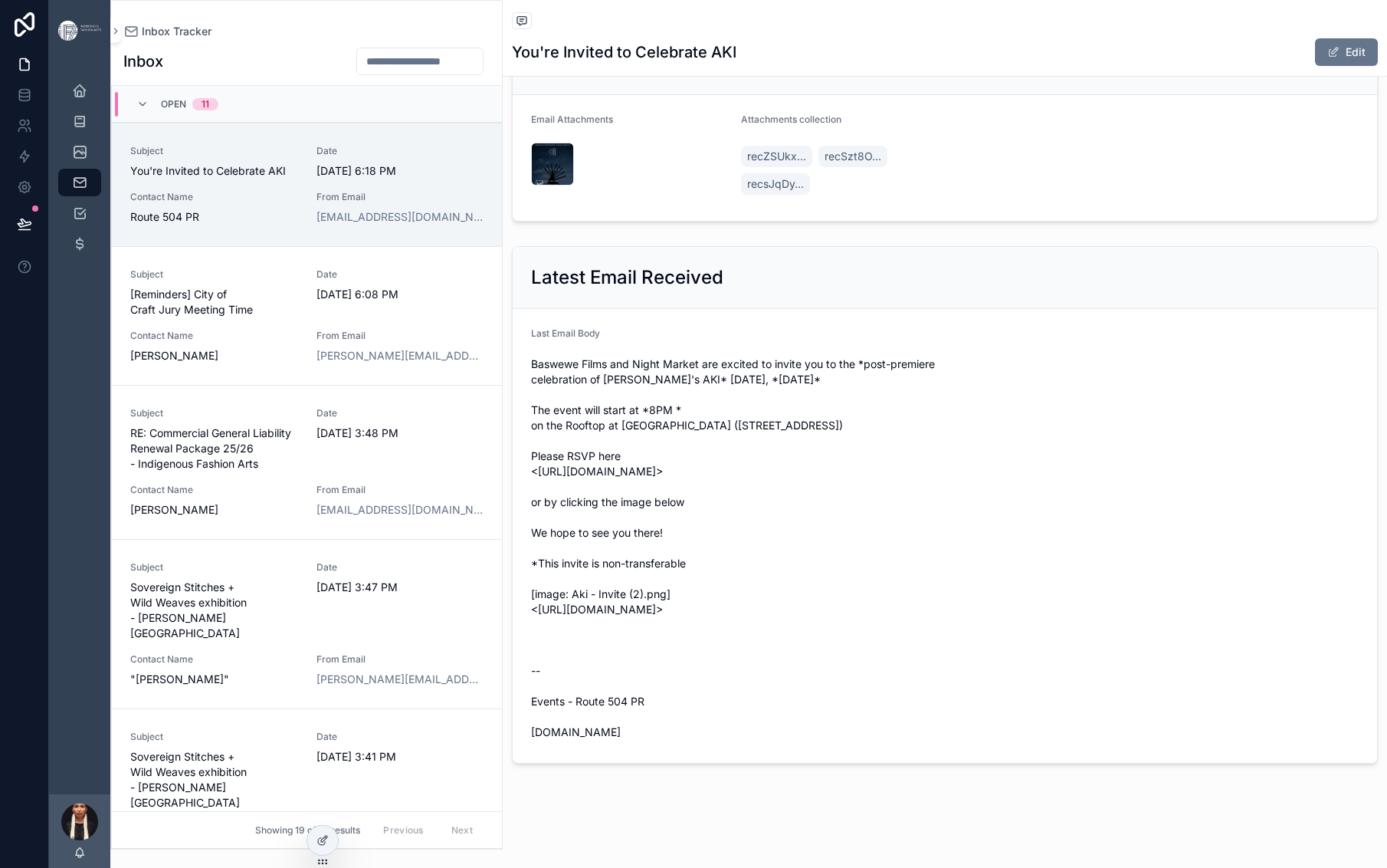
scroll to position [2595, 0]
drag, startPoint x: 1314, startPoint y: 300, endPoint x: 804, endPoint y: 275, distance: 510.6
click at [804, 357] on span "Baswewe Films and Night Market are excited to invite you to the *post-premiere …" at bounding box center [945, 548] width 828 height 383
copy span "[URL][DOMAIN_NAME]"
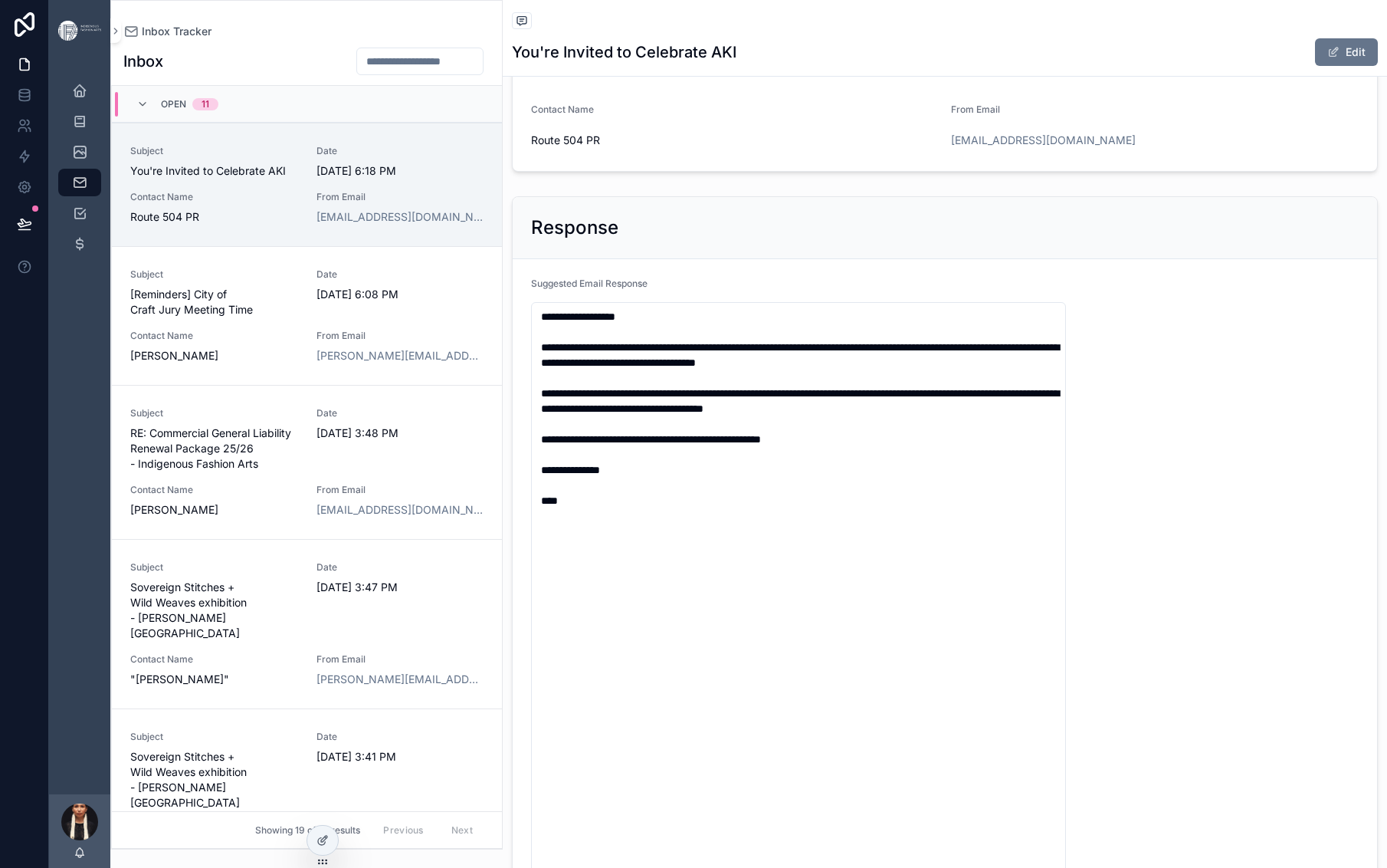
scroll to position [0, 0]
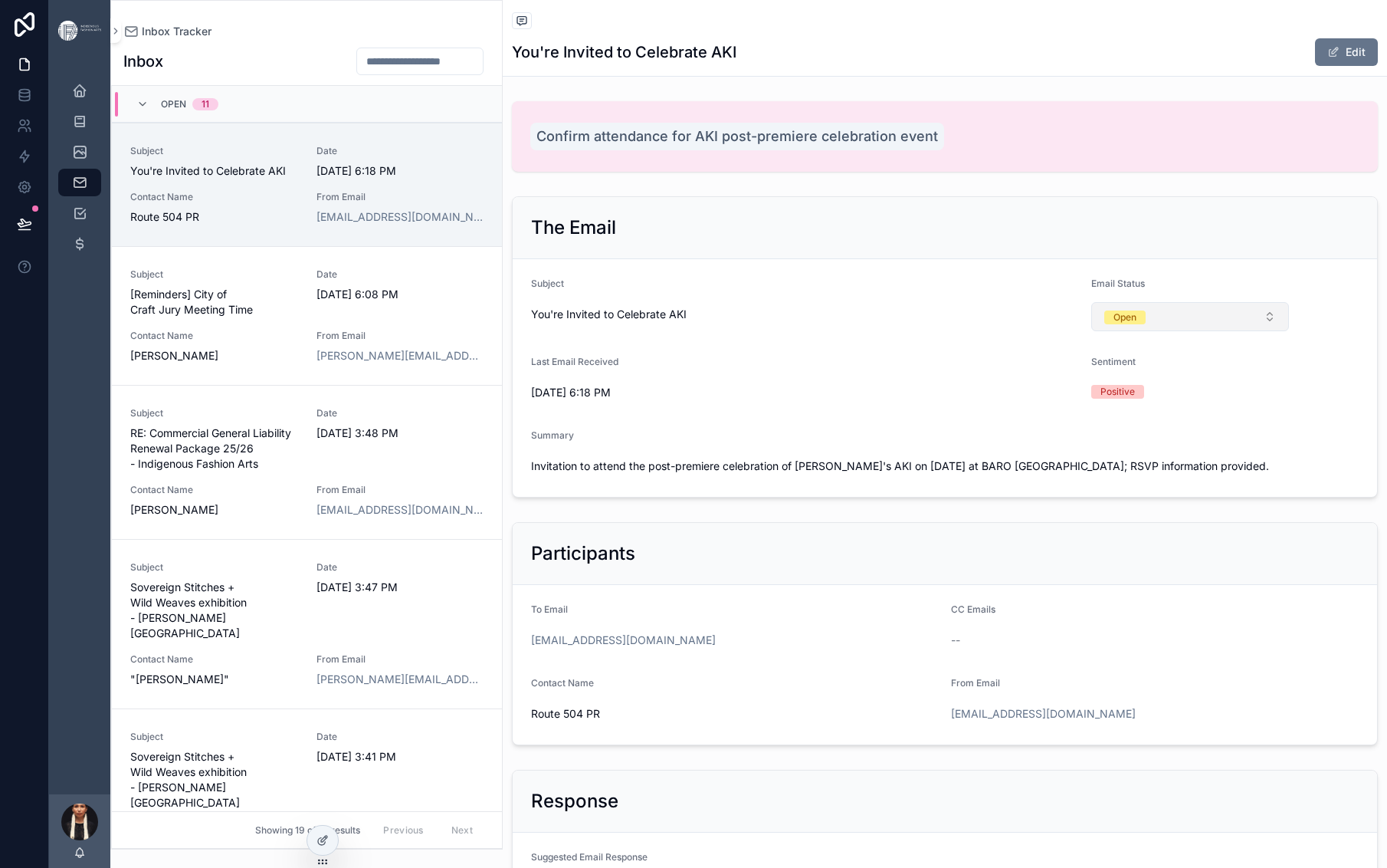
click at [1245, 331] on button "Open" at bounding box center [1190, 316] width 198 height 29
click at [1160, 692] on div "Archived" at bounding box center [1167, 686] width 39 height 14
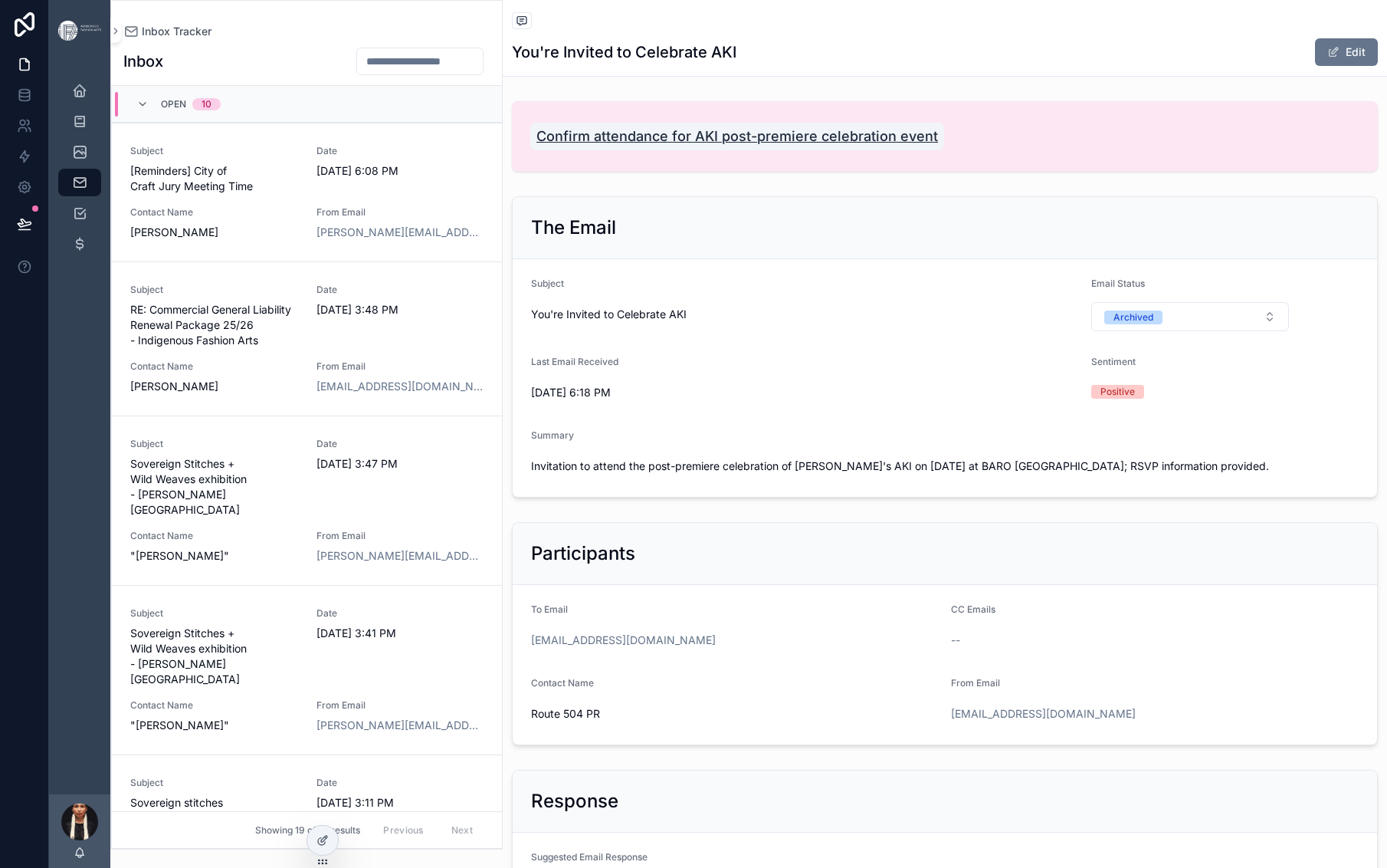
click at [889, 147] on span "Confirm attendance for AKI post-premiere celebration event" at bounding box center [737, 136] width 401 height 22
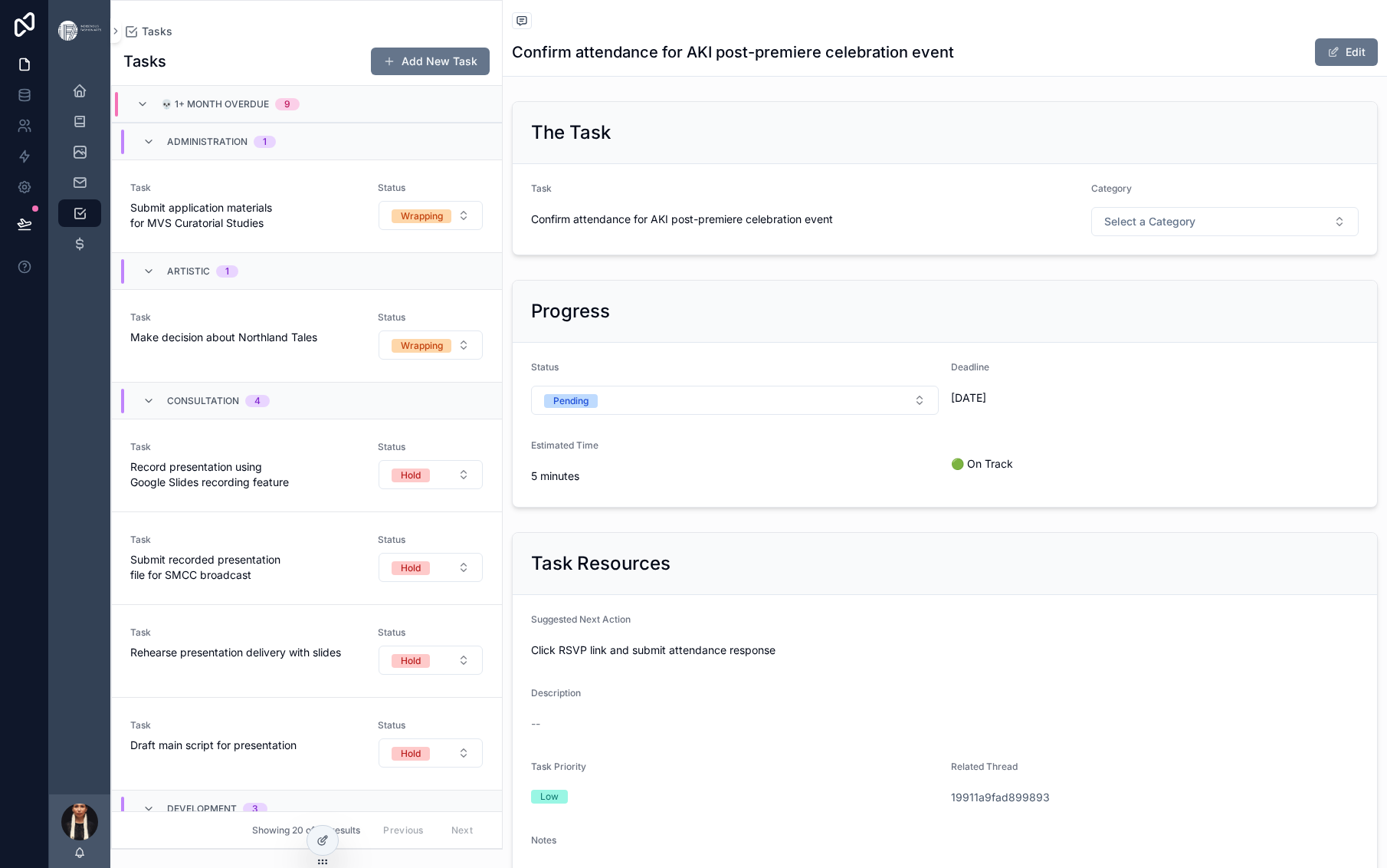
scroll to position [46, 0]
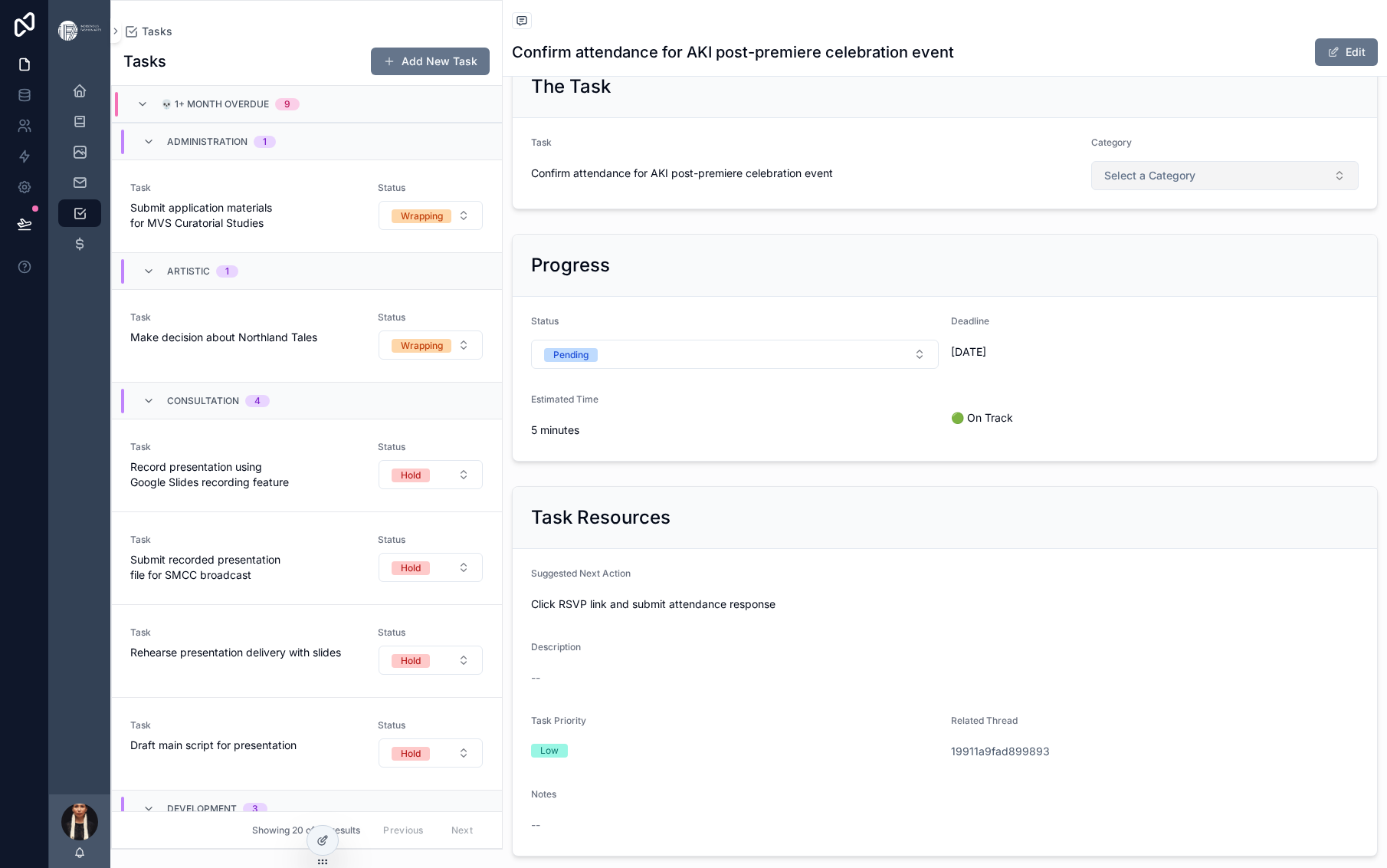
click at [1196, 183] on span "Select a Category" at bounding box center [1150, 175] width 92 height 16
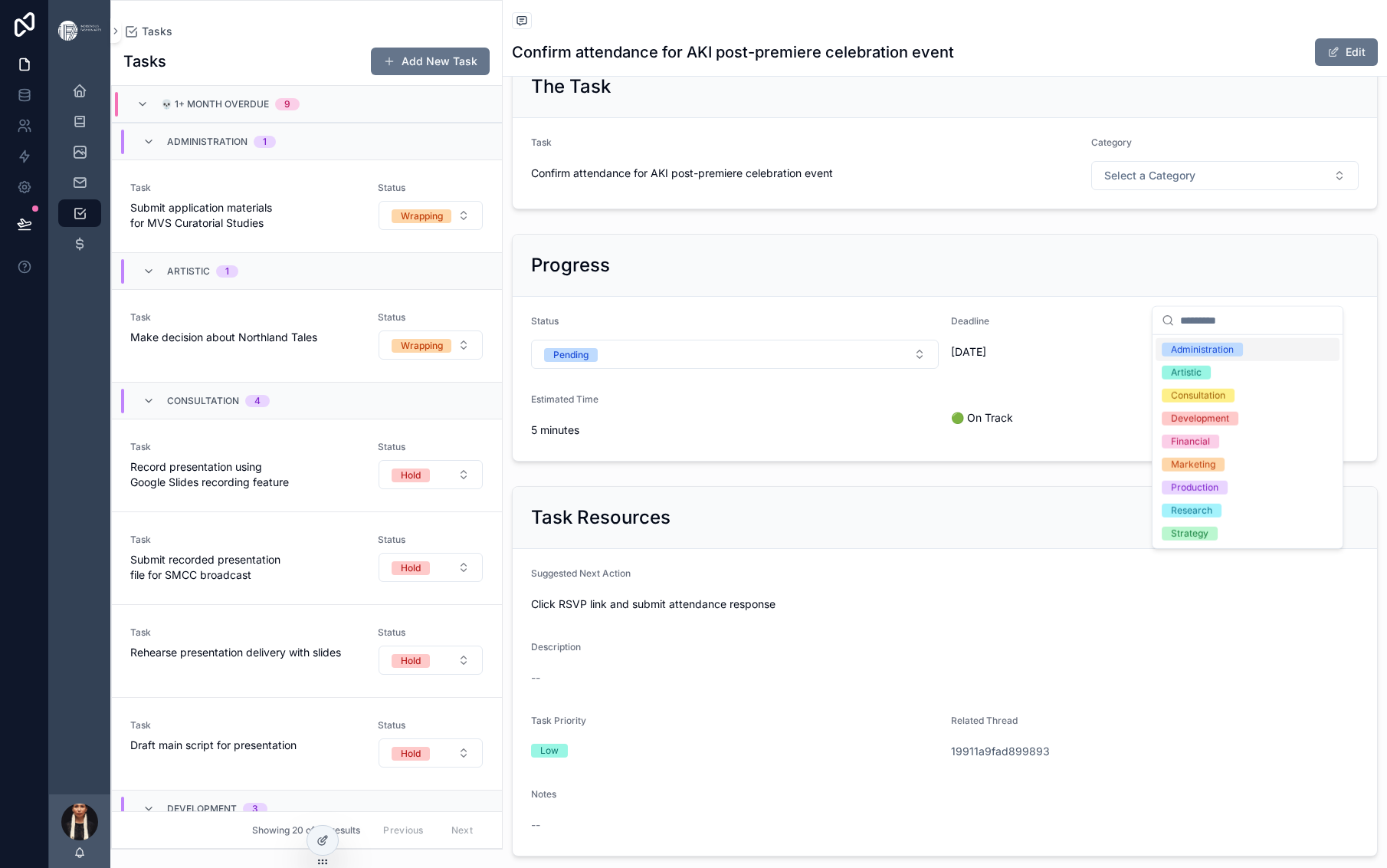
click at [1216, 357] on div "Administration" at bounding box center [1203, 350] width 63 height 14
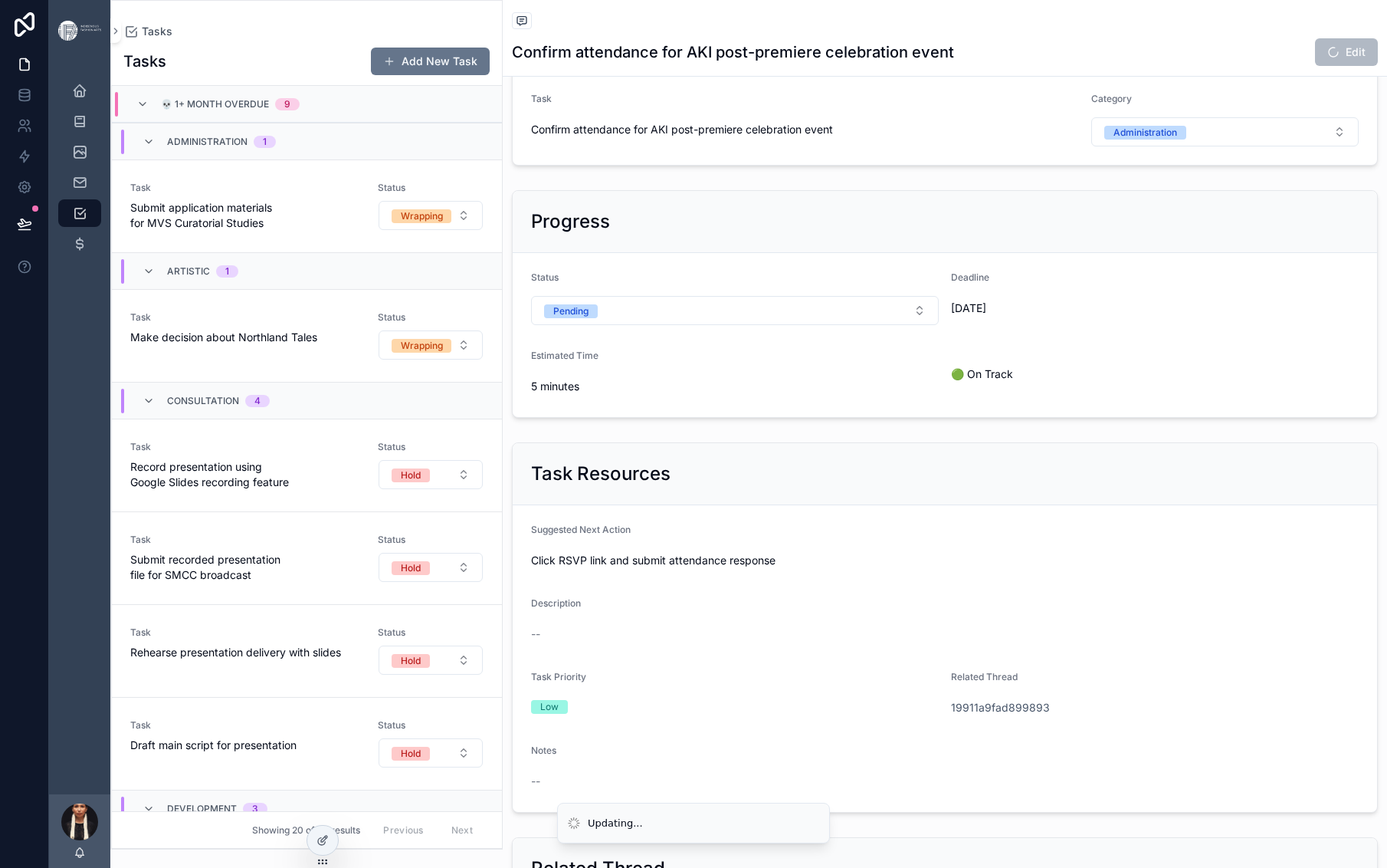
scroll to position [184, 0]
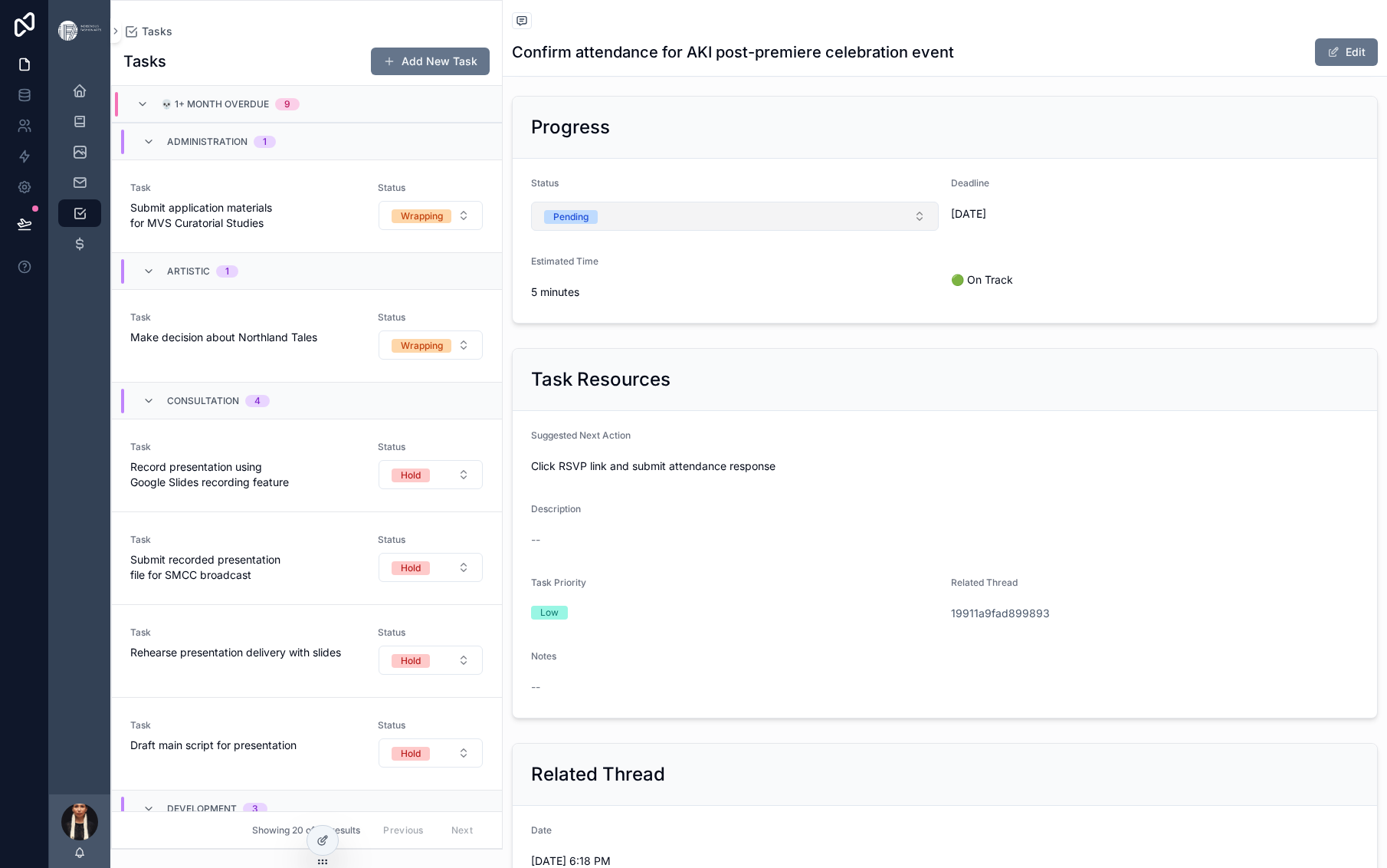
click at [939, 230] on button "Pending" at bounding box center [734, 215] width 407 height 29
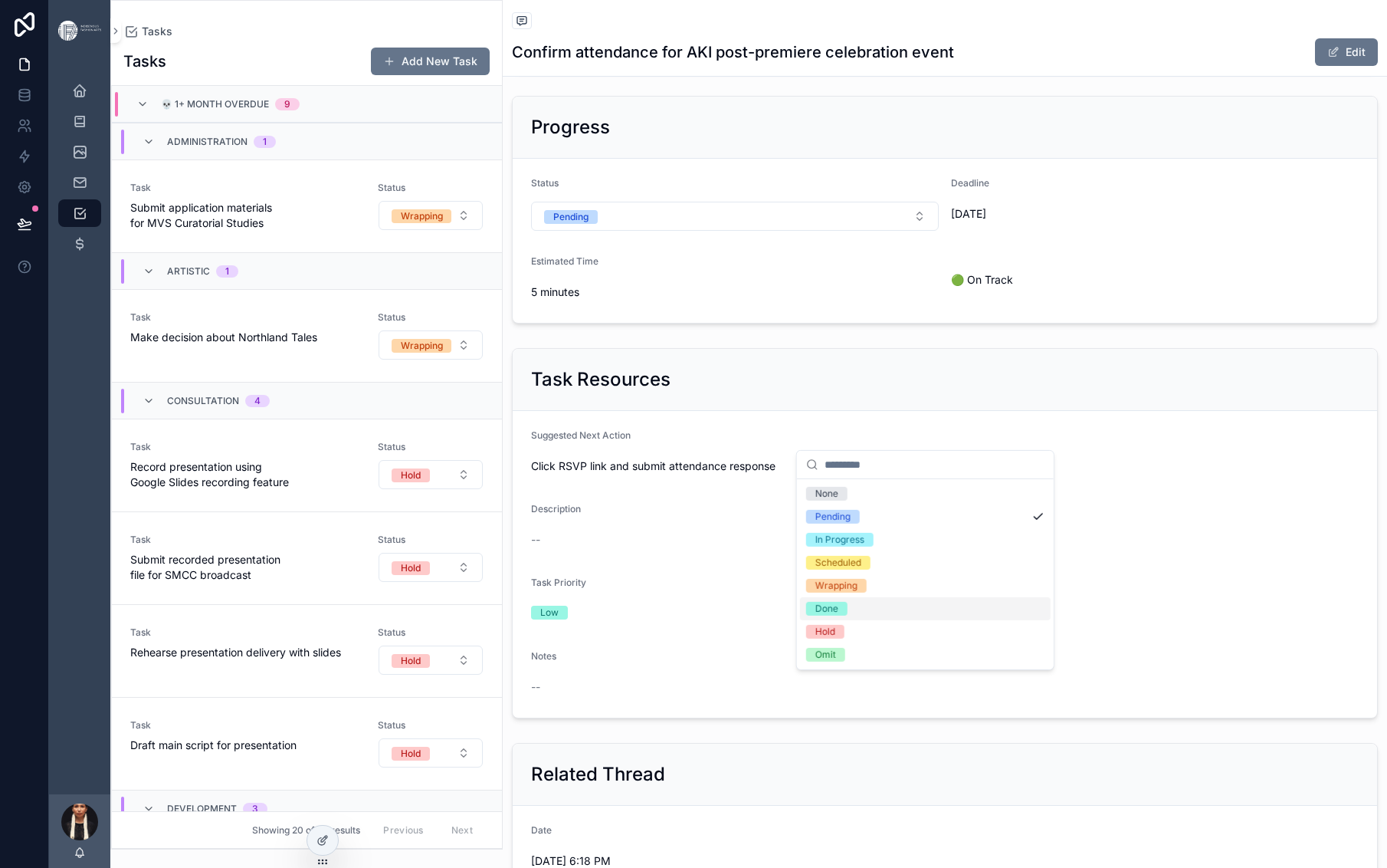
click at [838, 616] on div "Done" at bounding box center [827, 609] width 23 height 14
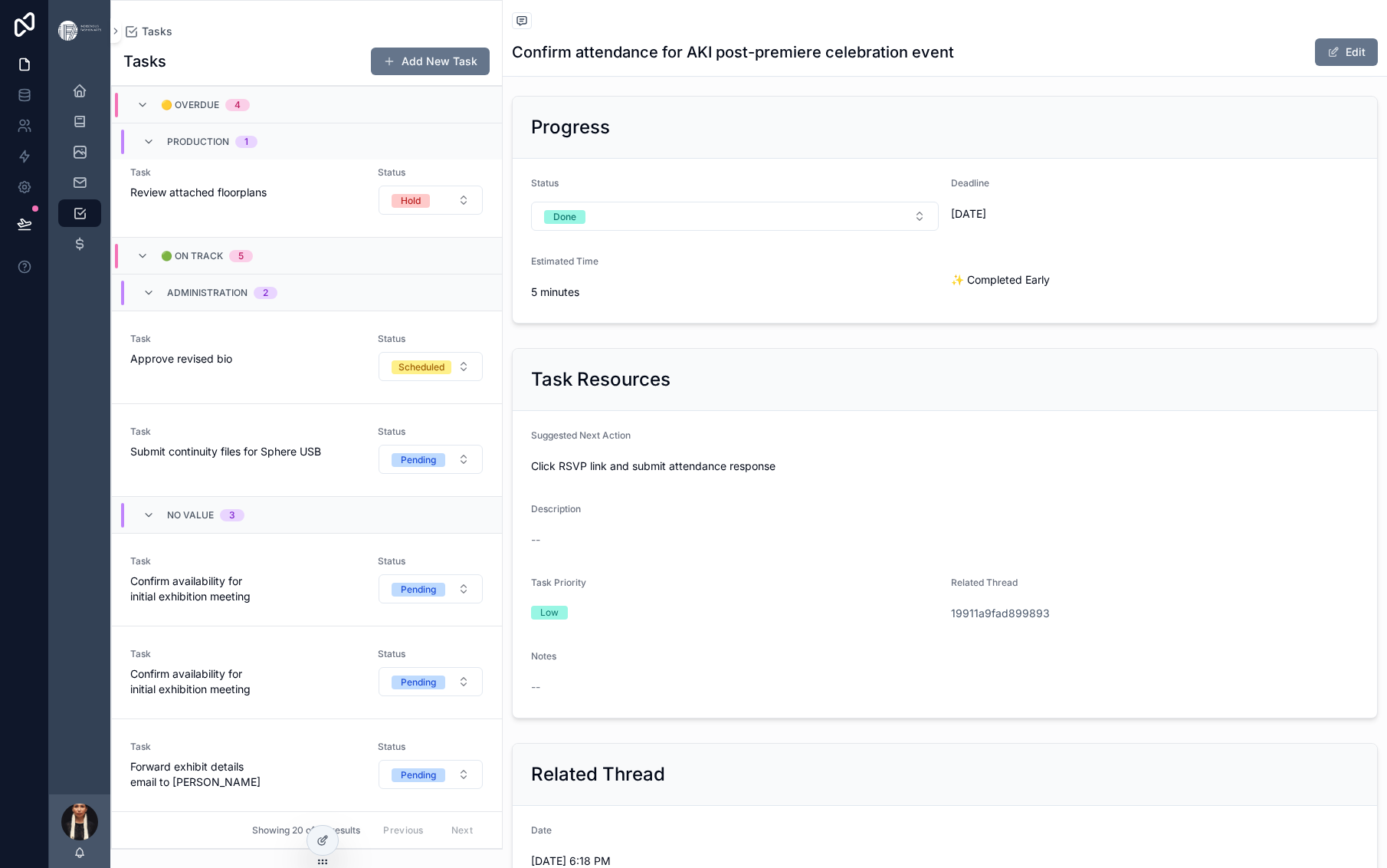
scroll to position [2949, 0]
click at [359, 759] on span "Forward exhibit details email to [PERSON_NAME]" at bounding box center [244, 774] width 229 height 31
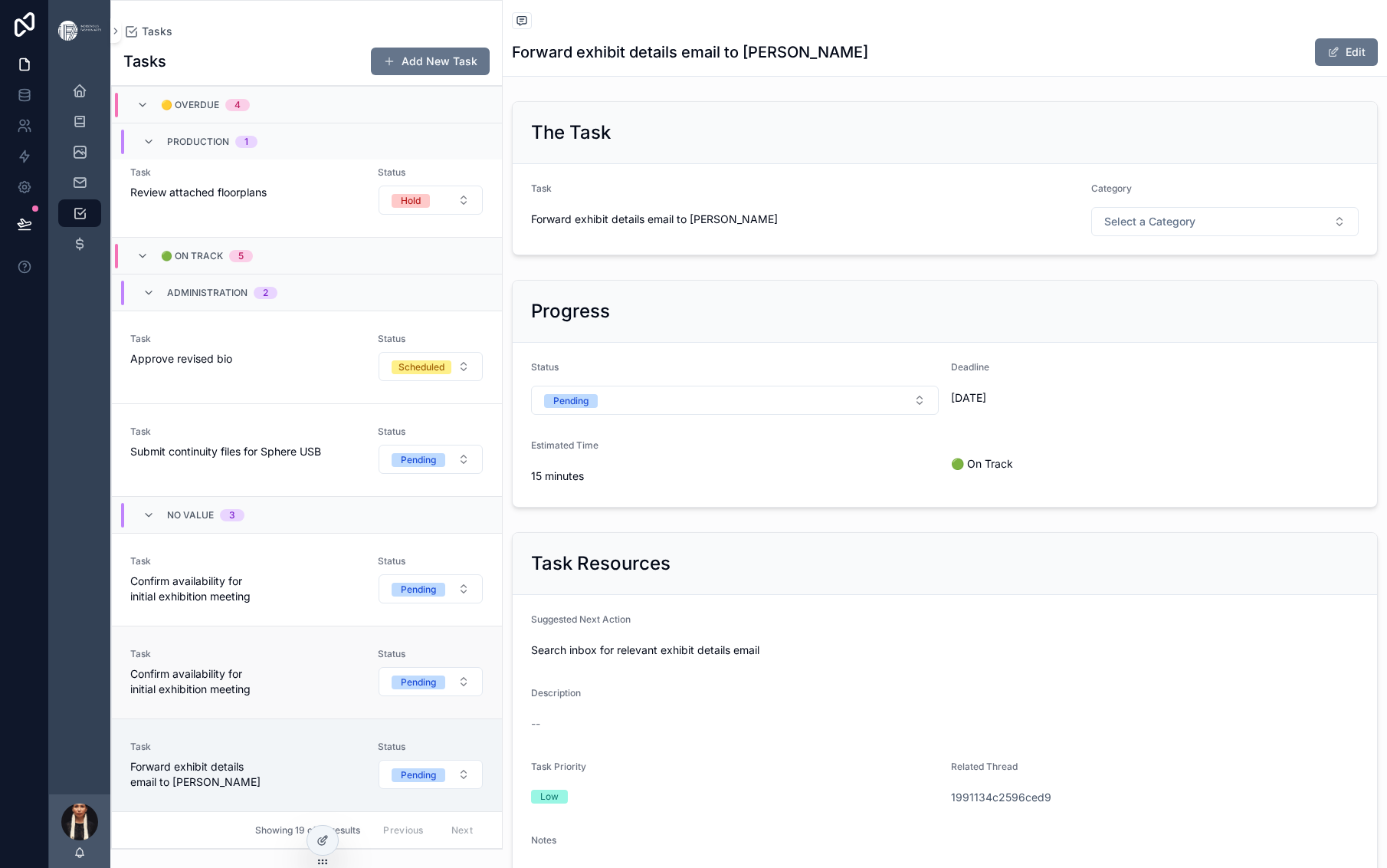
click at [359, 666] on span "Confirm availability for initial exhibition meeting" at bounding box center [244, 681] width 229 height 31
click at [359, 741] on span "Task" at bounding box center [244, 747] width 229 height 12
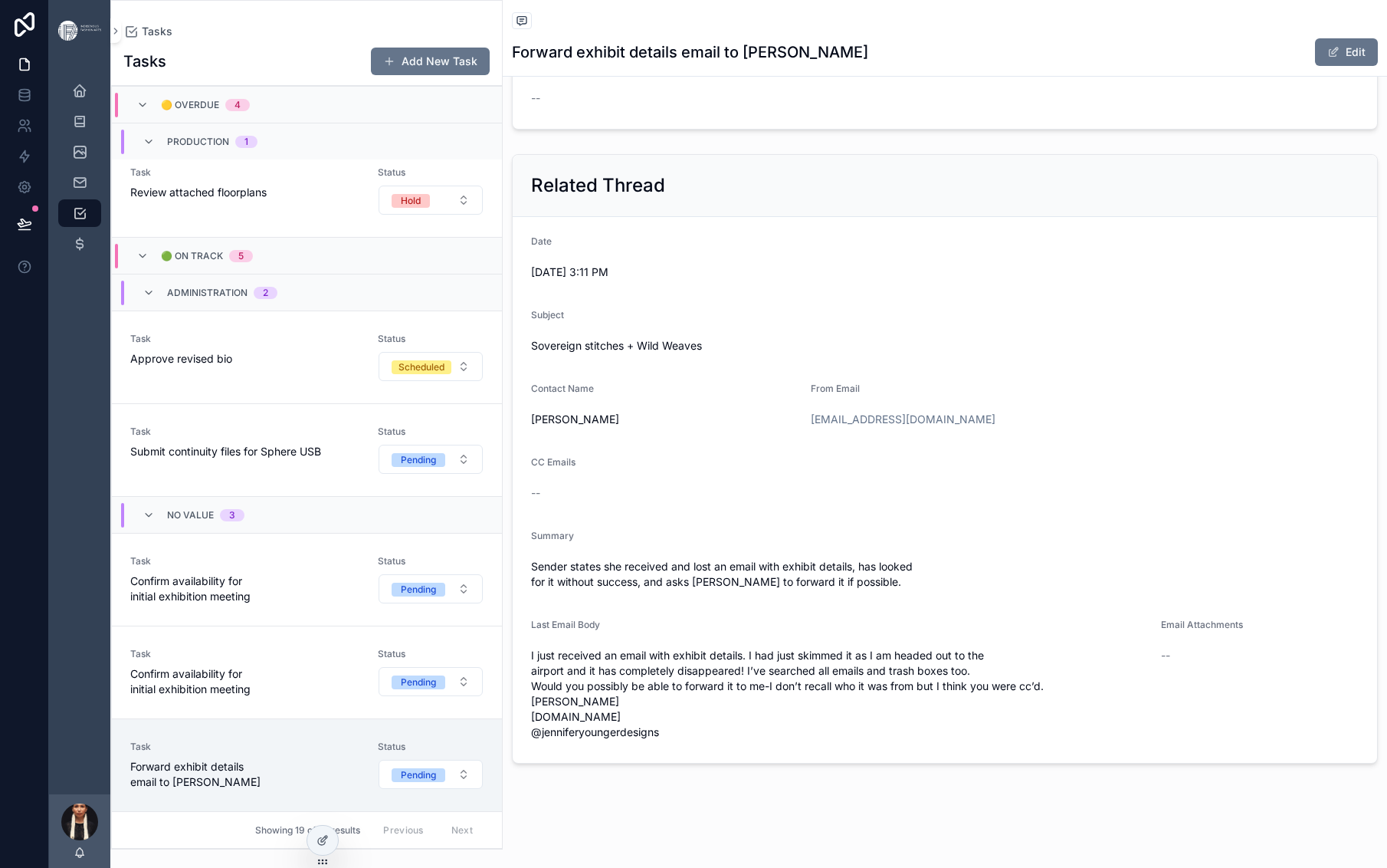
scroll to position [1398, 0]
click at [1315, 66] on button "Edit" at bounding box center [1347, 52] width 63 height 28
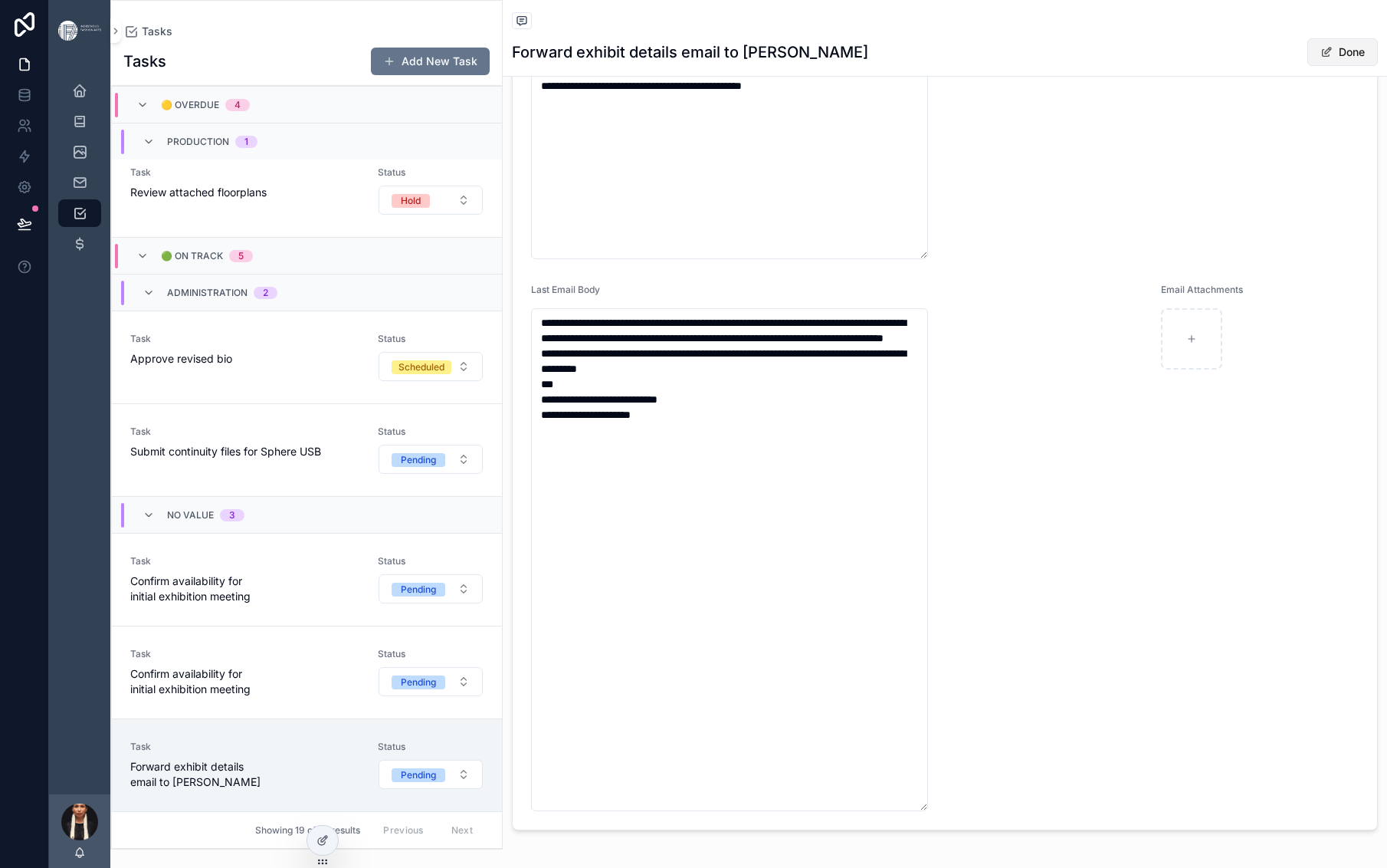
scroll to position [1500, 0]
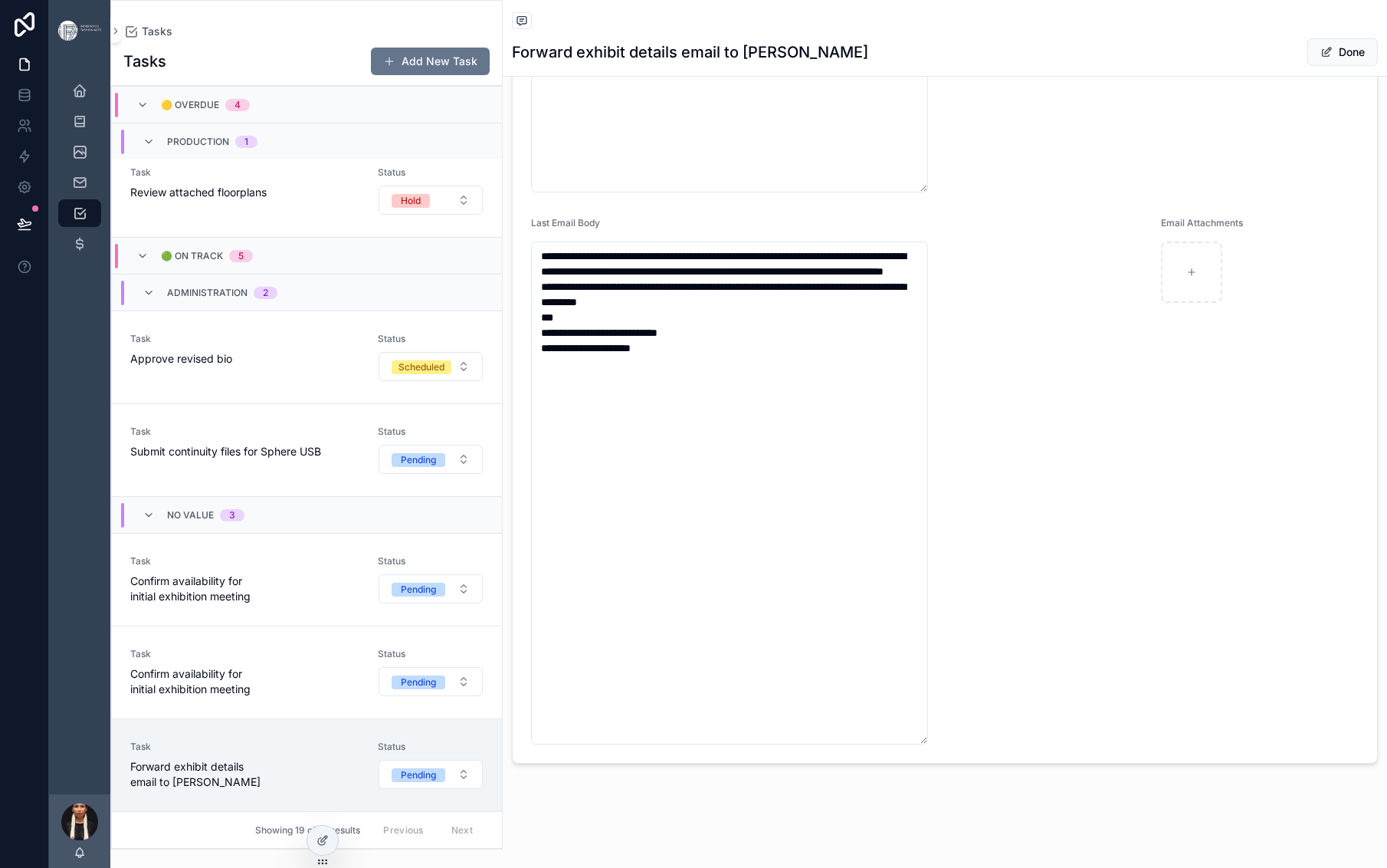
type input "*"
type textarea "**********"
type input "**"
type textarea "**********"
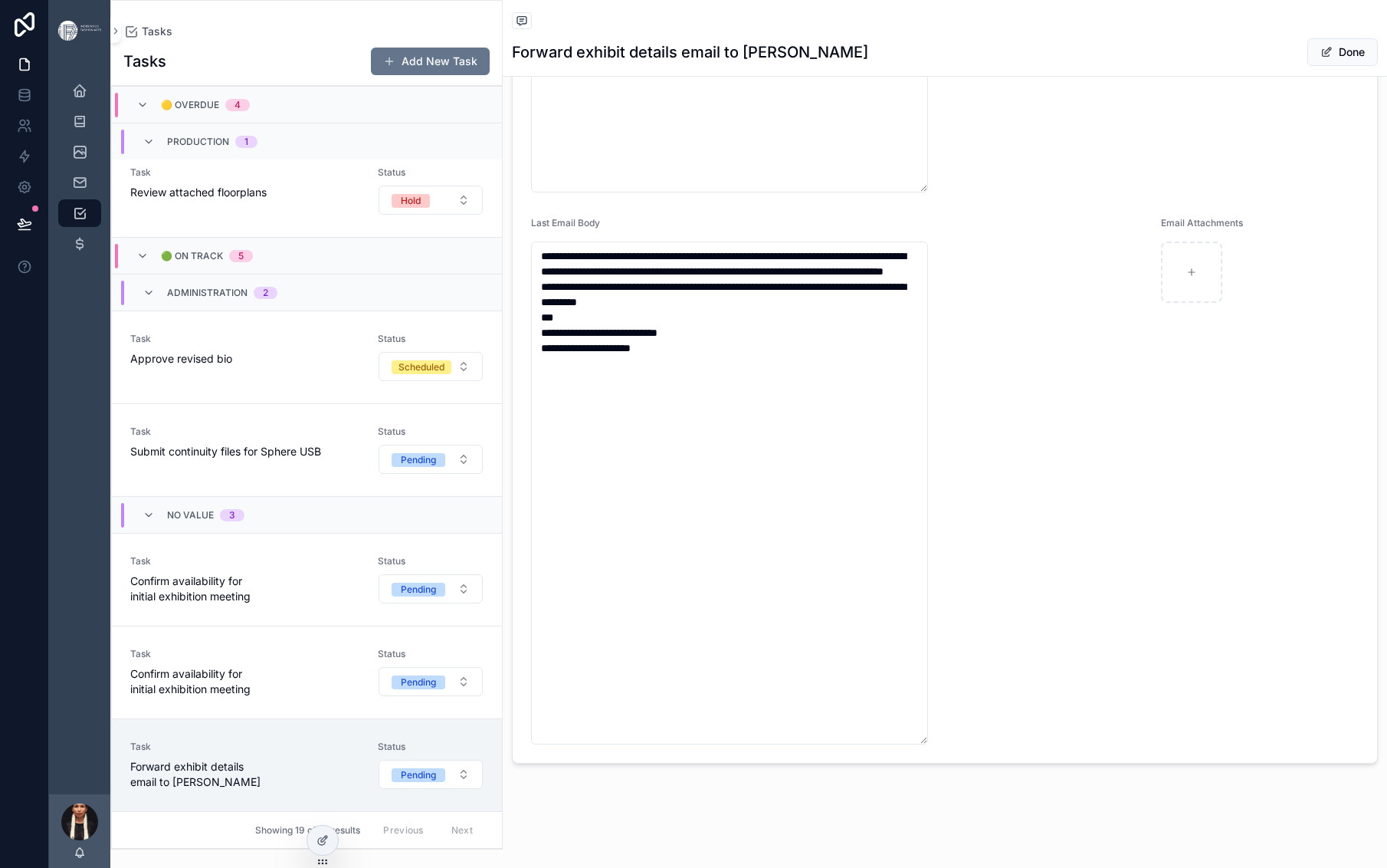
type input "***"
type textarea "**********"
type input "****"
type textarea "**********"
type input "*****"
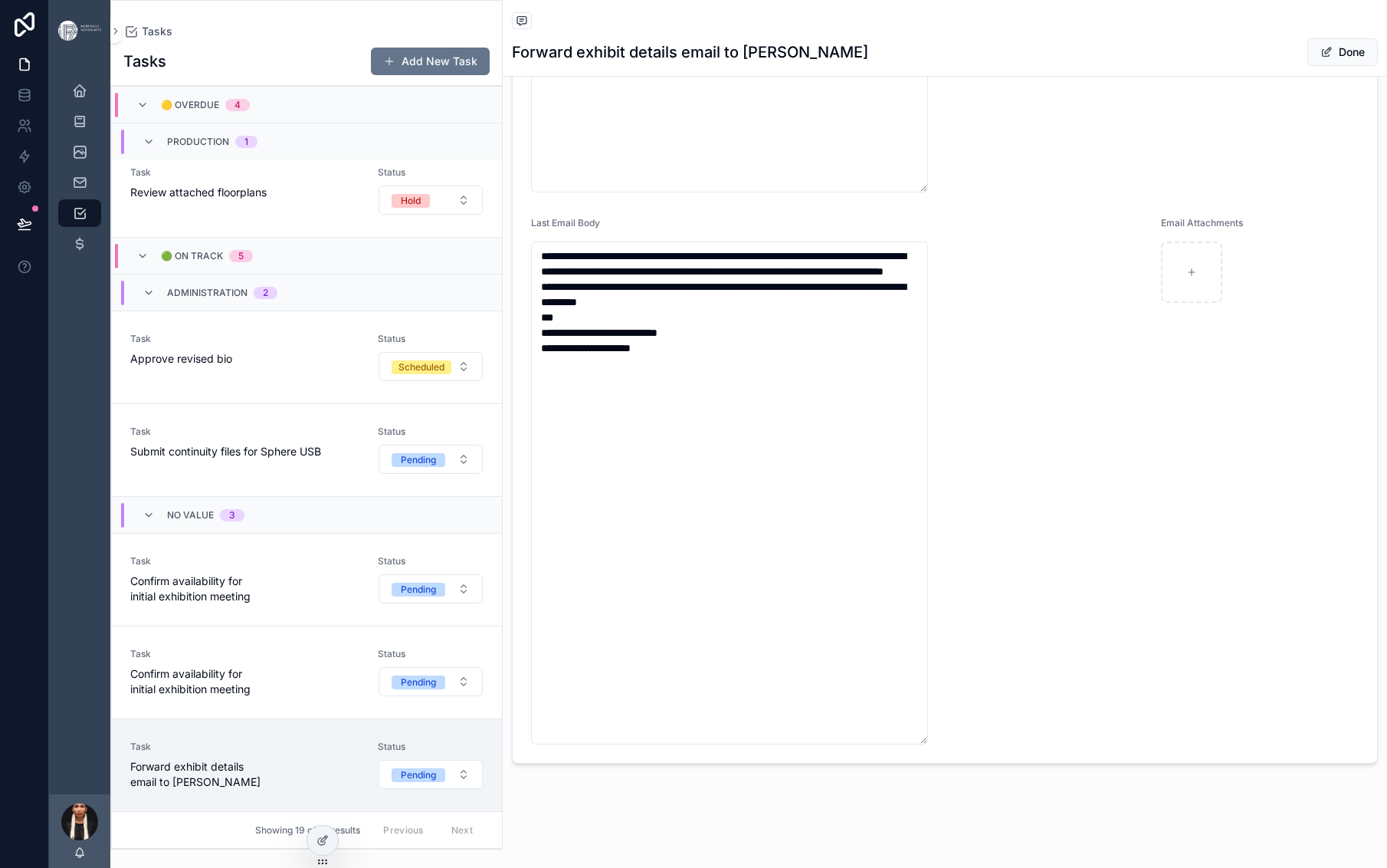
type textarea "**********"
type input "******"
type textarea "**********"
type input "*******"
type textarea "**********"
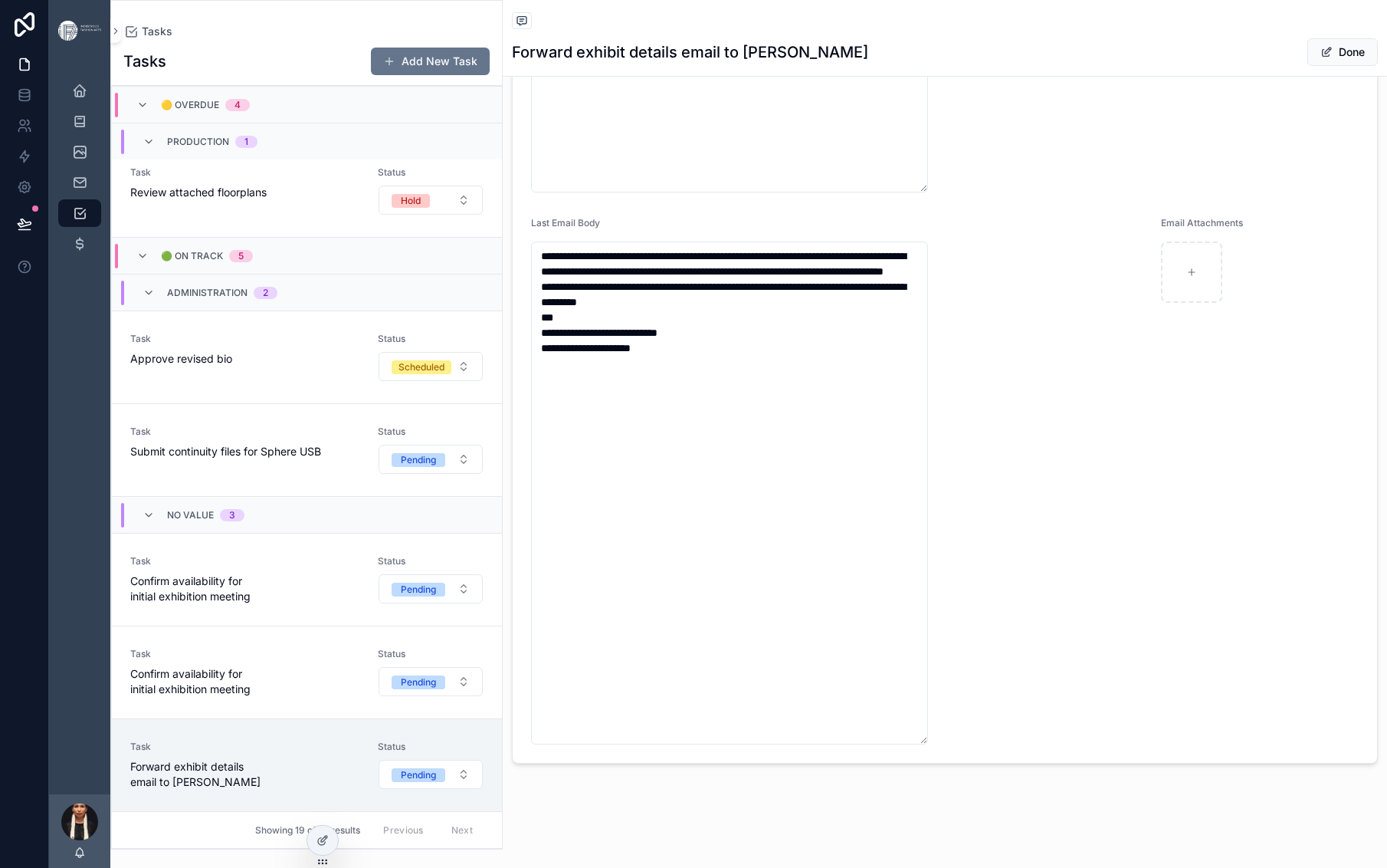
type input "********"
type textarea "**********"
type input "********"
type textarea "**********"
drag, startPoint x: 887, startPoint y: 526, endPoint x: 790, endPoint y: 526, distance: 97.0
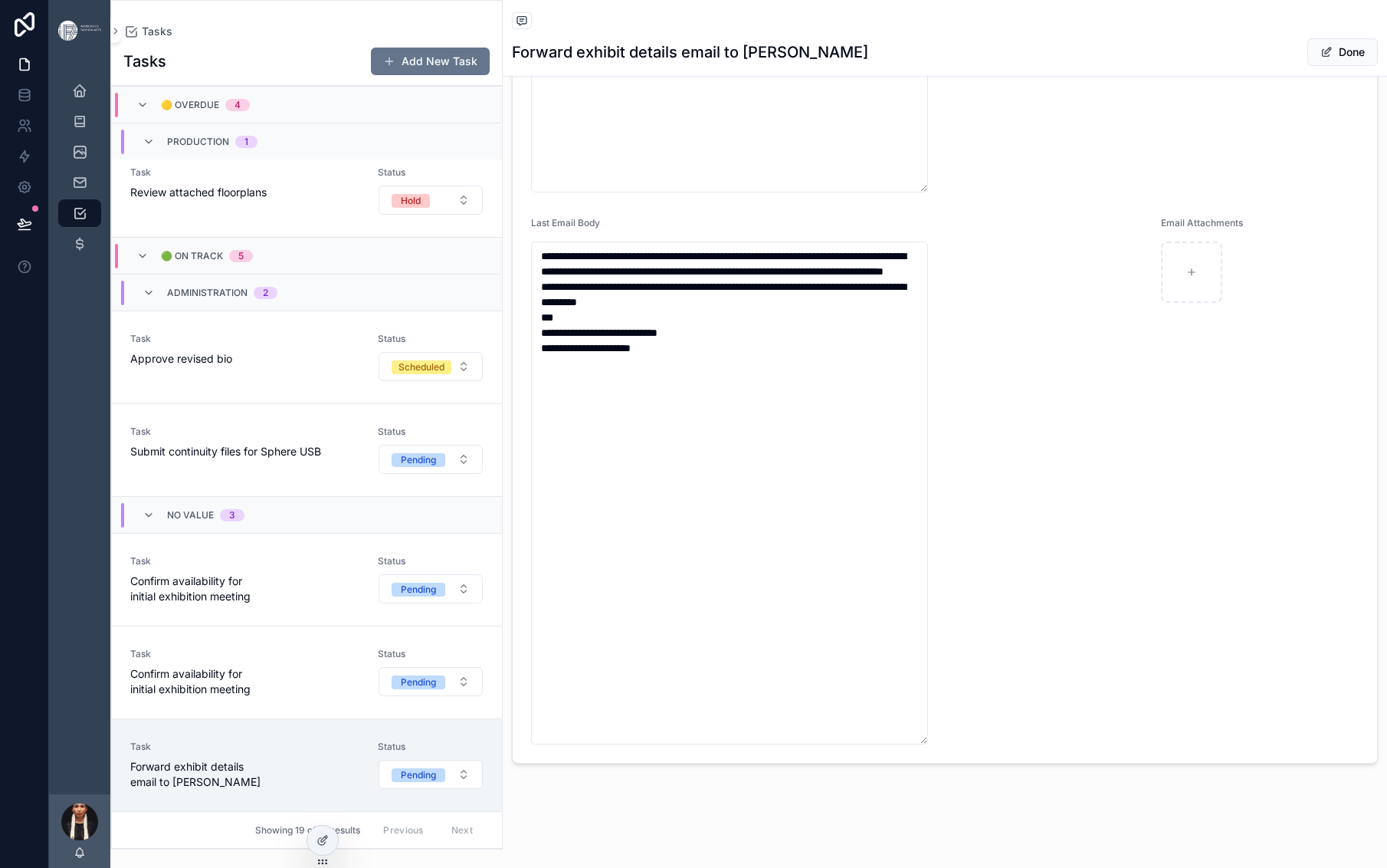
click at [790, 526] on form "**********" at bounding box center [945, 201] width 864 height 1122
paste input "**********"
type input "**********"
type textarea "**********"
type input "**********"
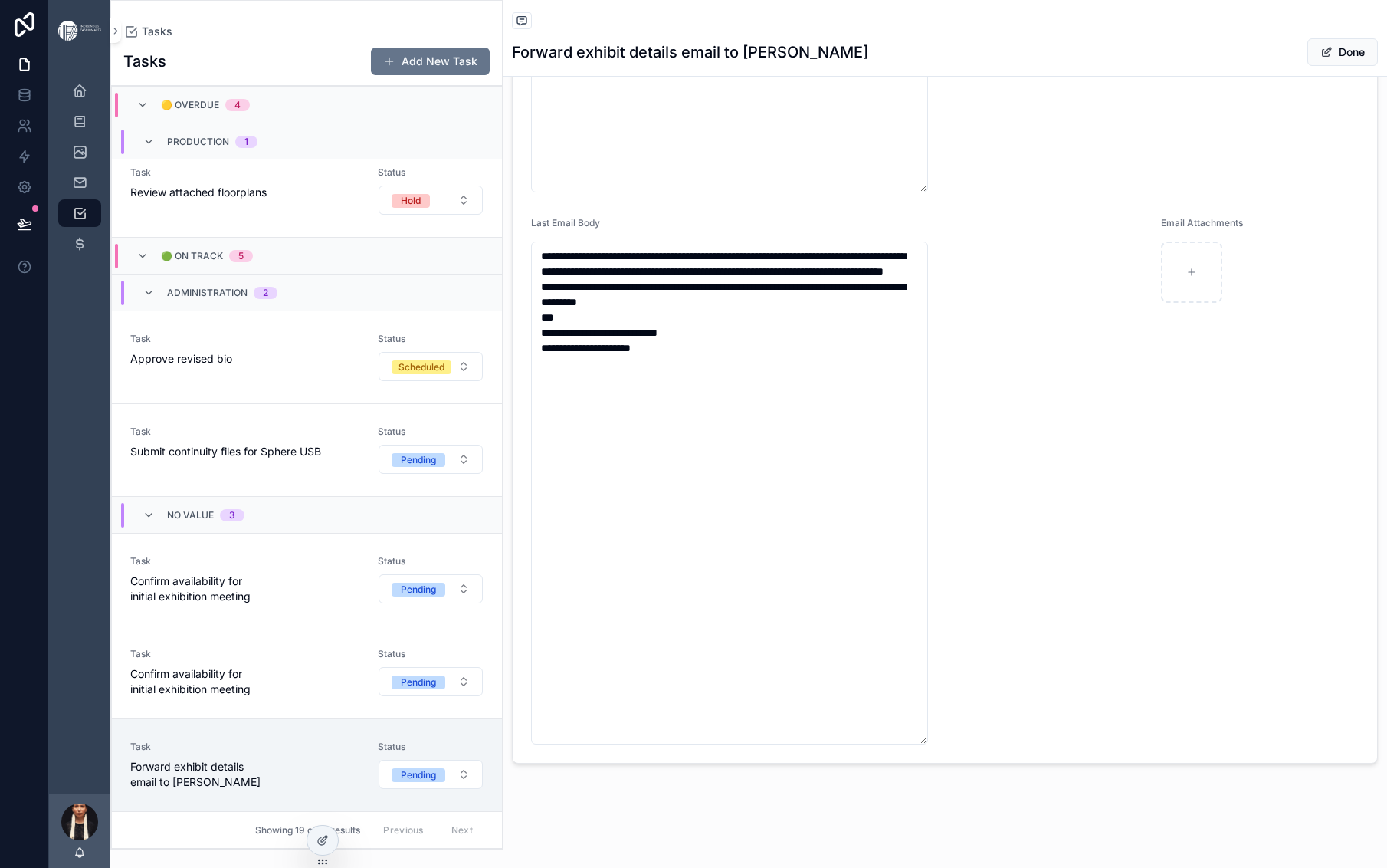
click at [780, 543] on form "**********" at bounding box center [945, 201] width 864 height 1122
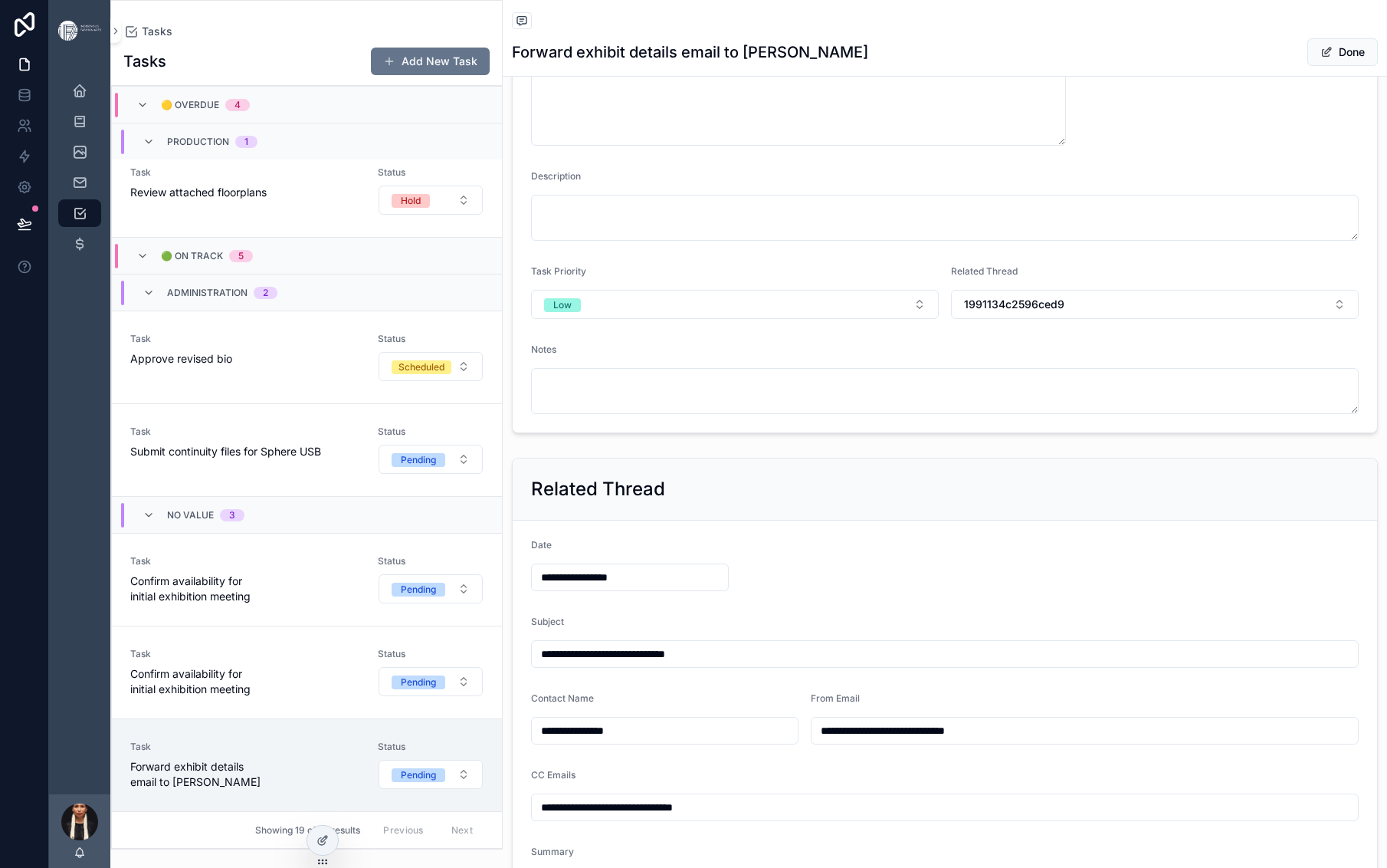
scroll to position [589, 0]
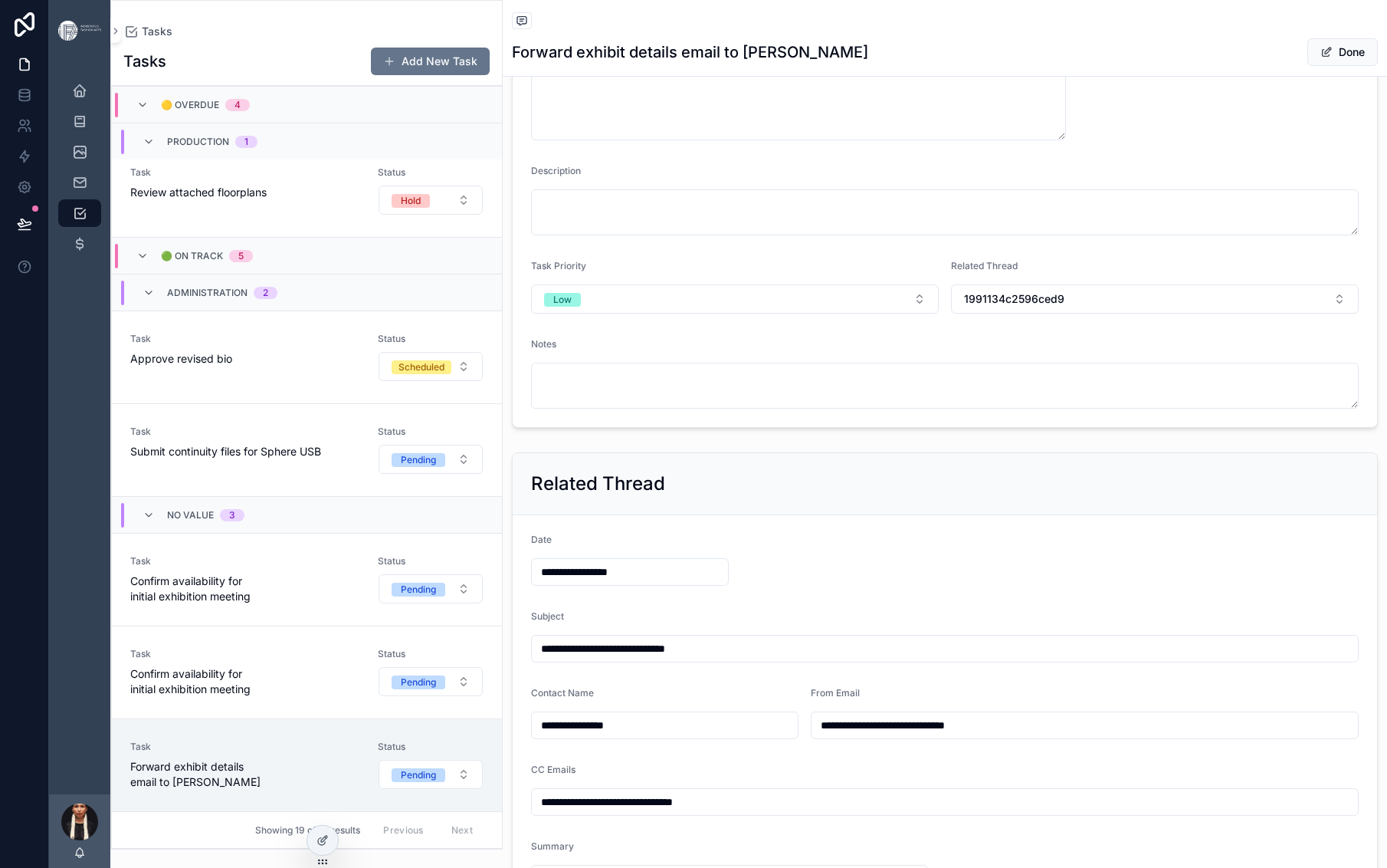
type textarea "**********"
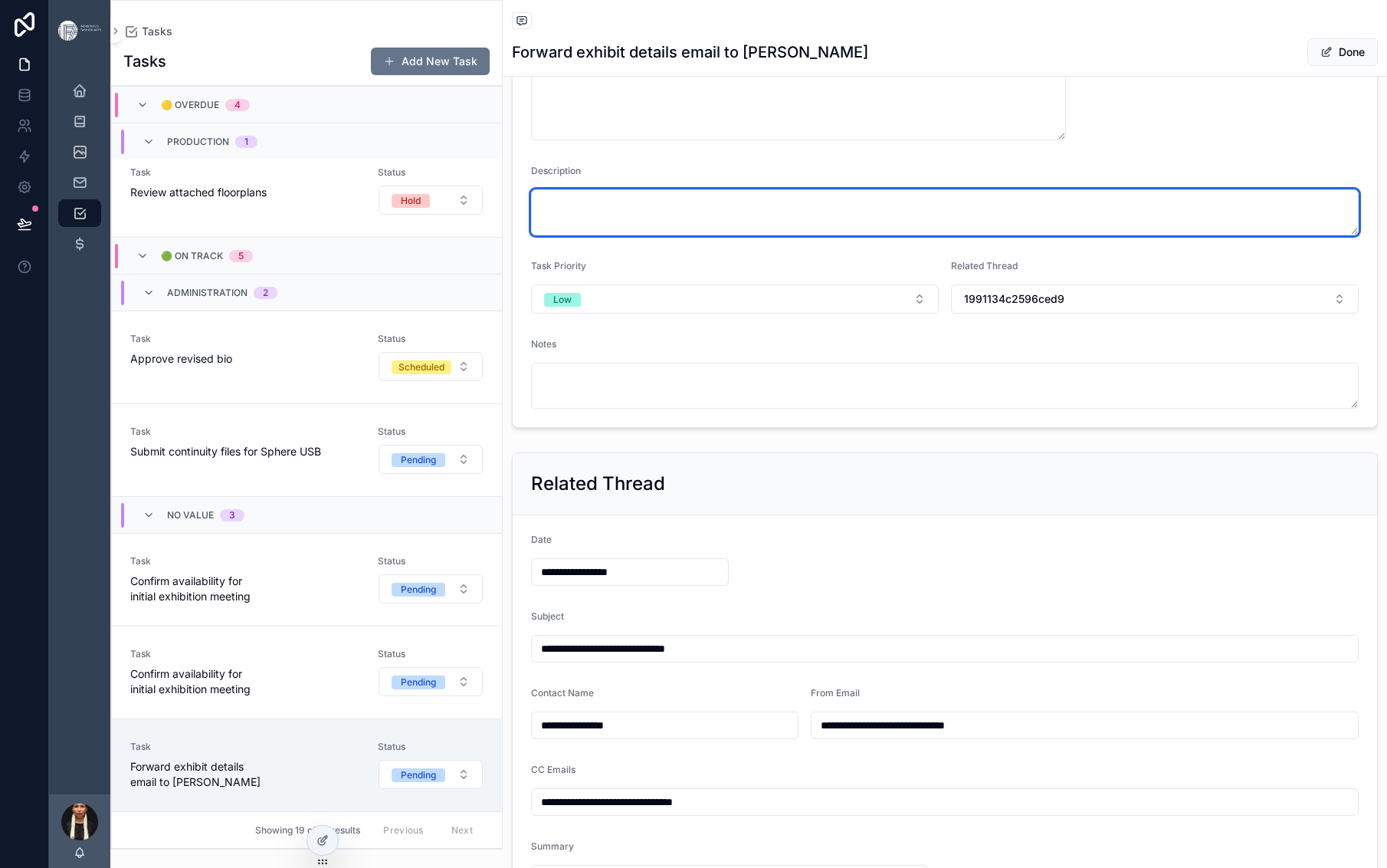
click at [830, 236] on textarea "scrollable content" at bounding box center [945, 212] width 828 height 46
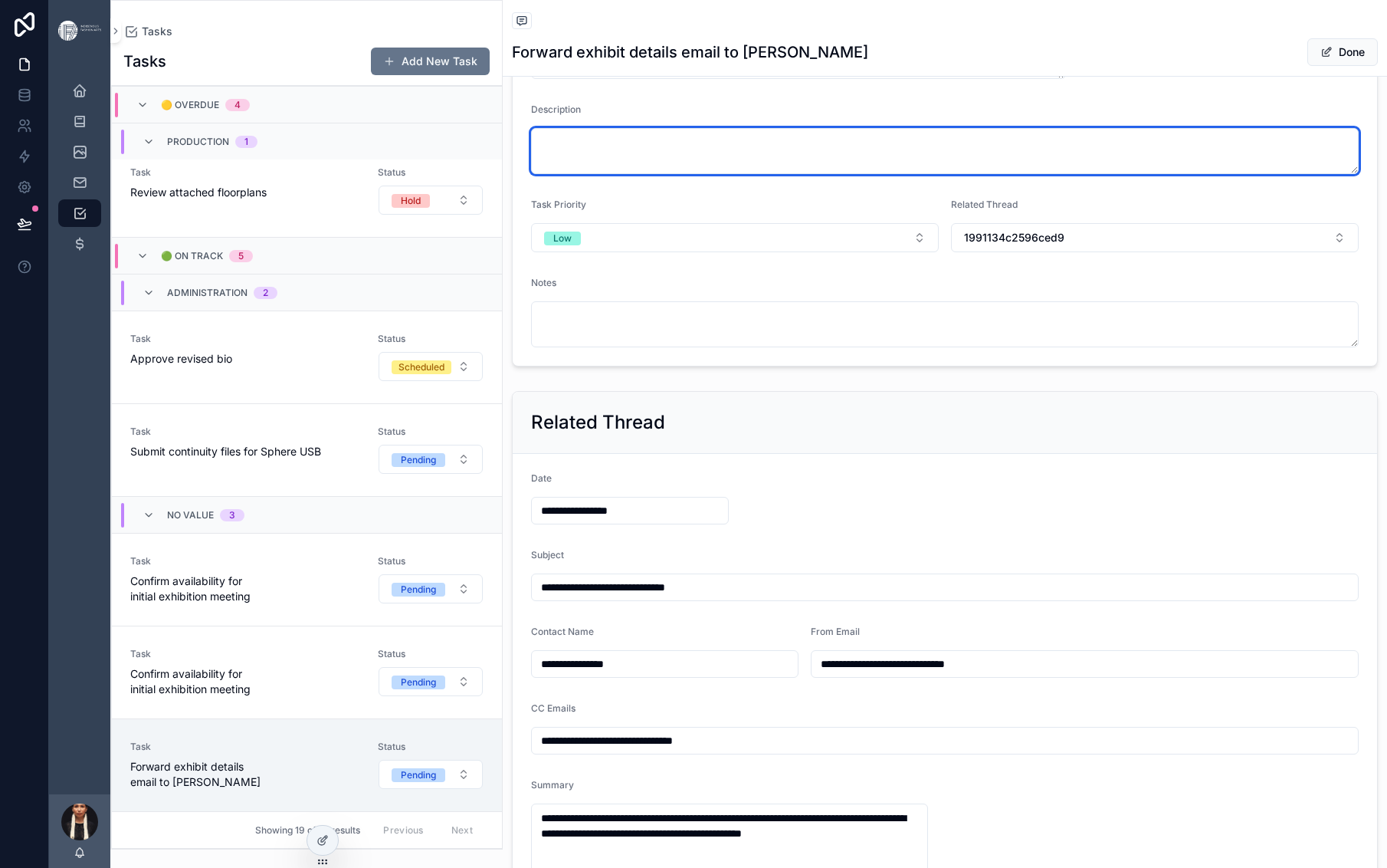
scroll to position [679, 0]
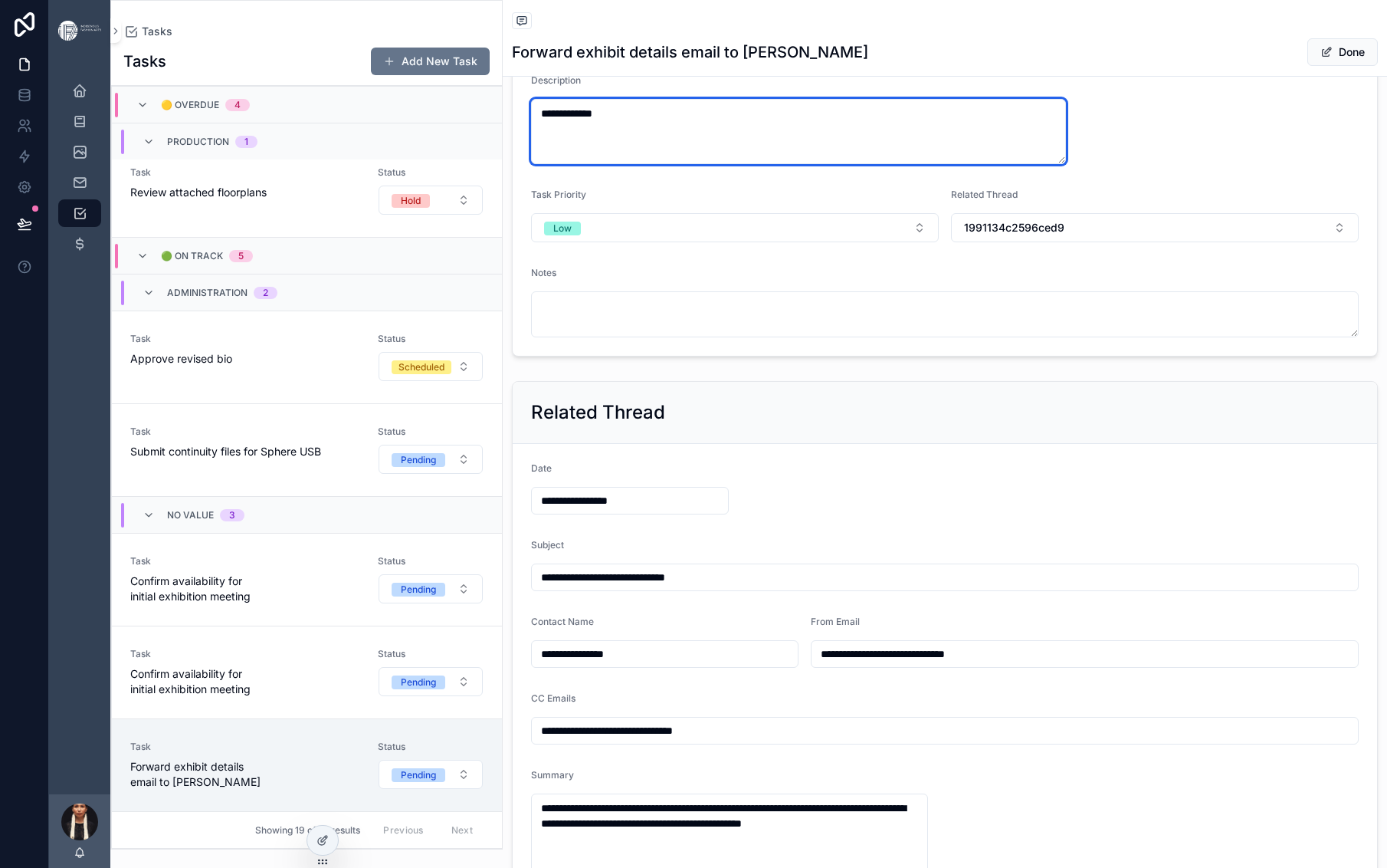
type textarea "**********"
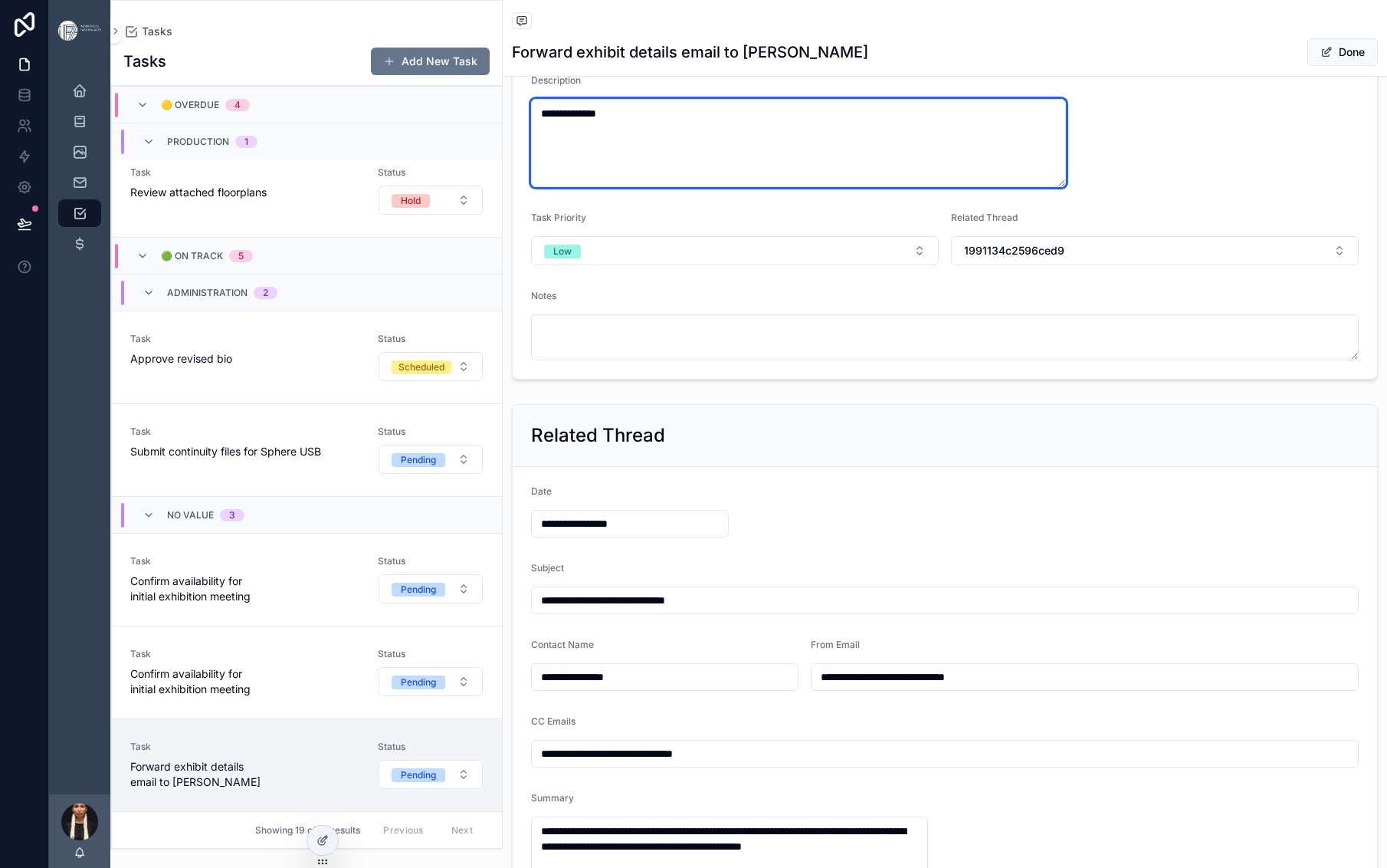
type textarea "**********"
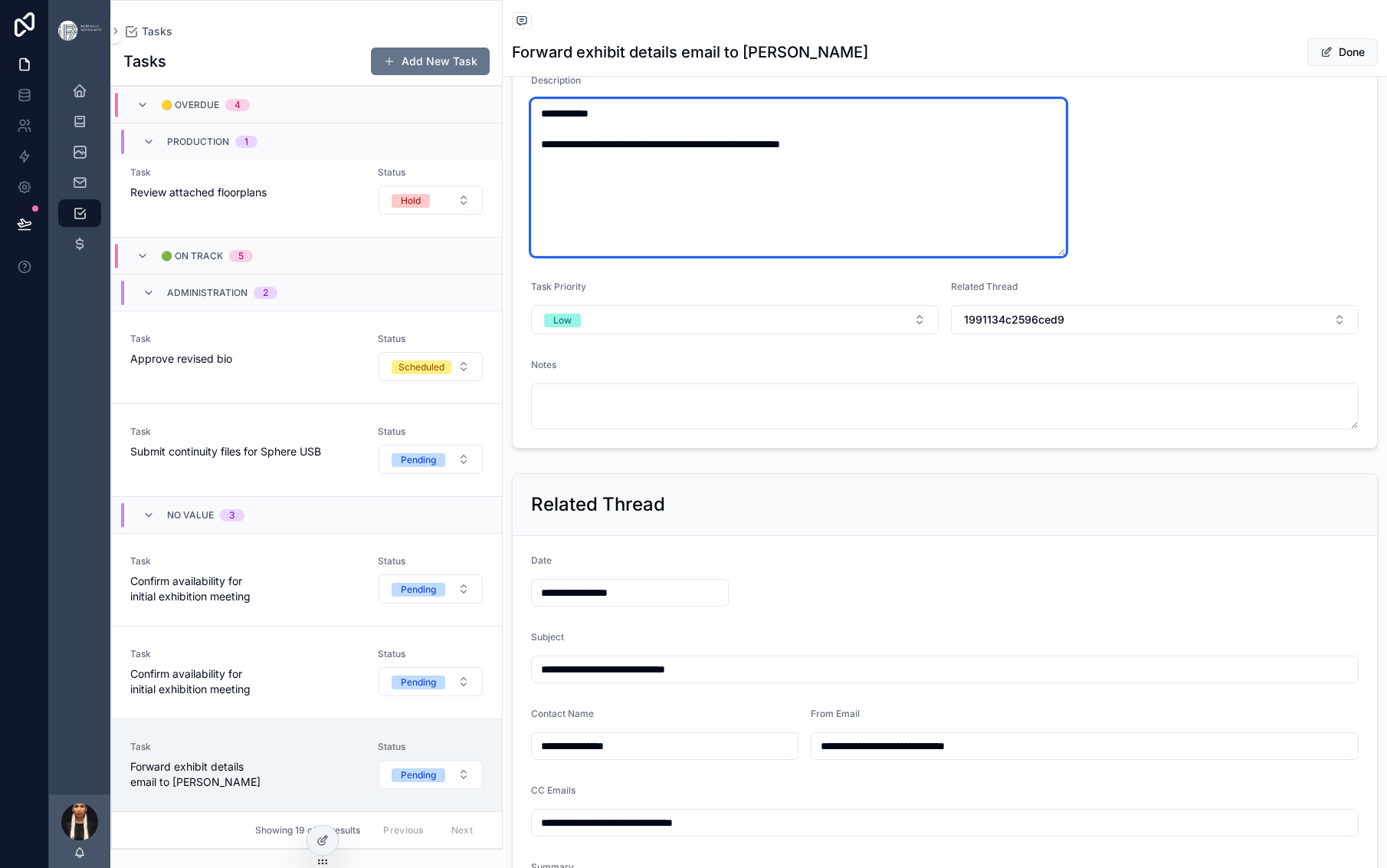
type textarea "**********"
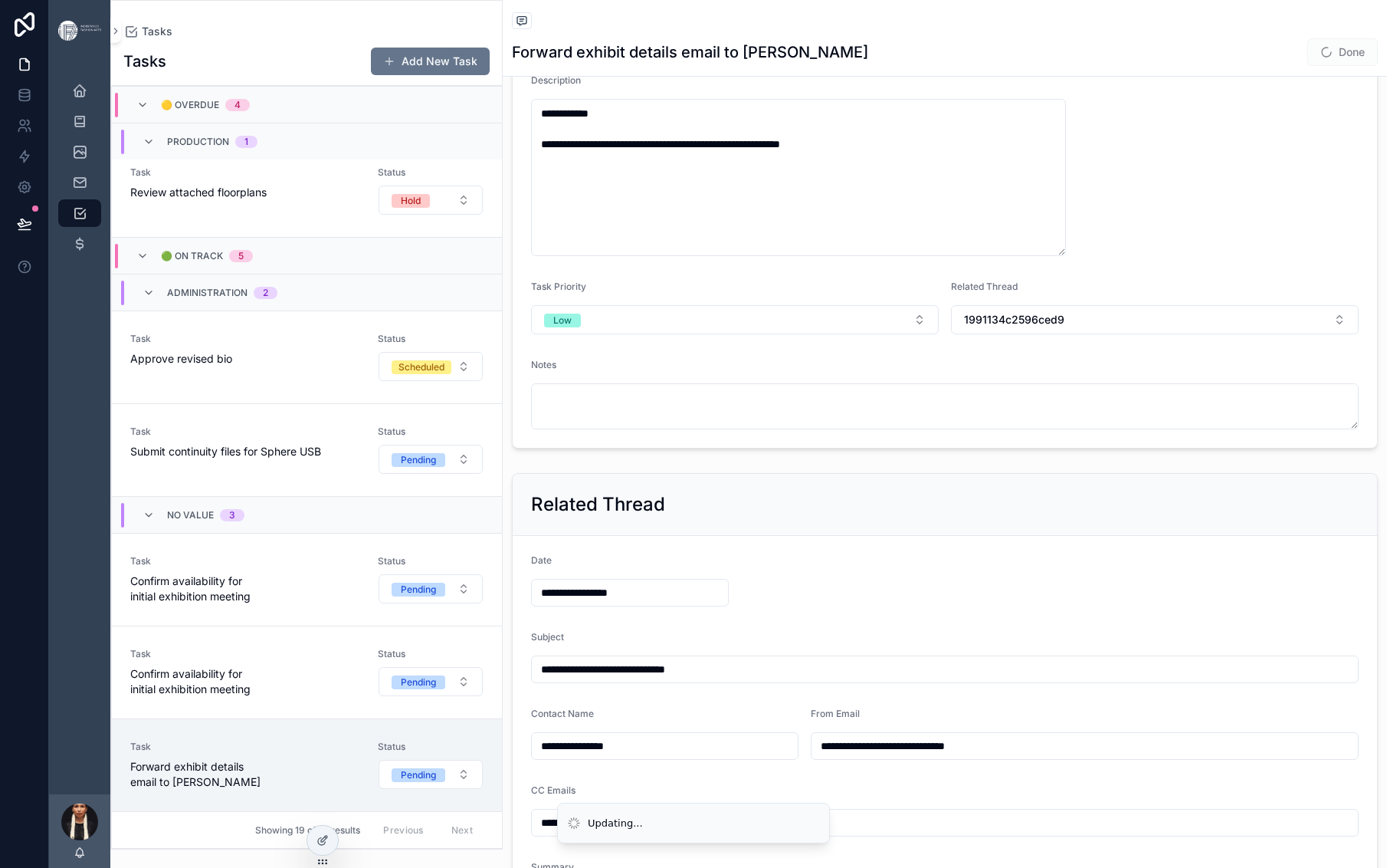
type textarea "**********"
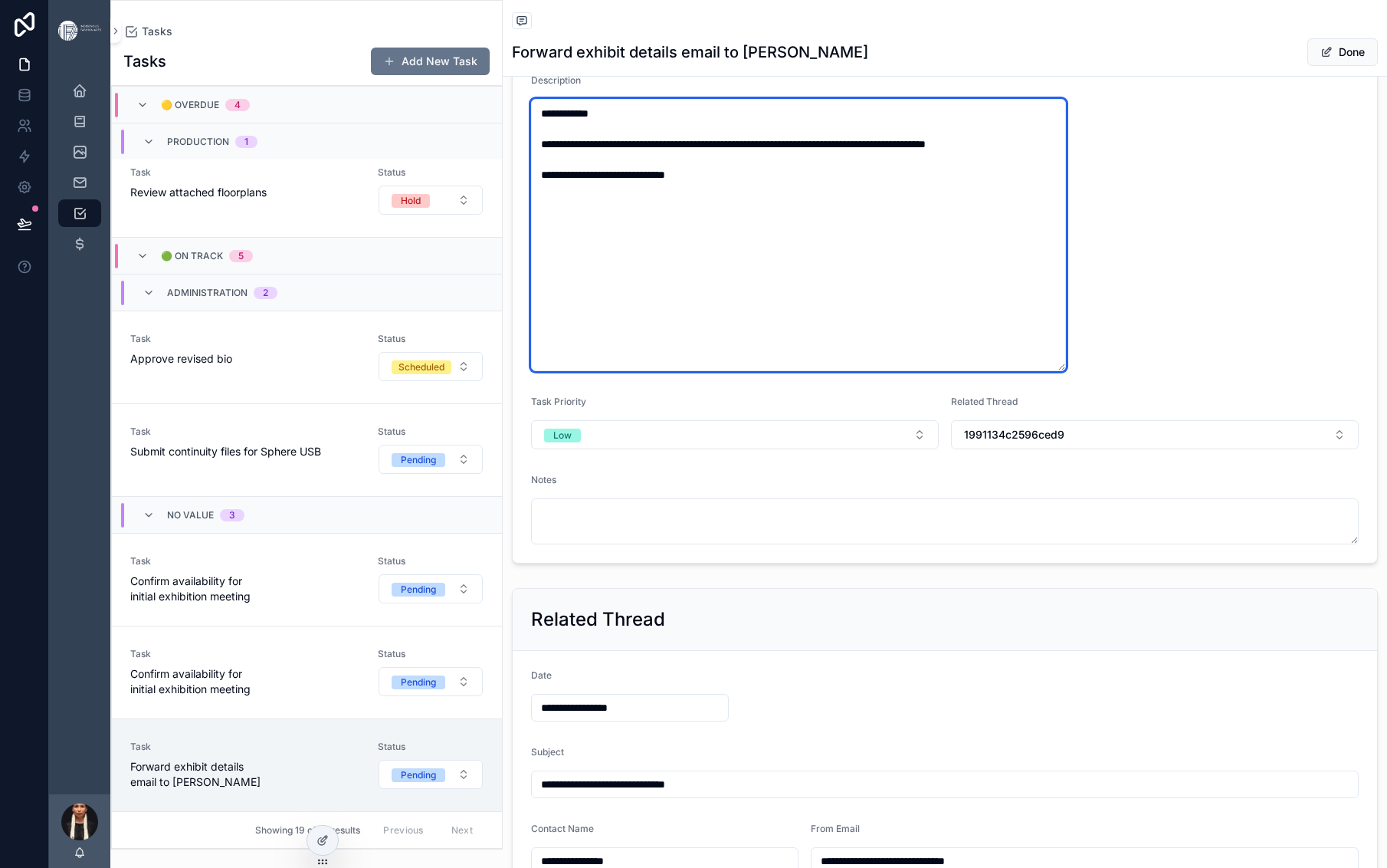
type textarea "**********"
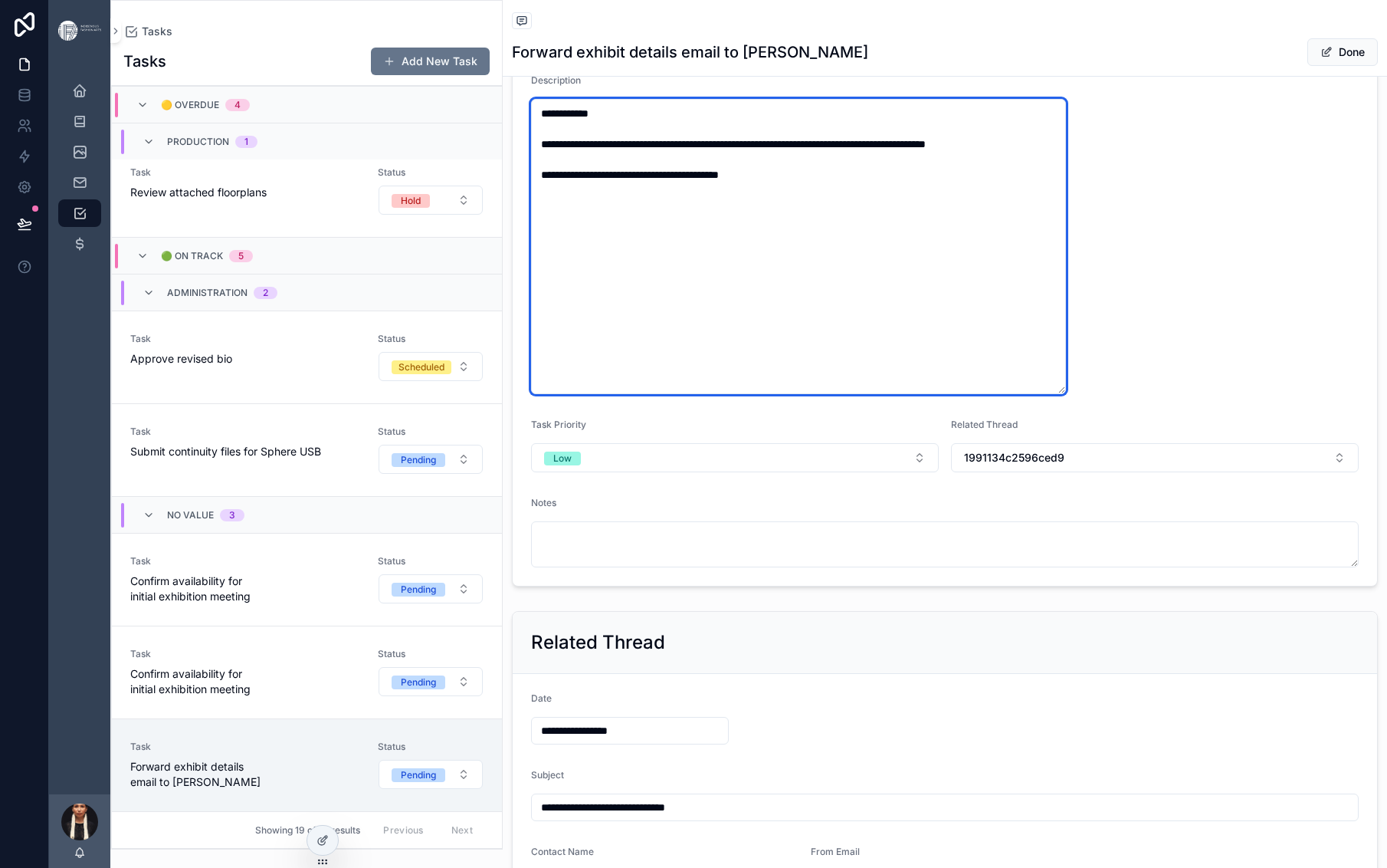
type textarea "**********"
click at [1066, 394] on textarea "**********" at bounding box center [798, 246] width 535 height 295
type textarea "**********"
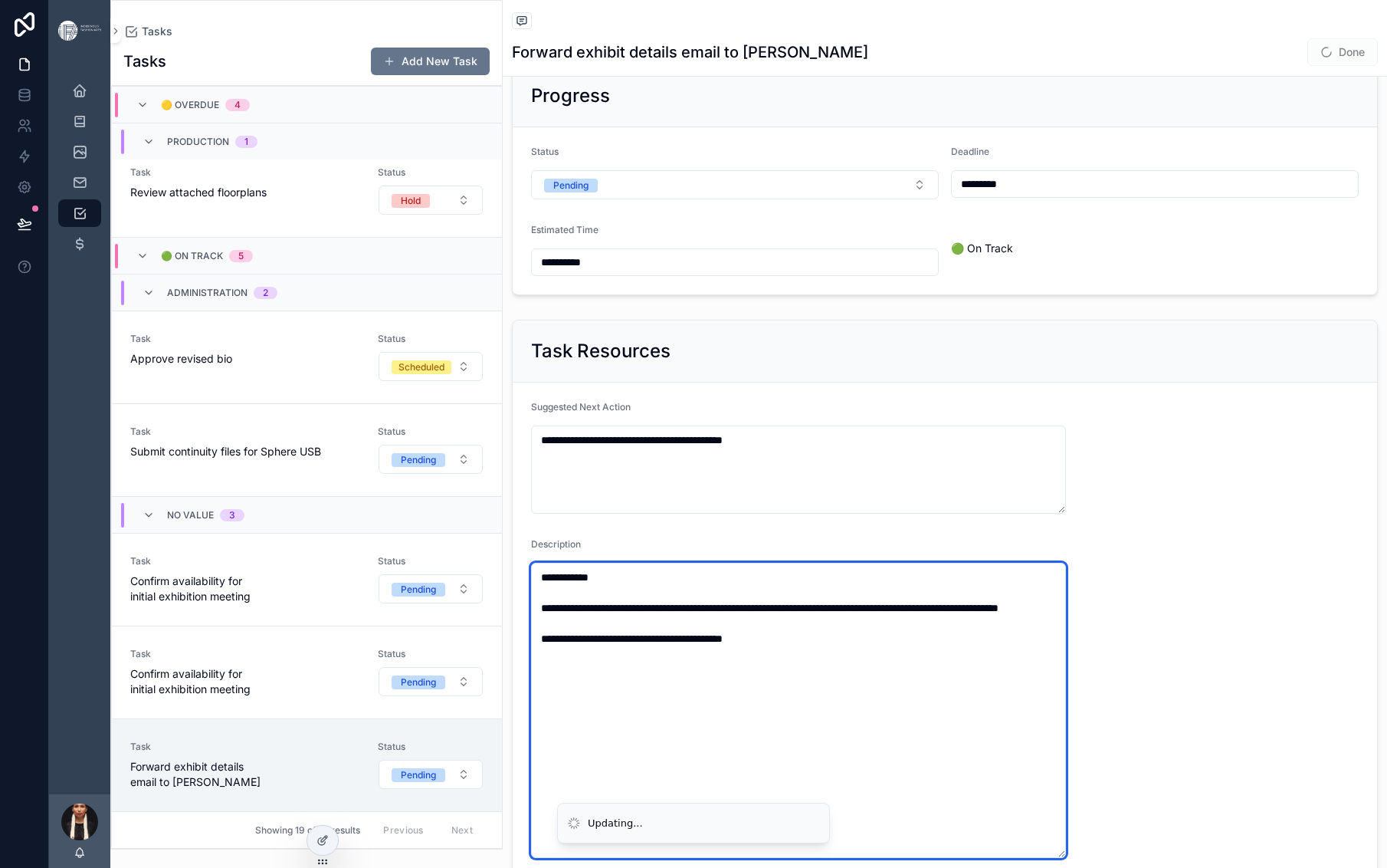
type textarea "**********"
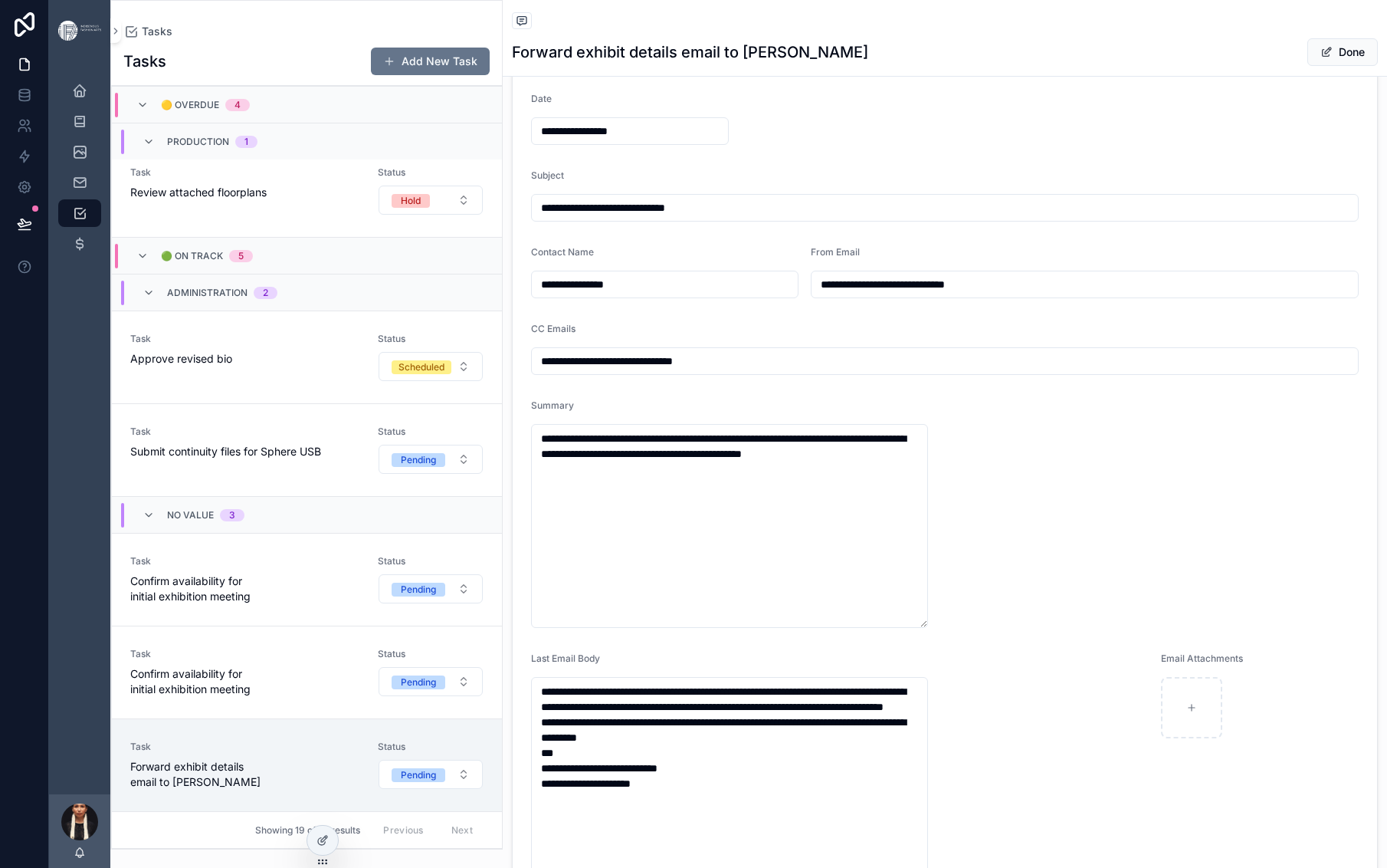
scroll to position [1023, 0]
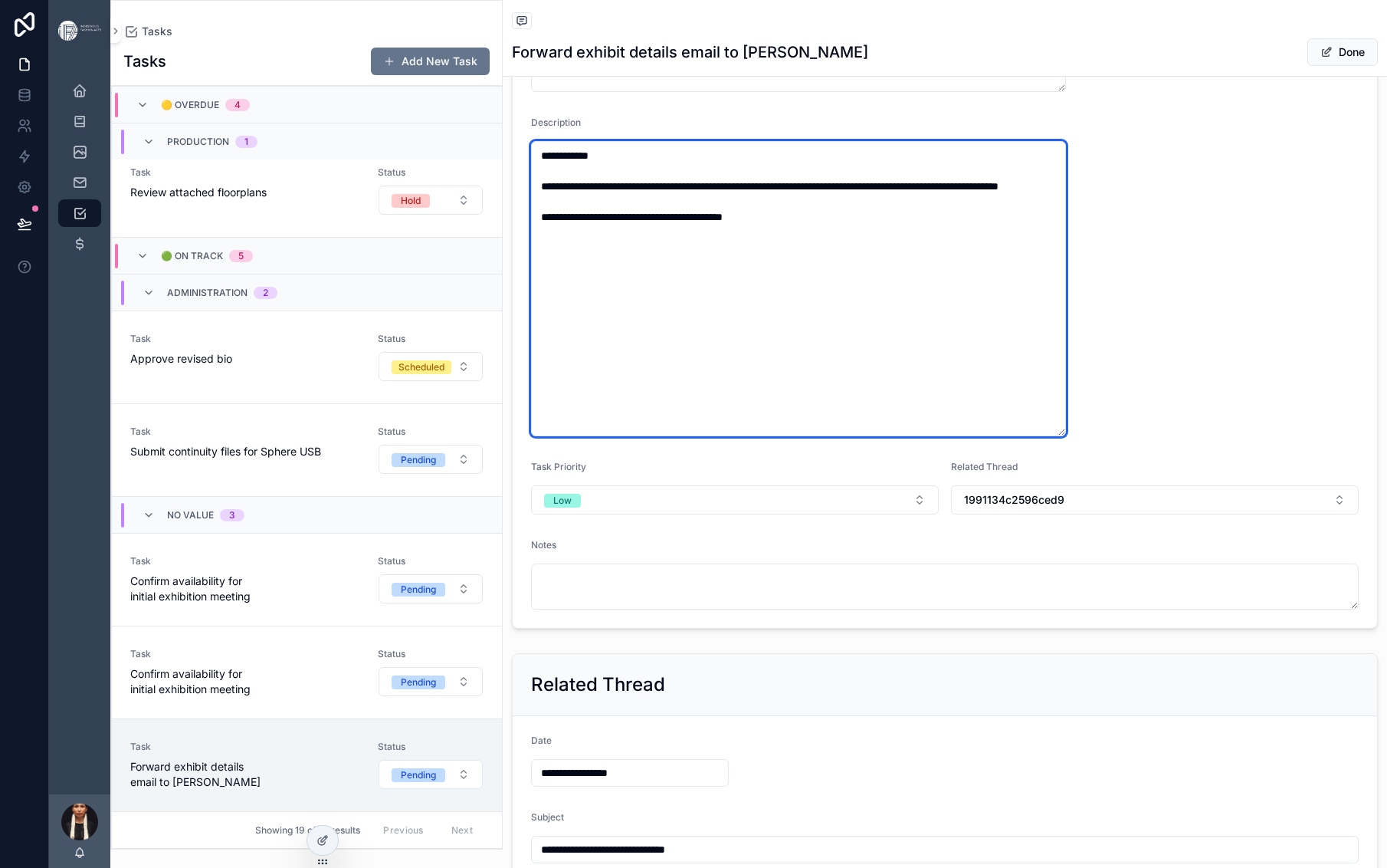
scroll to position [642, 0]
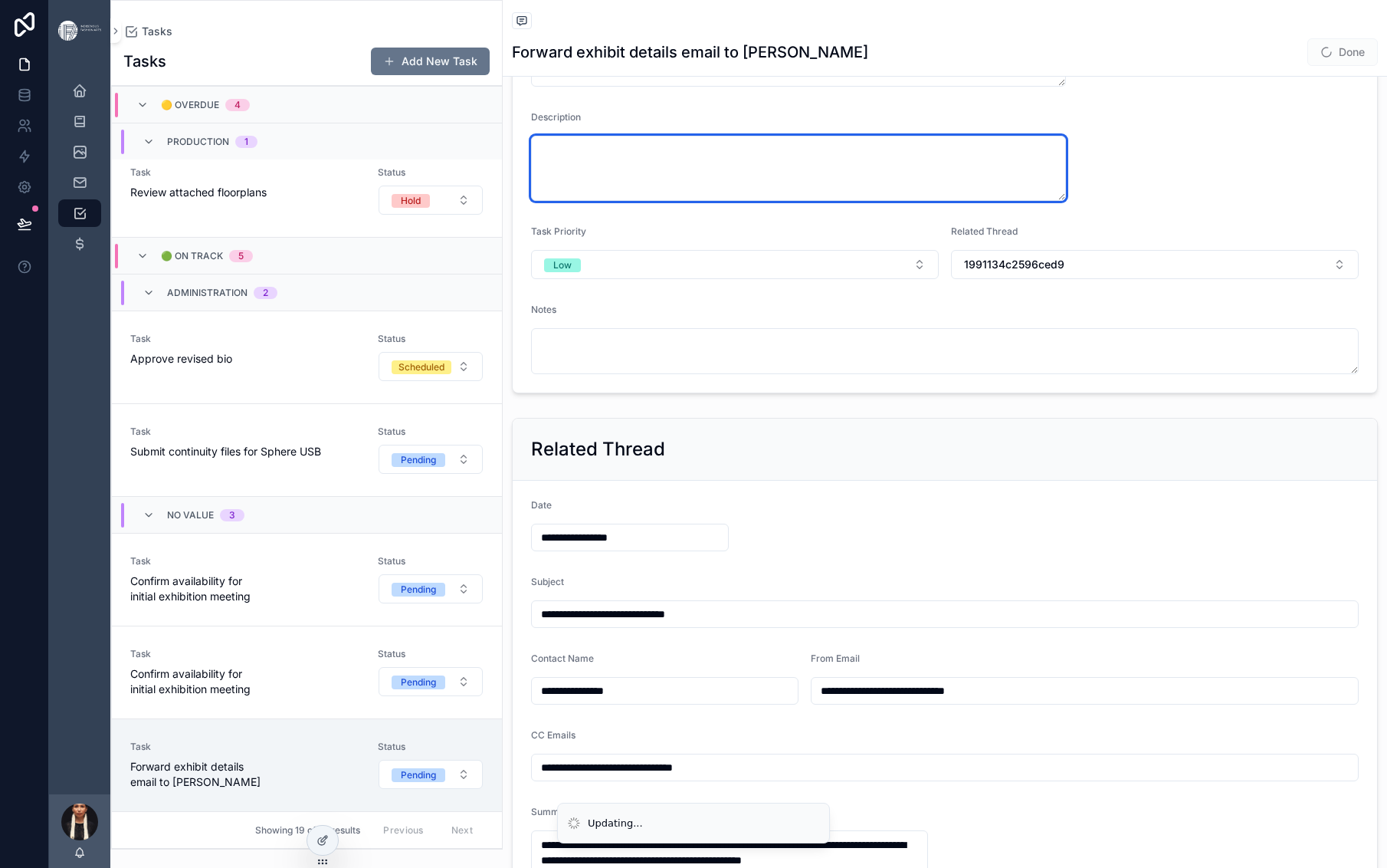
type textarea "**********"
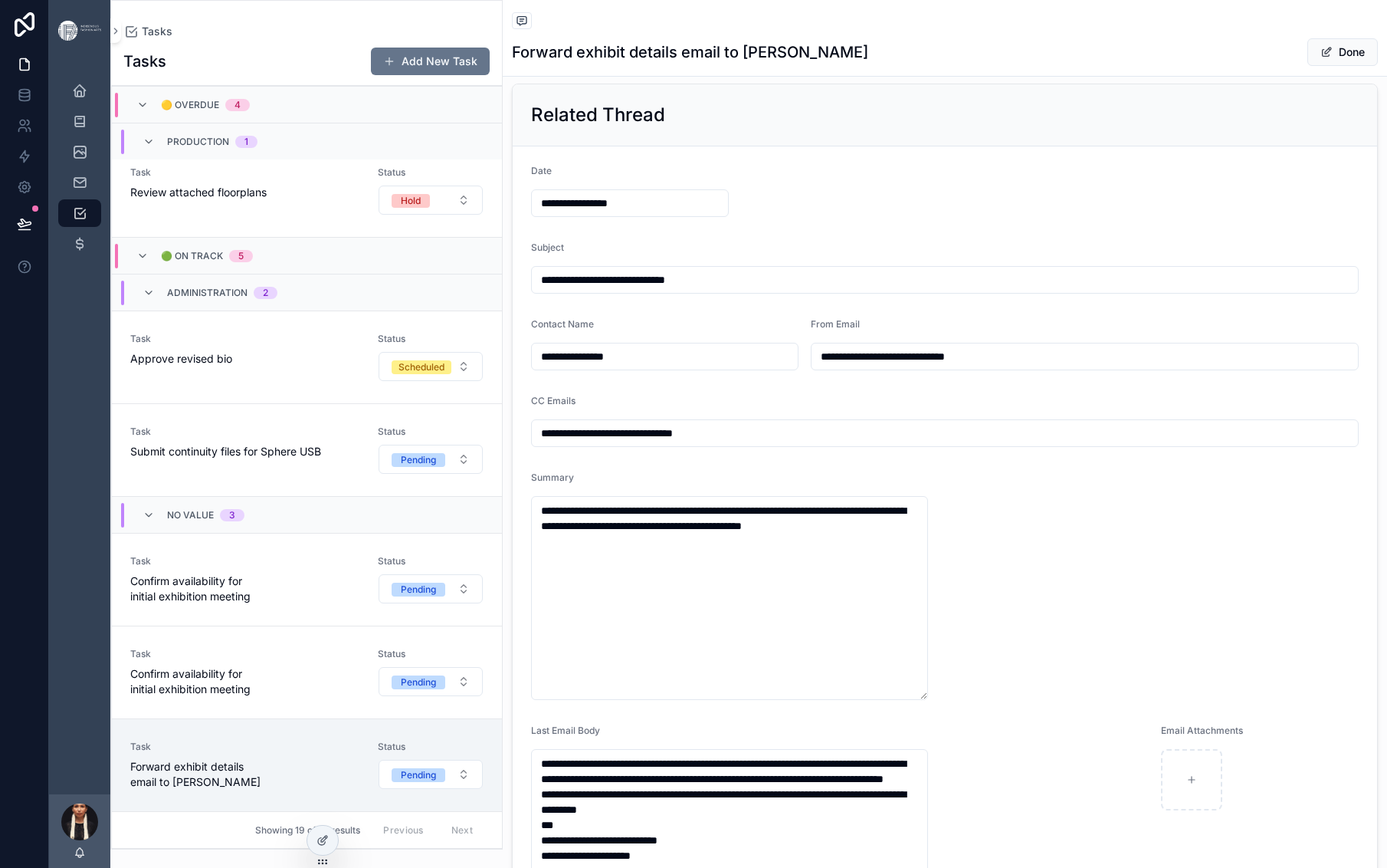
scroll to position [888, 0]
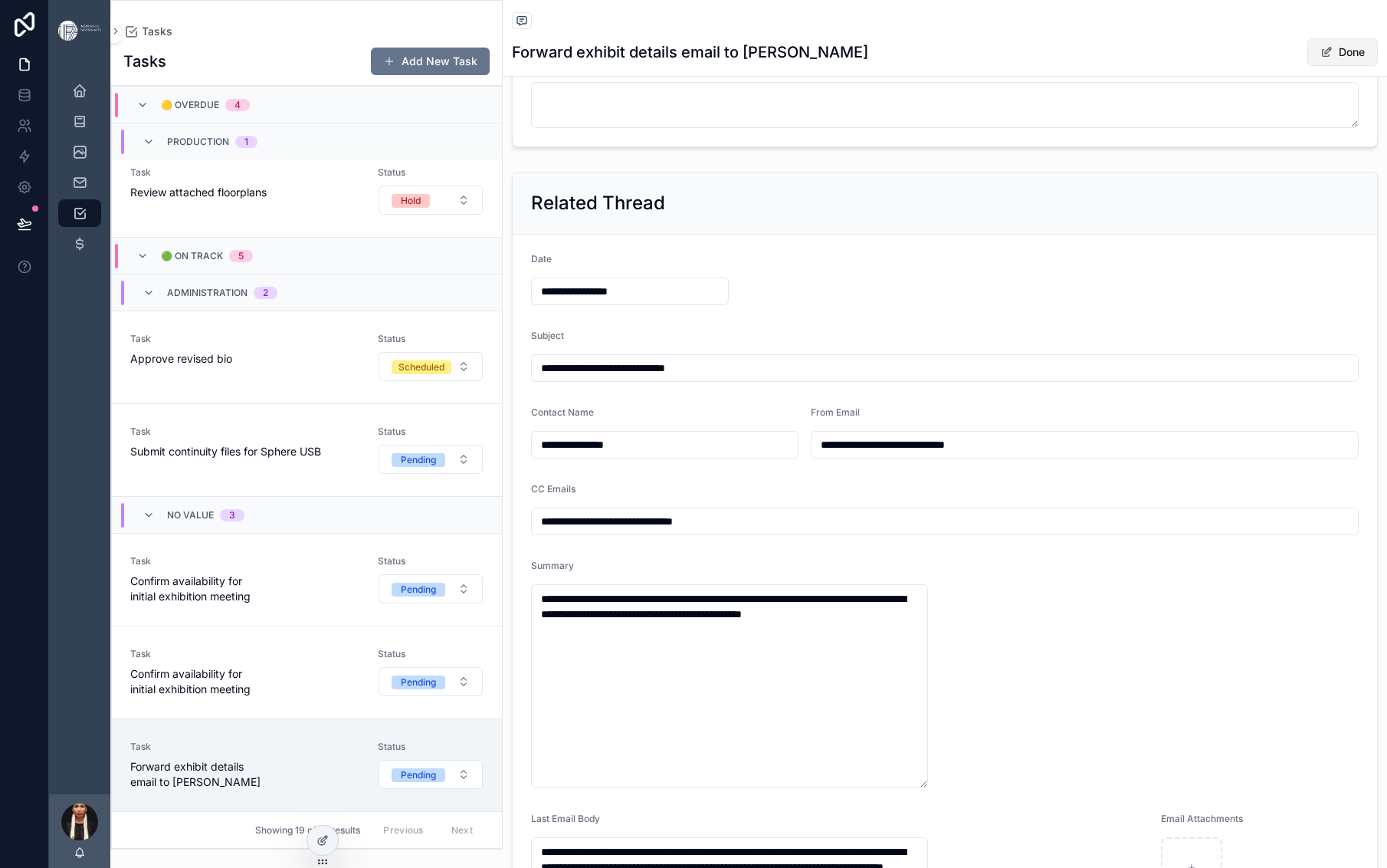
click at [1308, 66] on button "Done" at bounding box center [1343, 52] width 71 height 28
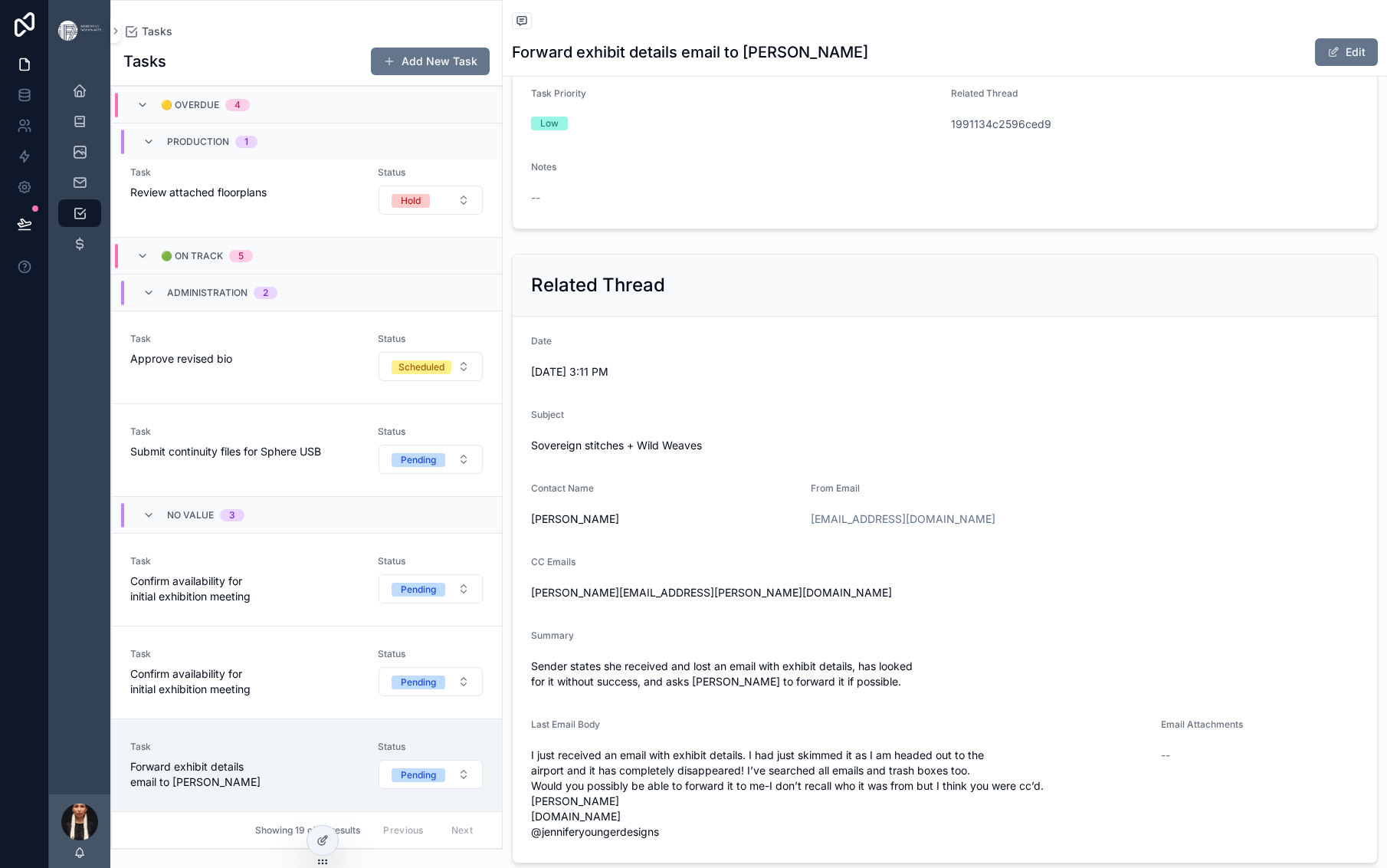
scroll to position [680, 0]
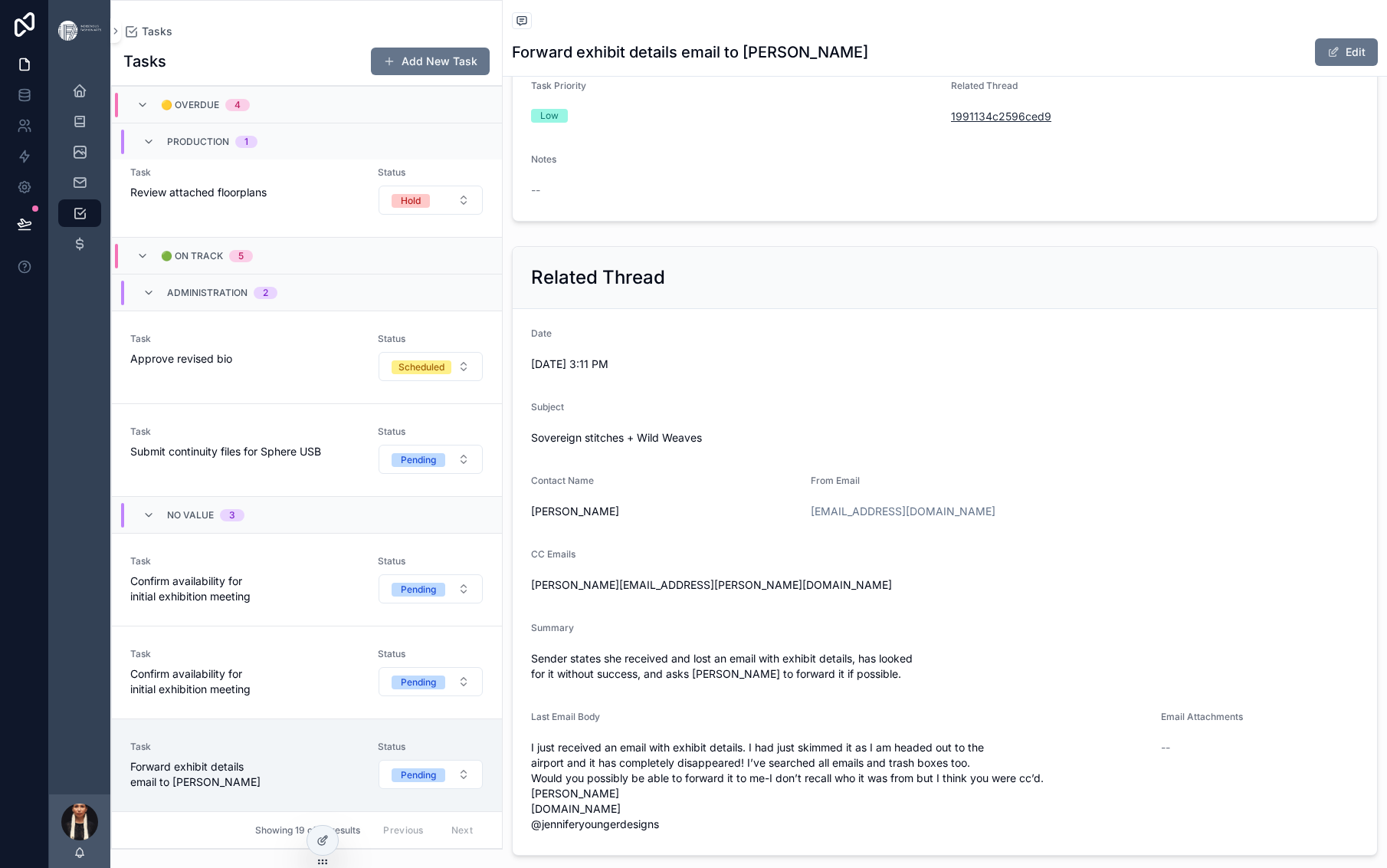
click at [1052, 124] on span "1991134c2596ced9" at bounding box center [1001, 117] width 100 height 16
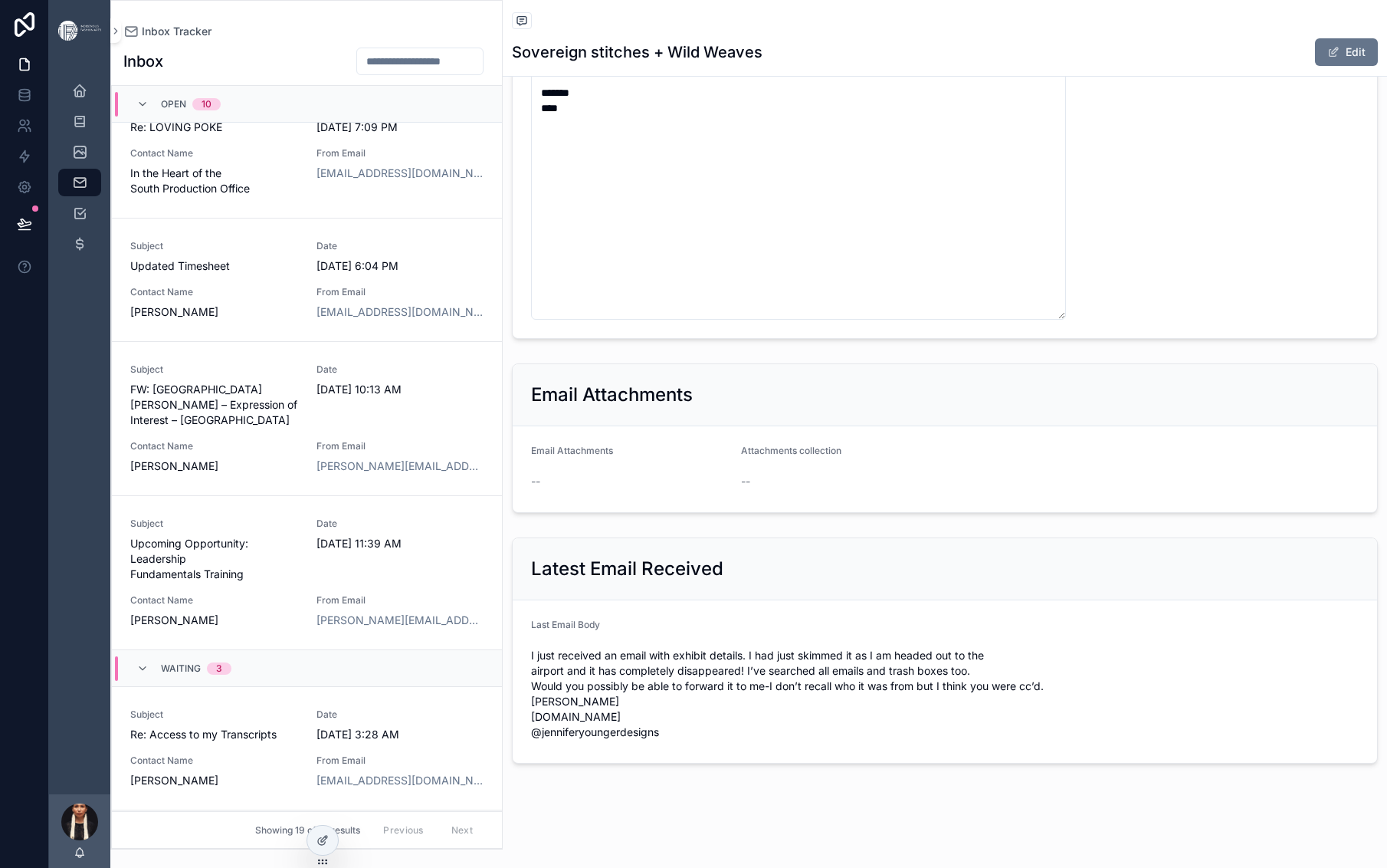
scroll to position [967, 0]
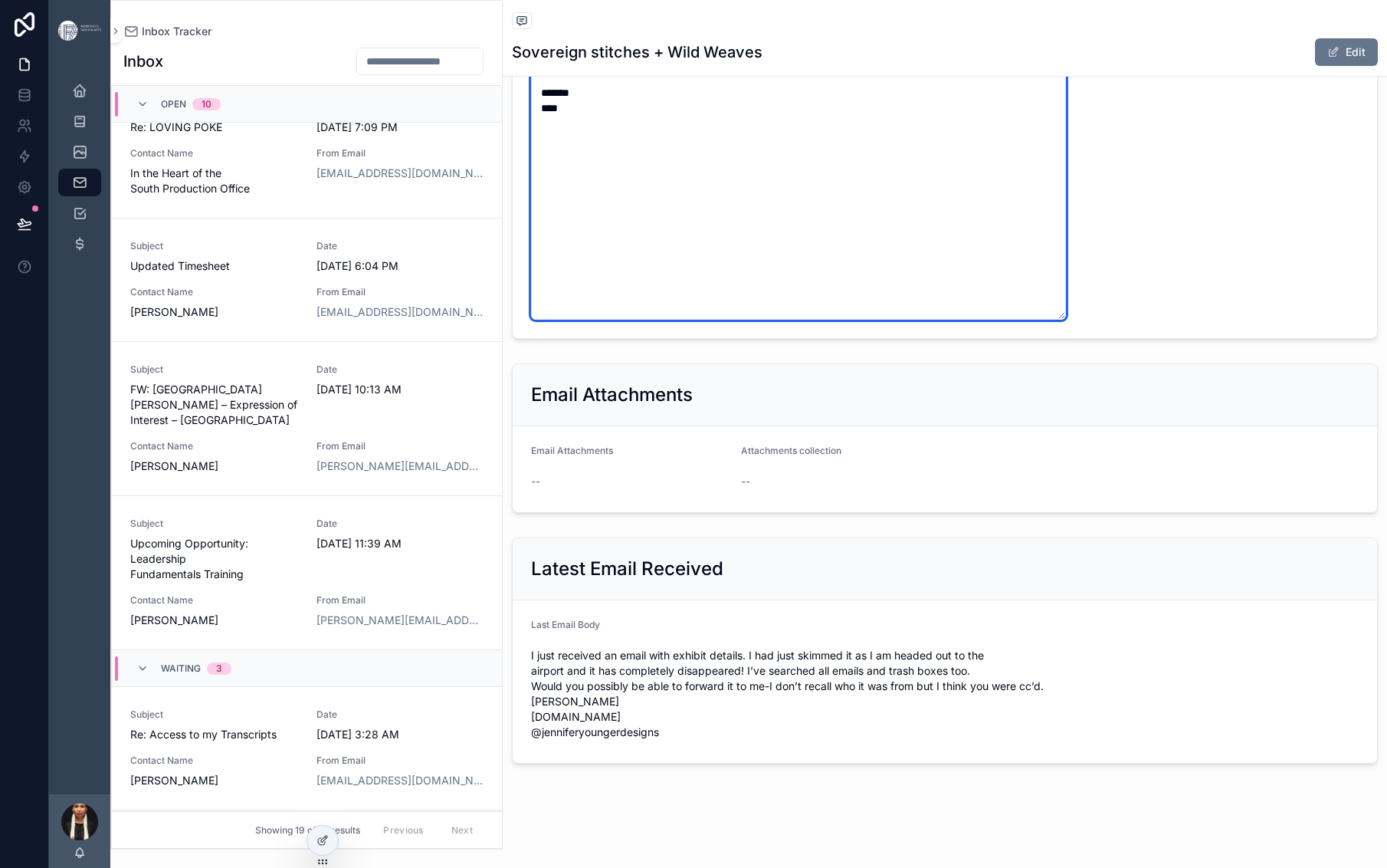
drag, startPoint x: 928, startPoint y: 524, endPoint x: 917, endPoint y: 502, distance: 24.6
click at [917, 319] on textarea "**********" at bounding box center [798, 161] width 535 height 318
click at [1066, 319] on textarea "**********" at bounding box center [798, 161] width 535 height 318
drag, startPoint x: 1317, startPoint y: 498, endPoint x: 920, endPoint y: 502, distance: 397.0
click at [920, 319] on textarea "**********" at bounding box center [798, 161] width 535 height 318
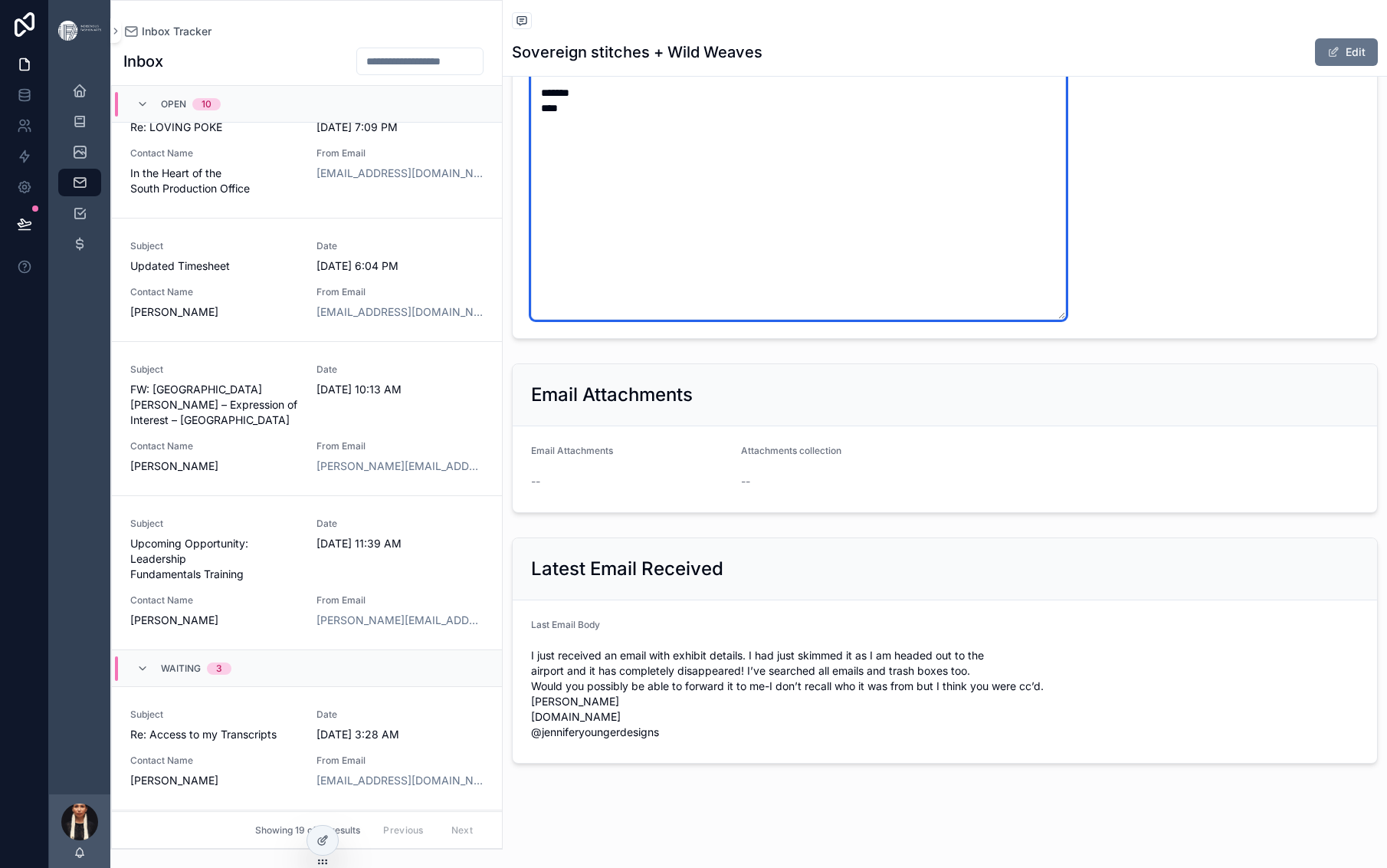
paste textarea "**********"
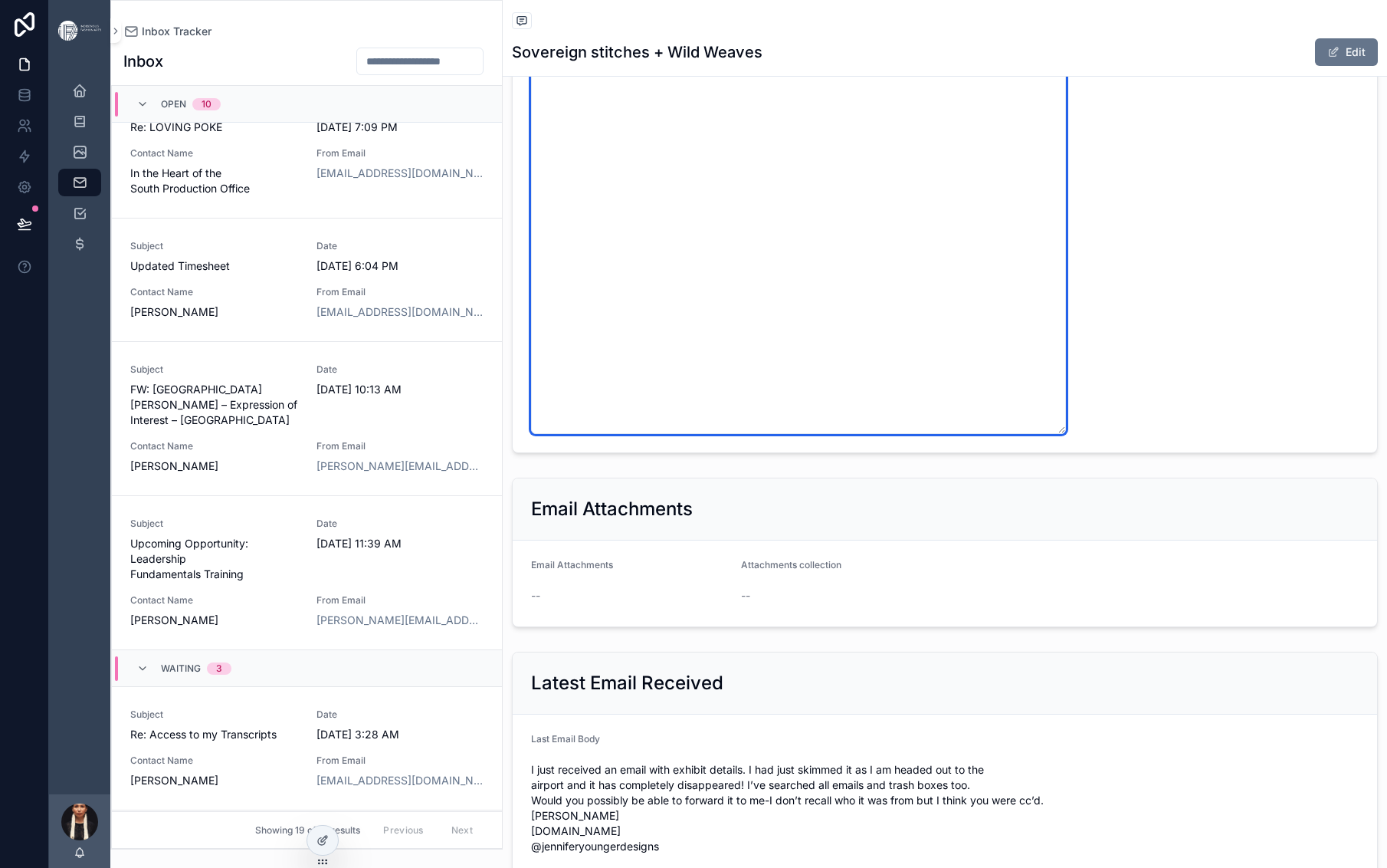
drag, startPoint x: 811, startPoint y: 543, endPoint x: 921, endPoint y: 504, distance: 116.7
click at [921, 434] on textarea "**********" at bounding box center [798, 171] width 535 height 525
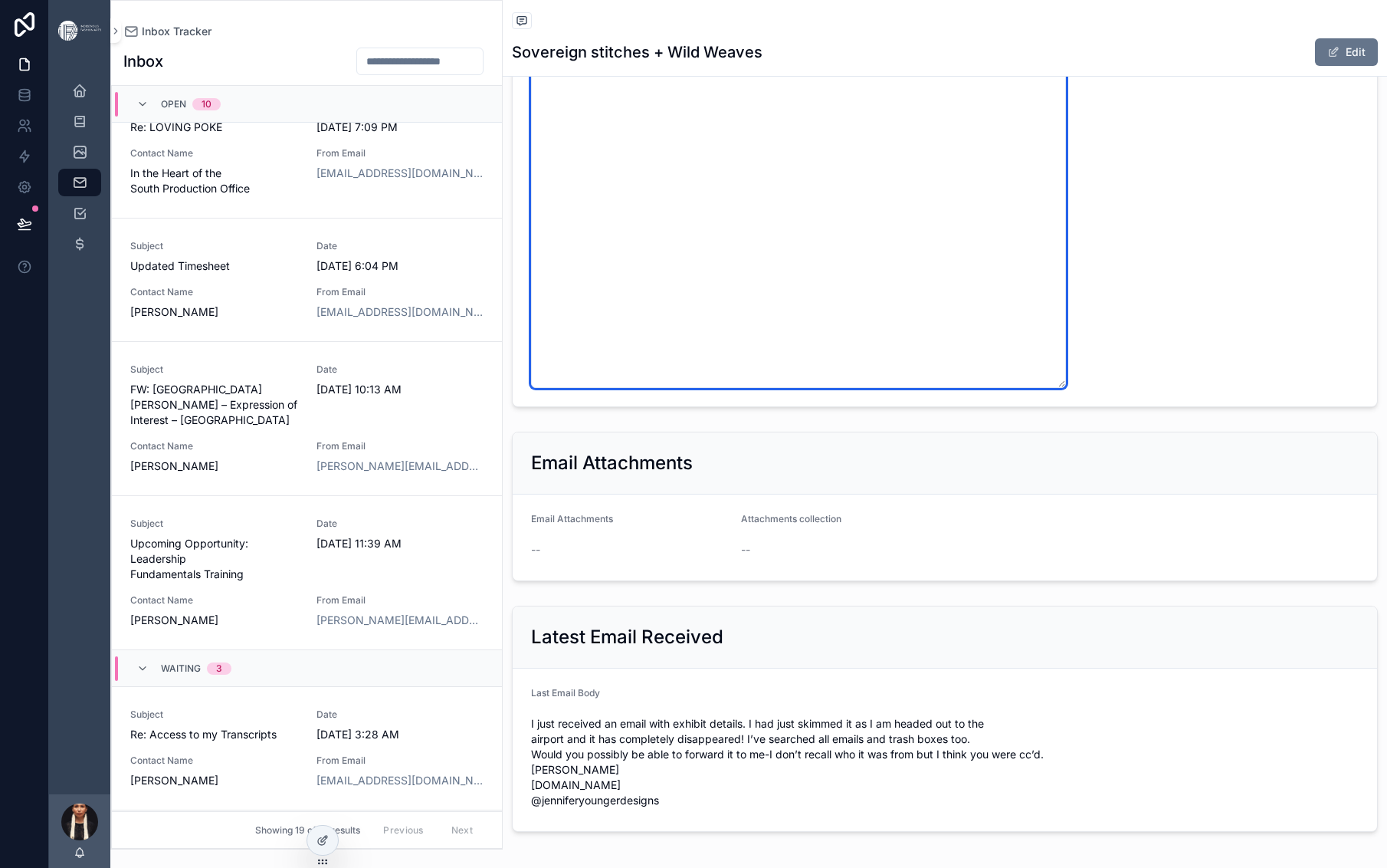
click at [1066, 388] on textarea "**********" at bounding box center [798, 147] width 535 height 479
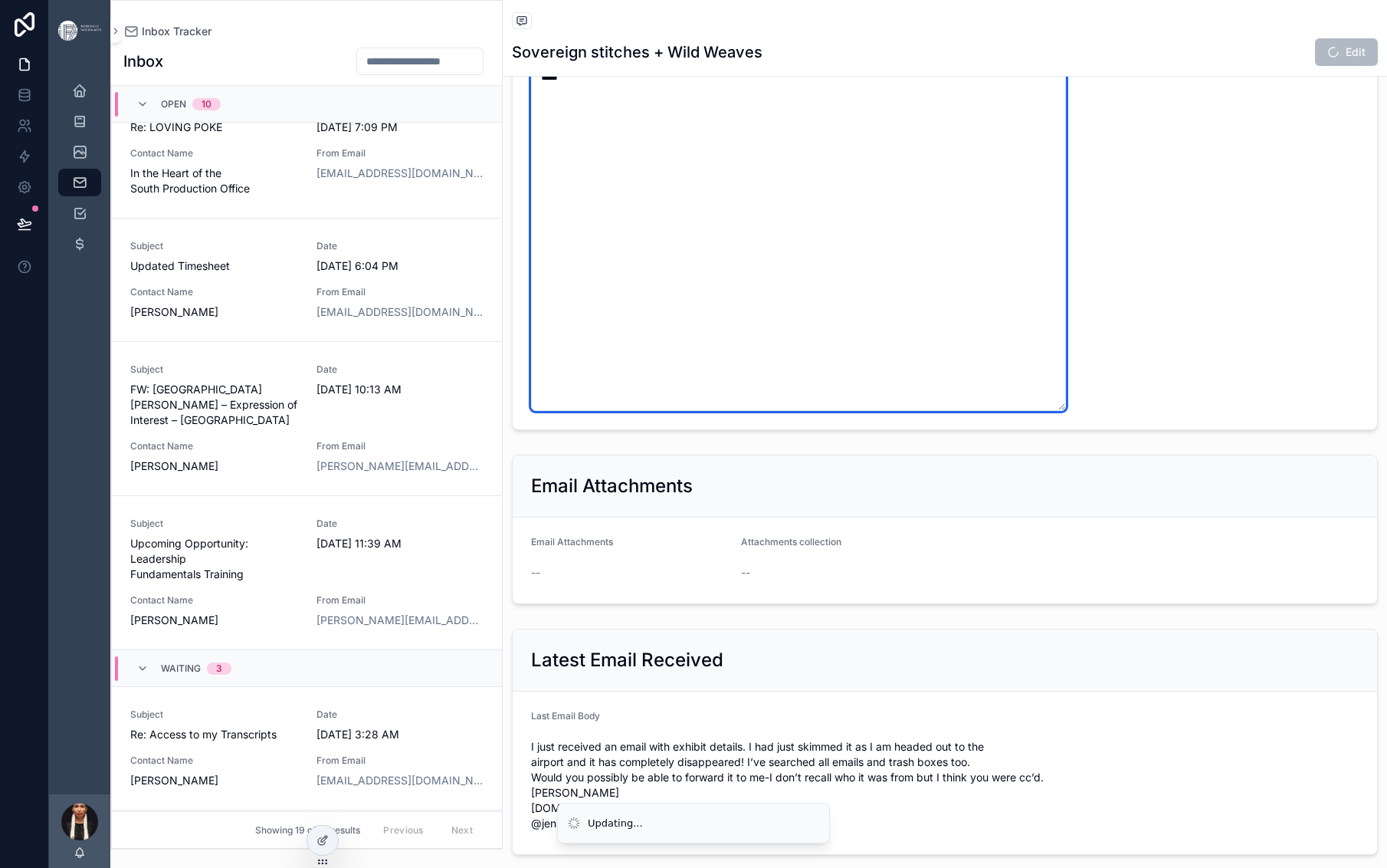
click at [917, 411] on textarea "**********" at bounding box center [798, 160] width 535 height 502
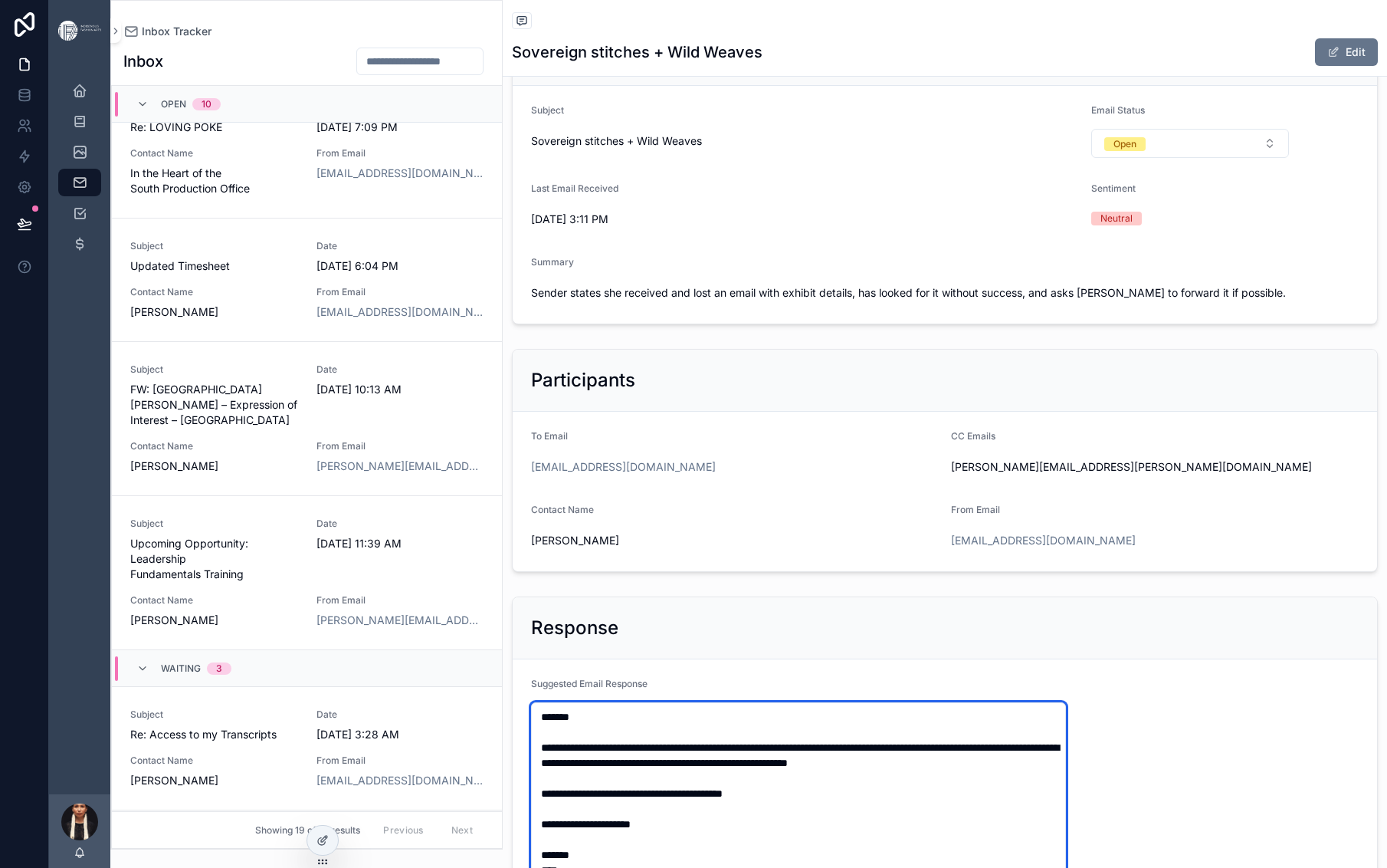
scroll to position [154, 0]
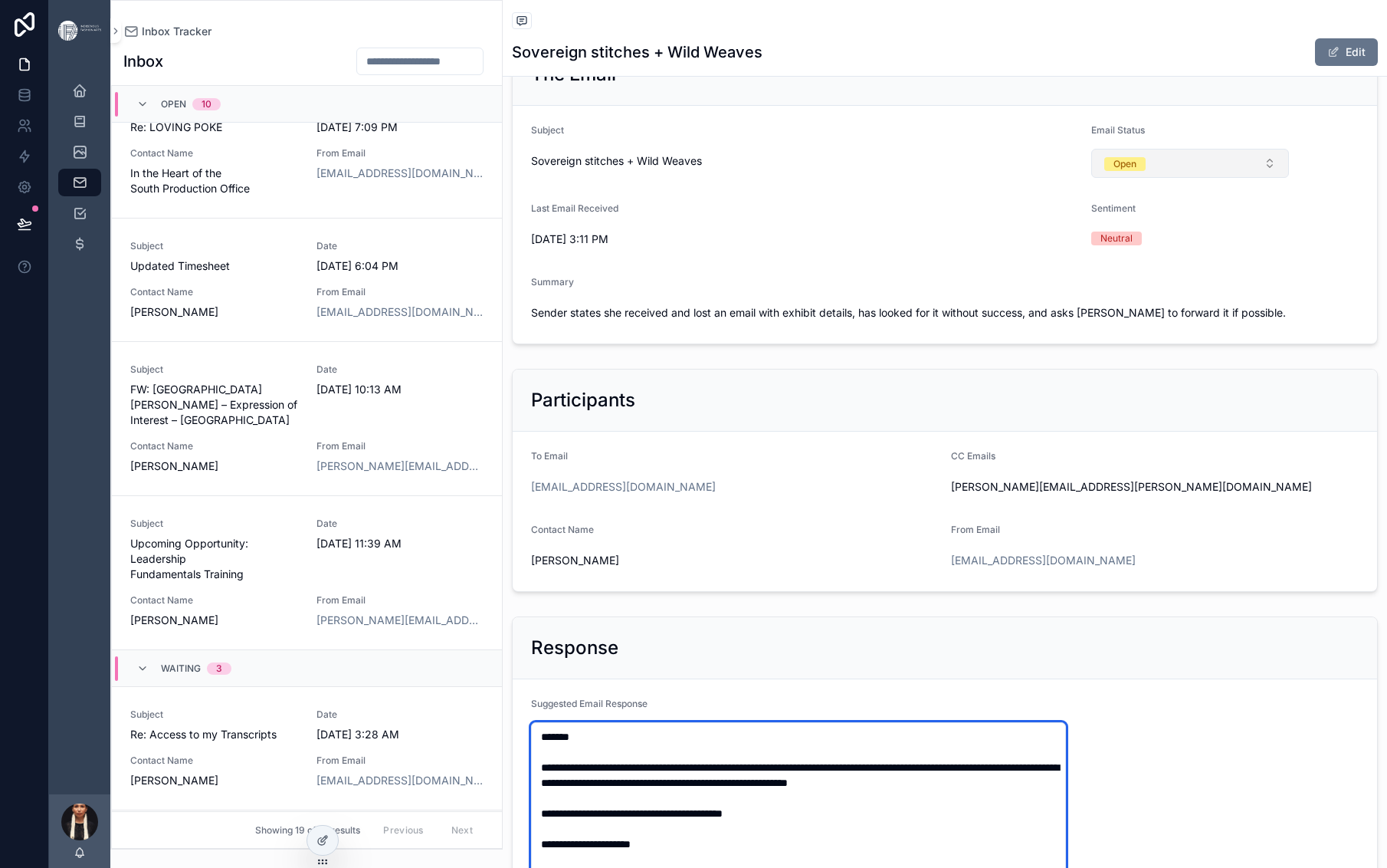
type textarea "**********"
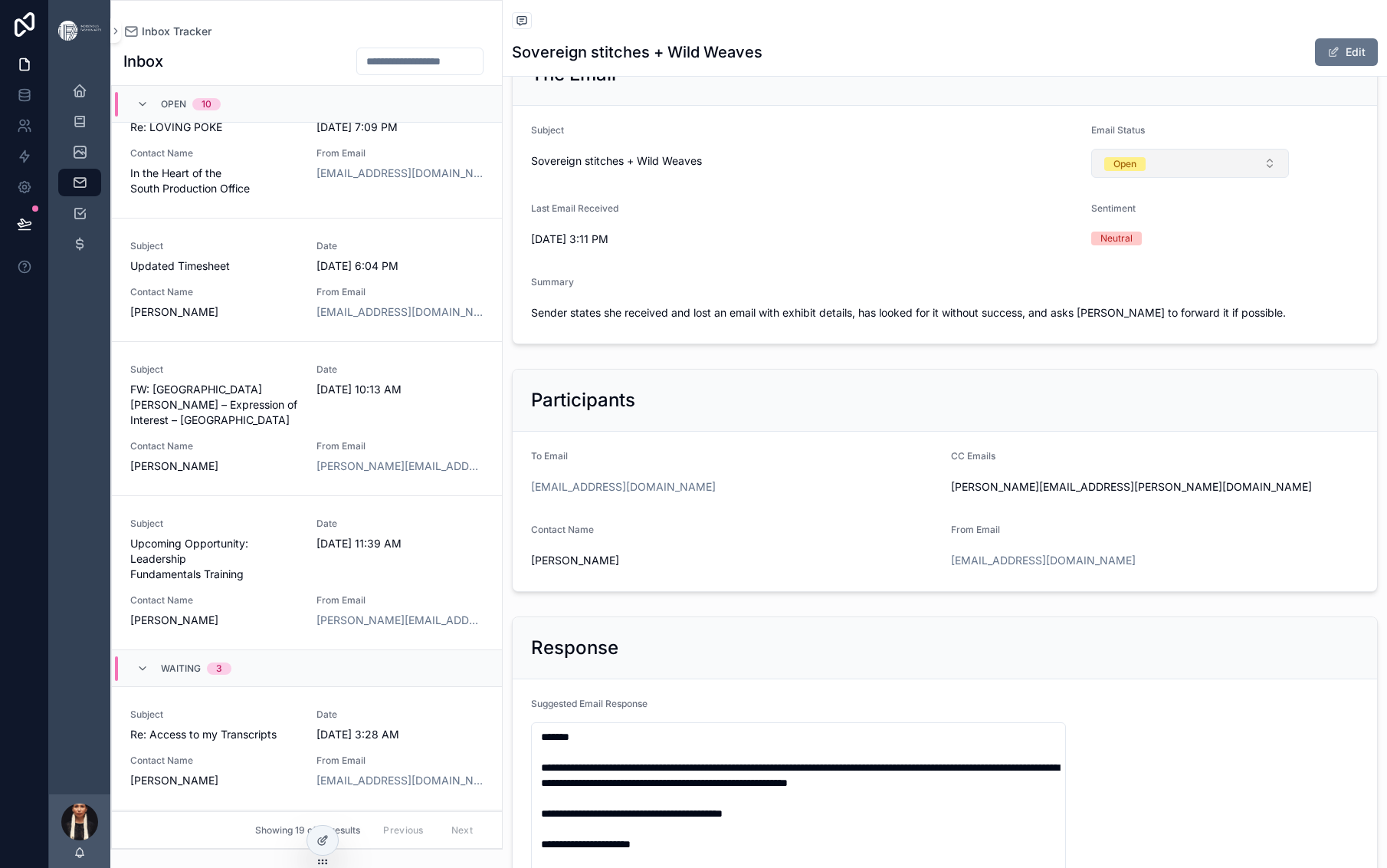
click at [1146, 171] on span "Open" at bounding box center [1124, 164] width 41 height 14
click at [932, 320] on span "Sender states she received and lost an email with exhibit details, has looked f…" at bounding box center [945, 313] width 828 height 16
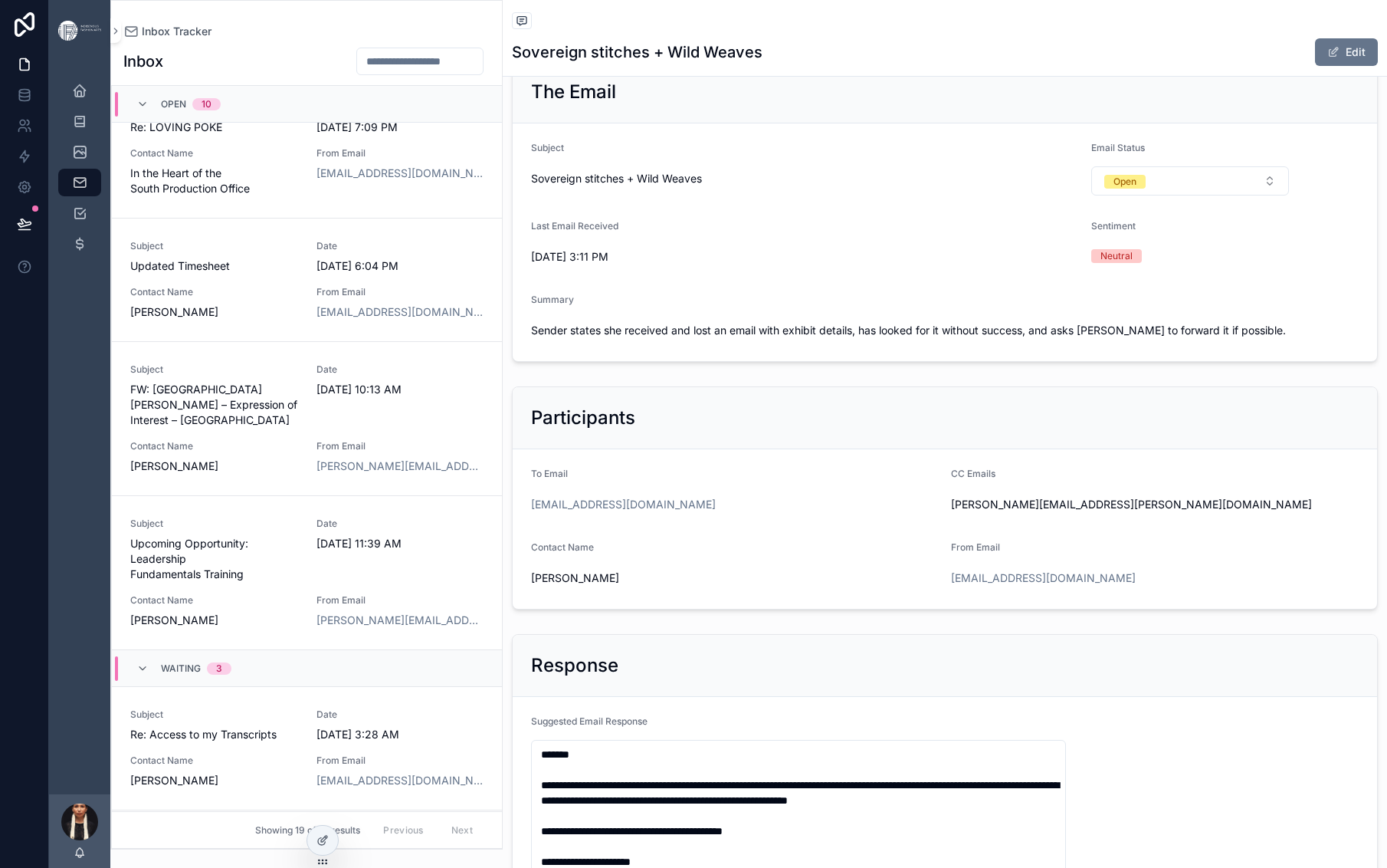
scroll to position [0, 0]
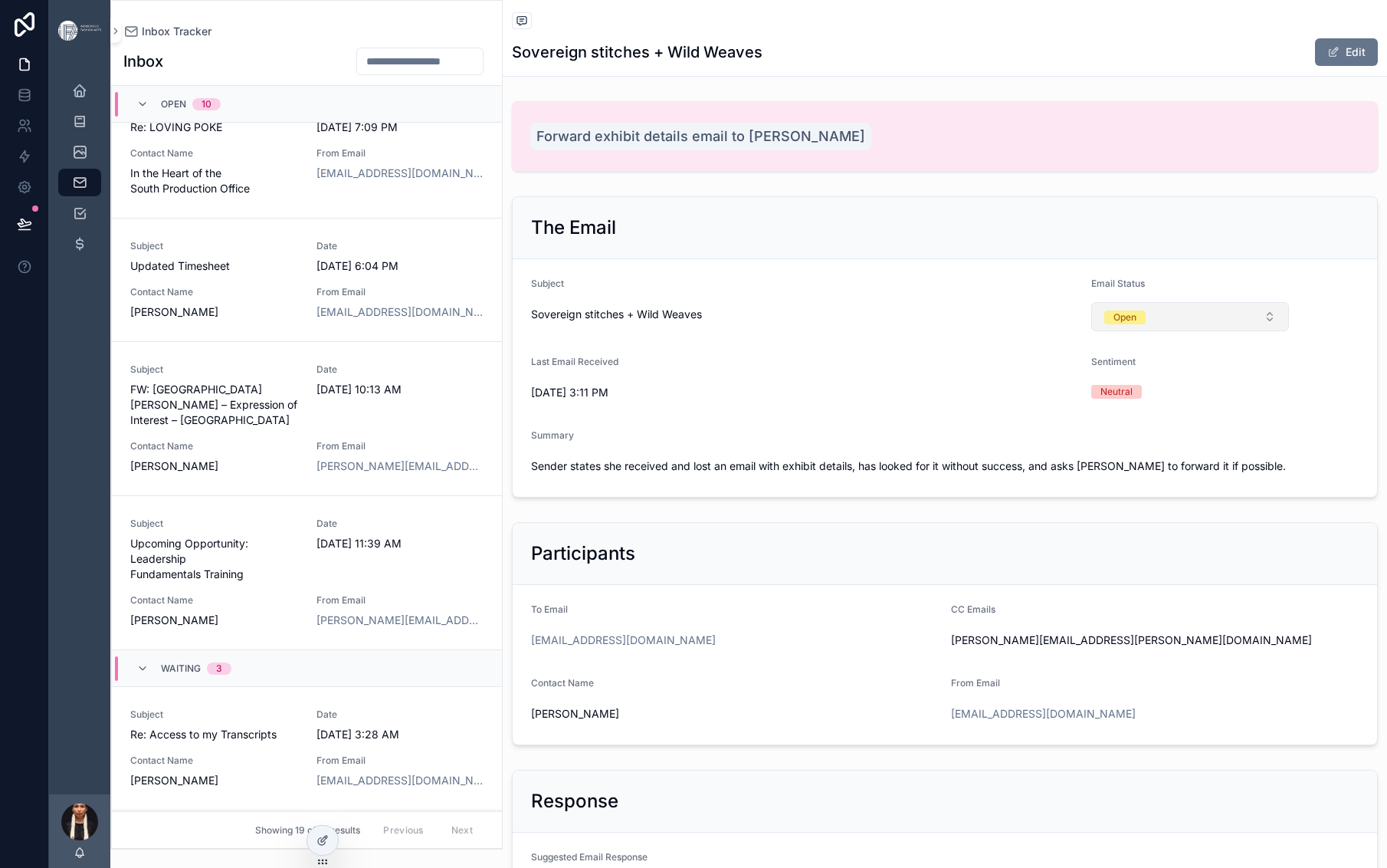
click at [1137, 325] on div "Open" at bounding box center [1125, 318] width 23 height 14
click at [1171, 614] on div "Send" at bounding box center [1158, 607] width 22 height 14
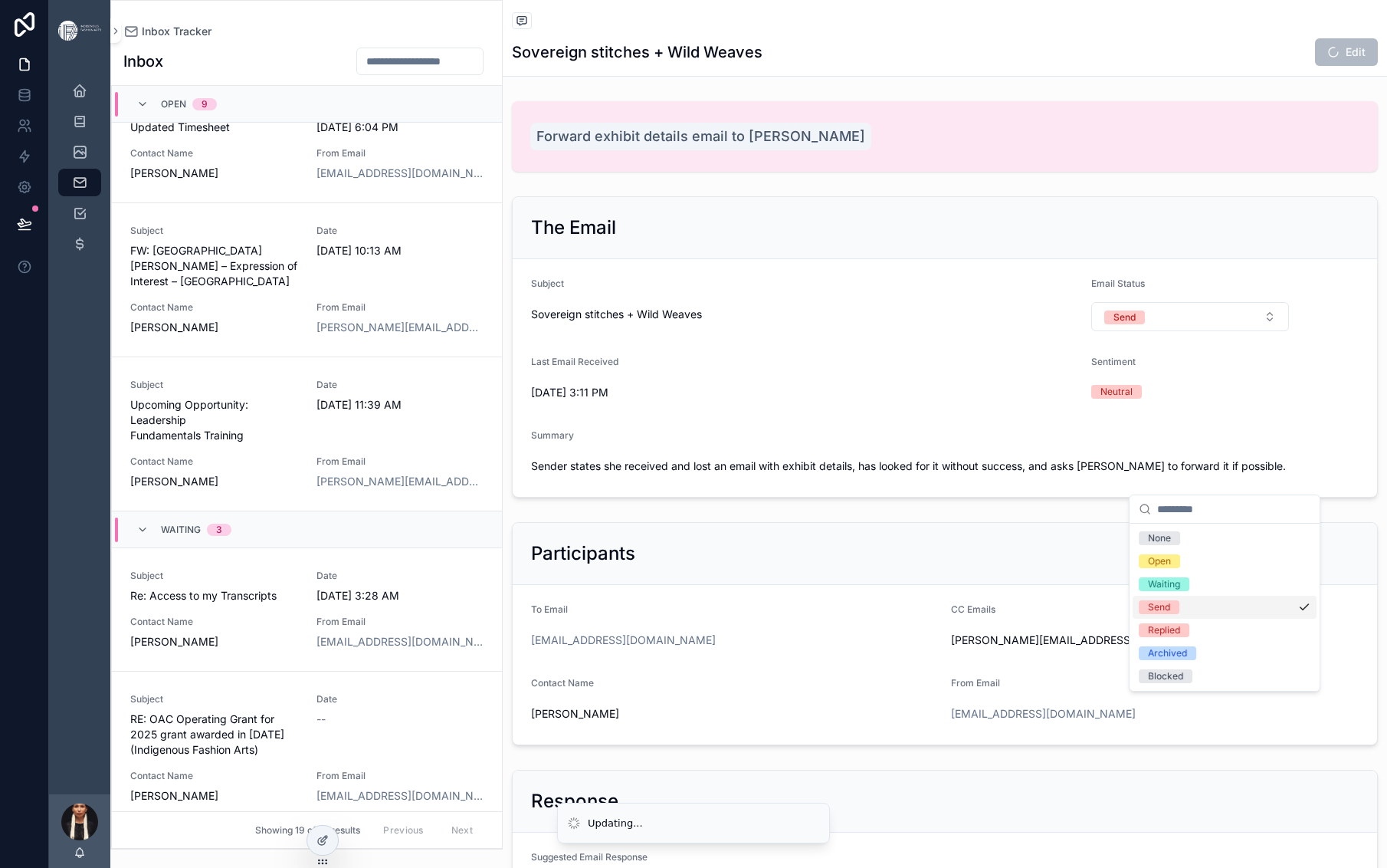
scroll to position [976, 0]
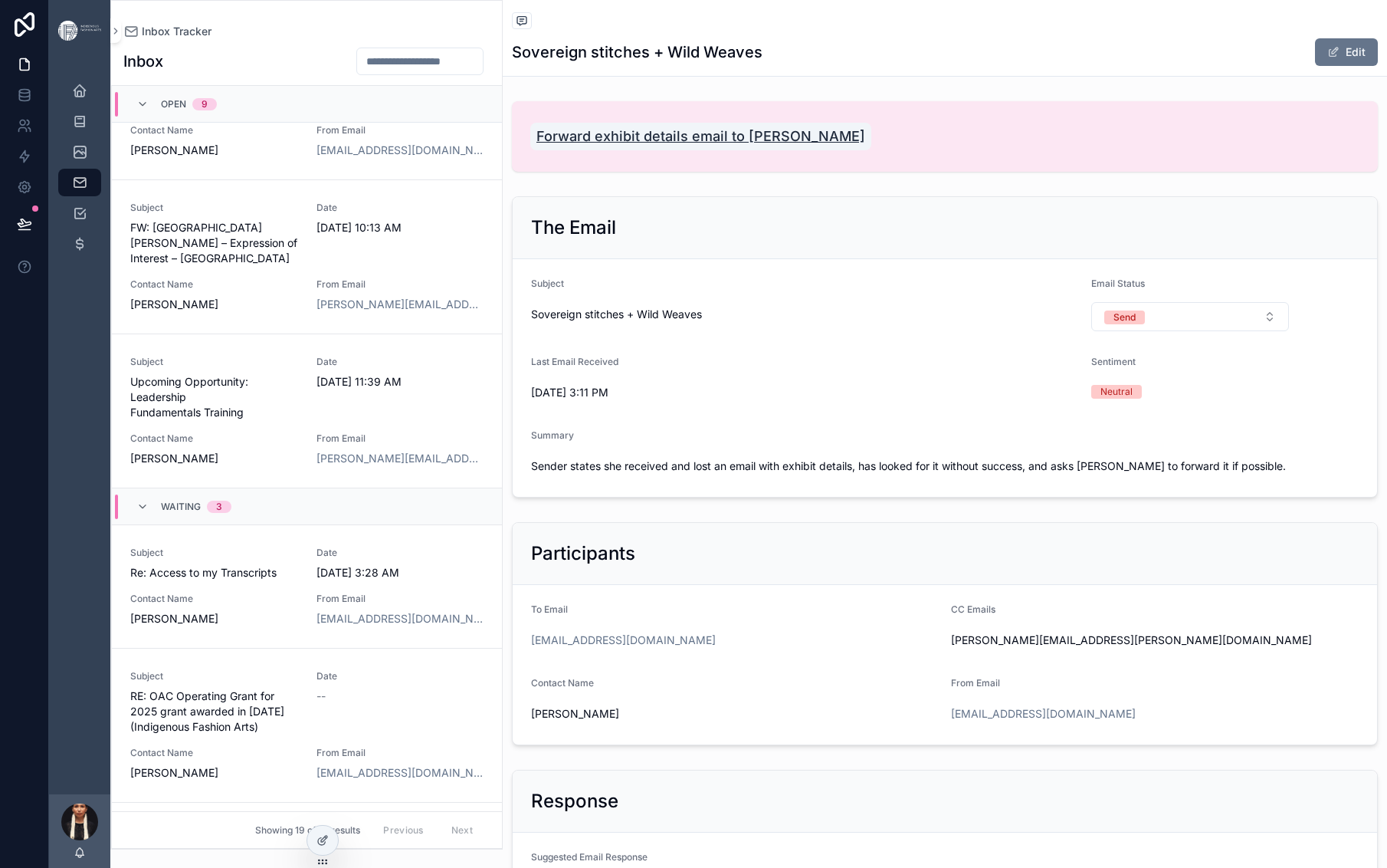
click at [865, 147] on span "Forward exhibit details email to [PERSON_NAME]" at bounding box center [700, 136] width 329 height 22
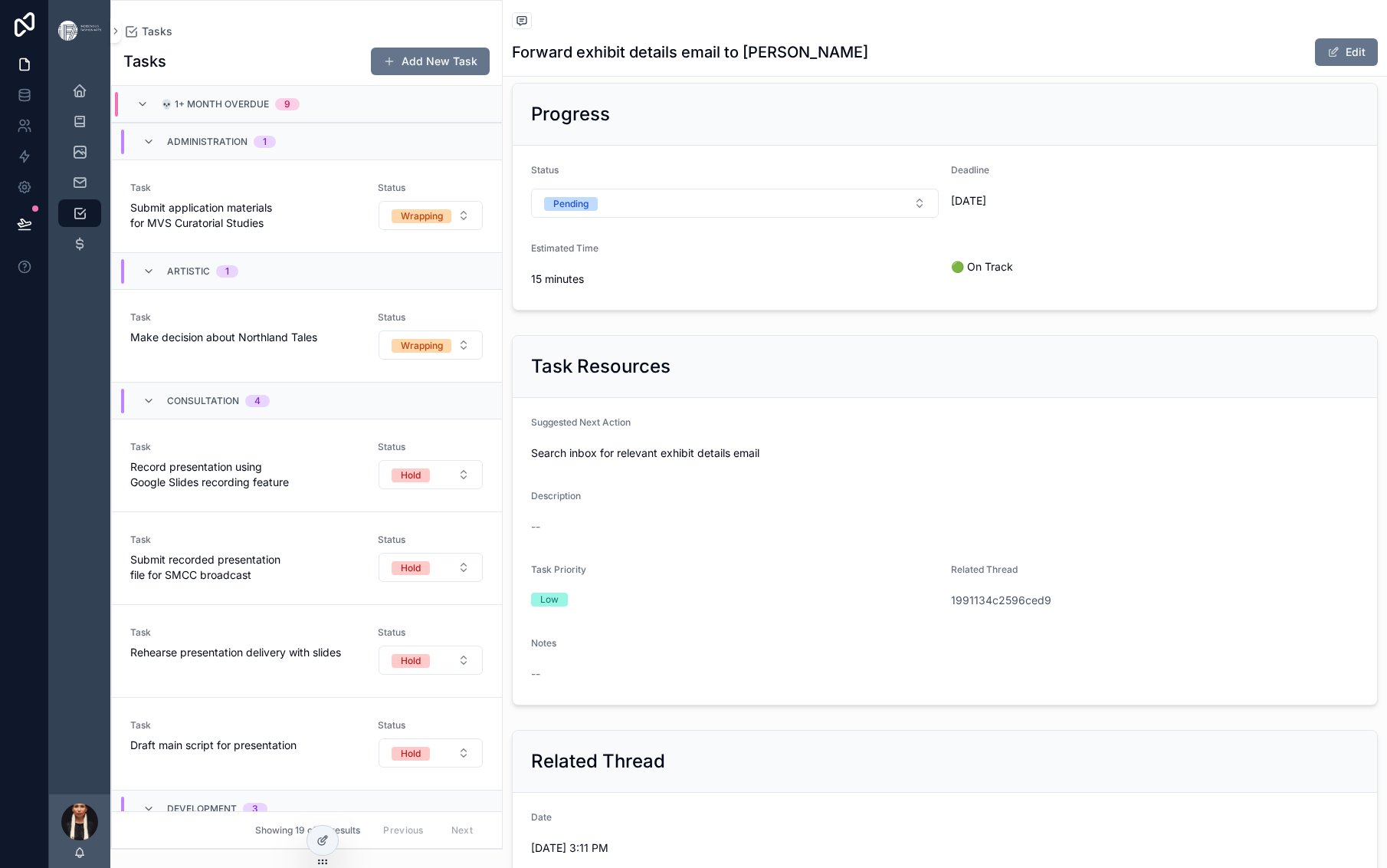
scroll to position [291, 0]
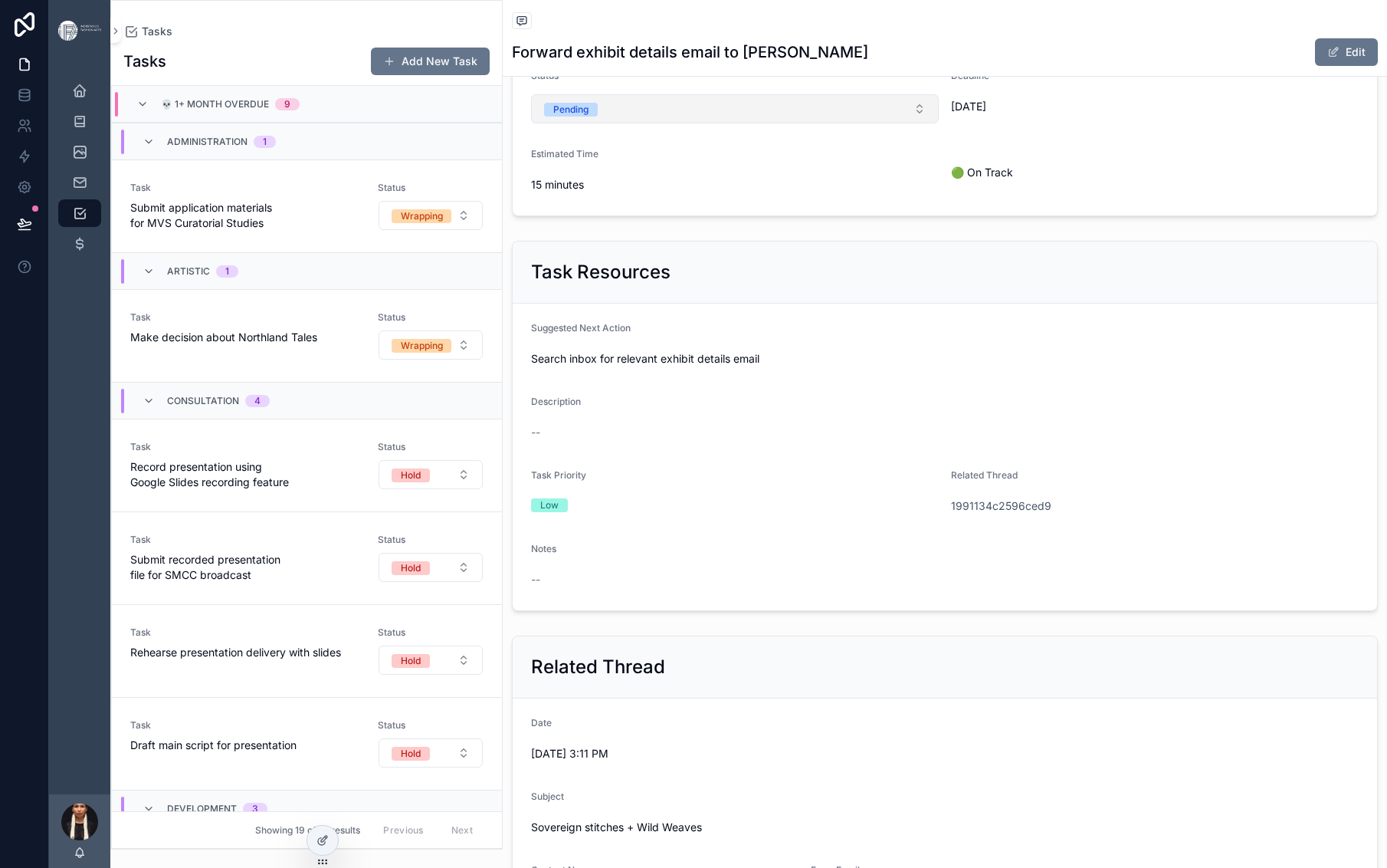
click at [939, 123] on button "Pending" at bounding box center [734, 108] width 407 height 29
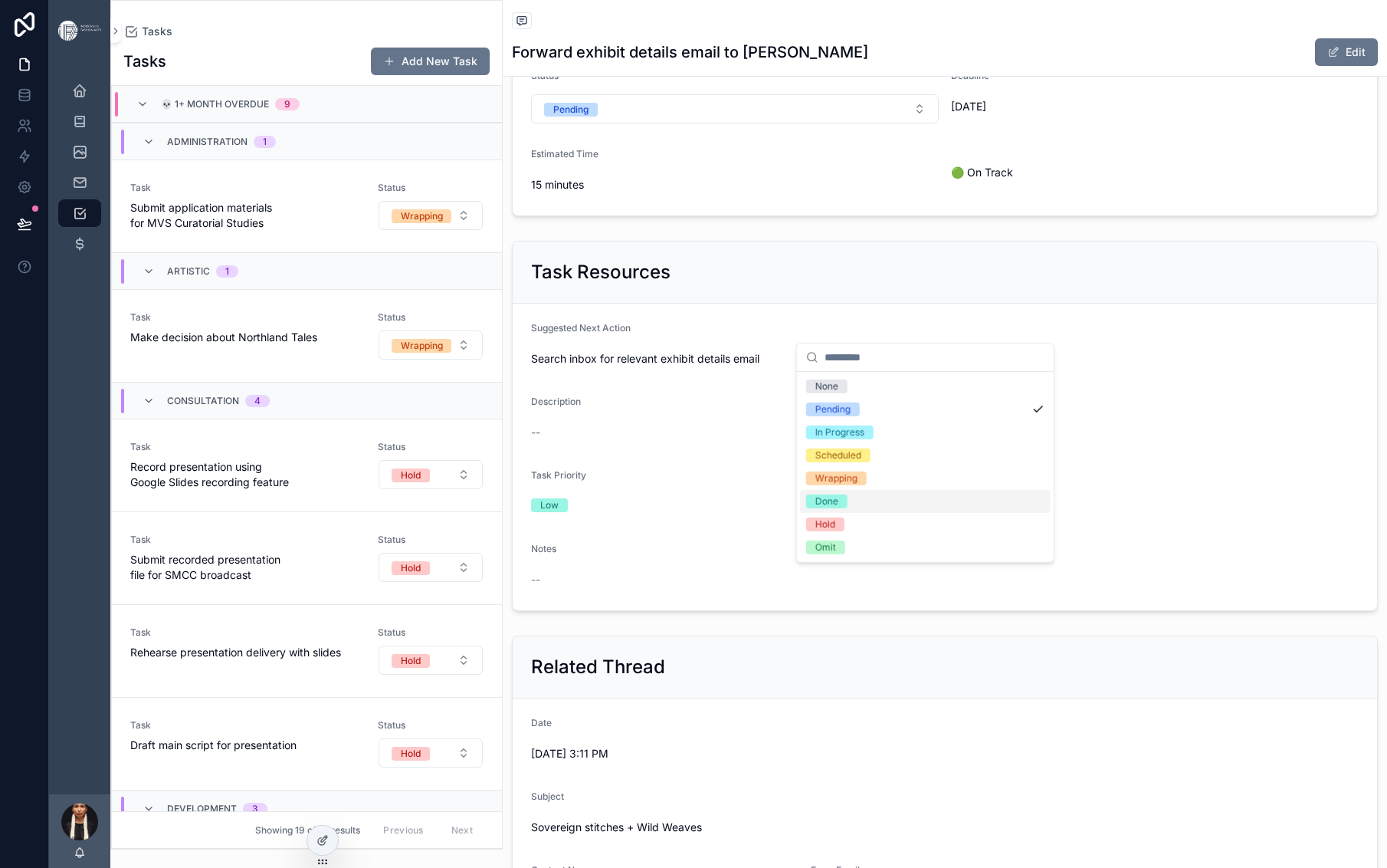
click at [837, 509] on div "Done" at bounding box center [827, 502] width 23 height 14
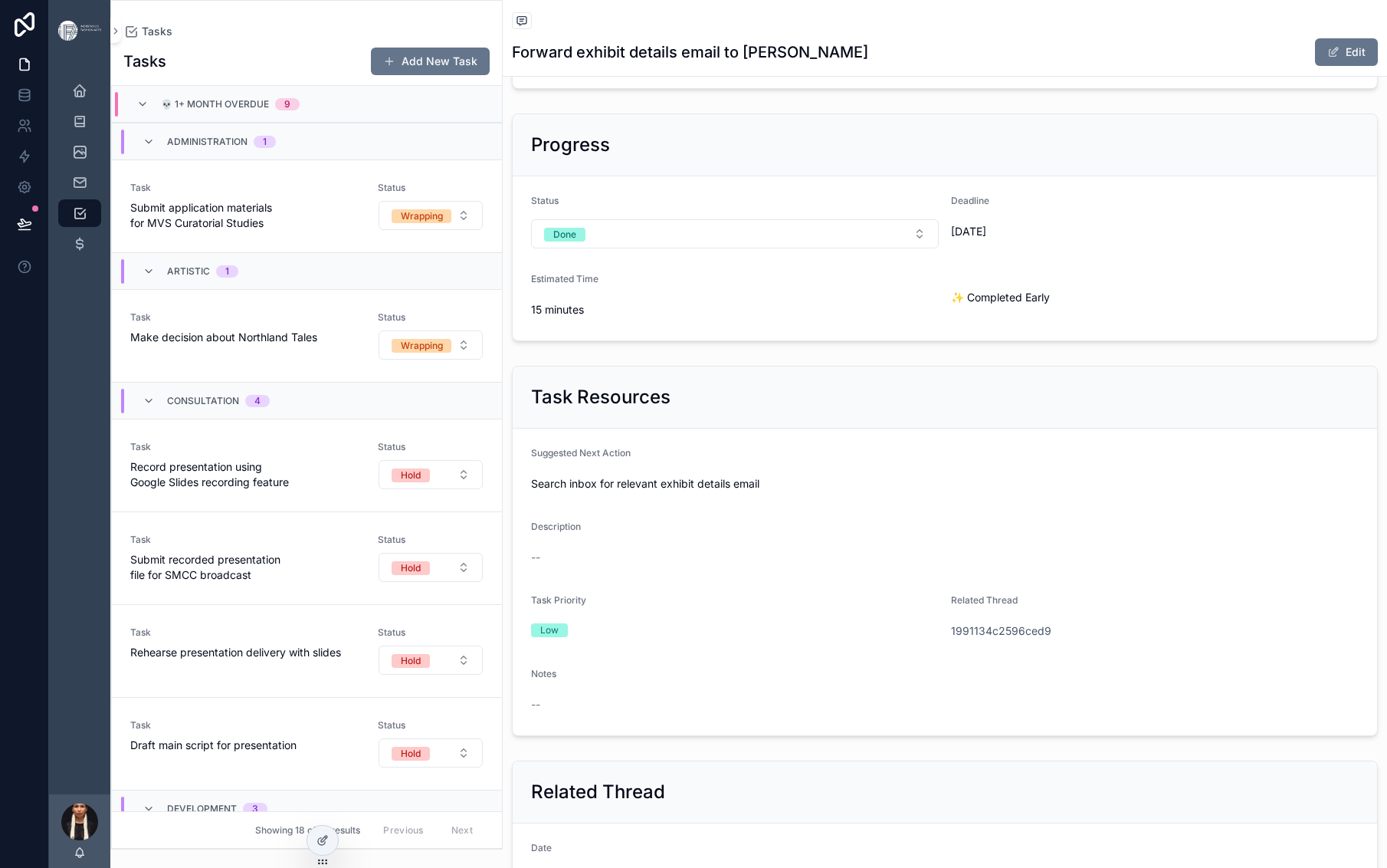
scroll to position [0, 0]
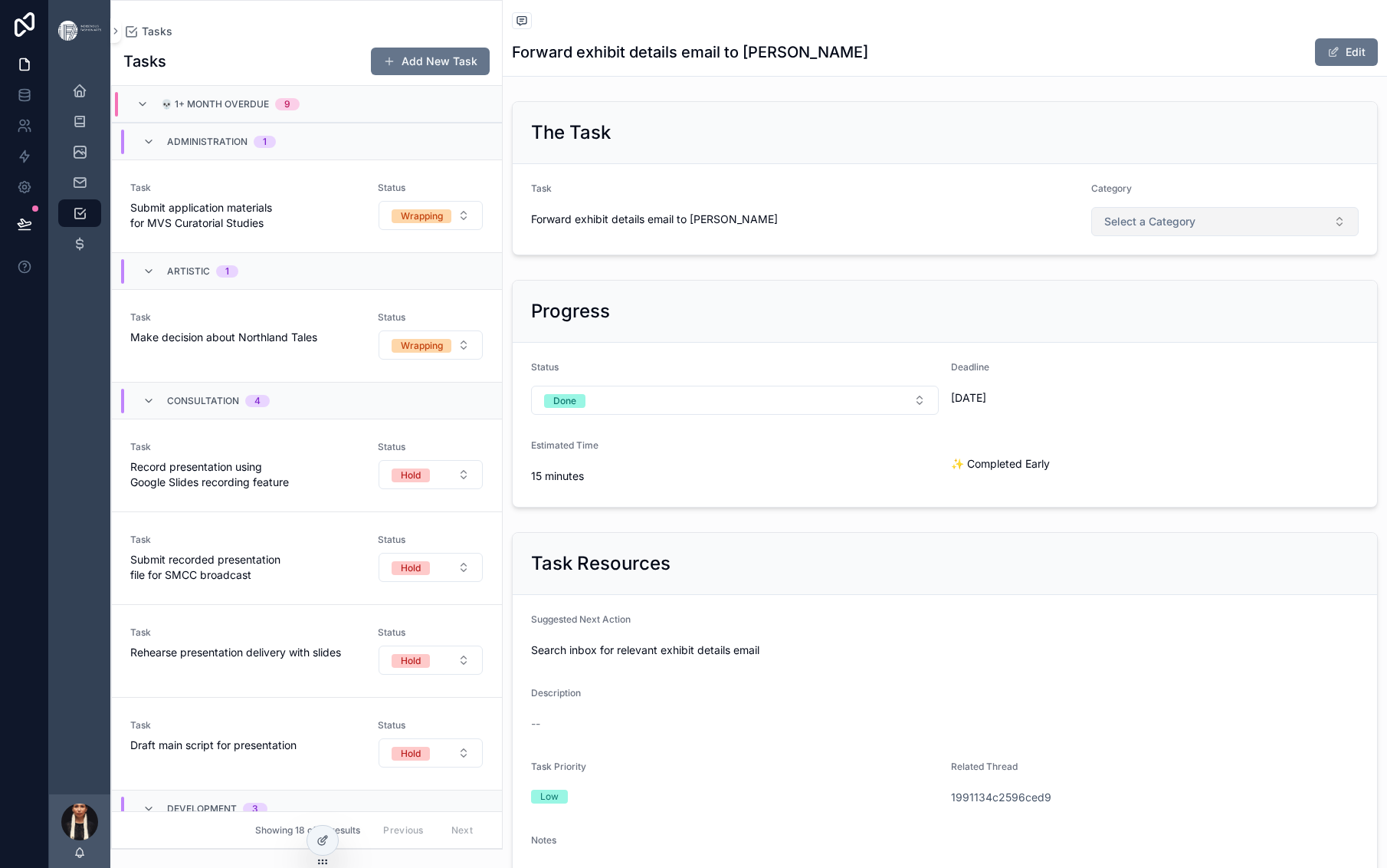
click at [1196, 229] on span "Select a Category" at bounding box center [1150, 222] width 92 height 16
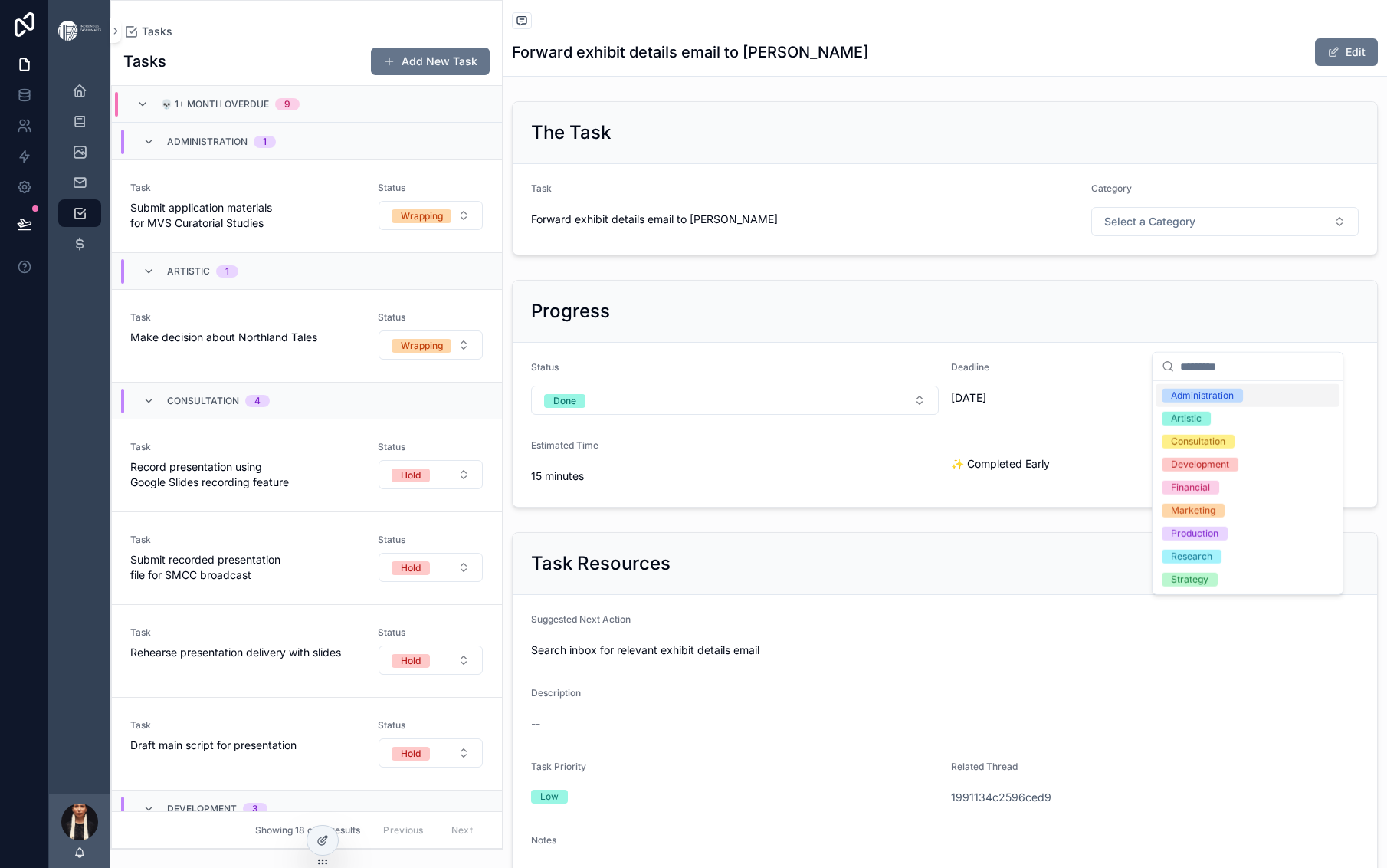
click at [1205, 402] on div "Administration" at bounding box center [1203, 395] width 63 height 14
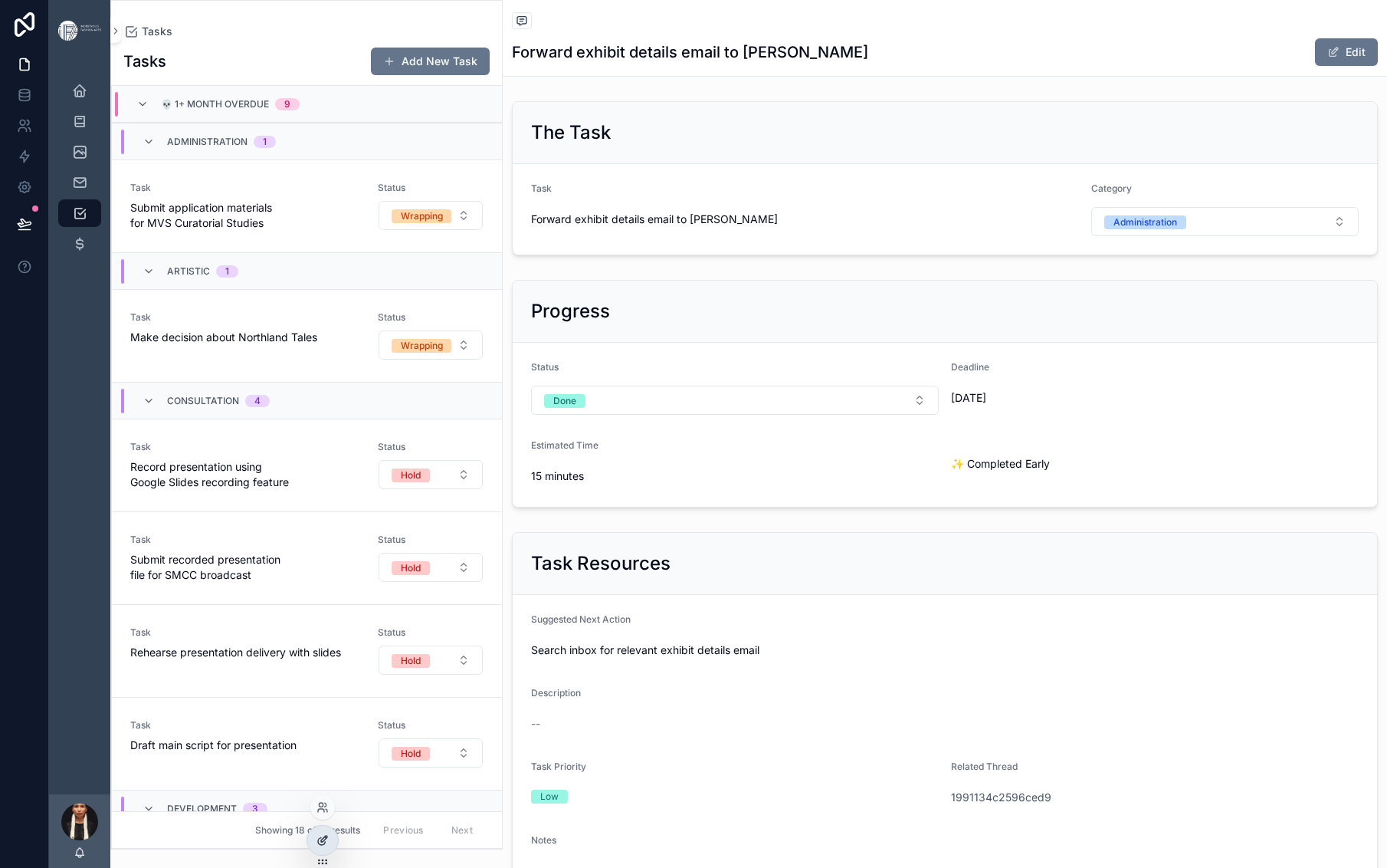
click at [322, 842] on div at bounding box center [322, 839] width 31 height 29
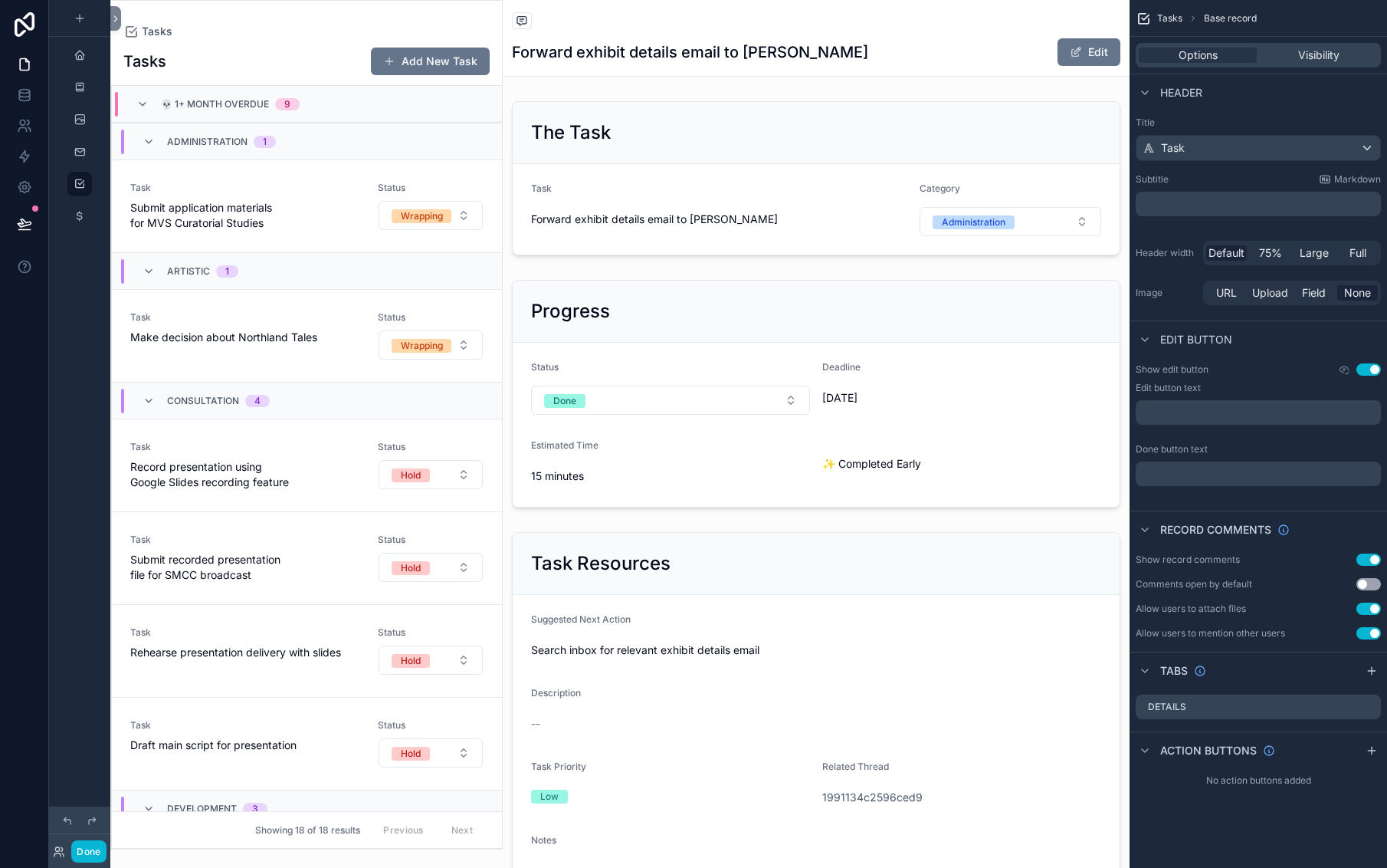
click at [673, 63] on h1 "Forward exhibit details email to [PERSON_NAME]" at bounding box center [690, 51] width 357 height 22
click at [1137, 161] on div "Task" at bounding box center [1258, 148] width 243 height 24
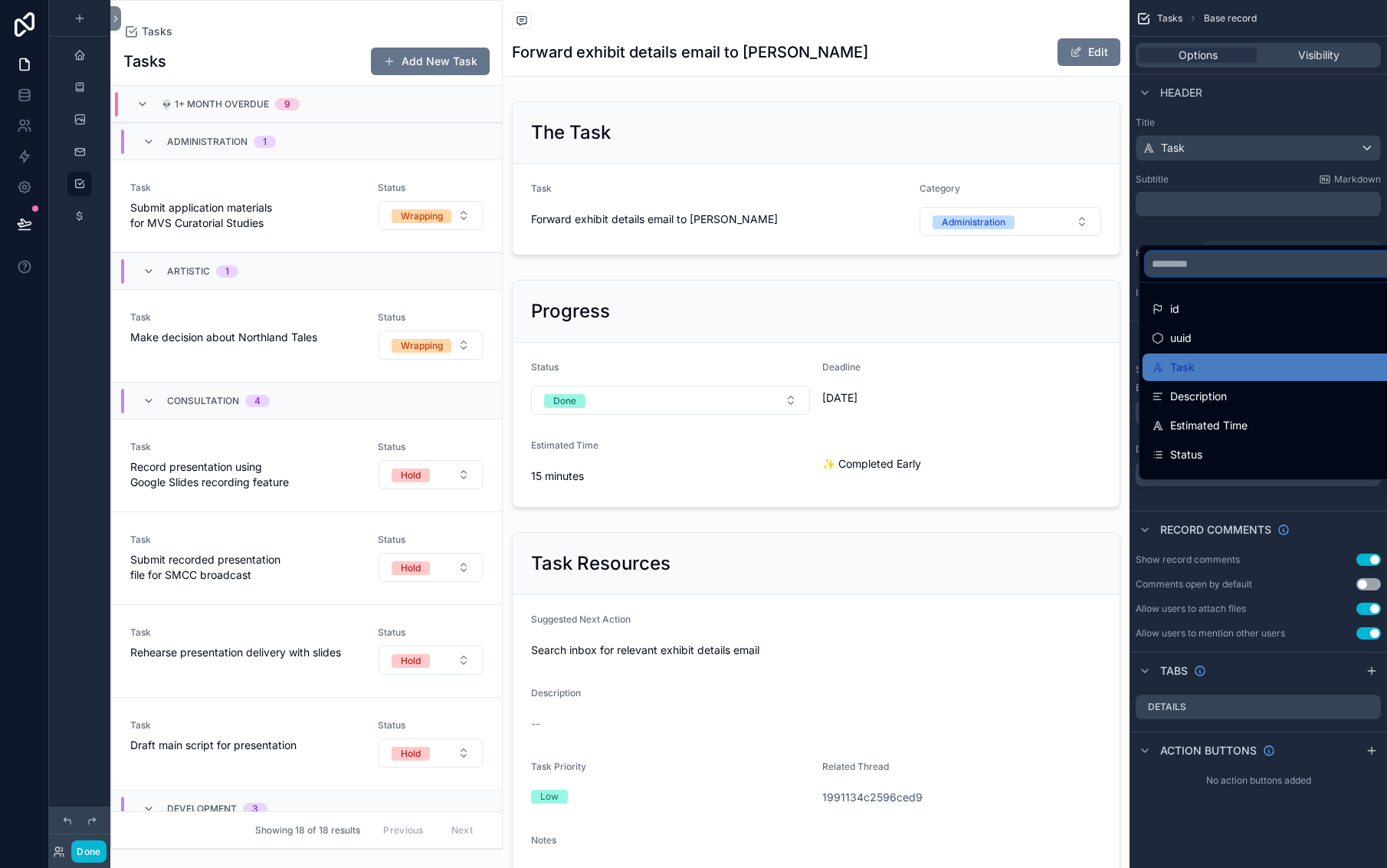
click at [1146, 262] on input "scrollable content" at bounding box center [1322, 263] width 353 height 24
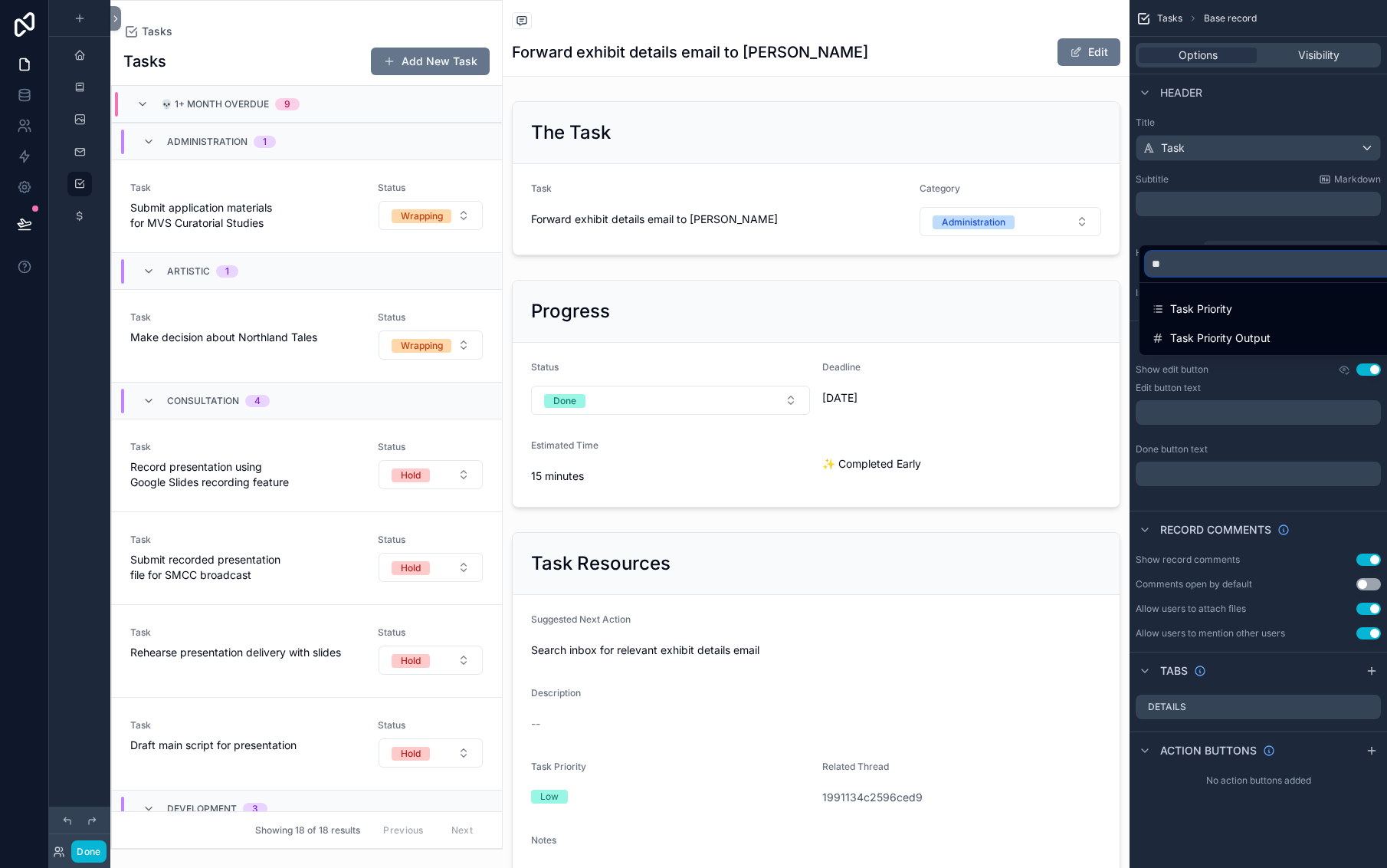
type input "*"
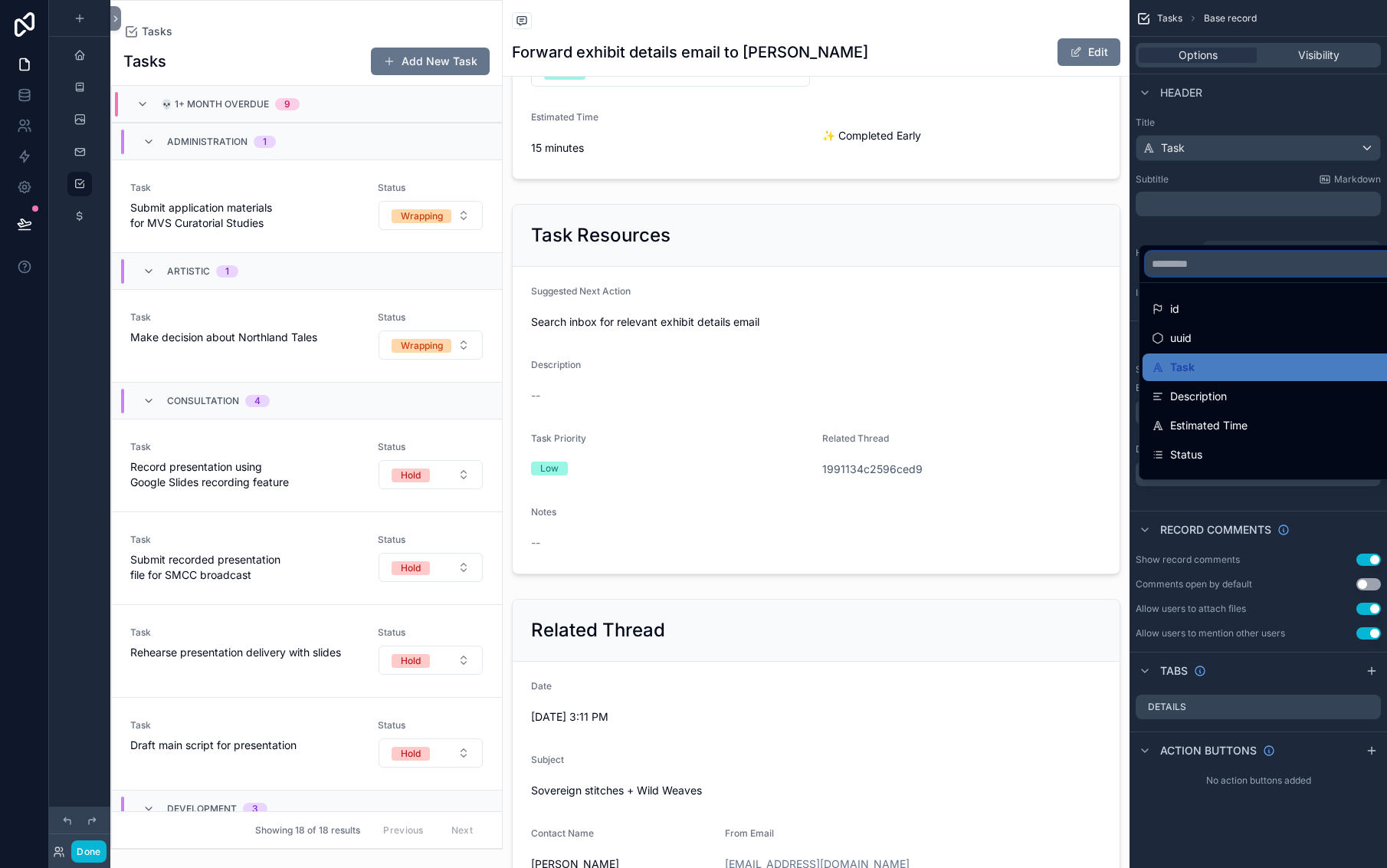
scroll to position [330, 0]
click at [847, 184] on div "scrollable content" at bounding box center [816, 64] width 627 height 240
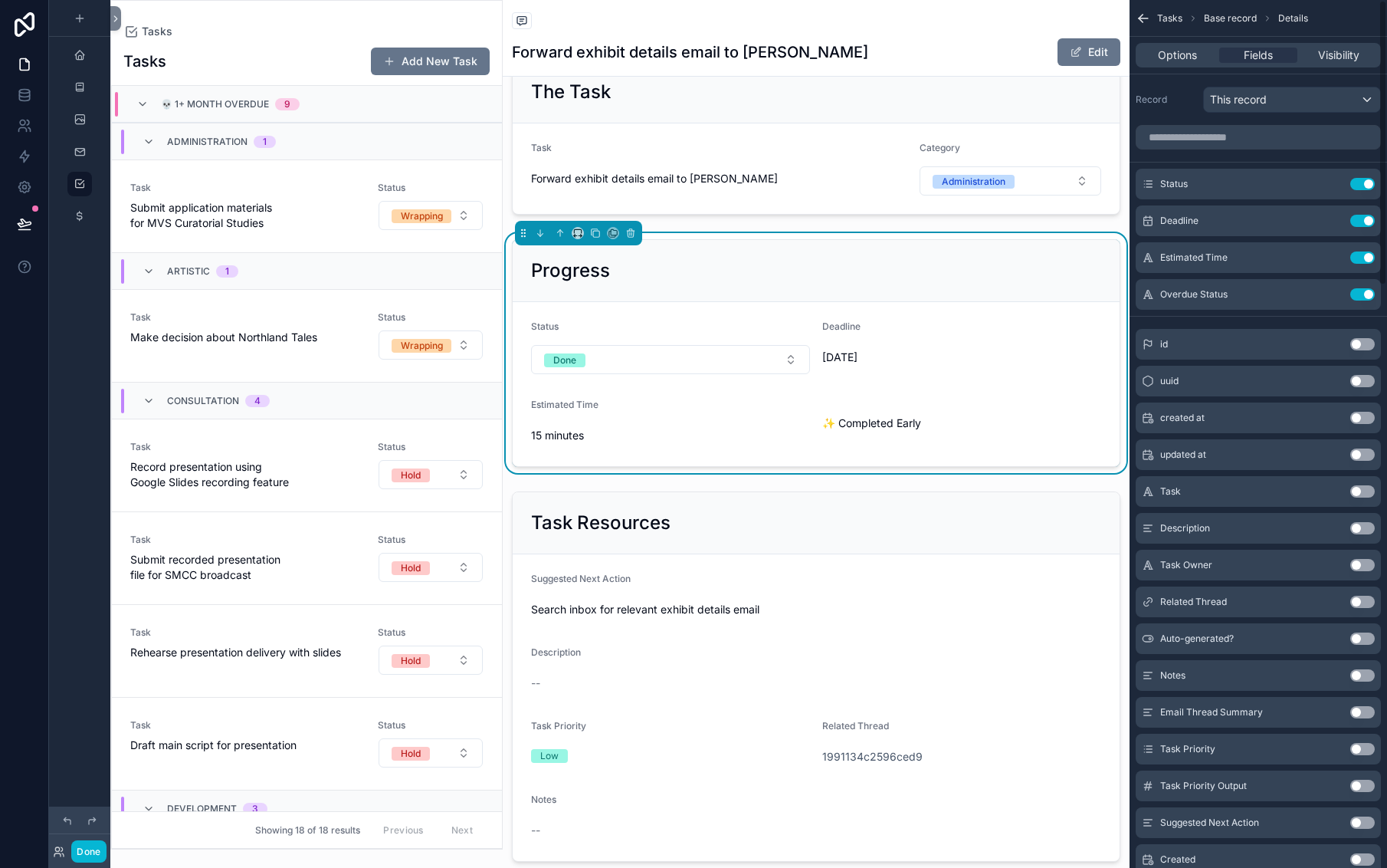
scroll to position [0, 0]
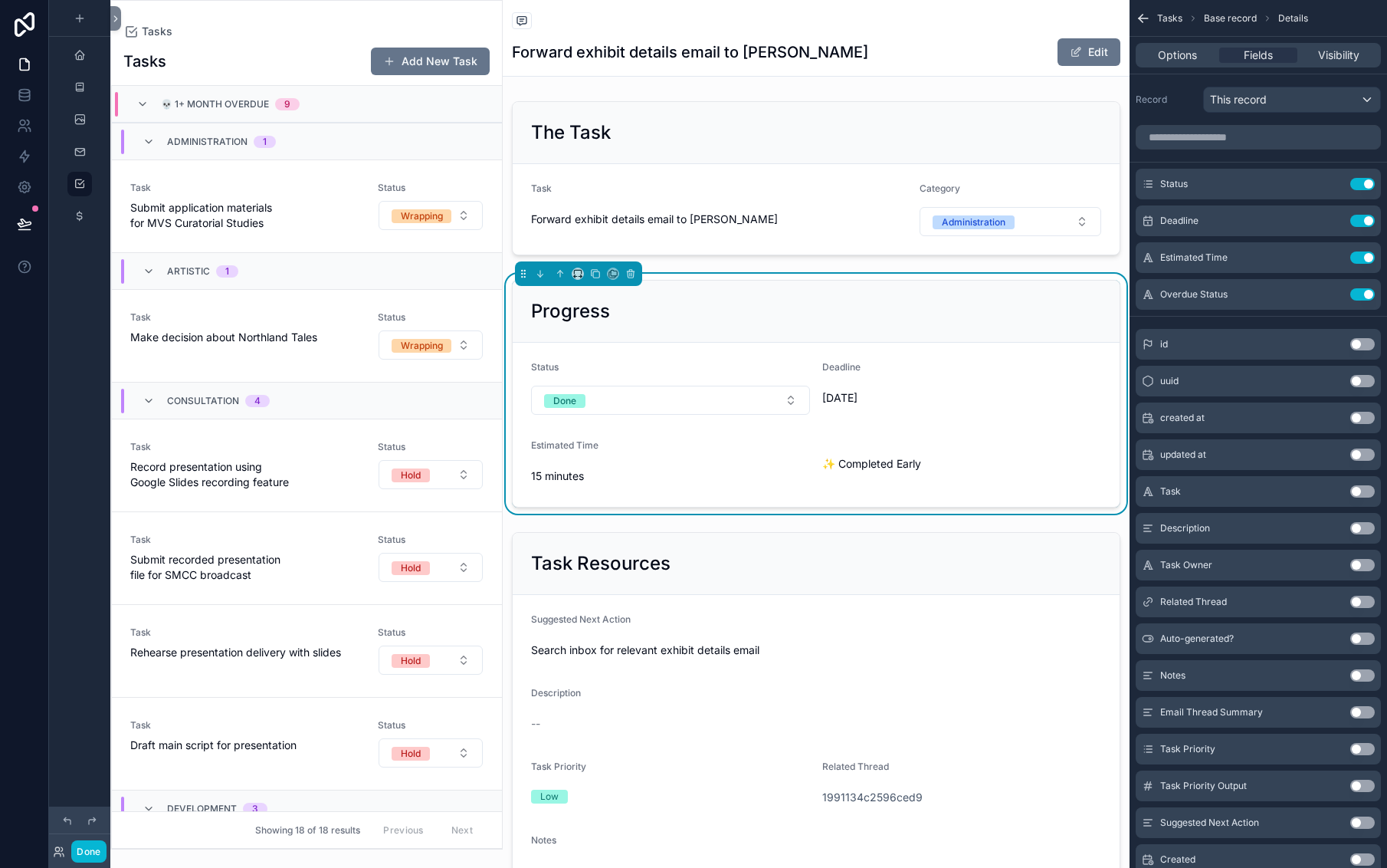
click at [669, 63] on h1 "Forward exhibit details email to [PERSON_NAME]" at bounding box center [690, 51] width 357 height 22
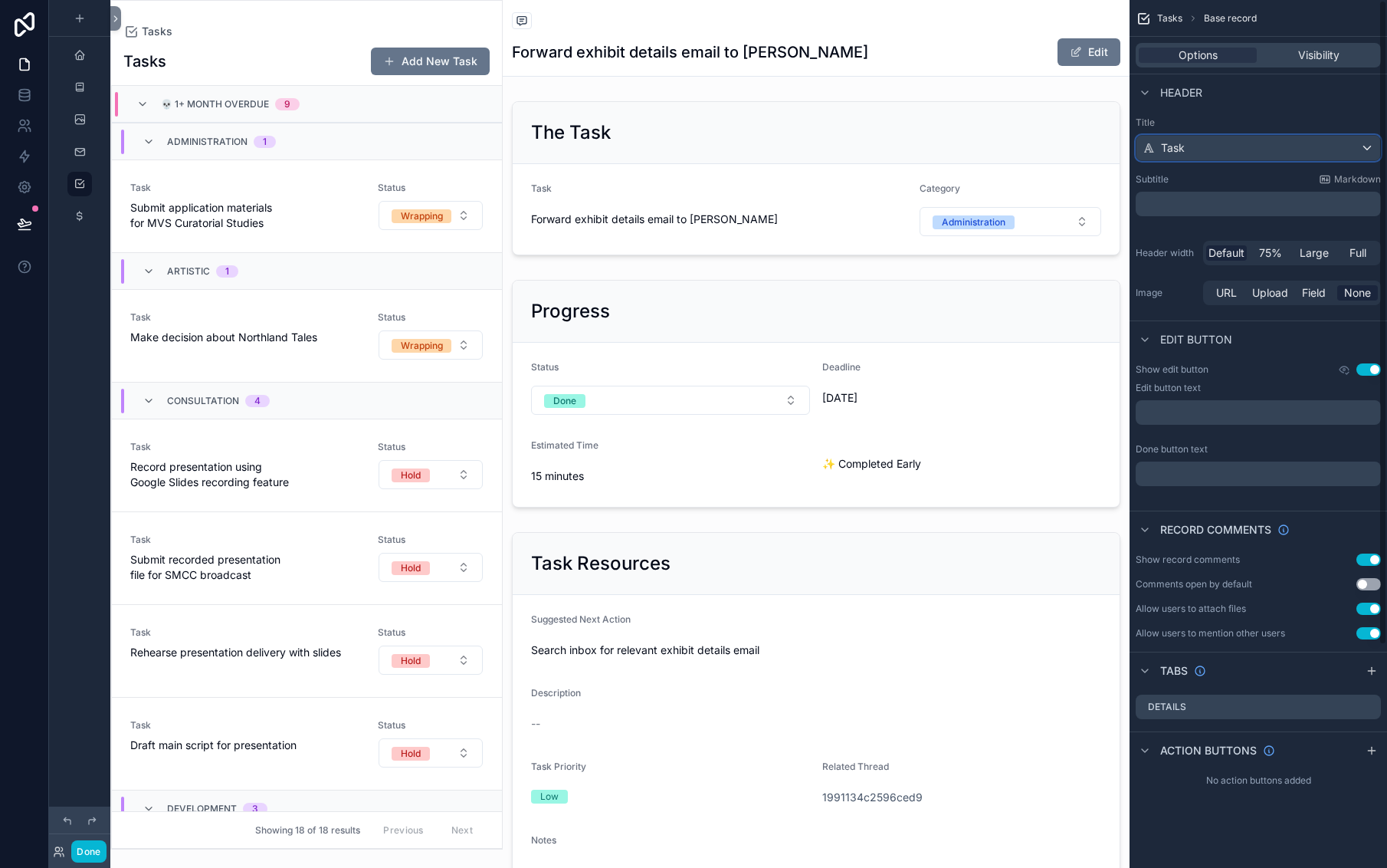
click at [1137, 161] on div "Task" at bounding box center [1258, 148] width 243 height 24
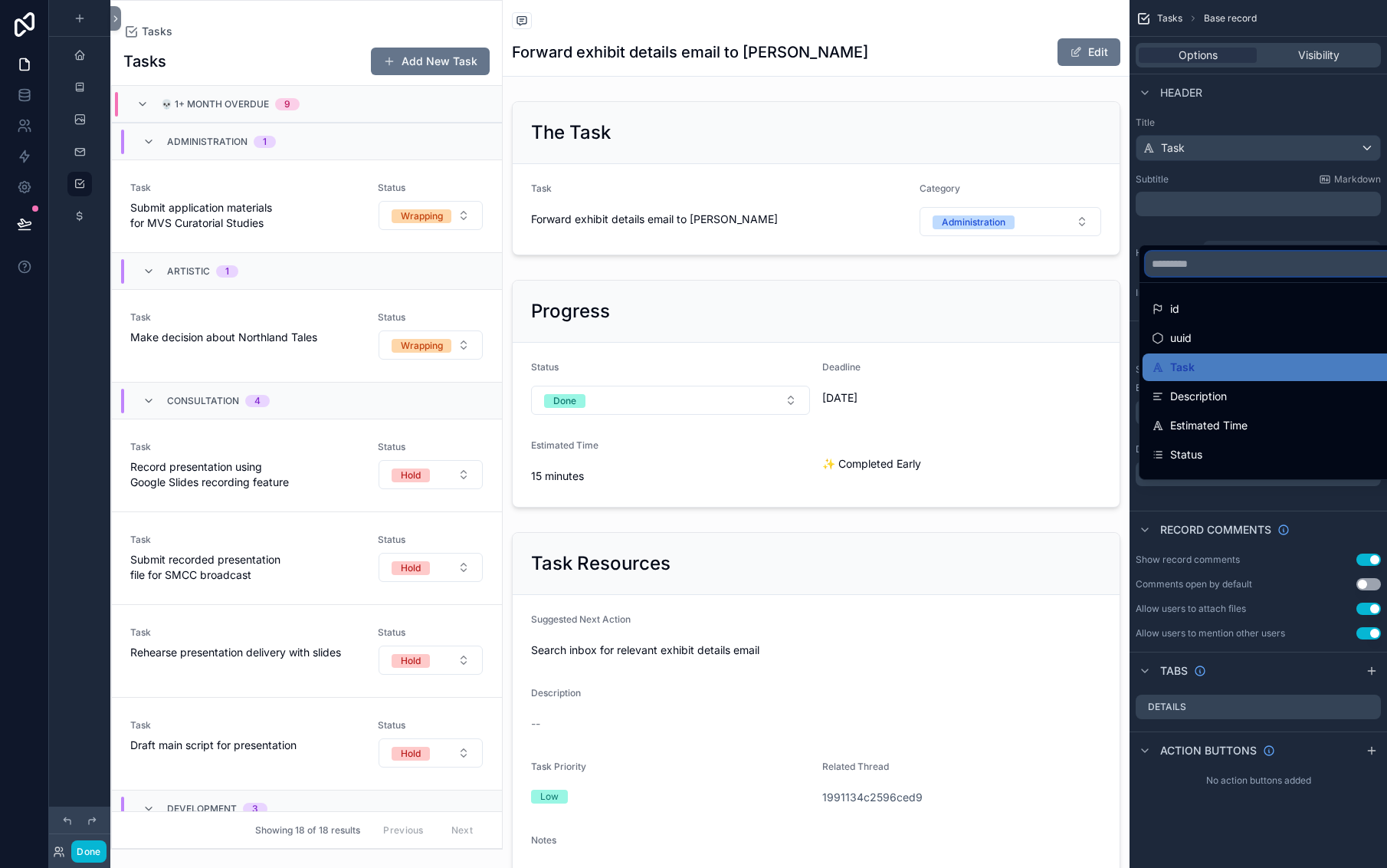
click at [1146, 266] on input "scrollable content" at bounding box center [1322, 263] width 353 height 24
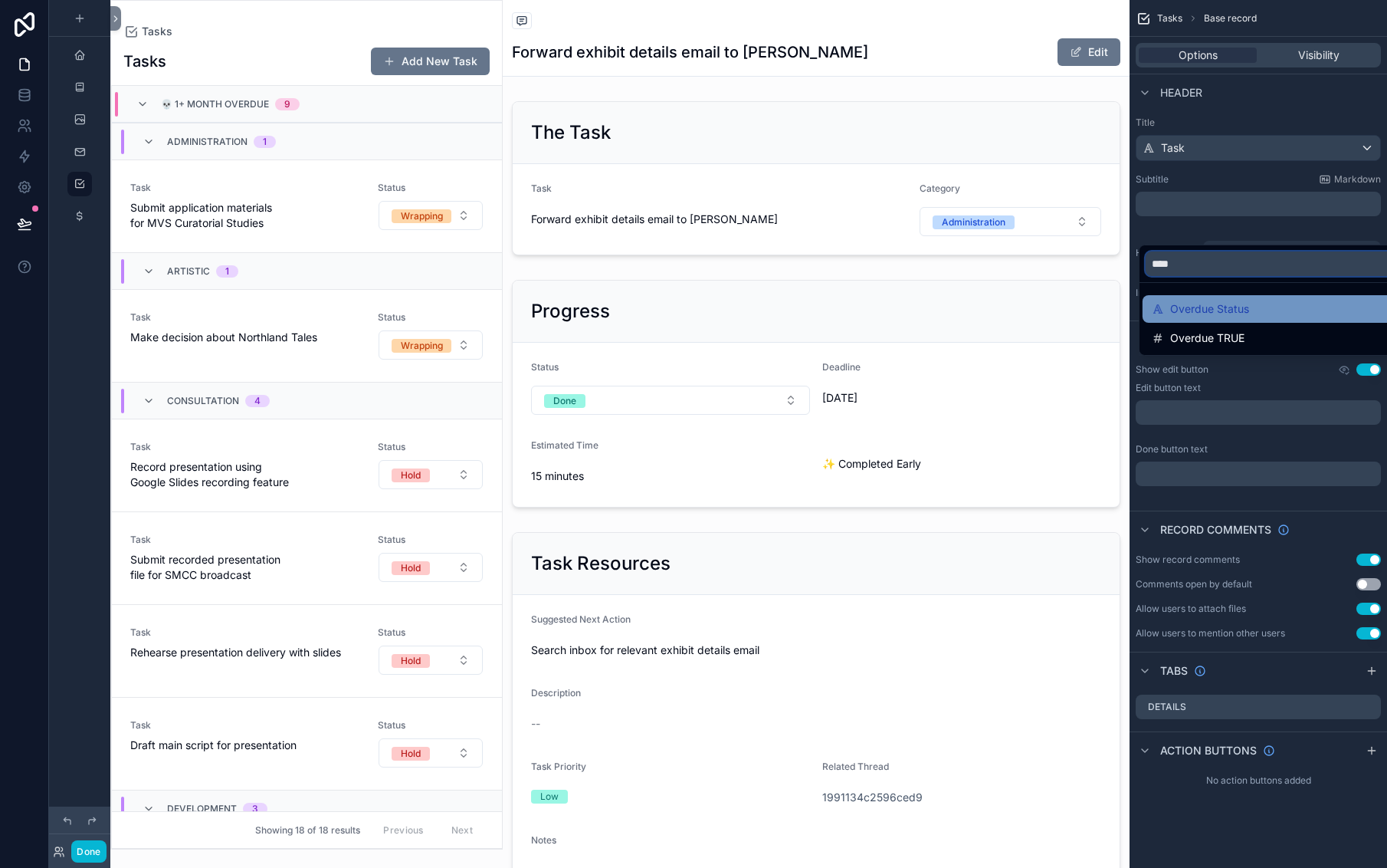
type input "****"
click at [1171, 318] on span "Overdue Status" at bounding box center [1210, 309] width 79 height 18
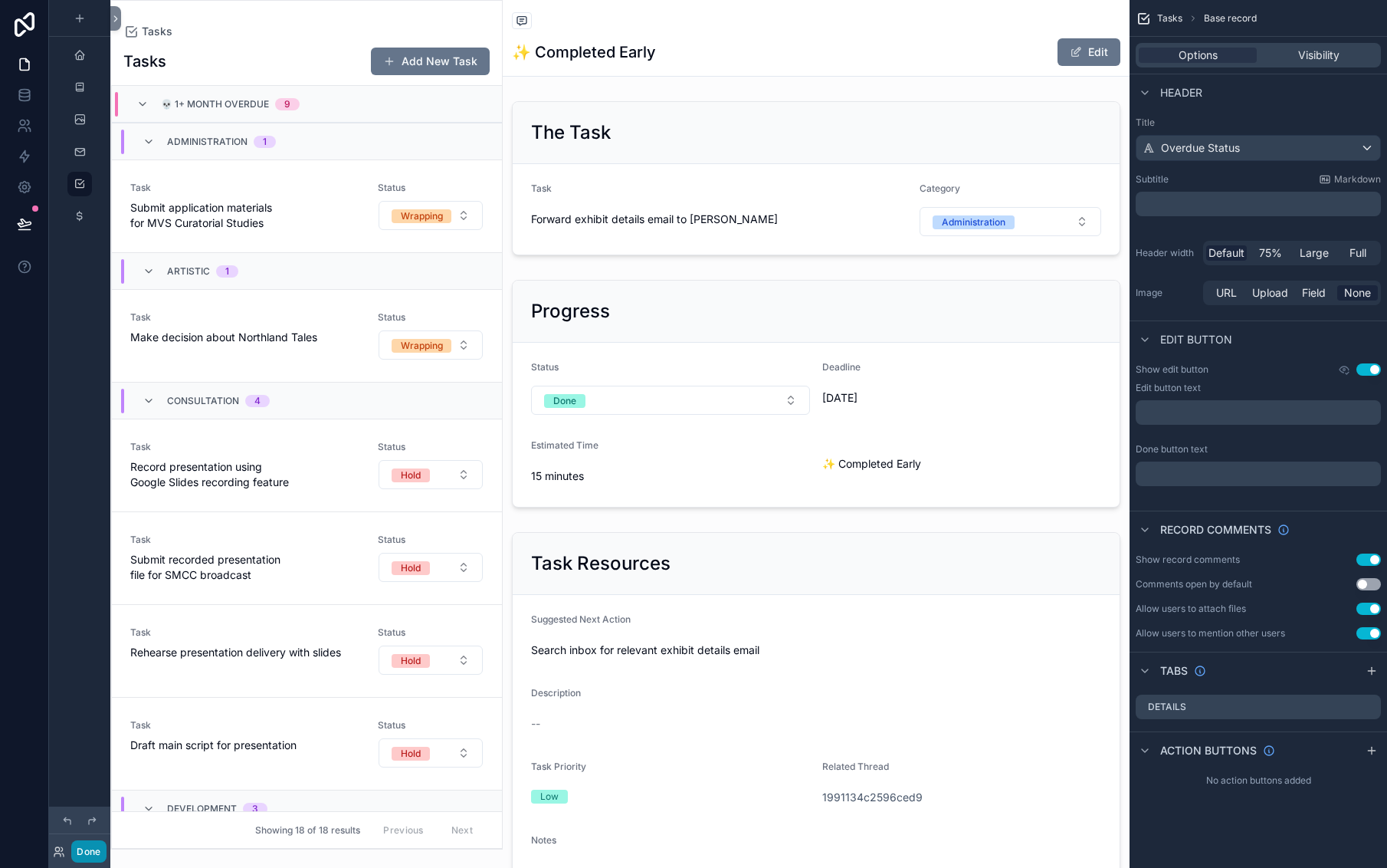
click at [106, 840] on button "Done" at bounding box center [89, 851] width 35 height 22
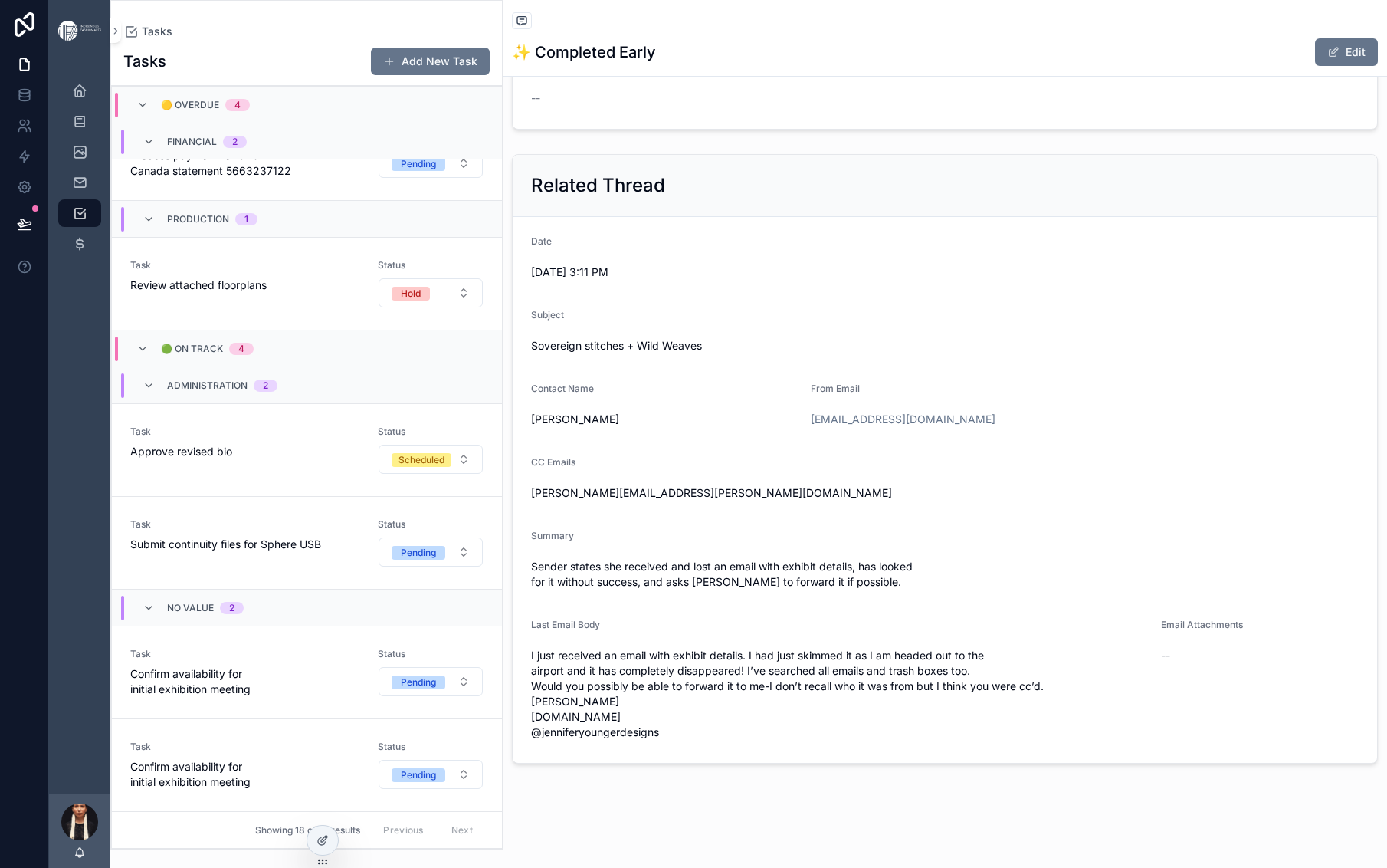
scroll to position [2610, 0]
click at [357, 759] on span "Confirm availability for initial exhibition meeting" at bounding box center [244, 774] width 229 height 31
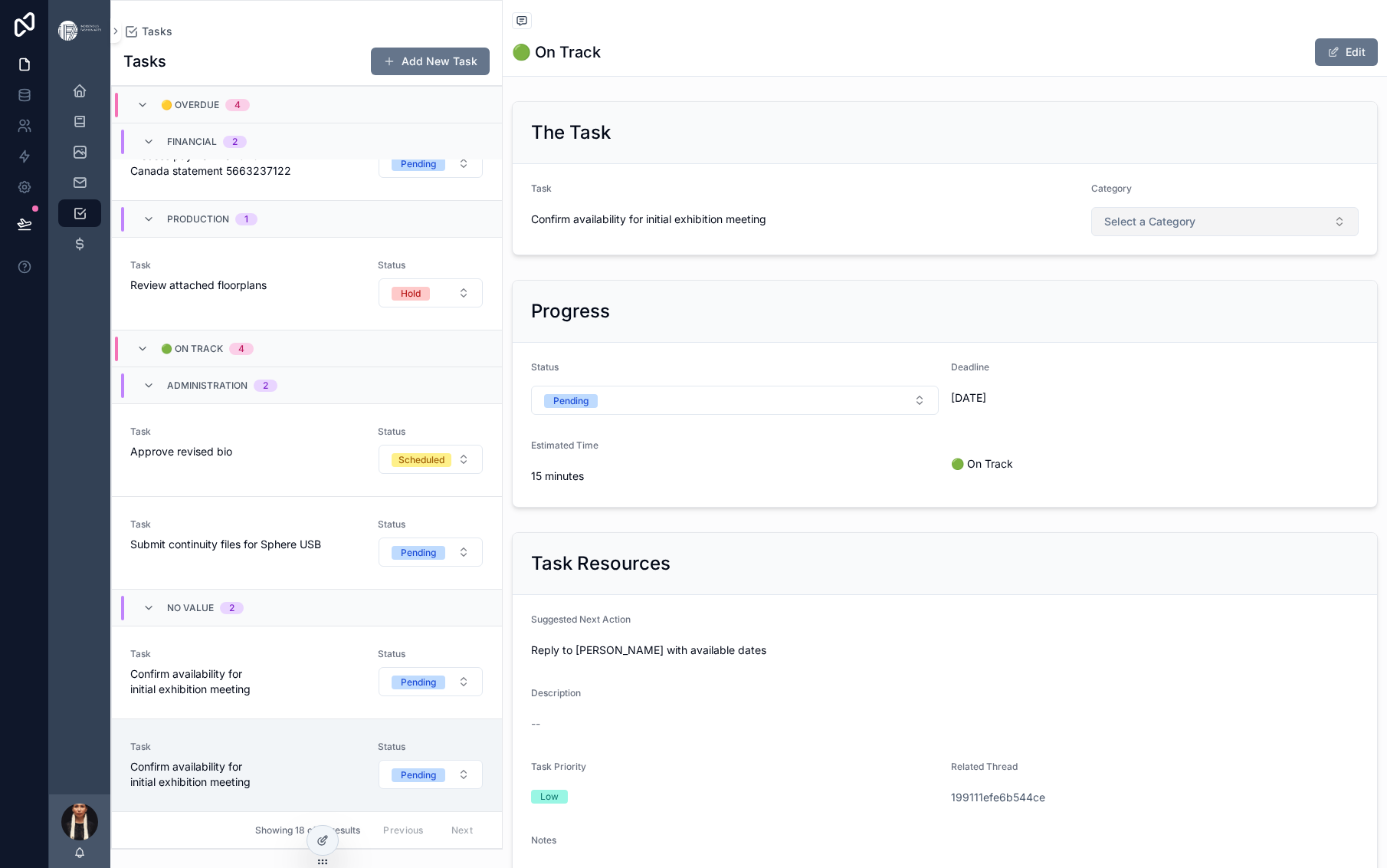
click at [1196, 229] on span "Select a Category" at bounding box center [1150, 222] width 92 height 16
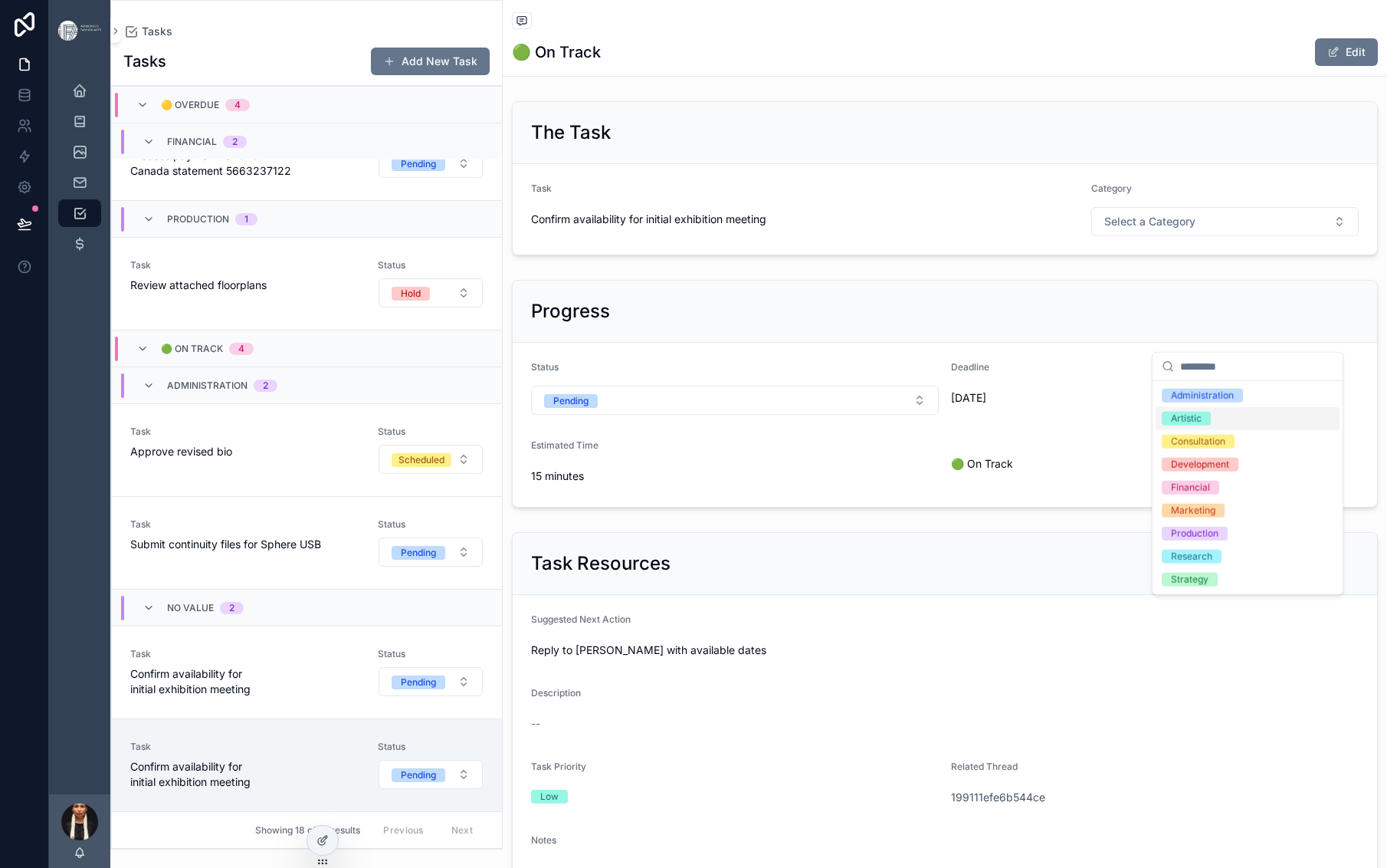
click at [1196, 426] on div "Artistic" at bounding box center [1186, 419] width 31 height 14
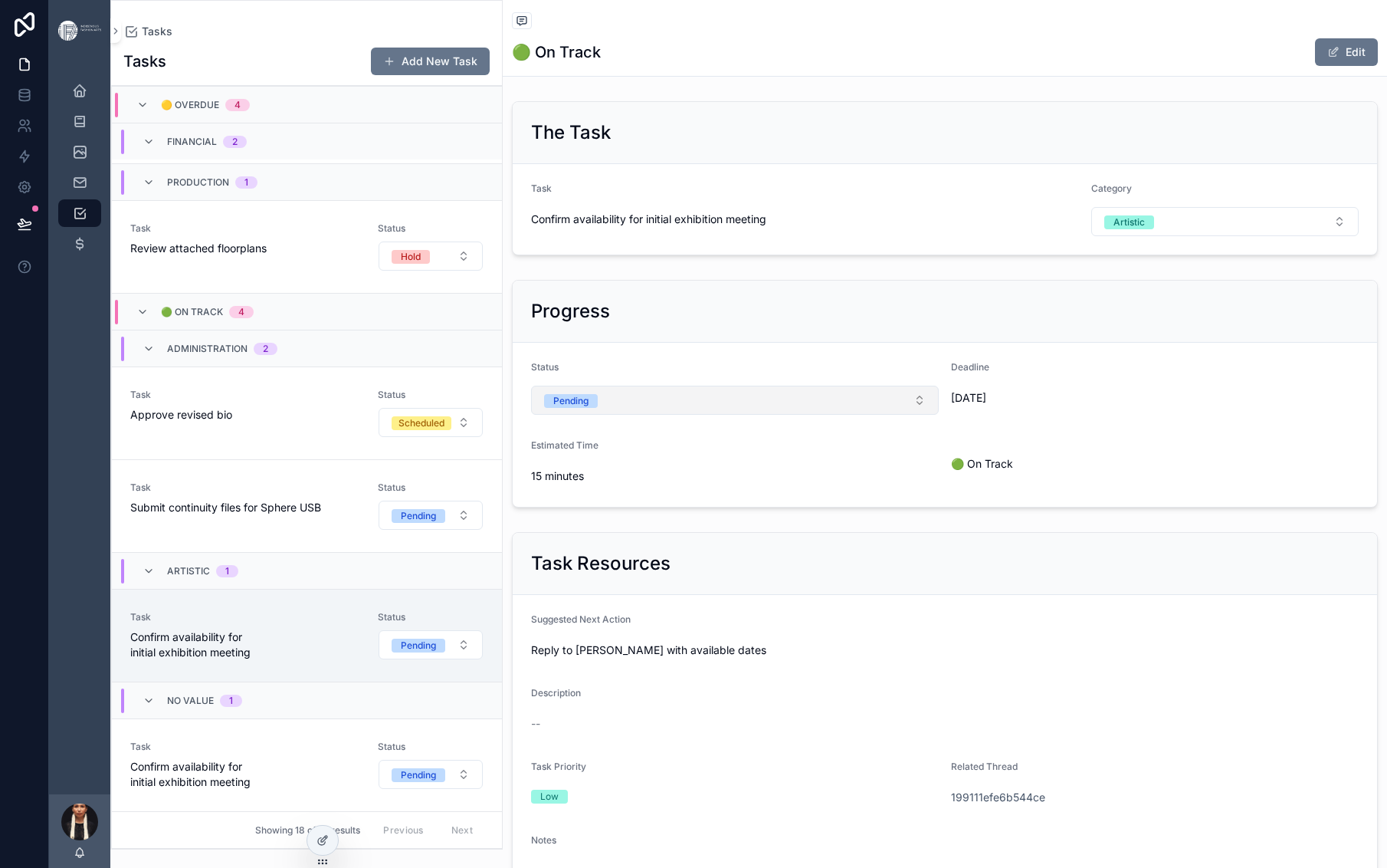
click at [939, 414] on button "Pending" at bounding box center [734, 400] width 407 height 29
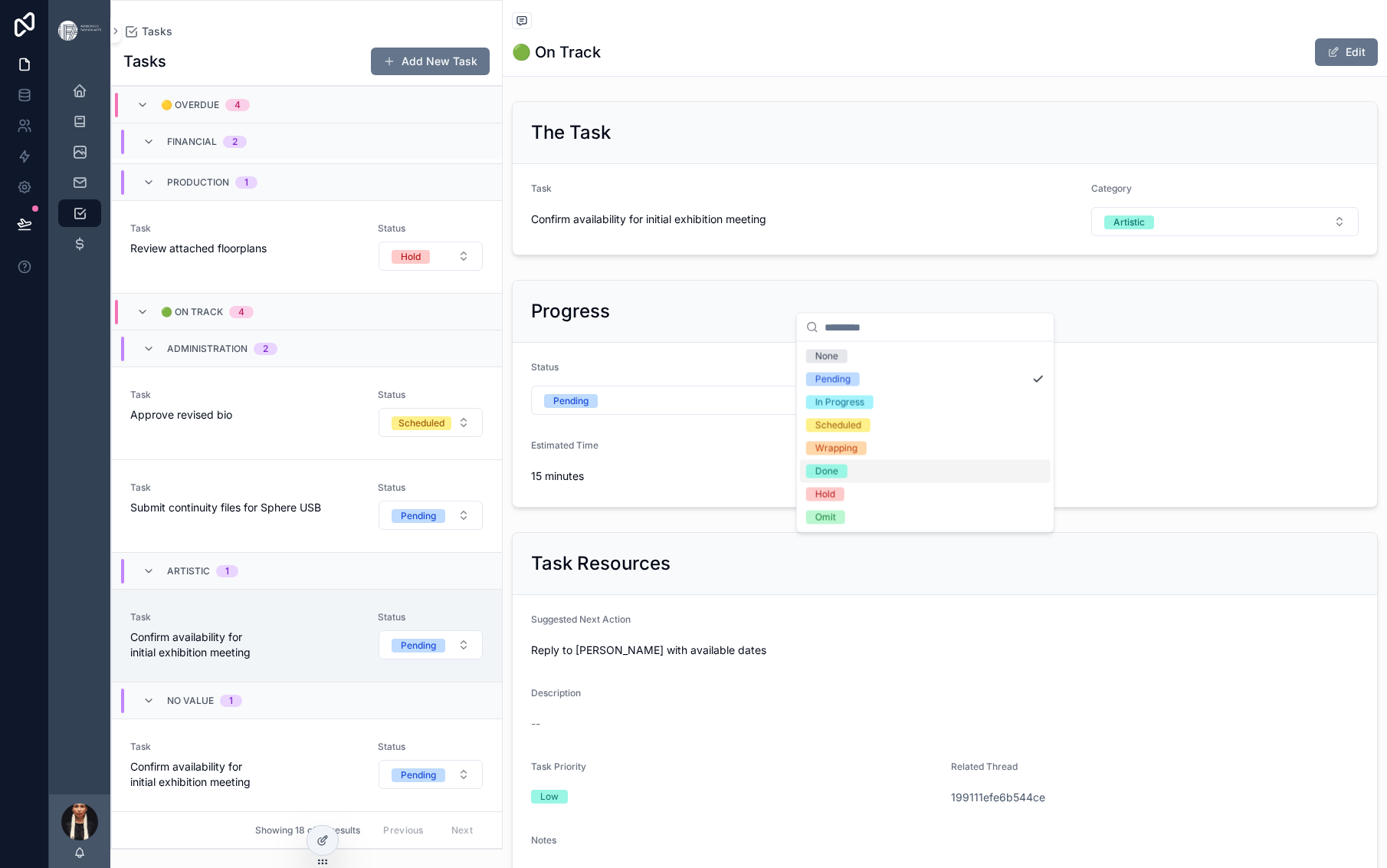
click at [848, 478] on span "Done" at bounding box center [826, 471] width 41 height 14
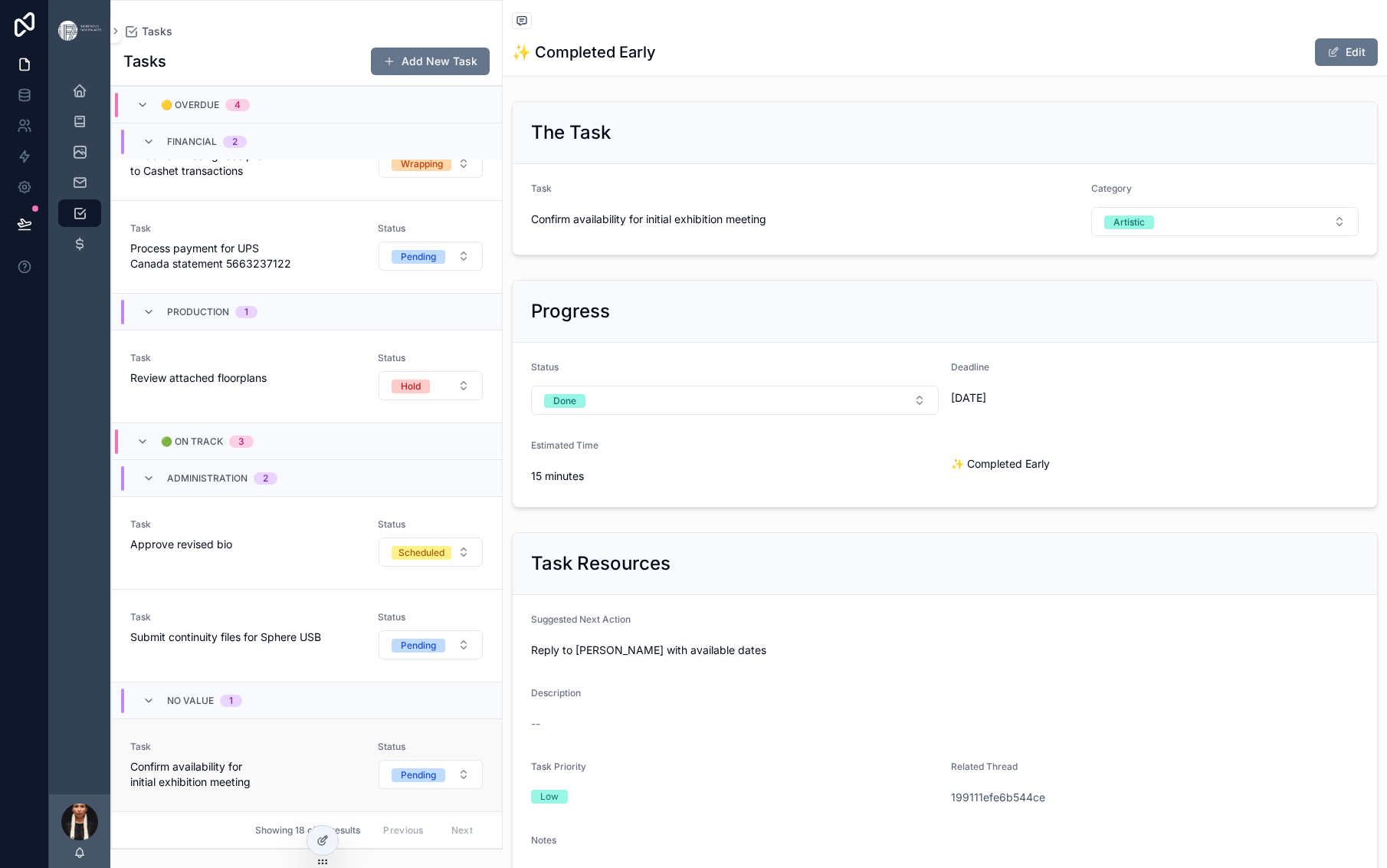
scroll to position [2488, 0]
click at [359, 759] on span "Confirm availability for initial exhibition meeting" at bounding box center [244, 774] width 229 height 31
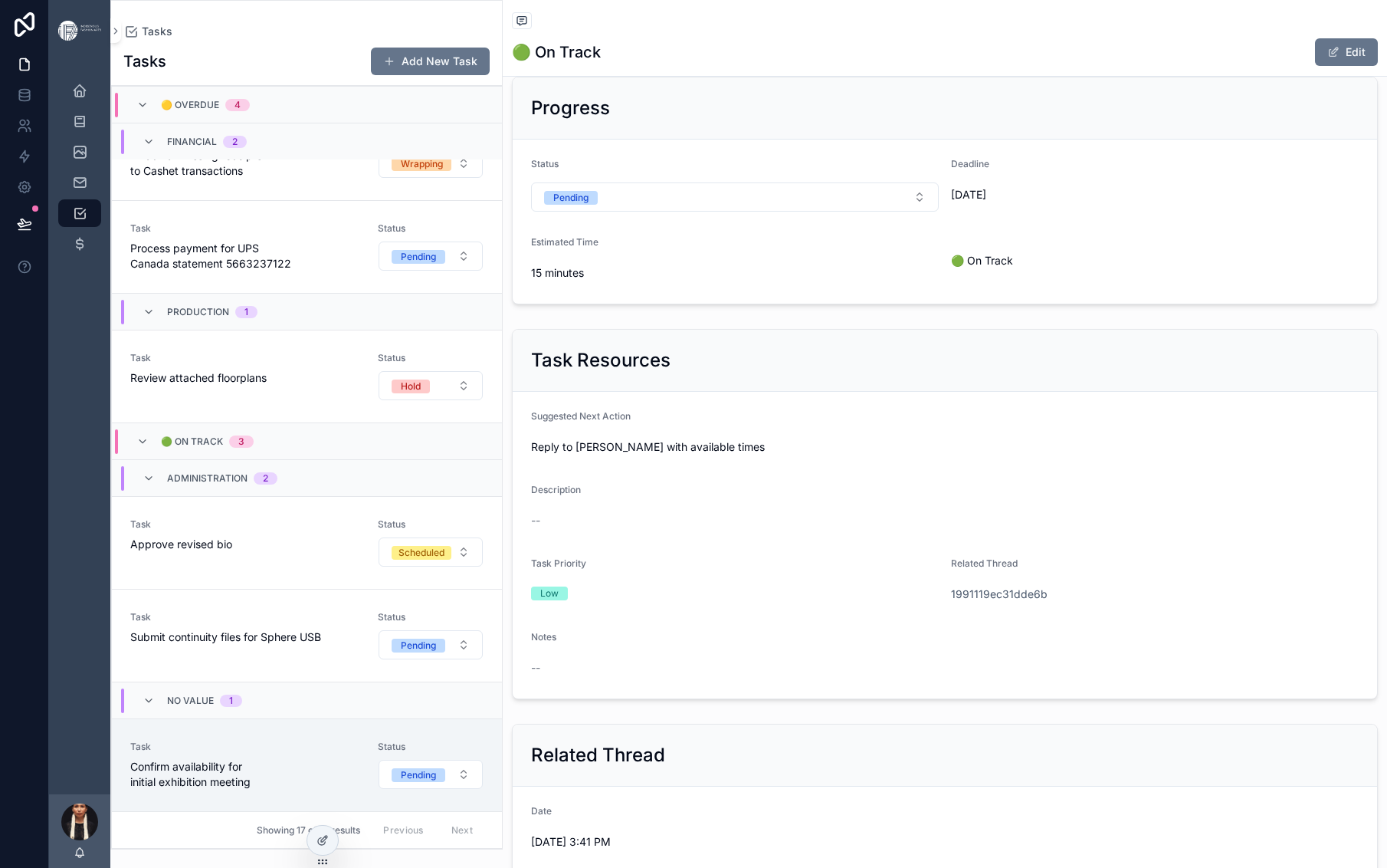
scroll to position [204, 0]
click at [329, 846] on icon at bounding box center [323, 840] width 12 height 12
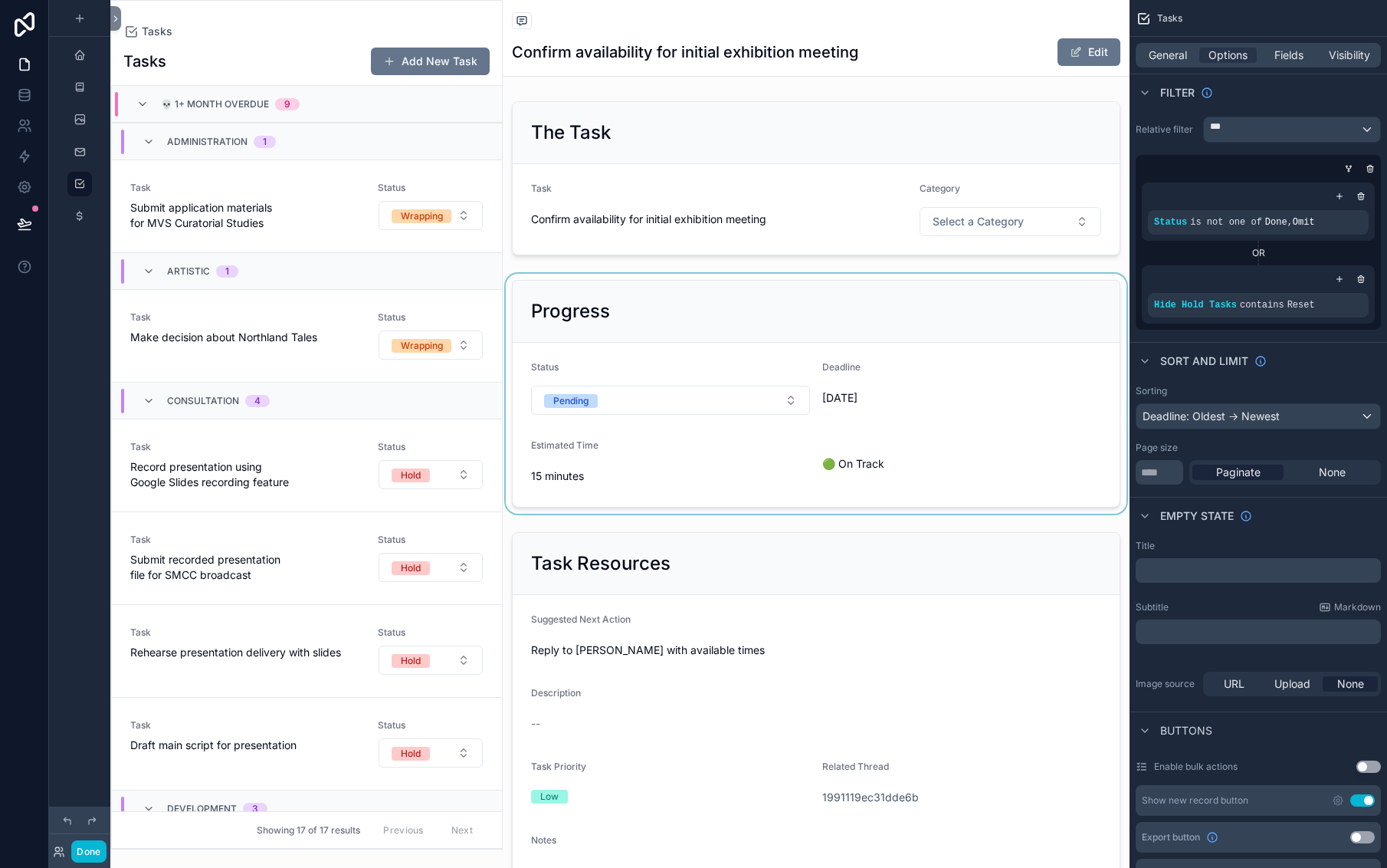
click at [753, 514] on div "scrollable content" at bounding box center [816, 393] width 627 height 240
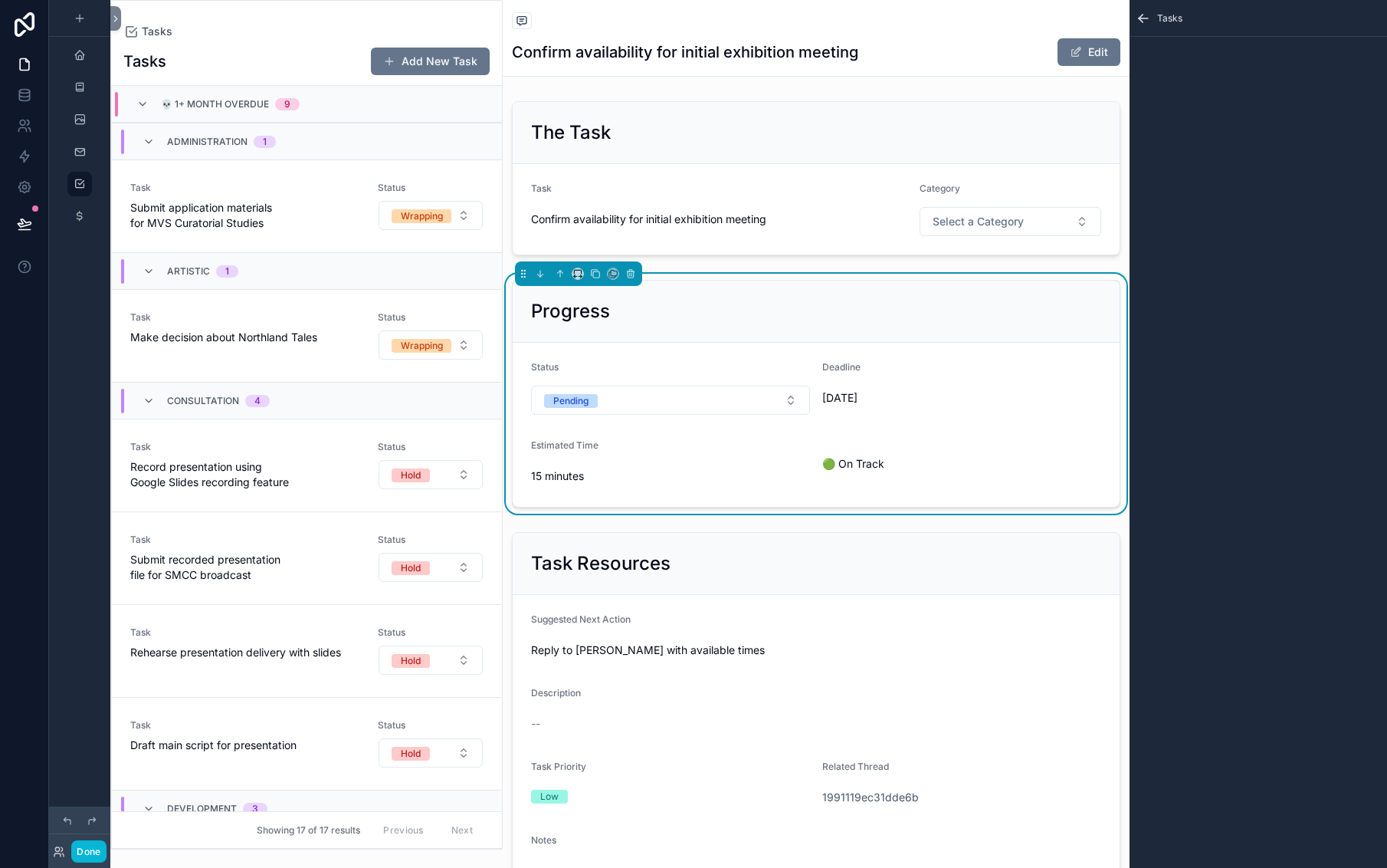
click at [307, 38] on div "Tasks" at bounding box center [306, 31] width 366 height 12
click at [173, 39] on span "Tasks" at bounding box center [157, 31] width 31 height 16
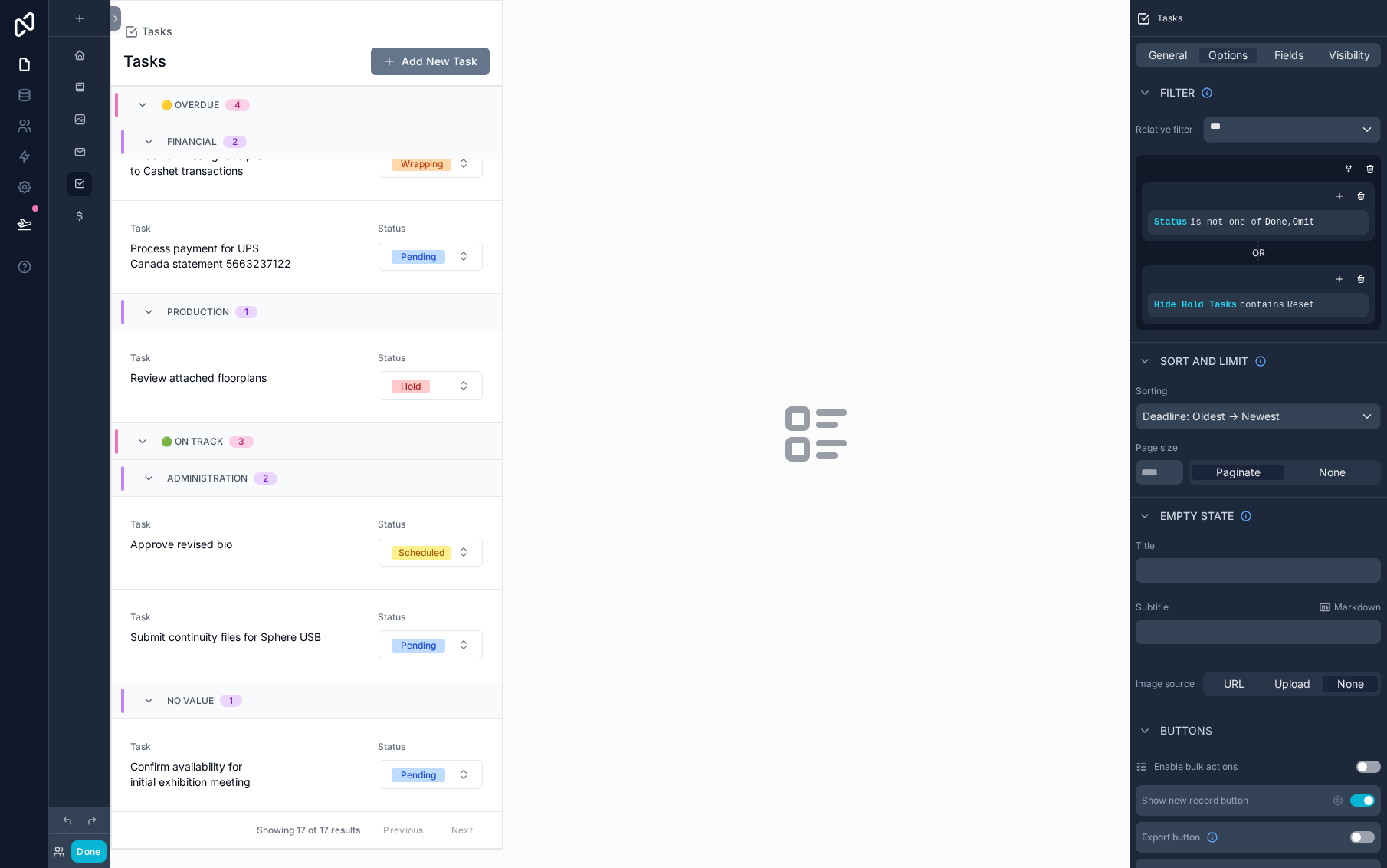
scroll to position [2643, 0]
click at [298, 759] on span "Confirm availability for initial exhibition meeting" at bounding box center [244, 774] width 229 height 31
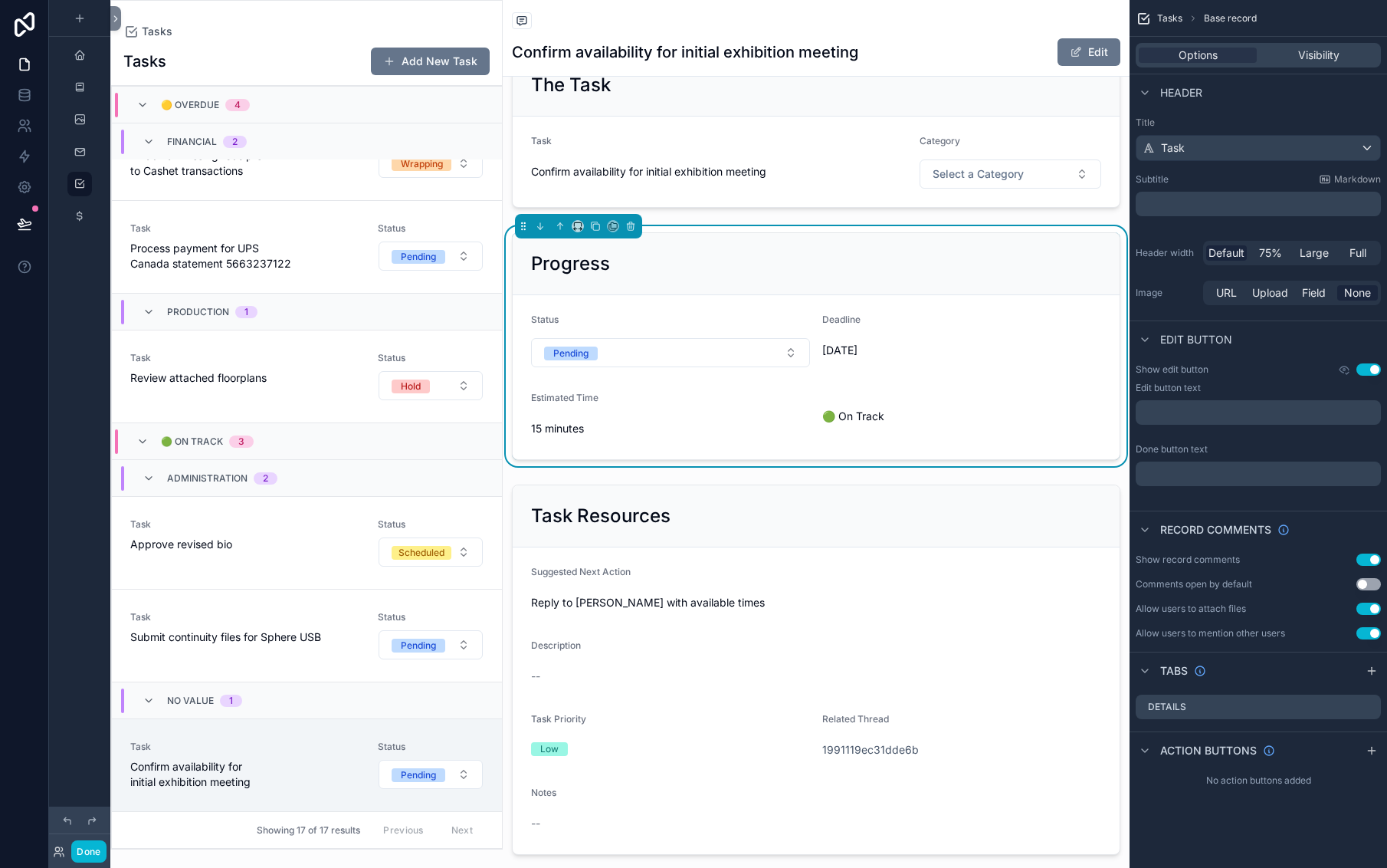
scroll to position [58, 0]
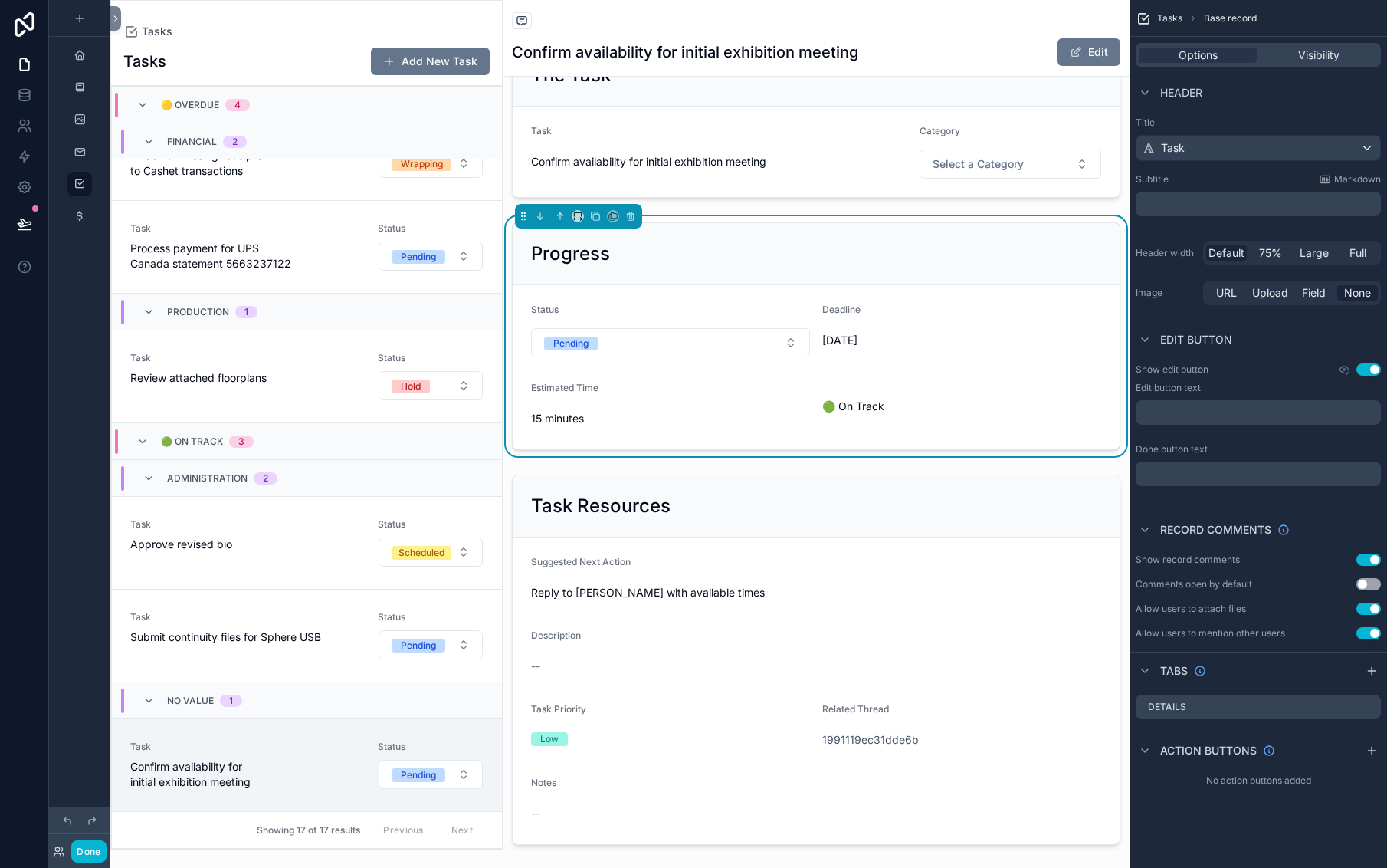
click at [823, 285] on div "Progress" at bounding box center [816, 254] width 607 height 62
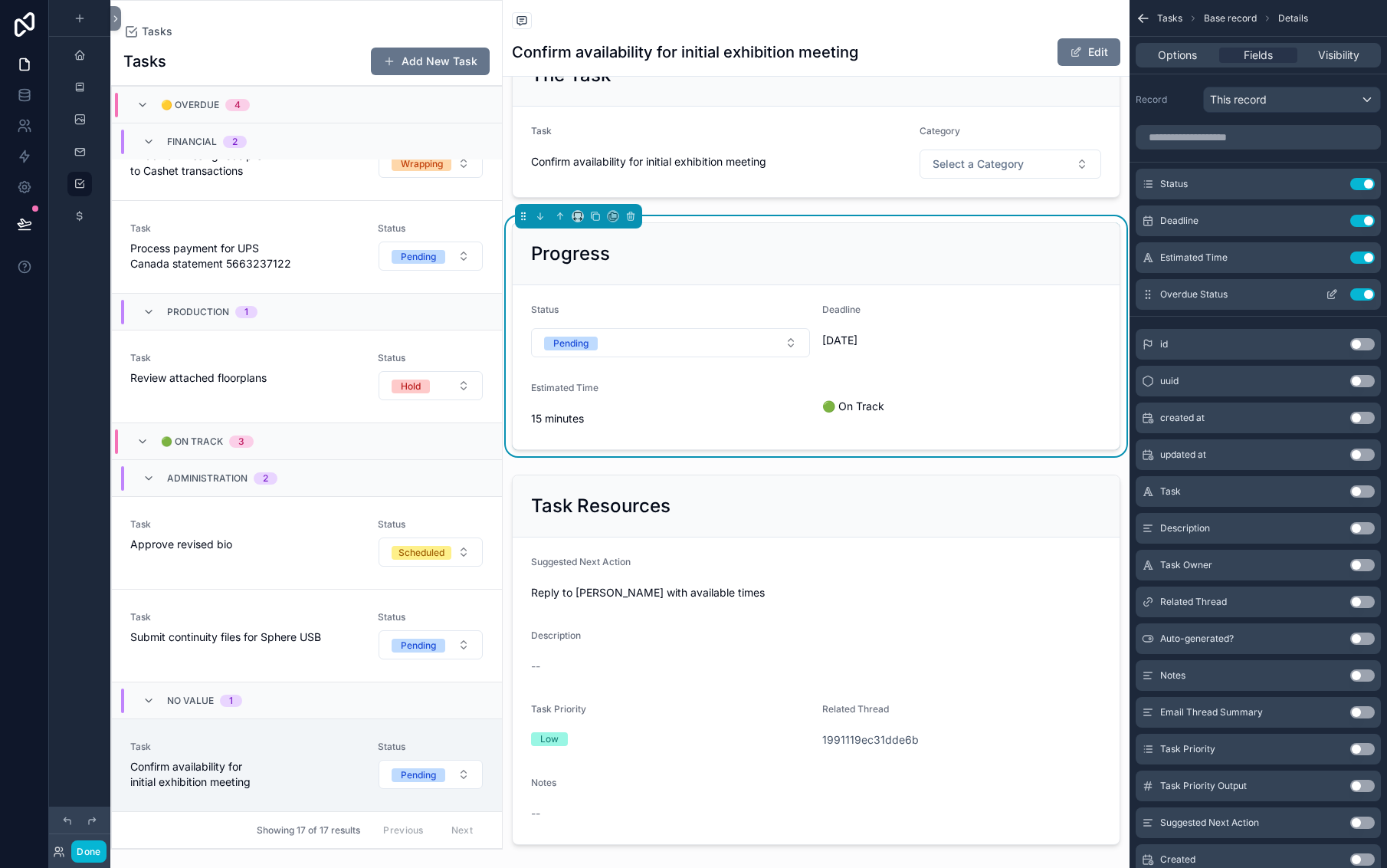
click at [1354, 300] on button "Use setting" at bounding box center [1363, 294] width 24 height 12
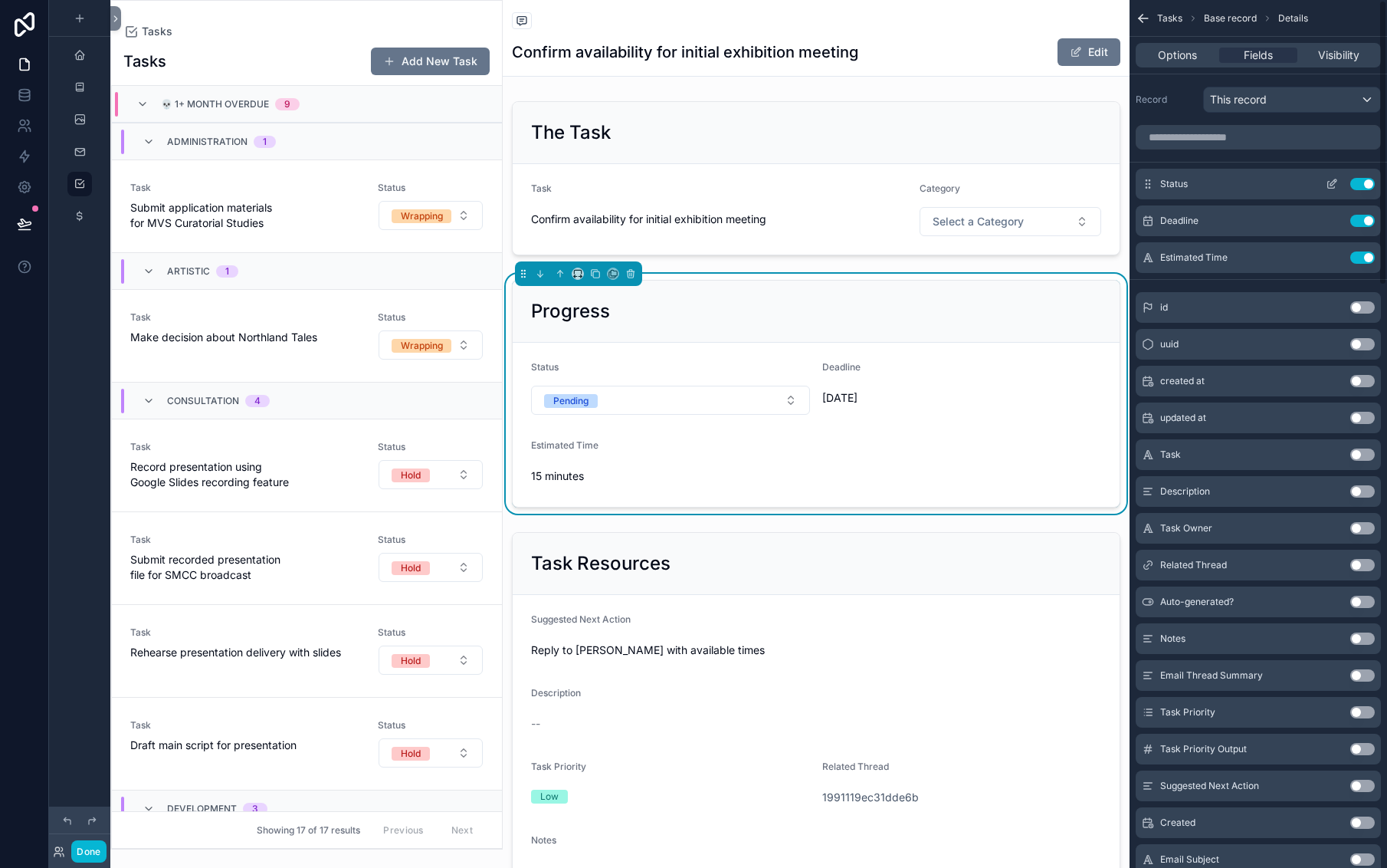
click at [1326, 190] on icon "scrollable content" at bounding box center [1332, 184] width 12 height 12
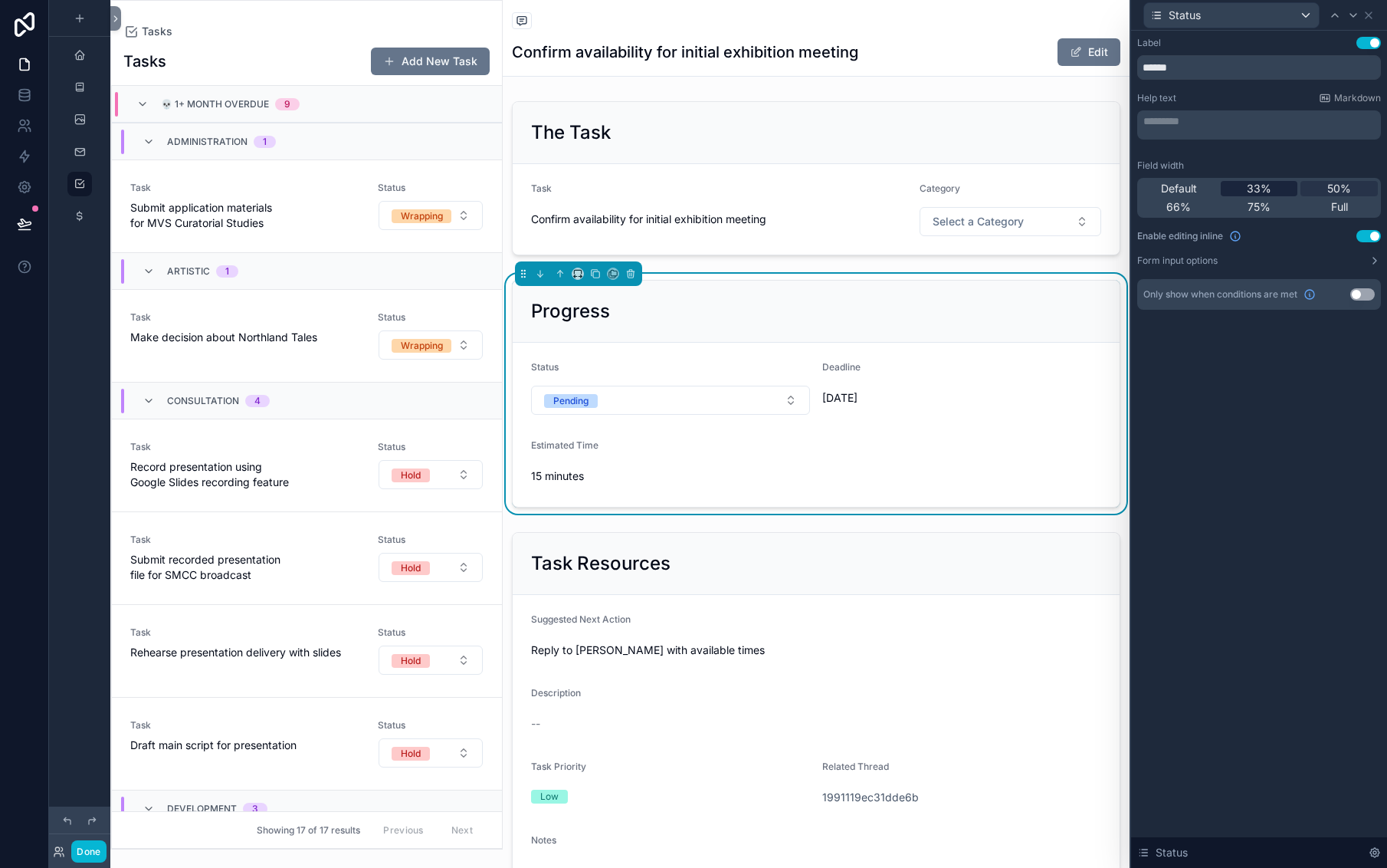
click at [1247, 196] on span "33%" at bounding box center [1260, 188] width 24 height 16
click at [1363, 22] on icon at bounding box center [1369, 16] width 12 height 12
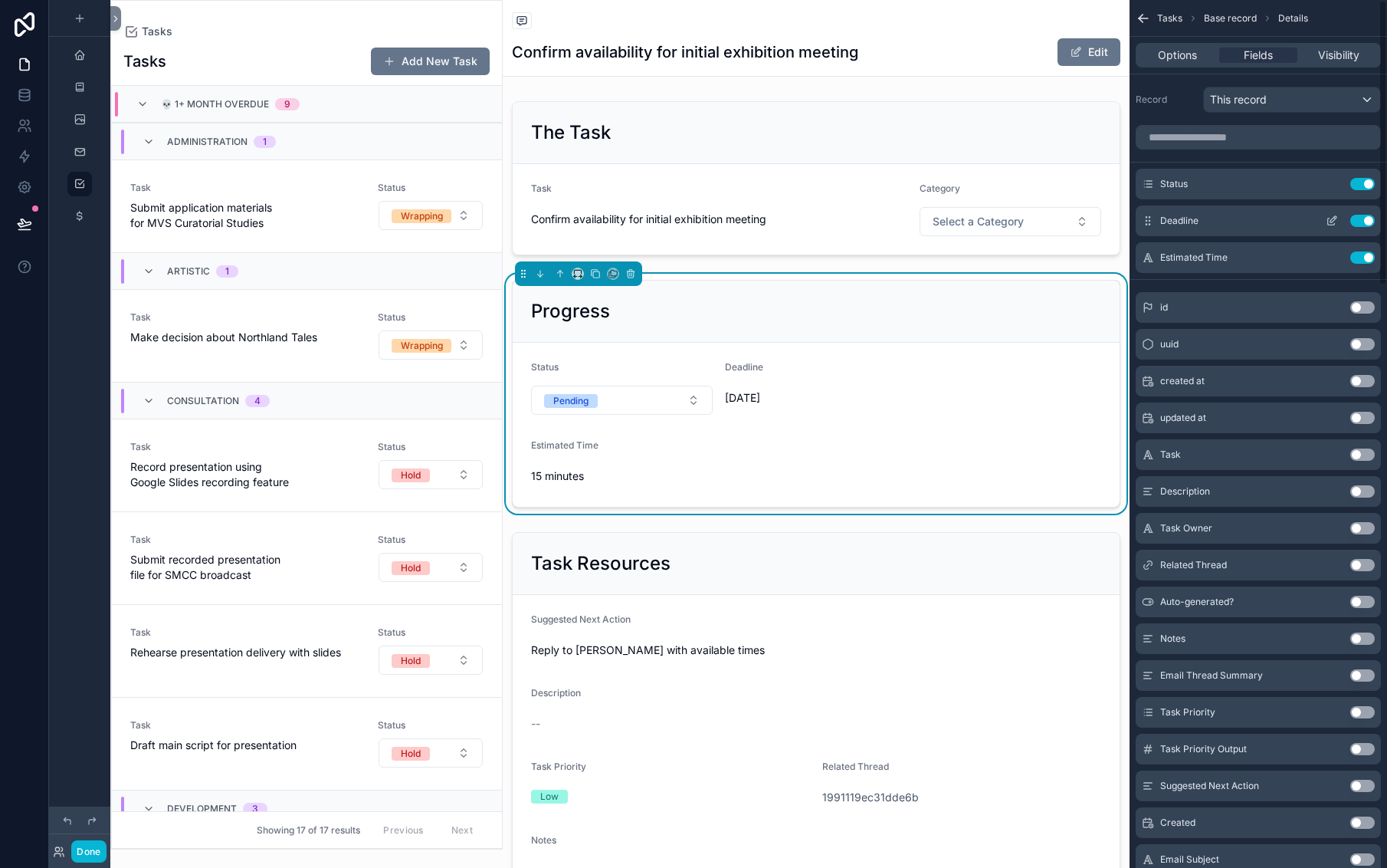
click at [1326, 227] on icon "scrollable content" at bounding box center [1332, 221] width 12 height 12
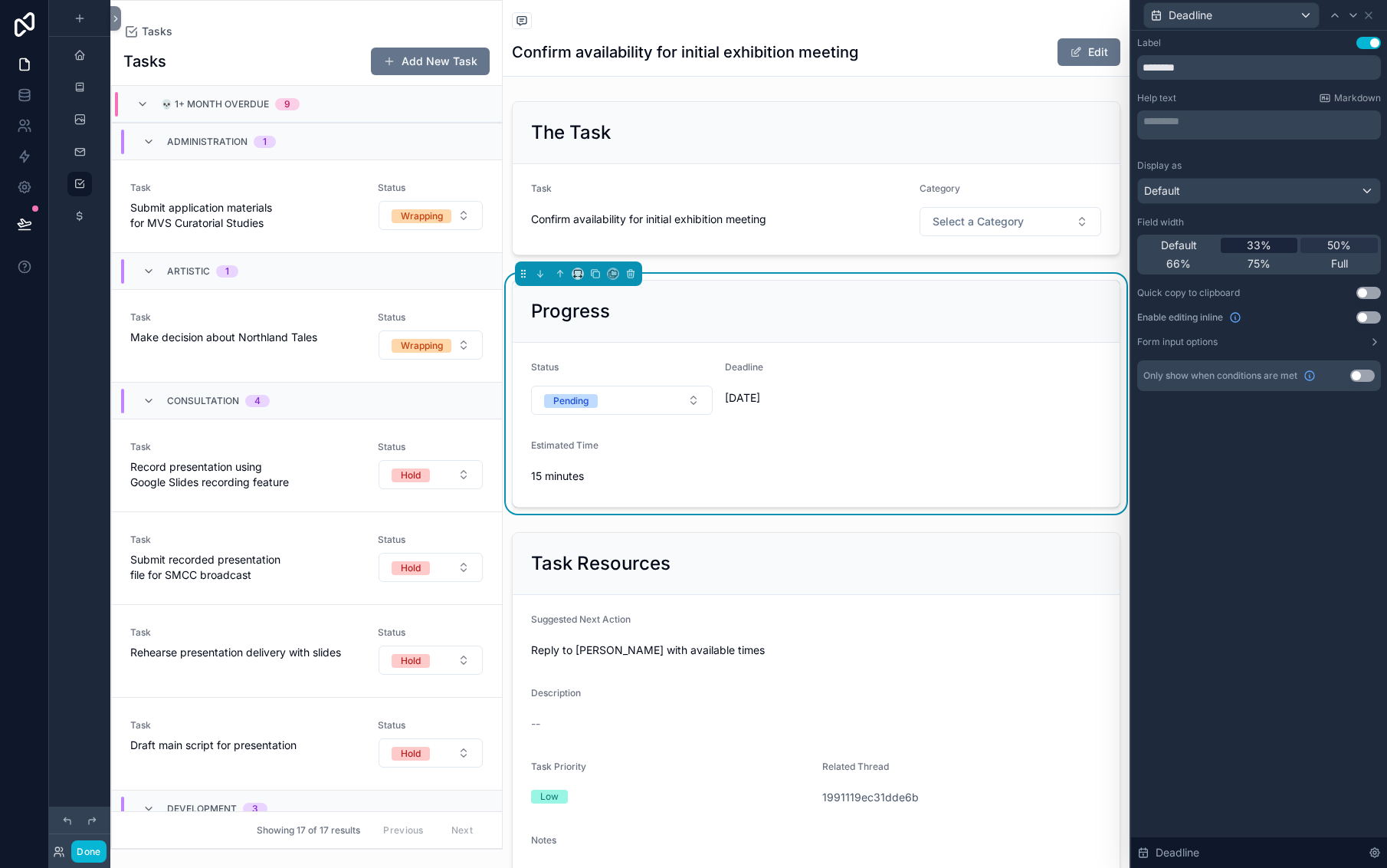
click at [1221, 253] on div "33%" at bounding box center [1260, 245] width 78 height 16
click at [1366, 18] on icon at bounding box center [1369, 15] width 6 height 6
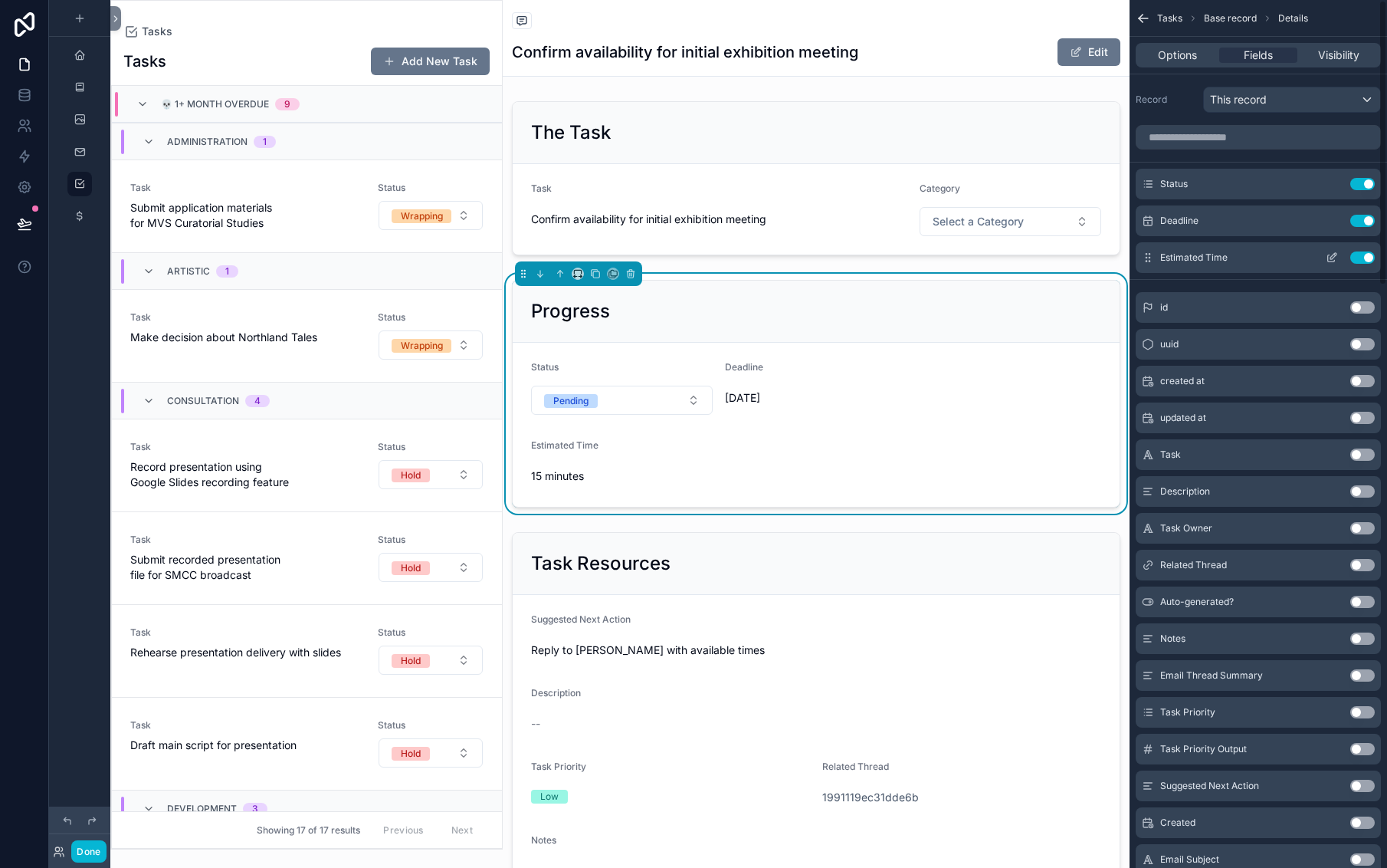
click at [1326, 263] on icon "scrollable content" at bounding box center [1332, 257] width 12 height 12
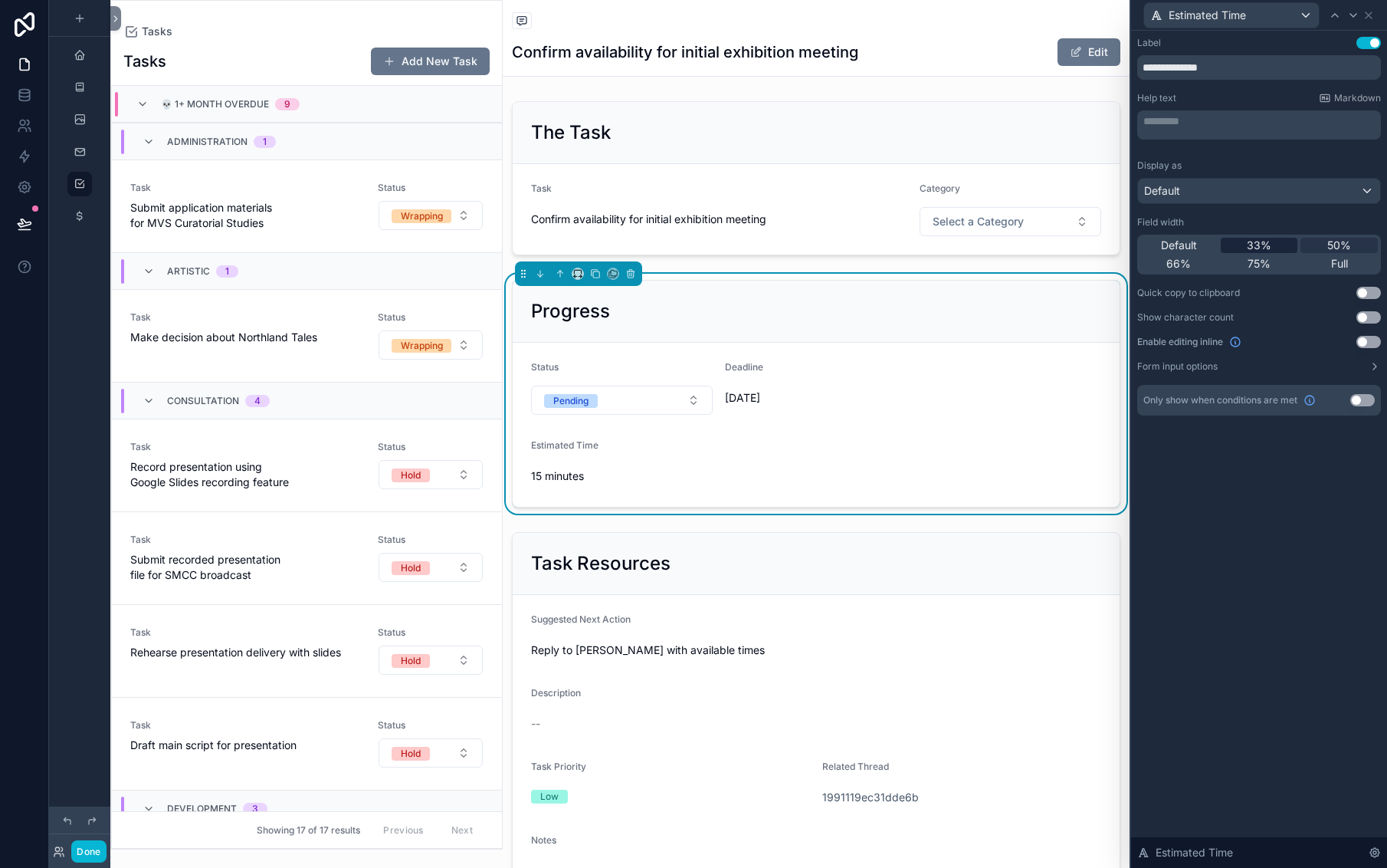
click at [1247, 253] on span "33%" at bounding box center [1260, 245] width 24 height 16
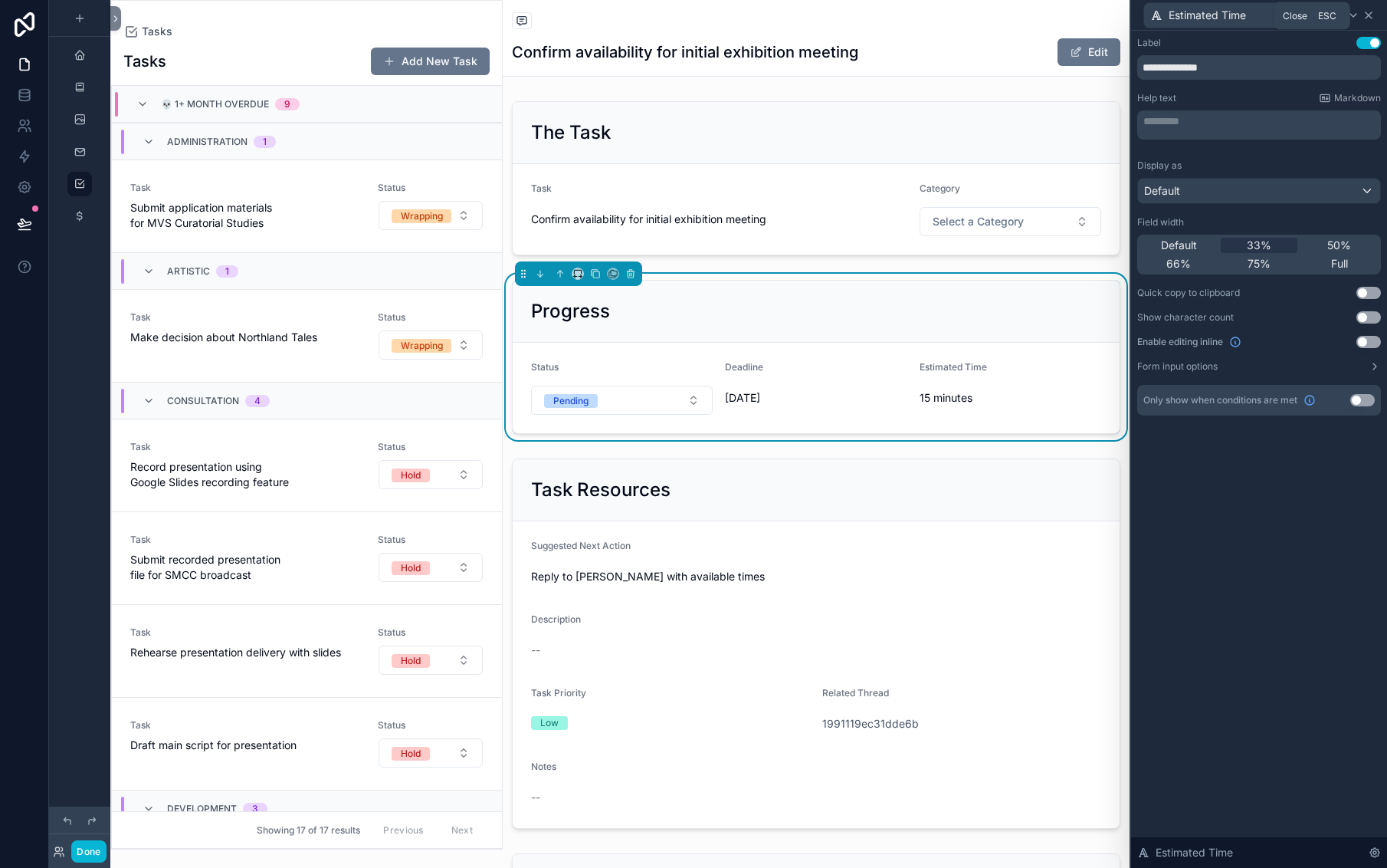
click at [1366, 18] on icon at bounding box center [1369, 15] width 6 height 6
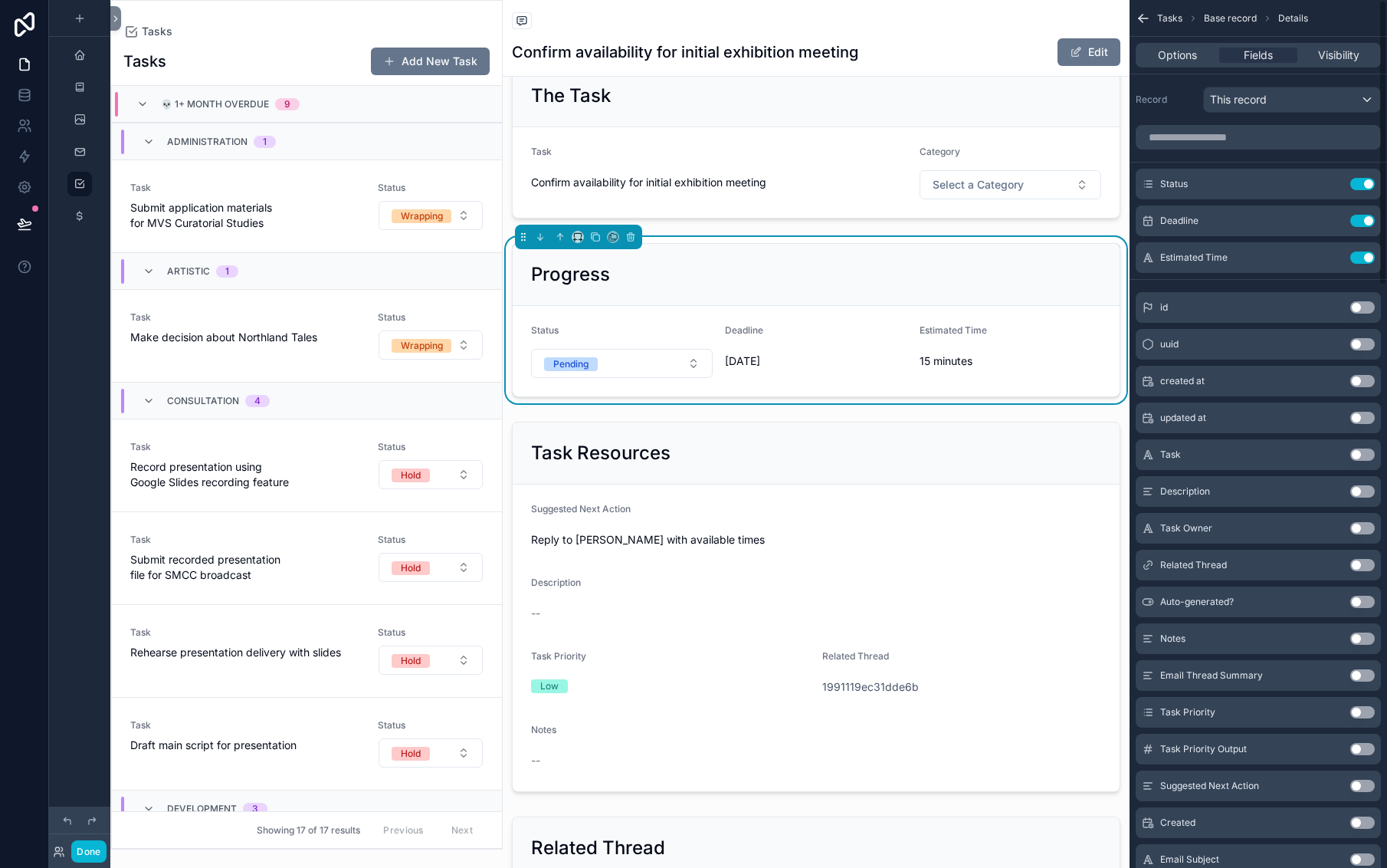
scroll to position [0, 0]
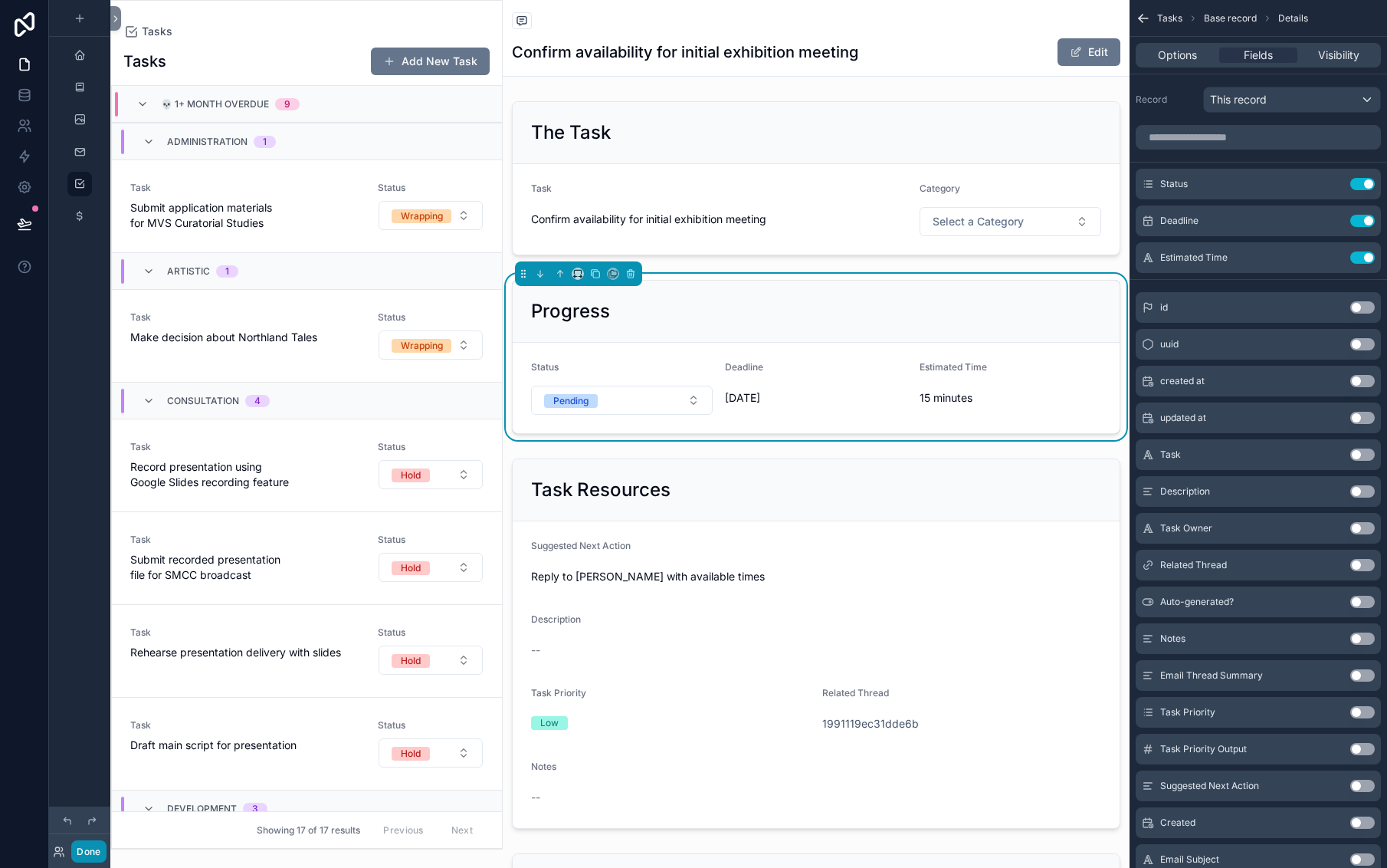
click at [106, 843] on button "Done" at bounding box center [89, 851] width 35 height 22
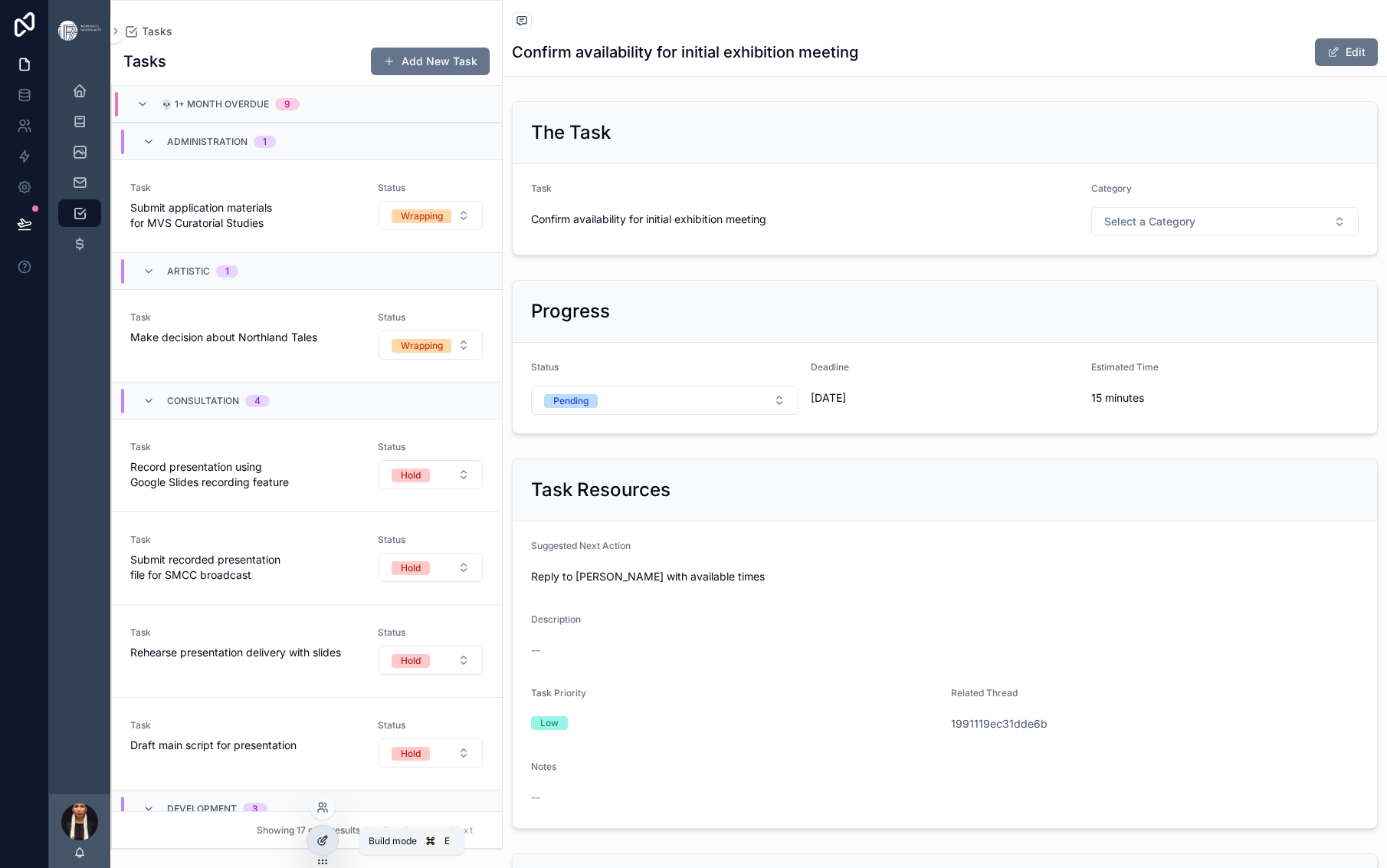
click at [326, 844] on icon at bounding box center [323, 840] width 12 height 12
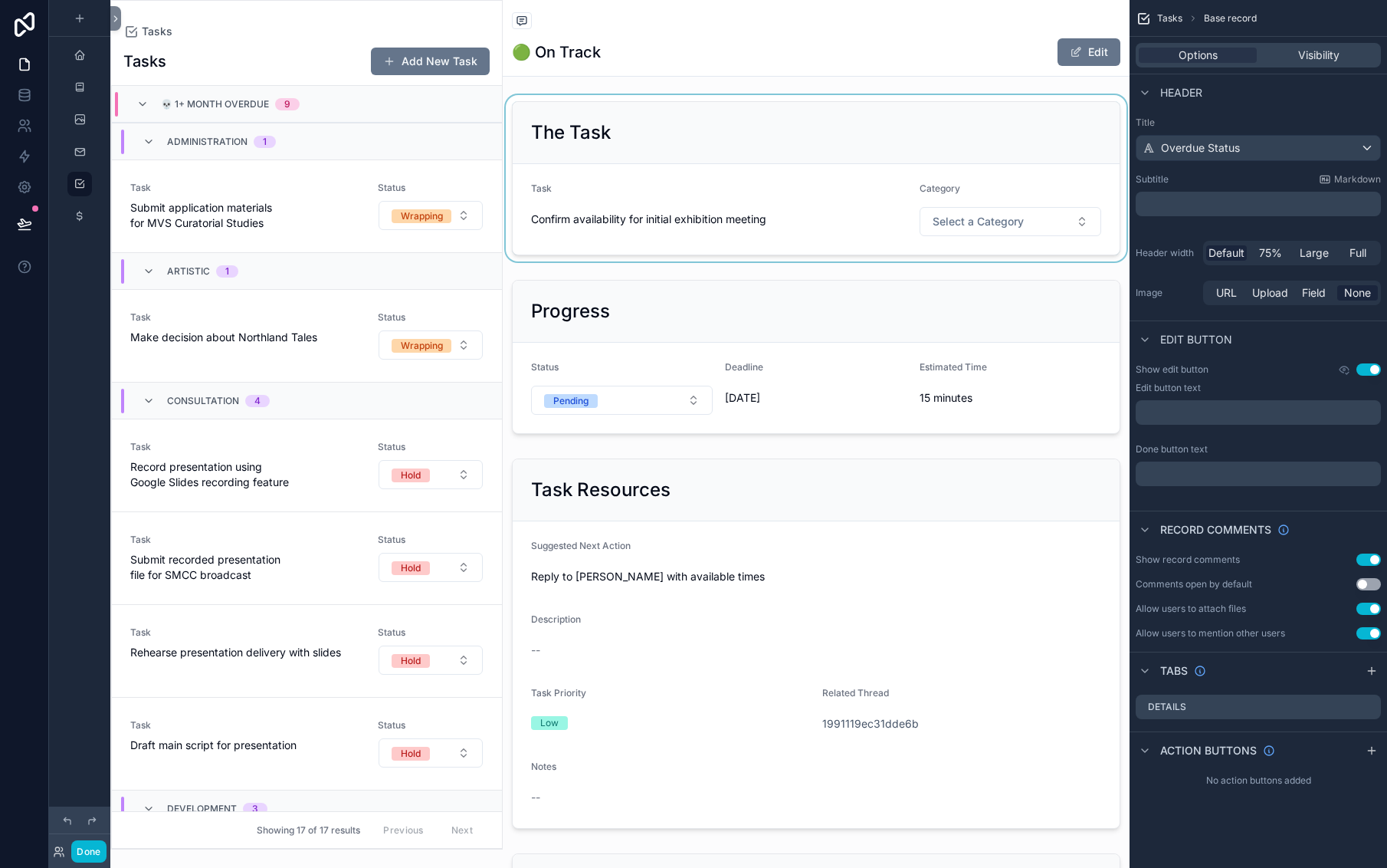
click at [835, 256] on div "scrollable content" at bounding box center [816, 178] width 627 height 167
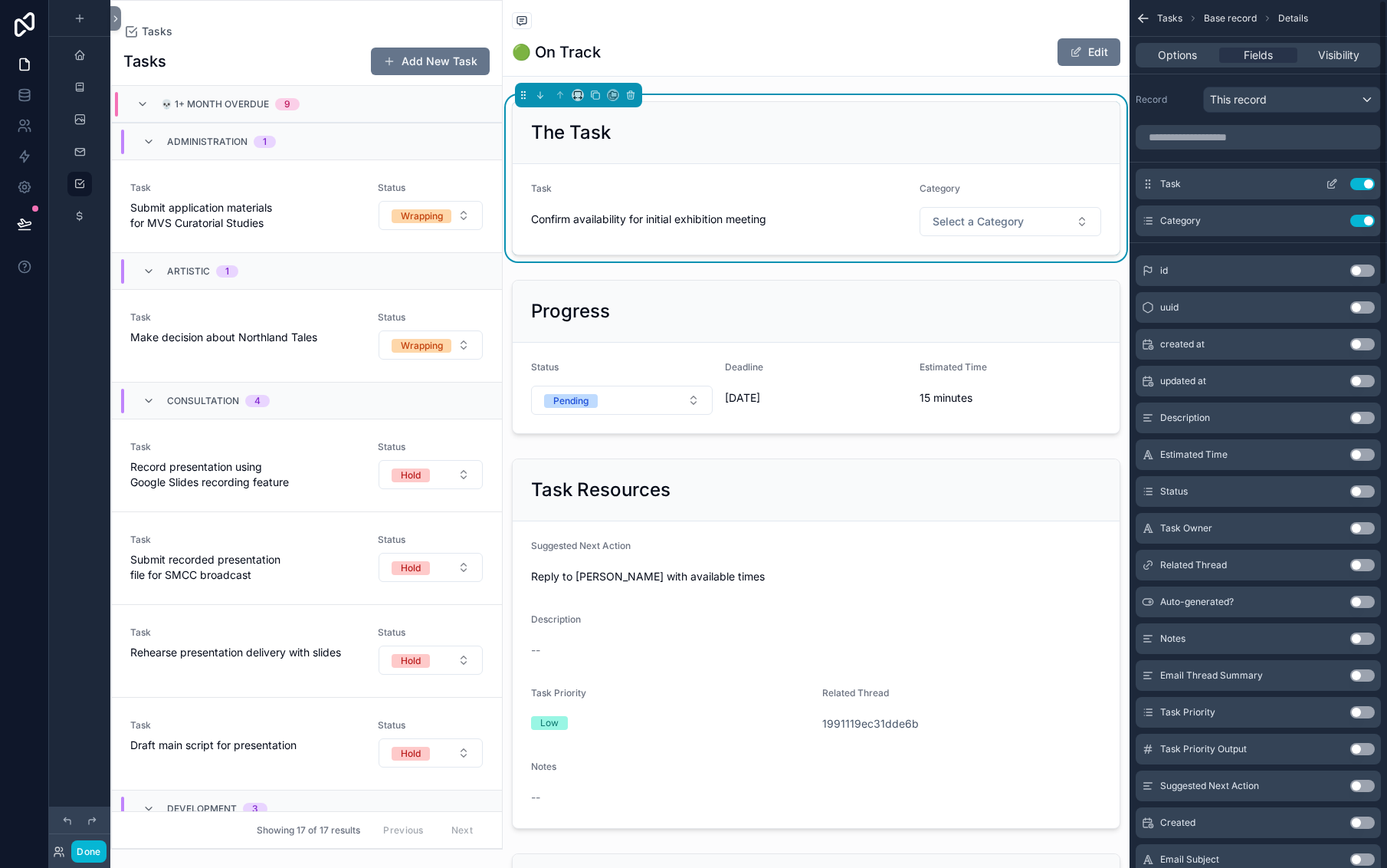
click at [1326, 190] on icon "scrollable content" at bounding box center [1332, 184] width 12 height 12
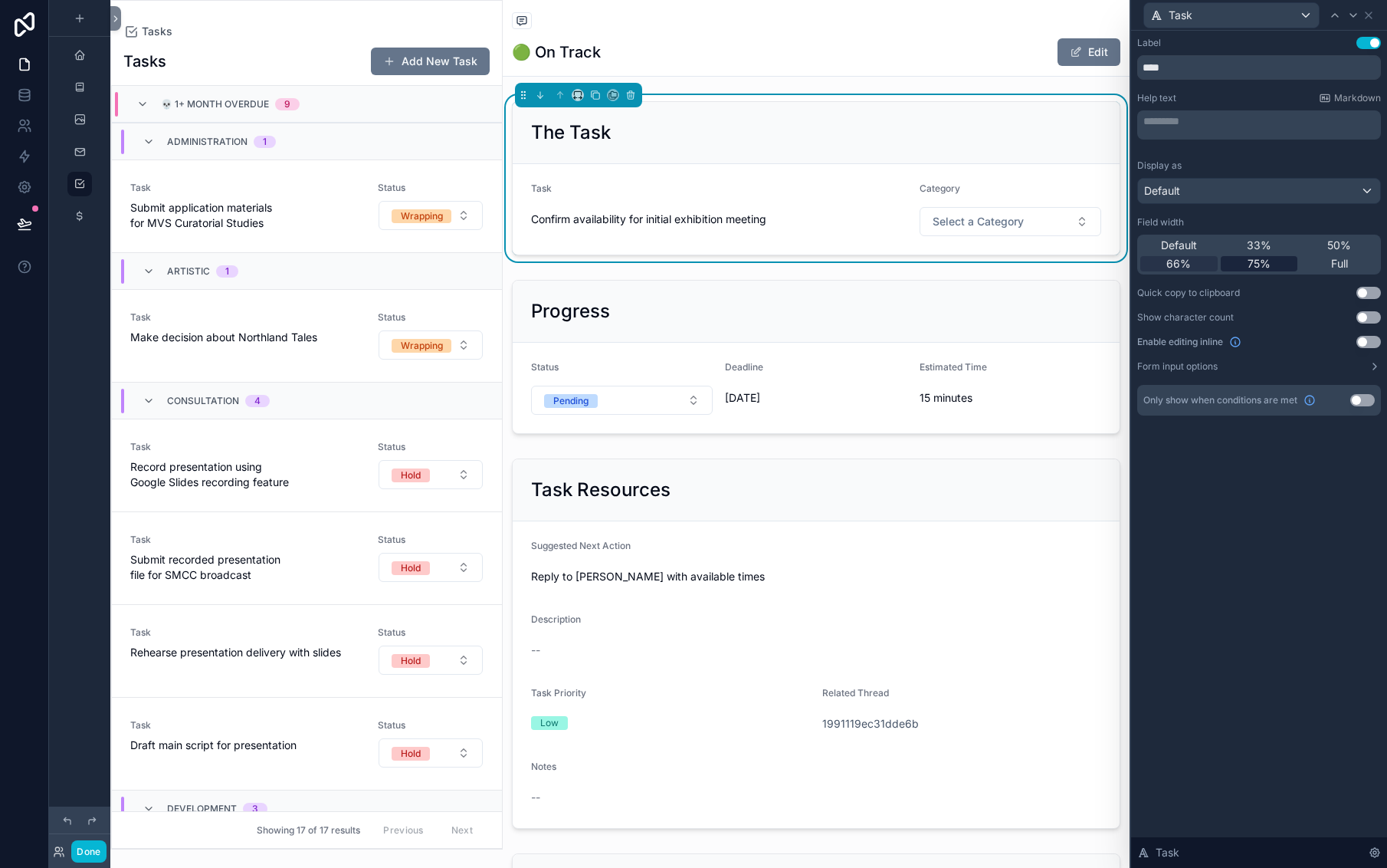
click at [1247, 271] on span "75%" at bounding box center [1259, 263] width 23 height 16
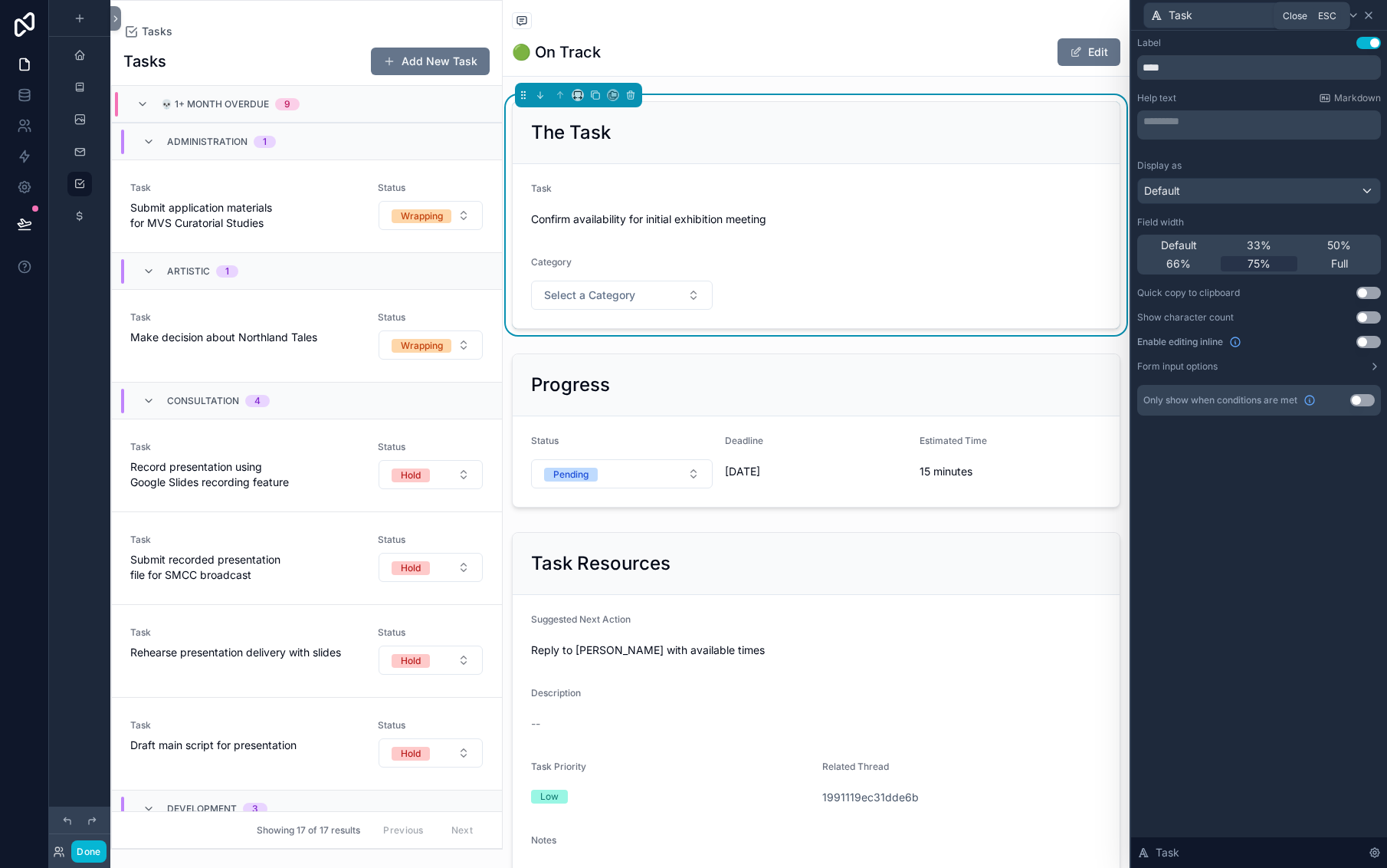
click at [1368, 22] on icon at bounding box center [1369, 16] width 12 height 12
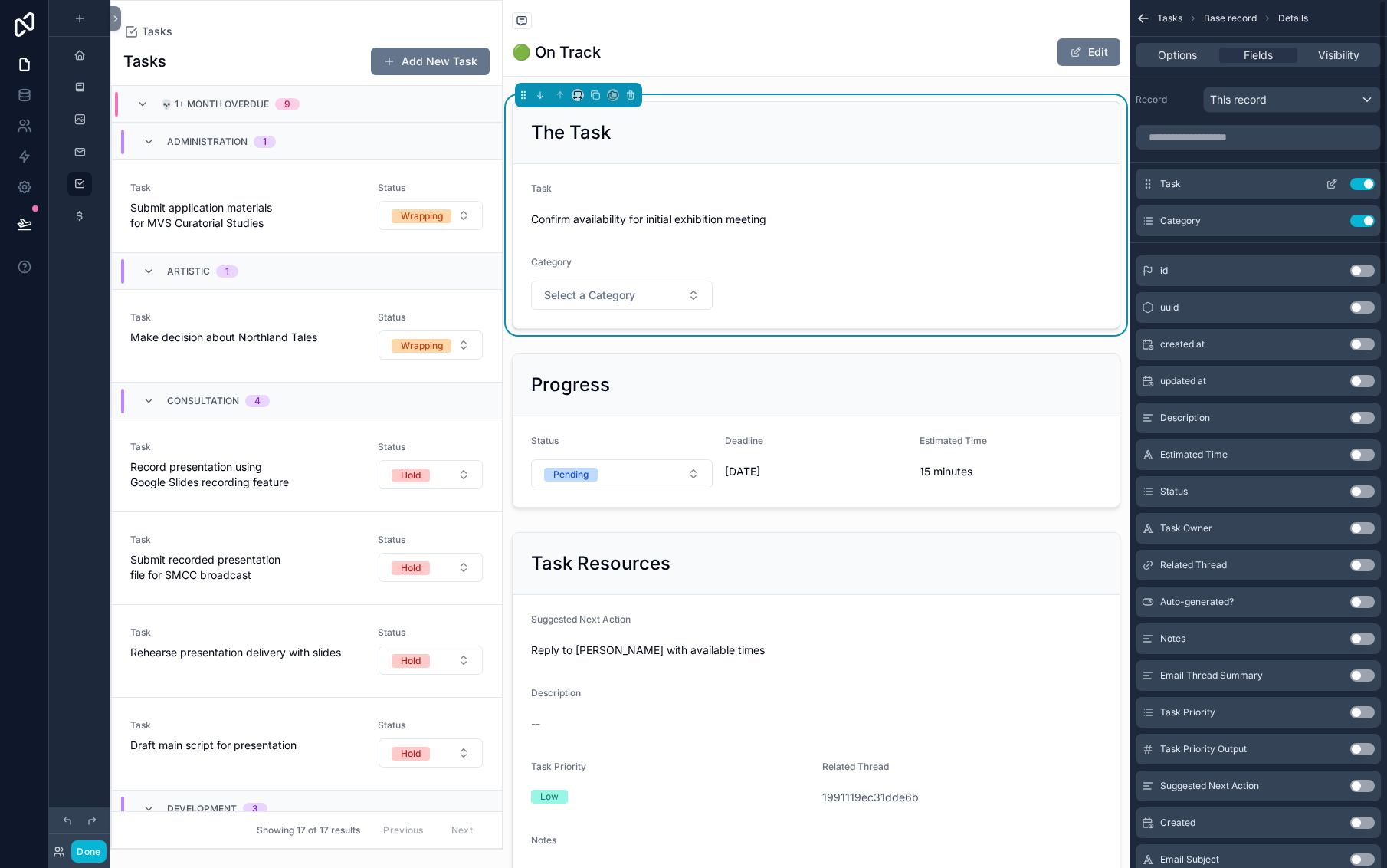
click at [1326, 190] on icon "scrollable content" at bounding box center [1332, 184] width 12 height 12
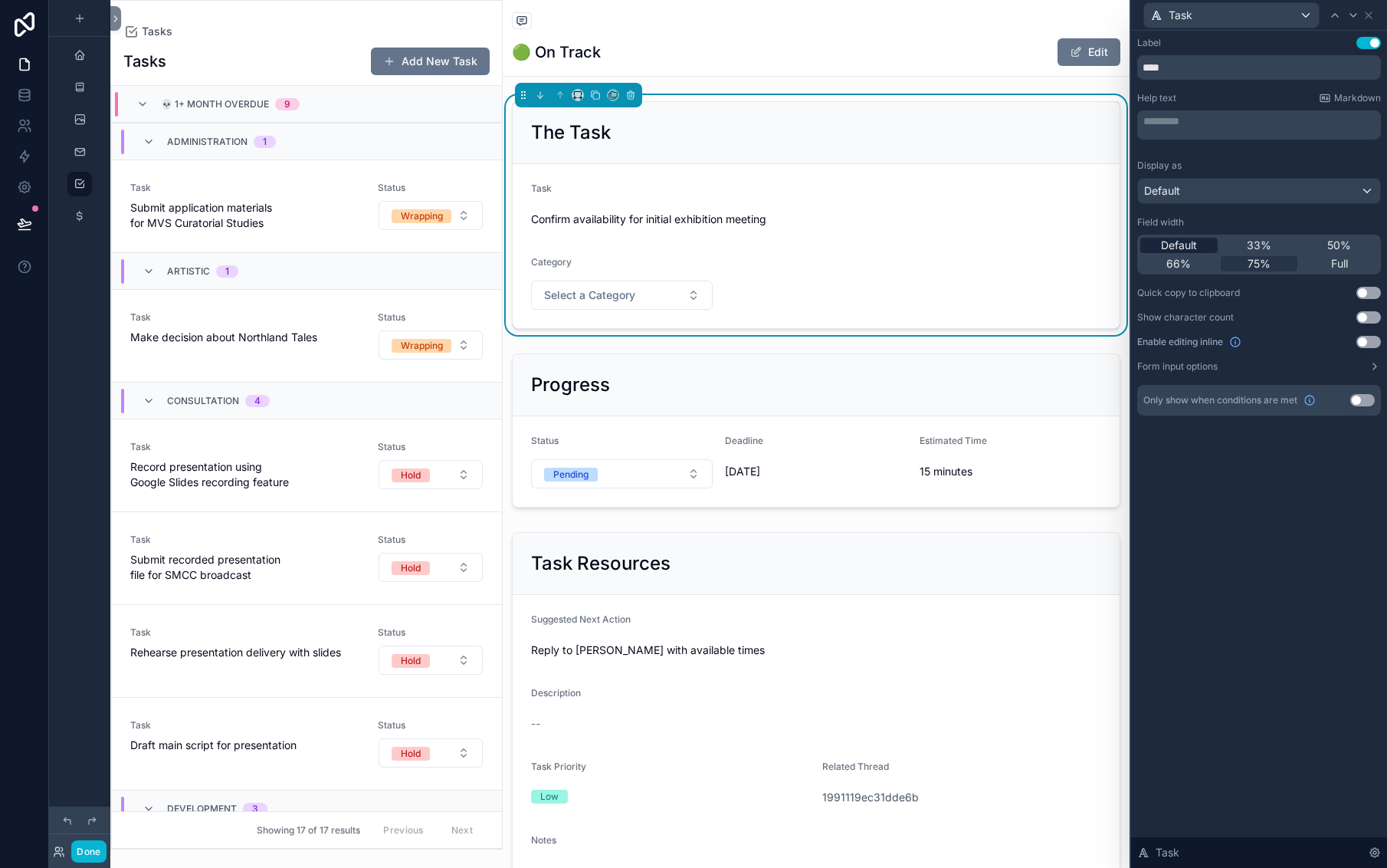
click at [1161, 253] on span "Default" at bounding box center [1179, 245] width 36 height 16
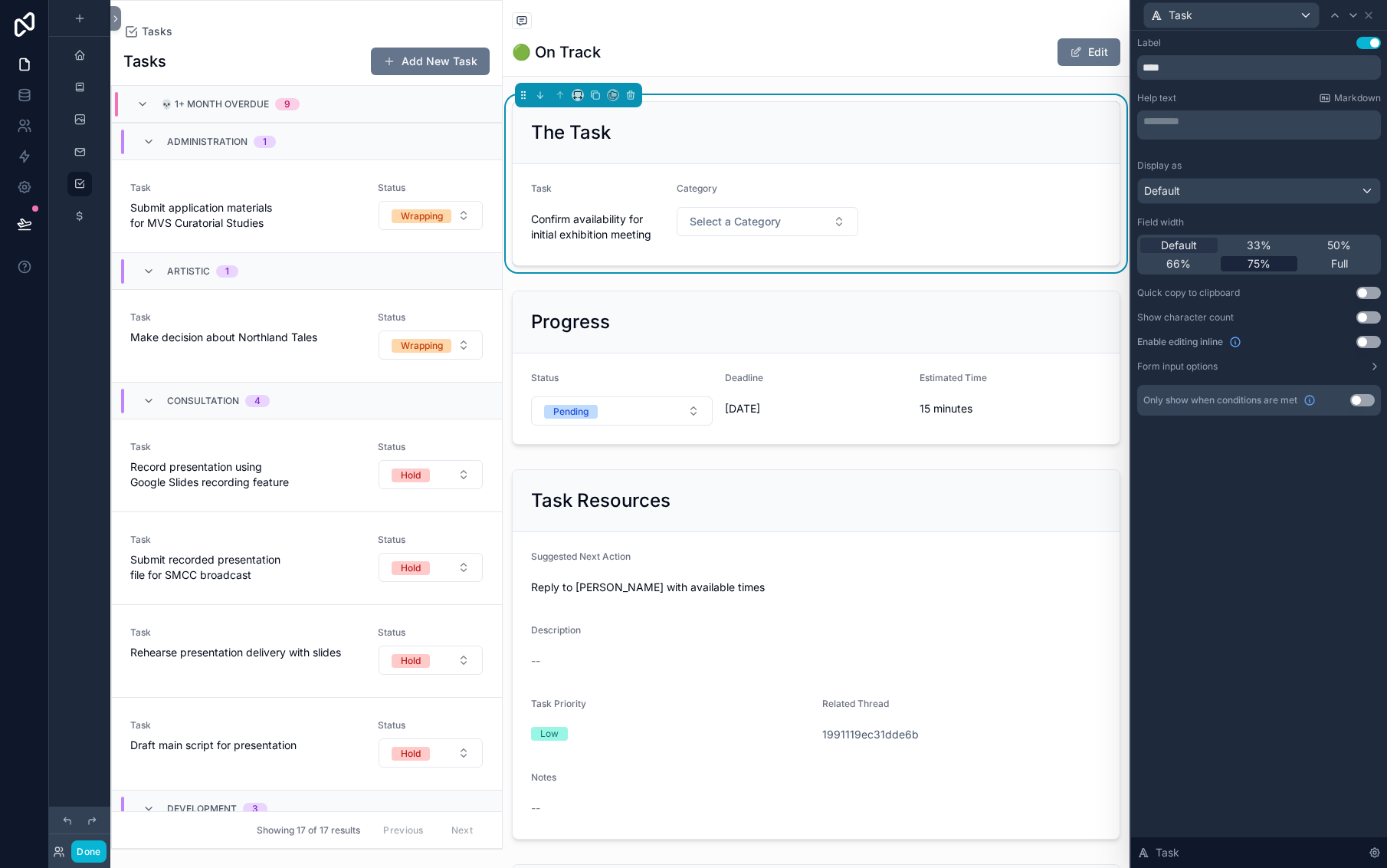
click at [1247, 271] on span "75%" at bounding box center [1259, 263] width 23 height 16
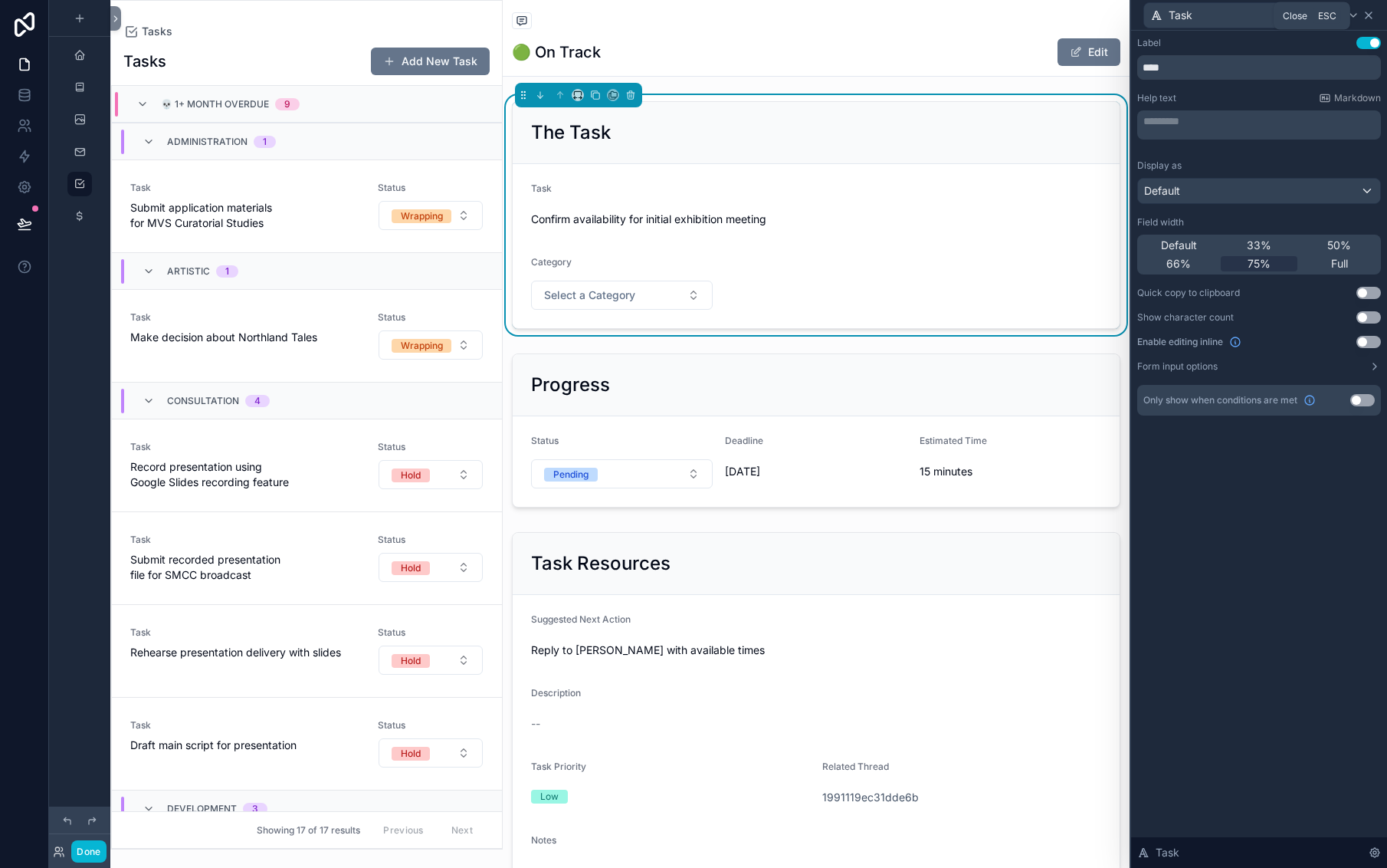
click at [1366, 18] on icon at bounding box center [1369, 15] width 6 height 6
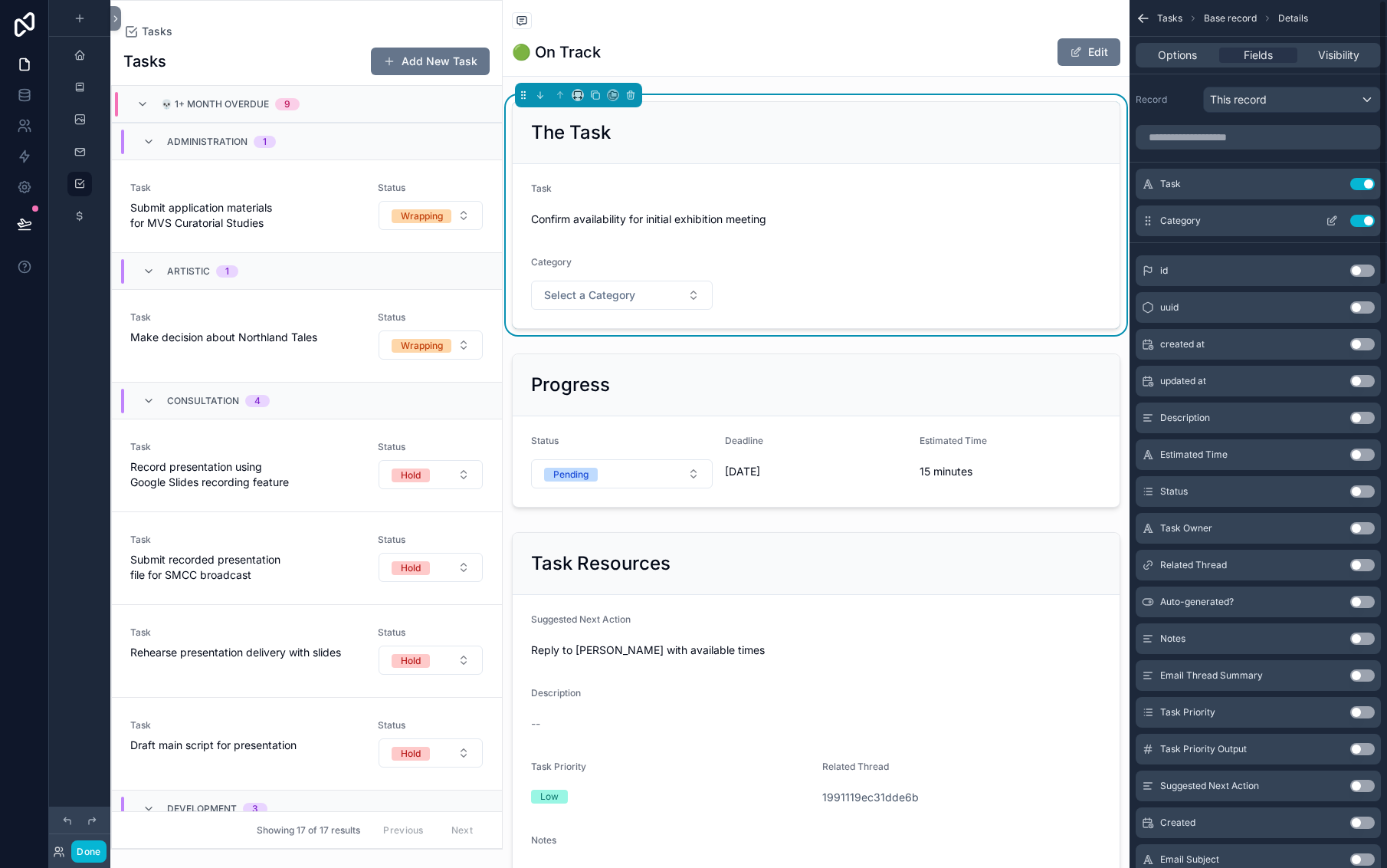
click at [1320, 227] on div "Use setting" at bounding box center [1347, 221] width 55 height 12
click at [1326, 227] on icon "scrollable content" at bounding box center [1332, 221] width 12 height 12
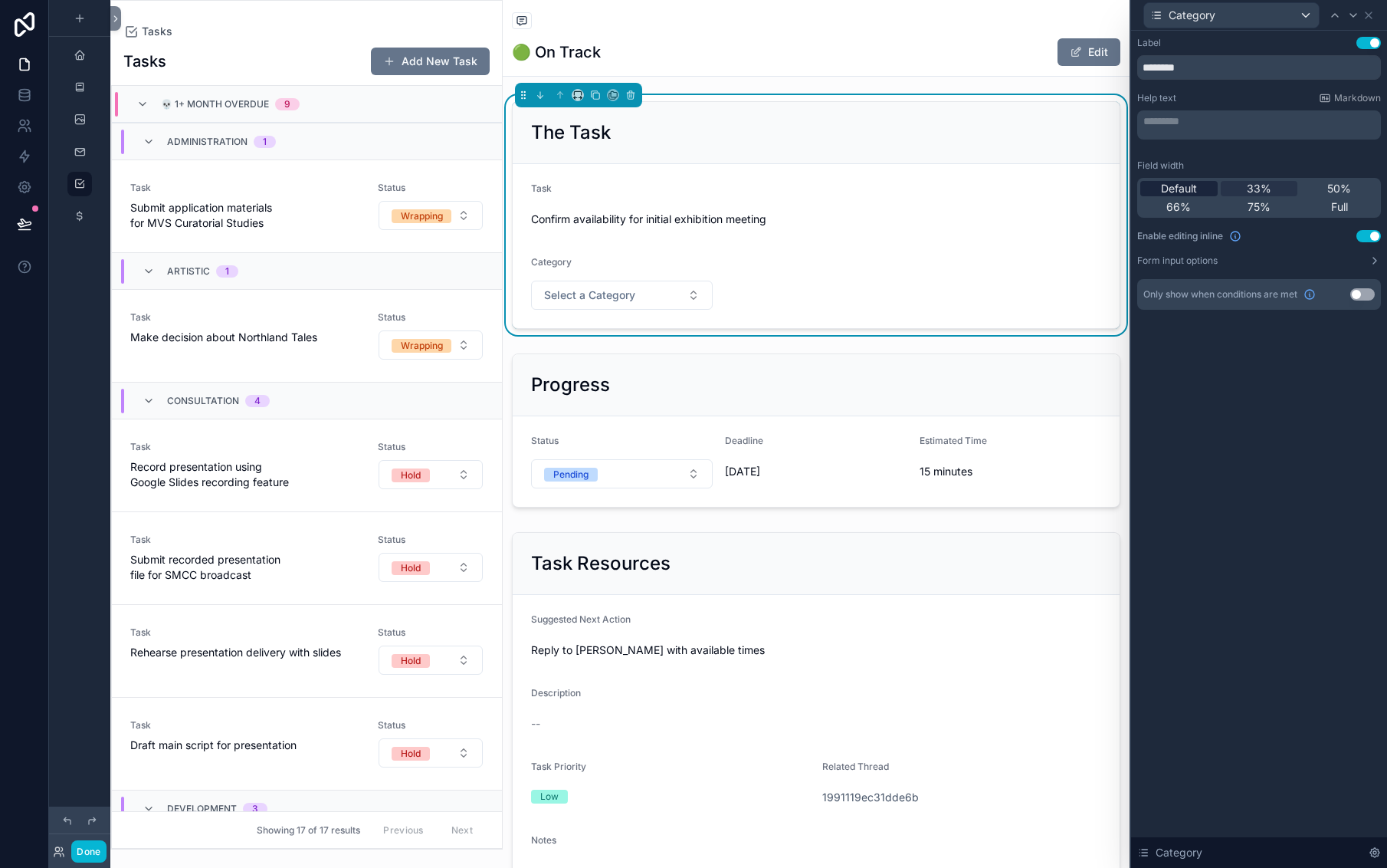
click at [1161, 196] on span "Default" at bounding box center [1179, 188] width 36 height 16
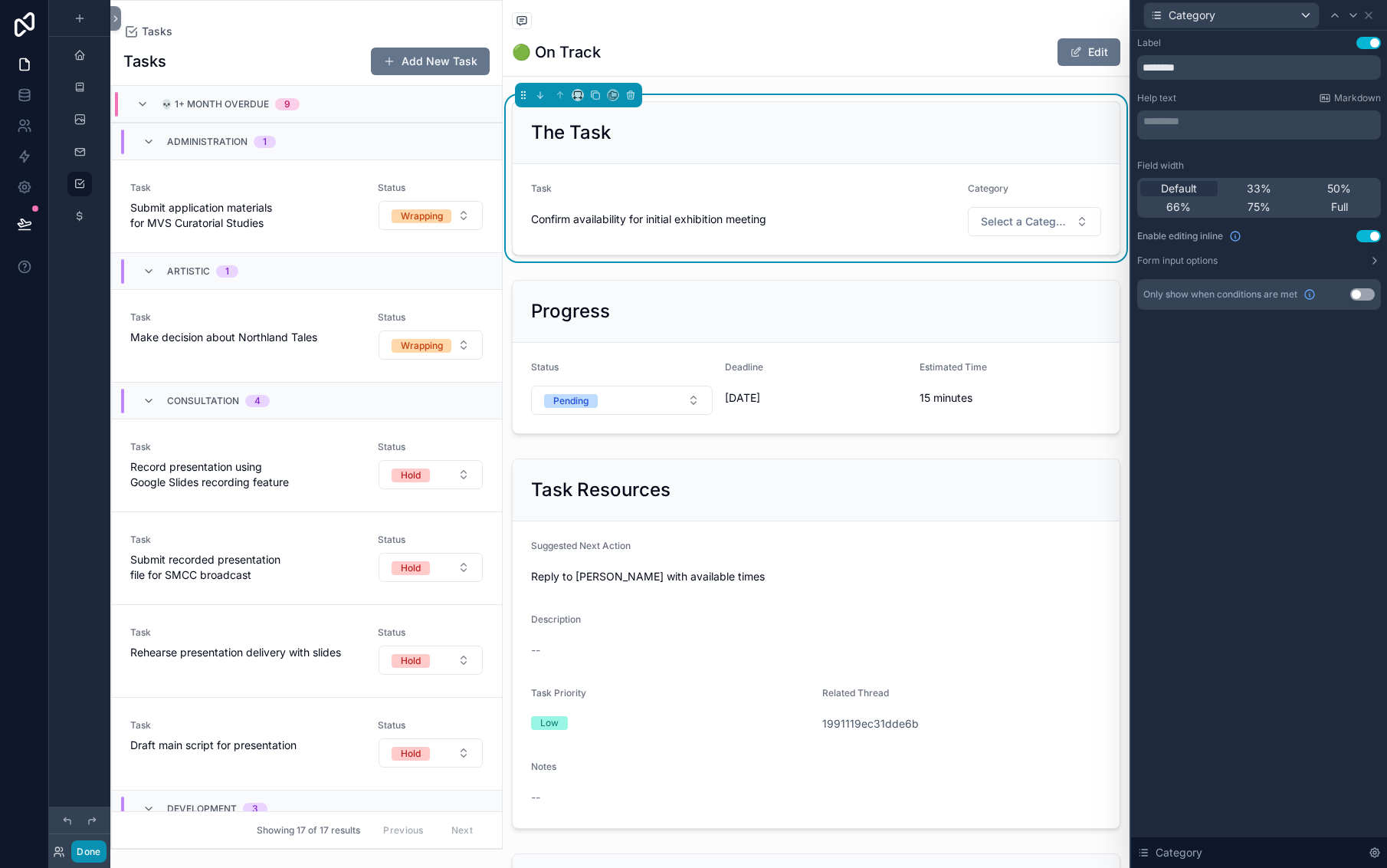
click at [106, 843] on button "Done" at bounding box center [89, 851] width 35 height 22
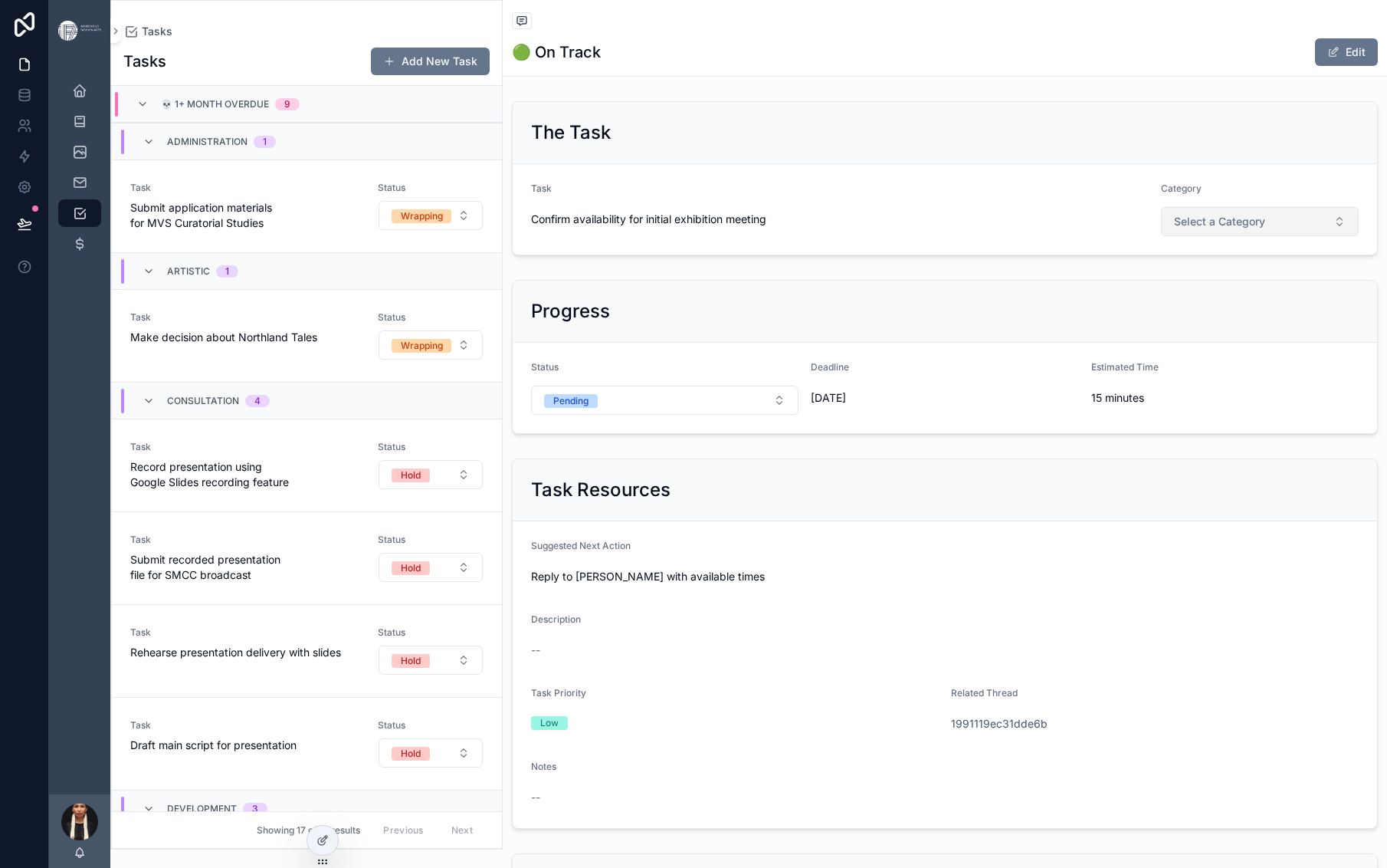
click at [1240, 229] on span "Select a Category" at bounding box center [1220, 222] width 92 height 16
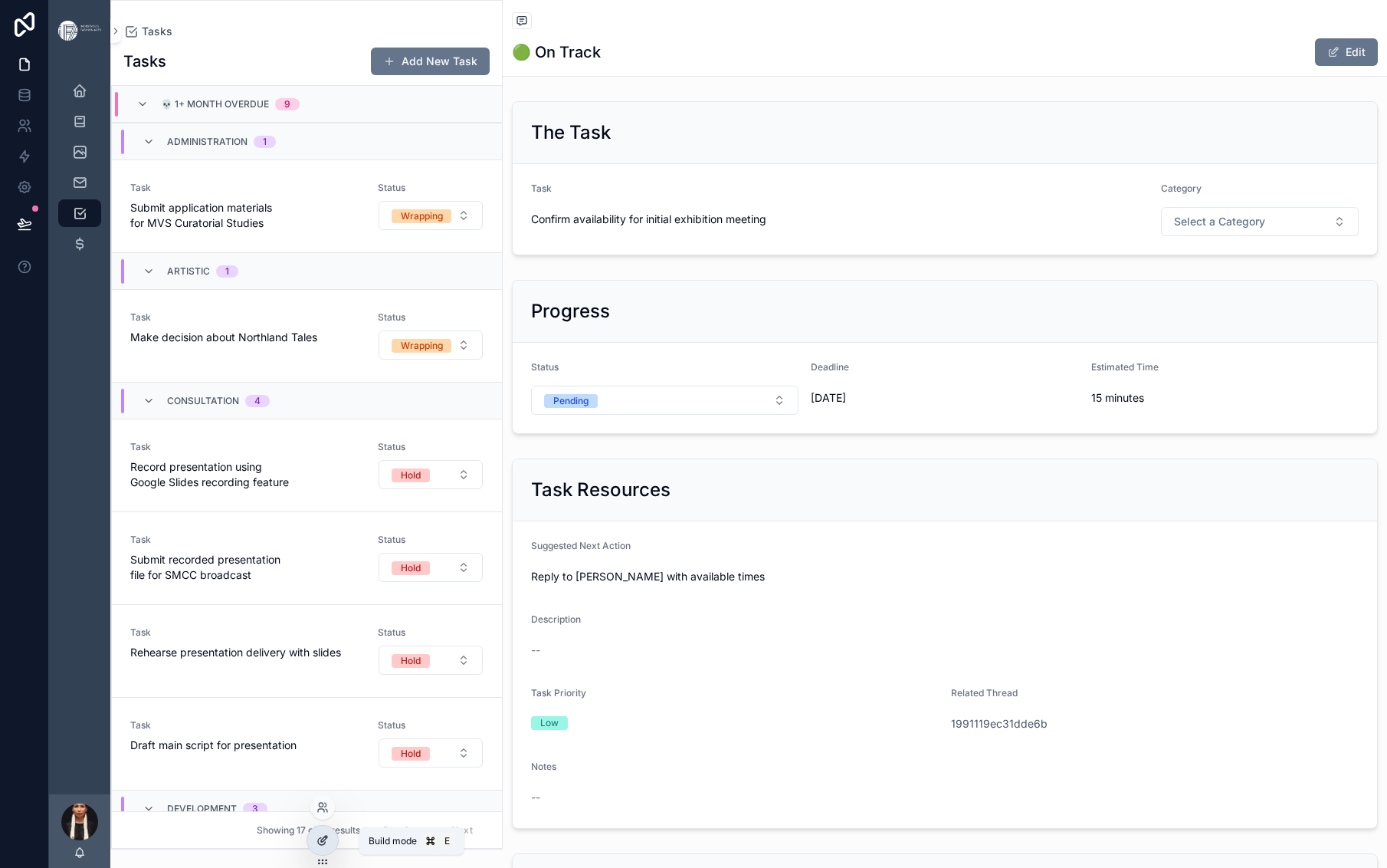
click at [325, 844] on icon at bounding box center [323, 840] width 12 height 12
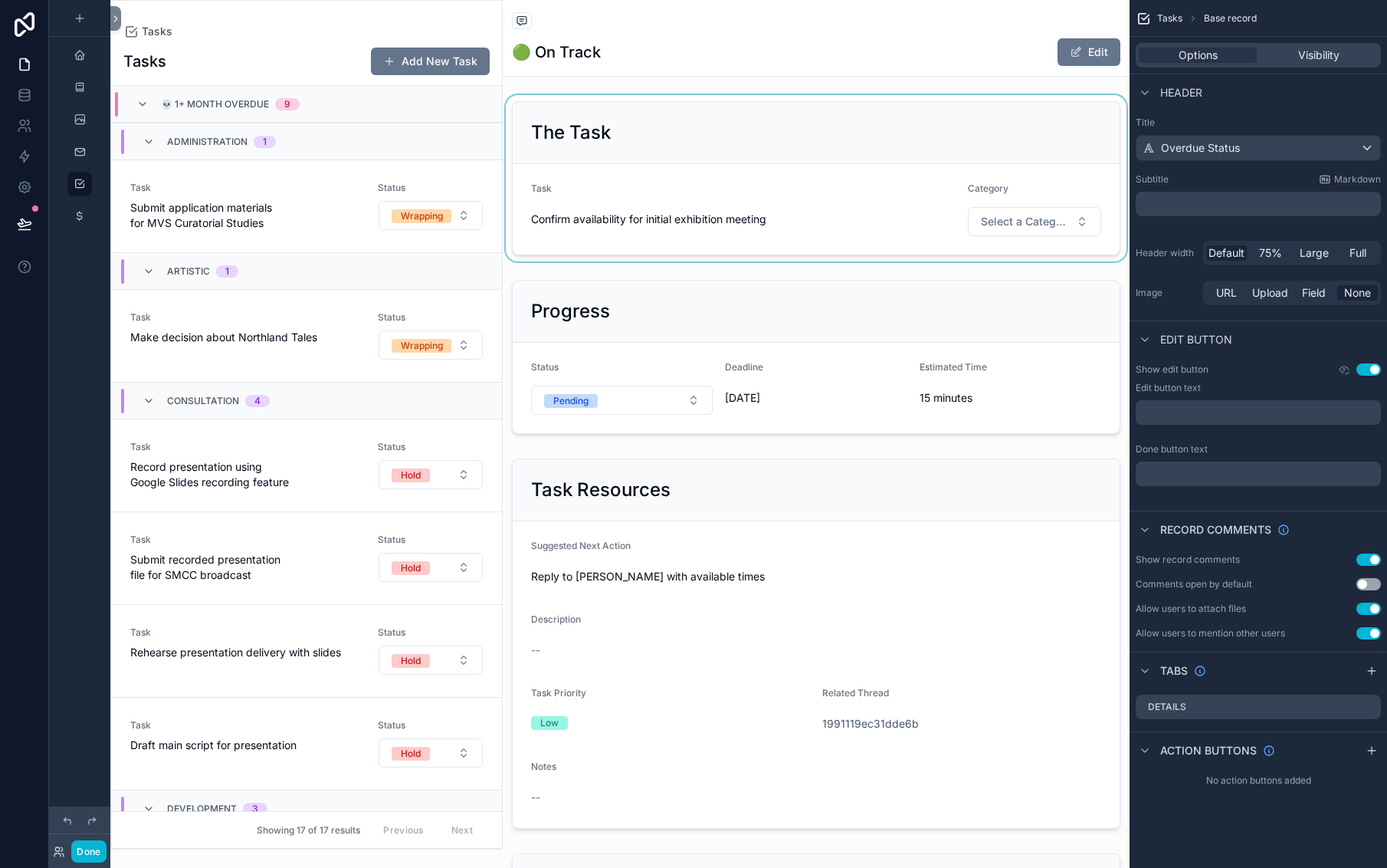
click at [605, 180] on div "scrollable content" at bounding box center [816, 178] width 627 height 167
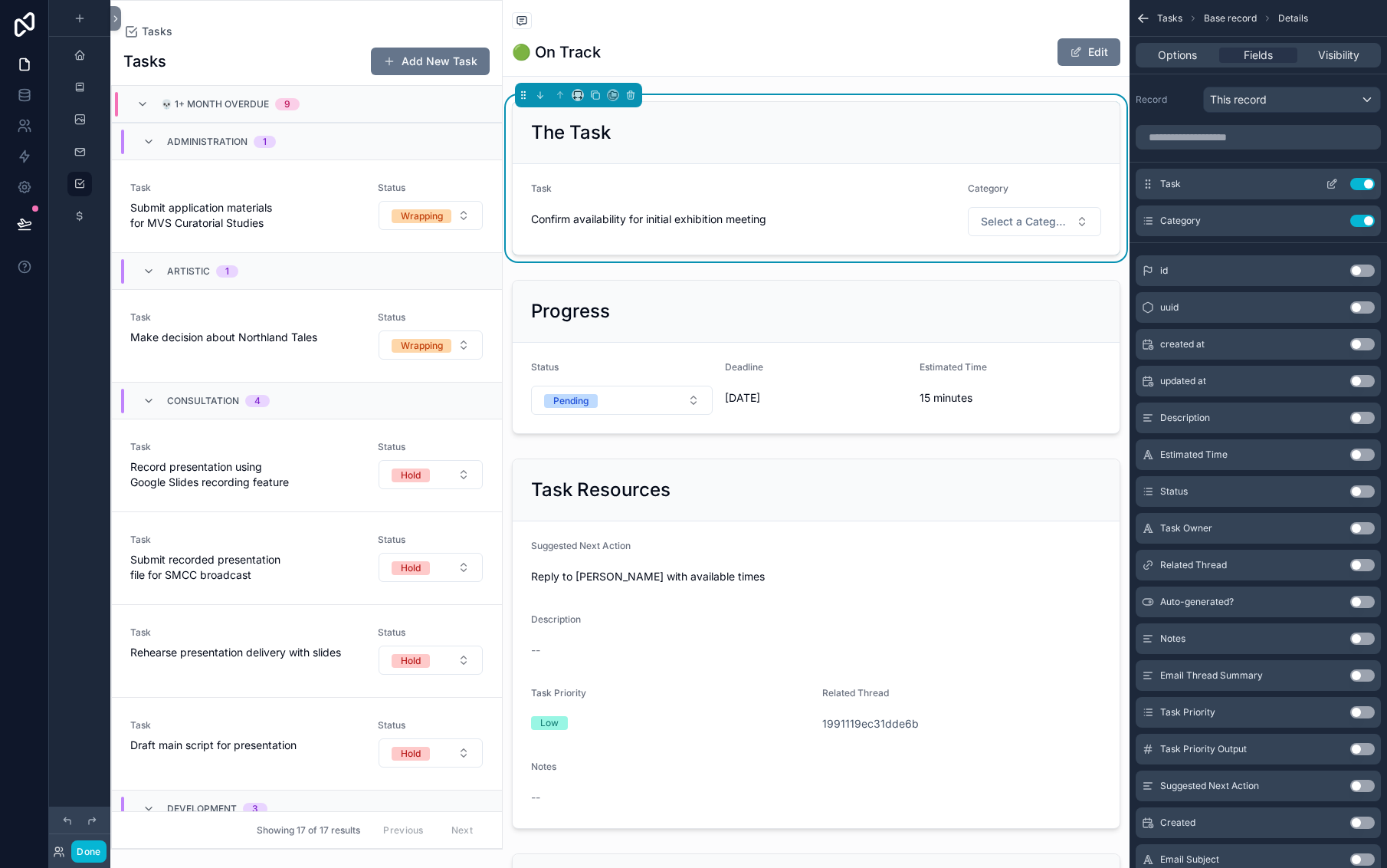
click at [1330, 186] on icon "scrollable content" at bounding box center [1333, 182] width 6 height 6
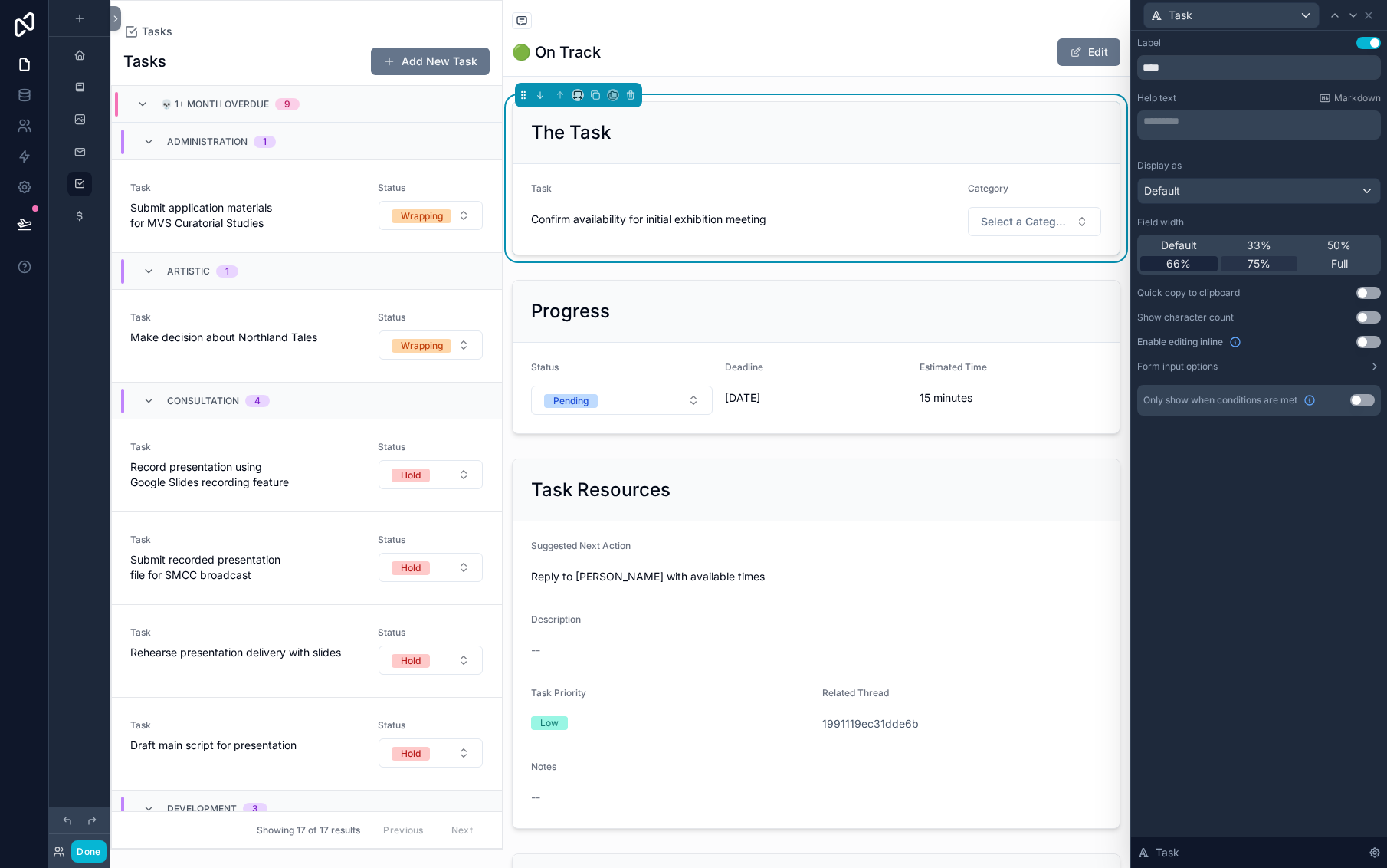
click at [1166, 271] on span "66%" at bounding box center [1179, 263] width 24 height 16
click at [1363, 20] on icon at bounding box center [1369, 16] width 12 height 12
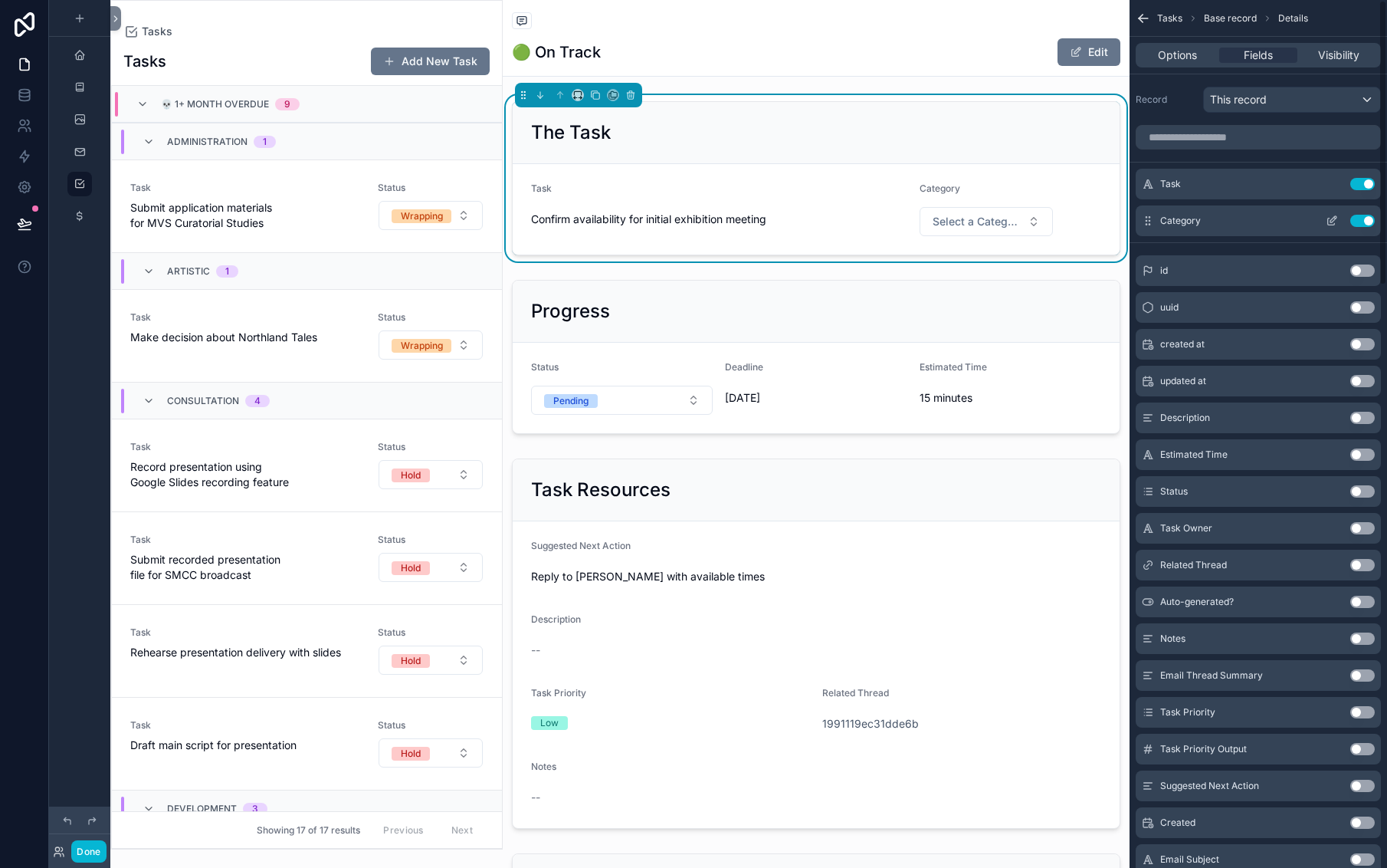
click at [1326, 227] on icon "scrollable content" at bounding box center [1332, 221] width 12 height 12
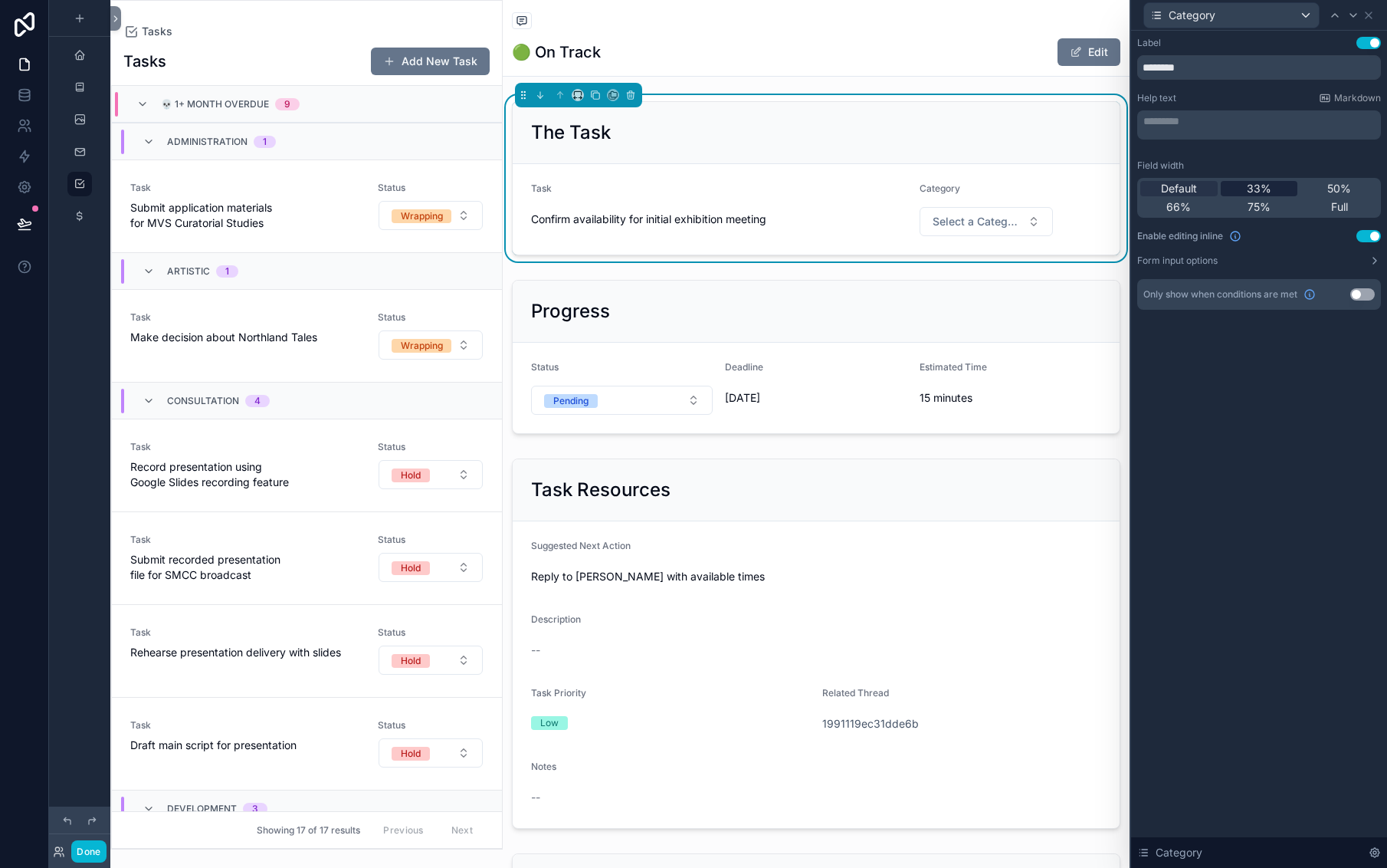
click at [1247, 196] on span "33%" at bounding box center [1260, 188] width 24 height 16
click at [1366, 18] on icon at bounding box center [1369, 15] width 6 height 6
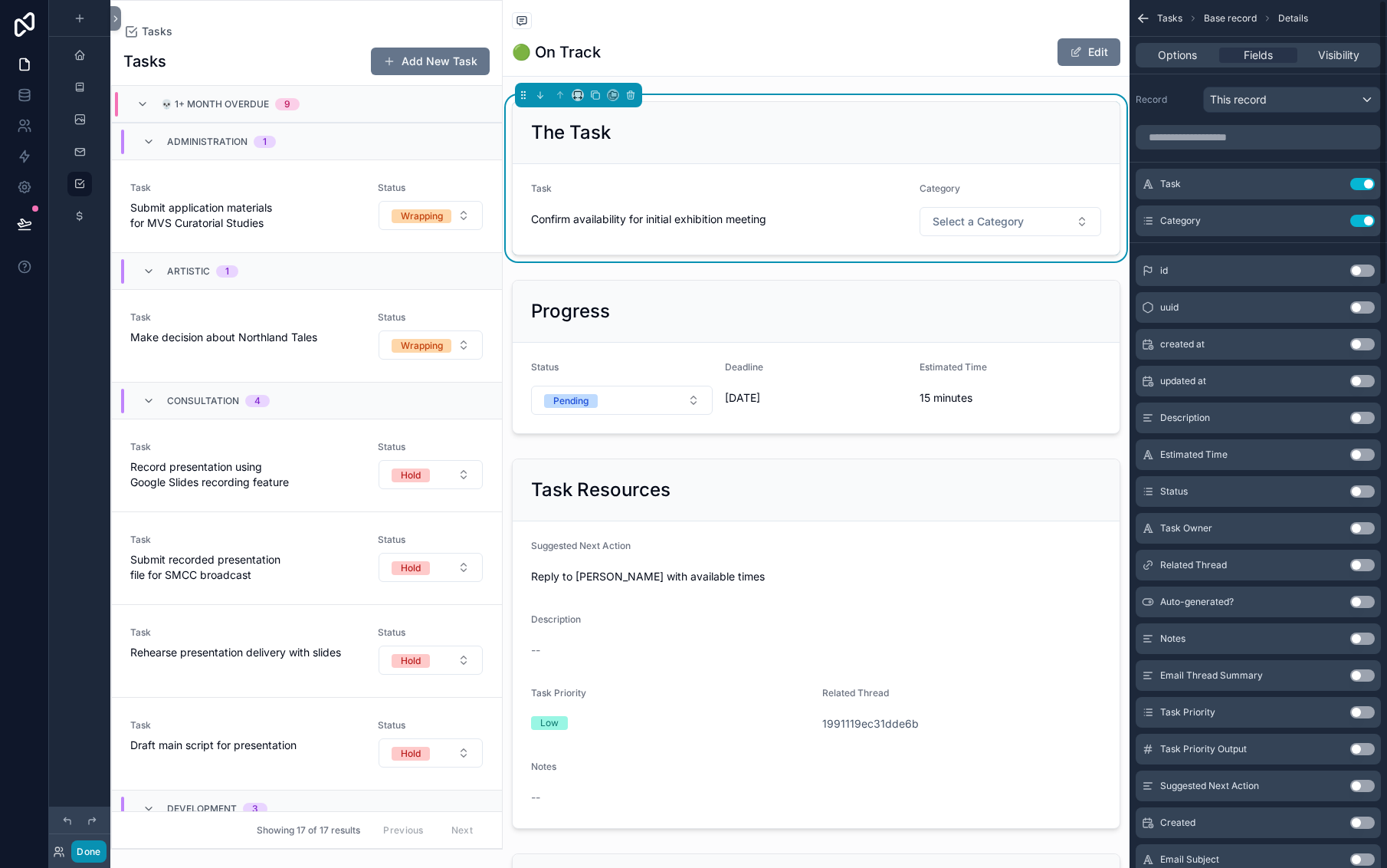
click at [106, 844] on button "Done" at bounding box center [89, 851] width 35 height 22
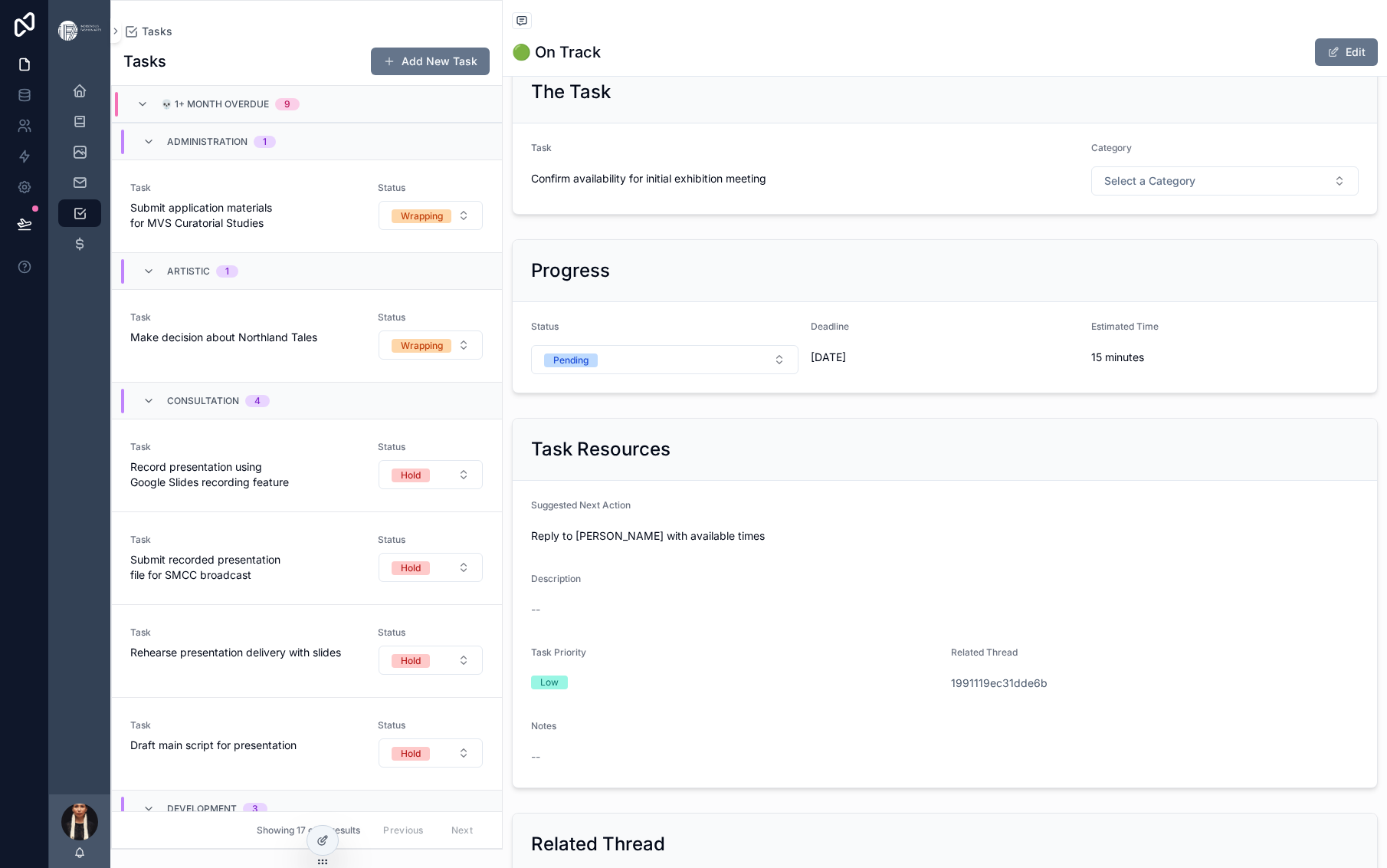
scroll to position [44, 0]
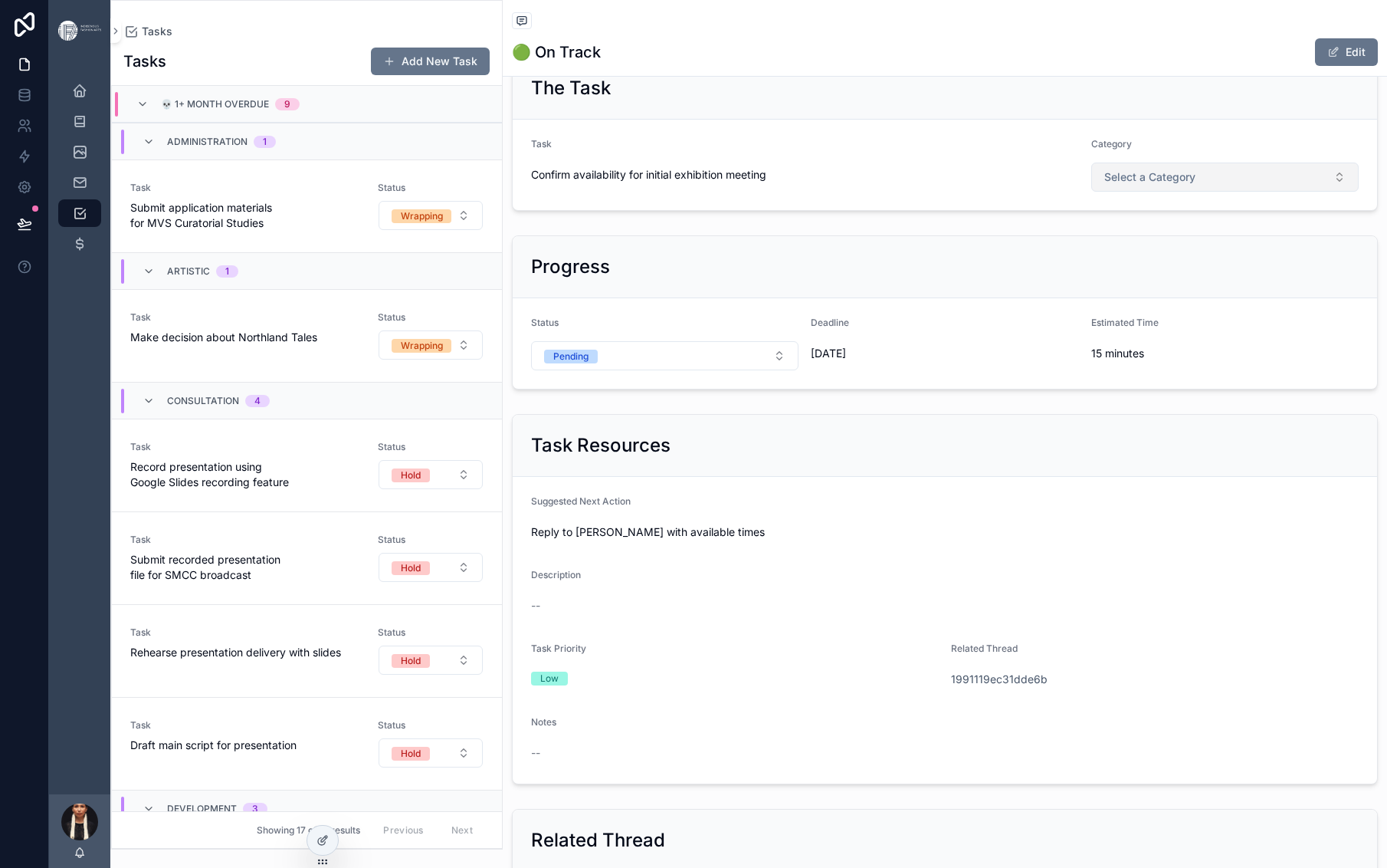
click at [1196, 185] on span "Select a Category" at bounding box center [1150, 177] width 92 height 16
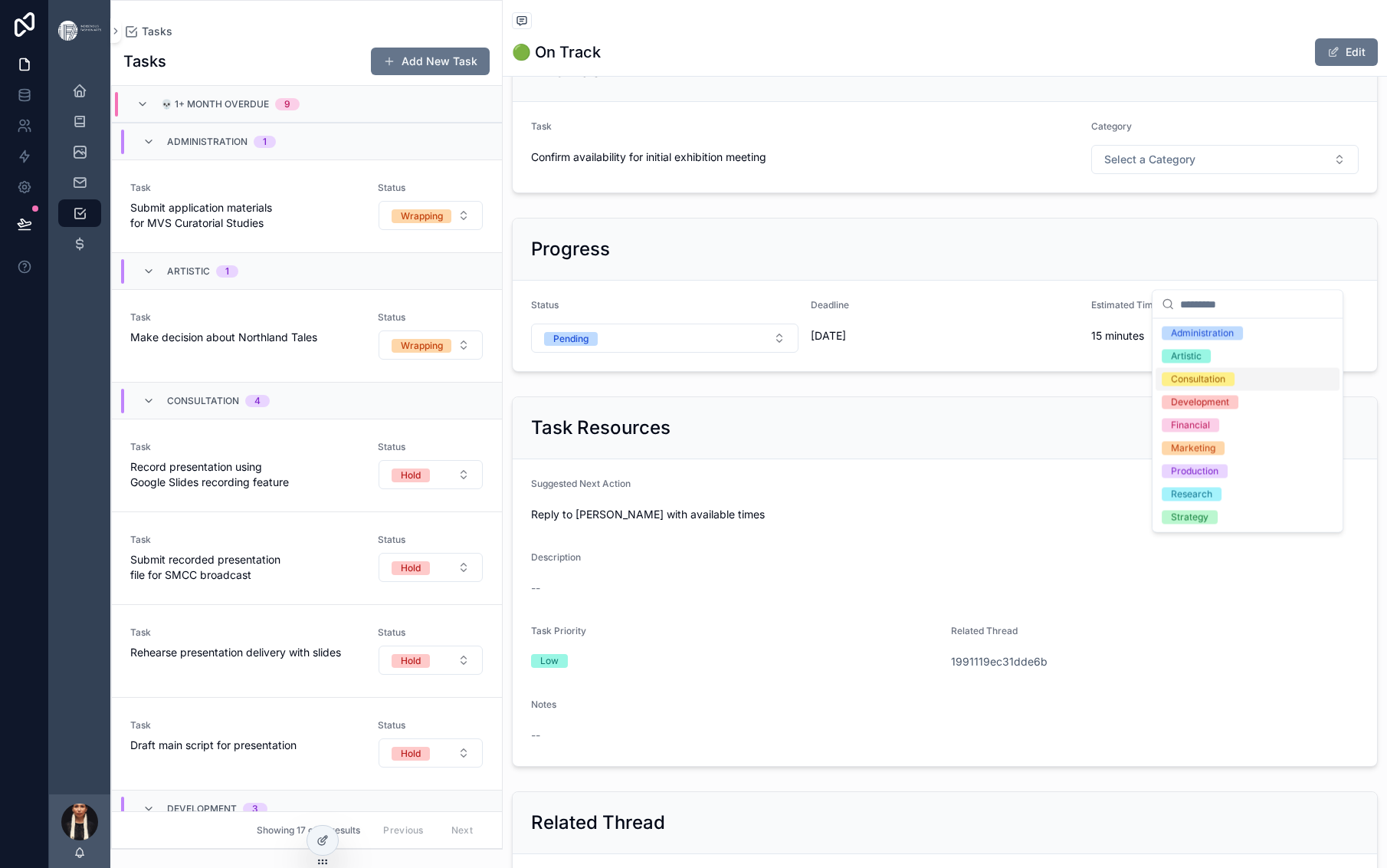
scroll to position [0, 0]
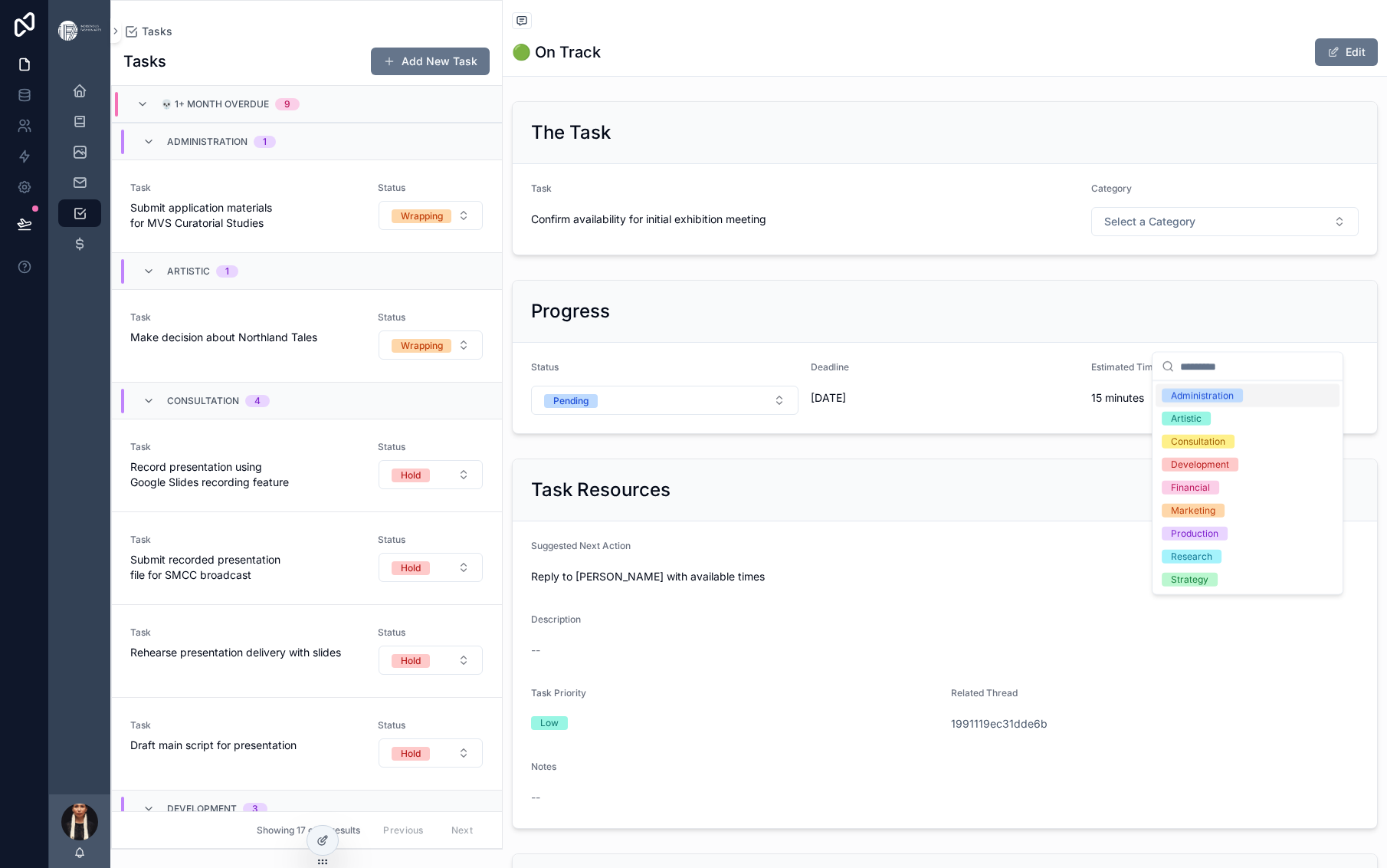
click at [1234, 402] on div "Administration" at bounding box center [1203, 395] width 63 height 14
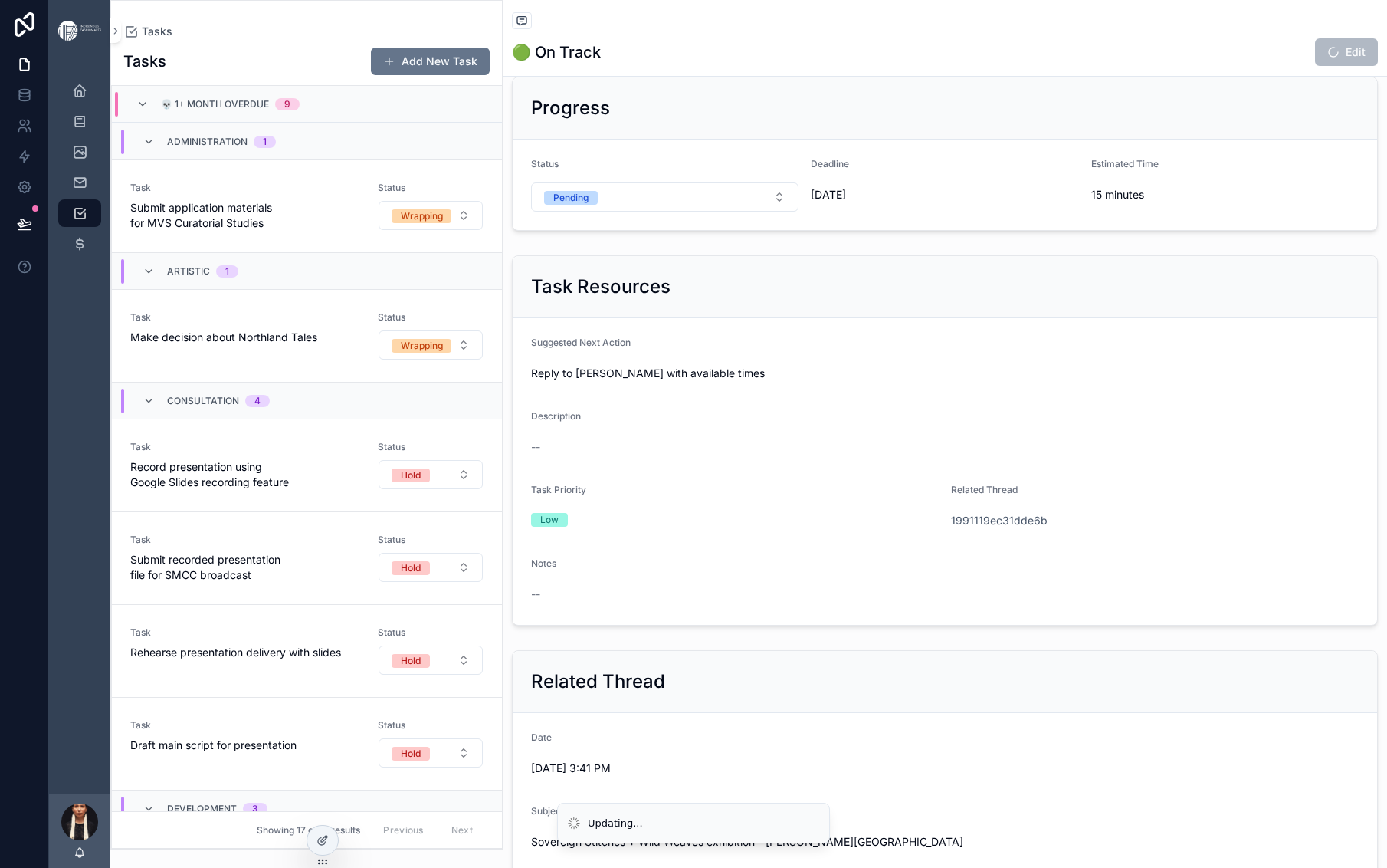
scroll to position [190, 0]
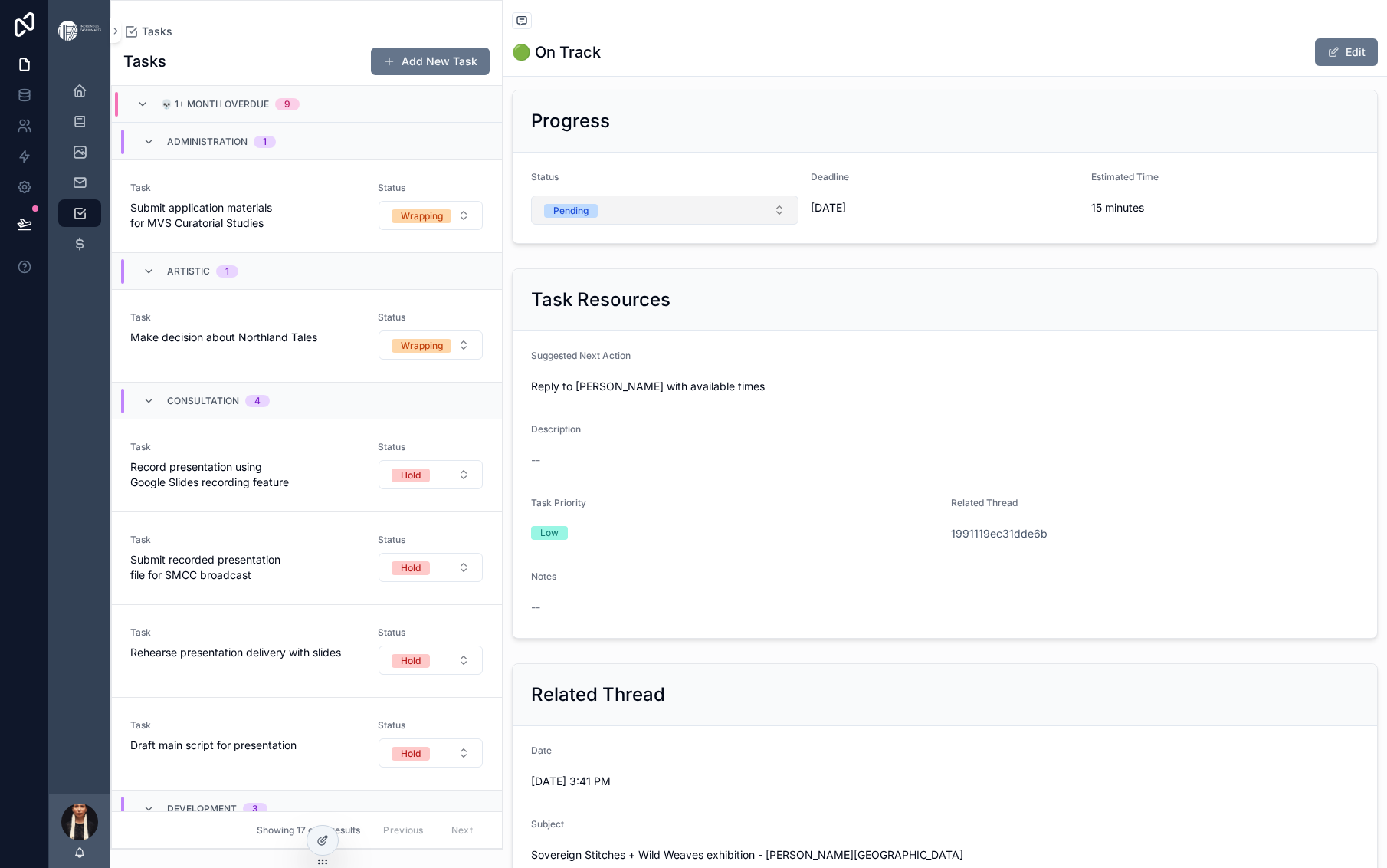
click at [589, 218] on div "Pending" at bounding box center [571, 211] width 35 height 14
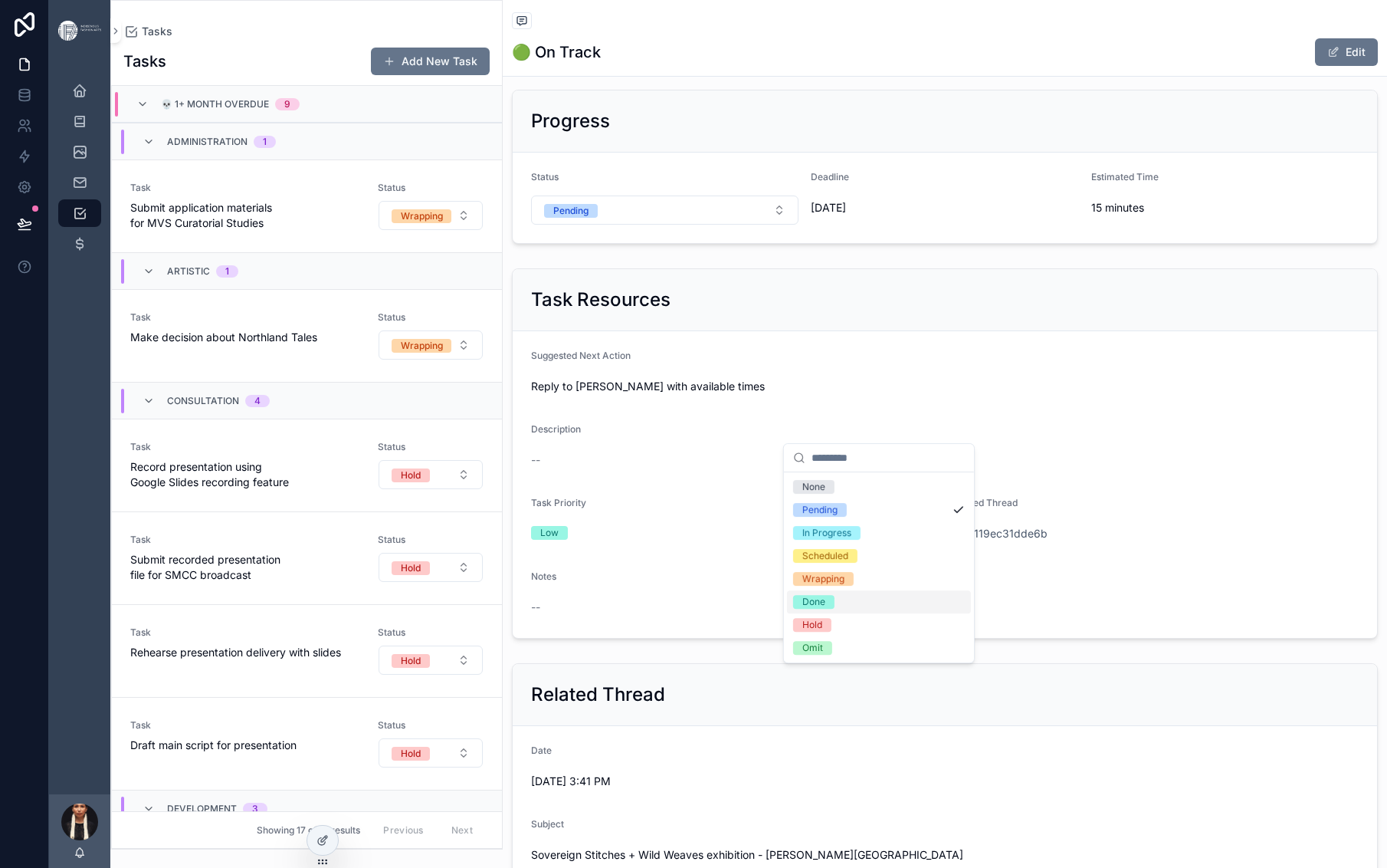
click at [825, 609] on div "Done" at bounding box center [814, 602] width 23 height 14
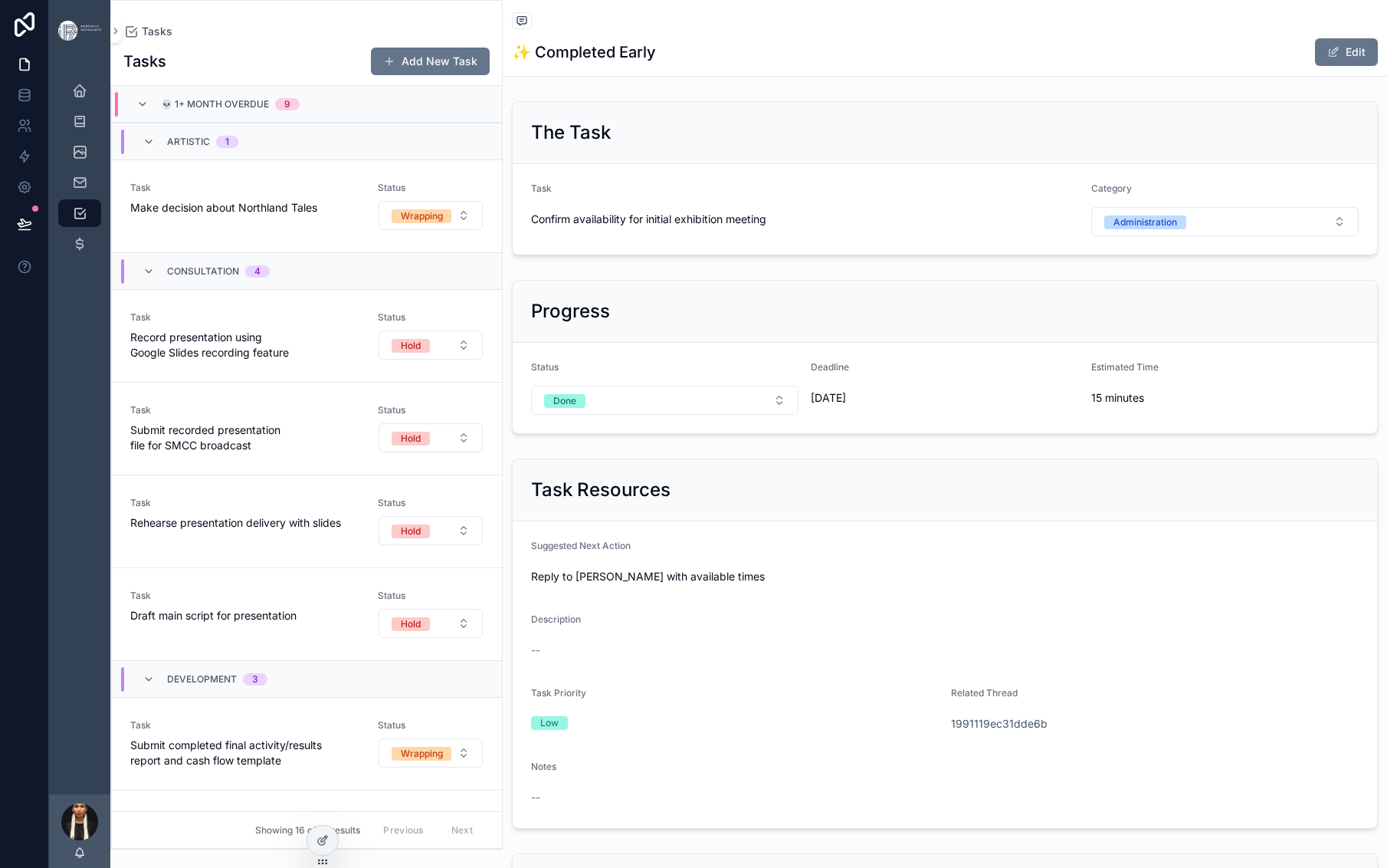
scroll to position [0, 0]
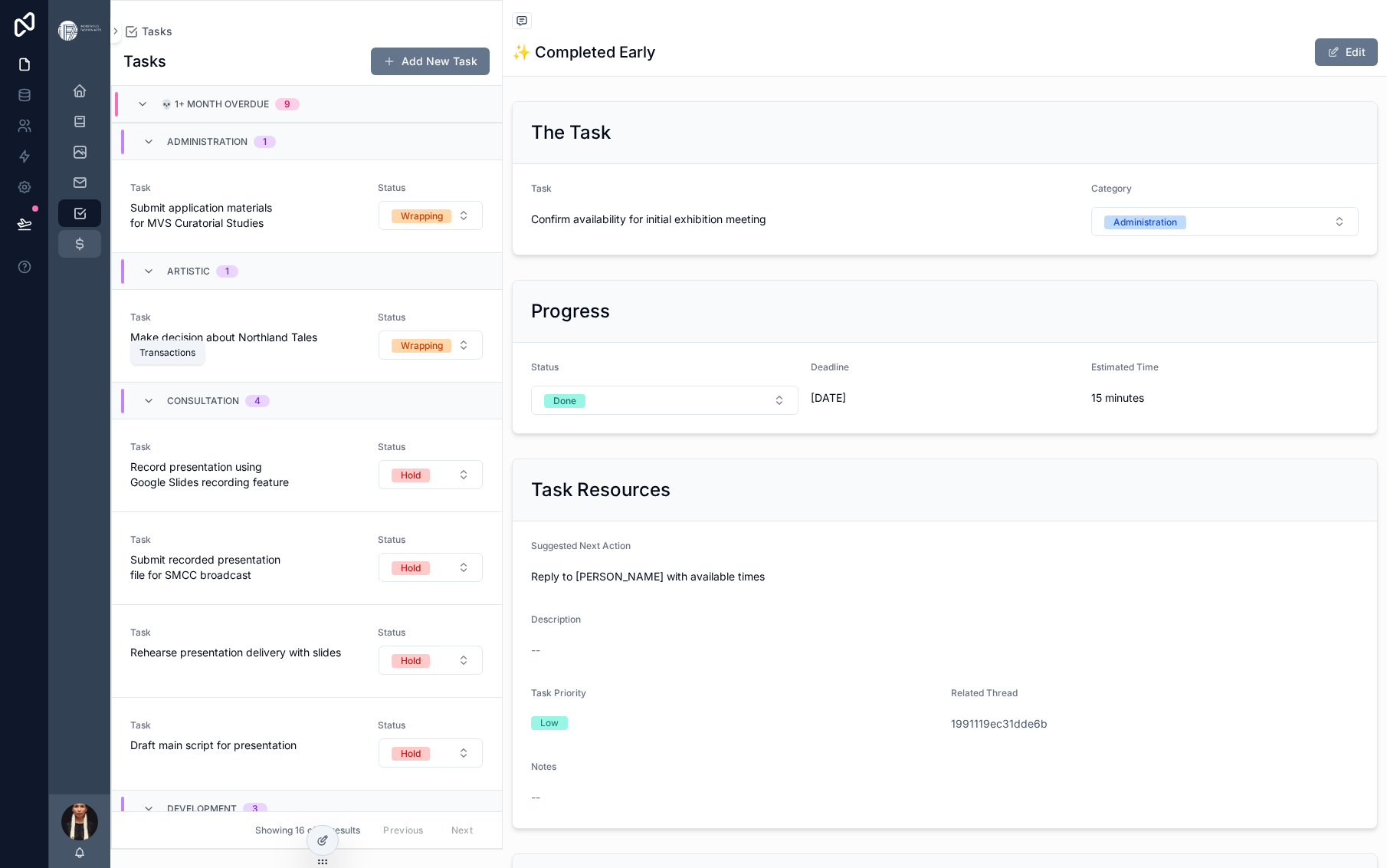
click at [87, 251] on icon "scrollable content" at bounding box center [80, 244] width 16 height 16
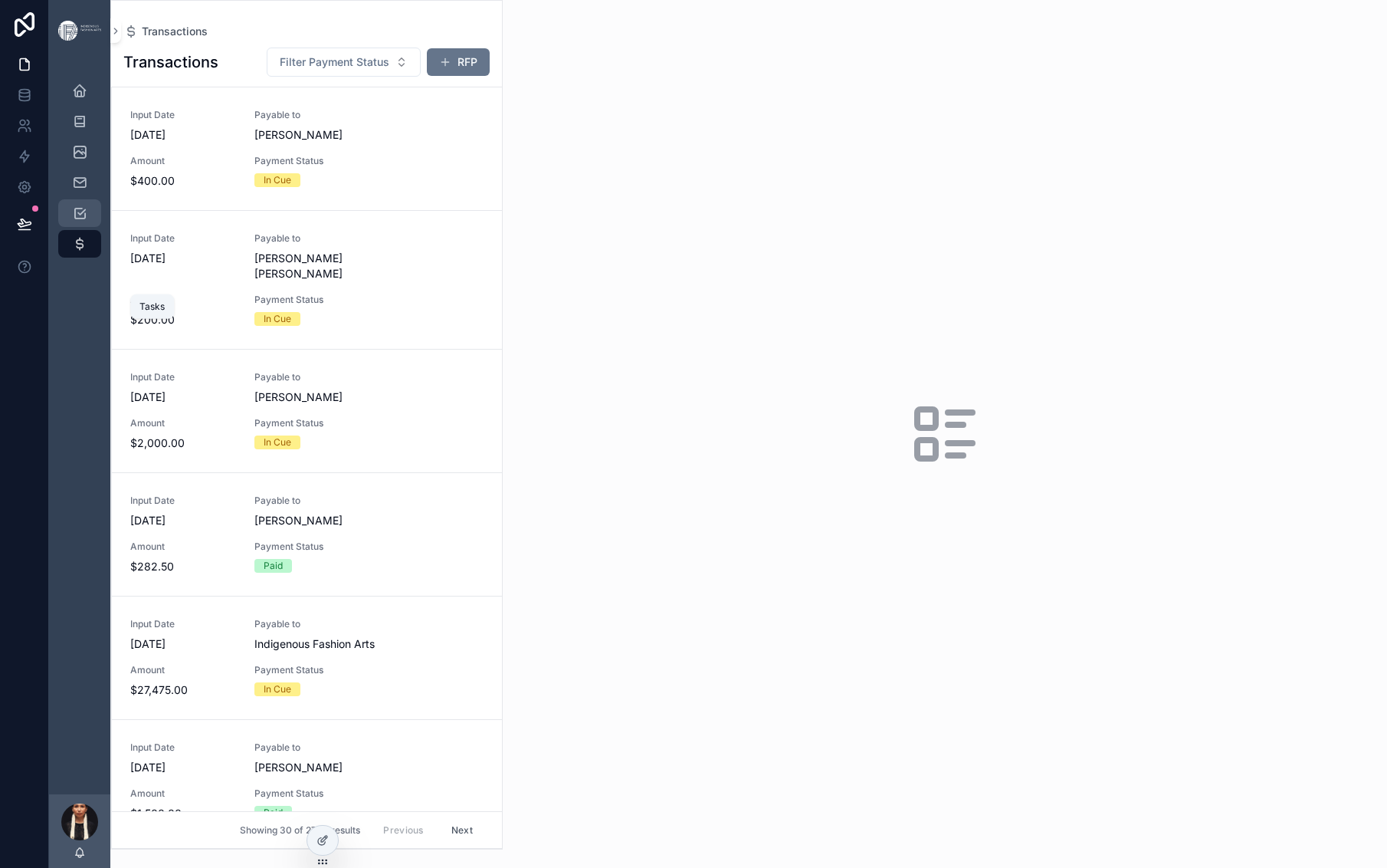
click at [92, 225] on div "Tasks" at bounding box center [79, 213] width 24 height 24
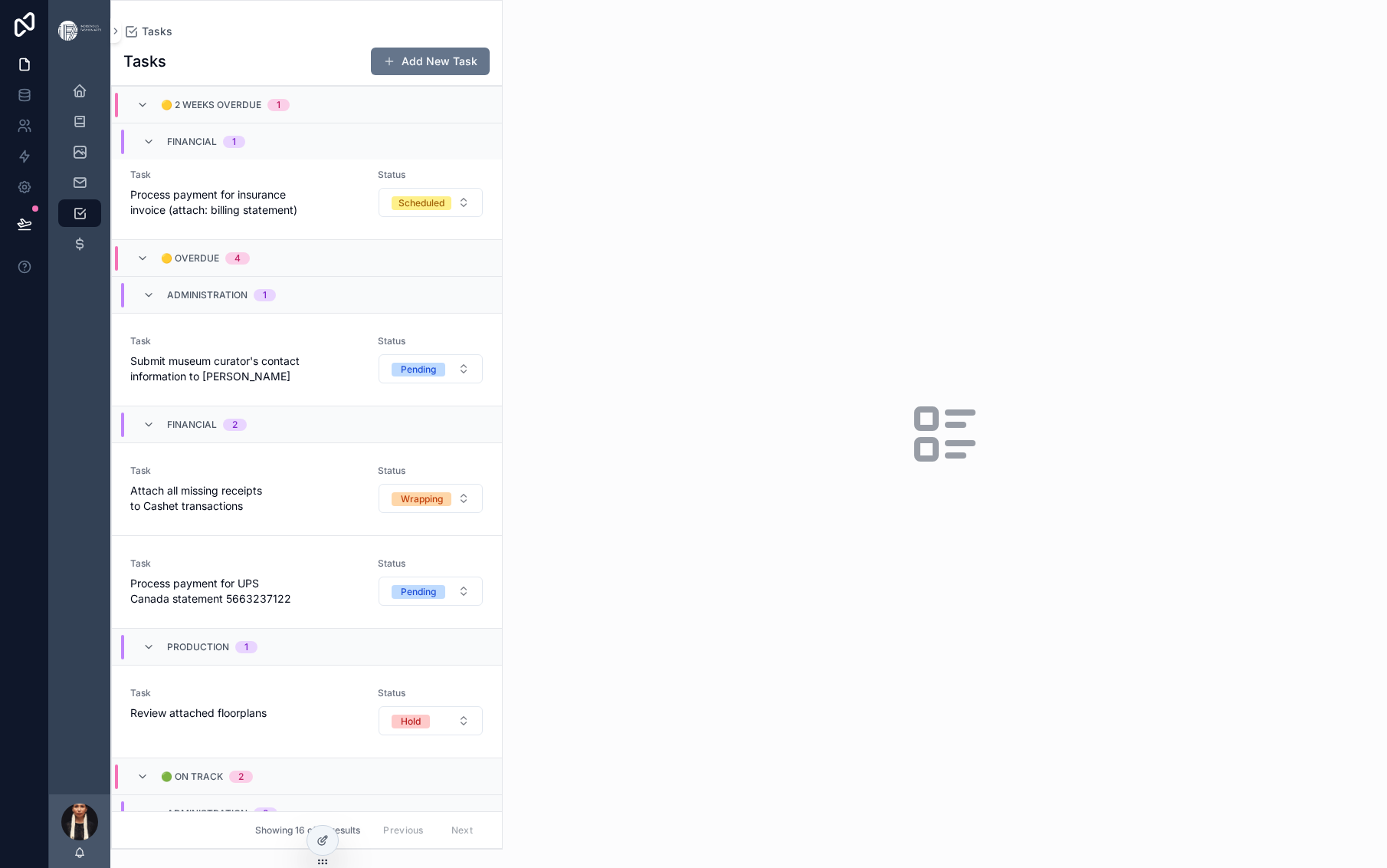
scroll to position [602, 0]
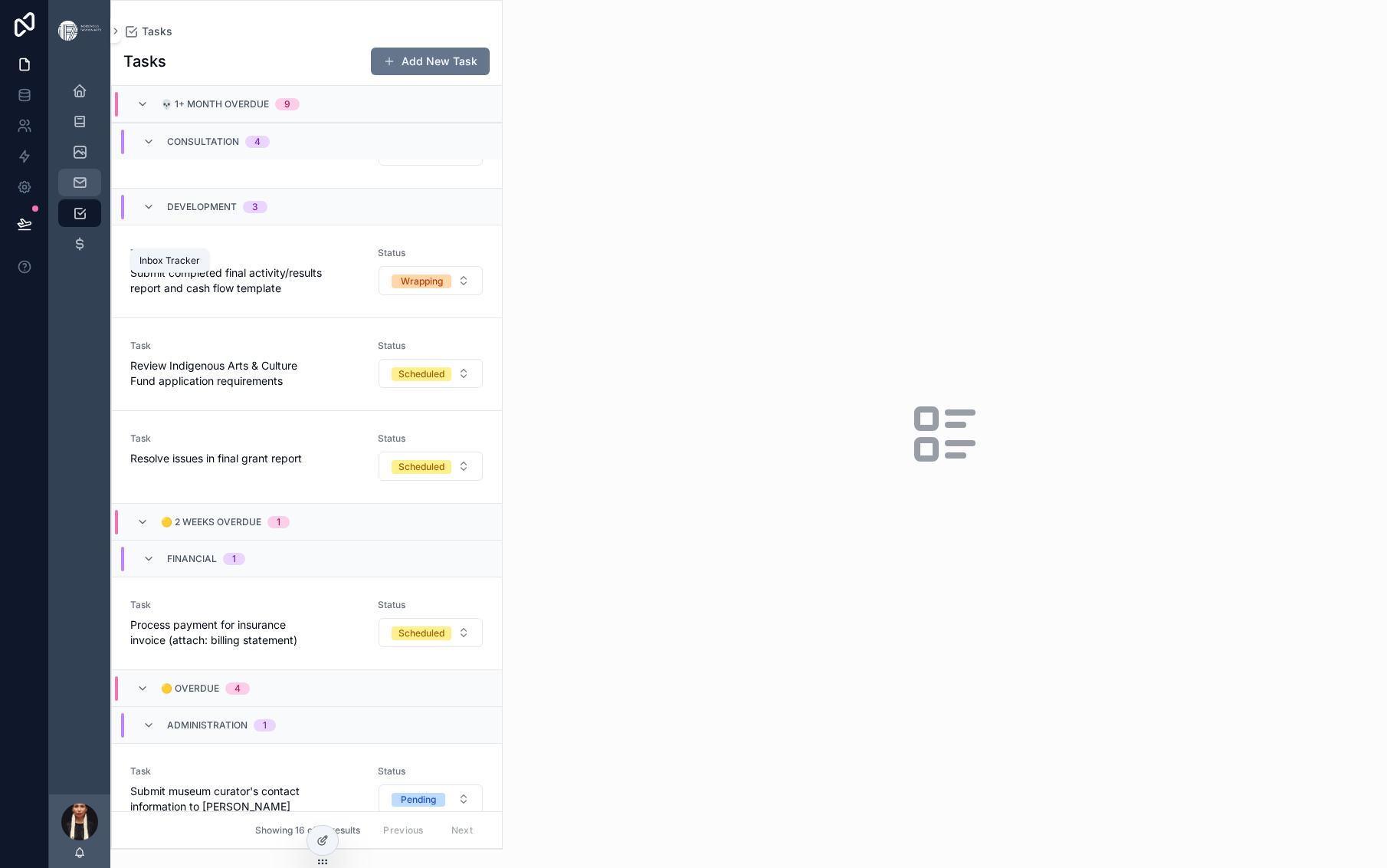
click at [87, 190] on icon "scrollable content" at bounding box center [80, 182] width 16 height 16
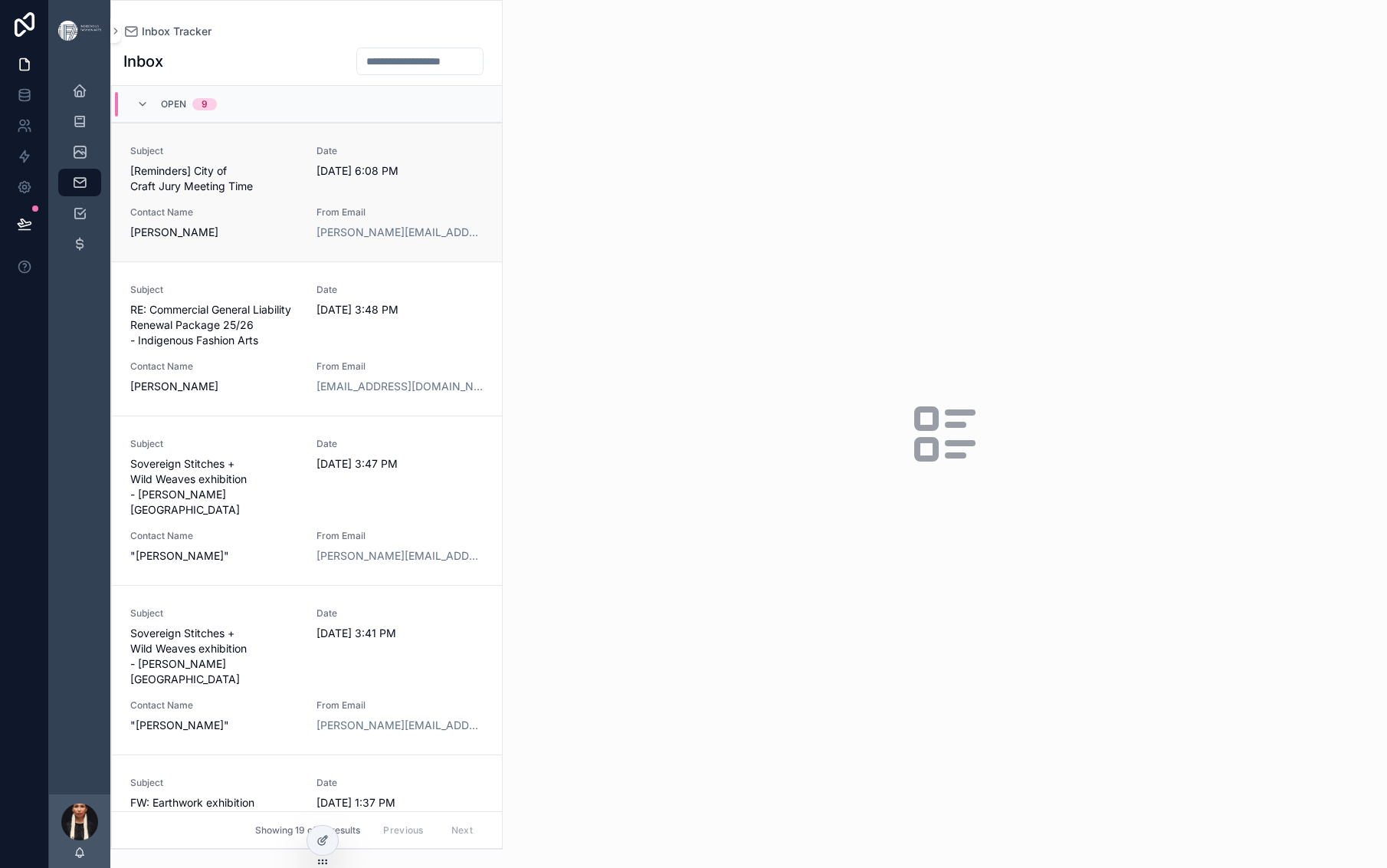
click at [298, 194] on span "[Reminders] City of Craft Jury Meeting Time" at bounding box center [214, 178] width 167 height 31
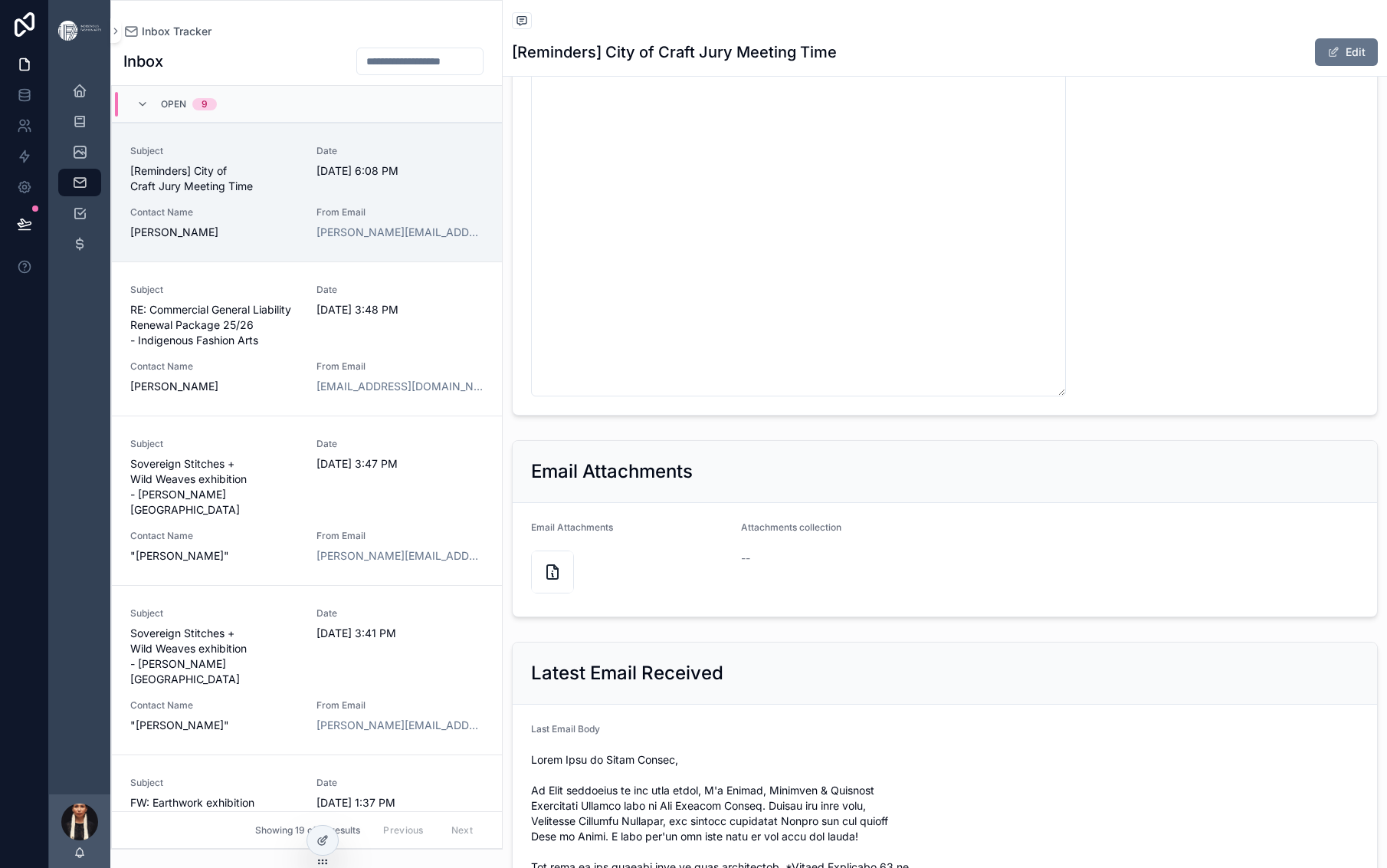
scroll to position [1021, 0]
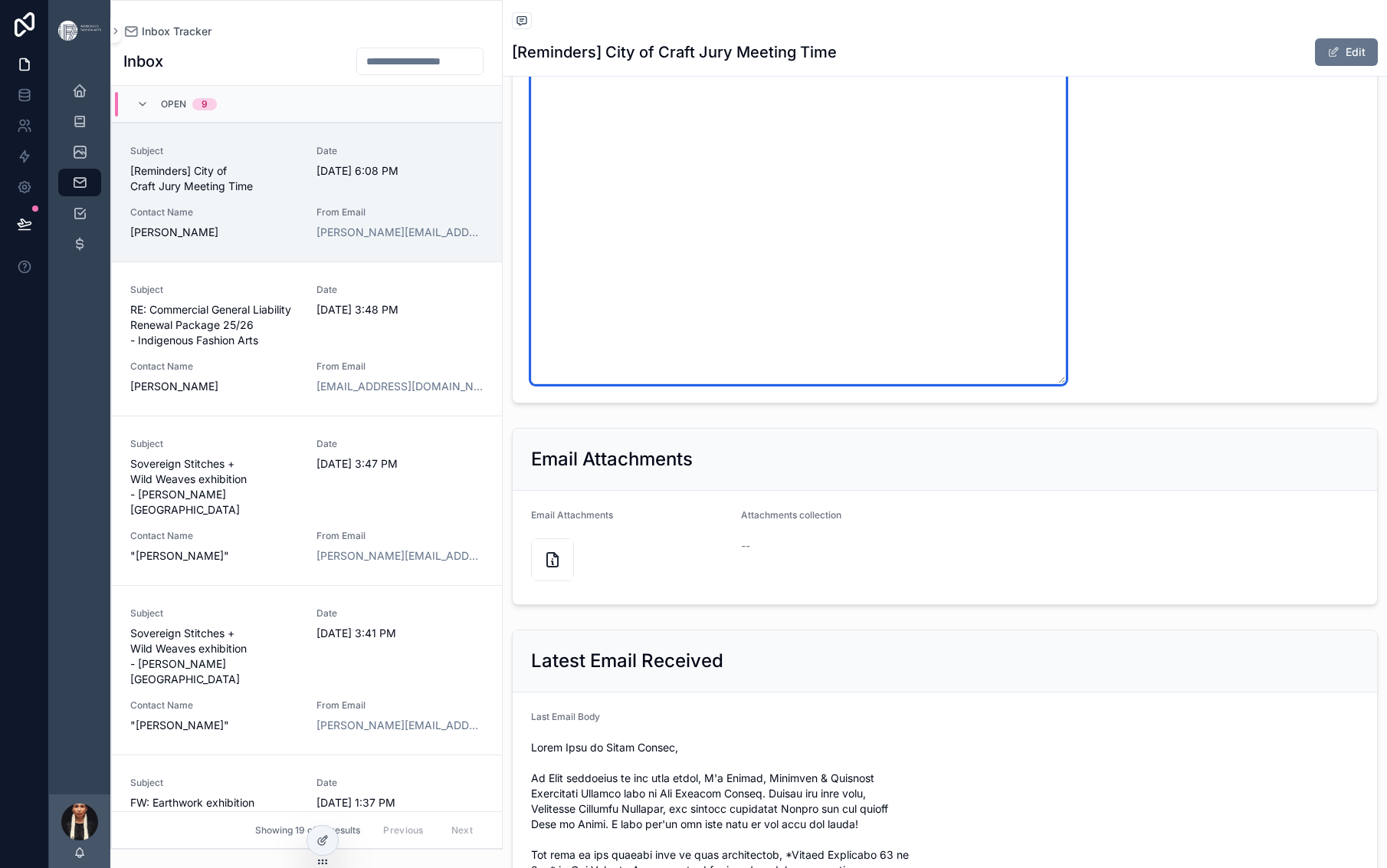
click at [1016, 354] on textarea "**********" at bounding box center [798, 86] width 535 height 594
drag, startPoint x: 1014, startPoint y: 345, endPoint x: 1317, endPoint y: 377, distance: 304.7
click at [1066, 377] on textarea "**********" at bounding box center [798, 86] width 535 height 594
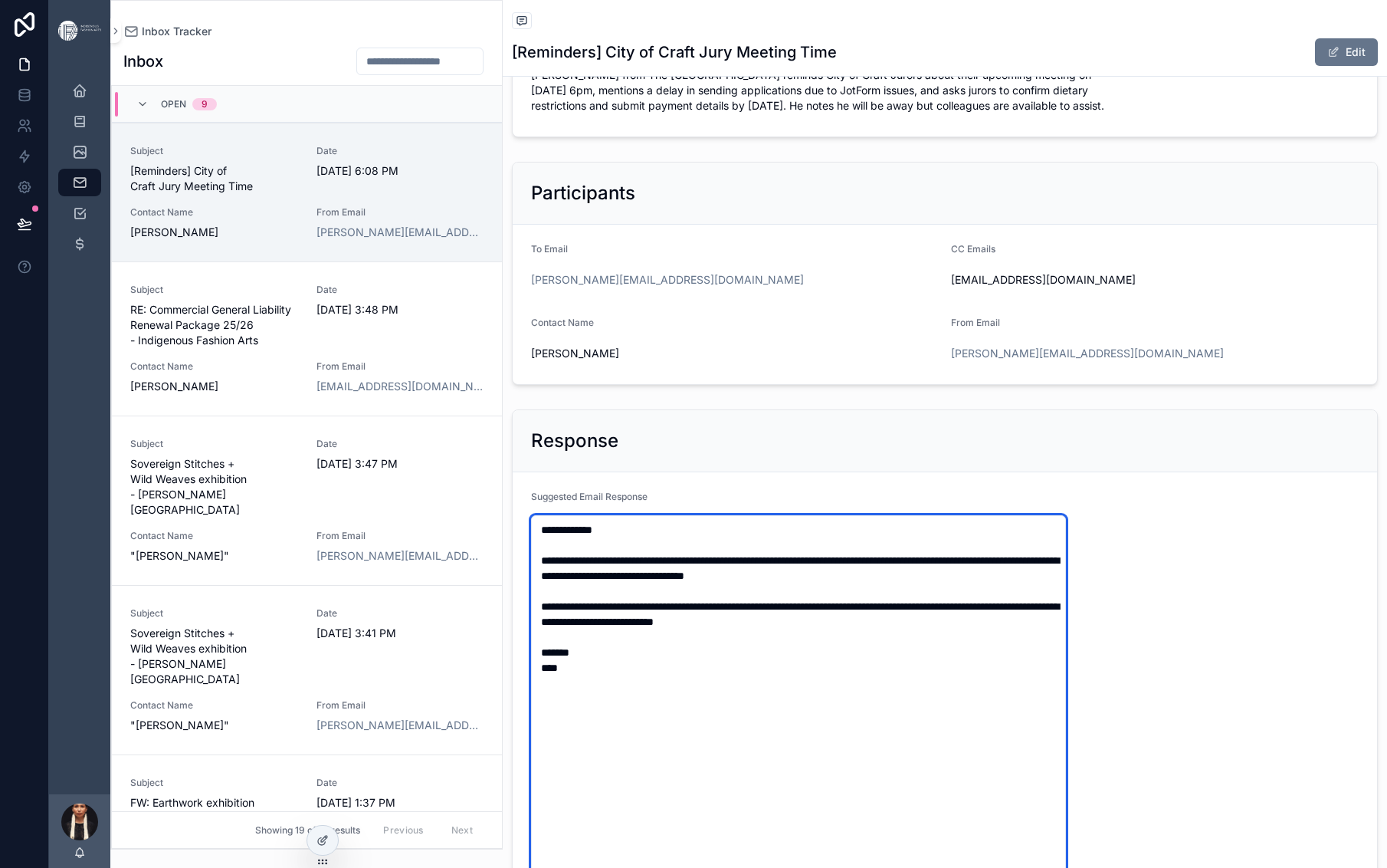
scroll to position [0, 0]
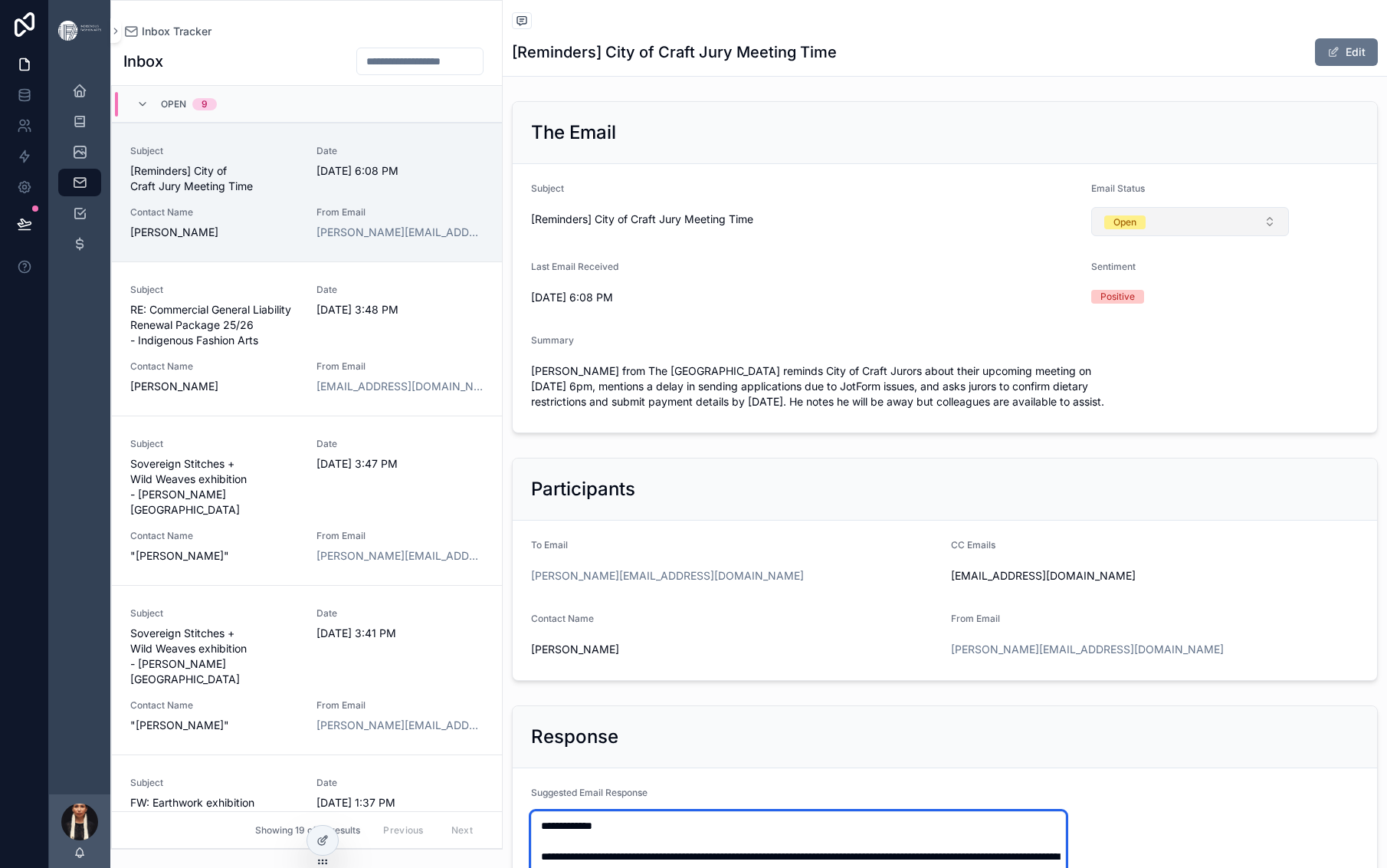
type textarea "**********"
click at [1137, 229] on div "Open" at bounding box center [1125, 222] width 23 height 14
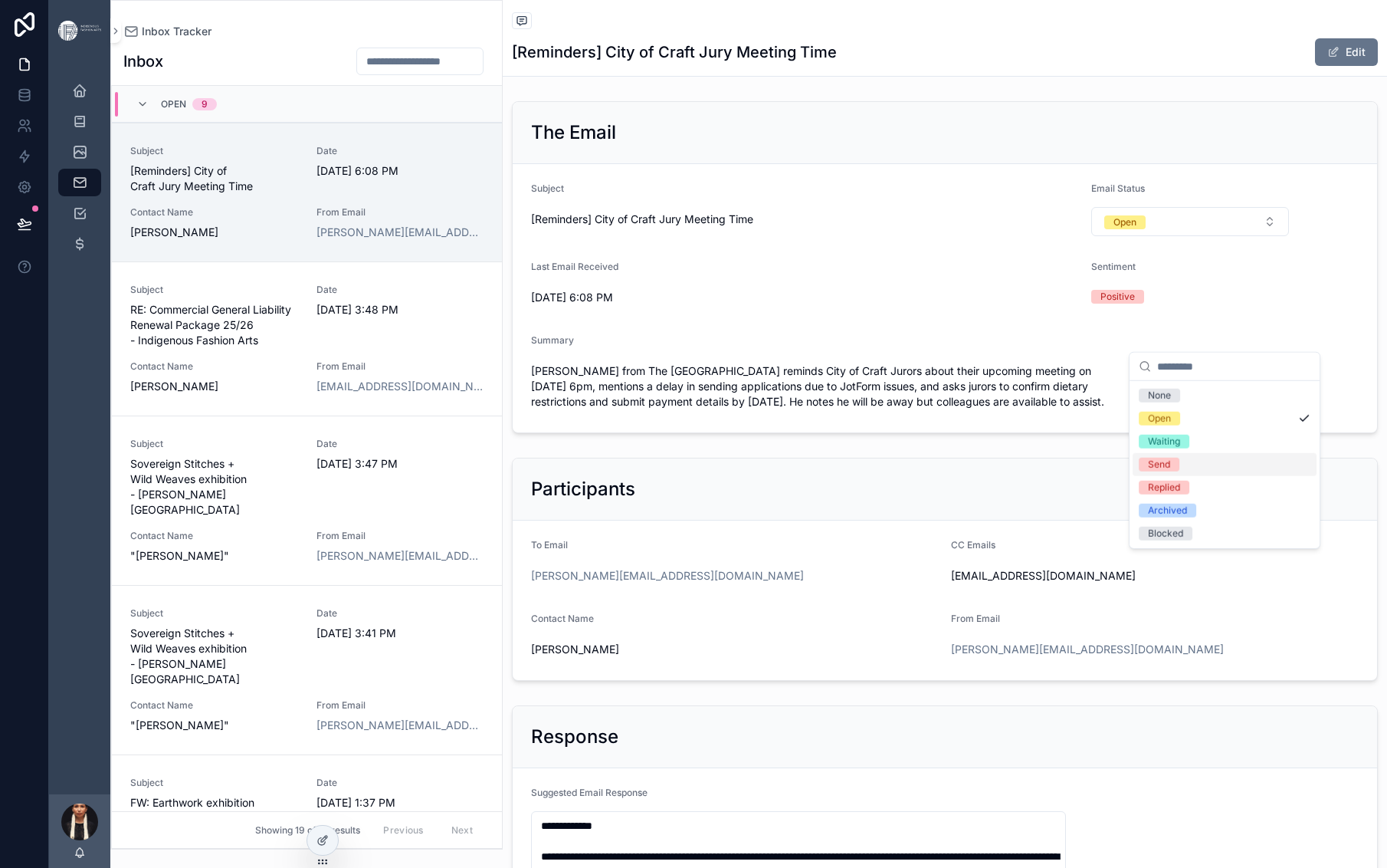
click at [1171, 471] on div "Send" at bounding box center [1158, 465] width 22 height 14
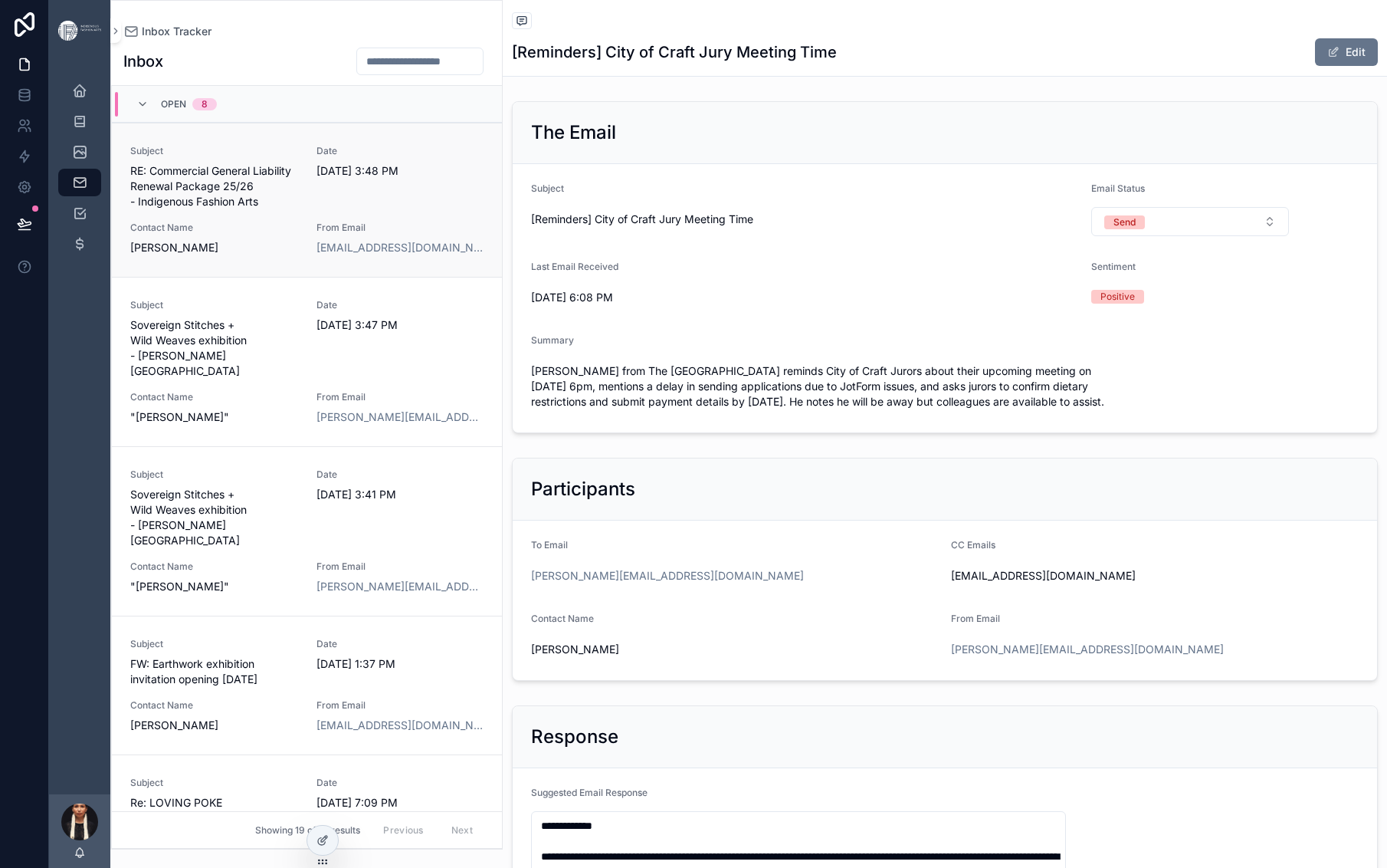
click at [298, 209] on span "RE: Commercial General Liability Renewal Package 25/26 - Indigenous Fashion Arts" at bounding box center [214, 186] width 167 height 46
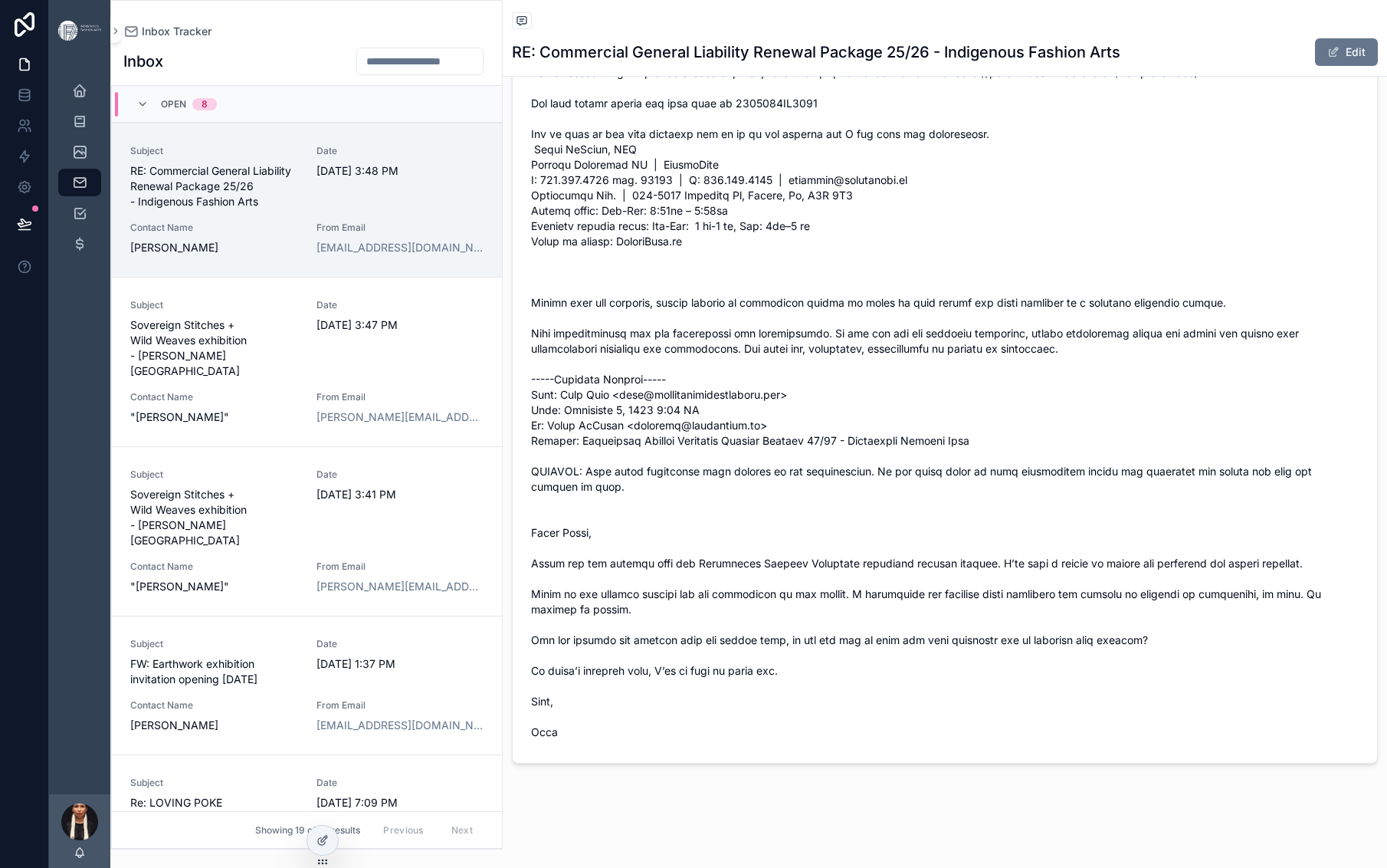
scroll to position [2327, 0]
drag, startPoint x: 1264, startPoint y: 326, endPoint x: 888, endPoint y: 341, distance: 376.3
click at [888, 341] on span "scrollable content" at bounding box center [945, 372] width 828 height 736
copy span "[URL][DOMAIN_NAME]"
click at [1181, 382] on span "scrollable content" at bounding box center [945, 372] width 828 height 736
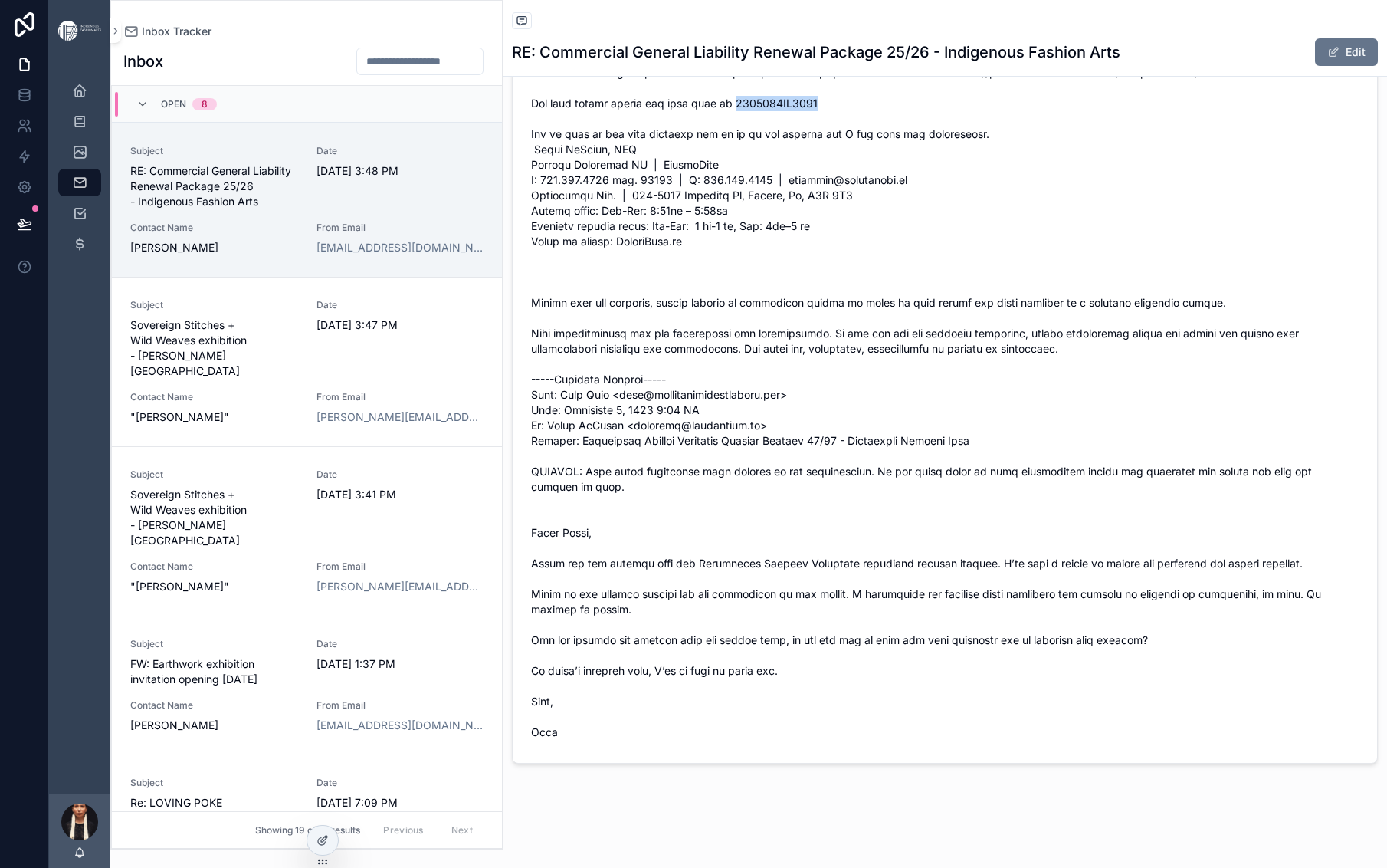
click at [1181, 382] on span "scrollable content" at bounding box center [945, 372] width 828 height 736
copy span "5012263DS6712"
click at [3, 524] on div at bounding box center [24, 434] width 49 height 868
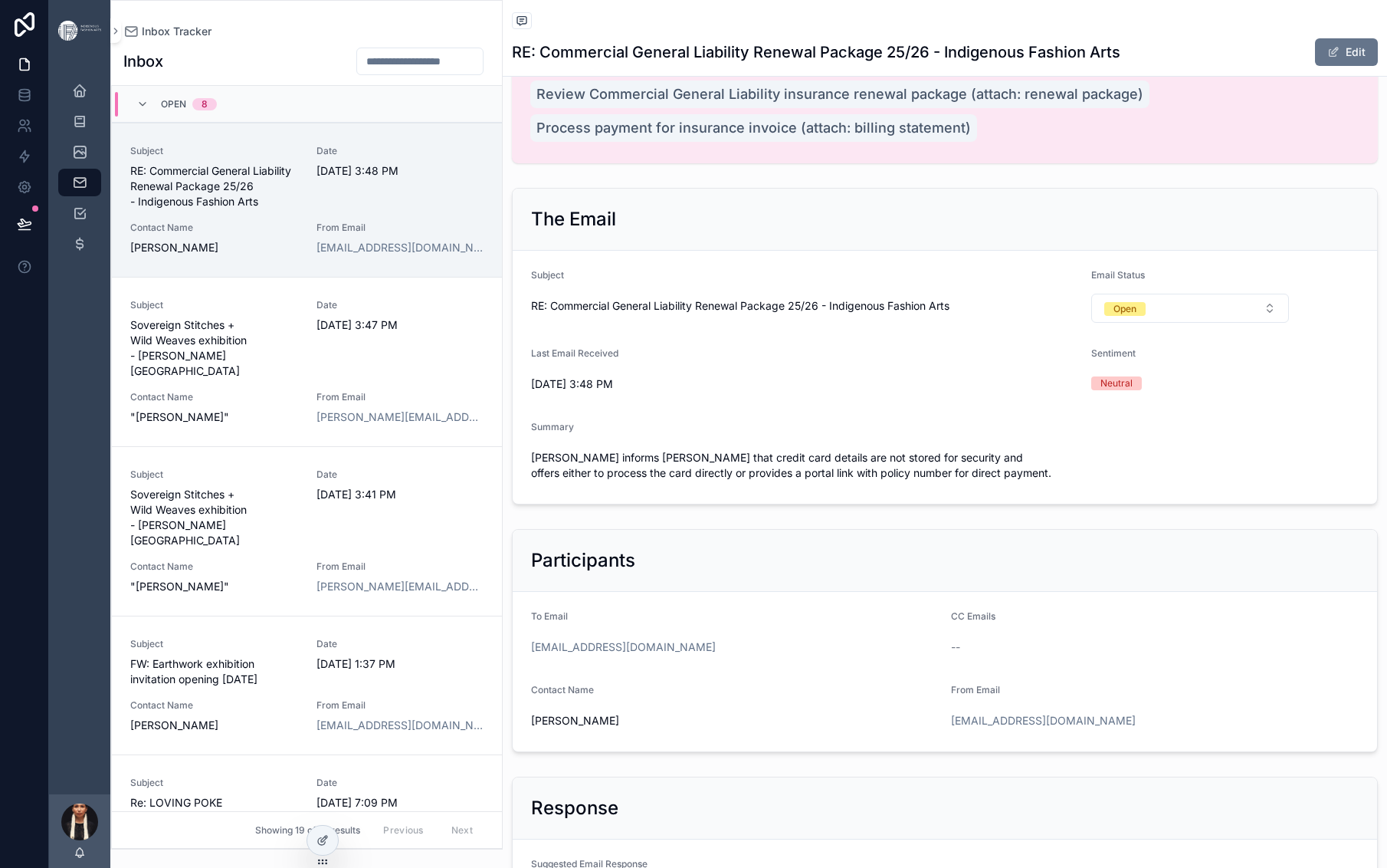
scroll to position [0, 0]
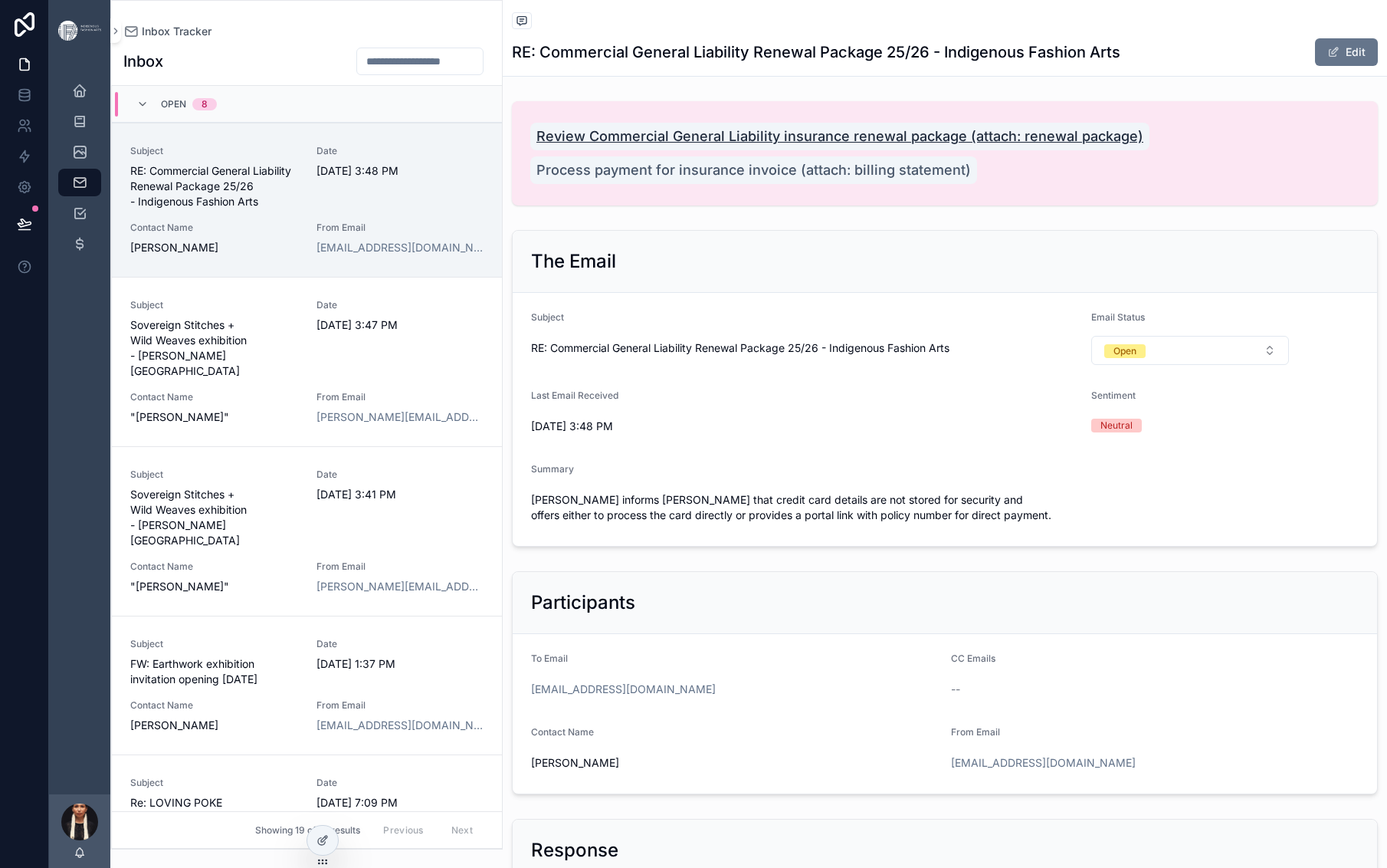
click at [916, 147] on span "Review Commercial General Liability insurance renewal package (attach: renewal …" at bounding box center [840, 136] width 607 height 22
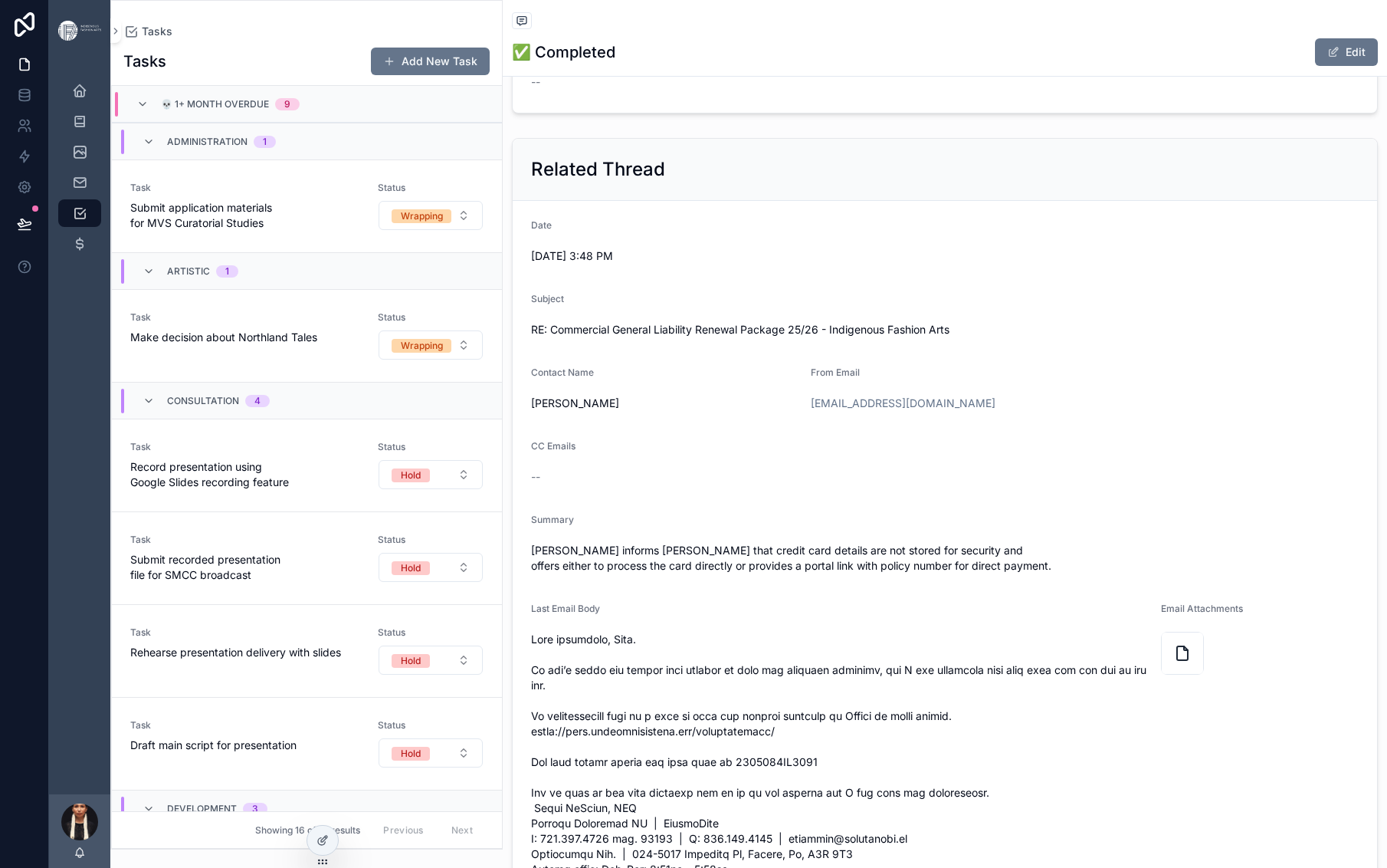
scroll to position [717, 0]
click at [1055, 15] on span "198c3616855b9490" at bounding box center [1002, 7] width 104 height 16
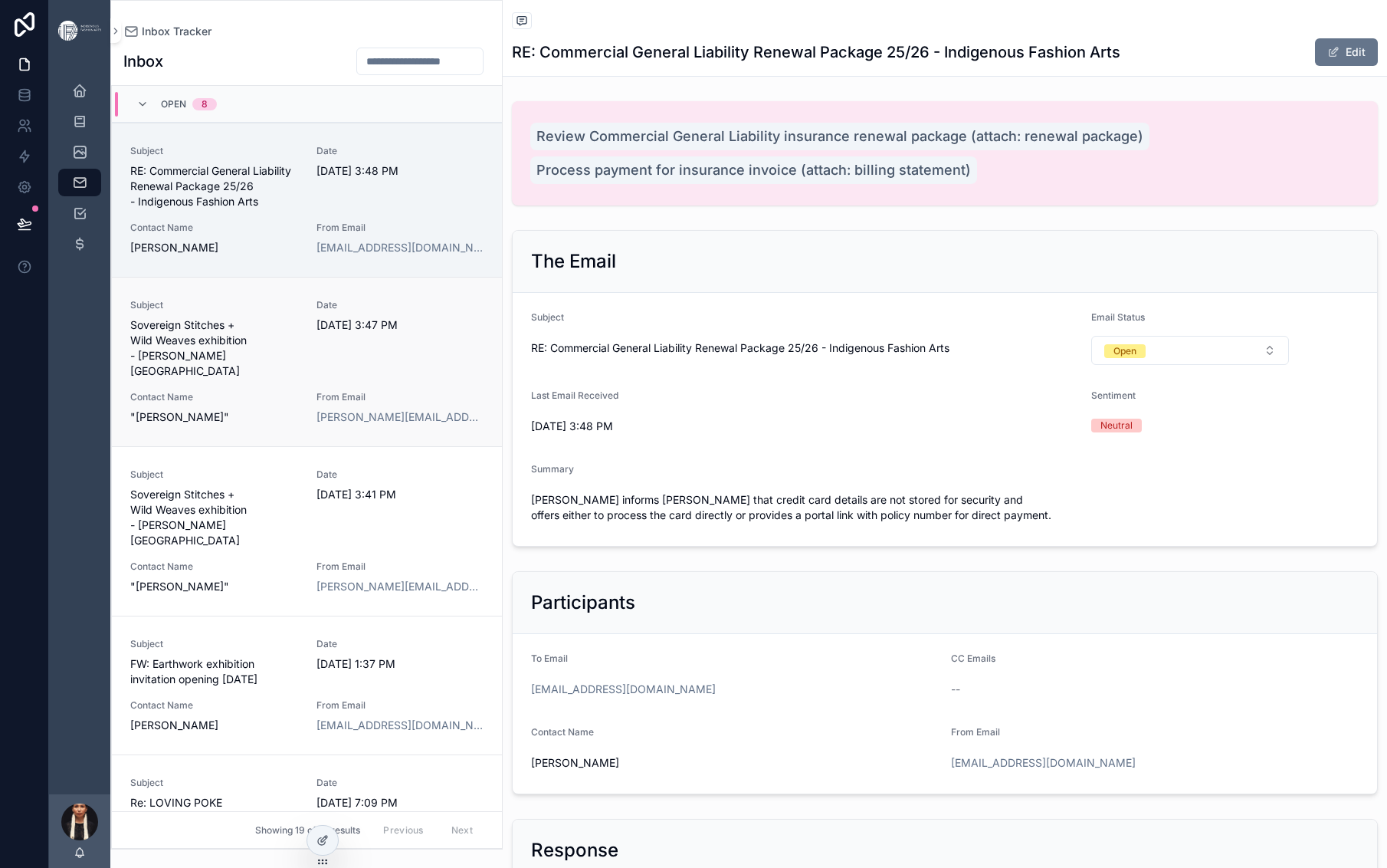
scroll to position [54, 0]
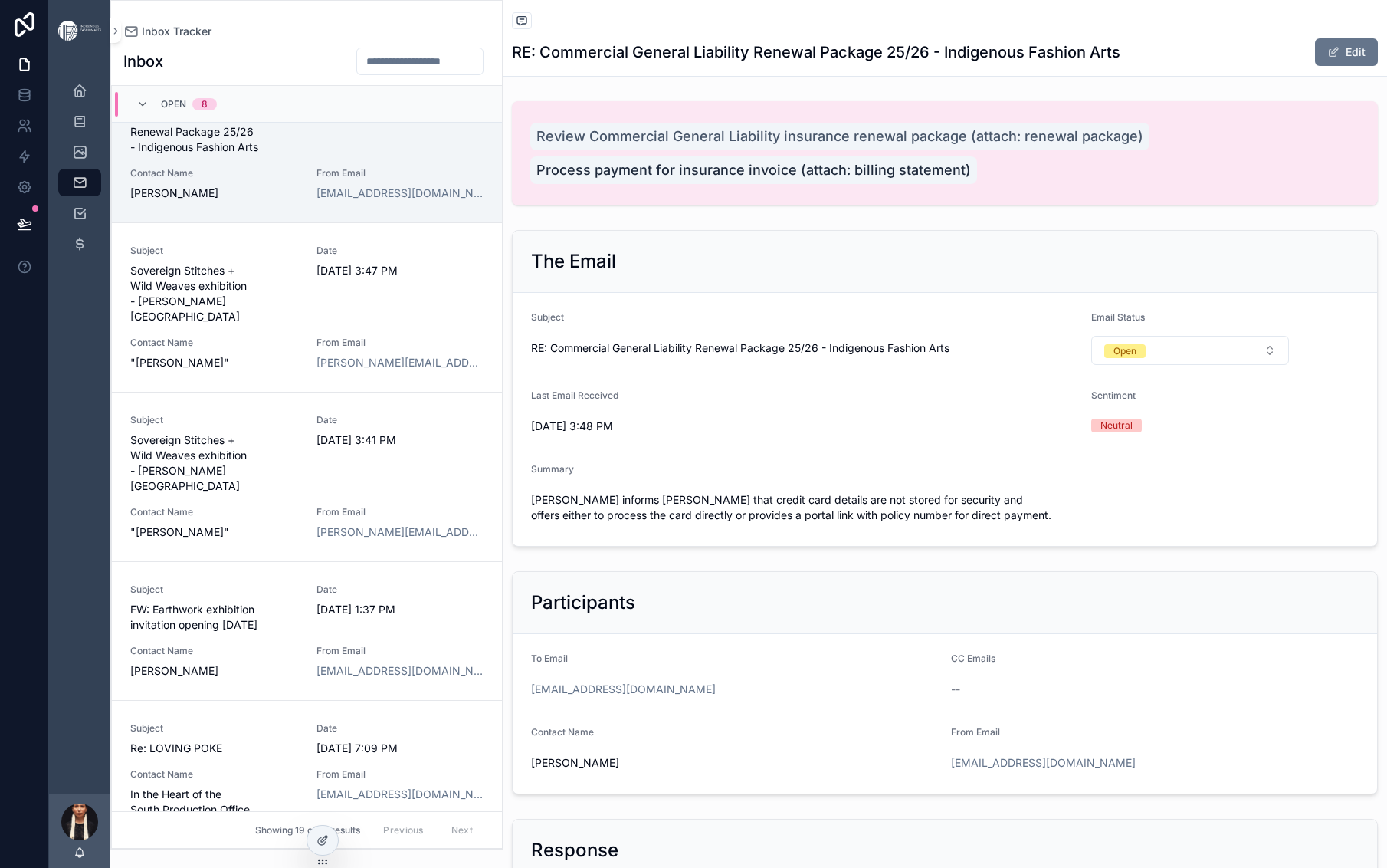
click at [854, 181] on span "Process payment for insurance invoice (attach: billing statement)" at bounding box center [754, 170] width 434 height 22
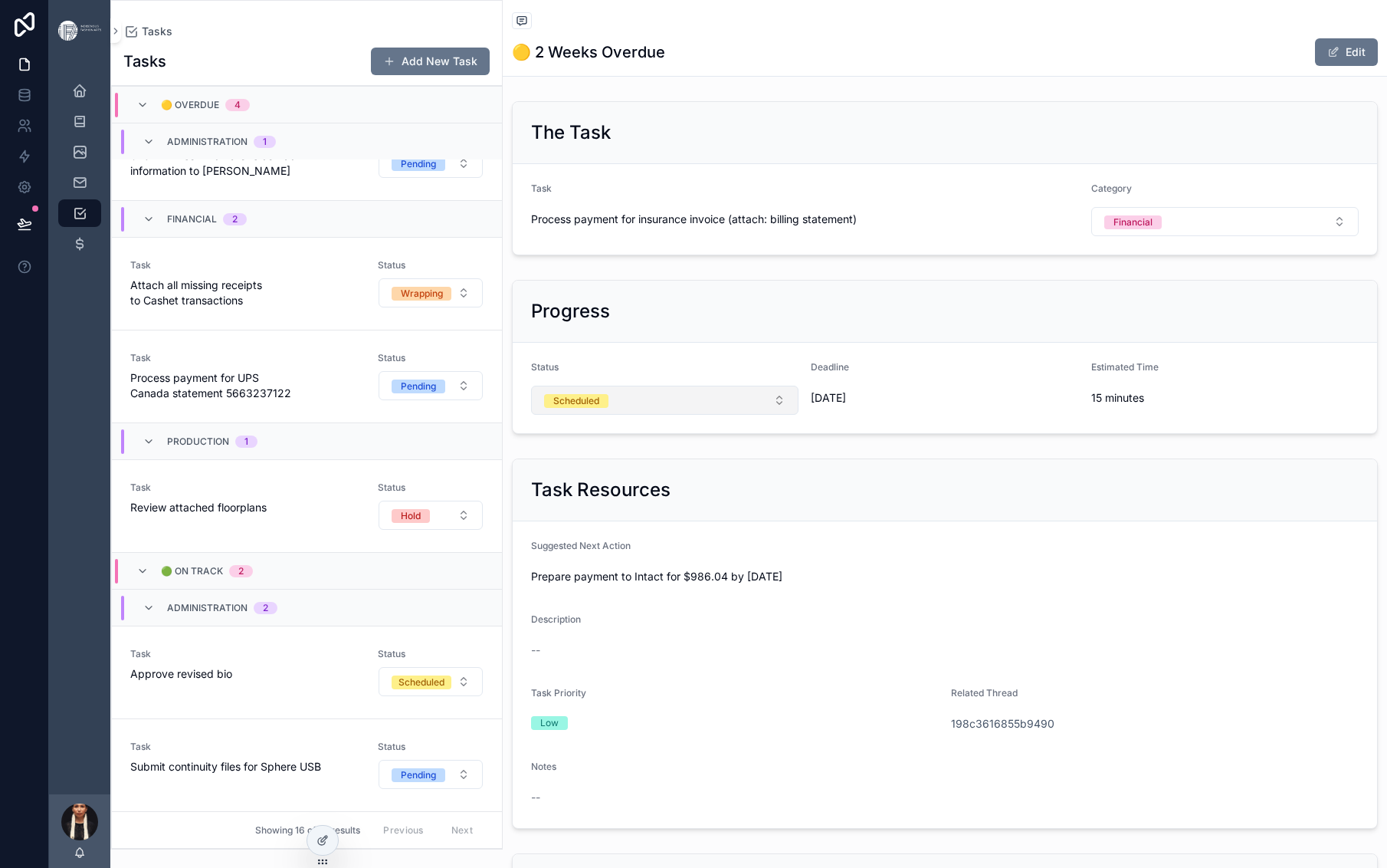
click at [799, 414] on button "Scheduled" at bounding box center [665, 400] width 268 height 29
click at [844, 455] on div "Wrapping" at bounding box center [823, 448] width 42 height 14
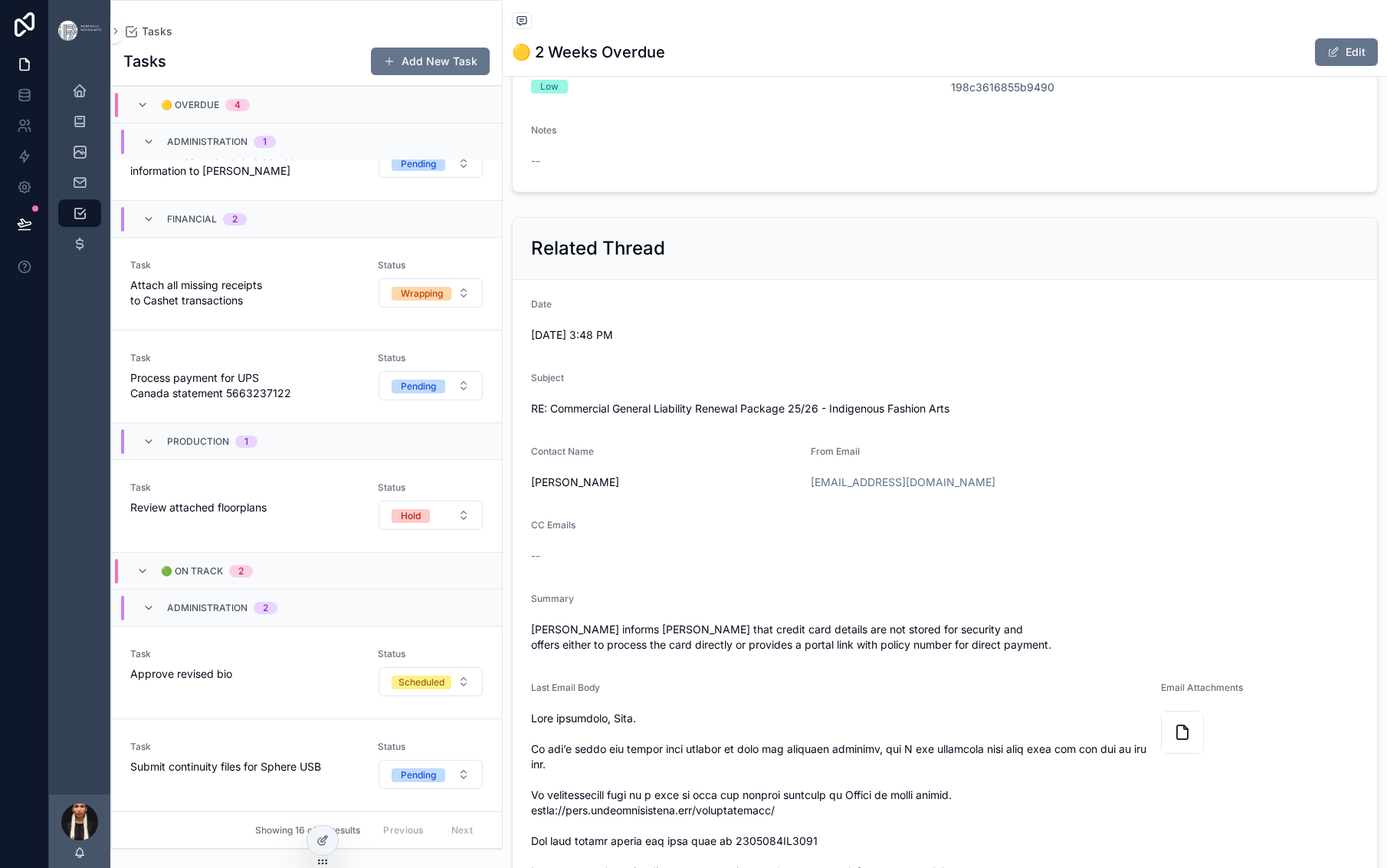
scroll to position [641, 0]
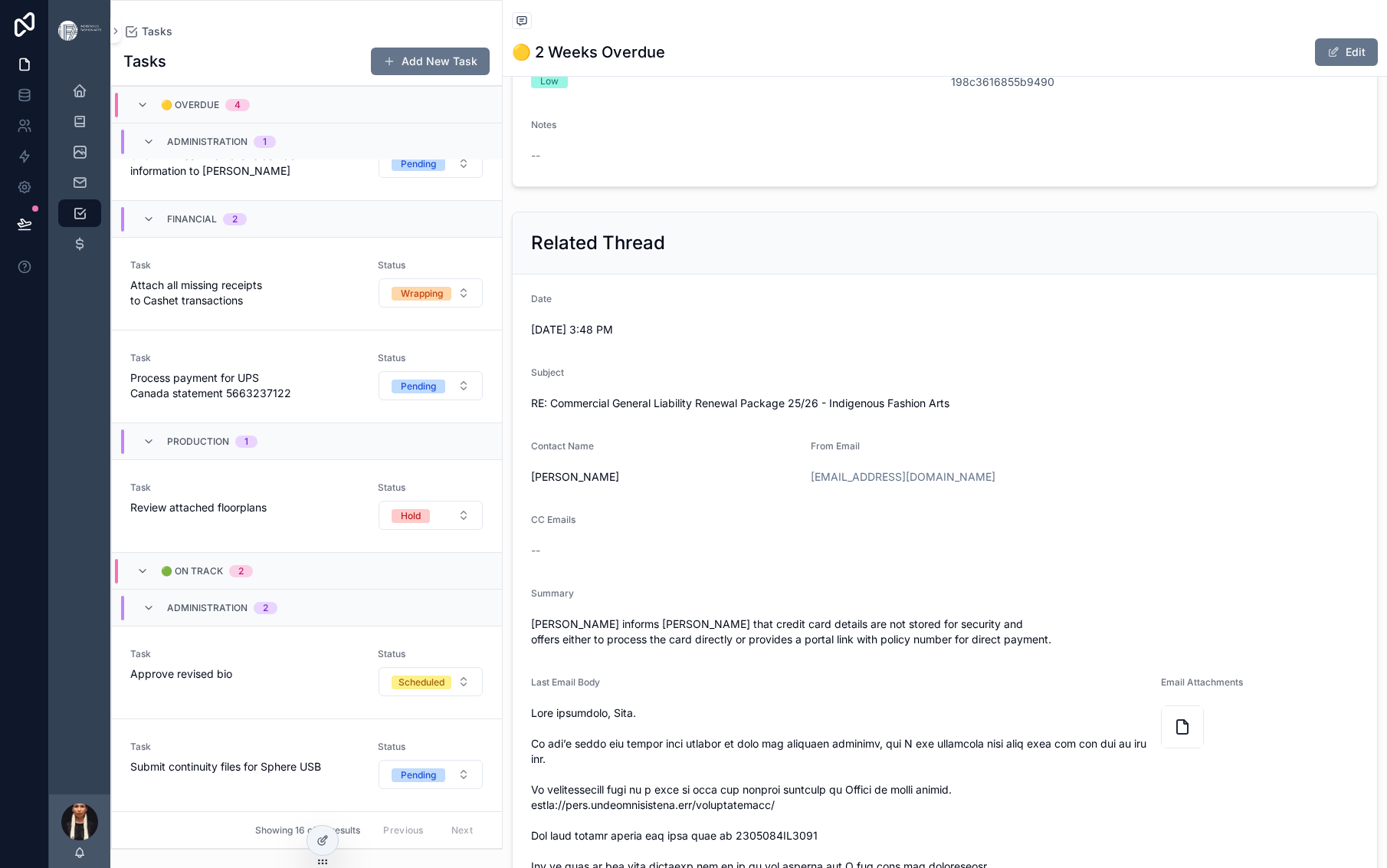
drag, startPoint x: 1085, startPoint y: 228, endPoint x: 1037, endPoint y: 227, distance: 48.0
copy span "986.04"
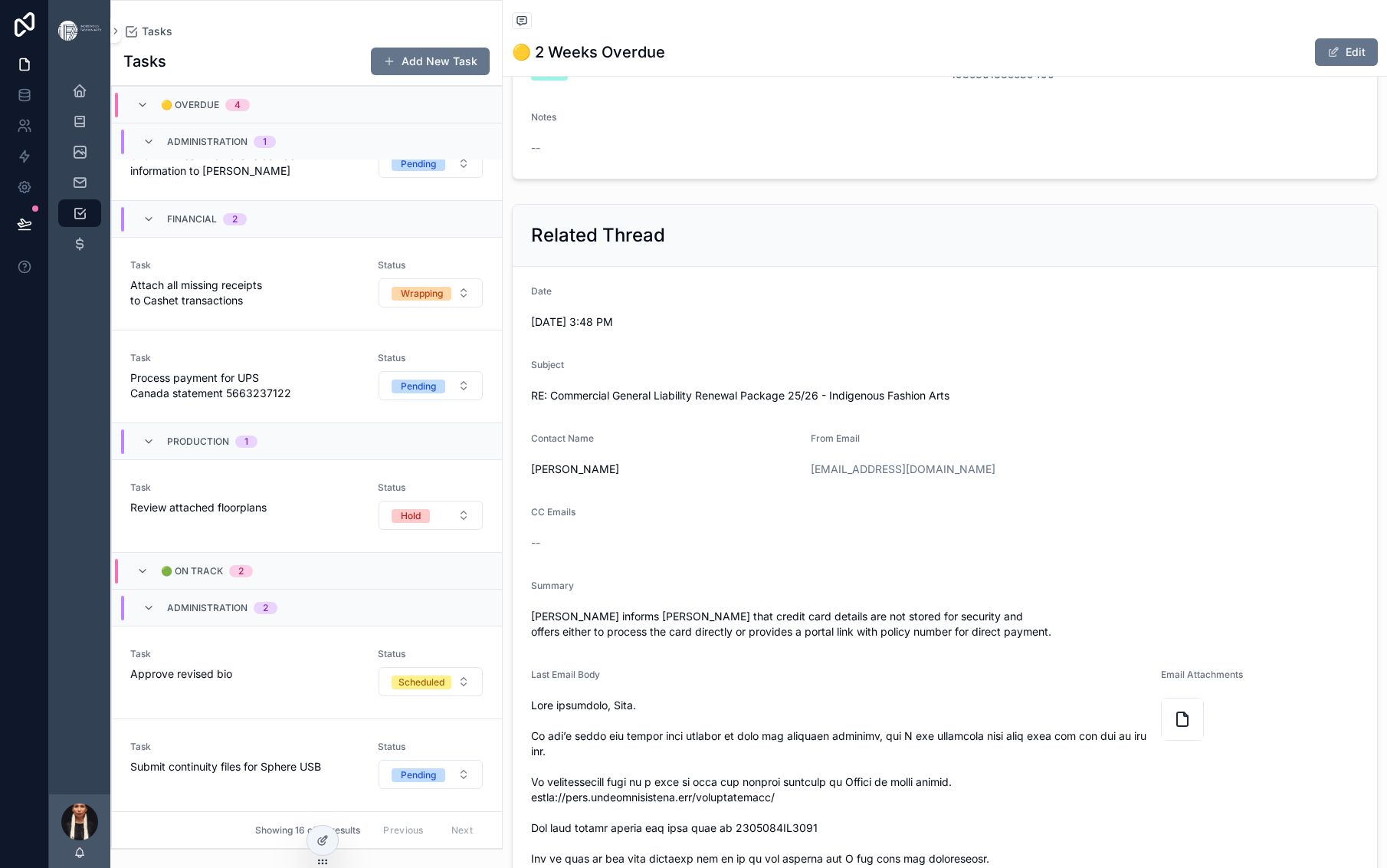
click at [987, 179] on form "Suggested Next Action Prepare payment to Intact for $986.04 by [DATE] Descripti…" at bounding box center [945, 24] width 864 height 306
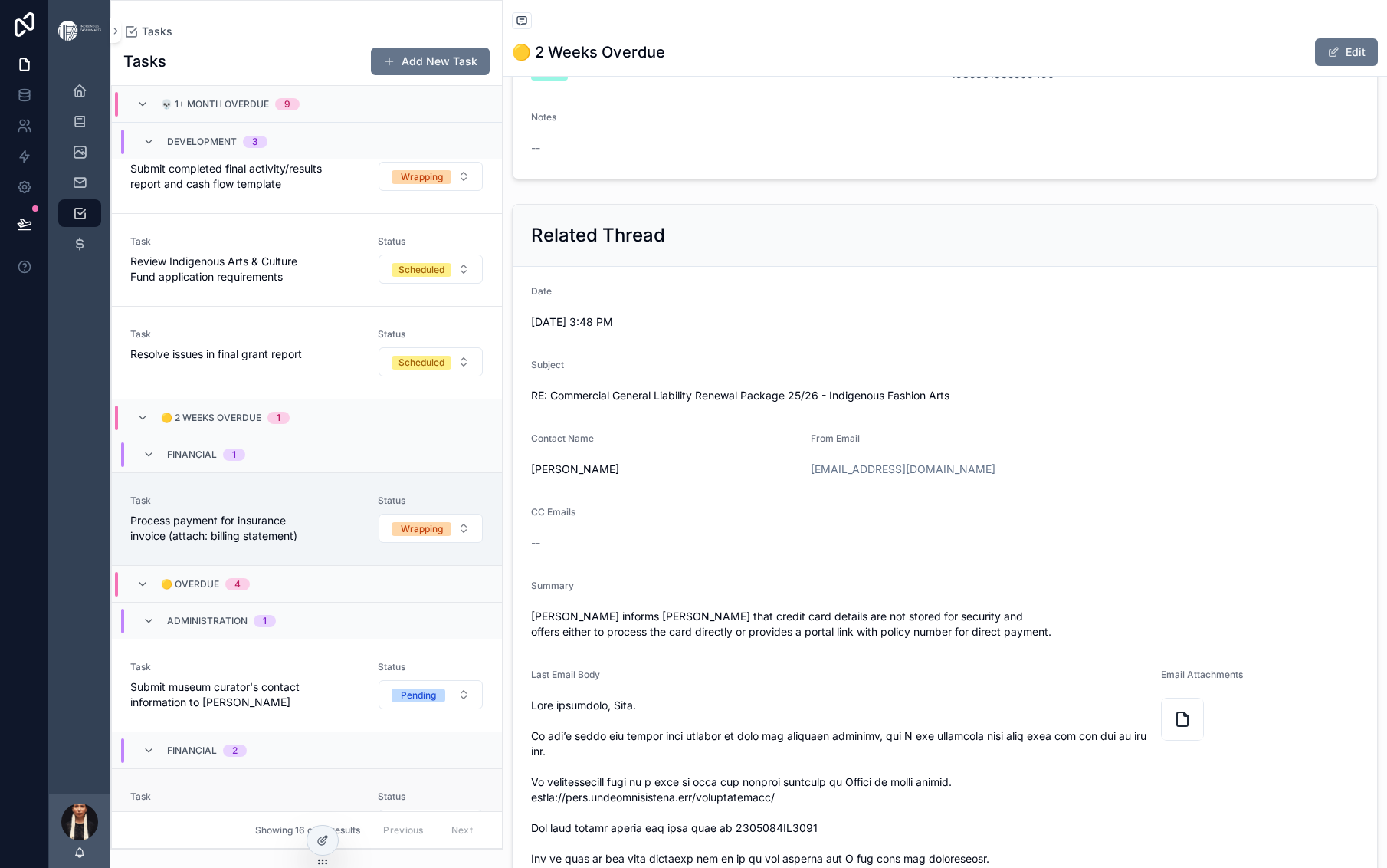
scroll to position [0, 0]
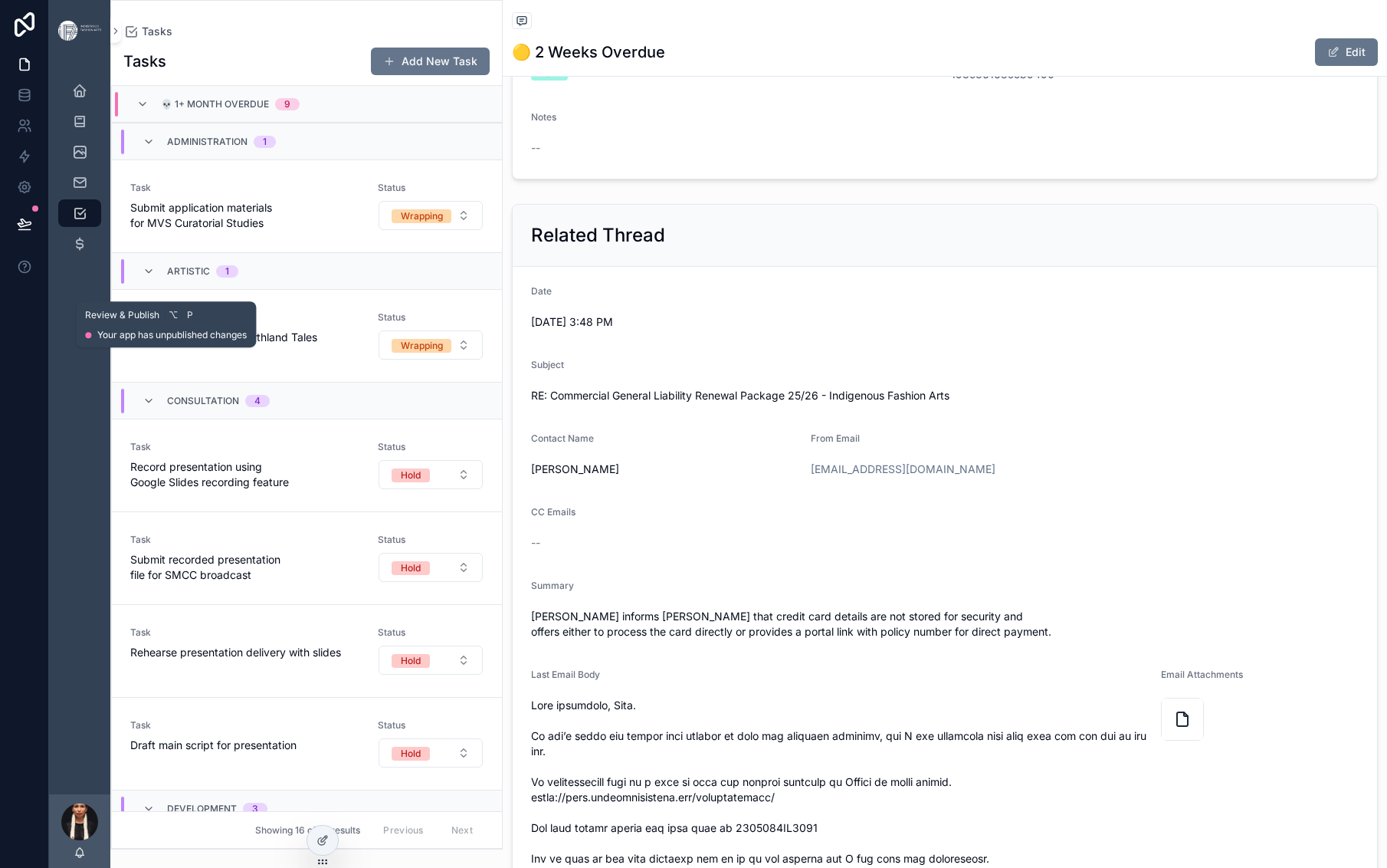
click at [34, 245] on button at bounding box center [24, 223] width 34 height 43
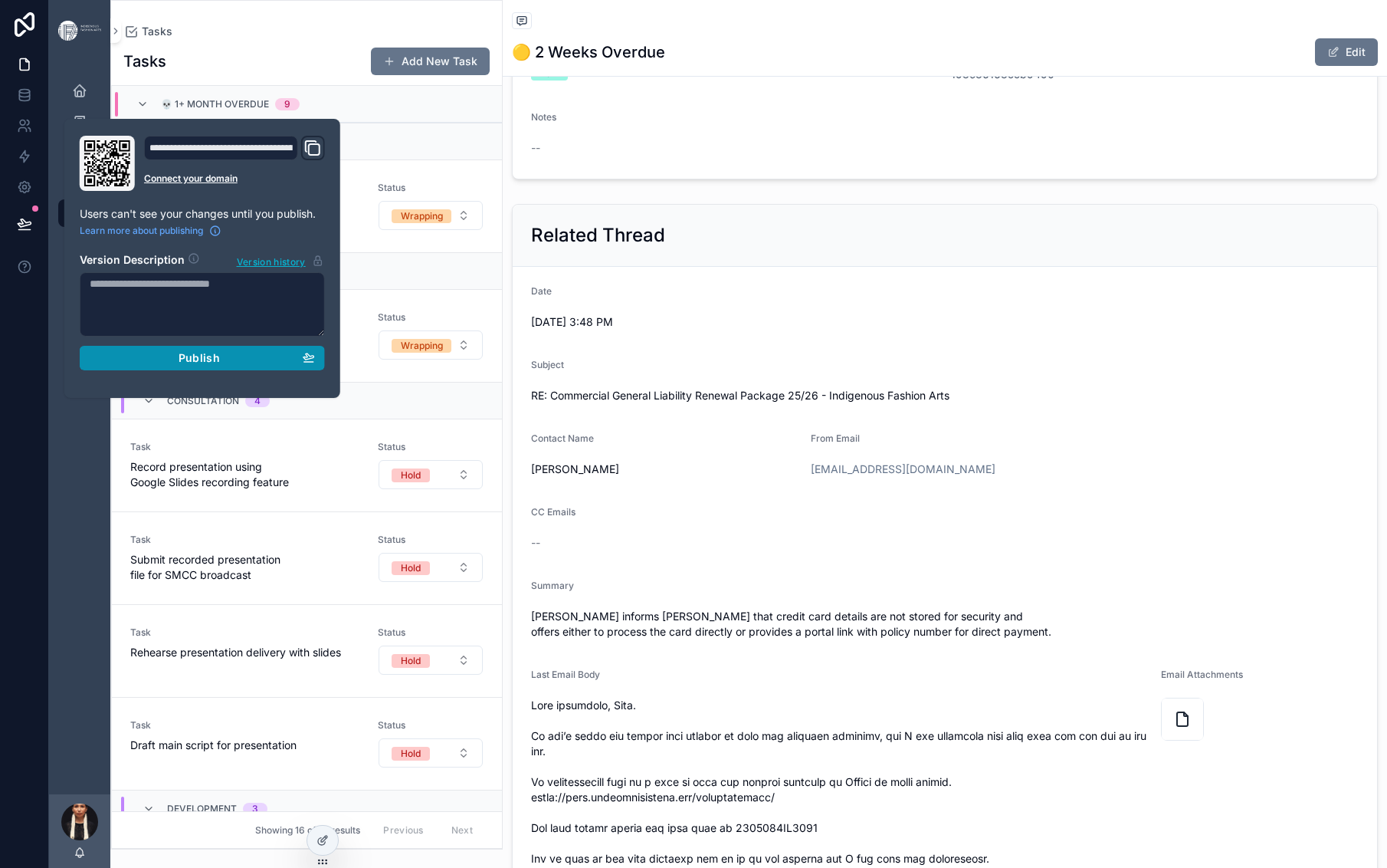
click at [301, 365] on div "Publish" at bounding box center [202, 358] width 225 height 14
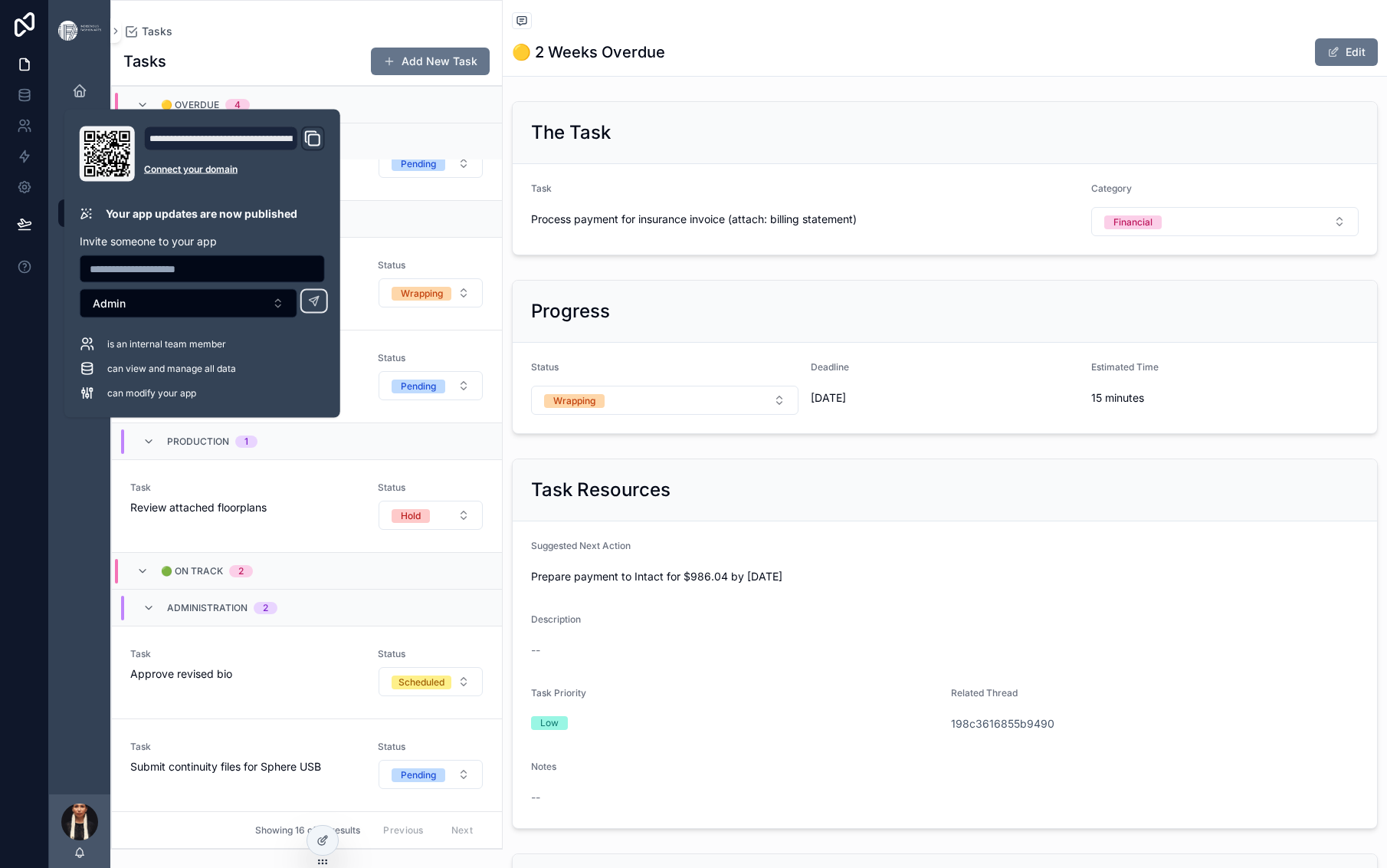
click at [437, 22] on div "Tasks Tasks Add New Task 💀 1+ Month Overdue 9 Administration 1 Task Submit appl…" at bounding box center [307, 425] width 393 height 850
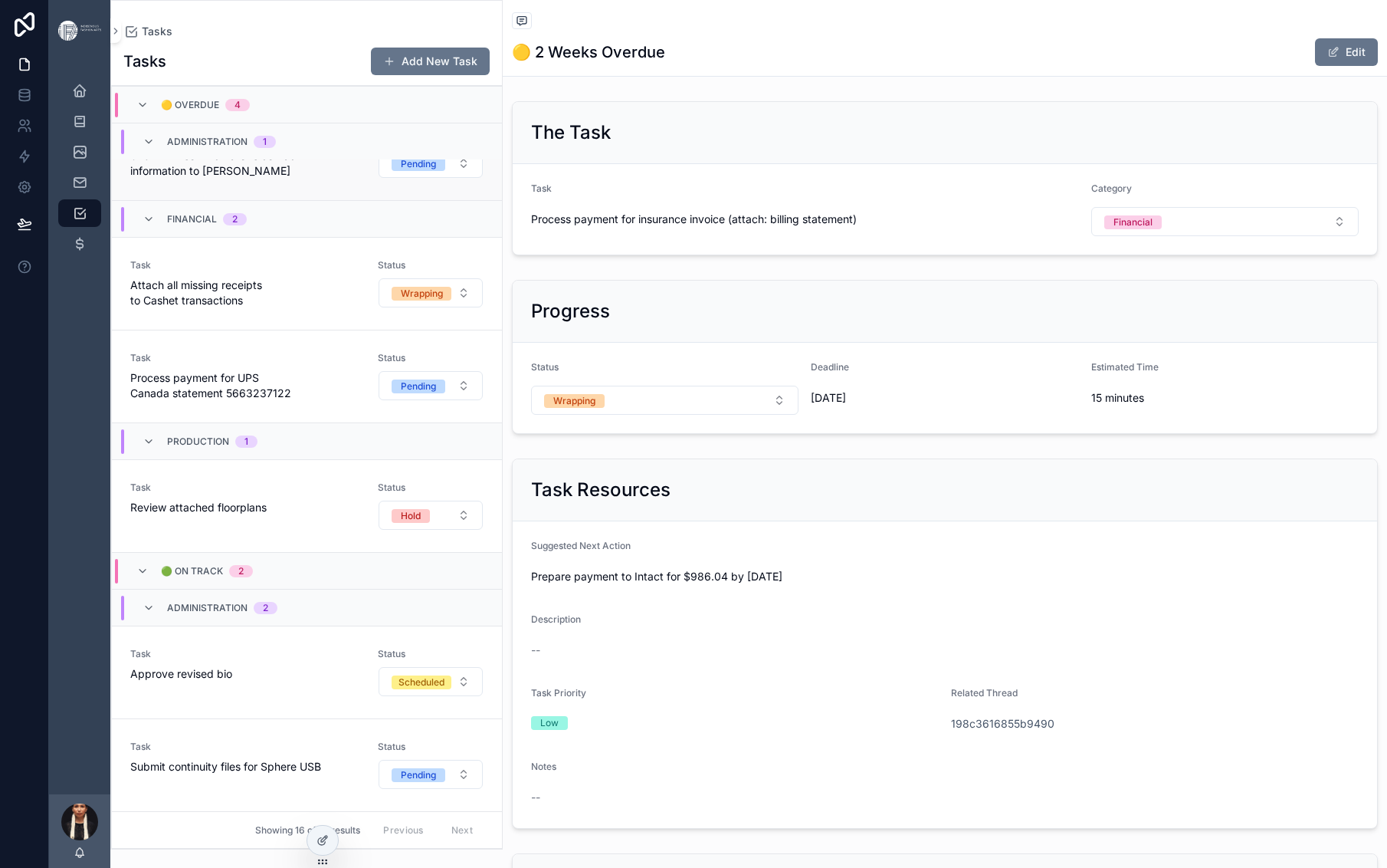
scroll to position [2295, 0]
click at [87, 190] on icon "scrollable content" at bounding box center [80, 182] width 16 height 16
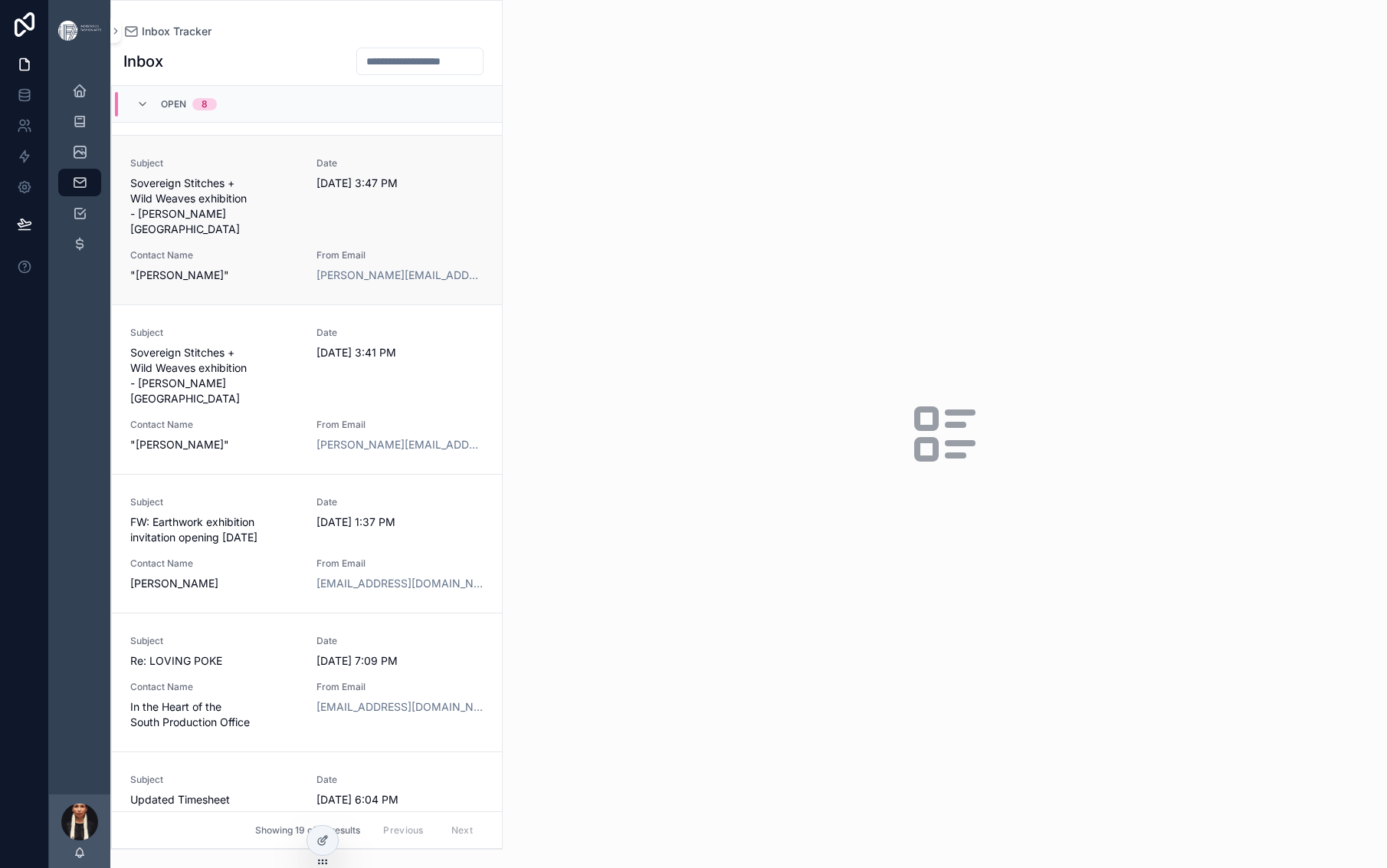
scroll to position [144, 0]
click at [298, 235] on span "Sovereign Stitches + Wild Weaves exhibition - [PERSON_NAME][GEOGRAPHIC_DATA]" at bounding box center [214, 204] width 167 height 61
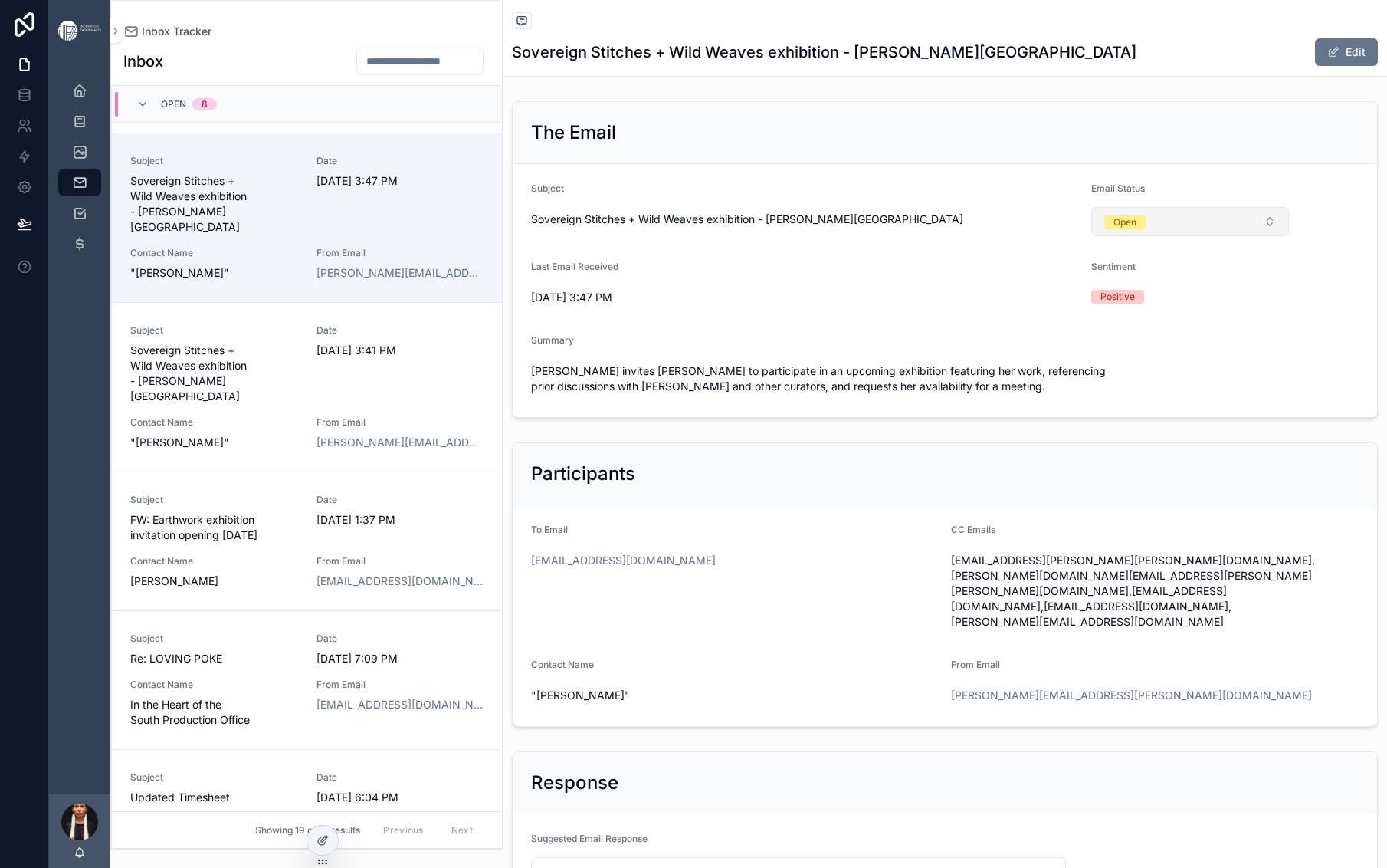
click at [1137, 229] on div "Open" at bounding box center [1125, 222] width 23 height 14
click at [1173, 517] on div "Archived" at bounding box center [1167, 510] width 39 height 14
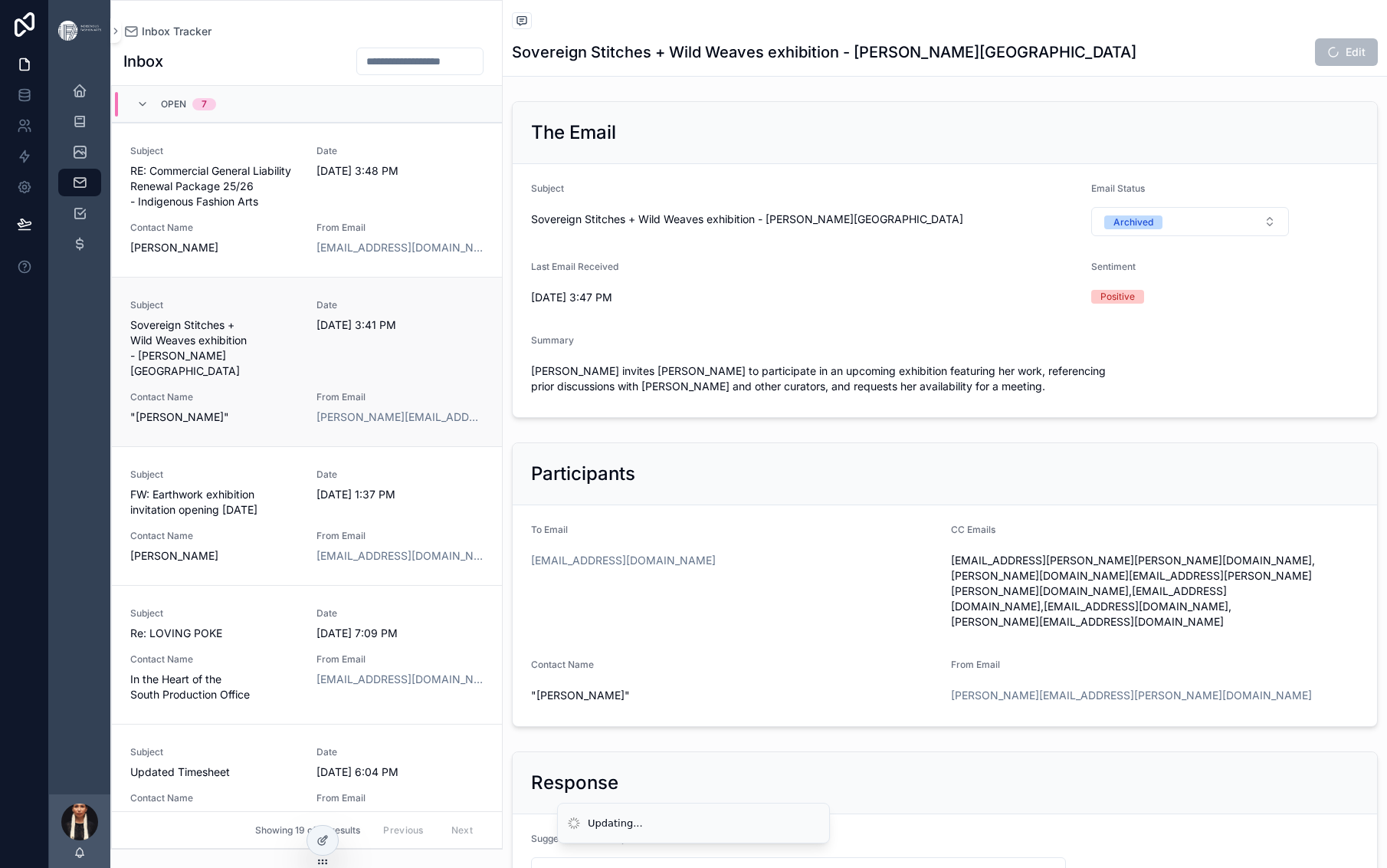
click at [298, 379] on span "Sovereign Stitches + Wild Weaves exhibition - [PERSON_NAME][GEOGRAPHIC_DATA]" at bounding box center [214, 348] width 167 height 61
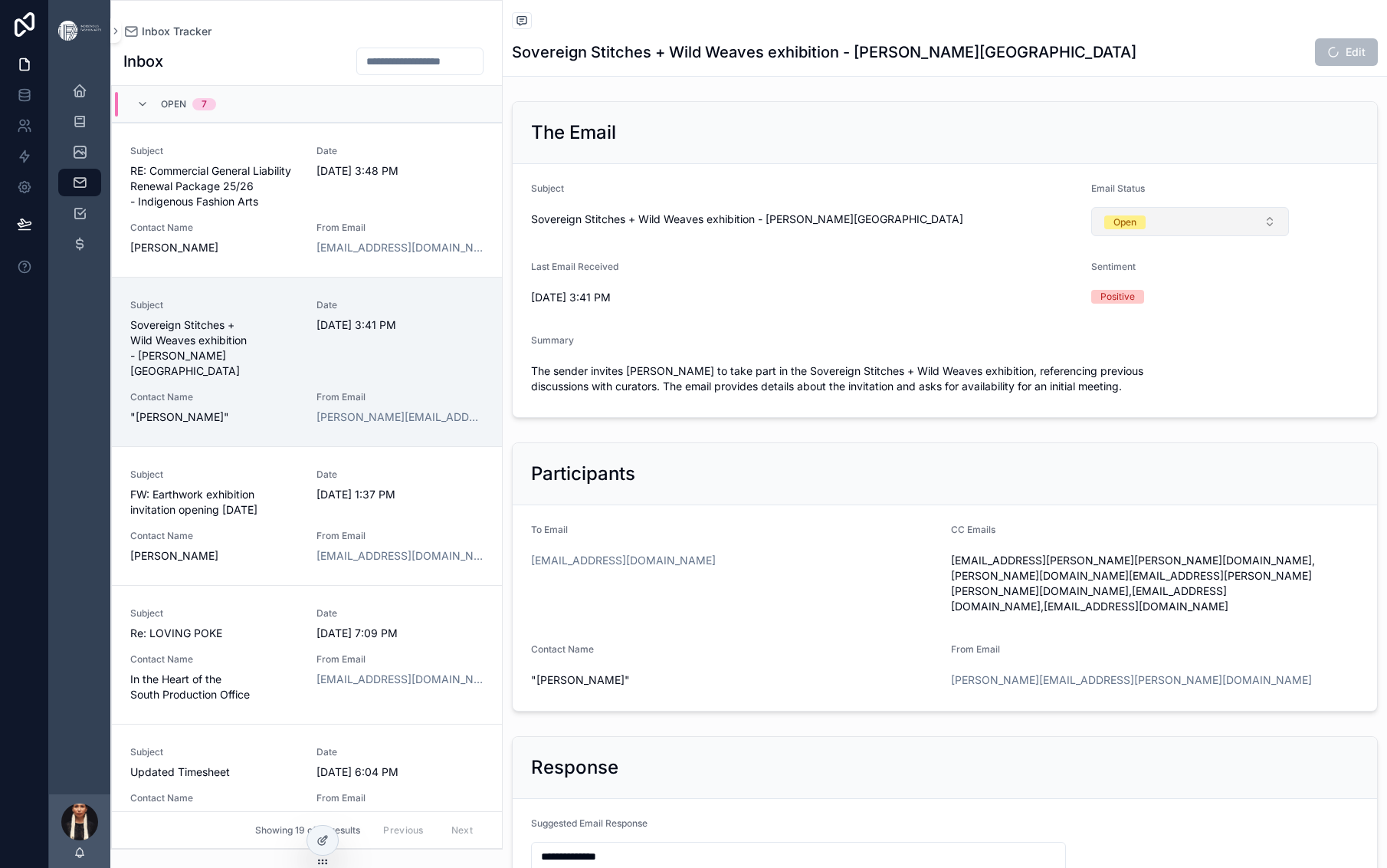
click at [1267, 236] on button "Open" at bounding box center [1190, 221] width 198 height 29
click at [1171, 517] on div "Archived" at bounding box center [1167, 510] width 39 height 14
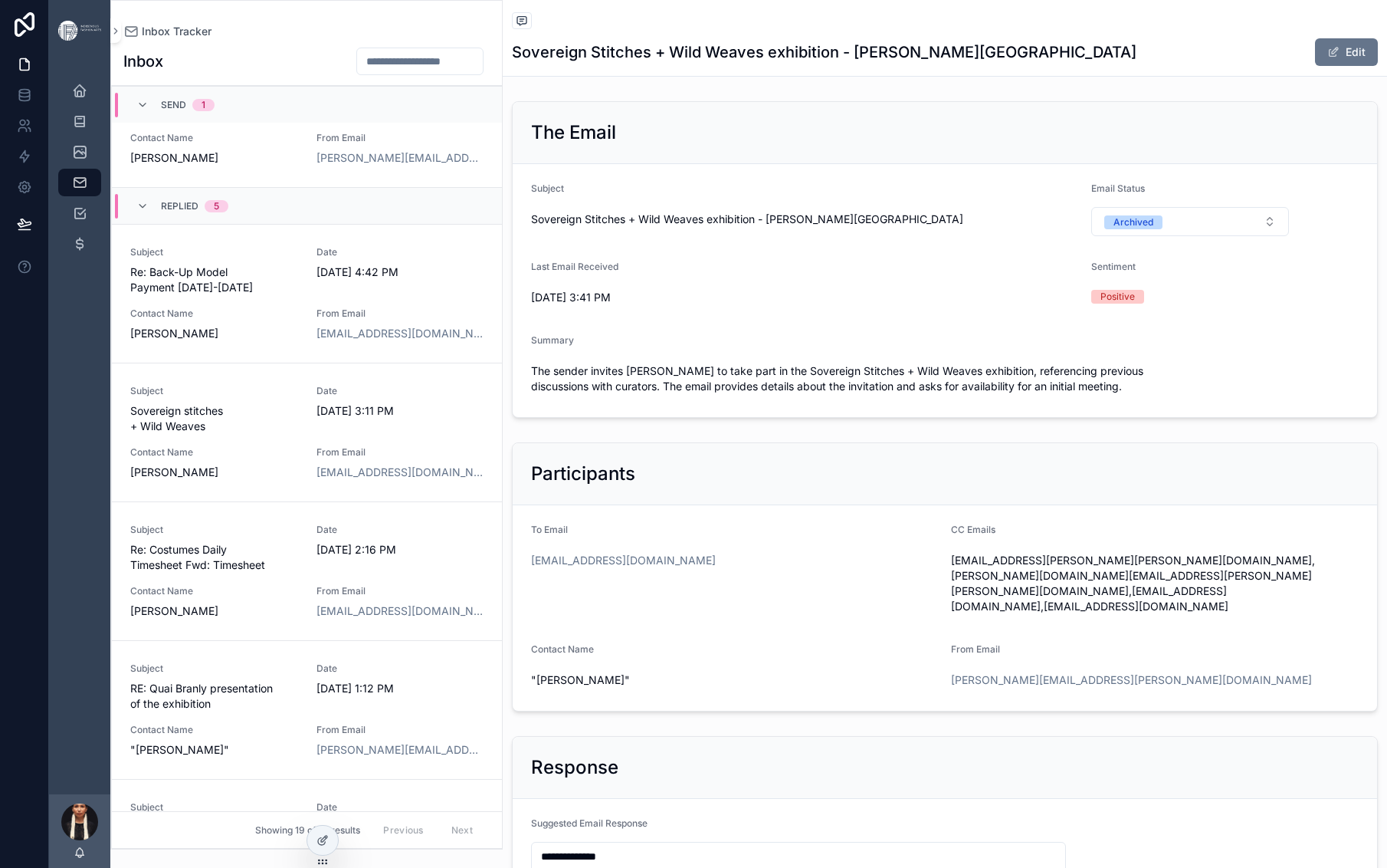
scroll to position [1468, 0]
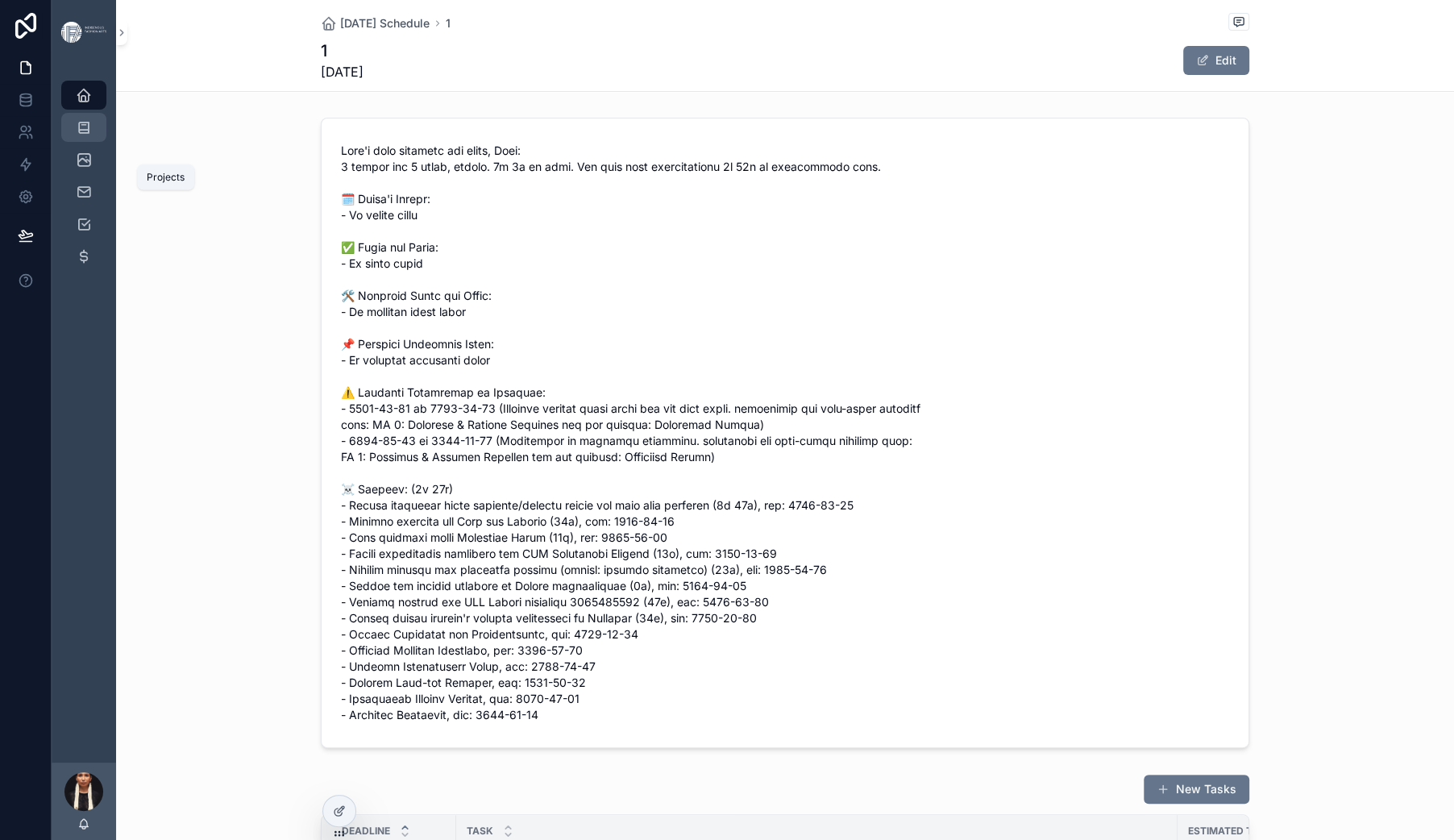
click at [92, 136] on icon "scrollable content" at bounding box center [84, 127] width 17 height 17
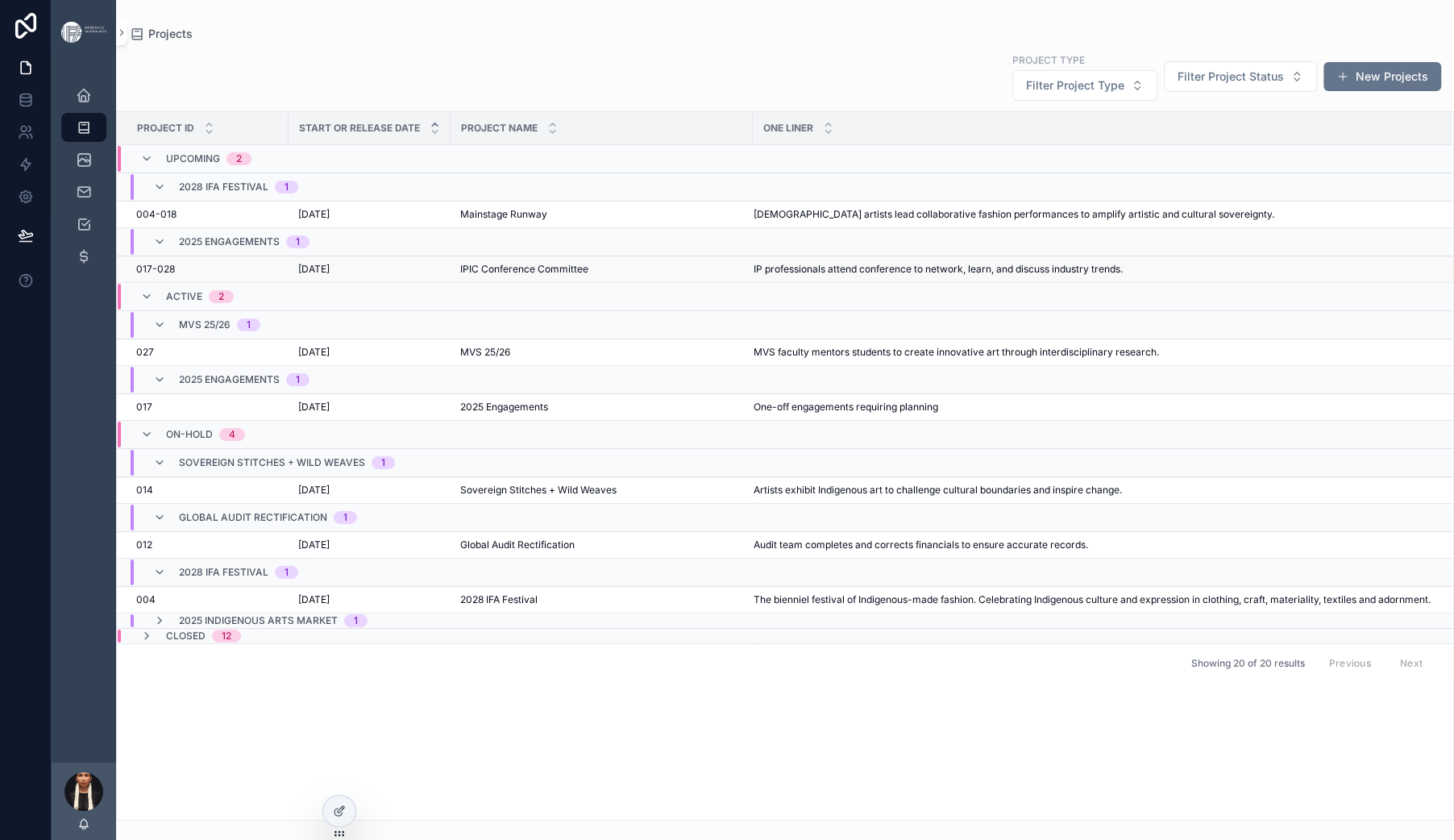
click at [329, 275] on span "[DATE]" at bounding box center [314, 269] width 31 height 13
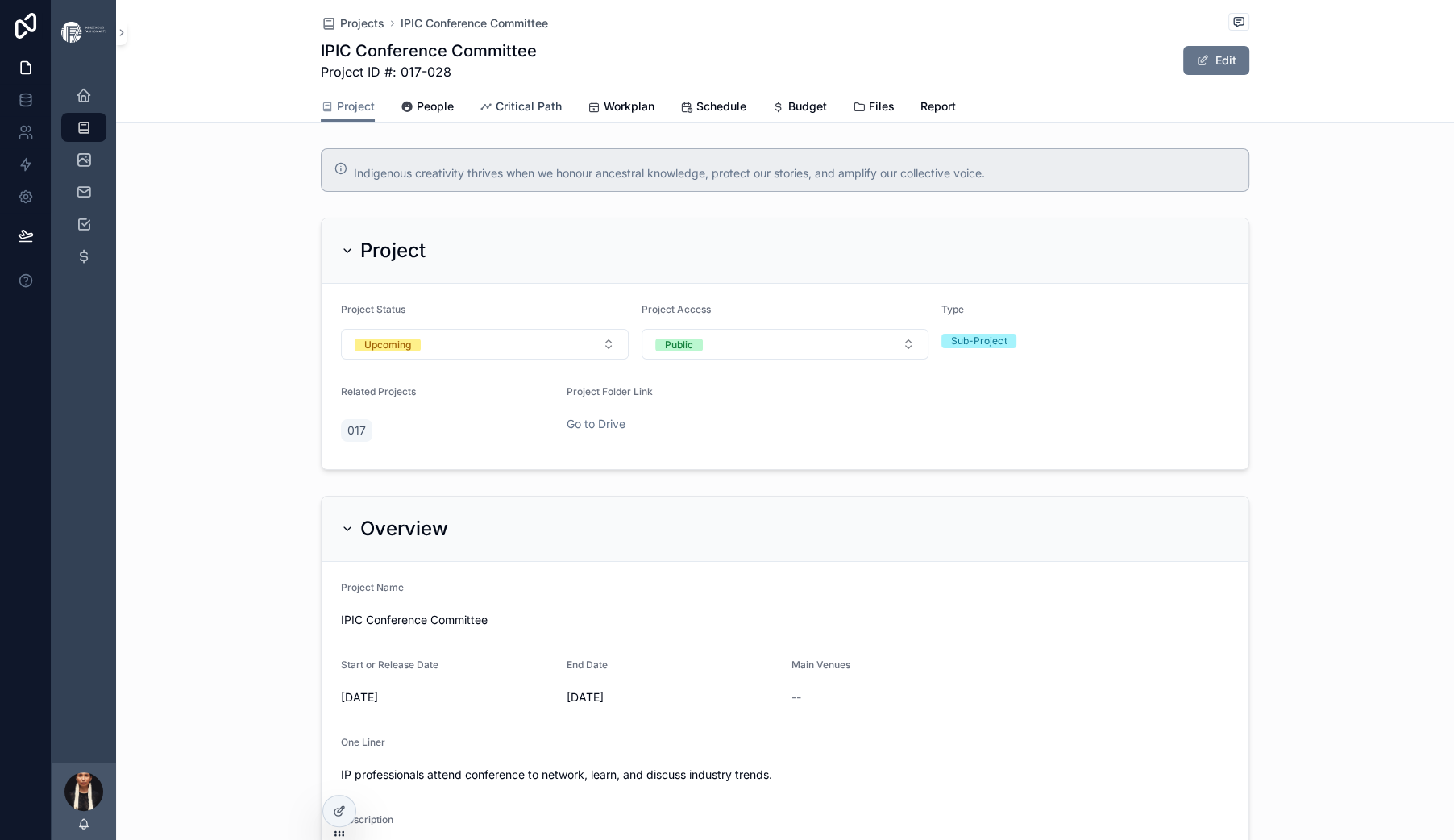
click at [495, 115] on span "Critical Path" at bounding box center [528, 106] width 66 height 17
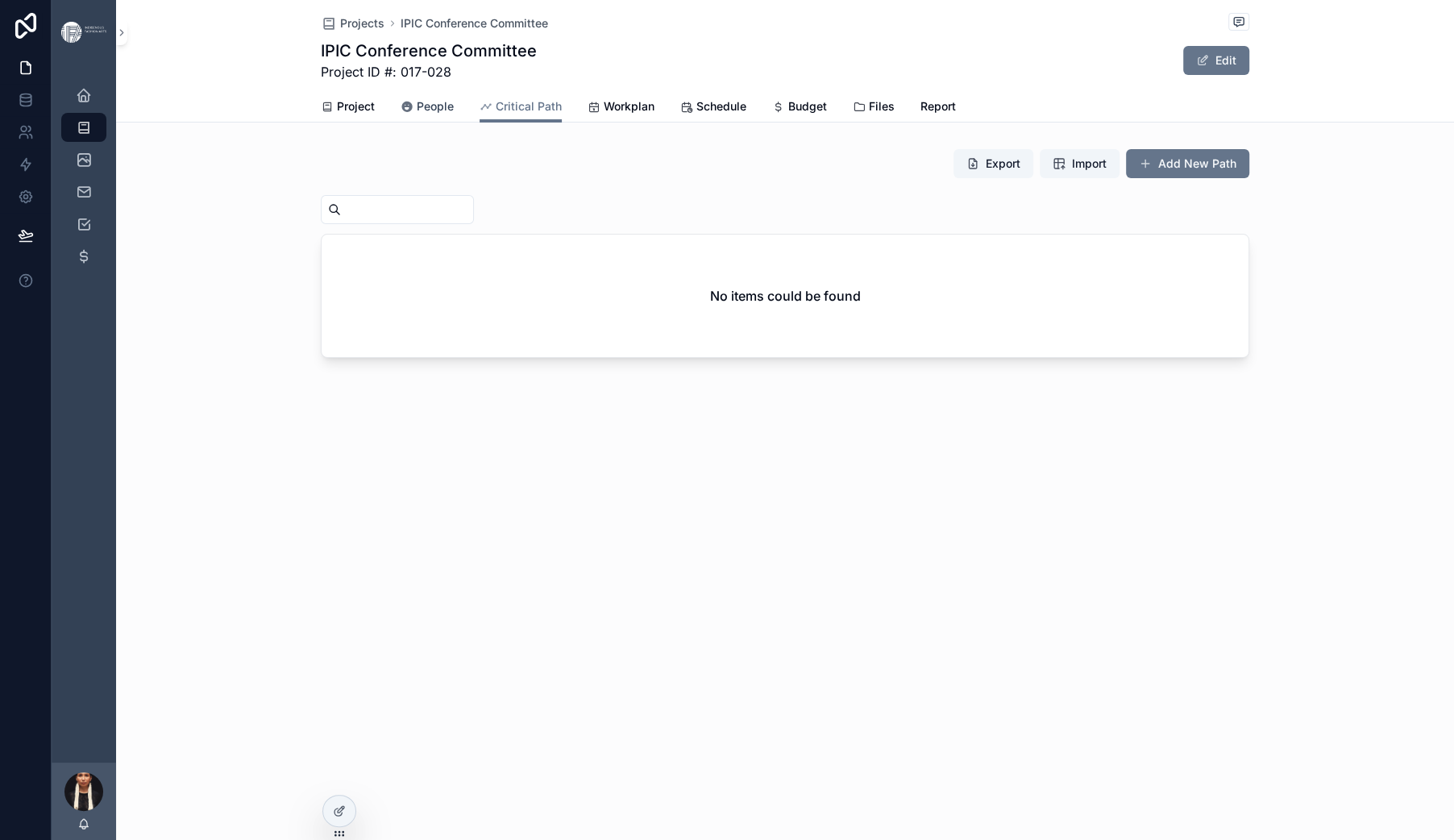
click at [416, 115] on span "People" at bounding box center [435, 106] width 37 height 17
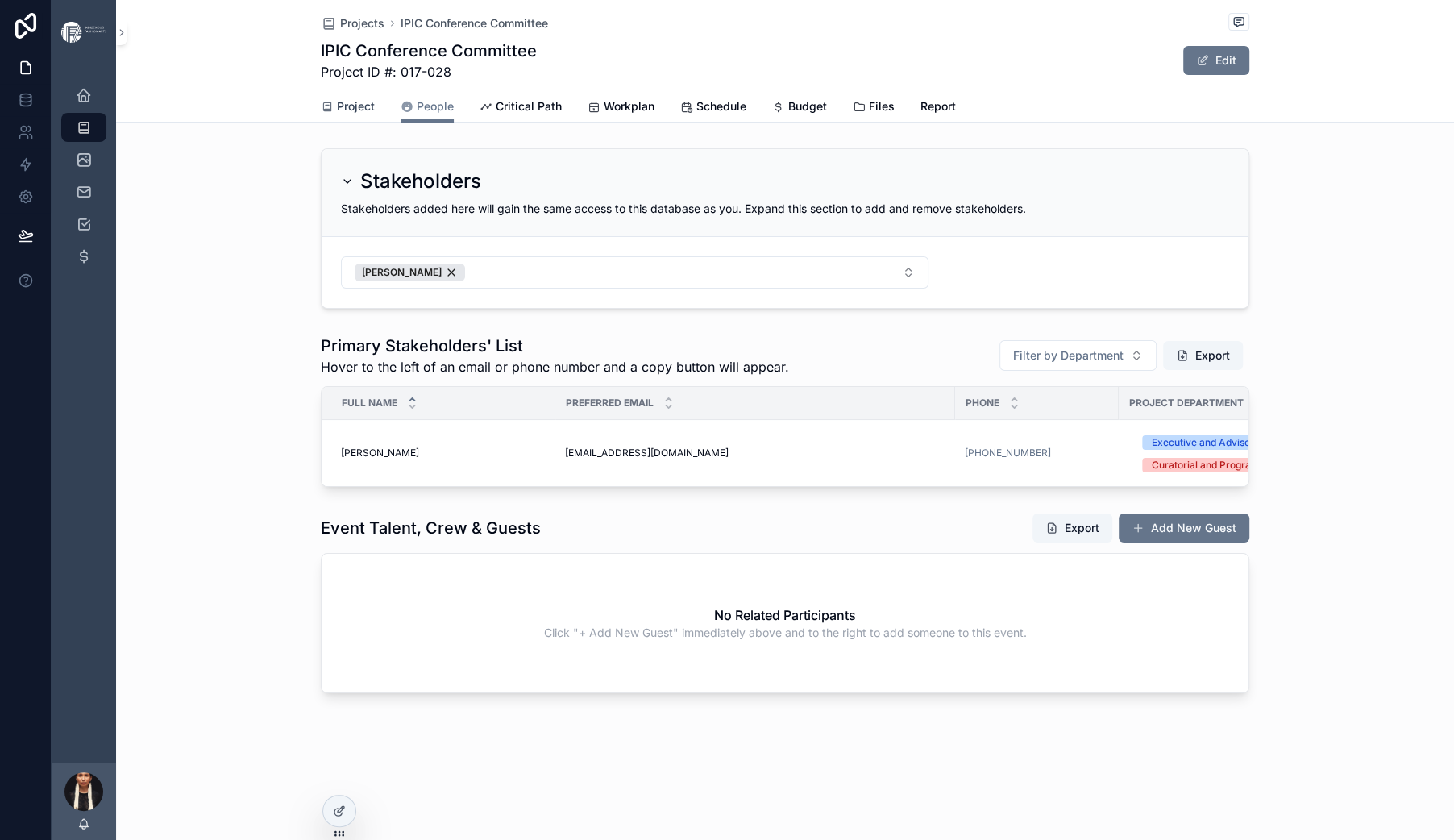
click at [337, 115] on span "Project" at bounding box center [355, 106] width 38 height 17
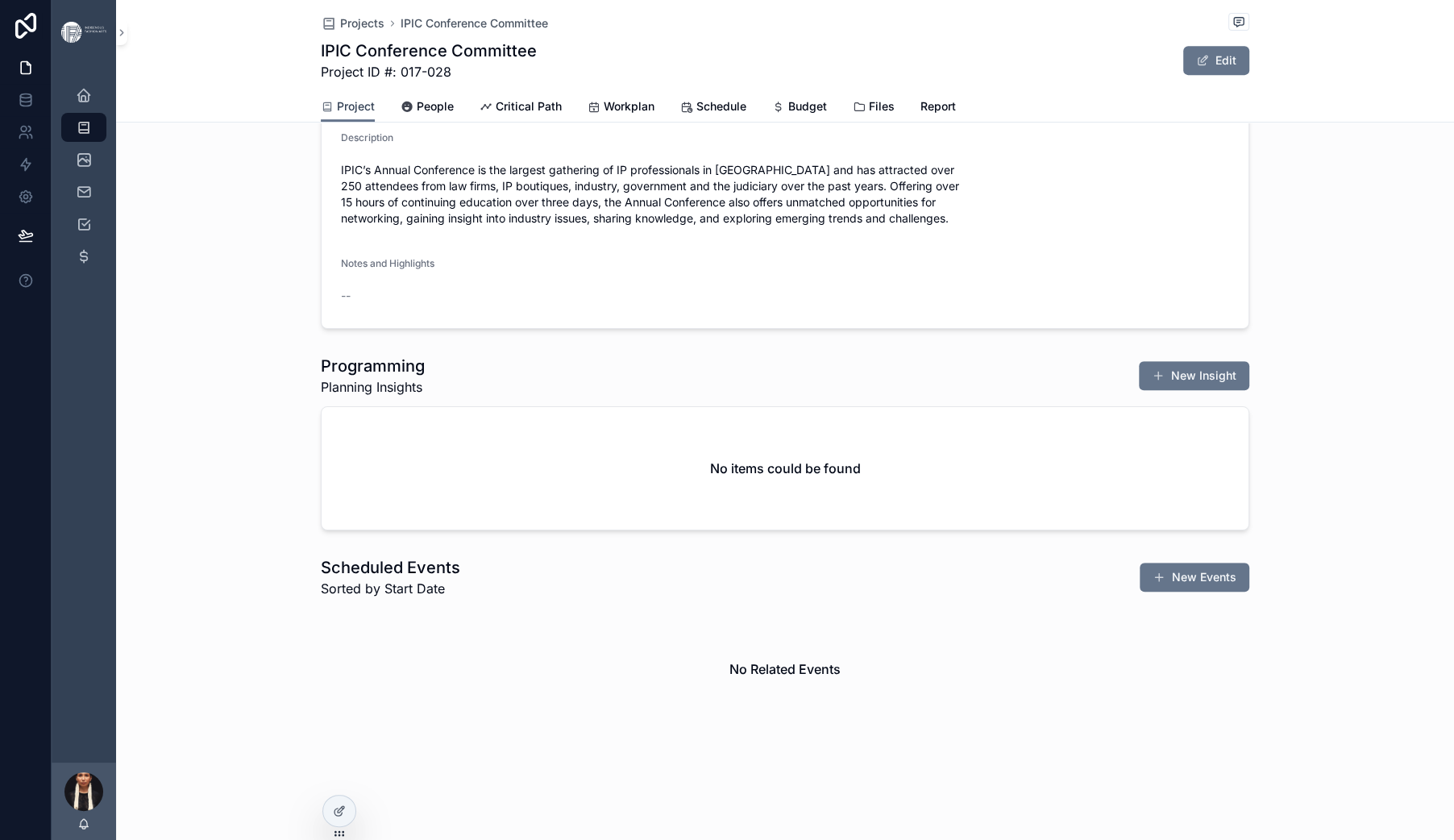
scroll to position [710, 0]
click at [495, 115] on span "Critical Path" at bounding box center [528, 106] width 66 height 17
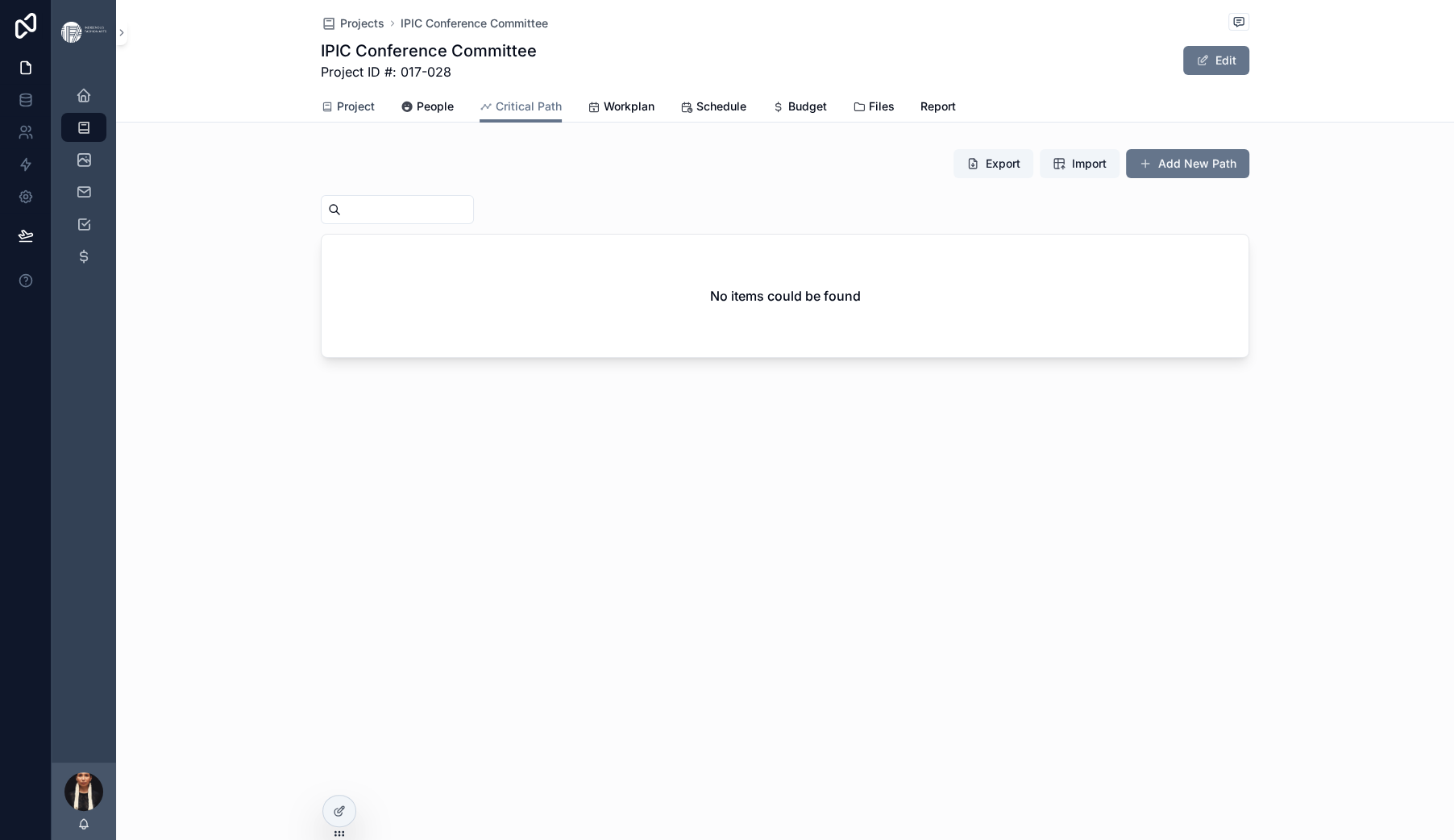
click at [337, 115] on span "Project" at bounding box center [355, 106] width 38 height 17
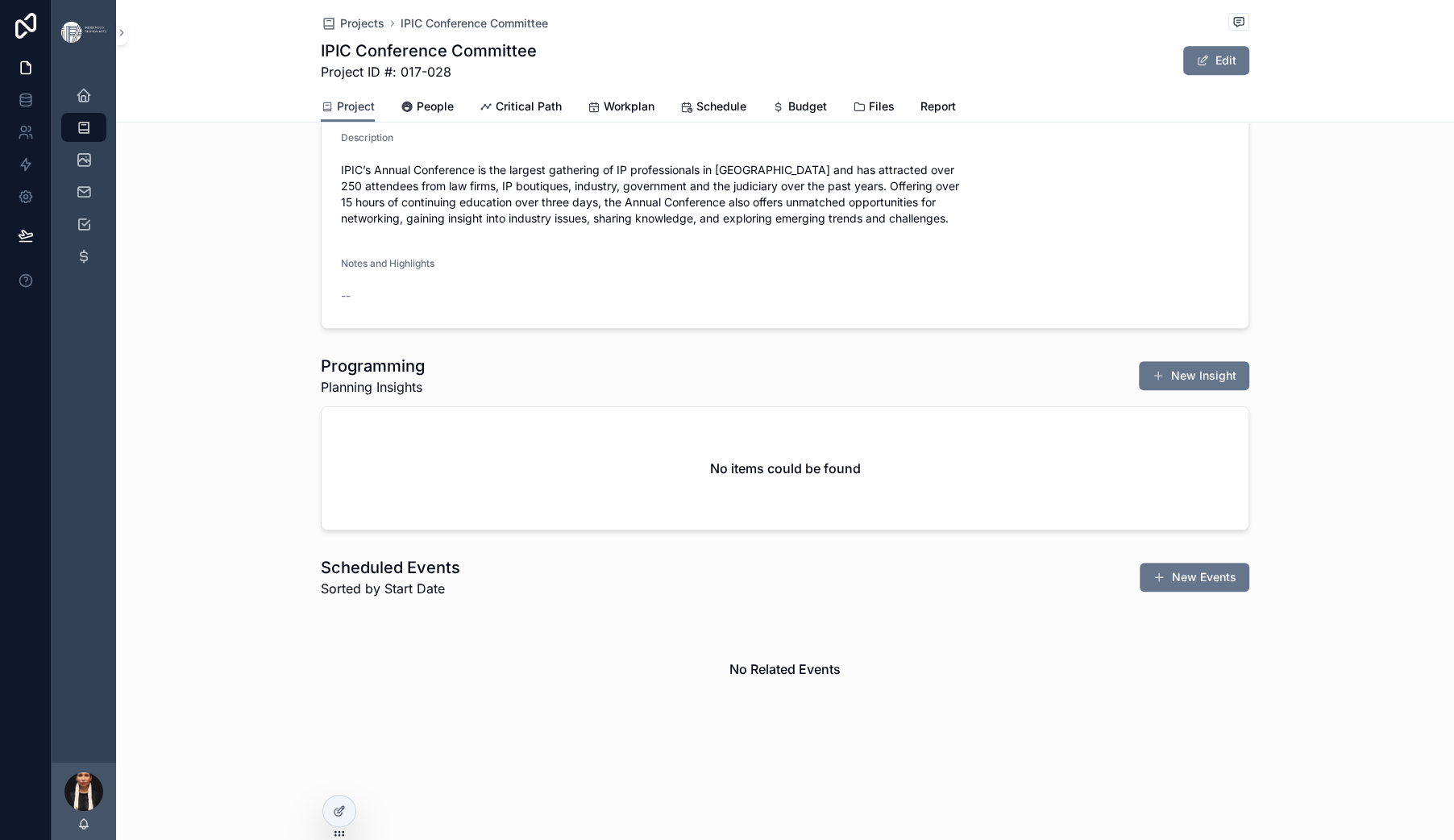
scroll to position [1437, 0]
click at [495, 115] on span "Critical Path" at bounding box center [528, 106] width 66 height 17
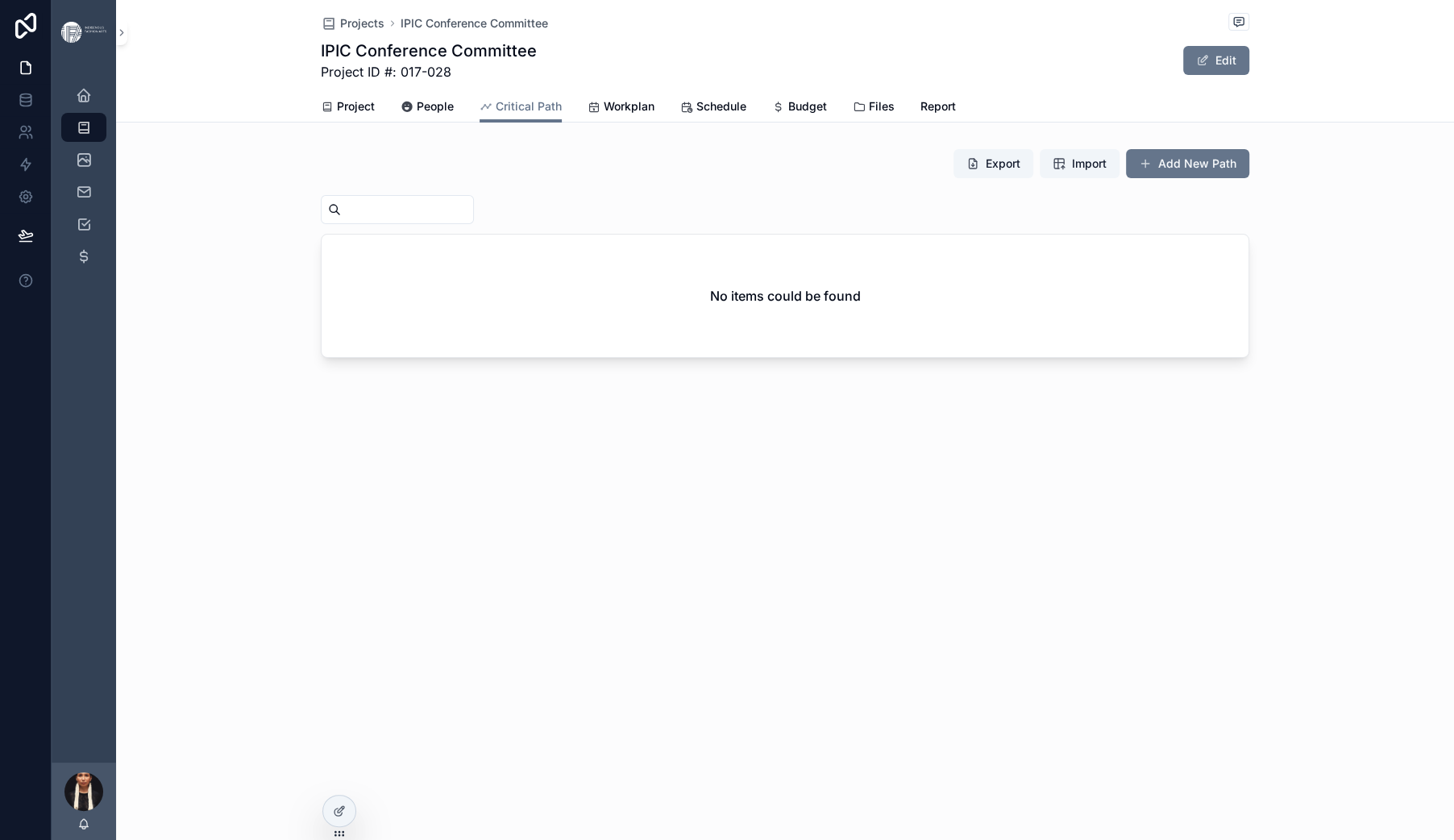
click at [384, 357] on div "No items could be found" at bounding box center [785, 296] width 927 height 123
click at [416, 115] on span "People" at bounding box center [435, 106] width 37 height 17
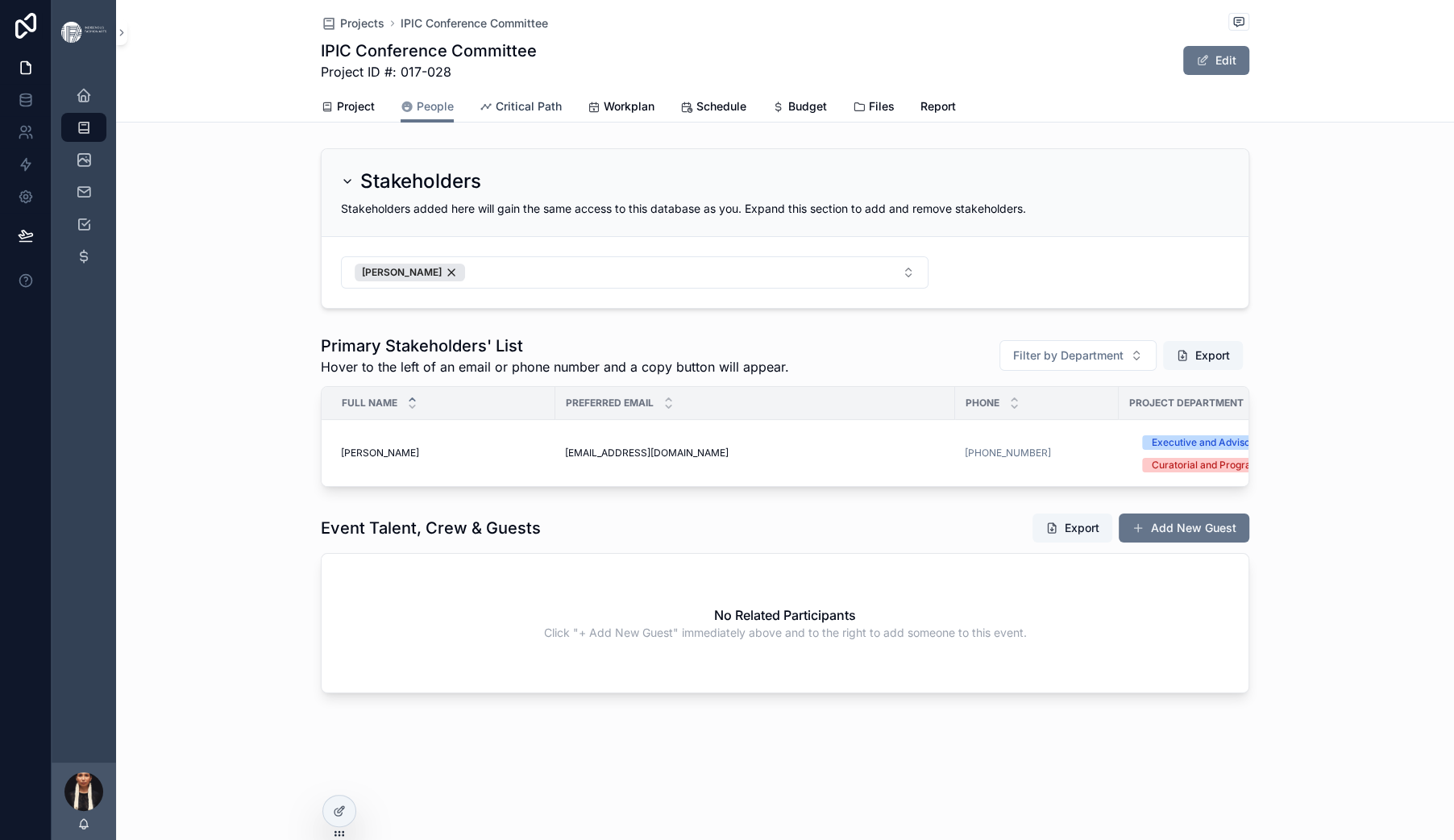
click at [495, 115] on span "Critical Path" at bounding box center [528, 106] width 66 height 17
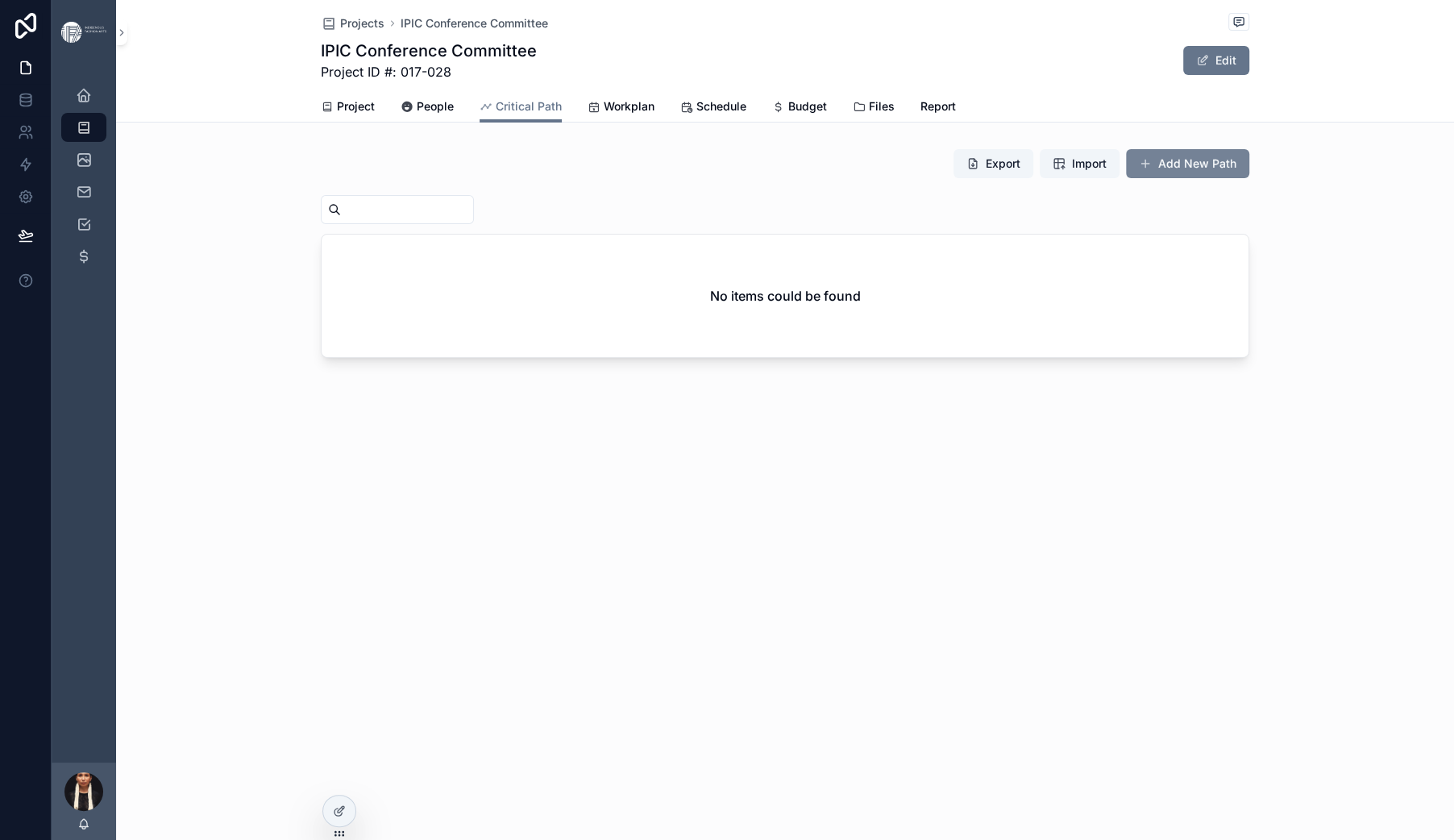
click at [1249, 178] on button "Add New Path" at bounding box center [1187, 164] width 123 height 29
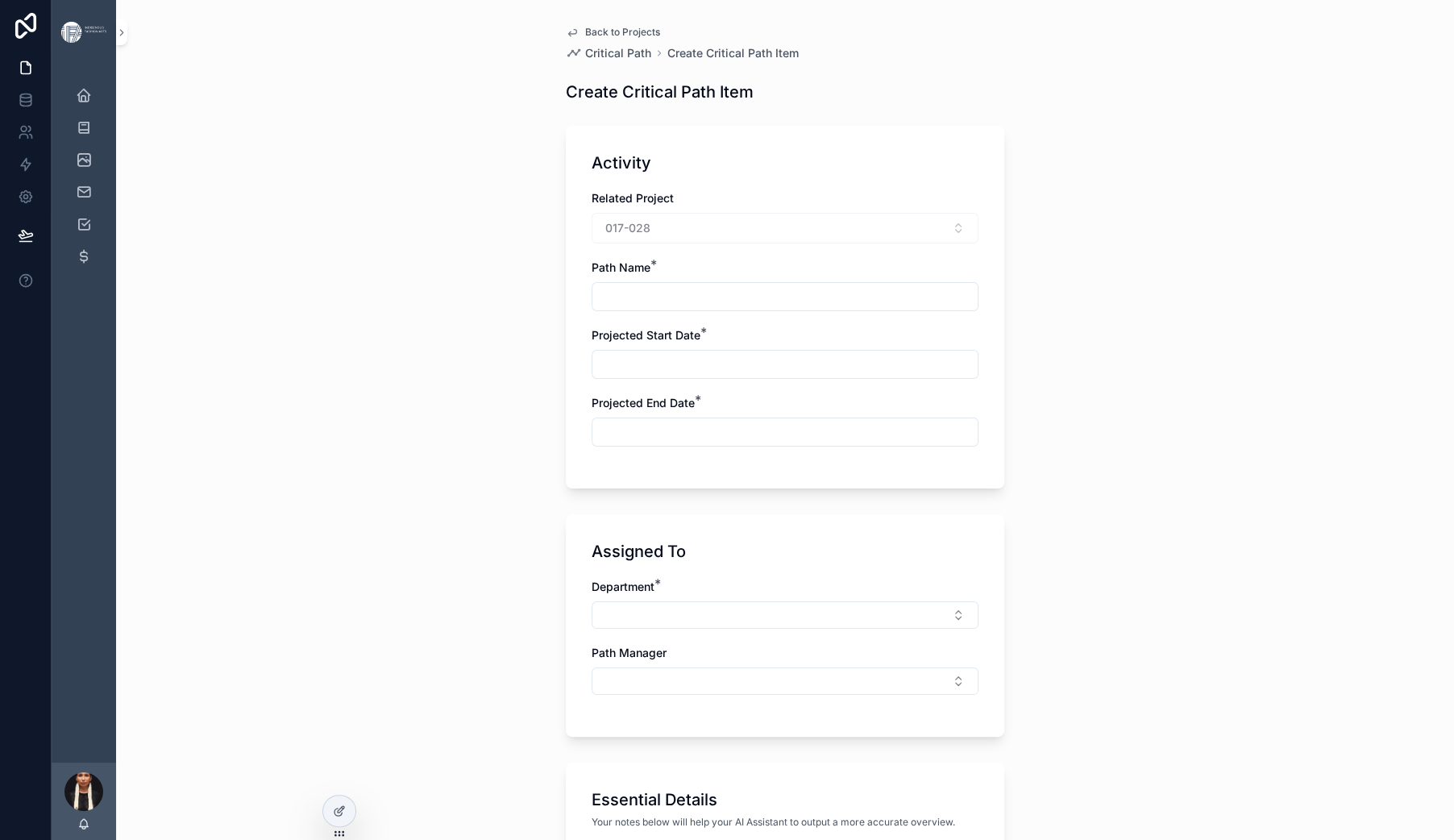
click at [593, 308] on input "scrollable content" at bounding box center [785, 296] width 385 height 23
type input "**********"
click at [593, 375] on input "scrollable content" at bounding box center [785, 364] width 385 height 23
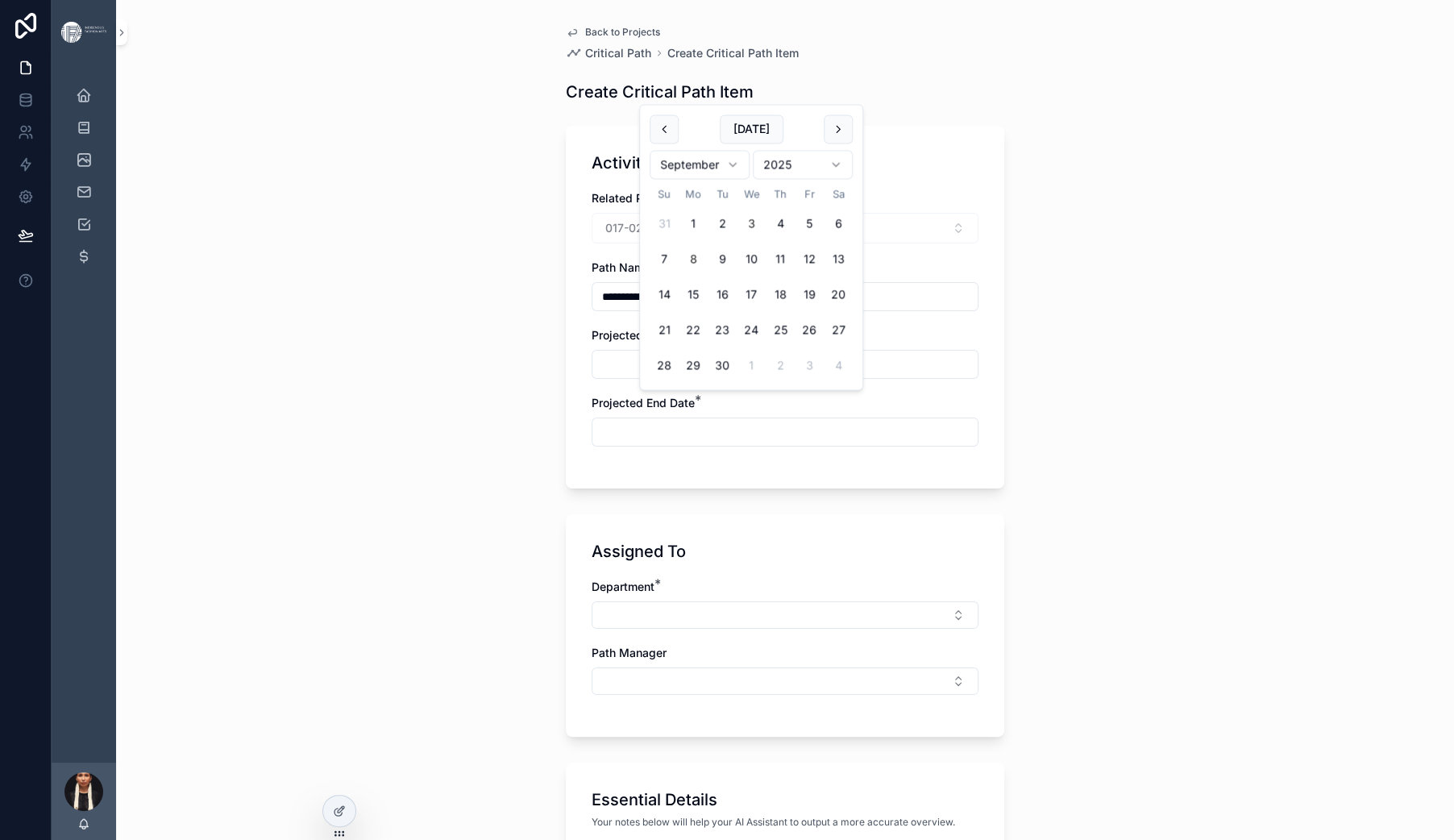
click at [707, 274] on button "8" at bounding box center [694, 260] width 29 height 29
type input "********"
click at [593, 443] on input "scrollable content" at bounding box center [785, 432] width 385 height 23
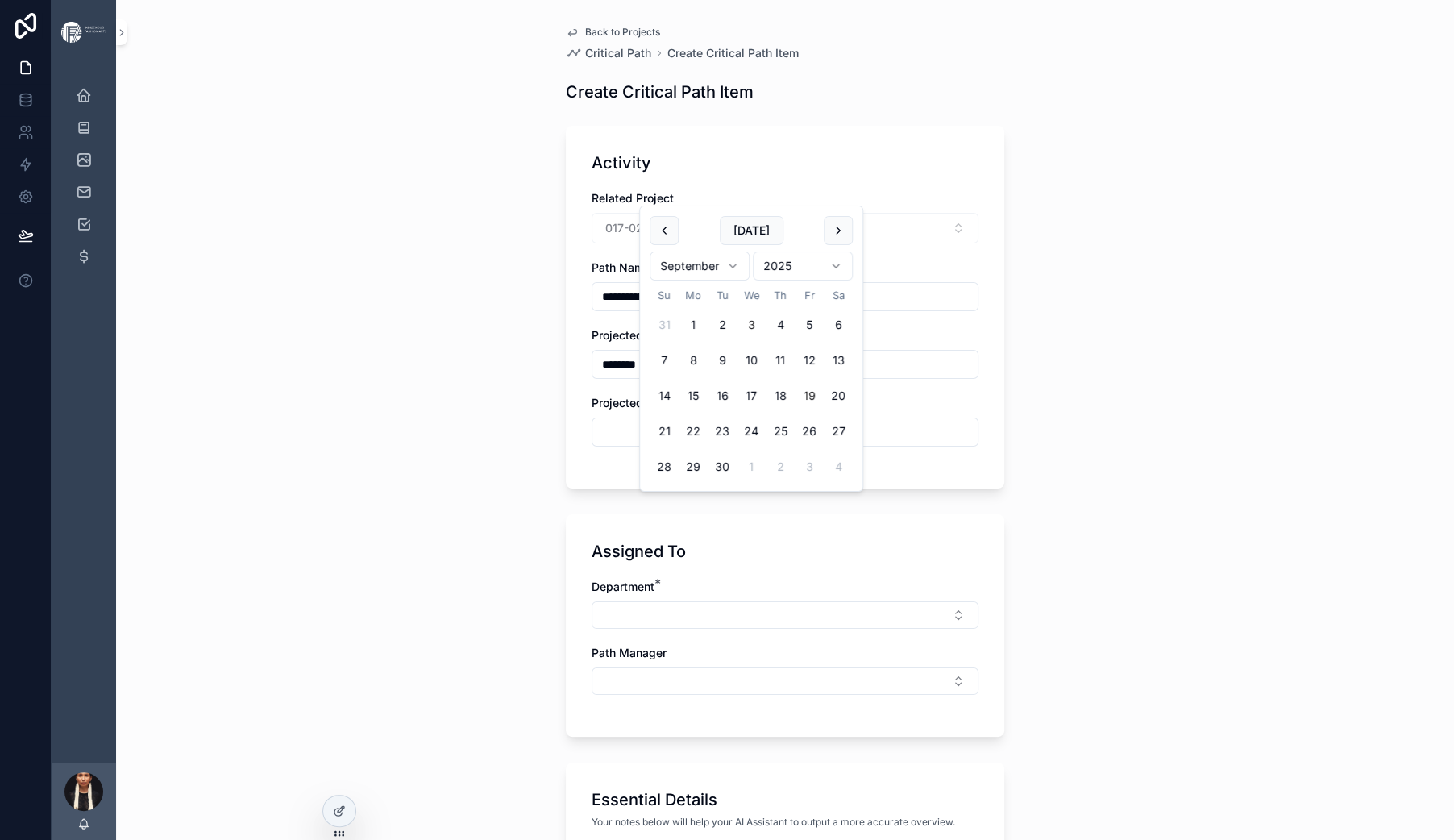
click at [824, 410] on button "19" at bounding box center [809, 396] width 29 height 29
type input "*********"
click at [451, 621] on div "**********" at bounding box center [785, 420] width 1338 height 840
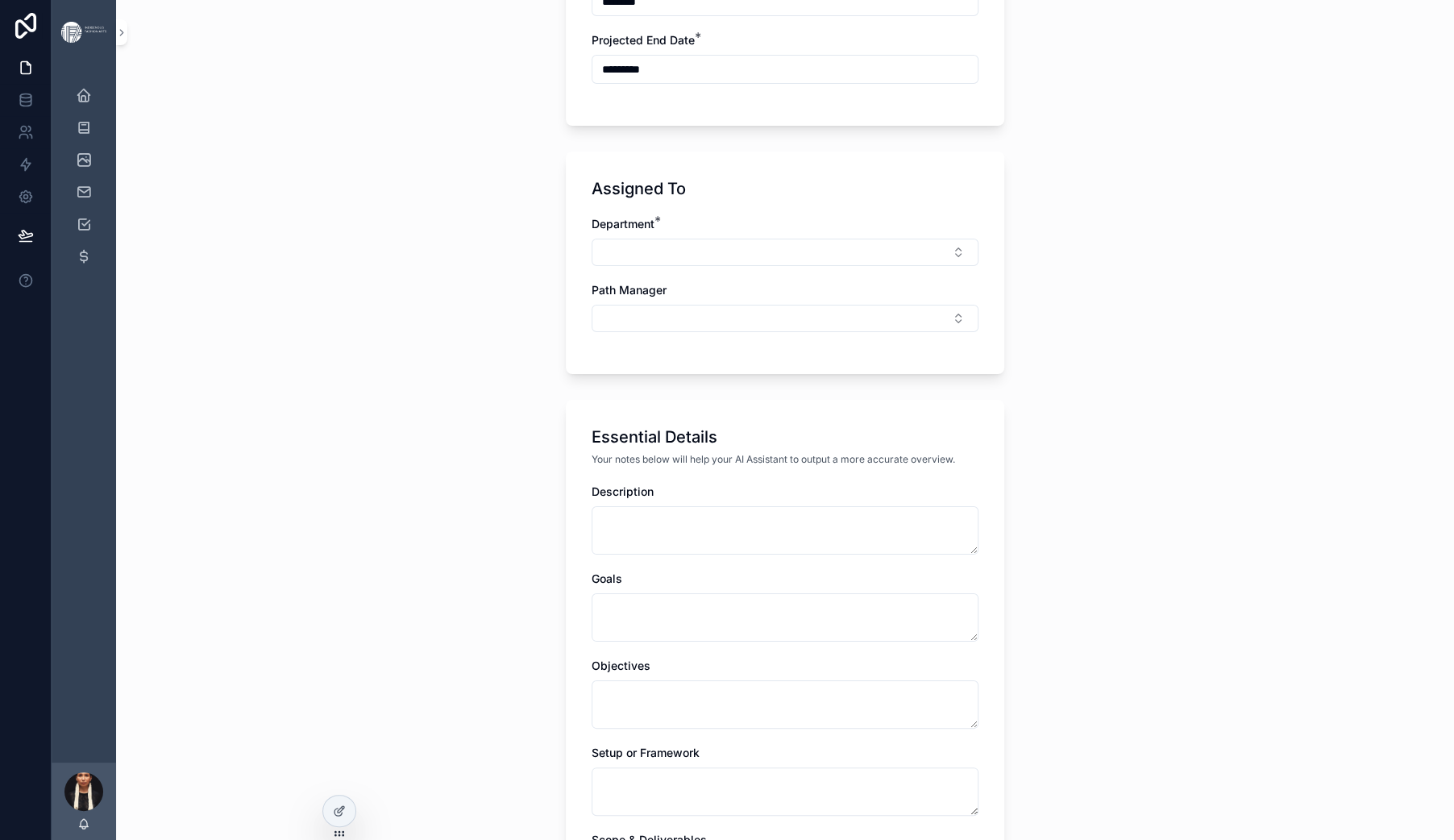
scroll to position [380, 0]
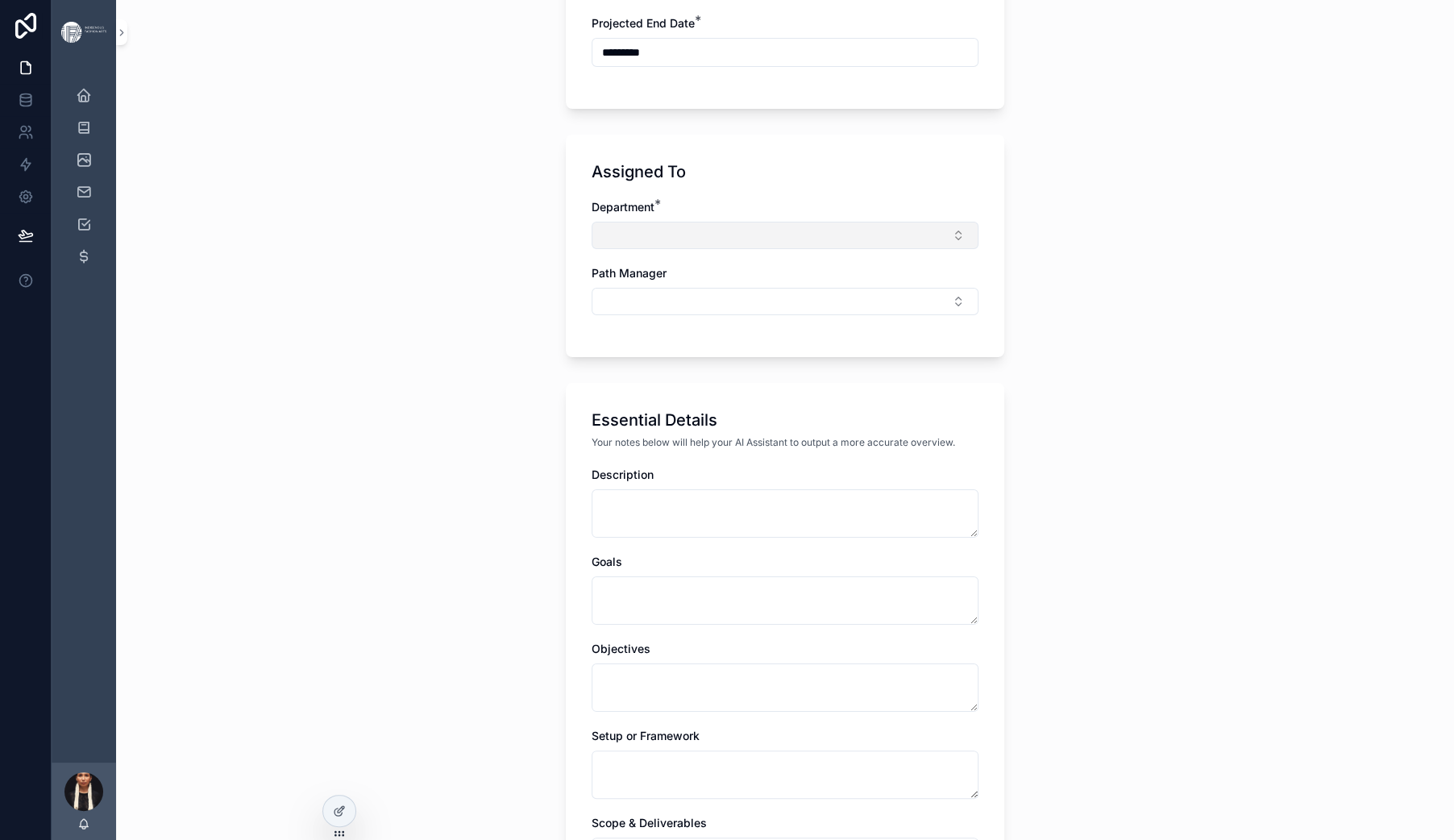
click at [592, 249] on button "Select Button" at bounding box center [785, 236] width 387 height 28
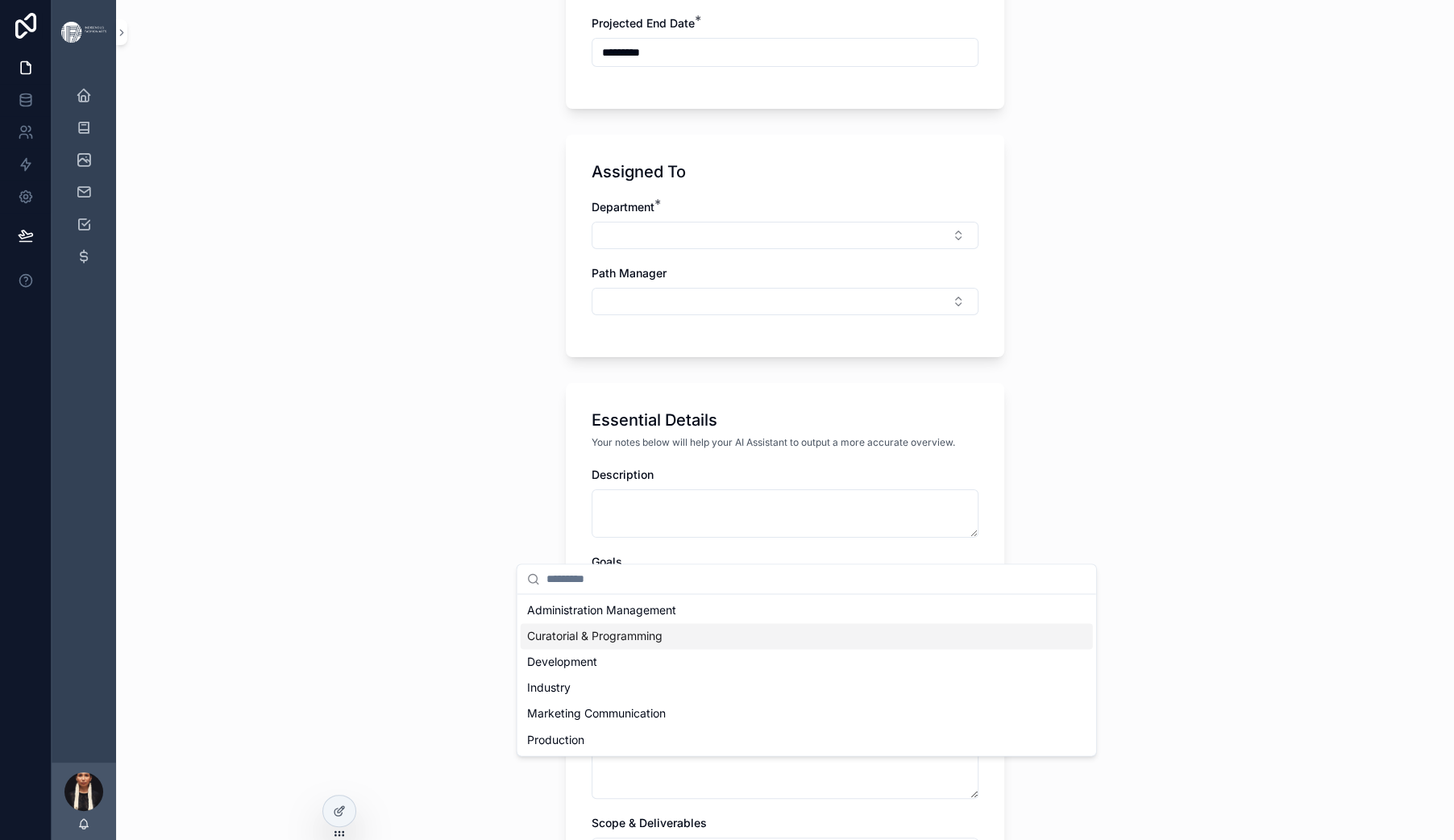
click at [555, 644] on span "Curatorial & Programming" at bounding box center [595, 636] width 136 height 17
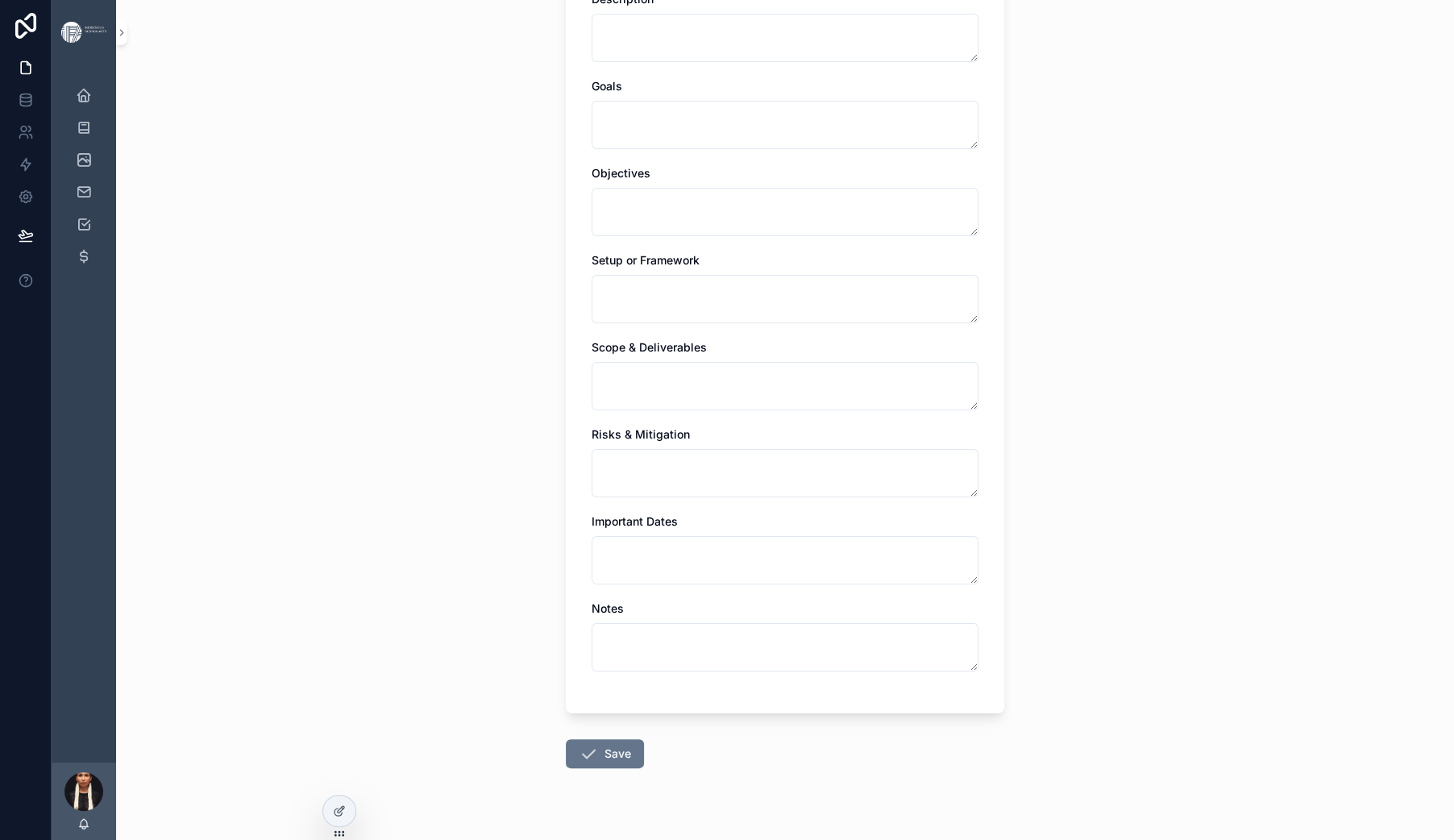
scroll to position [882, 0]
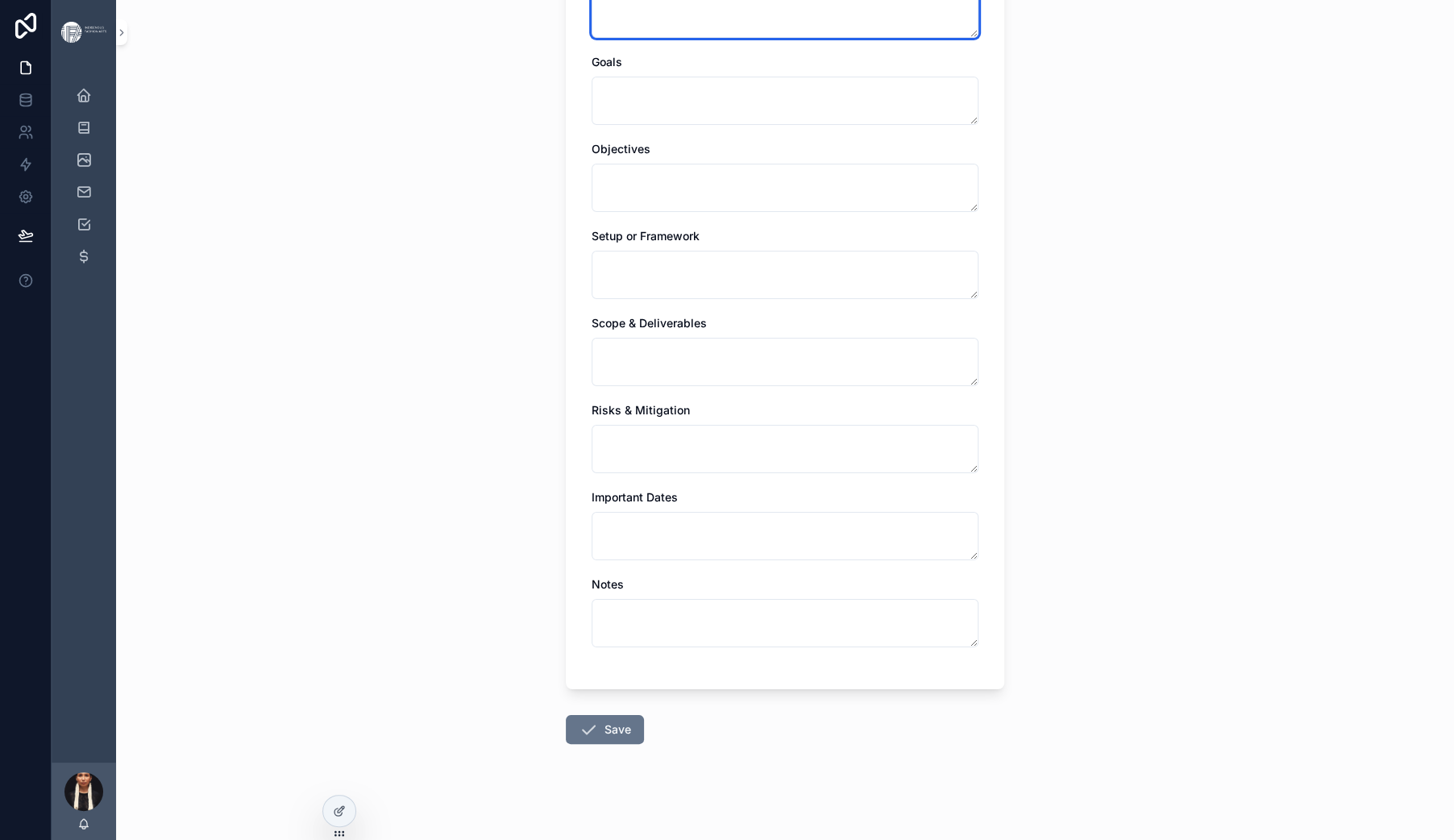
click at [592, 38] on textarea "scrollable content" at bounding box center [785, 14] width 387 height 49
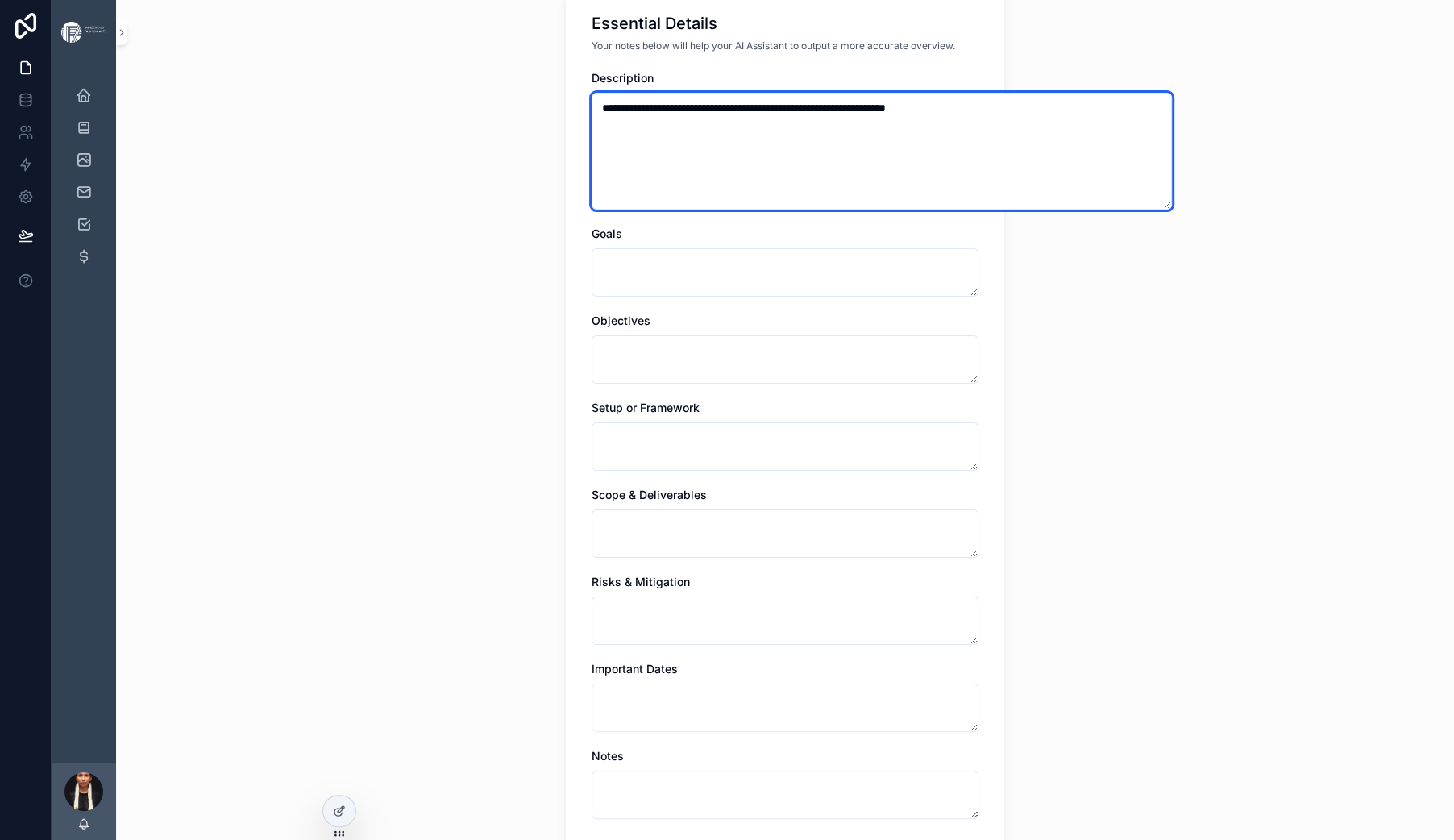
scroll to position [790, 0]
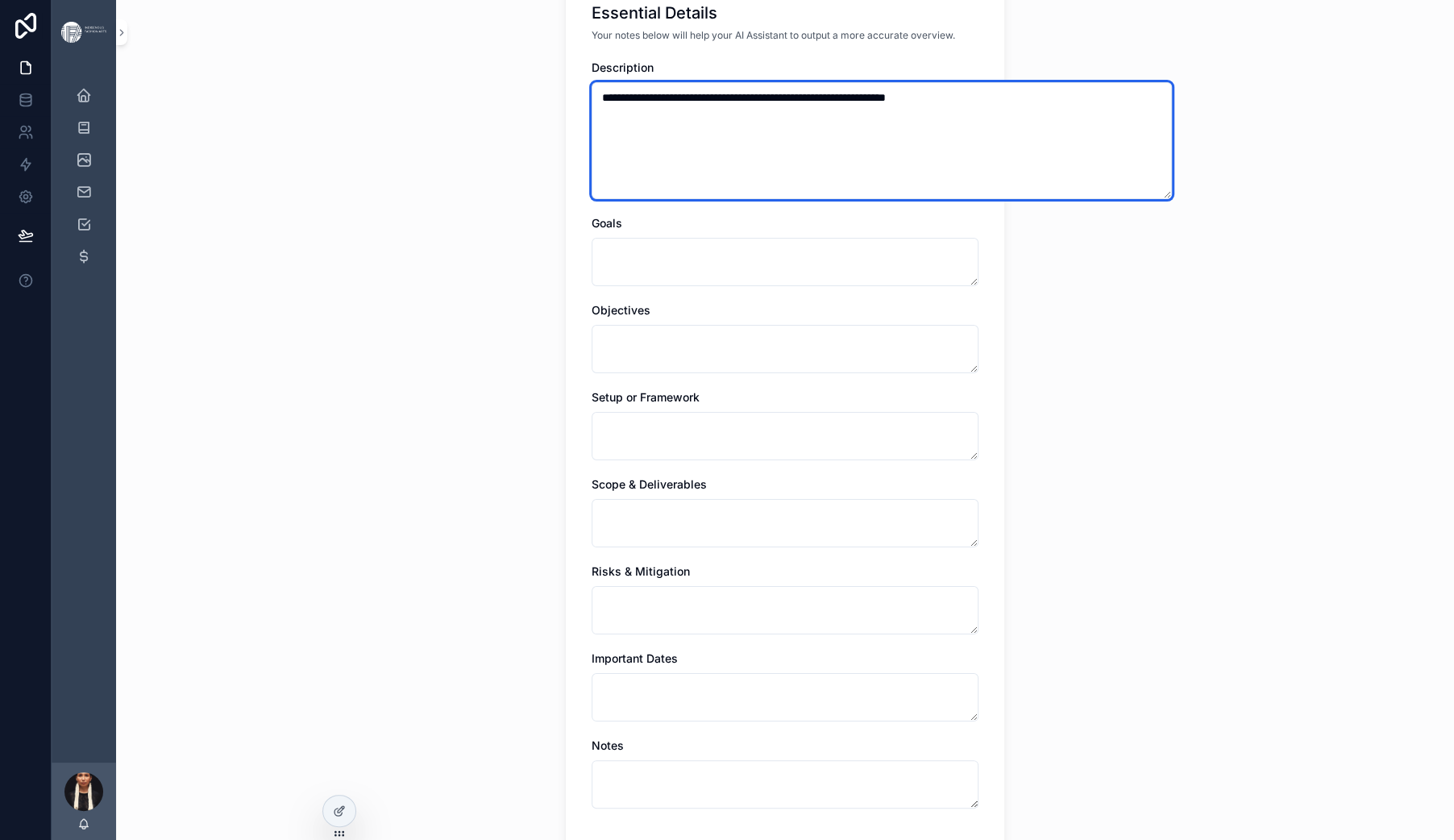
click at [609, 199] on textarea "**********" at bounding box center [882, 140] width 581 height 116
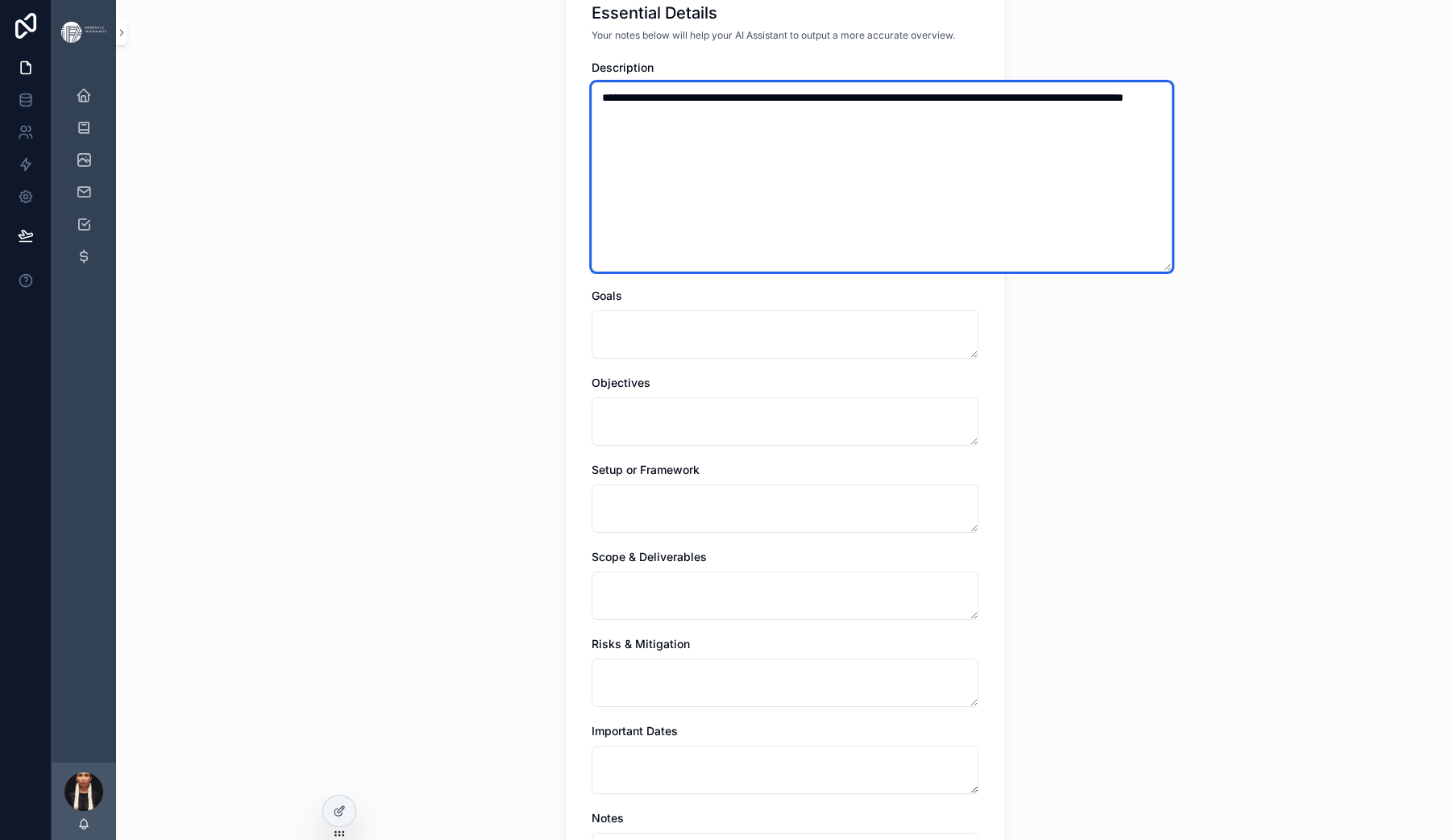
type textarea "**********"
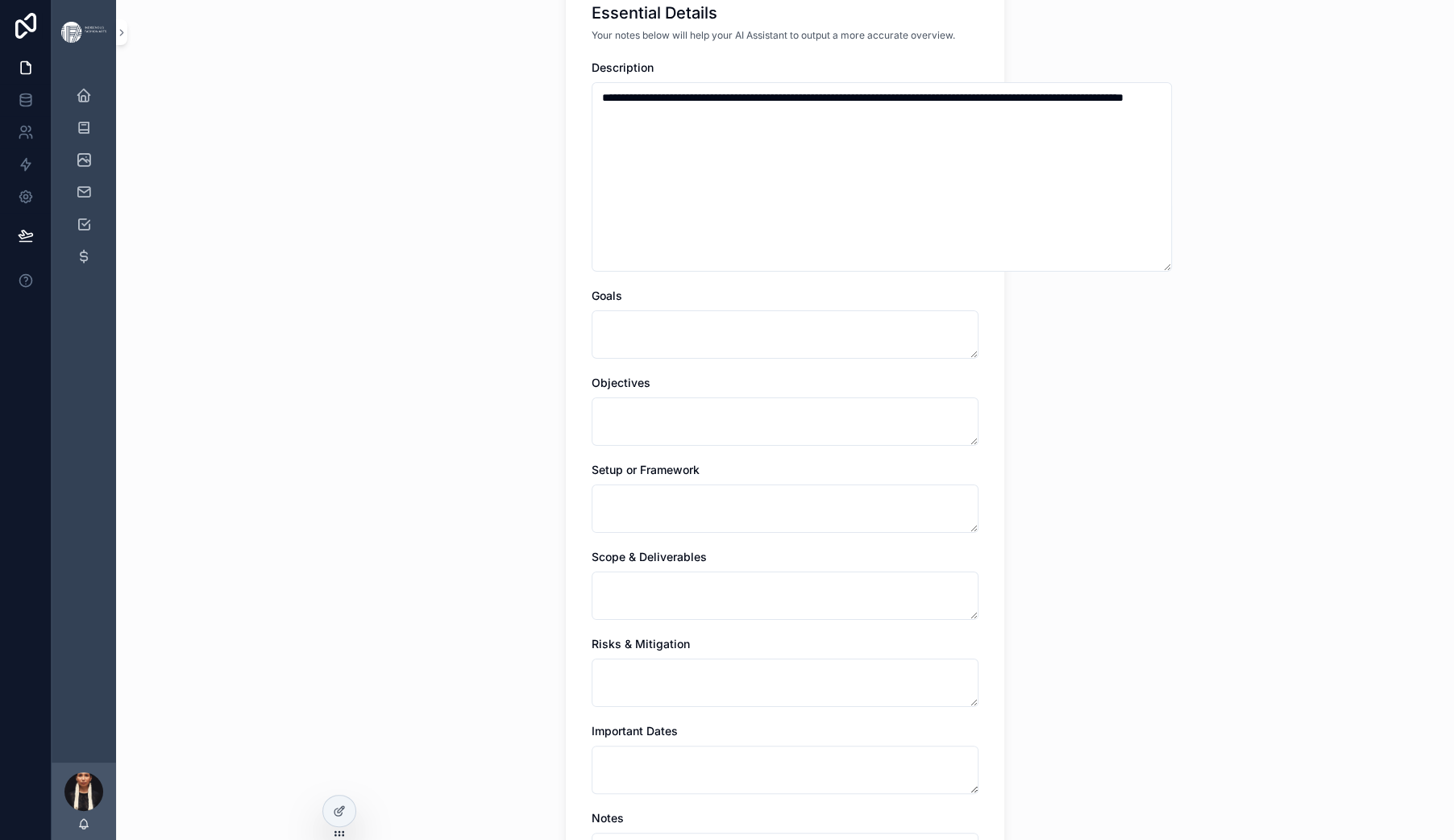
click at [435, 608] on div "**********" at bounding box center [785, 420] width 1338 height 840
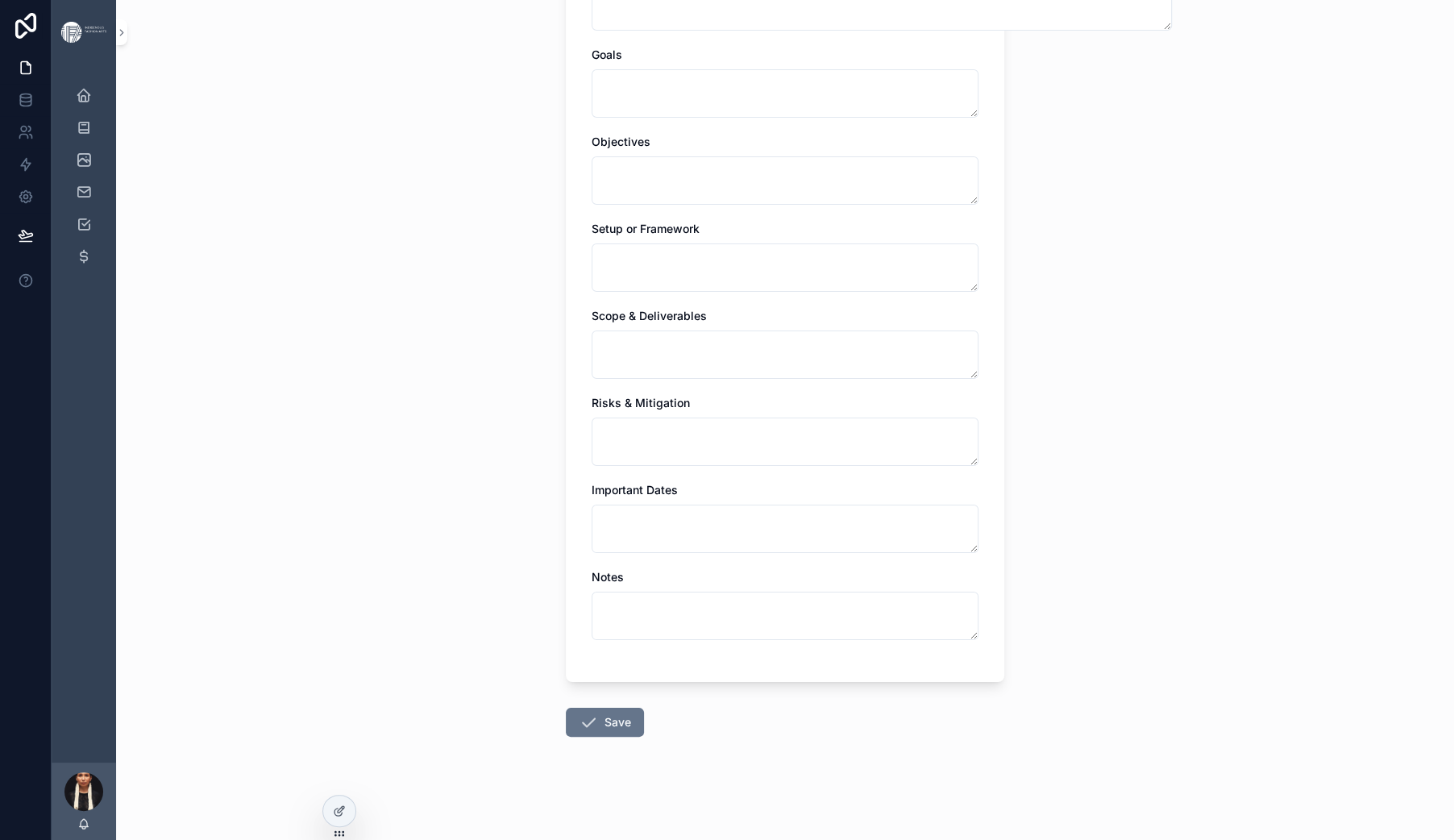
scroll to position [1840, 0]
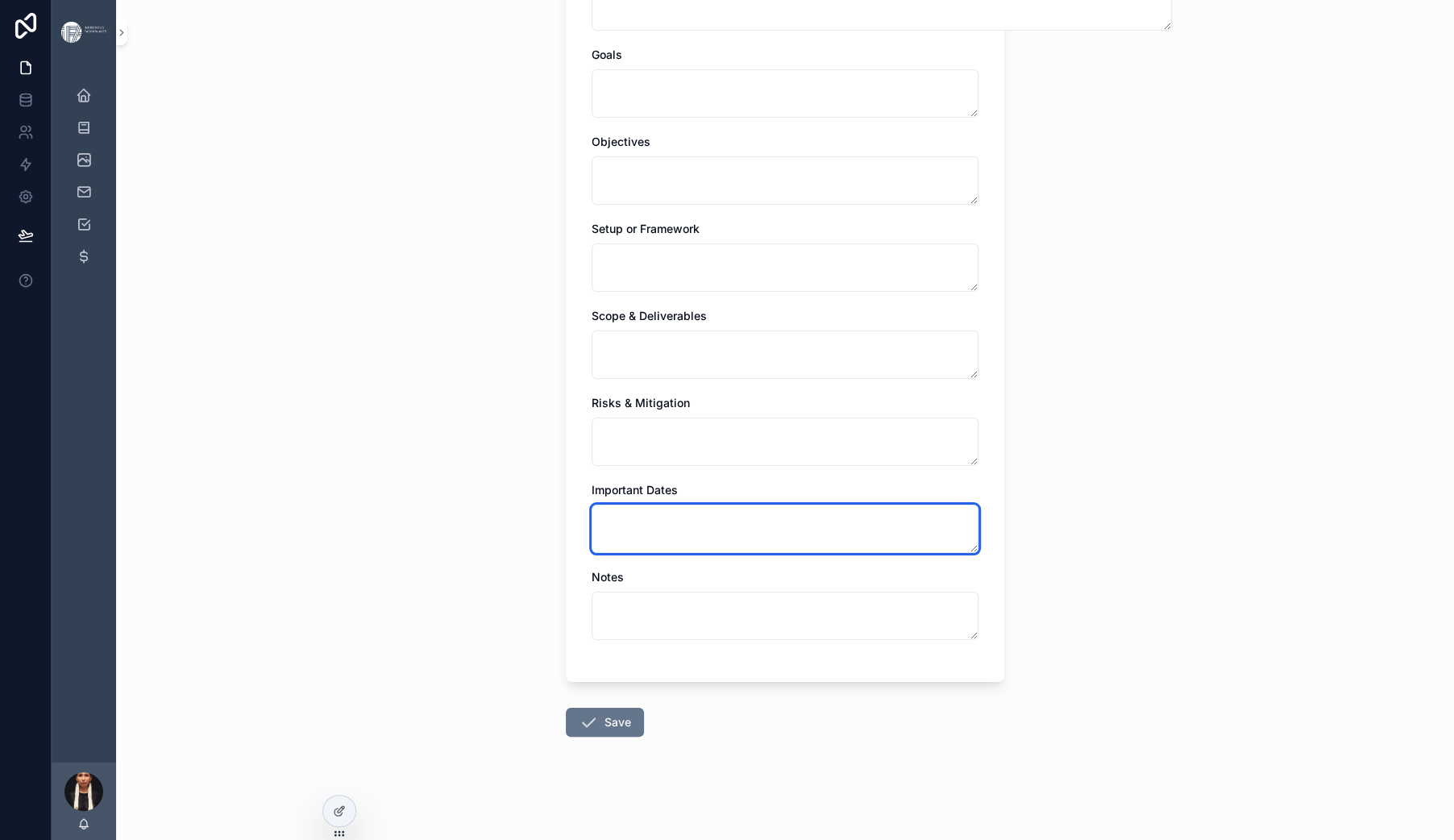
click at [592, 504] on textarea "scrollable content" at bounding box center [785, 528] width 387 height 49
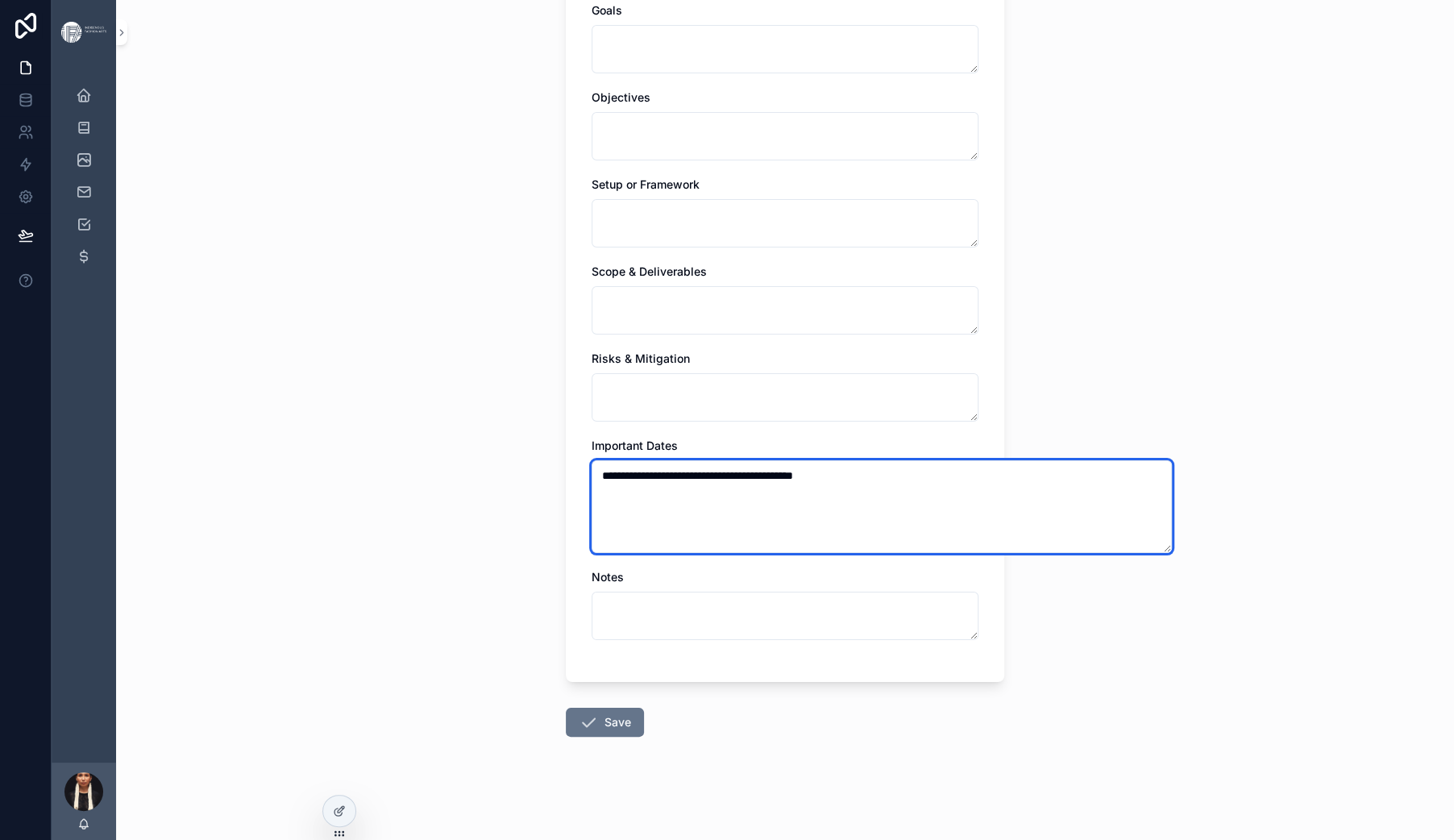
type textarea "**********"
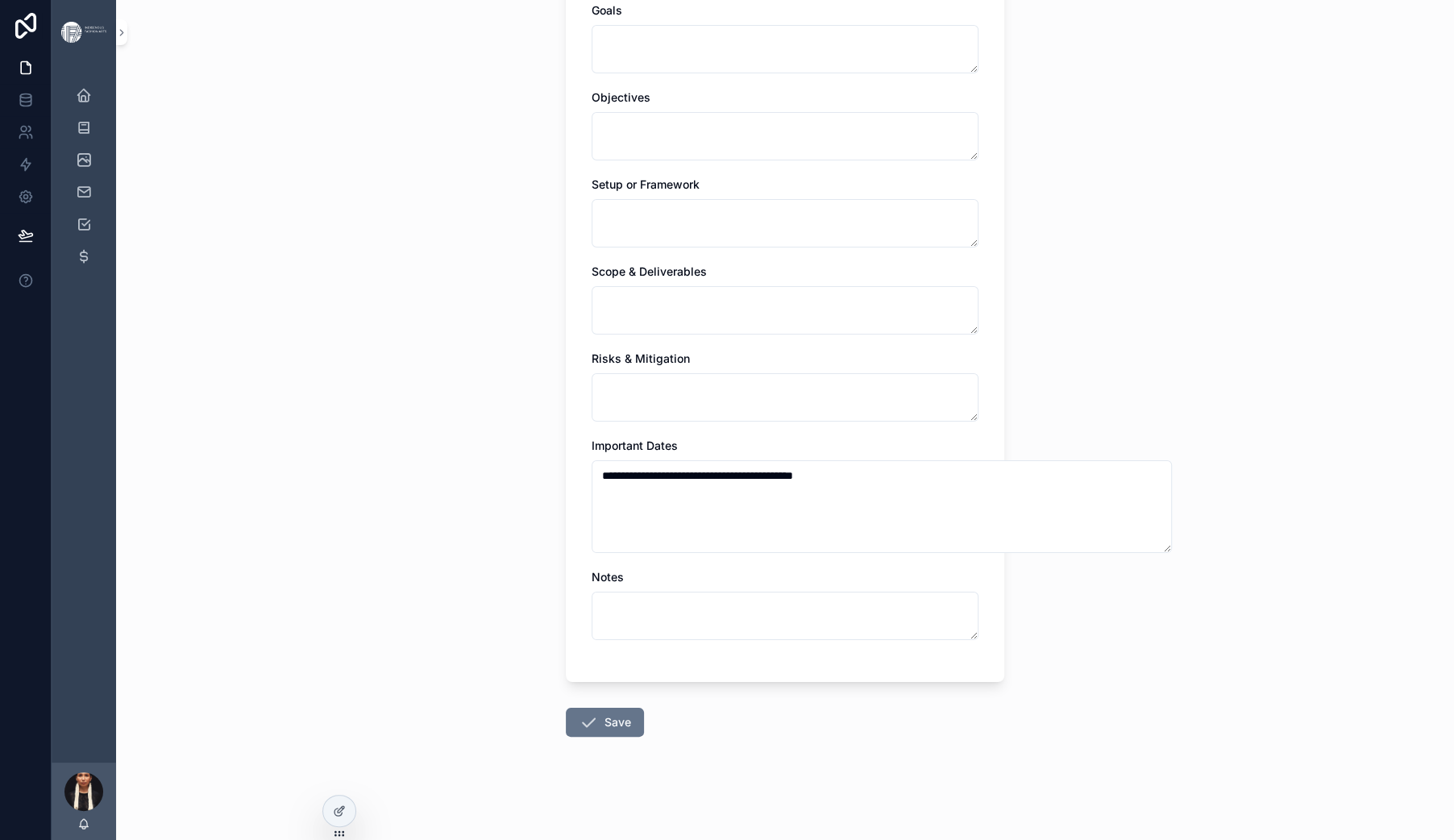
click at [428, 402] on div "**********" at bounding box center [785, 420] width 1338 height 840
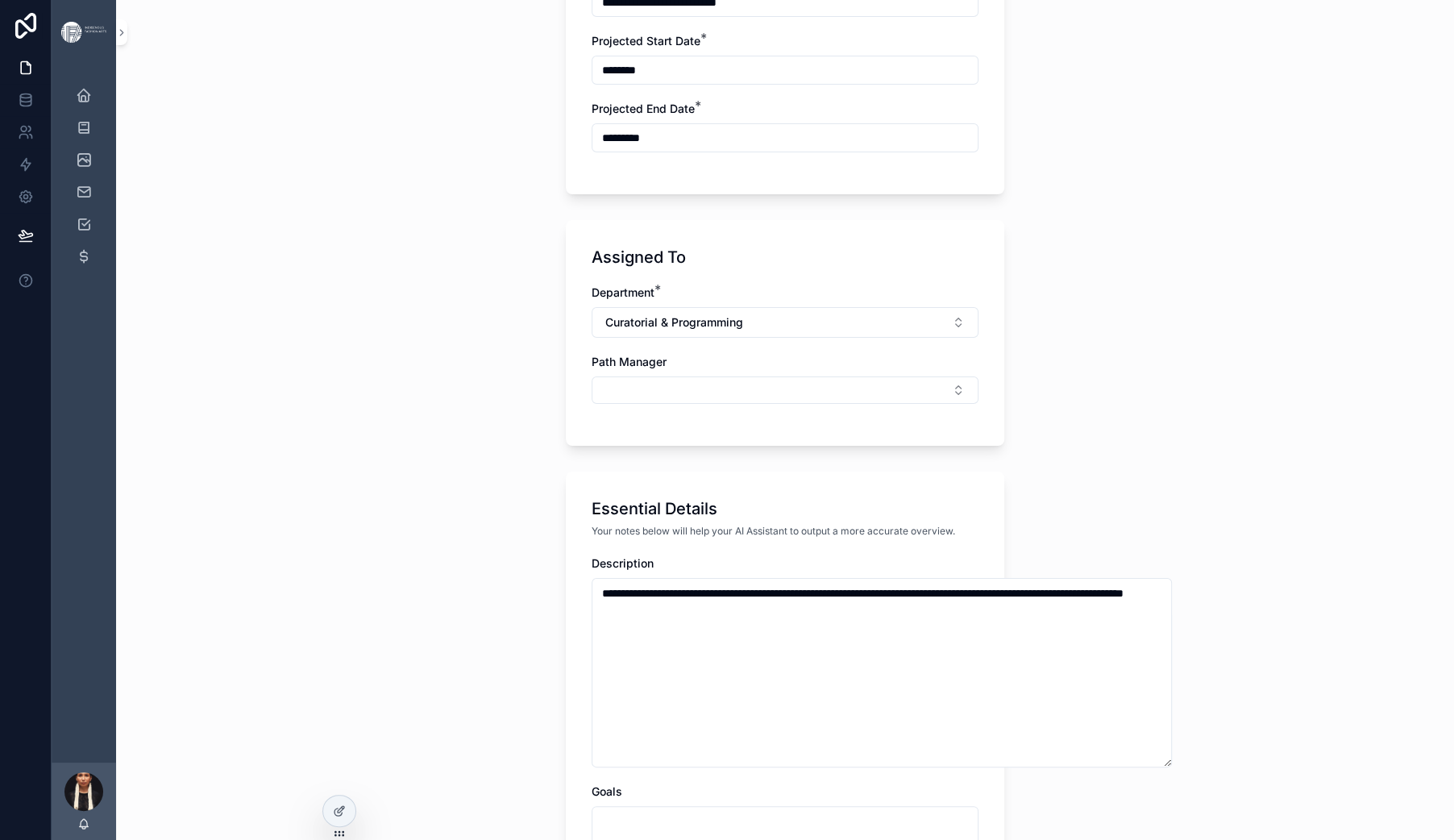
scroll to position [0, 0]
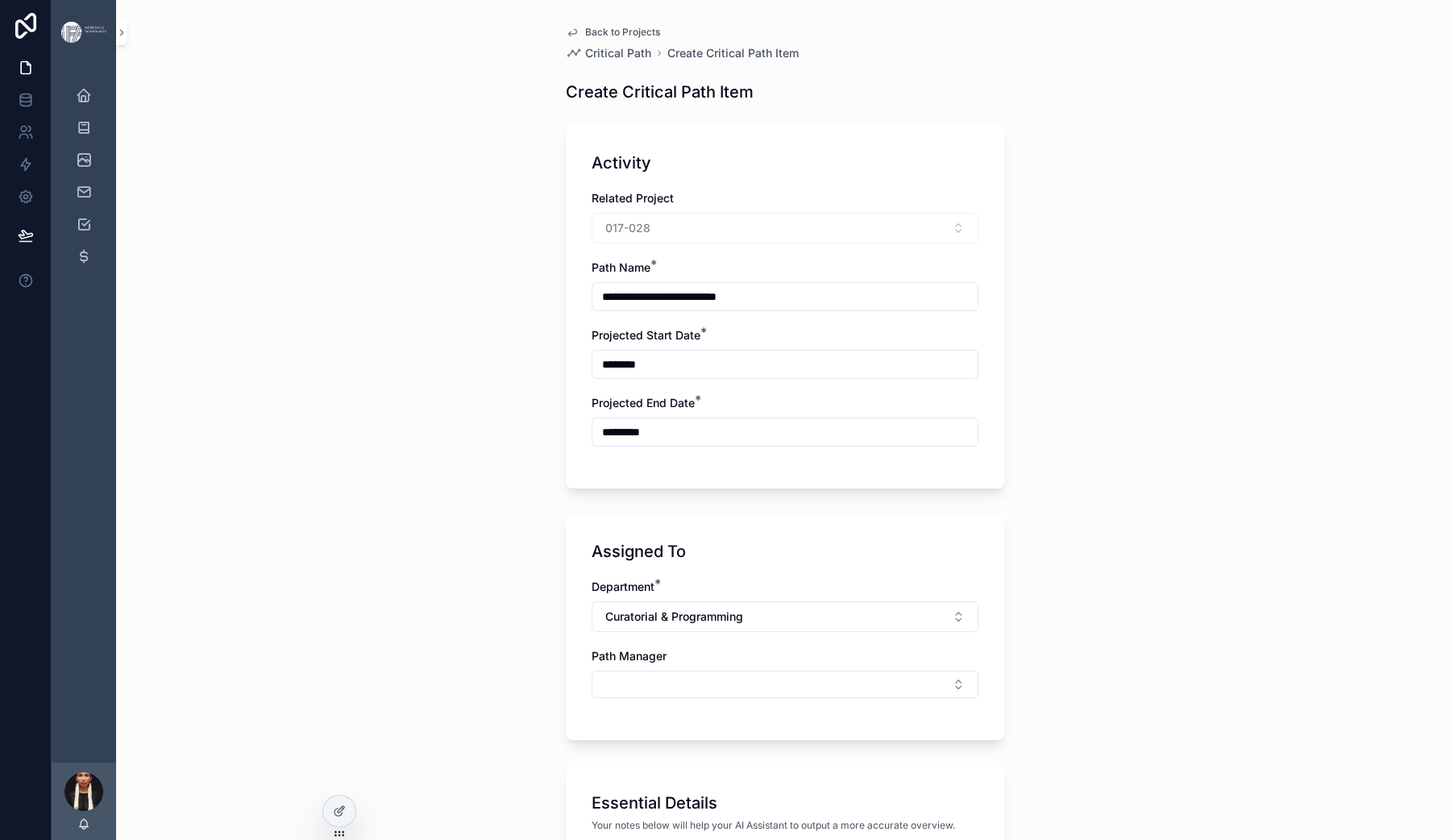
click at [593, 308] on input "**********" at bounding box center [785, 296] width 385 height 23
click at [444, 507] on div "**********" at bounding box center [785, 420] width 1338 height 840
click at [672, 308] on input "**********" at bounding box center [785, 296] width 385 height 23
type input "**********"
click at [416, 513] on div "**********" at bounding box center [785, 420] width 1338 height 840
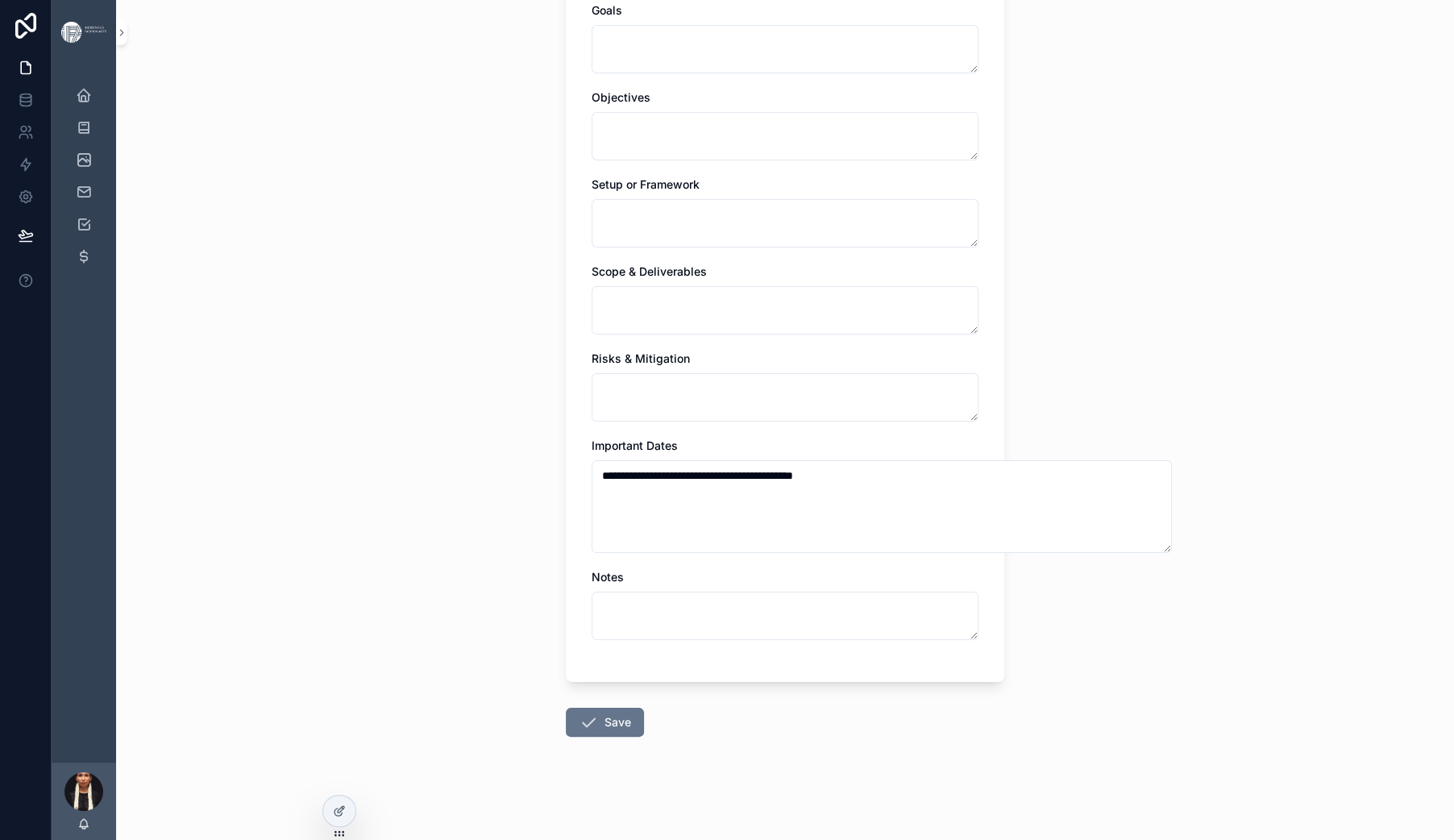
scroll to position [1863, 0]
click at [566, 707] on button "Save" at bounding box center [605, 722] width 78 height 29
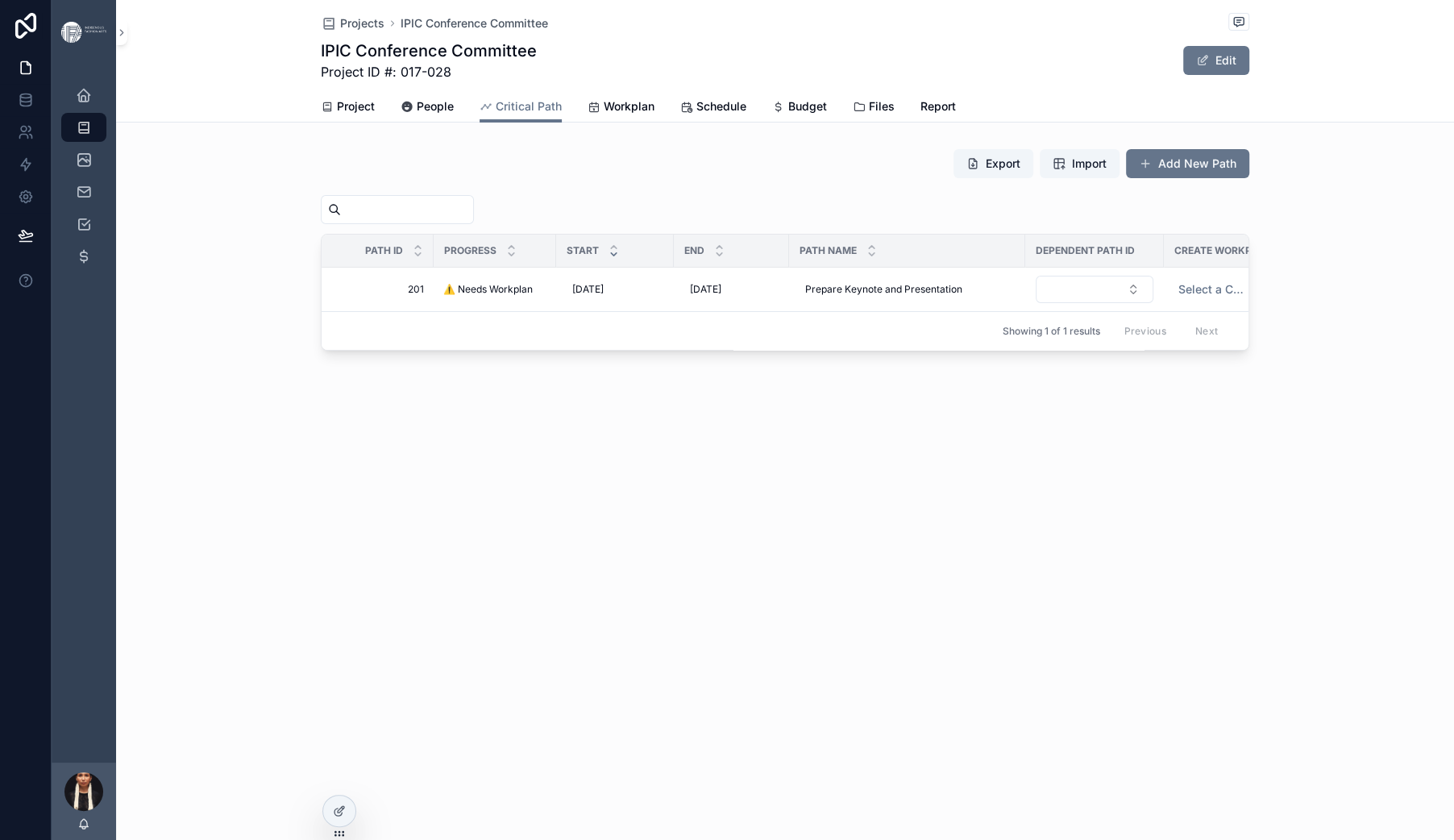
click at [443, 295] on span "⚠️ Needs Workplan" at bounding box center [488, 289] width 90 height 13
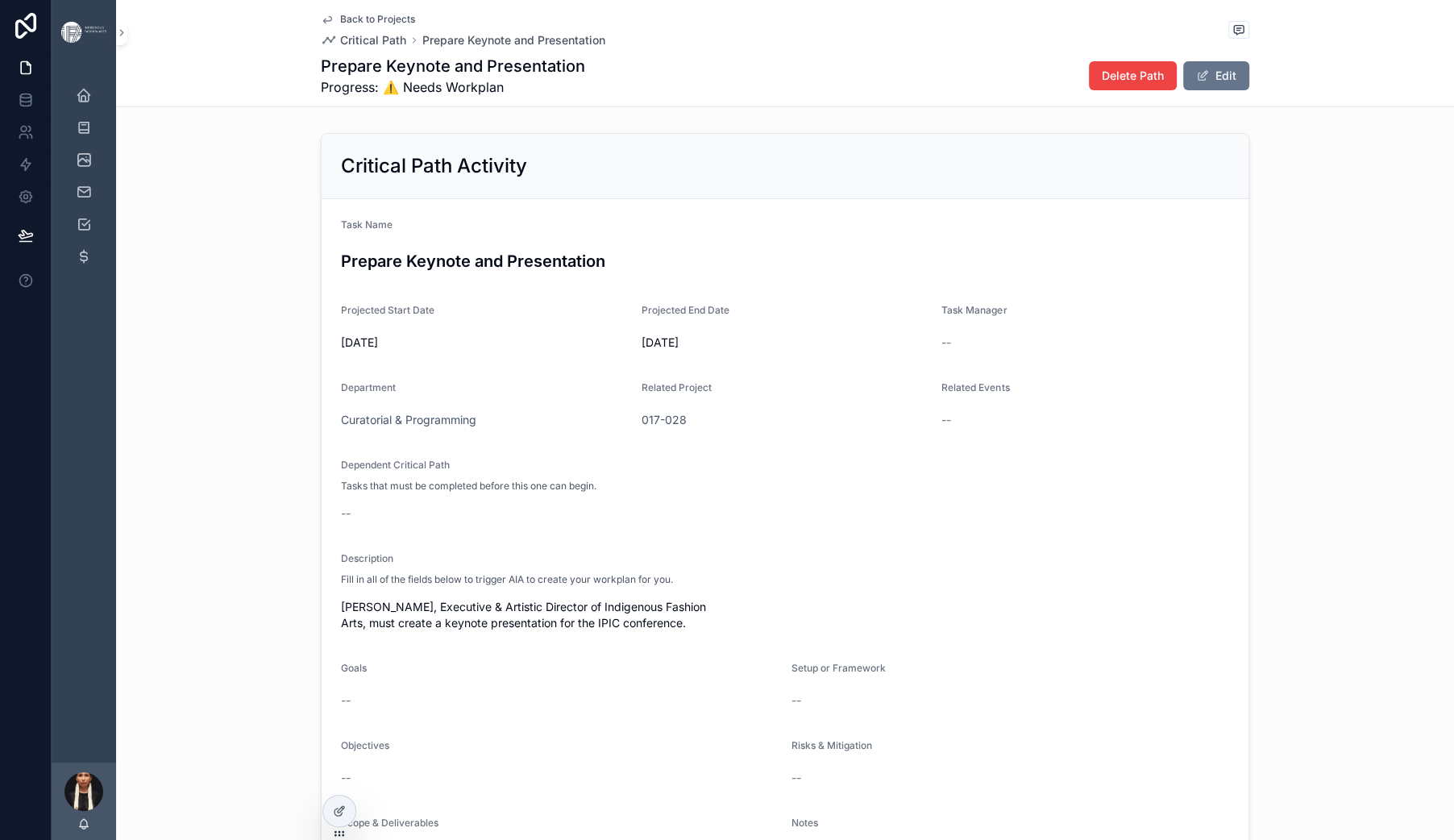
click at [340, 23] on span "Back to Projects" at bounding box center [378, 19] width 75 height 13
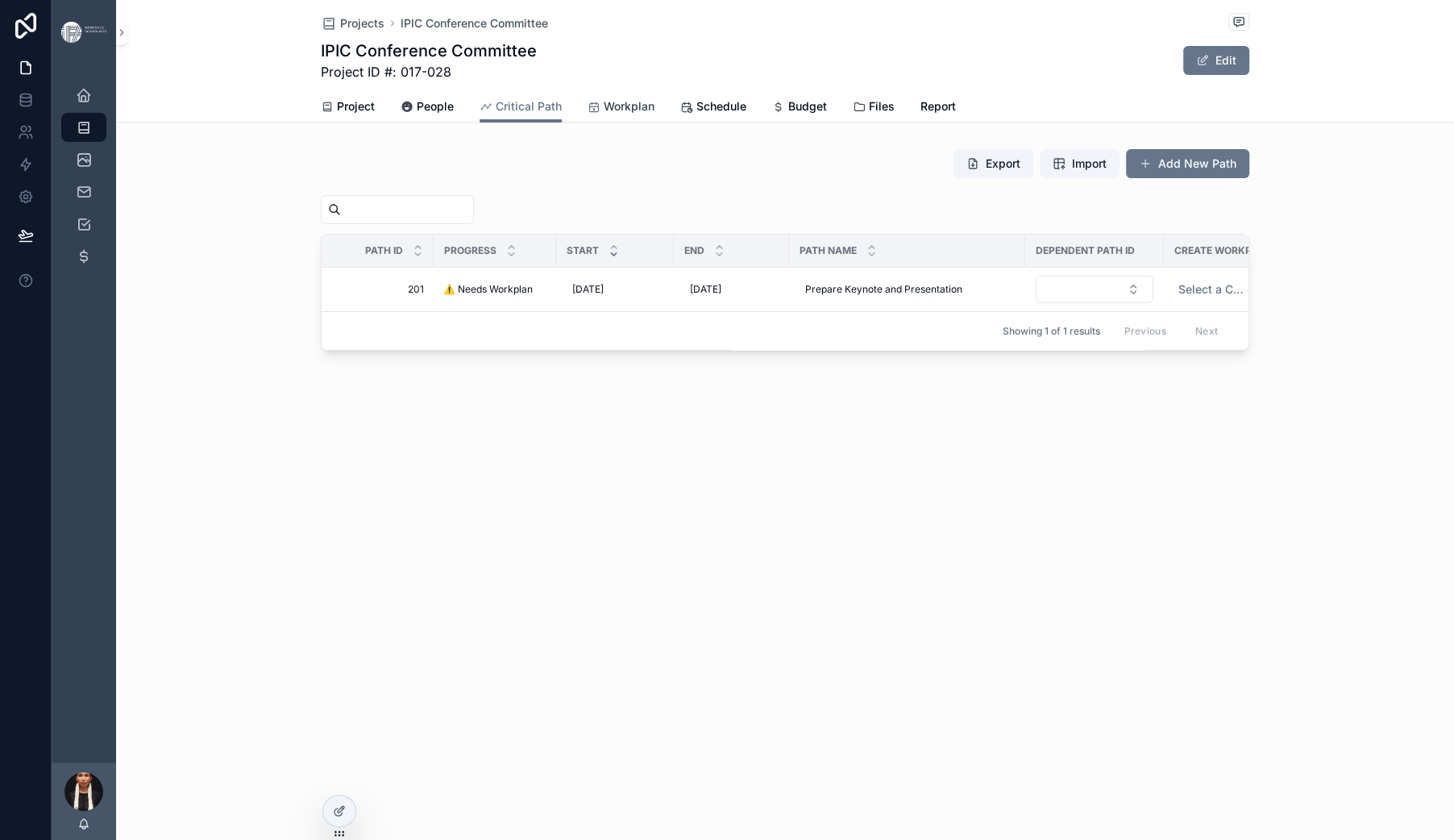
click at [615, 115] on span "Workplan" at bounding box center [628, 106] width 50 height 17
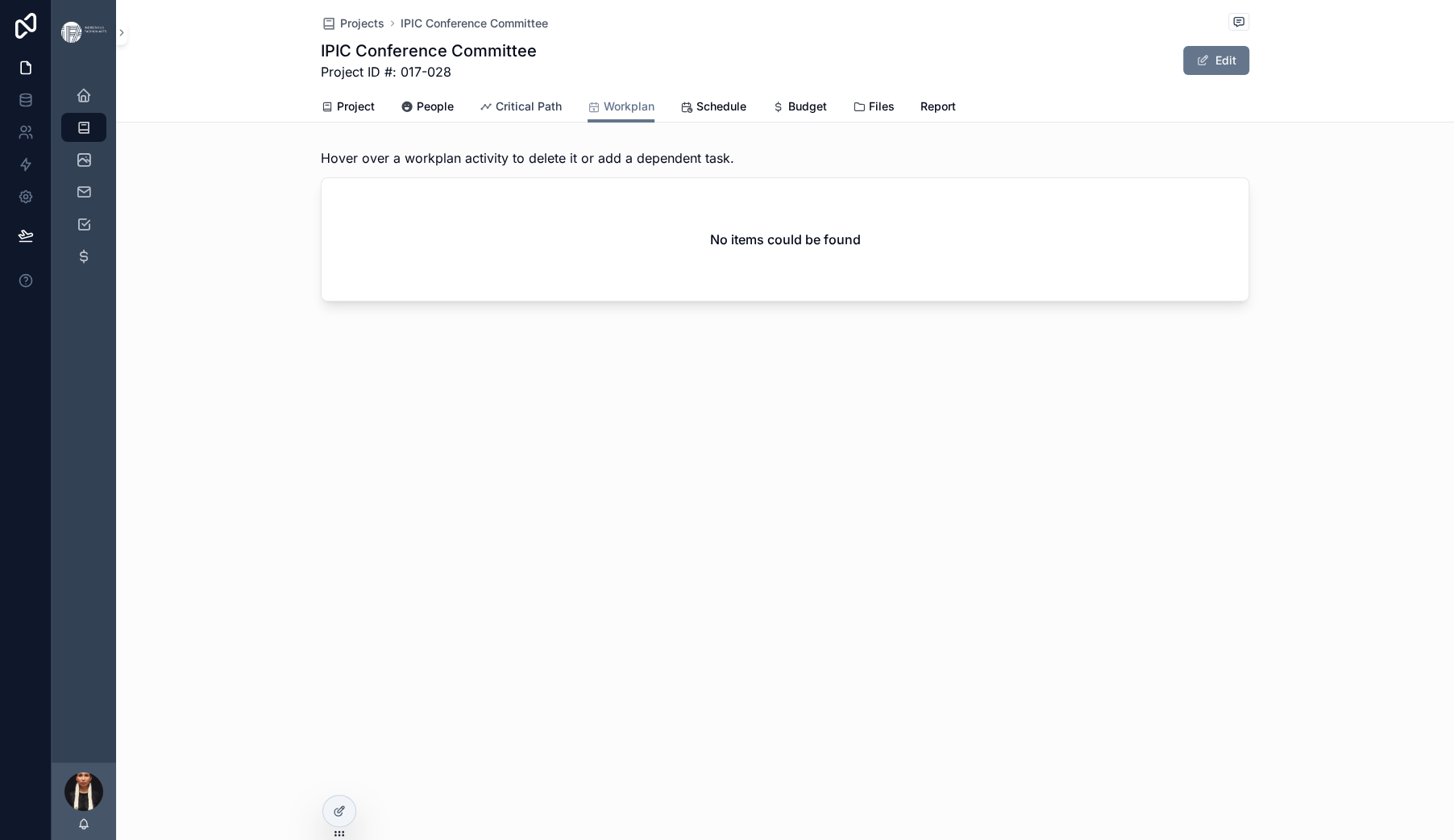
click at [495, 115] on span "Critical Path" at bounding box center [528, 106] width 66 height 17
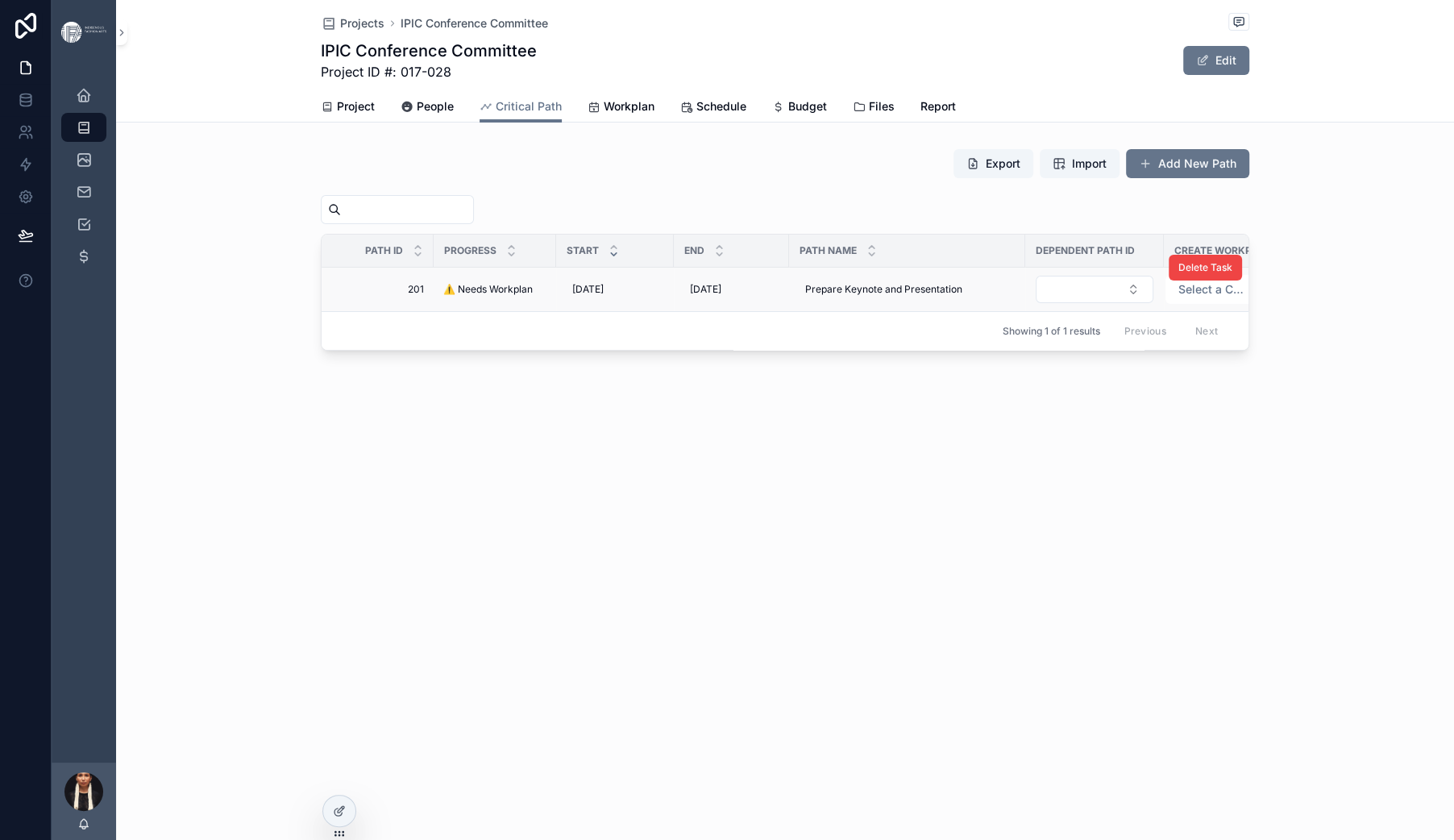
click at [443, 295] on span "⚠️ Needs Workplan" at bounding box center [488, 289] width 90 height 13
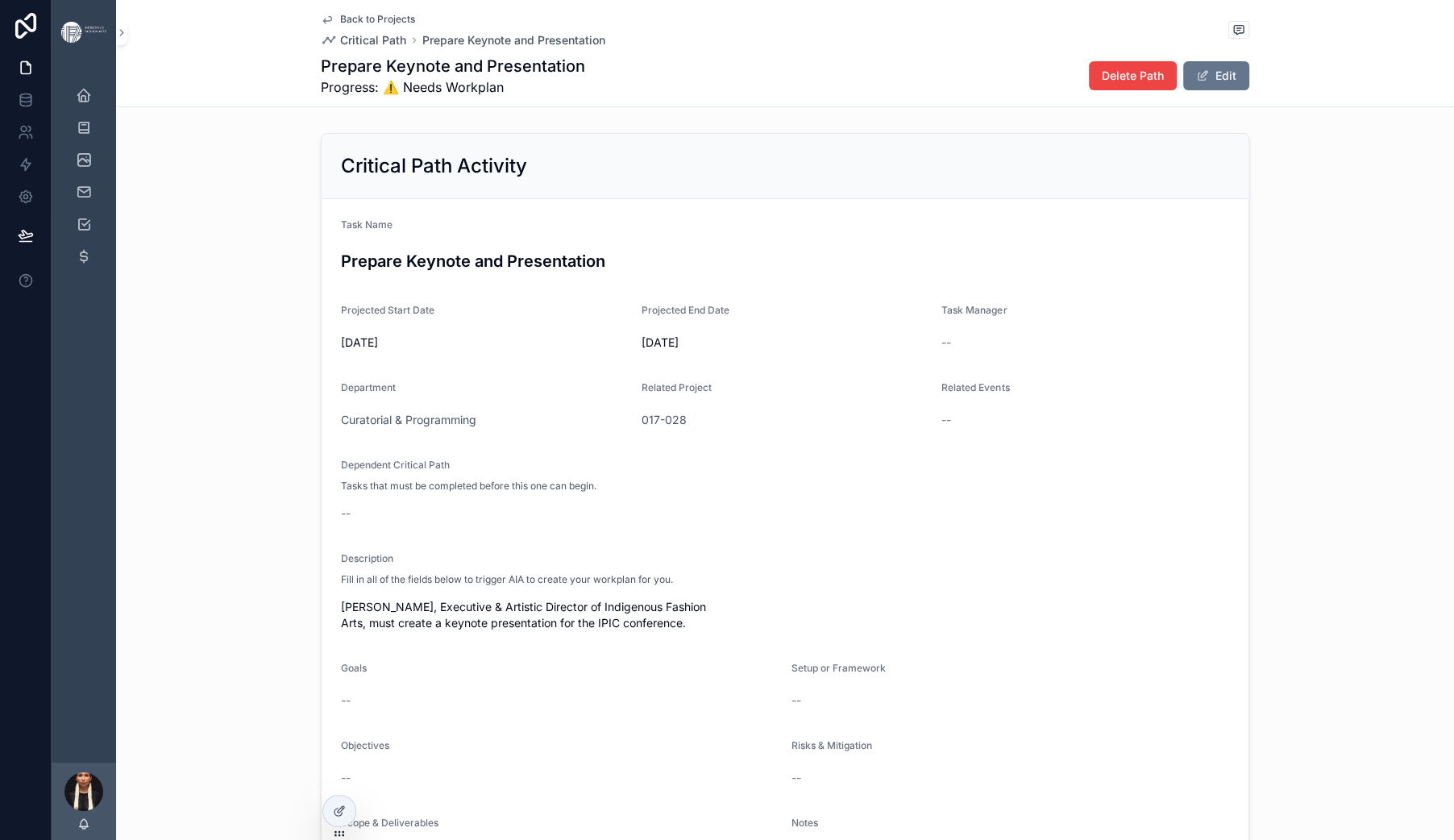
click at [340, 23] on span "Back to Projects" at bounding box center [378, 19] width 75 height 13
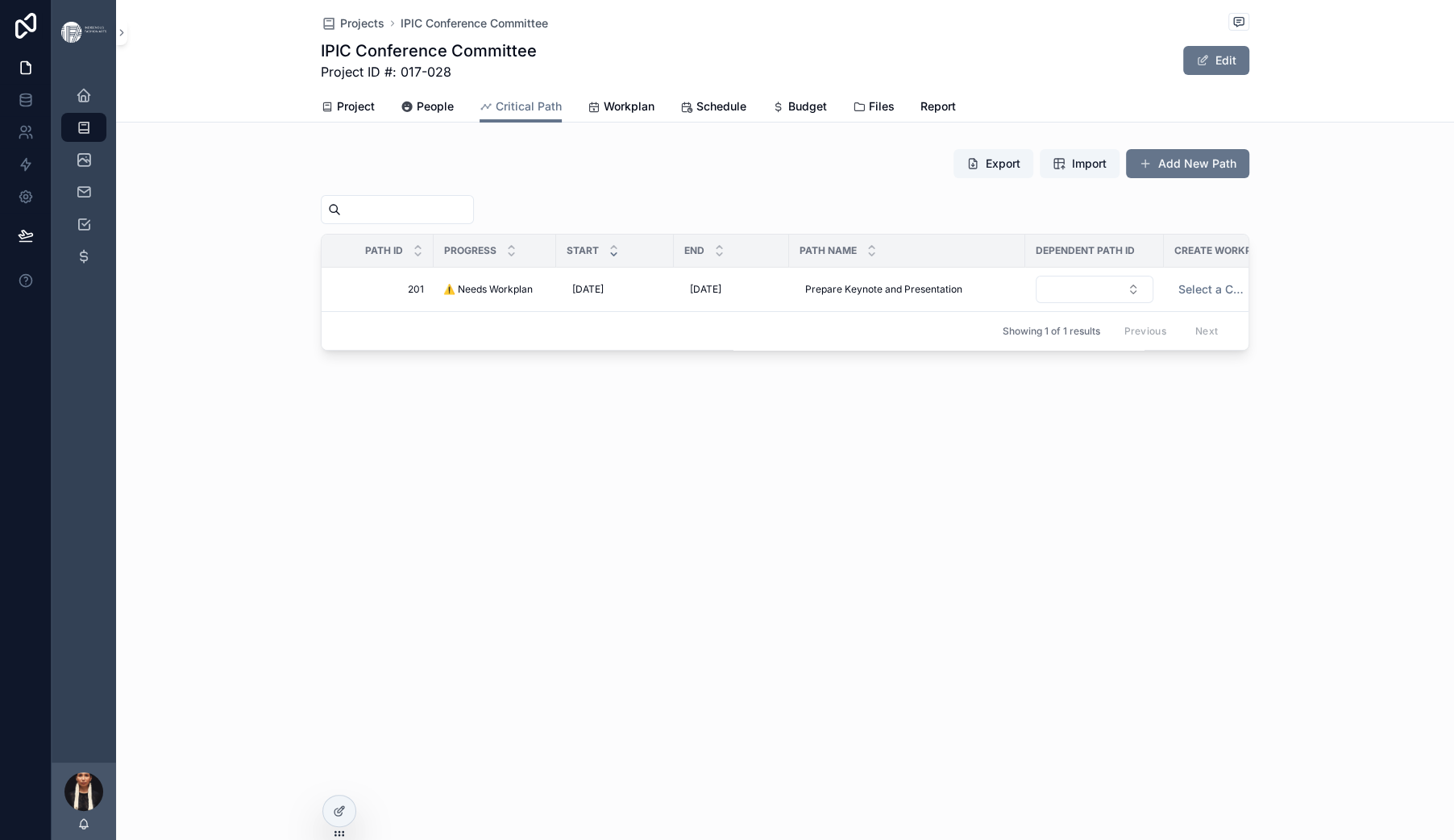
click at [367, 685] on div "Projects IPIC Conference Committee IPIC Conference Committee Project ID #: 017-…" at bounding box center [785, 420] width 1338 height 840
click at [443, 295] on span "⚠️ Needs Workplan" at bounding box center [488, 289] width 90 height 13
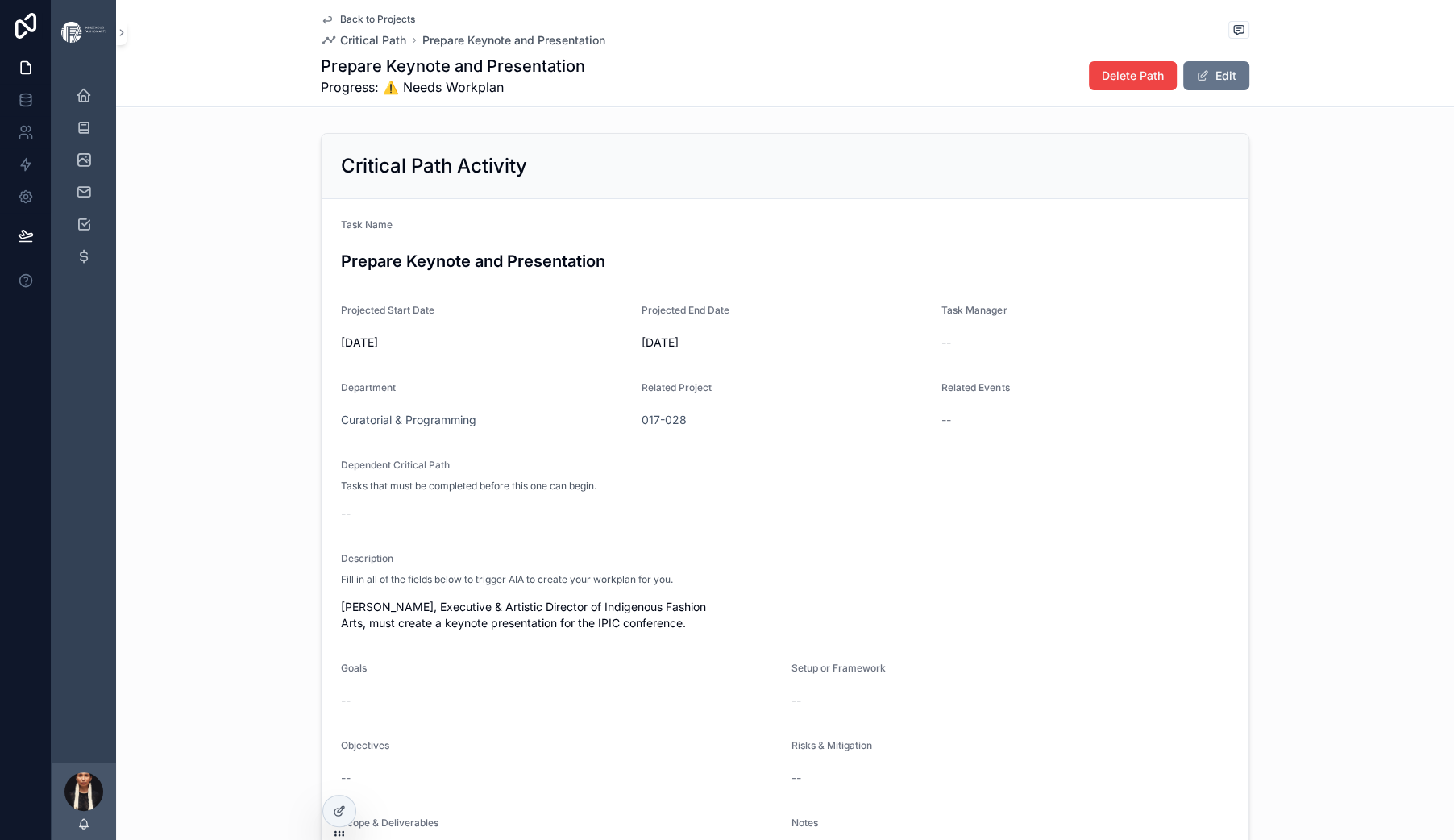
click at [321, 20] on icon "scrollable content" at bounding box center [327, 19] width 13 height 13
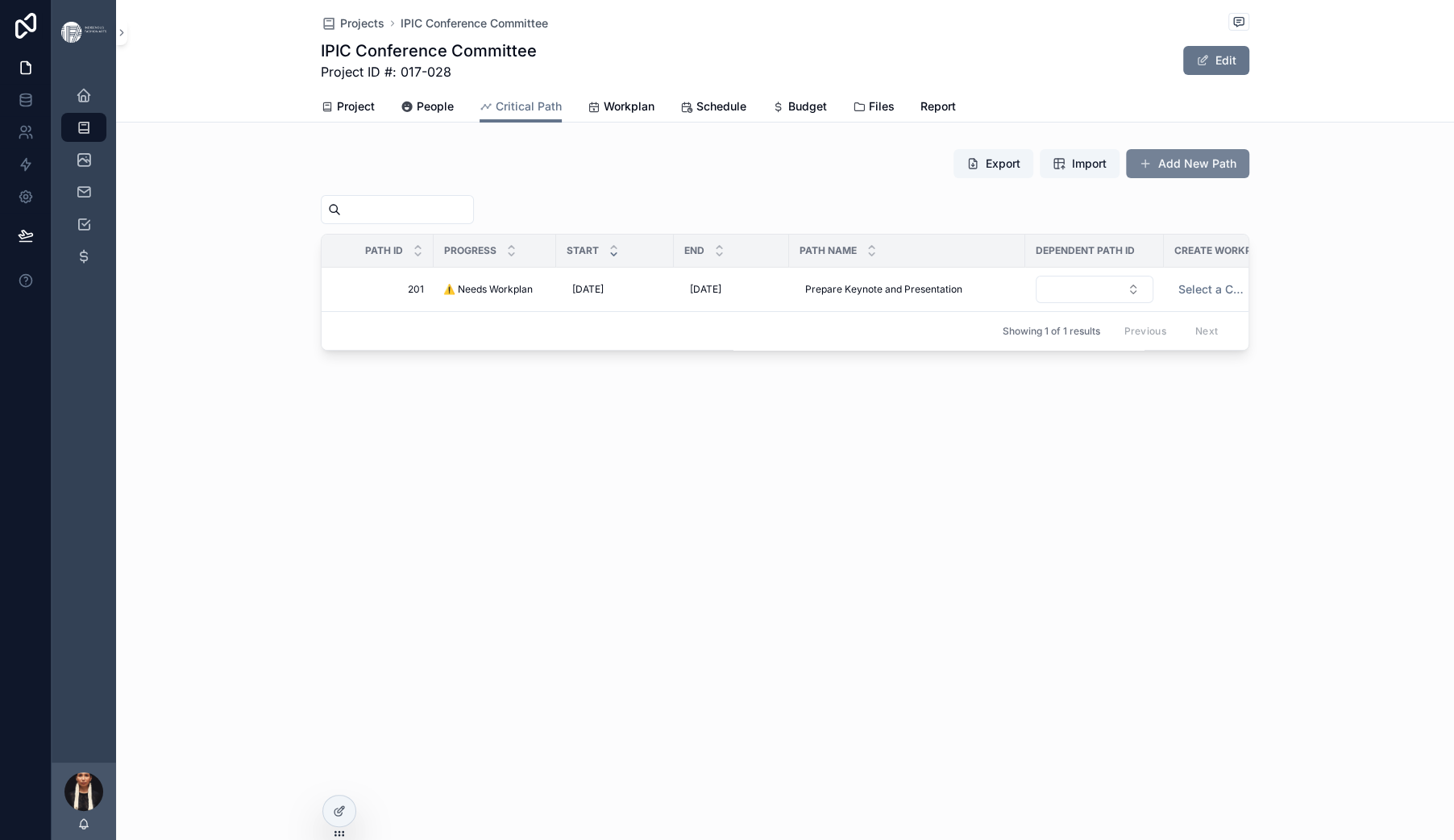
click at [1152, 170] on span "scrollable content" at bounding box center [1146, 163] width 13 height 13
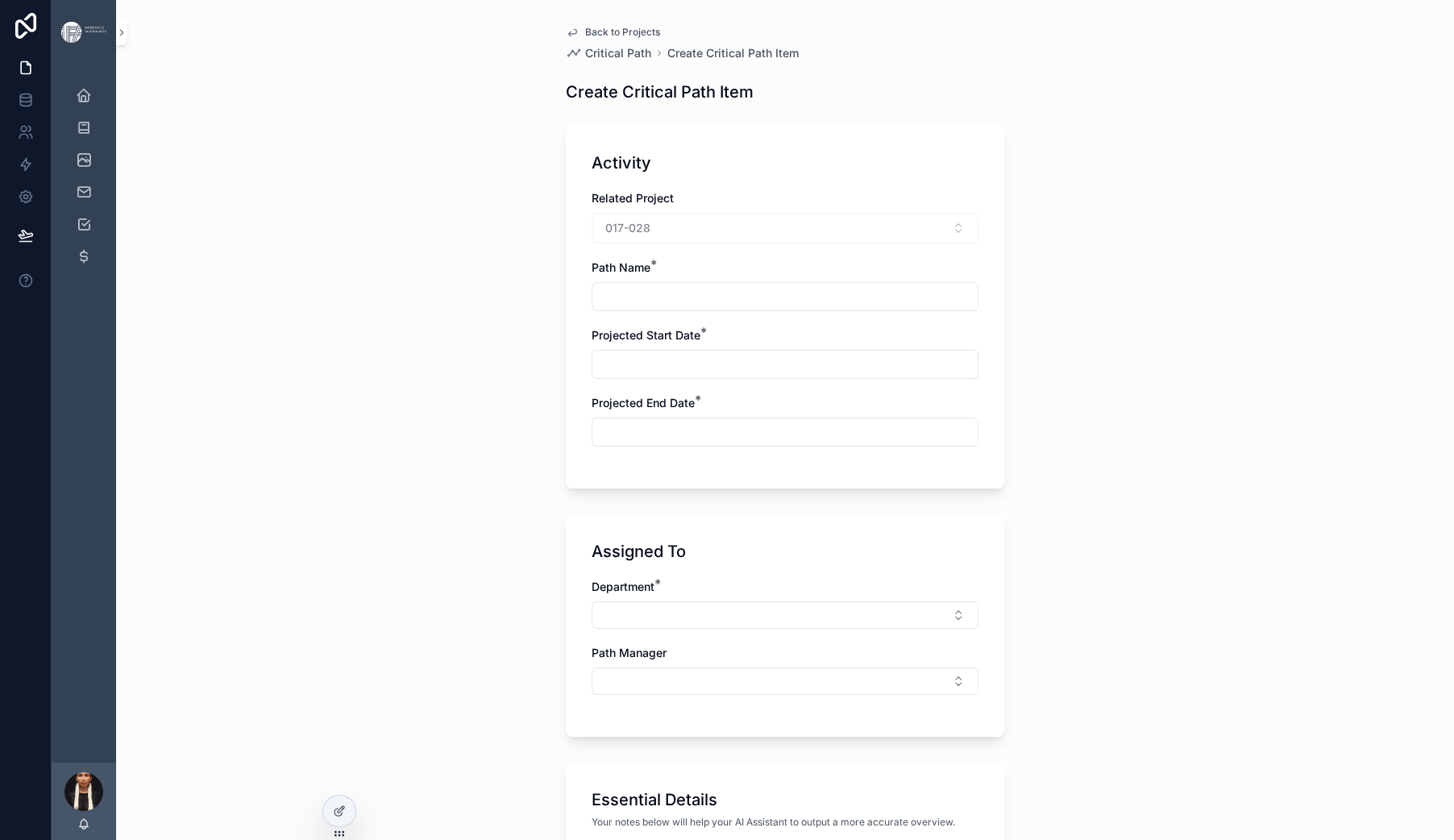
click at [566, 39] on icon "scrollable content" at bounding box center [572, 32] width 13 height 13
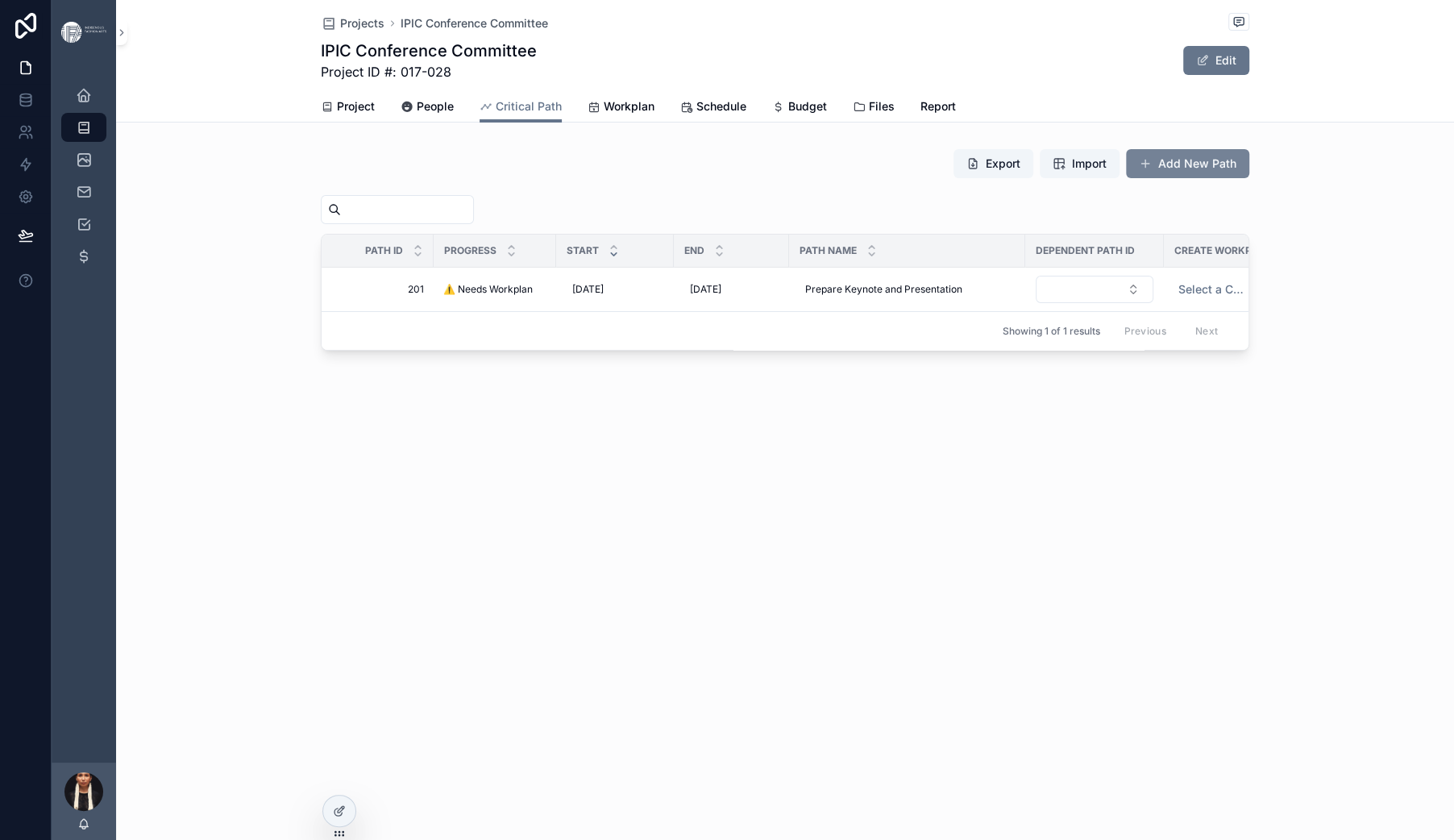
click at [1249, 178] on button "Add New Path" at bounding box center [1187, 164] width 123 height 29
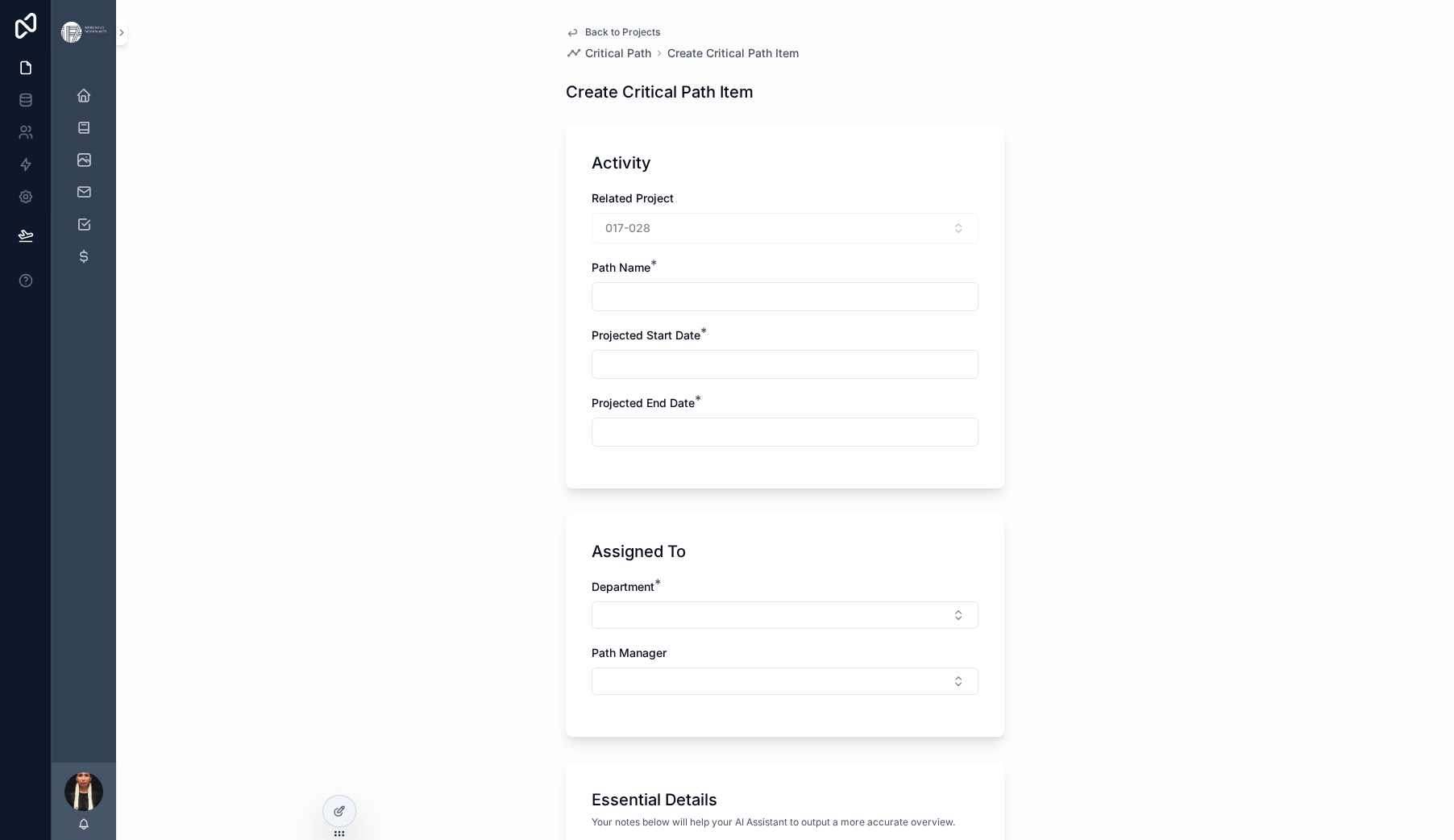
click at [592, 311] on div "scrollable content" at bounding box center [785, 297] width 387 height 29
click at [593, 308] on input "scrollable content" at bounding box center [785, 296] width 385 height 23
type input "**********"
click at [593, 375] on input "scrollable content" at bounding box center [785, 364] width 385 height 23
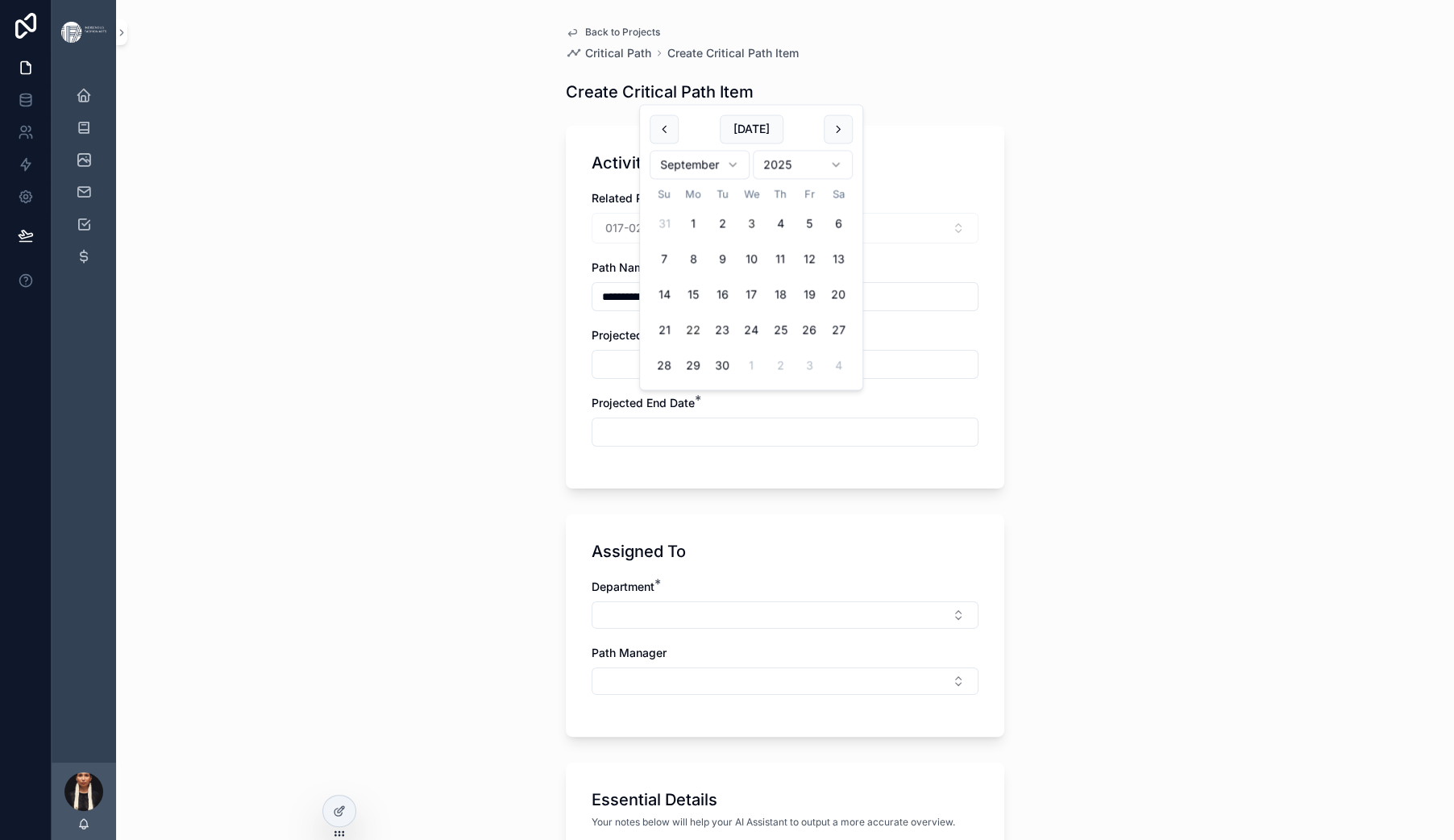
click at [707, 345] on button "22" at bounding box center [694, 330] width 29 height 29
type input "*********"
click at [593, 443] on input "scrollable content" at bounding box center [785, 432] width 385 height 23
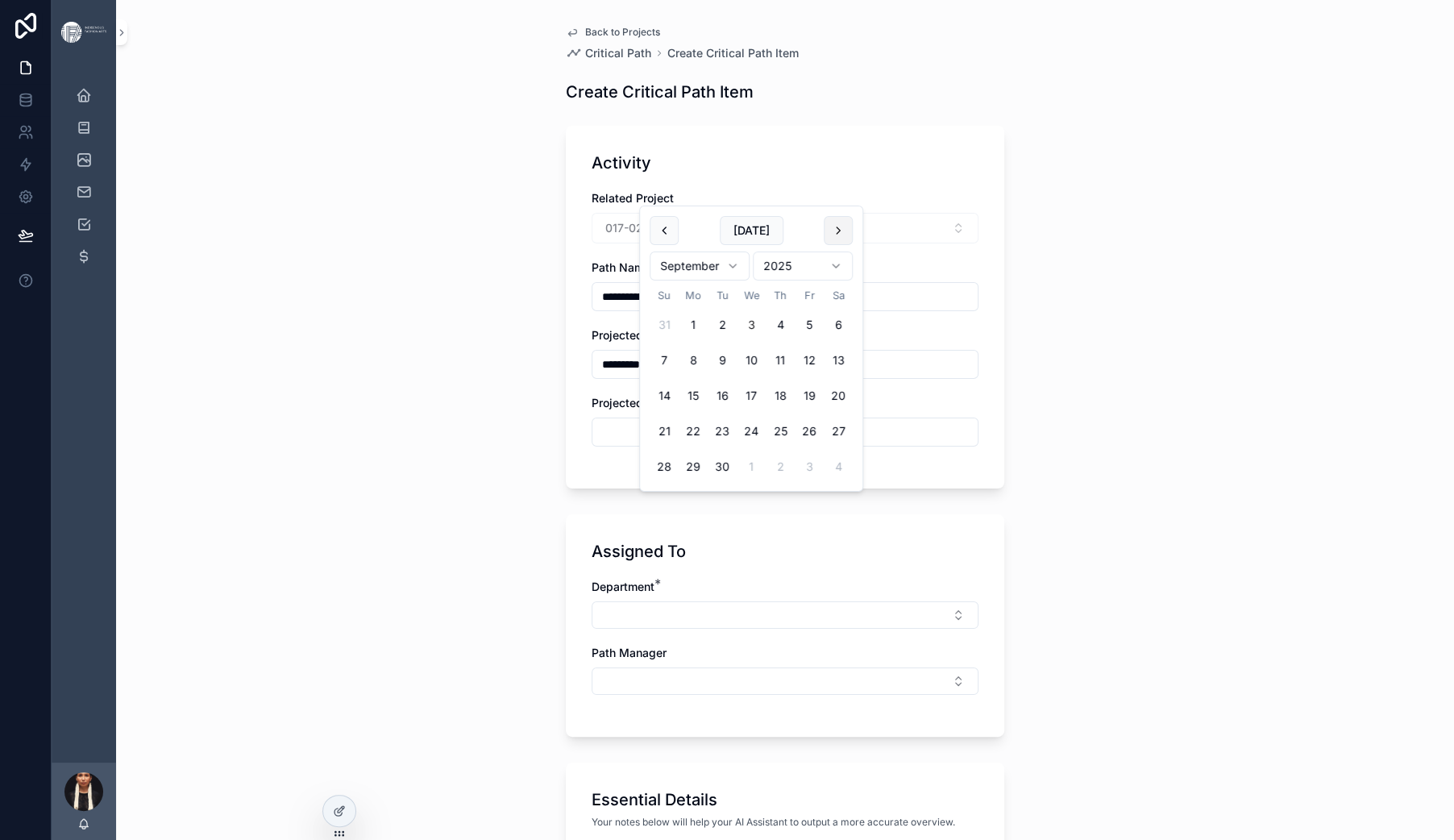
click at [853, 241] on button "scrollable content" at bounding box center [838, 230] width 29 height 29
click at [824, 339] on button "3" at bounding box center [809, 325] width 29 height 29
type input "*********"
click at [383, 574] on div "**********" at bounding box center [785, 420] width 1338 height 840
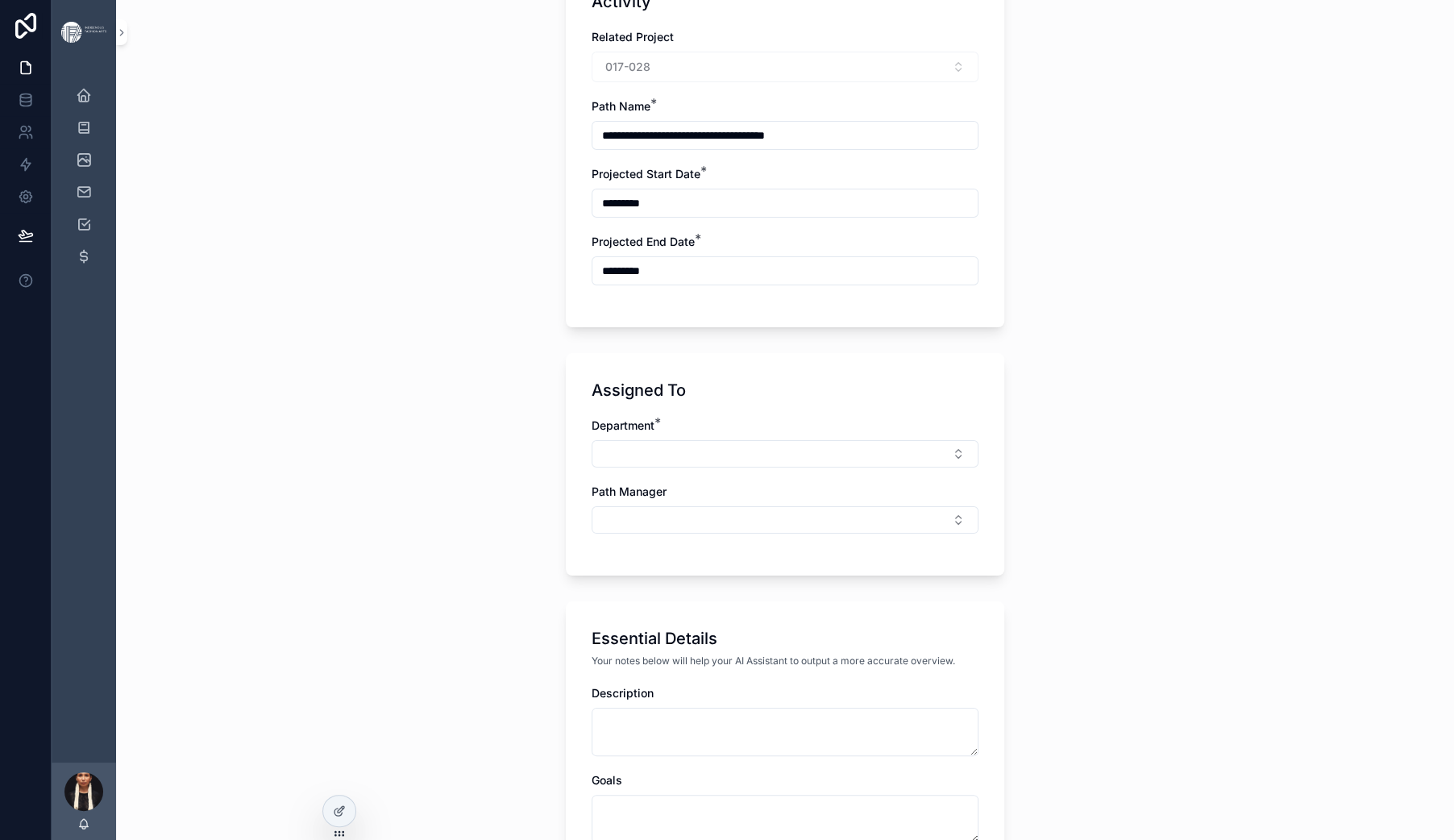
scroll to position [469, 0]
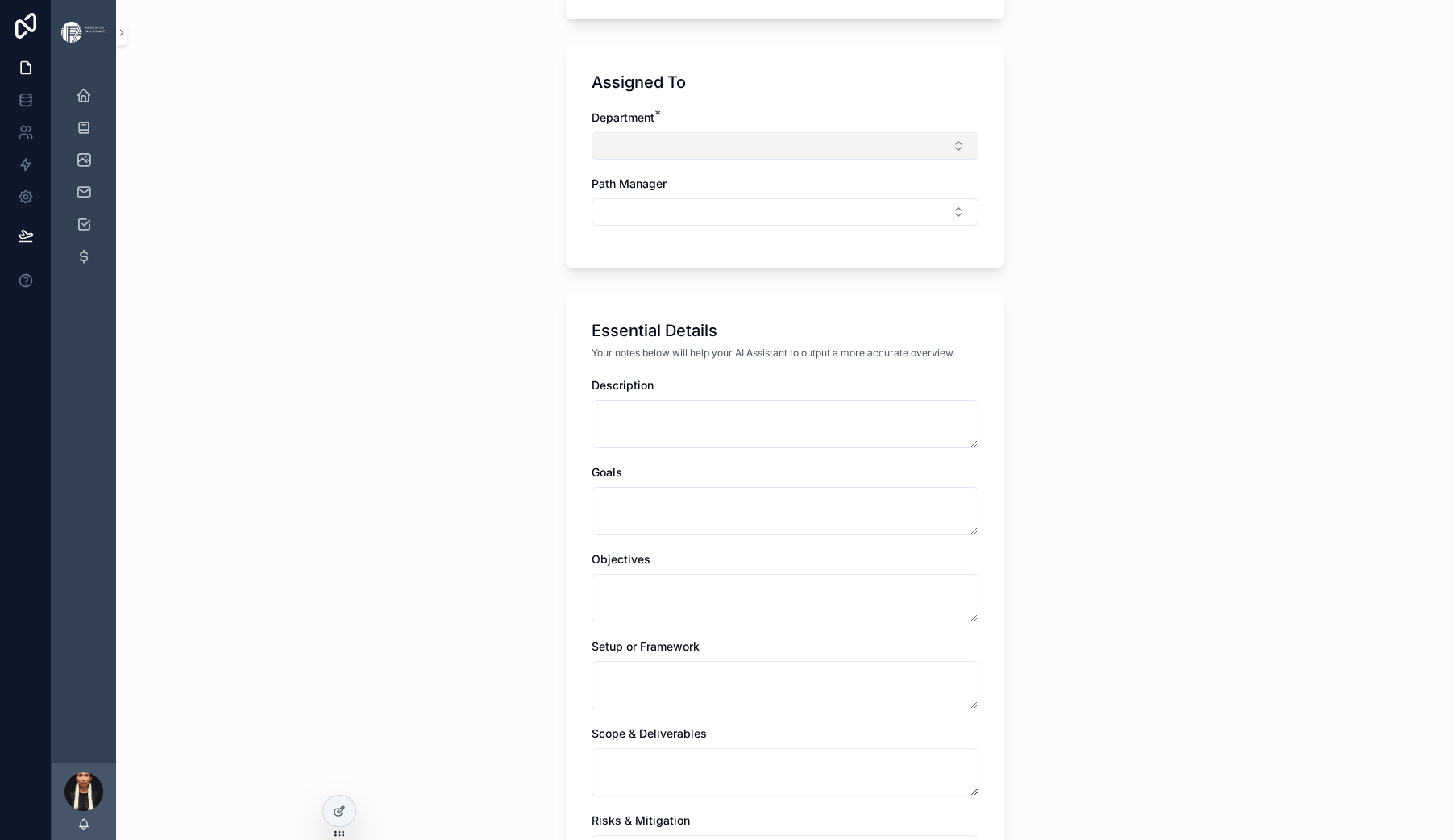
click at [592, 160] on button "Select Button" at bounding box center [785, 146] width 387 height 28
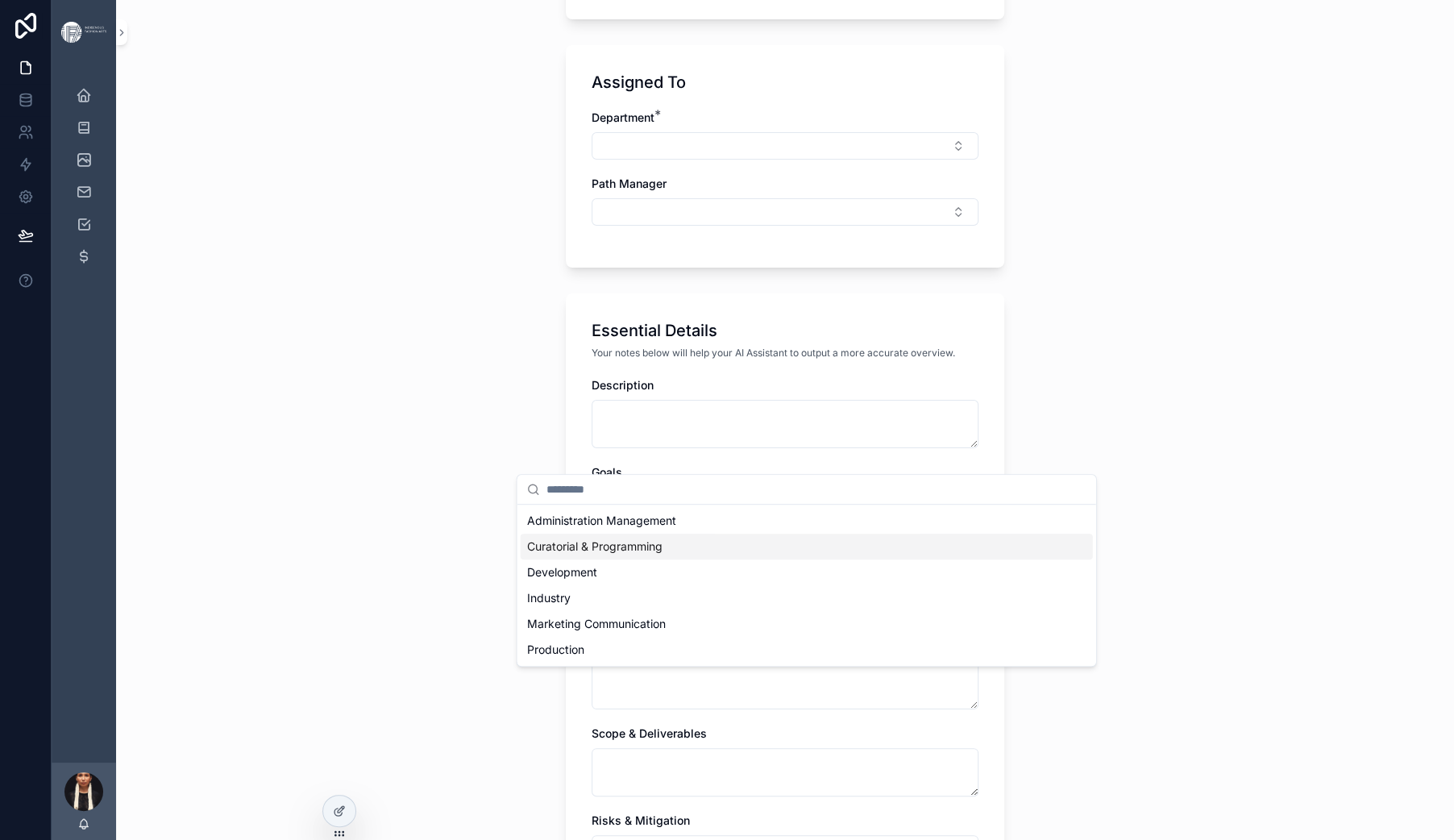
click at [572, 555] on span "Curatorial & Programming" at bounding box center [595, 547] width 136 height 17
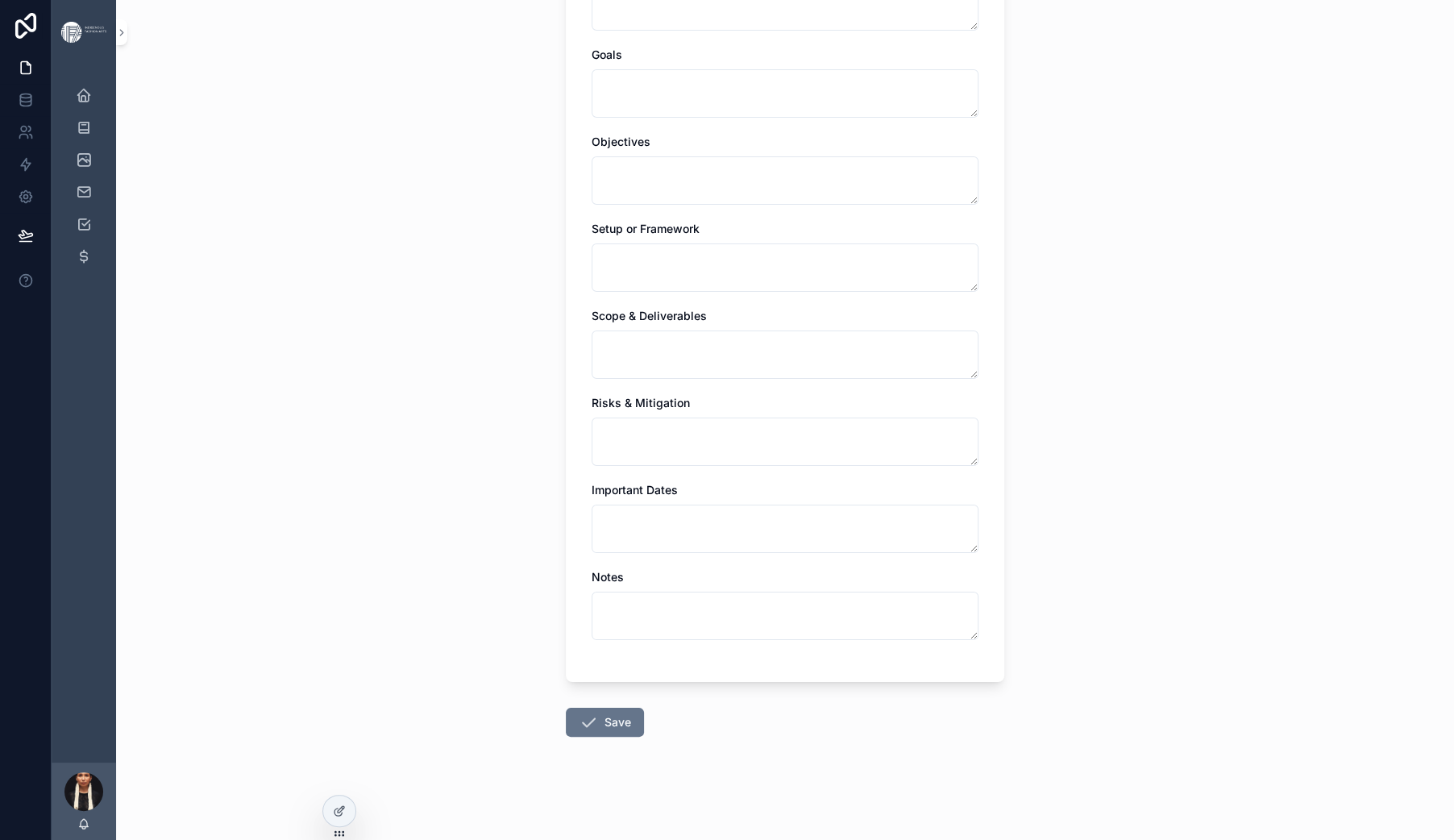
scroll to position [857, 0]
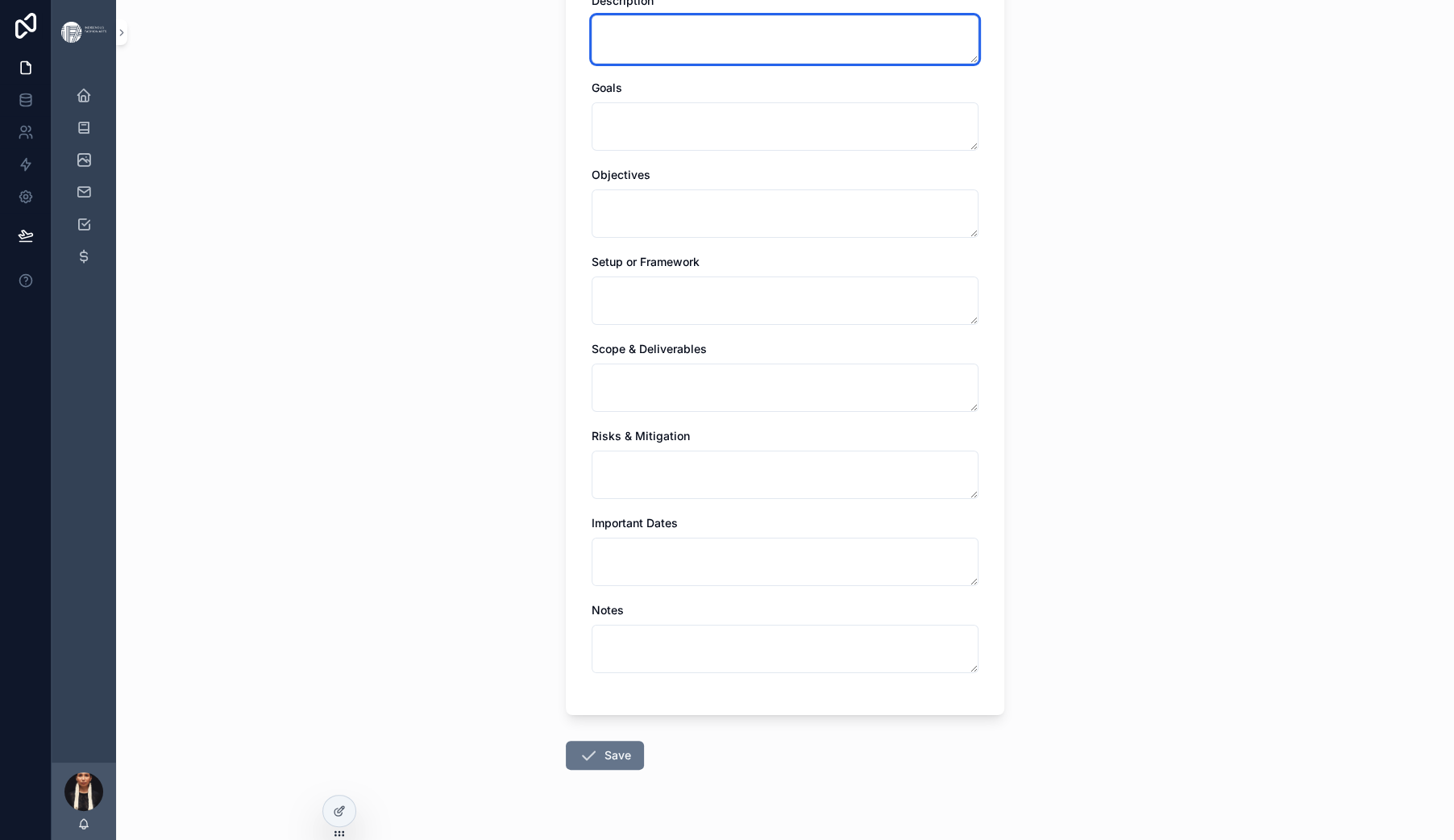
click at [602, 63] on textarea "scrollable content" at bounding box center [785, 39] width 387 height 49
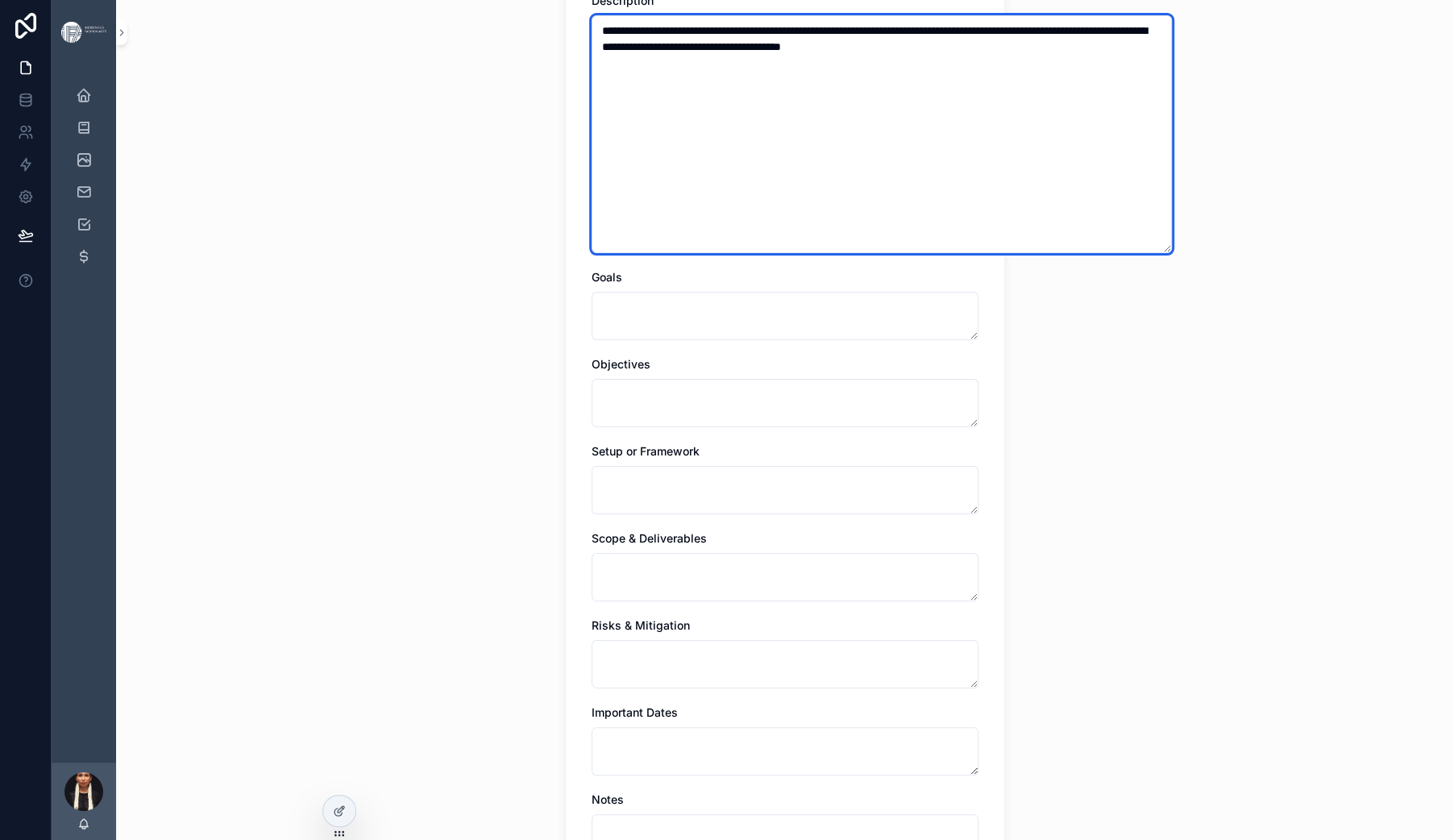
scroll to position [0, 0]
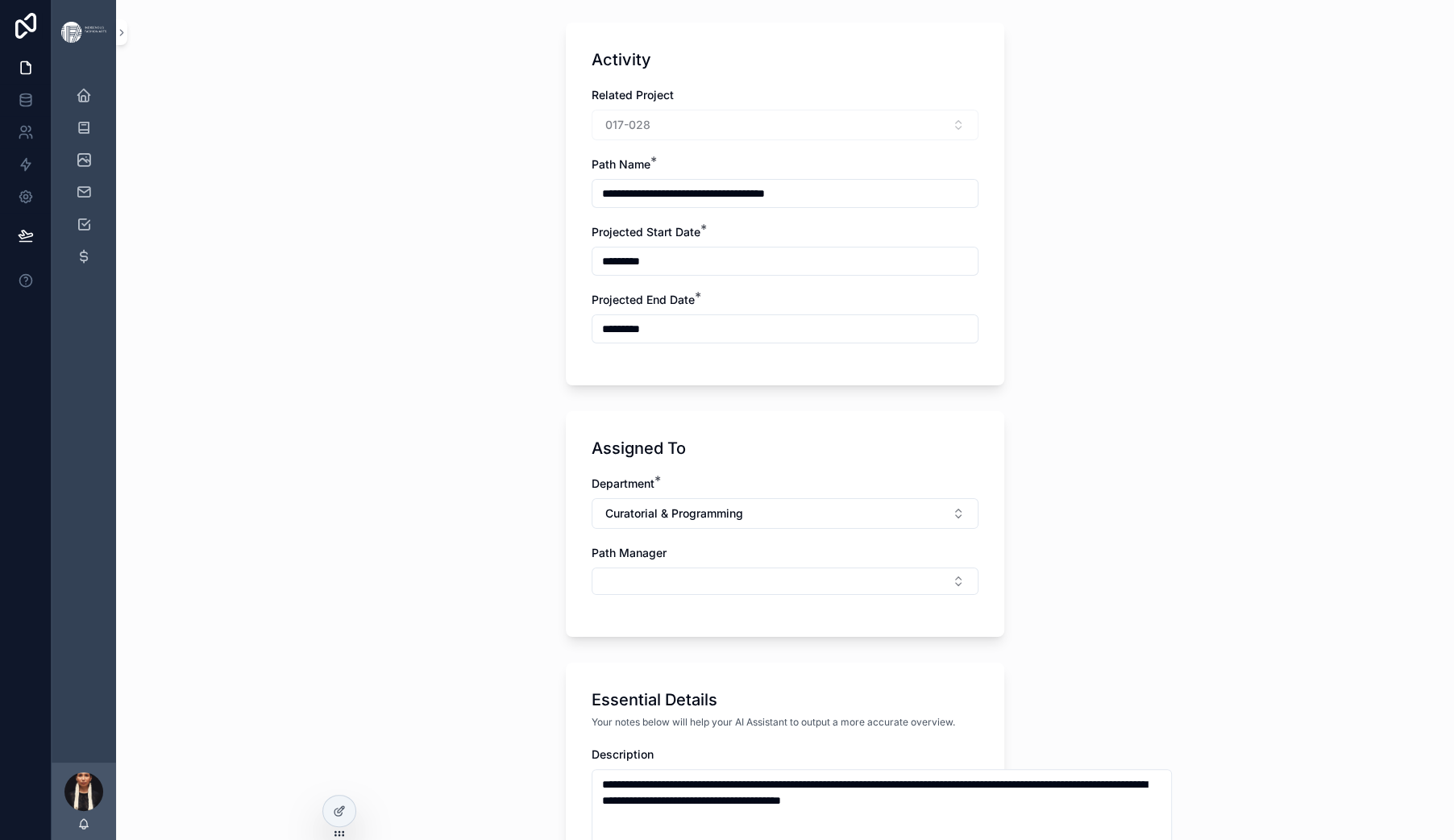
click at [415, 470] on div "**********" at bounding box center [785, 317] width 1338 height 840
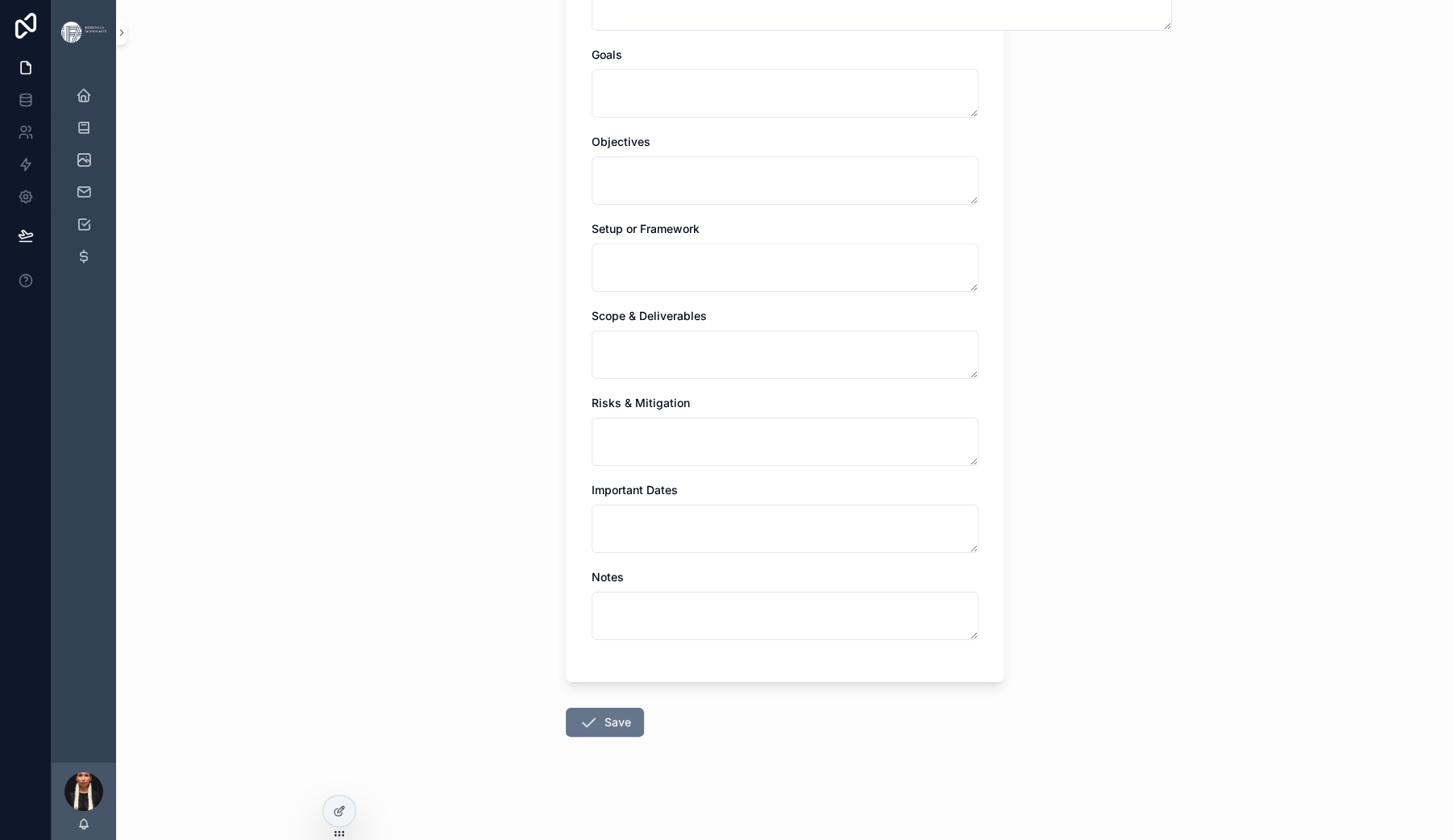
scroll to position [1178, 0]
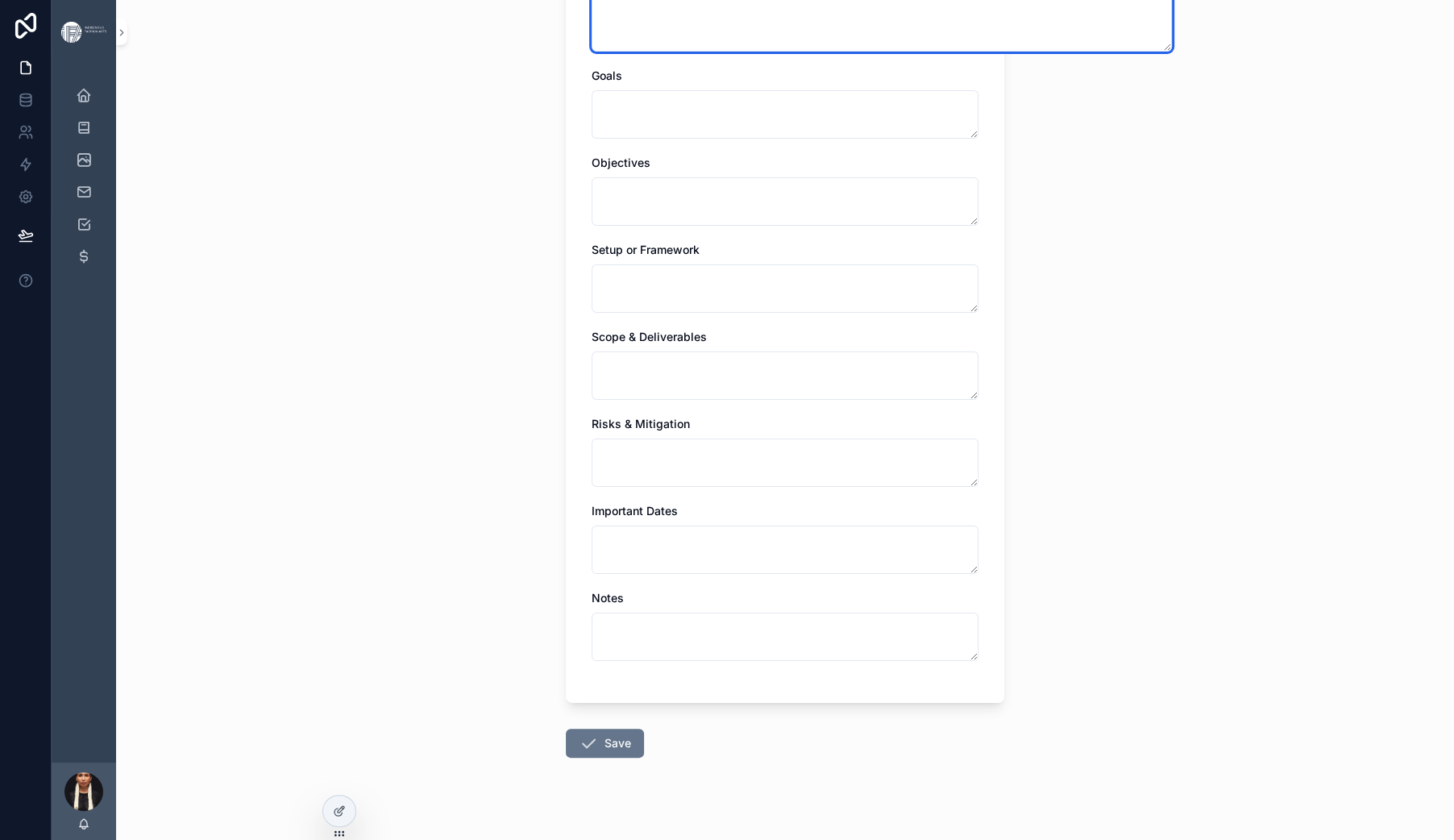
type textarea "**********"
click at [420, 491] on div "**********" at bounding box center [785, 420] width 1338 height 840
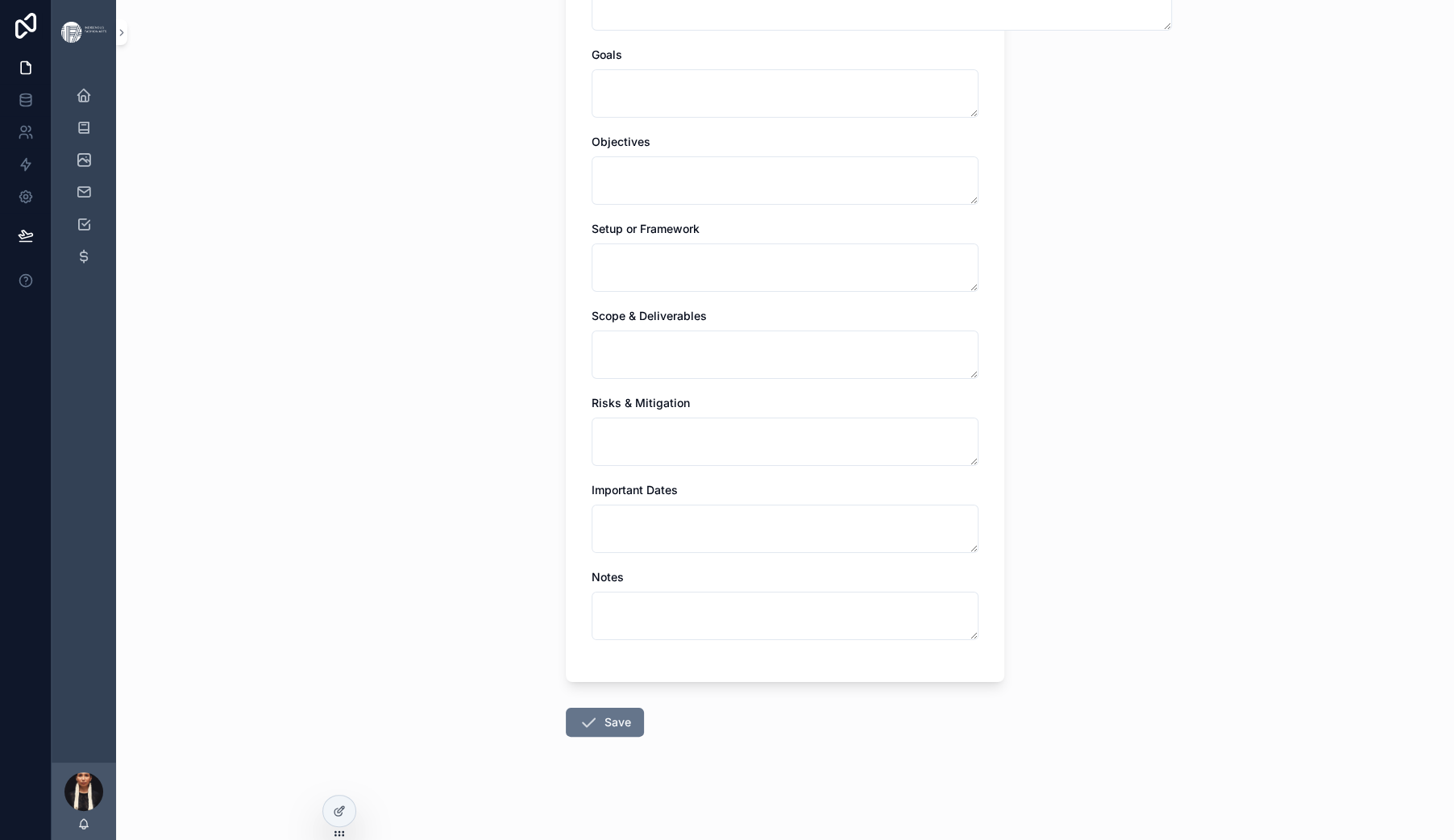
scroll to position [2008, 0]
click at [566, 707] on button "Save" at bounding box center [605, 722] width 78 height 29
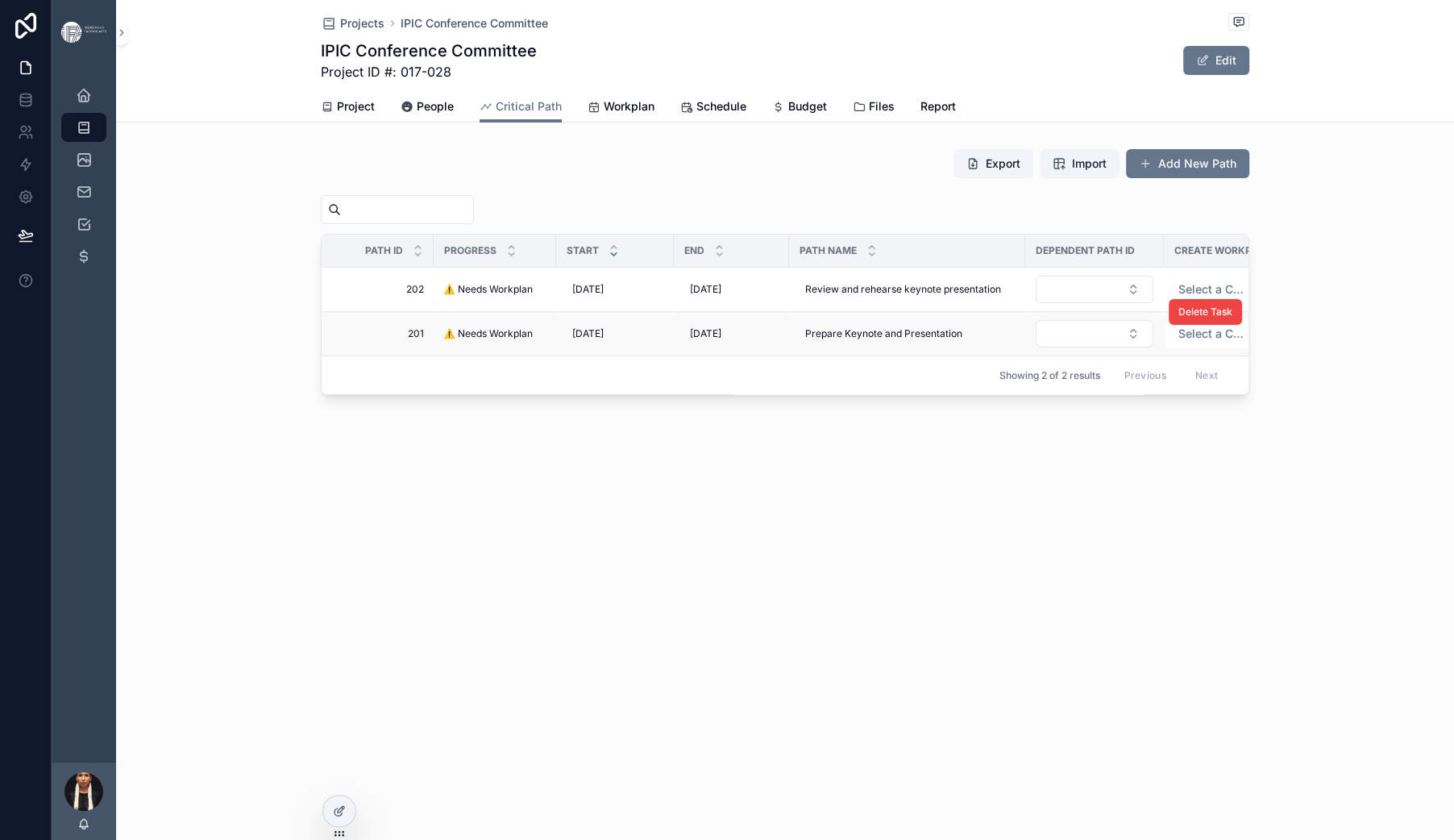
click at [443, 340] on span "⚠️ Needs Workplan" at bounding box center [488, 334] width 90 height 13
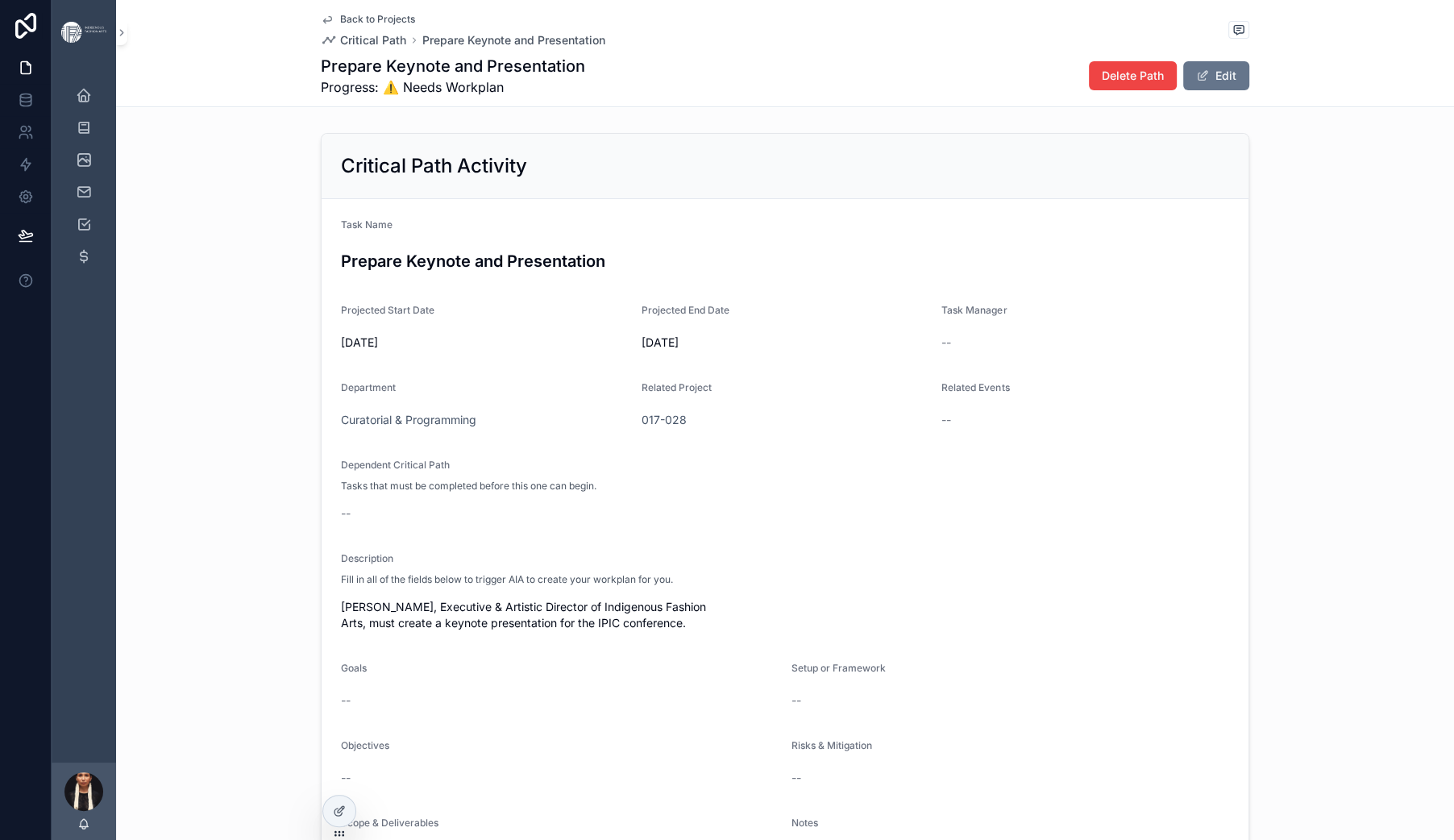
click at [321, 22] on icon "scrollable content" at bounding box center [327, 19] width 13 height 13
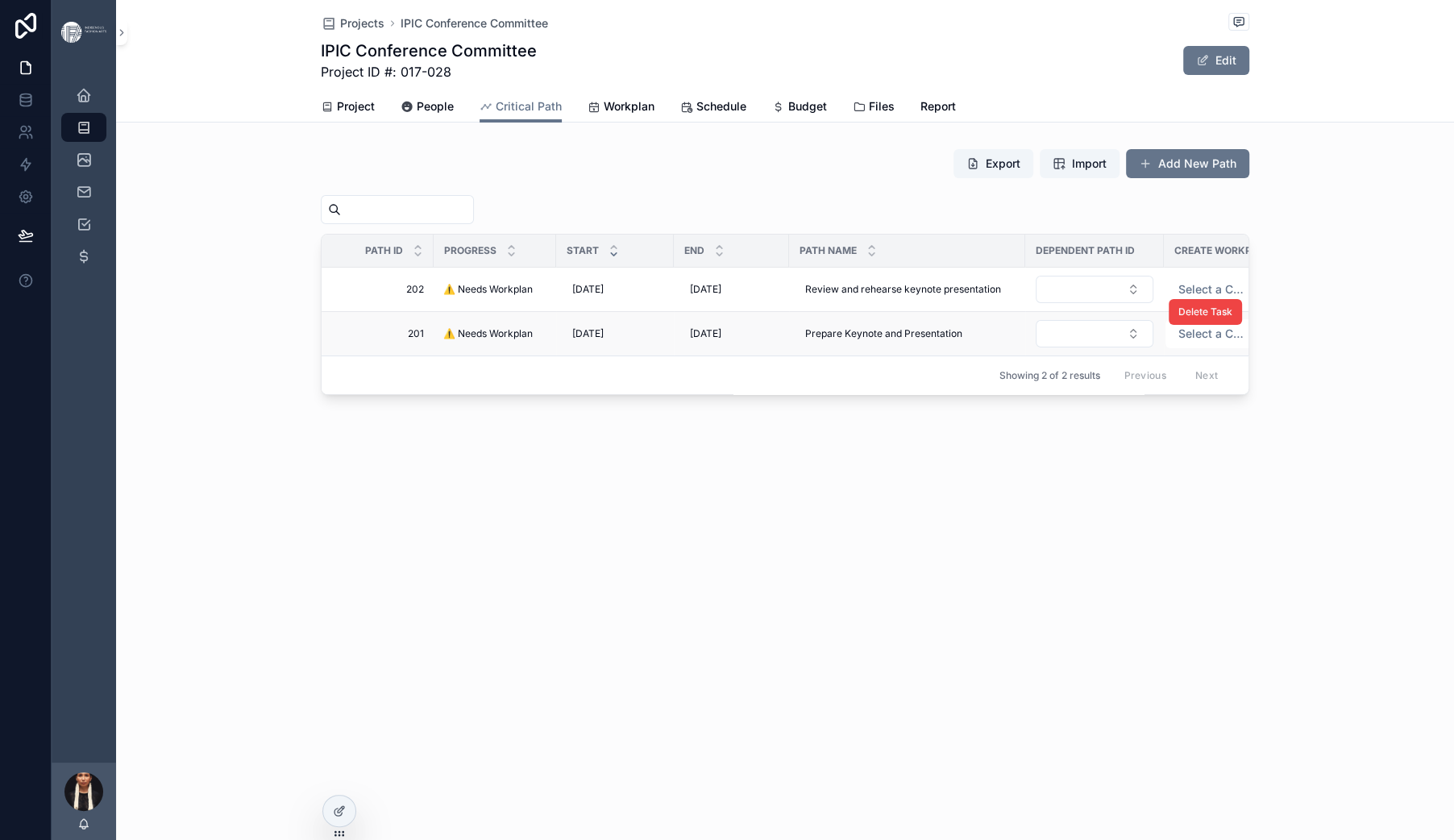
click at [443, 340] on span "⚠️ Needs Workplan" at bounding box center [488, 334] width 90 height 13
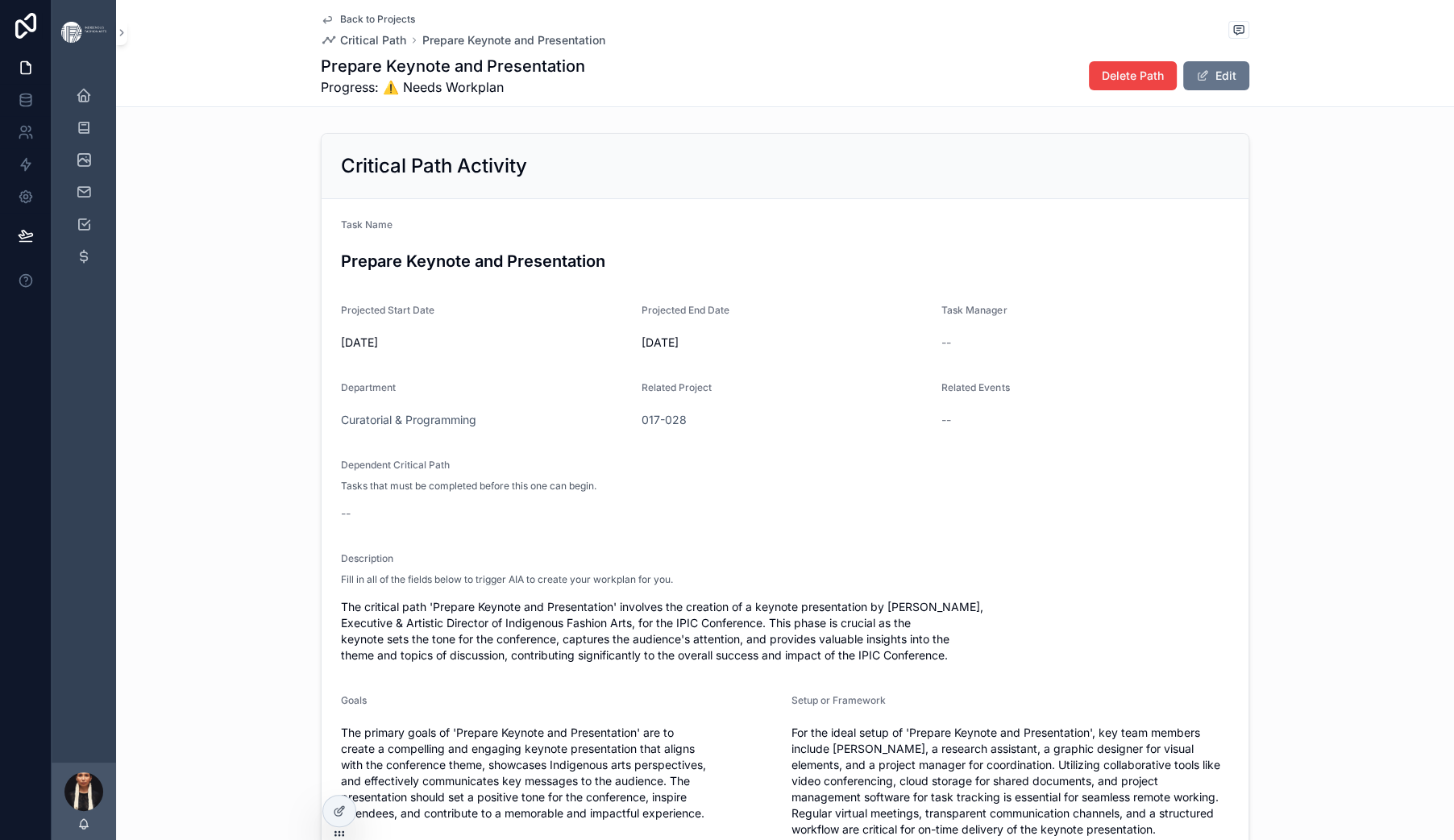
click at [340, 22] on span "Back to Projects" at bounding box center [378, 19] width 75 height 13
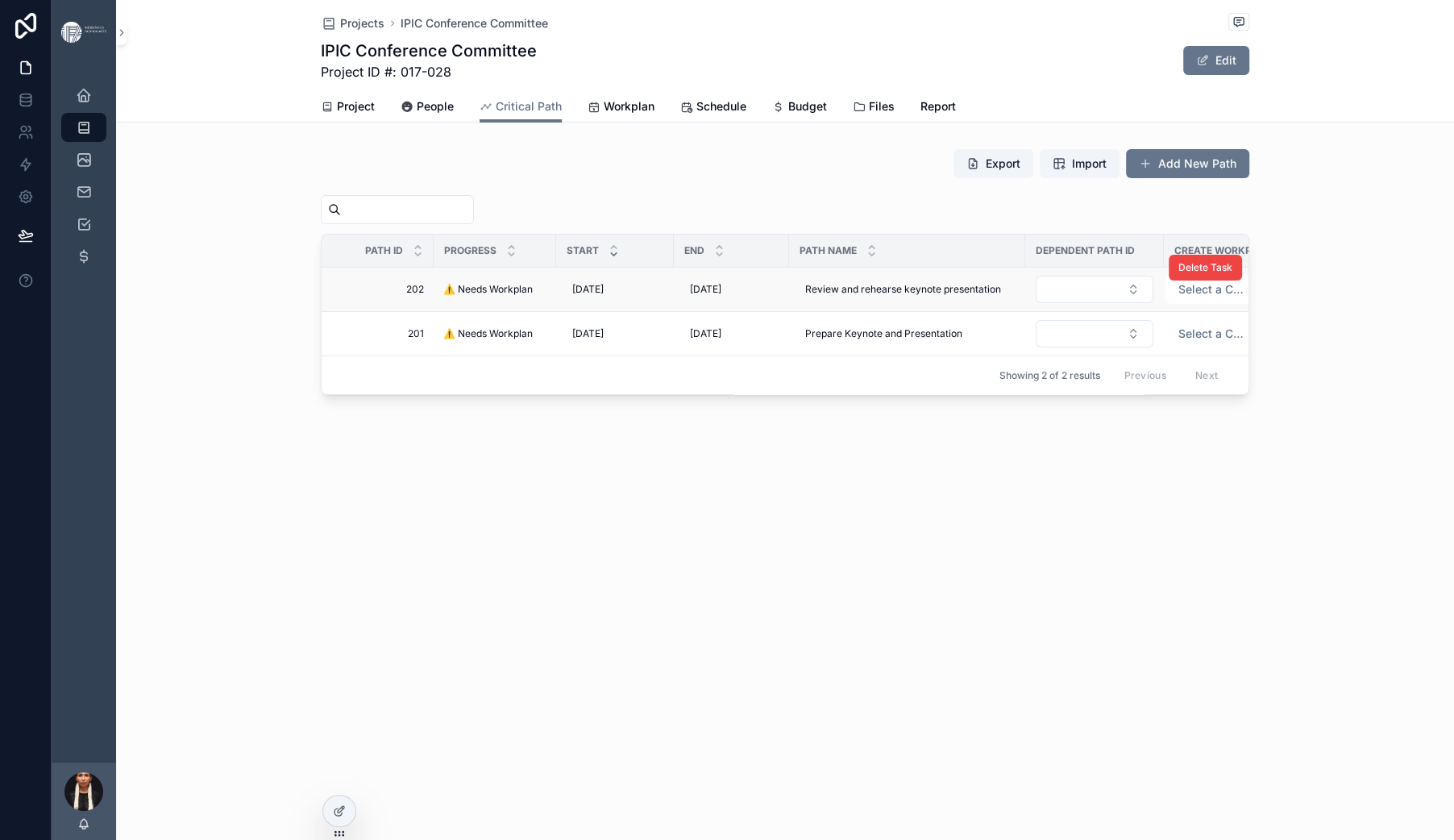
click at [443, 295] on span "⚠️ Needs Workplan" at bounding box center [488, 289] width 90 height 13
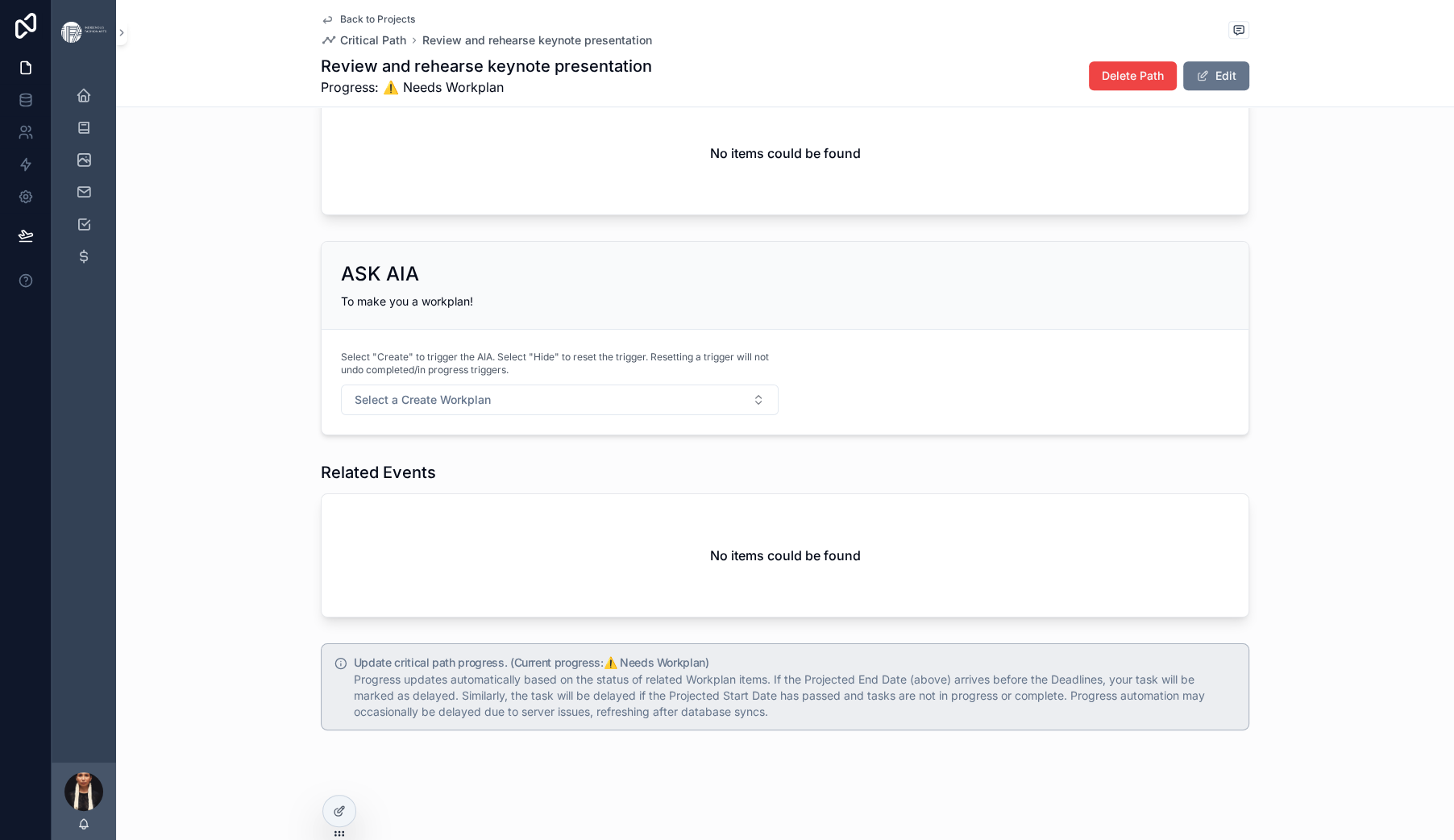
scroll to position [1619, 0]
click at [321, 24] on link "Back to Projects" at bounding box center [368, 19] width 94 height 13
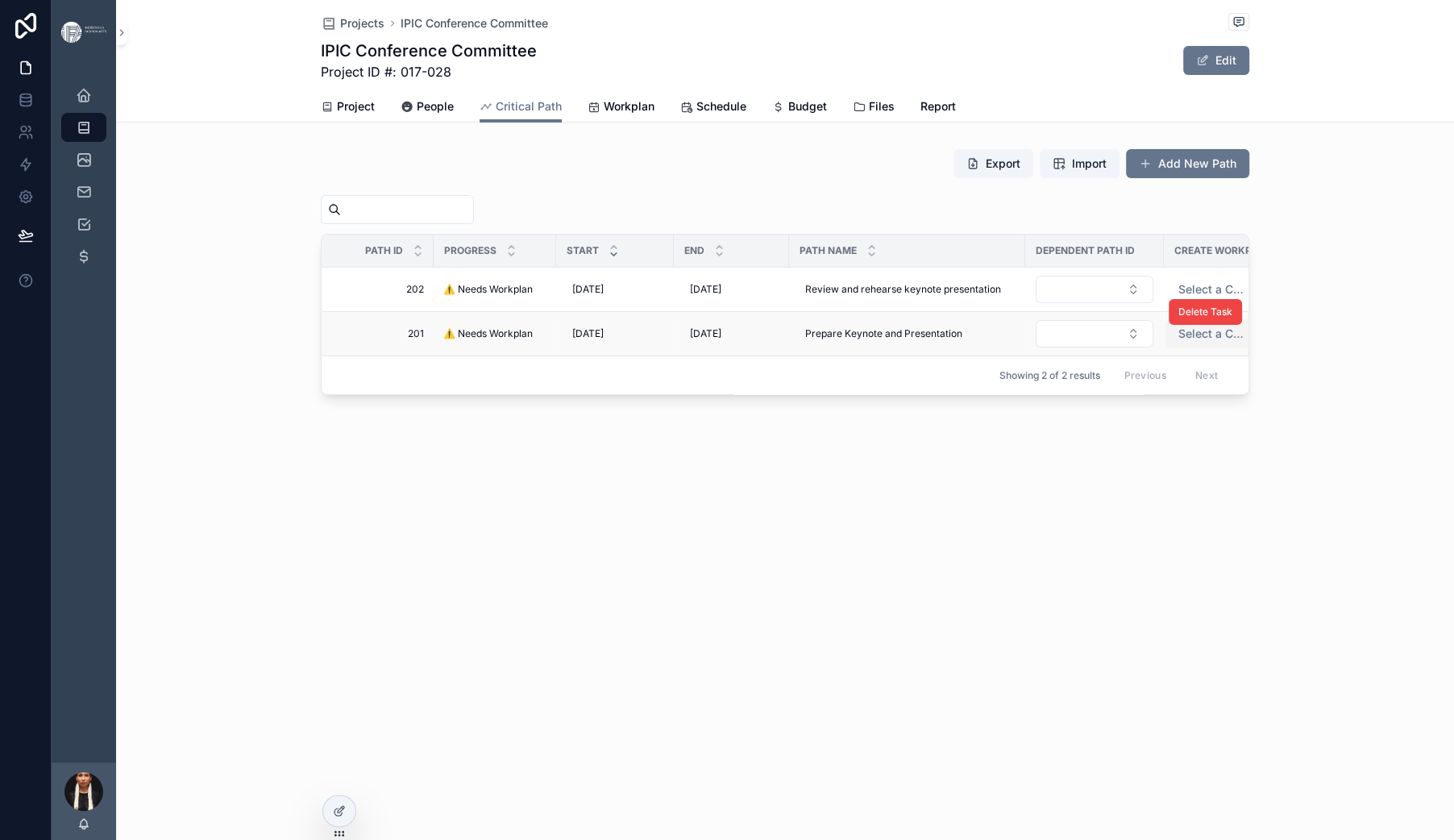
click at [1179, 342] on span "Select a Create Workplan" at bounding box center [1212, 334] width 67 height 17
click at [1168, 581] on div "Create" at bounding box center [1155, 575] width 31 height 15
click at [1188, 297] on span "Select a Create Workplan" at bounding box center [1212, 290] width 67 height 17
click at [1055, 303] on button "Select Button" at bounding box center [1094, 289] width 117 height 28
click at [971, 535] on div "201" at bounding box center [1028, 521] width 194 height 26
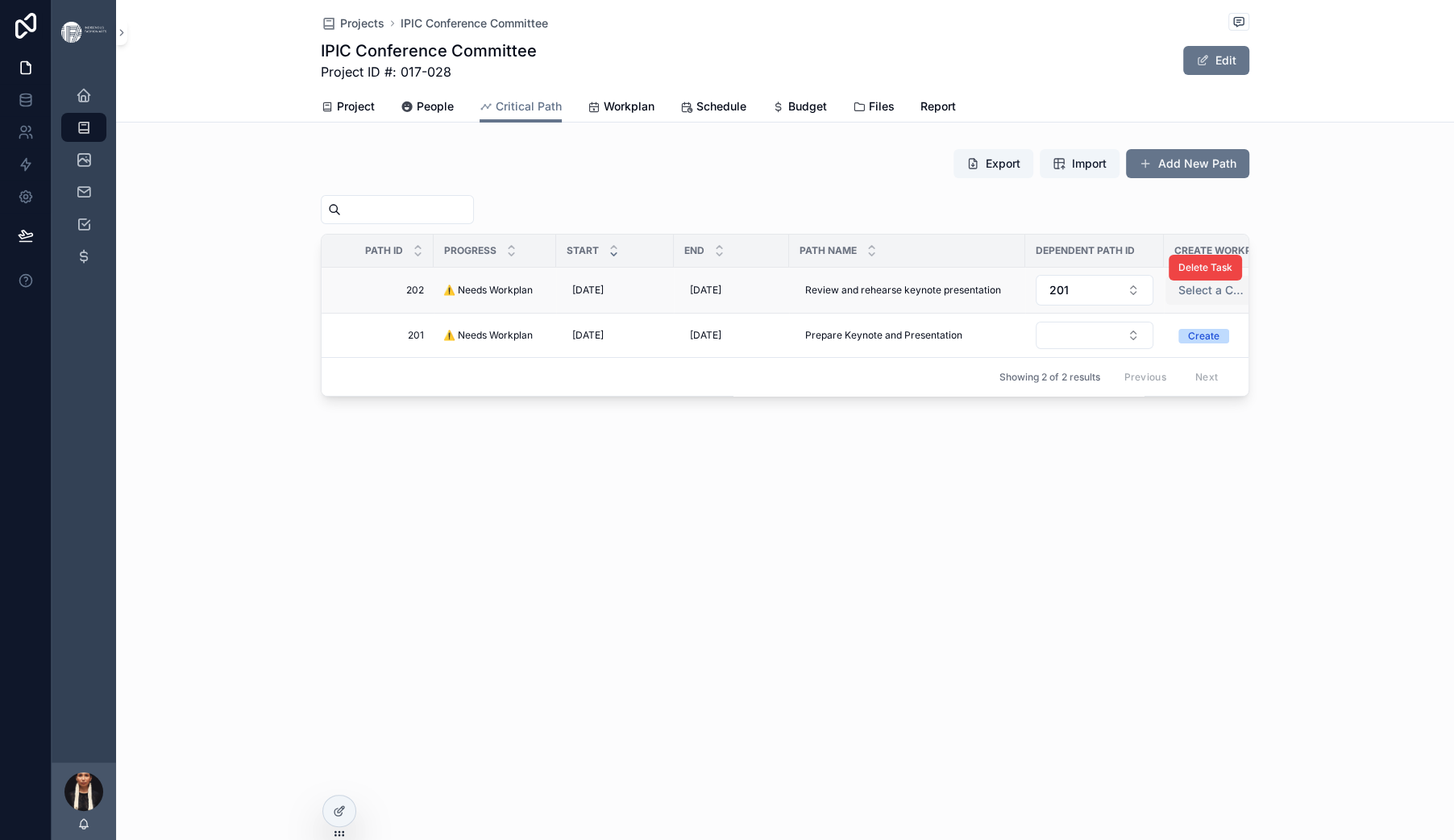
click at [1179, 298] on span "Select a Create Workplan" at bounding box center [1212, 291] width 67 height 17
click at [1166, 349] on button "Create" at bounding box center [1222, 336] width 112 height 29
click at [1179, 298] on span "Select a Create Workplan" at bounding box center [1212, 291] width 67 height 17
click at [1165, 503] on div "Create" at bounding box center [1155, 496] width 31 height 15
click at [752, 506] on div "Projects IPIC Conference Committee IPIC Conference Committee Project ID #: 017-…" at bounding box center [785, 253] width 1338 height 506
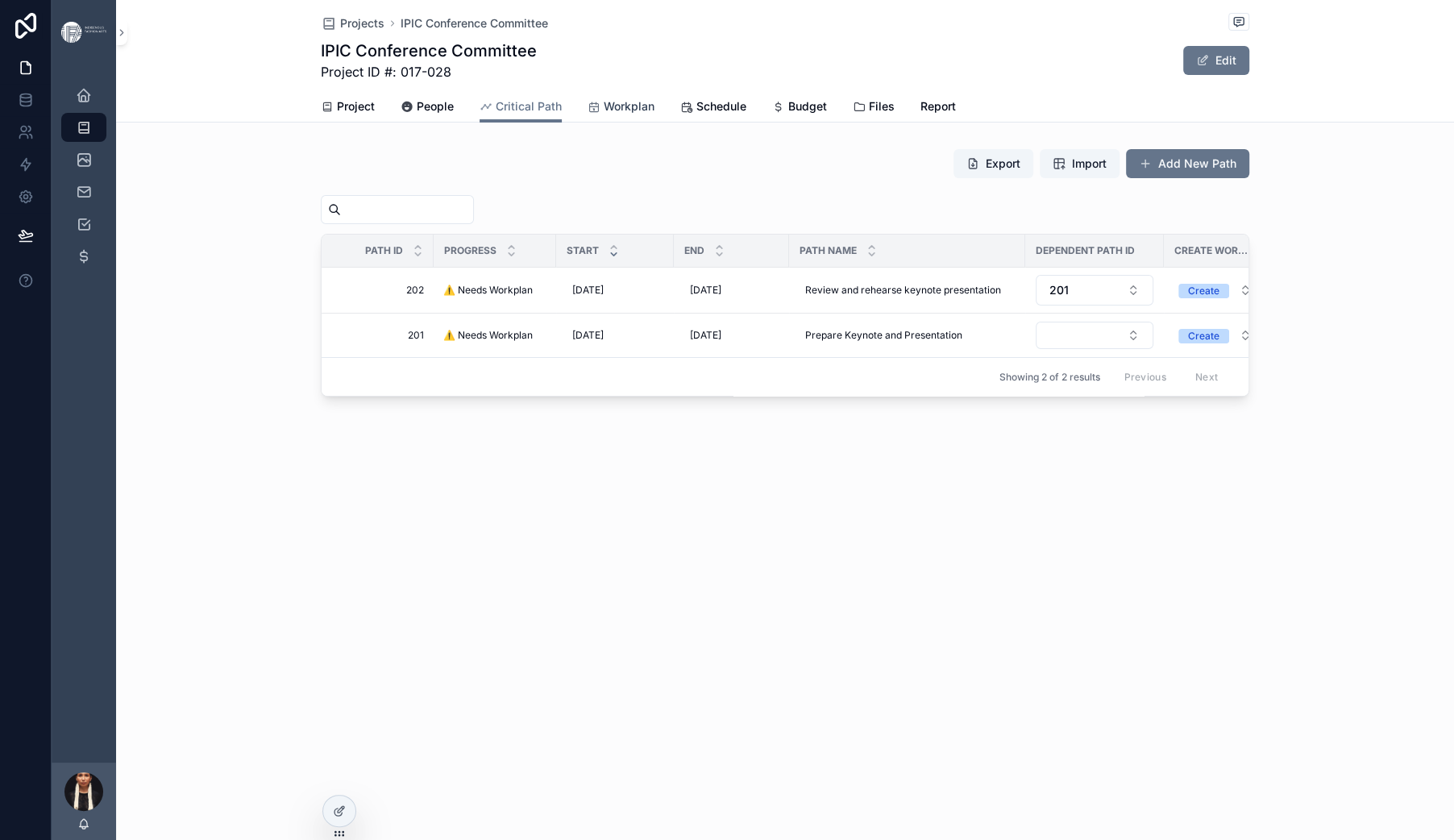
click at [604, 115] on span "Workplan" at bounding box center [628, 106] width 50 height 17
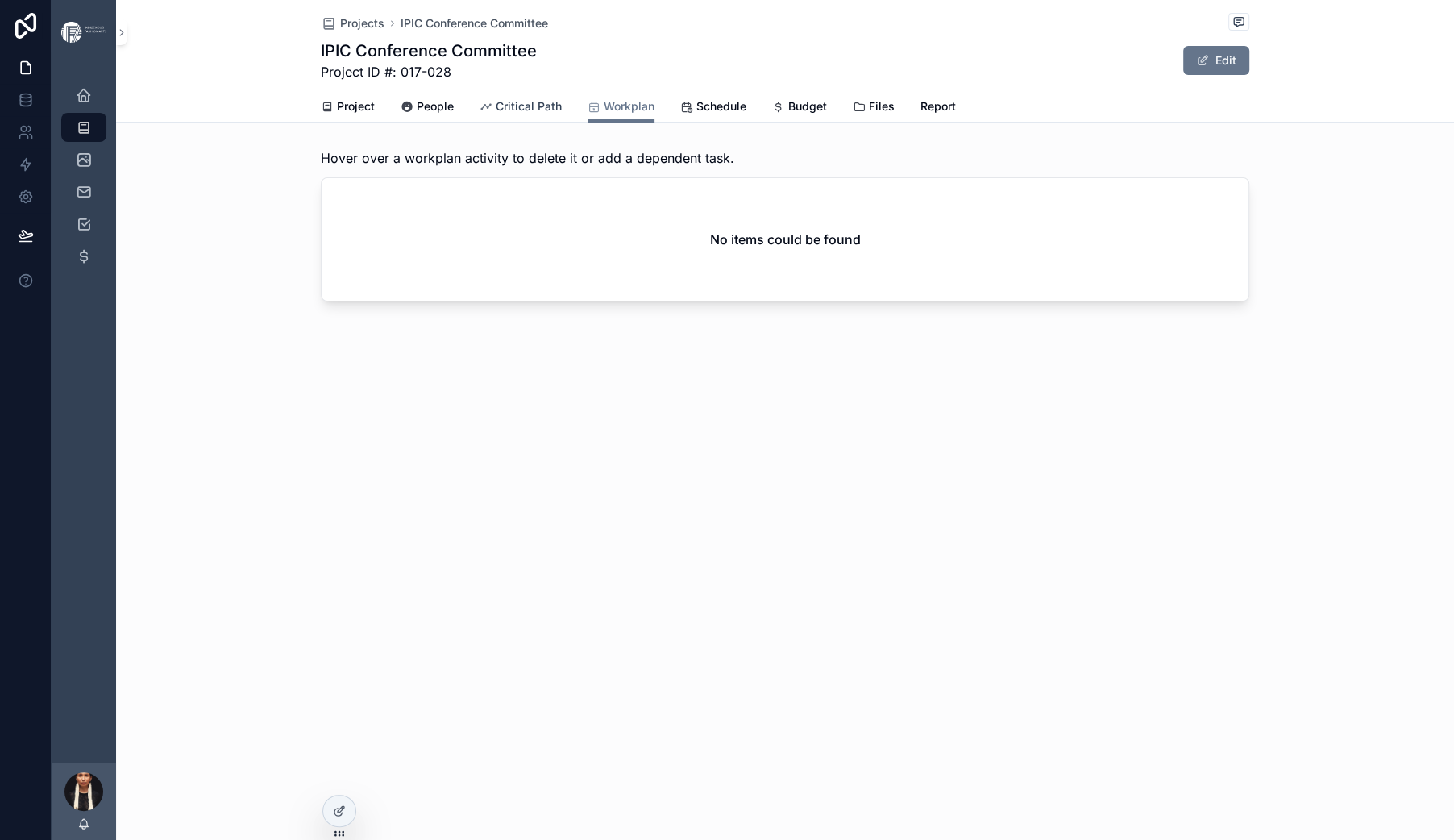
click at [496, 115] on span "Critical Path" at bounding box center [528, 106] width 66 height 17
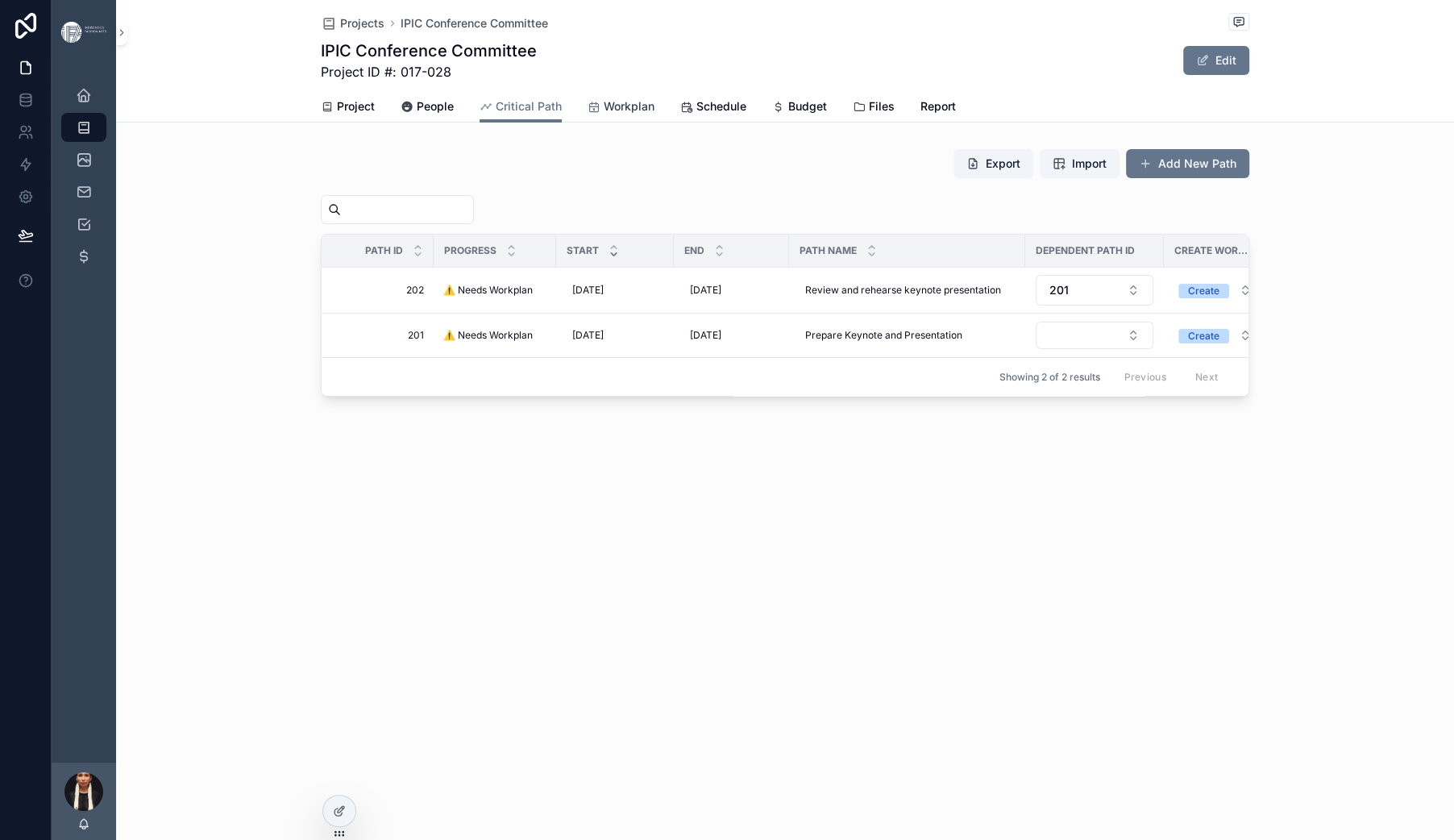
click at [604, 115] on span "Workplan" at bounding box center [628, 106] width 50 height 17
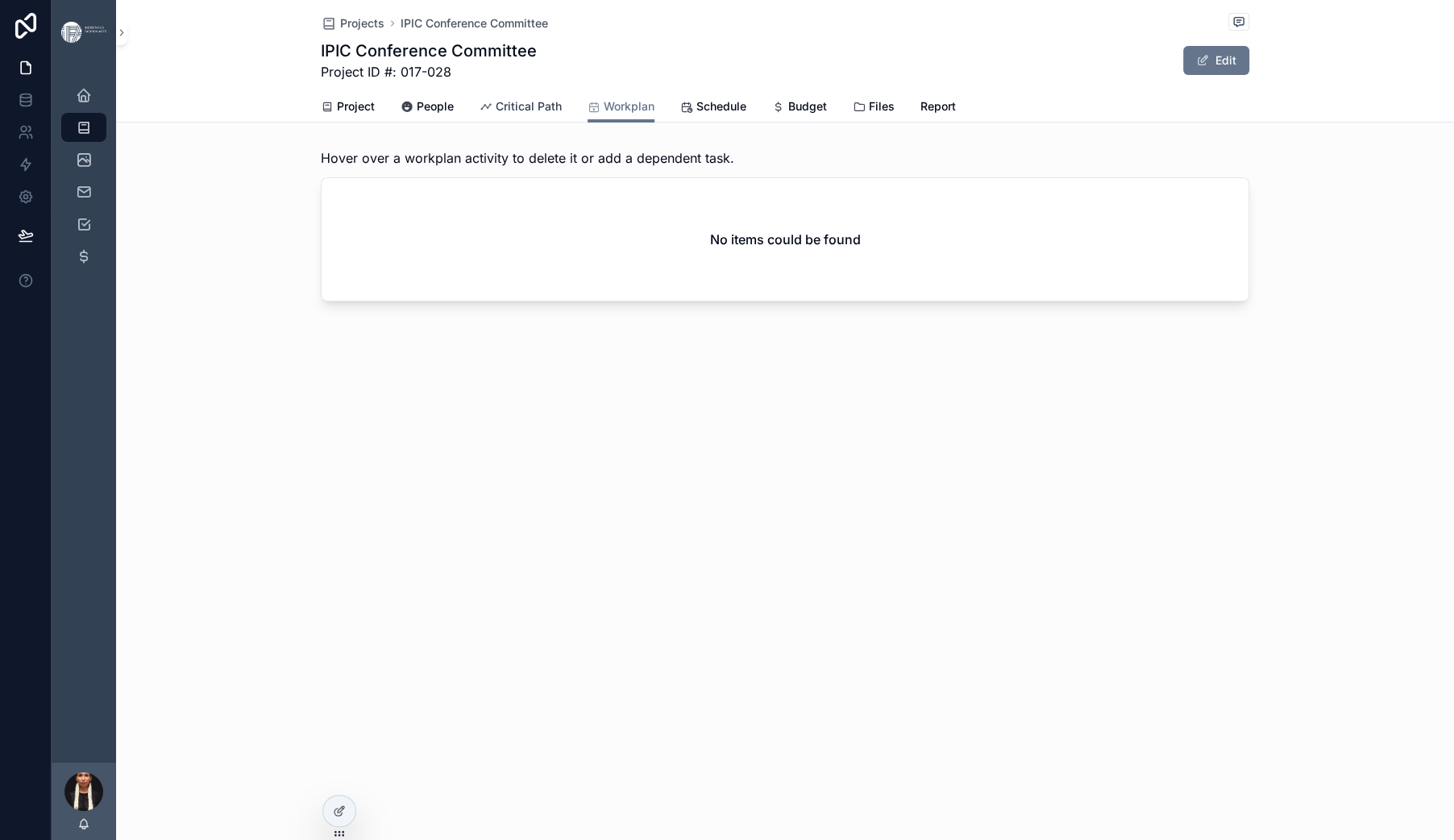
click at [495, 115] on span "Critical Path" at bounding box center [528, 106] width 66 height 17
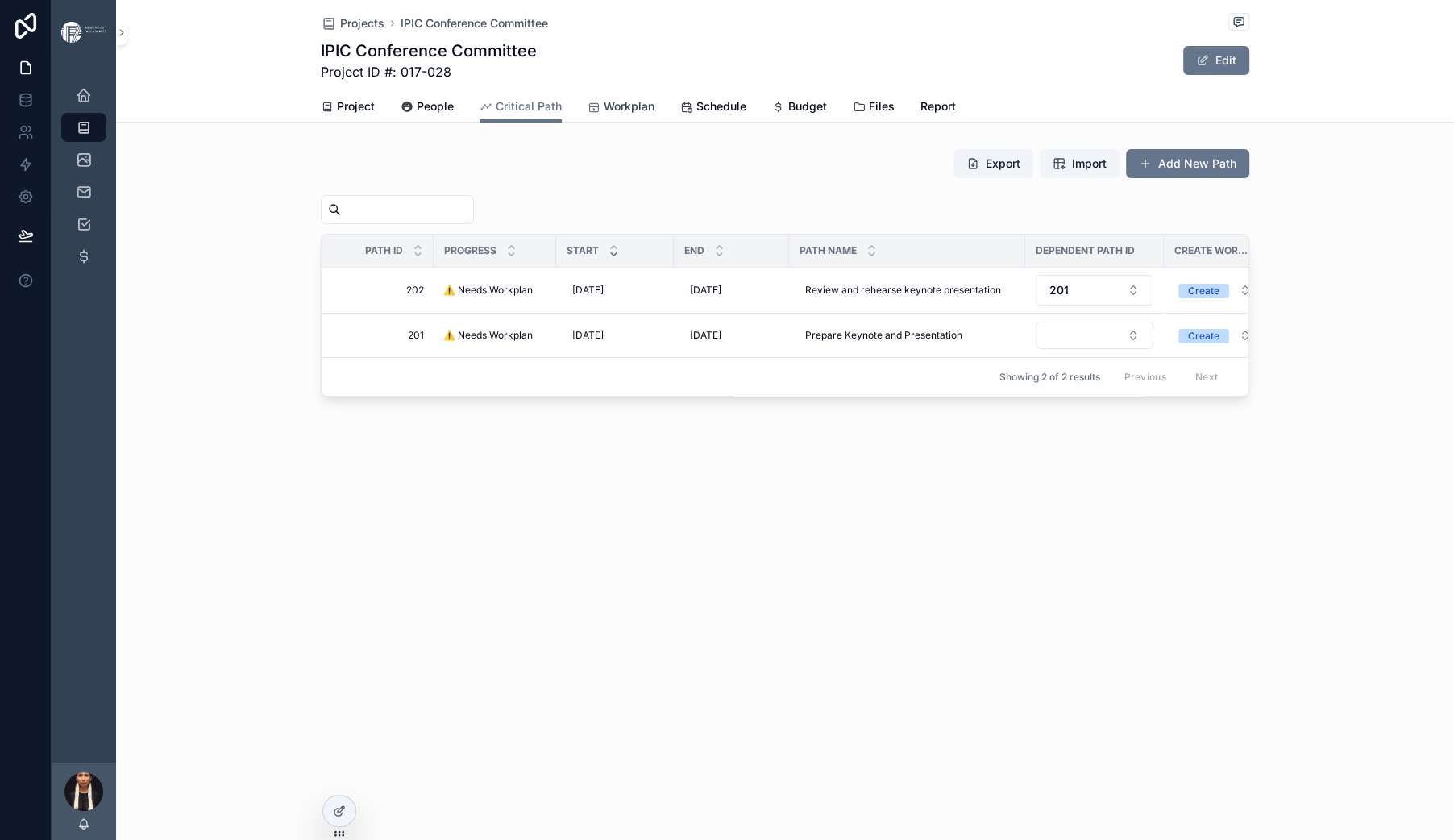
click at [604, 115] on span "Workplan" at bounding box center [628, 106] width 50 height 17
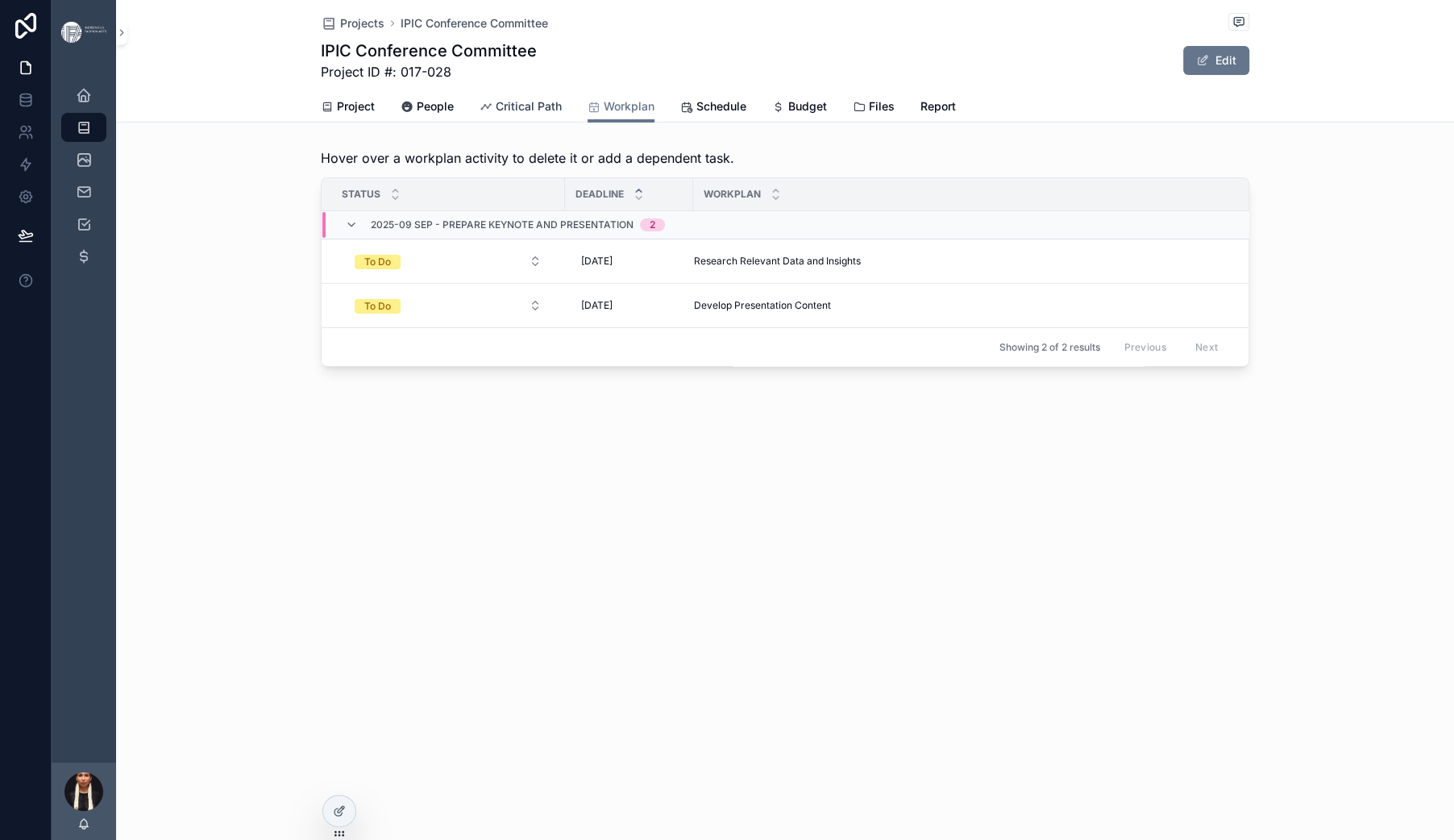
click at [495, 115] on span "Critical Path" at bounding box center [528, 106] width 66 height 17
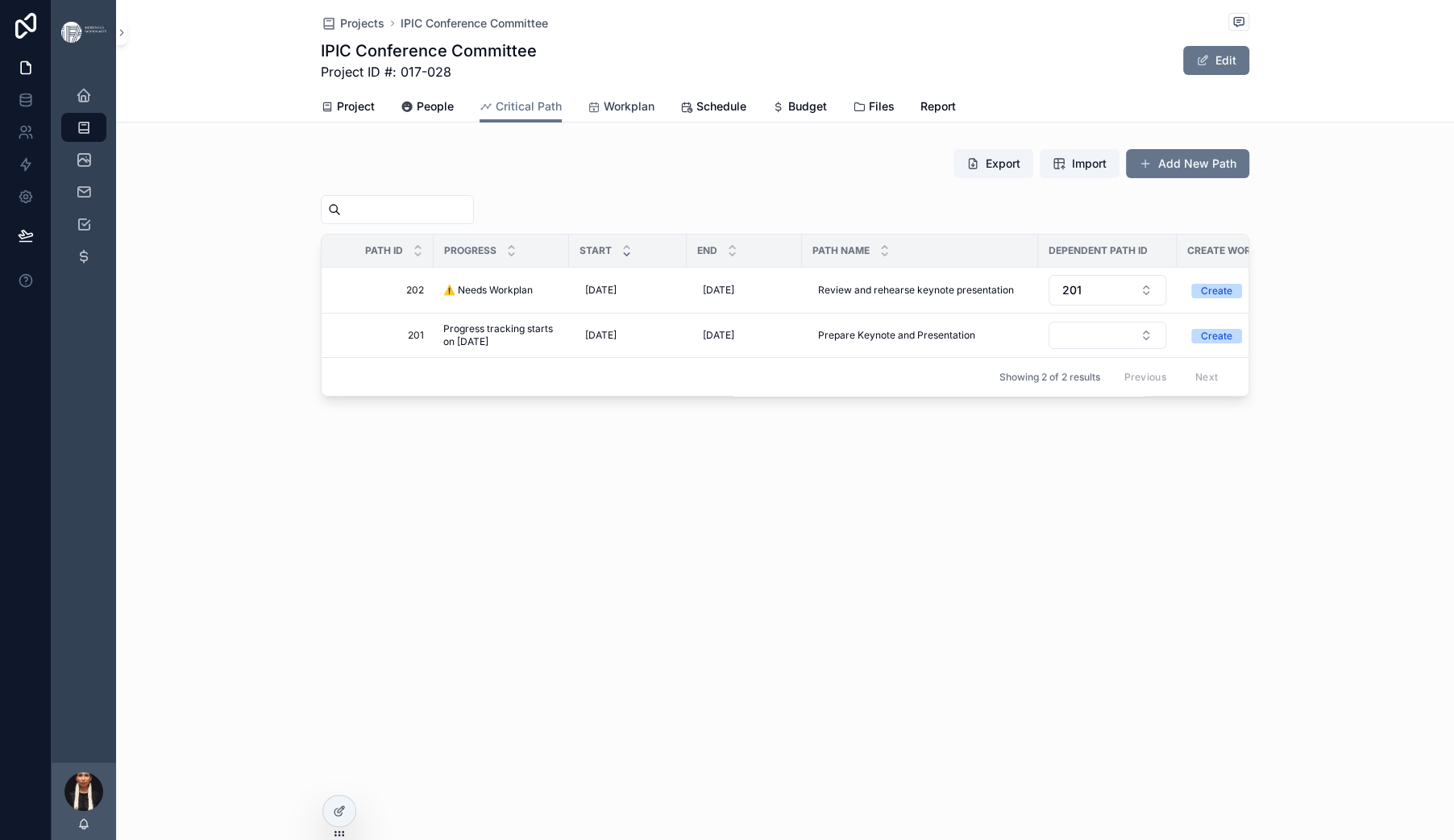
click at [614, 115] on span "Workplan" at bounding box center [628, 106] width 50 height 17
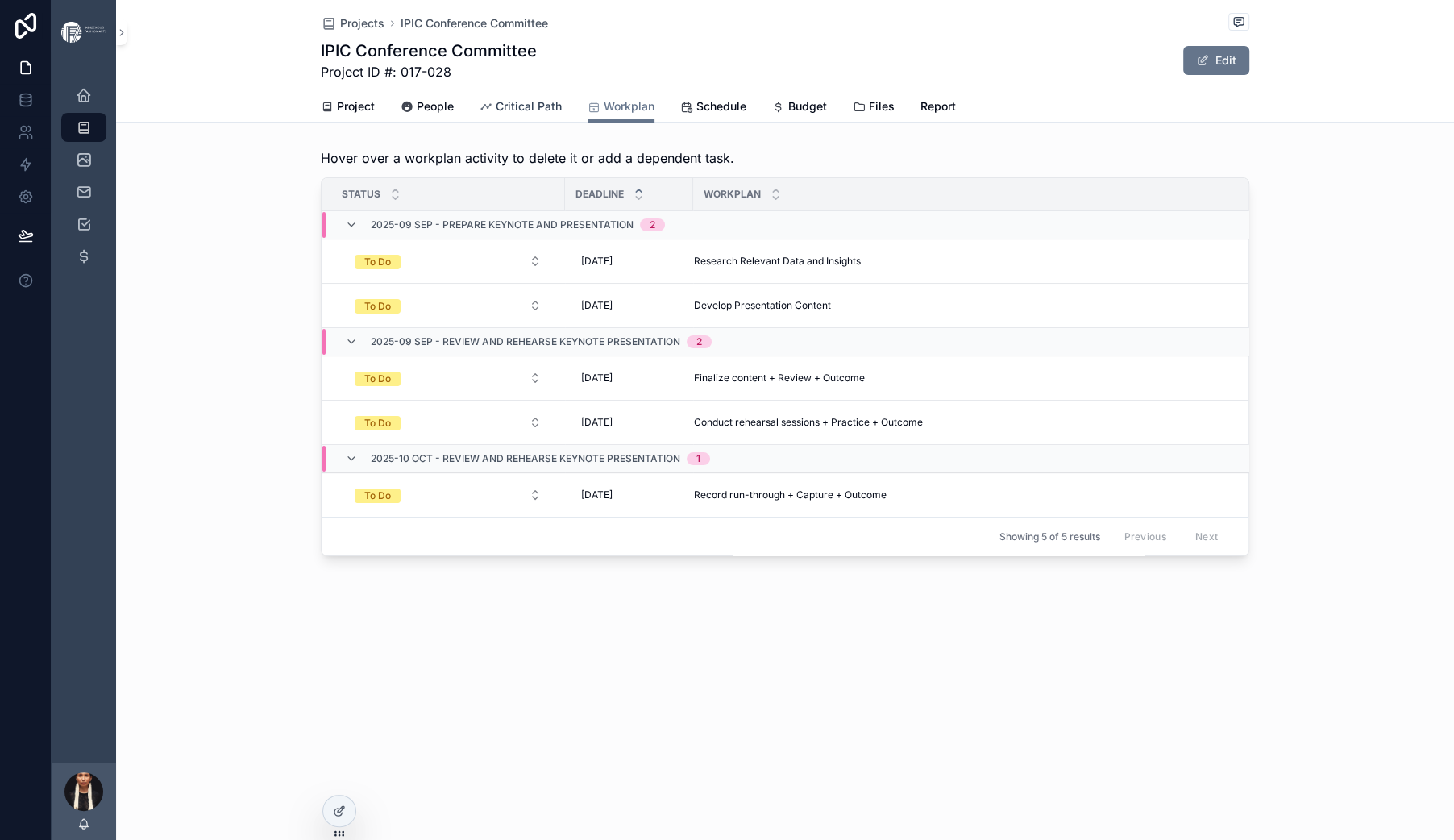
click at [495, 115] on span "Critical Path" at bounding box center [528, 106] width 66 height 17
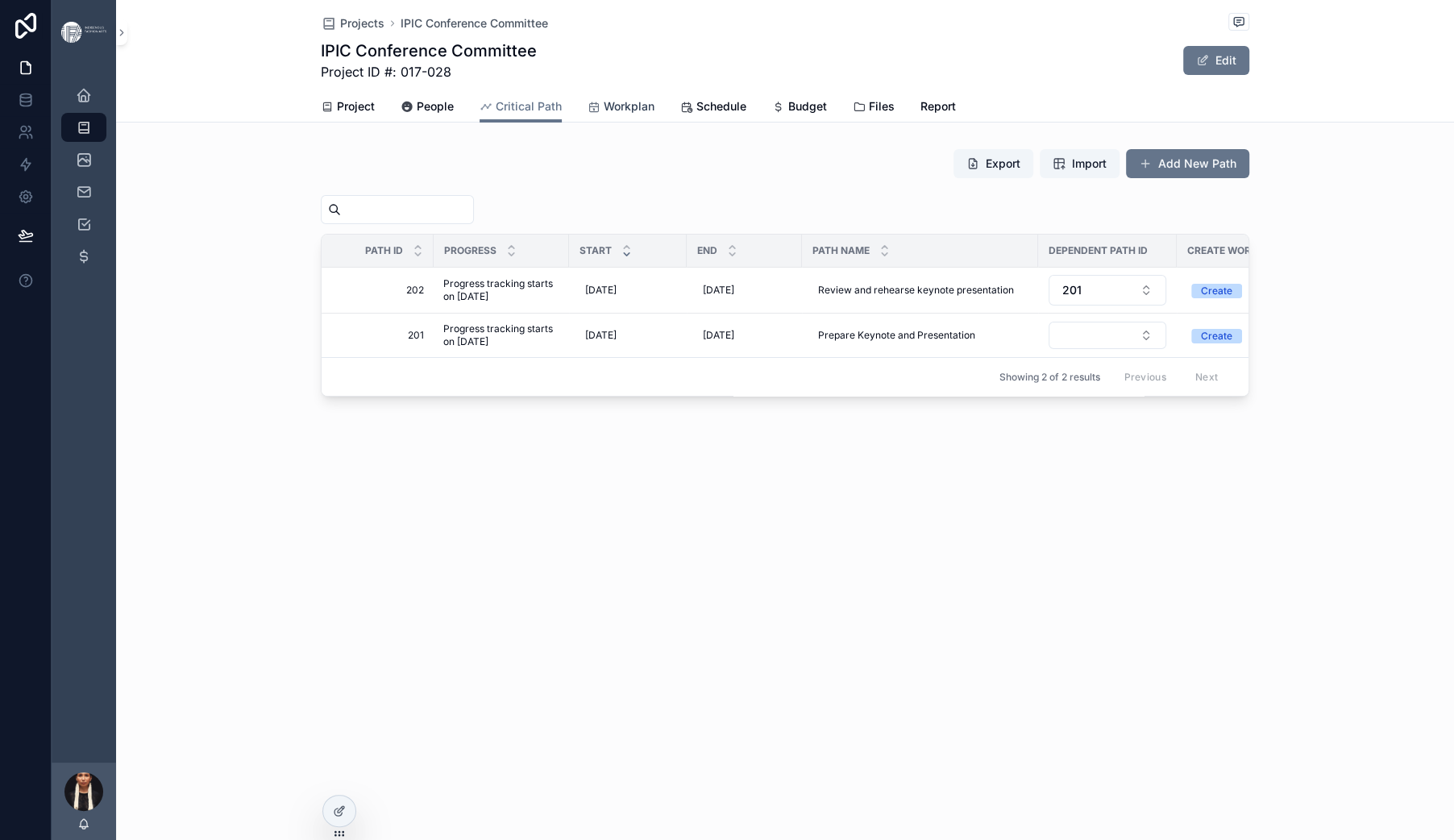
click at [624, 115] on span "Workplan" at bounding box center [628, 106] width 50 height 17
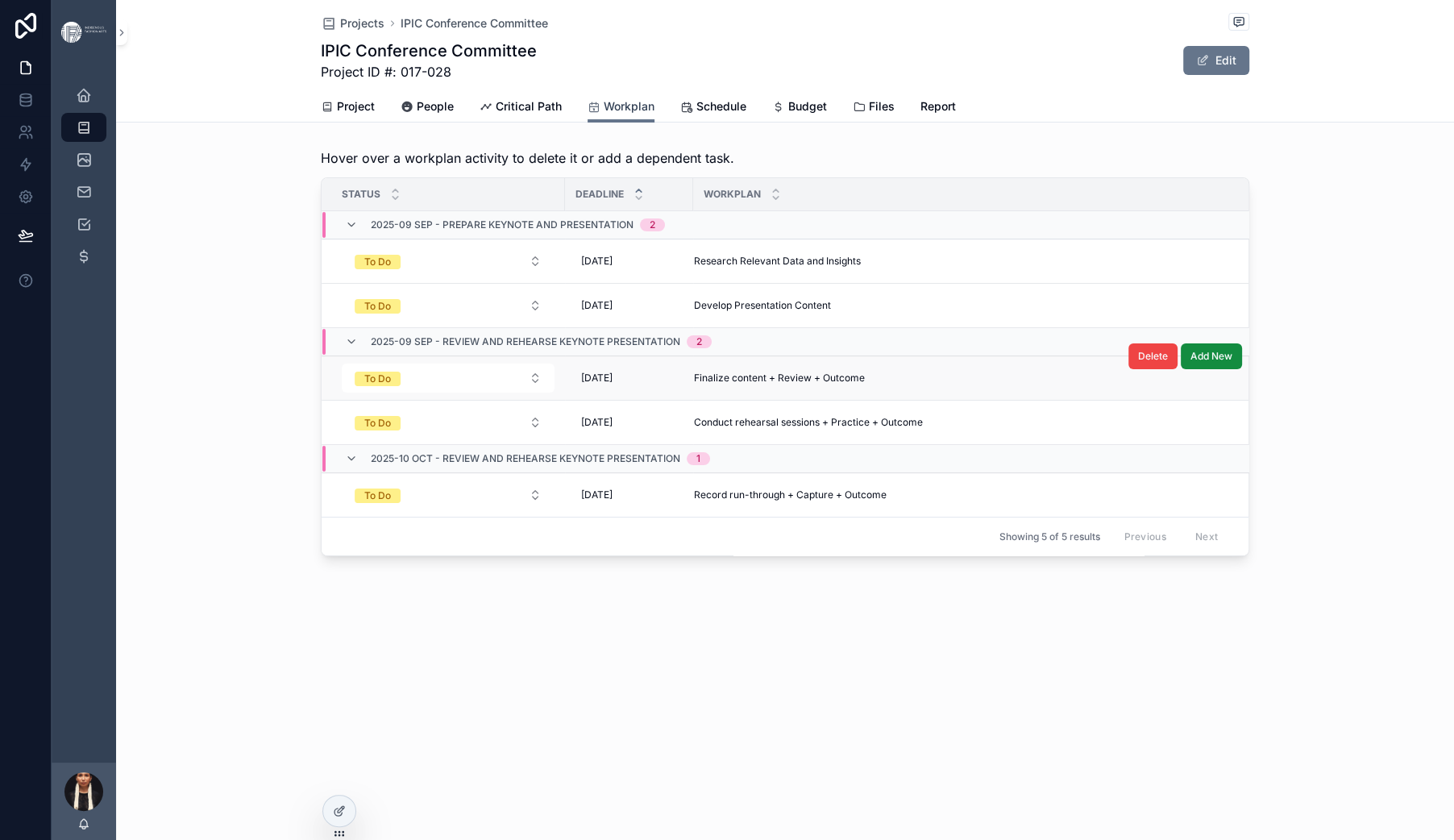
scroll to position [115, 0]
click at [694, 384] on span "Finalize content + Review + Outcome" at bounding box center [780, 378] width 171 height 13
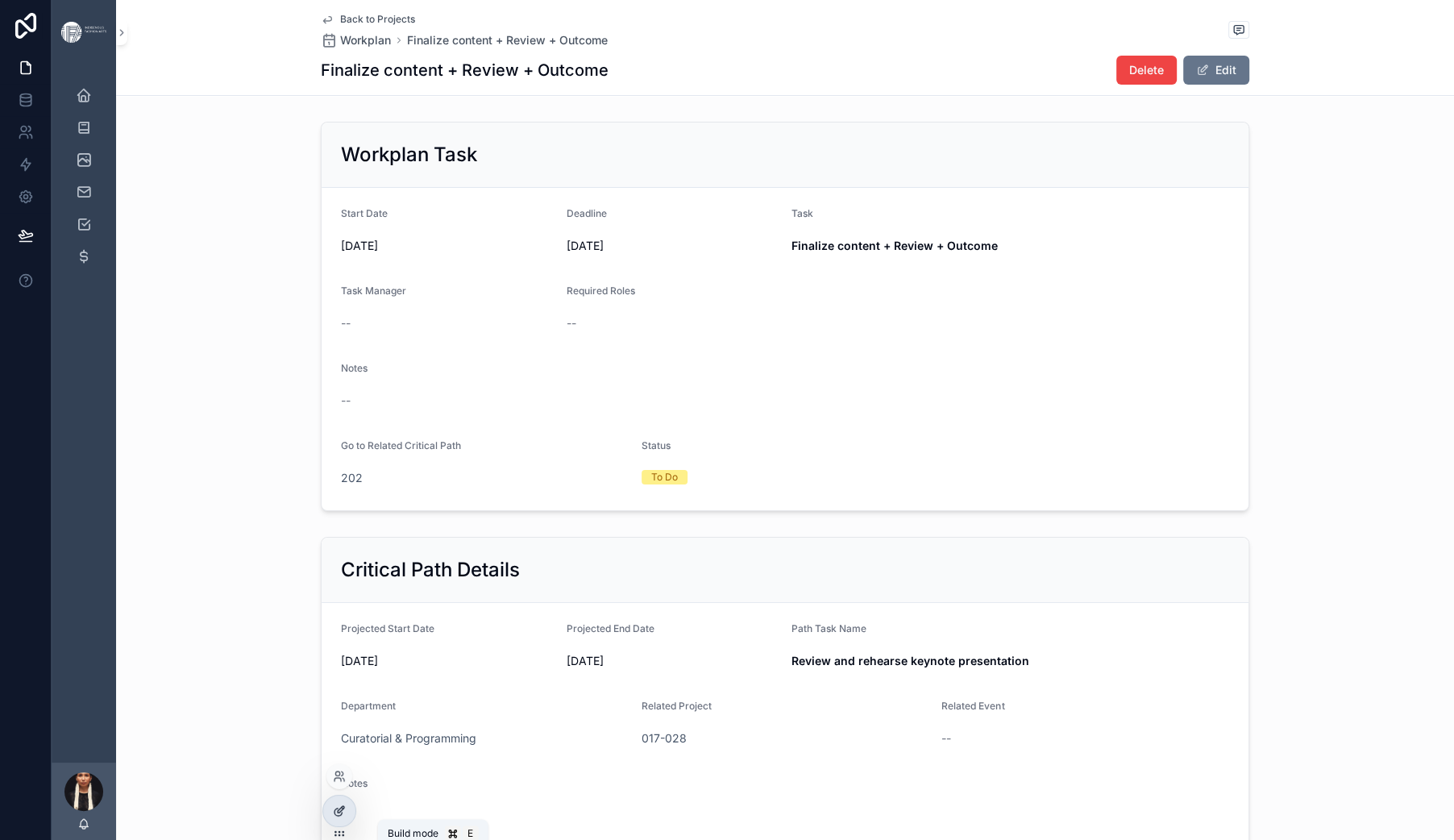
click at [340, 815] on icon at bounding box center [339, 811] width 13 height 13
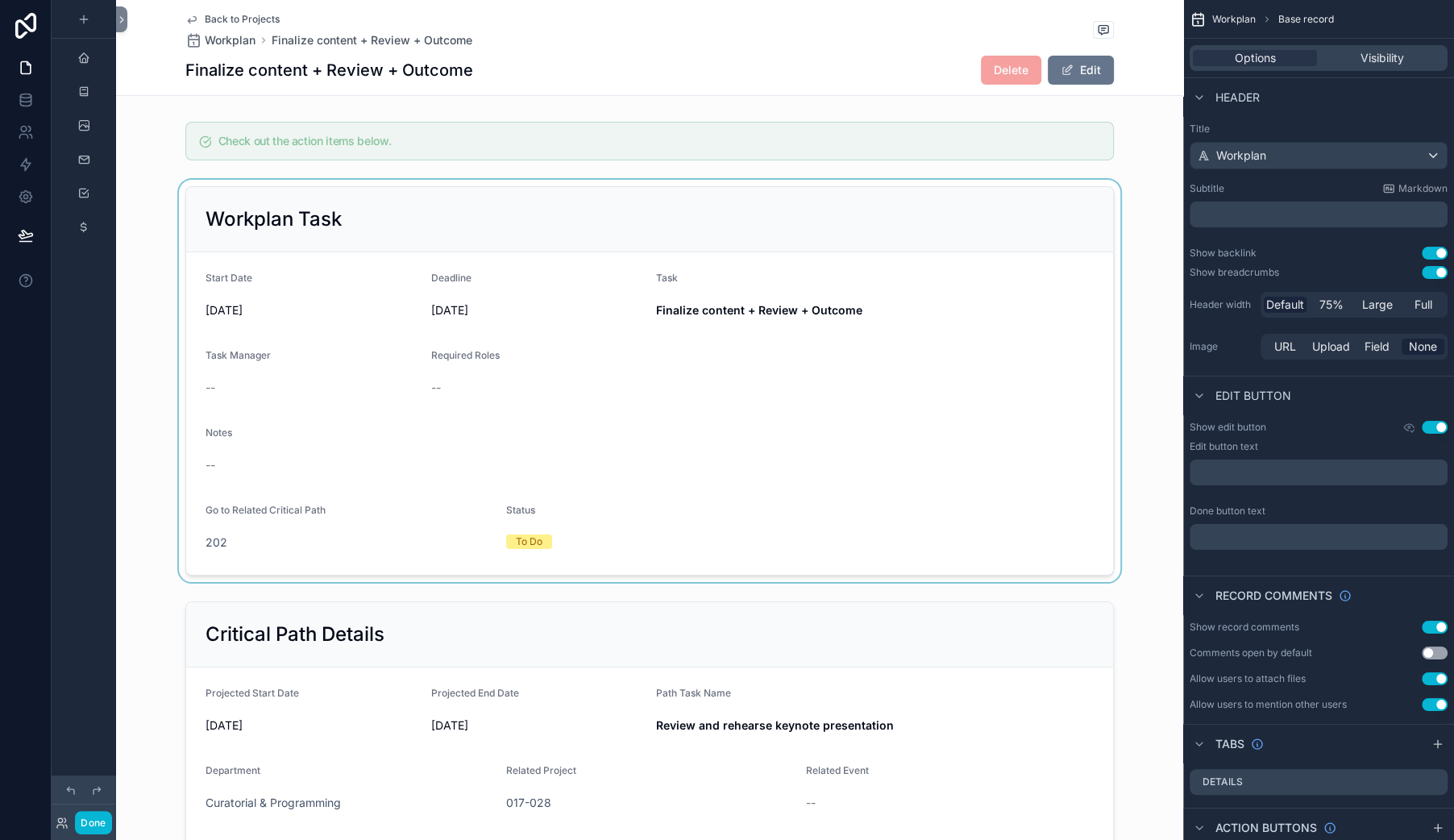
click at [538, 301] on div "scrollable content" at bounding box center [649, 381] width 1067 height 402
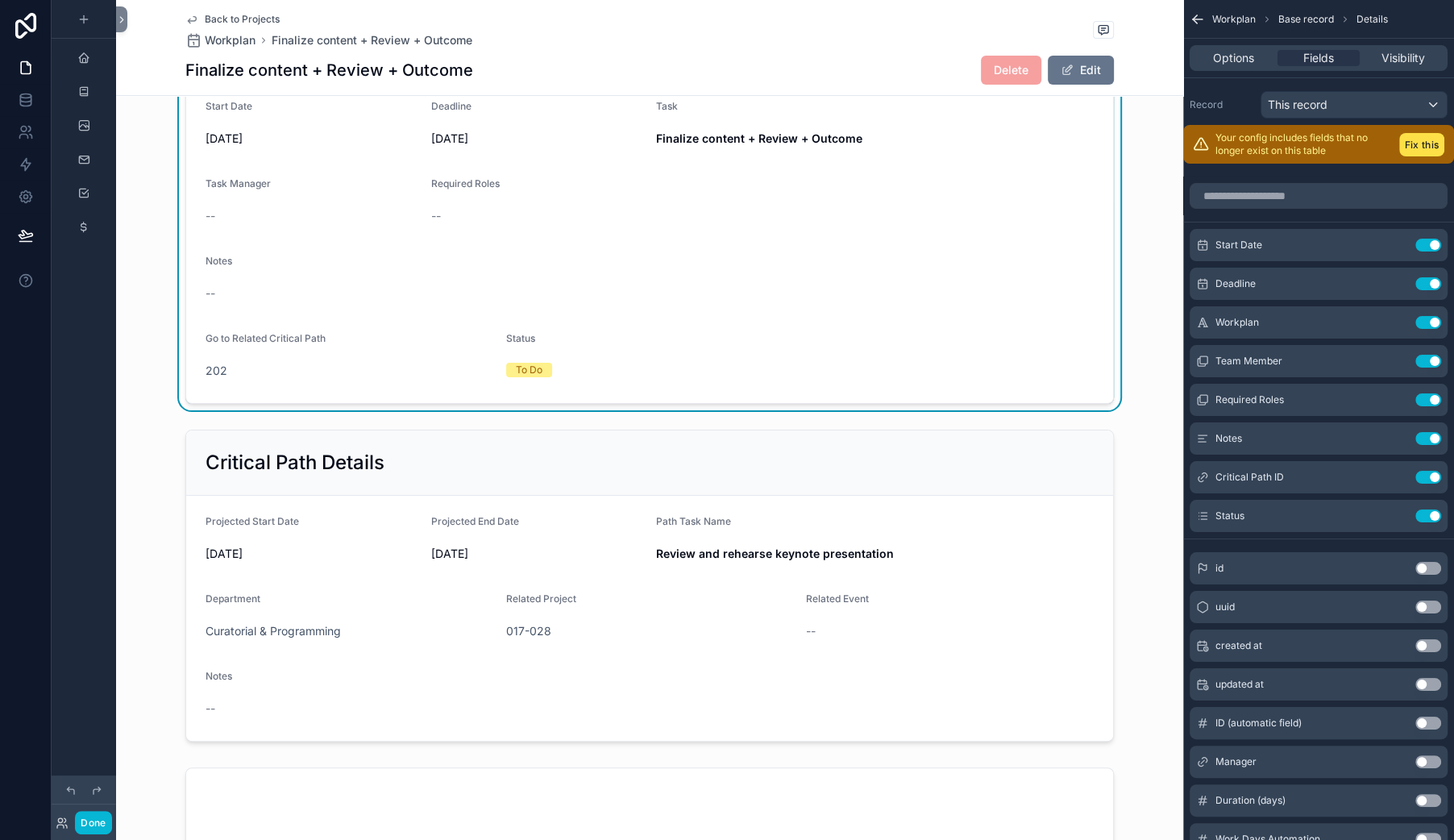
scroll to position [180, 0]
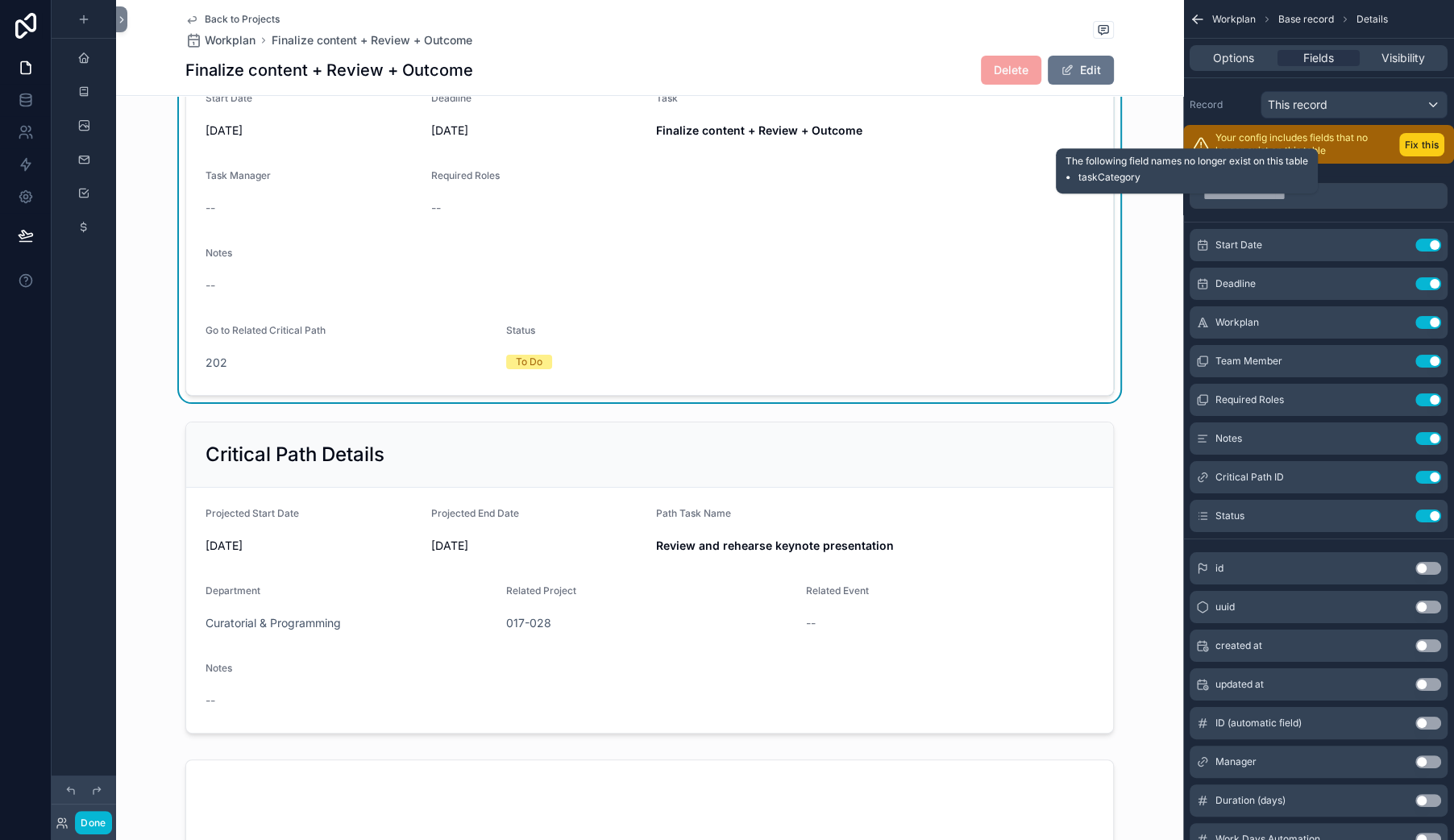
click at [1399, 156] on button "Fix this" at bounding box center [1421, 144] width 45 height 23
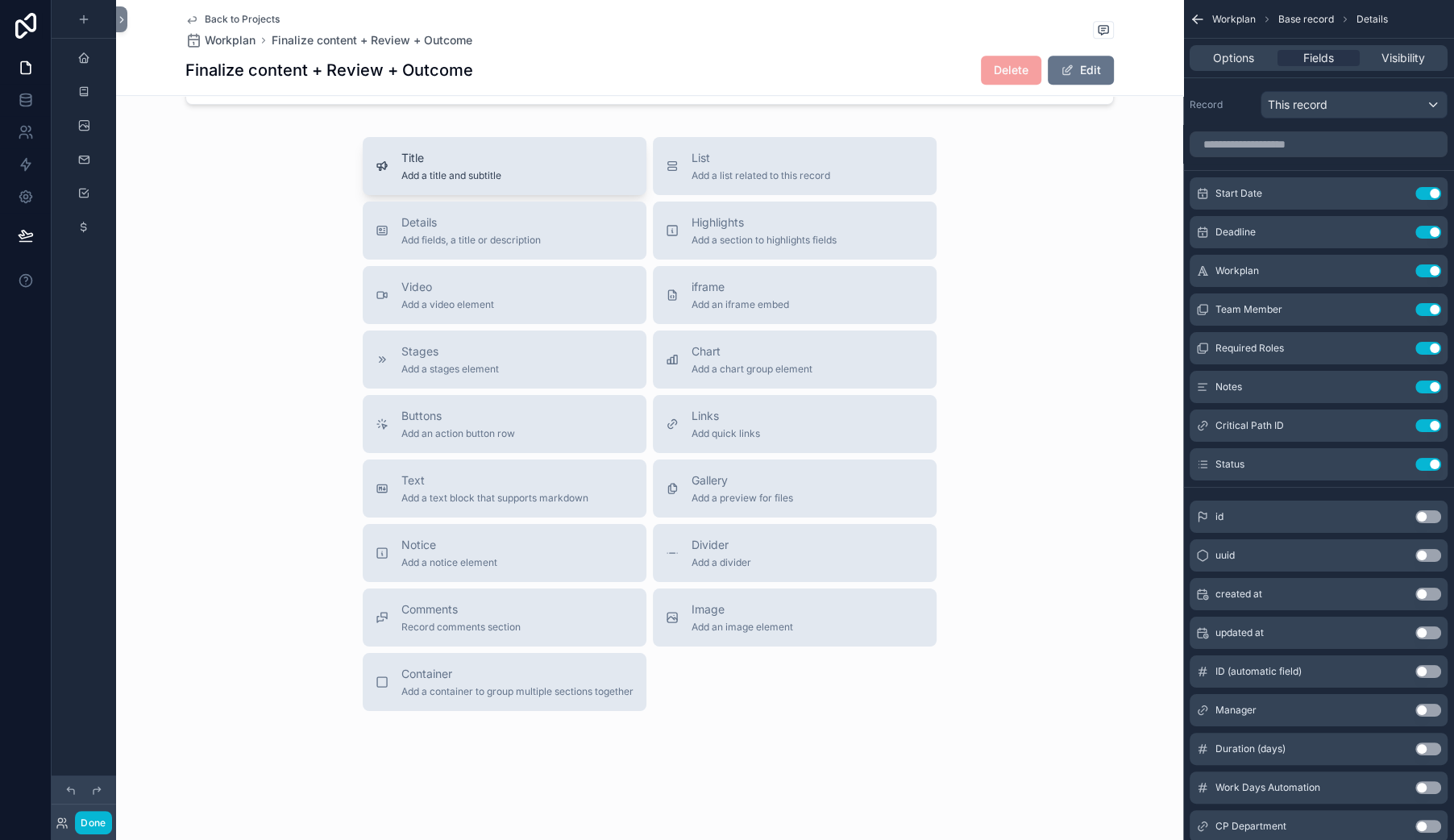
scroll to position [1294, 0]
click at [518, 111] on div "scrollable content" at bounding box center [649, 6] width 1067 height 211
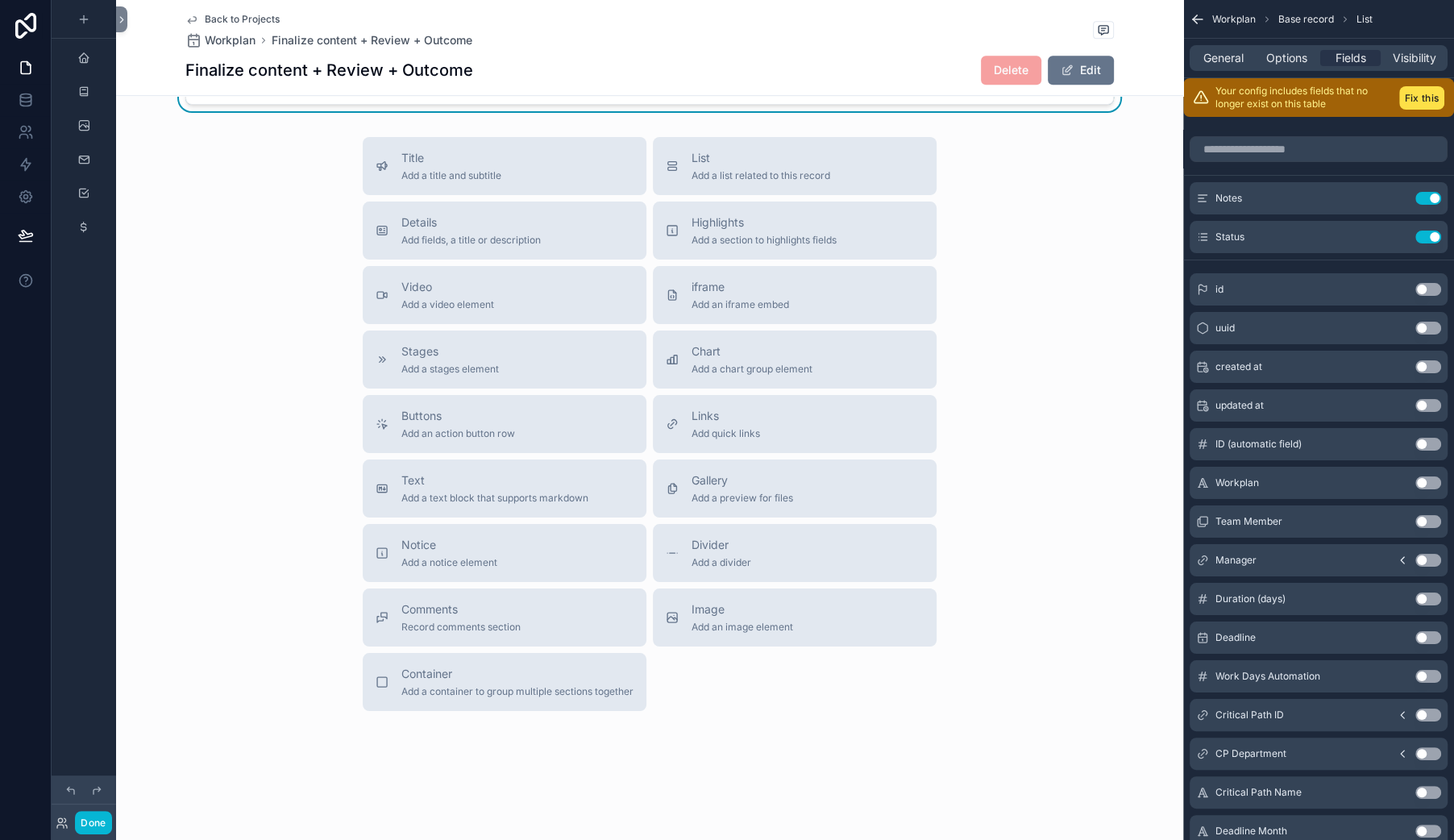
scroll to position [1040, 0]
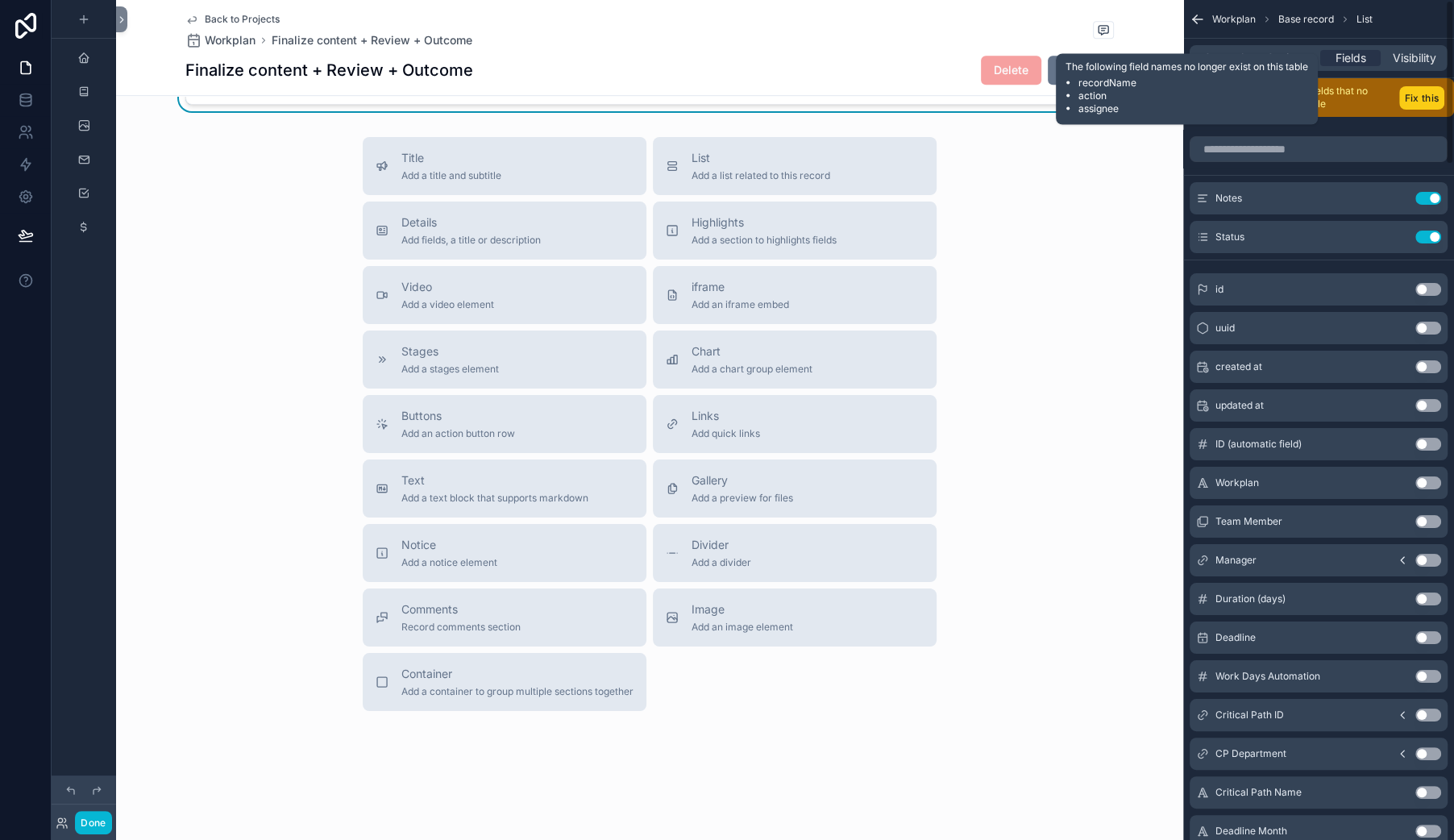
click at [1399, 109] on button "Fix this" at bounding box center [1421, 97] width 45 height 23
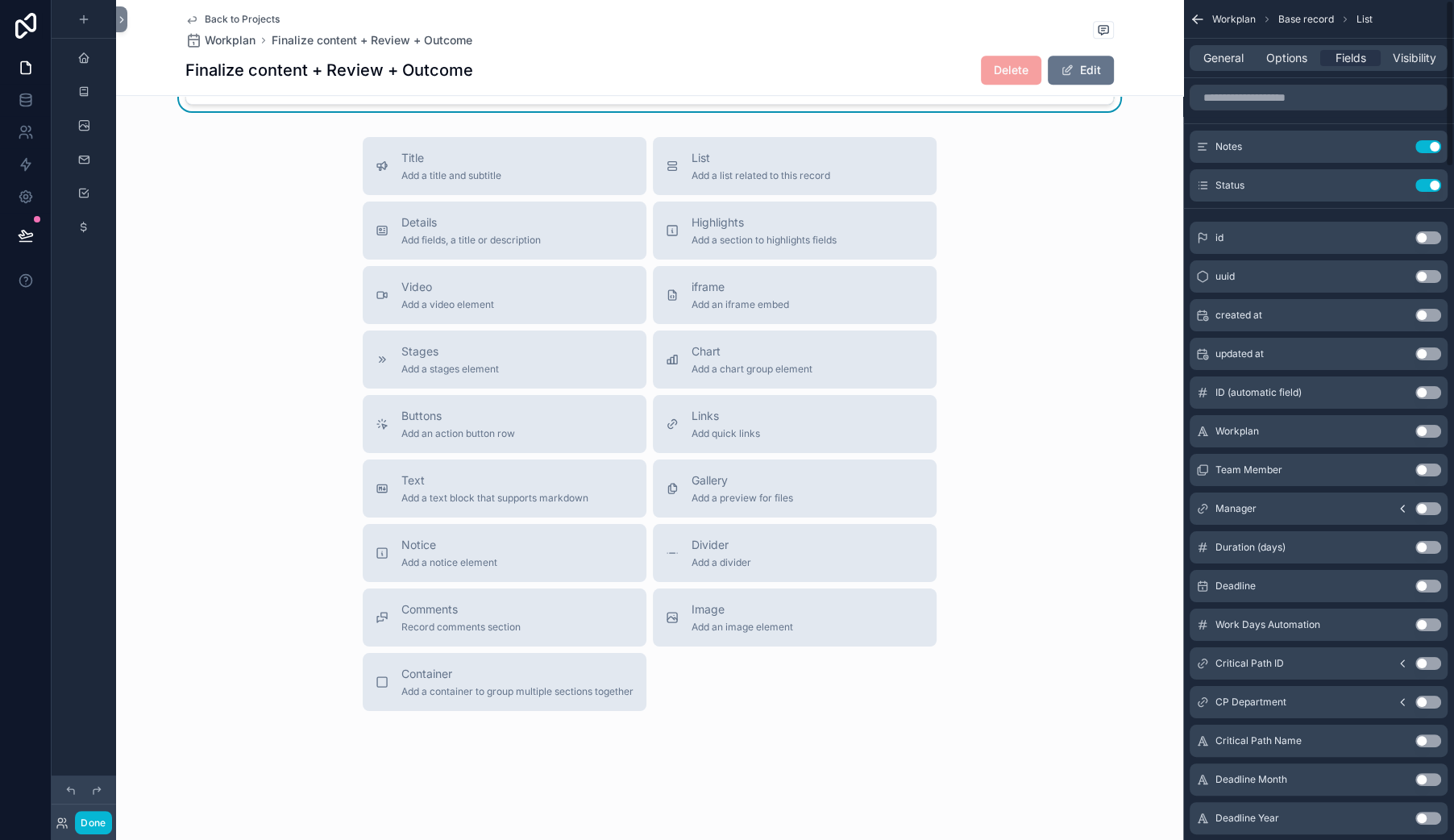
click at [690, 78] on div "Choose a table to setup your view" at bounding box center [649, 6] width 875 height 145
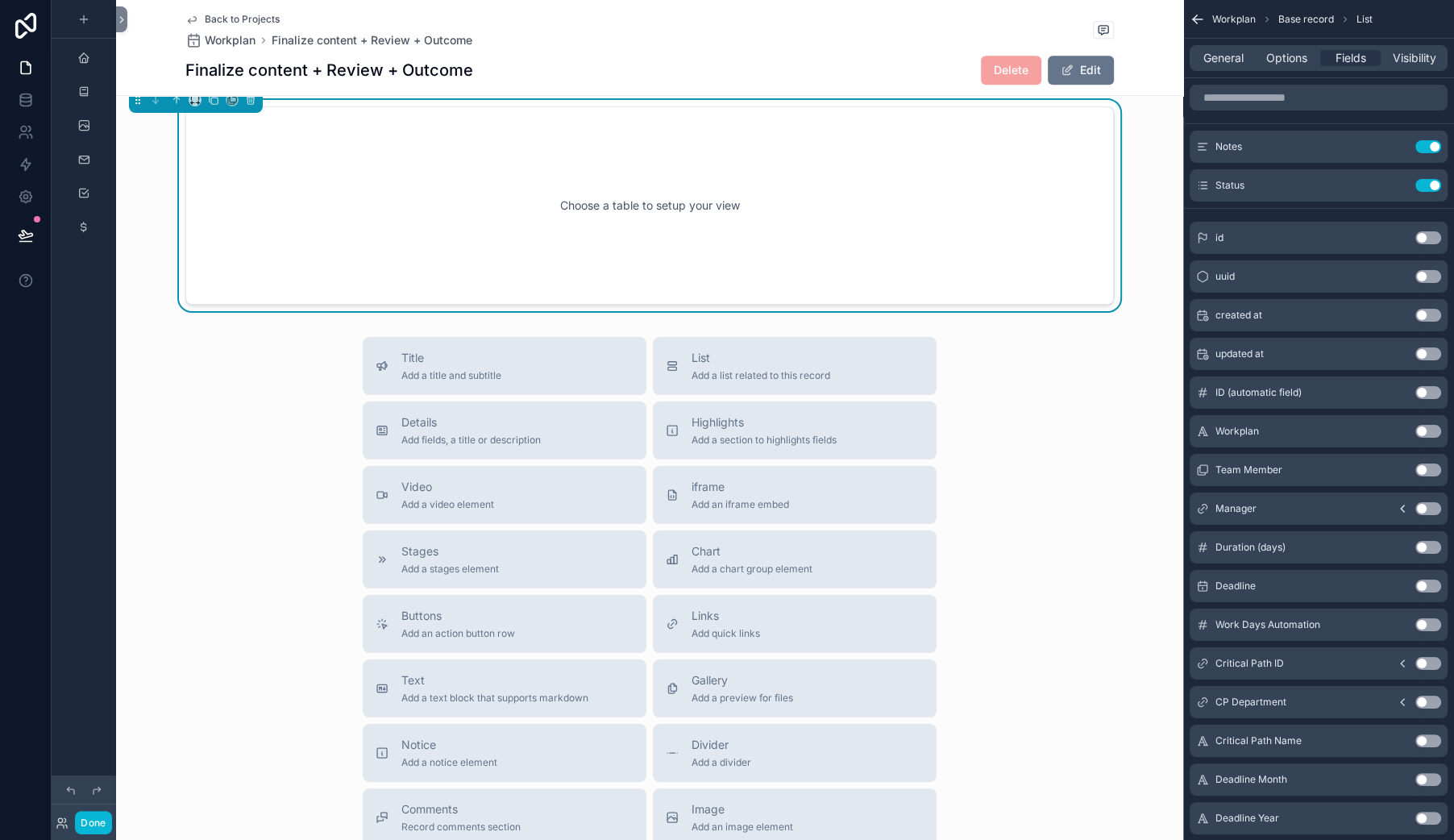
scroll to position [840, 0]
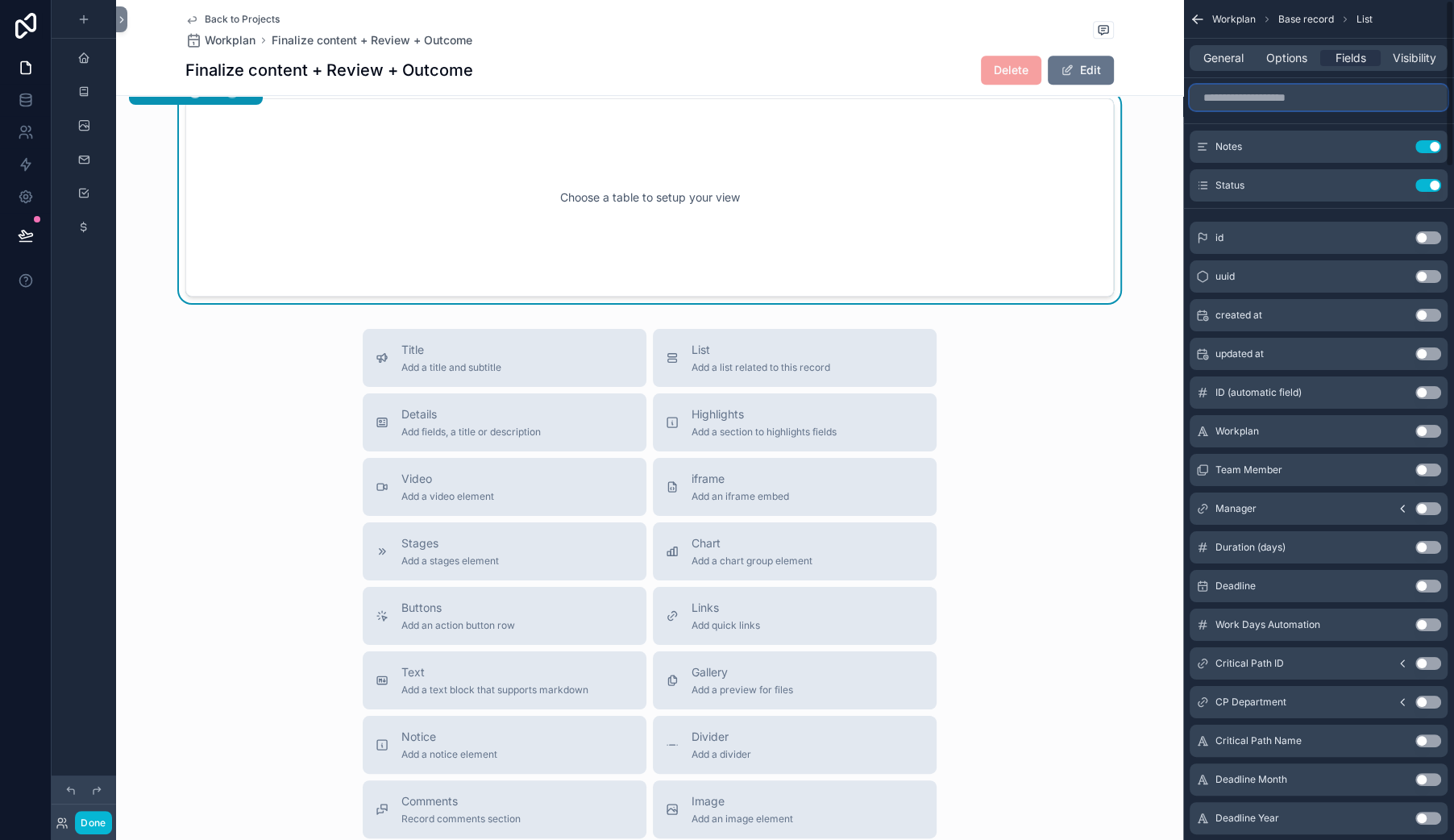
click at [1190, 110] on input "scrollable content" at bounding box center [1318, 97] width 258 height 26
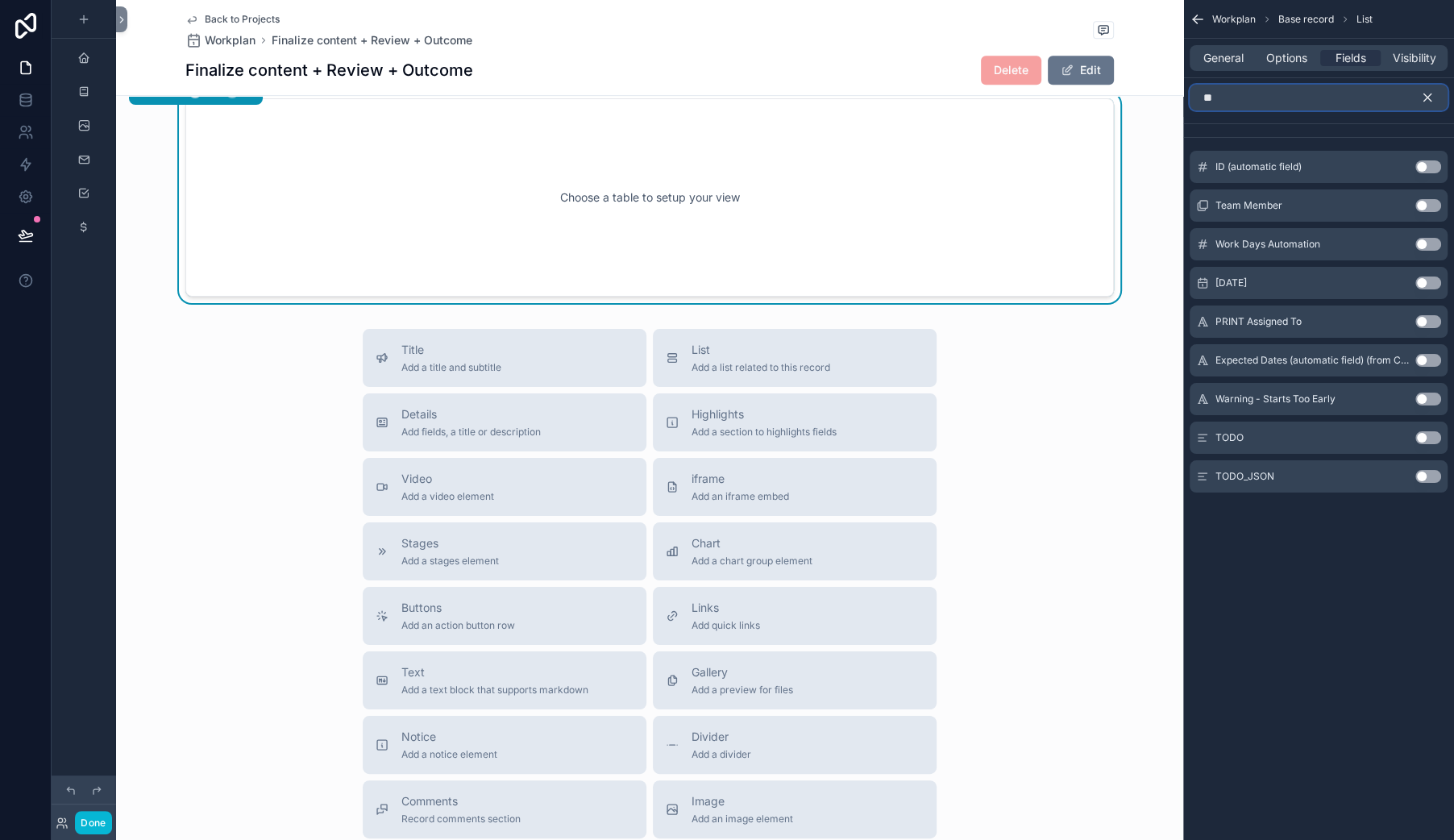
type input "**"
click at [1415, 444] on button "Use setting" at bounding box center [1428, 437] width 26 height 13
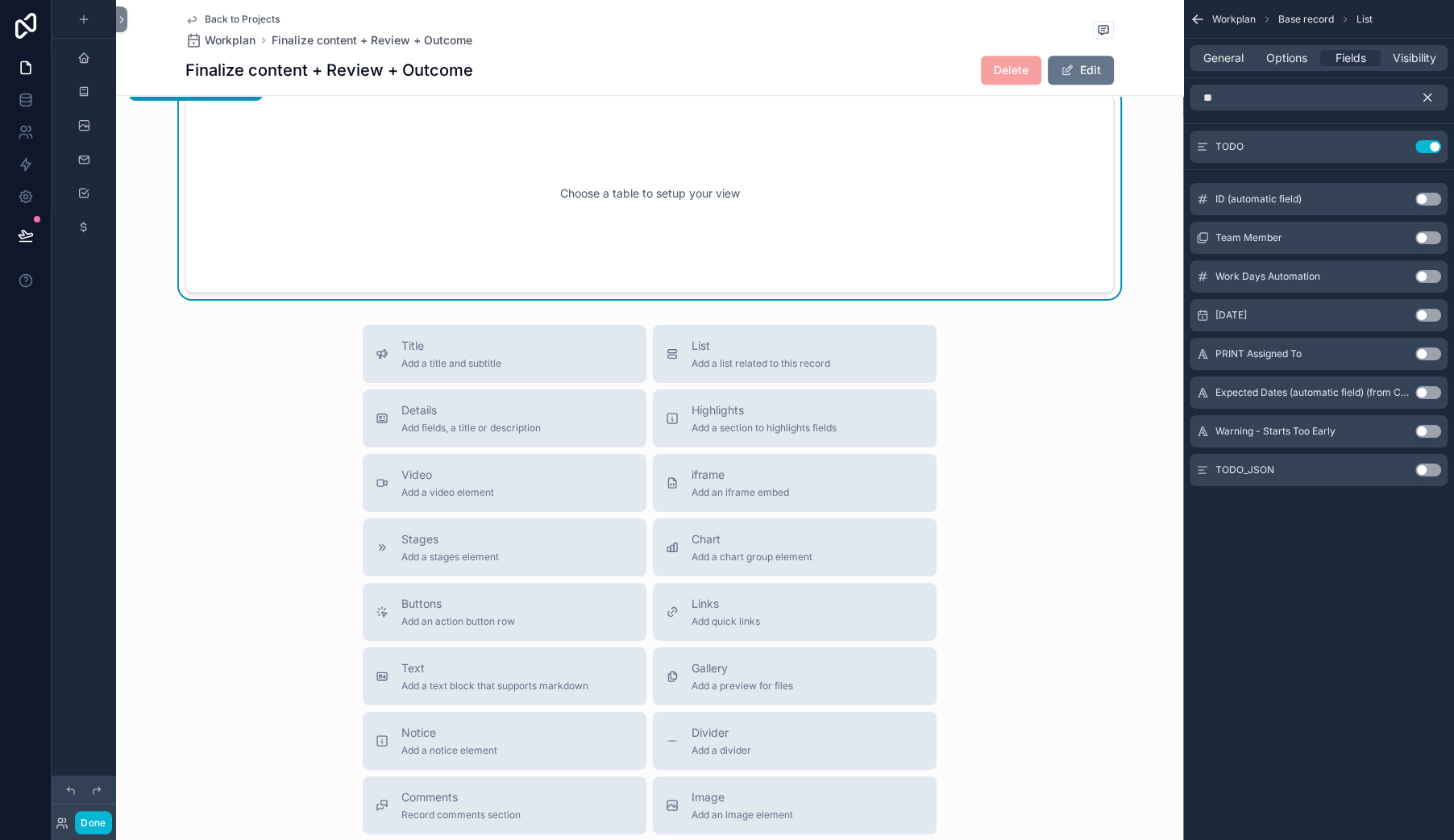
scroll to position [759, 0]
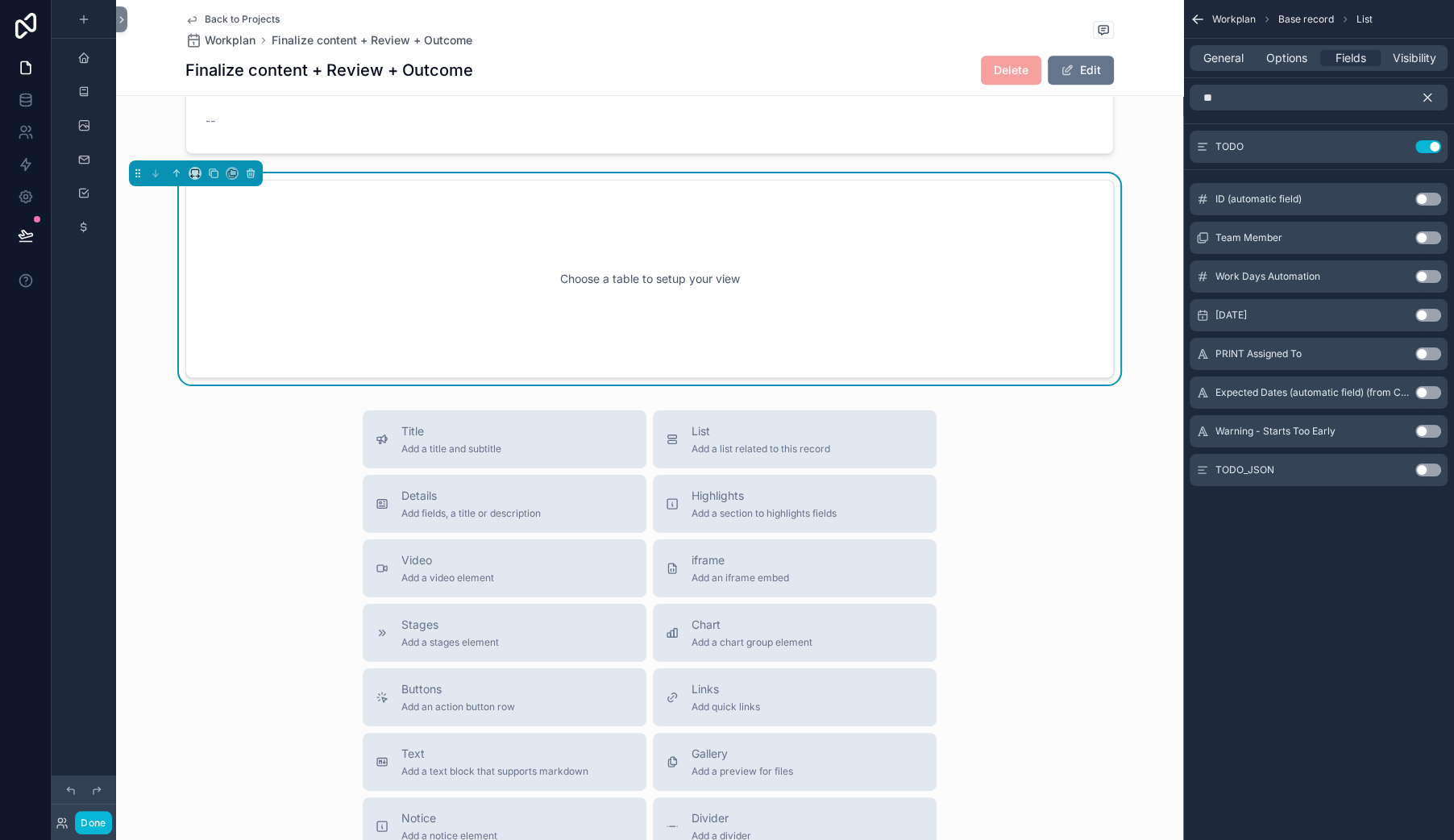
click at [570, 351] on div "Choose a table to setup your view" at bounding box center [649, 279] width 875 height 145
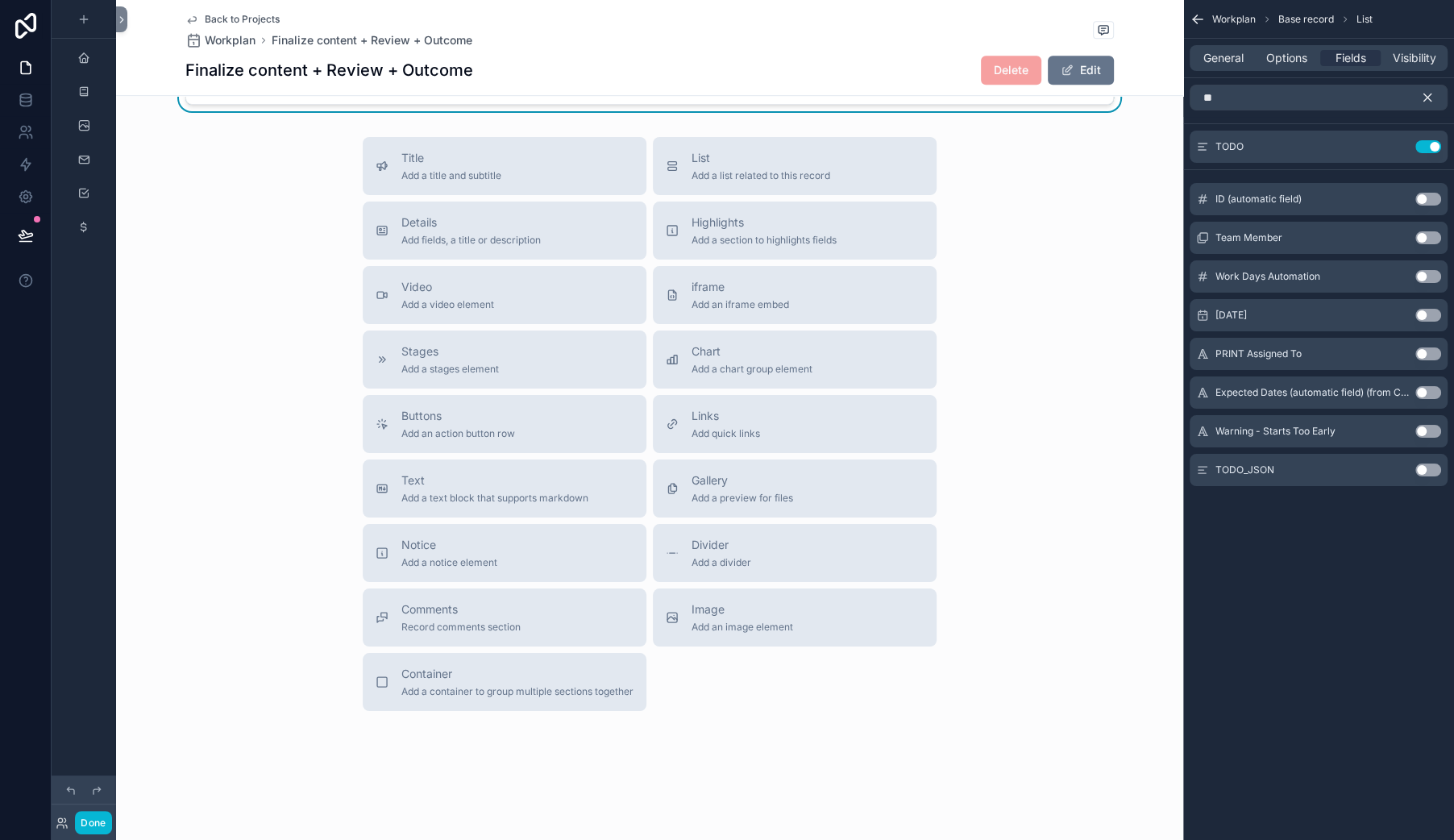
scroll to position [1254, 0]
click at [1425, 102] on icon "scrollable content" at bounding box center [1428, 98] width 7 height 7
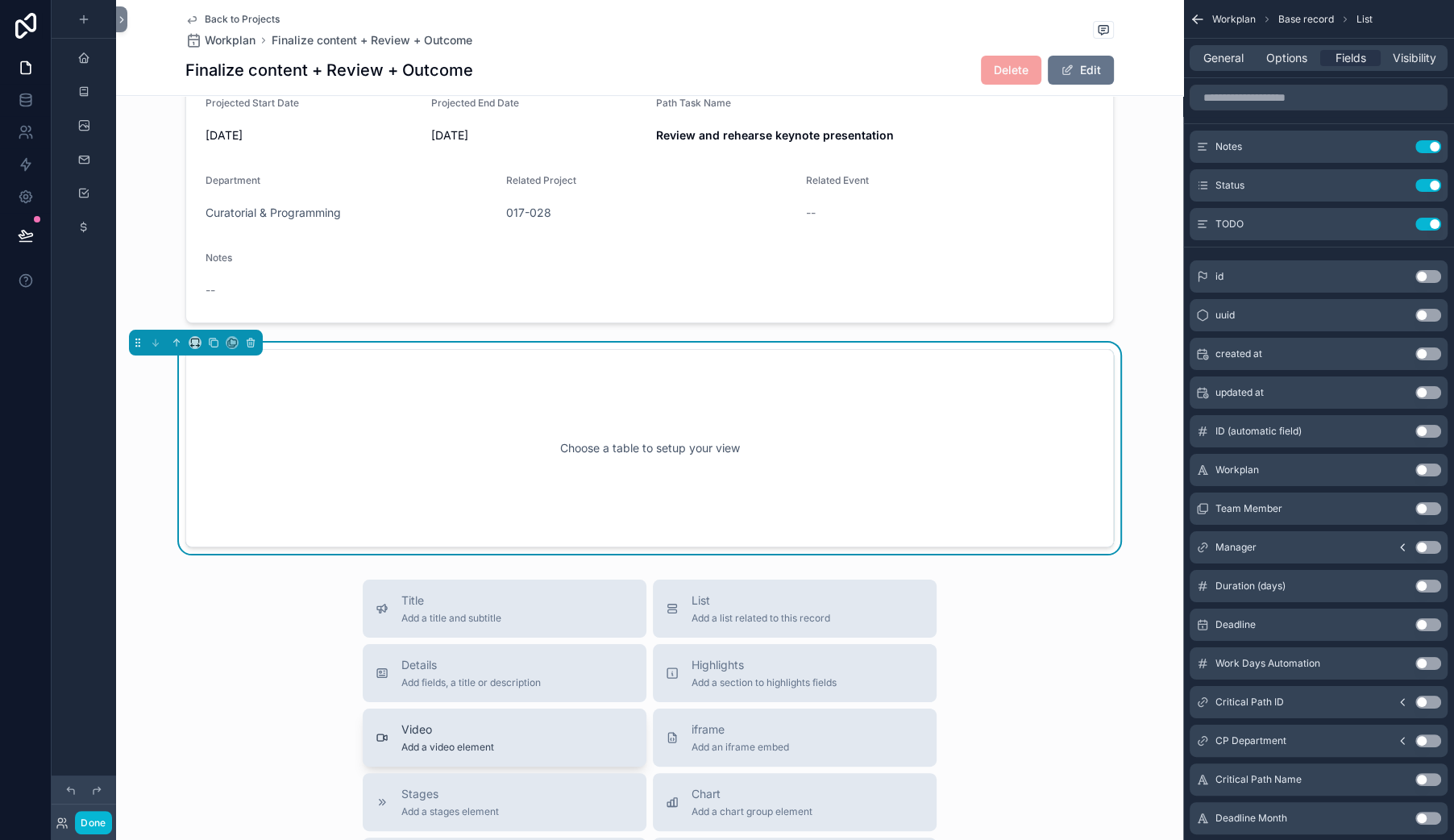
scroll to position [0, 0]
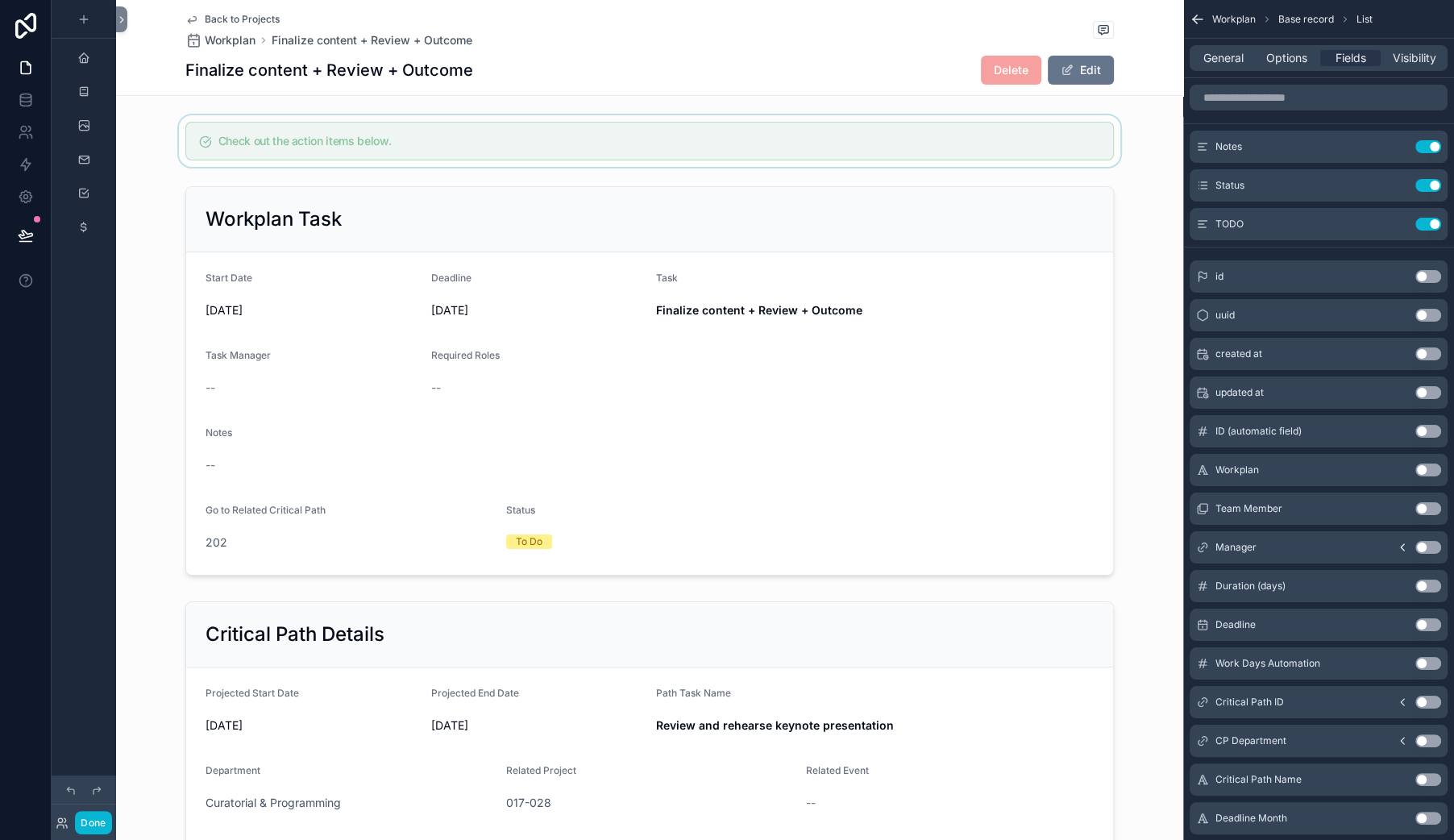
click at [496, 167] on div "scrollable content" at bounding box center [649, 141] width 1067 height 51
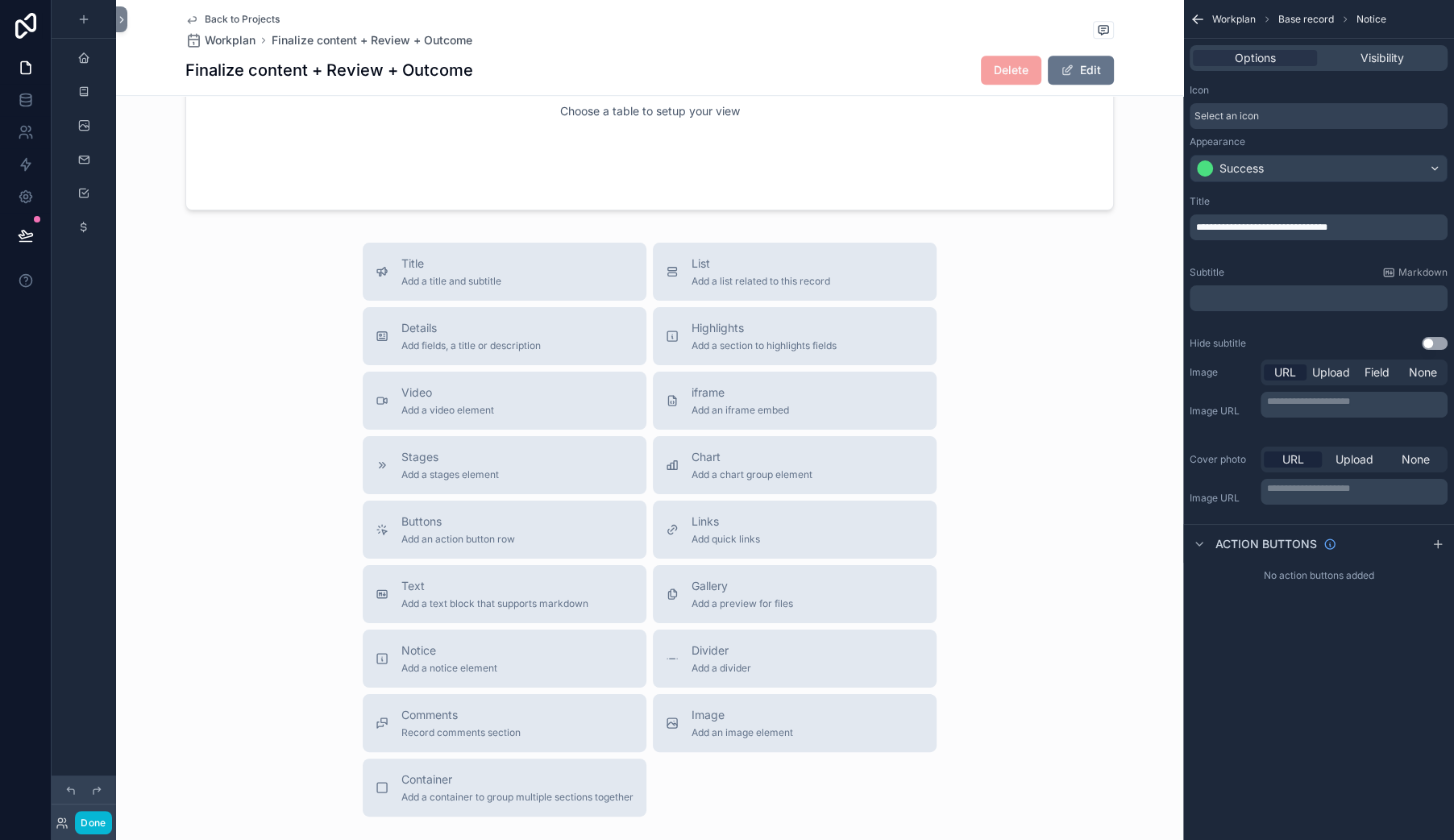
scroll to position [1013, 0]
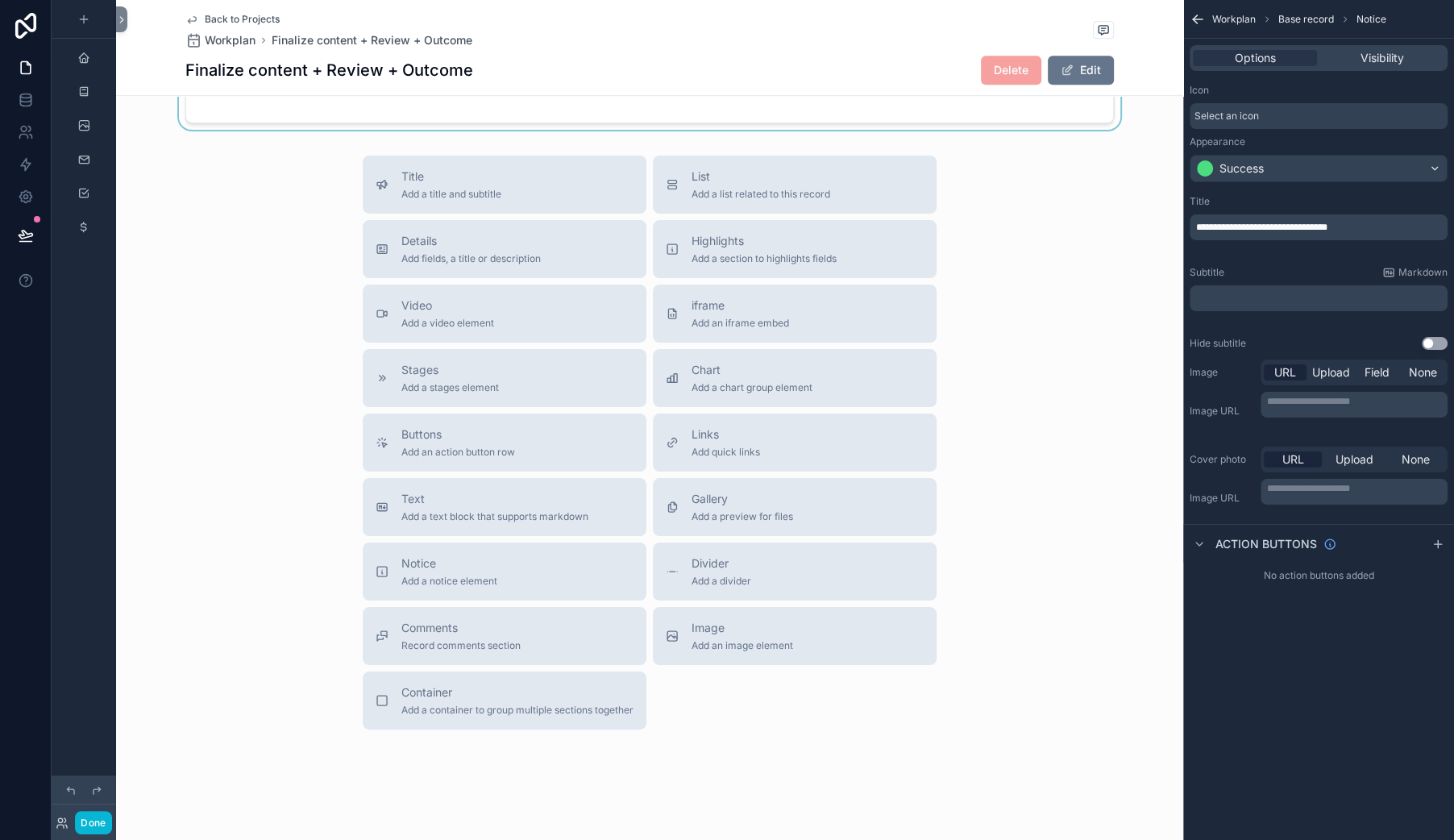
click at [500, 129] on div "scrollable content" at bounding box center [649, 24] width 1067 height 211
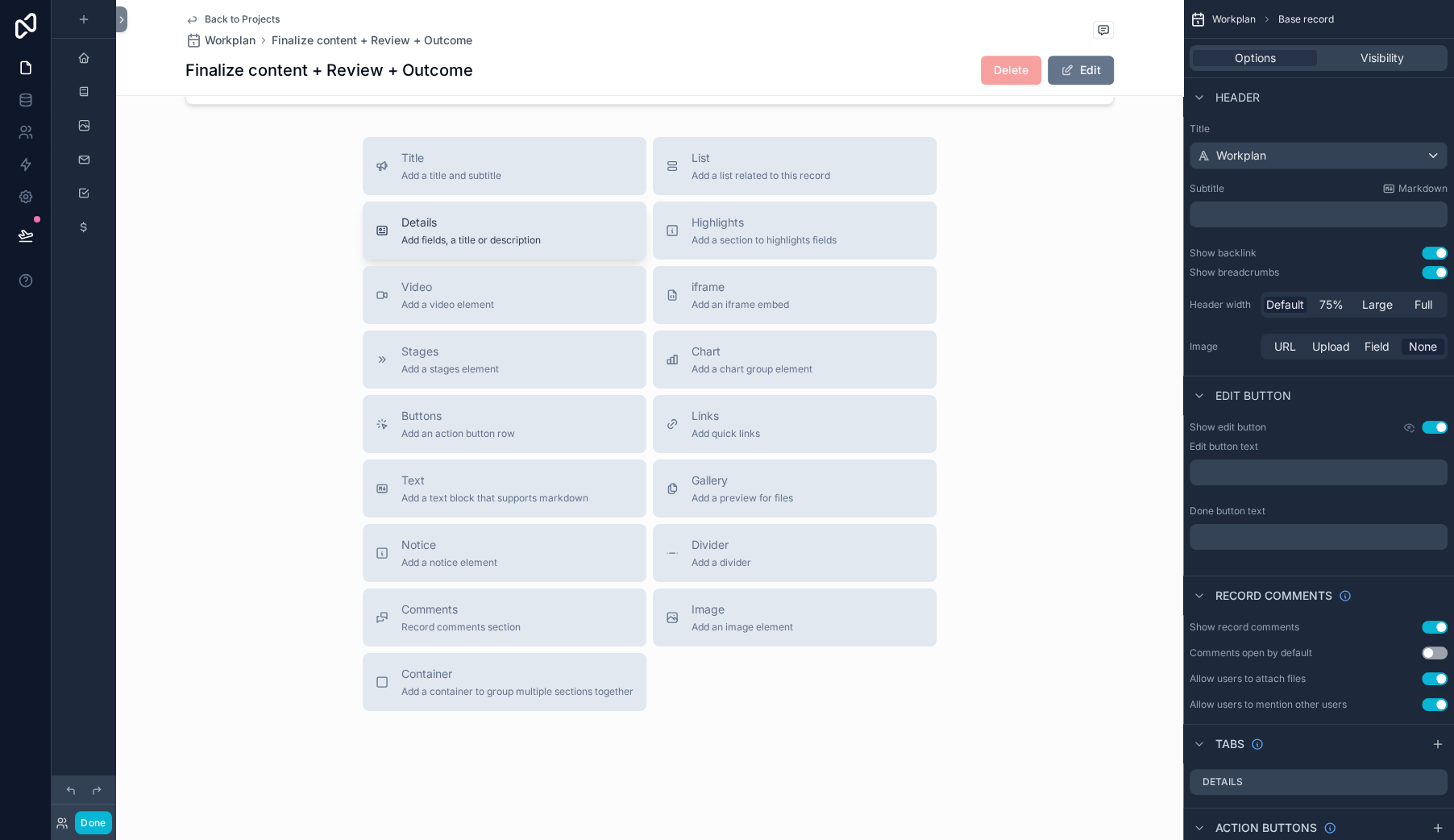
click at [402, 230] on span "Details" at bounding box center [472, 223] width 139 height 17
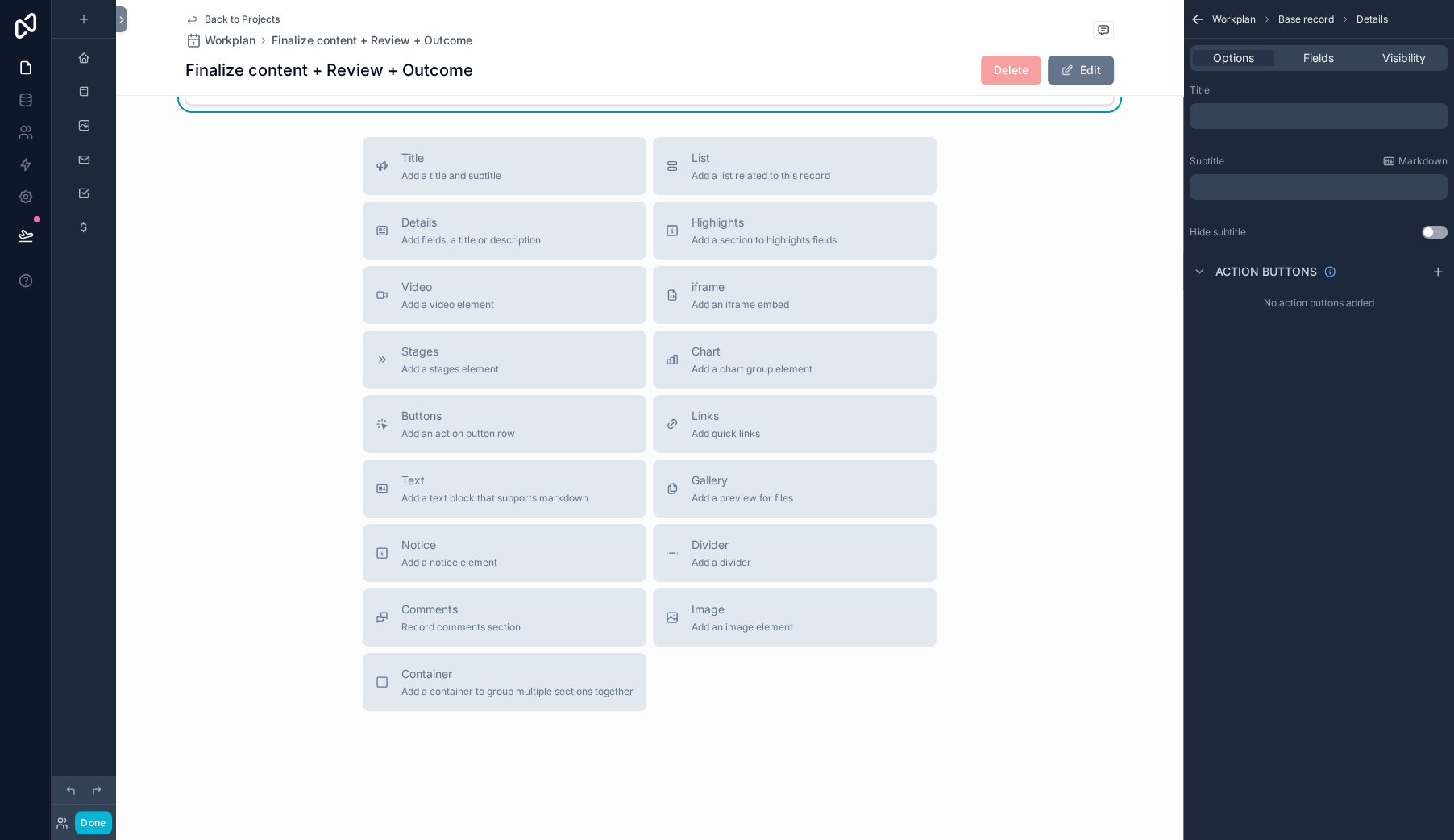
scroll to position [1128, 0]
click at [1260, 71] on div "Options Fields Visibility" at bounding box center [1318, 58] width 258 height 26
click at [1304, 66] on span "Fields" at bounding box center [1318, 58] width 30 height 17
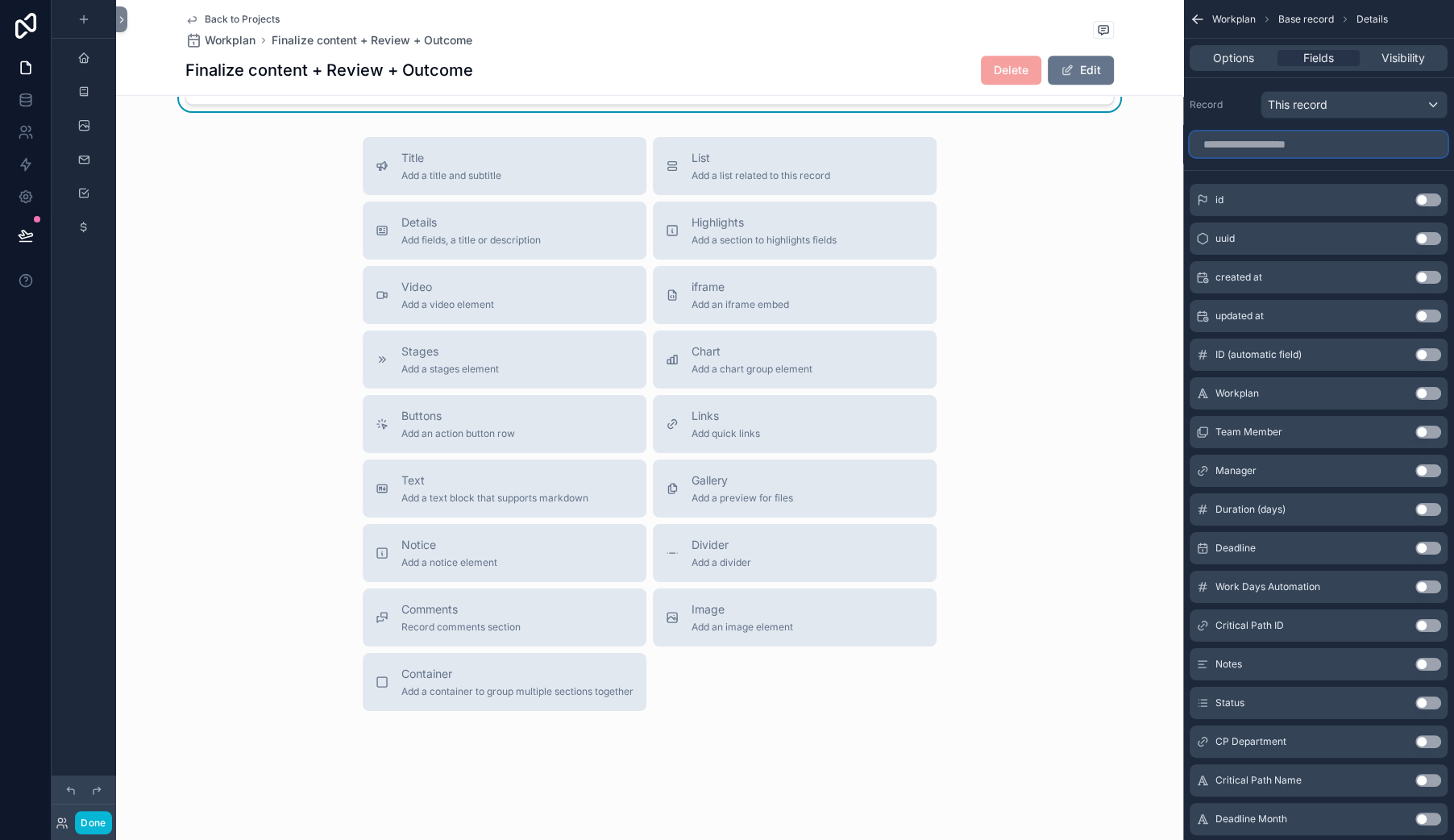
click at [1190, 157] on input "scrollable content" at bounding box center [1318, 144] width 258 height 26
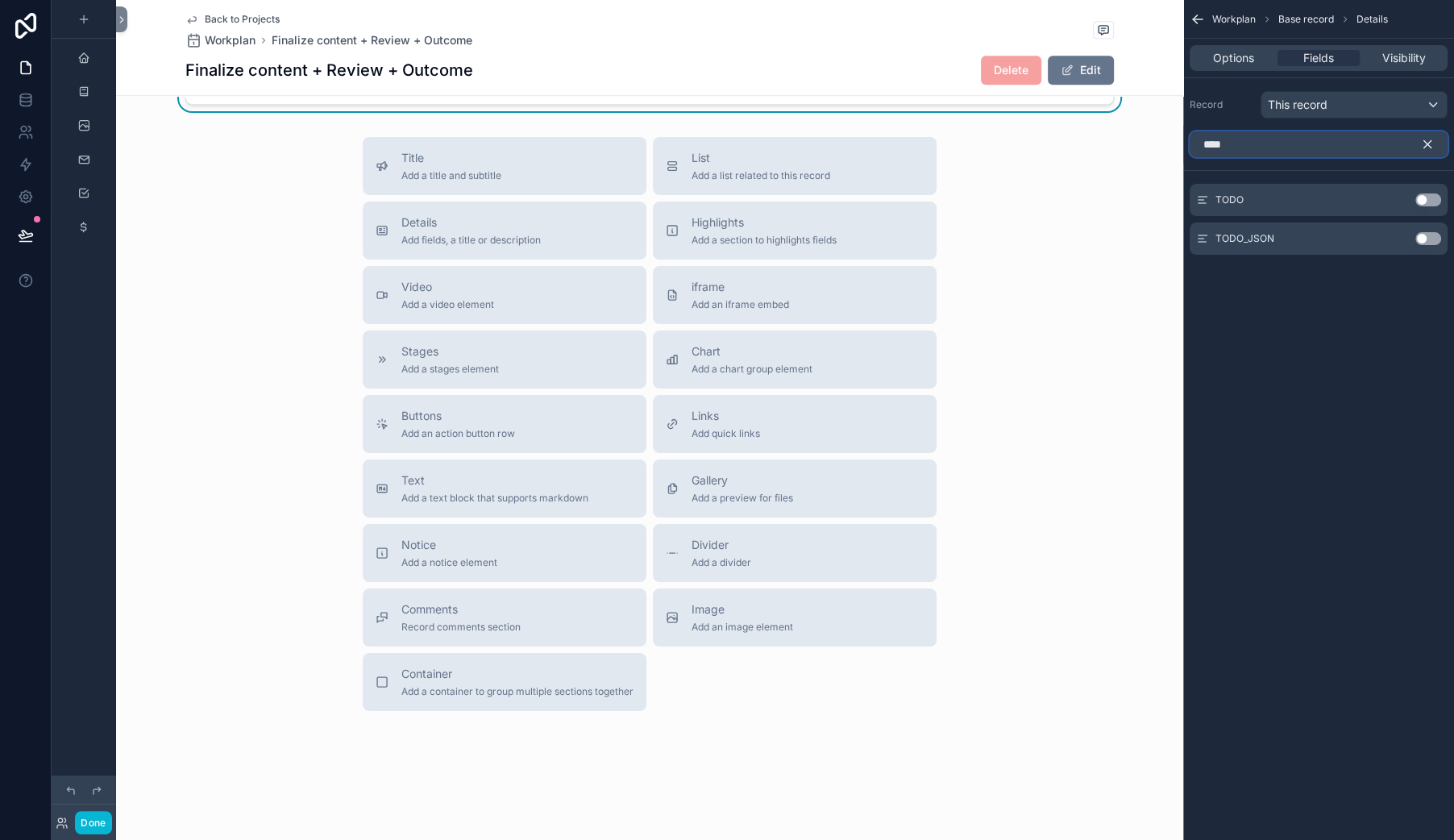
type input "****"
click at [1415, 206] on button "Use setting" at bounding box center [1428, 200] width 26 height 13
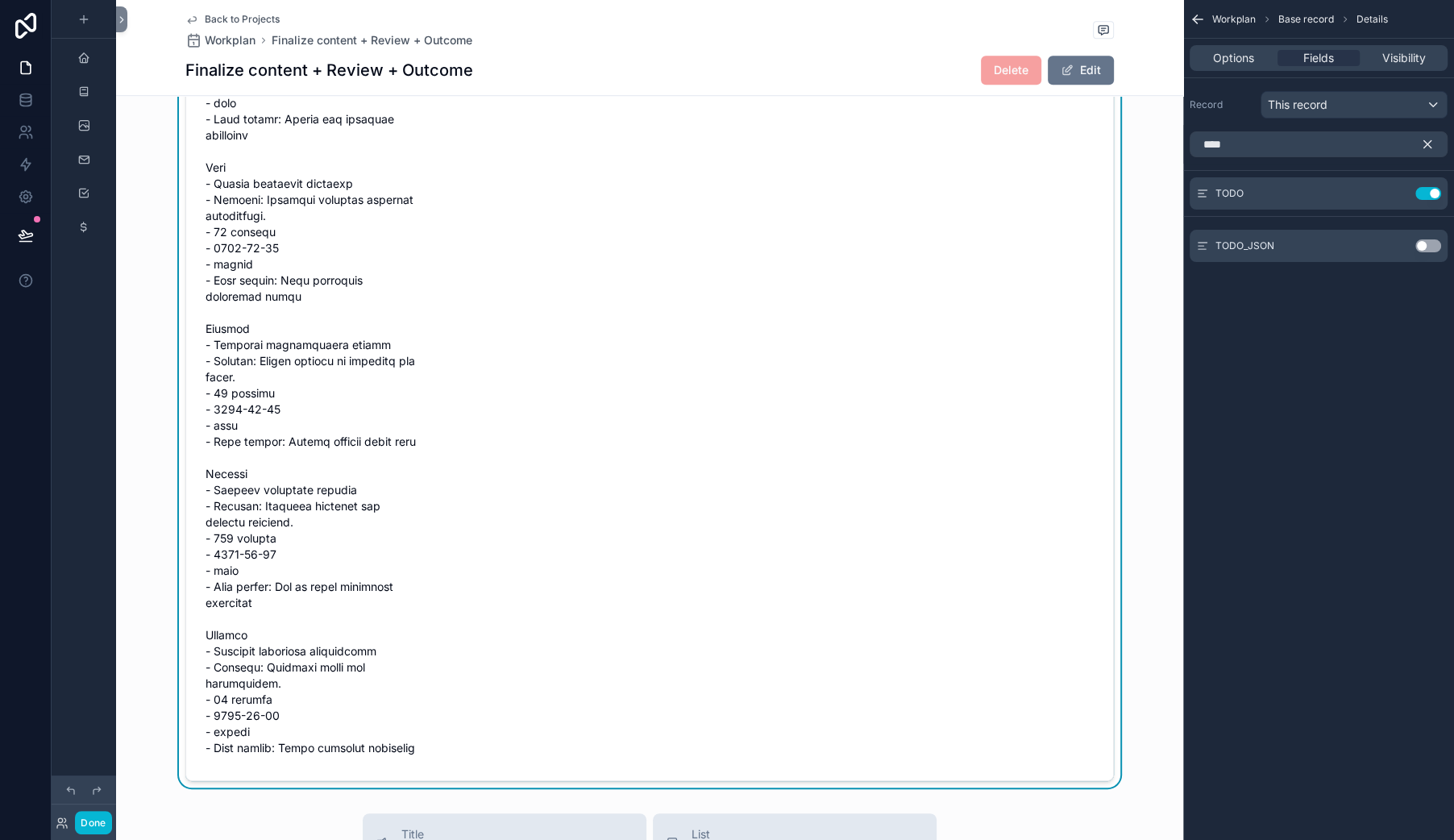
scroll to position [1166, 0]
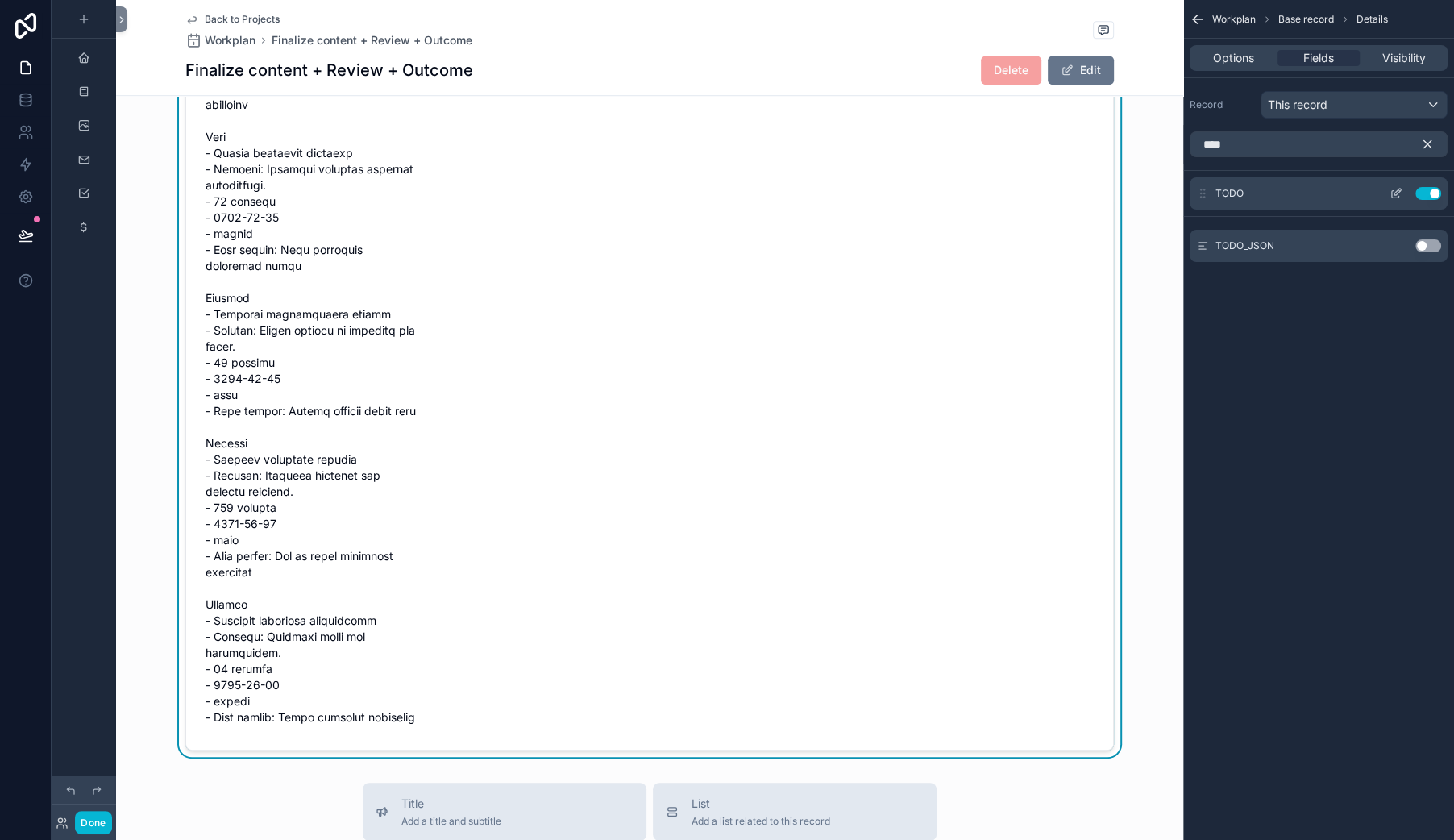
click at [1390, 200] on icon "scrollable content" at bounding box center [1396, 193] width 13 height 13
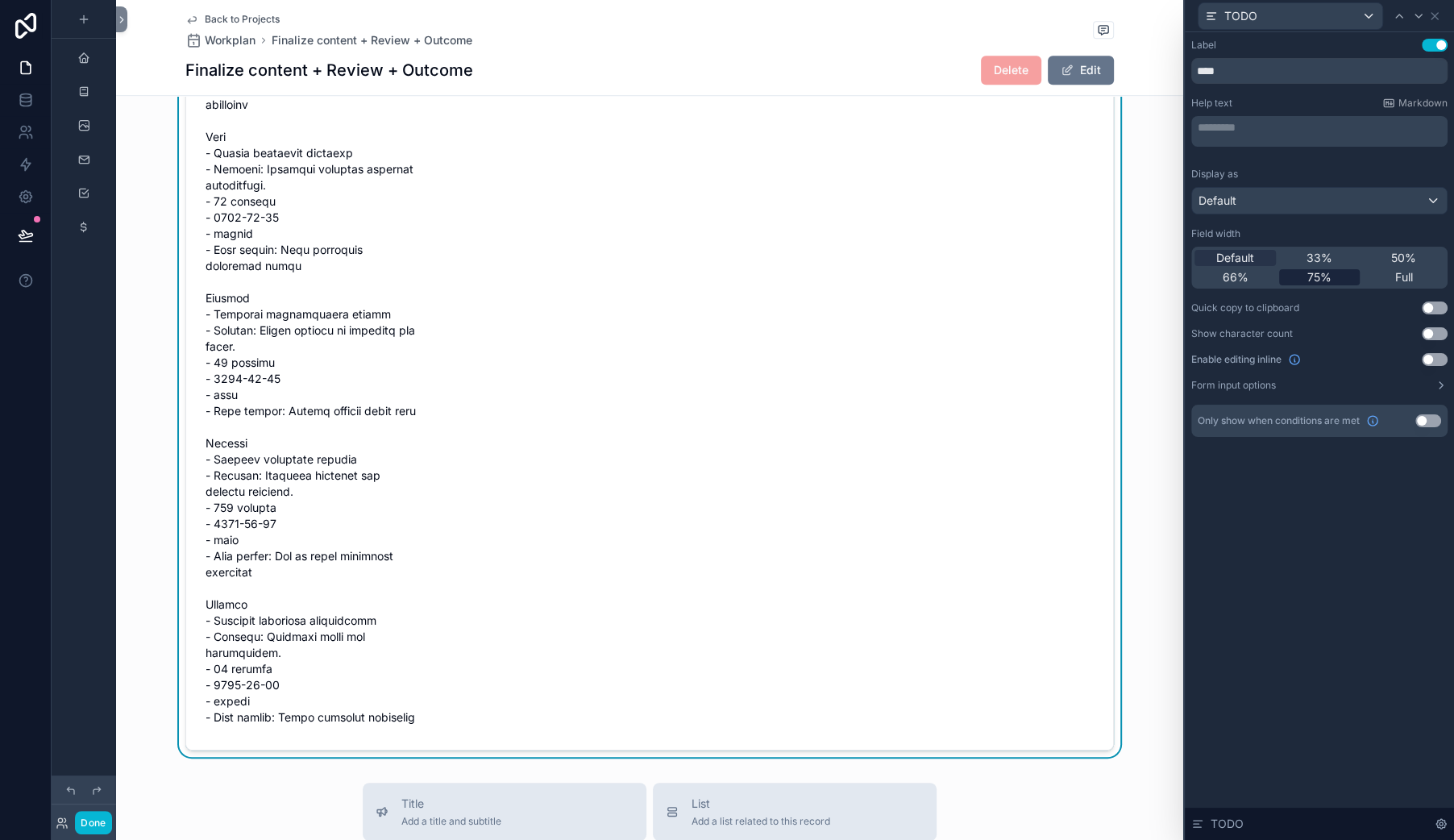
click at [1307, 285] on span "75%" at bounding box center [1319, 277] width 24 height 17
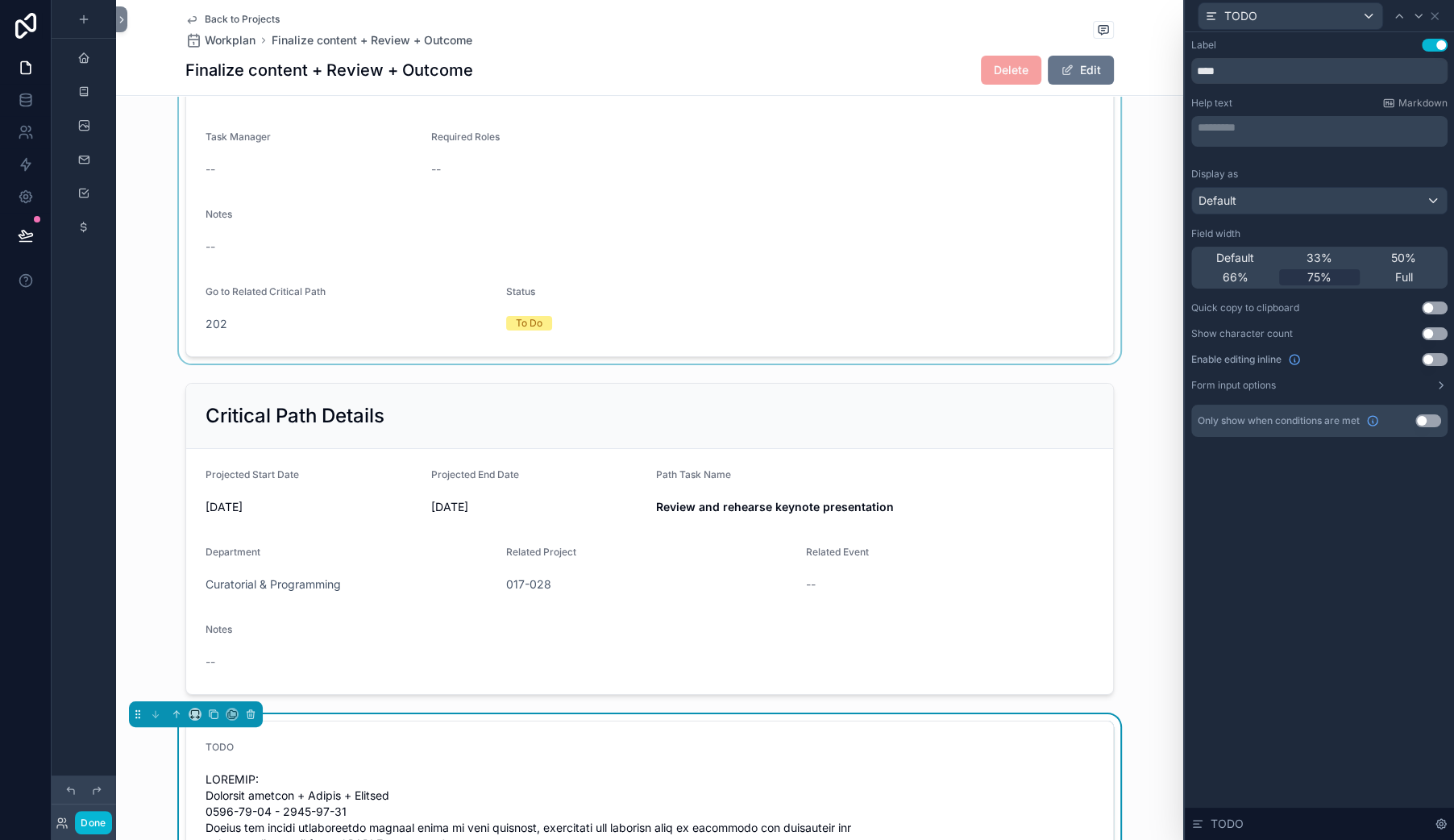
scroll to position [0, 0]
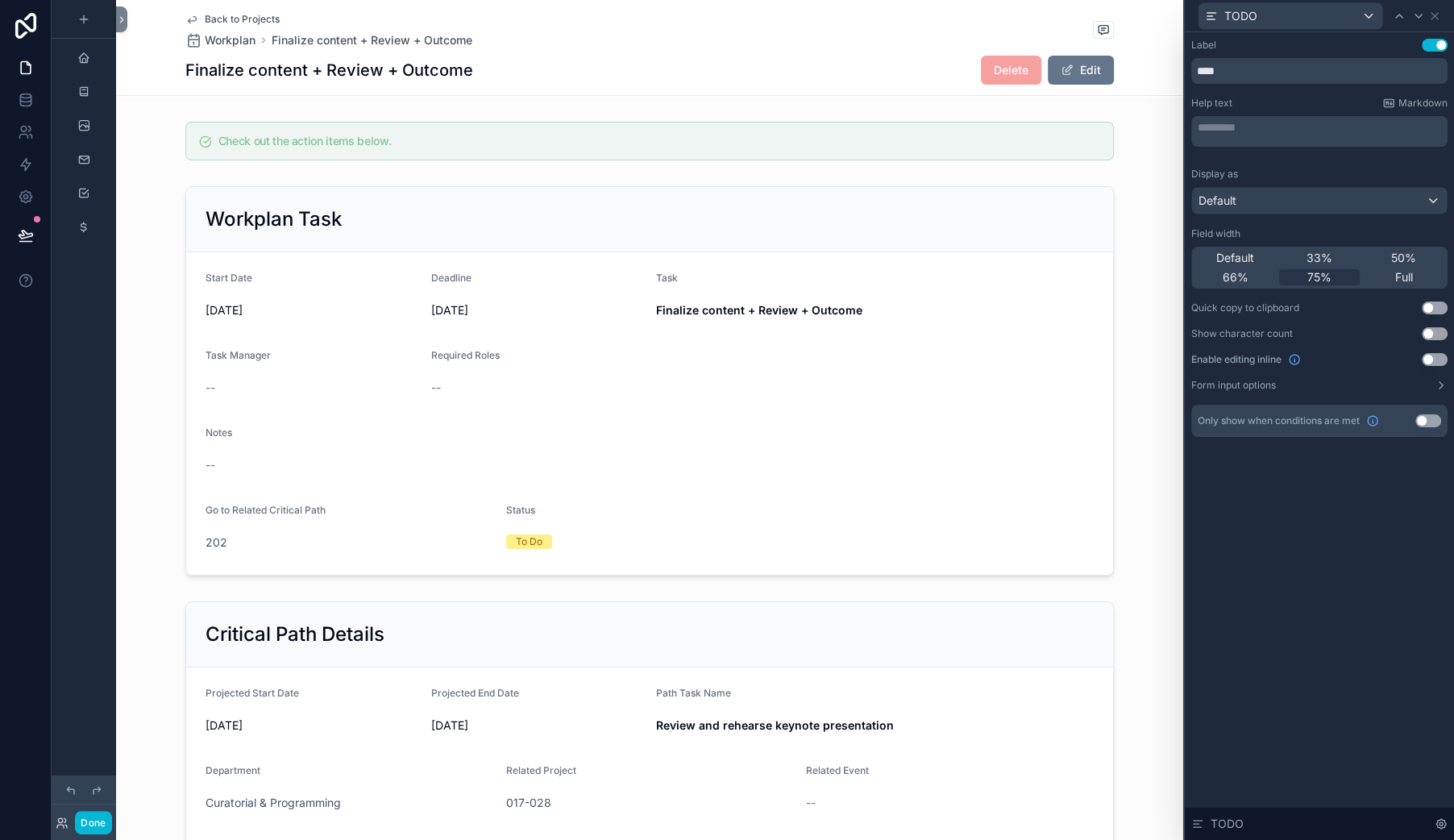
click at [250, 26] on span "Back to Projects" at bounding box center [242, 19] width 75 height 13
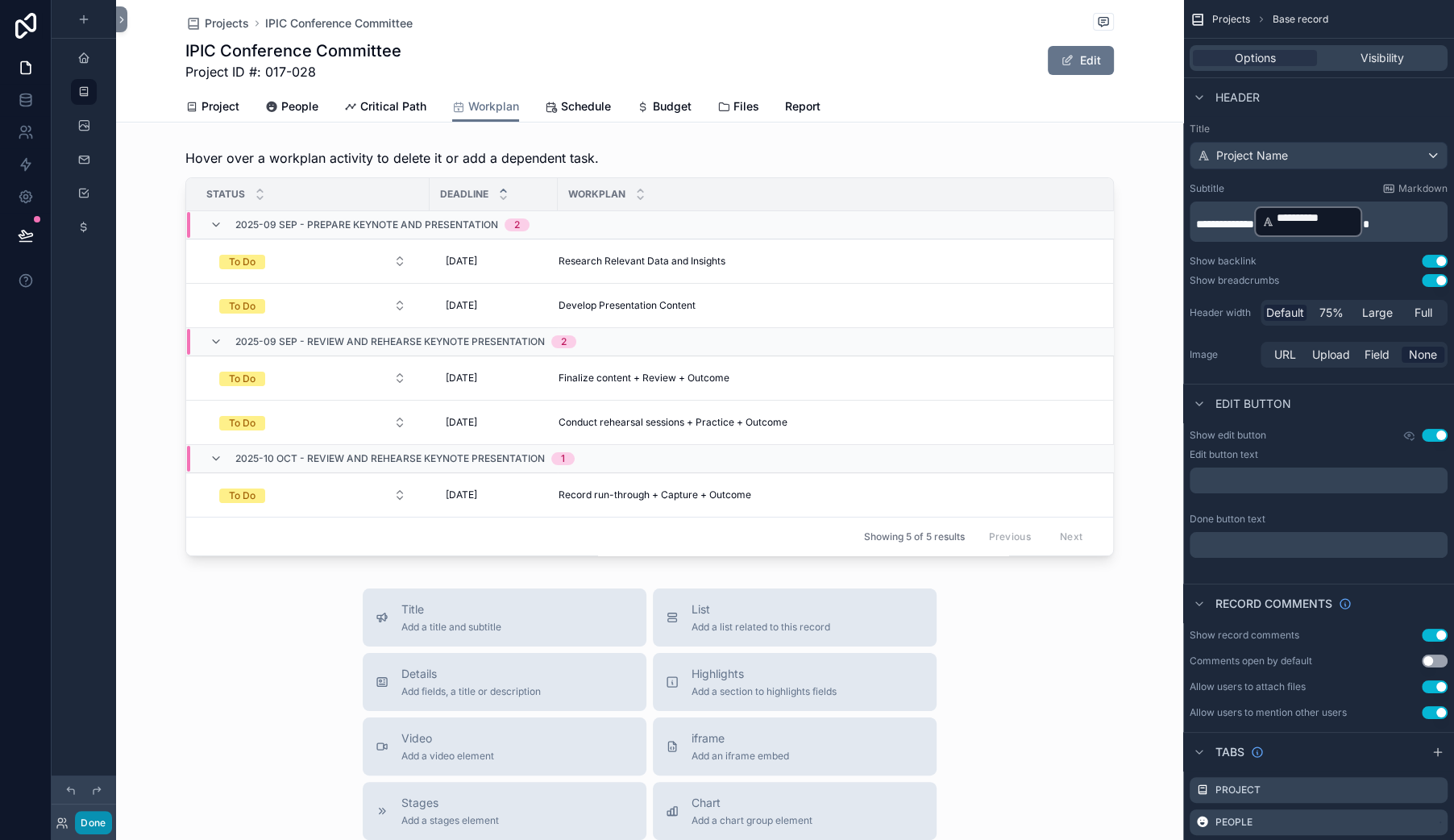
click at [111, 811] on button "Done" at bounding box center [94, 822] width 37 height 23
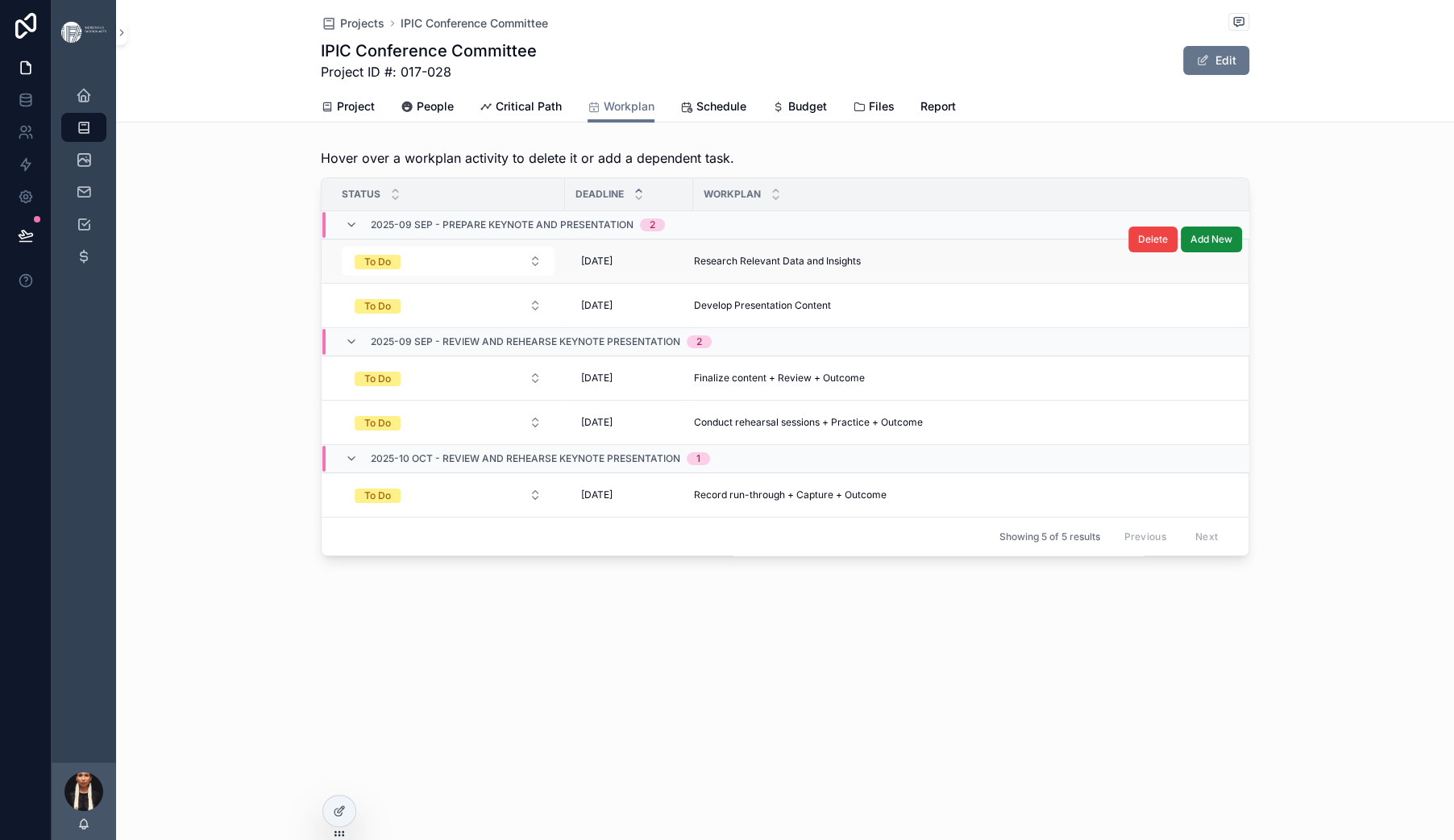
click at [694, 268] on span "Research Relevant Data and Insights" at bounding box center [778, 261] width 167 height 13
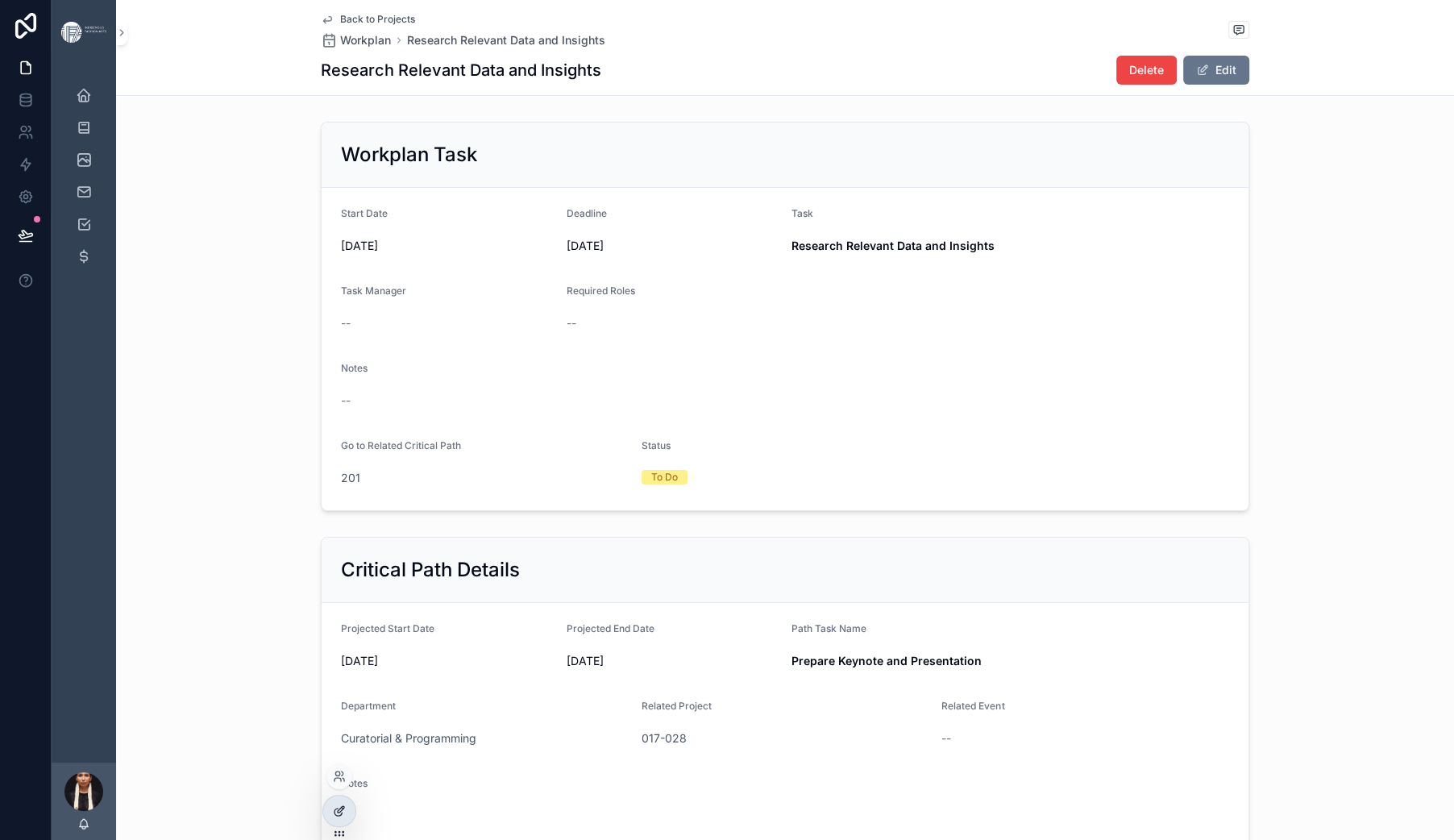
click at [343, 808] on icon at bounding box center [343, 808] width 2 height 2
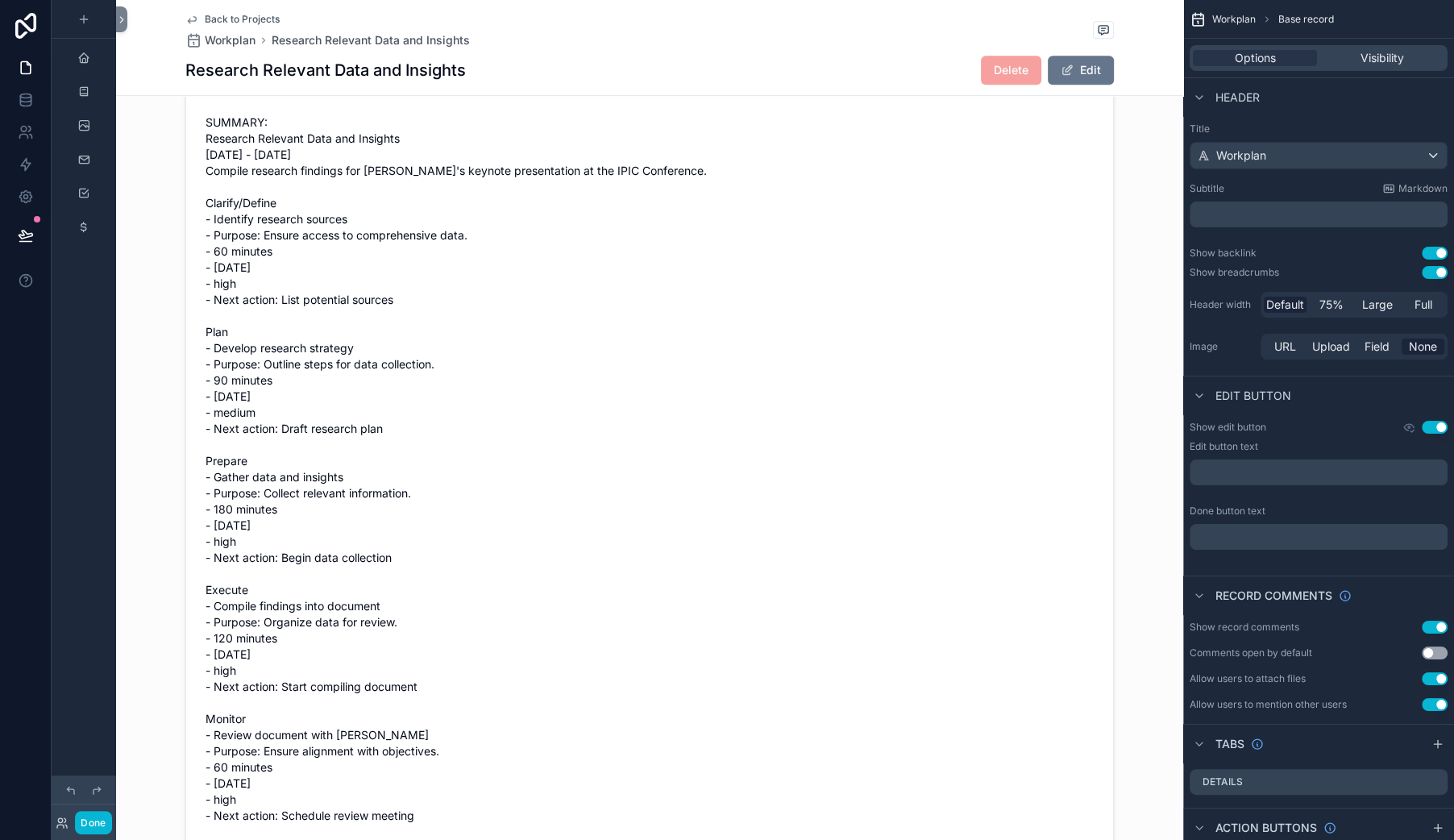
scroll to position [850, 0]
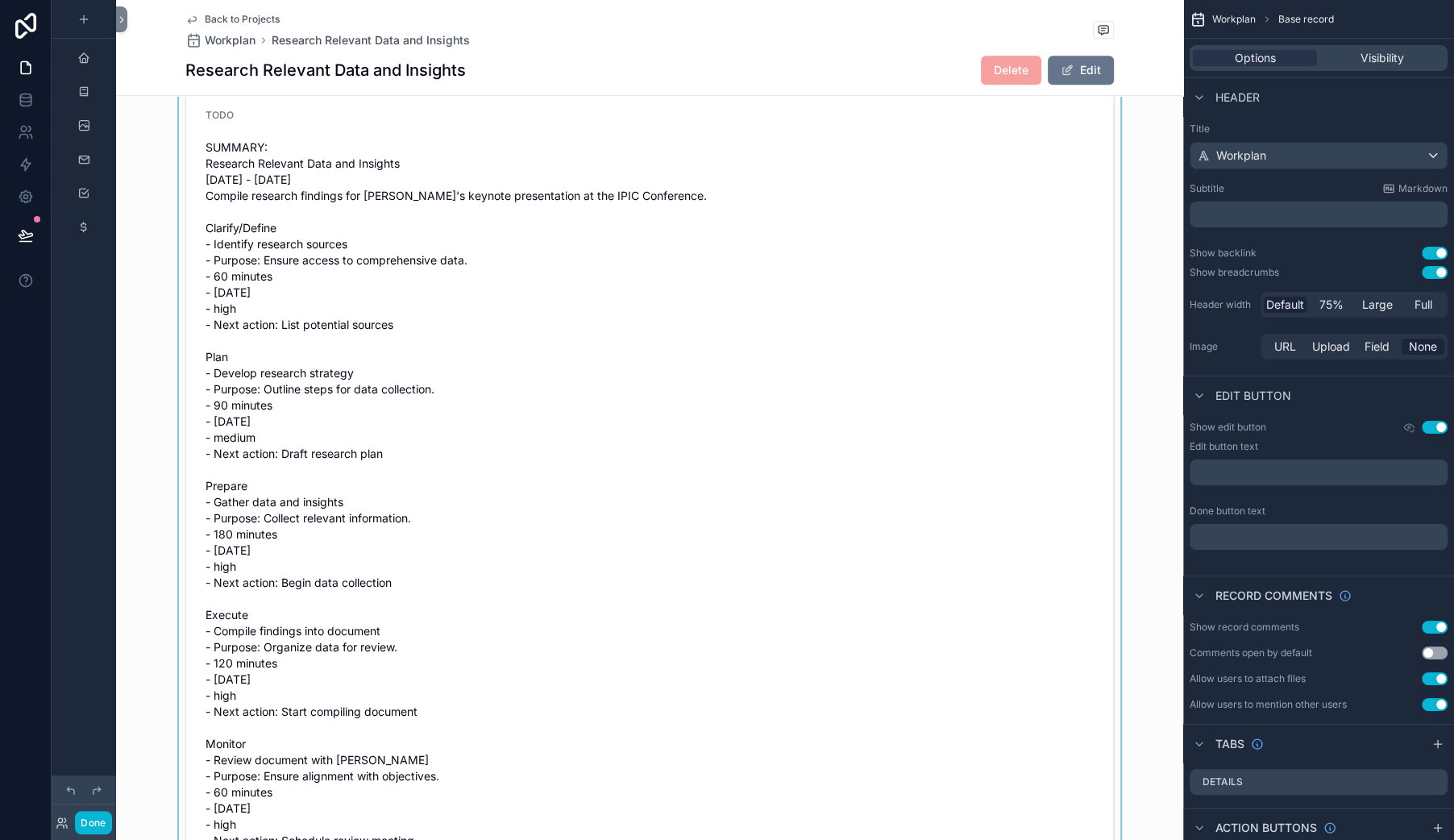
click at [304, 561] on div "scrollable content" at bounding box center [649, 481] width 1067 height 798
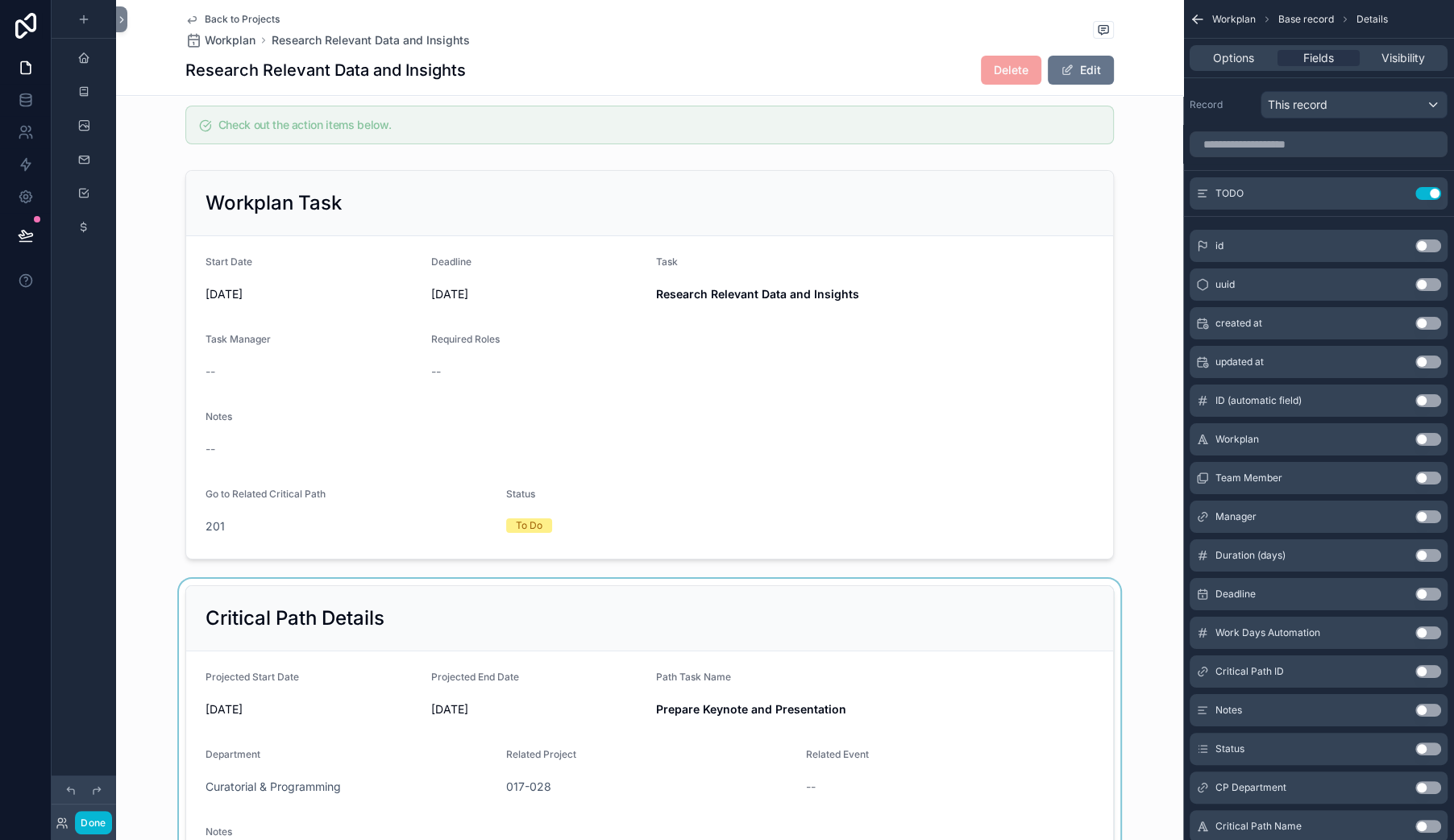
scroll to position [0, 0]
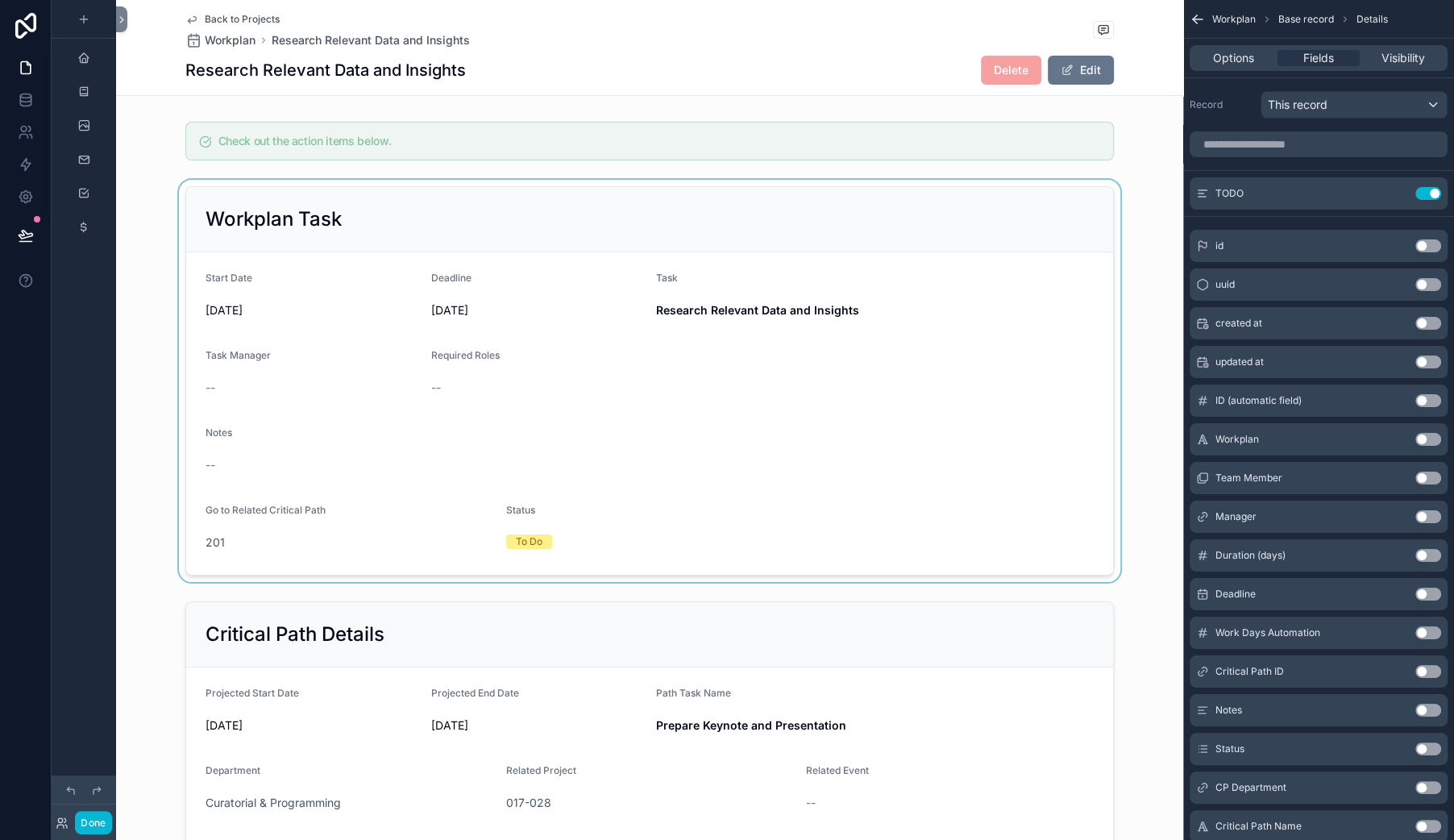
click at [447, 305] on div "scrollable content" at bounding box center [649, 381] width 1067 height 402
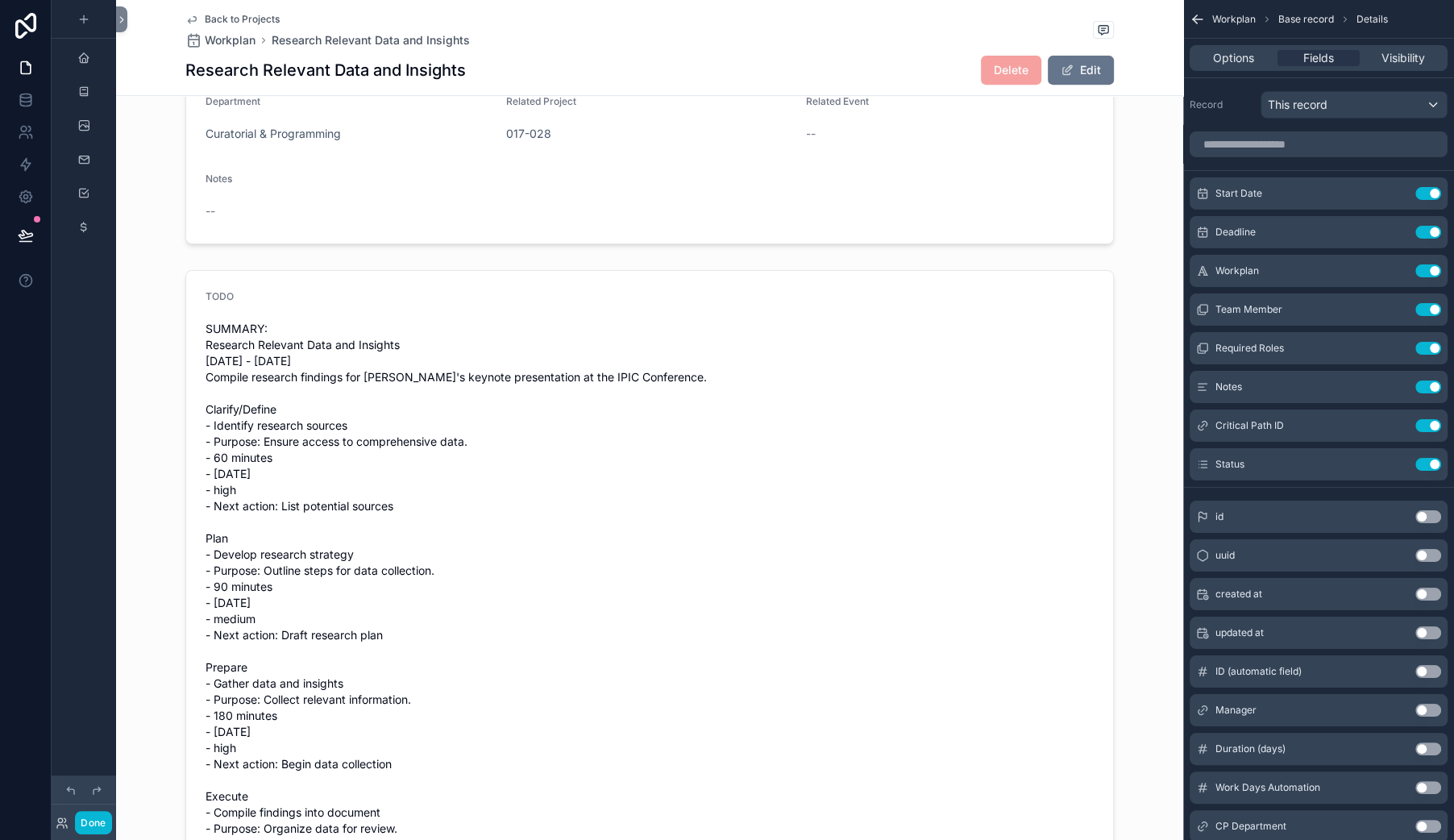
scroll to position [735, 0]
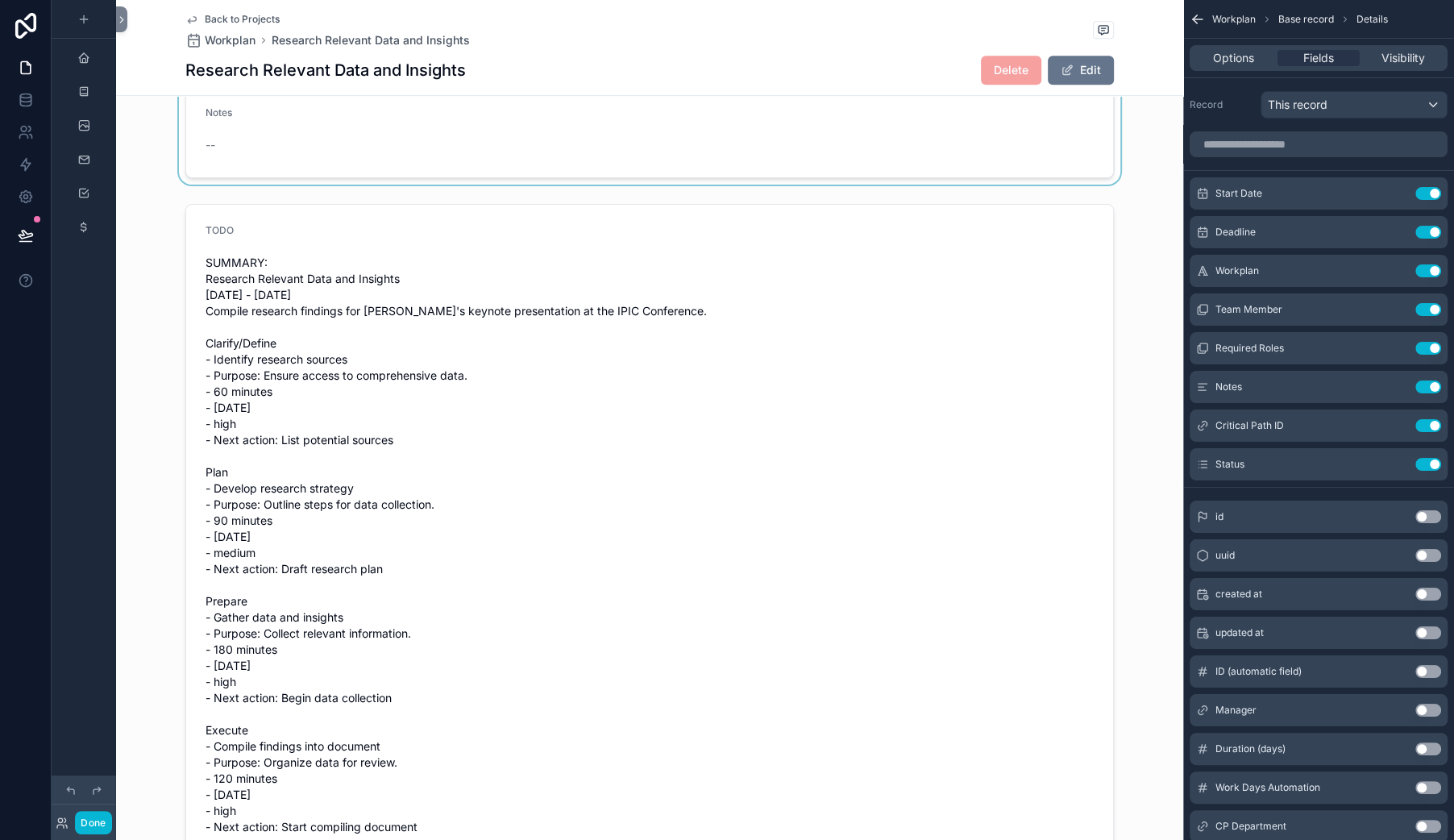
click at [610, 184] on div "scrollable content" at bounding box center [649, 22] width 1067 height 325
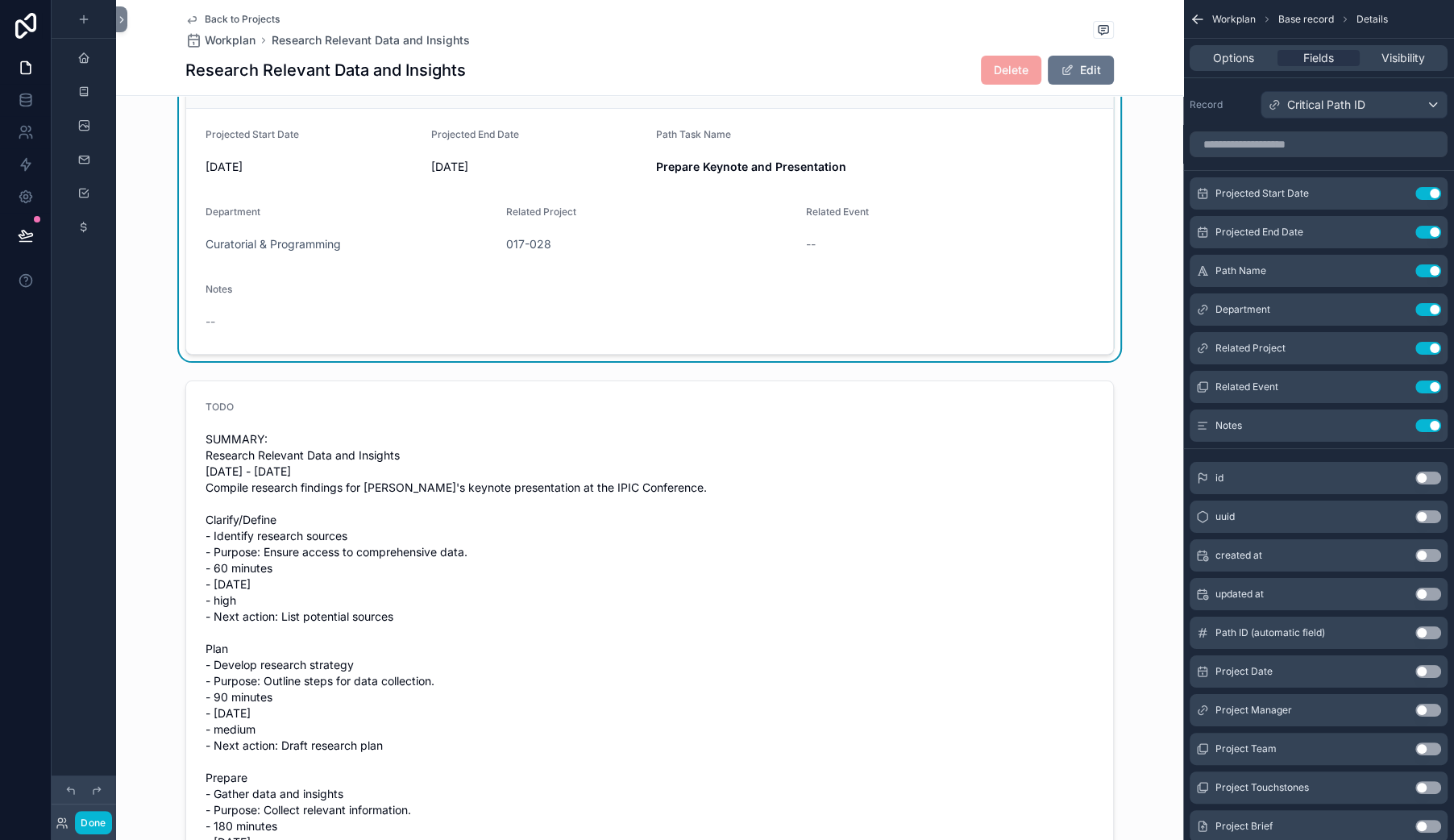
scroll to position [552, 0]
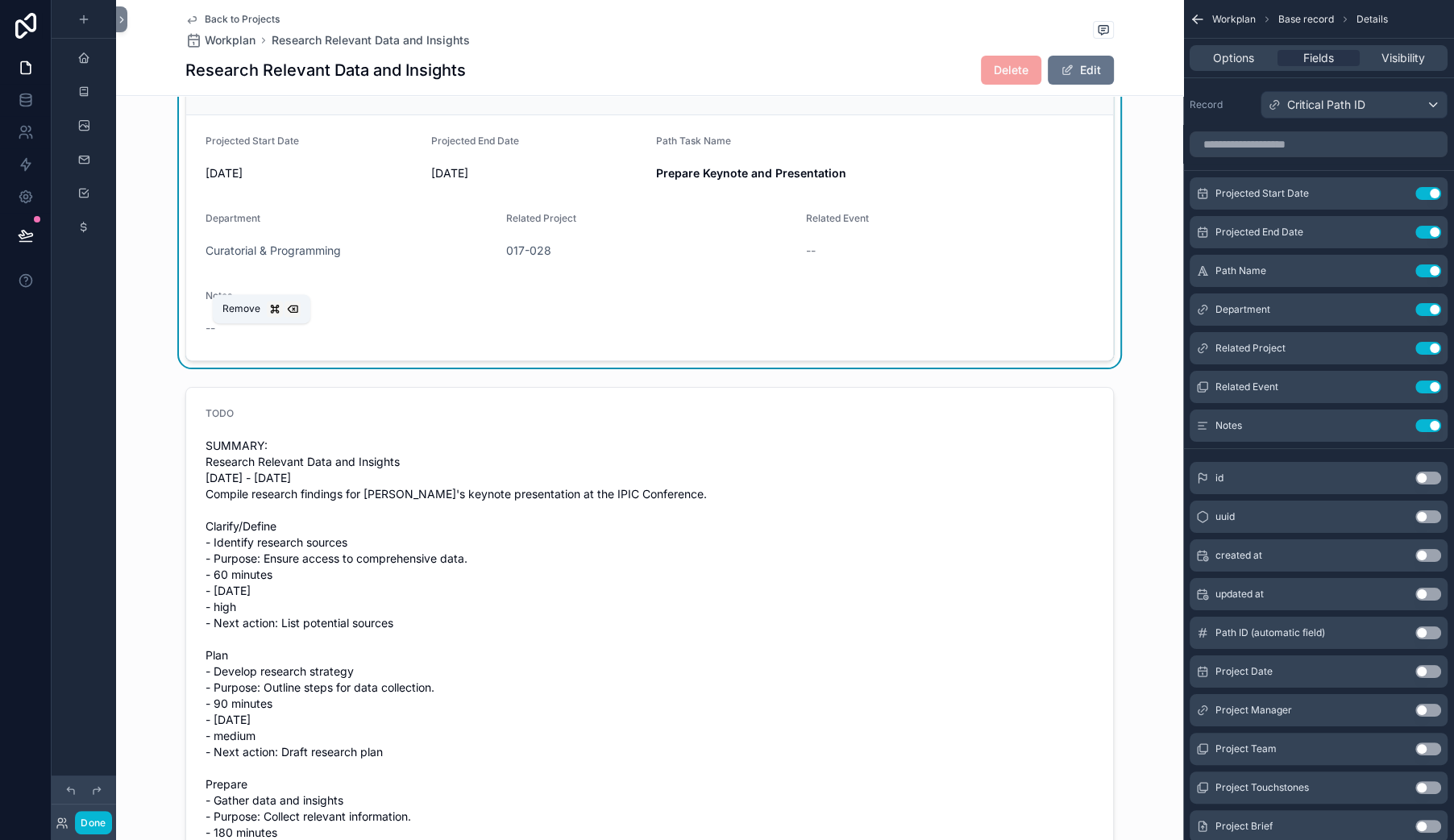
click at [256, 49] on icon "scrollable content" at bounding box center [250, 42] width 11 height 11
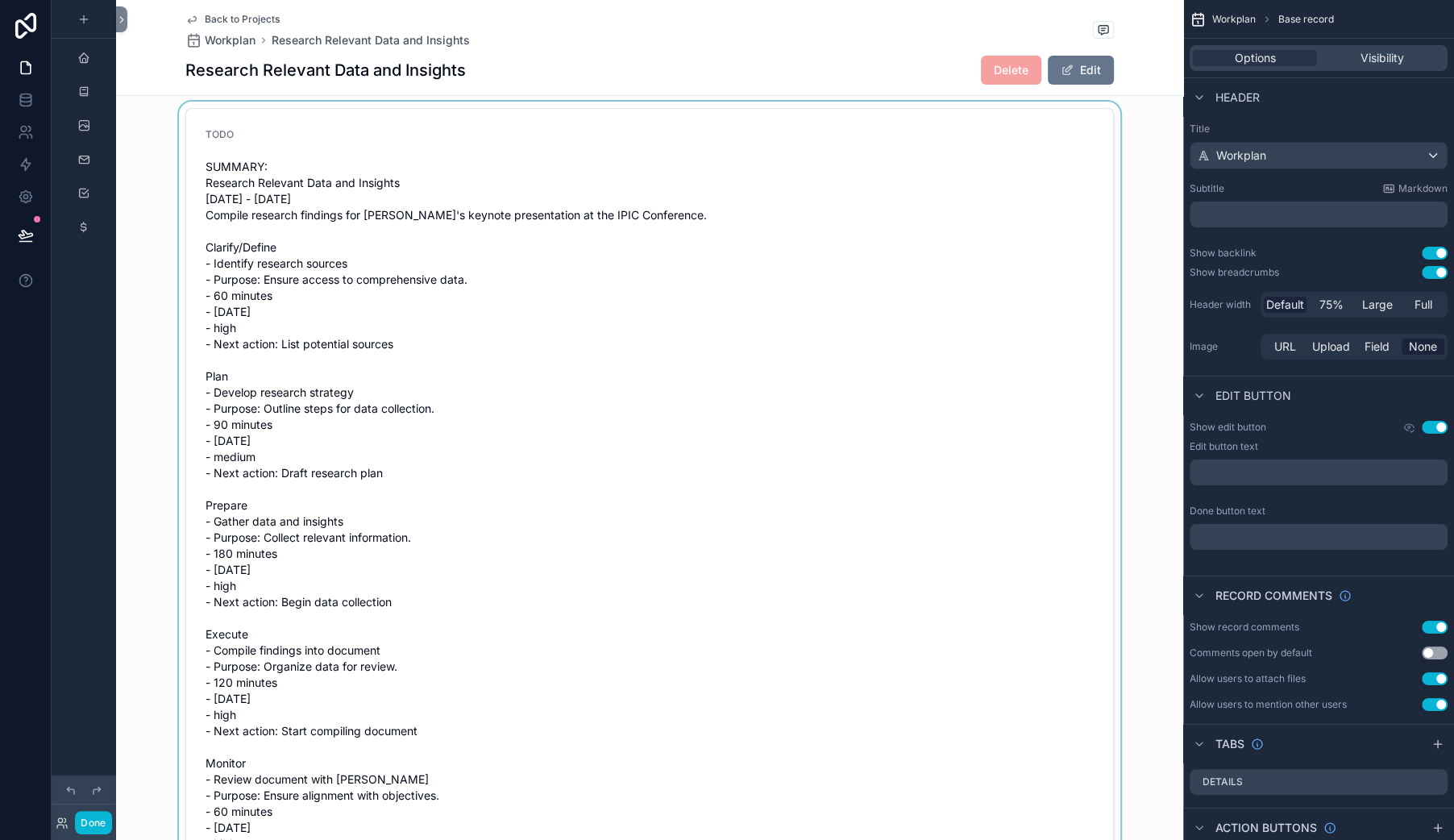
scroll to position [502, 0]
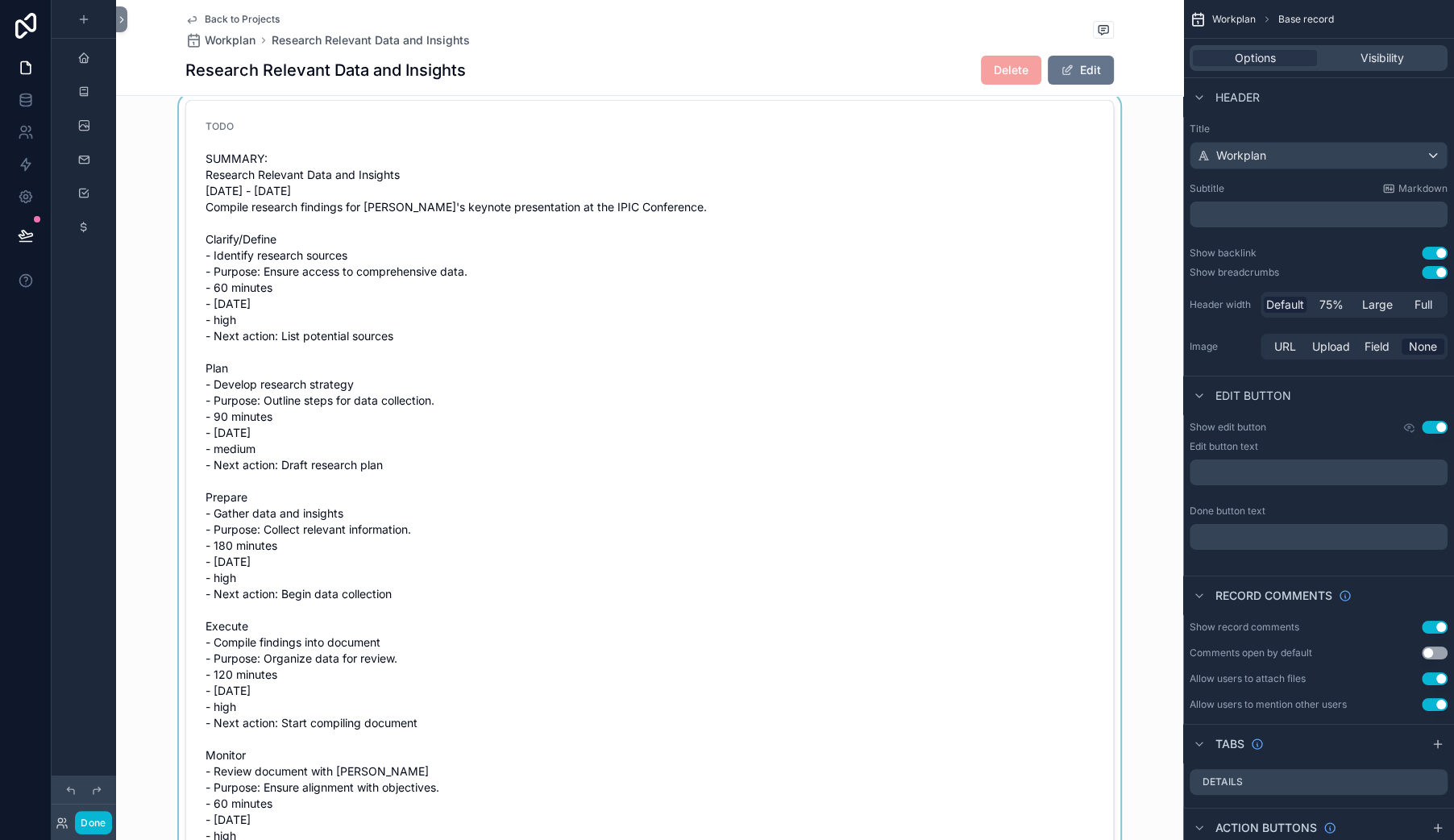
click at [316, 402] on div "scrollable content" at bounding box center [649, 492] width 1067 height 798
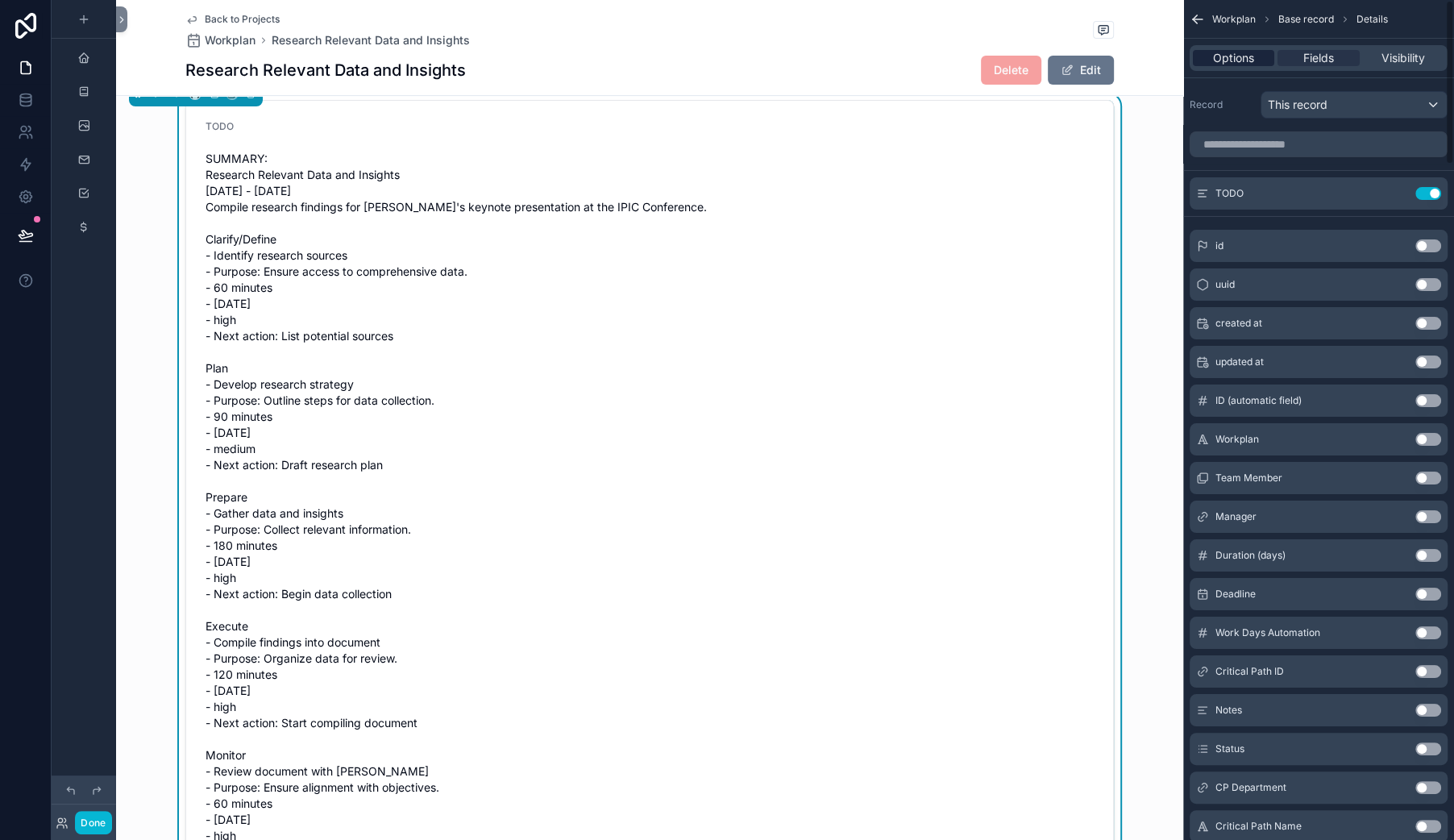
click at [1213, 66] on span "Options" at bounding box center [1233, 58] width 41 height 17
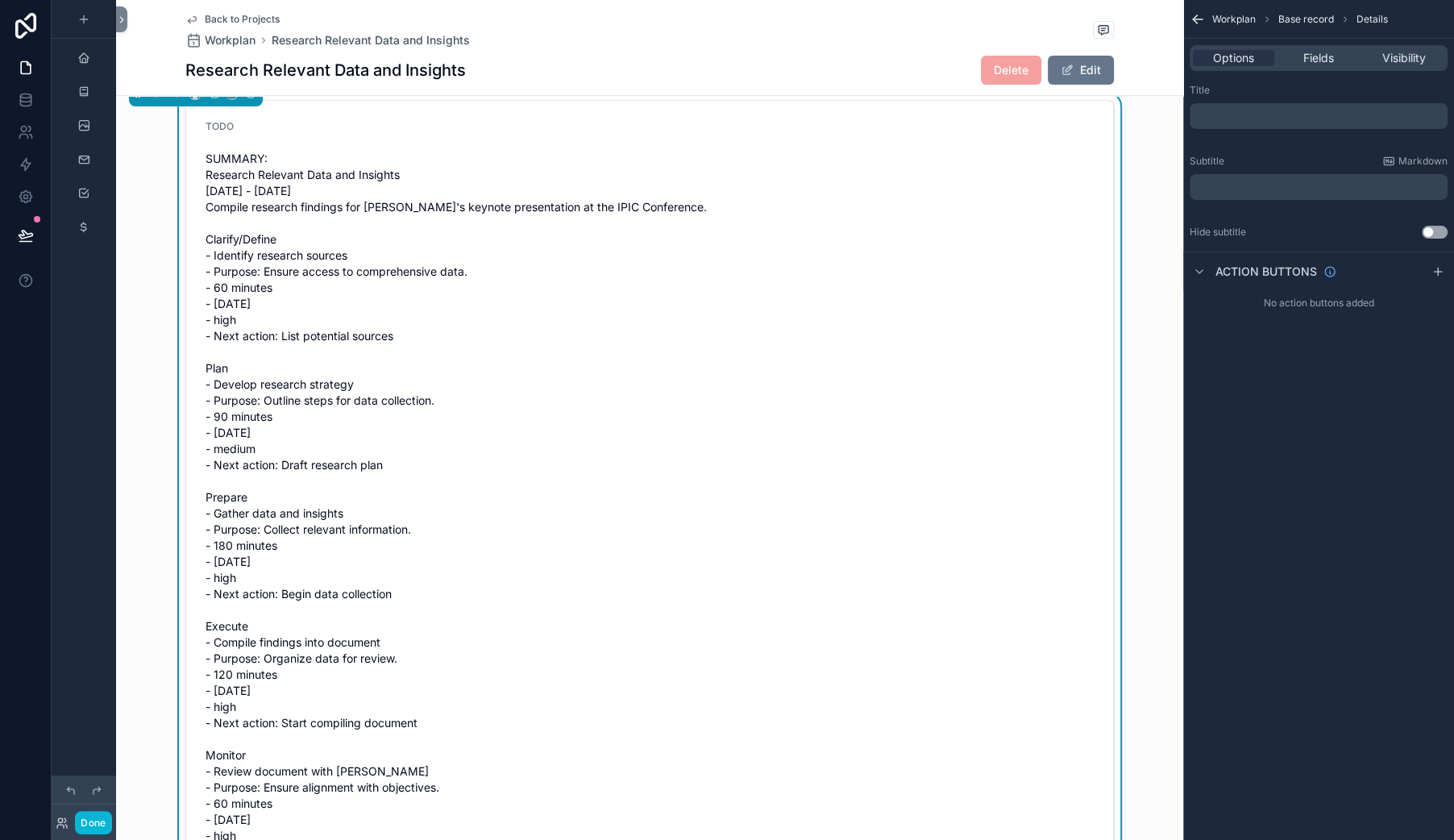
click at [1196, 123] on p "﻿" at bounding box center [1320, 116] width 249 height 13
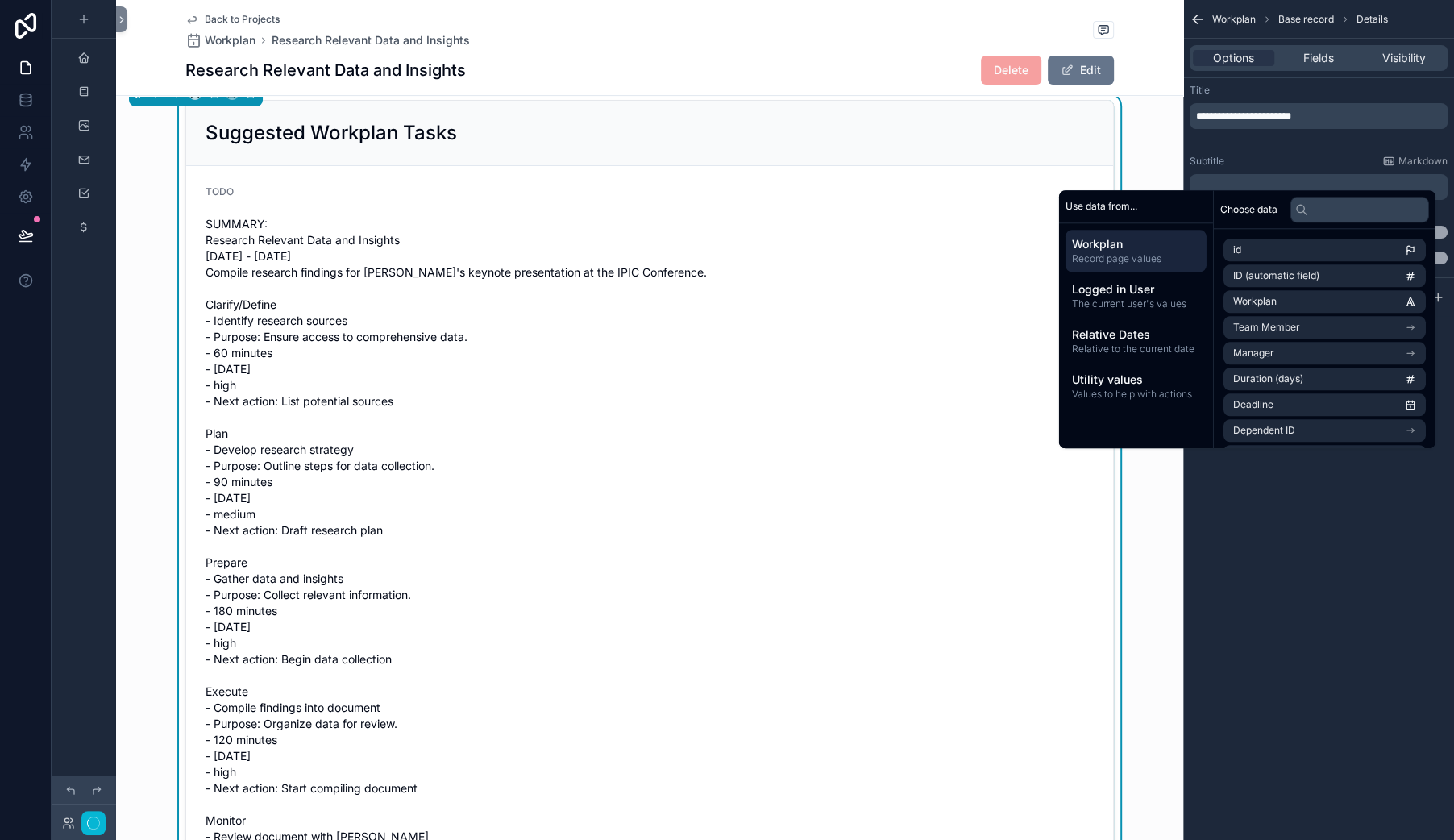
click at [1190, 719] on div "**********" at bounding box center [1318, 420] width 271 height 840
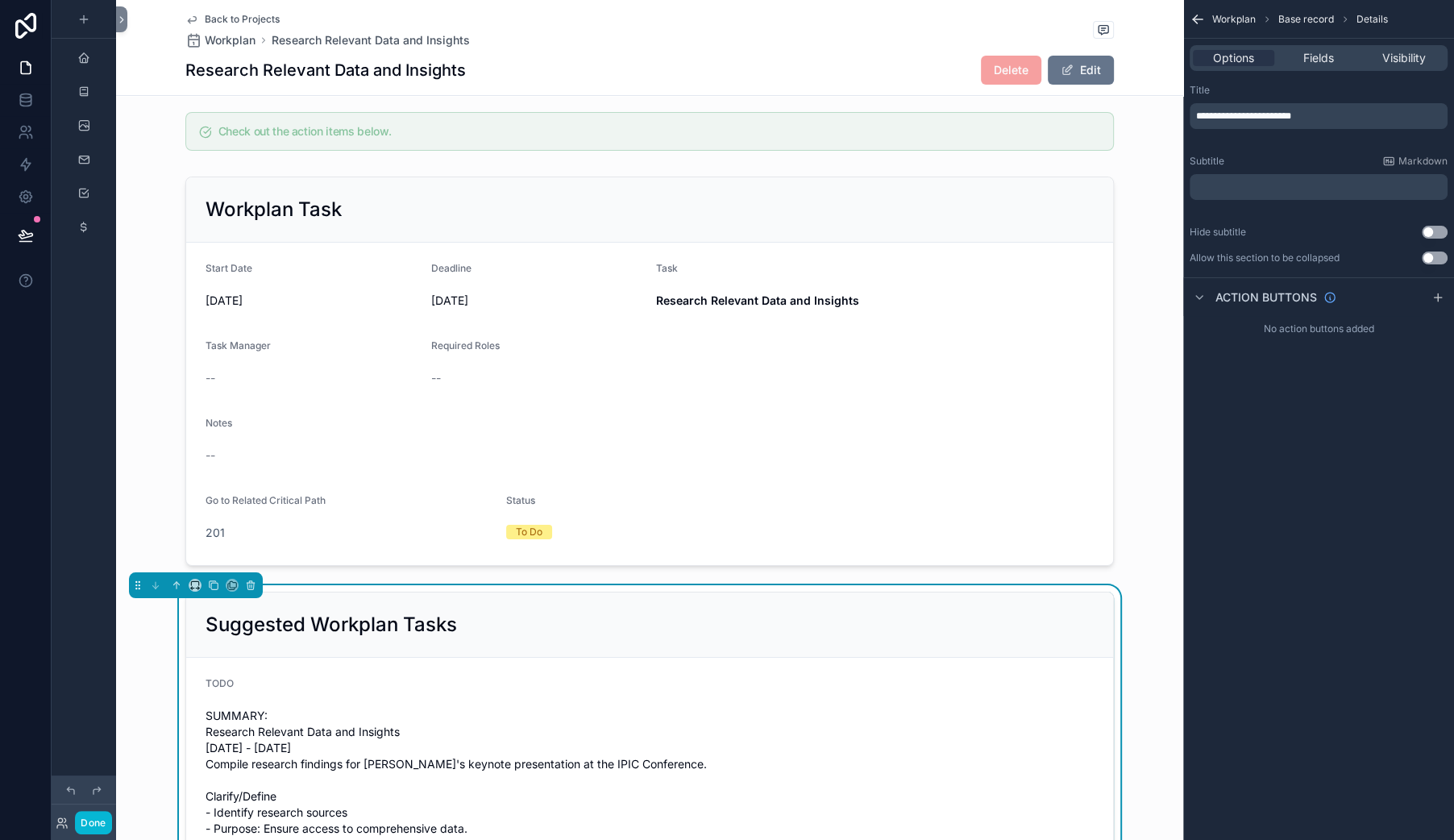
scroll to position [0, 0]
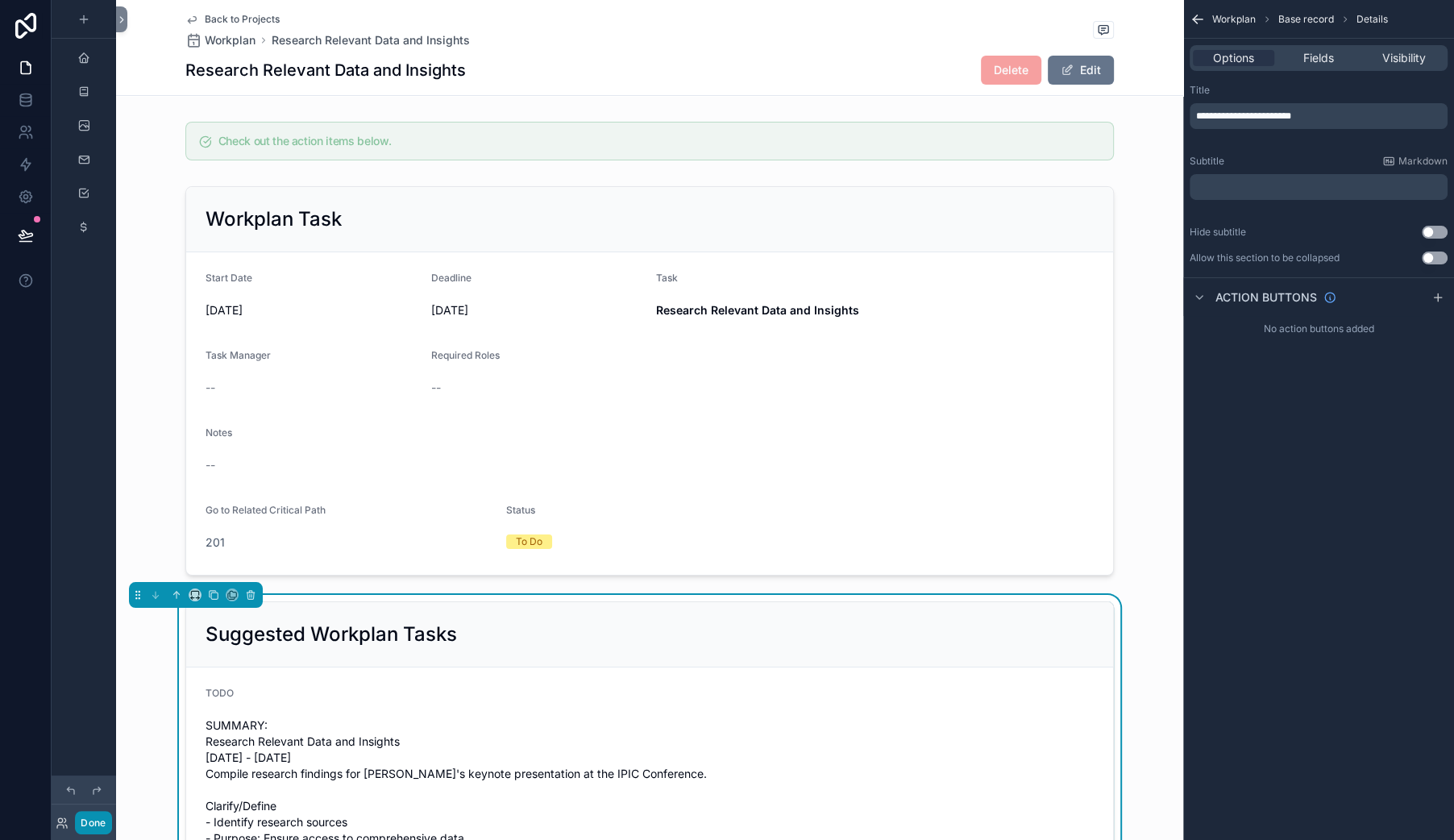
click at [111, 815] on button "Done" at bounding box center [94, 822] width 37 height 23
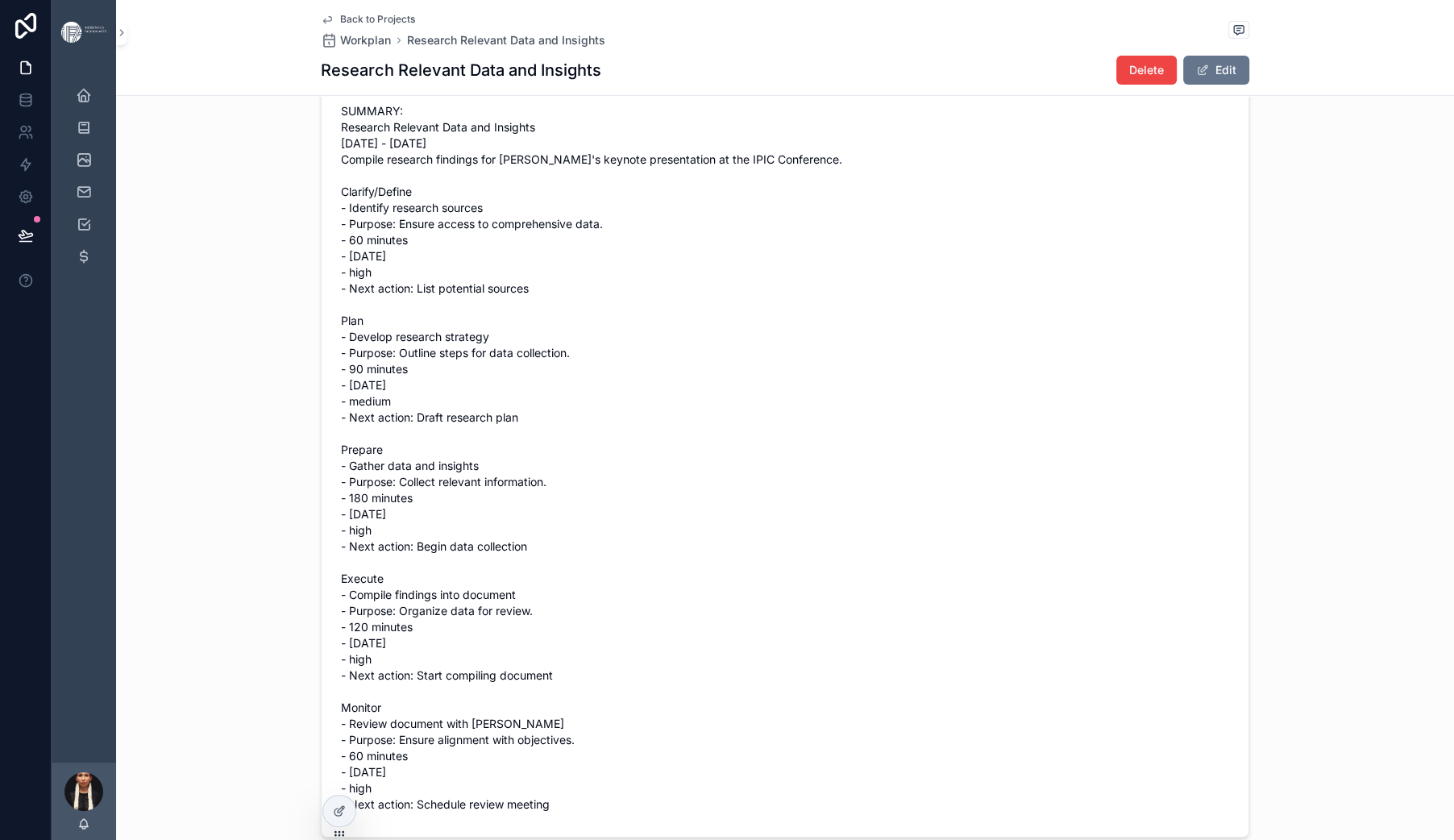
scroll to position [553, 0]
click at [339, 824] on div at bounding box center [339, 810] width 32 height 30
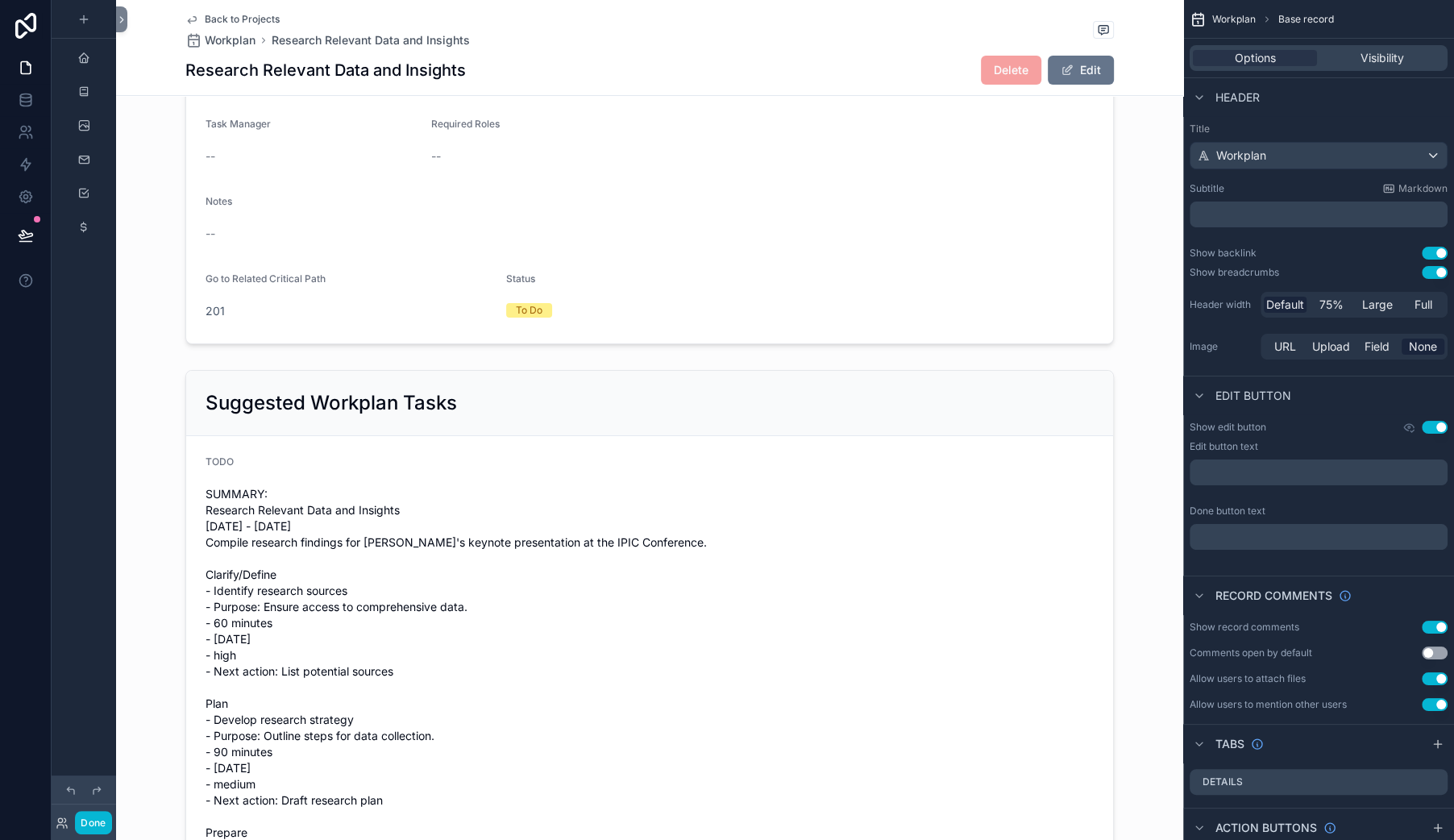
scroll to position [0, 0]
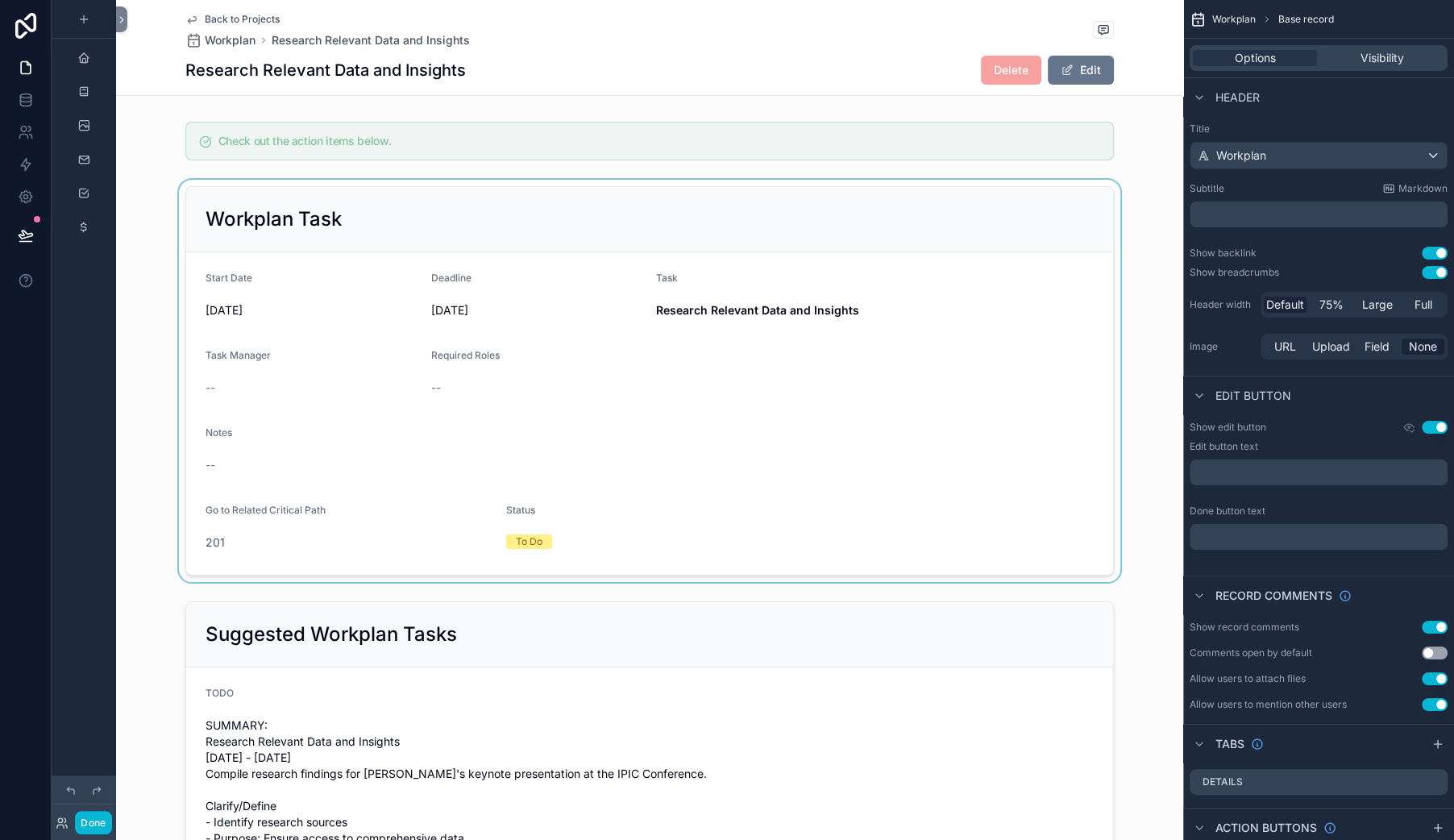
click at [328, 408] on div "scrollable content" at bounding box center [649, 381] width 1067 height 402
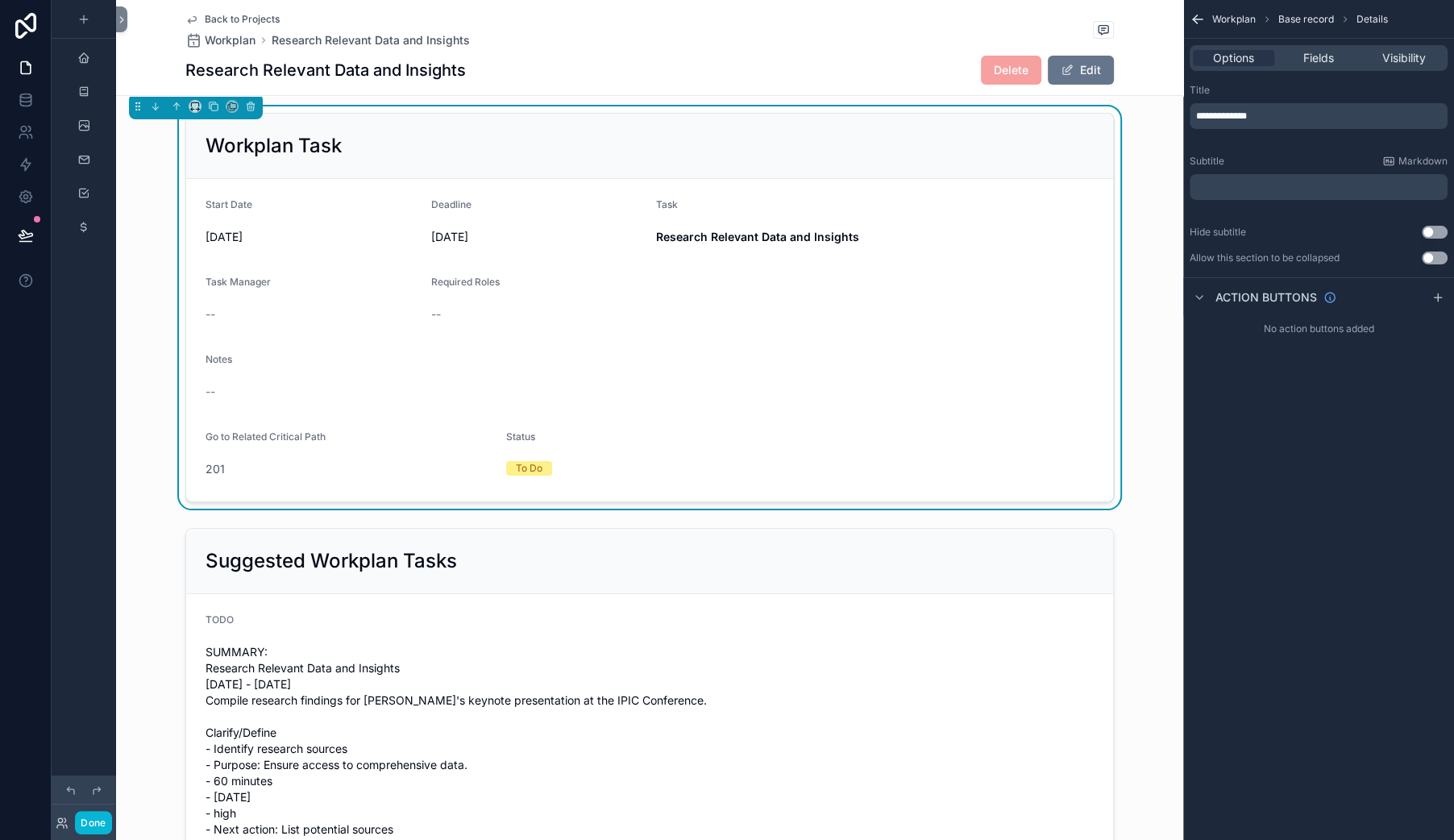
scroll to position [32, 0]
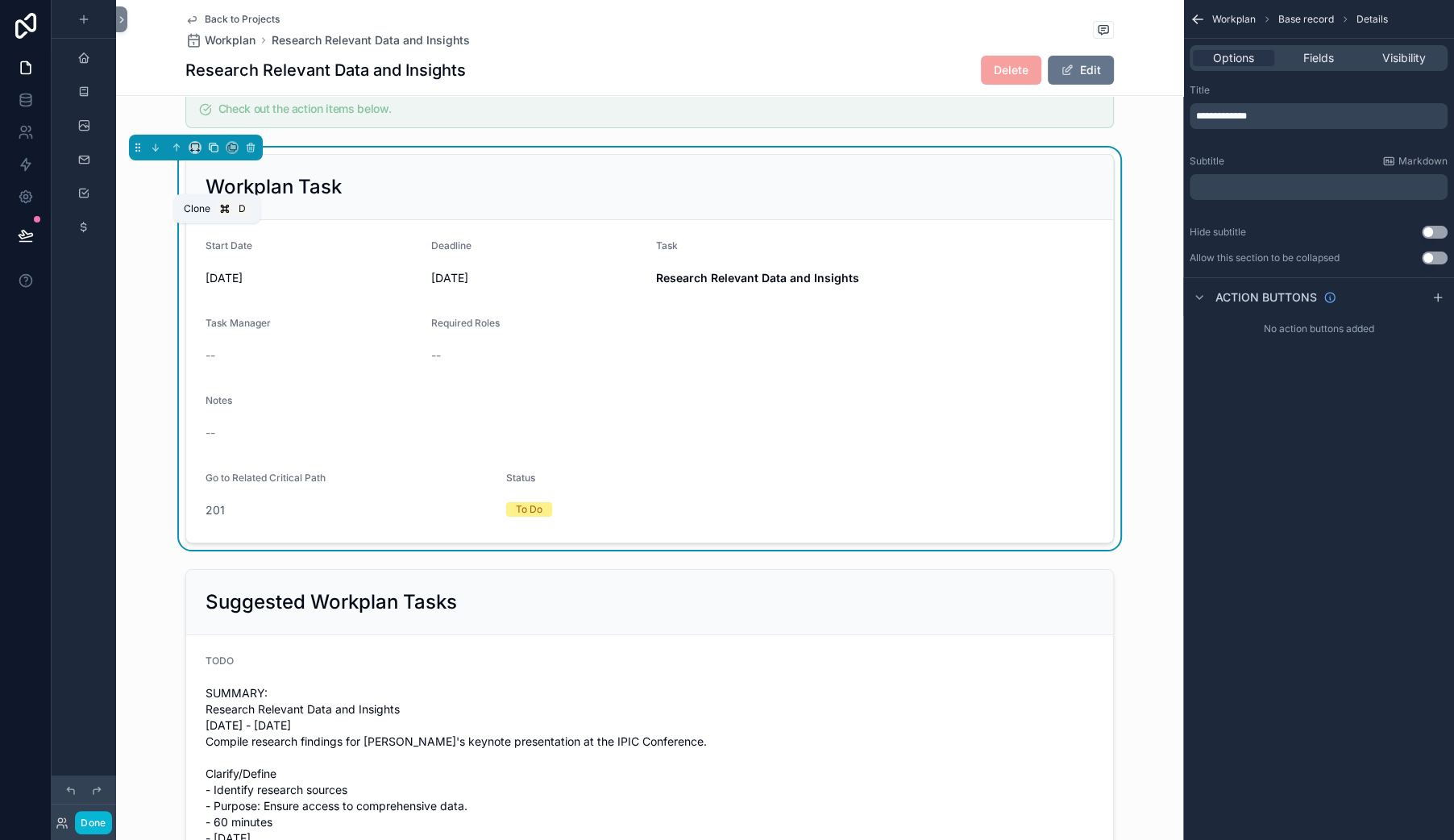
click at [217, 151] on icon "scrollable content" at bounding box center [214, 148] width 6 height 6
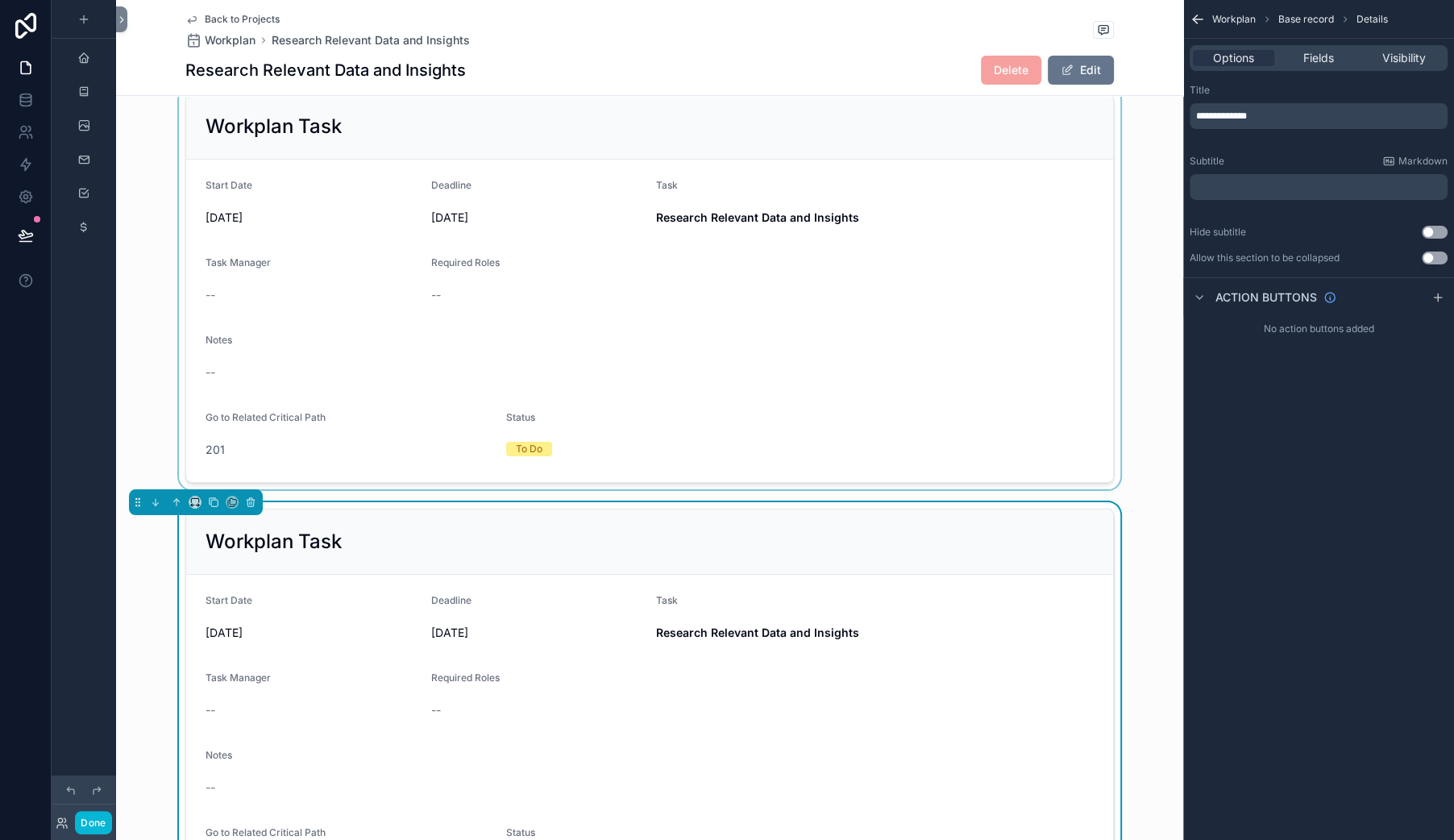
scroll to position [94, 0]
click at [1304, 66] on span "Fields" at bounding box center [1318, 58] width 30 height 17
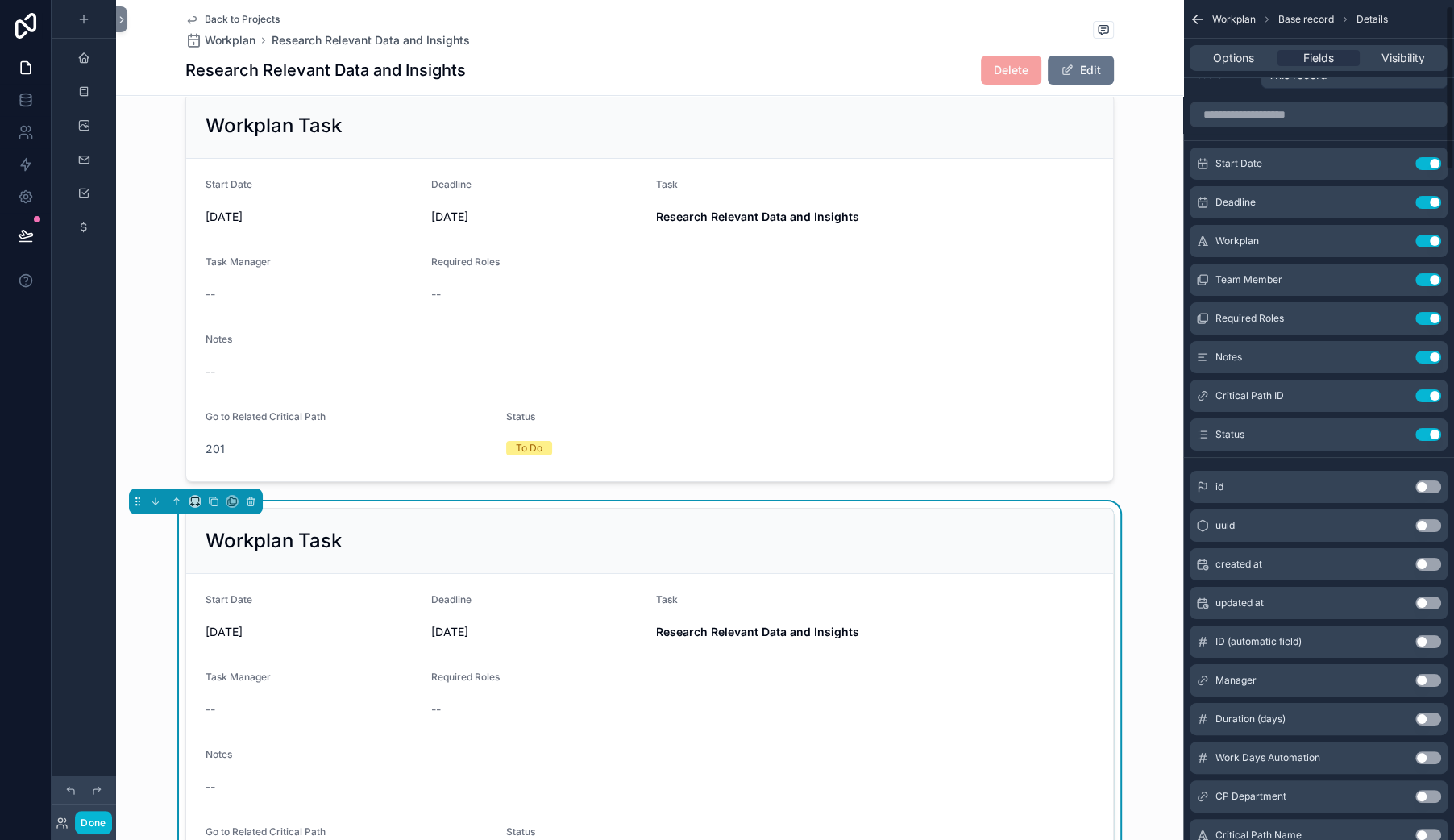
scroll to position [30, 0]
click at [1415, 440] on button "Use setting" at bounding box center [1428, 434] width 26 height 13
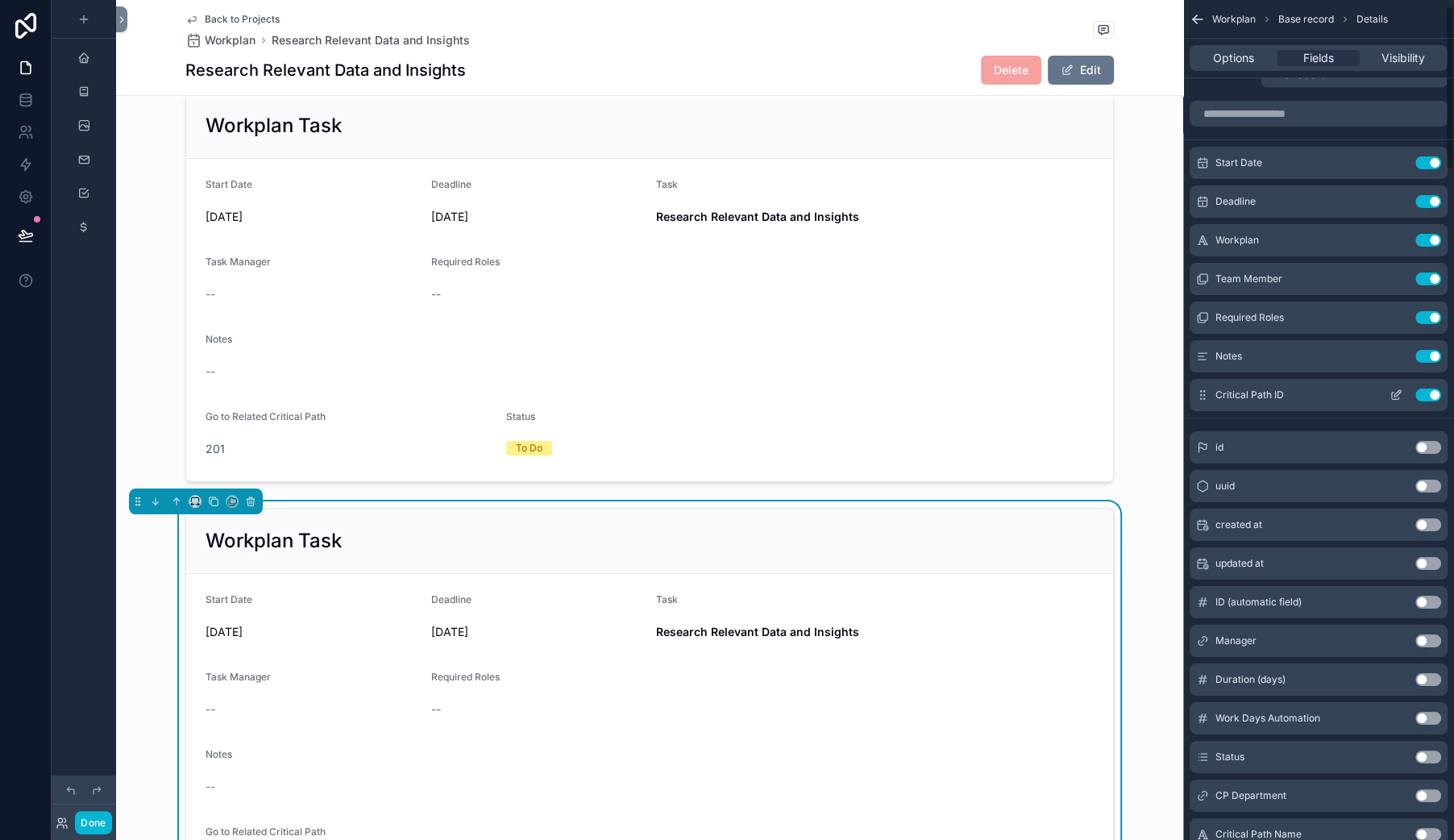
click at [1415, 402] on button "Use setting" at bounding box center [1428, 395] width 26 height 13
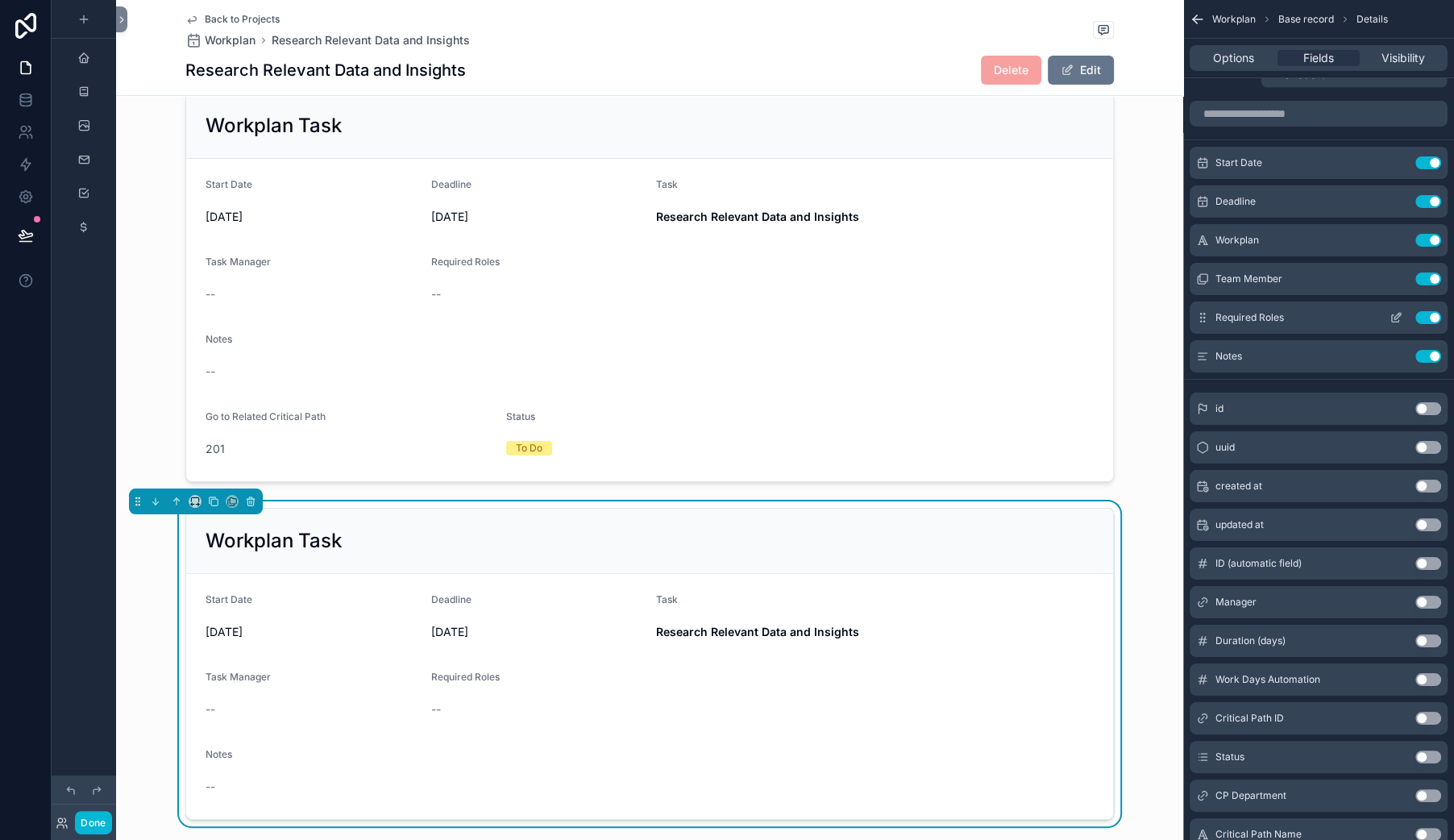
click at [1415, 324] on button "Use setting" at bounding box center [1428, 317] width 26 height 13
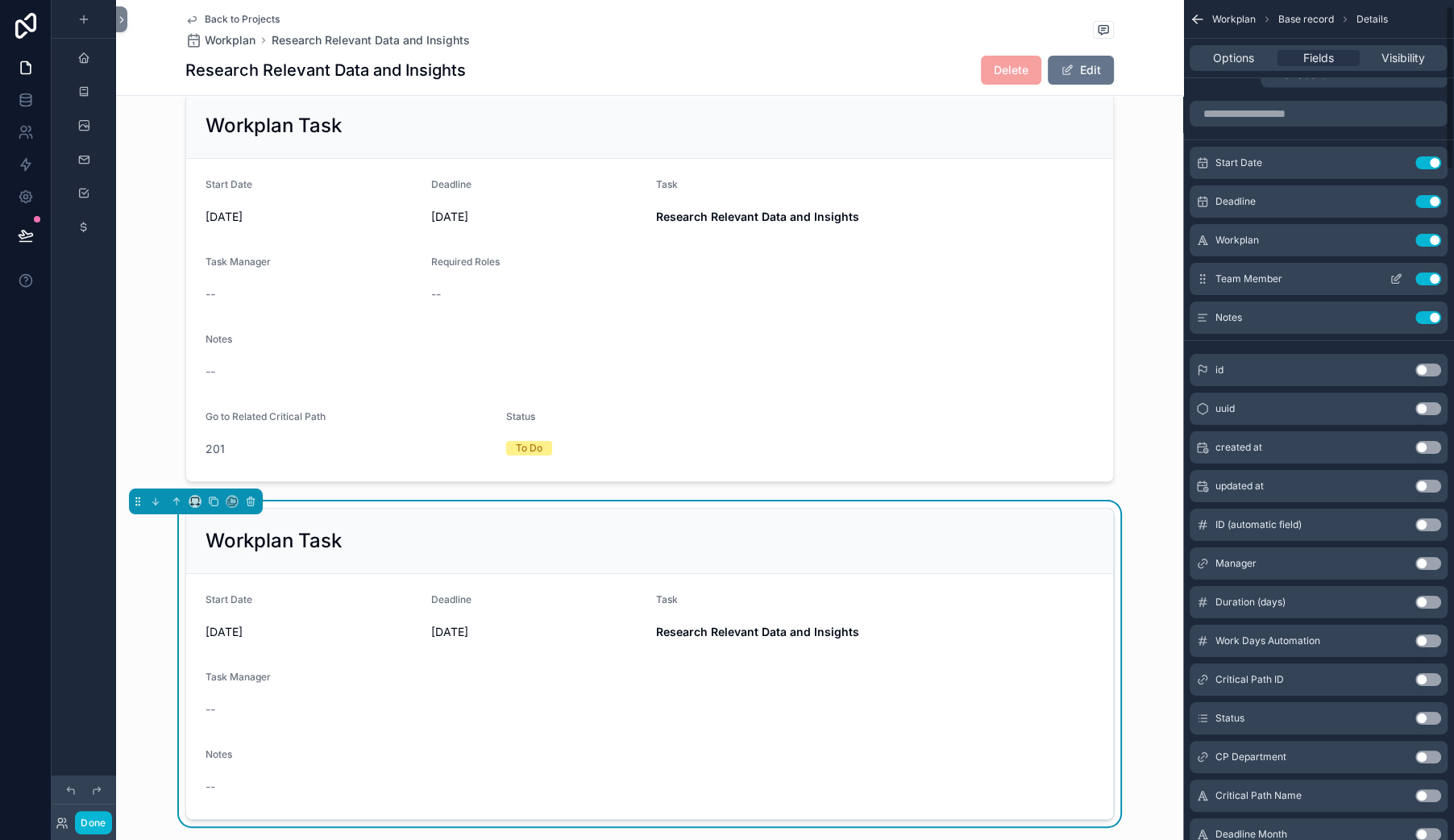
click at [1415, 285] on button "Use setting" at bounding box center [1428, 279] width 26 height 13
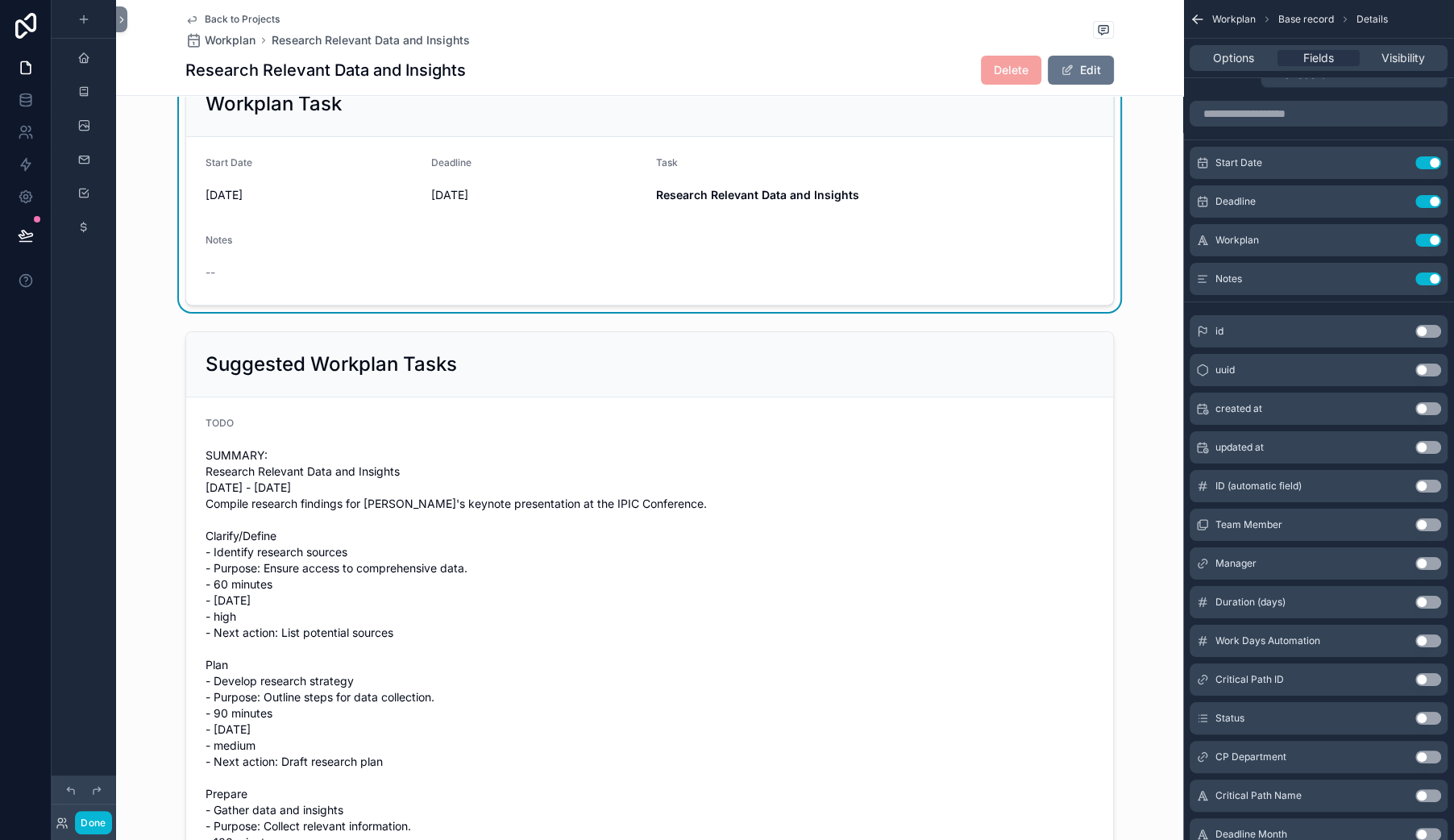
scroll to position [504, 0]
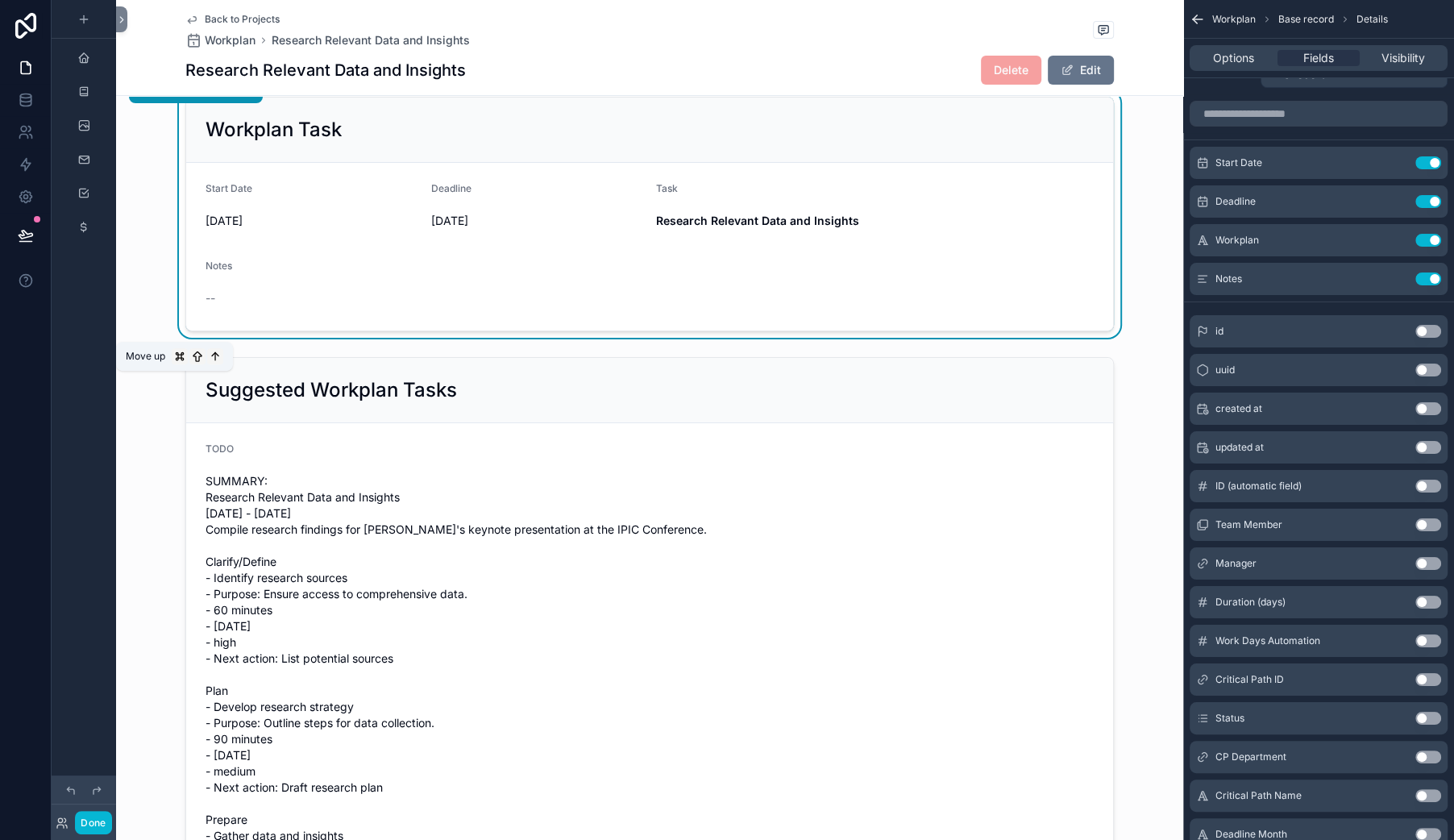
click at [183, 96] on icon "scrollable content" at bounding box center [176, 90] width 11 height 11
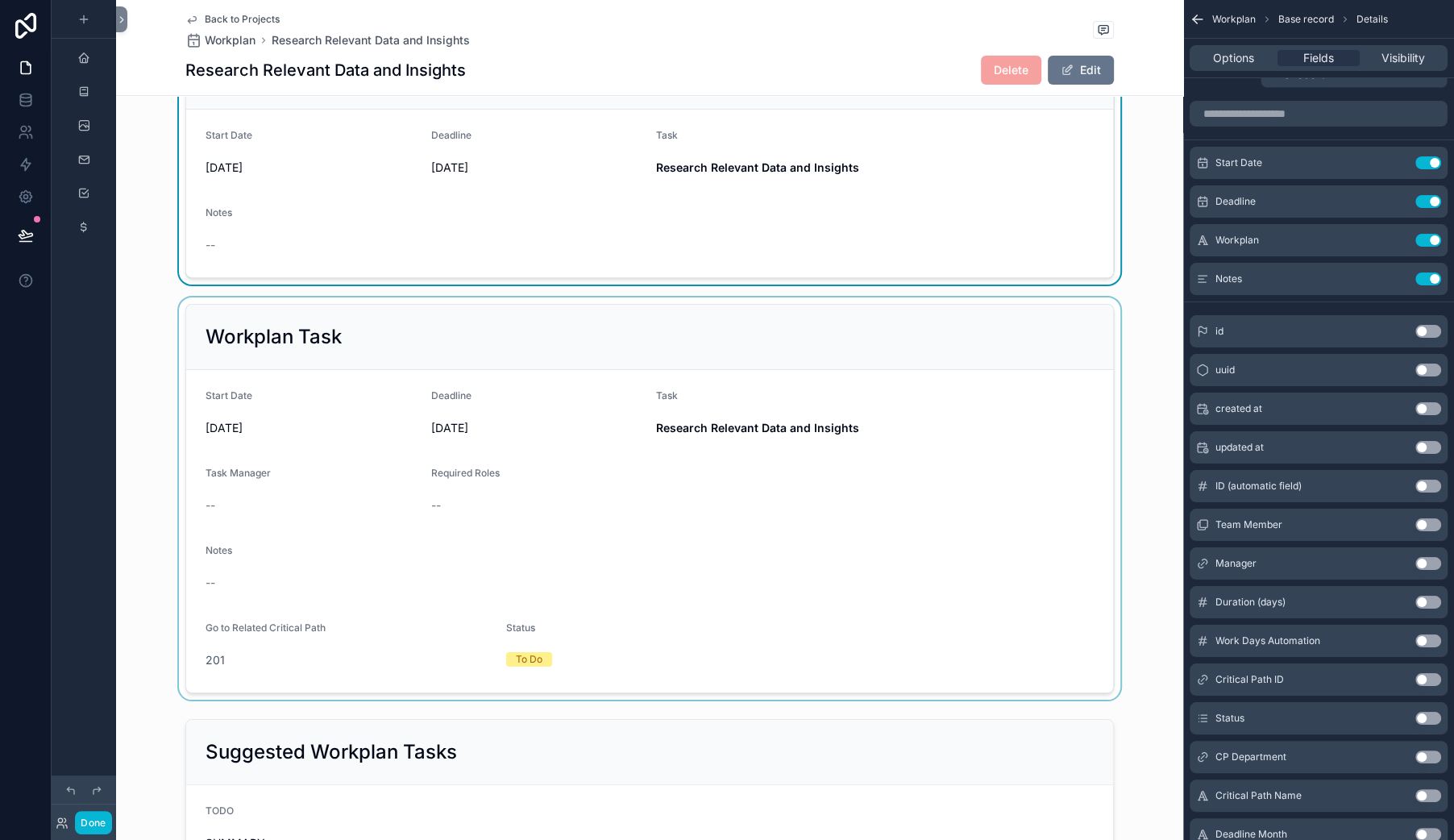
scroll to position [0, 0]
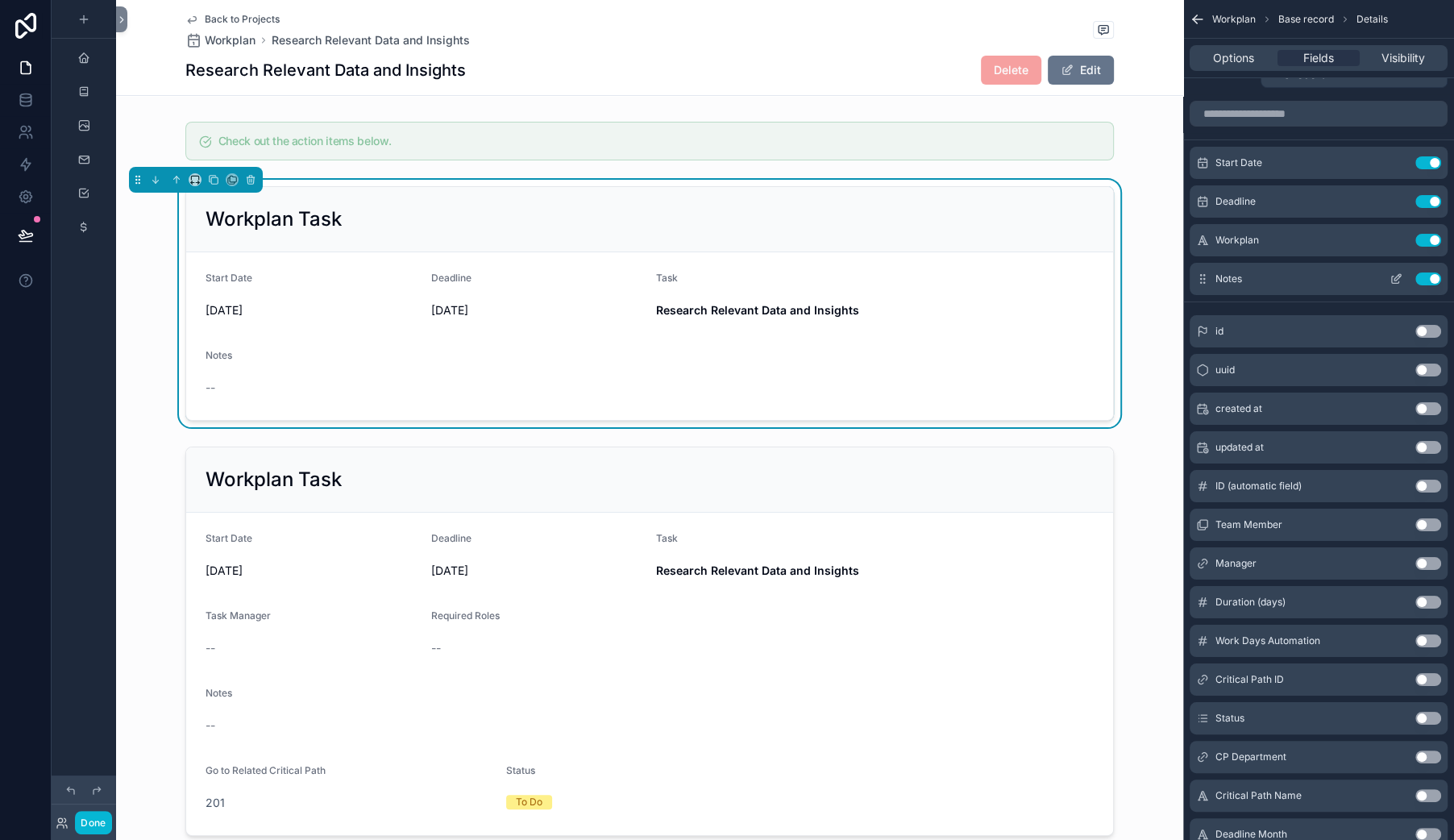
click at [1420, 285] on button "Use setting" at bounding box center [1428, 279] width 26 height 13
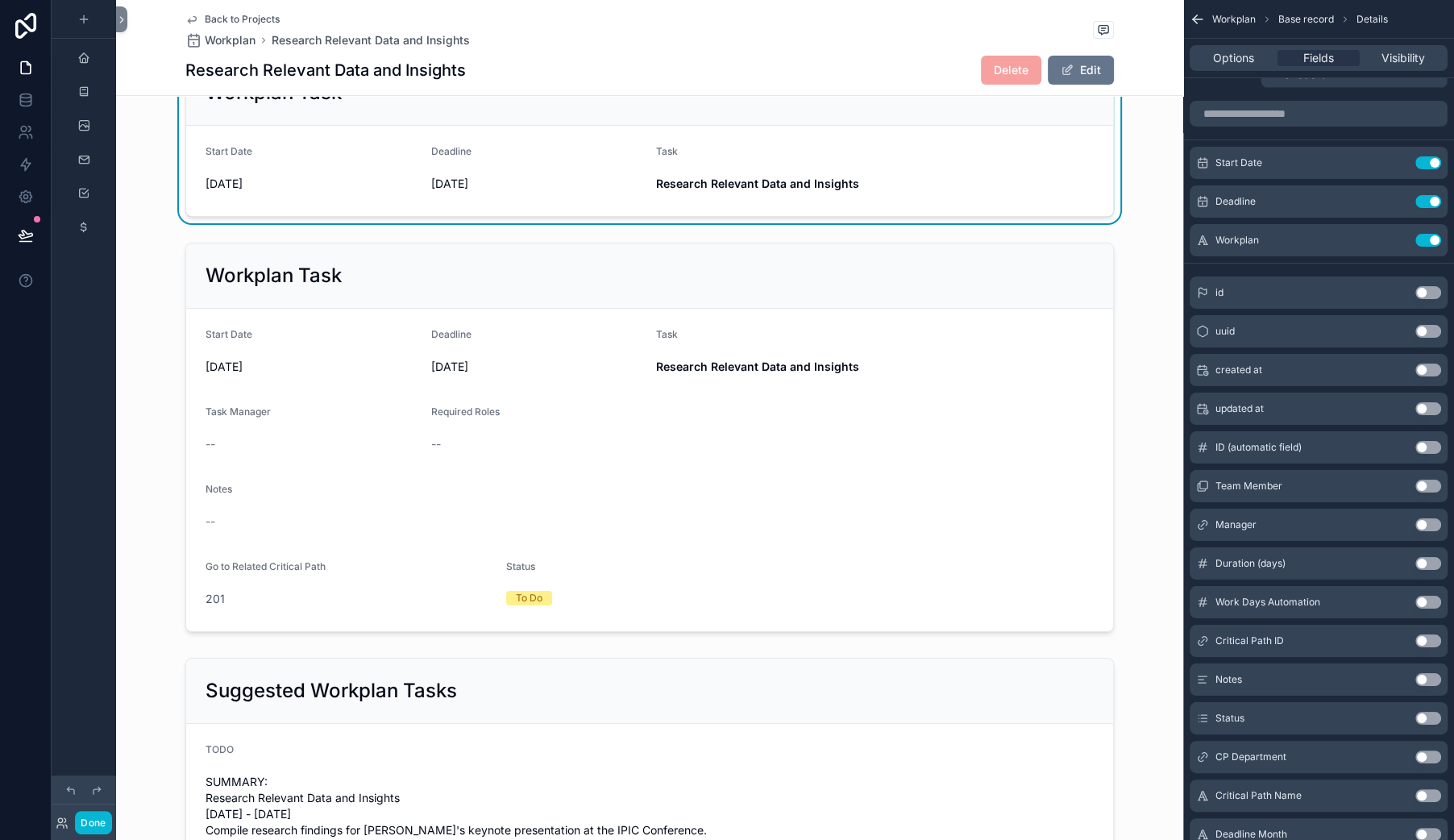
scroll to position [134, 0]
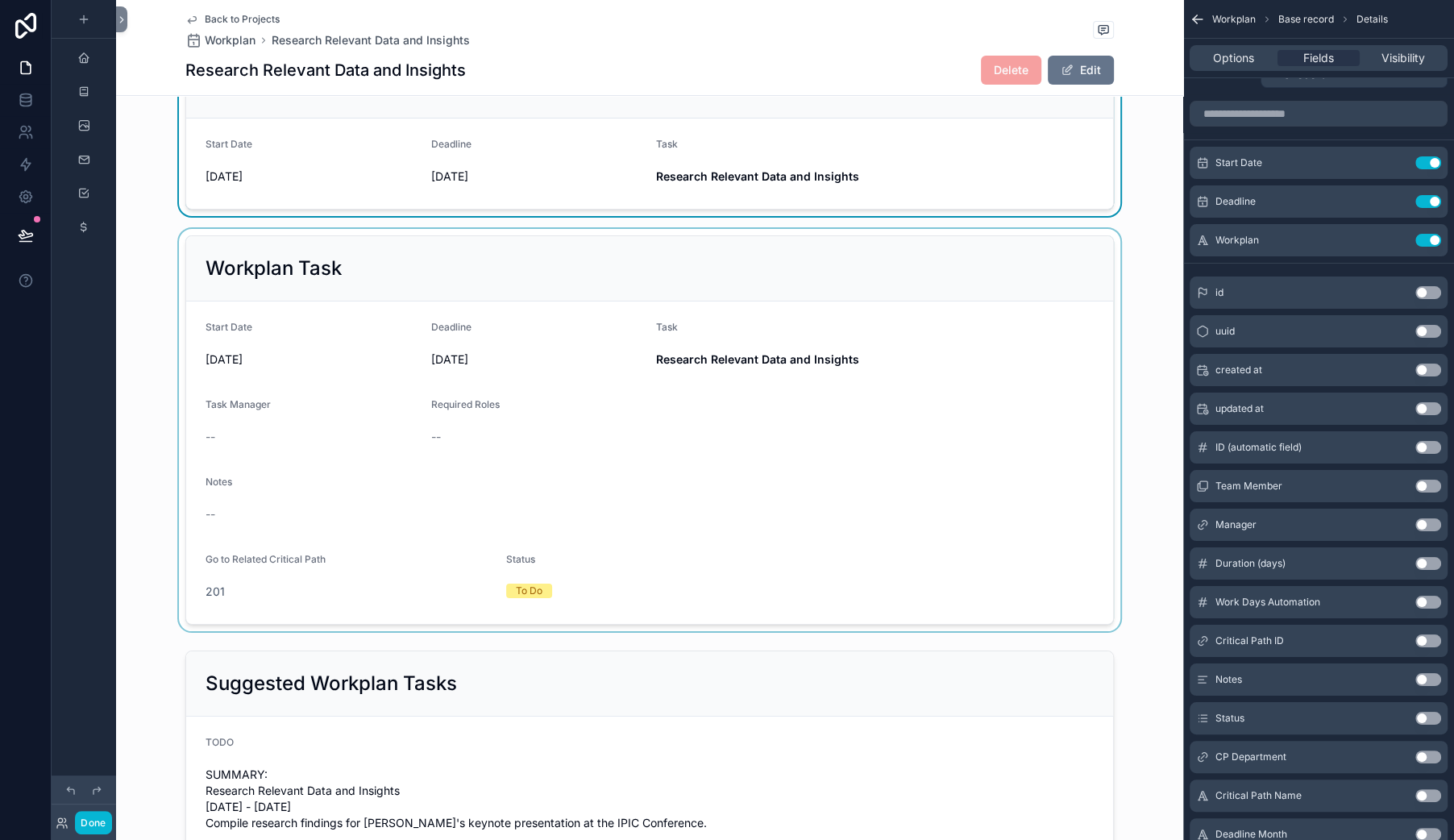
click at [537, 443] on div "scrollable content" at bounding box center [649, 430] width 1067 height 402
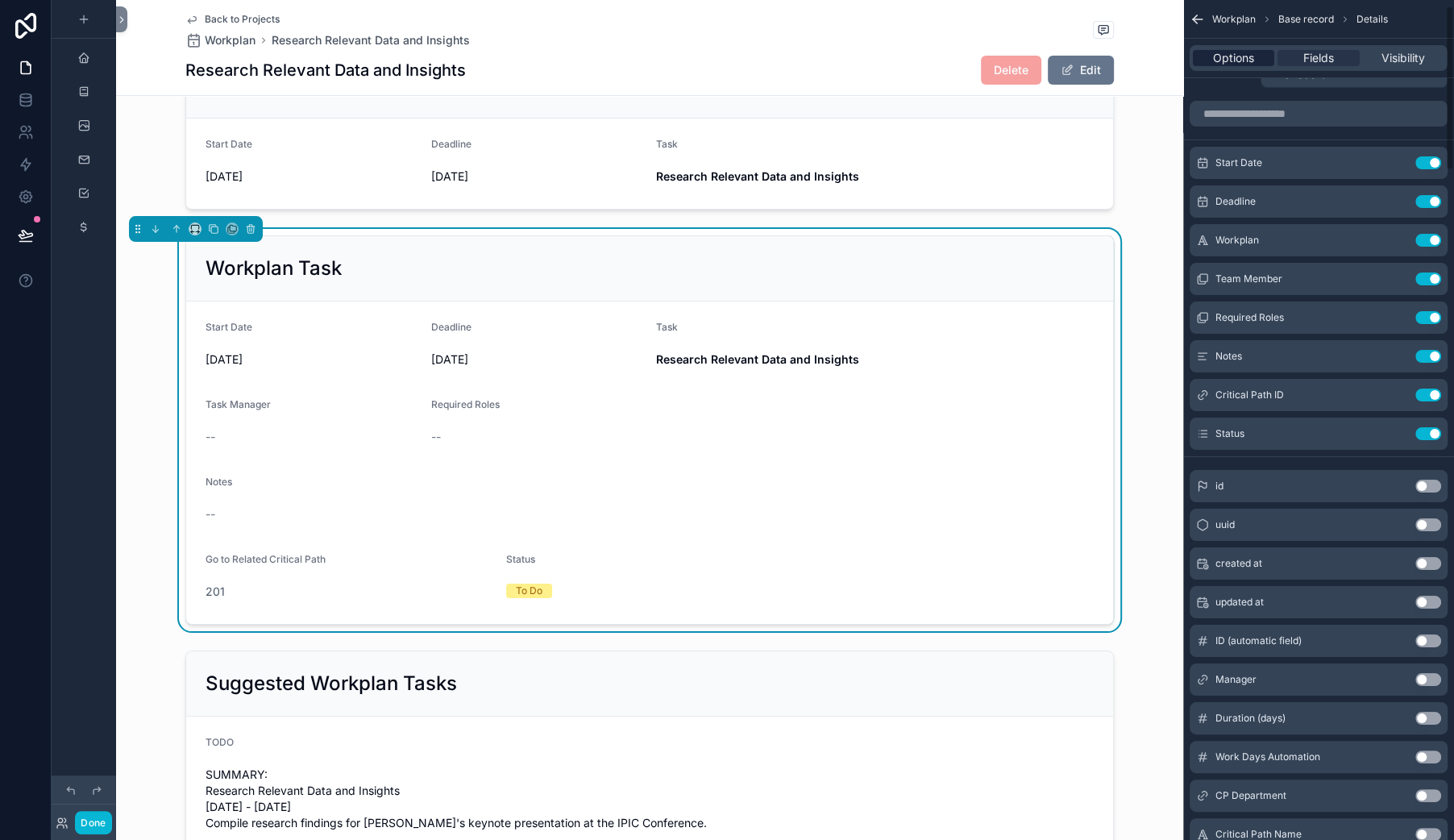
click at [1213, 66] on span "Options" at bounding box center [1233, 58] width 41 height 17
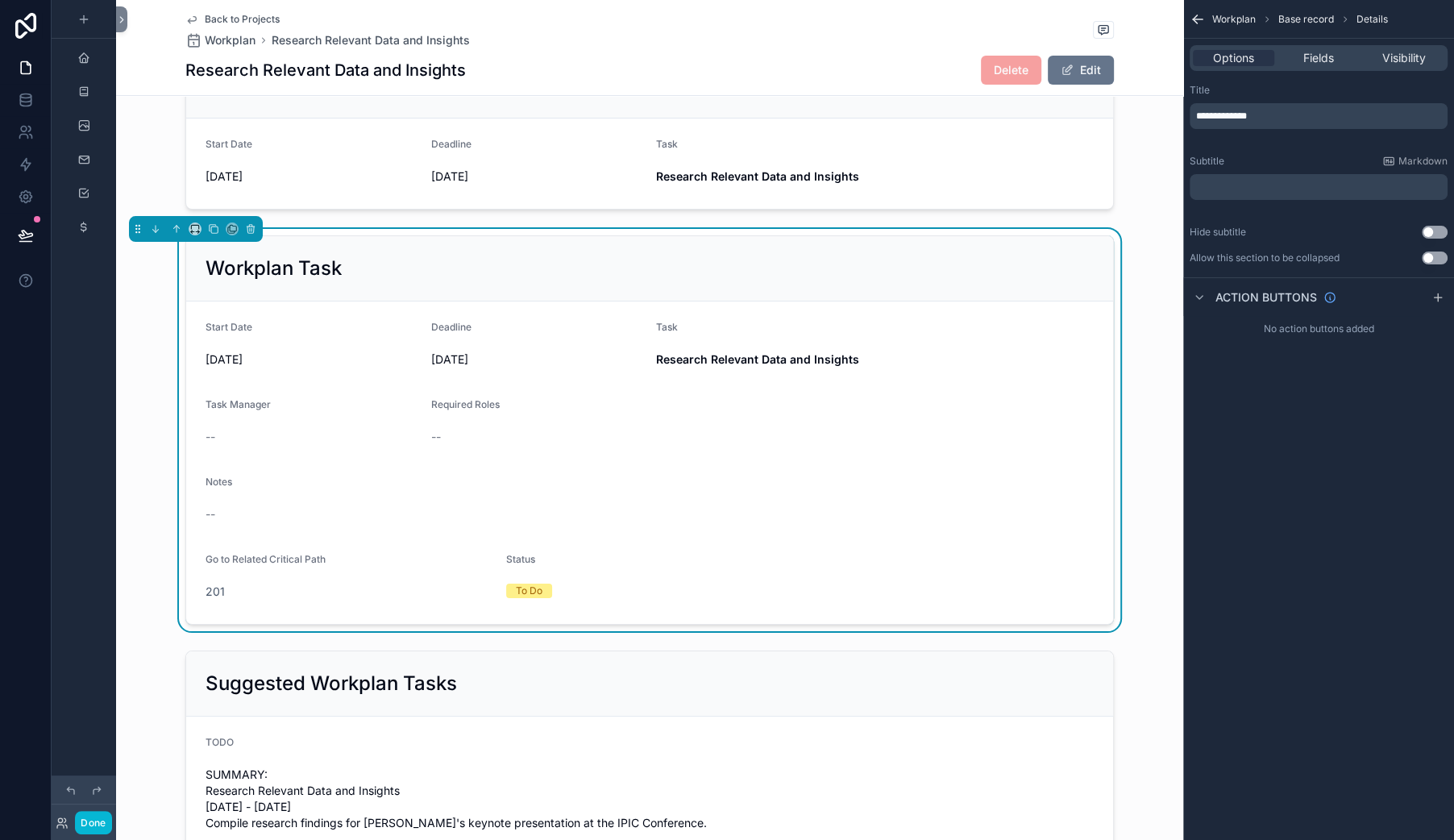
click at [1196, 121] on span "**********" at bounding box center [1221, 116] width 50 height 10
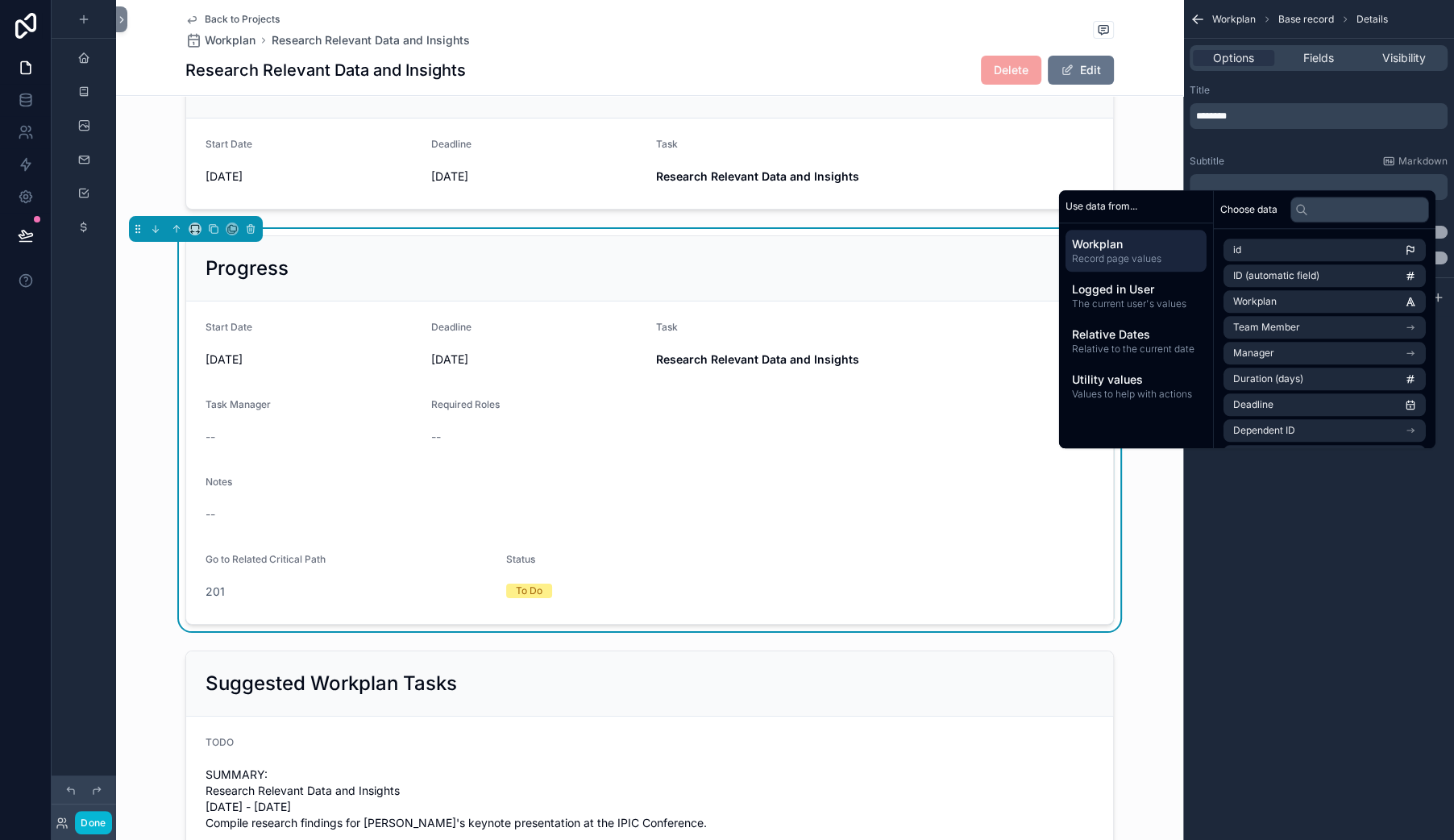
click at [812, 302] on div "Progress" at bounding box center [649, 268] width 927 height 65
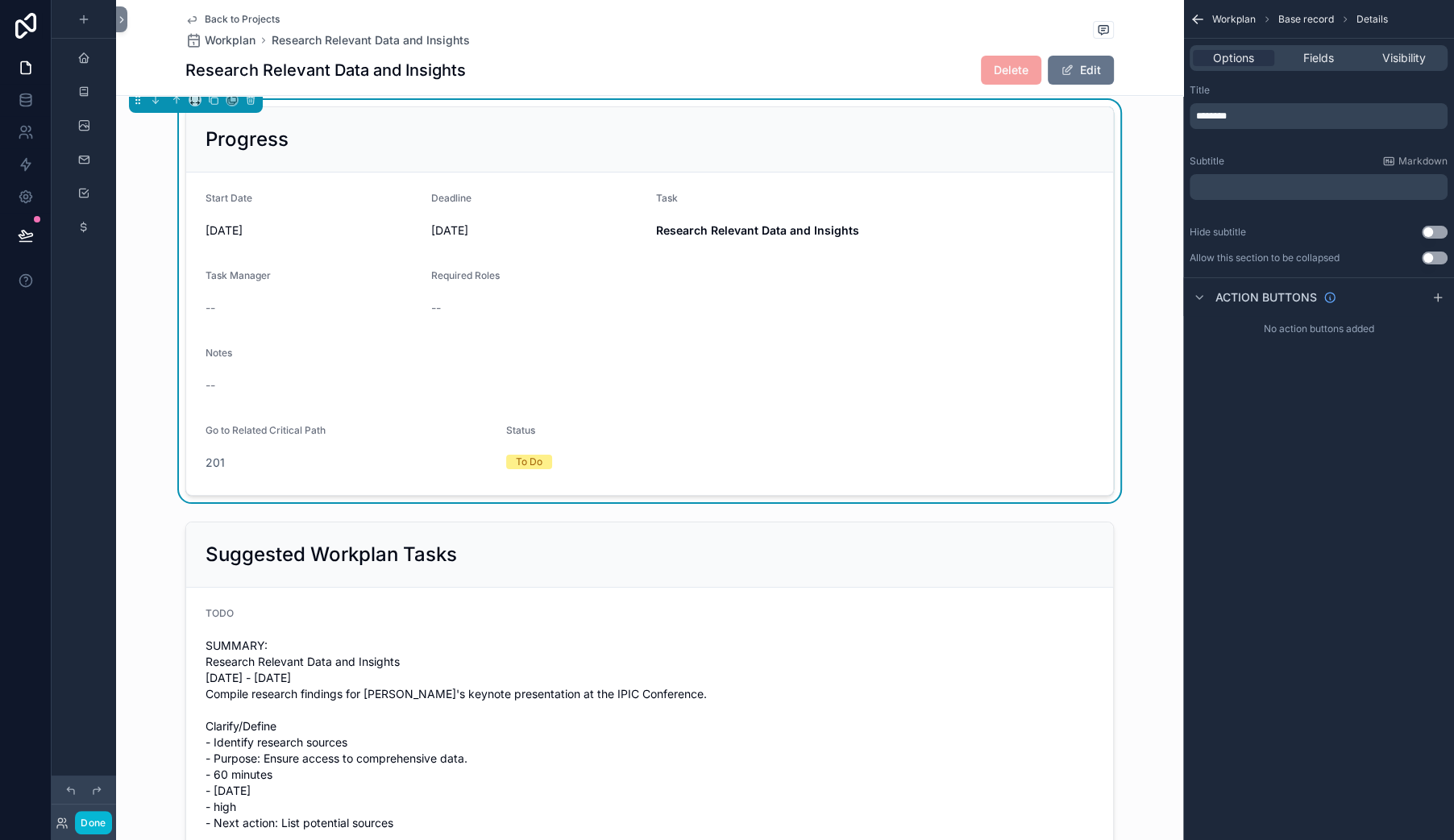
scroll to position [275, 0]
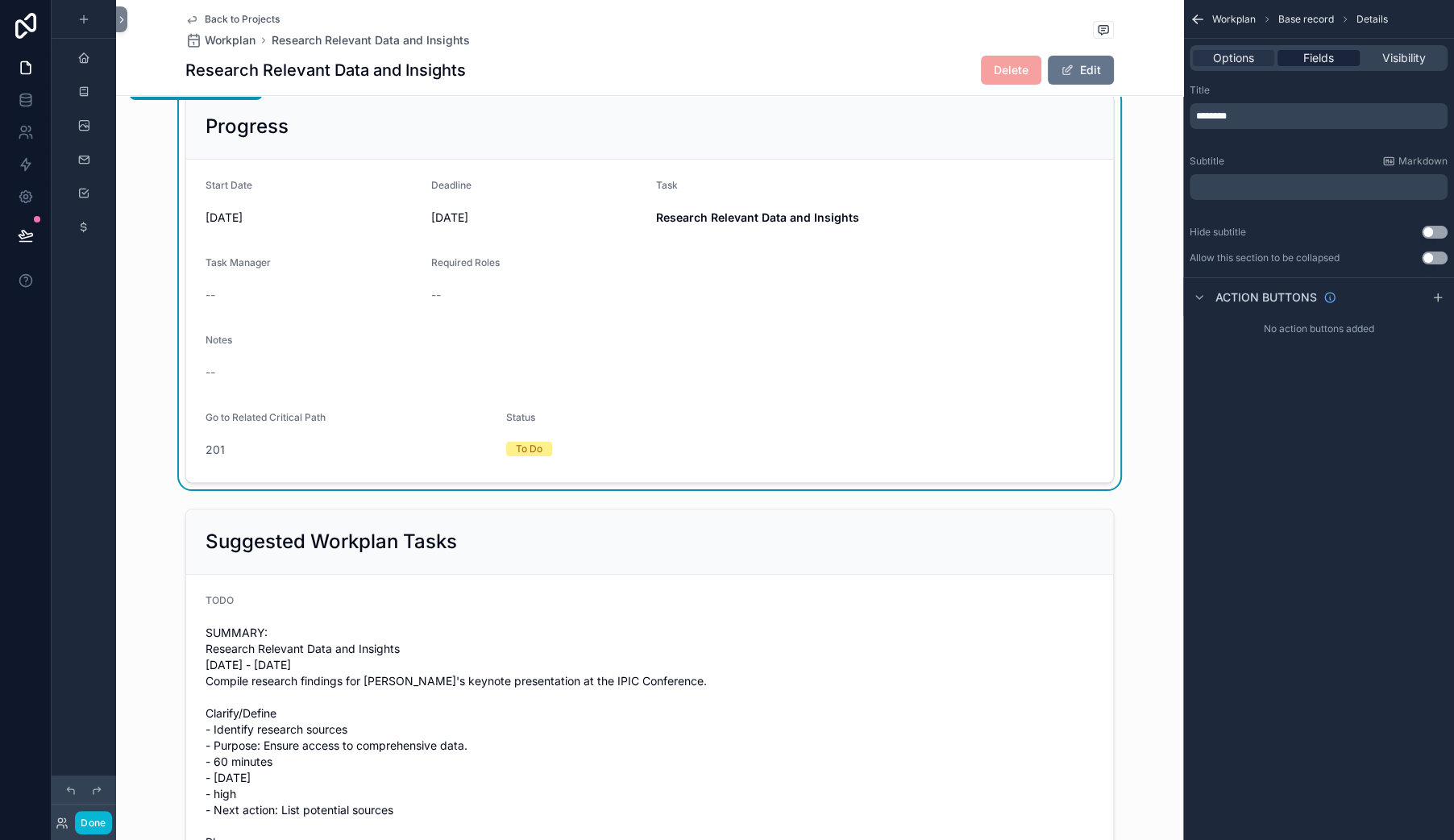
click at [1284, 66] on div "Fields" at bounding box center [1318, 58] width 82 height 17
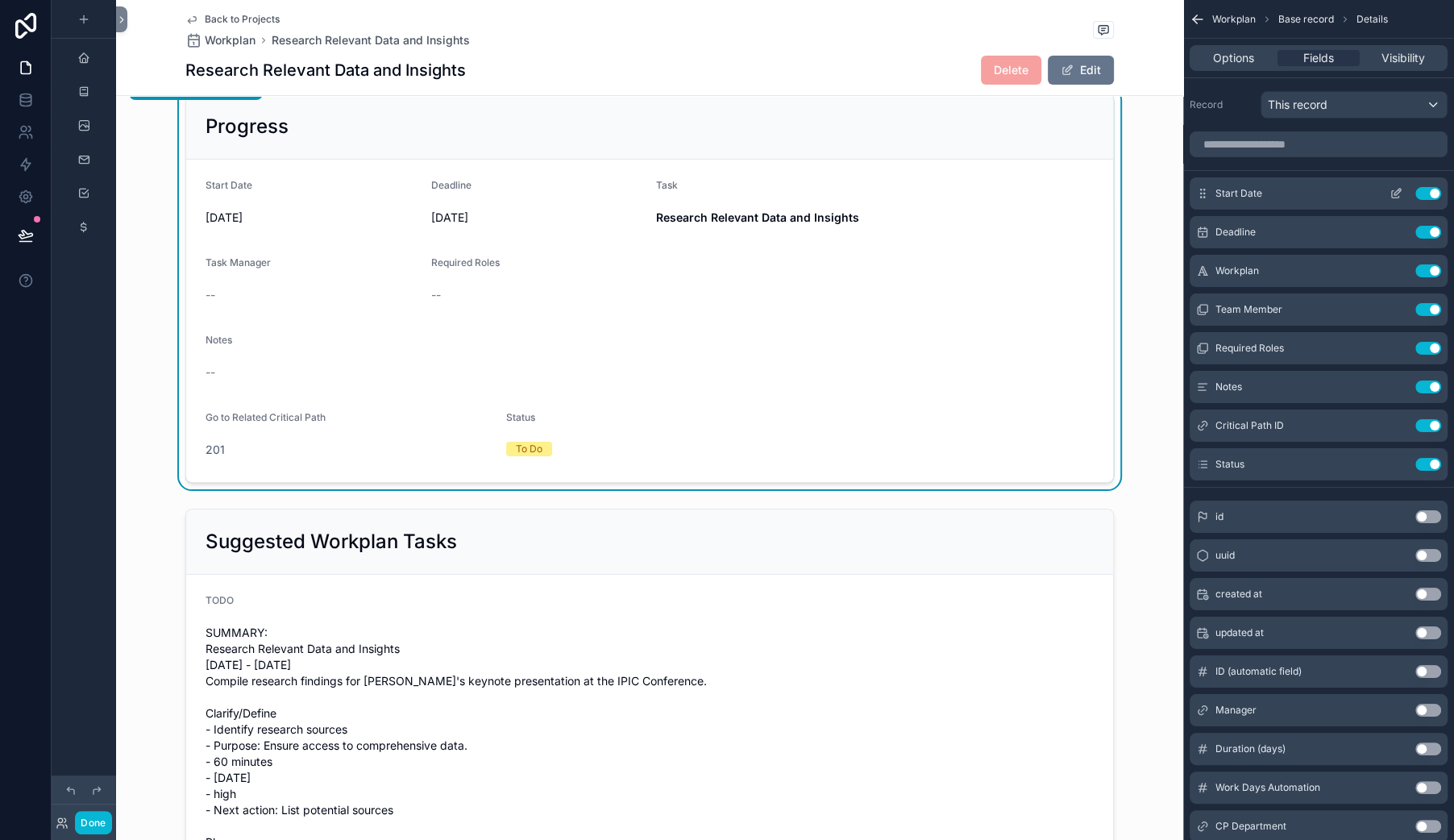
click at [1420, 200] on button "Use setting" at bounding box center [1428, 193] width 26 height 13
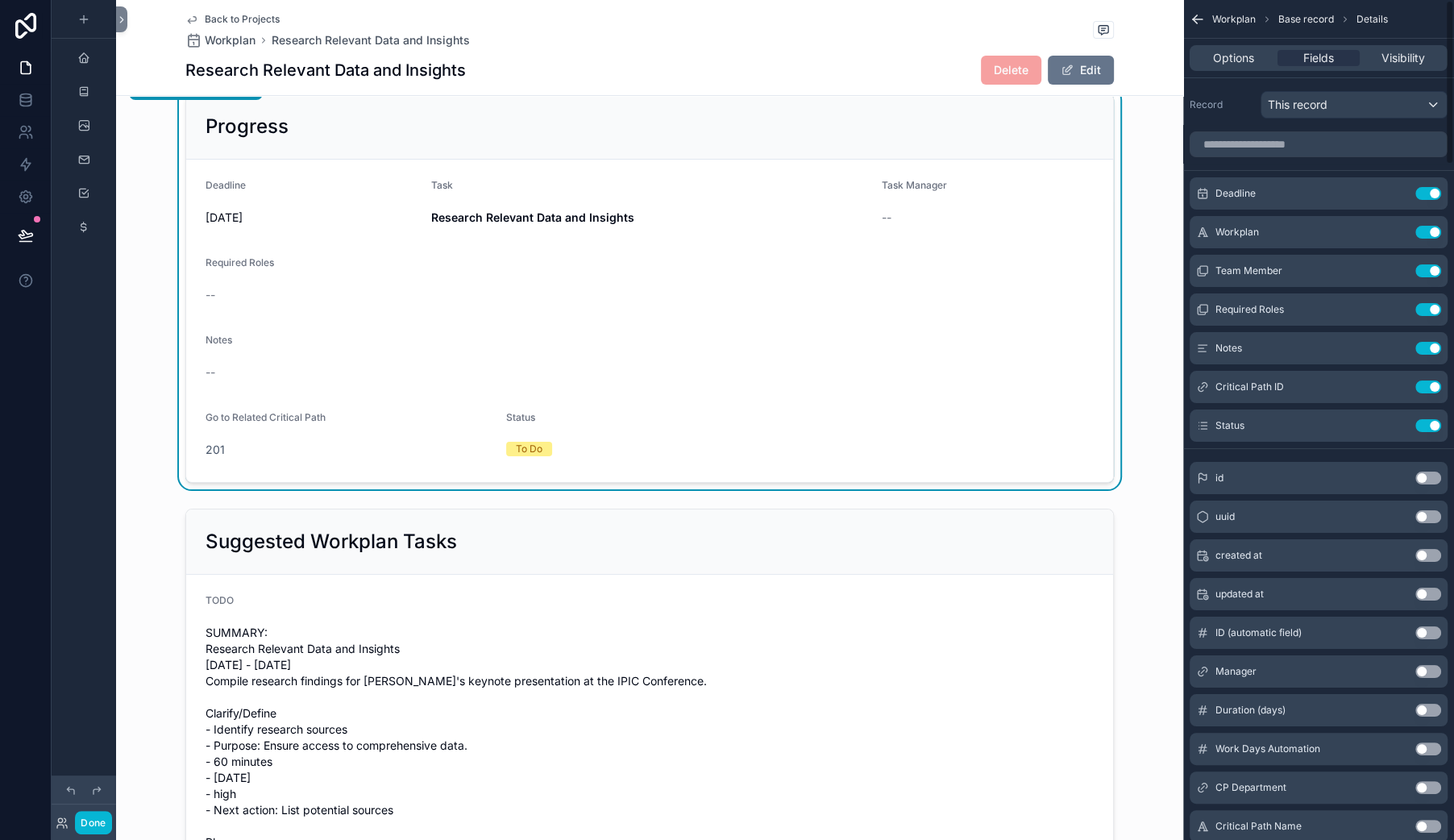
click at [1420, 200] on button "Use setting" at bounding box center [1428, 193] width 26 height 13
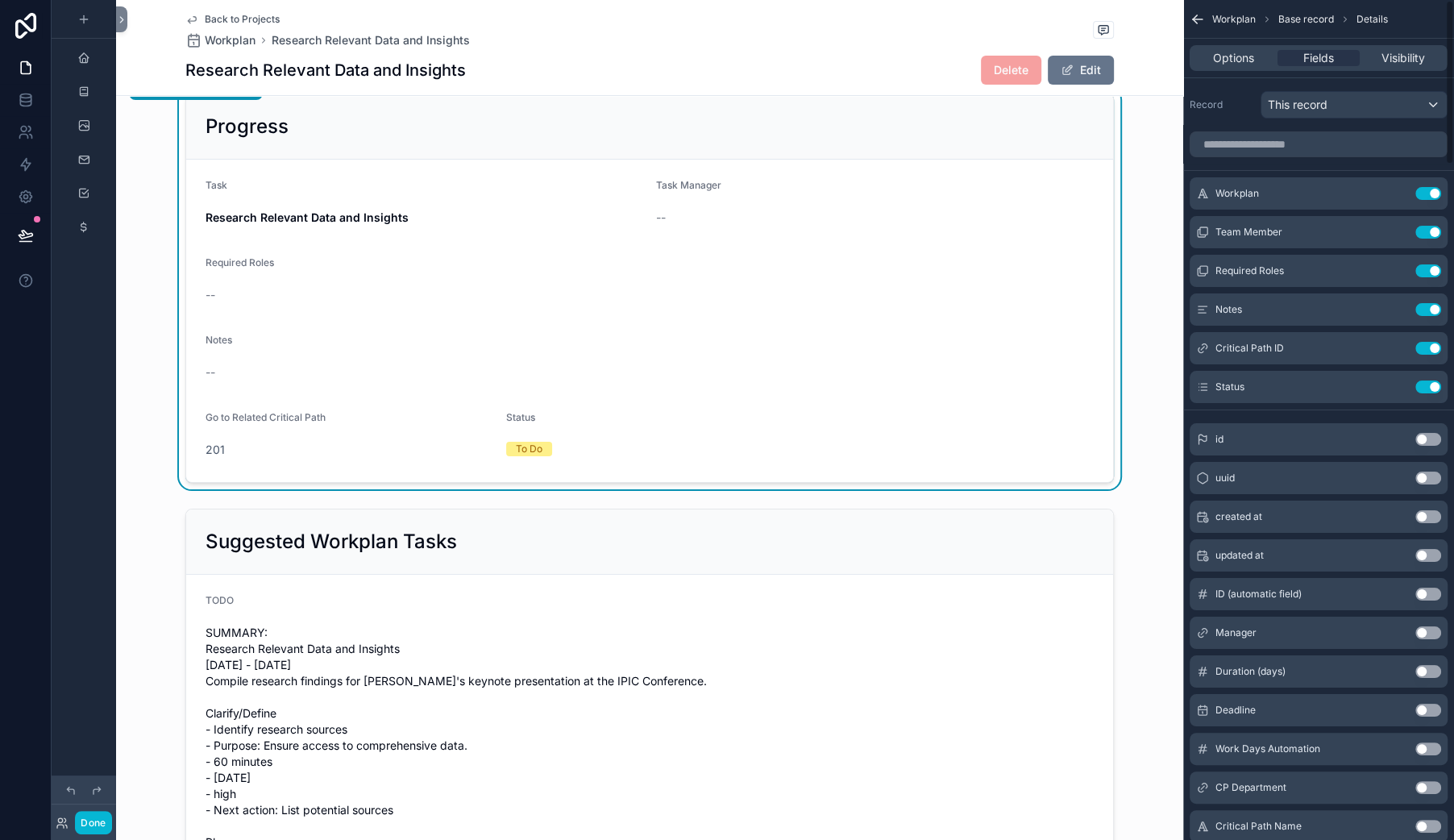
click at [1420, 200] on button "Use setting" at bounding box center [1428, 193] width 26 height 13
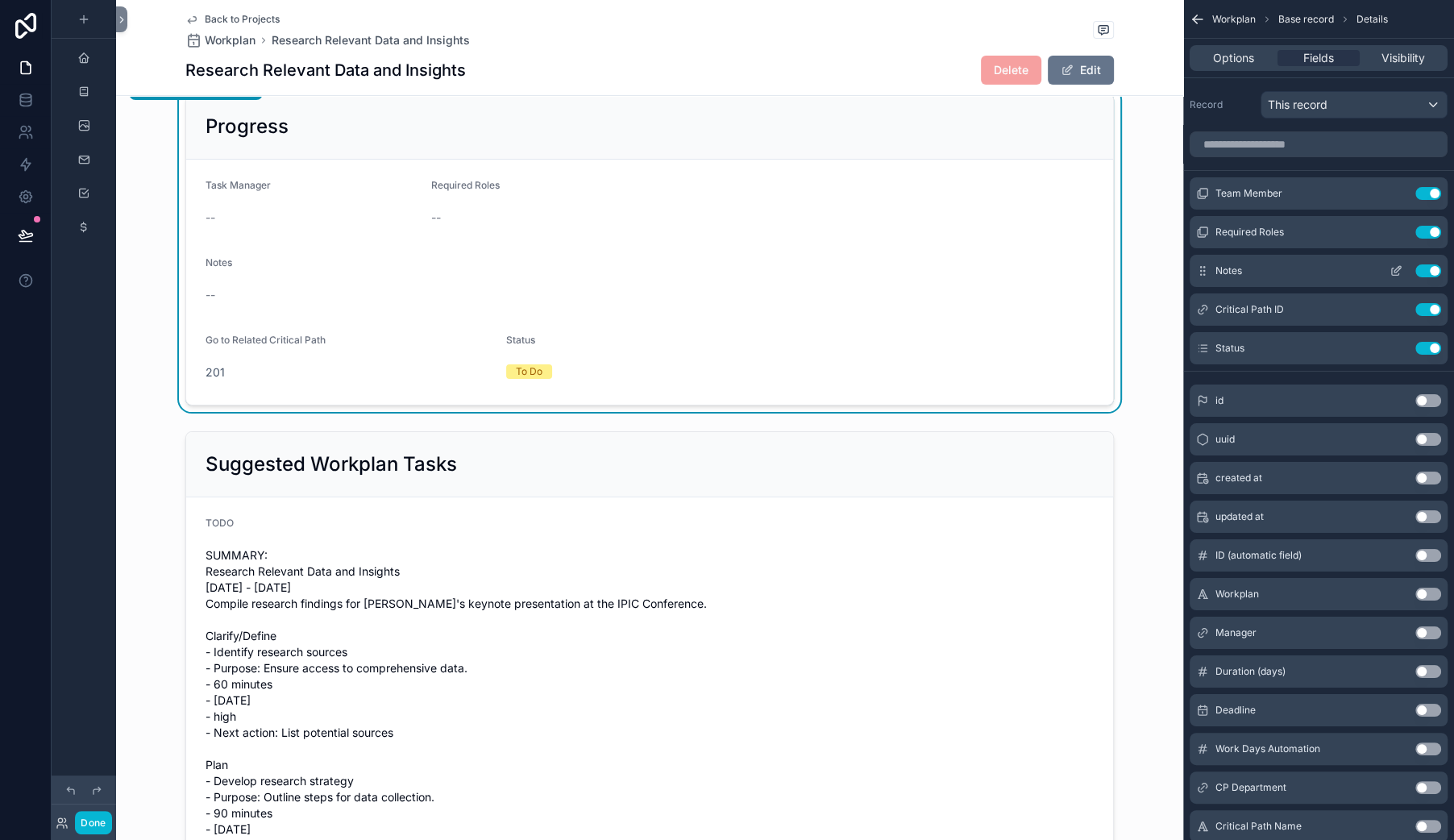
click at [1418, 277] on button "Use setting" at bounding box center [1428, 271] width 26 height 13
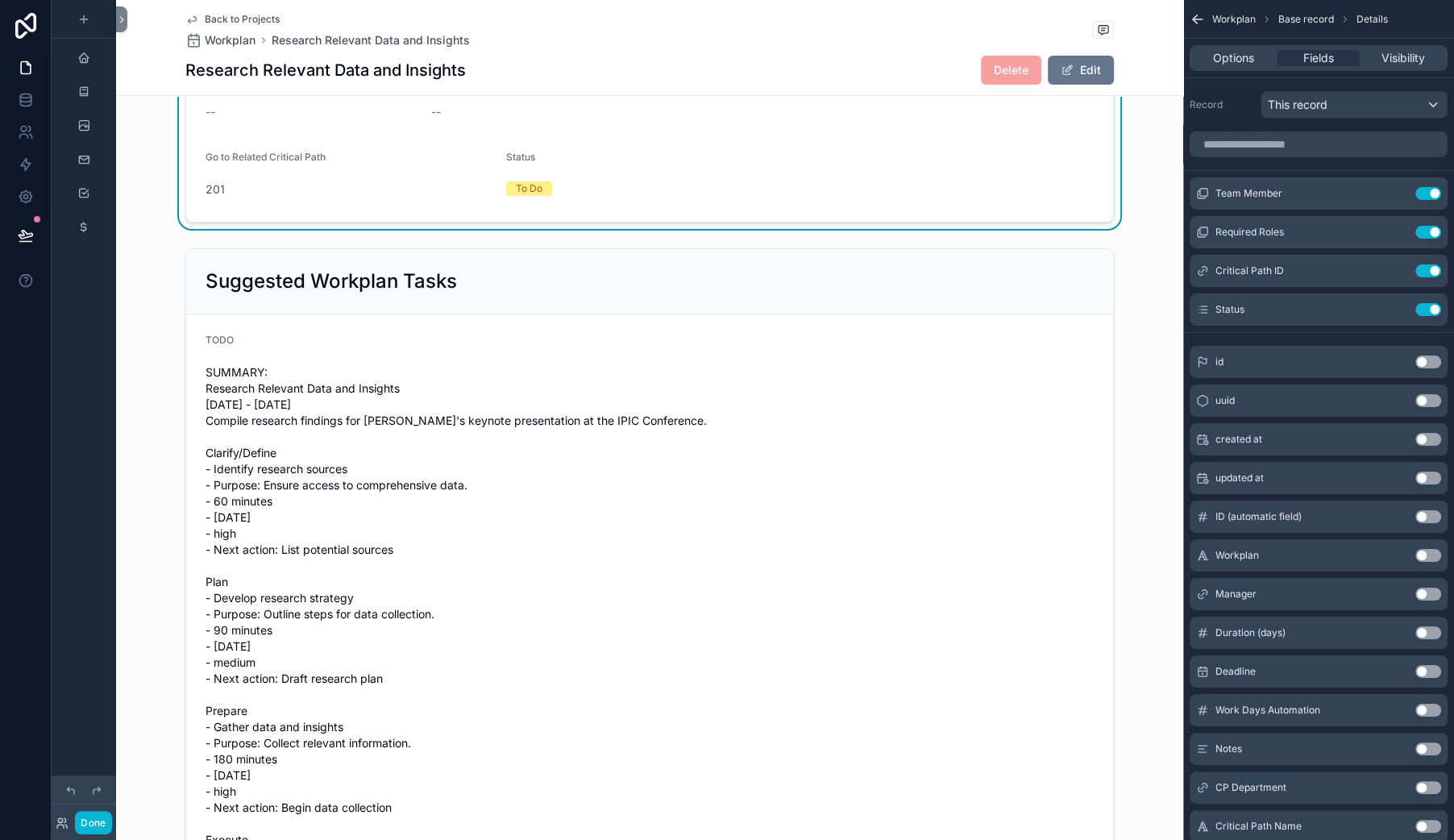
scroll to position [367, 0]
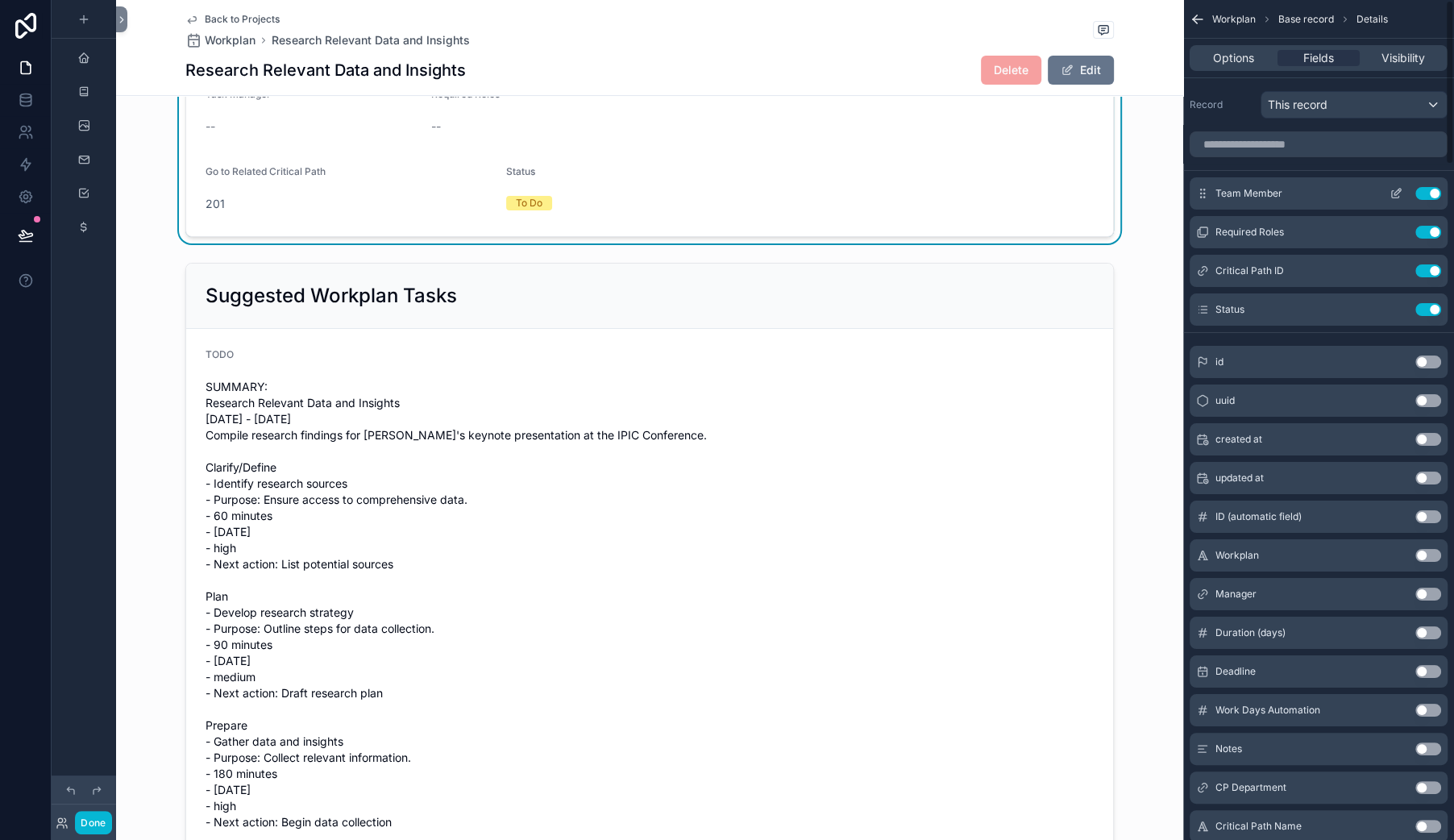
click at [1390, 200] on icon "scrollable content" at bounding box center [1396, 193] width 13 height 13
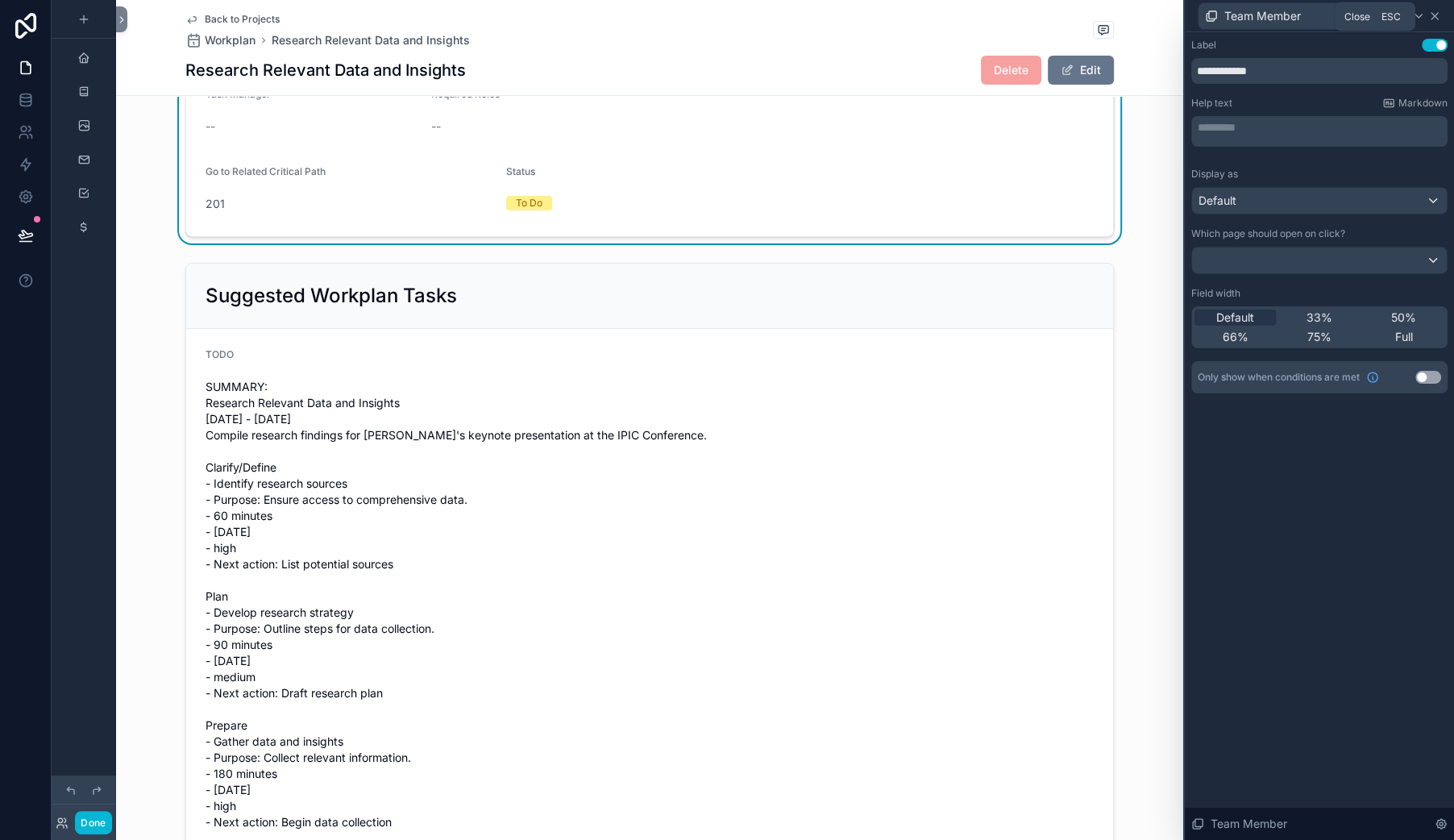
click at [1431, 20] on icon at bounding box center [1435, 17] width 13 height 13
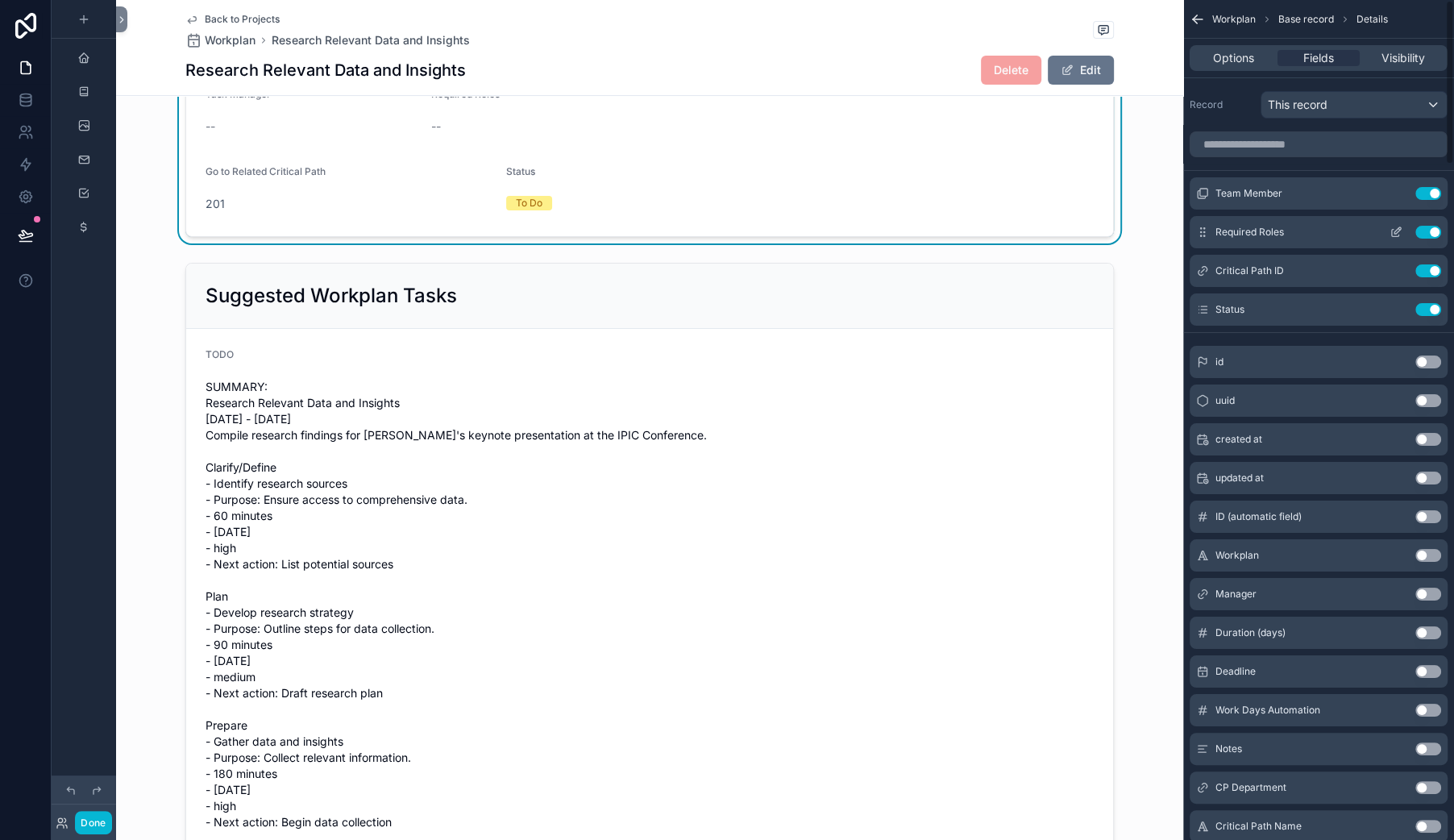
click at [1390, 238] on icon "scrollable content" at bounding box center [1396, 232] width 13 height 13
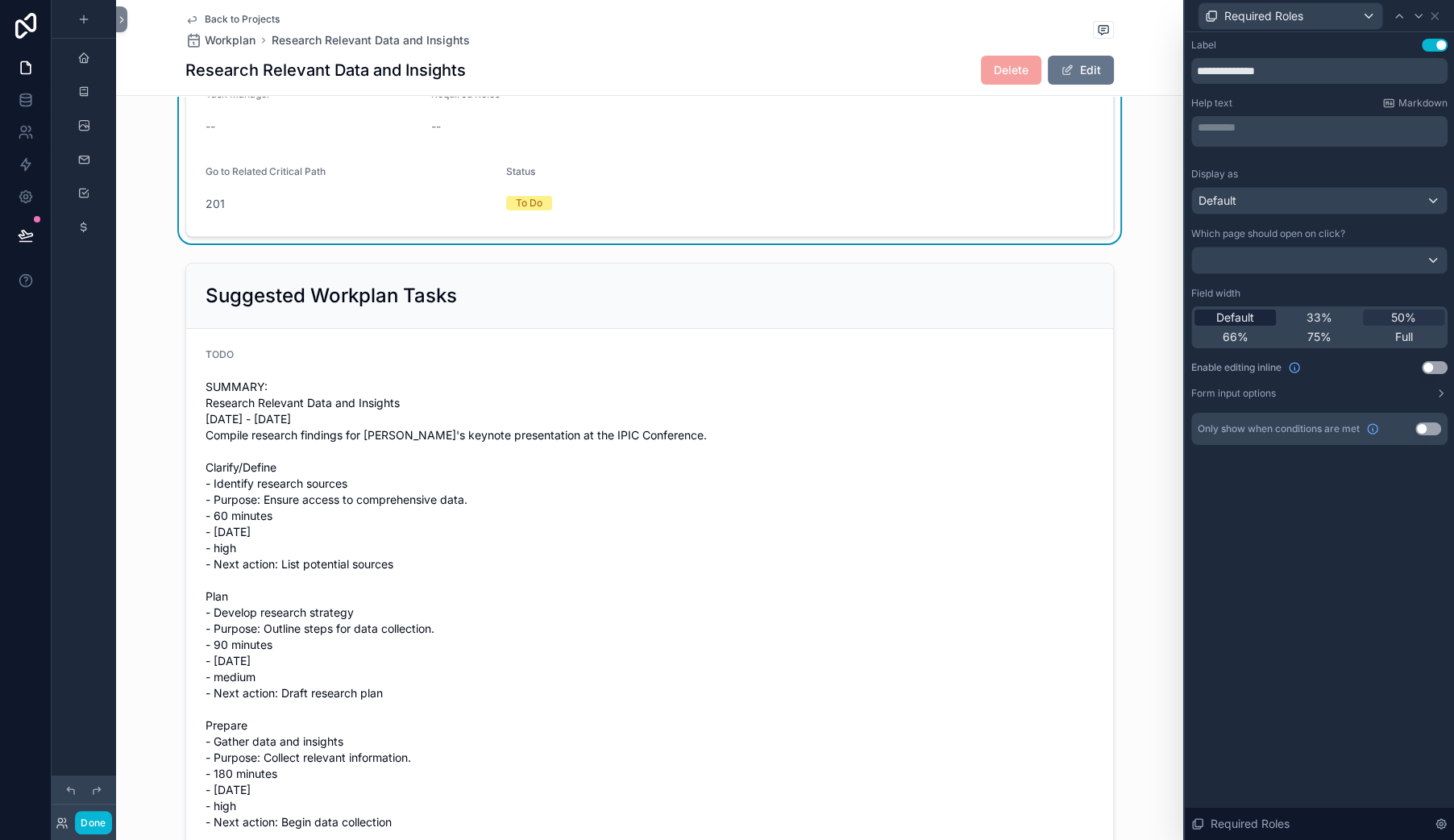
click at [1216, 326] on span "Default" at bounding box center [1235, 317] width 38 height 17
click at [1432, 19] on icon at bounding box center [1435, 17] width 13 height 13
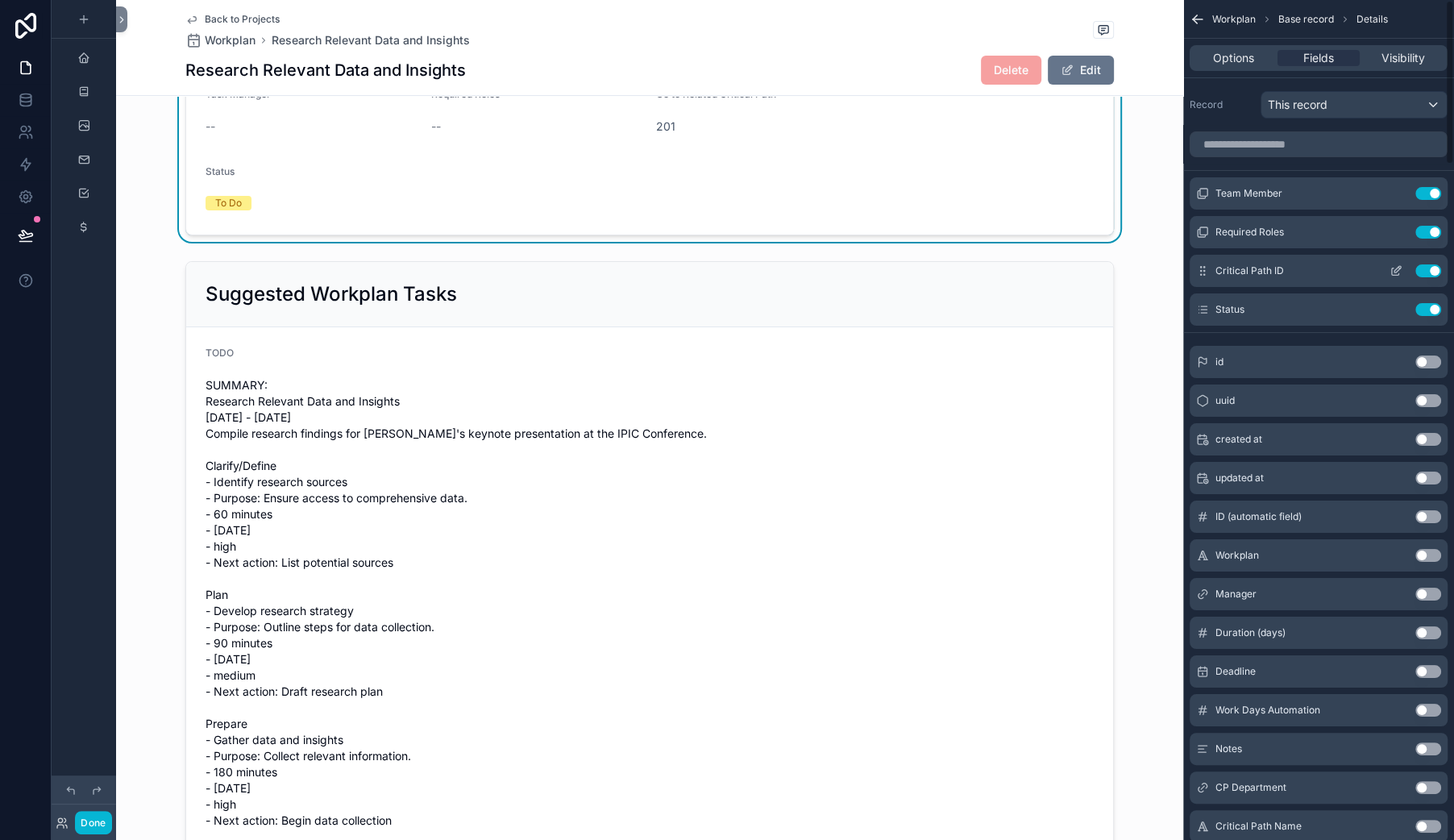
click at [1392, 275] on icon "scrollable content" at bounding box center [1395, 272] width 7 height 7
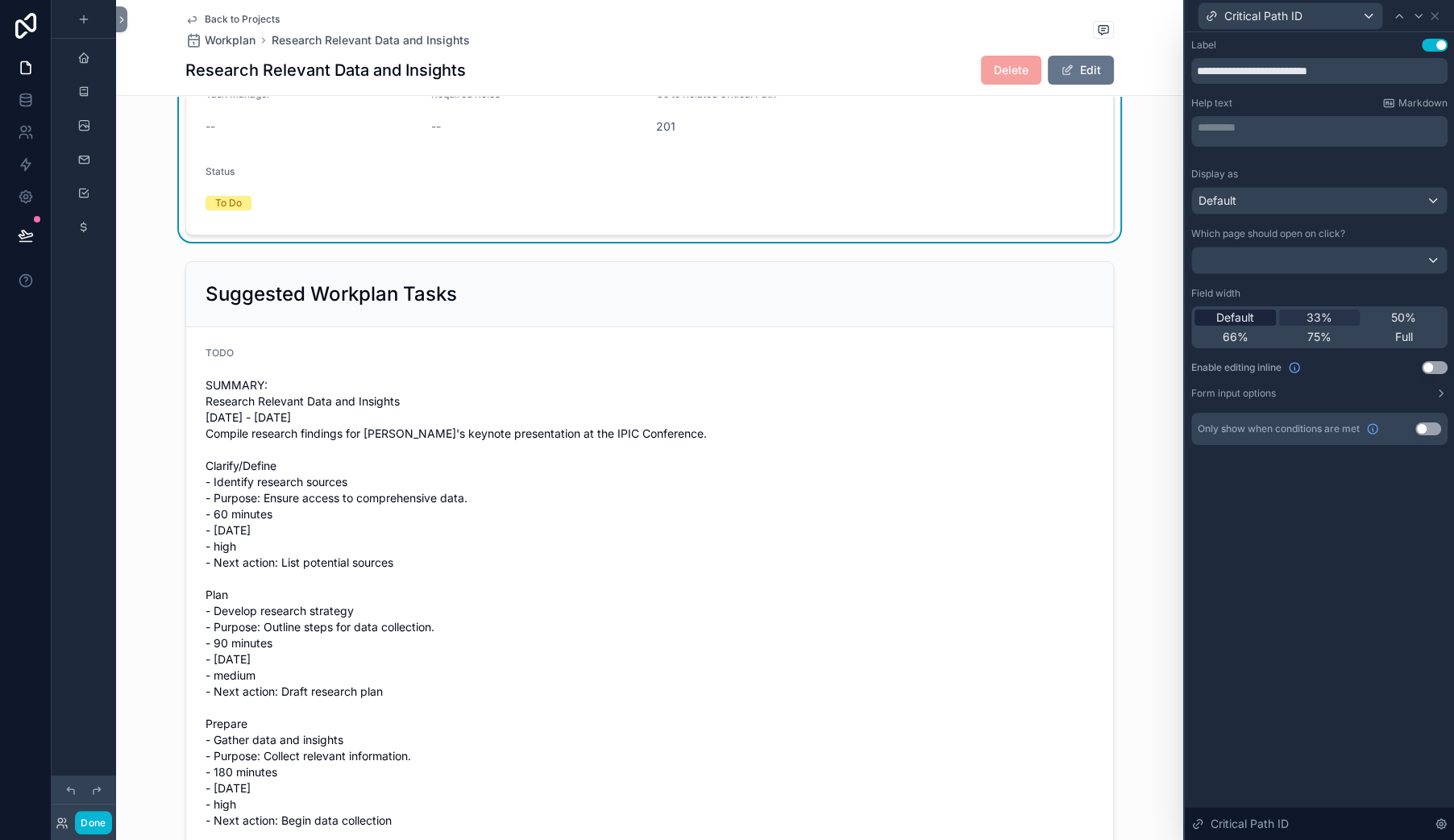
click at [1216, 326] on span "Default" at bounding box center [1235, 317] width 38 height 17
click at [1433, 15] on div "Critical Path ID" at bounding box center [1319, 16] width 256 height 31
click at [1431, 19] on icon at bounding box center [1434, 16] width 6 height 6
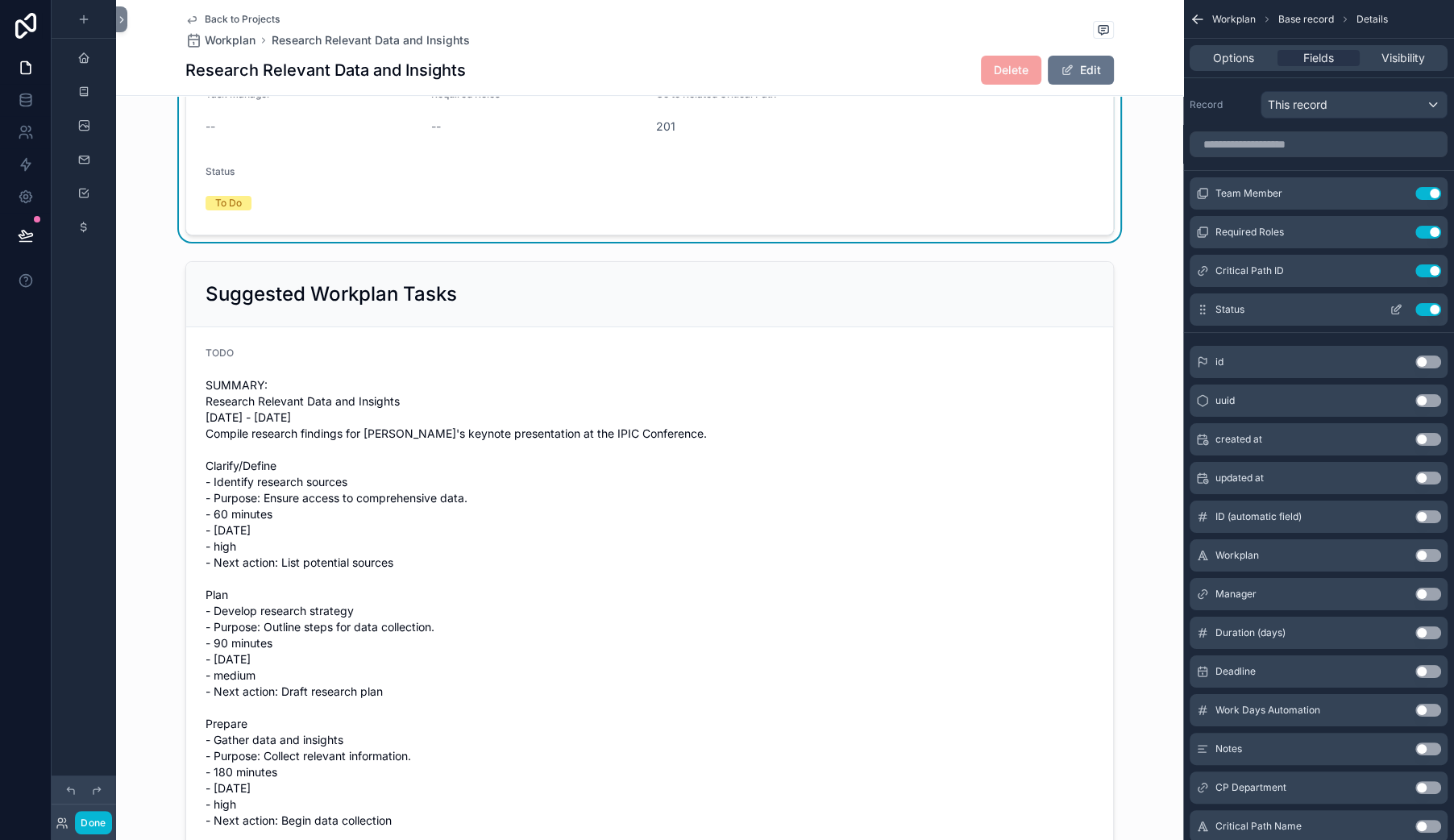
click at [1390, 315] on icon "scrollable content" at bounding box center [1396, 309] width 13 height 13
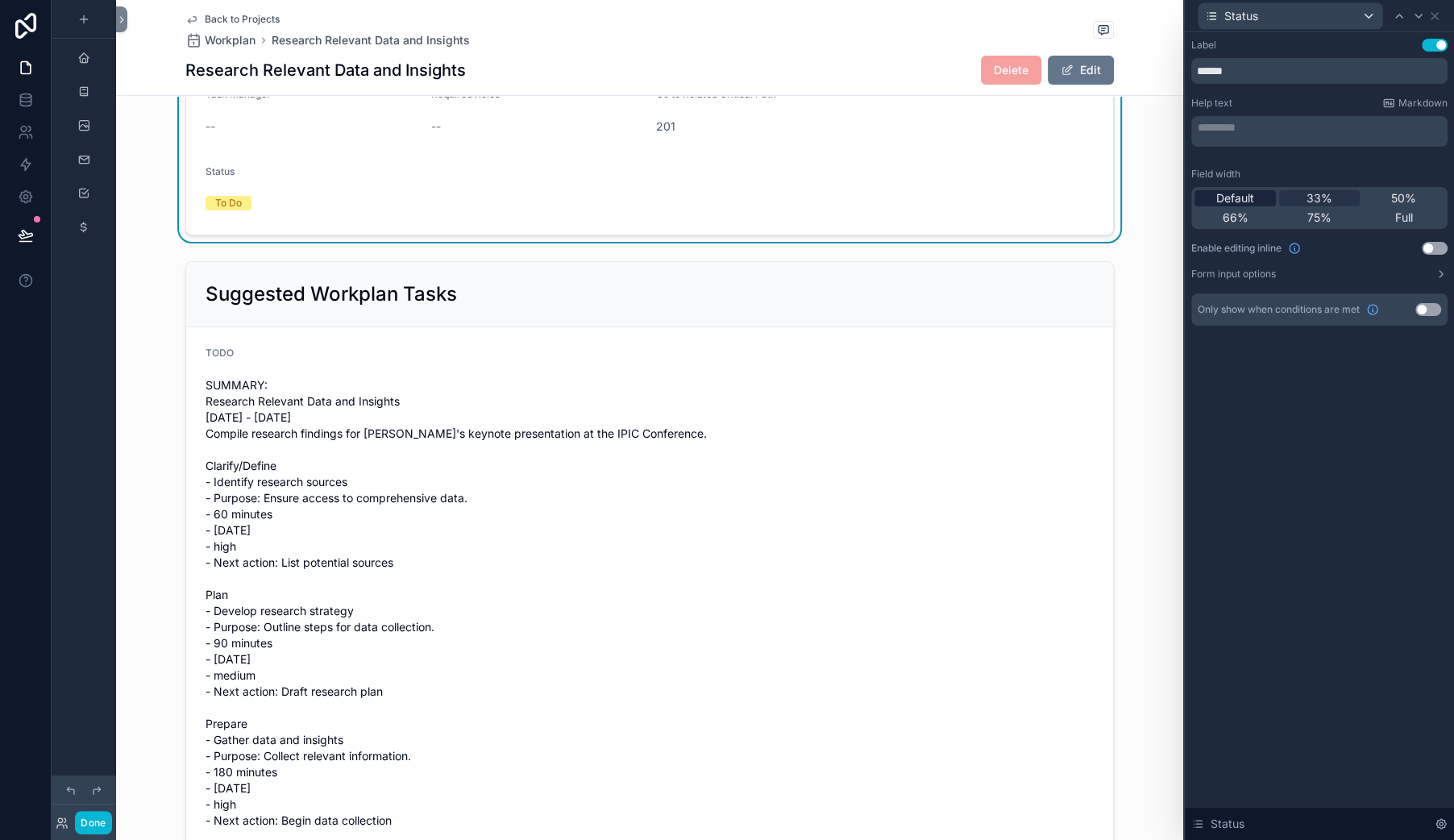
click at [1216, 206] on span "Default" at bounding box center [1235, 198] width 38 height 17
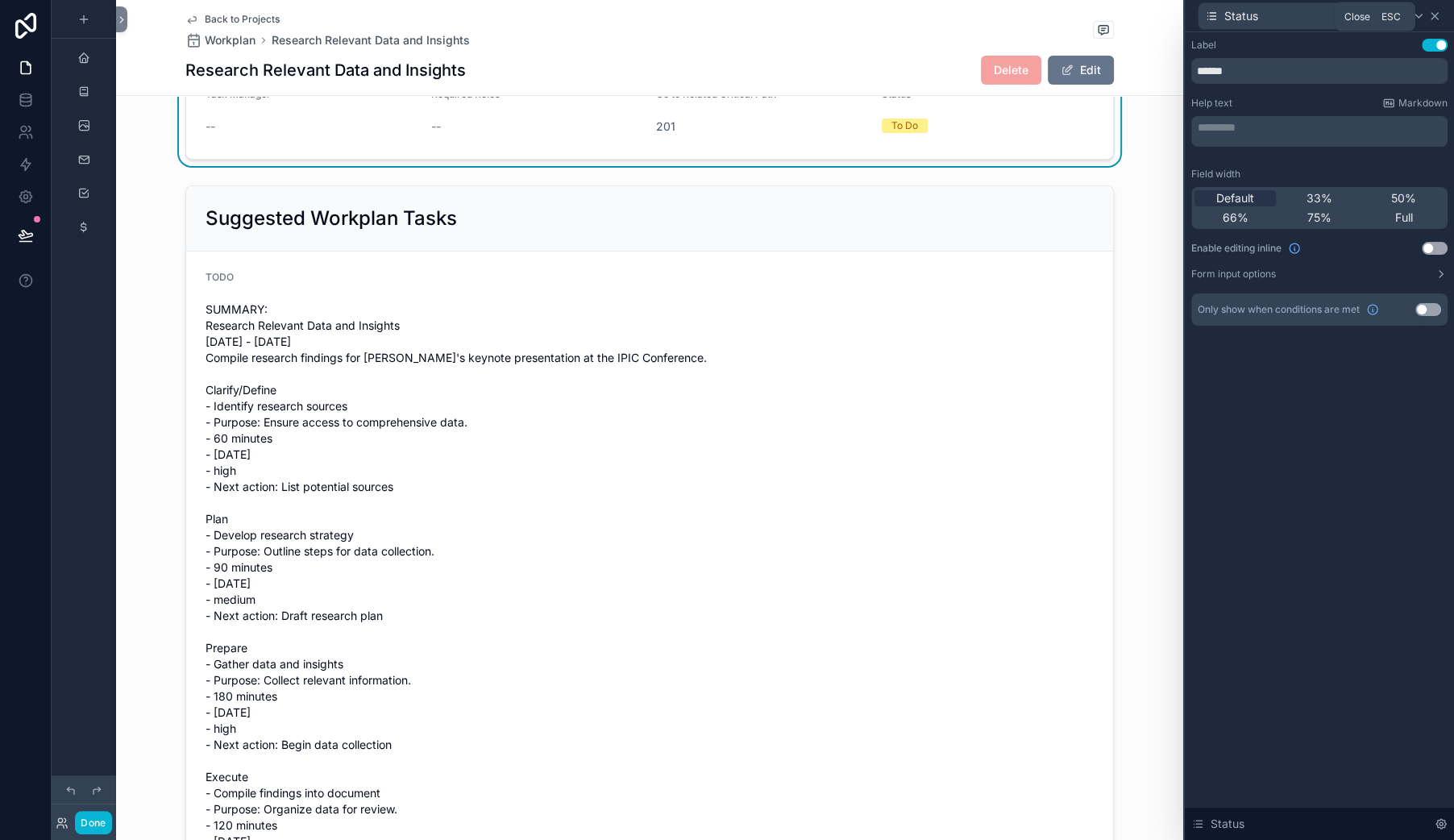
click at [1429, 22] on icon at bounding box center [1435, 17] width 13 height 13
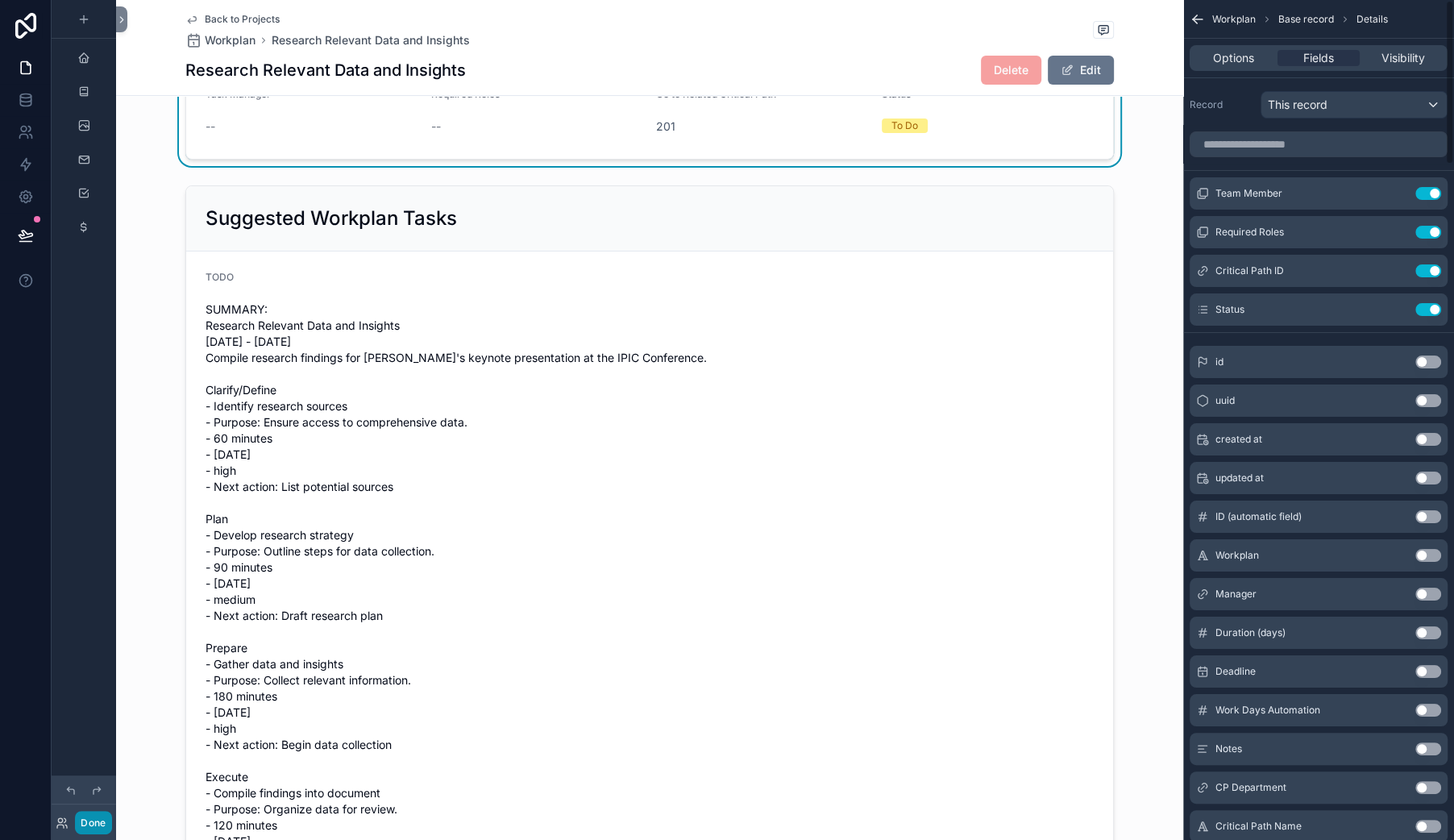
click at [111, 811] on button "Done" at bounding box center [94, 822] width 37 height 23
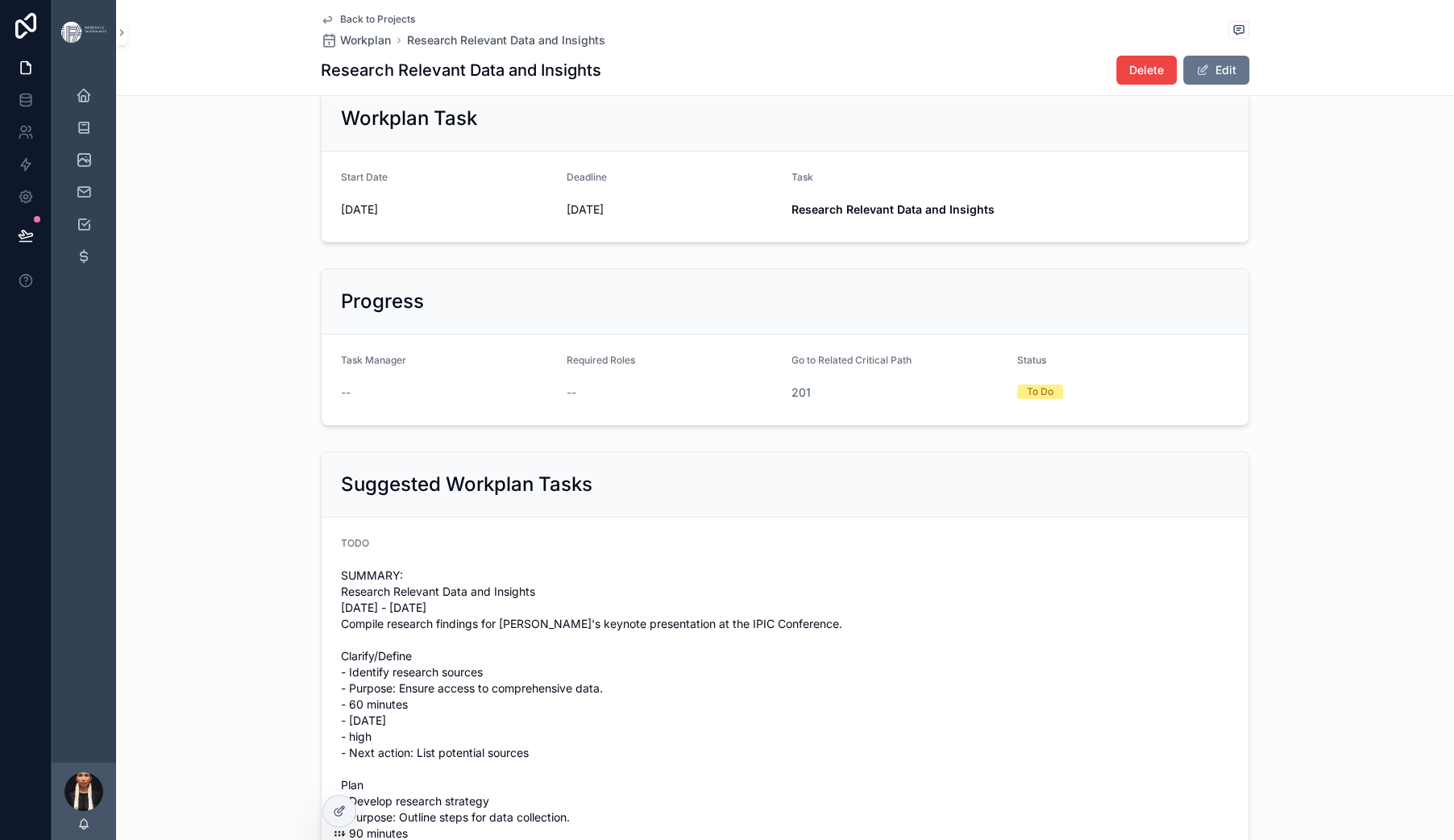
scroll to position [43, 0]
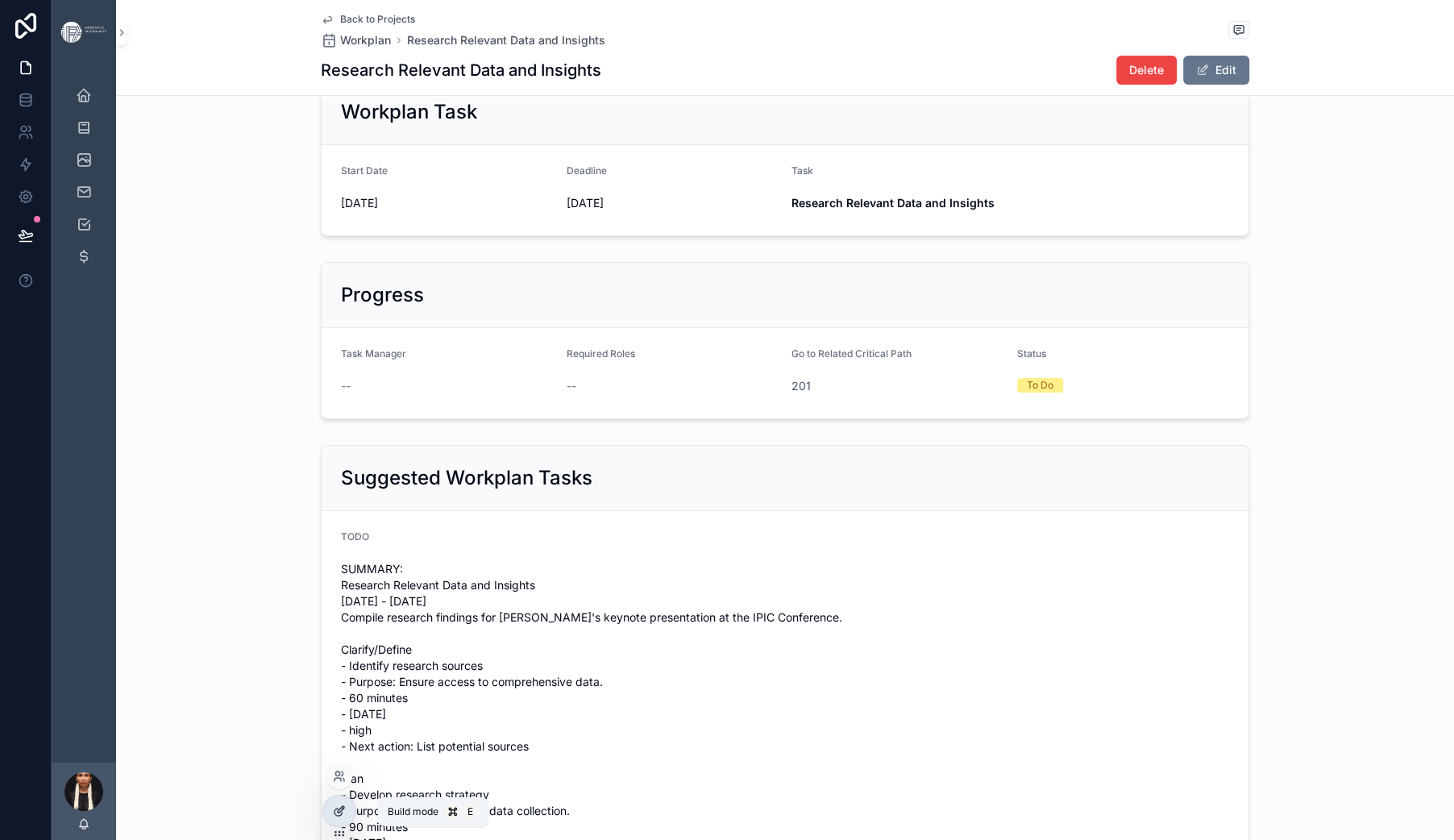
click at [342, 815] on icon at bounding box center [339, 812] width 7 height 7
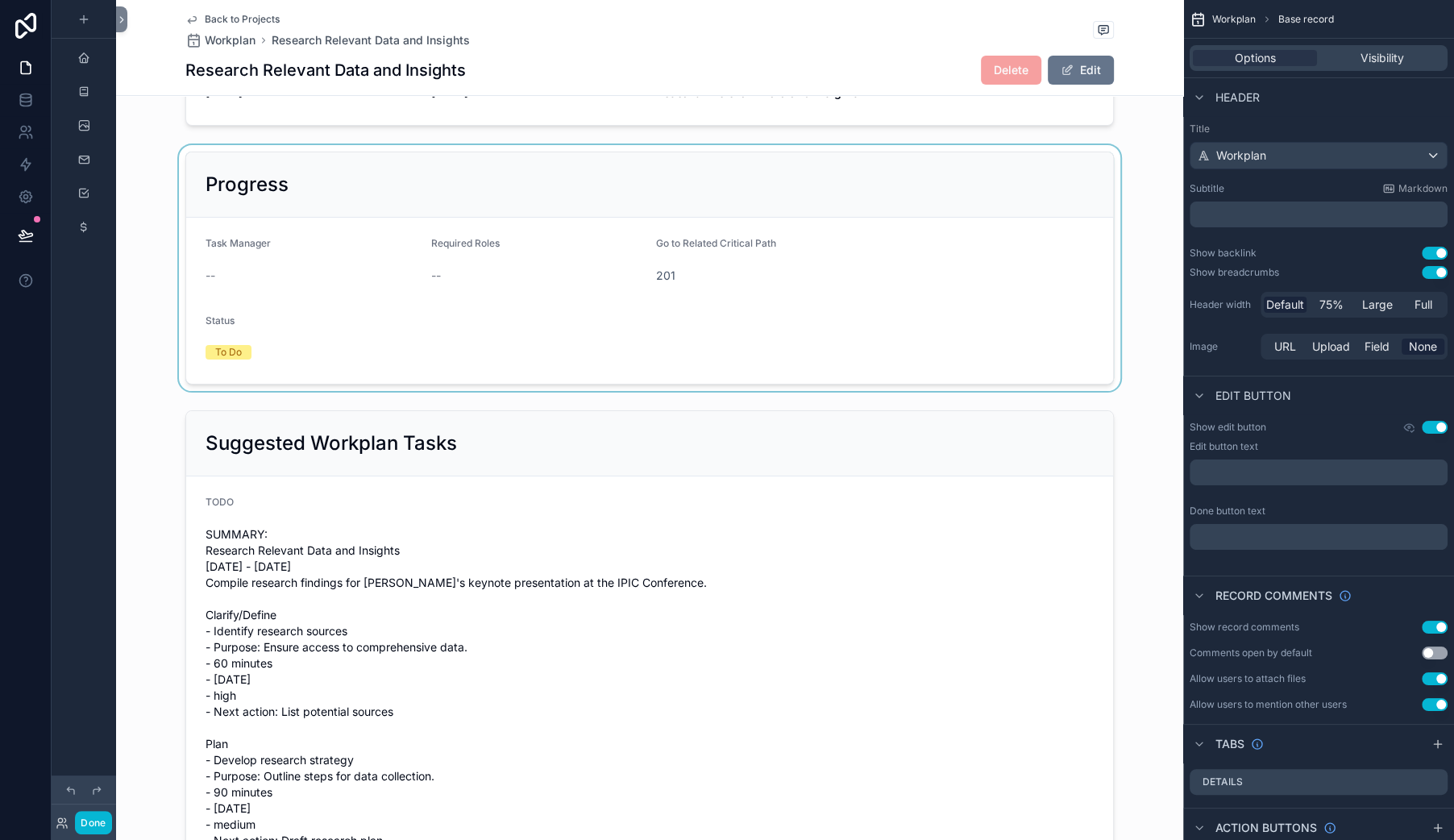
scroll to position [267, 0]
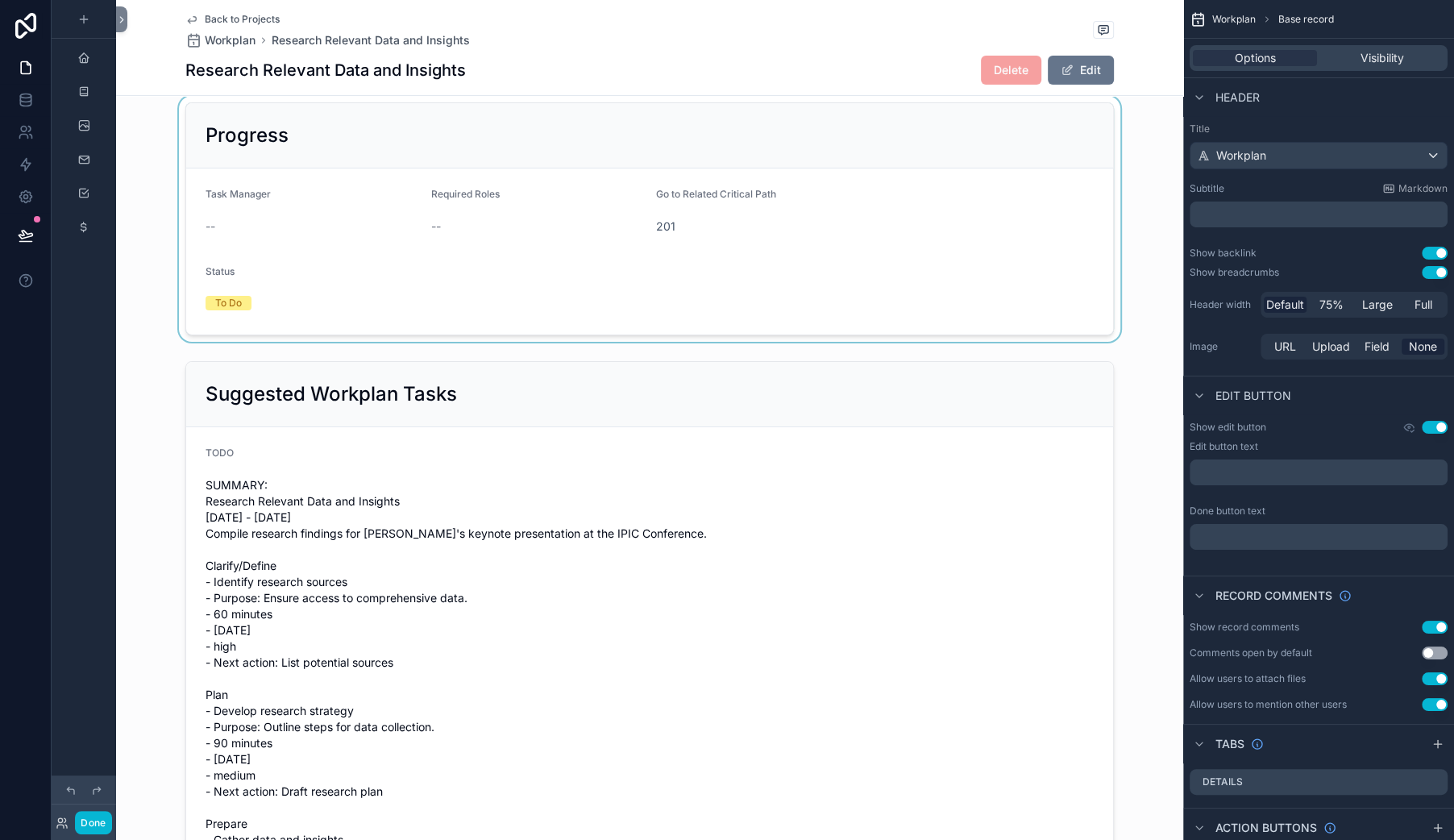
click at [836, 307] on div "scrollable content" at bounding box center [649, 219] width 1067 height 246
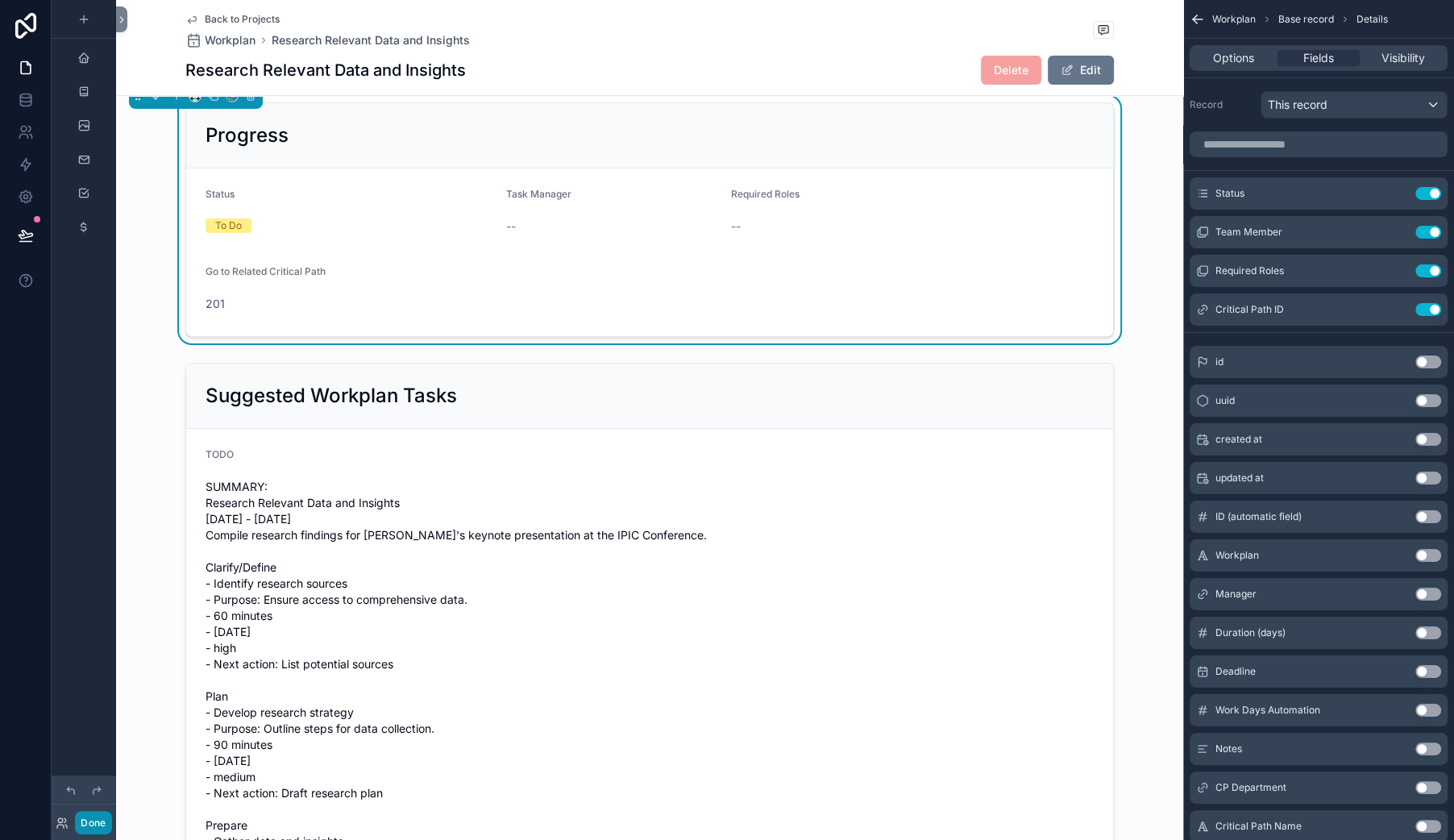
click at [111, 811] on button "Done" at bounding box center [94, 822] width 37 height 23
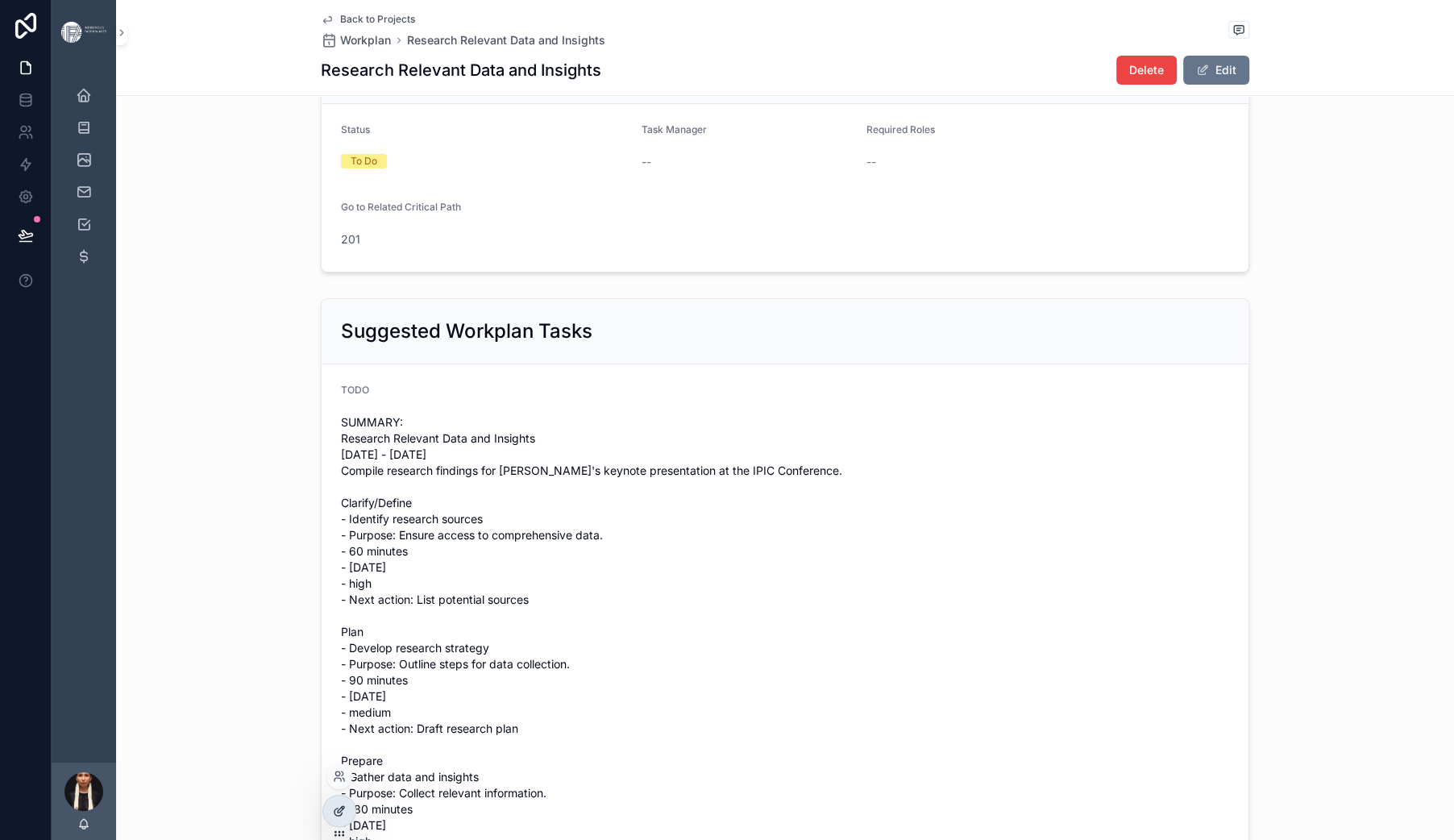
click at [346, 814] on icon at bounding box center [339, 811] width 13 height 13
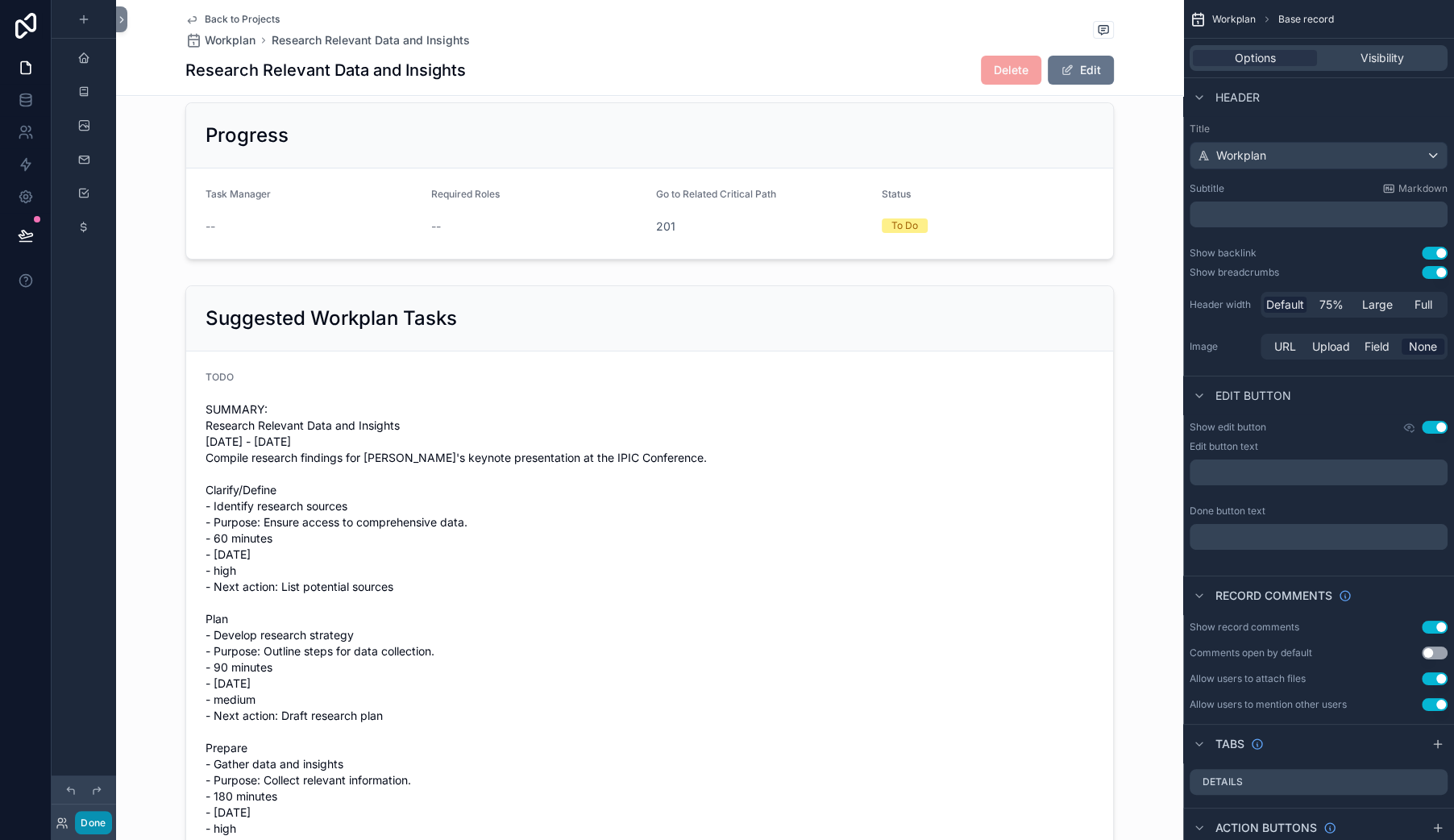
click at [111, 815] on button "Done" at bounding box center [94, 822] width 37 height 23
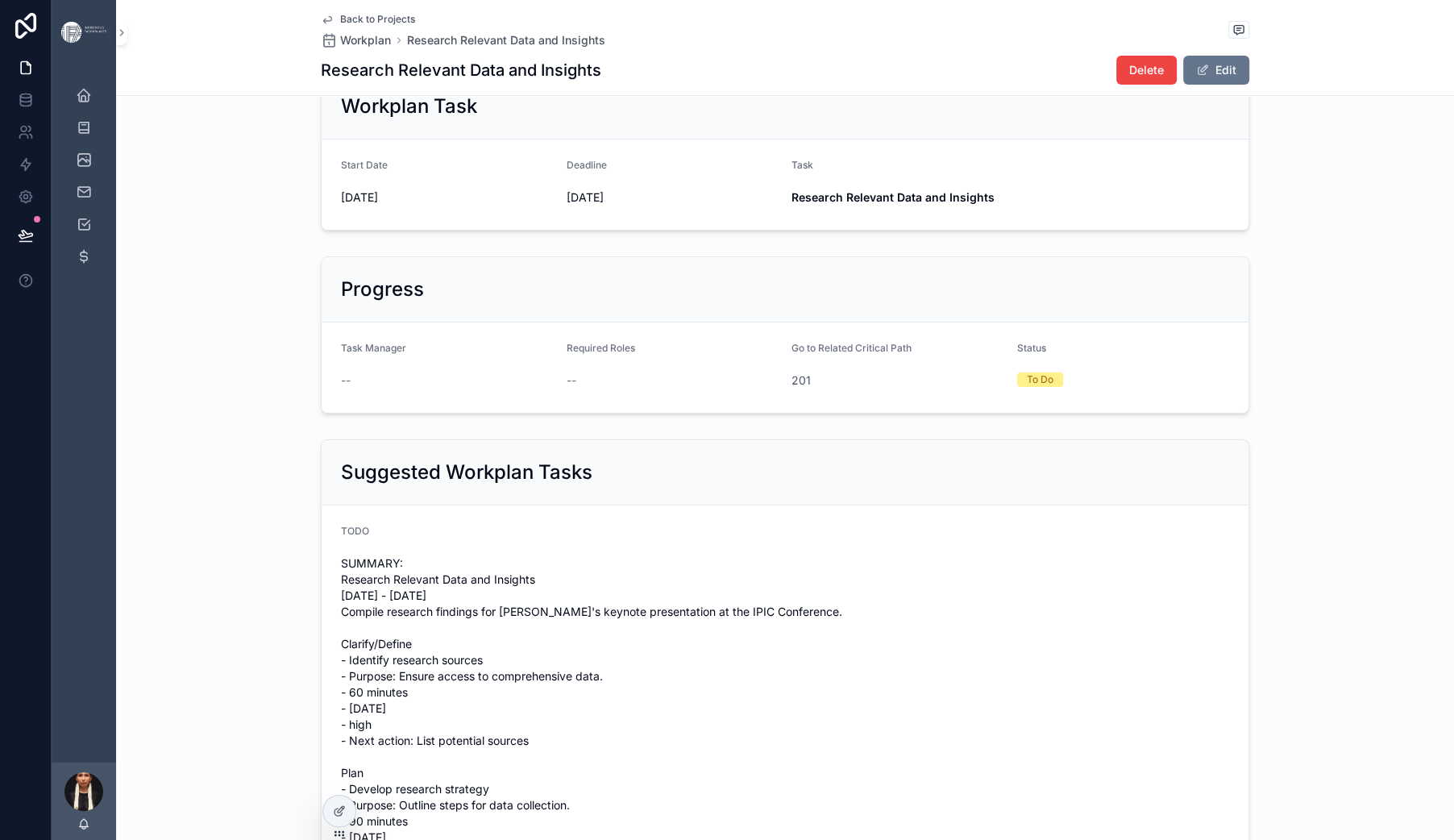
scroll to position [0, 0]
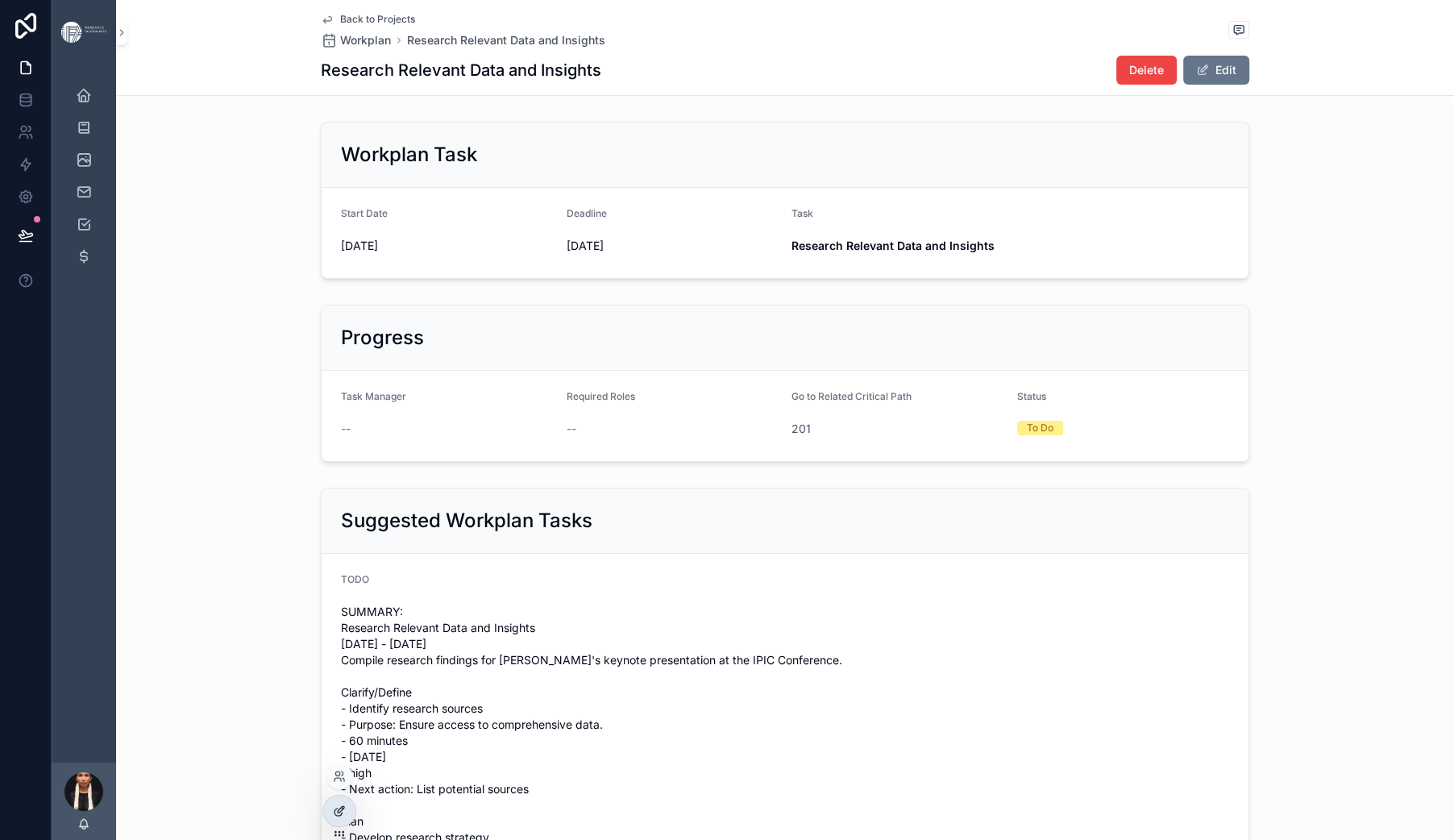
click at [339, 813] on div at bounding box center [339, 810] width 32 height 30
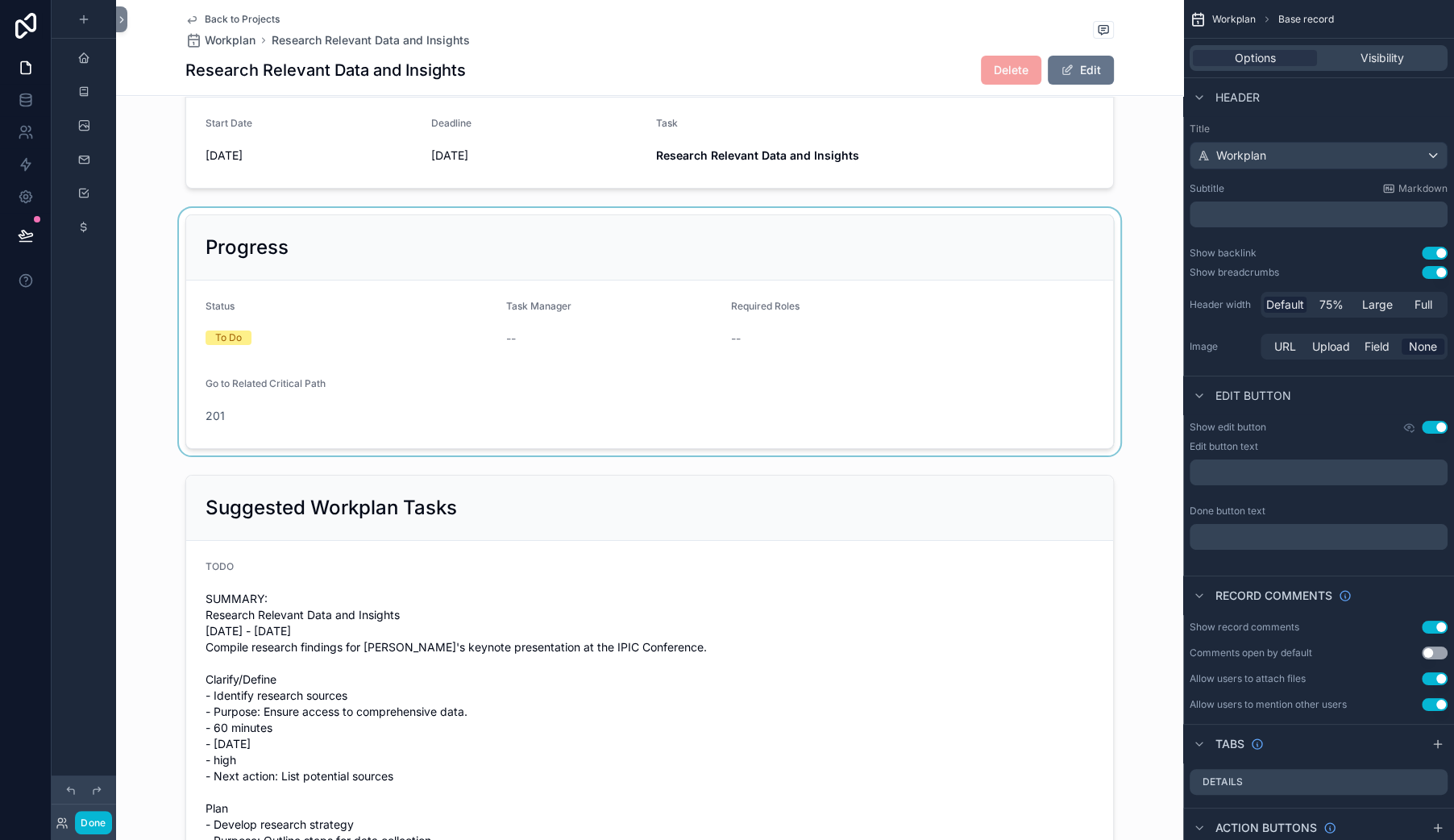
scroll to position [321, 0]
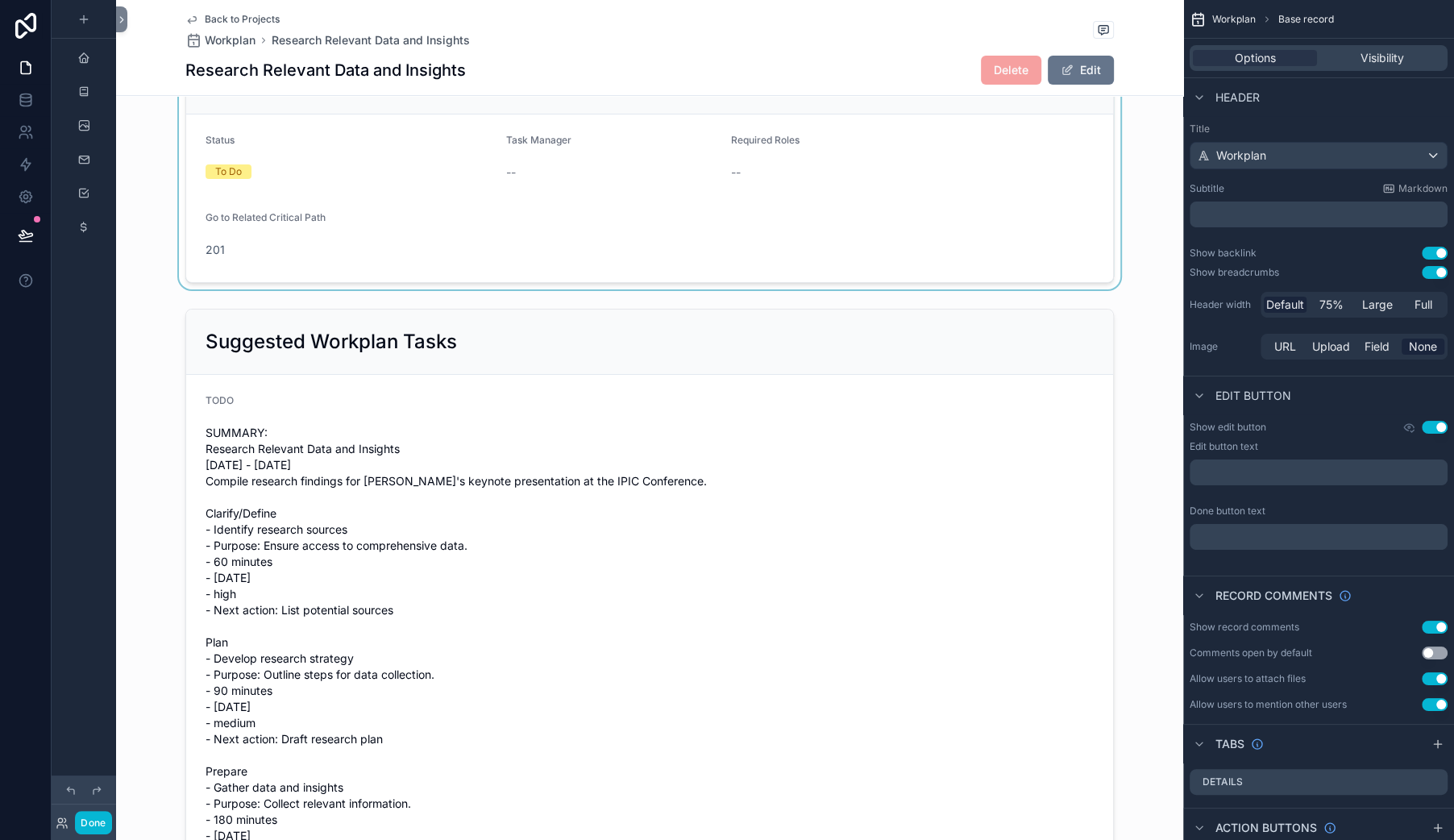
click at [466, 255] on div "scrollable content" at bounding box center [649, 166] width 1067 height 248
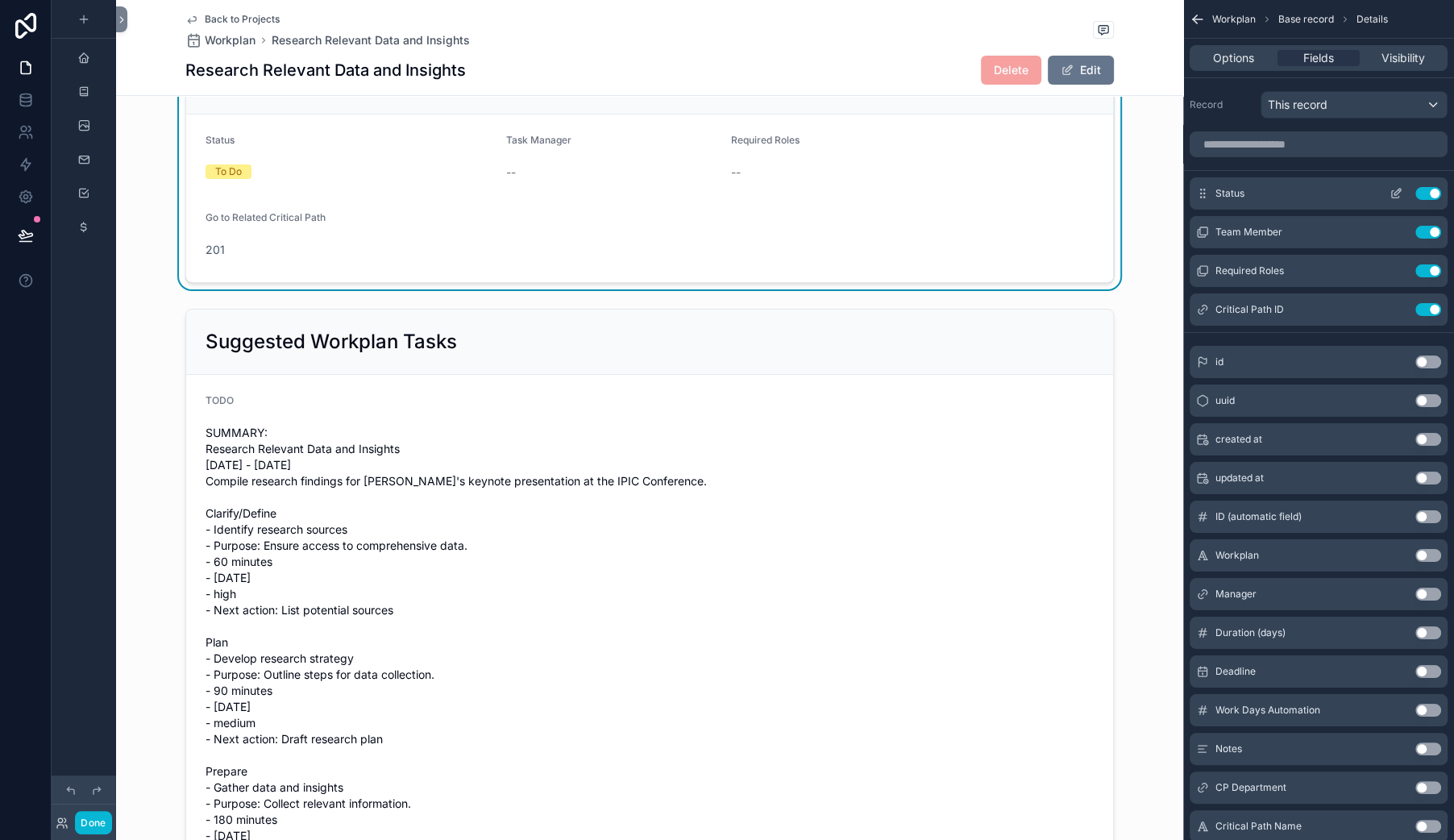
click at [1383, 200] on div "Use setting" at bounding box center [1412, 193] width 58 height 13
click at [1394, 195] on icon "scrollable content" at bounding box center [1397, 192] width 6 height 6
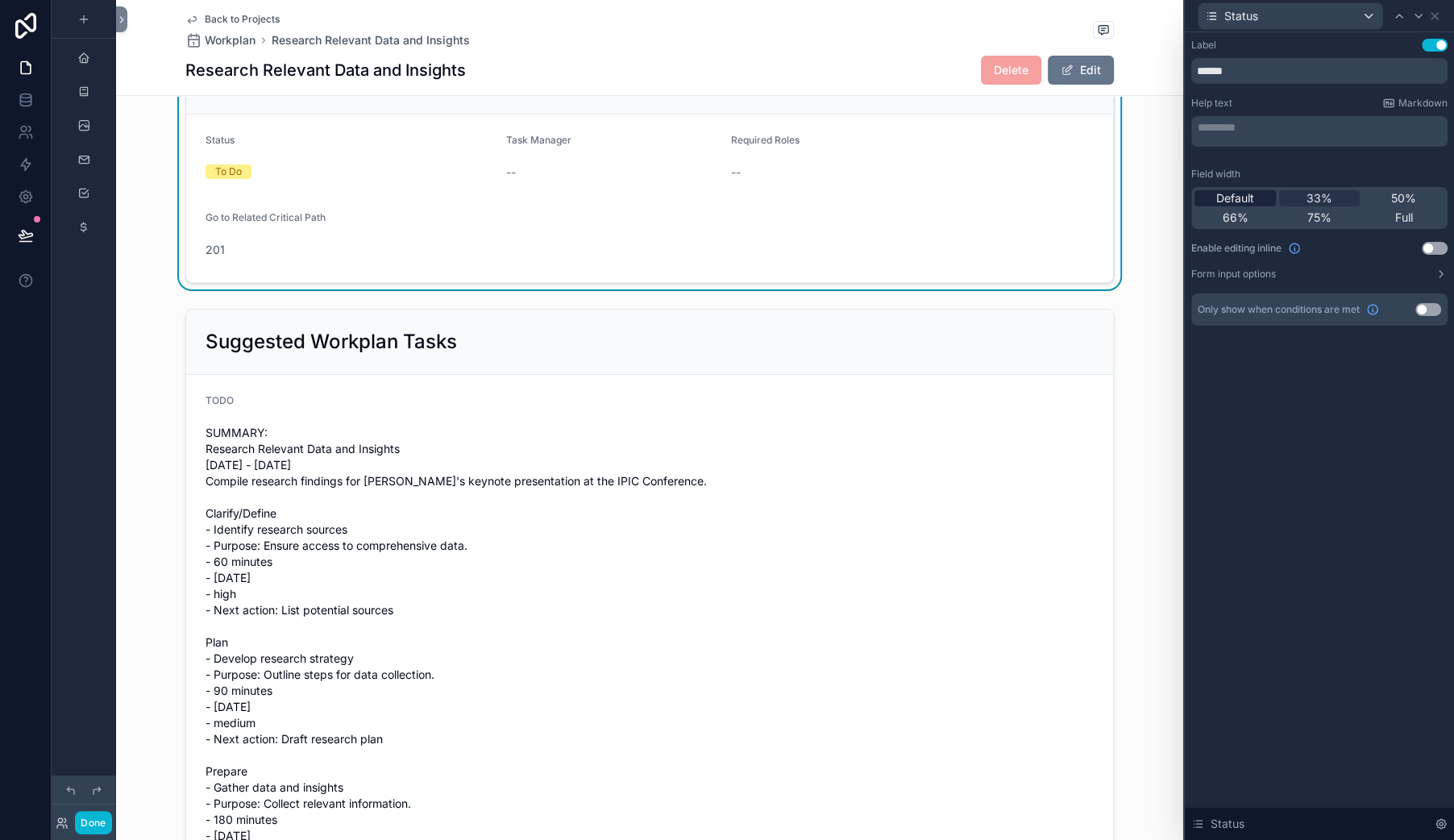
click at [1216, 206] on span "Default" at bounding box center [1235, 198] width 38 height 17
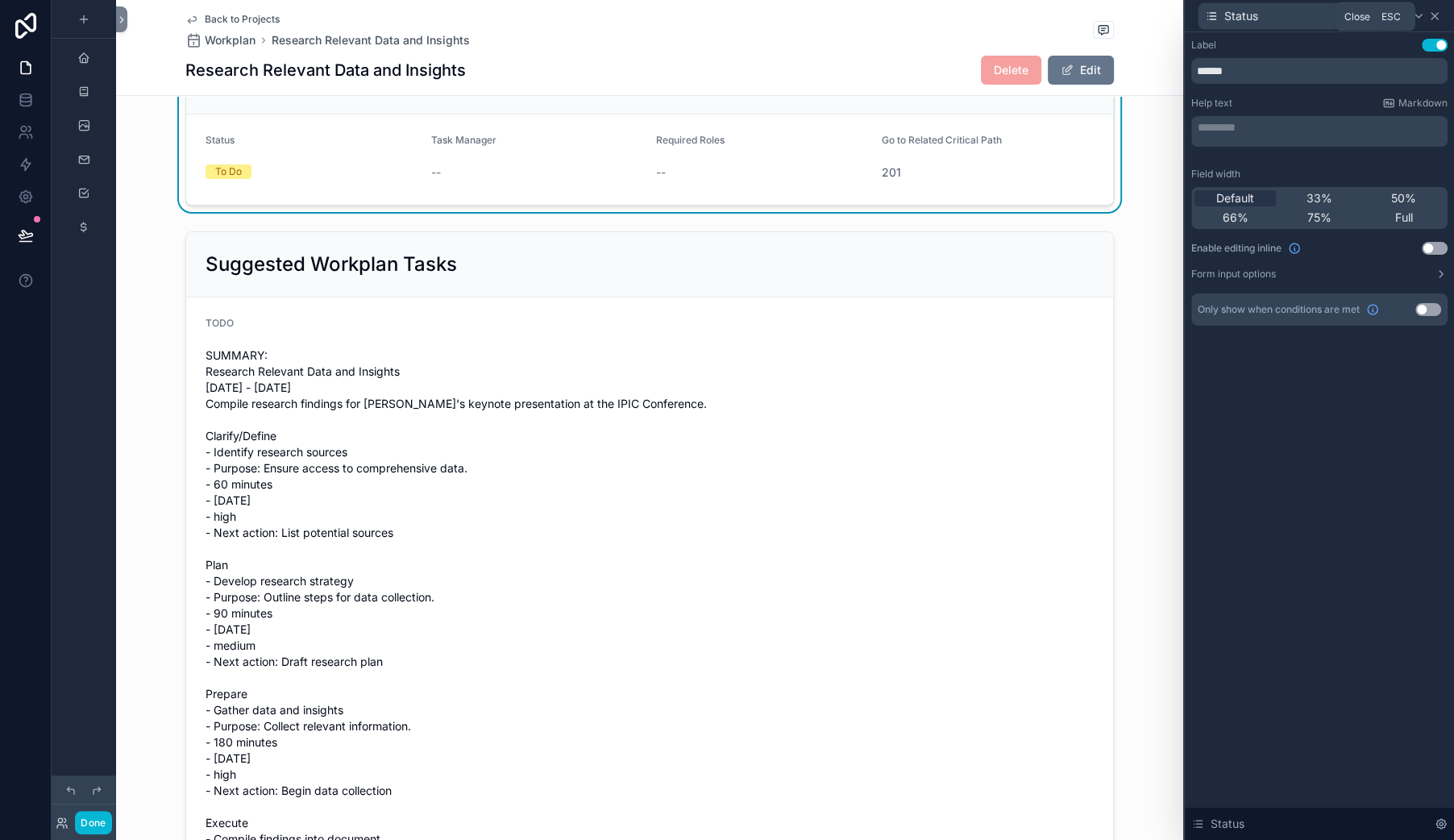
click at [1428, 23] on icon at bounding box center [1435, 17] width 13 height 13
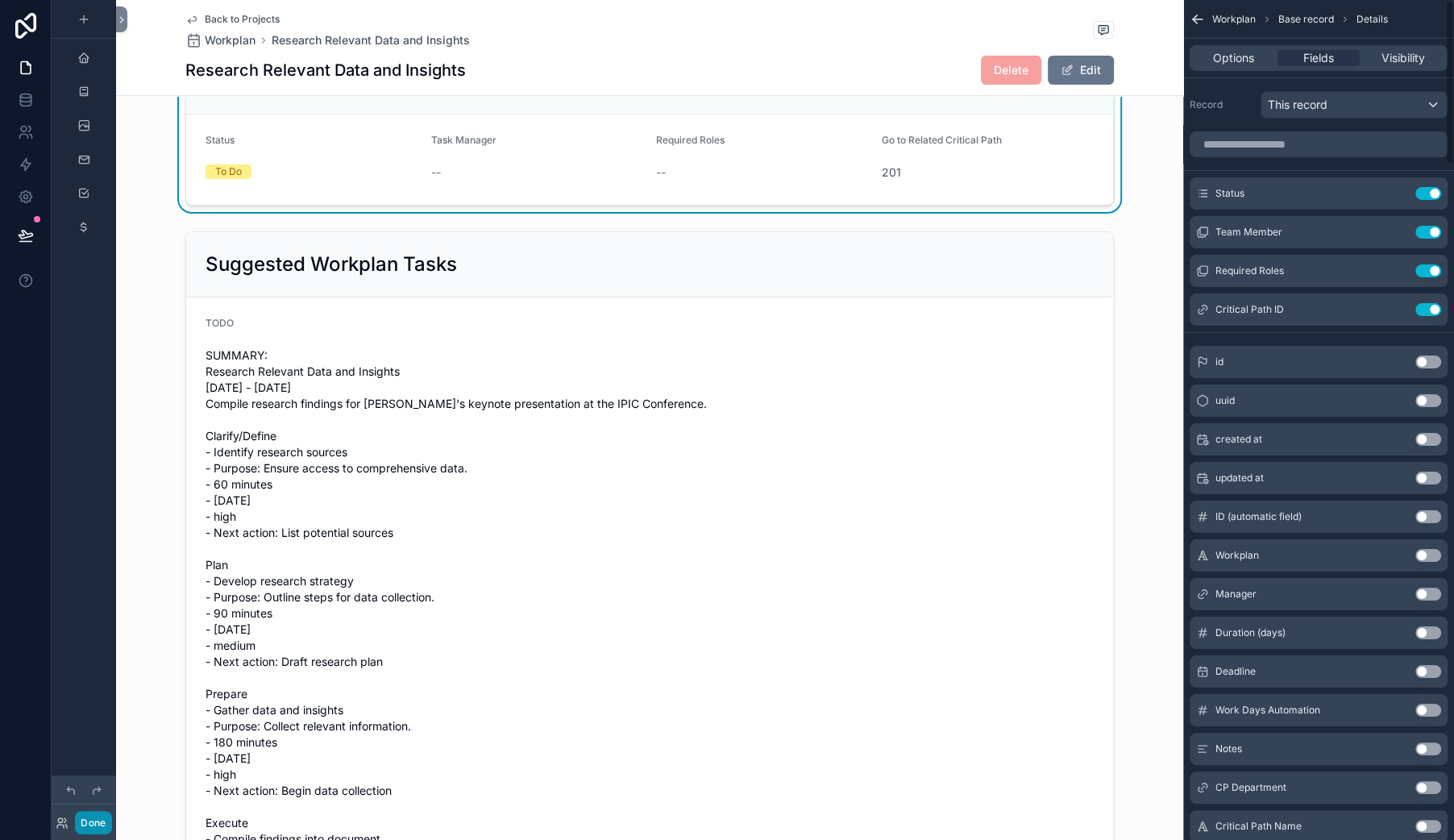
click at [111, 811] on button "Done" at bounding box center [94, 822] width 37 height 23
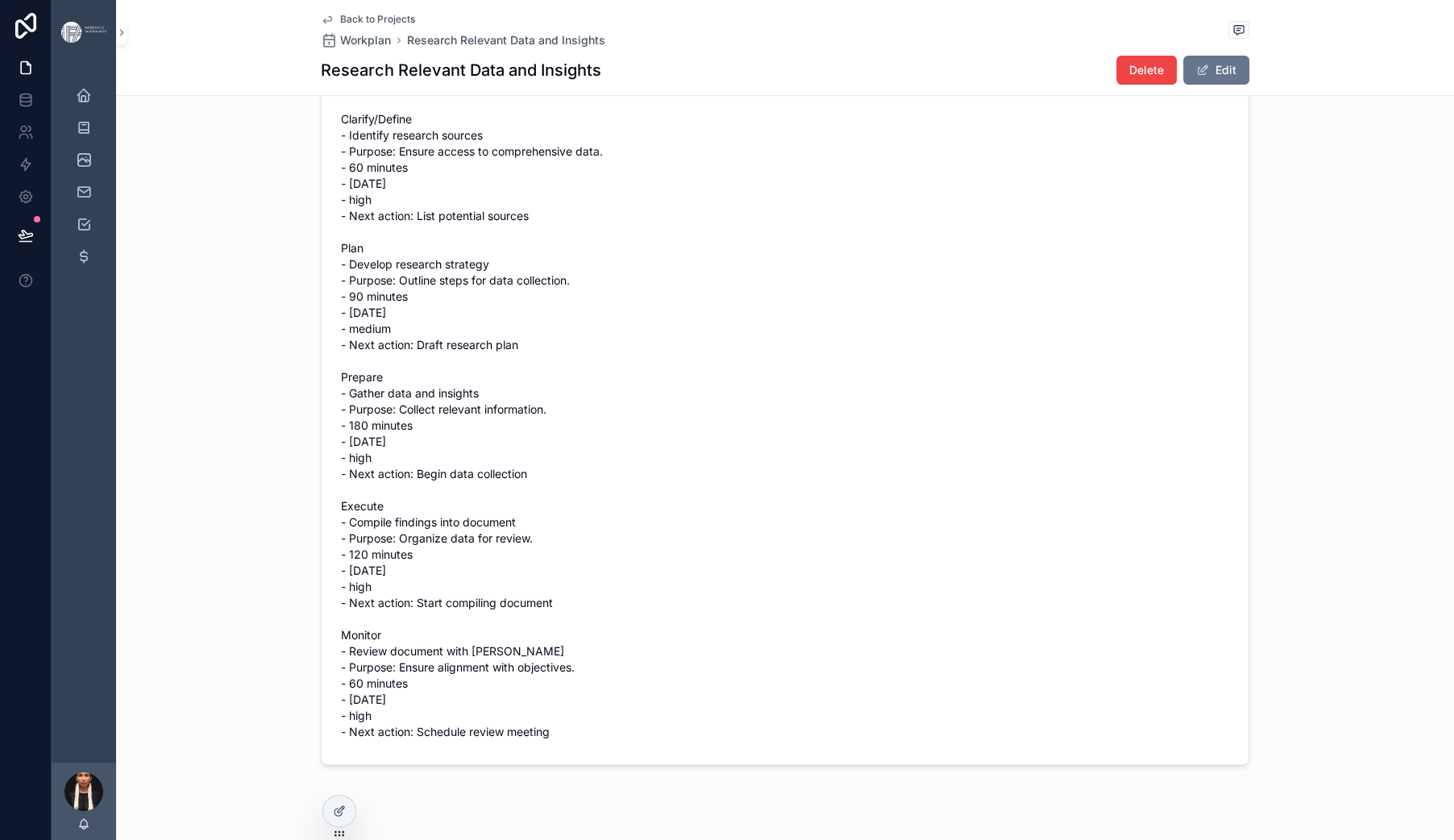
scroll to position [0, 0]
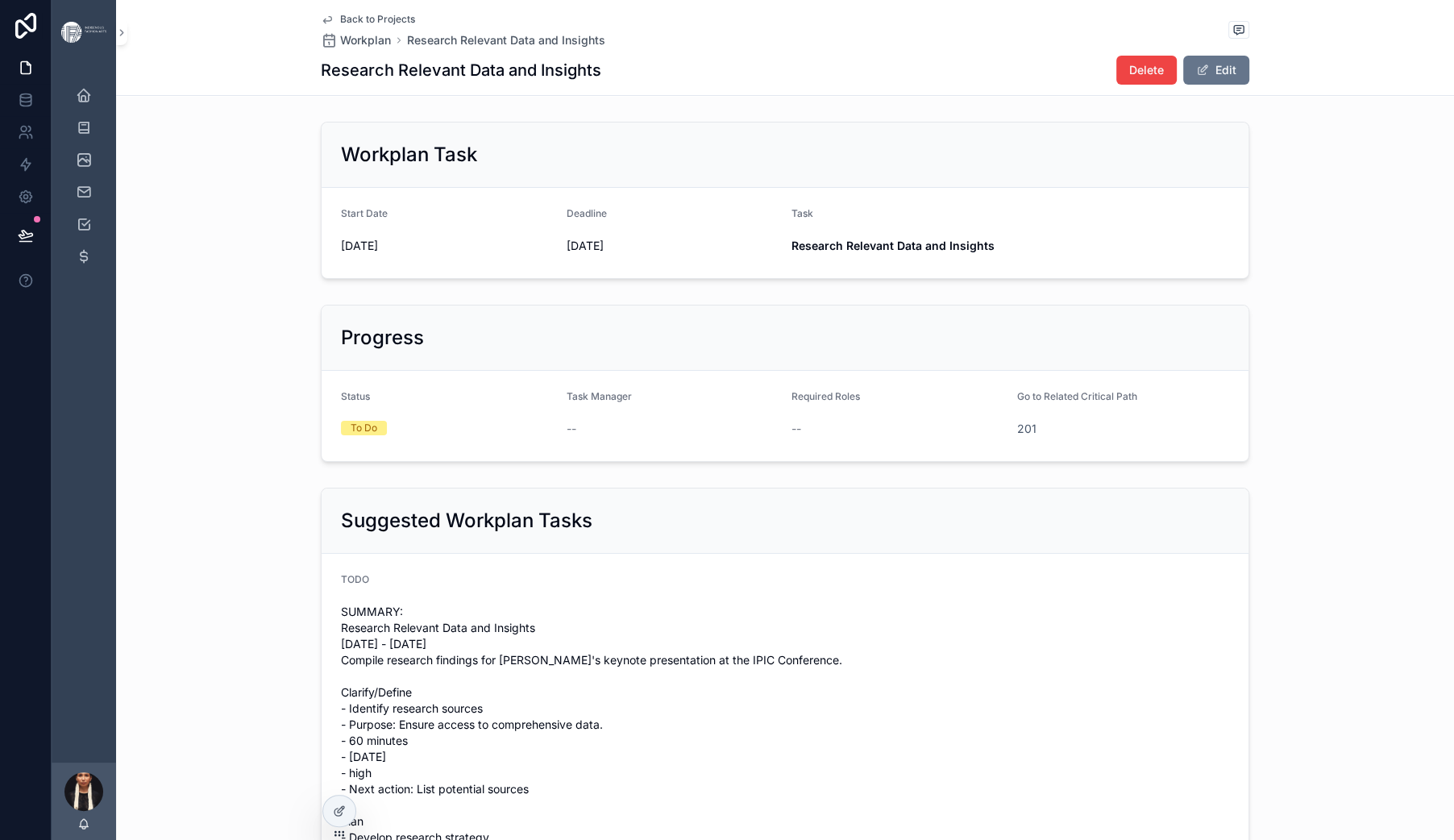
click at [340, 26] on span "Back to Projects" at bounding box center [378, 19] width 75 height 13
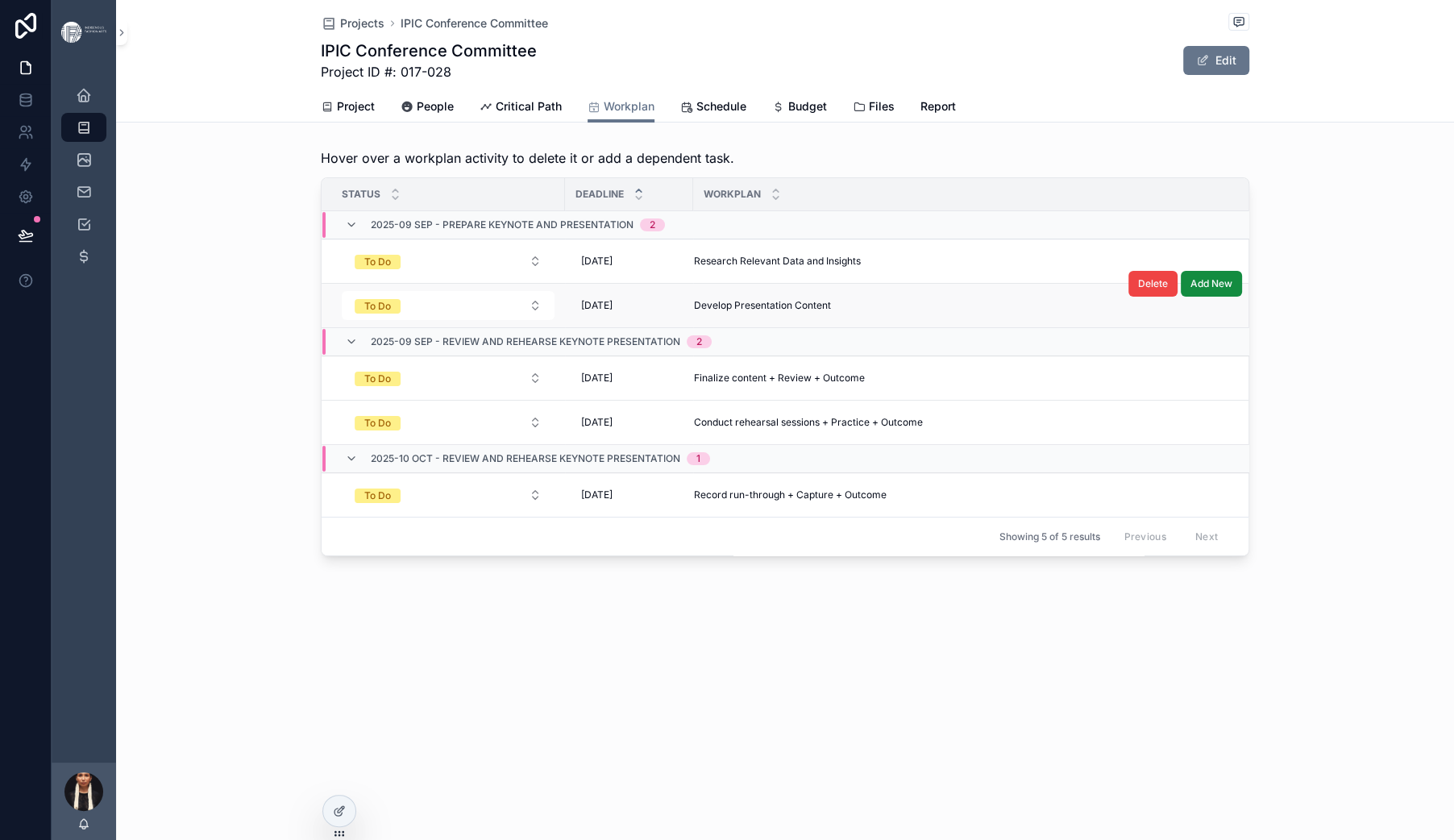
click at [694, 312] on span "Develop Presentation Content" at bounding box center [762, 305] width 137 height 13
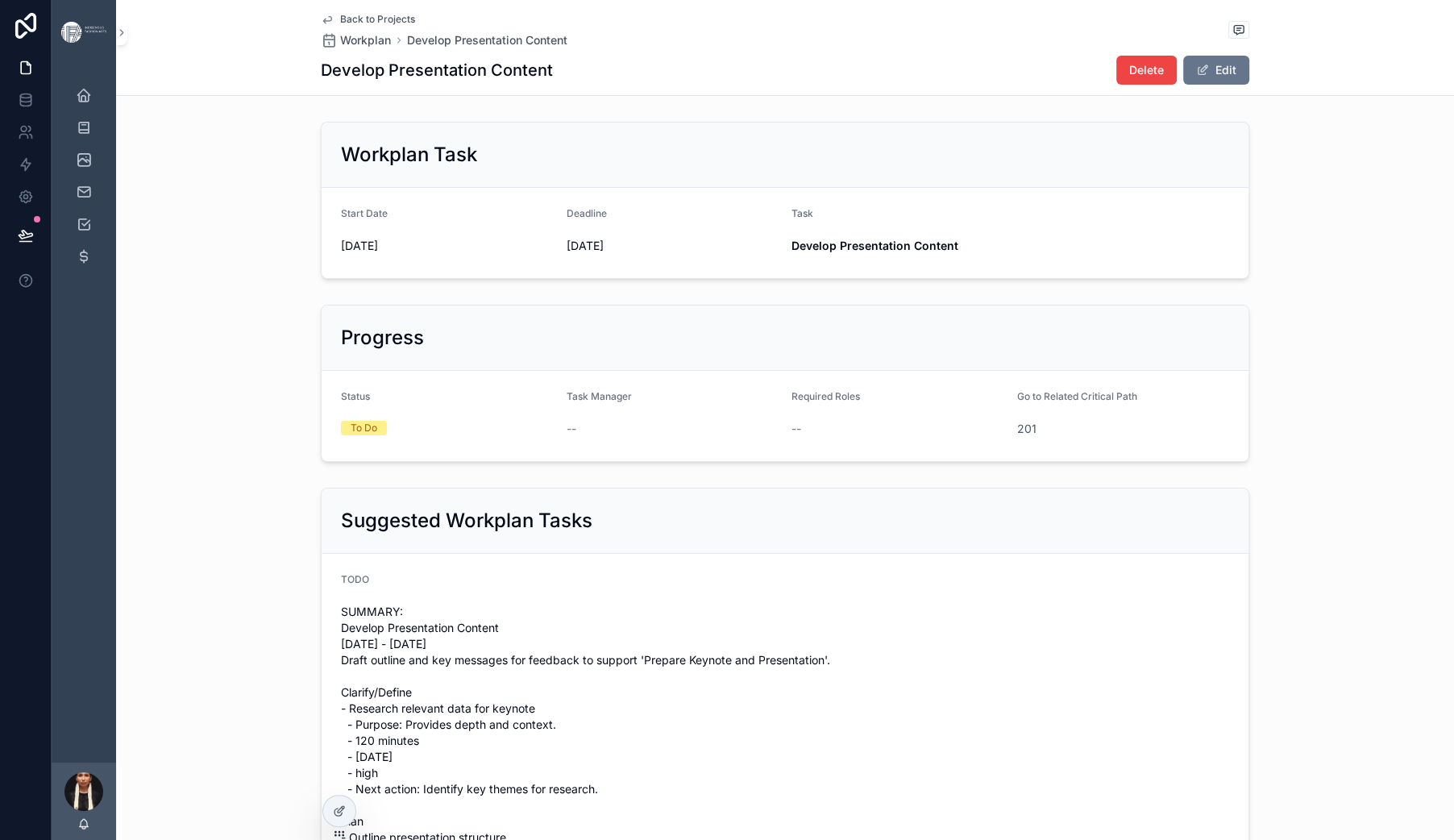
click at [340, 26] on span "Back to Projects" at bounding box center [378, 19] width 75 height 13
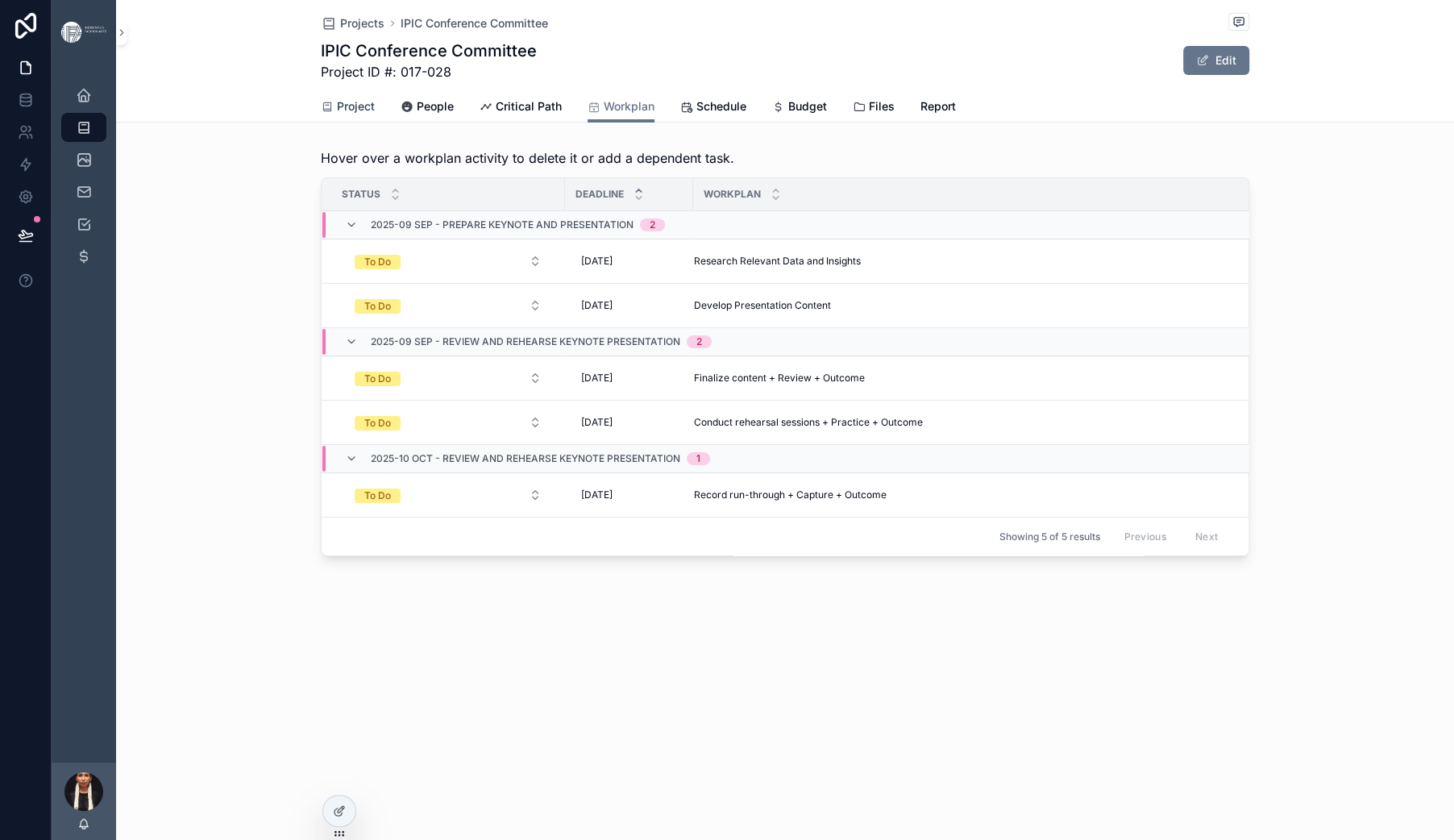
click at [337, 115] on span "Project" at bounding box center [355, 106] width 38 height 17
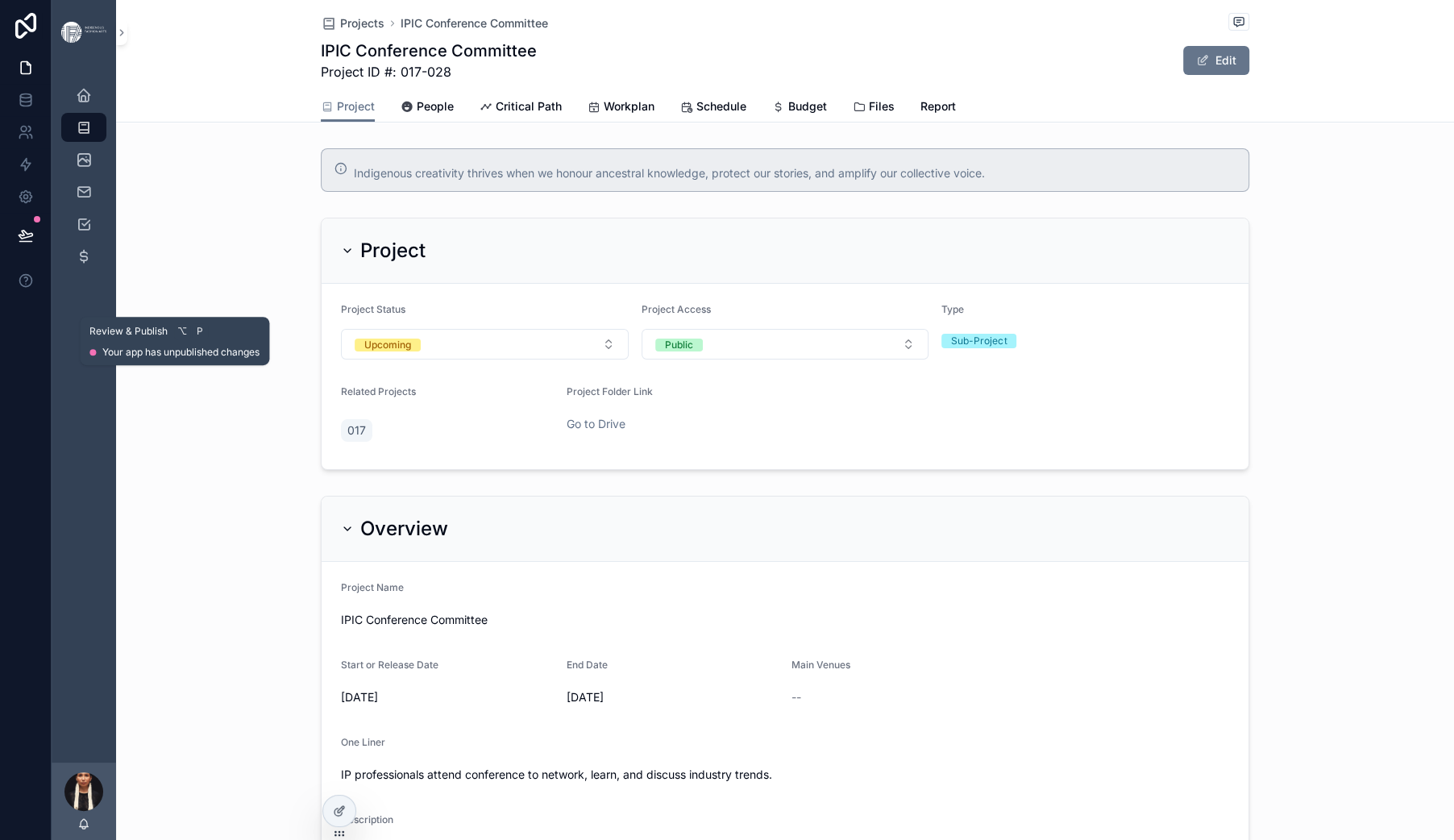
click at [32, 238] on icon at bounding box center [25, 234] width 14 height 8
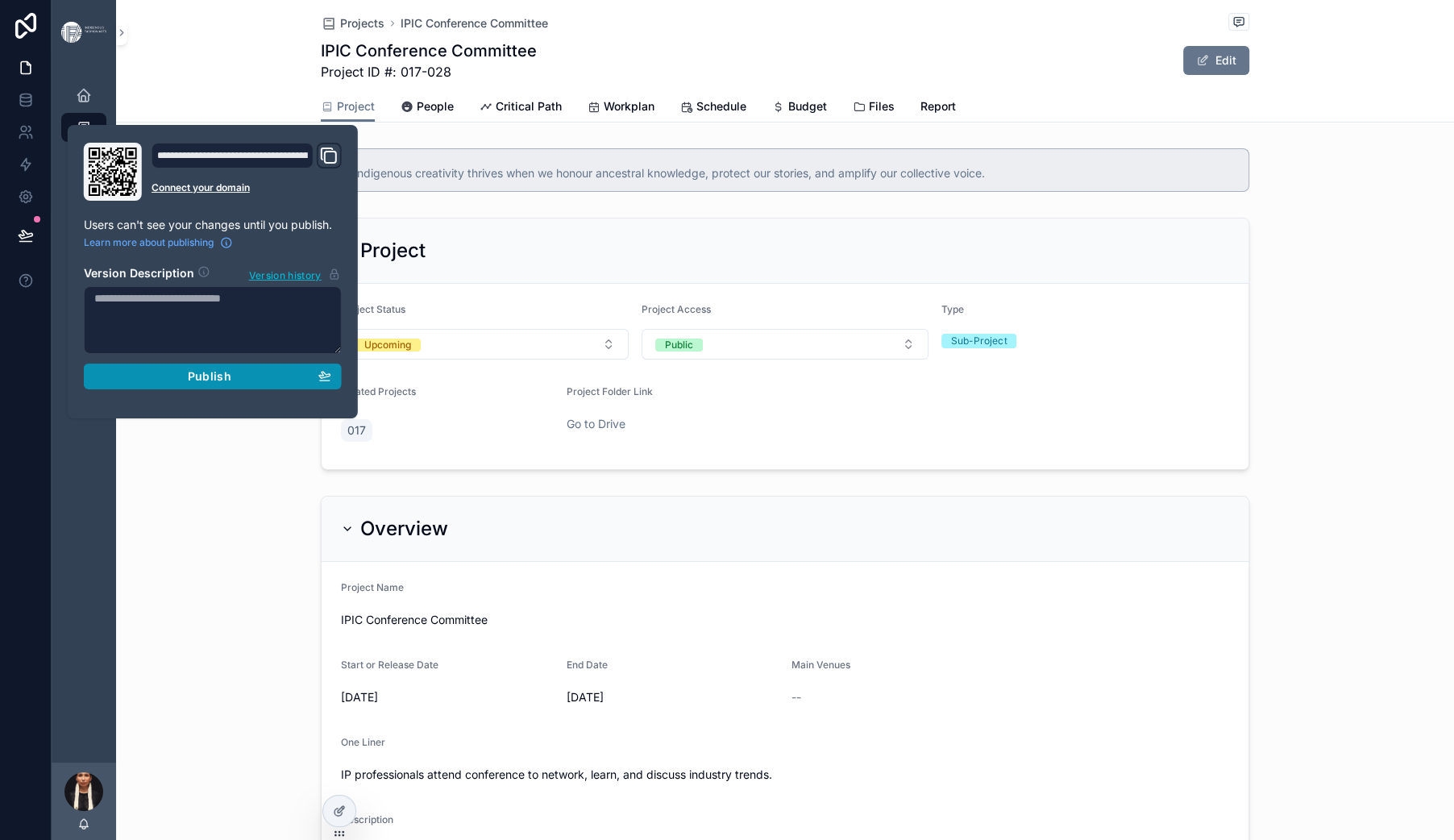
click at [229, 383] on div "Publish" at bounding box center [213, 376] width 237 height 15
click at [229, 394] on section "Version Description Version history" at bounding box center [212, 325] width 258 height 138
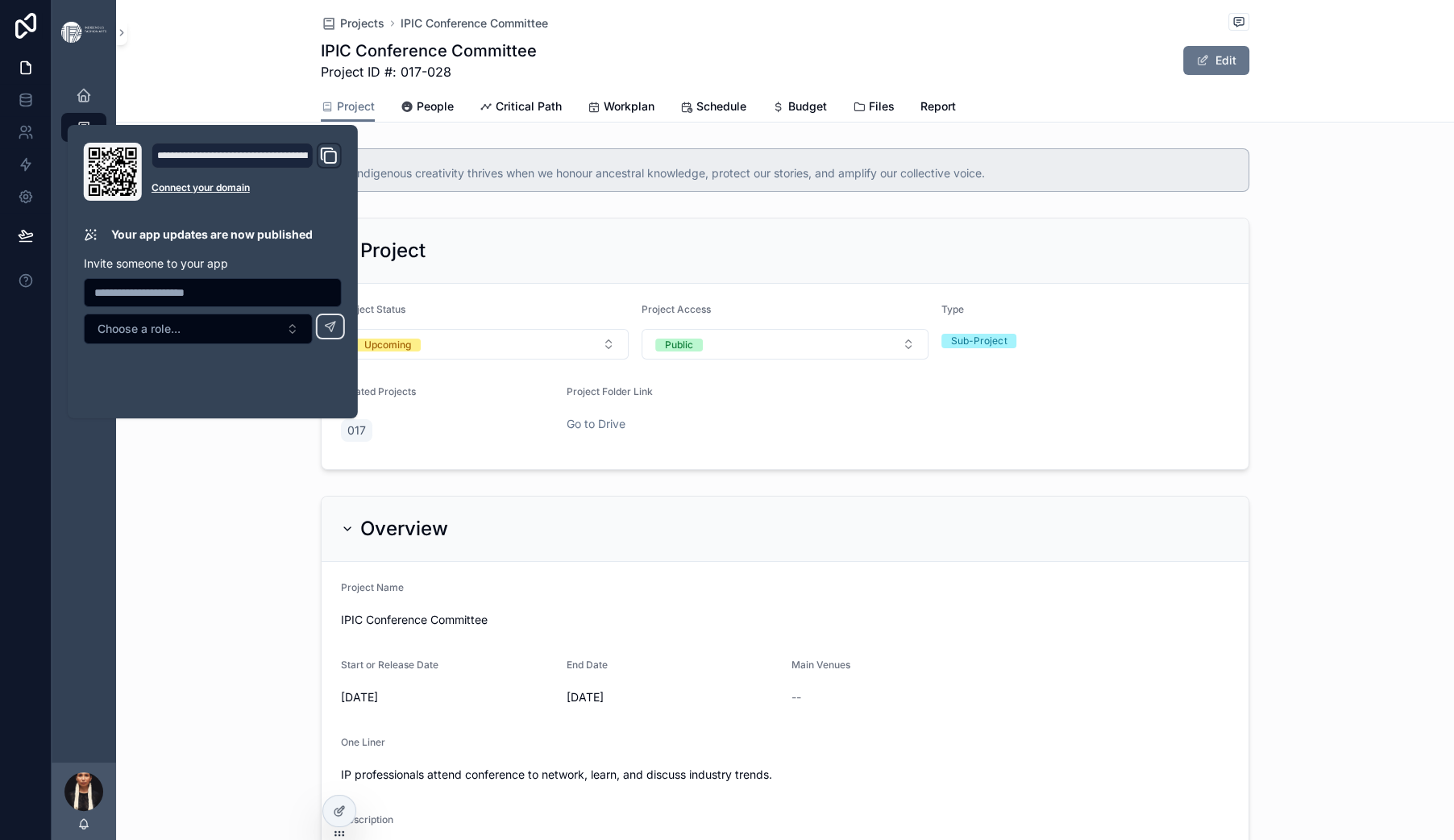
click at [633, 33] on div "Projects IPIC Conference Committee" at bounding box center [785, 23] width 928 height 20
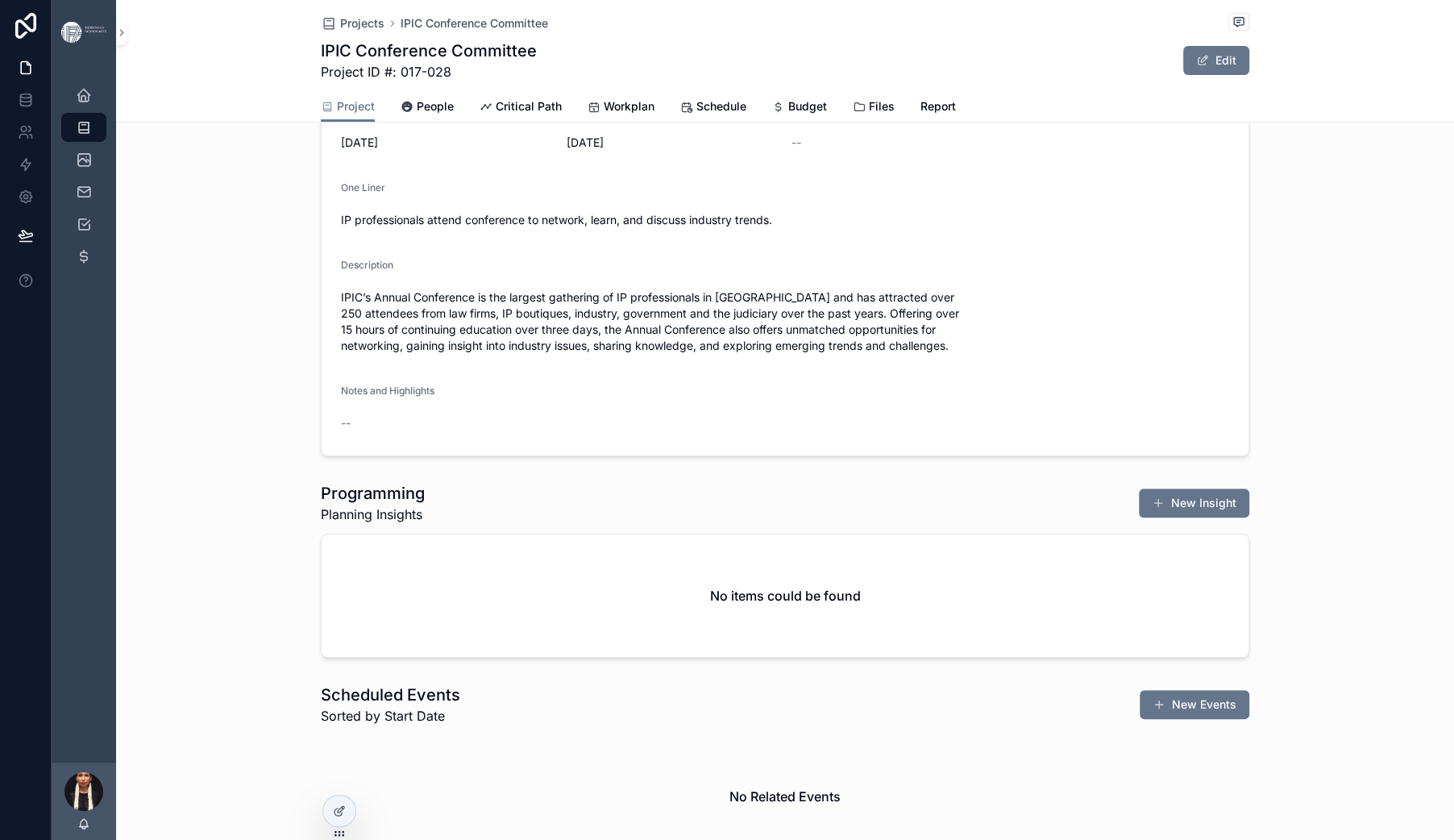
scroll to position [299, 0]
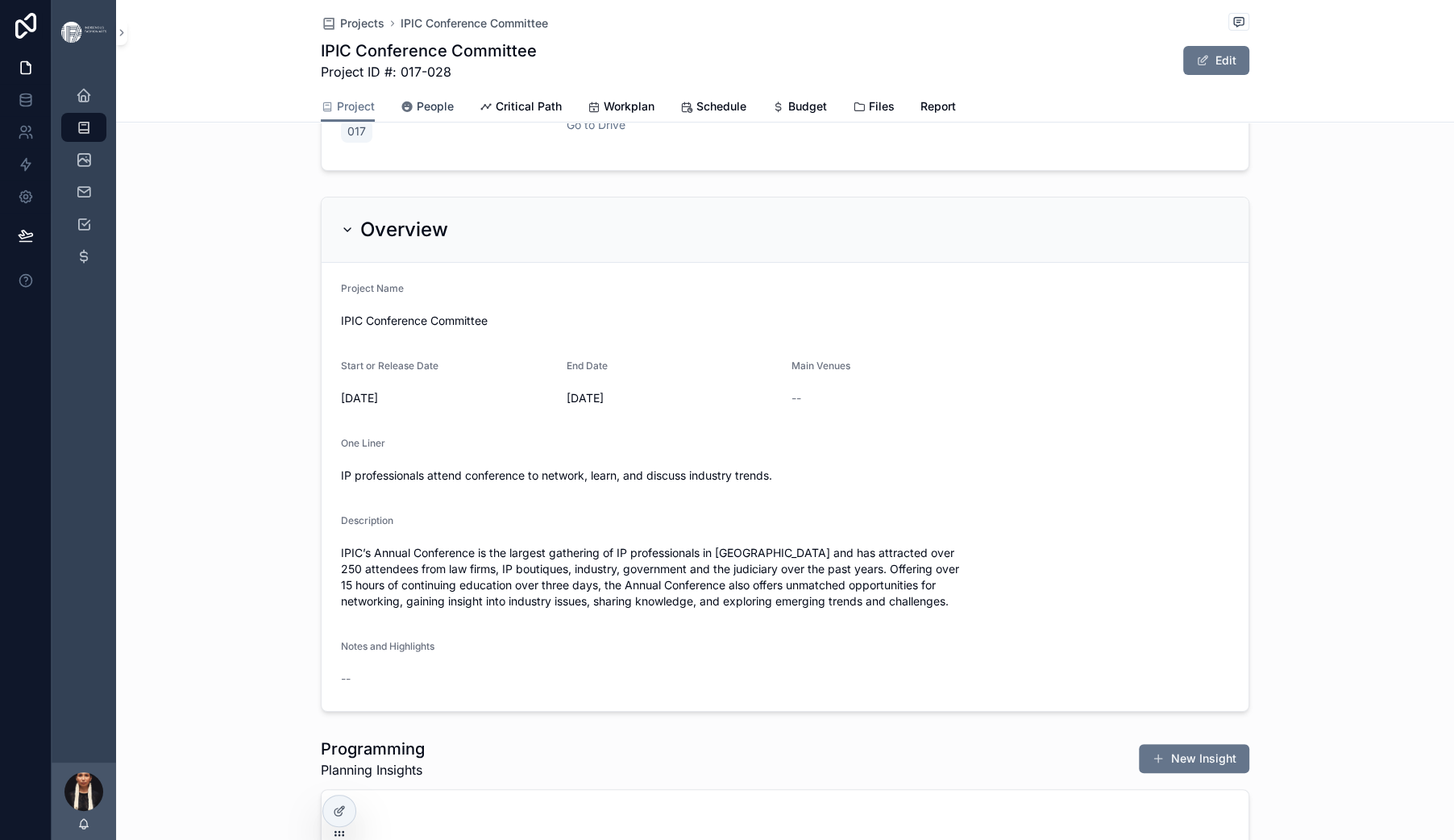
click at [401, 124] on link "People" at bounding box center [427, 107] width 53 height 32
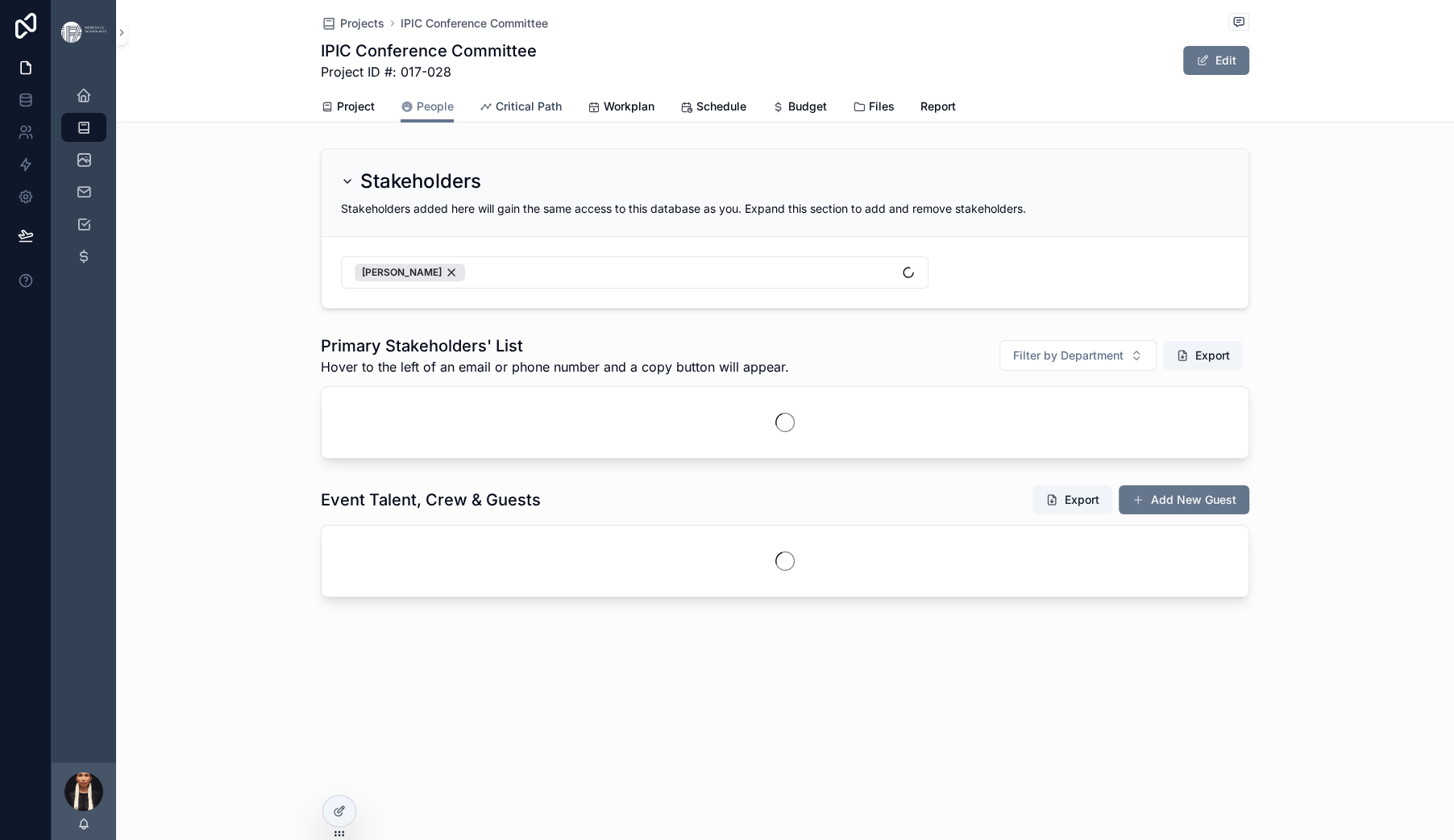
click at [495, 115] on span "Critical Path" at bounding box center [528, 106] width 66 height 17
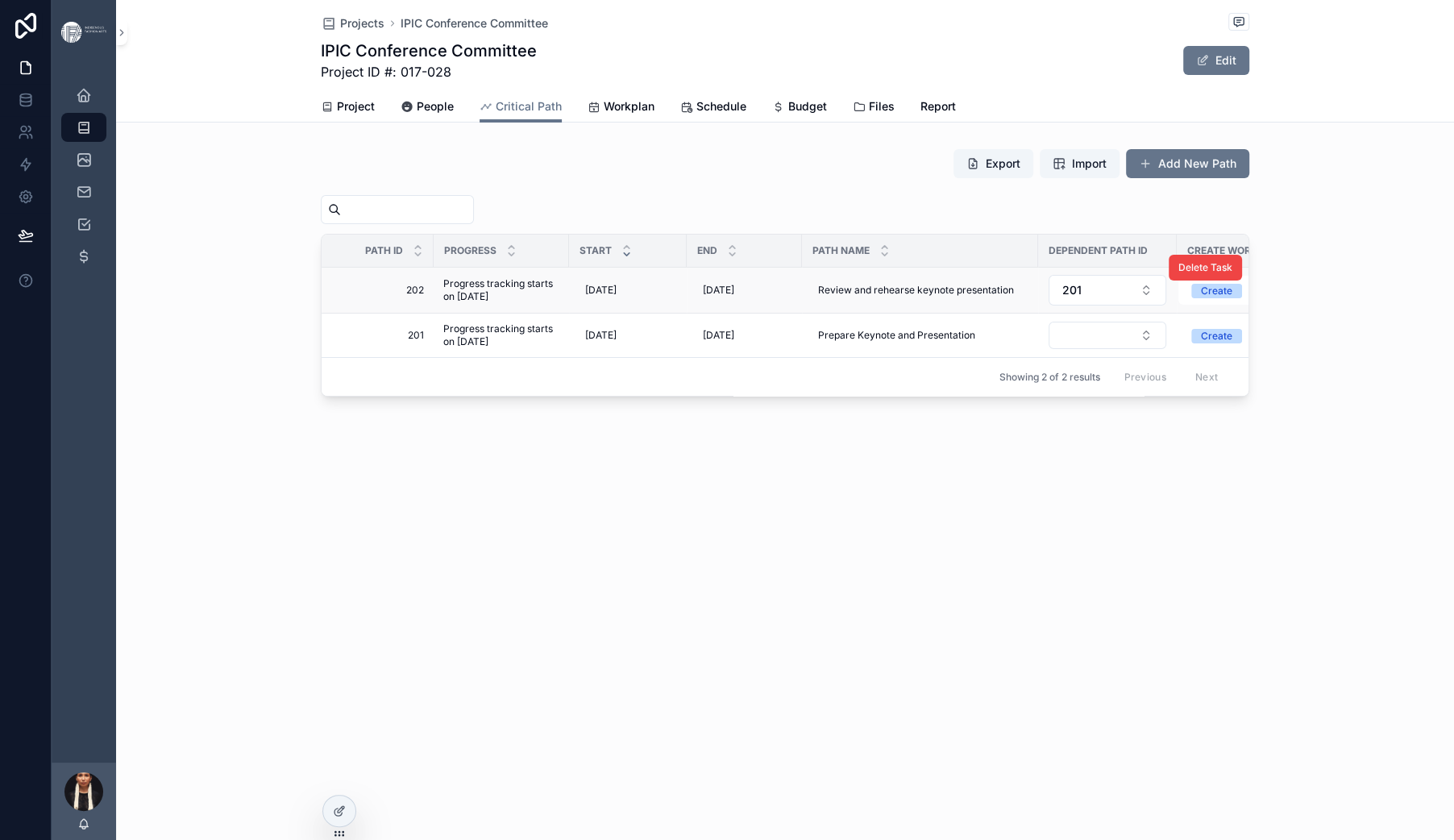
click at [443, 303] on span "Progress tracking starts on [DATE]" at bounding box center [501, 290] width 117 height 26
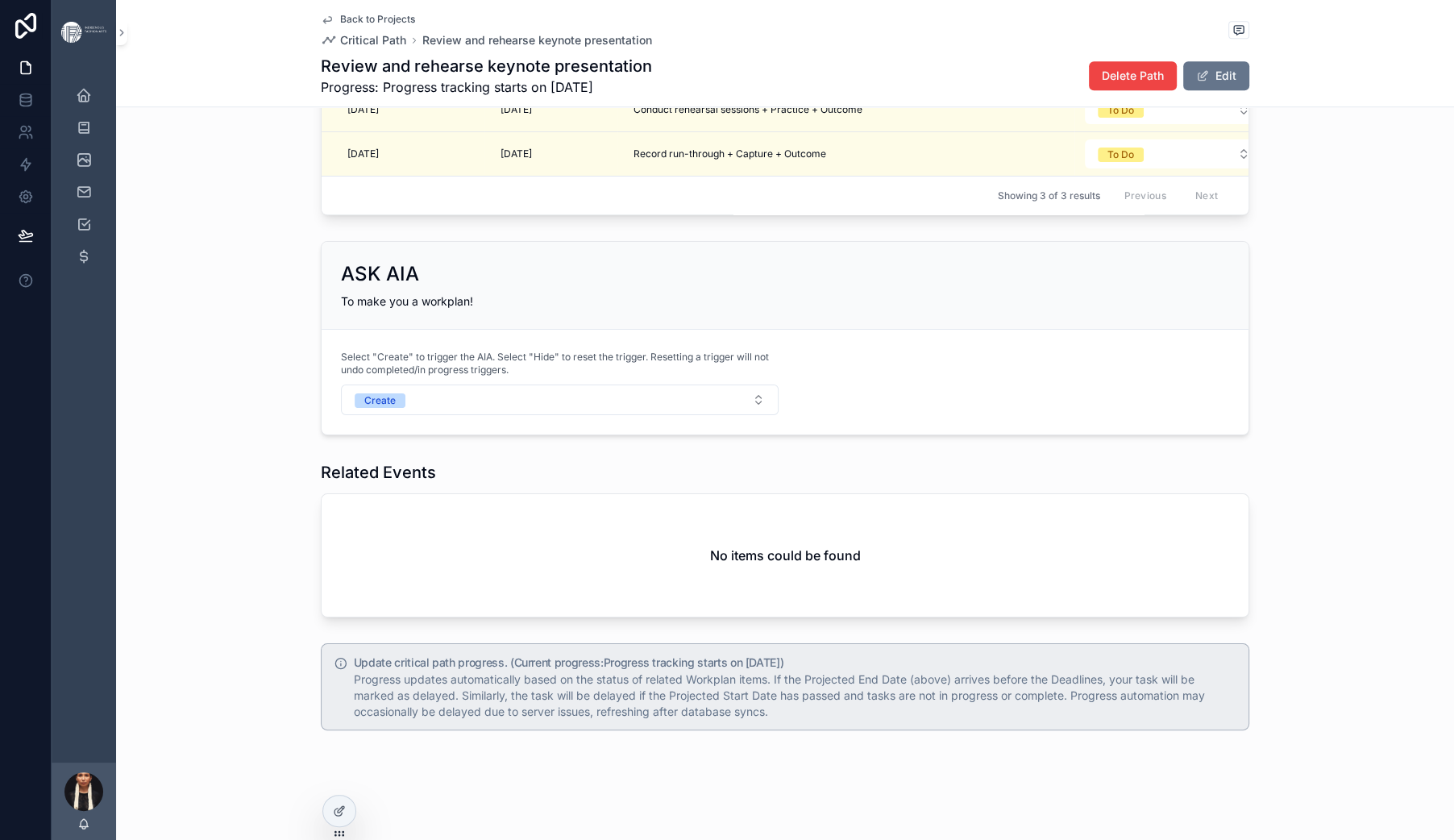
scroll to position [1813, 0]
click at [921, 222] on div "Related Workplan Tasks Export Add Task Start Date Deadline Workplan Status Requ…" at bounding box center [785, 93] width 1338 height 259
click at [323, 23] on icon "scrollable content" at bounding box center [327, 19] width 8 height 6
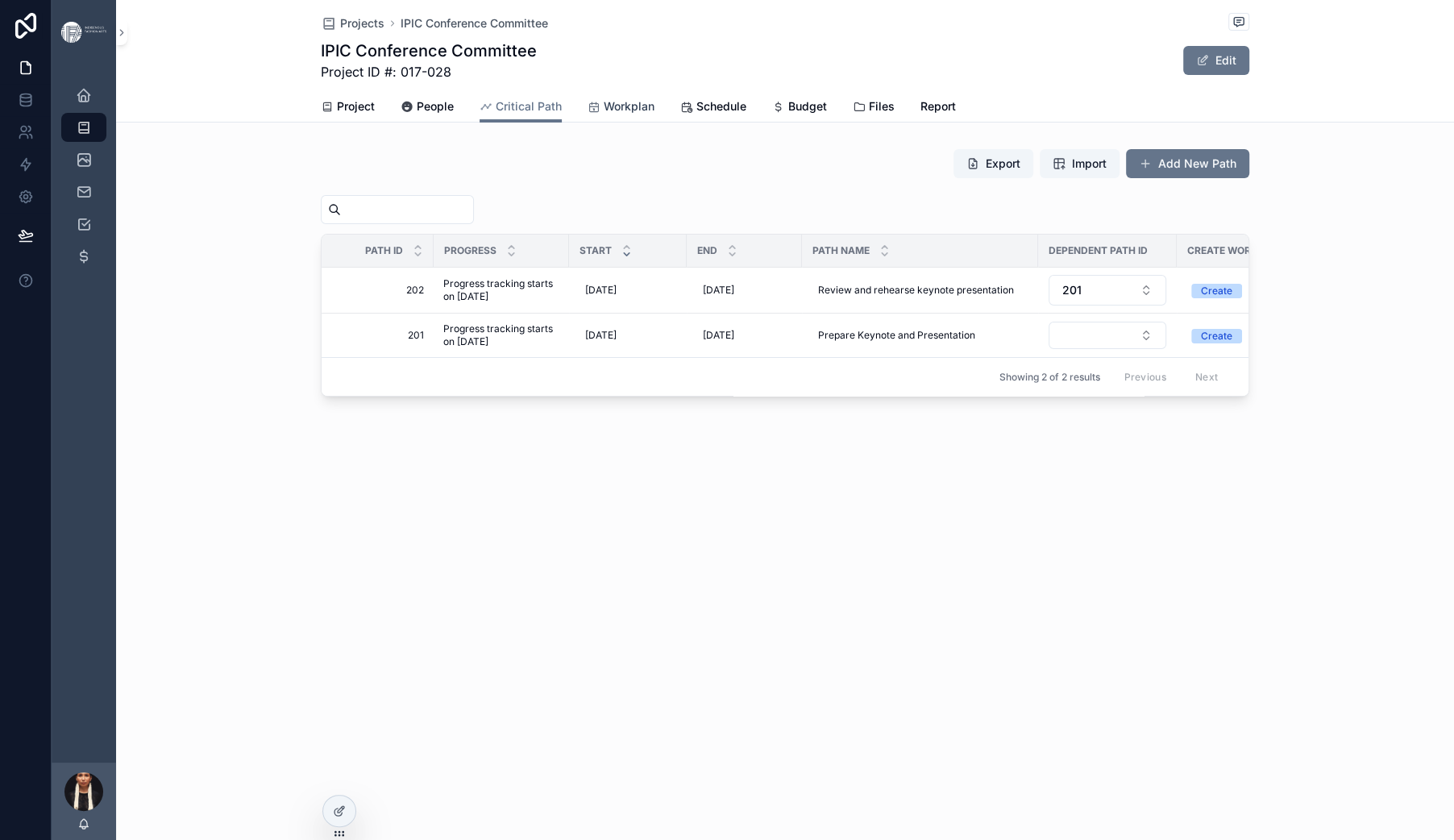
click at [622, 115] on span "Workplan" at bounding box center [628, 106] width 50 height 17
